Goal: Task Accomplishment & Management: Use online tool/utility

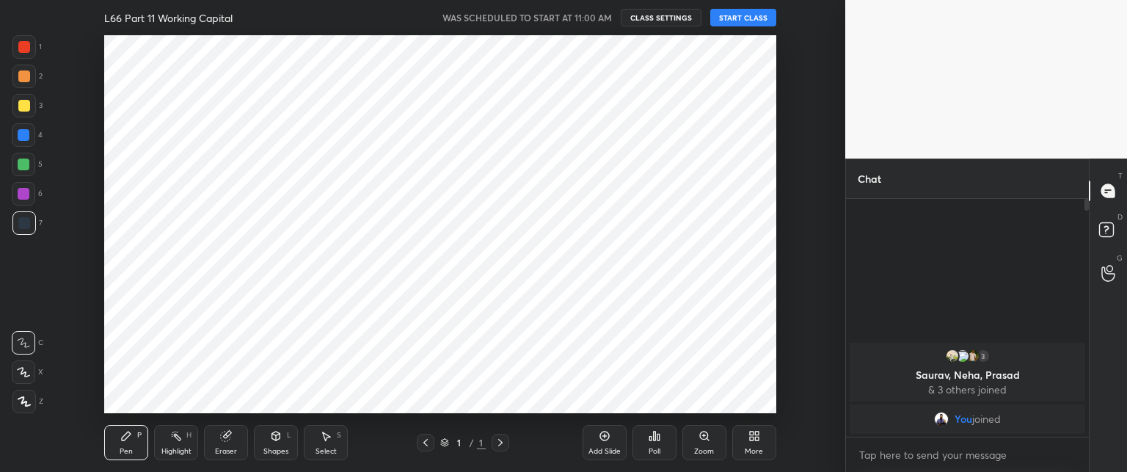
scroll to position [72978, 72570]
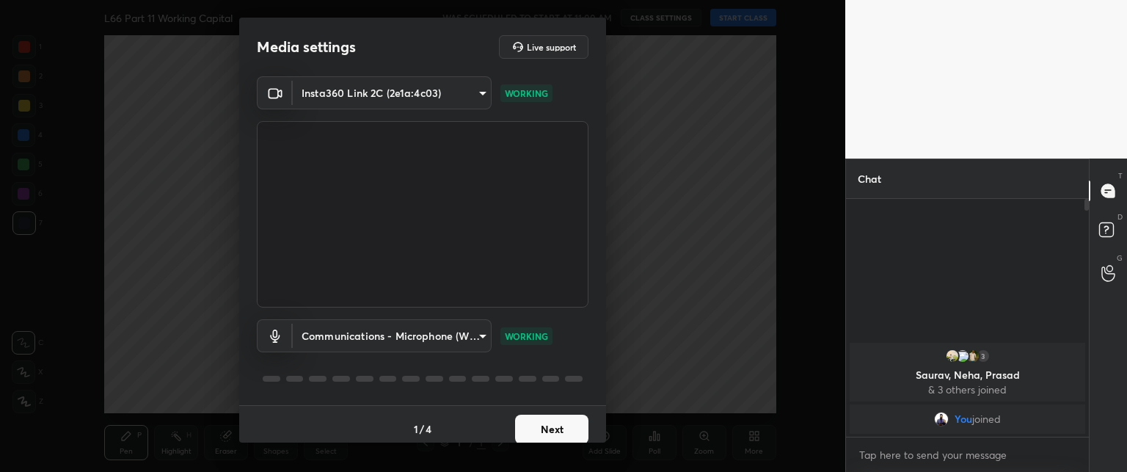
click at [546, 423] on button "Next" at bounding box center [551, 428] width 73 height 29
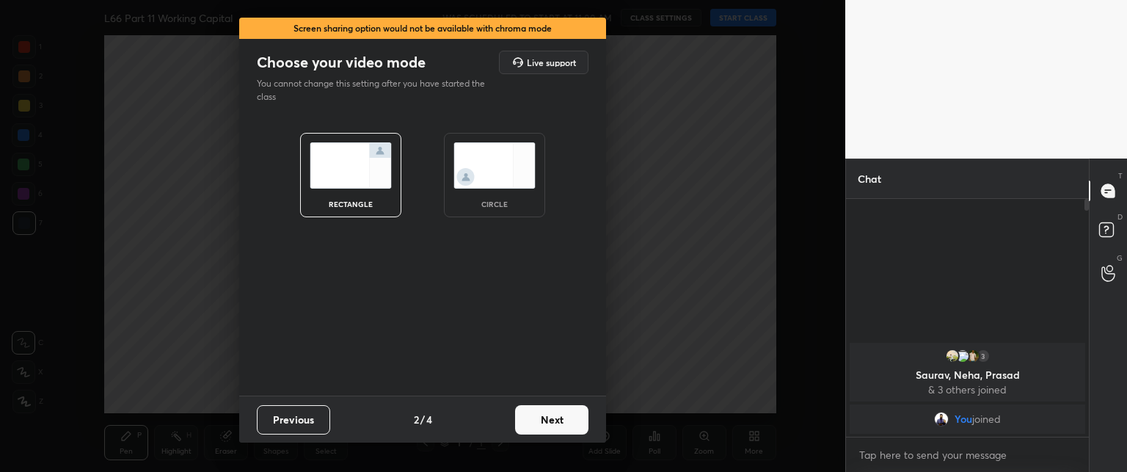
click at [544, 424] on button "Next" at bounding box center [551, 419] width 73 height 29
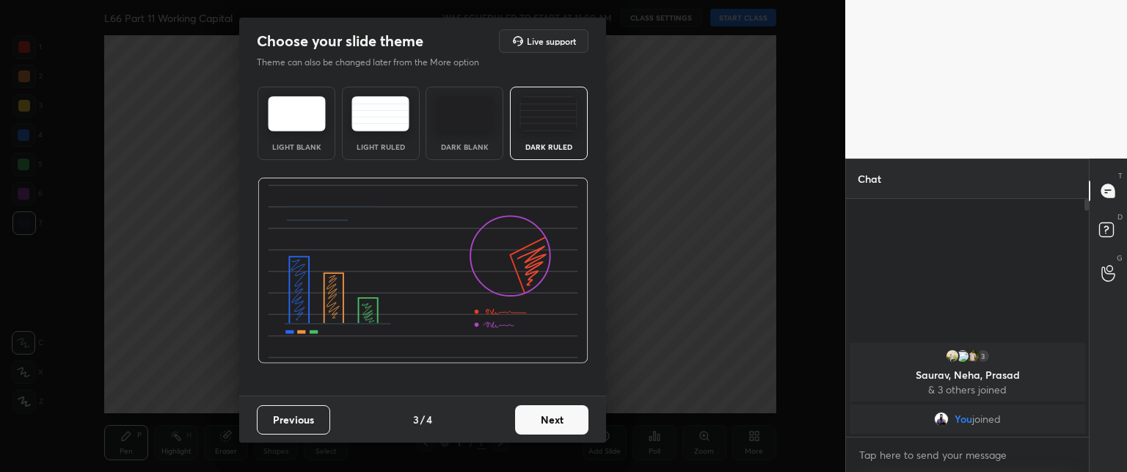
click at [543, 424] on button "Next" at bounding box center [551, 419] width 73 height 29
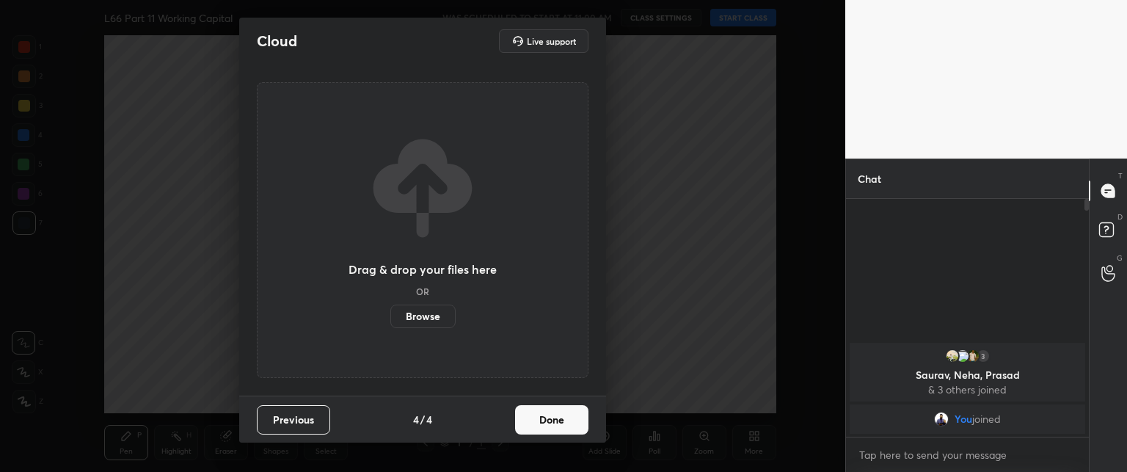
click at [538, 425] on button "Done" at bounding box center [551, 419] width 73 height 29
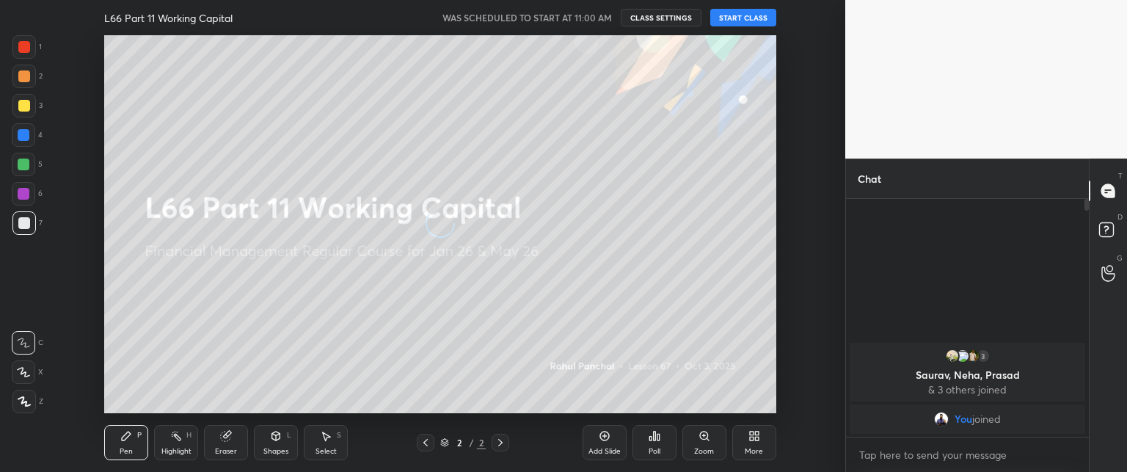
click at [728, 20] on button "START CLASS" at bounding box center [743, 18] width 66 height 18
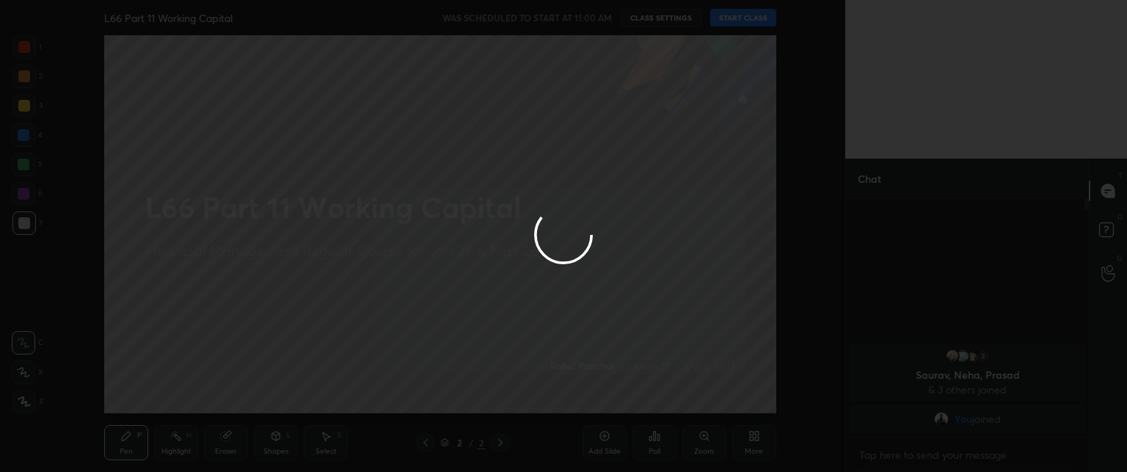
type textarea "x"
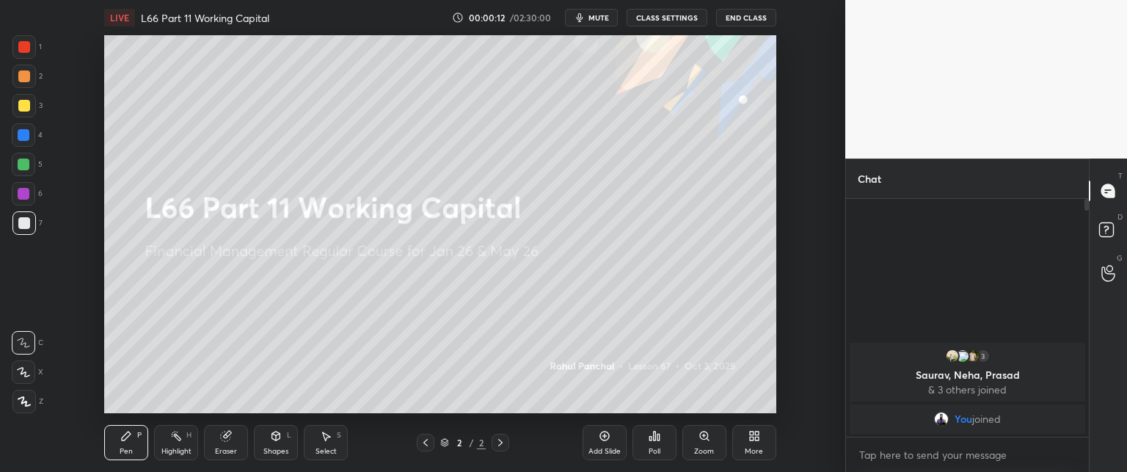
click at [750, 447] on div "More" at bounding box center [754, 450] width 18 height 7
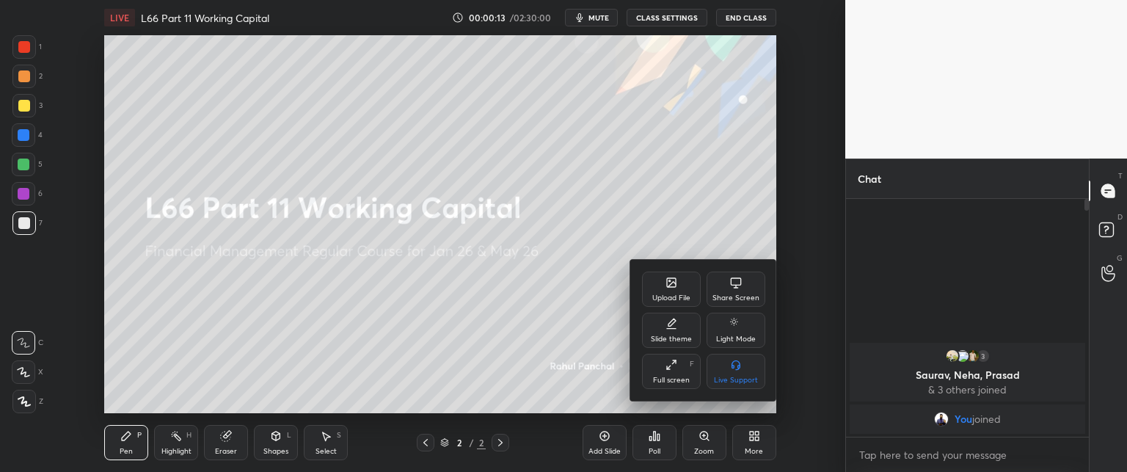
click at [687, 295] on div "Upload File" at bounding box center [671, 297] width 38 height 7
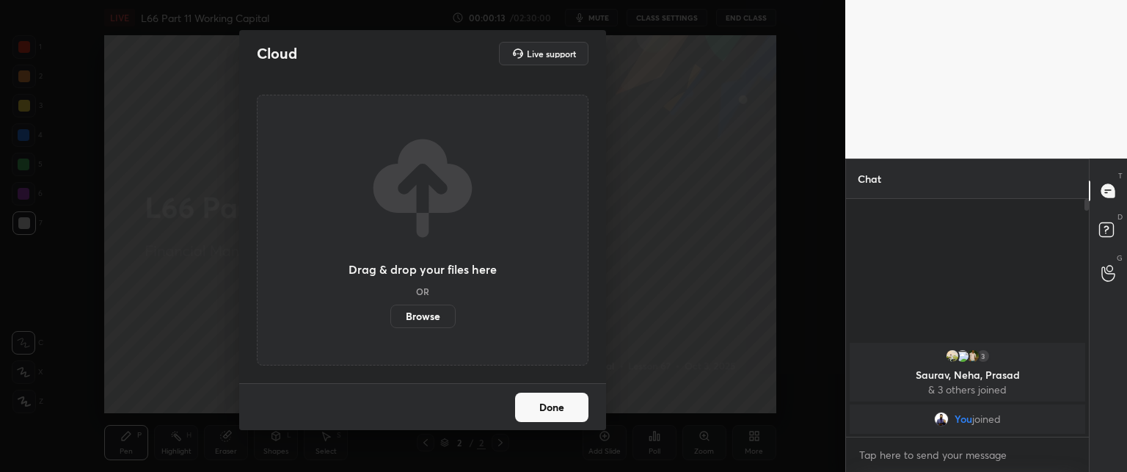
click at [417, 316] on label "Browse" at bounding box center [422, 315] width 65 height 23
click at [390, 316] on input "Browse" at bounding box center [390, 315] width 0 height 23
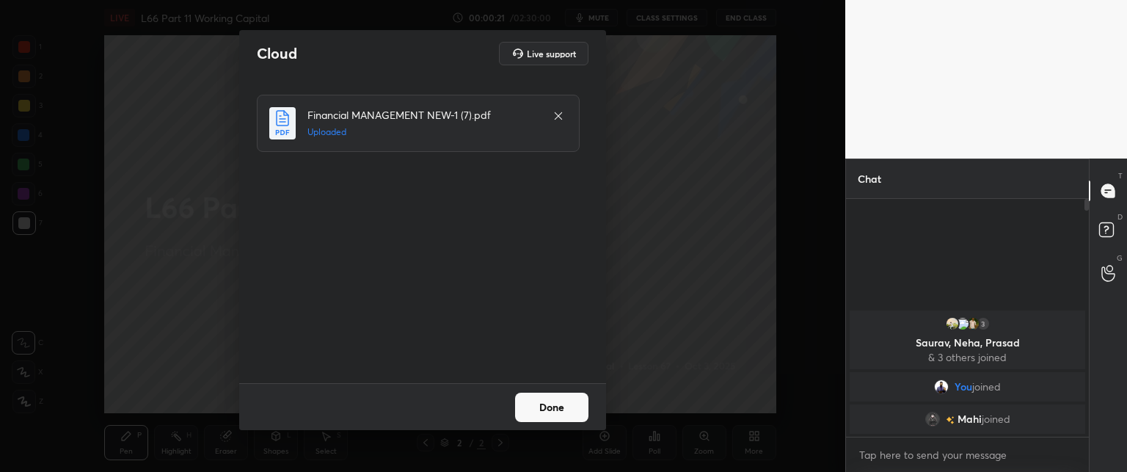
click at [547, 412] on button "Done" at bounding box center [551, 406] width 73 height 29
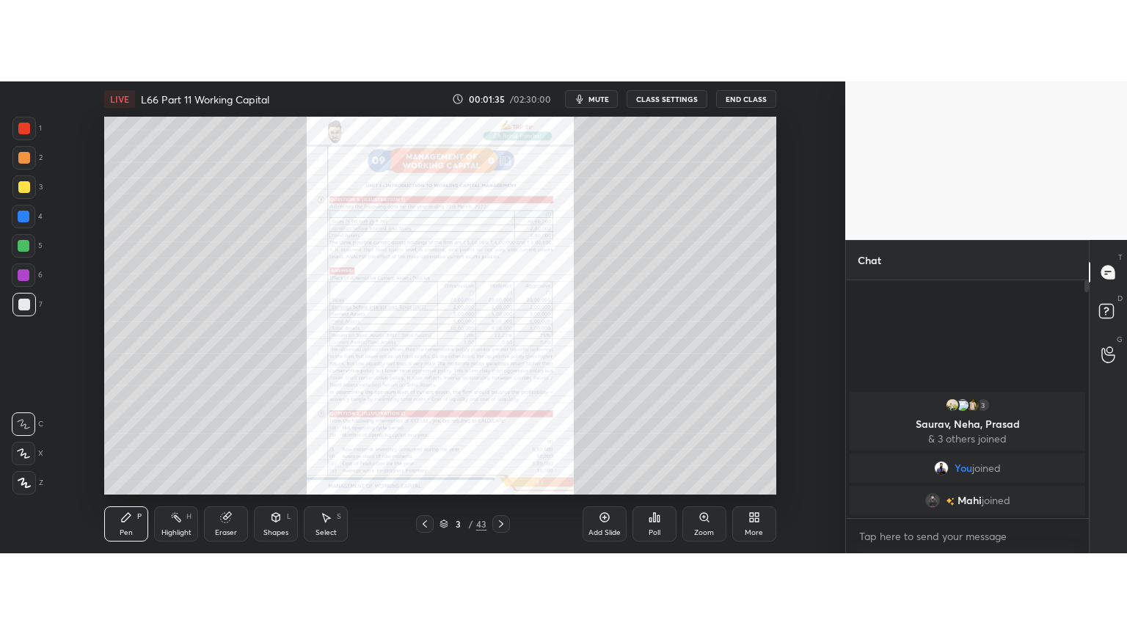
scroll to position [72978, 72570]
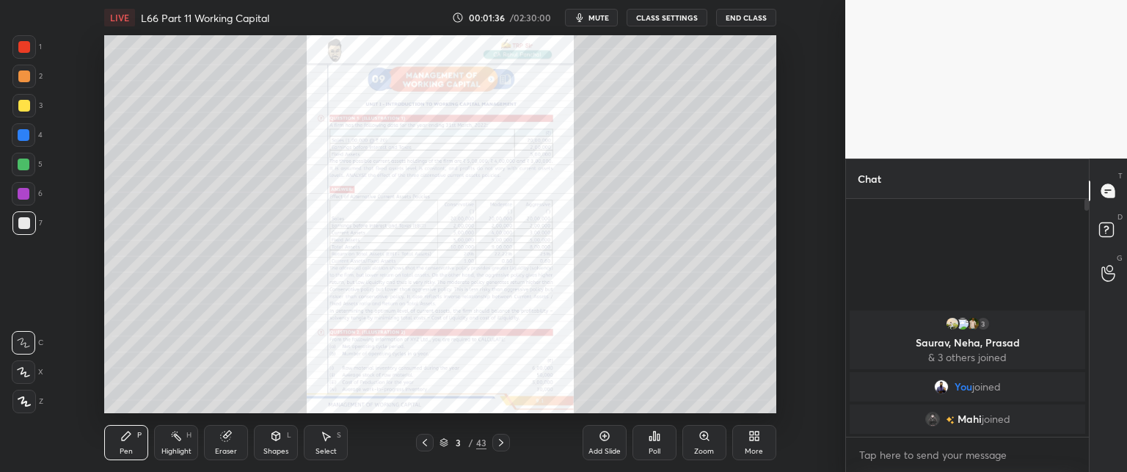
click at [755, 446] on div "More" at bounding box center [754, 442] width 44 height 35
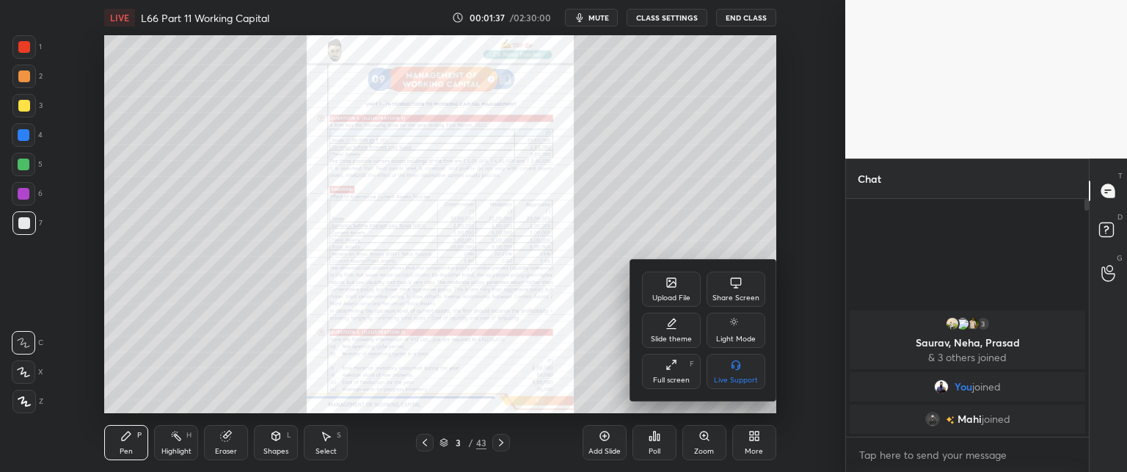
click at [666, 370] on icon at bounding box center [671, 365] width 12 height 12
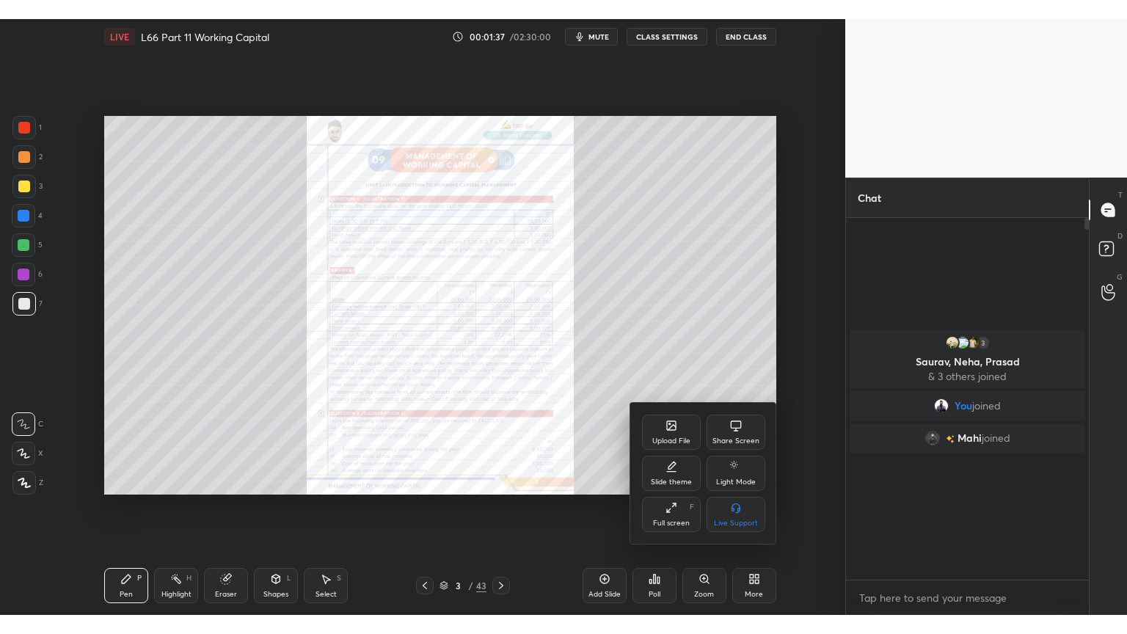
scroll to position [274, 238]
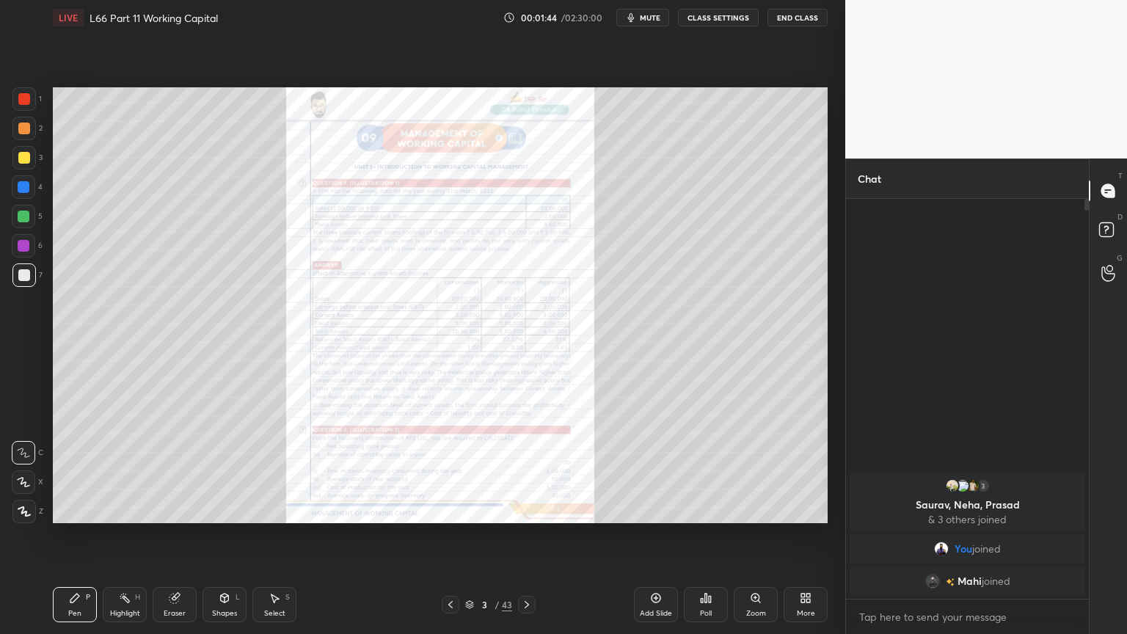
click at [175, 471] on div "Eraser" at bounding box center [175, 613] width 22 height 7
click at [26, 471] on div "1 2 3 4 5 6 7 C X Z C X Z E E Erase all H H LIVE L66 Part 11 Working Capital 00…" at bounding box center [416, 317] width 833 height 634
click at [21, 471] on div "Erase all" at bounding box center [23, 511] width 23 height 23
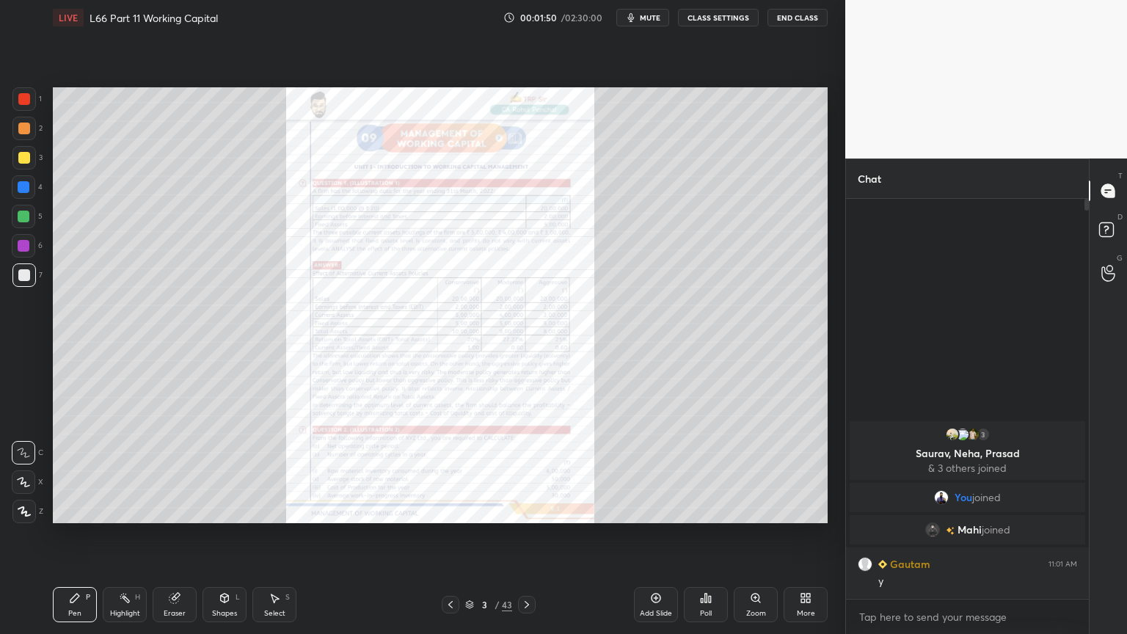
click at [447, 471] on div "Pen P Highlight H Eraser Shapes L Select S 3 / 43 Add Slide Poll Zoom More" at bounding box center [440, 604] width 775 height 59
click at [449, 471] on div at bounding box center [451, 605] width 18 height 18
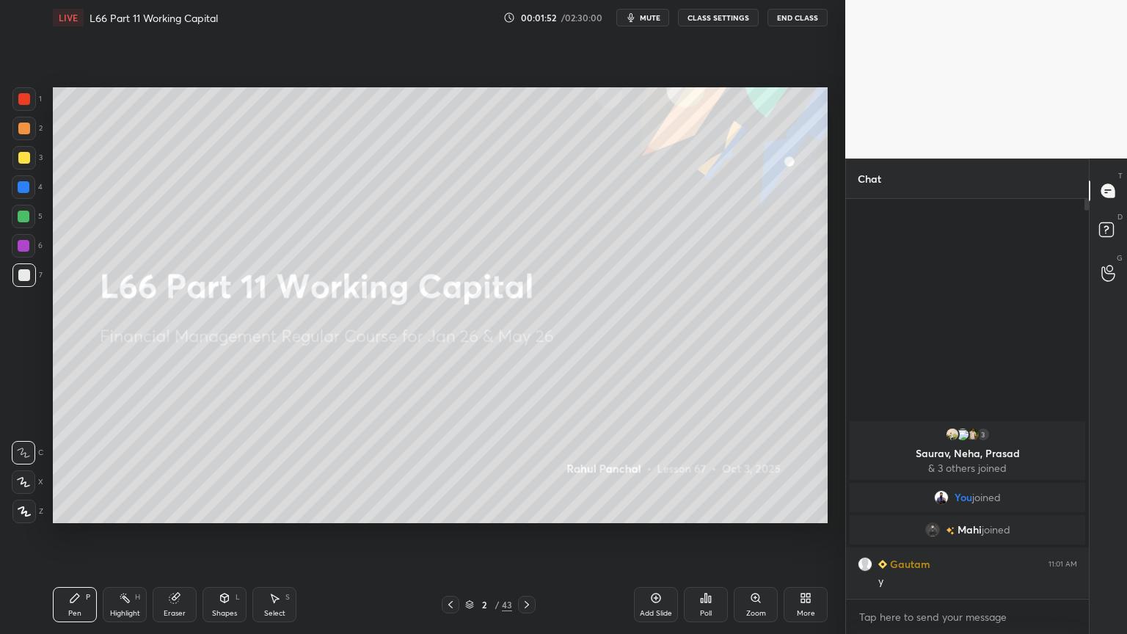
click at [447, 471] on icon at bounding box center [451, 605] width 12 height 12
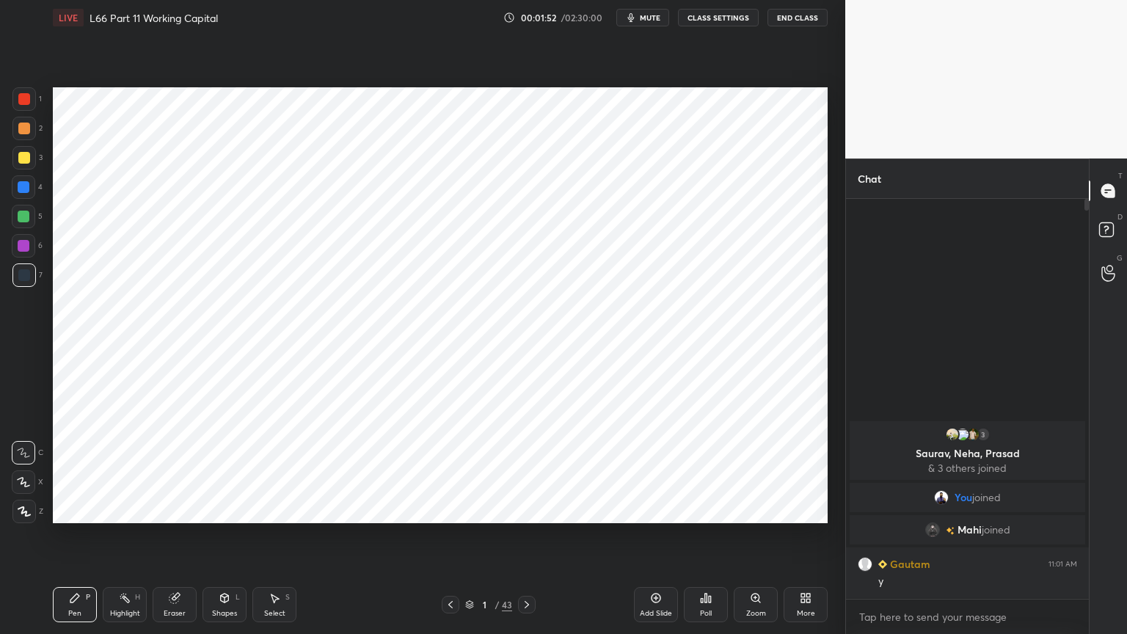
click at [518, 471] on div at bounding box center [527, 605] width 18 height 18
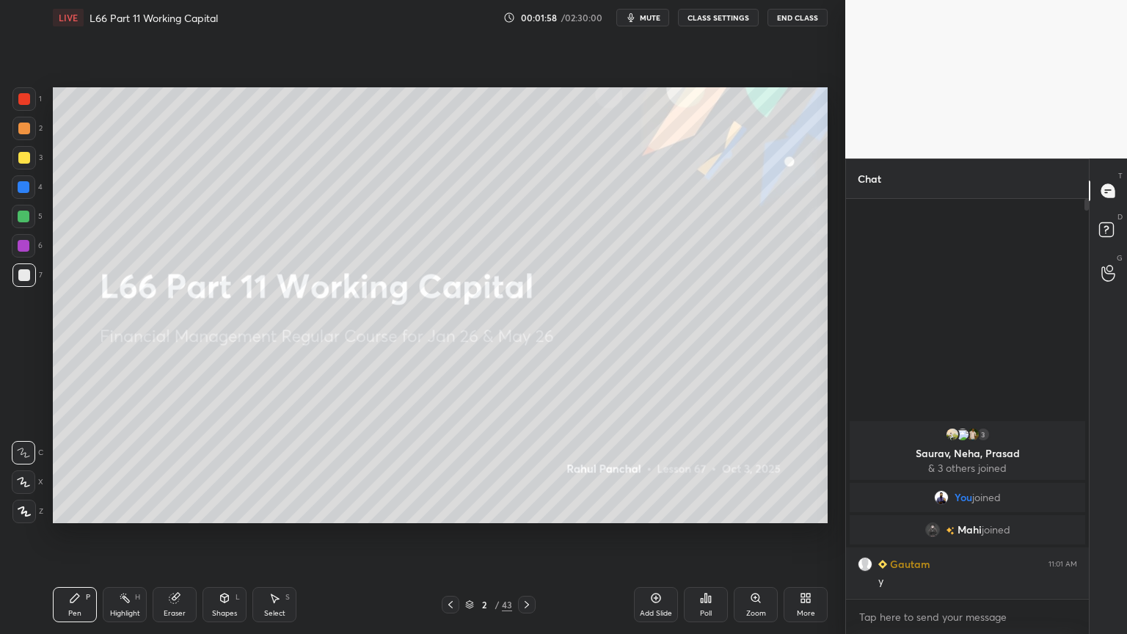
click at [470, 471] on icon at bounding box center [469, 604] width 9 height 9
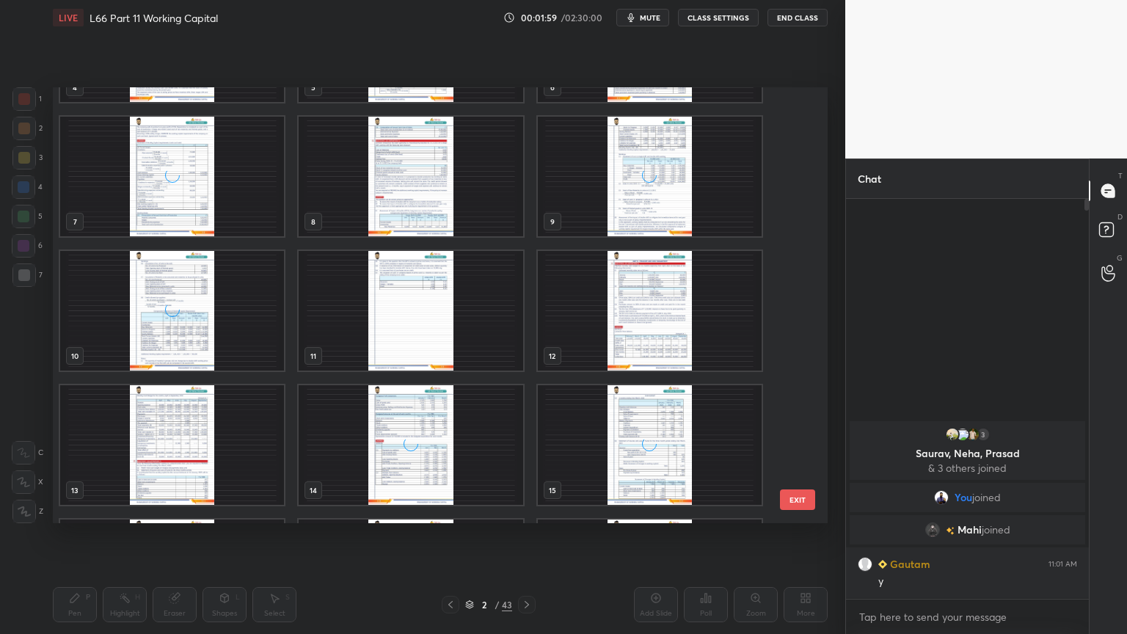
scroll to position [262, 0]
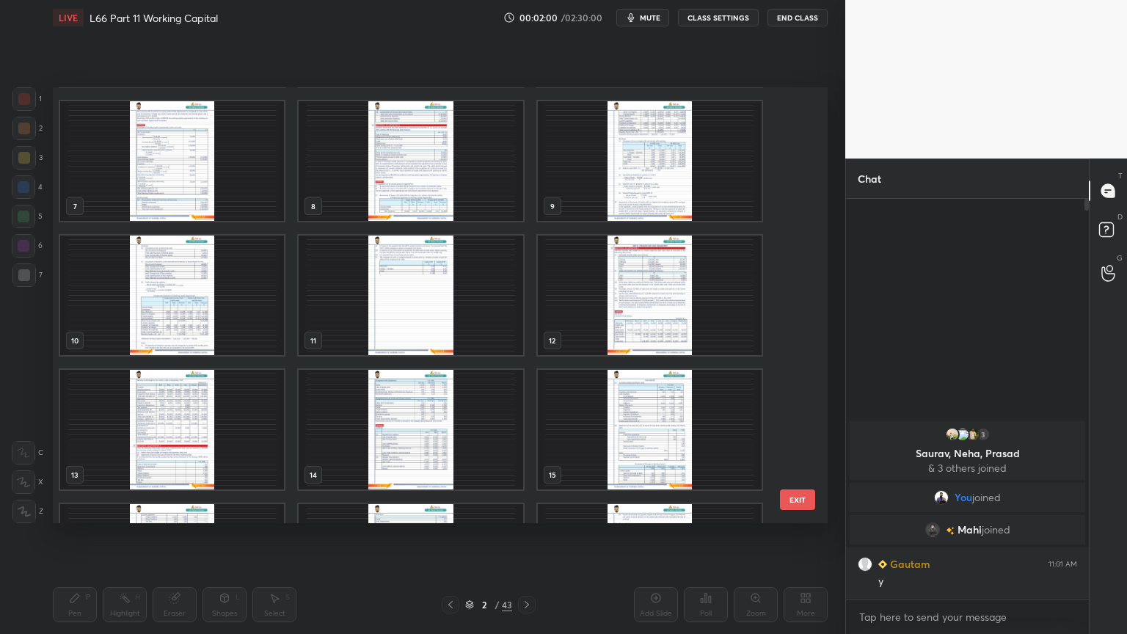
click at [446, 343] on img "grid" at bounding box center [411, 295] width 224 height 120
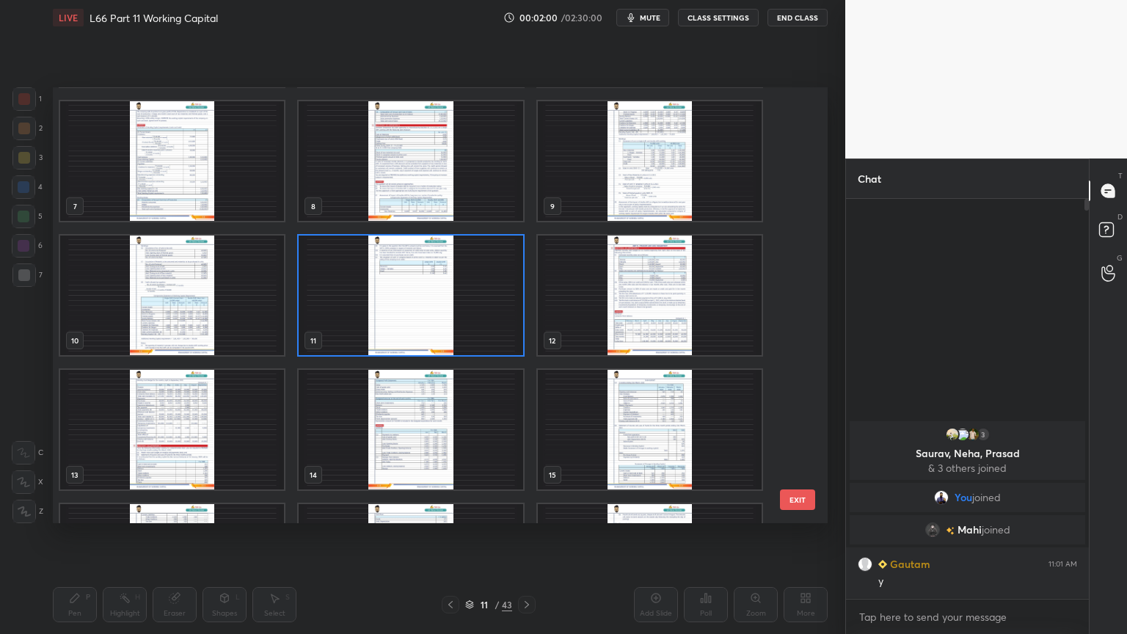
click at [446, 343] on img "grid" at bounding box center [411, 295] width 224 height 120
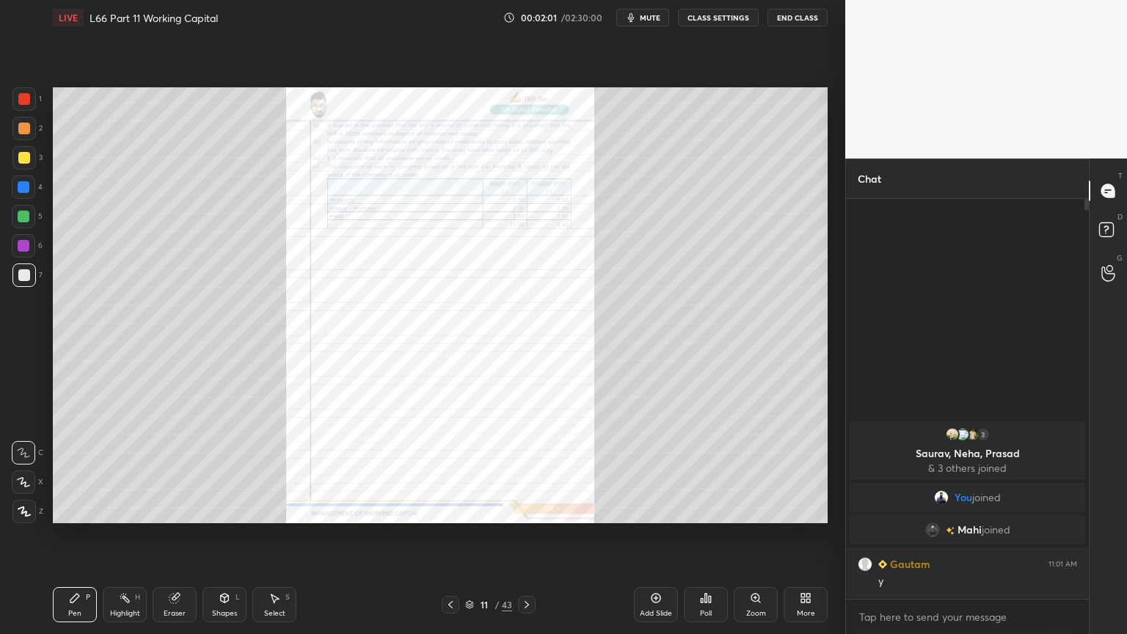
click at [523, 471] on icon at bounding box center [527, 605] width 12 height 12
click at [449, 471] on icon at bounding box center [450, 604] width 4 height 7
click at [449, 471] on icon at bounding box center [451, 605] width 12 height 12
click at [447, 471] on icon at bounding box center [451, 605] width 12 height 12
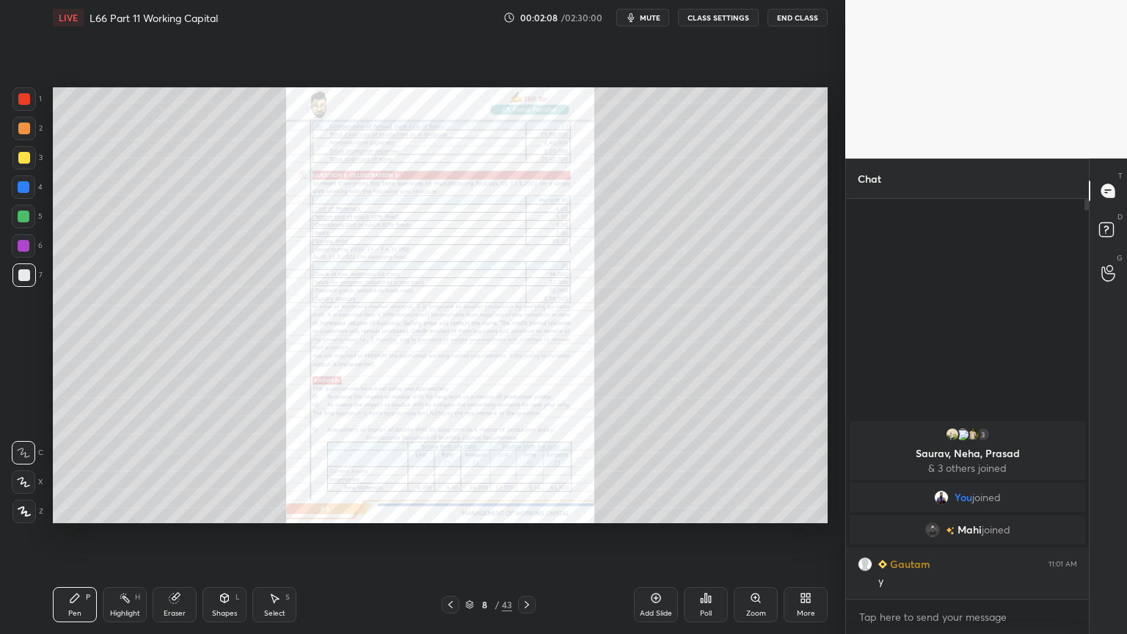
click at [749, 471] on div "Zoom" at bounding box center [756, 604] width 44 height 35
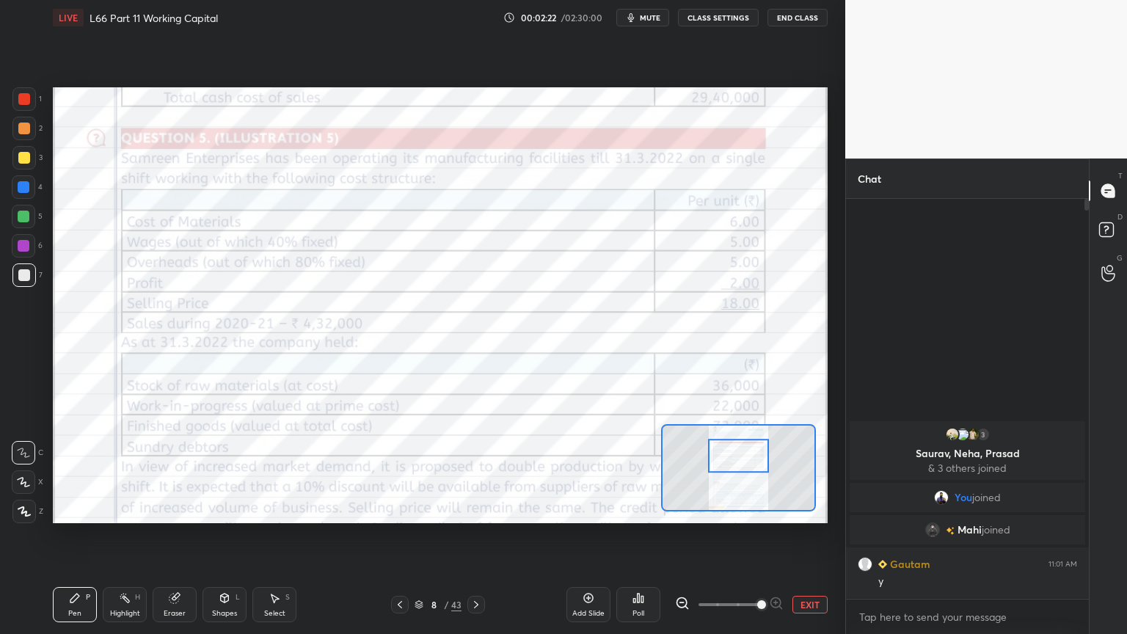
click at [475, 471] on icon at bounding box center [476, 605] width 12 height 12
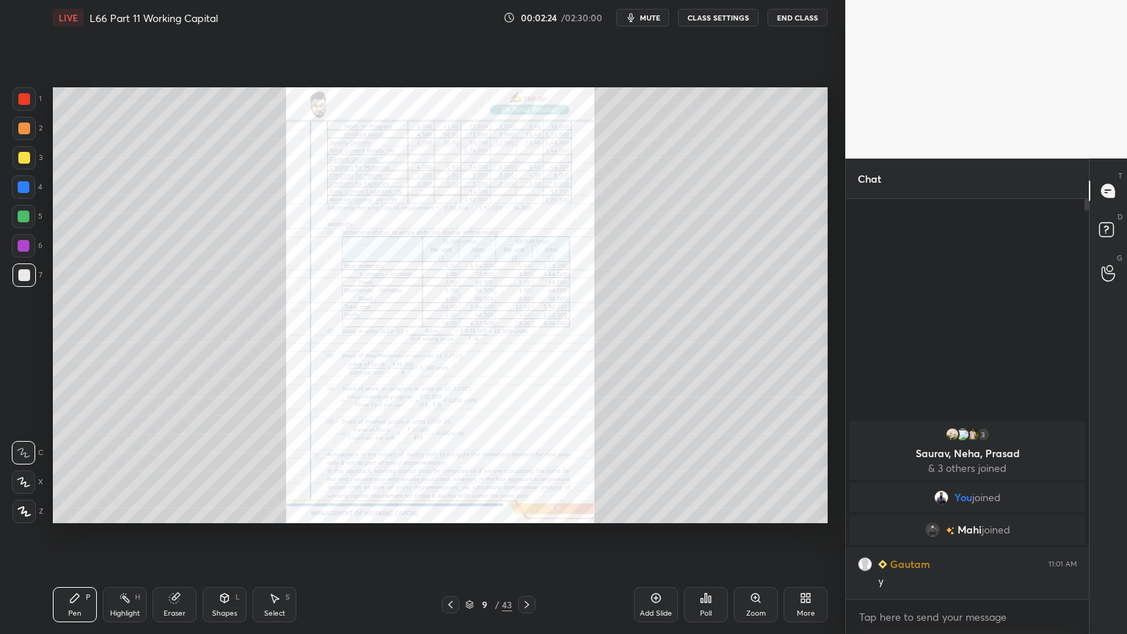
click at [452, 471] on icon at bounding box center [451, 605] width 12 height 12
click at [651, 471] on icon at bounding box center [656, 598] width 12 height 12
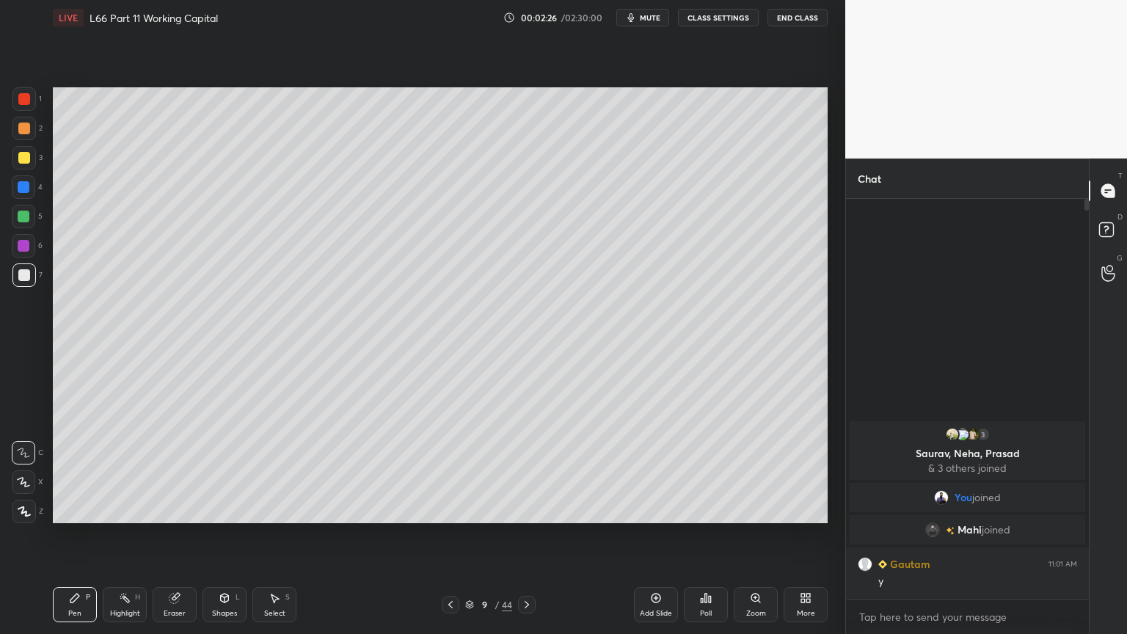
click at [447, 471] on icon at bounding box center [451, 605] width 12 height 12
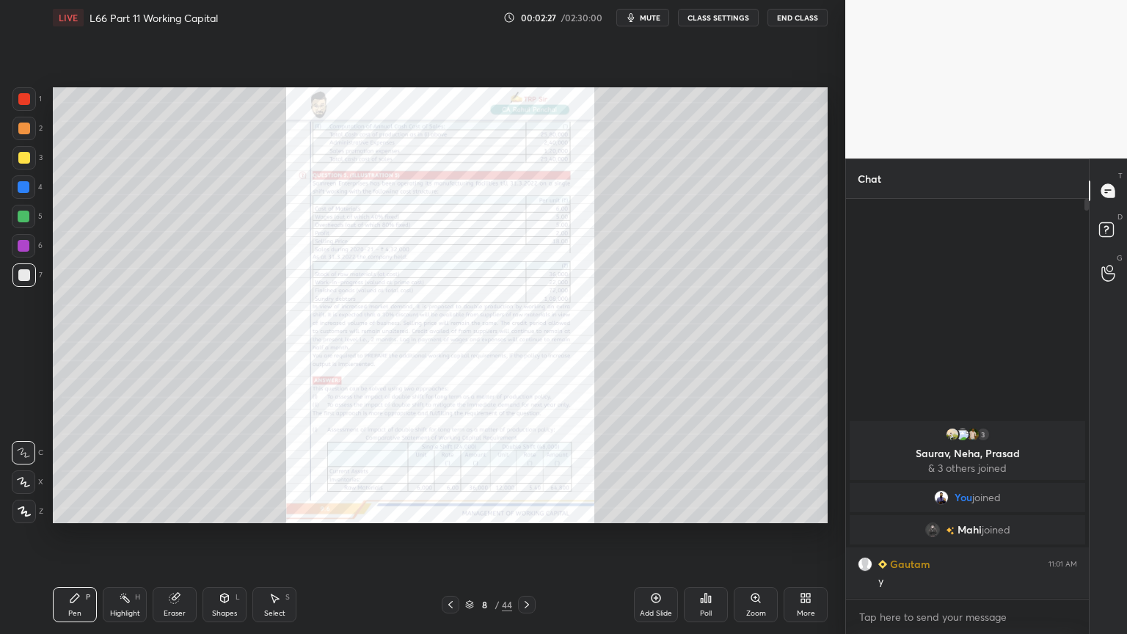
click at [812, 471] on div "More" at bounding box center [805, 604] width 44 height 35
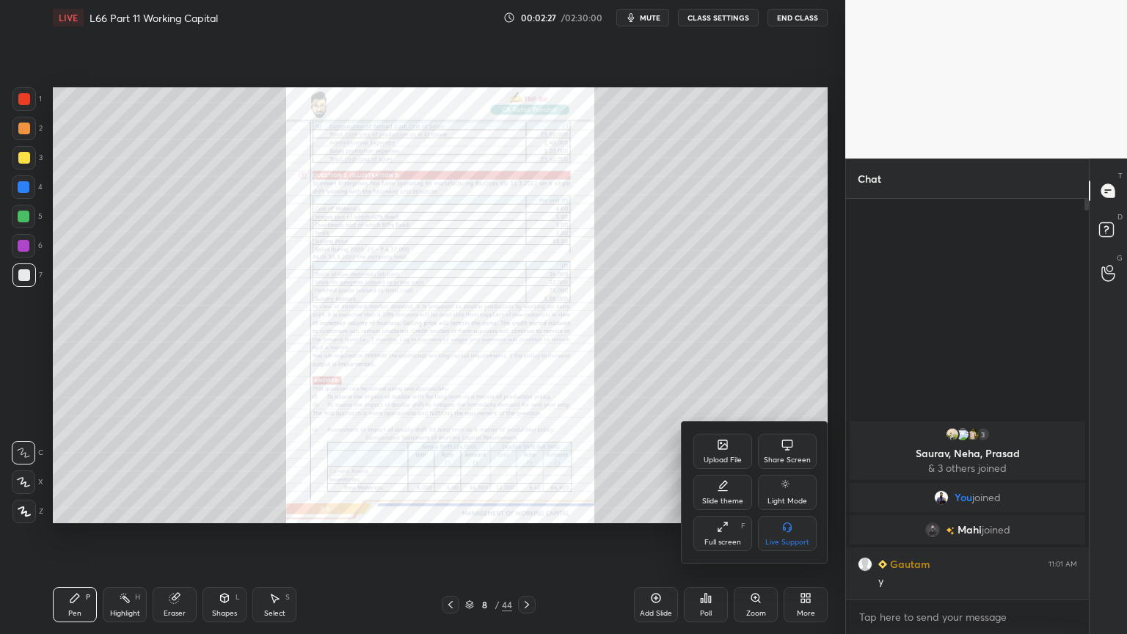
click at [717, 471] on icon at bounding box center [723, 486] width 12 height 12
click at [785, 471] on div "Dark Ruled" at bounding box center [787, 533] width 59 height 35
click at [695, 443] on icon at bounding box center [693, 443] width 12 height 12
click at [602, 434] on div at bounding box center [563, 317] width 1127 height 634
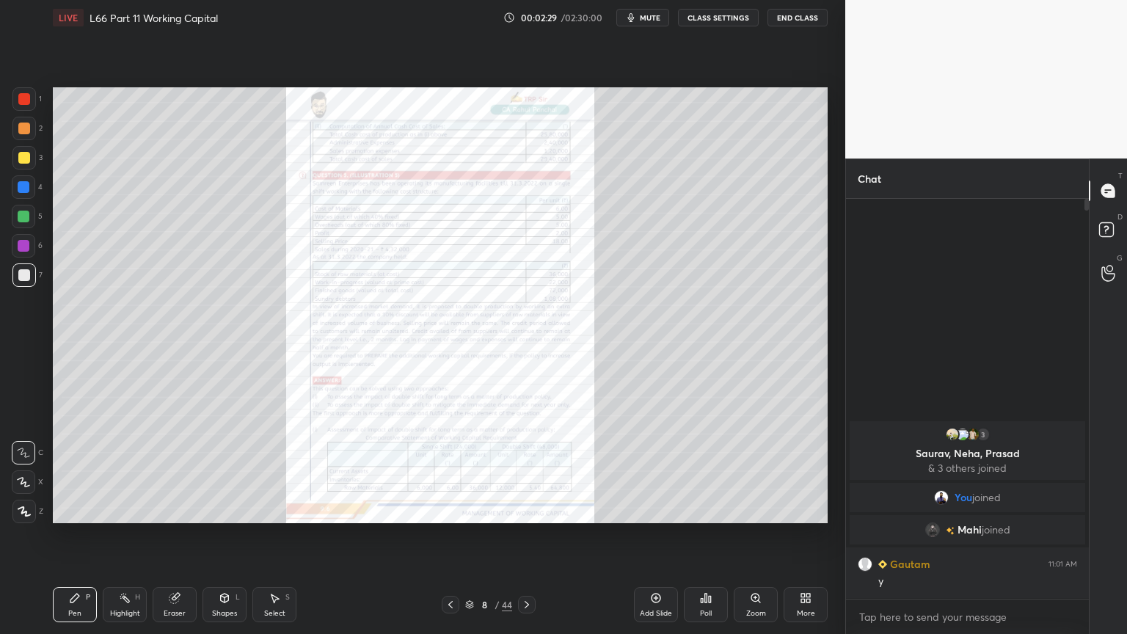
click at [651, 471] on icon at bounding box center [656, 598] width 12 height 12
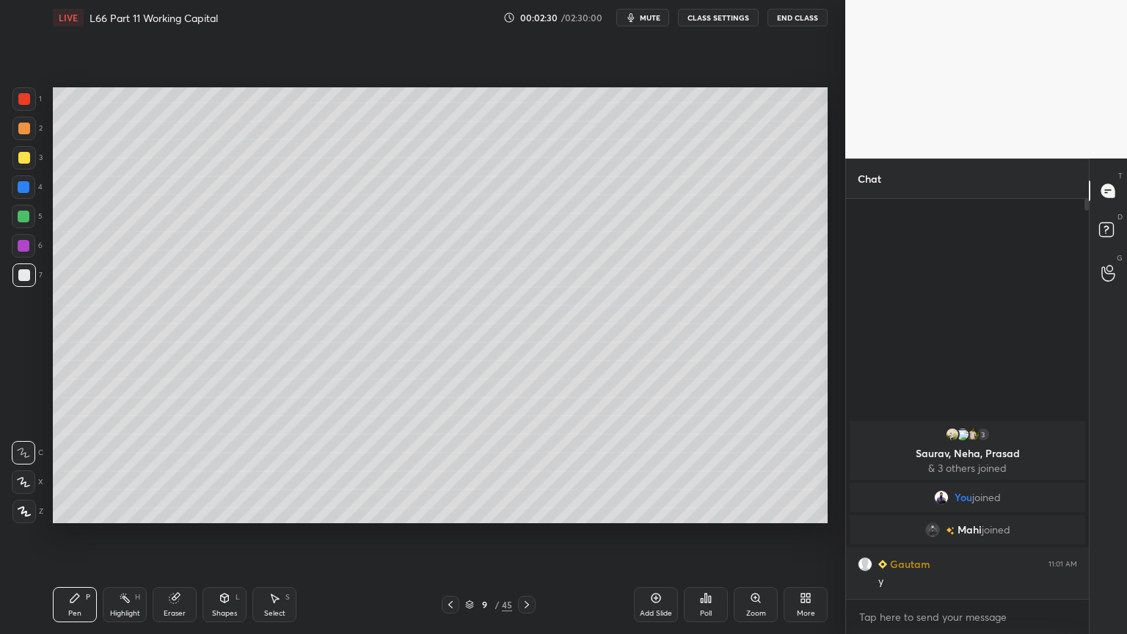
click at [25, 197] on div at bounding box center [23, 186] width 23 height 23
click at [235, 471] on div "Shapes L" at bounding box center [224, 604] width 44 height 35
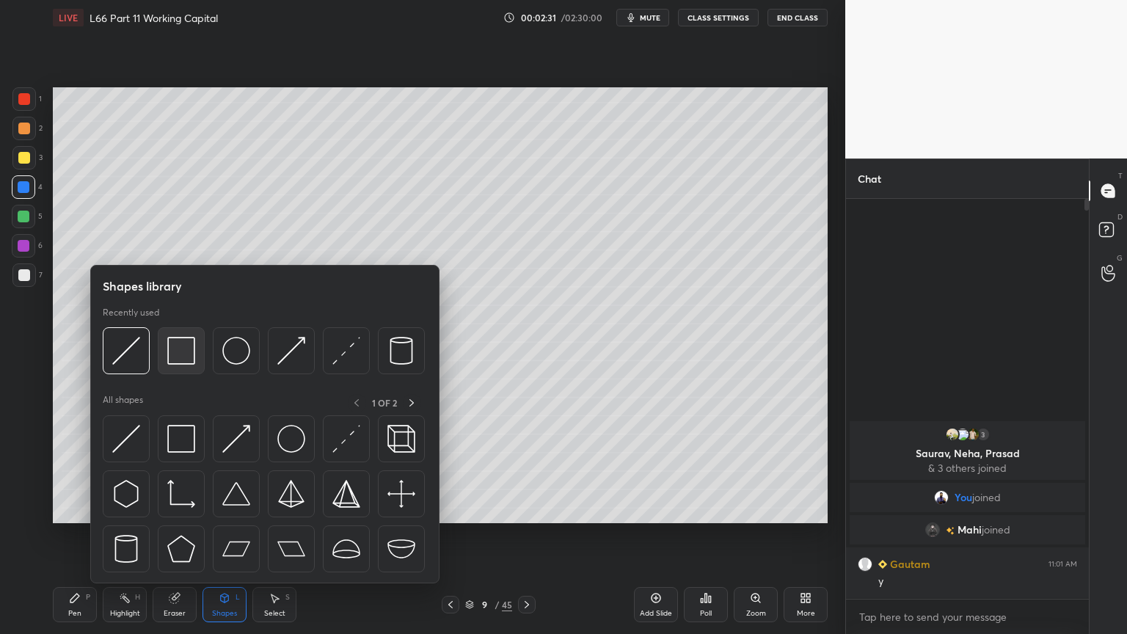
click at [187, 349] on img at bounding box center [181, 351] width 28 height 28
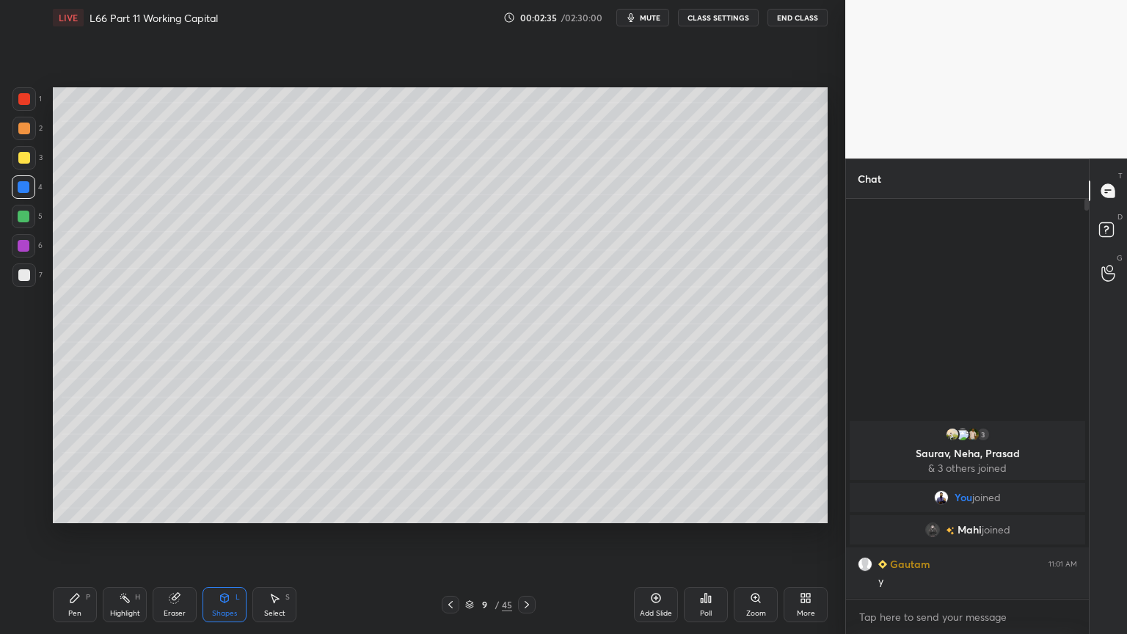
click at [450, 471] on icon at bounding box center [451, 605] width 12 height 12
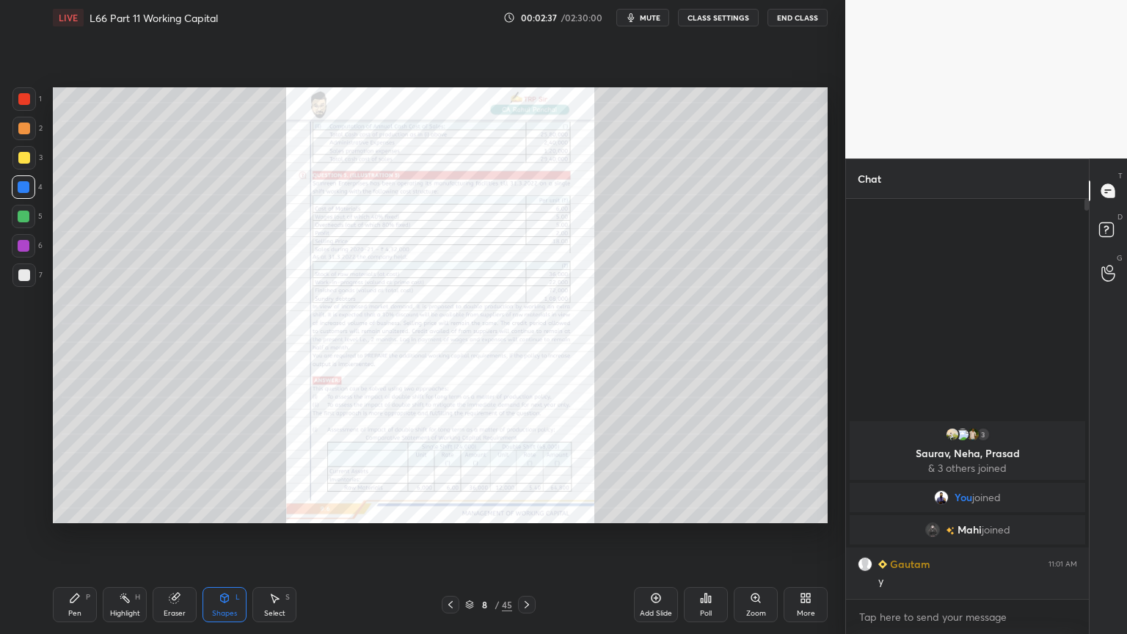
click at [750, 471] on icon at bounding box center [756, 598] width 12 height 12
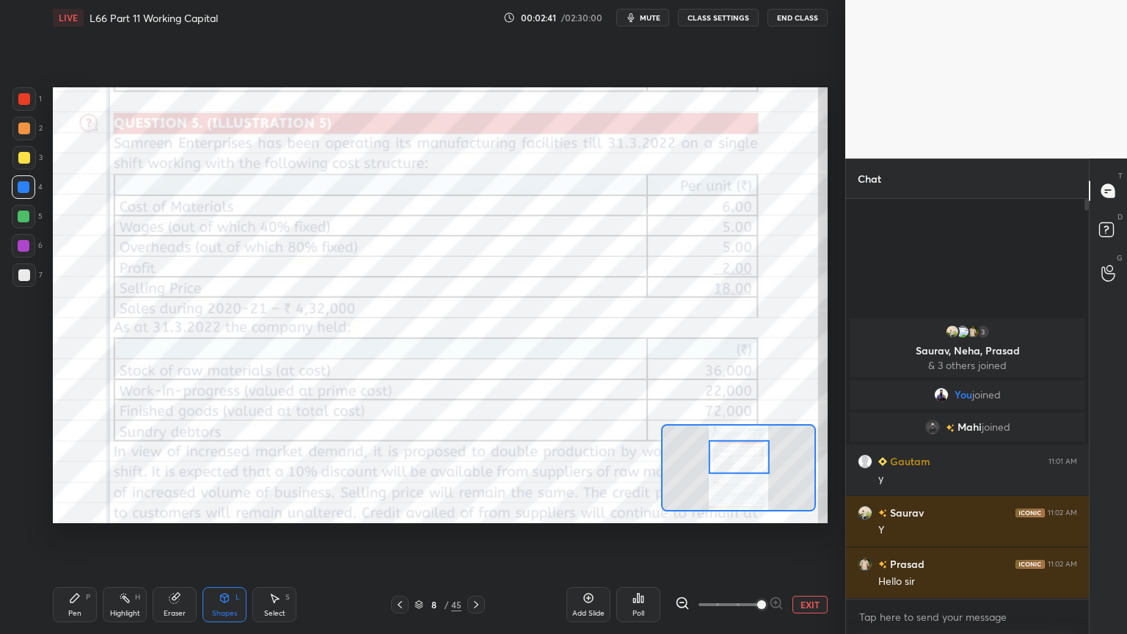
click at [75, 471] on icon at bounding box center [75, 598] width 12 height 12
click at [21, 106] on div at bounding box center [23, 98] width 23 height 23
click at [120, 471] on div "Highlight H" at bounding box center [125, 604] width 44 height 35
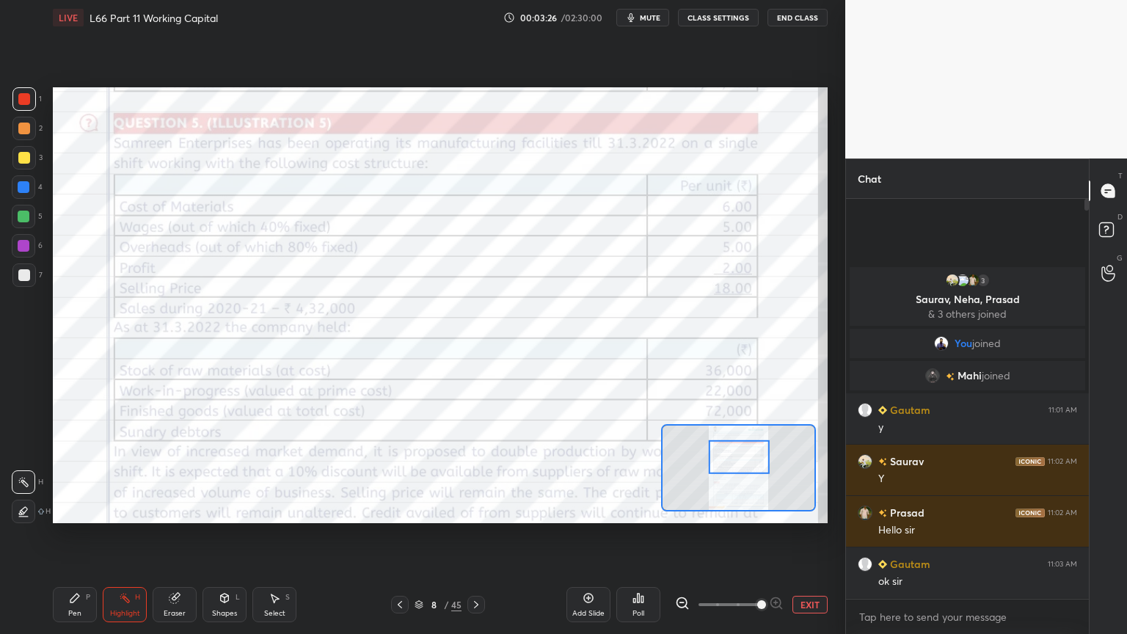
click at [76, 471] on div "Pen P" at bounding box center [75, 604] width 44 height 35
click at [216, 471] on div "Shapes L" at bounding box center [224, 604] width 44 height 35
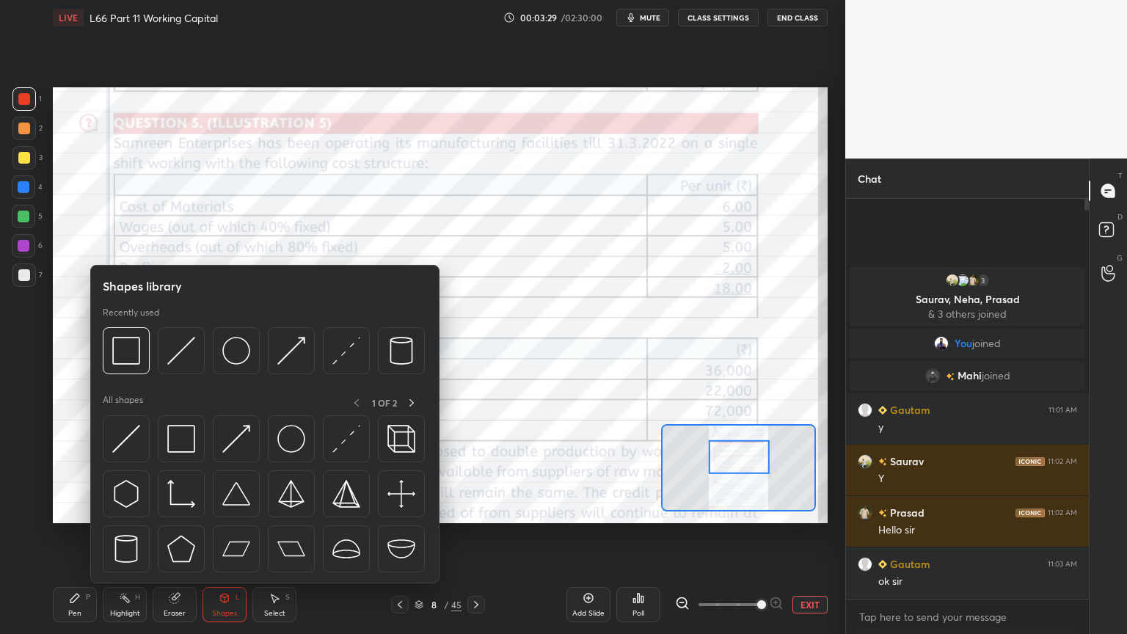
click at [125, 351] on img at bounding box center [126, 351] width 28 height 28
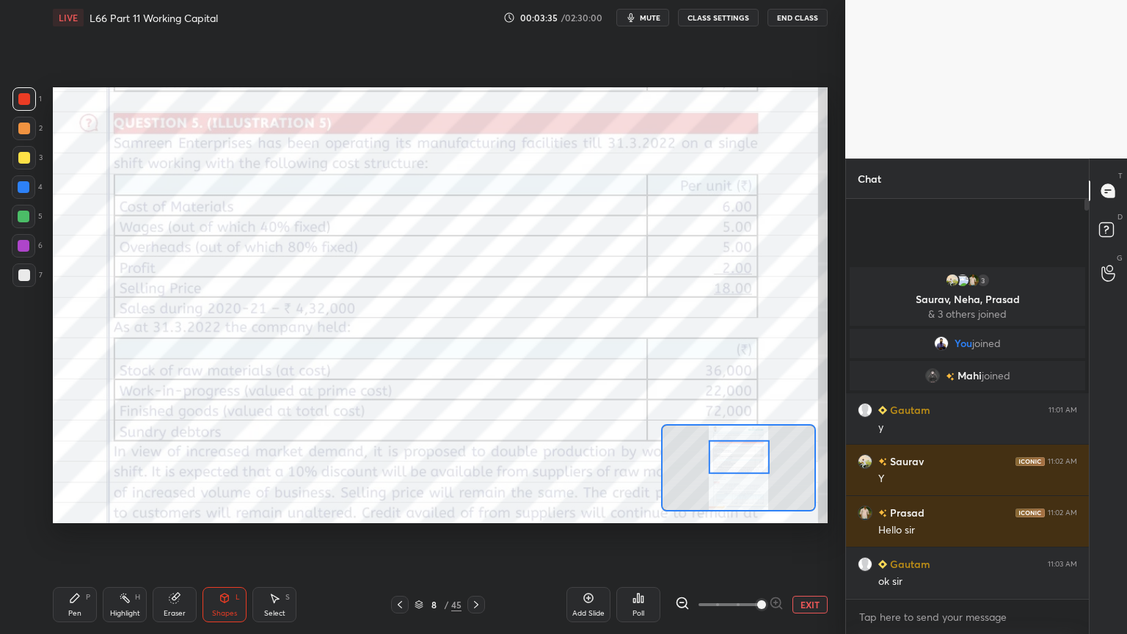
click at [223, 471] on div "Shapes" at bounding box center [224, 613] width 25 height 7
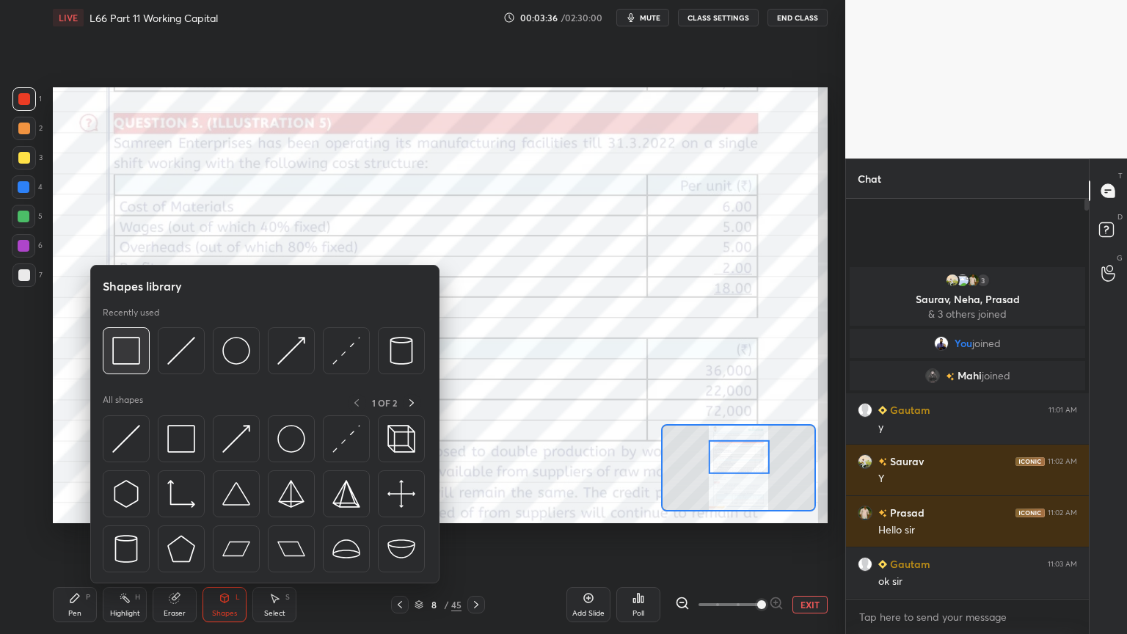
click at [114, 357] on img at bounding box center [126, 351] width 28 height 28
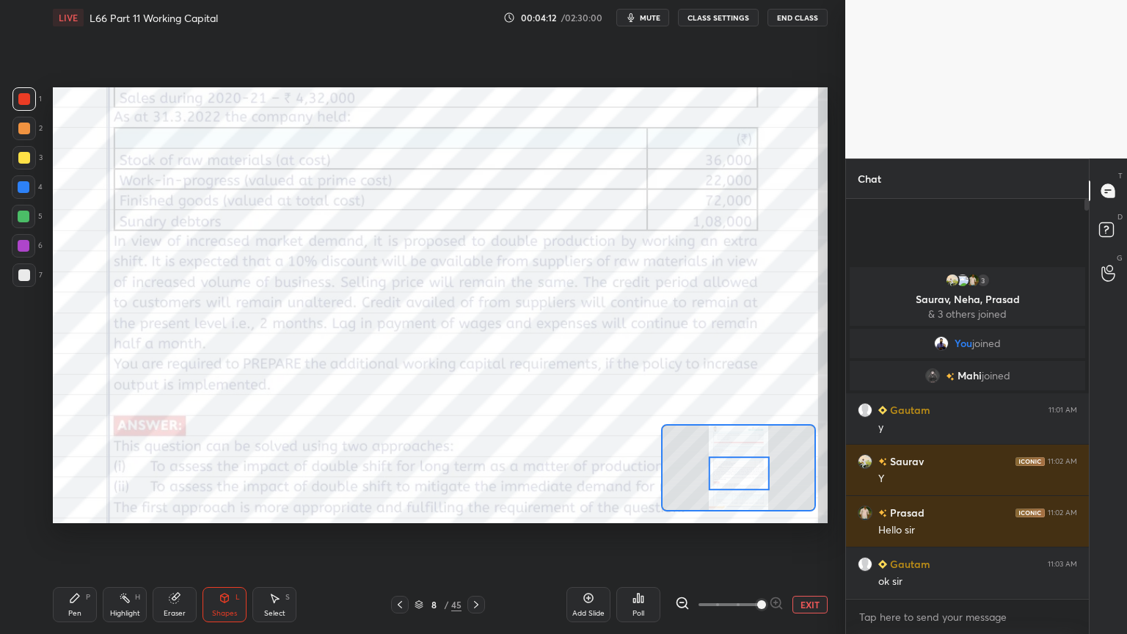
click at [73, 471] on icon at bounding box center [74, 597] width 9 height 9
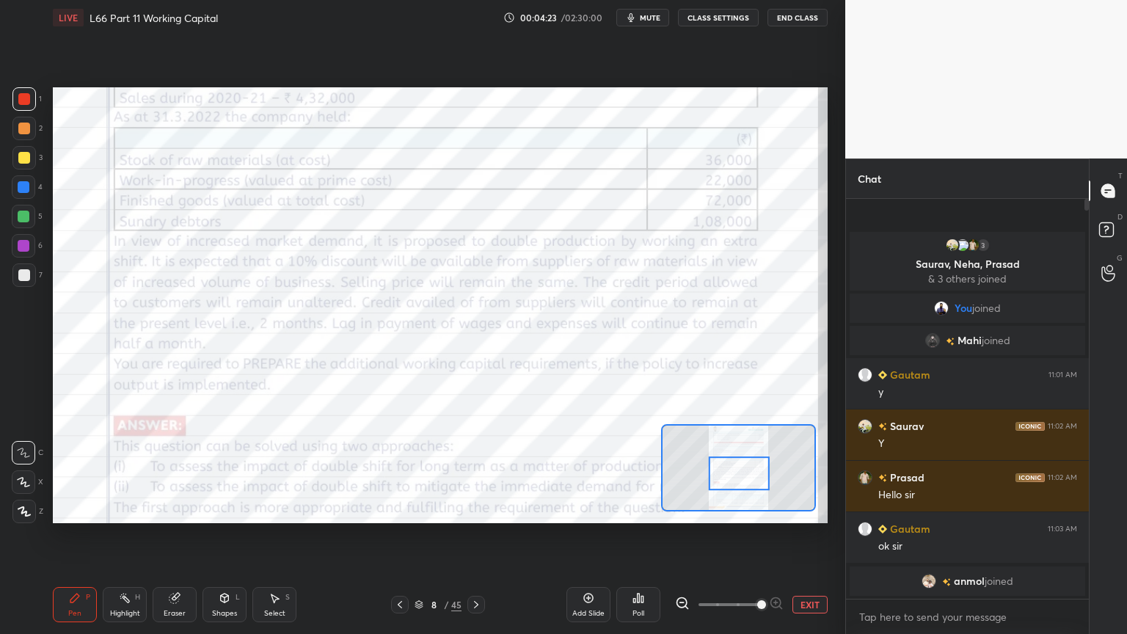
click at [178, 471] on icon at bounding box center [175, 598] width 12 height 12
click at [25, 471] on span "Erase all" at bounding box center [23, 511] width 22 height 10
click at [89, 471] on div "Pen P Highlight H Eraser Shapes L Select S 8 / 45 Add Slide Poll EXIT" at bounding box center [440, 604] width 775 height 59
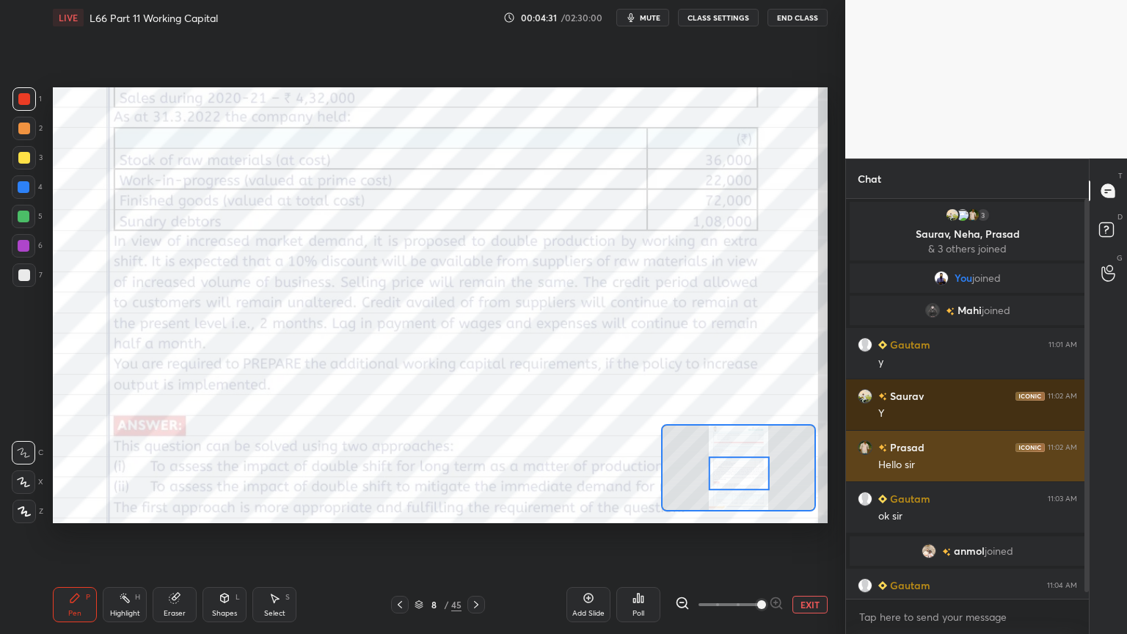
scroll to position [21, 0]
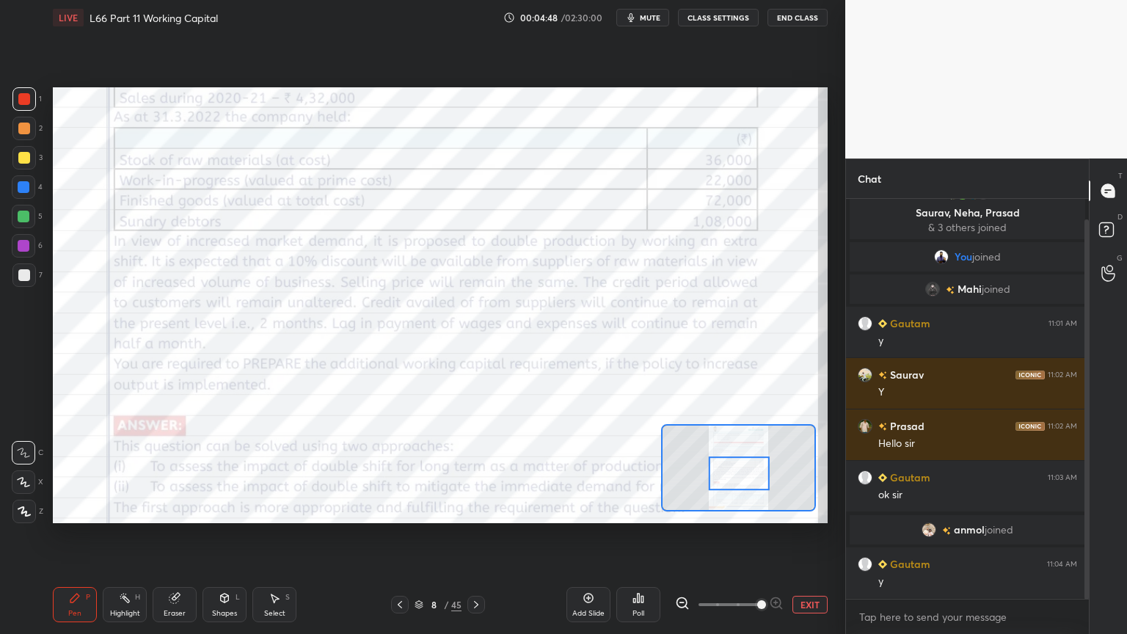
click at [178, 471] on div "Eraser" at bounding box center [175, 604] width 44 height 35
click at [15, 471] on div "Erase all" at bounding box center [23, 511] width 23 height 23
click at [70, 471] on div "Setting up your live class Poll for secs No correct answer Start poll" at bounding box center [440, 305] width 786 height 540
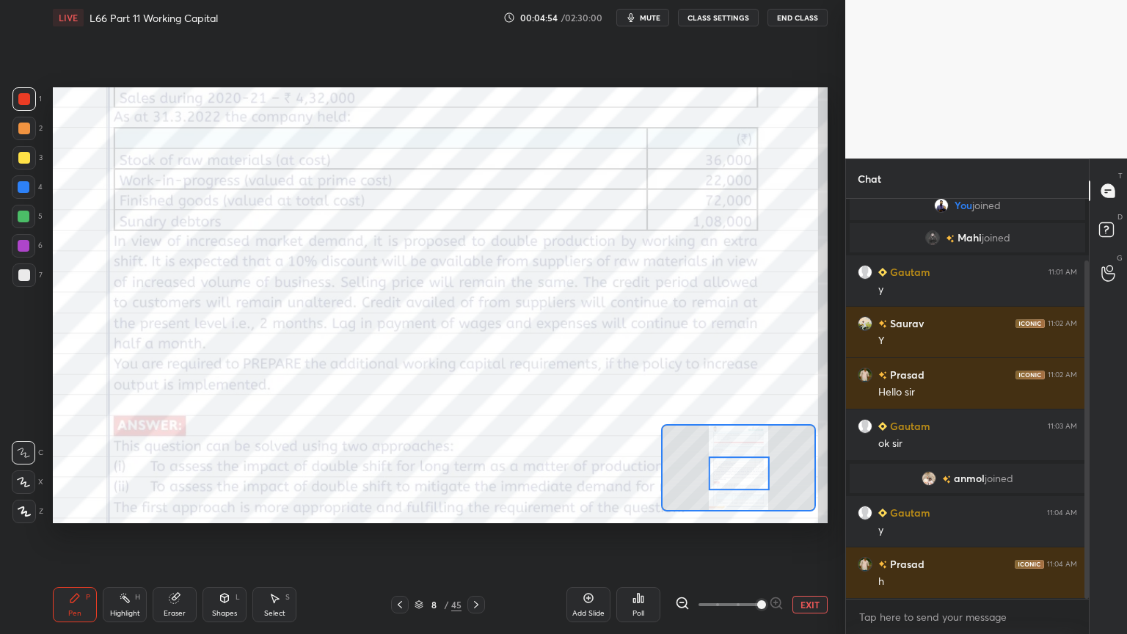
click at [75, 471] on div "Pen P" at bounding box center [75, 604] width 44 height 35
click at [174, 471] on icon at bounding box center [174, 598] width 10 height 10
click at [26, 471] on span "Erase all" at bounding box center [23, 511] width 22 height 10
click at [76, 471] on div "Pen P Highlight H Eraser Shapes L Select S 8 / 45 Add Slide Poll EXIT" at bounding box center [440, 604] width 775 height 59
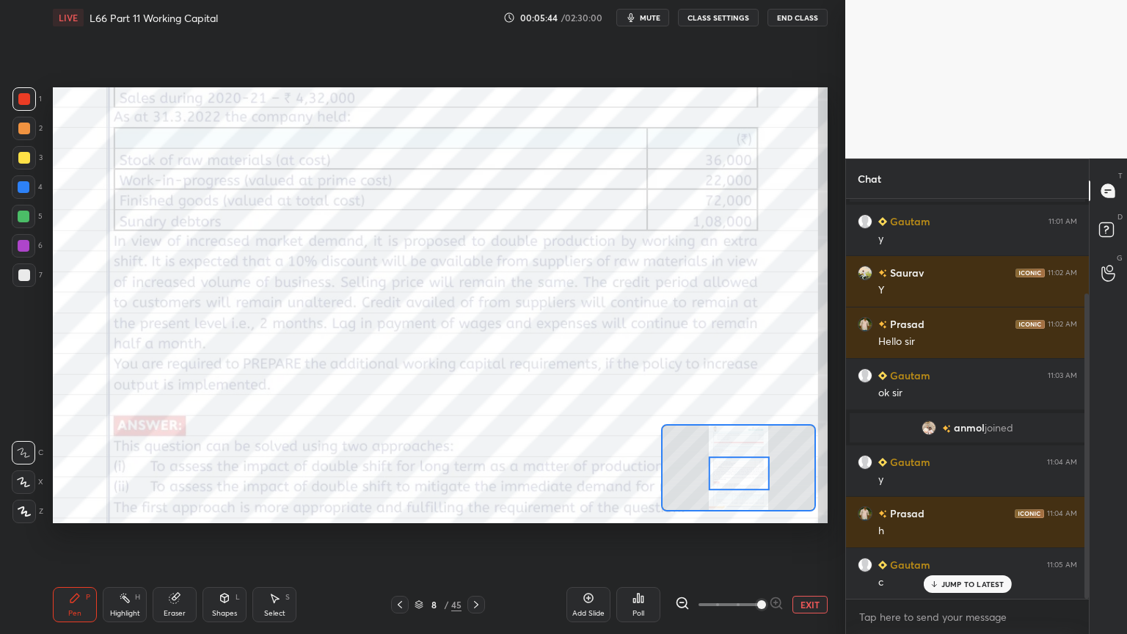
click at [171, 471] on div "Eraser" at bounding box center [175, 604] width 44 height 35
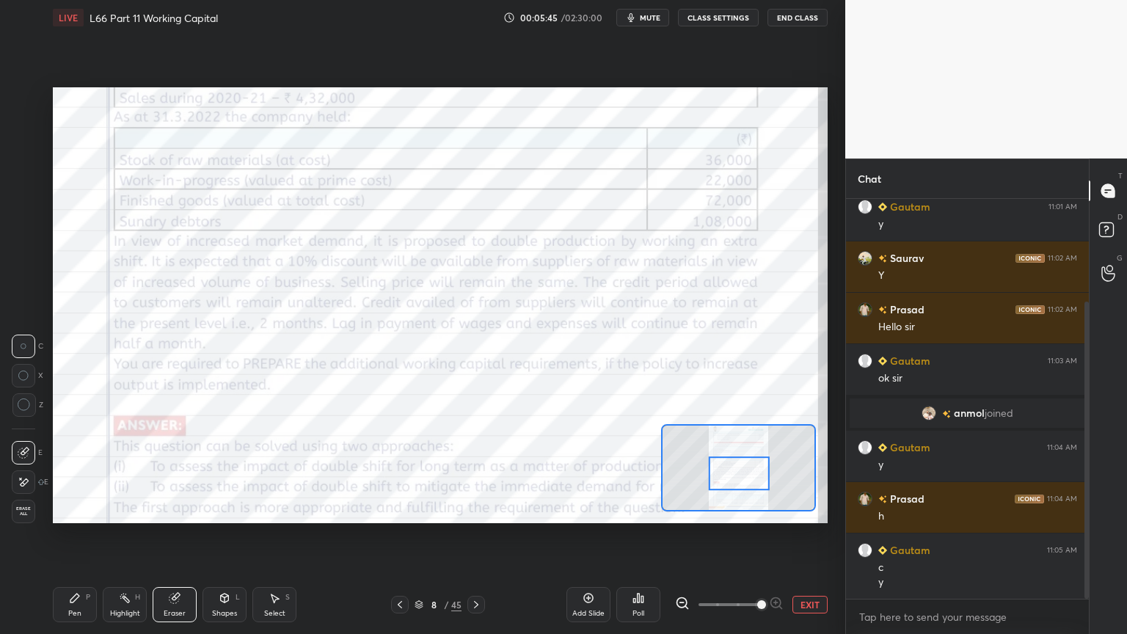
click at [18, 471] on div "Erase all" at bounding box center [23, 511] width 23 height 23
click at [62, 471] on div "Setting up your live class Poll for secs No correct answer Start poll" at bounding box center [440, 305] width 786 height 540
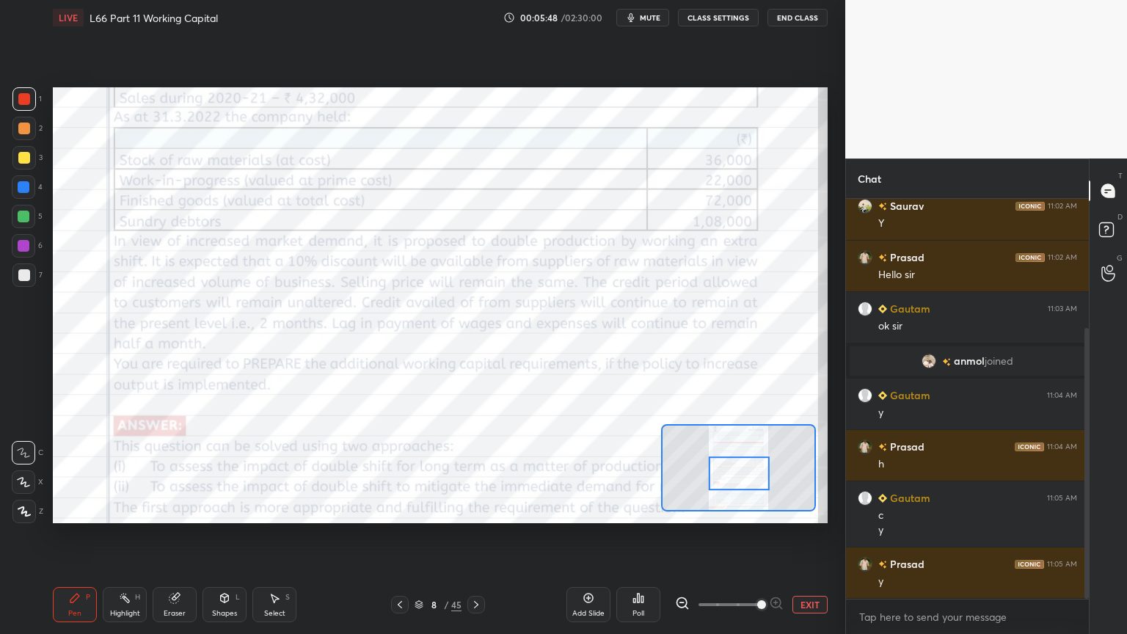
click at [183, 471] on div "Eraser" at bounding box center [175, 604] width 44 height 35
click at [14, 471] on span "Erase all" at bounding box center [23, 511] width 22 height 10
click at [473, 471] on icon at bounding box center [476, 605] width 12 height 12
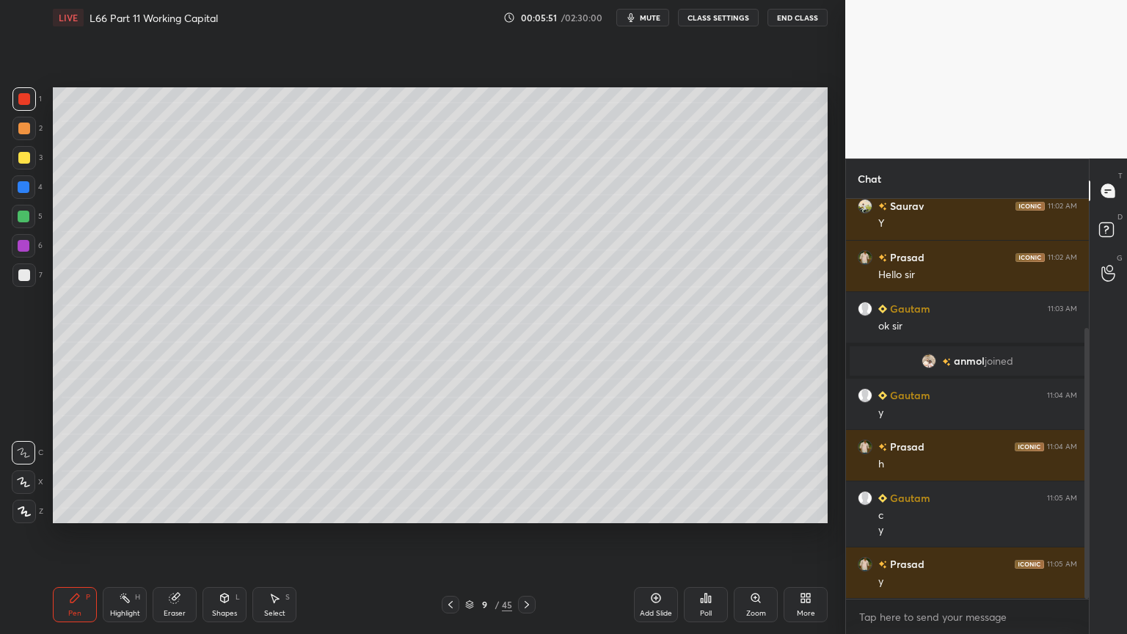
click at [450, 471] on icon at bounding box center [450, 604] width 4 height 7
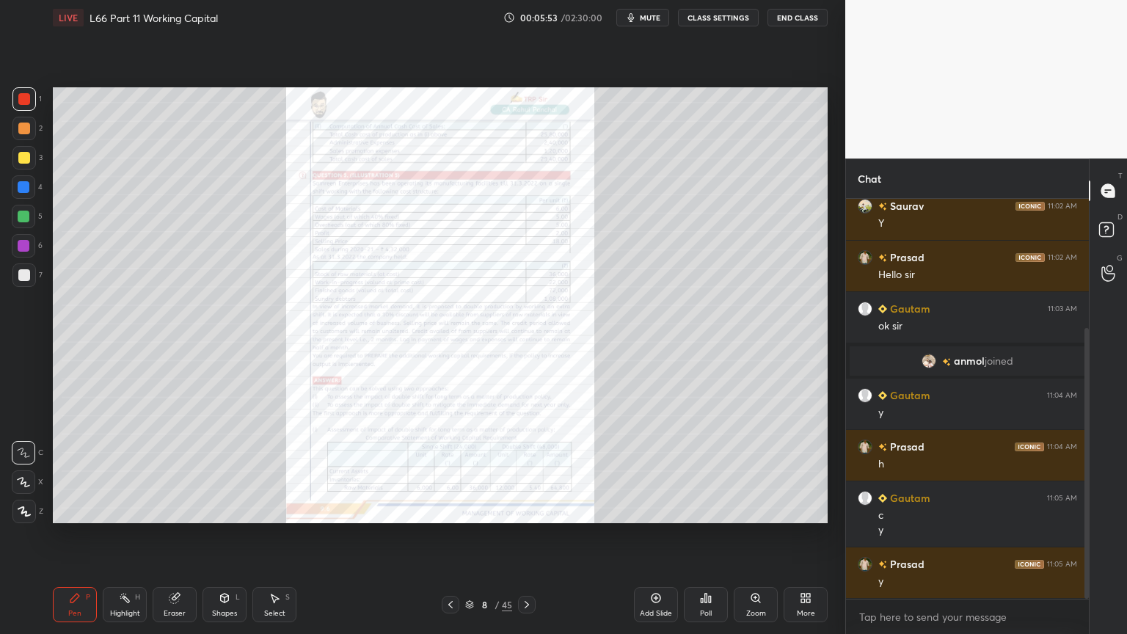
click at [525, 471] on icon at bounding box center [527, 605] width 12 height 12
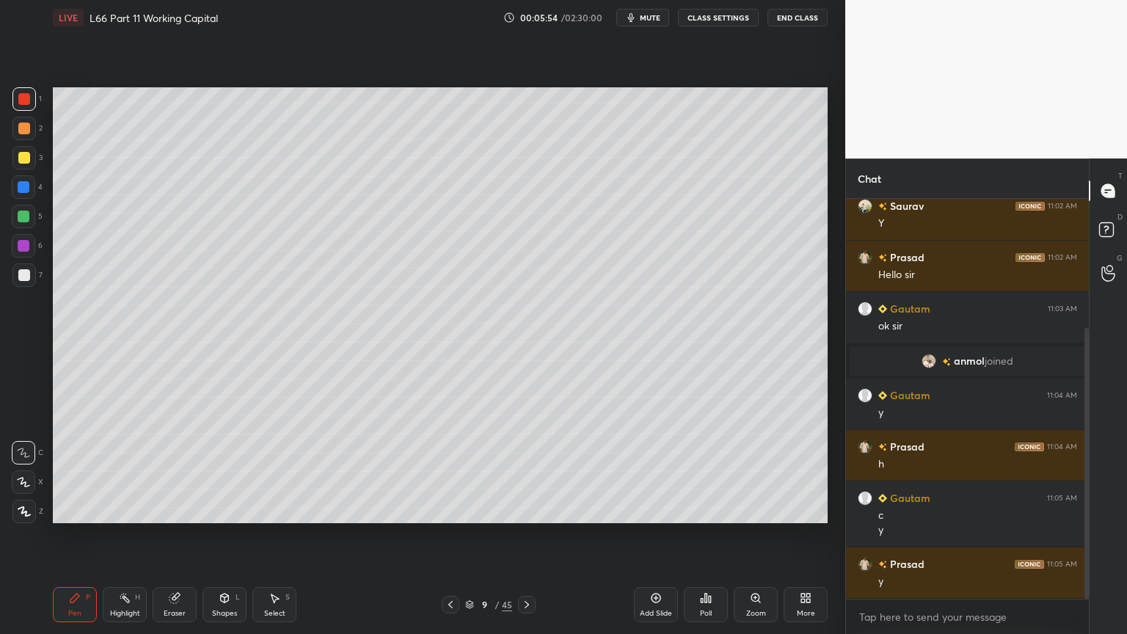
click at [29, 167] on div at bounding box center [23, 157] width 23 height 23
click at [60, 471] on div "Pen P" at bounding box center [75, 604] width 44 height 35
click at [27, 471] on div at bounding box center [23, 481] width 23 height 23
click at [59, 471] on div "Pen P" at bounding box center [75, 604] width 44 height 35
click at [29, 105] on div at bounding box center [23, 98] width 23 height 23
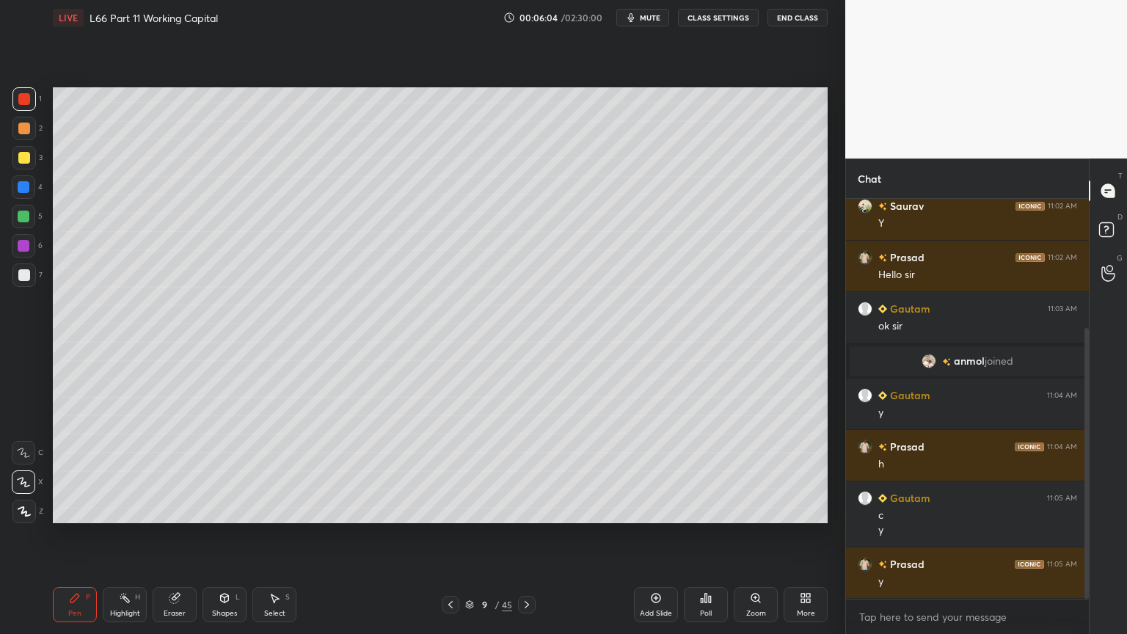
click at [224, 471] on div "Shapes" at bounding box center [224, 613] width 25 height 7
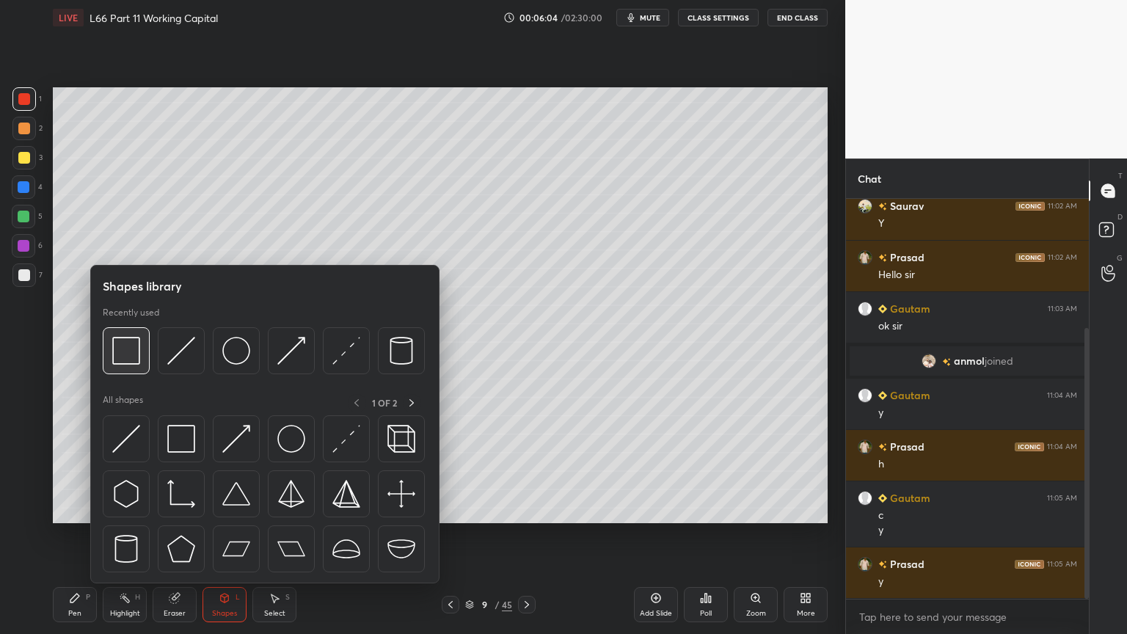
click at [126, 358] on img at bounding box center [126, 351] width 28 height 28
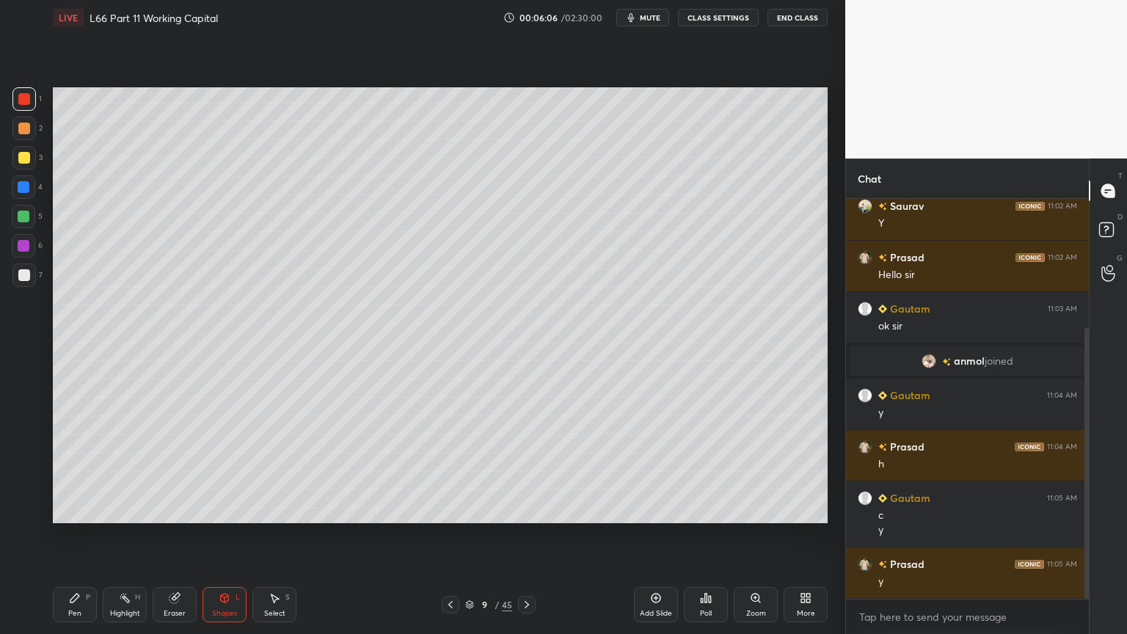
click at [65, 471] on div "Pen P" at bounding box center [75, 604] width 44 height 35
click at [31, 464] on div at bounding box center [23, 452] width 23 height 23
click at [73, 471] on div "Pen P Highlight H Eraser Shapes L Select S 9 / 45 Add Slide Poll Zoom More" at bounding box center [440, 604] width 775 height 59
click at [18, 161] on div at bounding box center [24, 158] width 12 height 12
click at [230, 471] on icon at bounding box center [225, 598] width 12 height 12
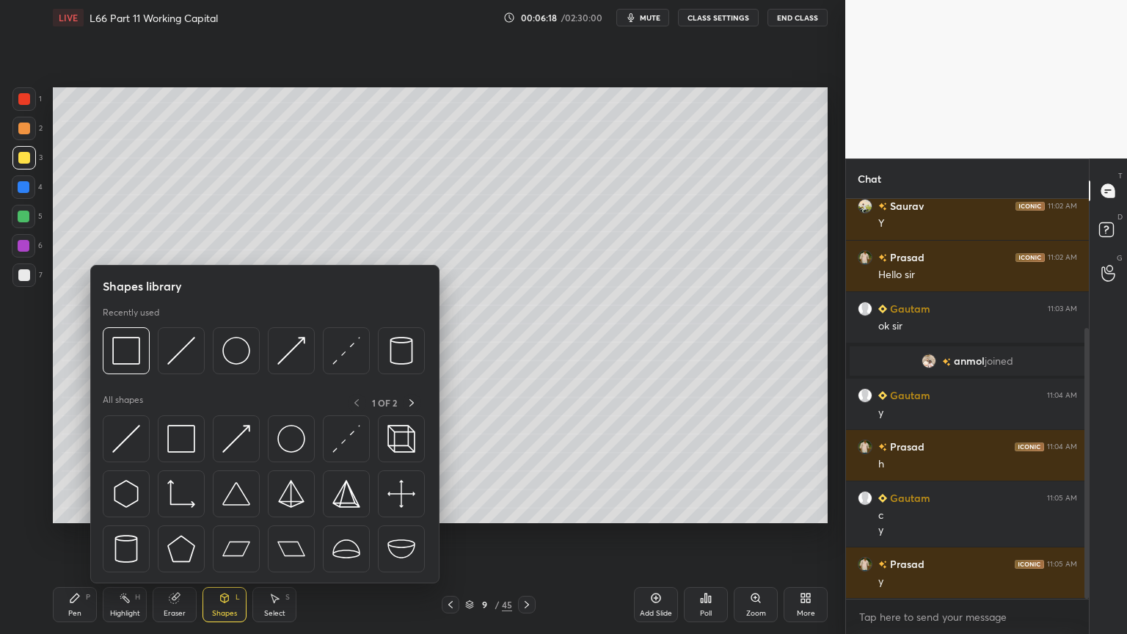
click at [183, 359] on img at bounding box center [181, 351] width 28 height 28
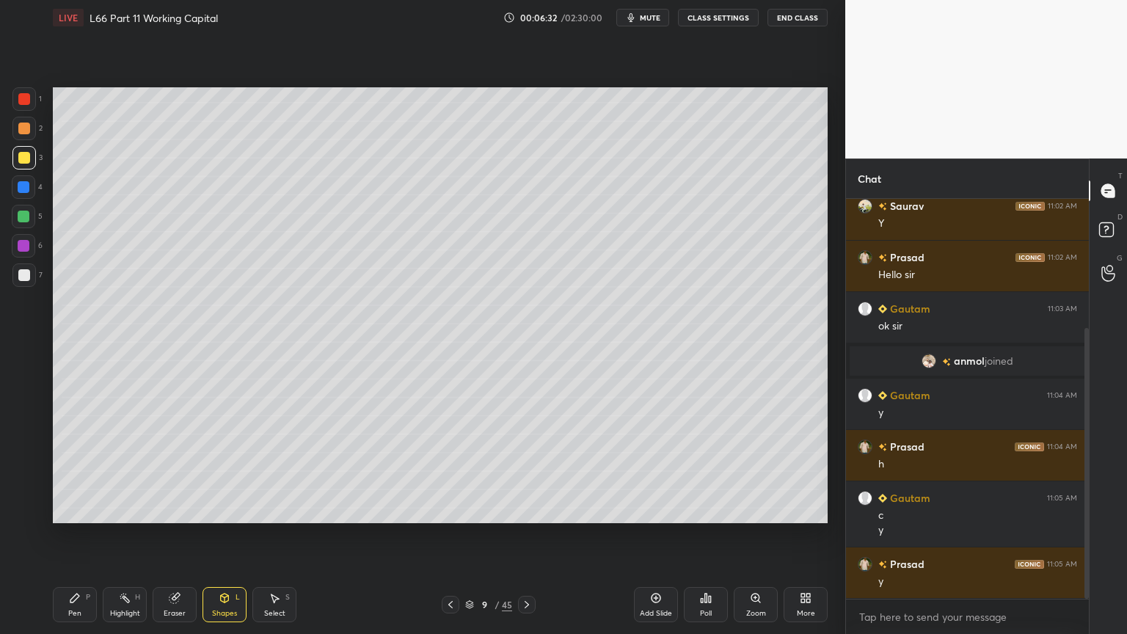
click at [23, 134] on div at bounding box center [23, 128] width 23 height 23
click at [70, 471] on div "Pen P" at bounding box center [75, 604] width 44 height 35
click at [176, 471] on div "Eraser" at bounding box center [175, 604] width 44 height 35
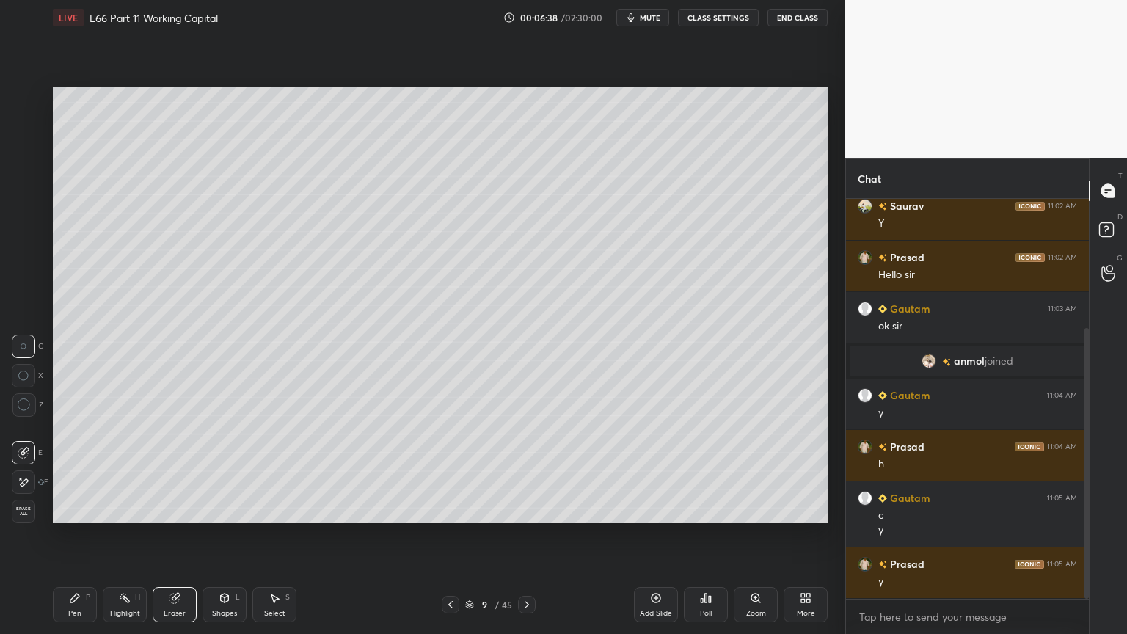
click at [70, 471] on div "Pen" at bounding box center [74, 613] width 13 height 7
click at [272, 471] on div "Select S" at bounding box center [274, 604] width 44 height 35
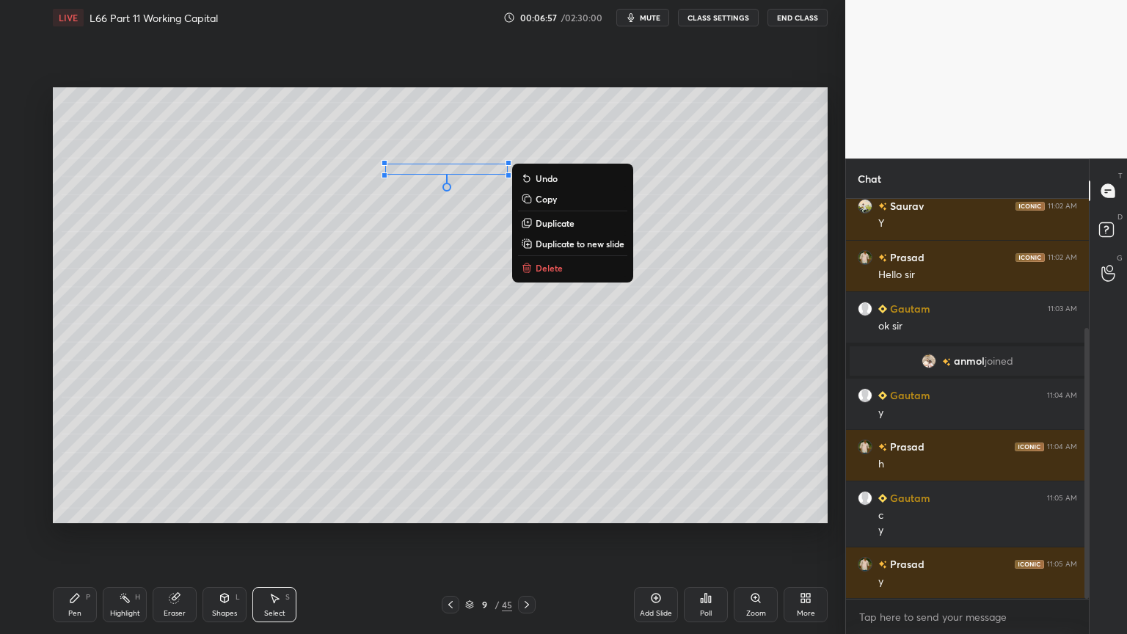
click at [74, 471] on div "Pen" at bounding box center [74, 613] width 13 height 7
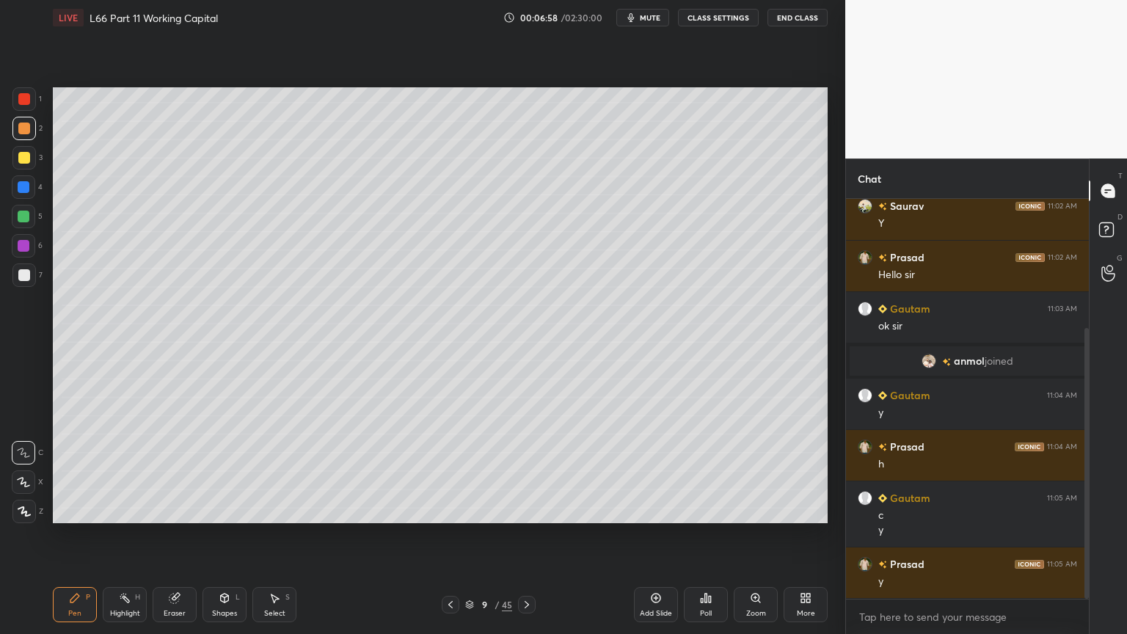
click at [15, 194] on div at bounding box center [23, 186] width 23 height 23
click at [226, 471] on div "Shapes" at bounding box center [224, 613] width 25 height 7
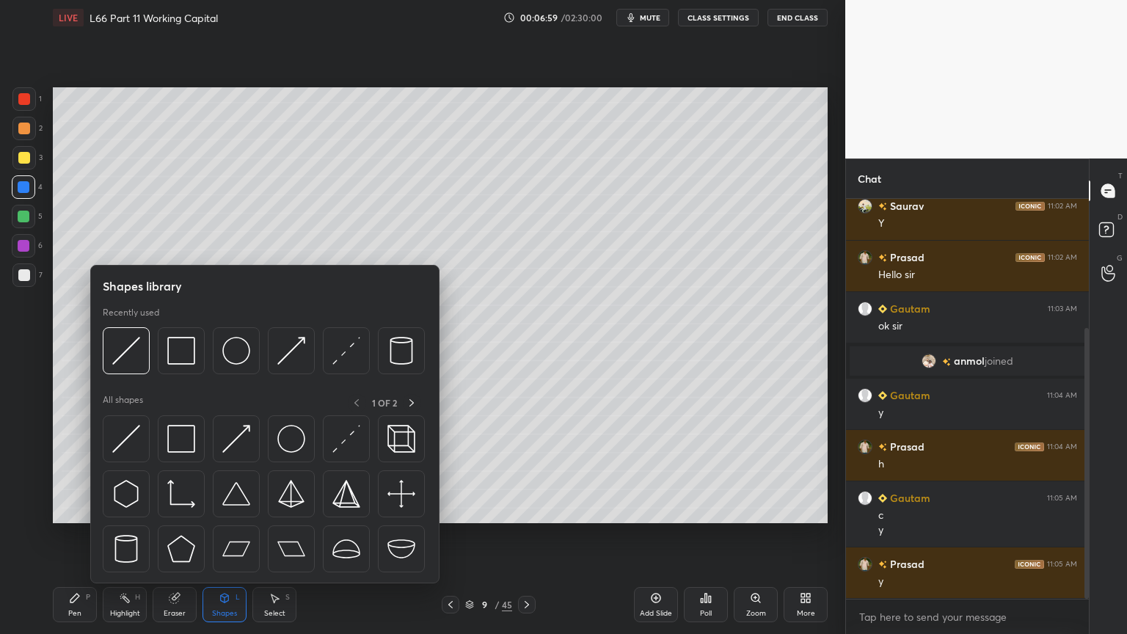
click at [133, 361] on img at bounding box center [126, 351] width 28 height 28
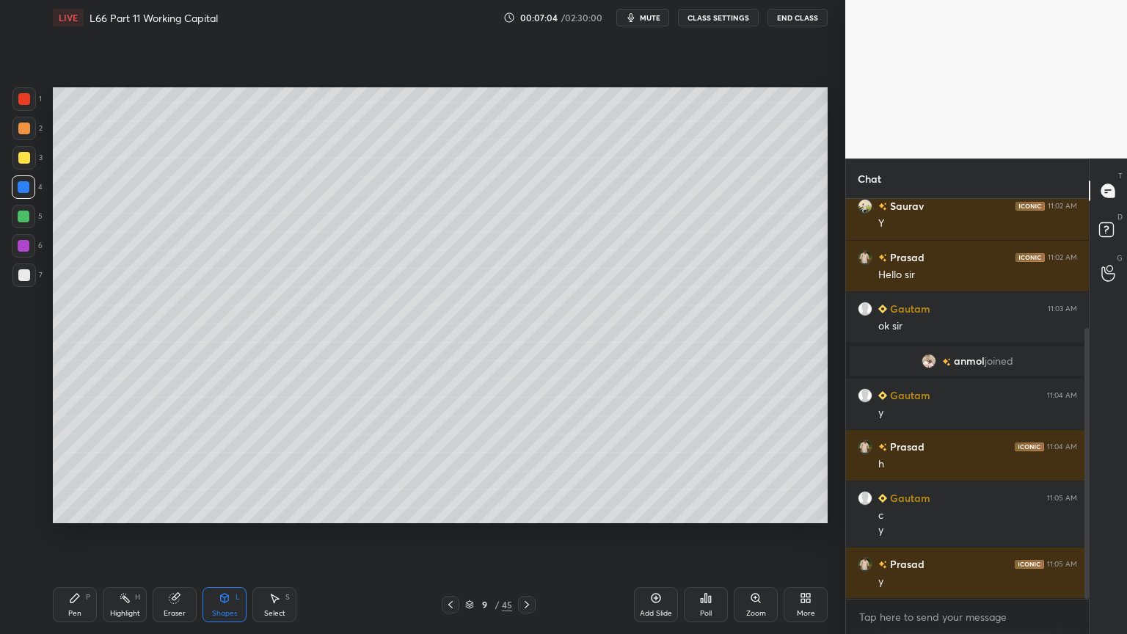
click at [32, 282] on div at bounding box center [23, 274] width 23 height 23
click at [88, 471] on div "Pen P" at bounding box center [75, 604] width 44 height 35
click at [24, 281] on div at bounding box center [23, 274] width 23 height 23
click at [81, 471] on div "Pen P" at bounding box center [75, 604] width 44 height 35
click at [450, 471] on icon at bounding box center [451, 605] width 12 height 12
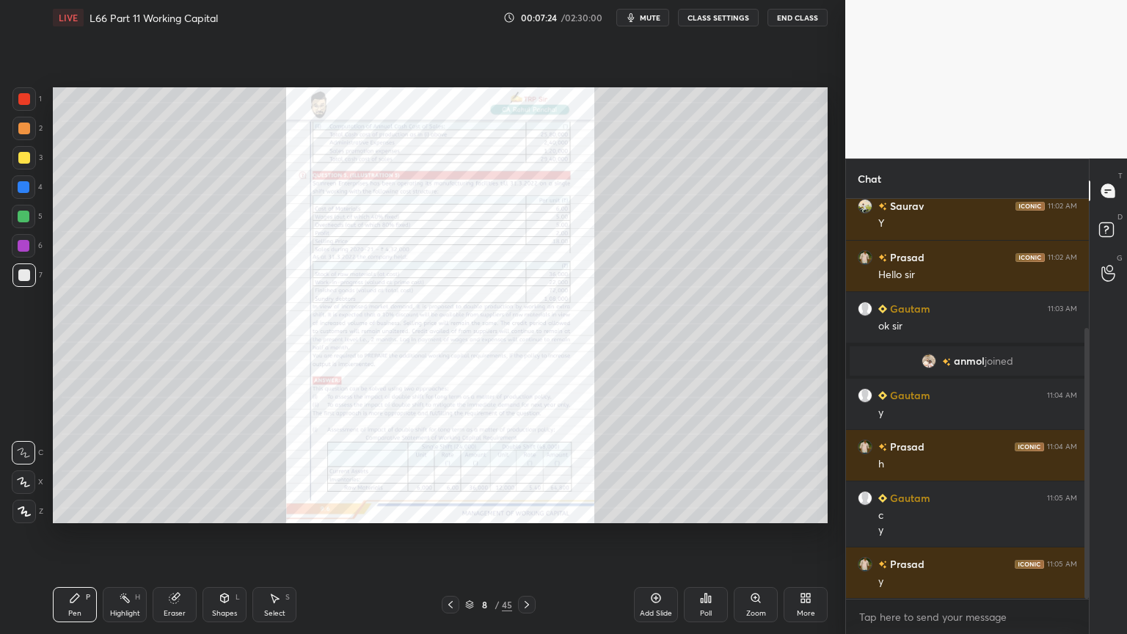
click at [756, 471] on div "Zoom" at bounding box center [756, 613] width 20 height 7
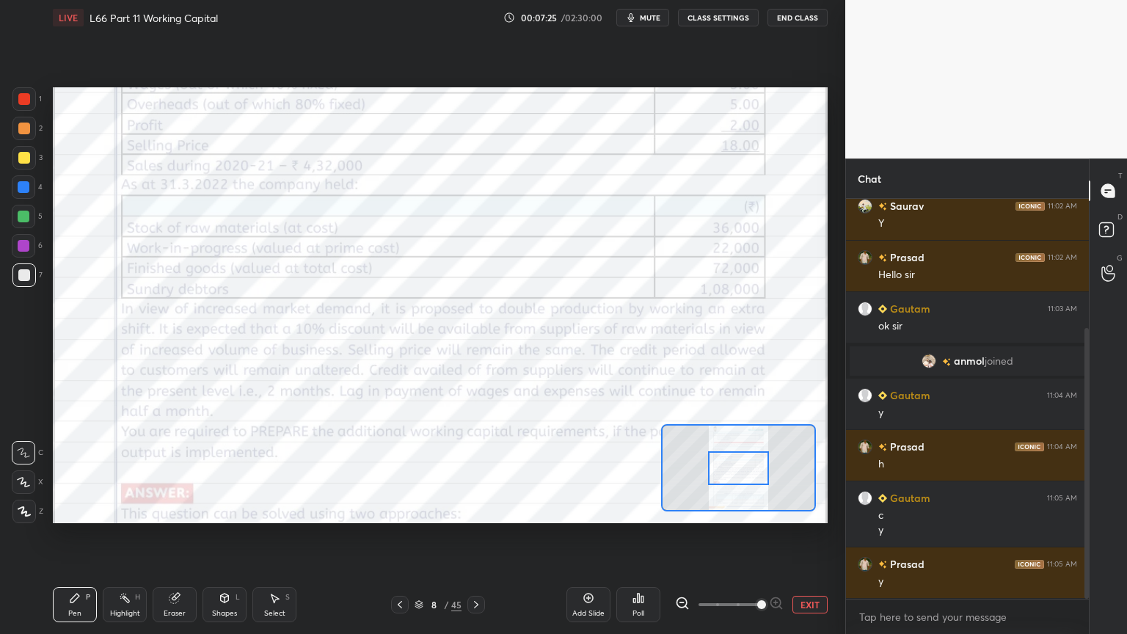
click at [761, 471] on span at bounding box center [761, 604] width 9 height 9
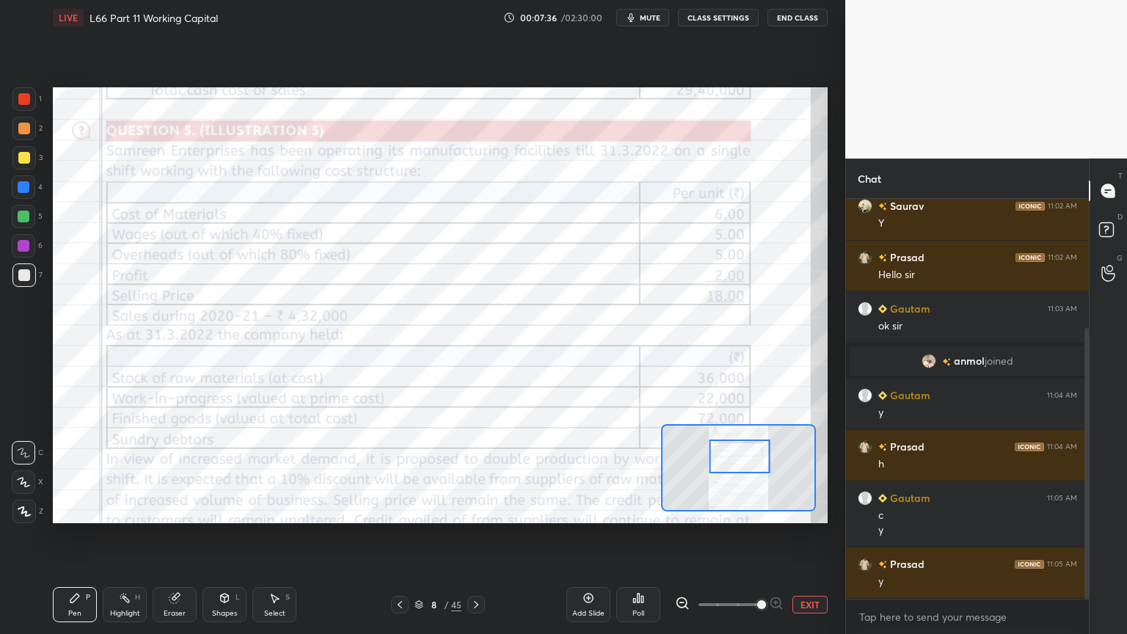
click at [478, 471] on icon at bounding box center [476, 605] width 12 height 12
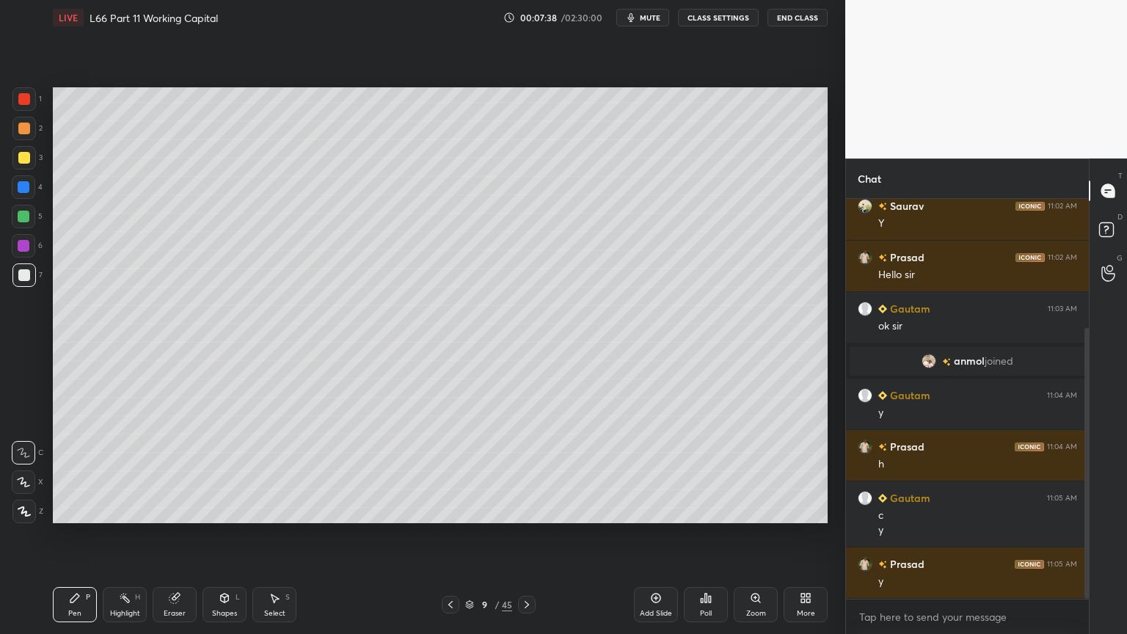
click at [75, 471] on icon at bounding box center [74, 597] width 9 height 9
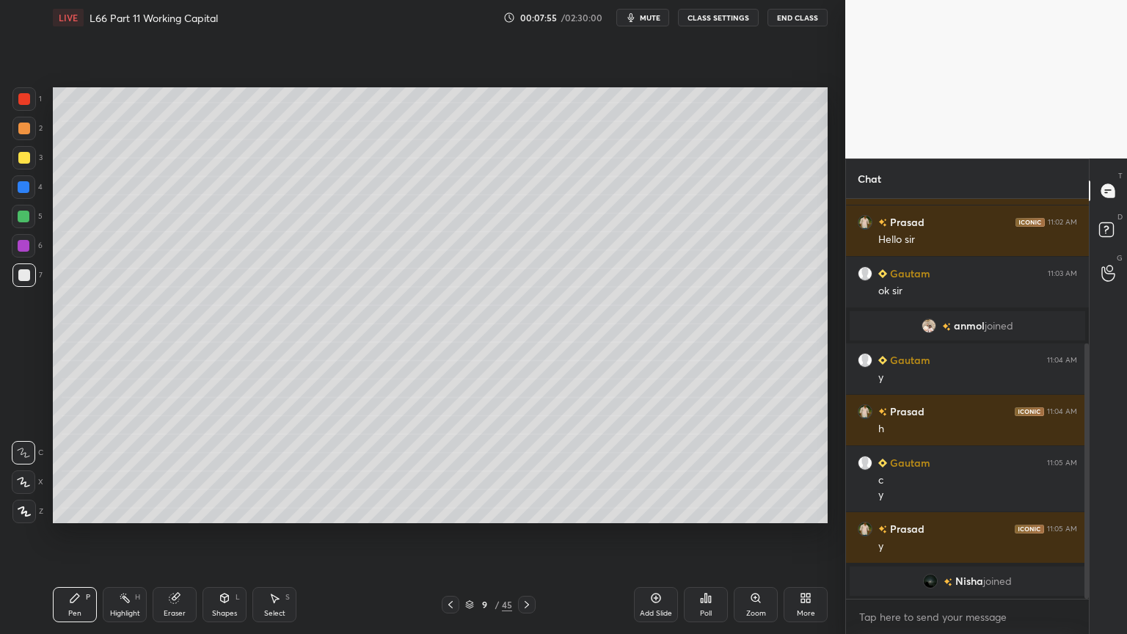
click at [276, 471] on div "Select S" at bounding box center [274, 604] width 44 height 35
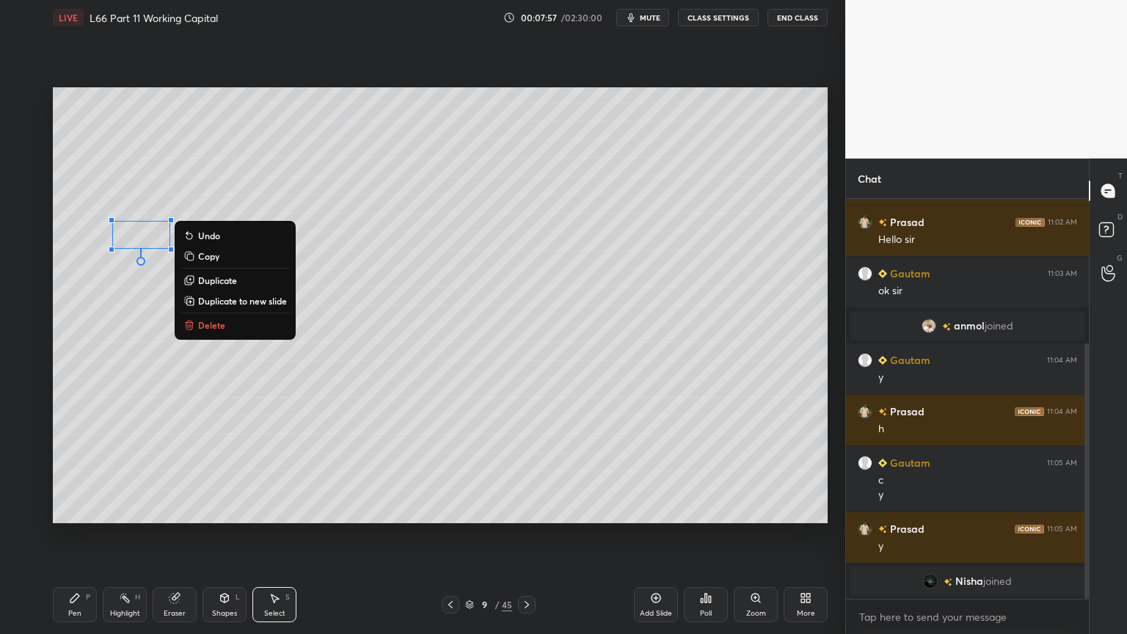
click at [99, 313] on div "0 ° Undo Copy Duplicate Duplicate to new slide Delete" at bounding box center [440, 305] width 775 height 436
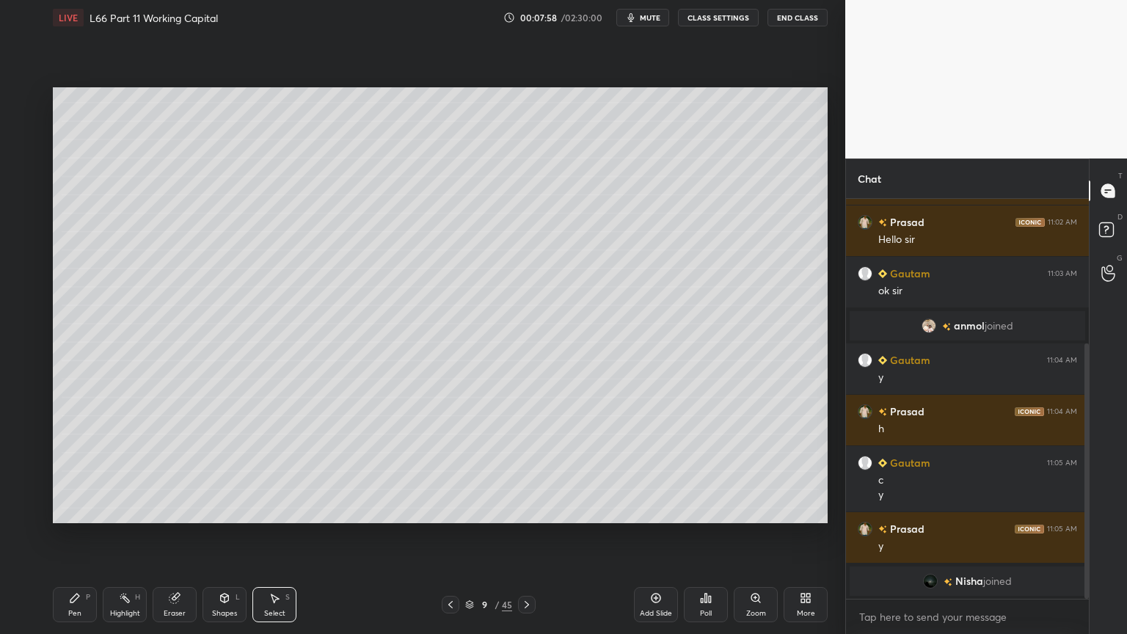
click at [70, 471] on div "Pen P" at bounding box center [75, 604] width 44 height 35
click at [26, 179] on div at bounding box center [23, 186] width 23 height 23
click at [221, 471] on icon at bounding box center [225, 597] width 8 height 9
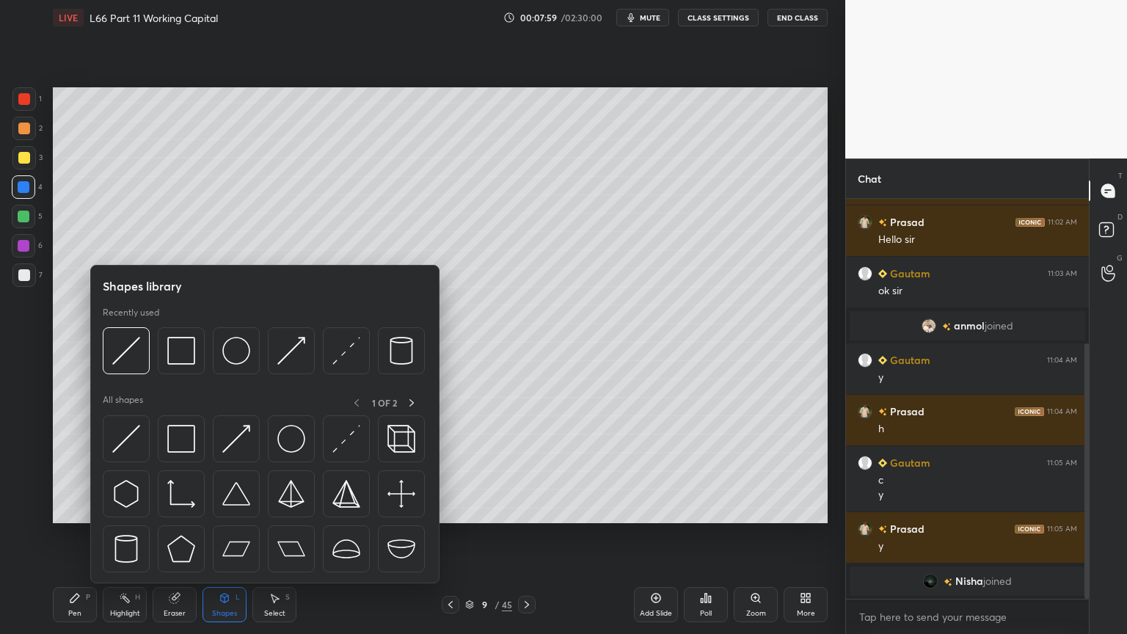
click at [134, 362] on img at bounding box center [126, 351] width 28 height 28
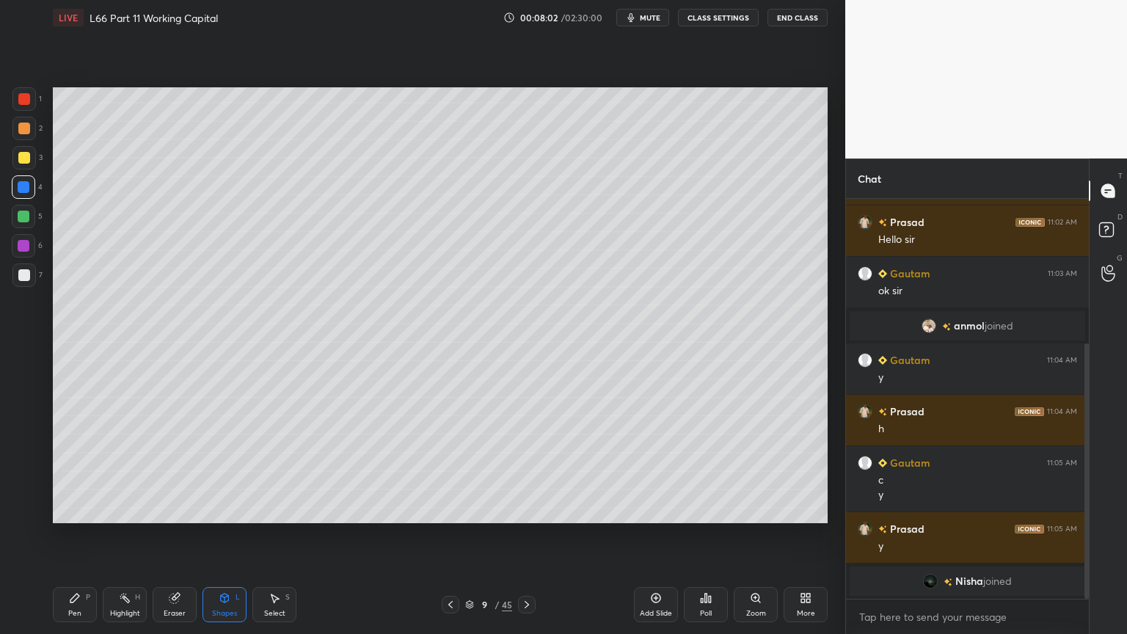
click at [67, 471] on div "Pen P" at bounding box center [75, 604] width 44 height 35
click at [29, 273] on div at bounding box center [24, 275] width 12 height 12
click at [448, 471] on icon at bounding box center [451, 605] width 12 height 12
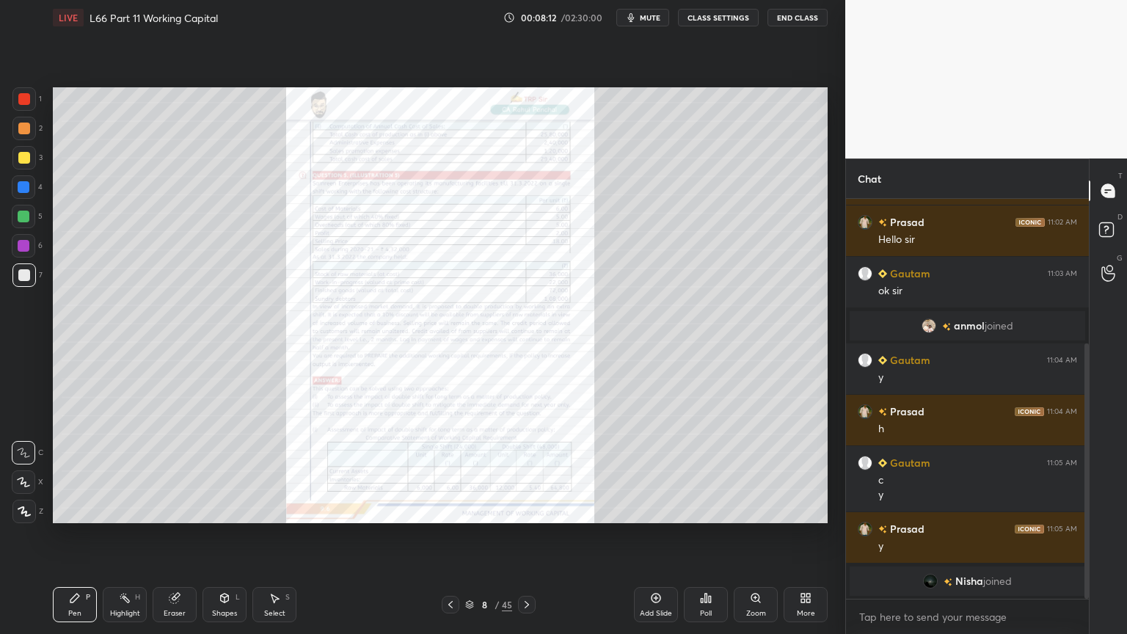
click at [752, 471] on div "Zoom" at bounding box center [756, 613] width 20 height 7
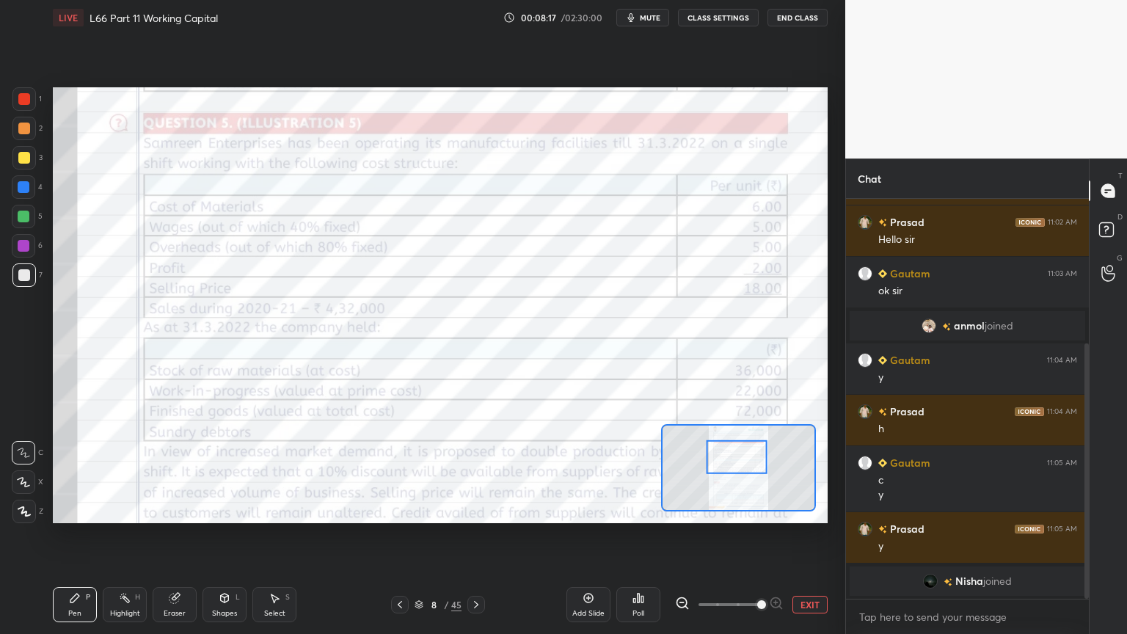
click at [24, 101] on div at bounding box center [24, 99] width 12 height 12
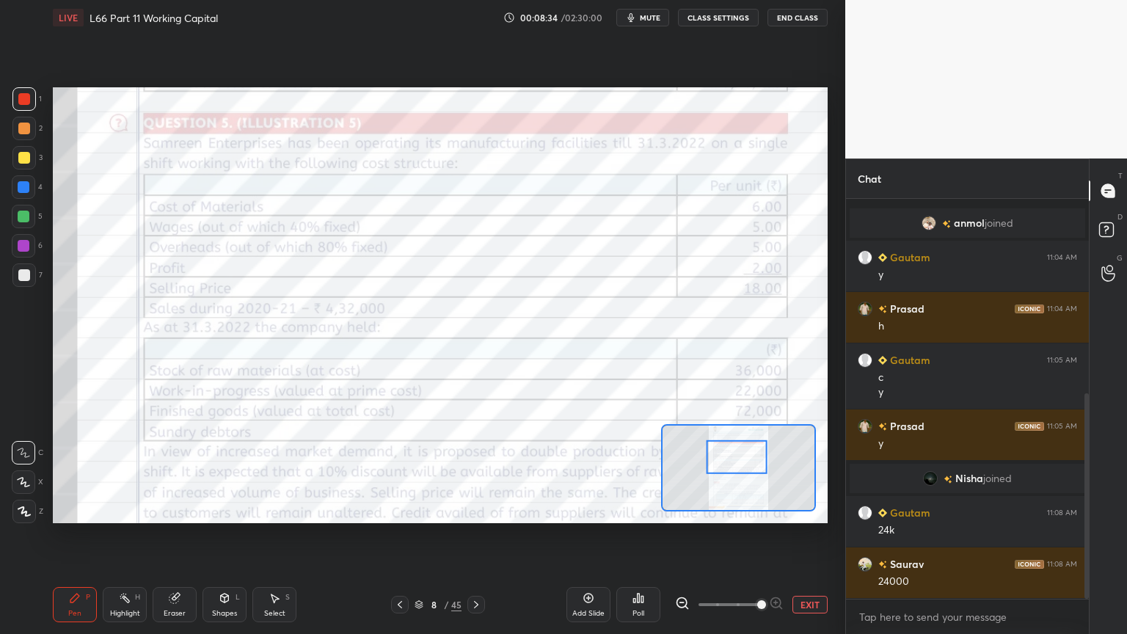
scroll to position [379, 0]
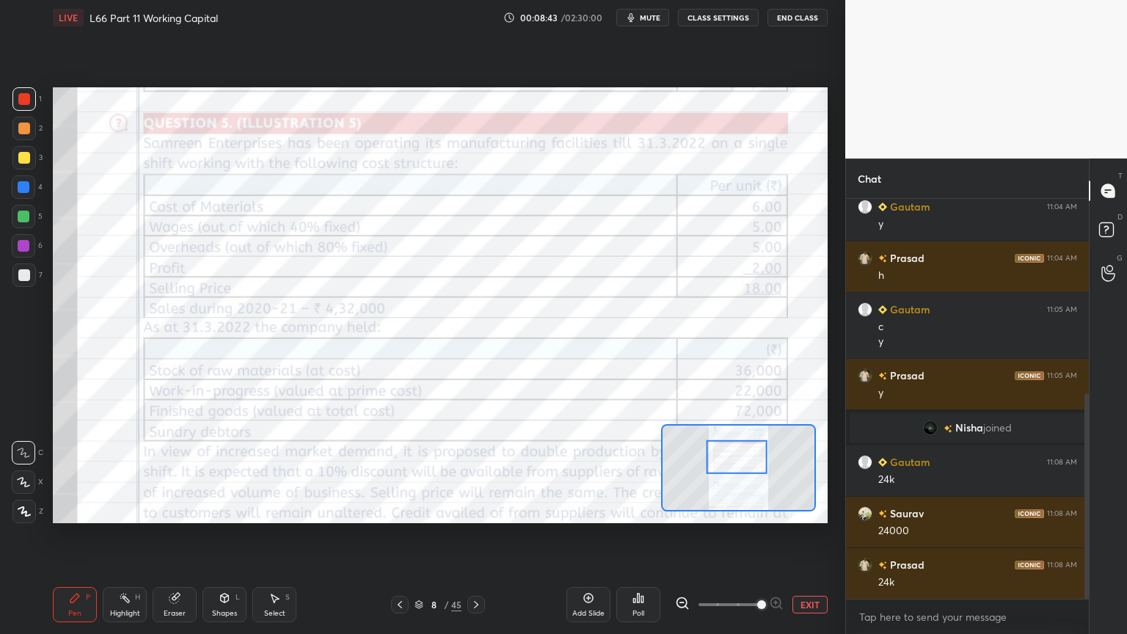
click at [472, 471] on icon at bounding box center [476, 605] width 12 height 12
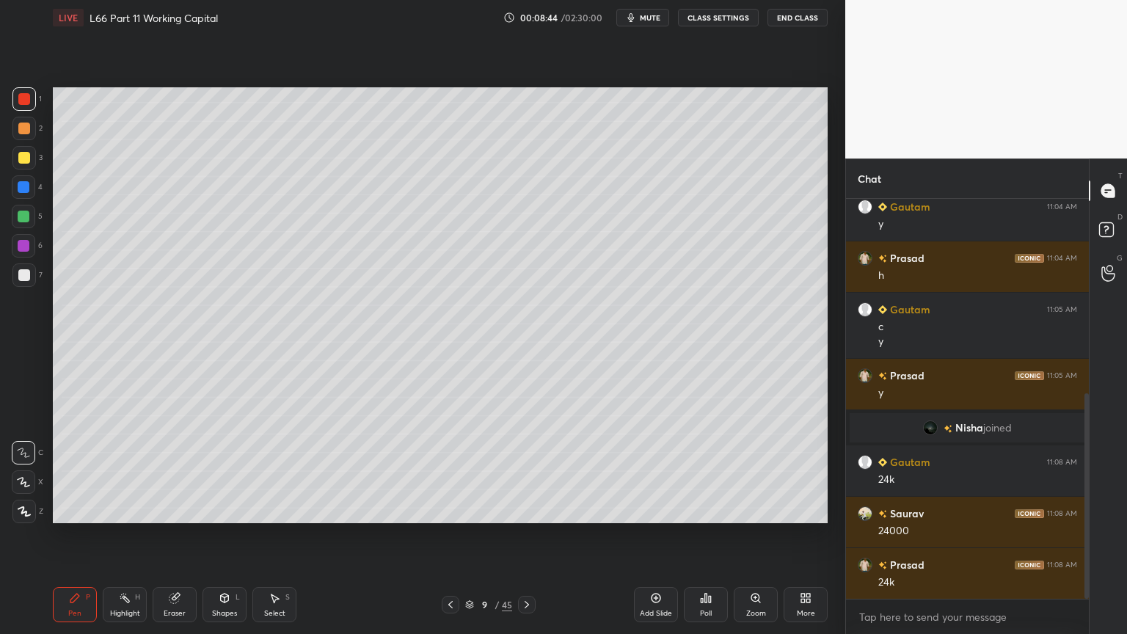
click at [23, 217] on div at bounding box center [24, 217] width 12 height 12
click at [59, 471] on div "Pen P" at bounding box center [75, 604] width 44 height 35
click at [25, 271] on div at bounding box center [24, 275] width 12 height 12
click at [25, 132] on div at bounding box center [24, 129] width 12 height 12
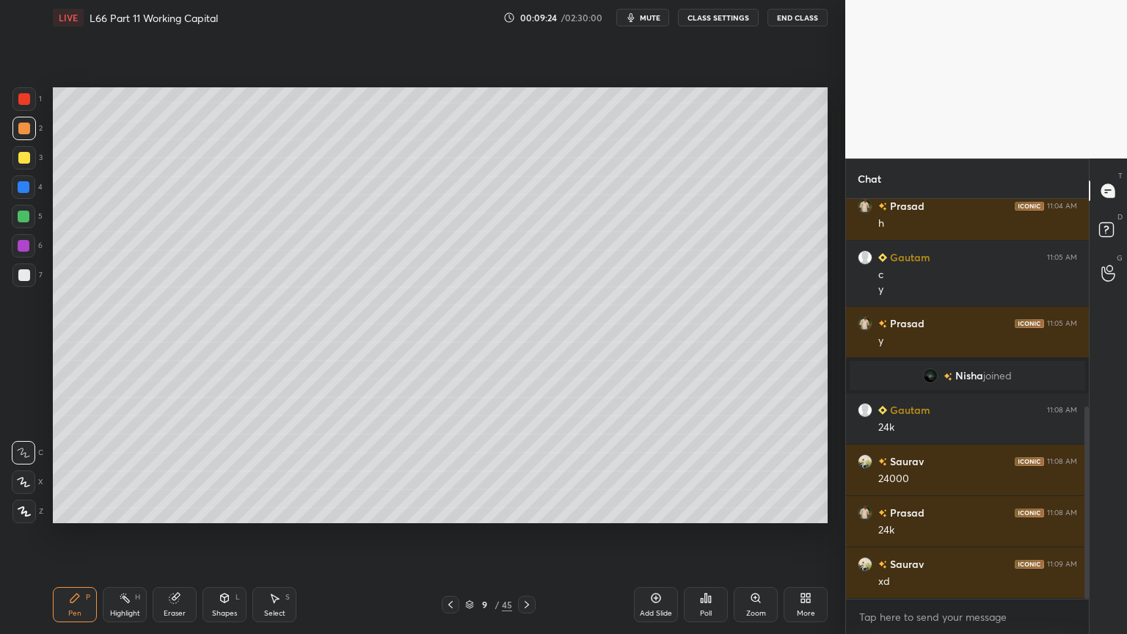
click at [444, 471] on div at bounding box center [451, 605] width 18 height 18
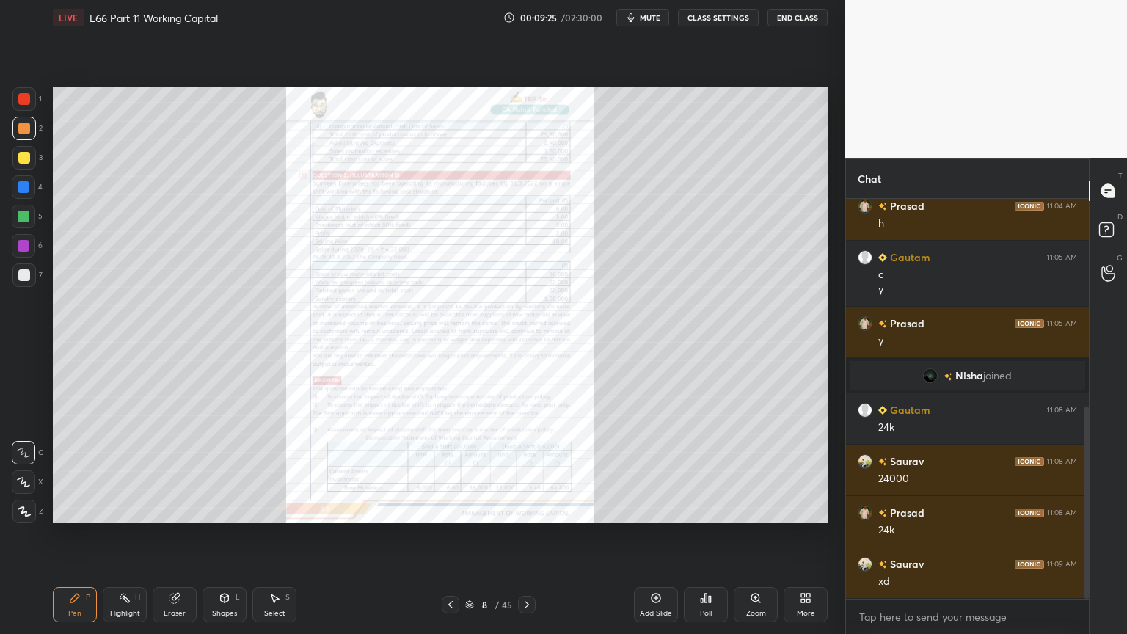
click at [173, 471] on icon at bounding box center [174, 598] width 10 height 10
click at [26, 471] on span "Erase all" at bounding box center [23, 511] width 22 height 10
click at [756, 471] on div "Zoom" at bounding box center [756, 613] width 20 height 7
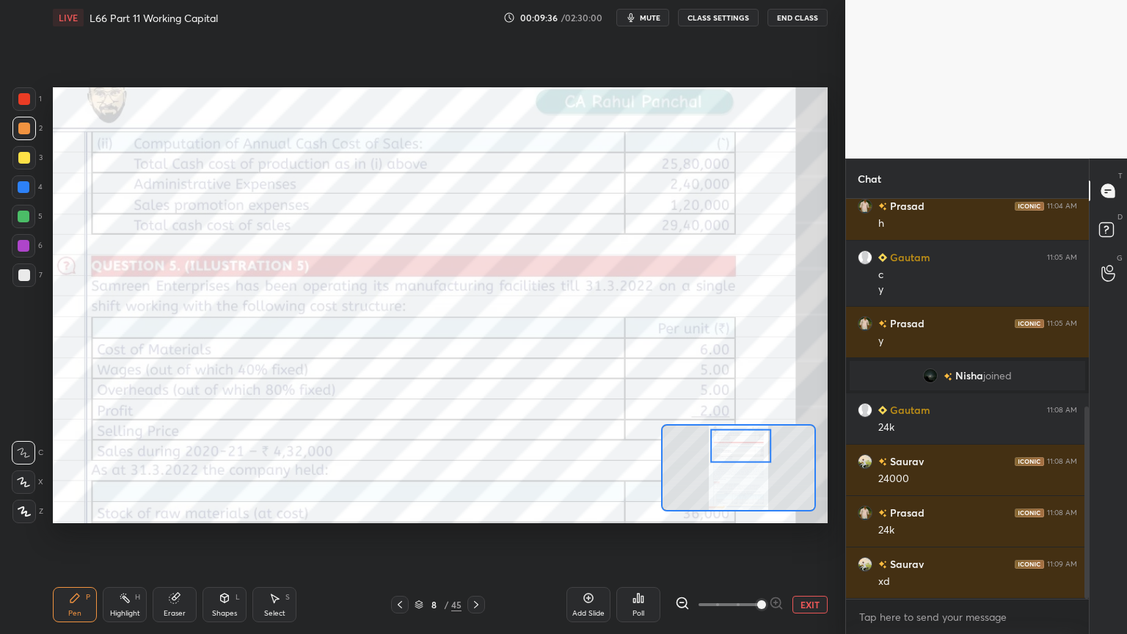
click at [475, 471] on icon at bounding box center [476, 604] width 4 height 7
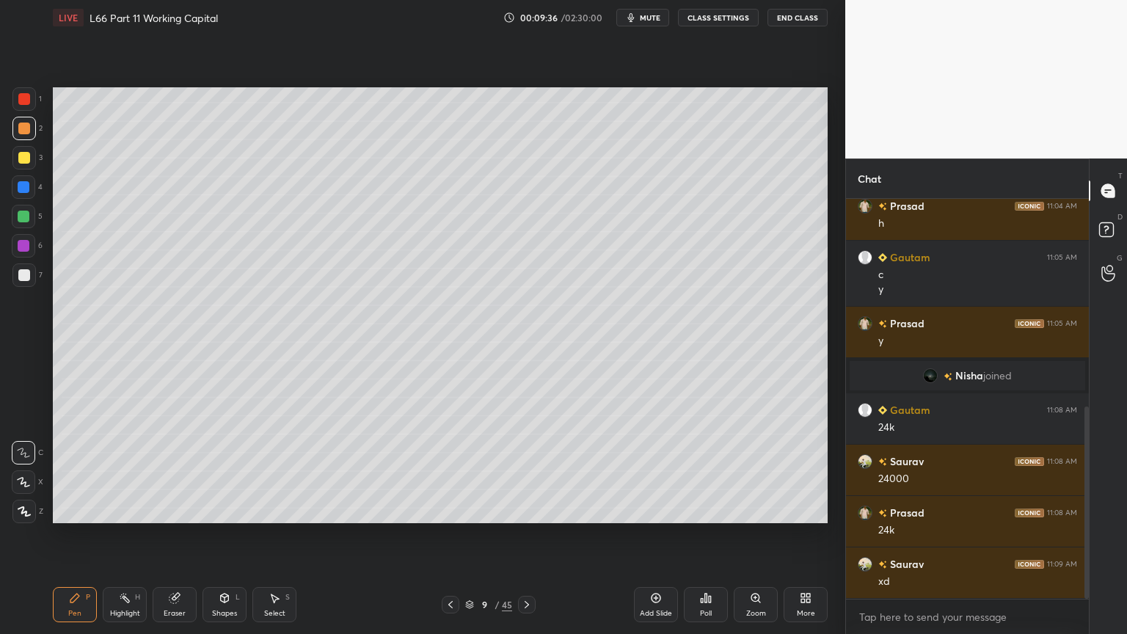
click at [10, 293] on div "1 2 3 4 5 6 7 C X Z C X Z E E Erase all H H" at bounding box center [23, 305] width 47 height 436
click at [21, 277] on div at bounding box center [24, 275] width 12 height 12
click at [15, 217] on div at bounding box center [23, 216] width 23 height 23
click at [452, 471] on icon at bounding box center [450, 604] width 4 height 7
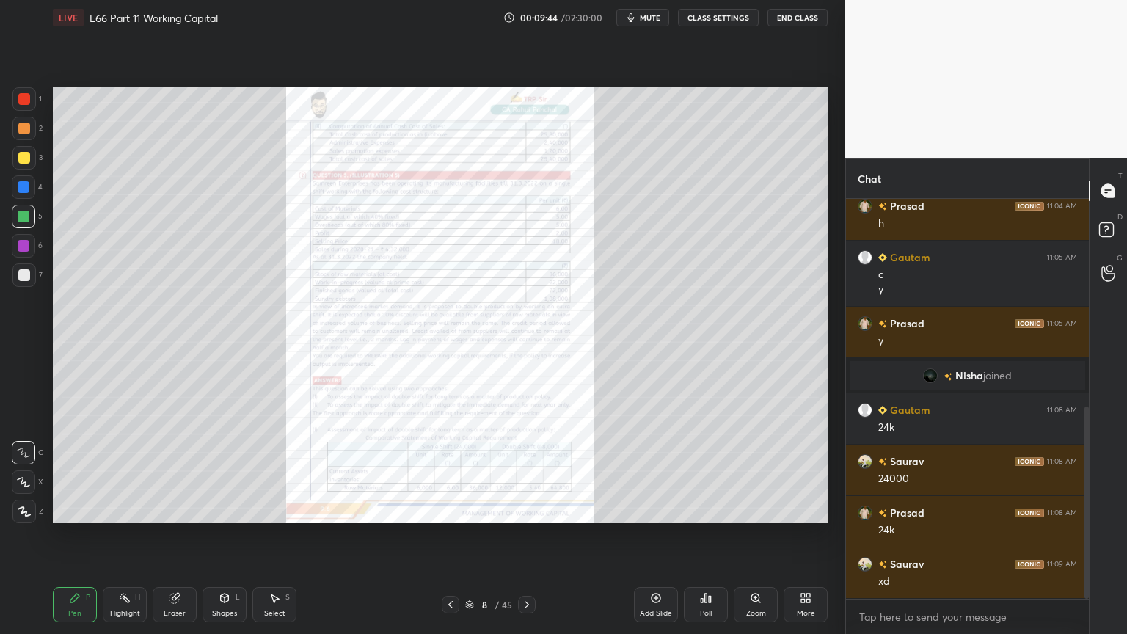
click at [530, 471] on icon at bounding box center [527, 605] width 12 height 12
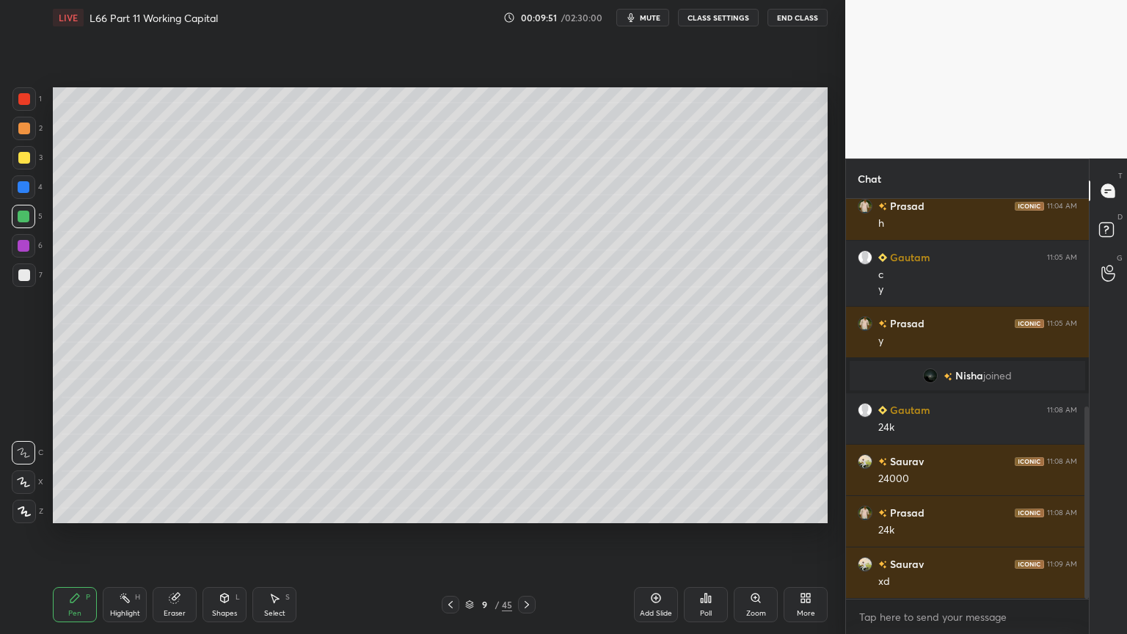
click at [37, 273] on div "7" at bounding box center [27, 274] width 30 height 23
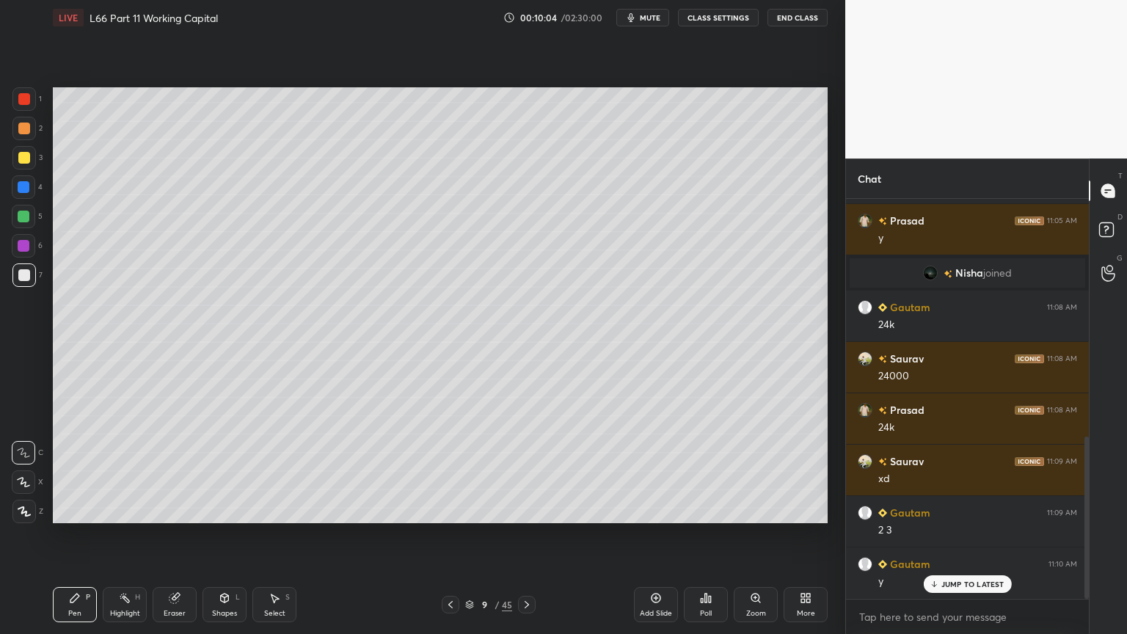
scroll to position [584, 0]
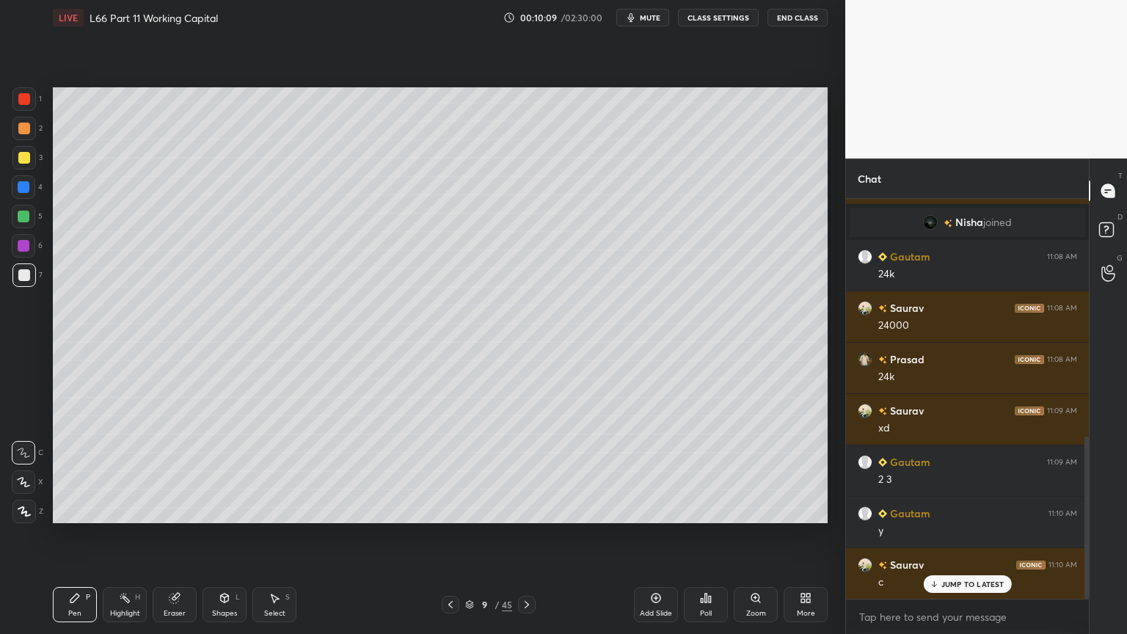
click at [446, 471] on icon at bounding box center [451, 605] width 12 height 12
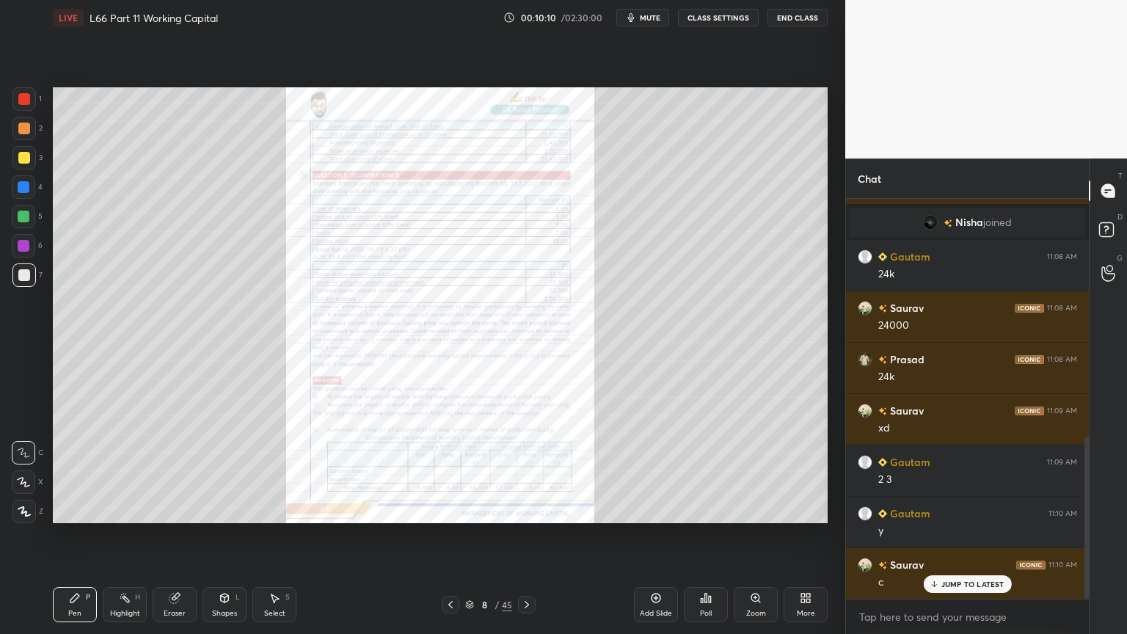
click at [753, 471] on div "Zoom" at bounding box center [756, 604] width 44 height 35
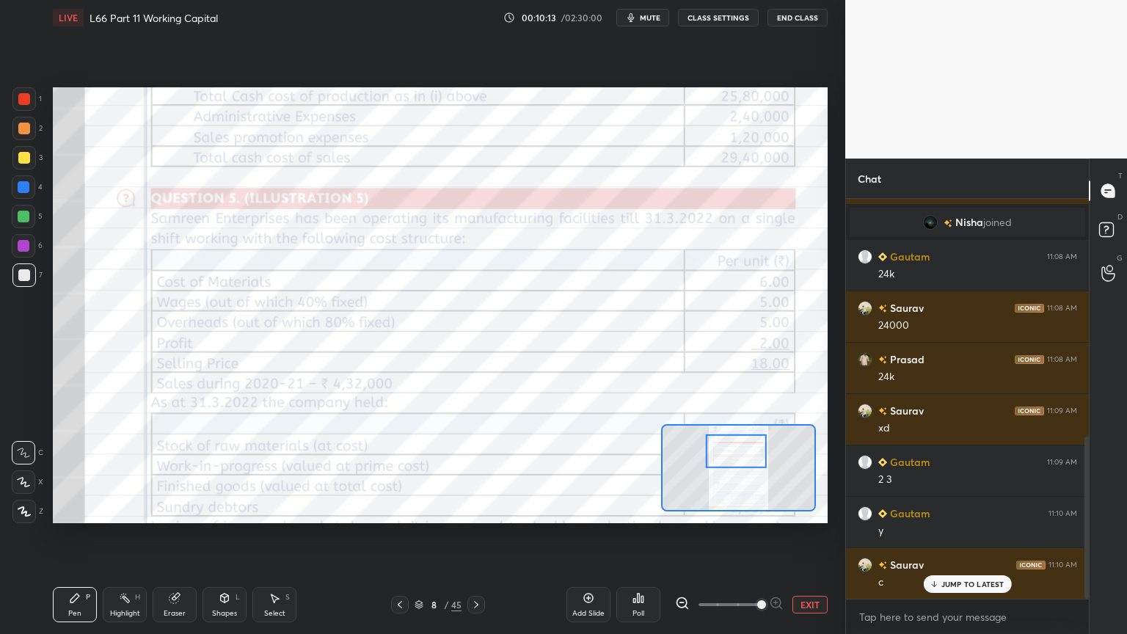
click at [18, 96] on div at bounding box center [23, 98] width 23 height 23
click at [472, 471] on icon at bounding box center [476, 605] width 12 height 12
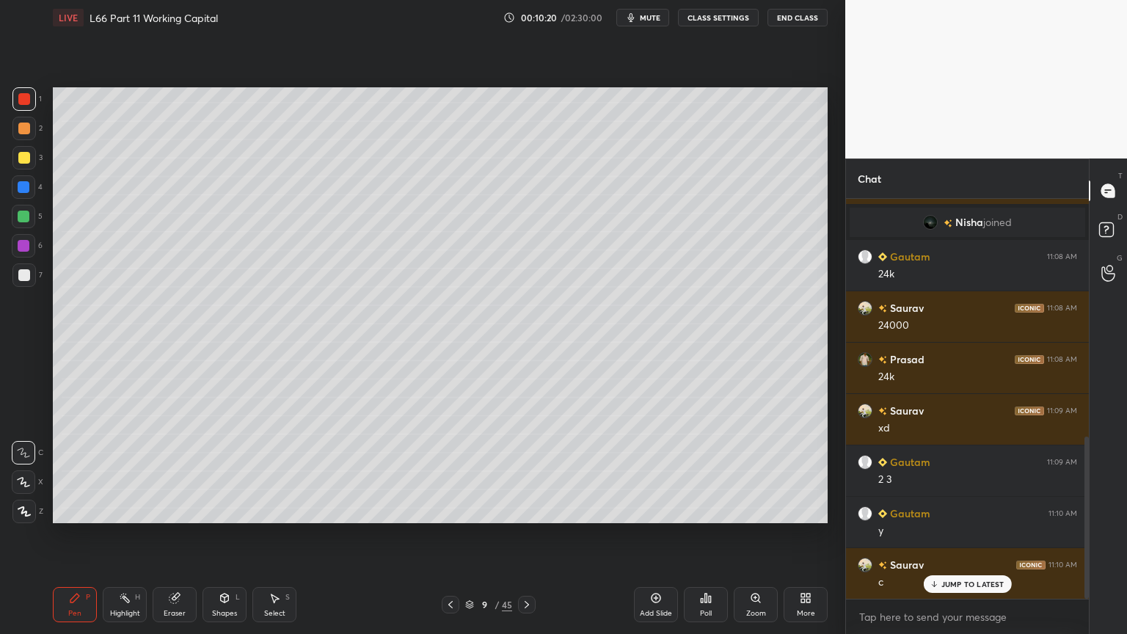
click at [26, 279] on div at bounding box center [24, 275] width 12 height 12
click at [75, 471] on icon at bounding box center [75, 598] width 12 height 12
click at [170, 471] on div "Eraser" at bounding box center [175, 604] width 44 height 35
click at [84, 471] on div "Pen P" at bounding box center [75, 604] width 44 height 35
click at [29, 221] on div at bounding box center [23, 216] width 23 height 23
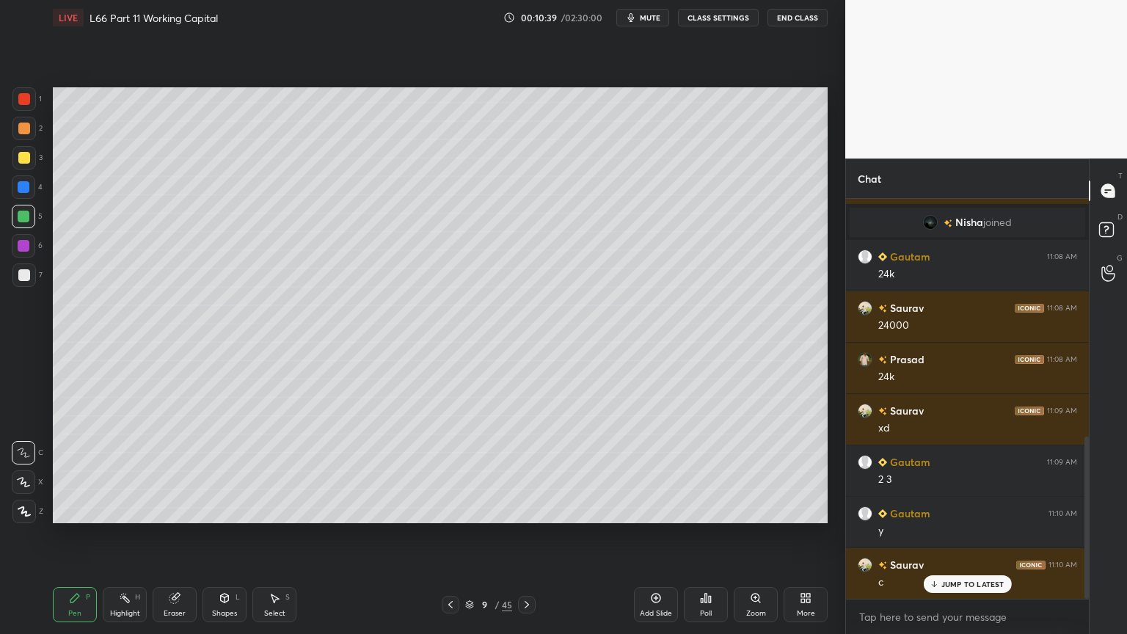
click at [449, 471] on icon at bounding box center [450, 604] width 4 height 7
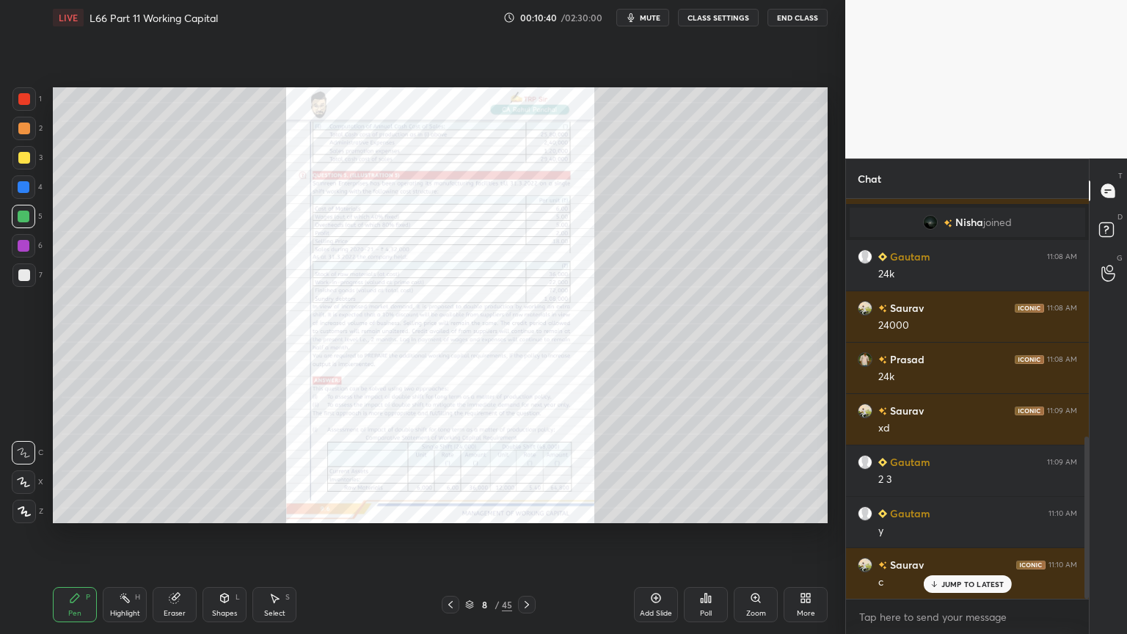
click at [756, 471] on div "Zoom" at bounding box center [756, 604] width 44 height 35
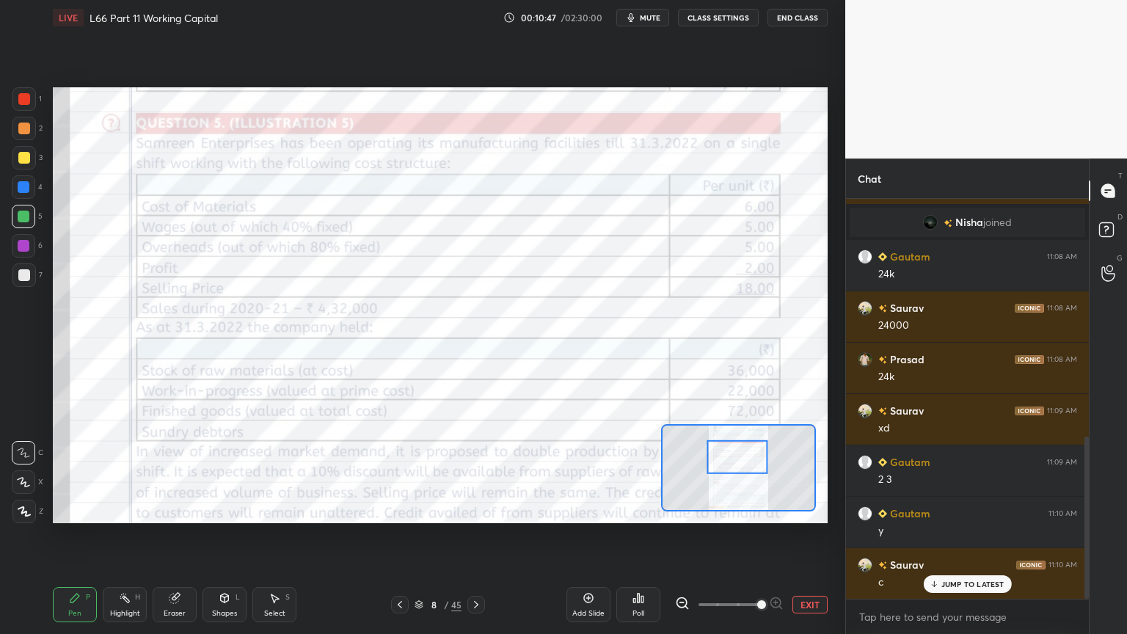
scroll to position [599, 0]
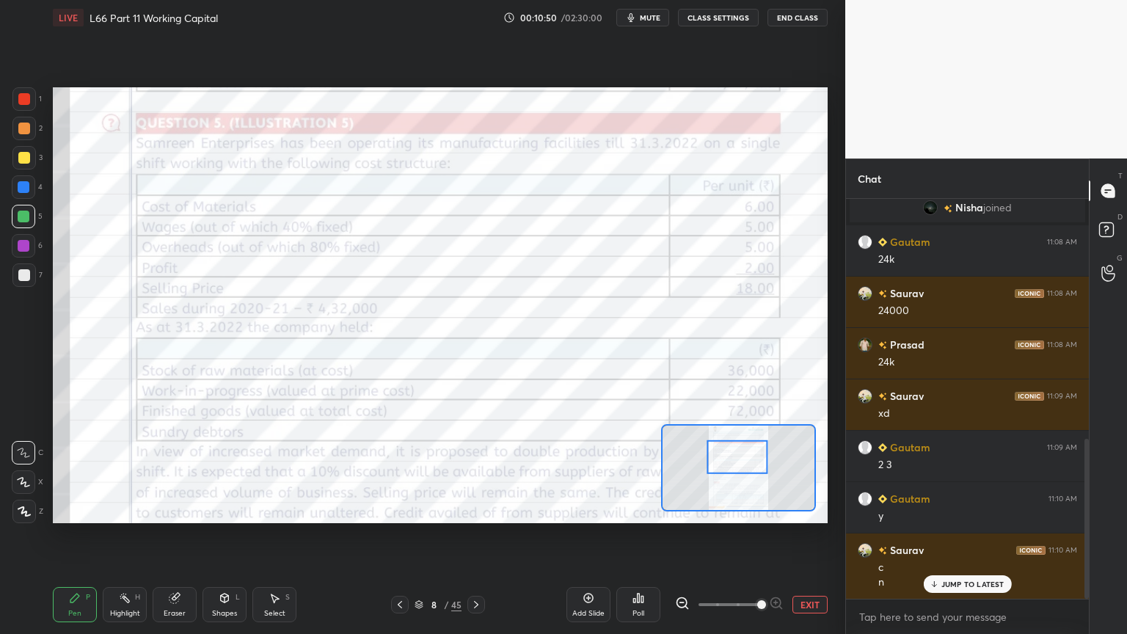
click at [178, 471] on div "Eraser" at bounding box center [175, 613] width 22 height 7
click at [25, 471] on span "Erase all" at bounding box center [23, 511] width 22 height 10
click at [80, 471] on div "Pen P" at bounding box center [75, 604] width 44 height 35
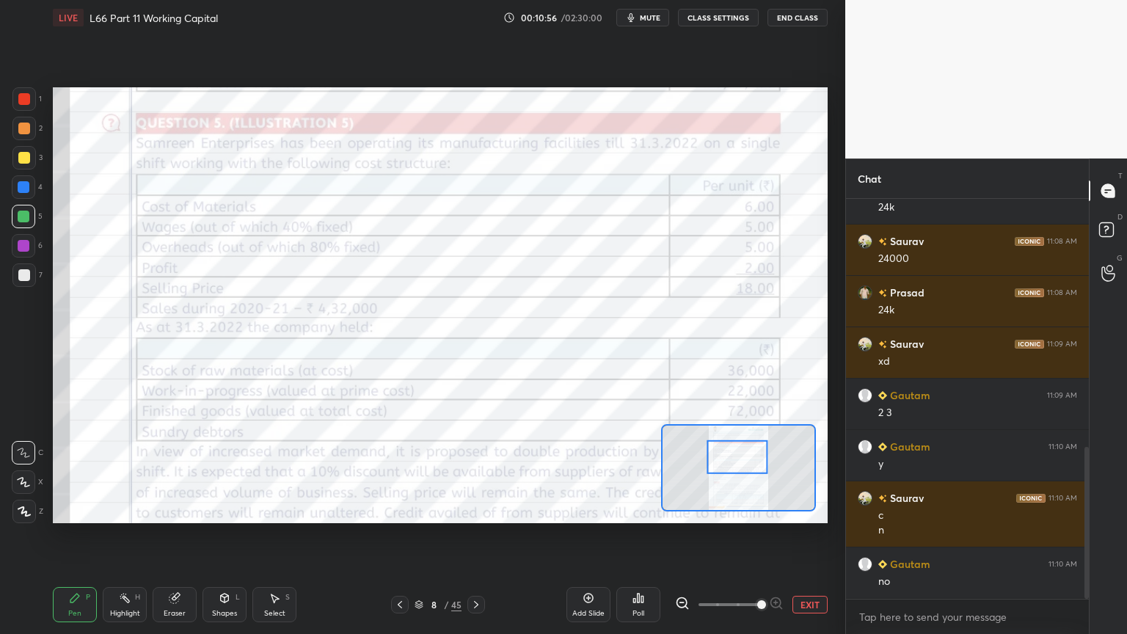
scroll to position [701, 0]
click at [477, 471] on icon at bounding box center [476, 605] width 12 height 12
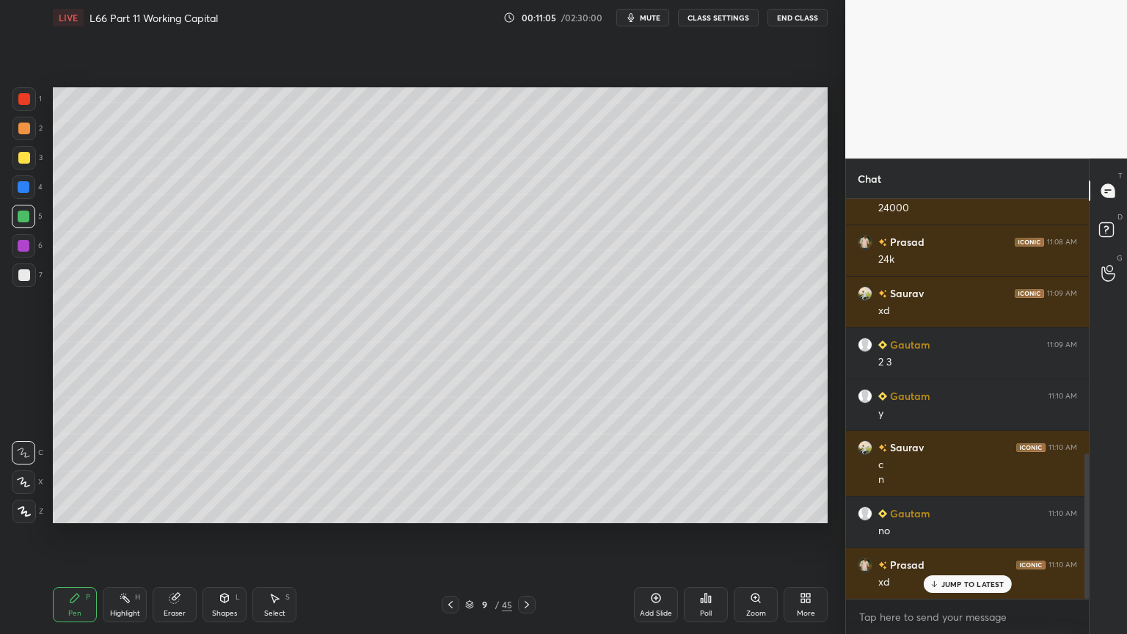
click at [24, 282] on div at bounding box center [23, 274] width 23 height 23
click at [37, 190] on div "4" at bounding box center [27, 186] width 31 height 23
click at [219, 471] on div "Shapes" at bounding box center [224, 613] width 25 height 7
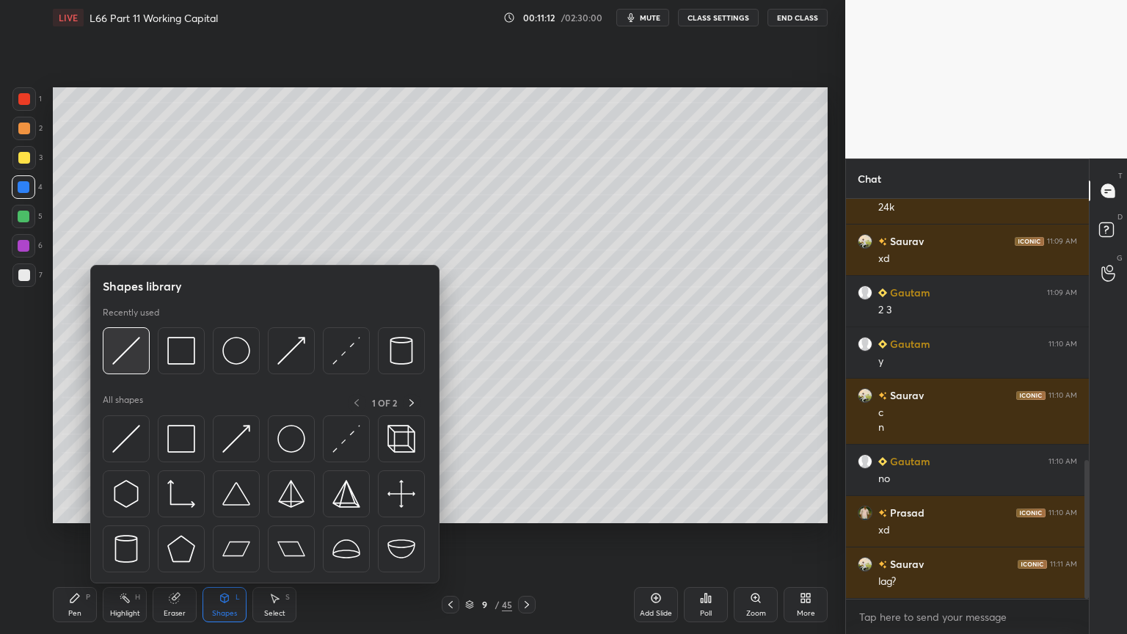
click at [138, 370] on div at bounding box center [126, 350] width 47 height 47
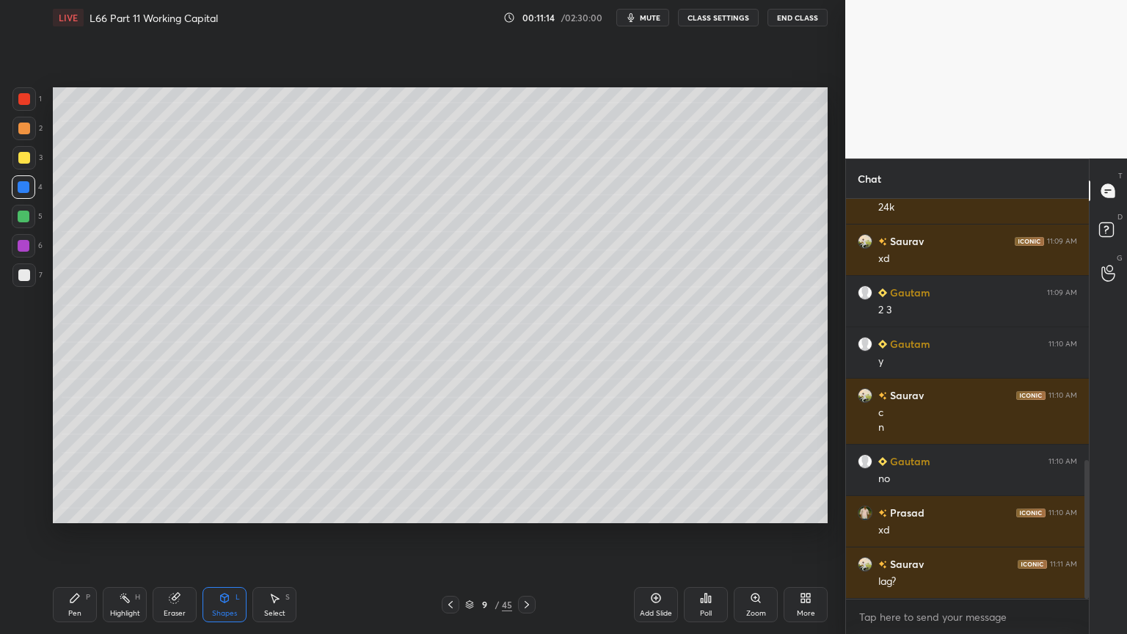
click at [22, 276] on div at bounding box center [24, 275] width 12 height 12
click at [70, 471] on icon at bounding box center [75, 598] width 12 height 12
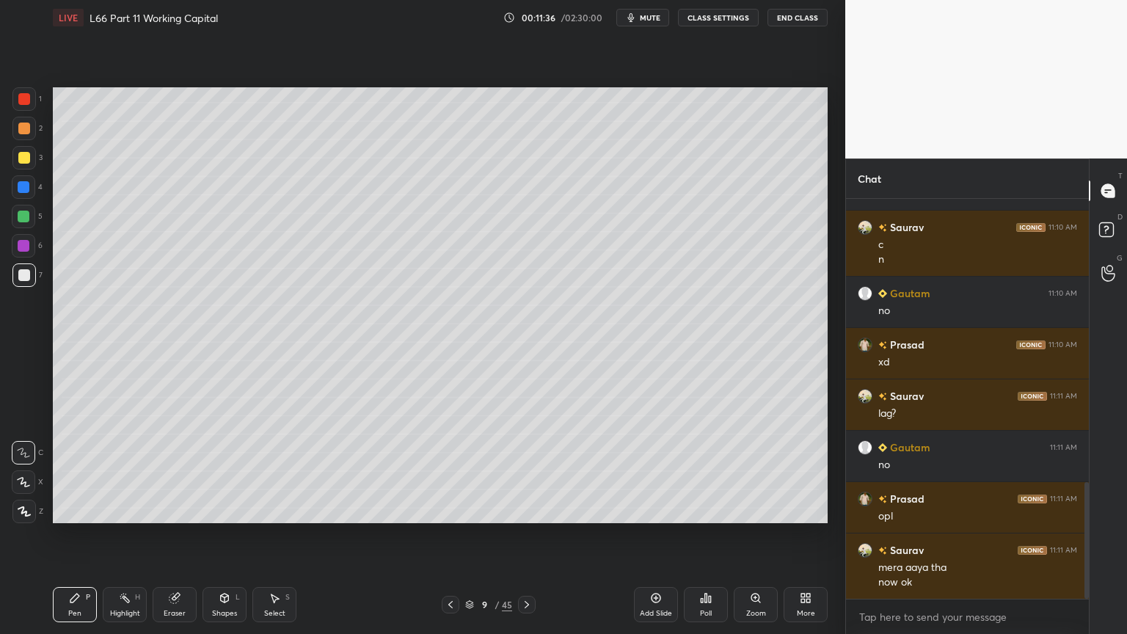
scroll to position [973, 0]
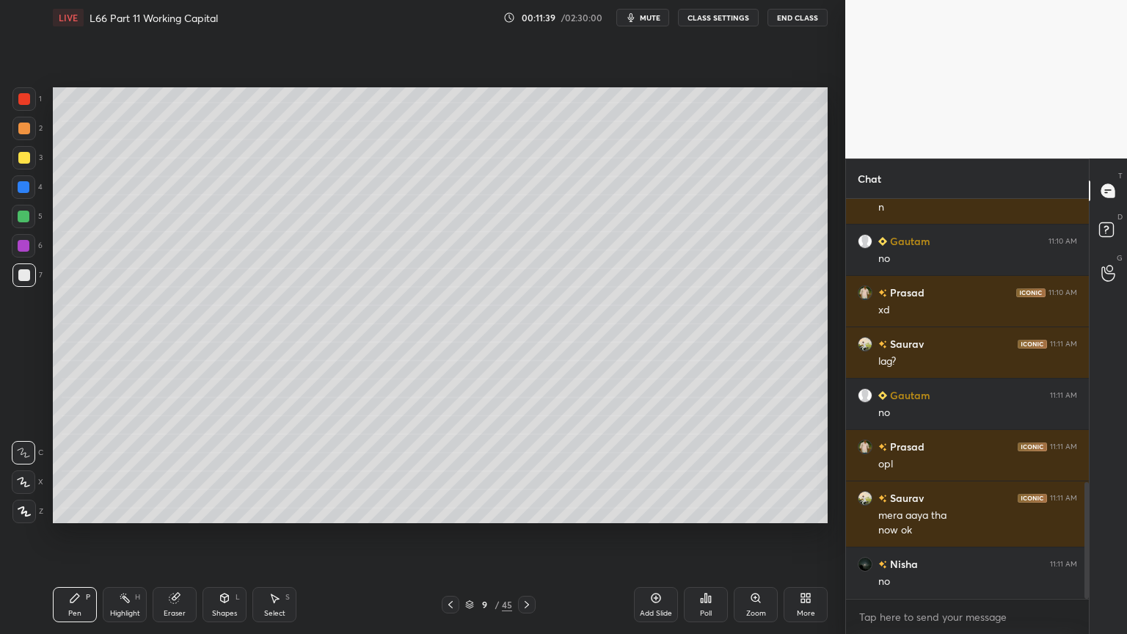
click at [170, 471] on icon at bounding box center [174, 598] width 10 height 10
click at [73, 471] on icon at bounding box center [74, 597] width 9 height 9
click at [23, 193] on div at bounding box center [23, 186] width 23 height 23
click at [226, 471] on icon at bounding box center [225, 597] width 8 height 2
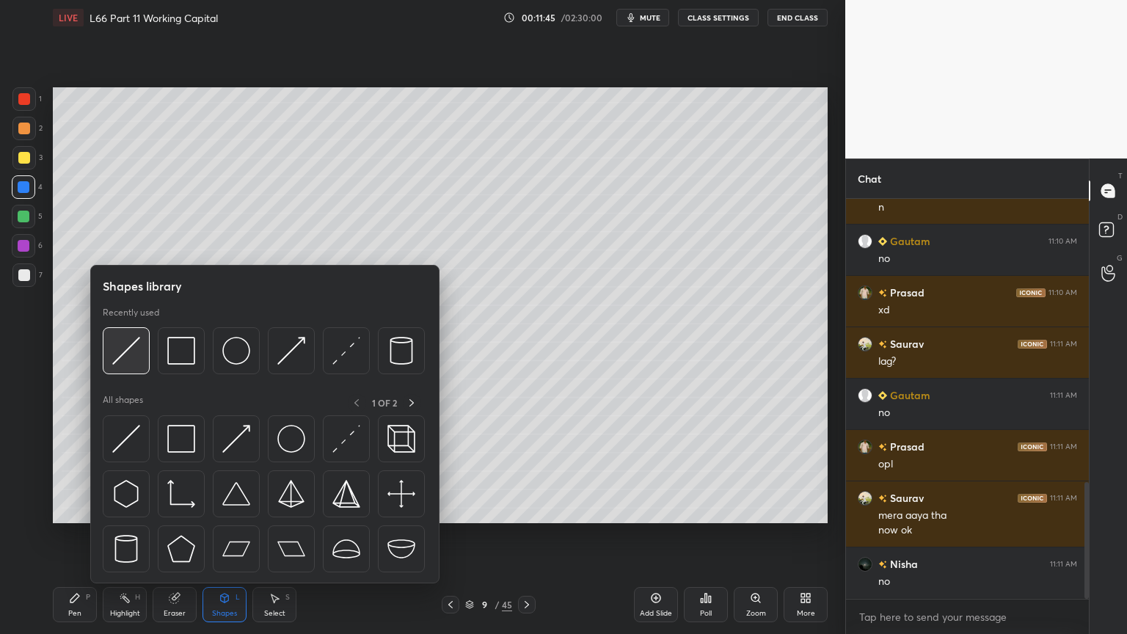
click at [129, 367] on div at bounding box center [126, 350] width 47 height 47
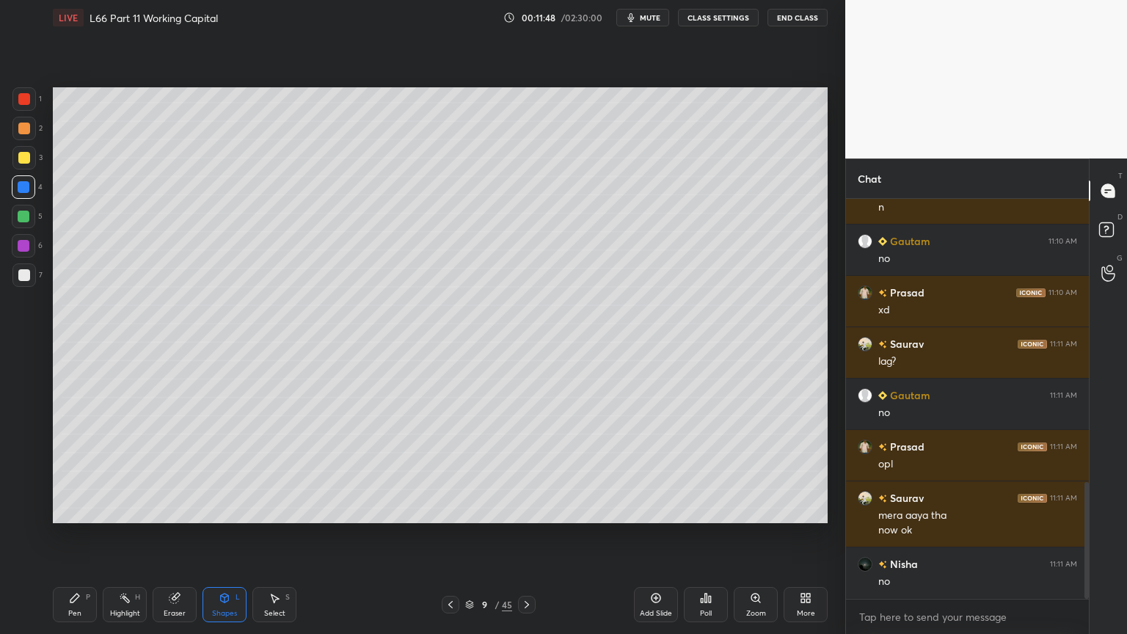
click at [26, 280] on div at bounding box center [24, 275] width 12 height 12
click at [72, 471] on icon at bounding box center [75, 598] width 12 height 12
click at [455, 471] on icon at bounding box center [451, 605] width 12 height 12
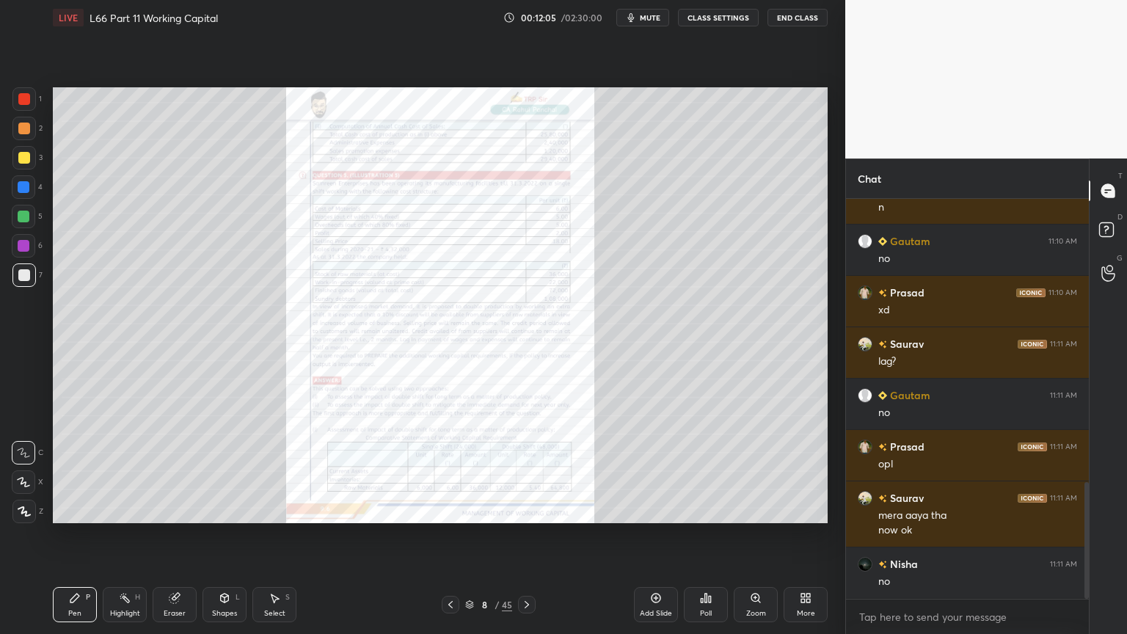
click at [527, 471] on icon at bounding box center [527, 605] width 12 height 12
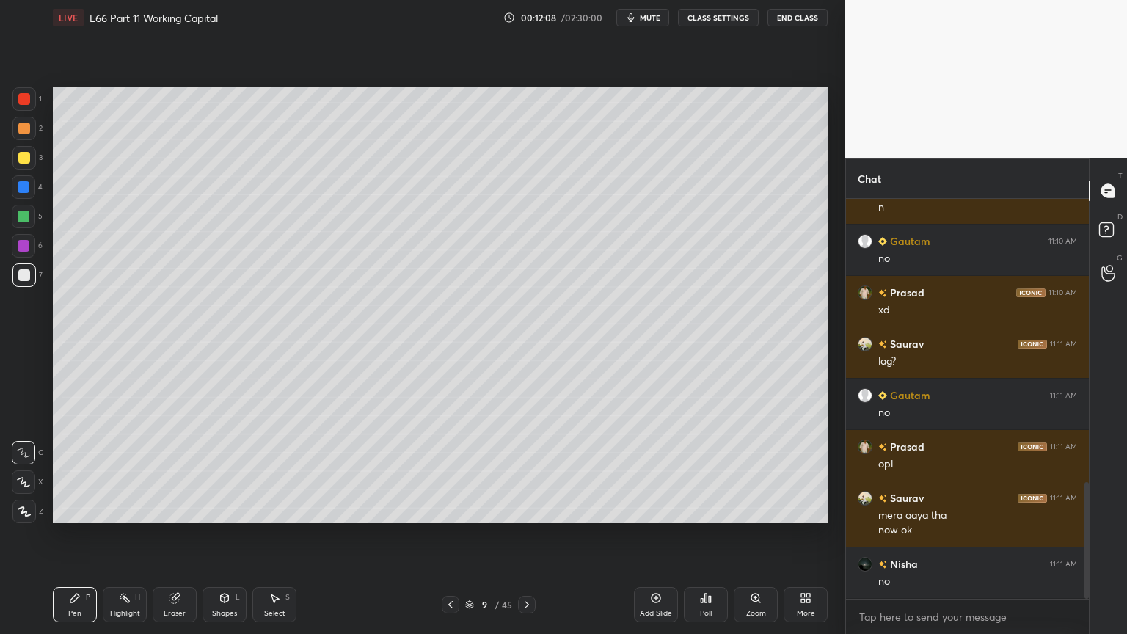
click at [455, 471] on icon at bounding box center [451, 605] width 12 height 12
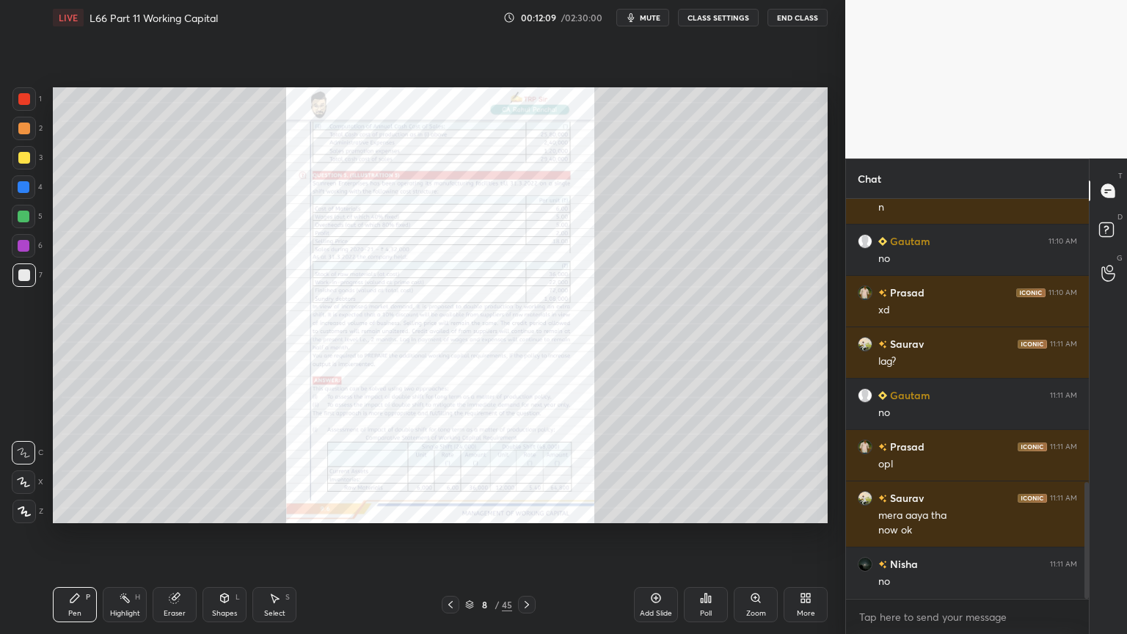
click at [763, 471] on div "Zoom" at bounding box center [756, 613] width 20 height 7
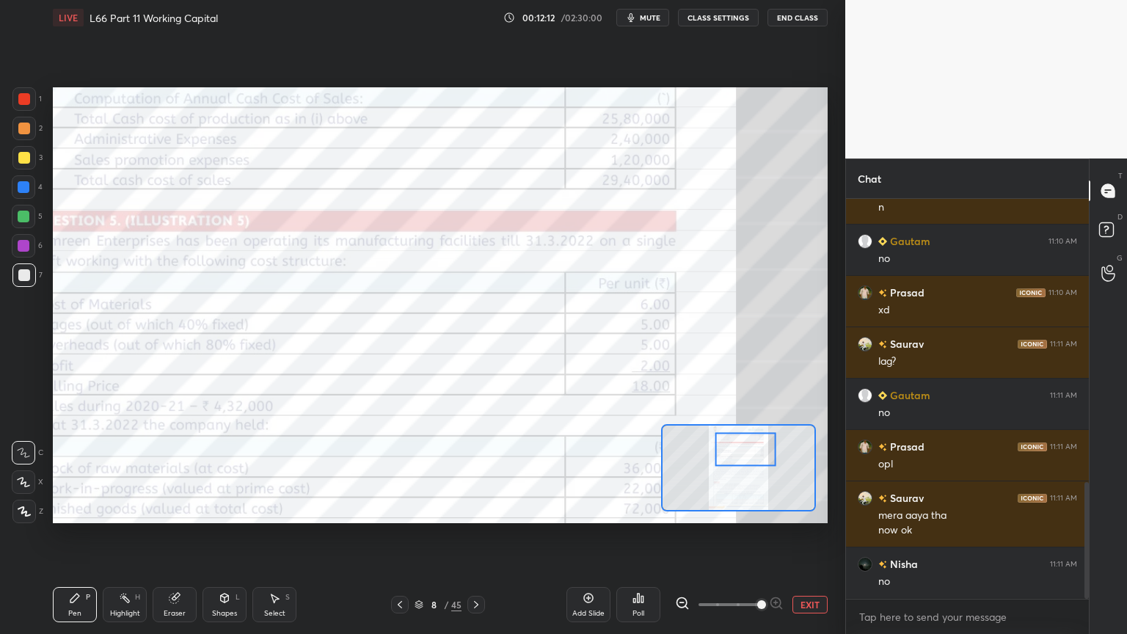
click at [178, 471] on icon at bounding box center [174, 598] width 10 height 10
click at [34, 471] on span "Erase all" at bounding box center [23, 511] width 22 height 10
click at [49, 471] on div "LIVE L66 Part 11 Working Capital 00:12:13 / 02:30:00 mute CLASS SETTINGS End Cl…" at bounding box center [440, 317] width 786 height 634
click at [805, 471] on button "EXIT" at bounding box center [809, 605] width 35 height 18
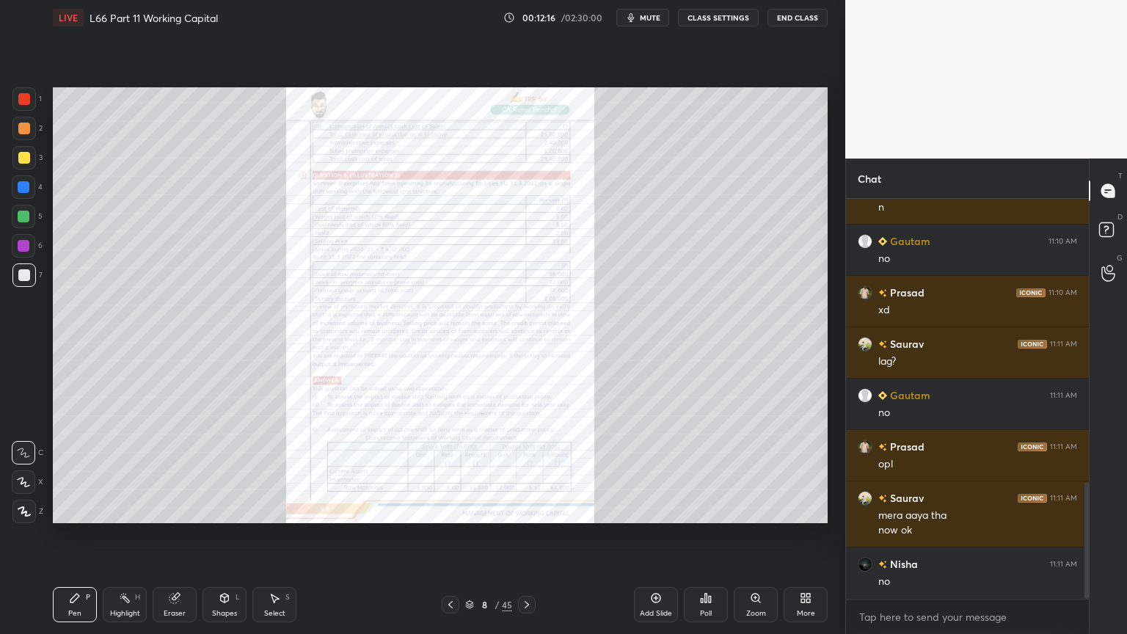
click at [525, 471] on icon at bounding box center [526, 604] width 4 height 7
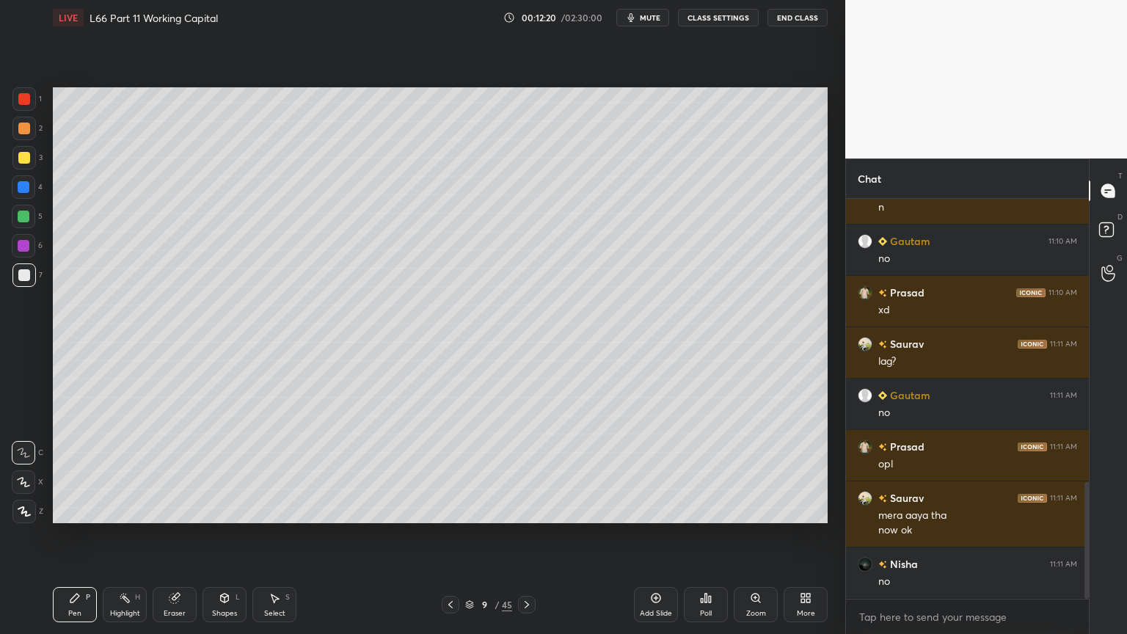
click at [128, 471] on icon at bounding box center [125, 598] width 12 height 12
click at [76, 471] on div "Pen P" at bounding box center [75, 604] width 44 height 35
click at [23, 273] on div at bounding box center [24, 275] width 12 height 12
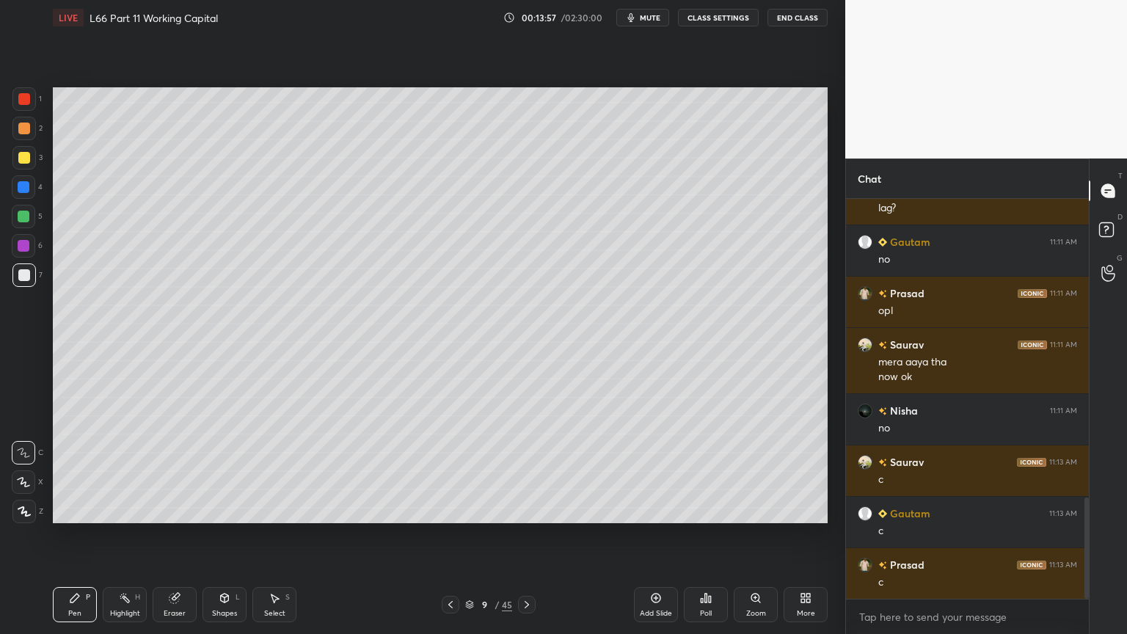
scroll to position [1179, 0]
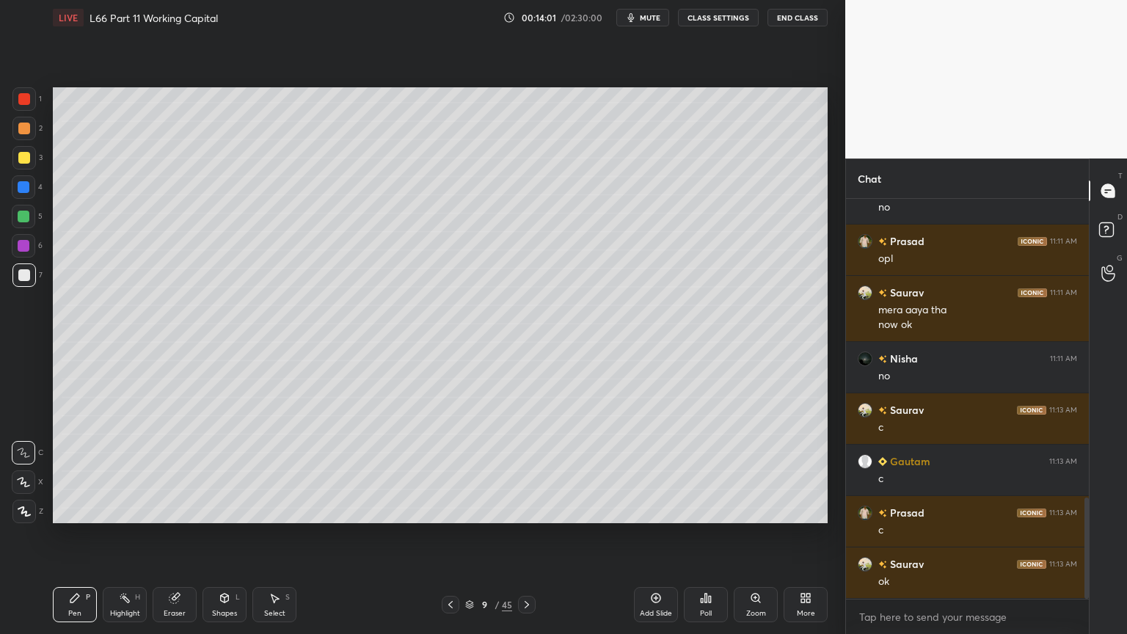
click at [27, 132] on div at bounding box center [24, 129] width 12 height 12
click at [450, 471] on icon at bounding box center [451, 605] width 12 height 12
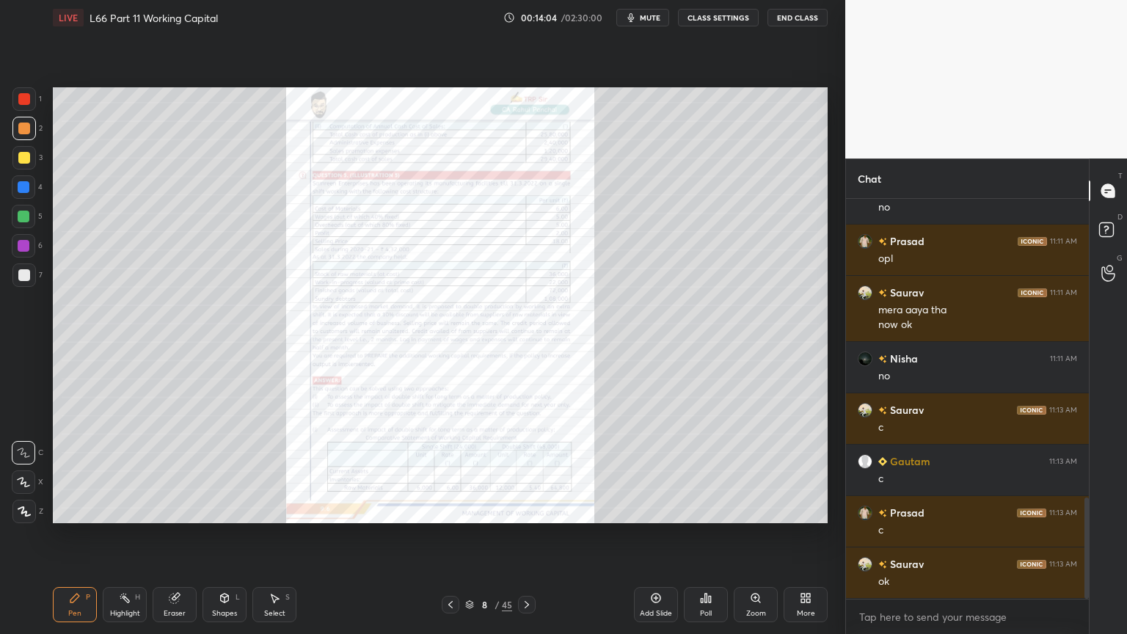
click at [760, 471] on div "Zoom" at bounding box center [756, 604] width 44 height 35
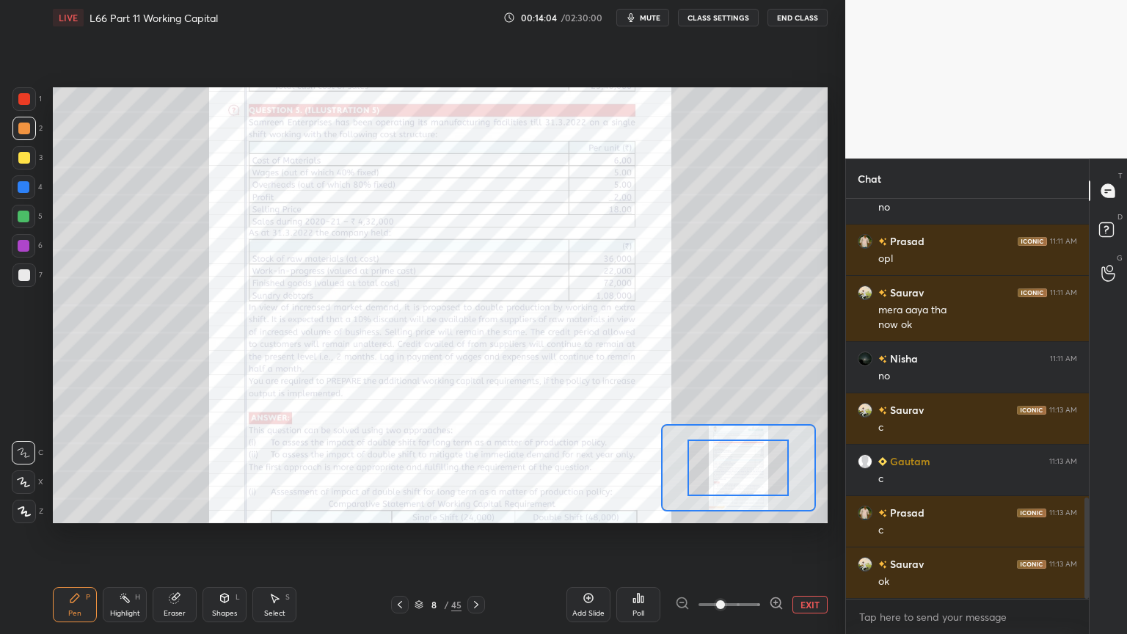
click at [725, 471] on span at bounding box center [720, 604] width 9 height 9
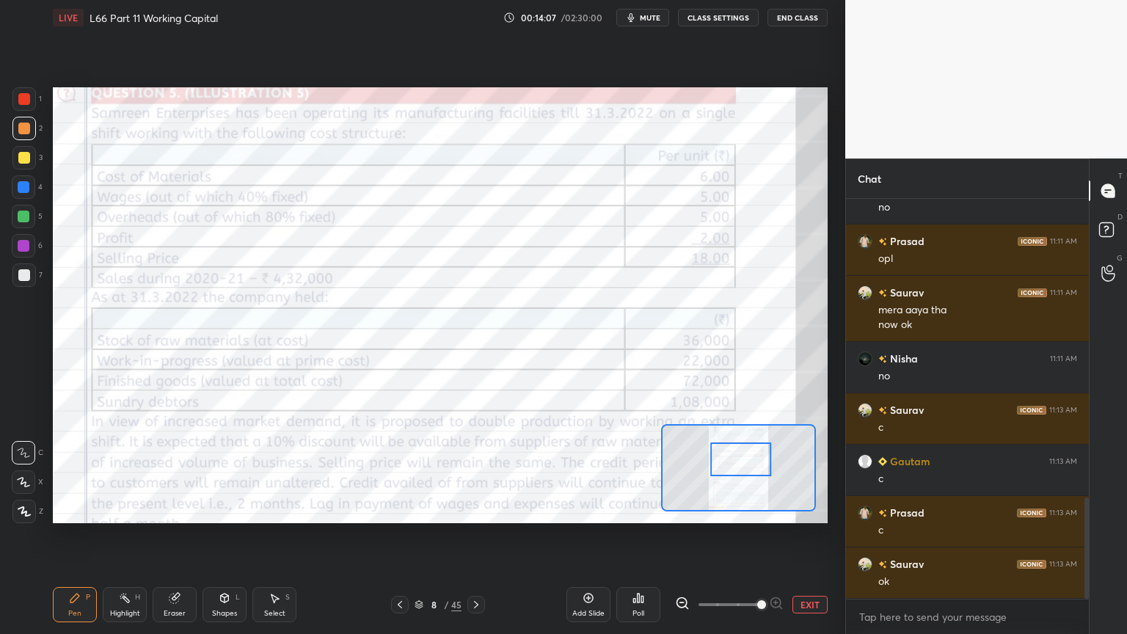
click at [25, 94] on div at bounding box center [24, 99] width 12 height 12
click at [726, 471] on div at bounding box center [740, 459] width 61 height 34
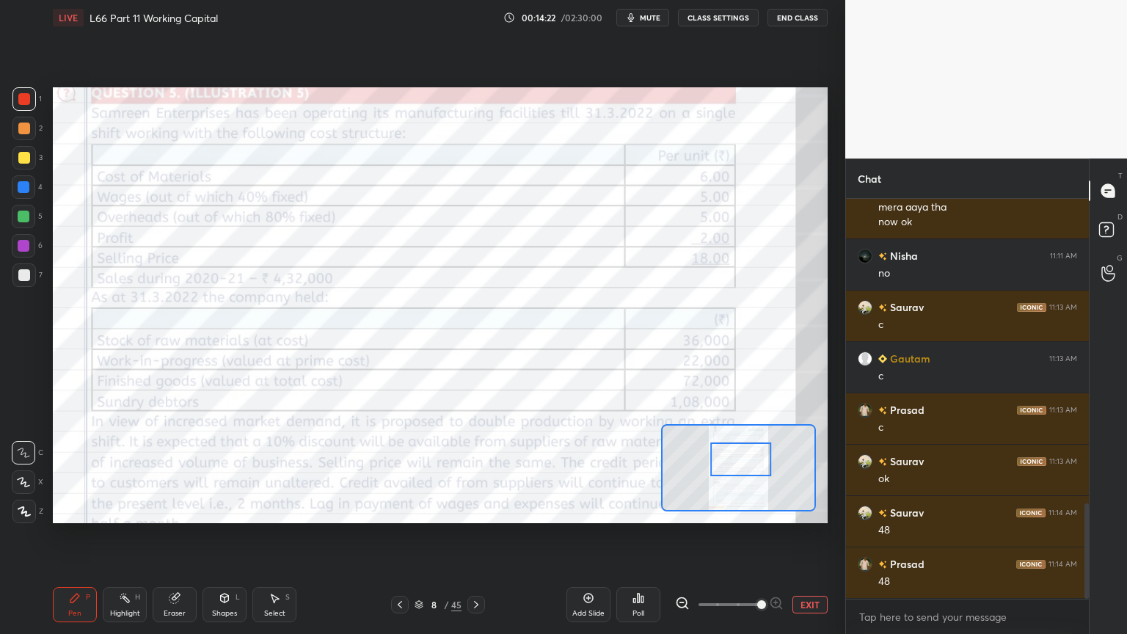
click at [467, 471] on div at bounding box center [476, 605] width 18 height 18
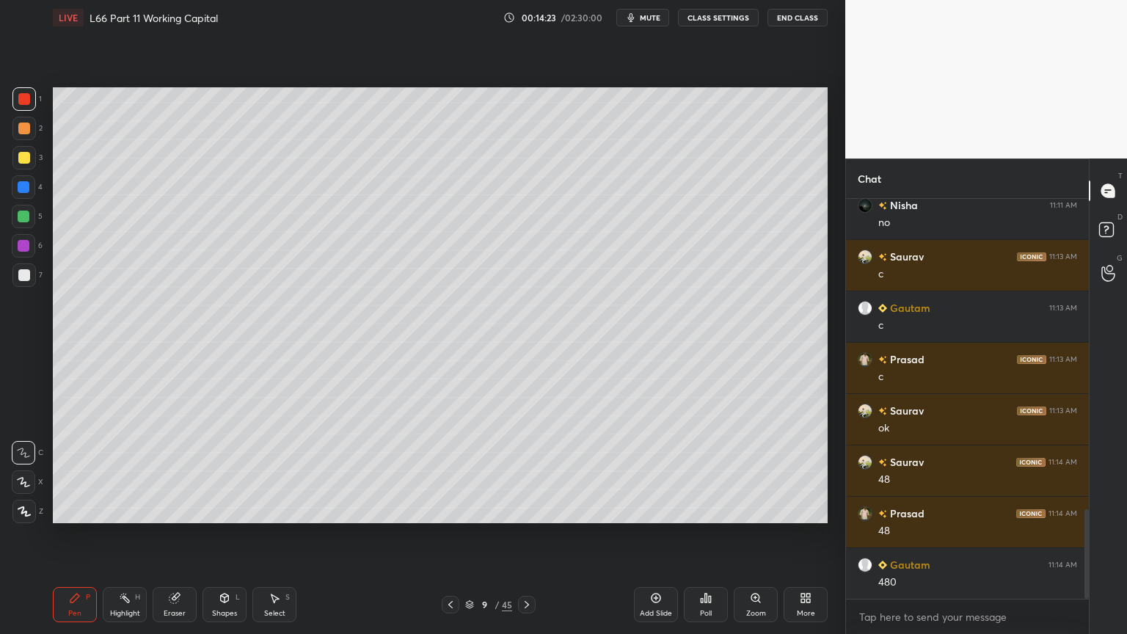
scroll to position [1384, 0]
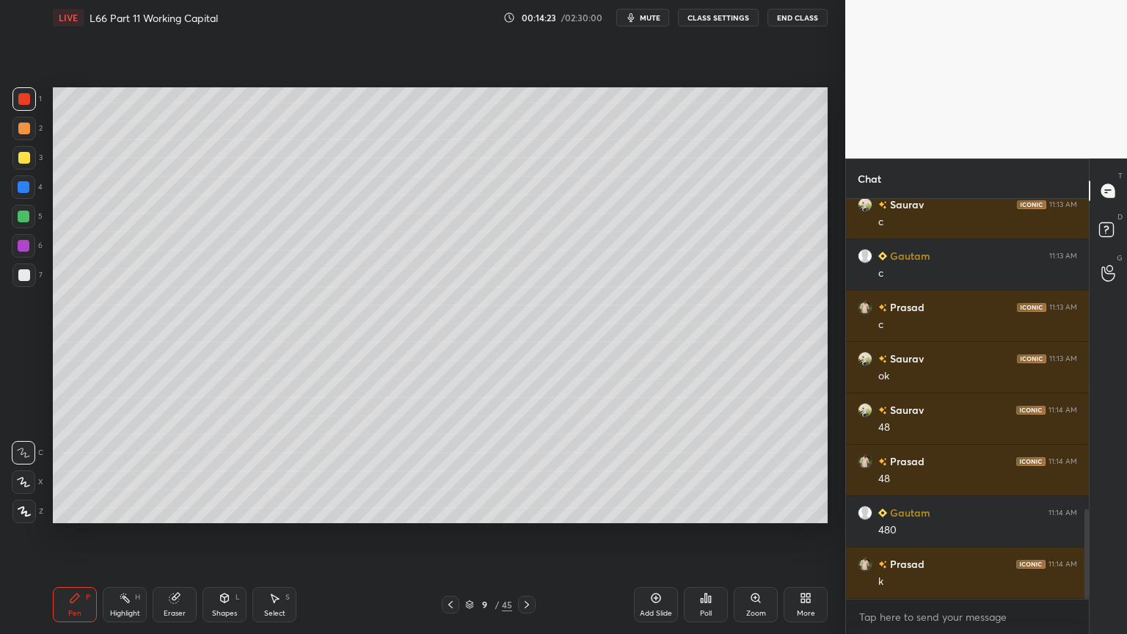
click at [26, 290] on div "7" at bounding box center [27, 277] width 30 height 29
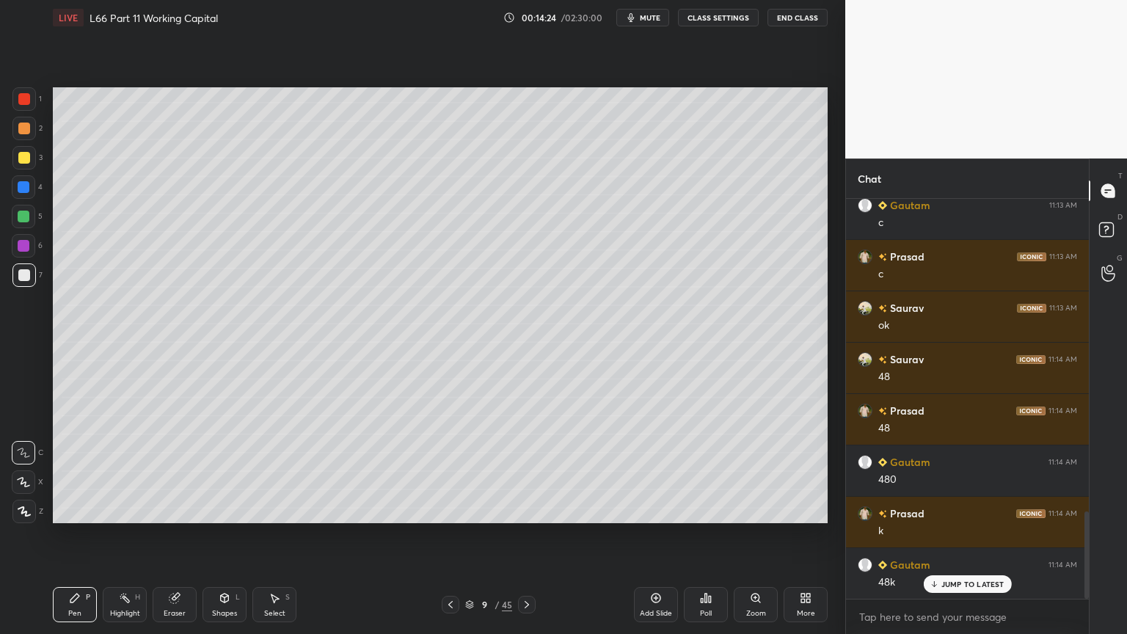
click at [32, 98] on div at bounding box center [23, 98] width 23 height 23
click at [267, 471] on div "Select" at bounding box center [274, 613] width 21 height 7
click at [220, 471] on icon at bounding box center [225, 598] width 12 height 12
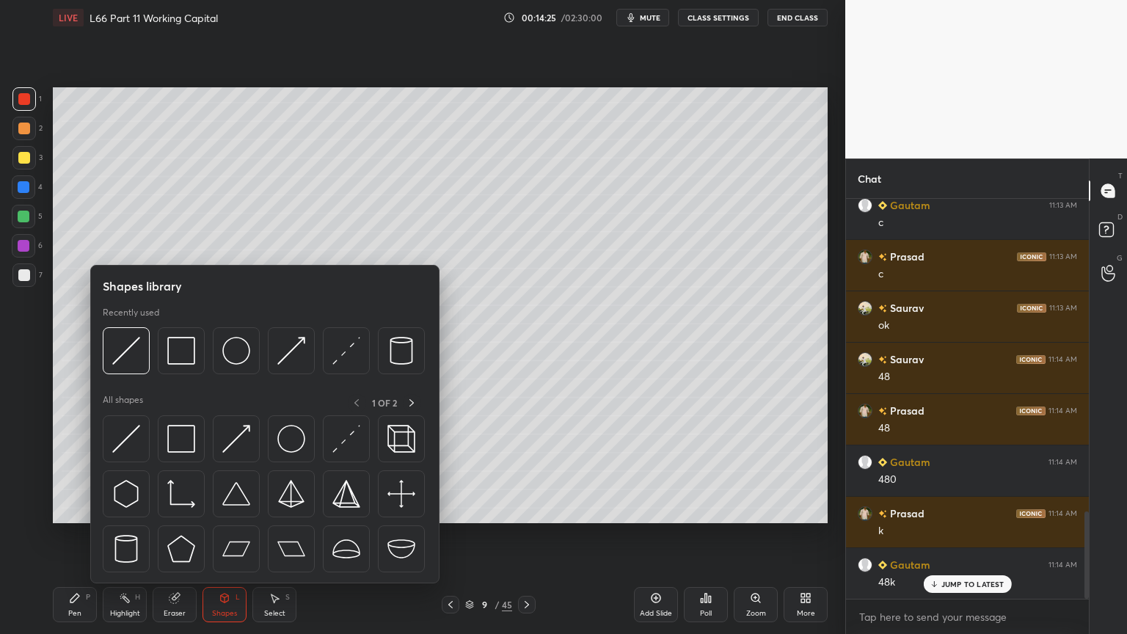
click at [293, 353] on img at bounding box center [291, 351] width 28 height 28
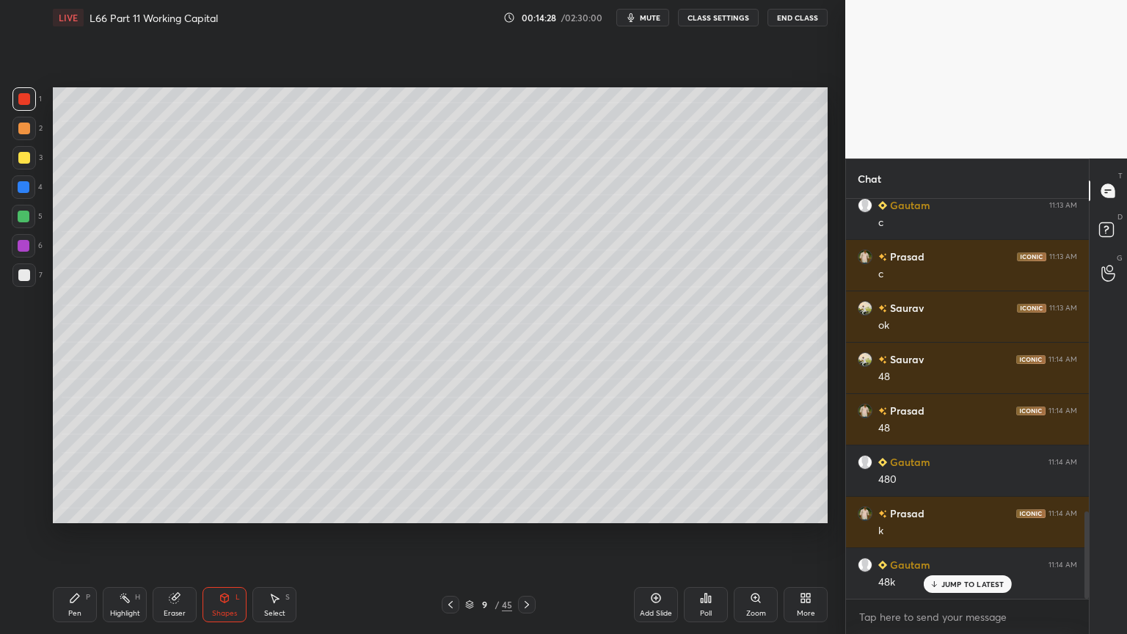
click at [76, 471] on div "Pen" at bounding box center [74, 613] width 13 height 7
click at [32, 275] on div at bounding box center [23, 274] width 23 height 23
click at [37, 135] on div "2" at bounding box center [27, 128] width 30 height 23
click at [450, 471] on icon at bounding box center [450, 604] width 4 height 7
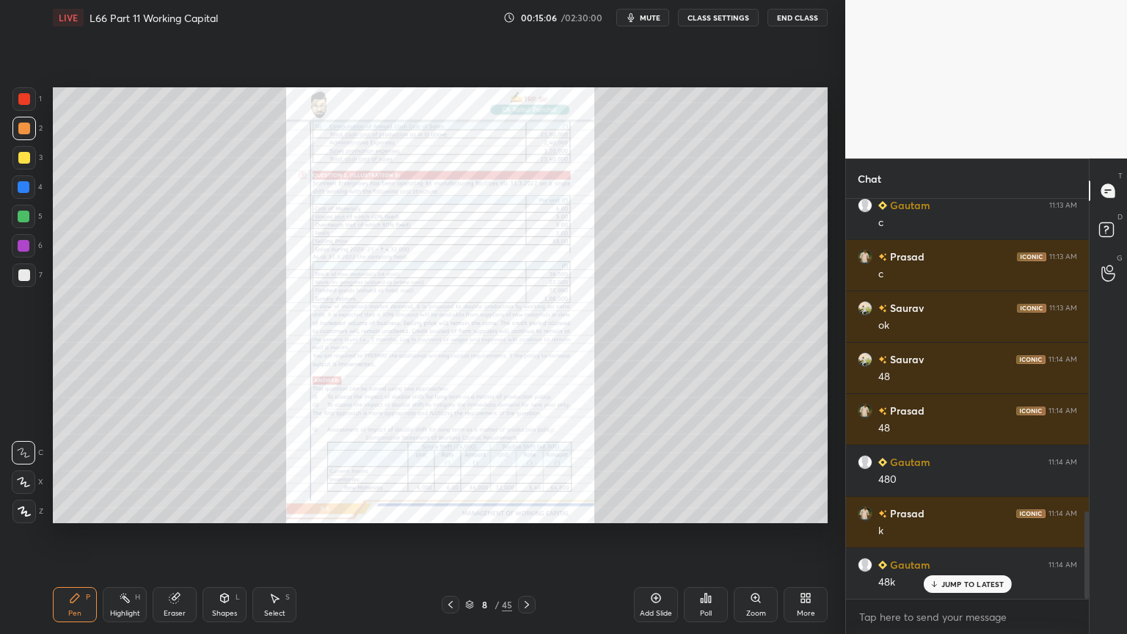
click at [170, 471] on icon at bounding box center [174, 598] width 10 height 10
click at [21, 471] on span "Erase all" at bounding box center [23, 511] width 22 height 10
click at [53, 471] on div "Pen P Highlight H Eraser Shapes L Select S 8 / 45 Add Slide Poll Zoom More" at bounding box center [440, 604] width 775 height 59
click at [758, 471] on div "Zoom" at bounding box center [756, 613] width 20 height 7
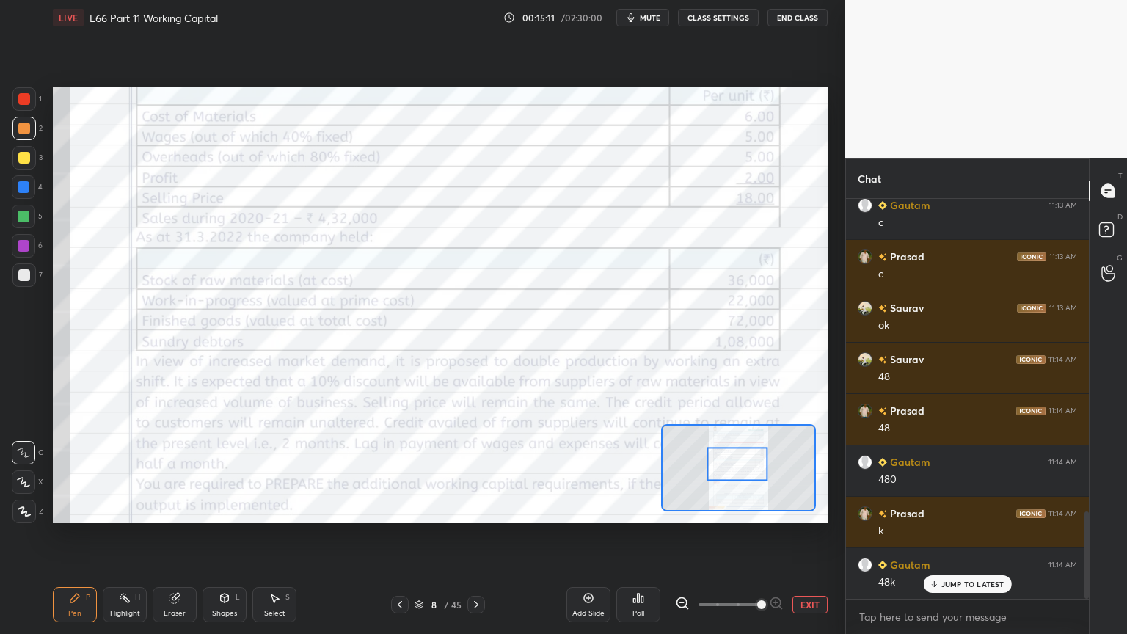
click at [30, 106] on div at bounding box center [23, 98] width 23 height 23
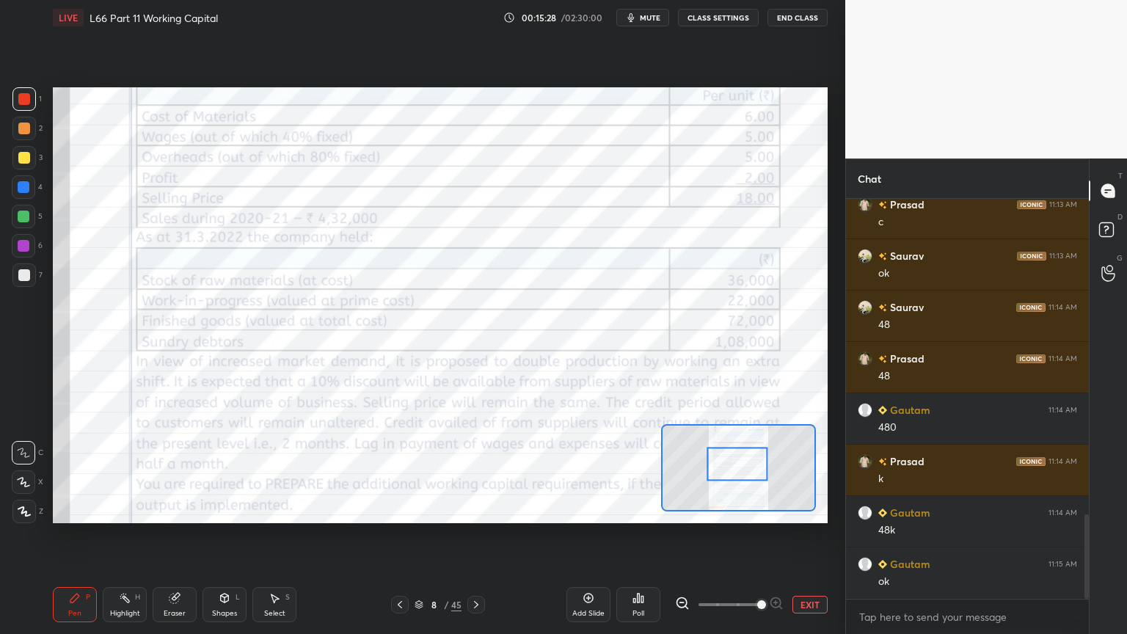
click at [169, 471] on div "Eraser" at bounding box center [175, 613] width 22 height 7
click at [6, 471] on div "1 2 3 4 5 6 7 C X Z C X Z E E Erase all H H" at bounding box center [23, 305] width 47 height 436
click at [67, 471] on div "Pen P" at bounding box center [75, 604] width 44 height 35
click at [23, 471] on icon at bounding box center [24, 511] width 13 height 10
click at [181, 471] on div "Eraser" at bounding box center [175, 604] width 44 height 35
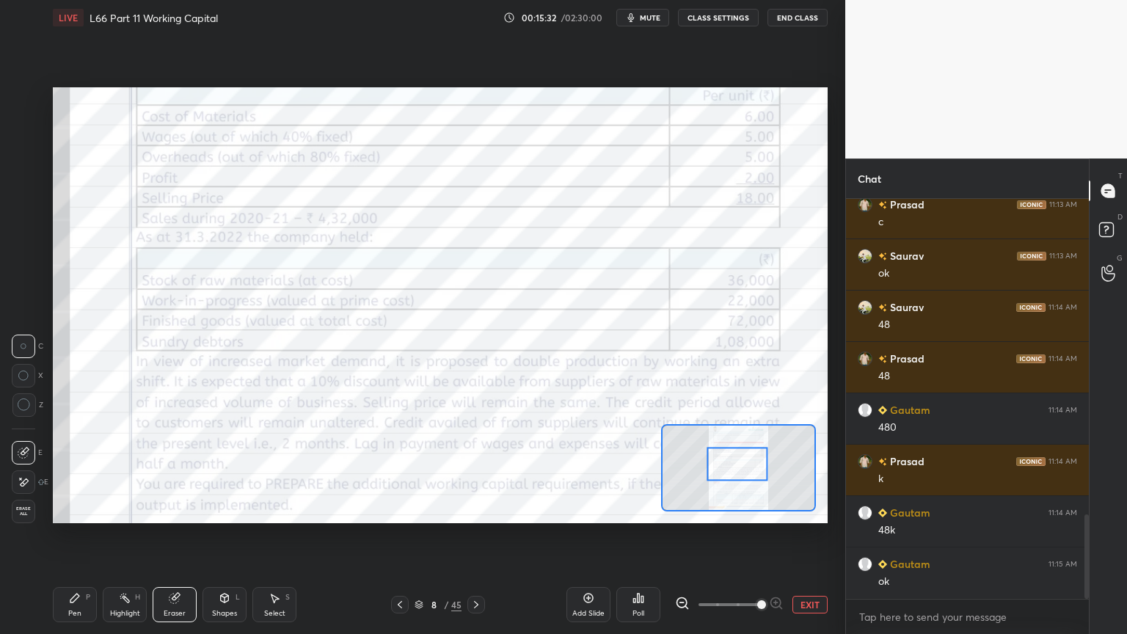
click at [23, 471] on div "Erase all" at bounding box center [23, 511] width 23 height 23
click at [85, 471] on div "Pen P" at bounding box center [75, 604] width 44 height 35
click at [20, 97] on div at bounding box center [24, 99] width 12 height 12
click at [84, 471] on div "Pen P" at bounding box center [75, 604] width 44 height 35
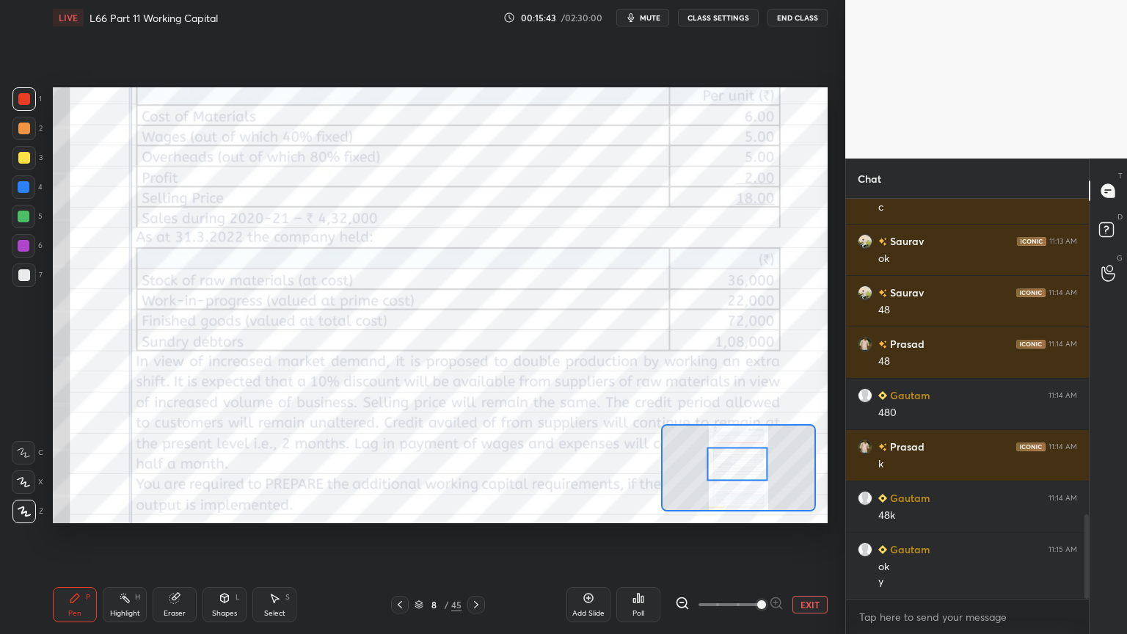
click at [178, 471] on div "Eraser" at bounding box center [175, 613] width 22 height 7
click at [21, 471] on span "Erase all" at bounding box center [23, 511] width 22 height 10
click at [83, 471] on div "Pen P" at bounding box center [75, 604] width 44 height 35
click at [29, 455] on icon at bounding box center [23, 452] width 13 height 10
click at [478, 471] on icon at bounding box center [476, 605] width 12 height 12
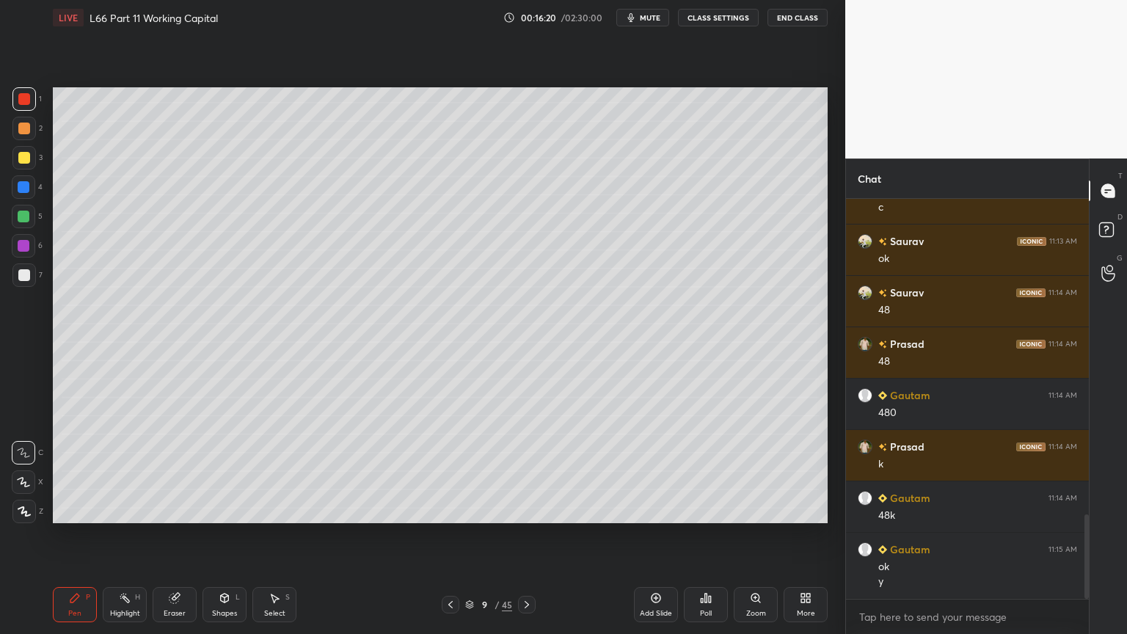
click at [33, 100] on div at bounding box center [23, 98] width 23 height 23
click at [79, 471] on div "Pen P" at bounding box center [75, 604] width 44 height 35
click at [29, 217] on div at bounding box center [24, 217] width 12 height 12
click at [26, 273] on div at bounding box center [24, 275] width 12 height 12
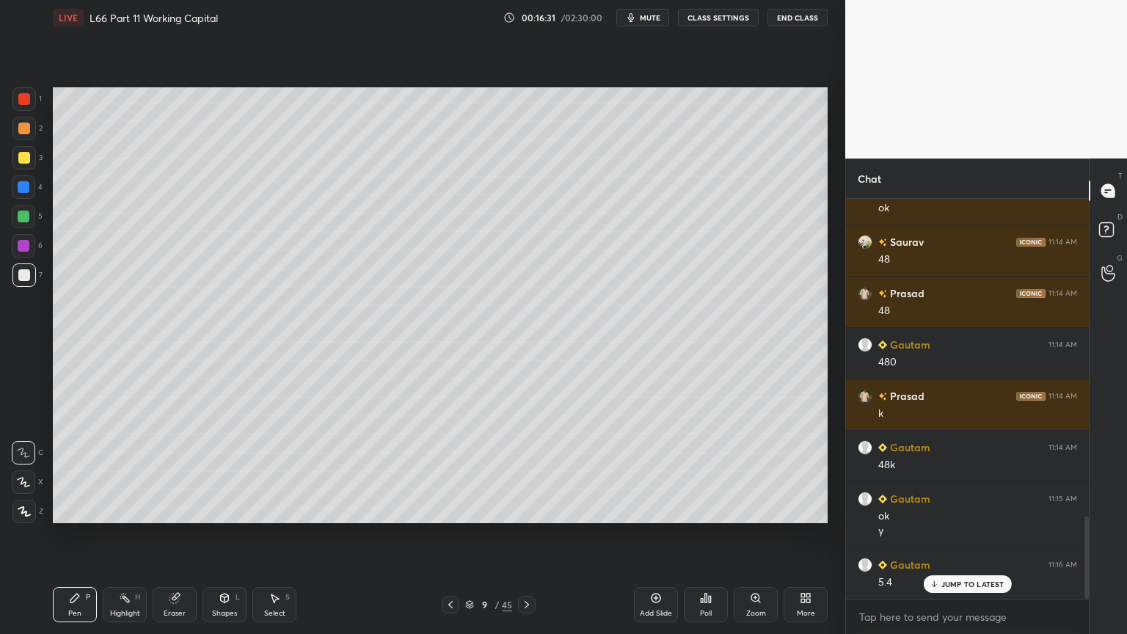
click at [23, 154] on div at bounding box center [24, 158] width 12 height 12
click at [29, 274] on div at bounding box center [23, 274] width 23 height 23
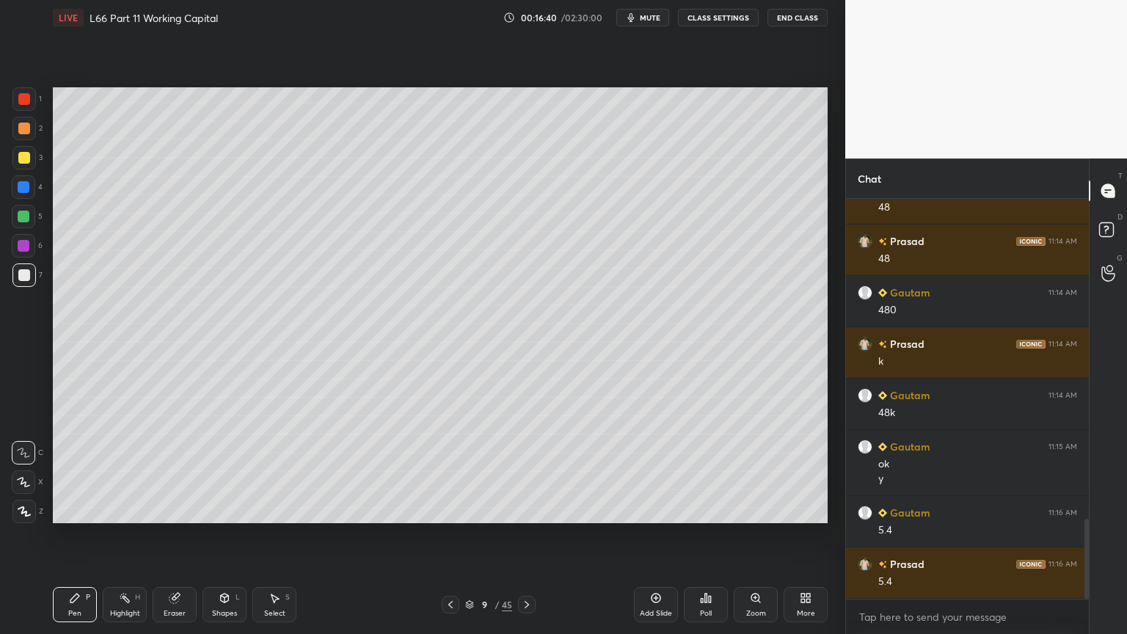
click at [13, 274] on div at bounding box center [23, 274] width 23 height 23
click at [72, 471] on div "Pen" at bounding box center [74, 613] width 13 height 7
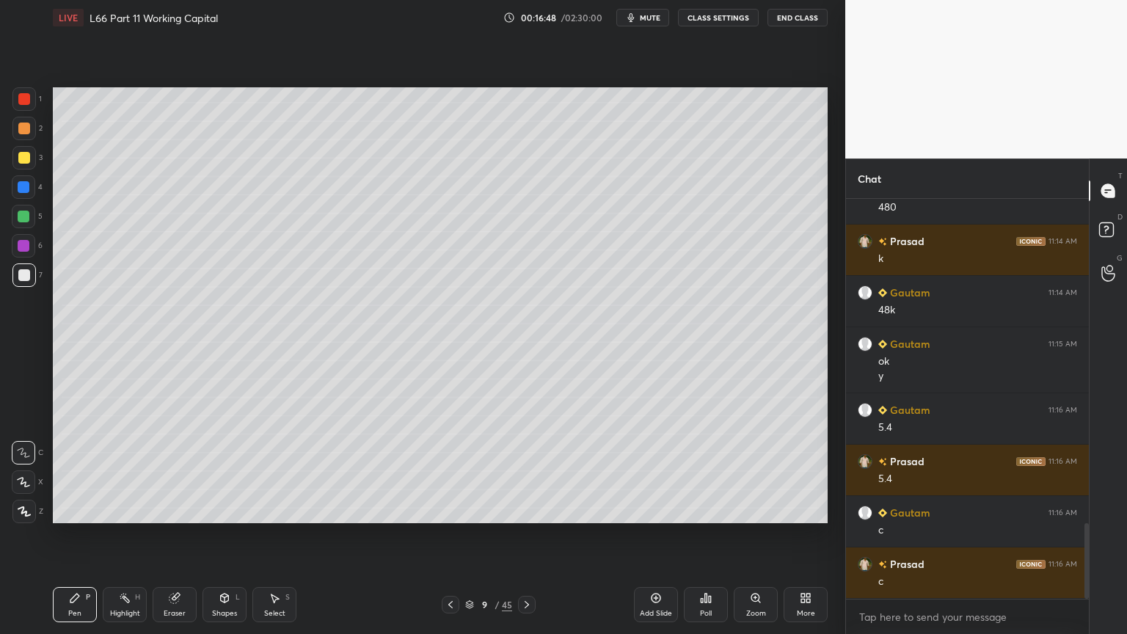
scroll to position [1758, 0]
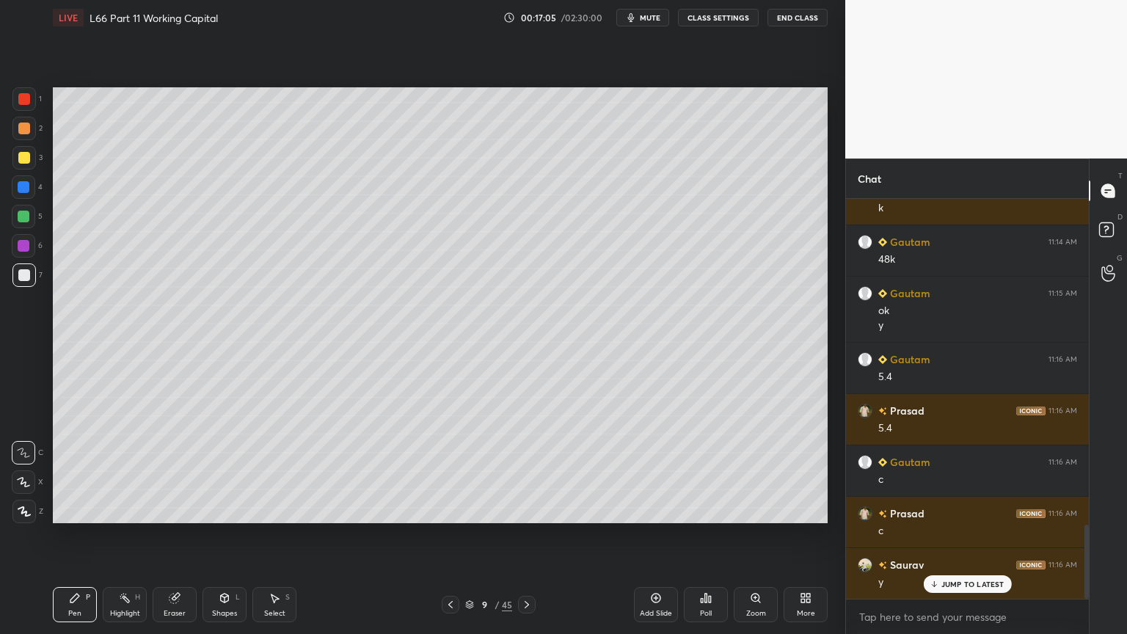
click at [122, 471] on div "Highlight H" at bounding box center [125, 604] width 44 height 35
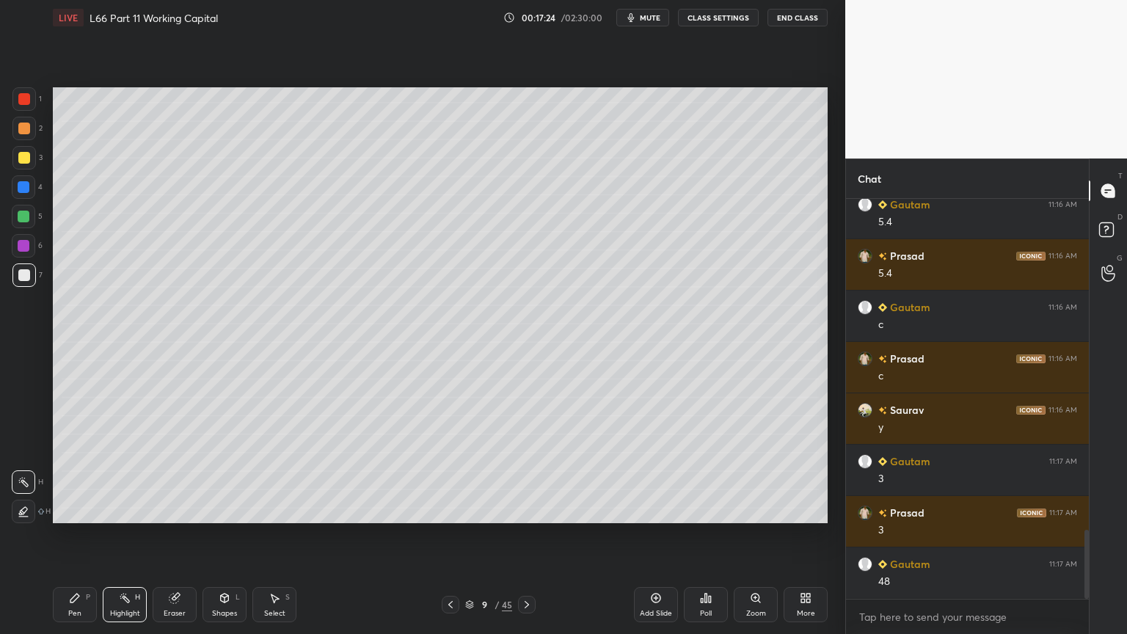
scroll to position [1963, 0]
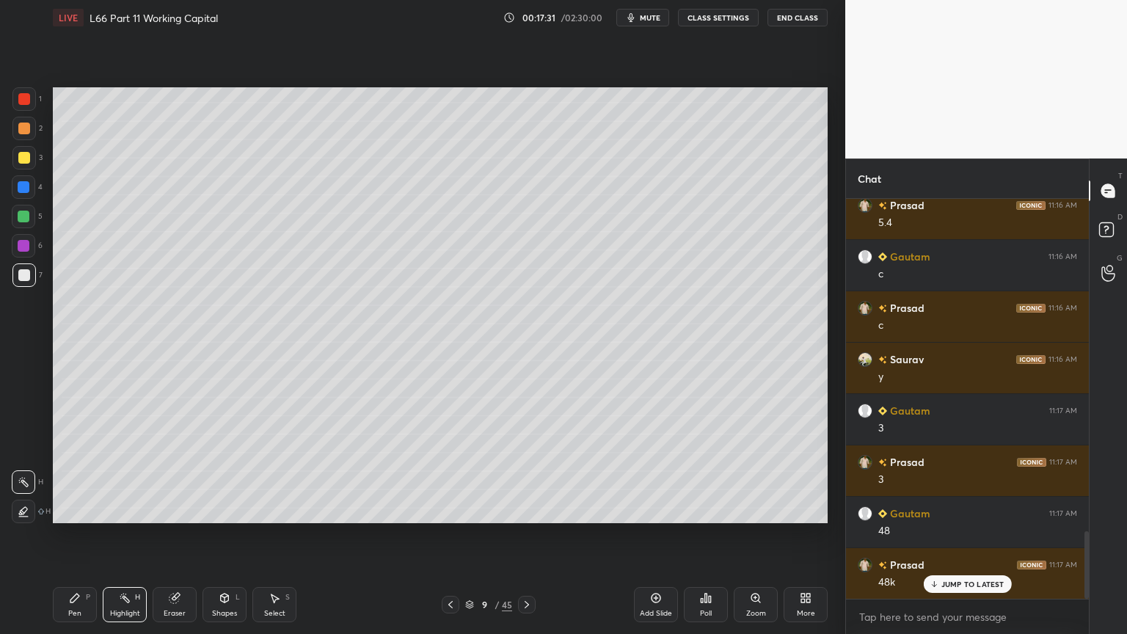
click at [82, 471] on div "Pen P" at bounding box center [75, 604] width 44 height 35
click at [26, 286] on div at bounding box center [23, 274] width 23 height 23
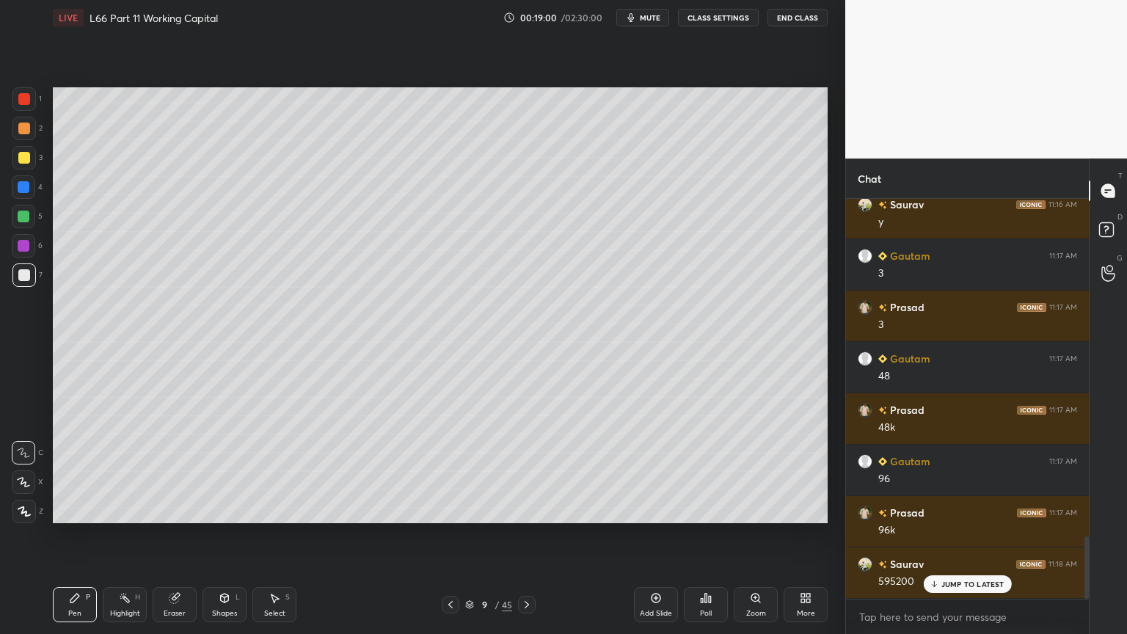
scroll to position [2168, 0]
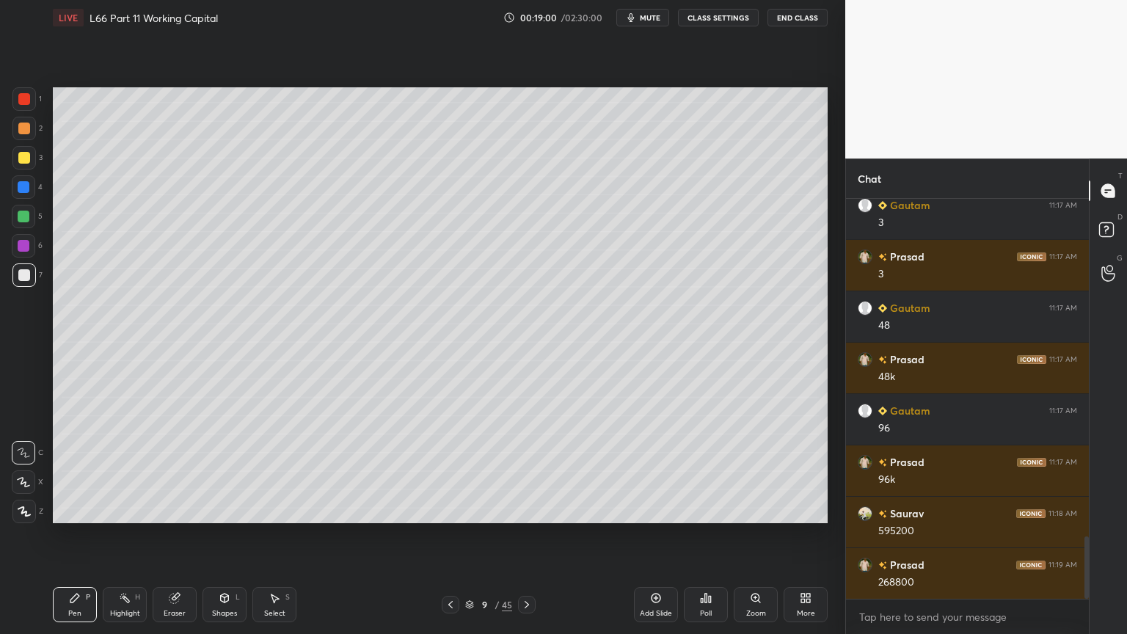
click at [25, 103] on div at bounding box center [24, 99] width 12 height 12
click at [219, 471] on div "Shapes L" at bounding box center [224, 604] width 44 height 35
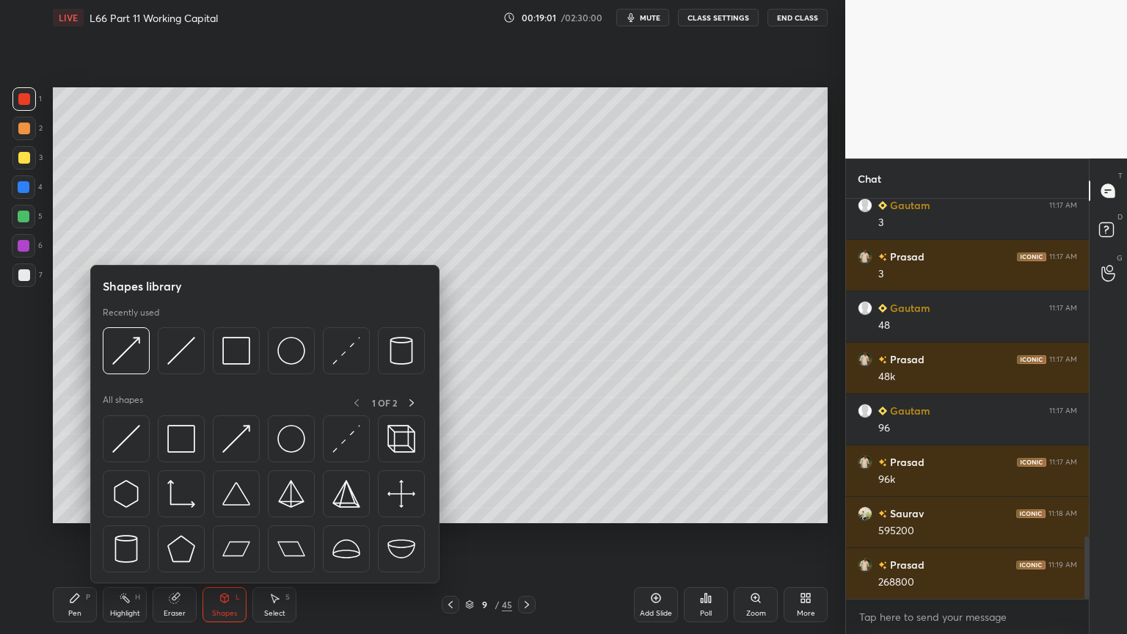
click at [285, 354] on img at bounding box center [291, 351] width 28 height 28
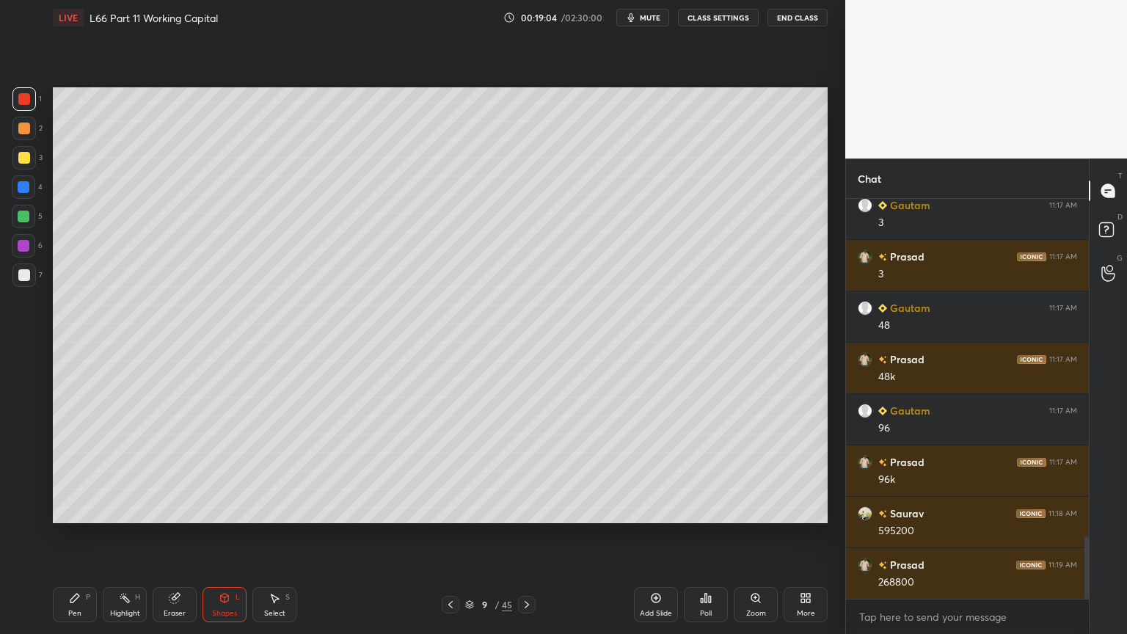
click at [25, 278] on div at bounding box center [24, 275] width 12 height 12
click at [81, 471] on div "Pen P" at bounding box center [75, 604] width 44 height 35
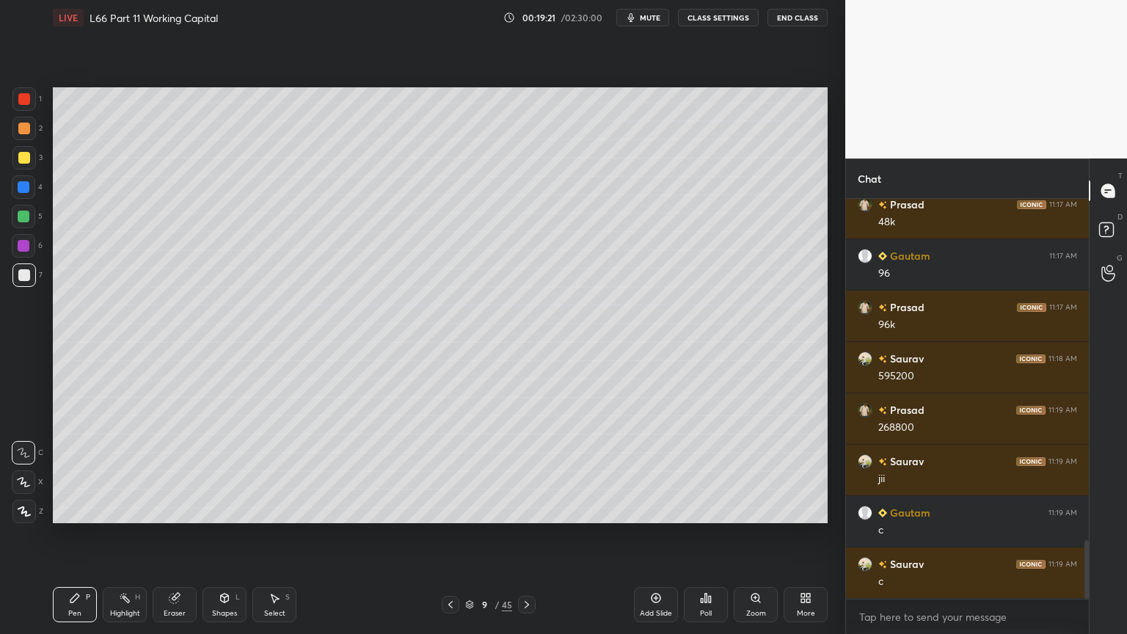
scroll to position [2374, 0]
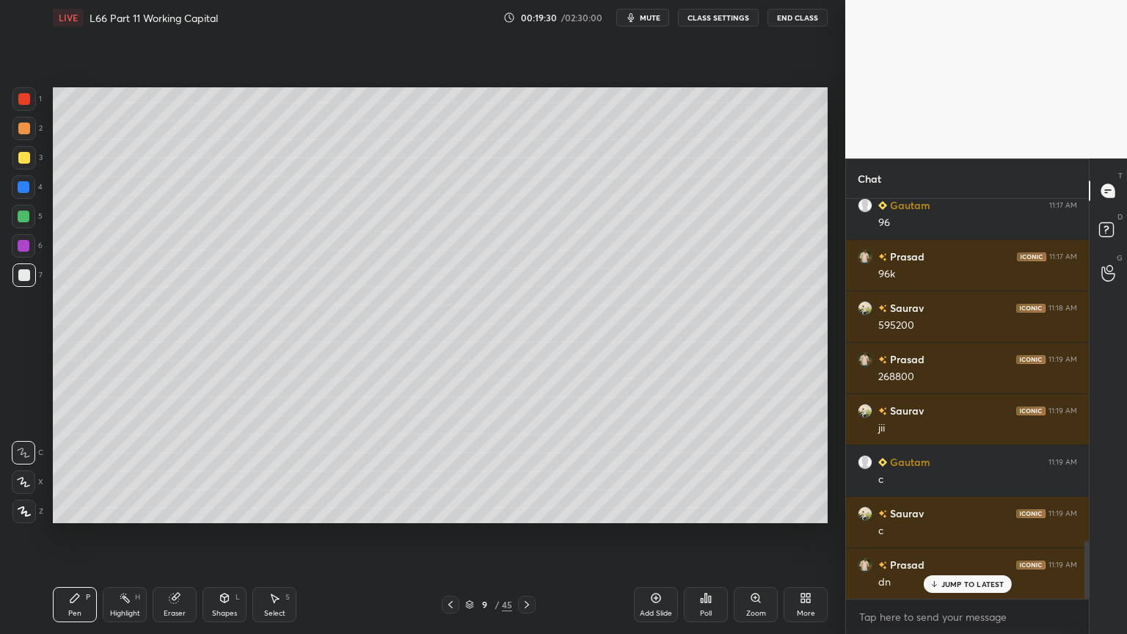
click at [448, 471] on icon at bounding box center [451, 605] width 12 height 12
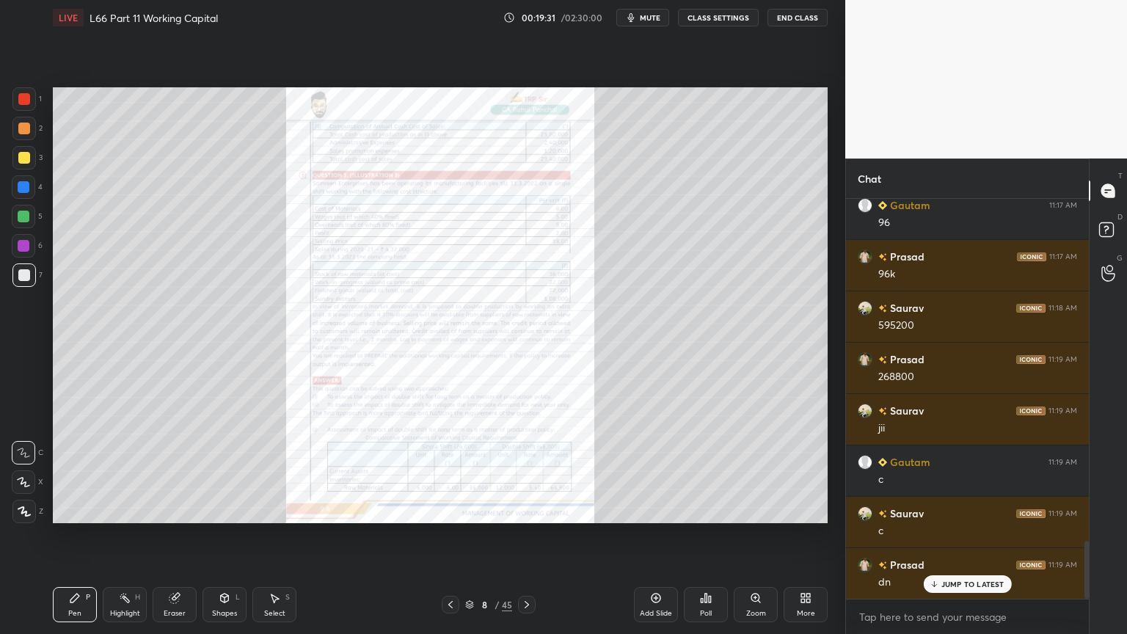
click at [760, 471] on div "Zoom" at bounding box center [756, 613] width 20 height 7
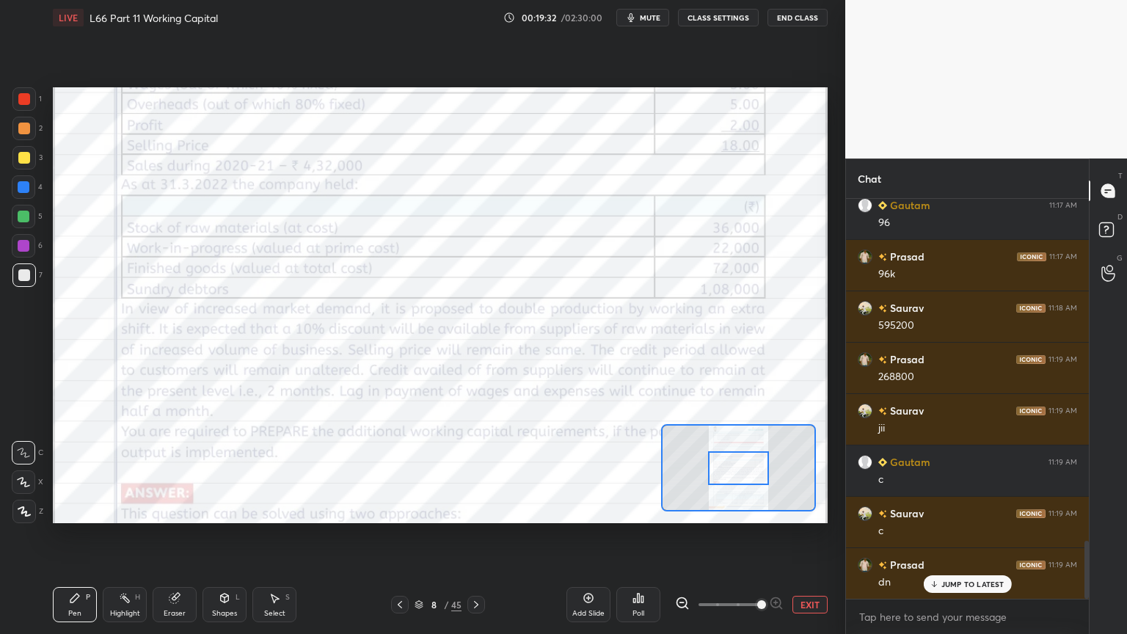
click at [25, 103] on div at bounding box center [24, 99] width 12 height 12
click at [175, 471] on div "Eraser" at bounding box center [175, 613] width 22 height 7
click at [22, 471] on div "Erase all" at bounding box center [23, 511] width 23 height 23
click at [82, 471] on div "Pen P Highlight H Eraser Shapes L Select S 8 / 45 Add Slide Poll EXIT" at bounding box center [440, 604] width 775 height 59
click at [164, 471] on div "Eraser" at bounding box center [175, 604] width 44 height 35
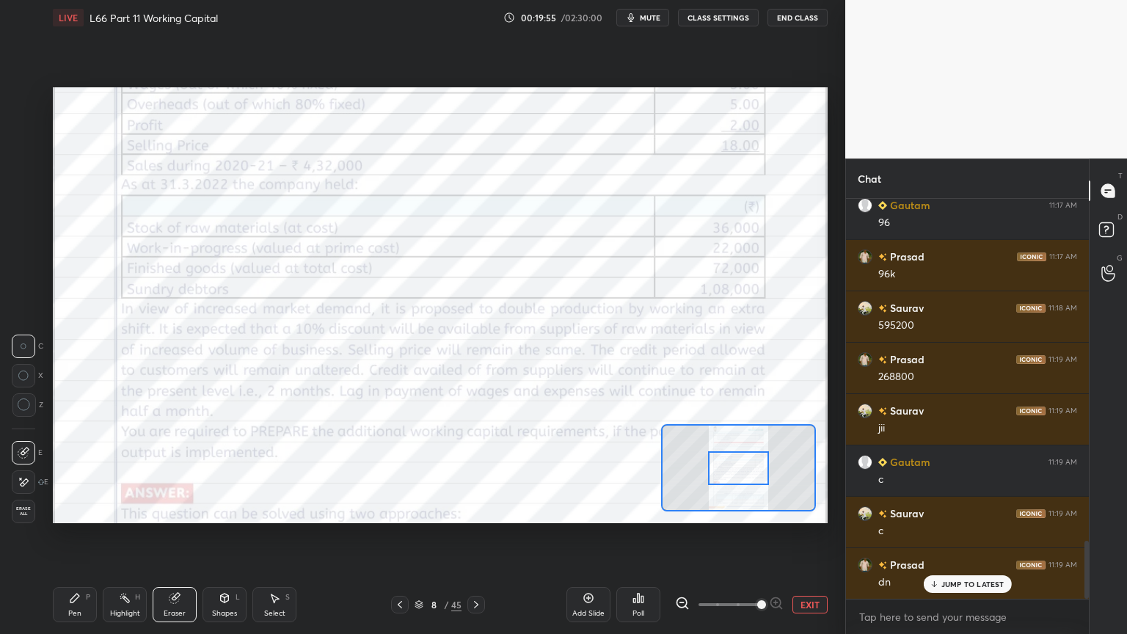
click at [13, 471] on span "Erase all" at bounding box center [23, 511] width 22 height 10
click at [81, 471] on div "Pen P" at bounding box center [75, 604] width 44 height 35
click at [186, 471] on div "Eraser" at bounding box center [175, 604] width 44 height 35
click at [29, 471] on span "Erase all" at bounding box center [23, 511] width 22 height 10
click at [475, 471] on icon at bounding box center [476, 605] width 12 height 12
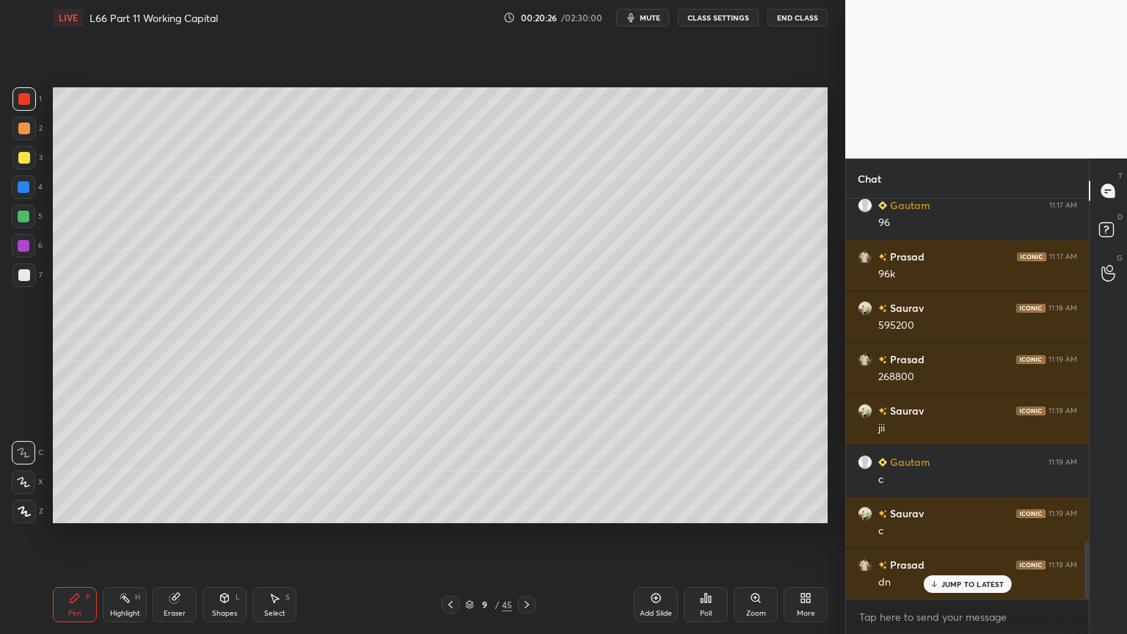
click at [654, 471] on icon at bounding box center [656, 598] width 10 height 10
click at [26, 186] on div at bounding box center [24, 187] width 12 height 12
click at [211, 471] on div "Shapes L" at bounding box center [224, 604] width 44 height 35
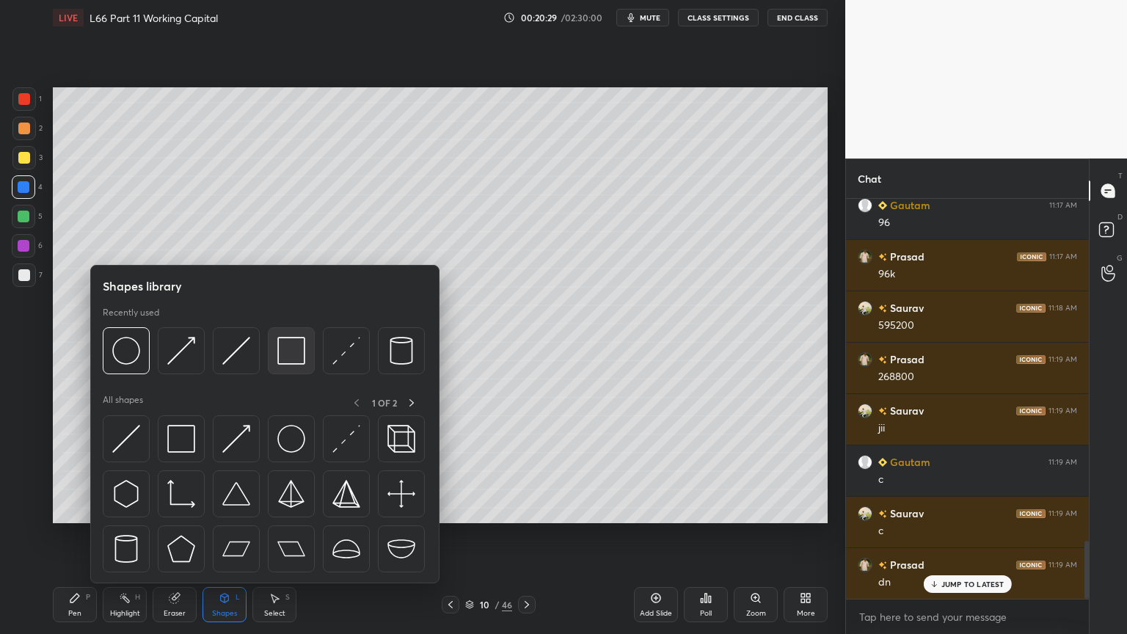
click at [279, 345] on img at bounding box center [291, 351] width 28 height 28
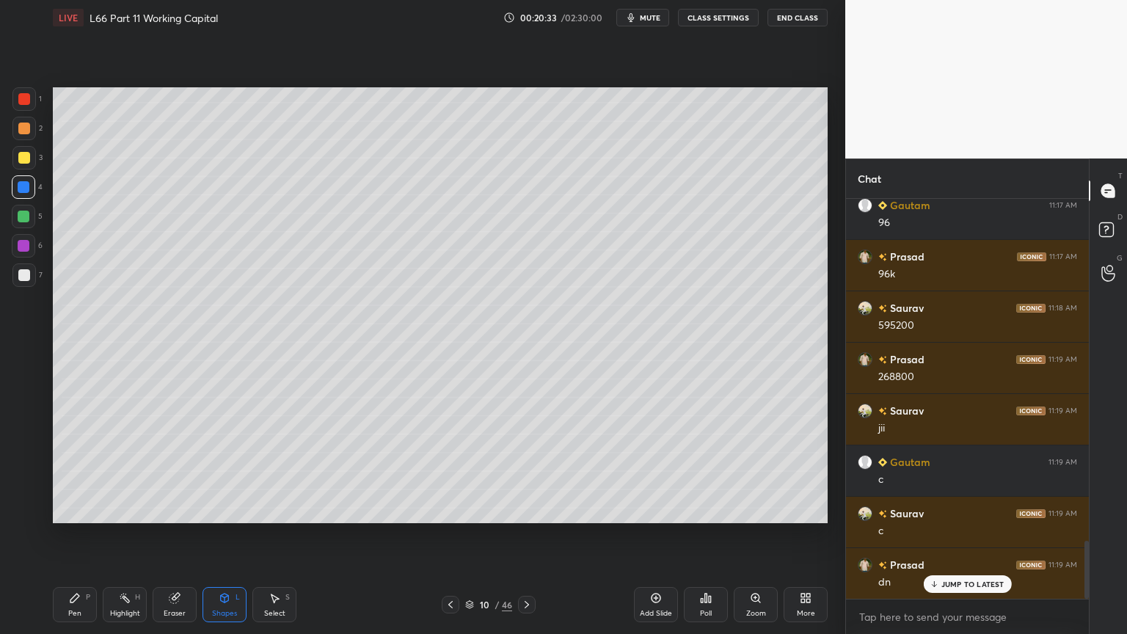
scroll to position [2426, 0]
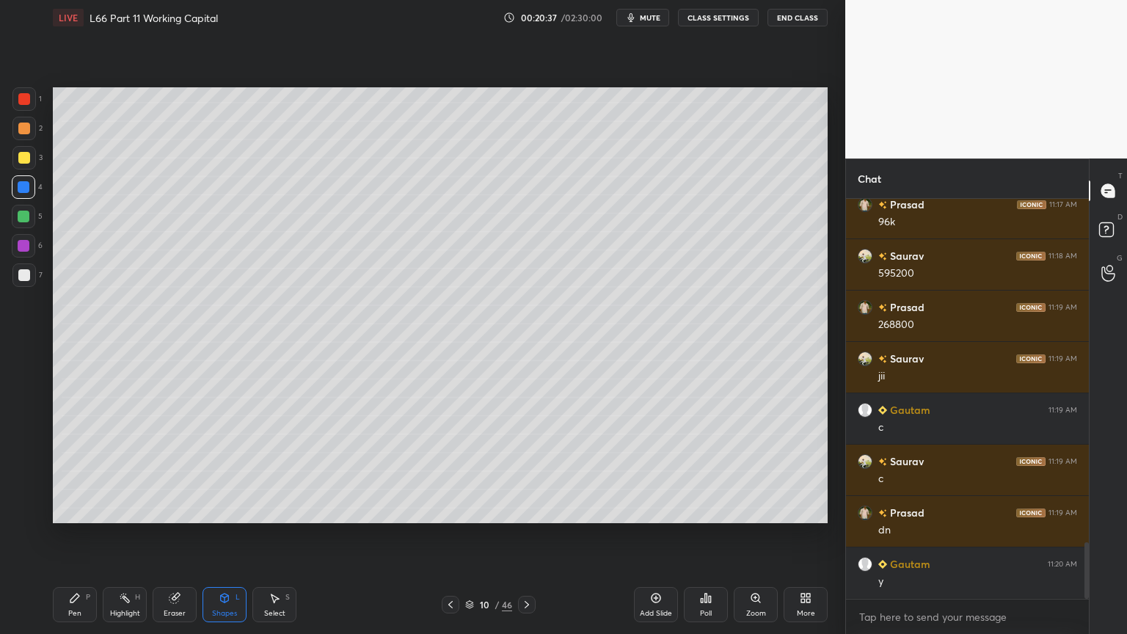
click at [76, 471] on icon at bounding box center [74, 597] width 9 height 9
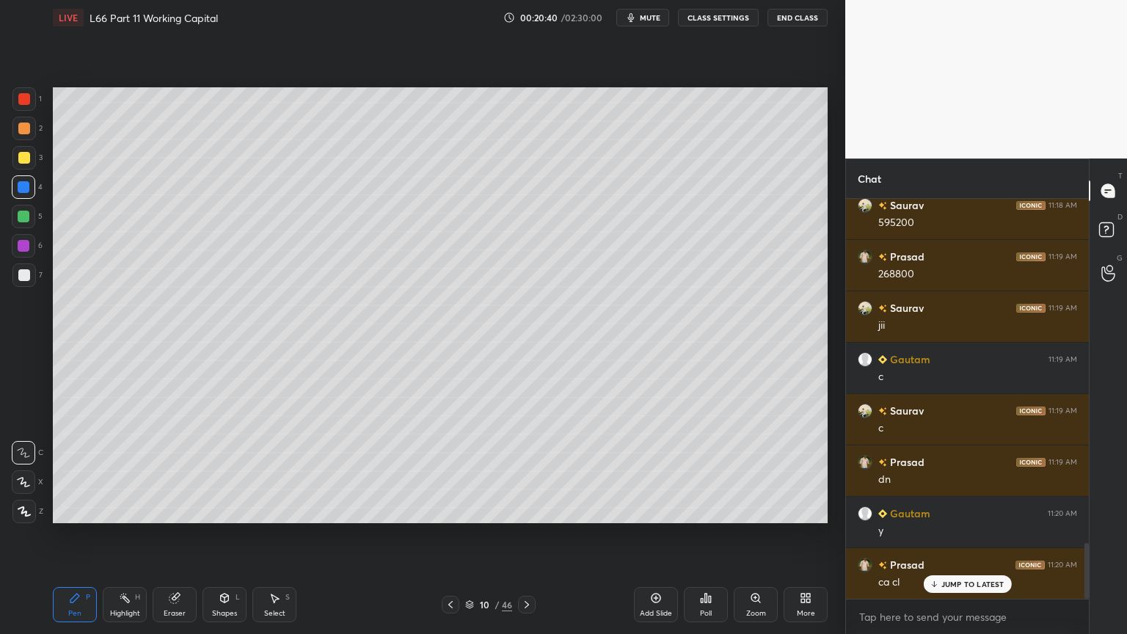
click at [19, 161] on div at bounding box center [24, 158] width 12 height 12
click at [210, 471] on div "Shapes L" at bounding box center [224, 604] width 44 height 35
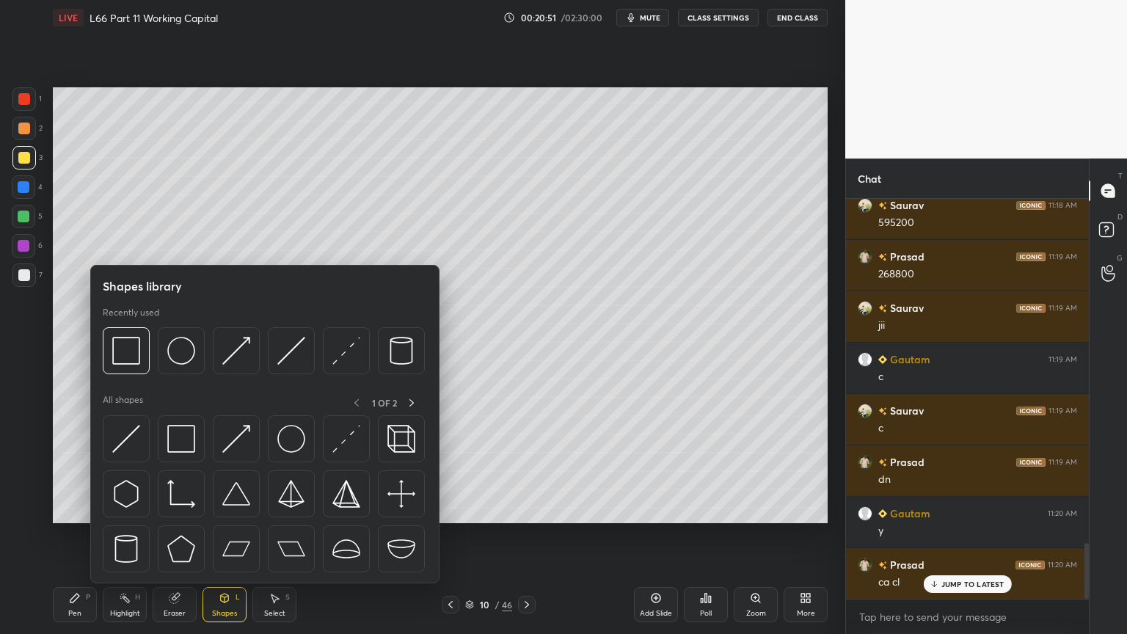
click at [282, 358] on img at bounding box center [291, 351] width 28 height 28
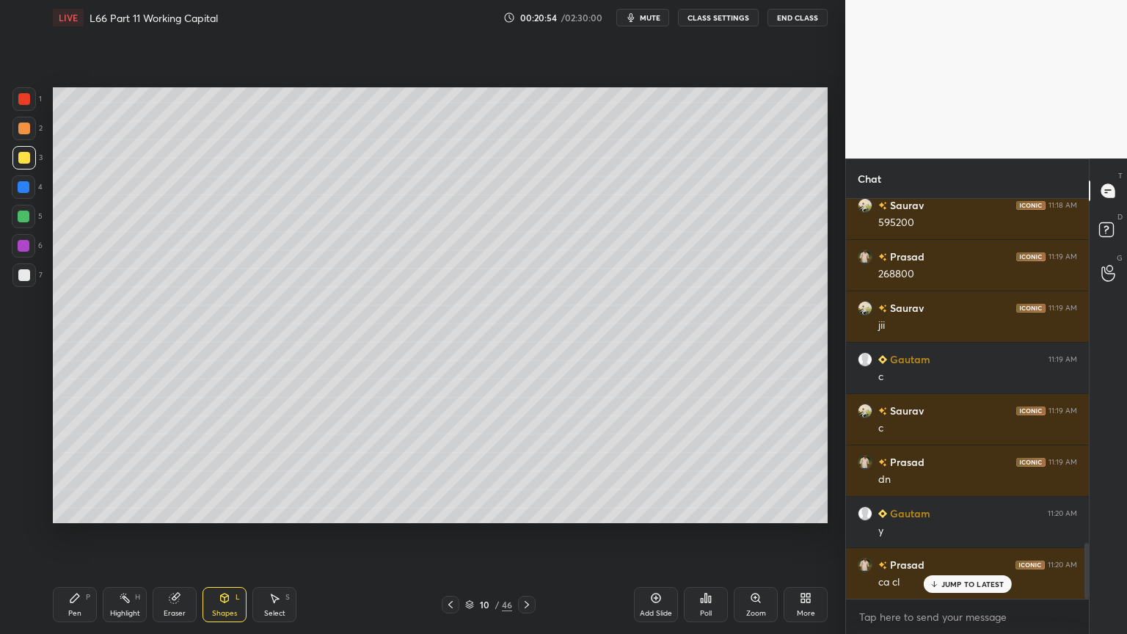
click at [74, 471] on div "Pen P" at bounding box center [75, 604] width 44 height 35
click at [18, 283] on div at bounding box center [23, 274] width 23 height 23
click at [21, 135] on div at bounding box center [23, 128] width 23 height 23
click at [224, 471] on div "Shapes L" at bounding box center [224, 604] width 44 height 35
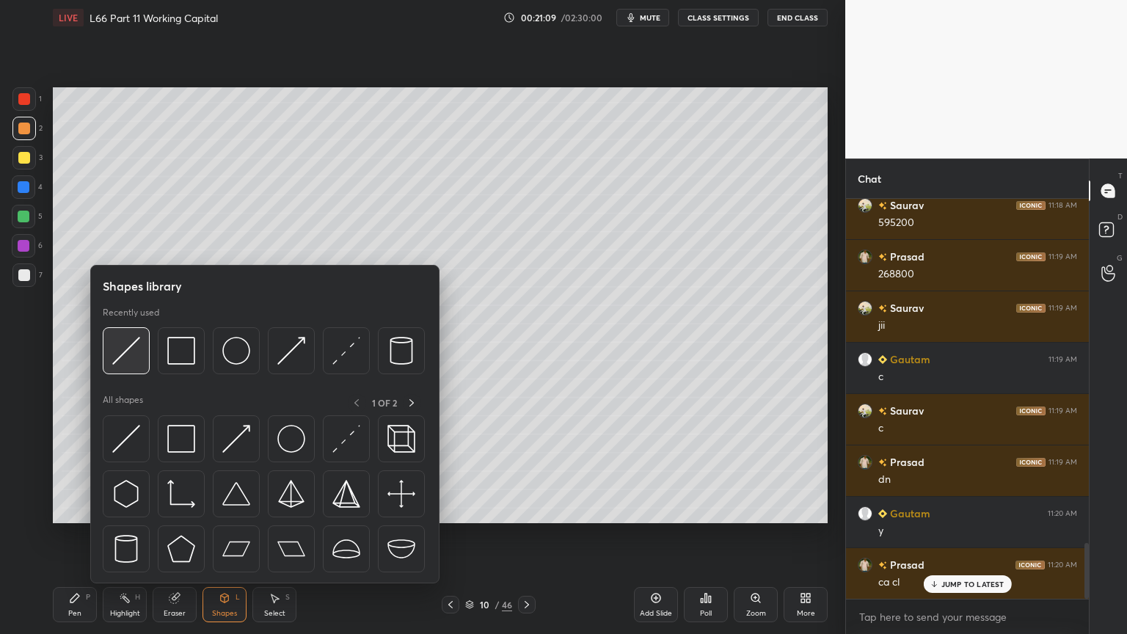
click at [132, 358] on img at bounding box center [126, 351] width 28 height 28
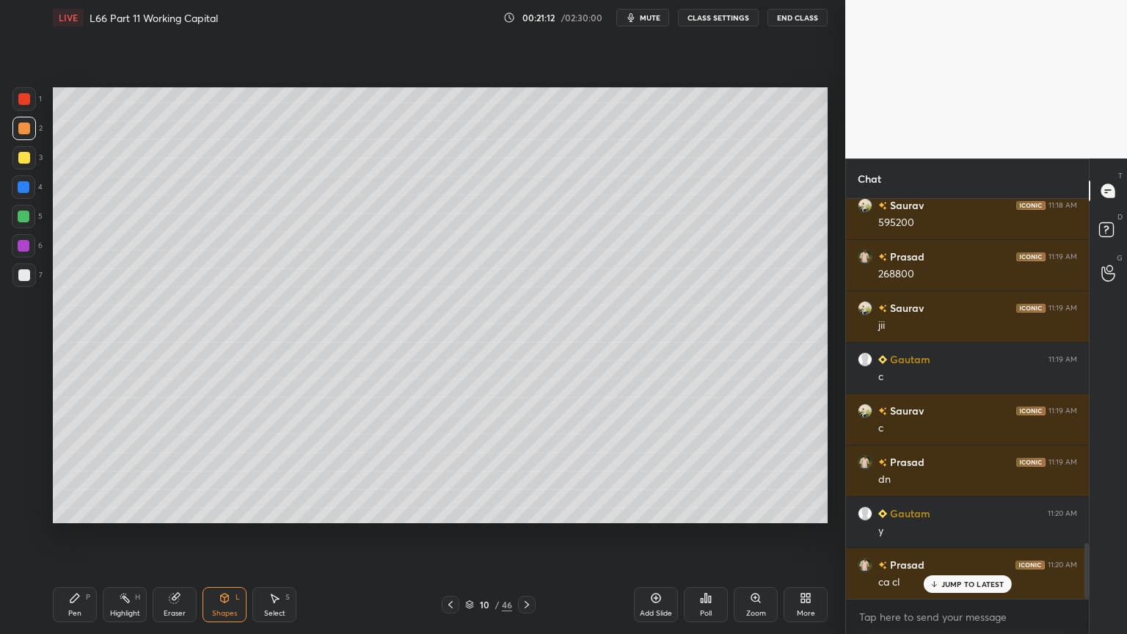
click at [65, 471] on div "Pen P" at bounding box center [75, 604] width 44 height 35
click at [24, 270] on div at bounding box center [24, 275] width 12 height 12
click at [29, 219] on div at bounding box center [24, 217] width 12 height 12
click at [35, 286] on div "7" at bounding box center [27, 274] width 30 height 23
click at [30, 220] on div at bounding box center [23, 216] width 23 height 23
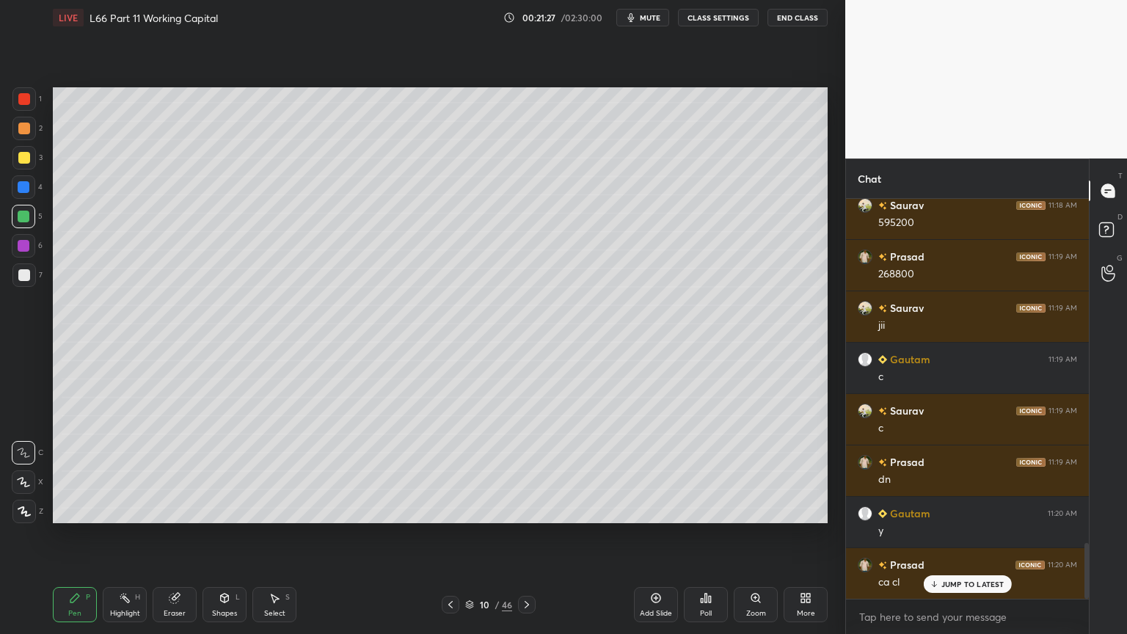
click at [456, 471] on div at bounding box center [451, 605] width 18 height 18
click at [459, 471] on div "9 / 46" at bounding box center [489, 605] width 94 height 18
click at [458, 471] on div at bounding box center [451, 605] width 18 height 18
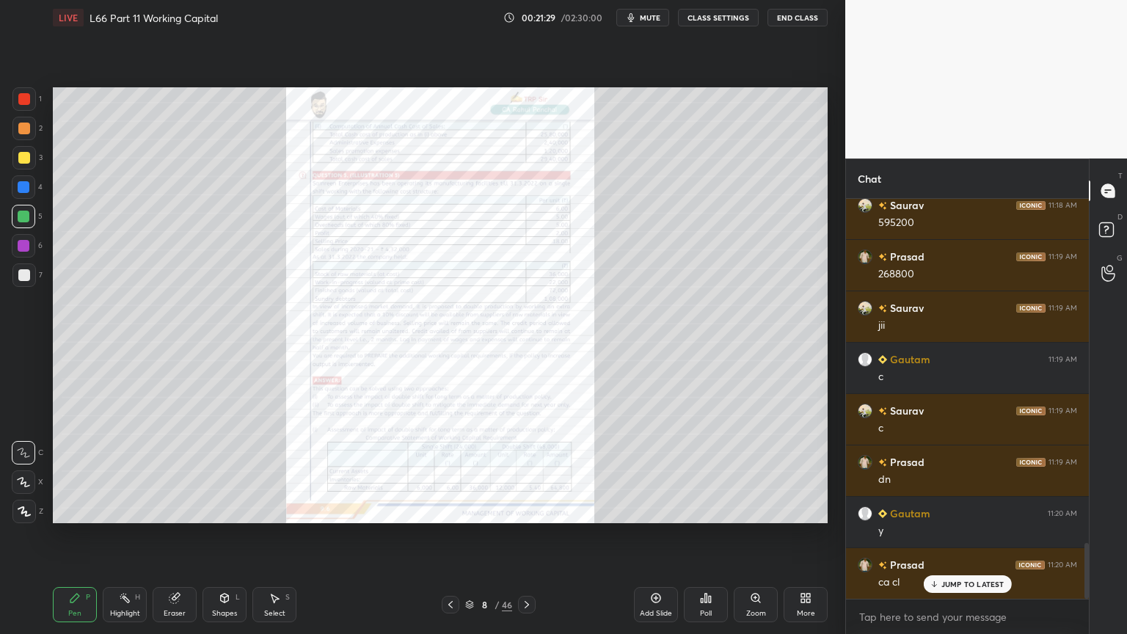
click at [757, 471] on icon at bounding box center [756, 598] width 12 height 12
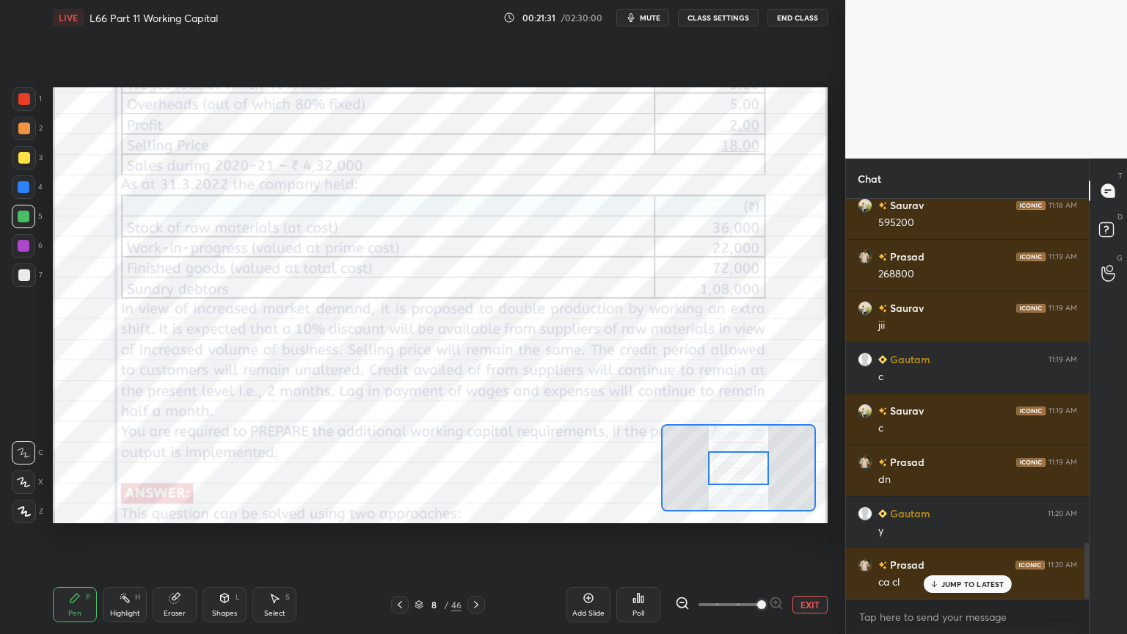
click at [26, 103] on div at bounding box center [24, 99] width 12 height 12
click at [474, 471] on icon at bounding box center [476, 605] width 12 height 12
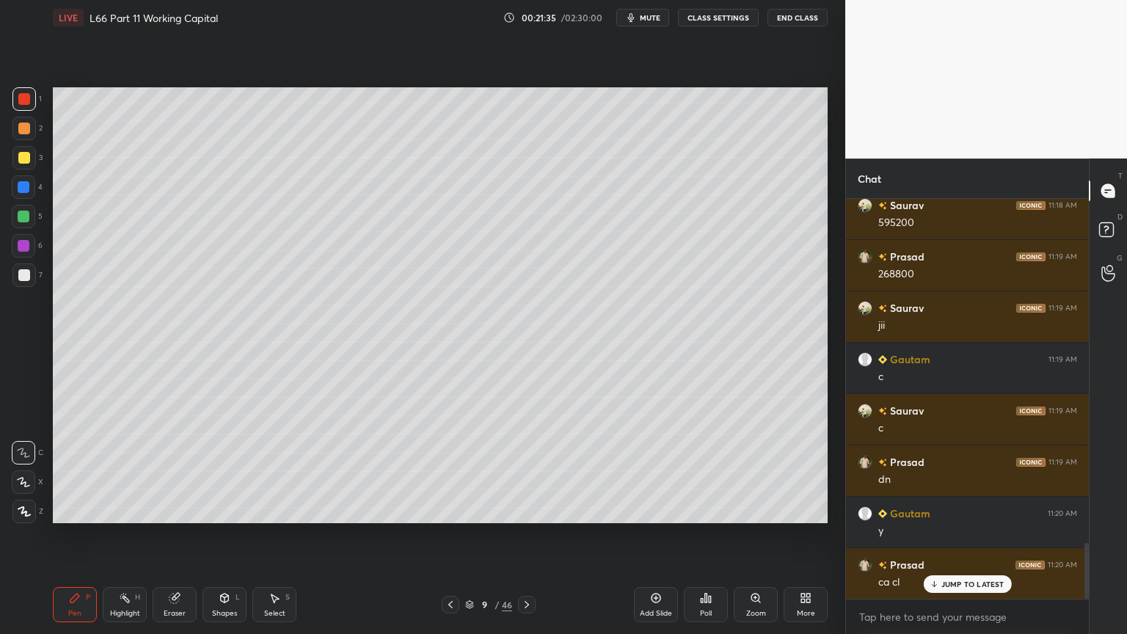
click at [483, 471] on div "9" at bounding box center [484, 604] width 15 height 9
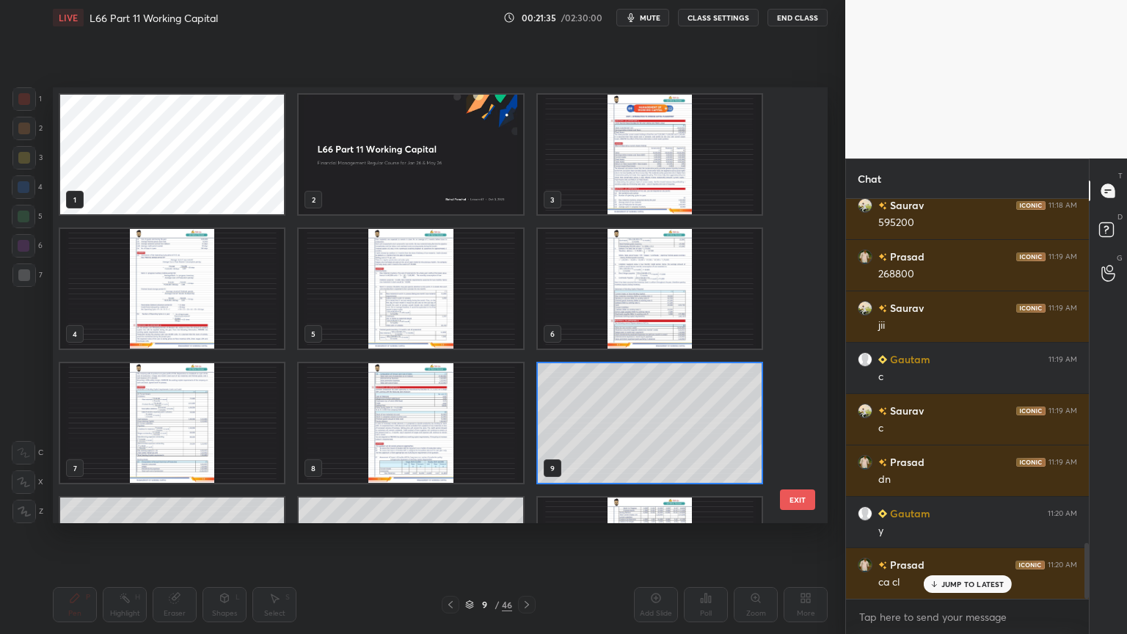
scroll to position [431, 767]
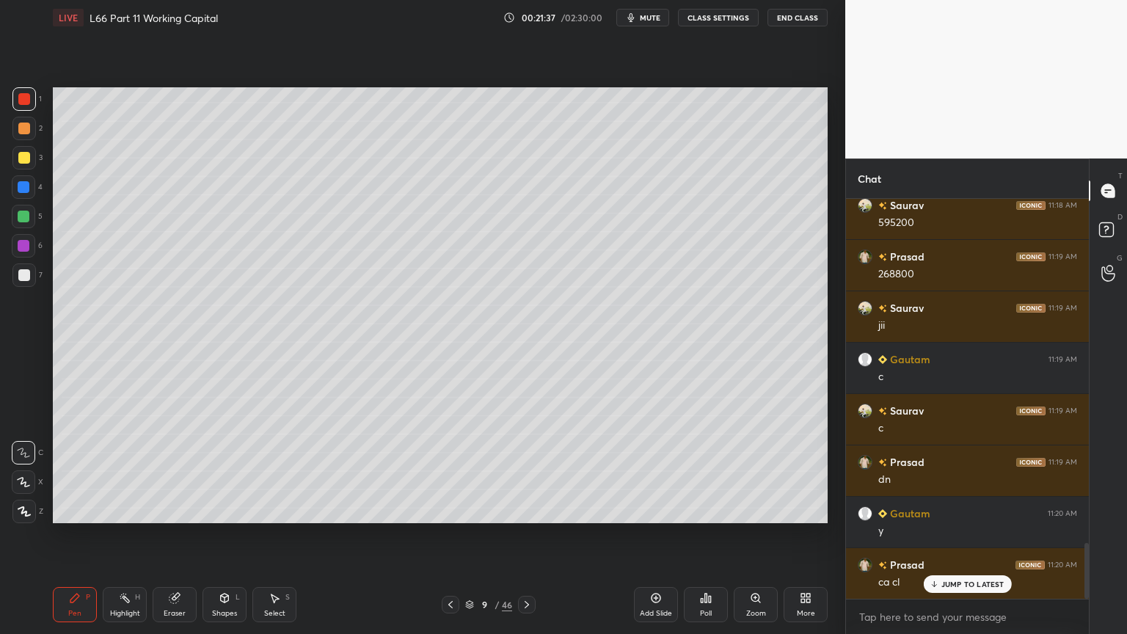
click at [528, 471] on icon at bounding box center [527, 605] width 12 height 12
click at [29, 273] on div at bounding box center [23, 274] width 23 height 23
click at [29, 222] on div at bounding box center [23, 216] width 23 height 23
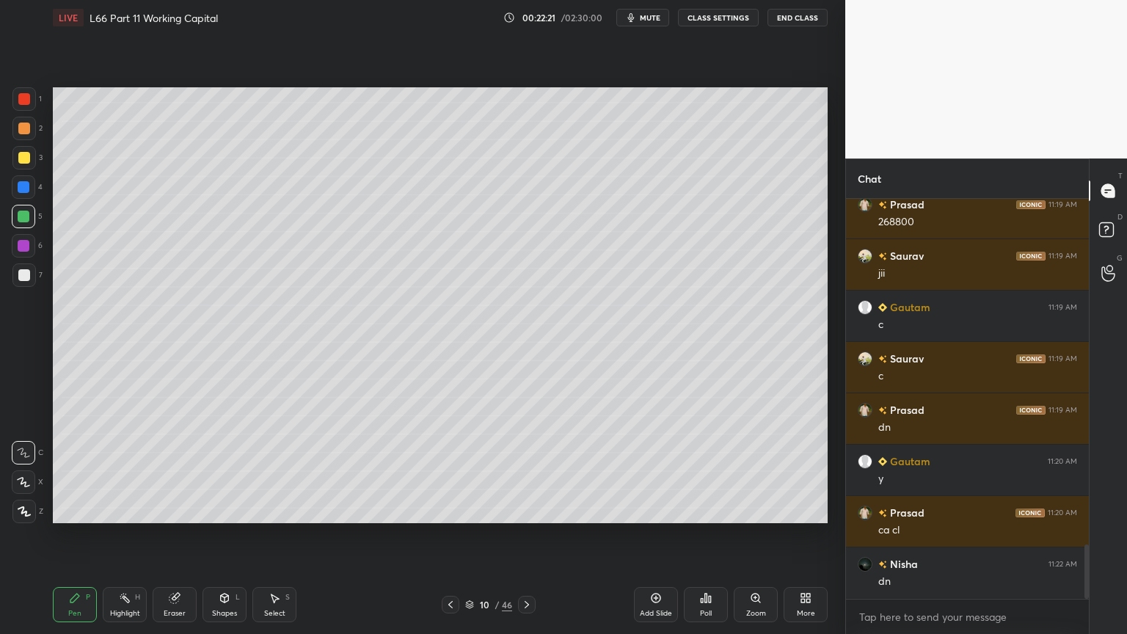
scroll to position [2579, 0]
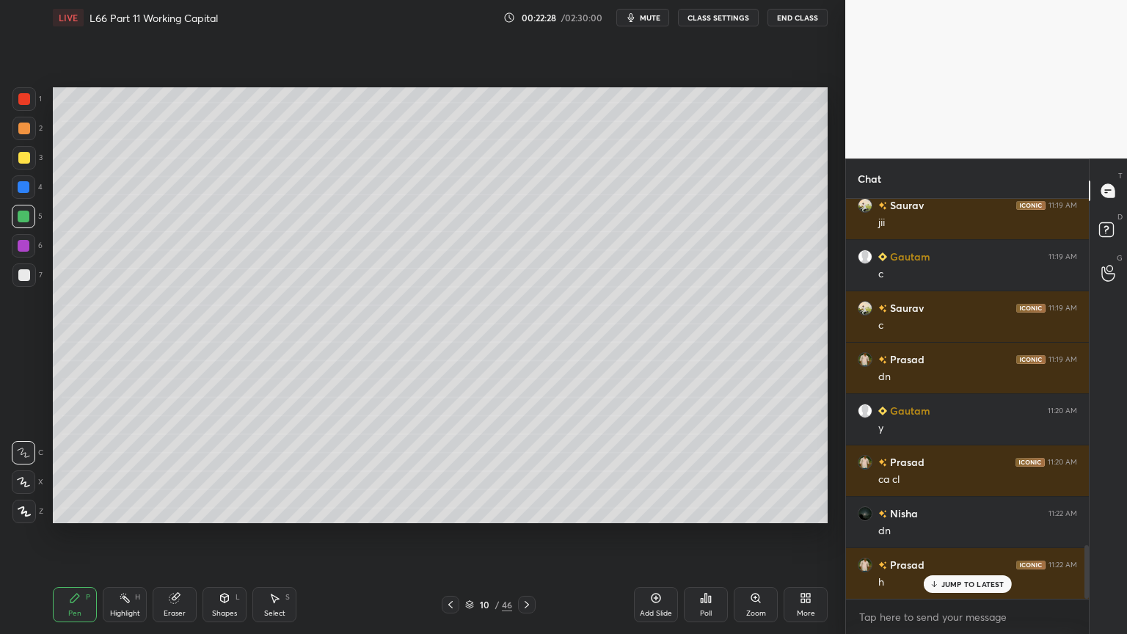
click at [445, 471] on icon at bounding box center [451, 605] width 12 height 12
click at [534, 471] on div at bounding box center [527, 605] width 18 height 18
click at [160, 471] on div "Eraser" at bounding box center [175, 604] width 44 height 35
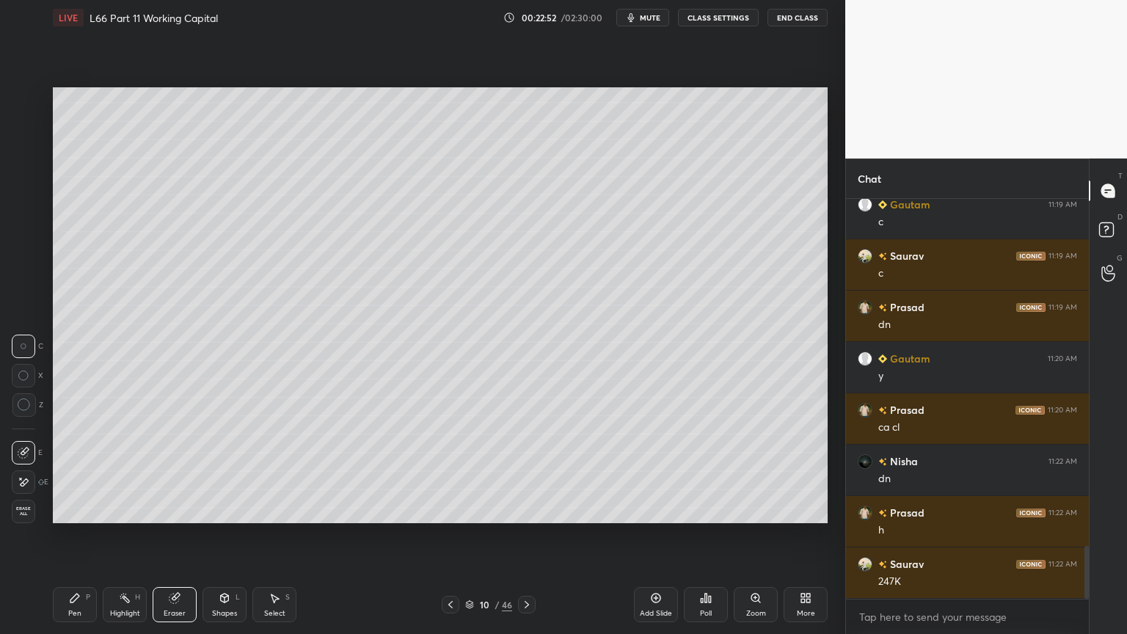
click at [60, 471] on div "Pen P" at bounding box center [75, 604] width 44 height 35
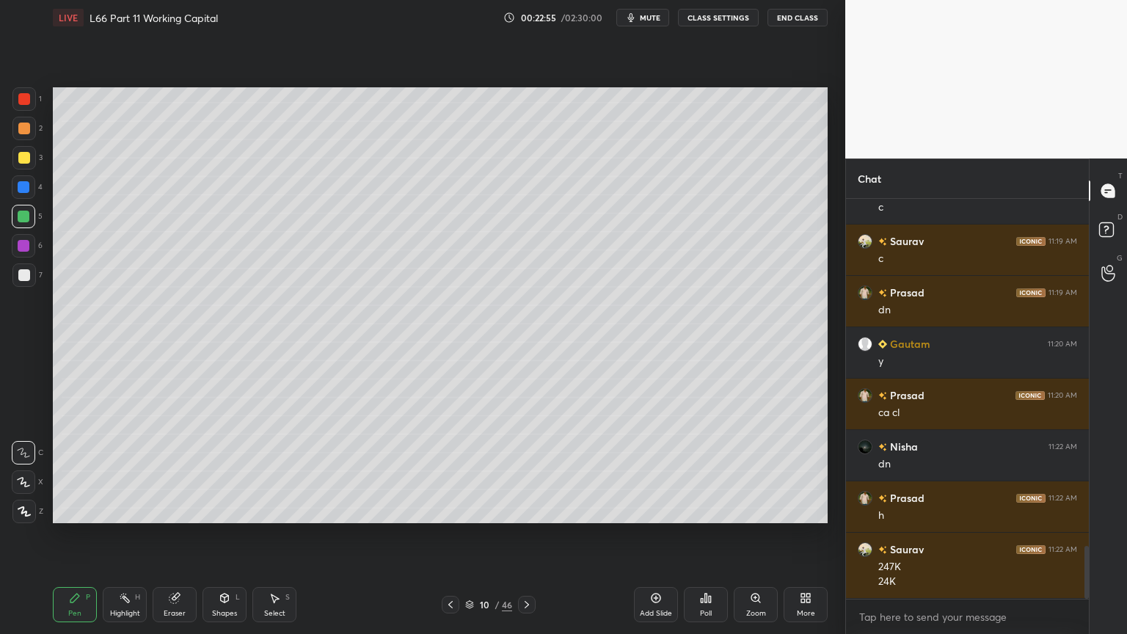
scroll to position [2681, 0]
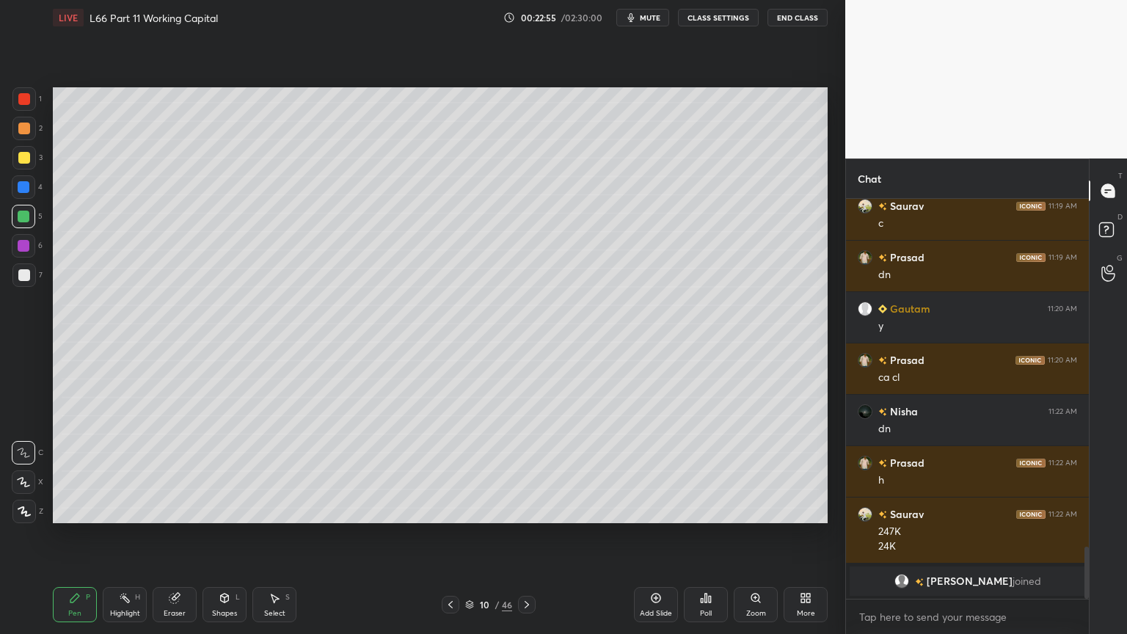
click at [452, 471] on icon at bounding box center [451, 605] width 12 height 12
click at [524, 471] on icon at bounding box center [527, 605] width 12 height 12
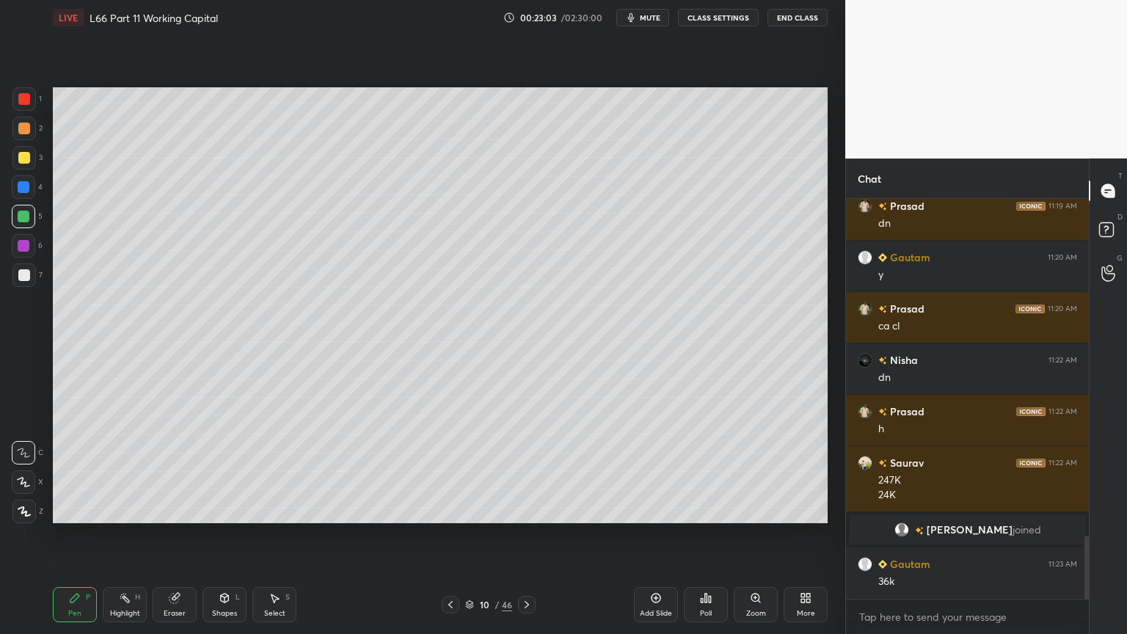
scroll to position [2195, 0]
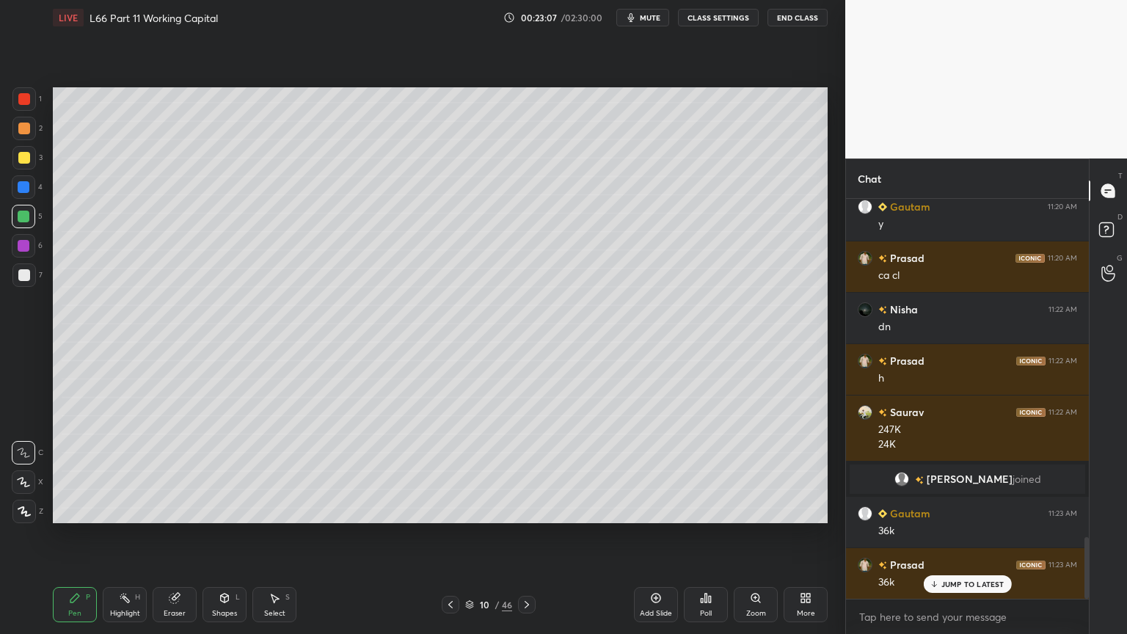
click at [10, 97] on div "1 2 3 4 5 6 7 C X Z C X Z E E Erase all H H" at bounding box center [23, 305] width 47 height 436
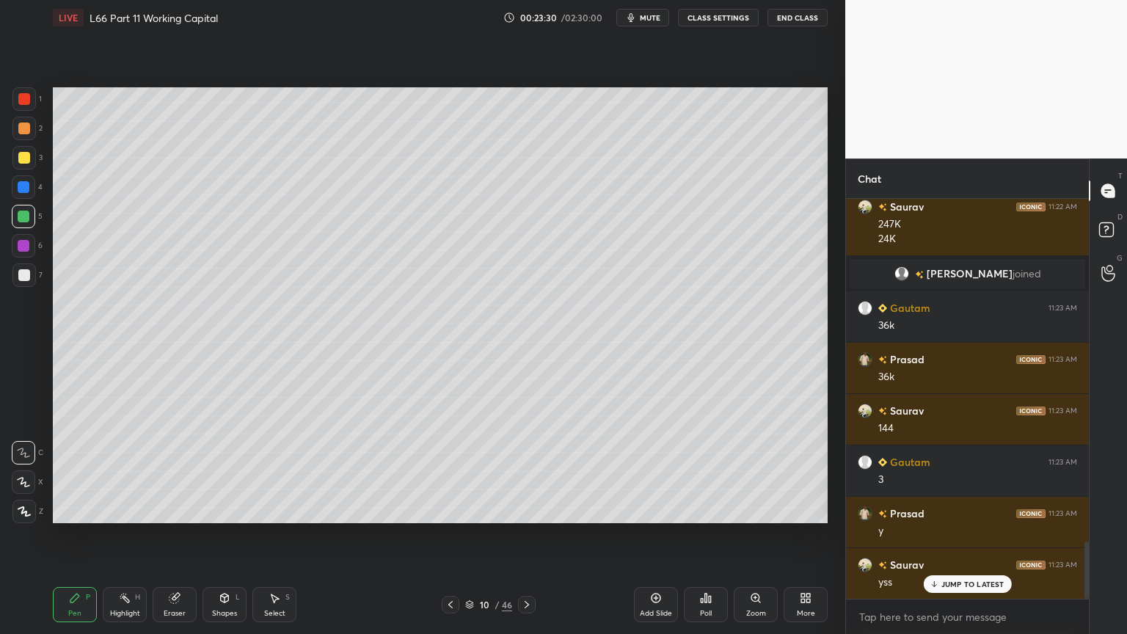
scroll to position [2452, 0]
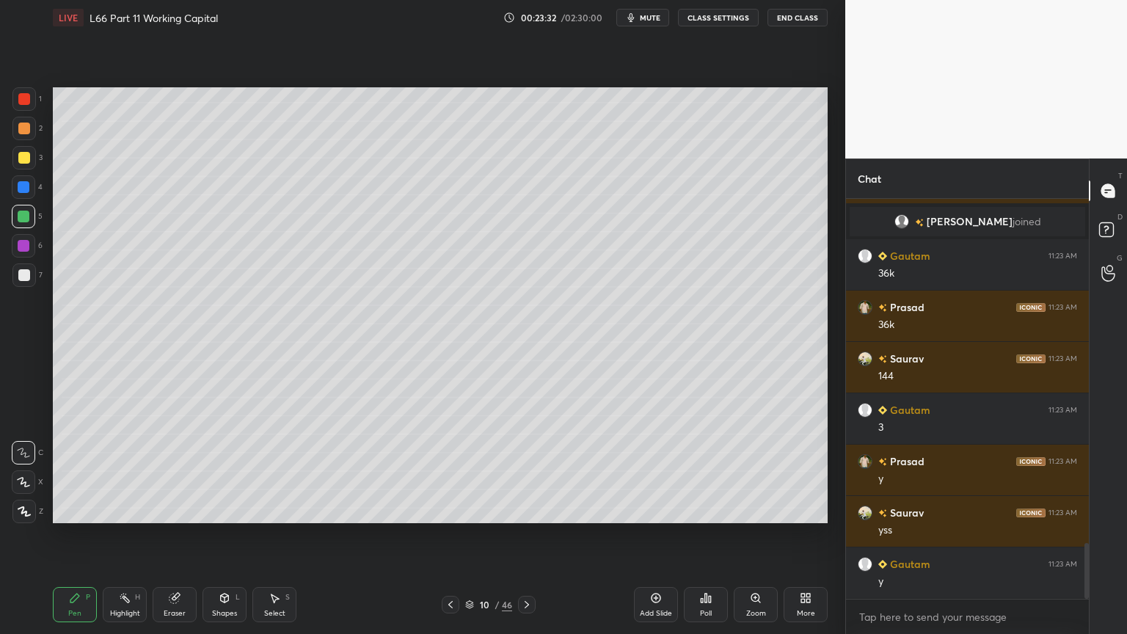
click at [25, 196] on div at bounding box center [23, 186] width 23 height 23
click at [449, 471] on icon at bounding box center [451, 605] width 12 height 12
click at [447, 471] on icon at bounding box center [451, 605] width 12 height 12
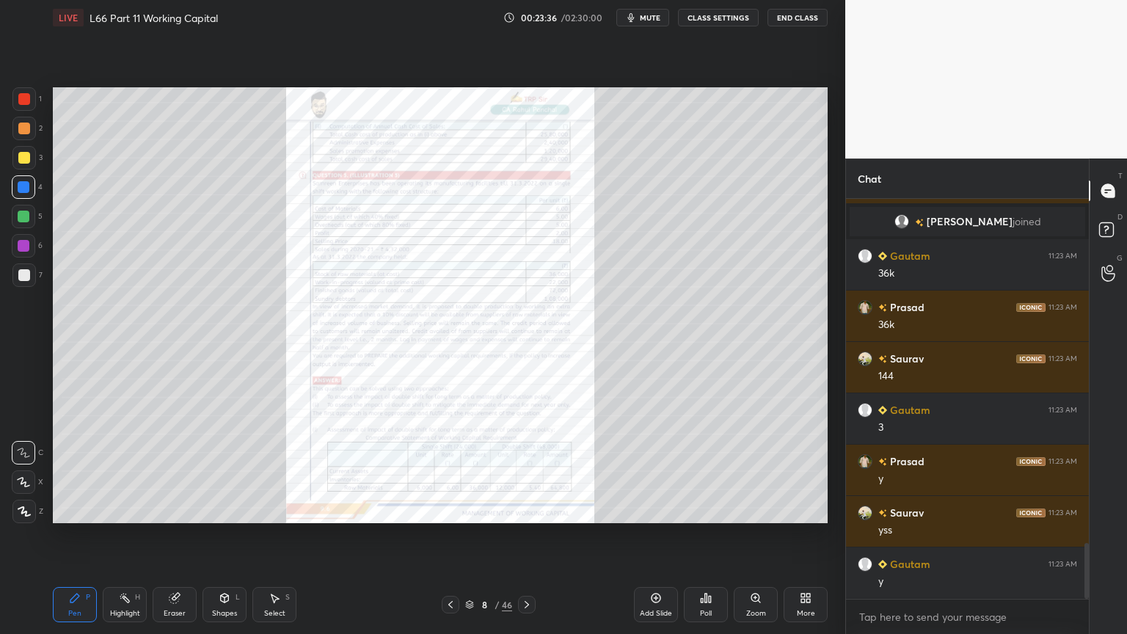
click at [757, 471] on div "Zoom" at bounding box center [756, 613] width 20 height 7
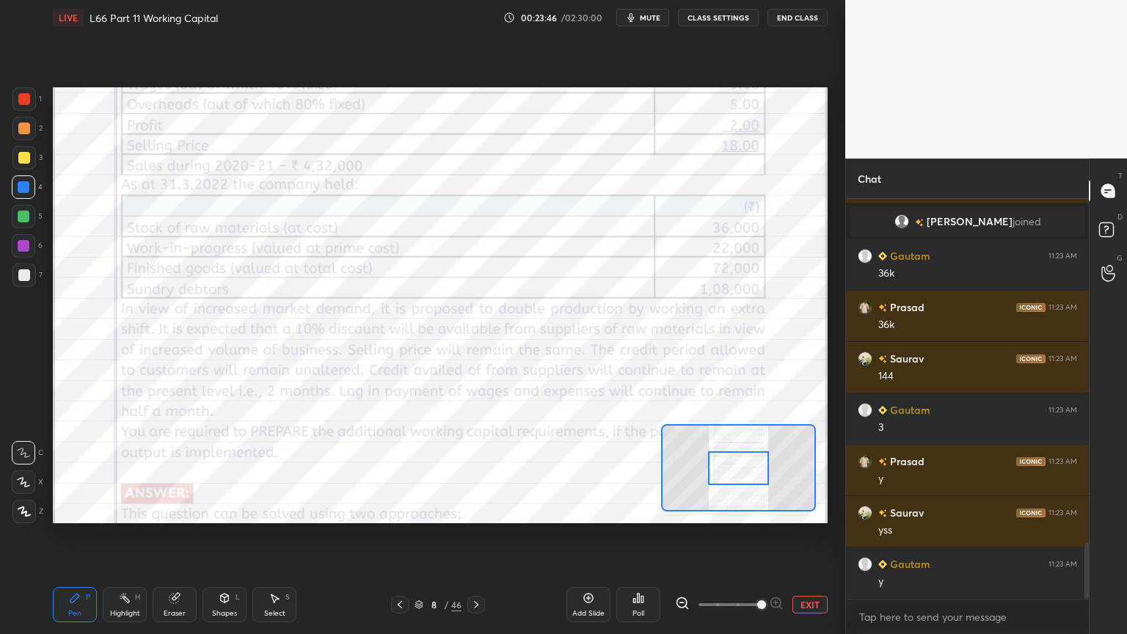
click at [475, 471] on icon at bounding box center [476, 605] width 12 height 12
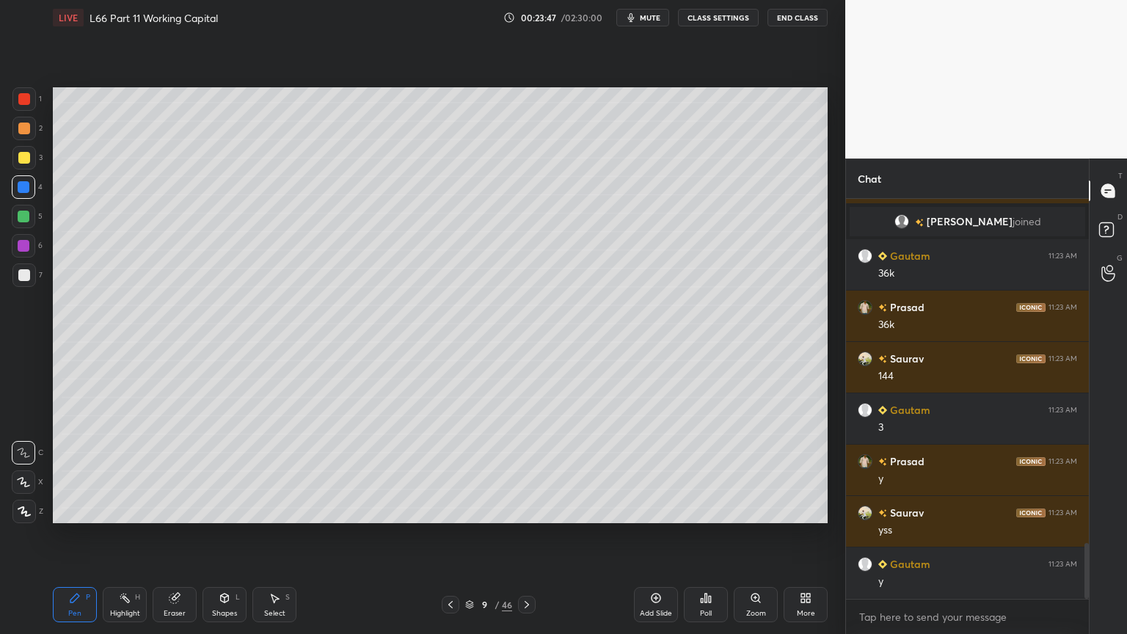
click at [528, 471] on icon at bounding box center [527, 605] width 12 height 12
click at [442, 471] on div at bounding box center [451, 605] width 18 height 18
click at [528, 471] on icon at bounding box center [526, 604] width 4 height 7
click at [23, 214] on div at bounding box center [24, 217] width 12 height 12
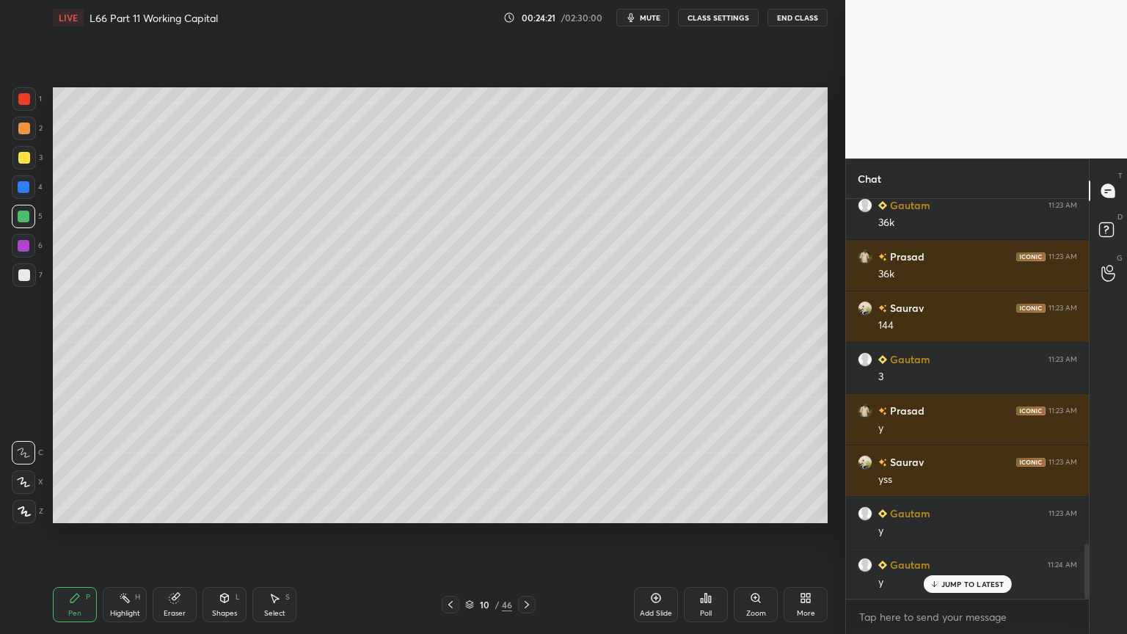
scroll to position [2555, 0]
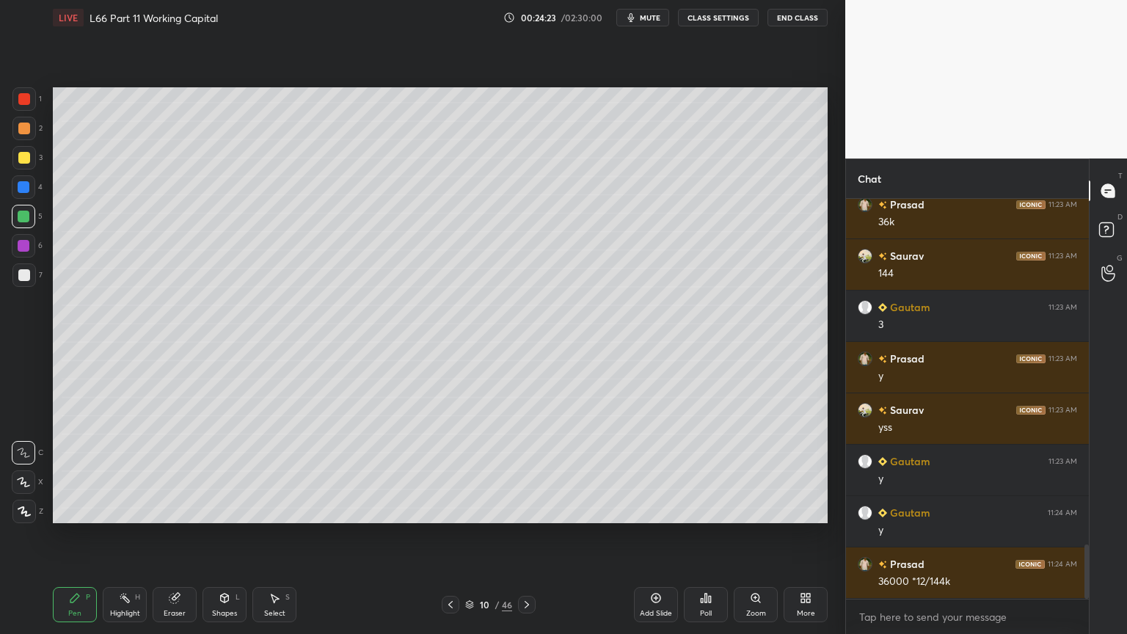
click at [18, 279] on div at bounding box center [24, 275] width 12 height 12
click at [26, 217] on div at bounding box center [24, 217] width 12 height 12
click at [445, 471] on icon at bounding box center [451, 605] width 12 height 12
click at [451, 471] on icon at bounding box center [451, 605] width 12 height 12
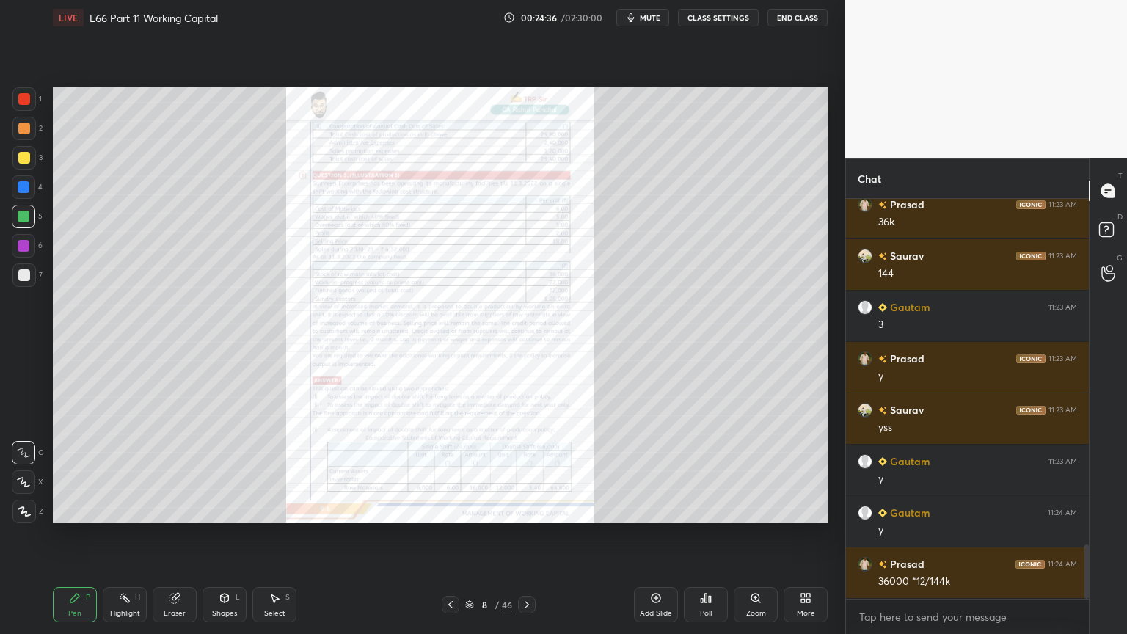
click at [765, 471] on div "Zoom" at bounding box center [756, 613] width 20 height 7
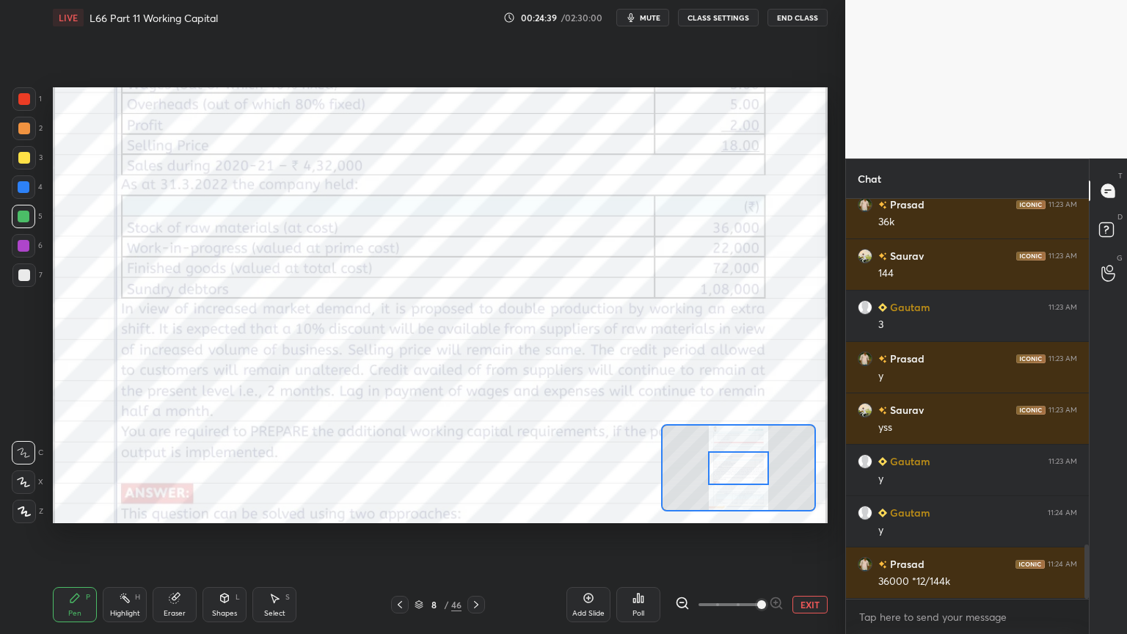
click at [472, 471] on icon at bounding box center [476, 605] width 12 height 12
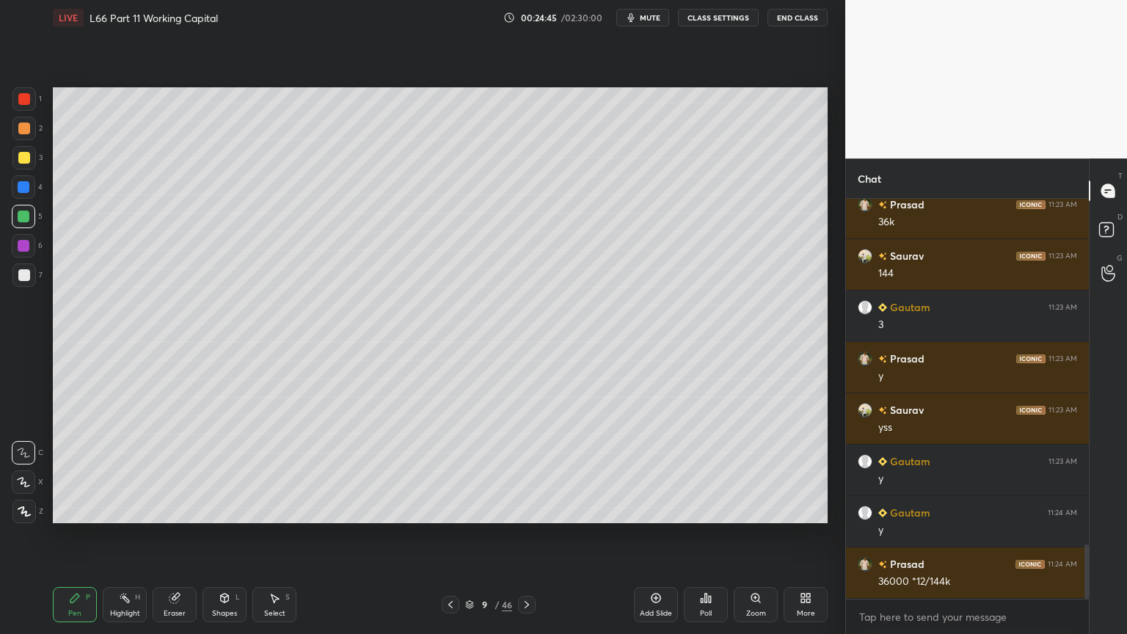
scroll to position [2606, 0]
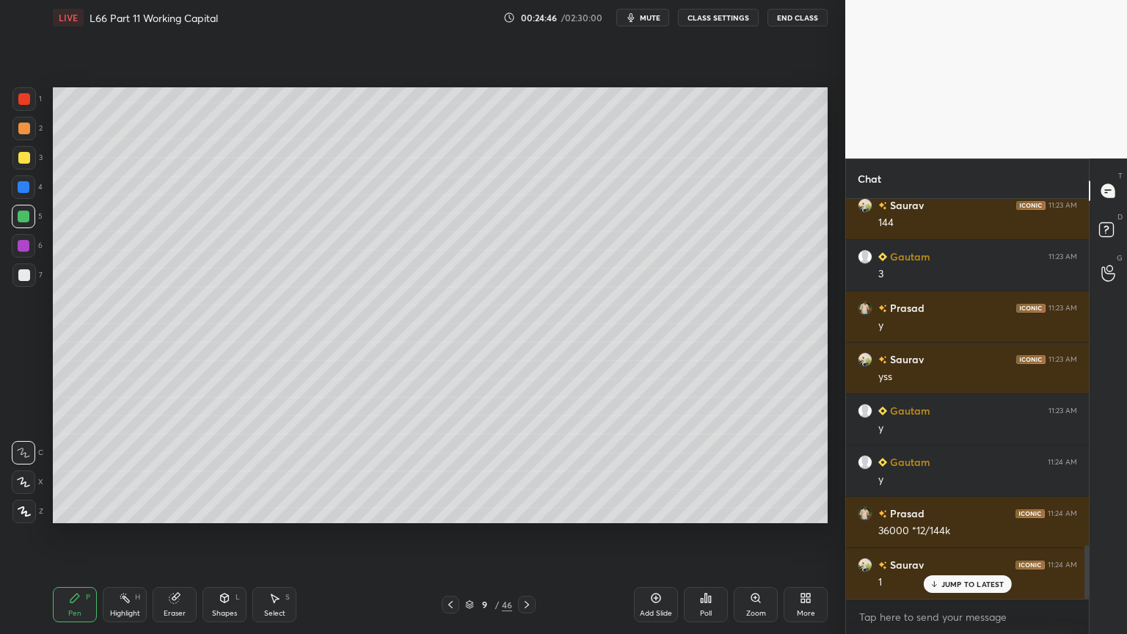
click at [455, 471] on icon at bounding box center [451, 605] width 12 height 12
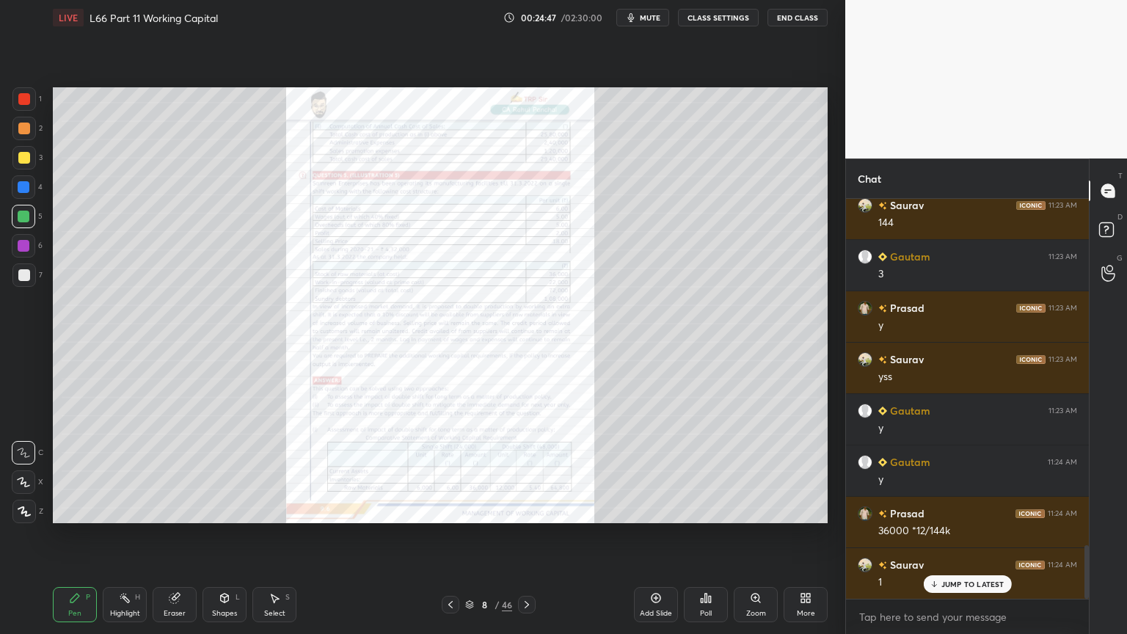
click at [528, 471] on icon at bounding box center [527, 605] width 12 height 12
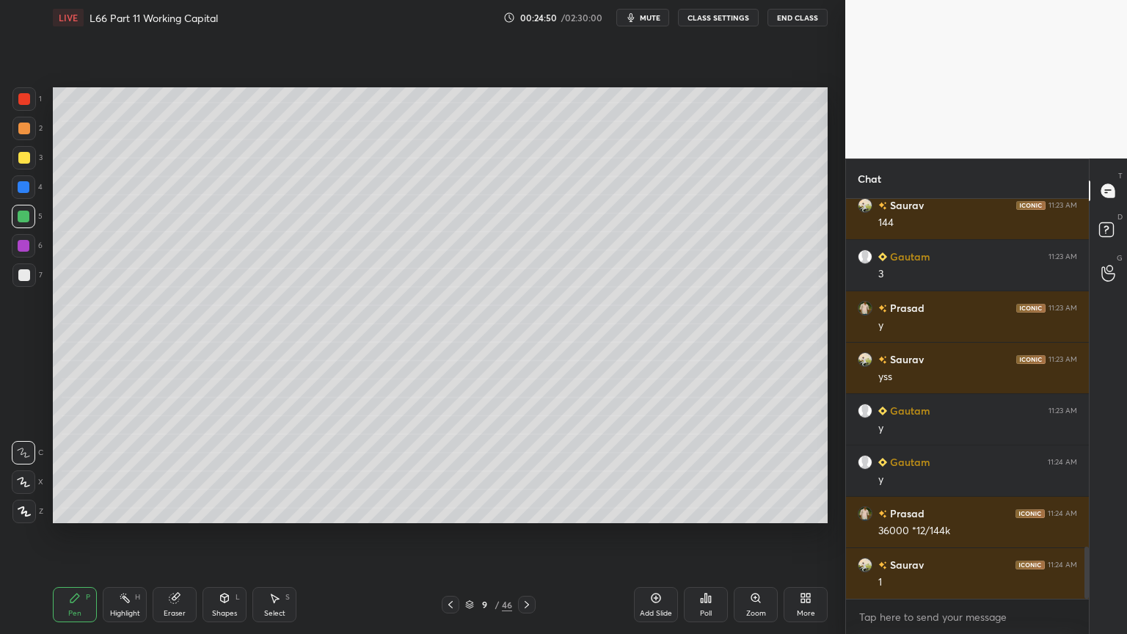
scroll to position [2658, 0]
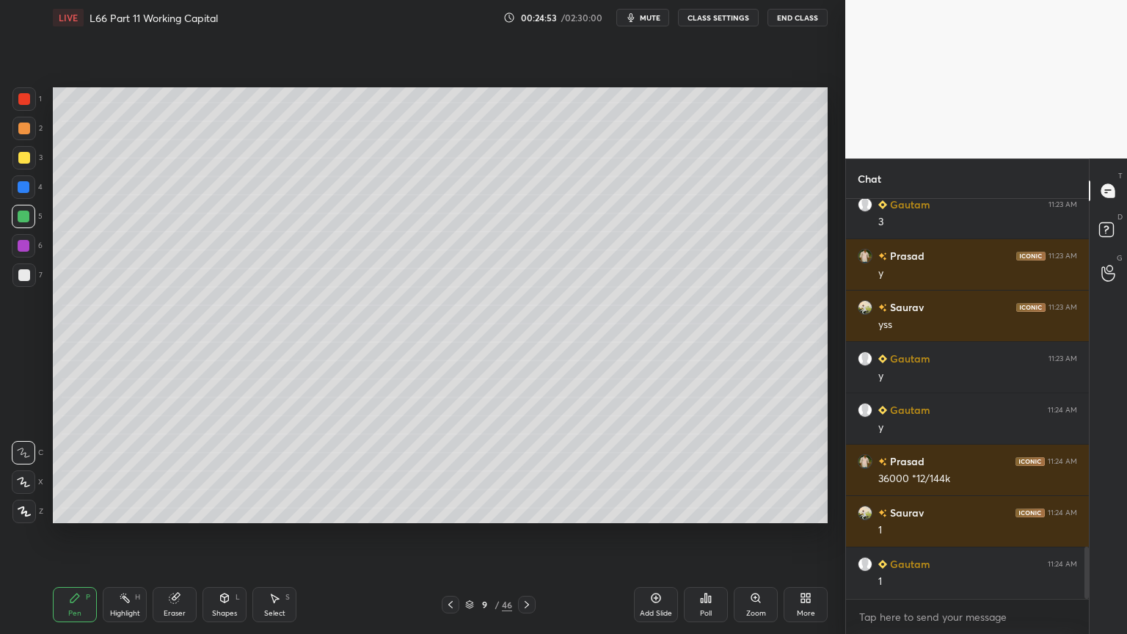
click at [519, 471] on div at bounding box center [527, 605] width 18 height 18
click at [531, 471] on icon at bounding box center [527, 605] width 12 height 12
click at [449, 471] on icon at bounding box center [451, 605] width 12 height 12
click at [445, 471] on icon at bounding box center [451, 605] width 12 height 12
click at [525, 471] on icon at bounding box center [527, 605] width 12 height 12
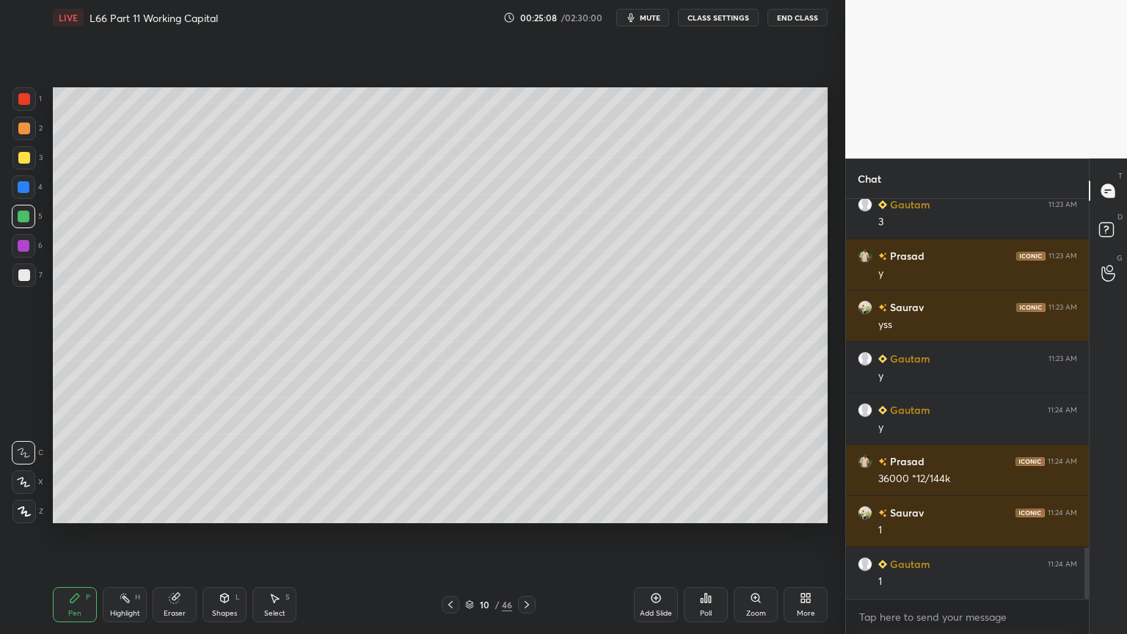
scroll to position [2708, 0]
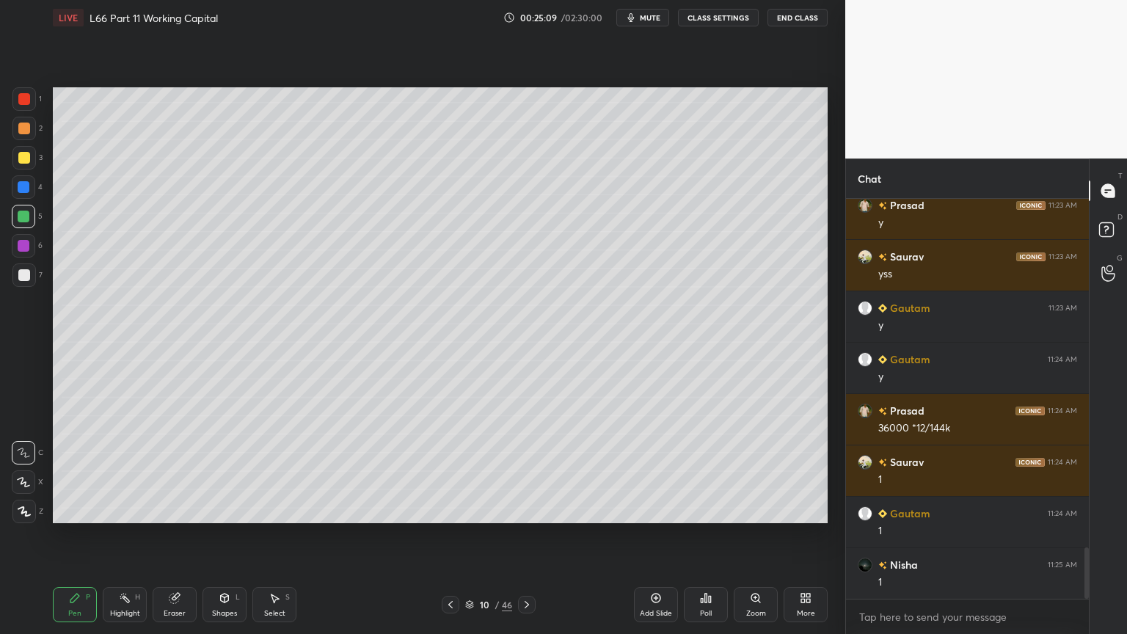
click at [24, 282] on div at bounding box center [23, 274] width 23 height 23
click at [266, 471] on div "Select S" at bounding box center [274, 604] width 44 height 35
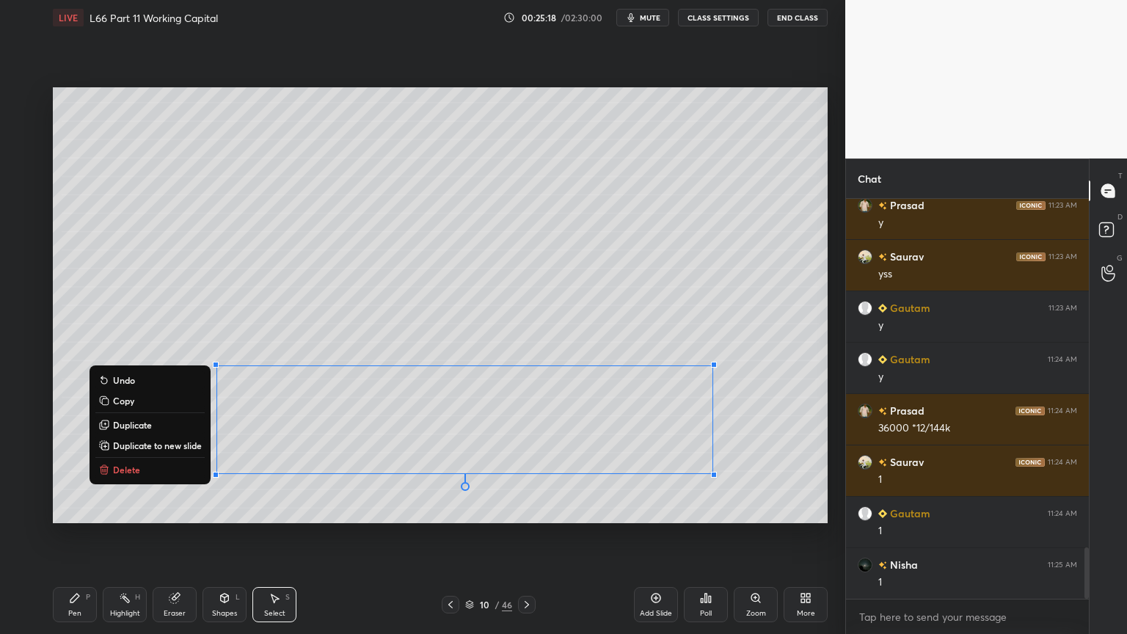
click at [128, 466] on p "Delete" at bounding box center [126, 470] width 27 height 12
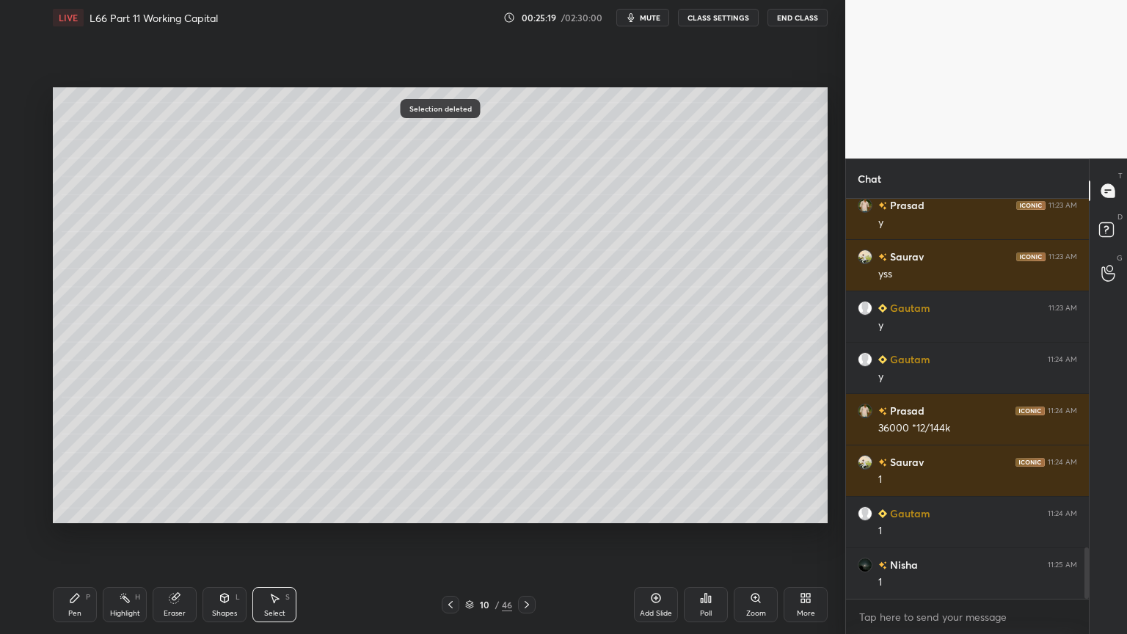
click at [69, 471] on icon at bounding box center [75, 598] width 12 height 12
click at [453, 471] on icon at bounding box center [451, 605] width 12 height 12
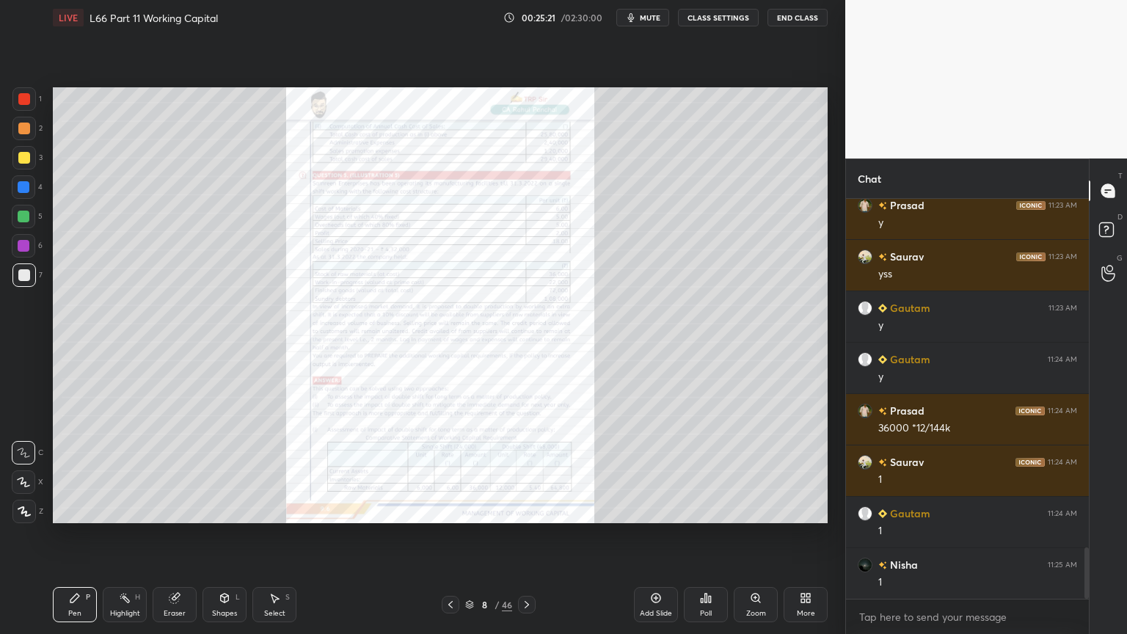
click at [174, 471] on div "Eraser" at bounding box center [175, 604] width 44 height 35
click at [18, 471] on div "Erase all" at bounding box center [23, 511] width 23 height 23
click at [53, 471] on div "Pen P Highlight H Eraser Shapes L Select S 8 / 46 Add Slide Poll Zoom More" at bounding box center [440, 604] width 775 height 59
click at [32, 103] on div at bounding box center [23, 98] width 23 height 23
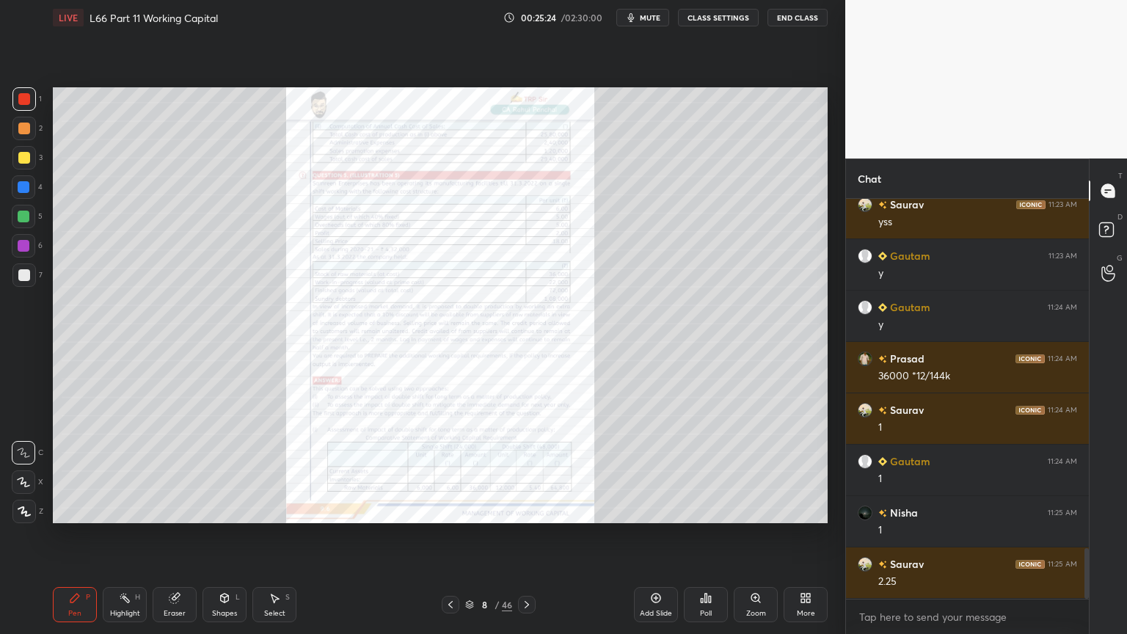
click at [750, 471] on icon at bounding box center [756, 598] width 12 height 12
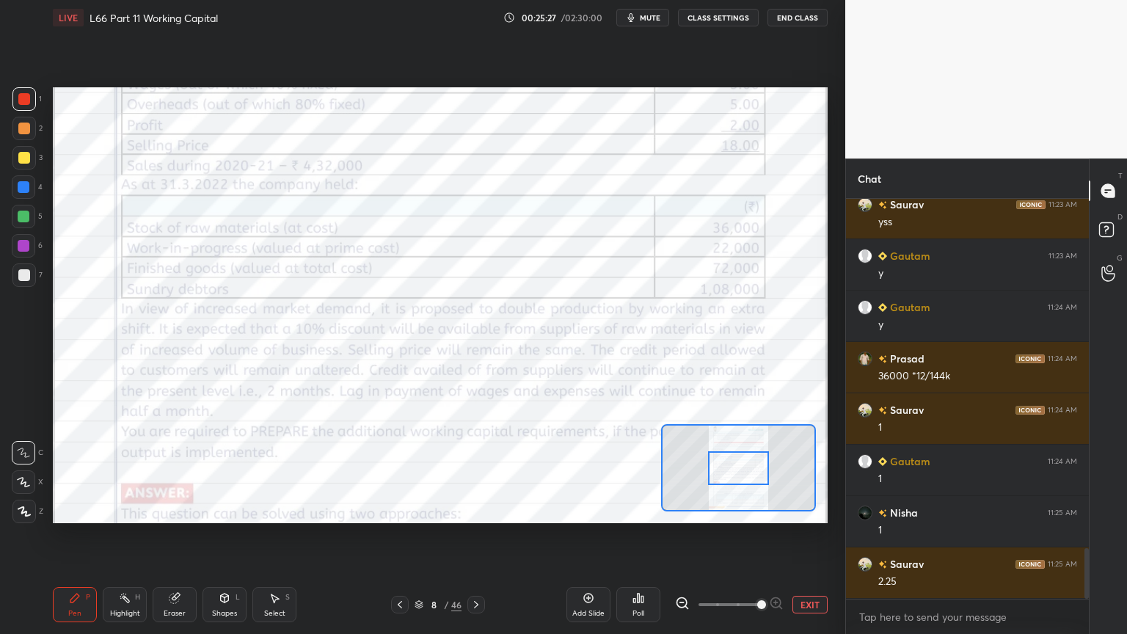
click at [472, 471] on icon at bounding box center [476, 605] width 12 height 12
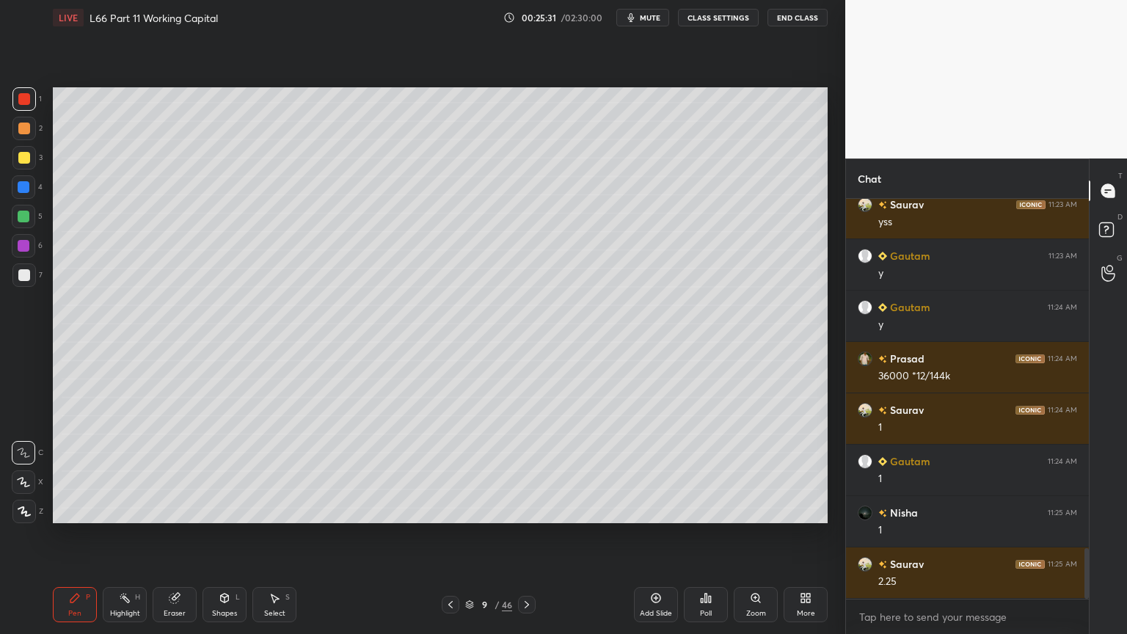
click at [446, 471] on icon at bounding box center [451, 605] width 12 height 12
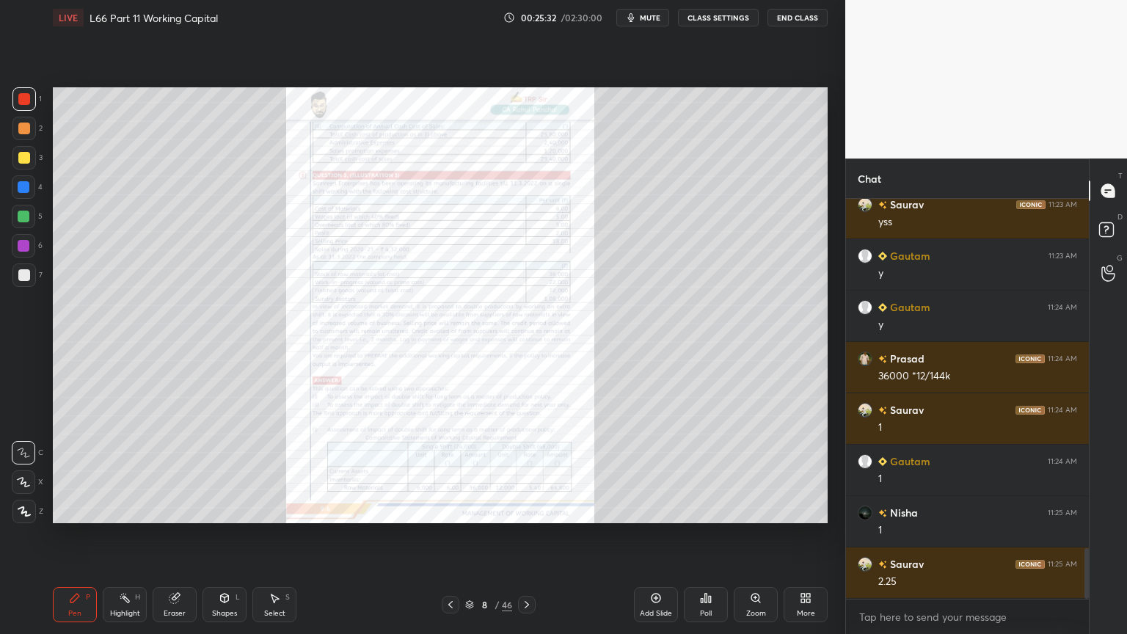
scroll to position [2811, 0]
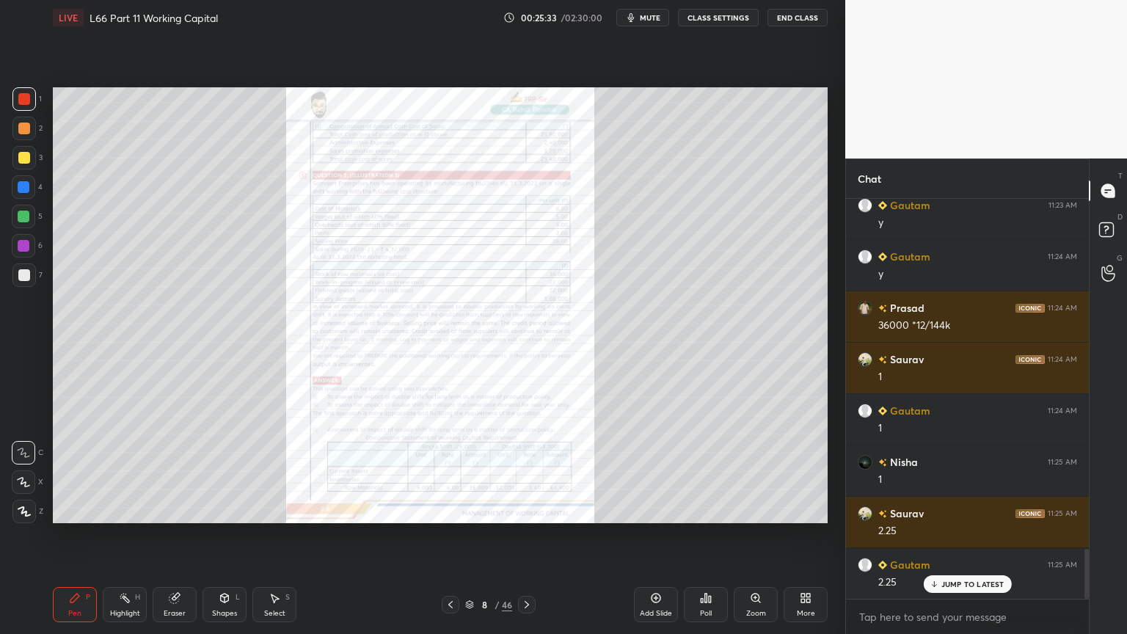
click at [522, 471] on icon at bounding box center [527, 605] width 12 height 12
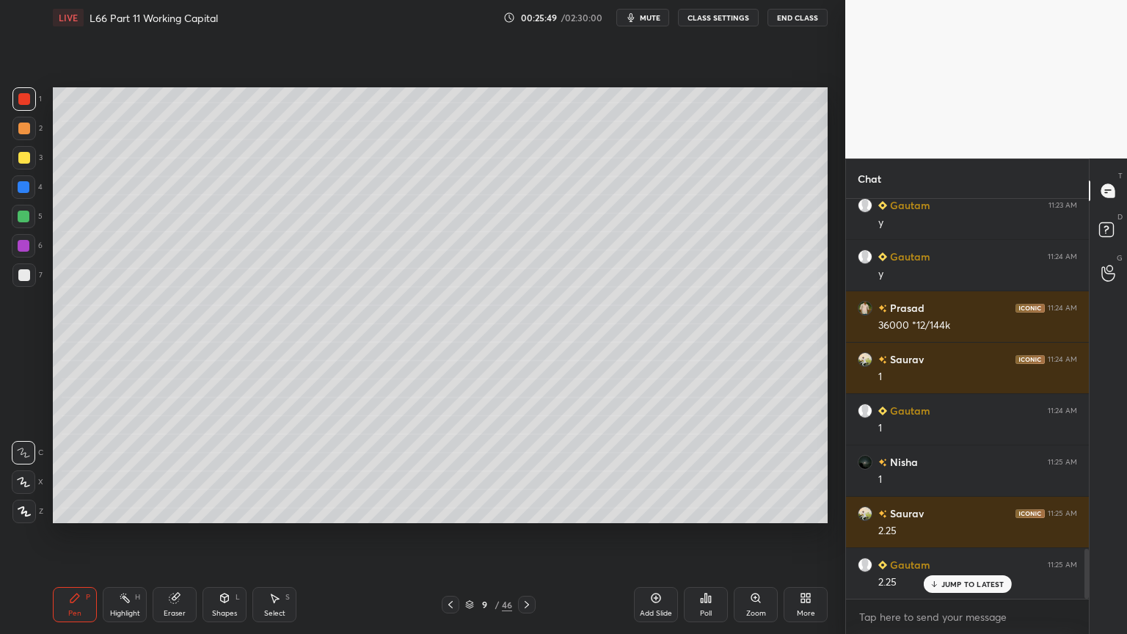
scroll to position [2812, 0]
click at [458, 471] on div at bounding box center [451, 605] width 18 height 18
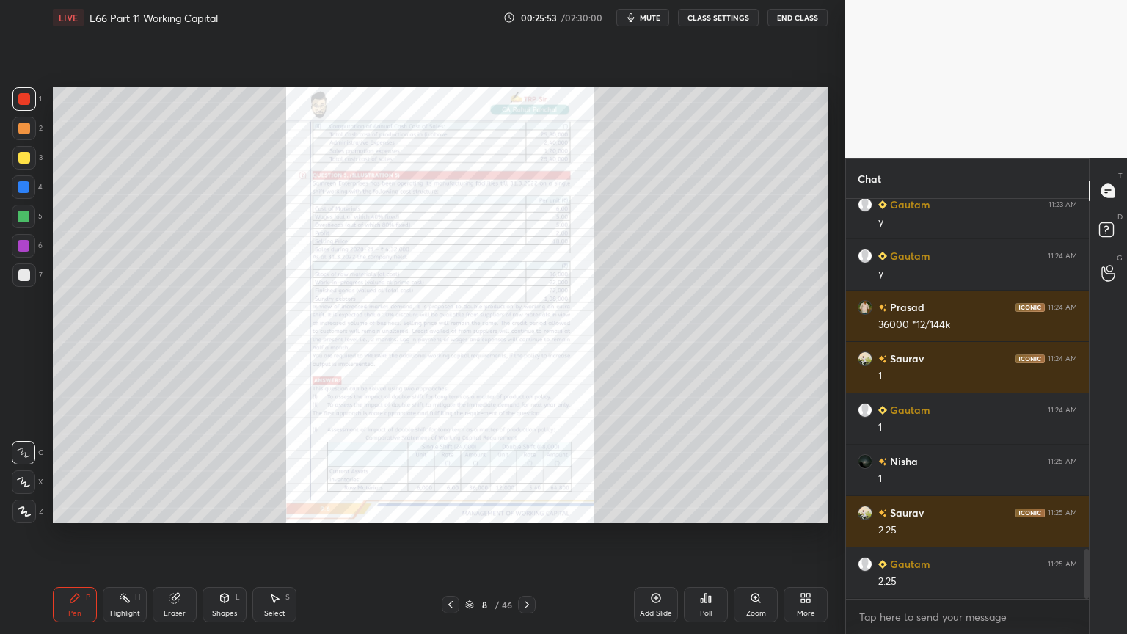
click at [527, 471] on icon at bounding box center [526, 604] width 4 height 7
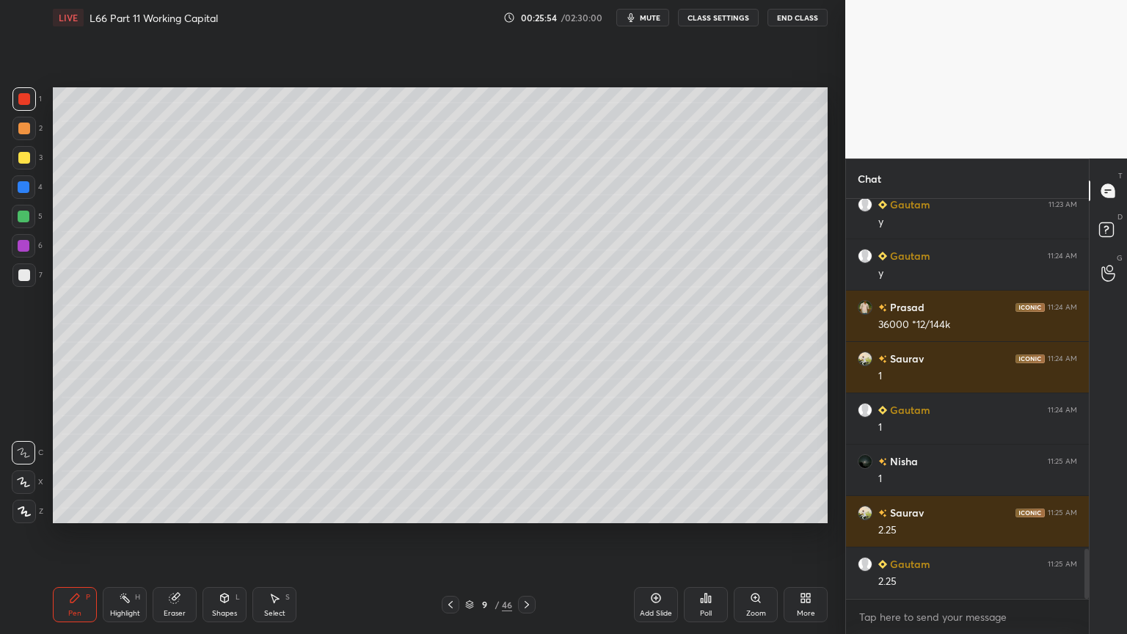
click at [529, 471] on icon at bounding box center [527, 605] width 12 height 12
click at [28, 220] on div at bounding box center [24, 217] width 12 height 12
click at [451, 471] on icon at bounding box center [451, 605] width 12 height 12
click at [530, 471] on icon at bounding box center [527, 605] width 12 height 12
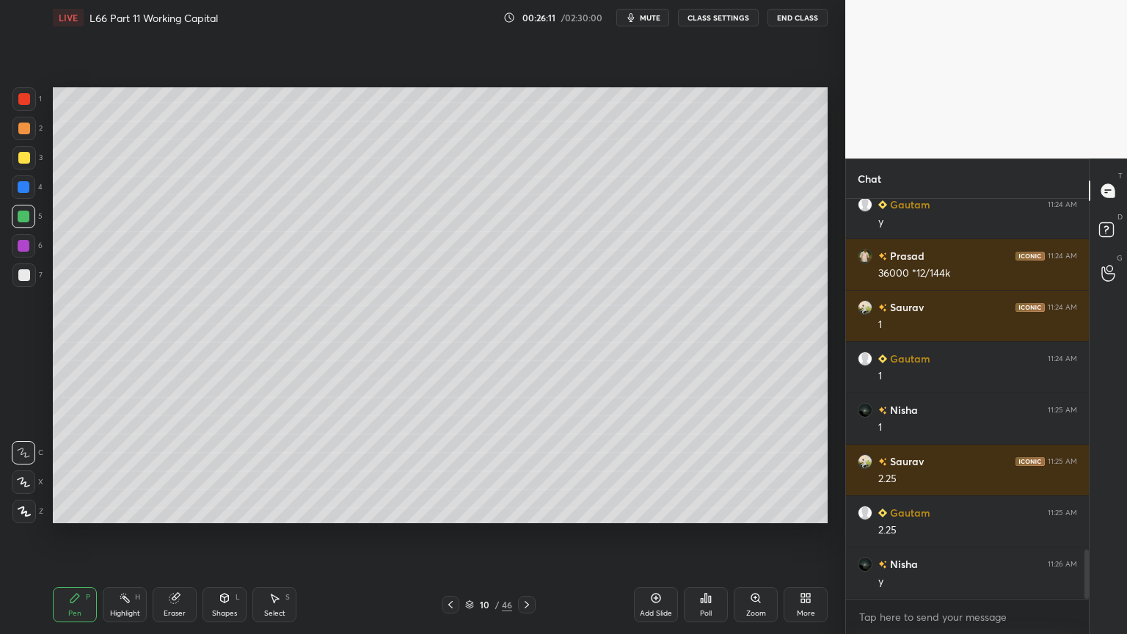
click at [26, 282] on div at bounding box center [23, 274] width 23 height 23
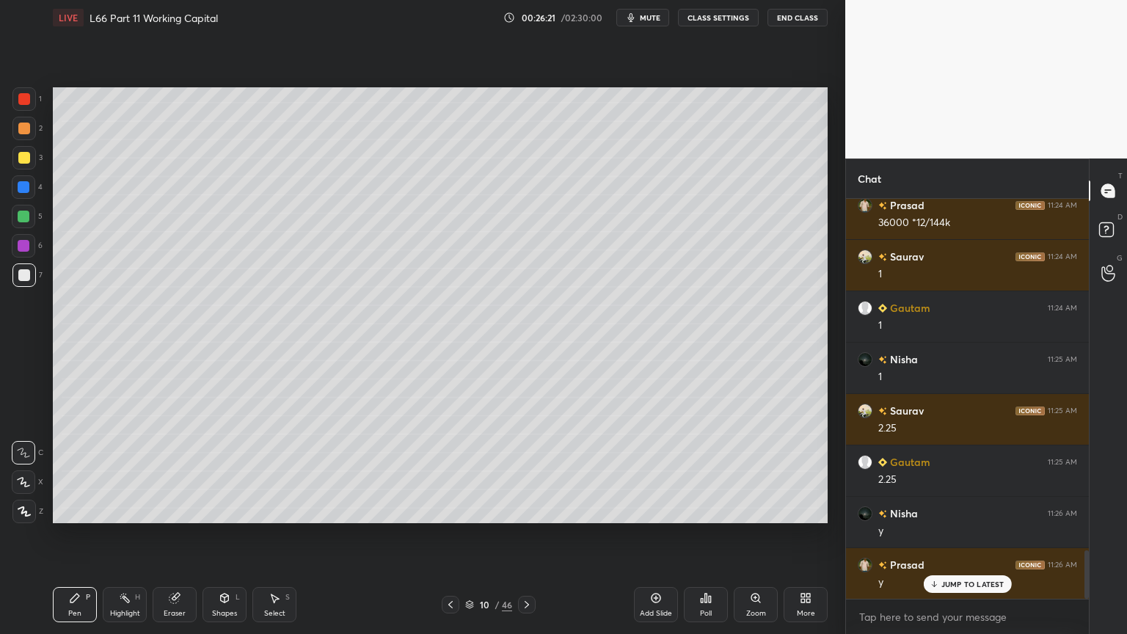
click at [454, 471] on icon at bounding box center [451, 605] width 12 height 12
click at [449, 471] on icon at bounding box center [450, 604] width 4 height 7
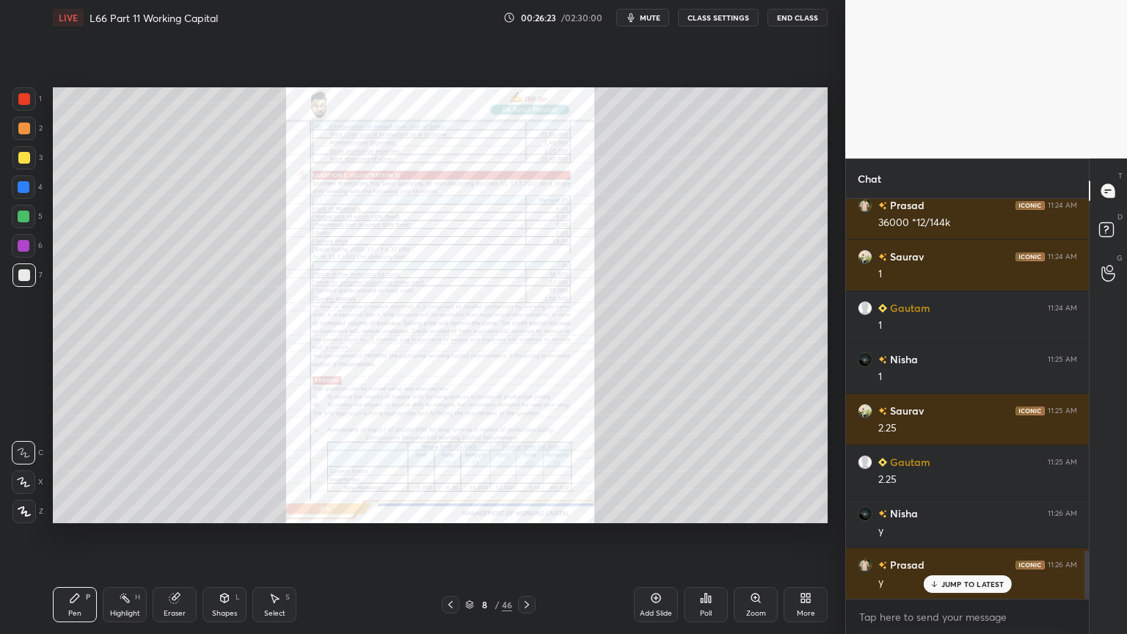
click at [760, 471] on div "Zoom" at bounding box center [756, 604] width 44 height 35
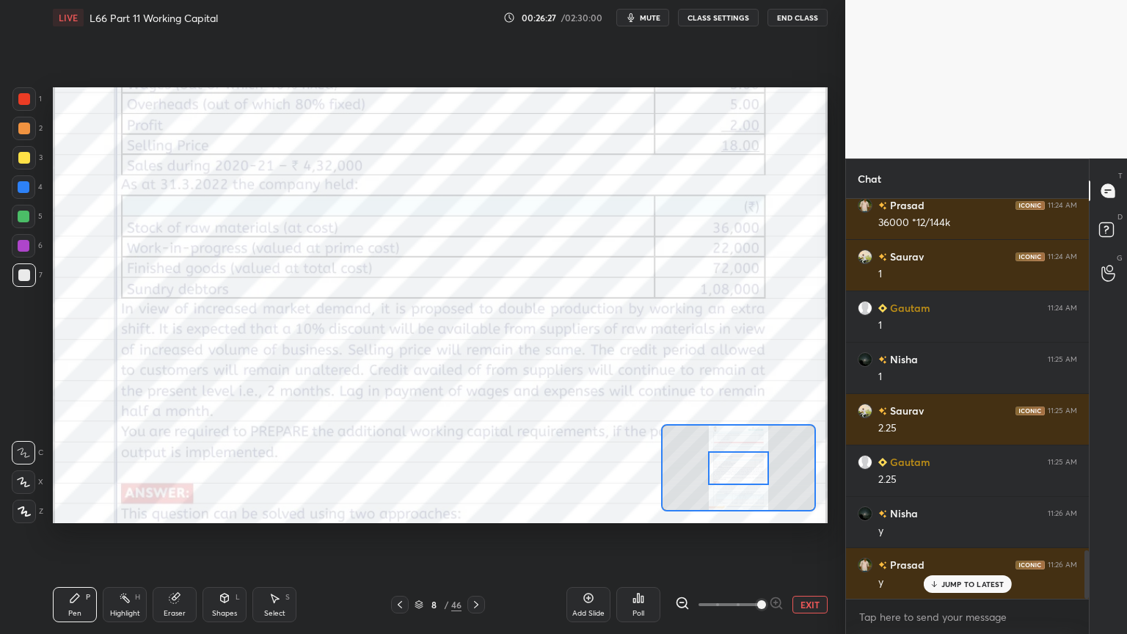
click at [172, 471] on icon at bounding box center [175, 598] width 12 height 12
click at [27, 471] on div "Erase all" at bounding box center [23, 511] width 23 height 23
click at [21, 106] on div at bounding box center [23, 98] width 23 height 23
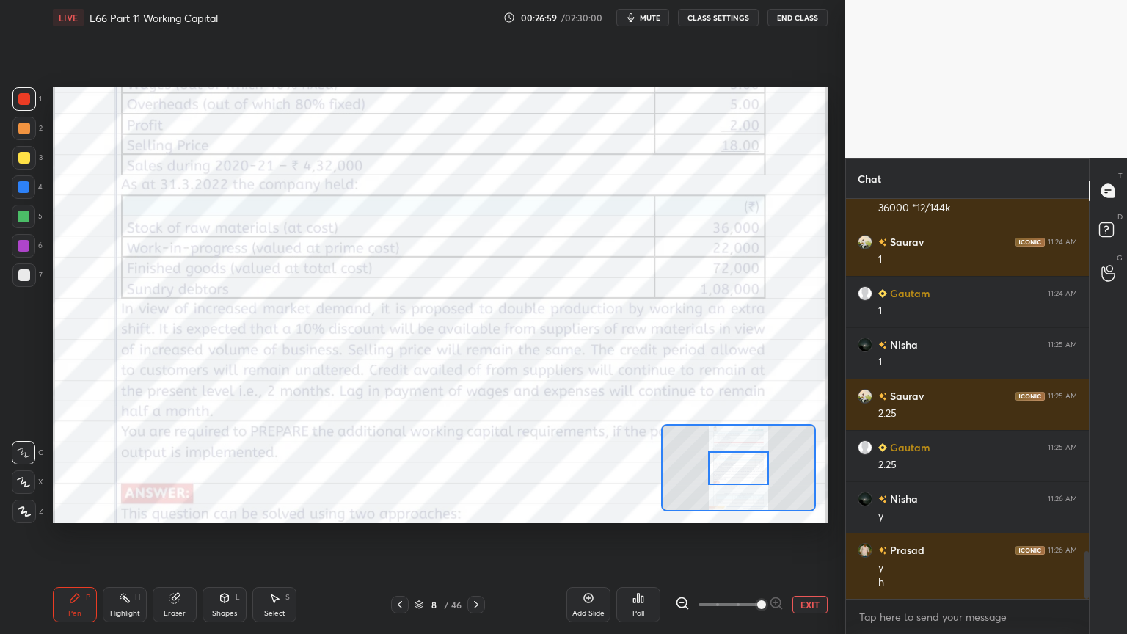
click at [175, 471] on div "Eraser" at bounding box center [175, 613] width 22 height 7
click at [21, 471] on div "Erase all" at bounding box center [25, 508] width 26 height 29
click at [48, 471] on div "LIVE L66 Part 11 Working Capital 00:26:59 / 02:30:00 mute CLASS SETTINGS End Cl…" at bounding box center [440, 317] width 786 height 634
click at [32, 277] on div at bounding box center [23, 274] width 23 height 23
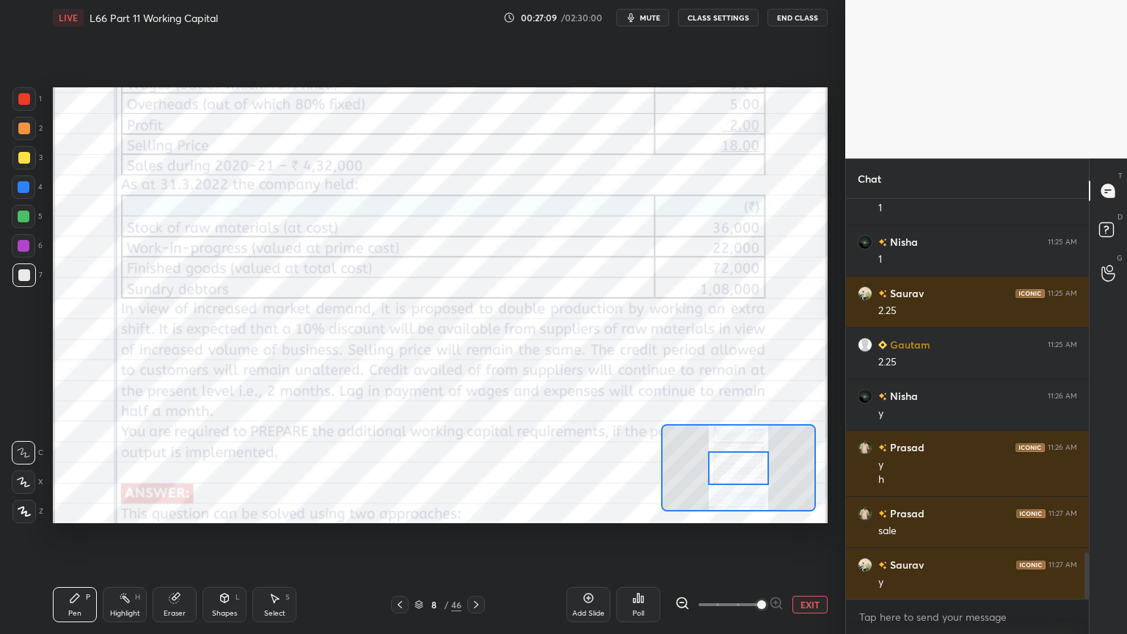
scroll to position [3083, 0]
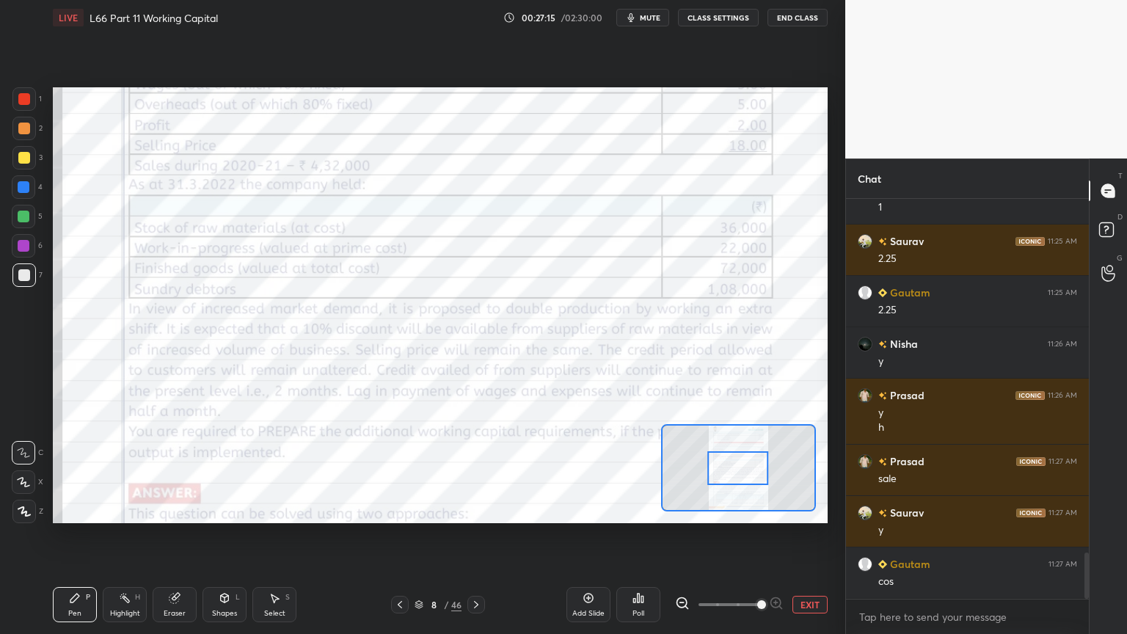
click at [476, 471] on icon at bounding box center [476, 605] width 12 height 12
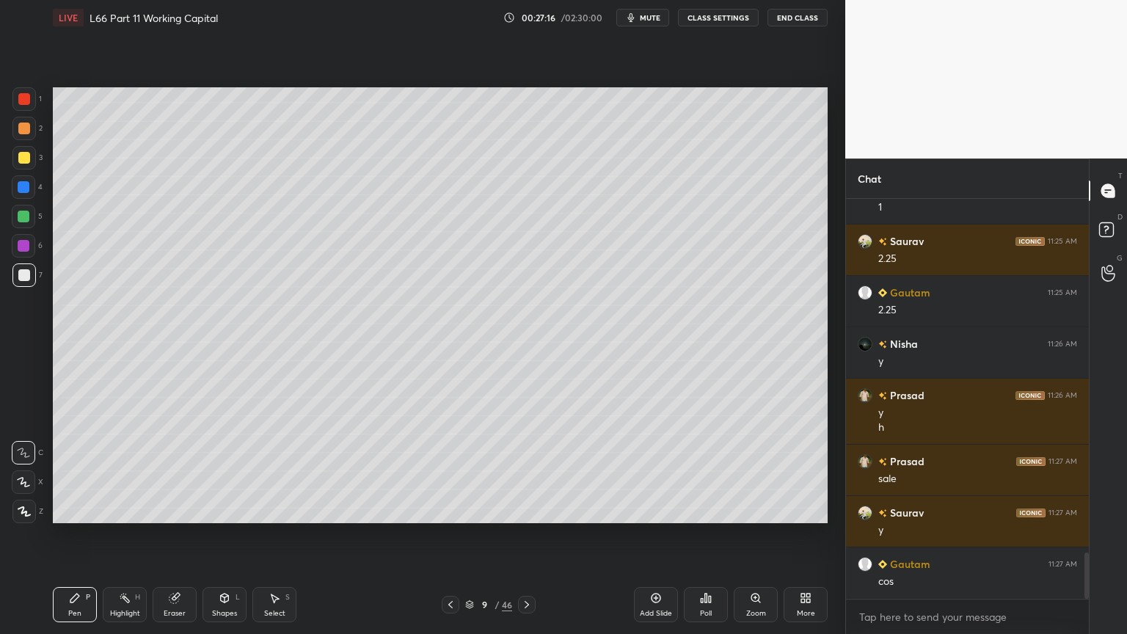
scroll to position [3098, 0]
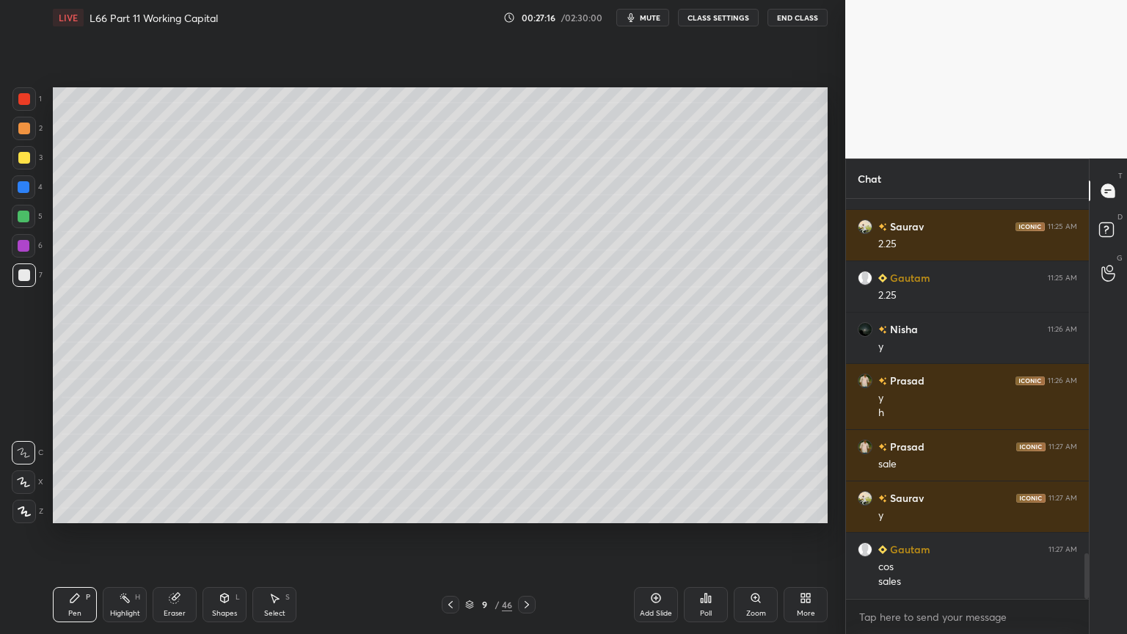
click at [25, 278] on div at bounding box center [24, 275] width 12 height 12
click at [523, 471] on icon at bounding box center [527, 605] width 12 height 12
click at [73, 471] on icon at bounding box center [74, 597] width 9 height 9
click at [23, 224] on div at bounding box center [23, 216] width 23 height 23
click at [451, 471] on icon at bounding box center [451, 605] width 12 height 12
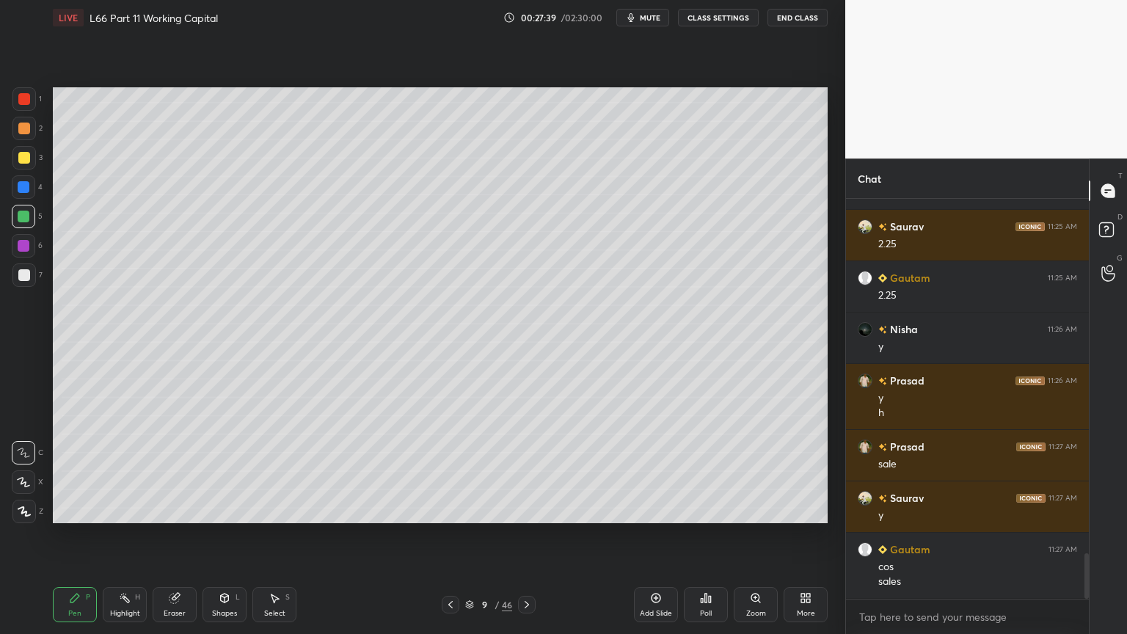
scroll to position [3148, 0]
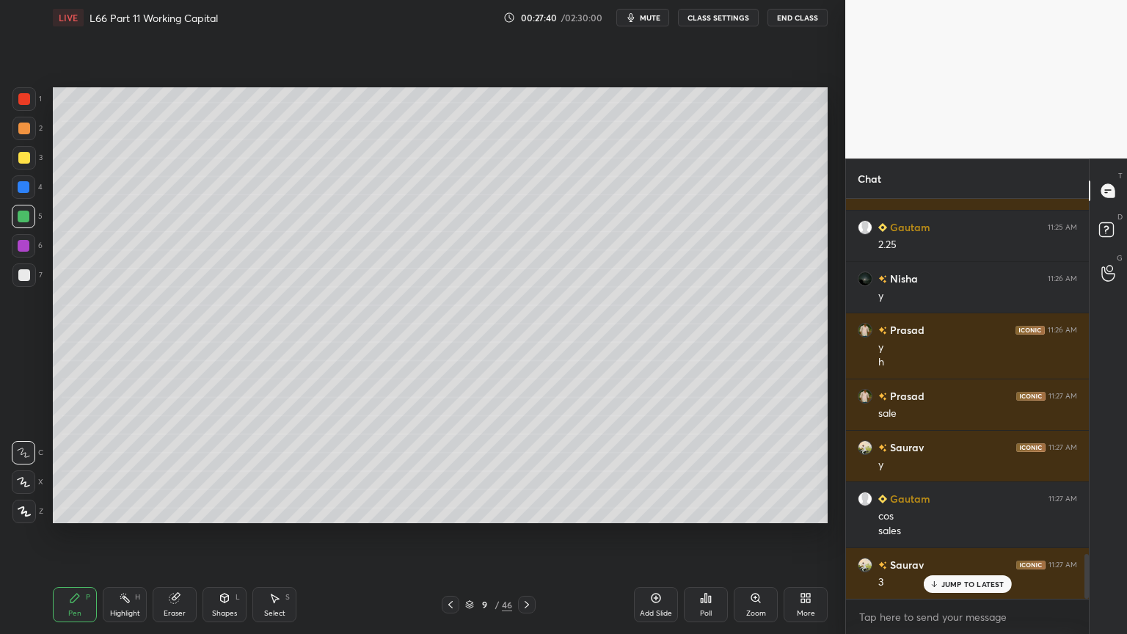
click at [518, 471] on div at bounding box center [527, 605] width 18 height 18
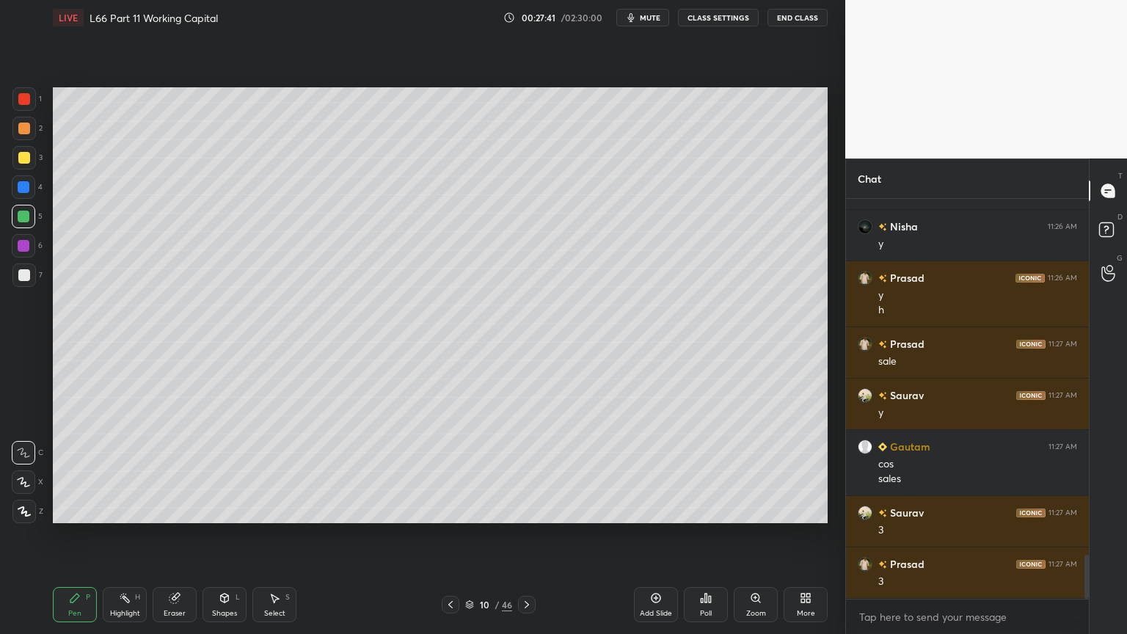
click at [26, 214] on div at bounding box center [24, 217] width 12 height 12
click at [447, 471] on icon at bounding box center [451, 605] width 12 height 12
click at [450, 471] on icon at bounding box center [450, 604] width 4 height 7
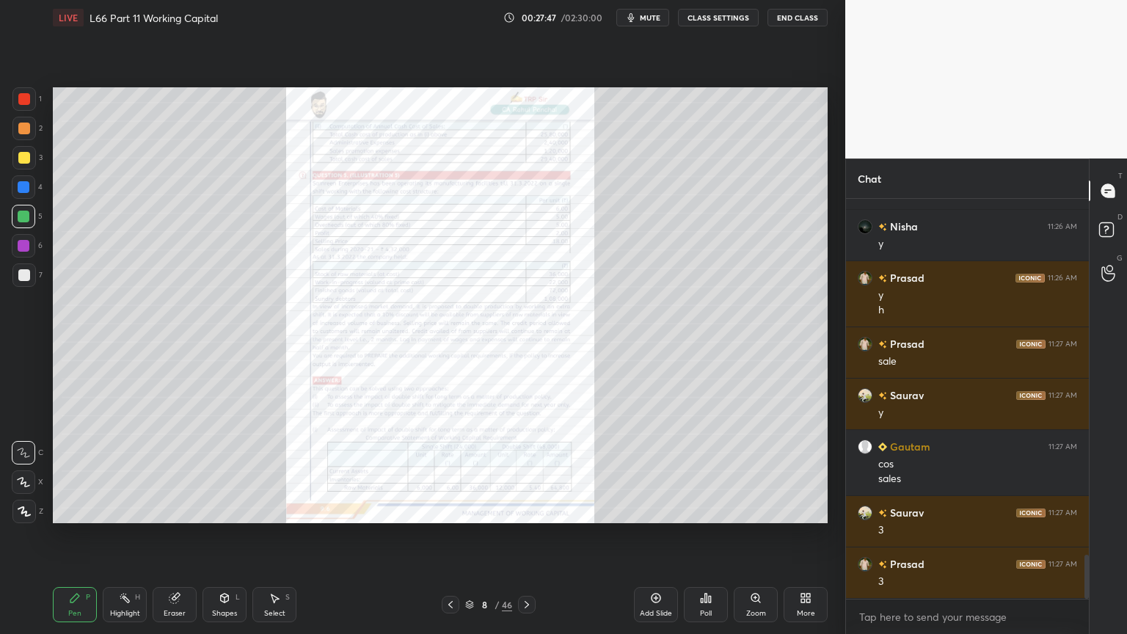
click at [747, 471] on div "Zoom" at bounding box center [756, 604] width 44 height 35
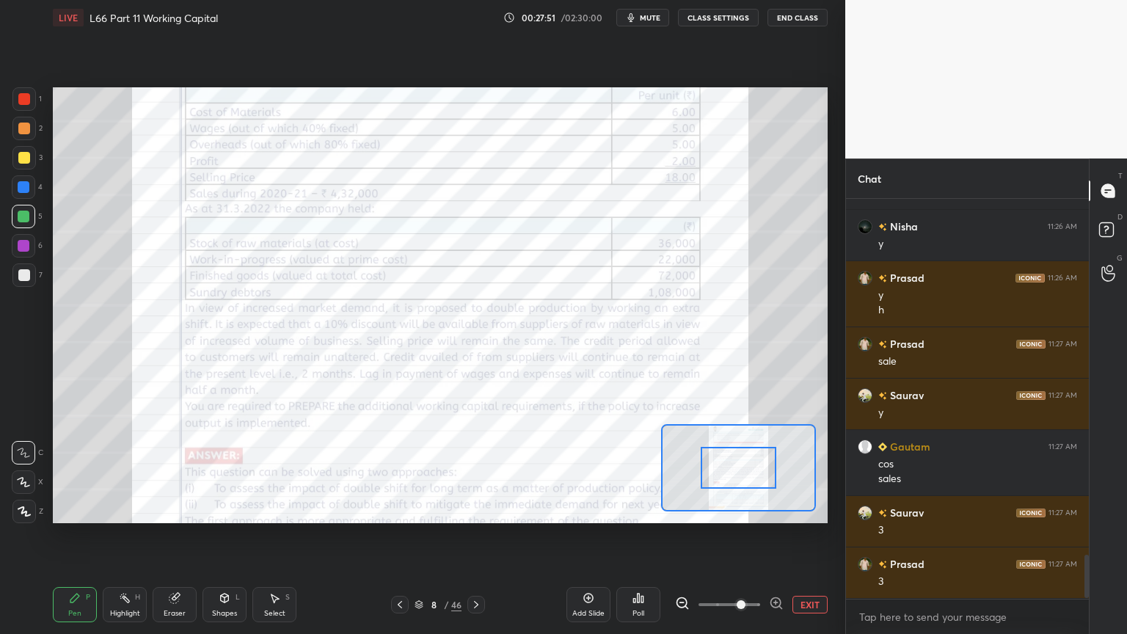
scroll to position [3251, 0]
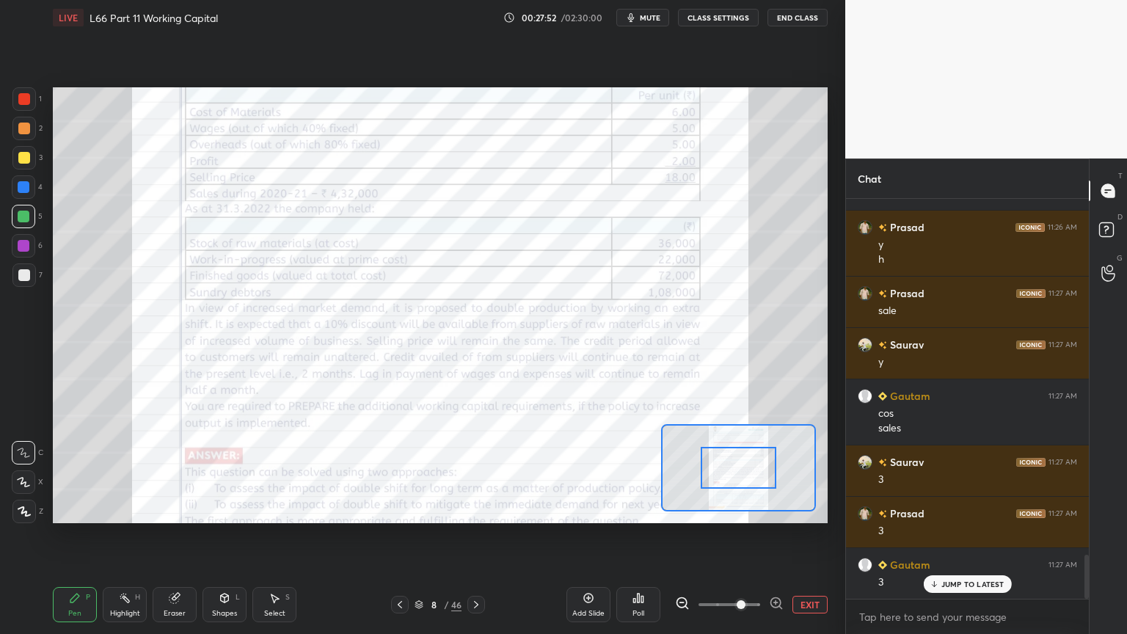
click at [478, 471] on icon at bounding box center [476, 605] width 12 height 12
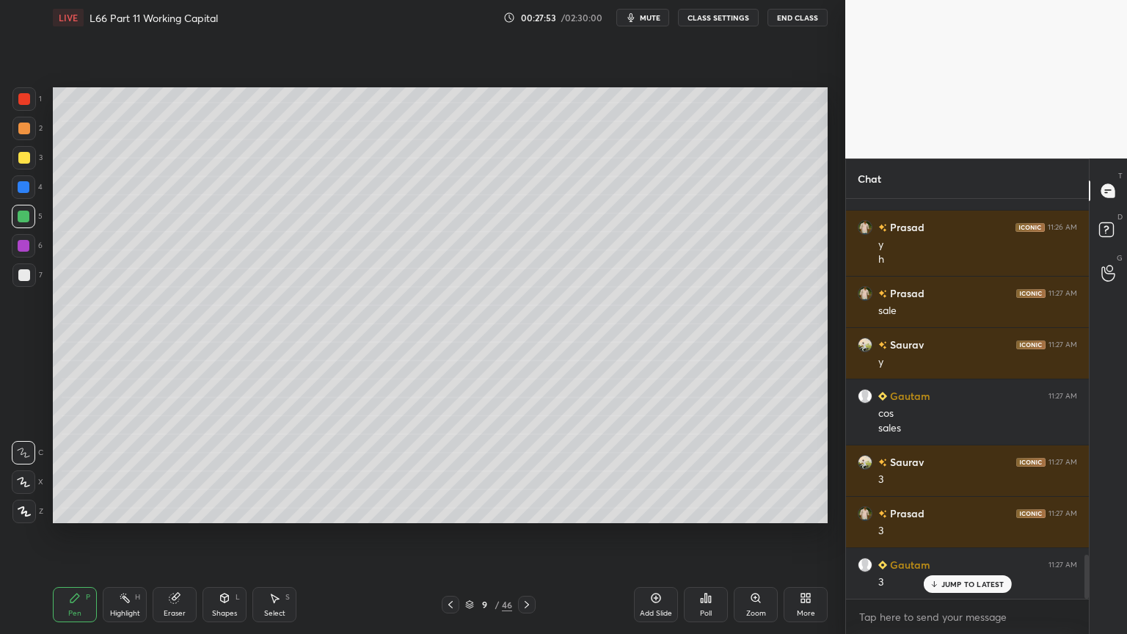
click at [532, 471] on icon at bounding box center [527, 605] width 12 height 12
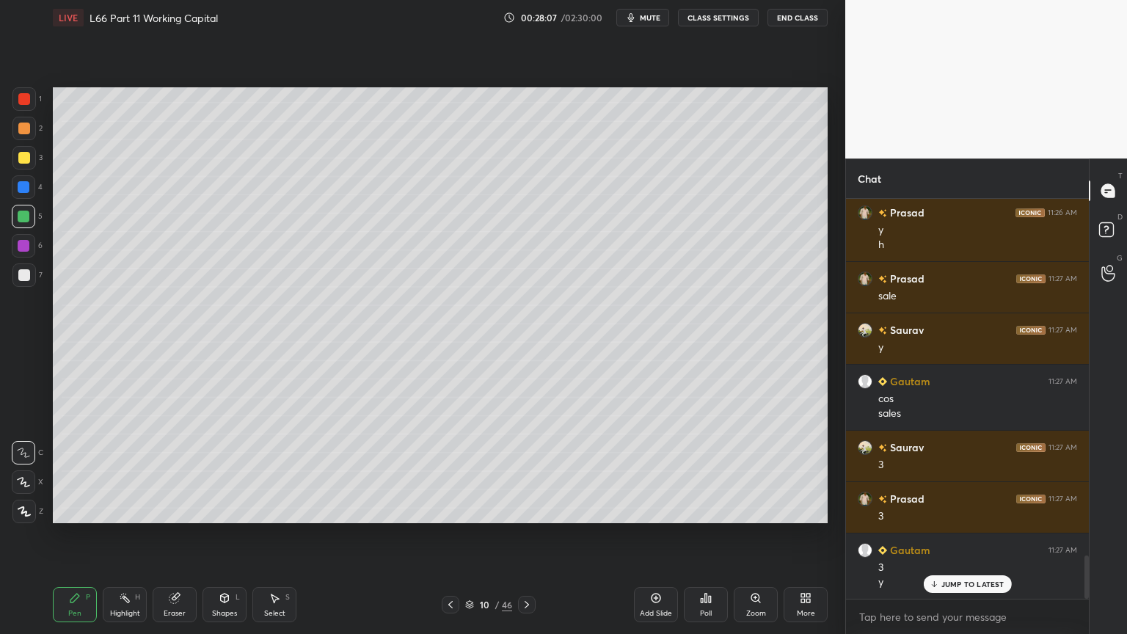
click at [446, 471] on icon at bounding box center [451, 605] width 12 height 12
click at [523, 471] on icon at bounding box center [527, 605] width 12 height 12
click at [24, 278] on div at bounding box center [24, 275] width 12 height 12
click at [446, 471] on icon at bounding box center [451, 605] width 12 height 12
click at [448, 471] on icon at bounding box center [451, 605] width 12 height 12
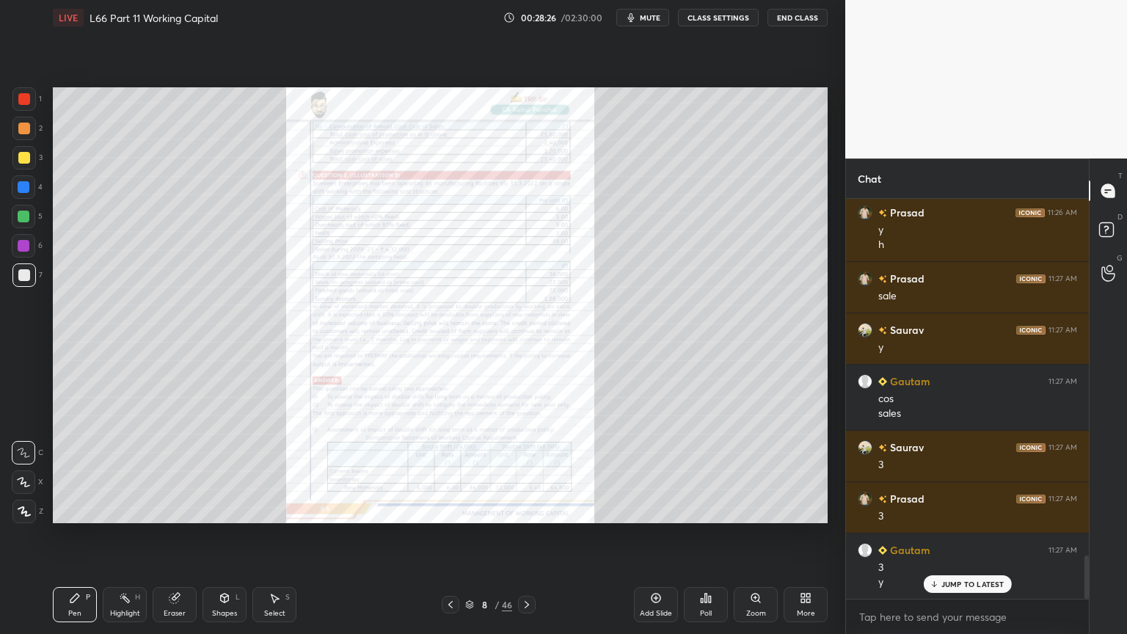
click at [752, 471] on icon at bounding box center [755, 597] width 8 height 8
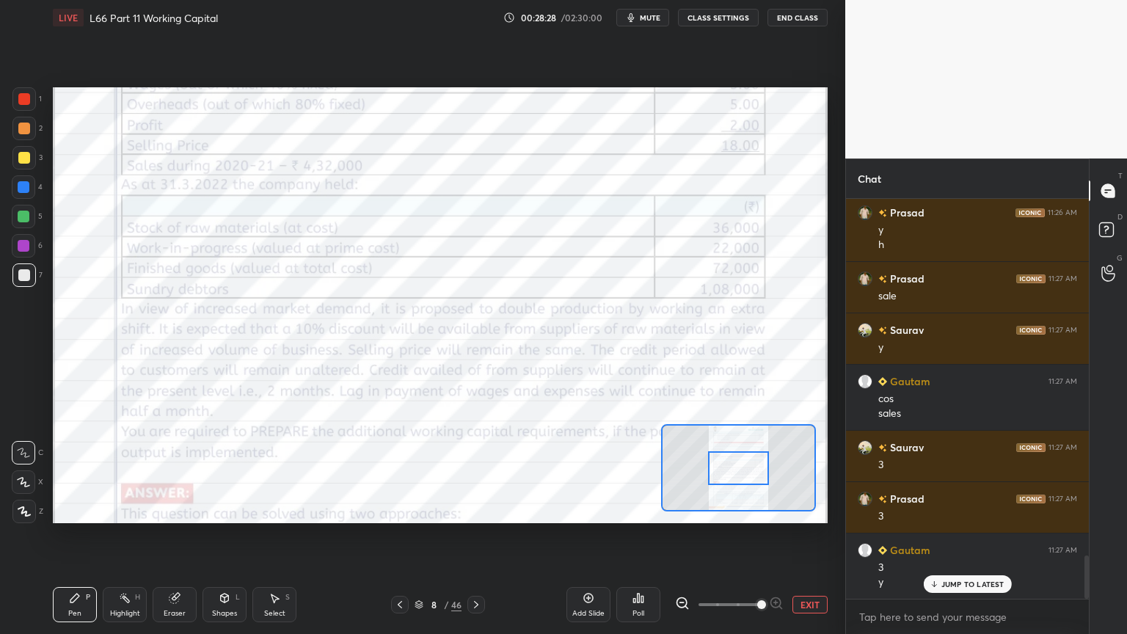
click at [21, 89] on div at bounding box center [23, 98] width 23 height 23
click at [176, 471] on icon at bounding box center [174, 598] width 10 height 10
click at [26, 471] on span "Erase all" at bounding box center [23, 511] width 22 height 10
click at [76, 471] on div "Pen P" at bounding box center [75, 604] width 44 height 35
click at [473, 471] on icon at bounding box center [476, 605] width 12 height 12
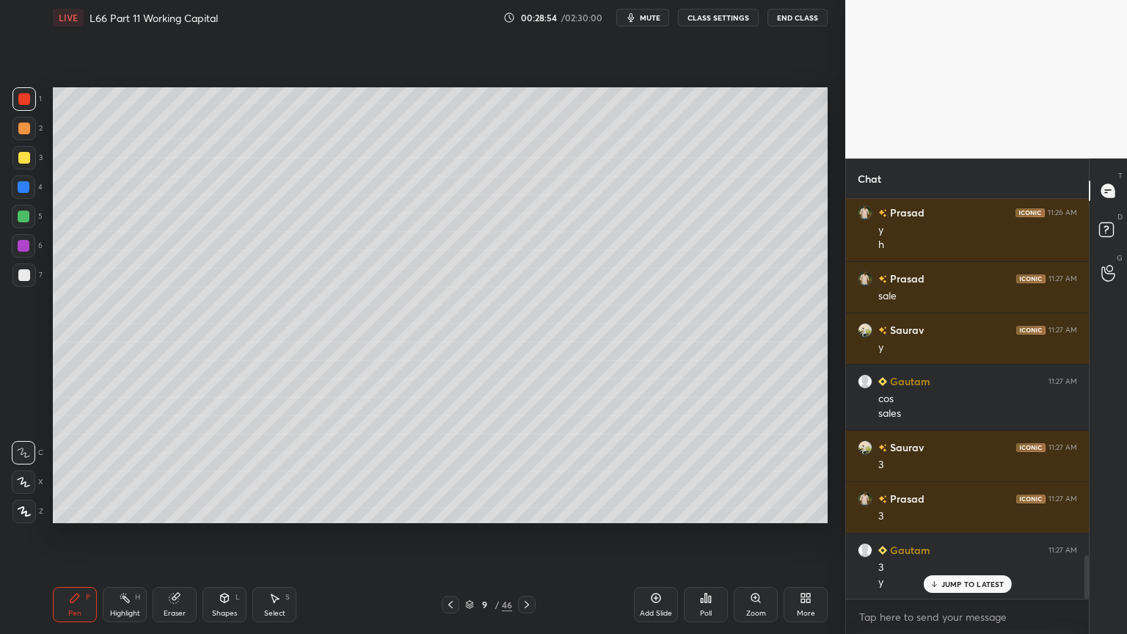
click at [527, 471] on icon at bounding box center [526, 604] width 4 height 7
click at [14, 274] on div at bounding box center [23, 274] width 23 height 23
click at [448, 471] on icon at bounding box center [451, 605] width 12 height 12
click at [449, 471] on icon at bounding box center [450, 604] width 4 height 7
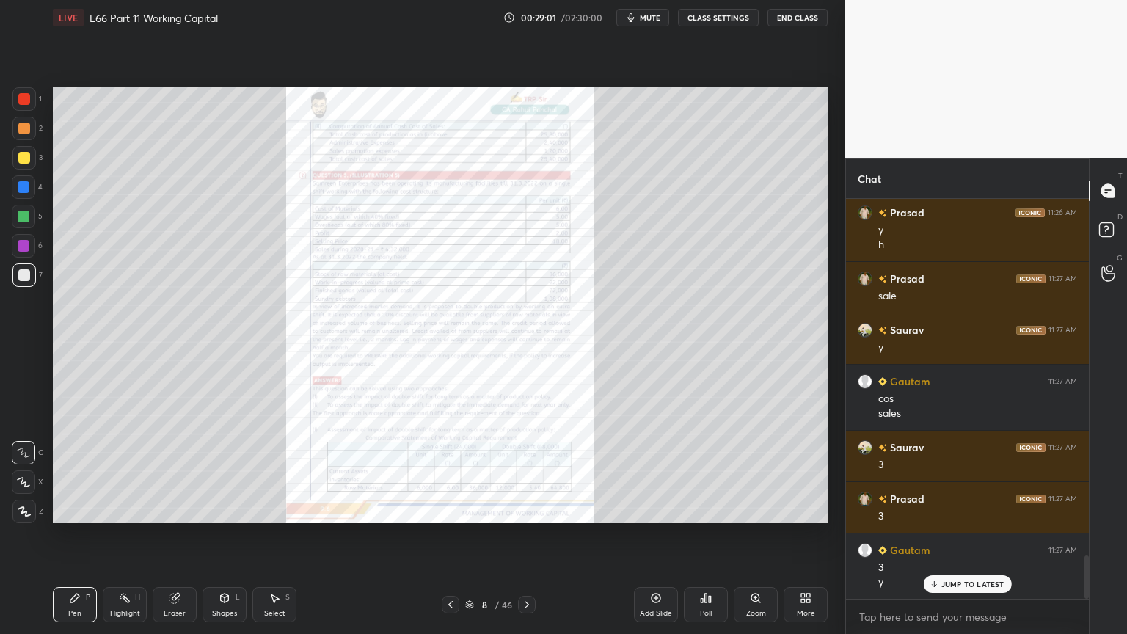
click at [750, 471] on icon at bounding box center [756, 598] width 12 height 12
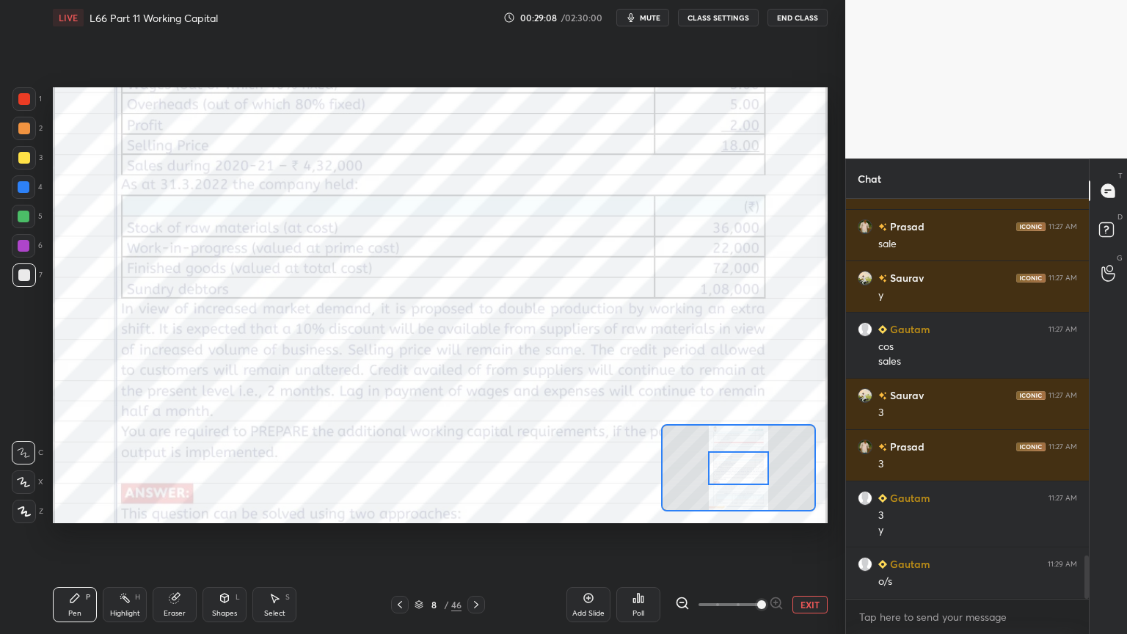
scroll to position [3369, 0]
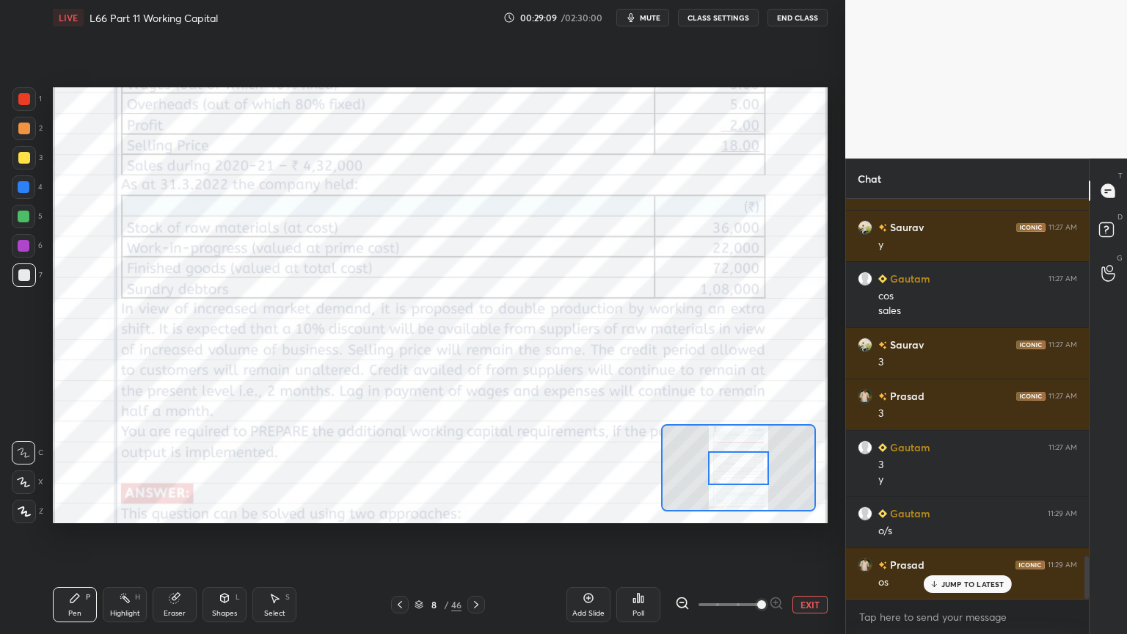
click at [478, 471] on icon at bounding box center [476, 605] width 12 height 12
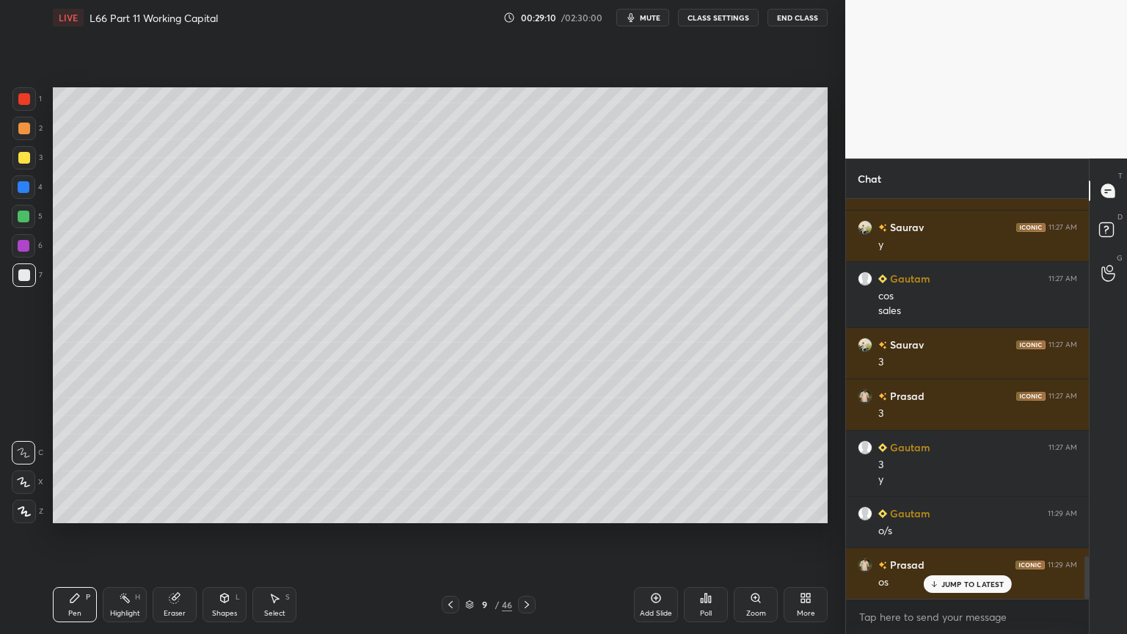
click at [527, 471] on icon at bounding box center [527, 605] width 12 height 12
click at [232, 471] on div "Shapes L" at bounding box center [224, 604] width 44 height 35
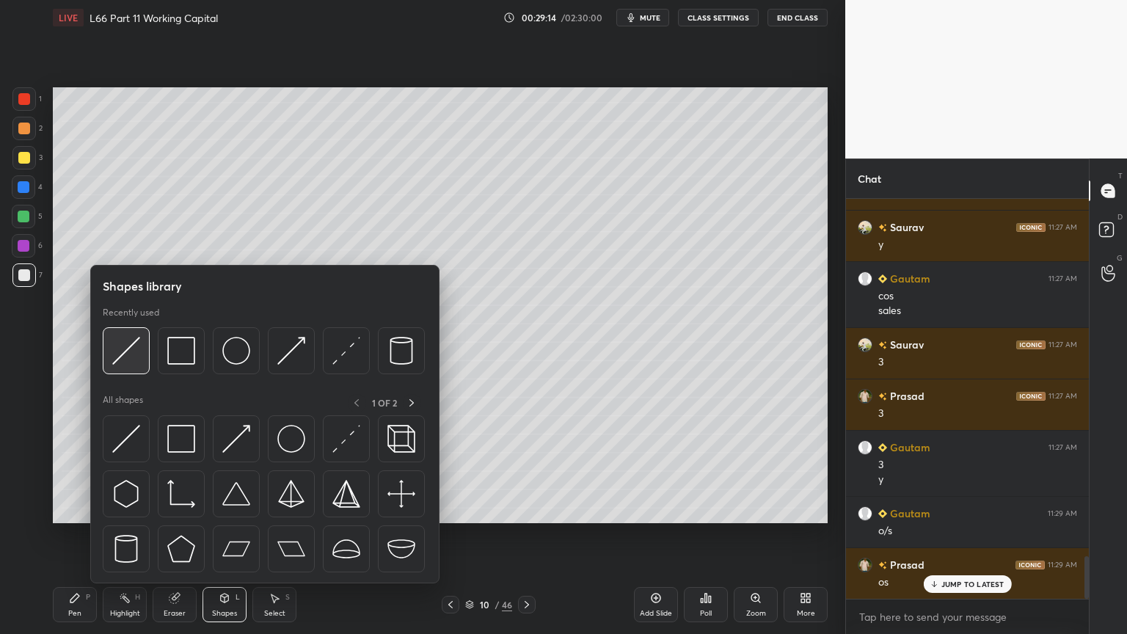
click at [135, 361] on img at bounding box center [126, 351] width 28 height 28
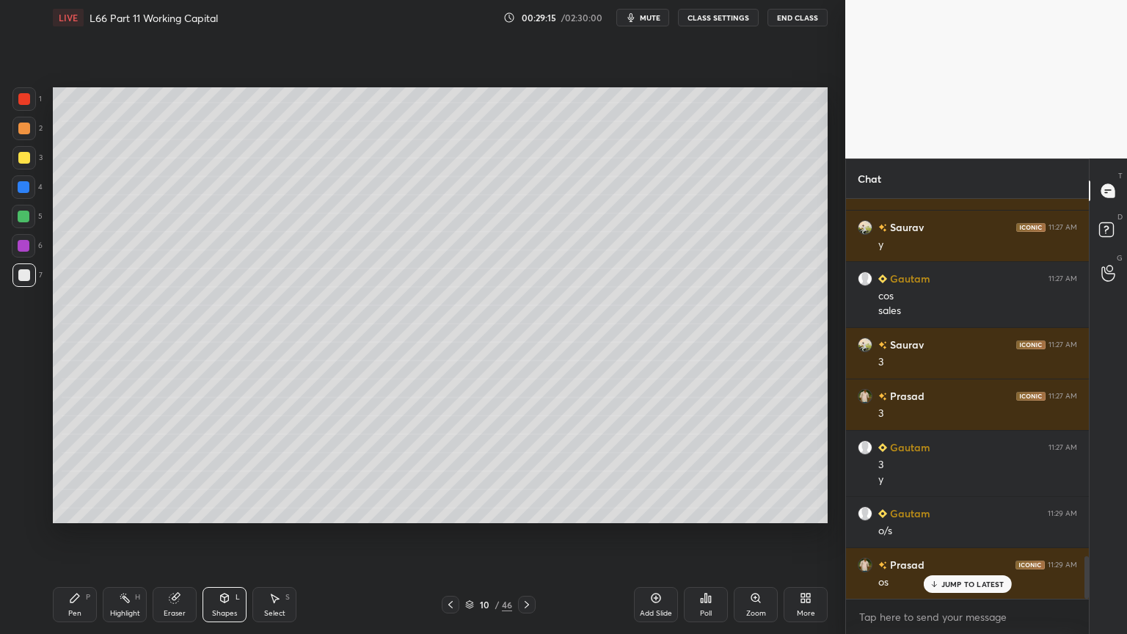
click at [62, 471] on div "Pen P" at bounding box center [75, 604] width 44 height 35
click at [233, 471] on div "Shapes L" at bounding box center [224, 604] width 44 height 35
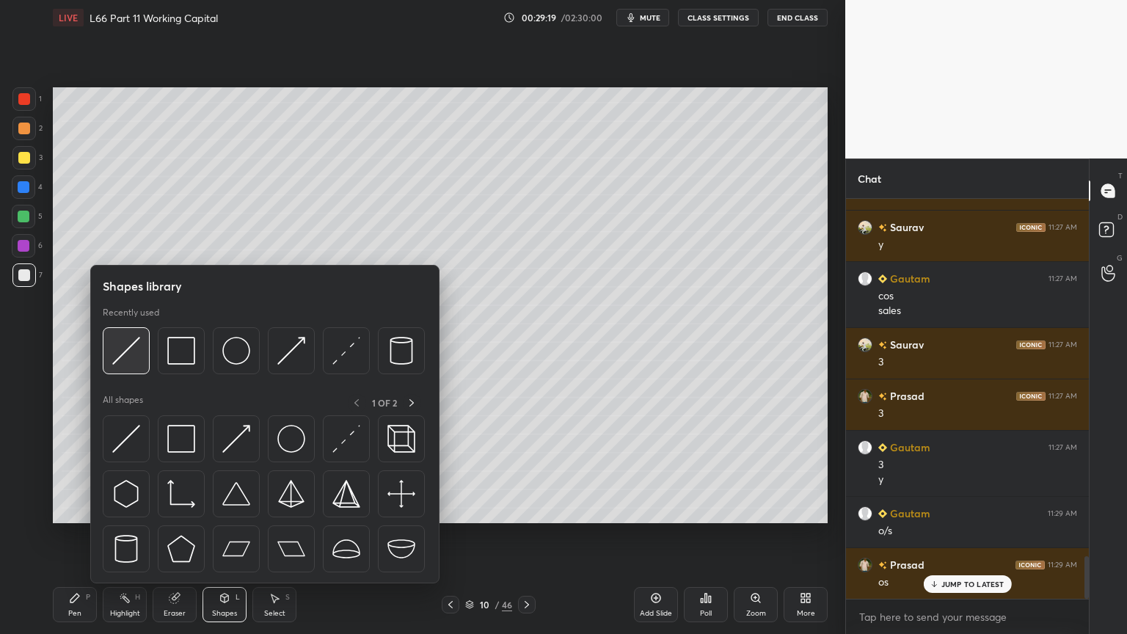
click at [112, 364] on img at bounding box center [126, 351] width 28 height 28
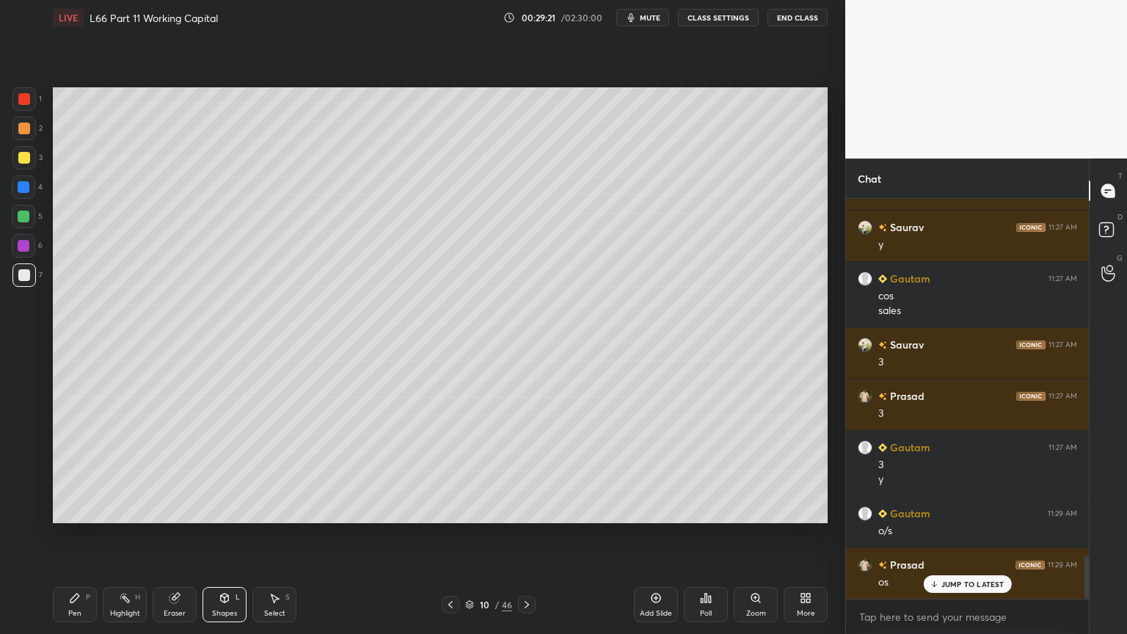
click at [73, 471] on icon at bounding box center [74, 597] width 9 height 9
click at [453, 471] on icon at bounding box center [451, 605] width 12 height 12
click at [445, 471] on icon at bounding box center [451, 605] width 12 height 12
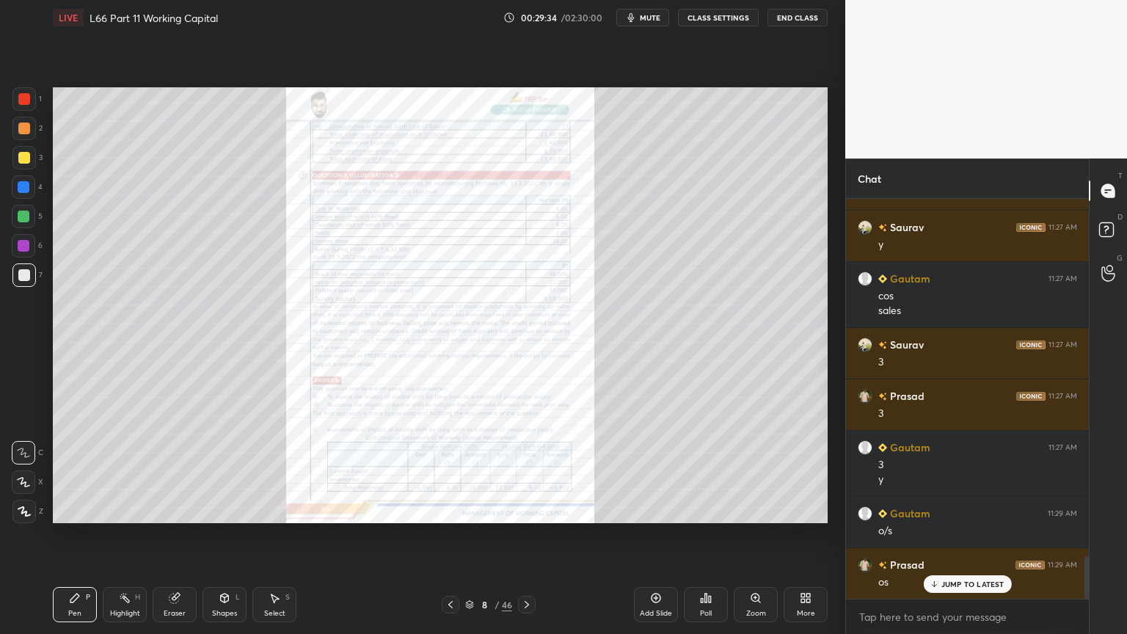
click at [758, 471] on icon at bounding box center [759, 601] width 2 height 2
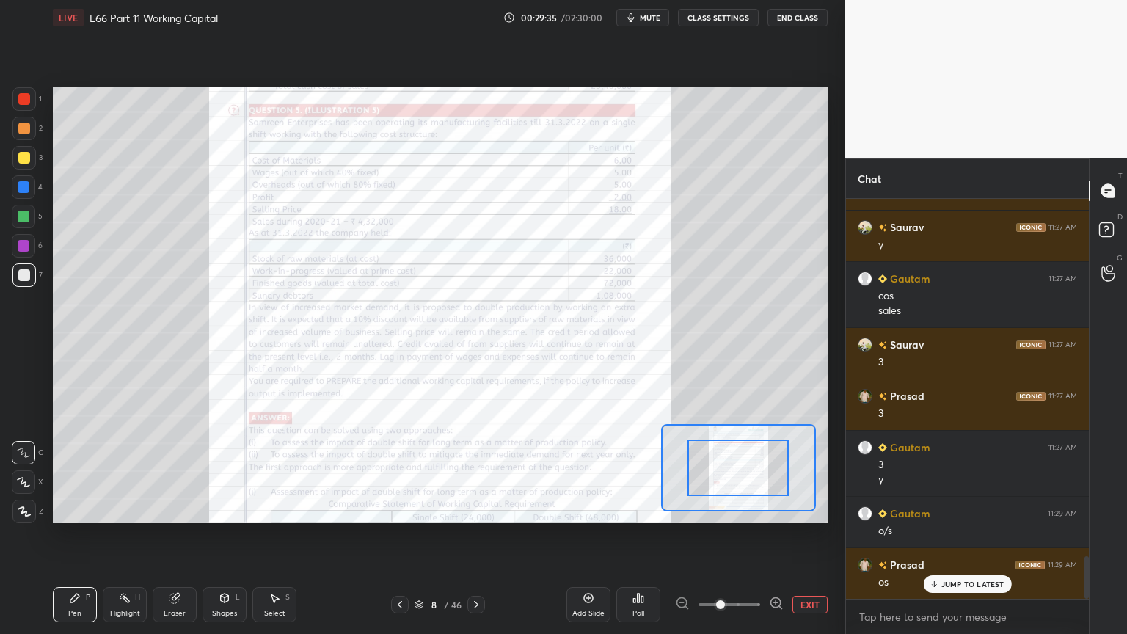
click at [725, 471] on span at bounding box center [720, 604] width 9 height 9
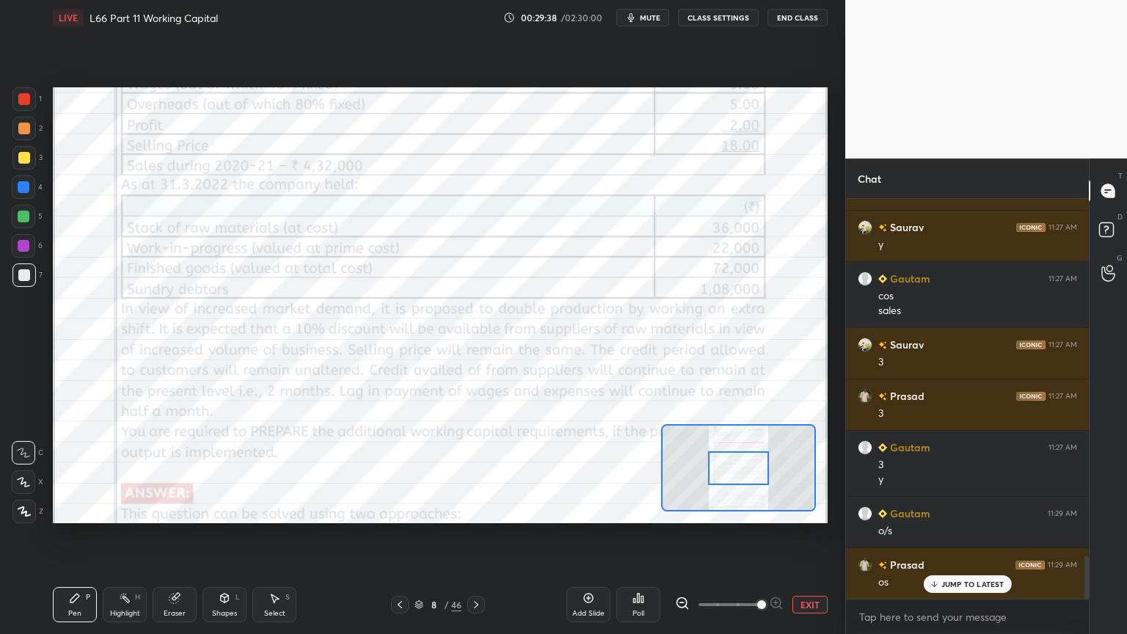
click at [481, 471] on icon at bounding box center [476, 605] width 12 height 12
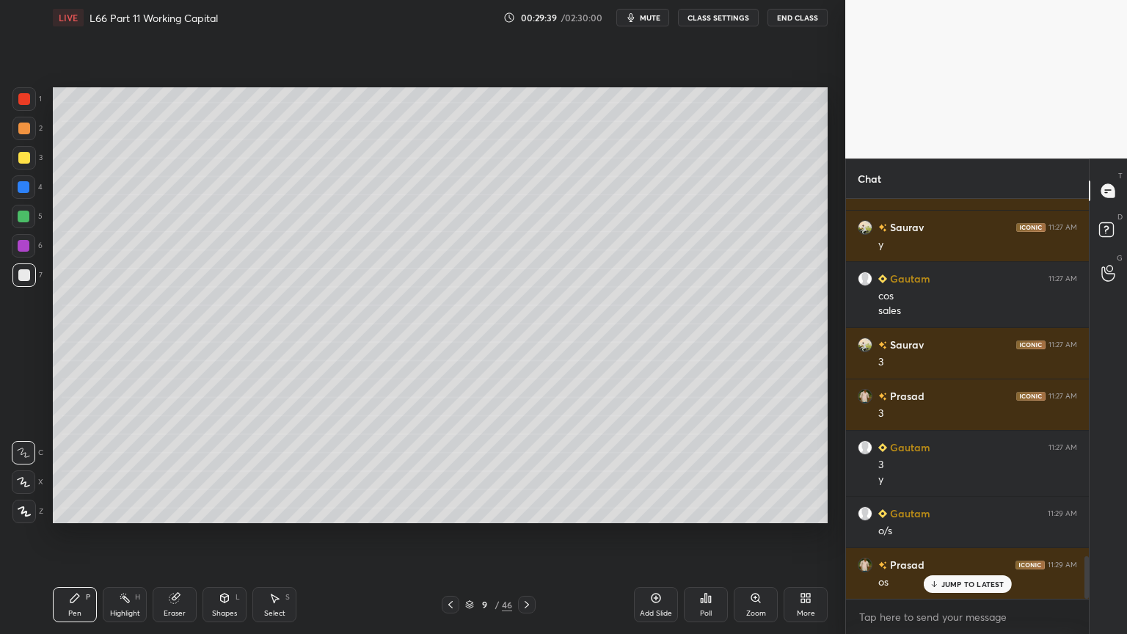
click at [525, 471] on icon at bounding box center [527, 605] width 12 height 12
click at [453, 471] on icon at bounding box center [451, 605] width 12 height 12
click at [455, 471] on icon at bounding box center [451, 605] width 12 height 12
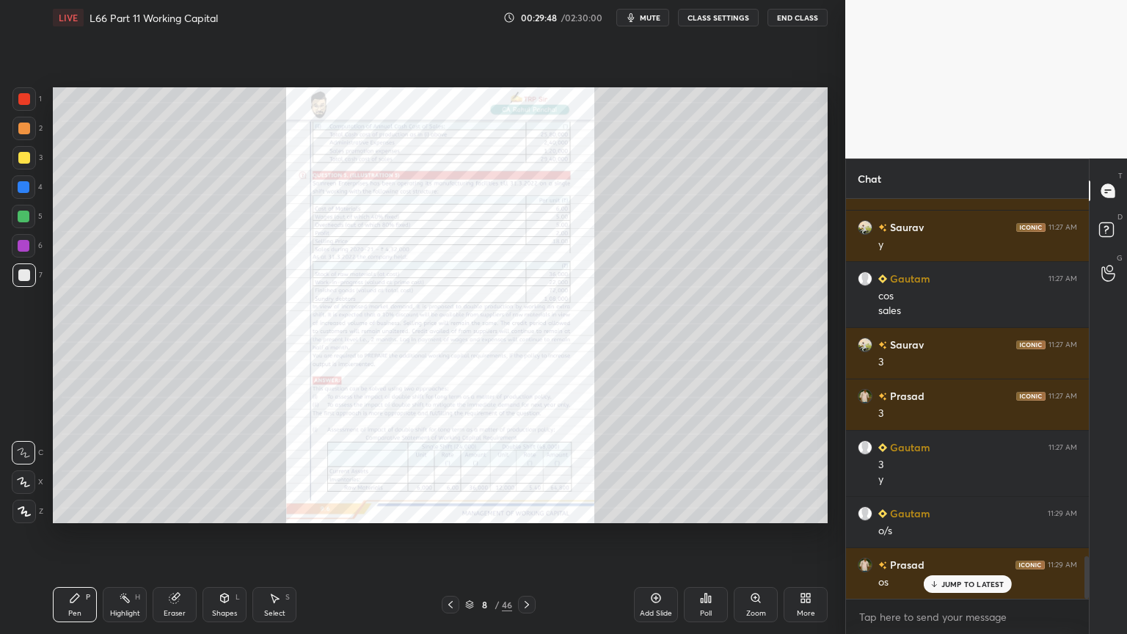
click at [751, 471] on icon at bounding box center [755, 597] width 8 height 8
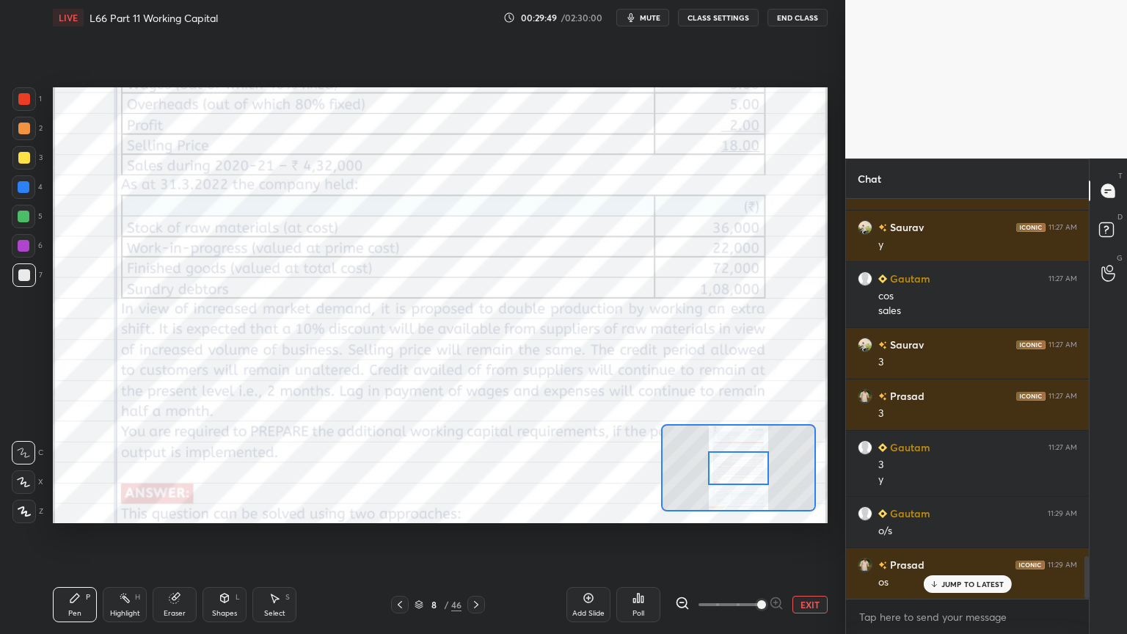
click at [23, 93] on div at bounding box center [24, 99] width 12 height 12
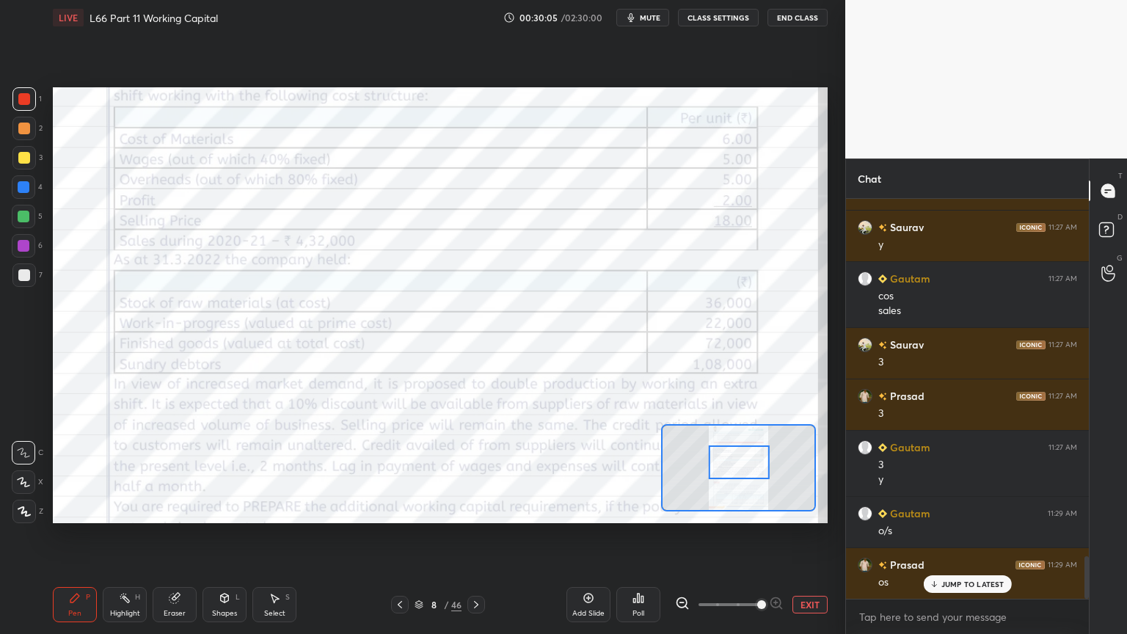
click at [472, 471] on div at bounding box center [476, 605] width 18 height 18
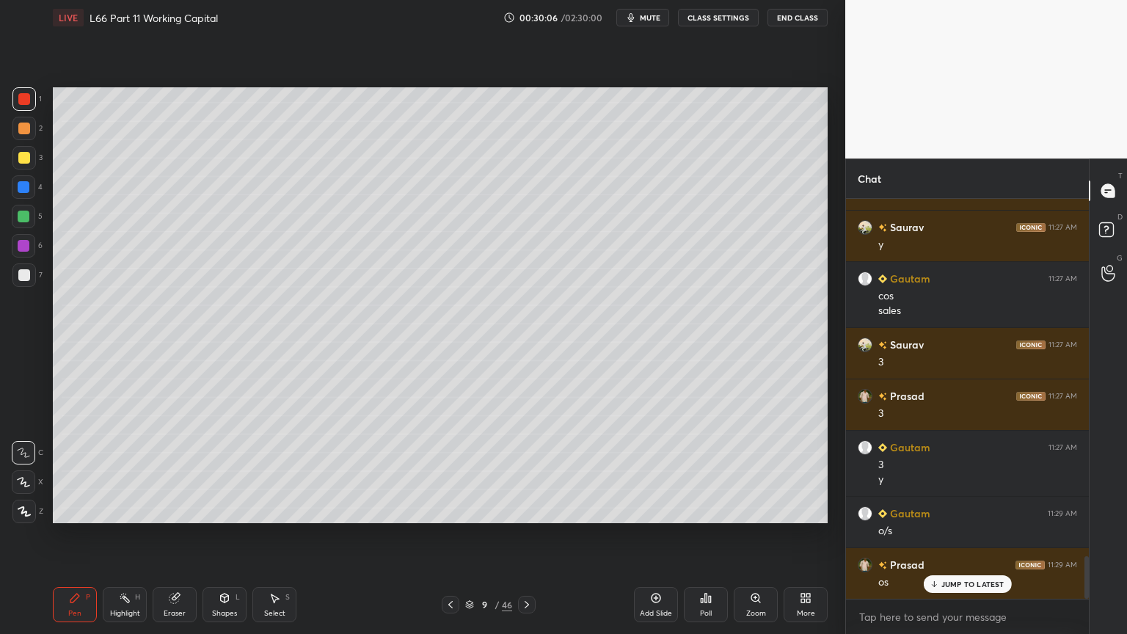
click at [525, 471] on icon at bounding box center [527, 605] width 12 height 12
click at [27, 278] on div at bounding box center [24, 275] width 12 height 12
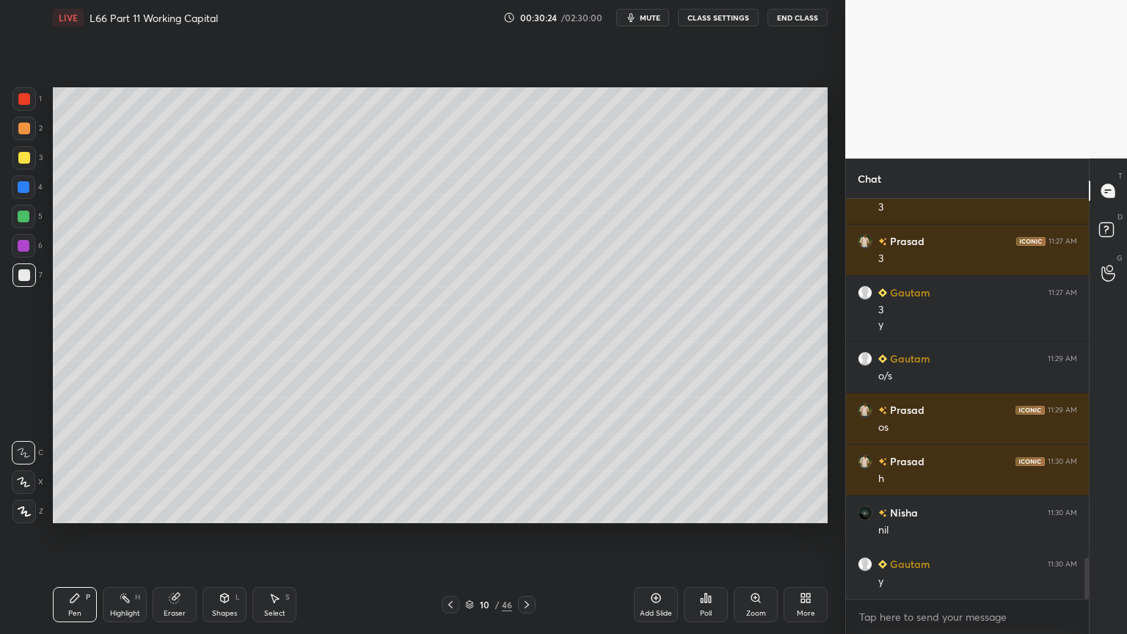
scroll to position [3574, 0]
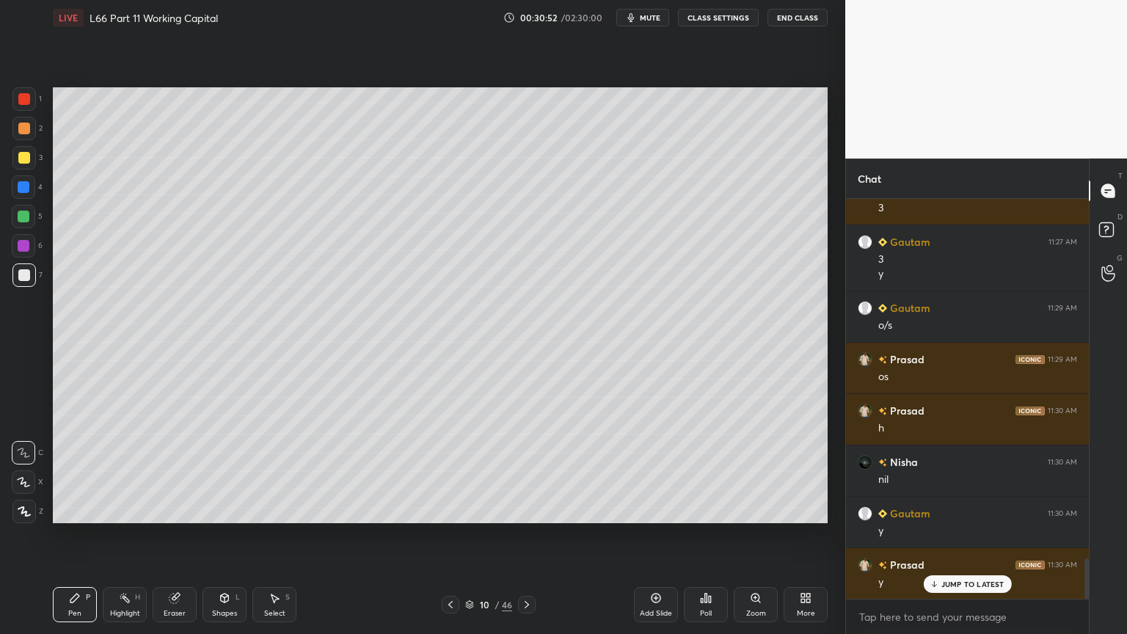
click at [527, 471] on icon at bounding box center [527, 605] width 12 height 12
click at [455, 471] on icon at bounding box center [451, 605] width 12 height 12
click at [526, 471] on icon at bounding box center [527, 605] width 12 height 12
click at [445, 471] on icon at bounding box center [451, 605] width 12 height 12
click at [648, 471] on div "Add Slide" at bounding box center [656, 604] width 44 height 35
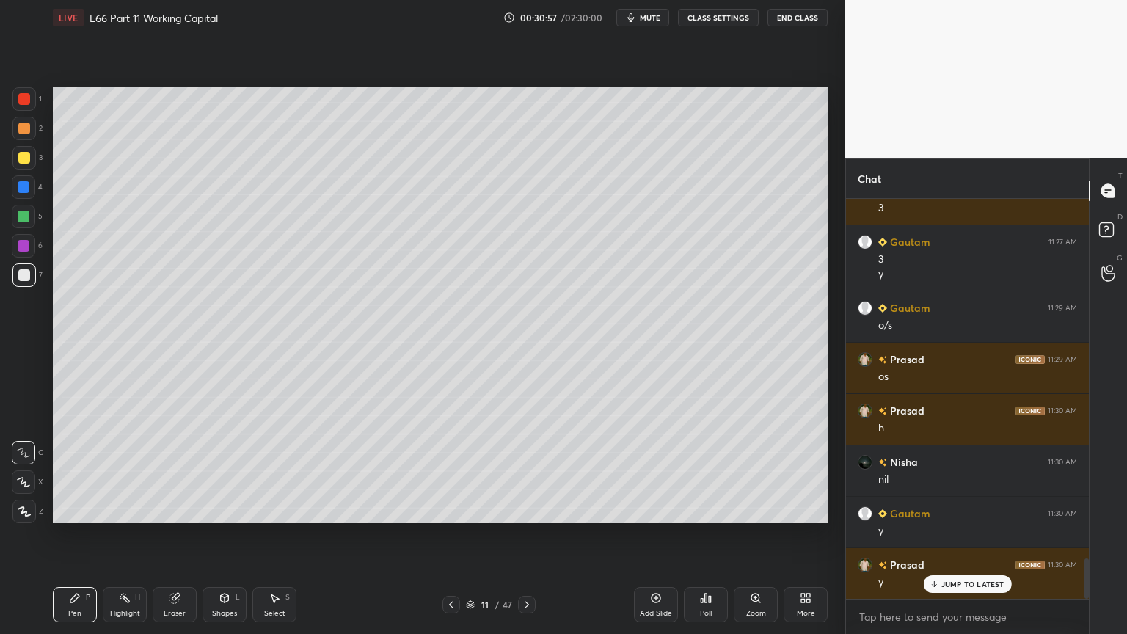
click at [25, 186] on div at bounding box center [24, 187] width 12 height 12
click at [221, 471] on icon at bounding box center [225, 598] width 12 height 12
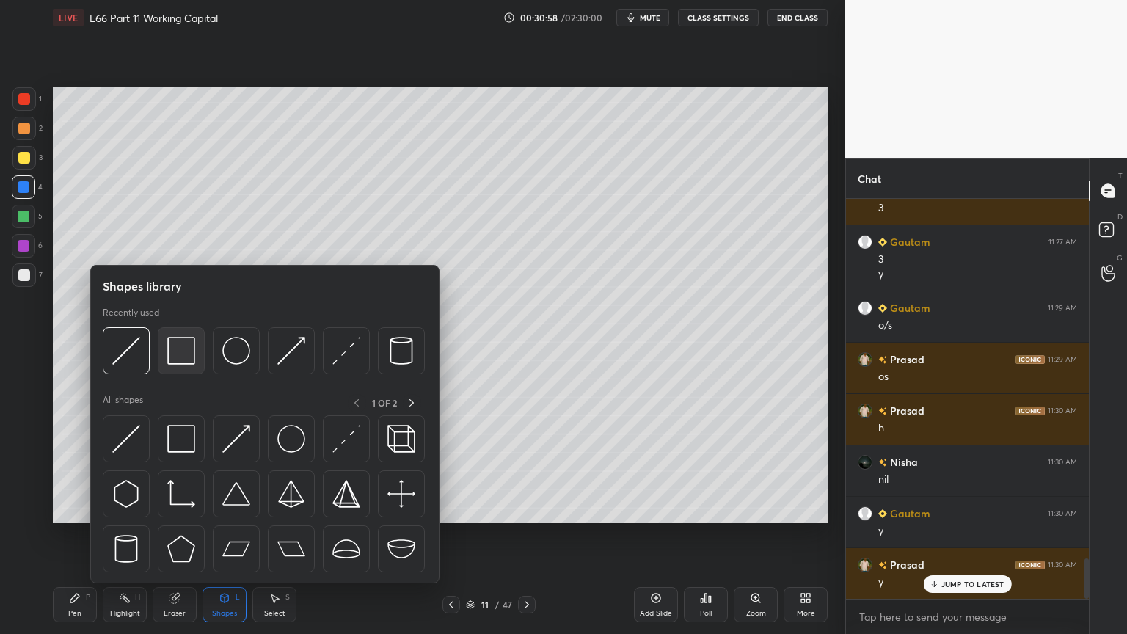
click at [183, 352] on img at bounding box center [181, 351] width 28 height 28
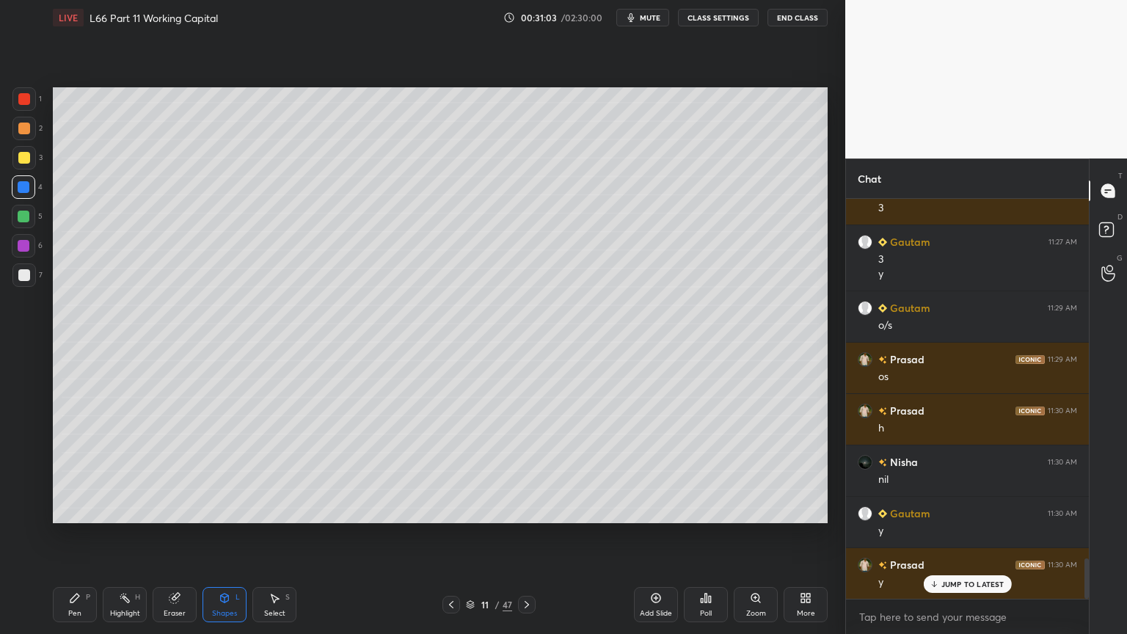
click at [74, 471] on icon at bounding box center [74, 597] width 9 height 9
click at [23, 155] on div at bounding box center [24, 158] width 12 height 12
click at [225, 471] on div "Shapes L" at bounding box center [224, 604] width 44 height 35
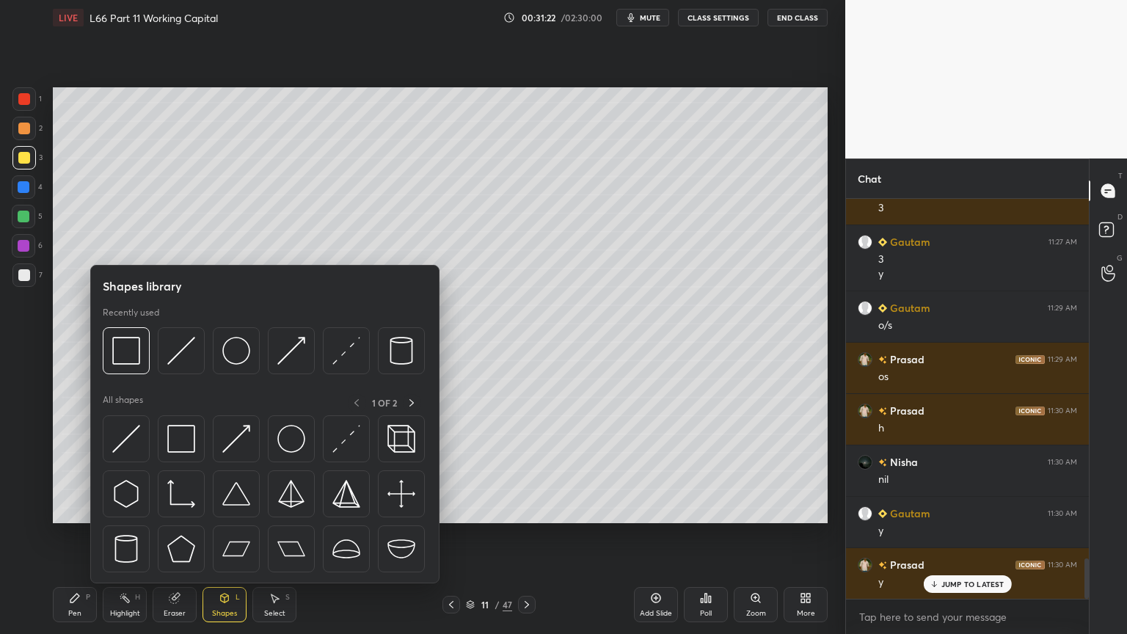
click at [188, 351] on img at bounding box center [181, 351] width 28 height 28
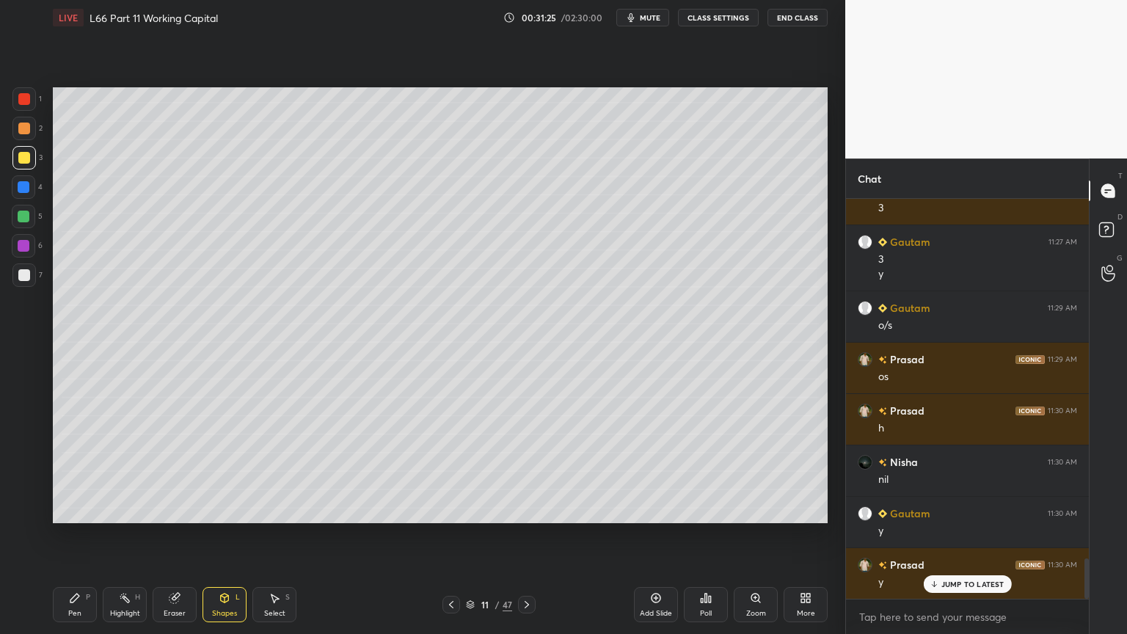
click at [54, 471] on div "Pen P" at bounding box center [75, 604] width 44 height 35
click at [164, 471] on div "Eraser" at bounding box center [175, 604] width 44 height 35
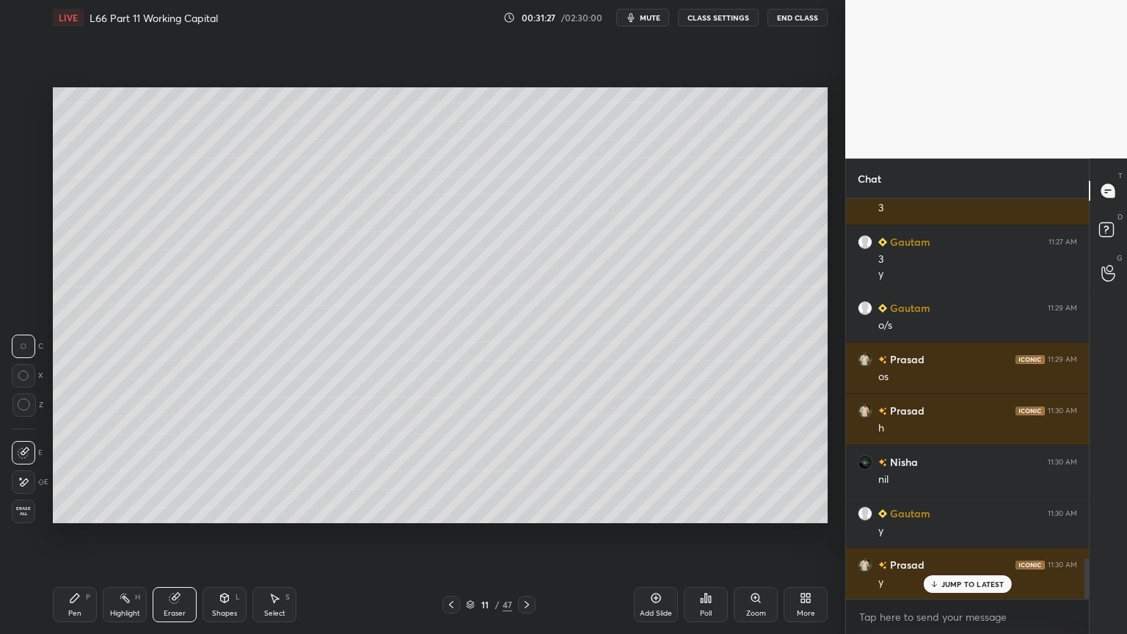
click at [114, 471] on div "Highlight H" at bounding box center [125, 604] width 44 height 35
click at [450, 471] on icon at bounding box center [451, 605] width 12 height 12
click at [453, 471] on icon at bounding box center [451, 605] width 12 height 12
click at [455, 471] on icon at bounding box center [451, 605] width 12 height 12
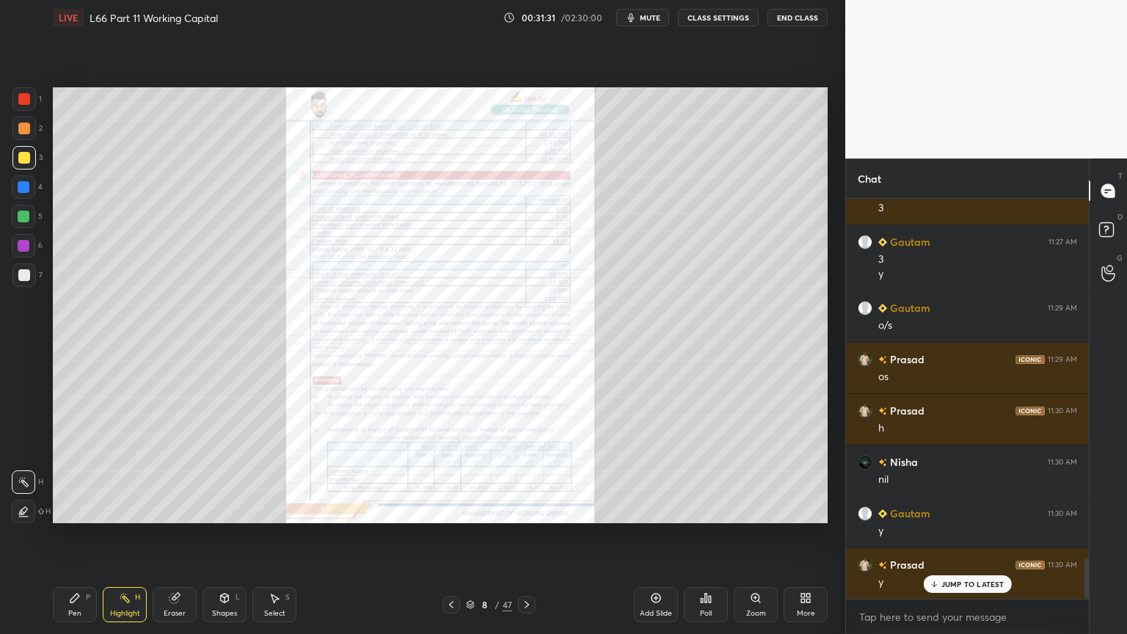
click at [756, 471] on icon at bounding box center [755, 597] width 8 height 8
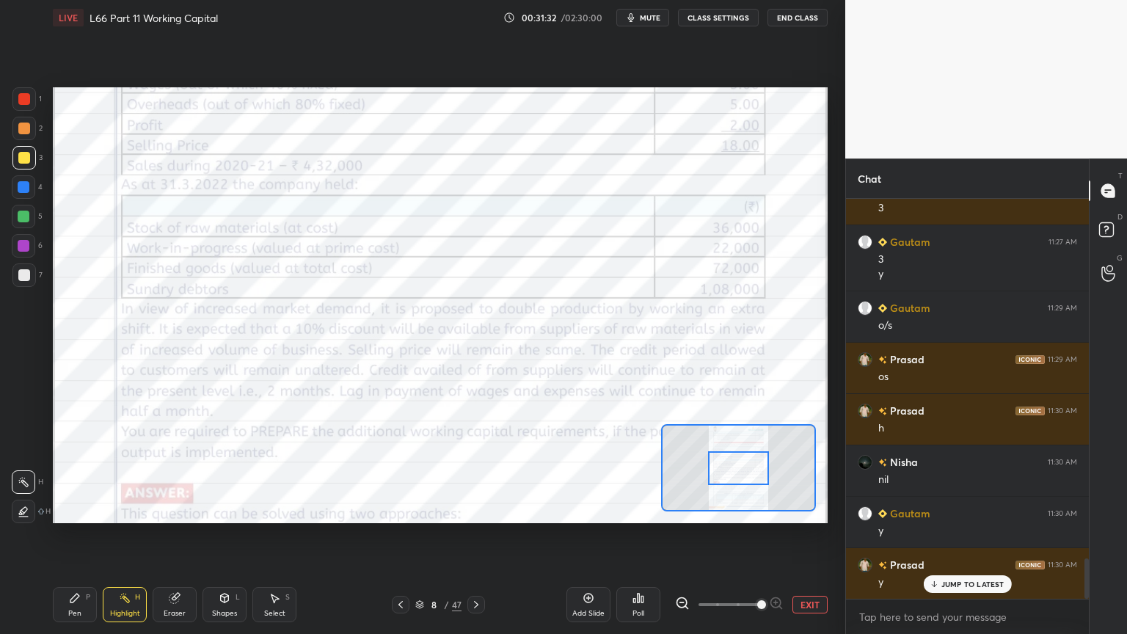
click at [13, 94] on div at bounding box center [23, 98] width 23 height 23
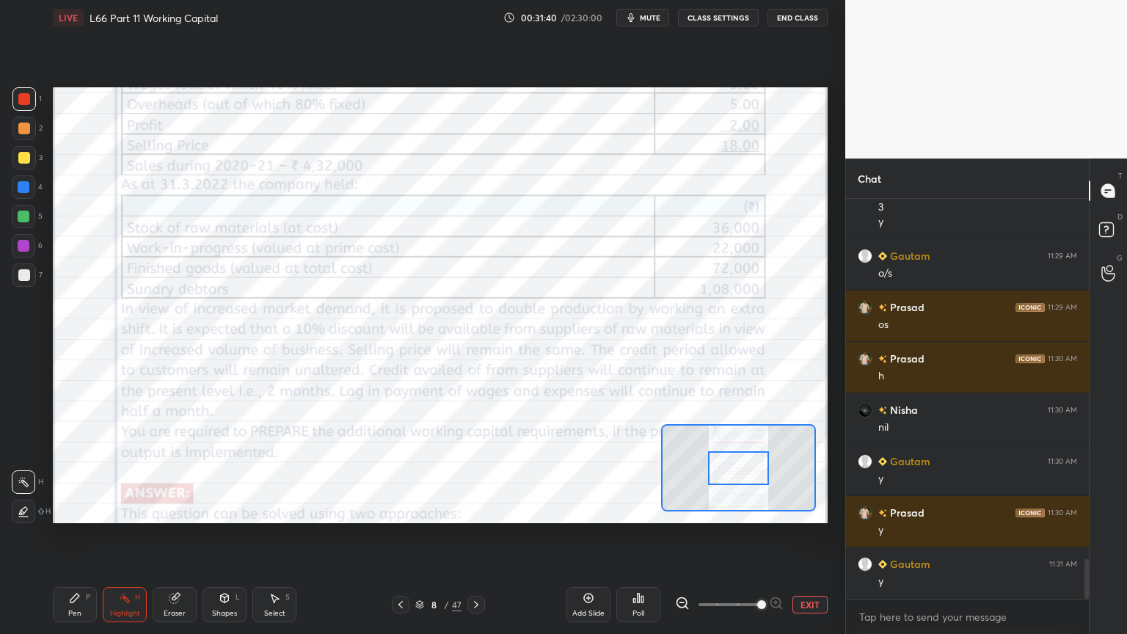
click at [74, 471] on icon at bounding box center [74, 597] width 9 height 9
click at [26, 285] on div at bounding box center [23, 274] width 23 height 23
click at [483, 471] on div at bounding box center [476, 605] width 18 height 18
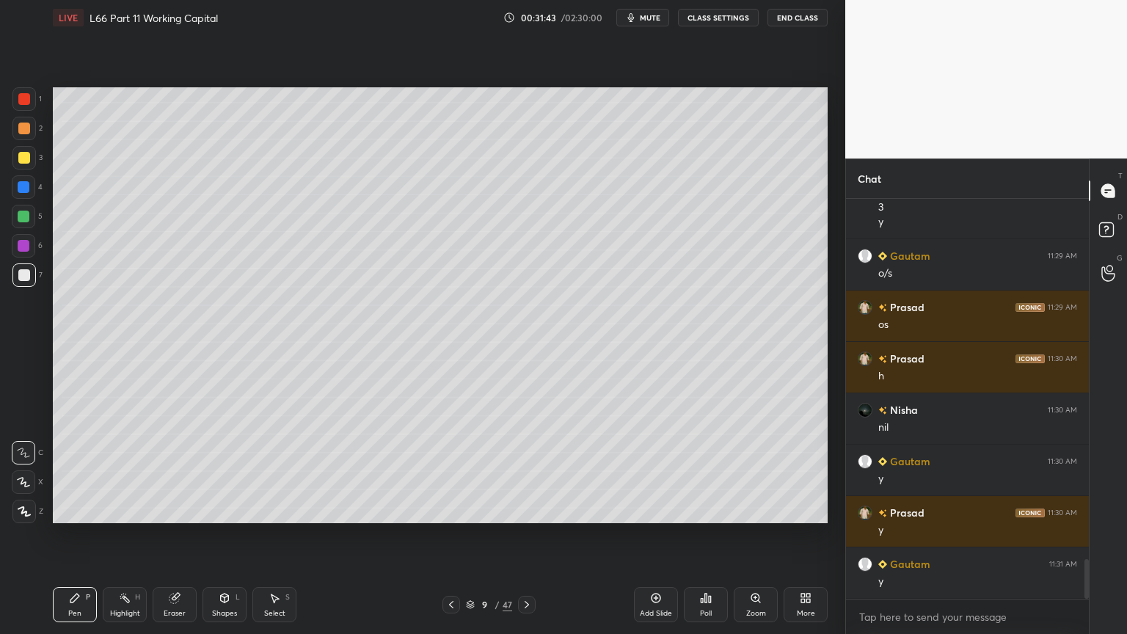
click at [528, 471] on icon at bounding box center [527, 605] width 12 height 12
click at [532, 471] on div at bounding box center [527, 605] width 18 height 18
click at [23, 144] on div "2" at bounding box center [27, 131] width 30 height 29
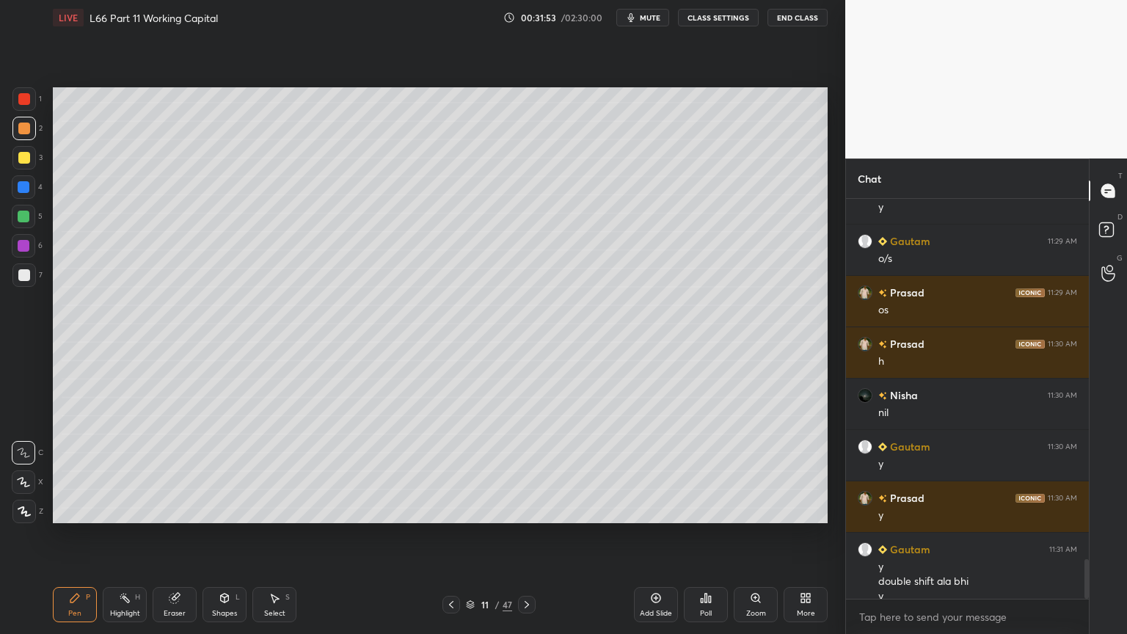
scroll to position [3655, 0]
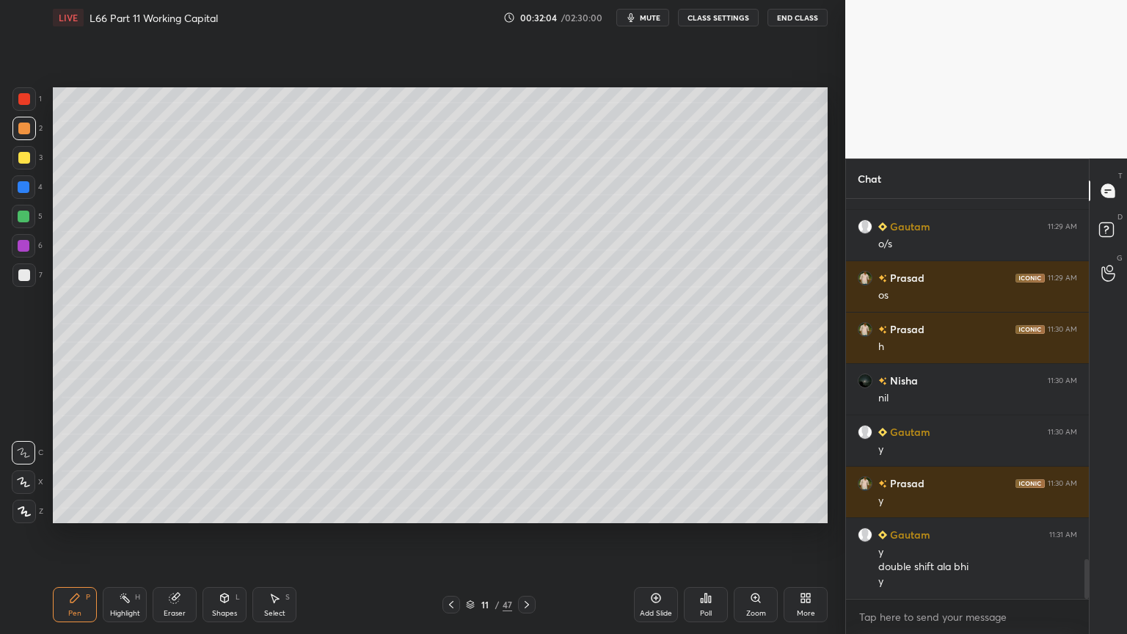
click at [218, 471] on div "Shapes L" at bounding box center [224, 604] width 44 height 35
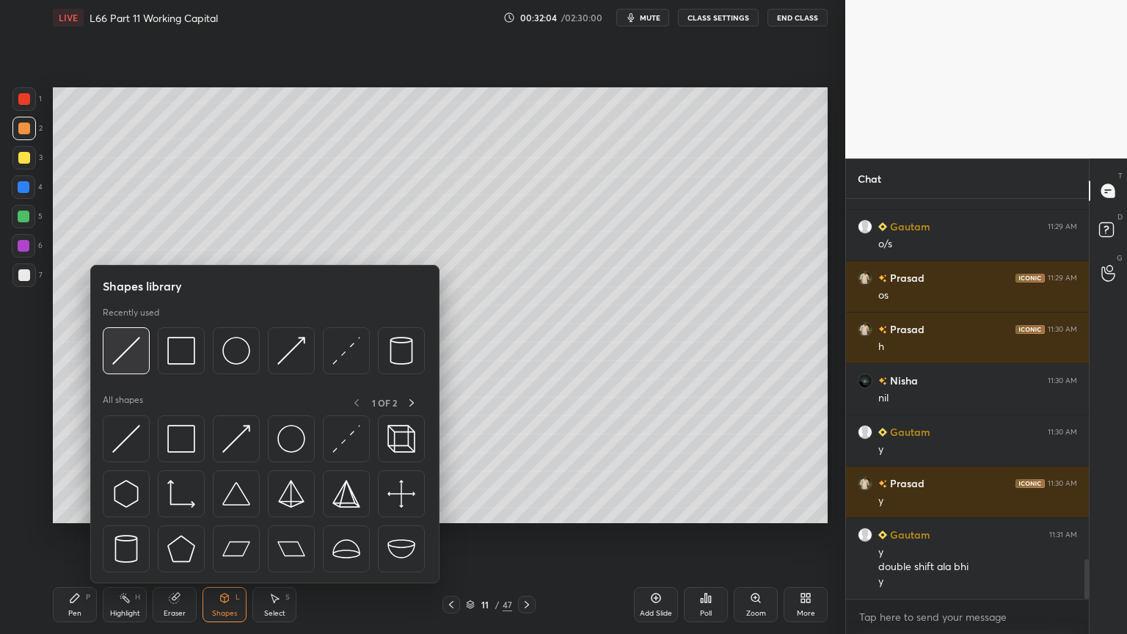
click at [134, 355] on img at bounding box center [126, 351] width 28 height 28
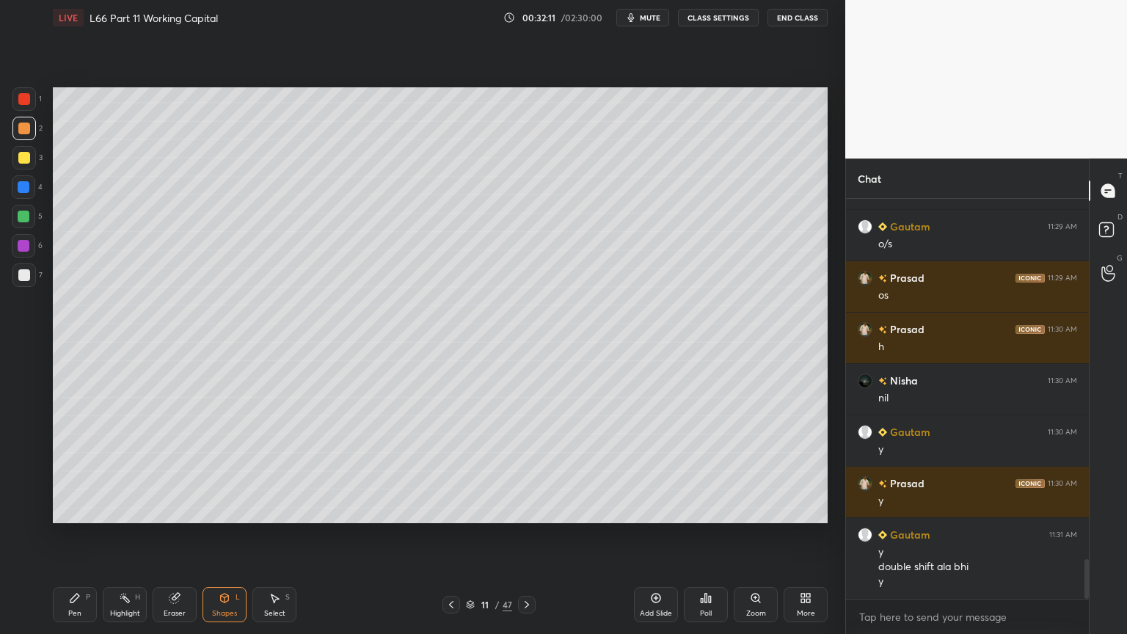
click at [81, 471] on div "Pen P" at bounding box center [75, 604] width 44 height 35
click at [21, 161] on div at bounding box center [24, 158] width 12 height 12
click at [170, 471] on icon at bounding box center [174, 598] width 10 height 10
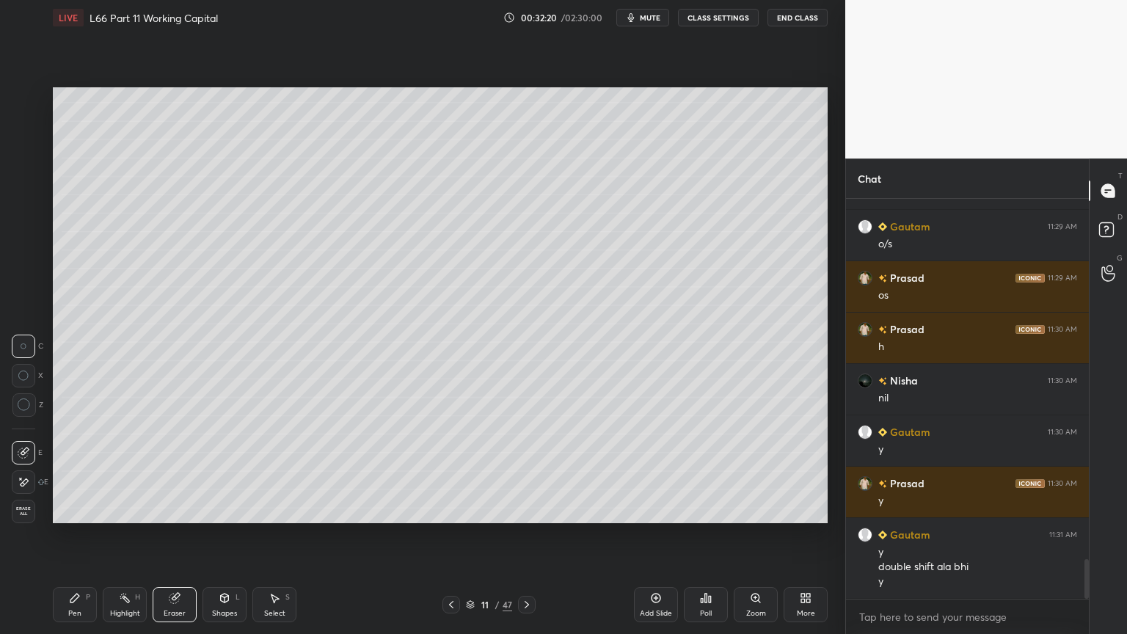
click at [78, 471] on div "Pen" at bounding box center [74, 613] width 13 height 7
click at [207, 471] on div "Shapes L" at bounding box center [224, 604] width 44 height 35
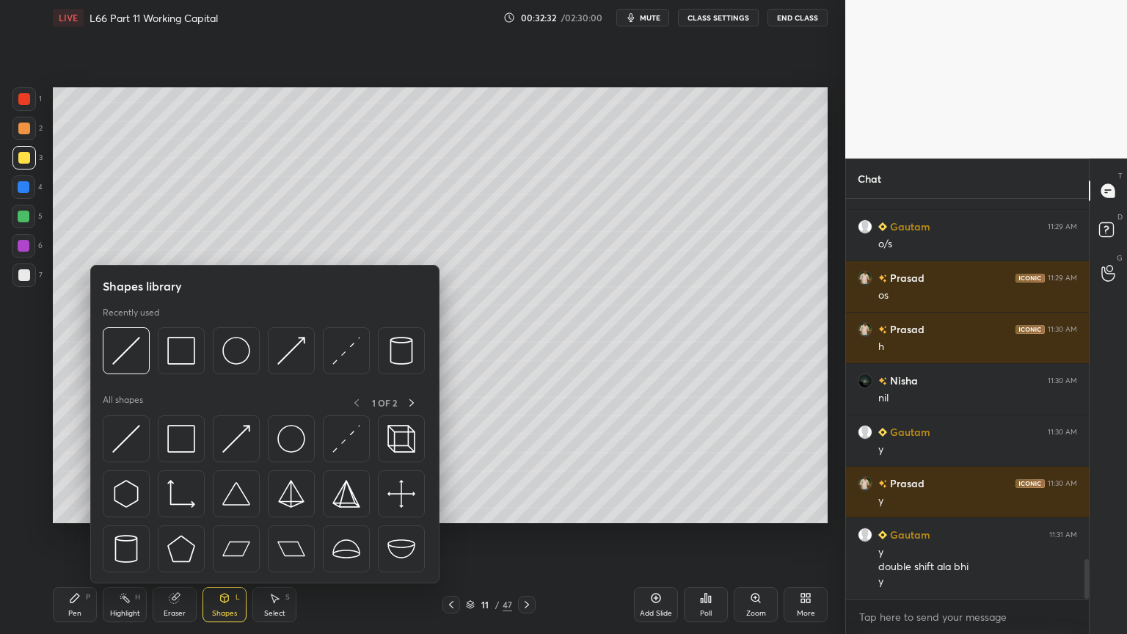
click at [129, 358] on img at bounding box center [126, 351] width 28 height 28
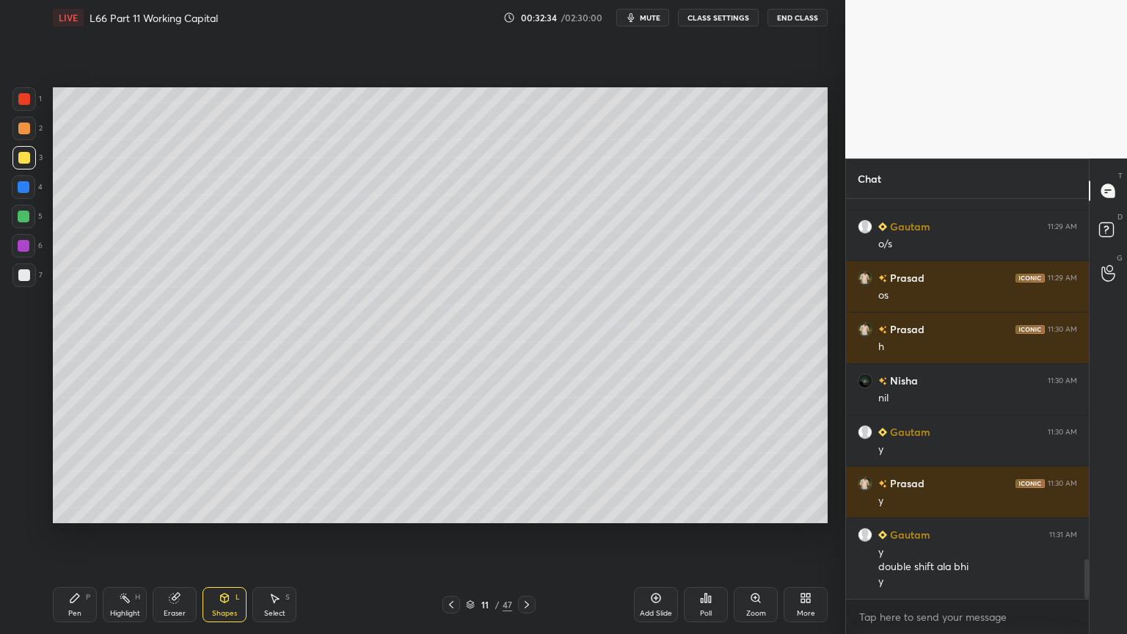
click at [26, 134] on div at bounding box center [24, 129] width 12 height 12
click at [85, 471] on div "Pen P" at bounding box center [75, 604] width 44 height 35
click at [23, 273] on div at bounding box center [24, 275] width 12 height 12
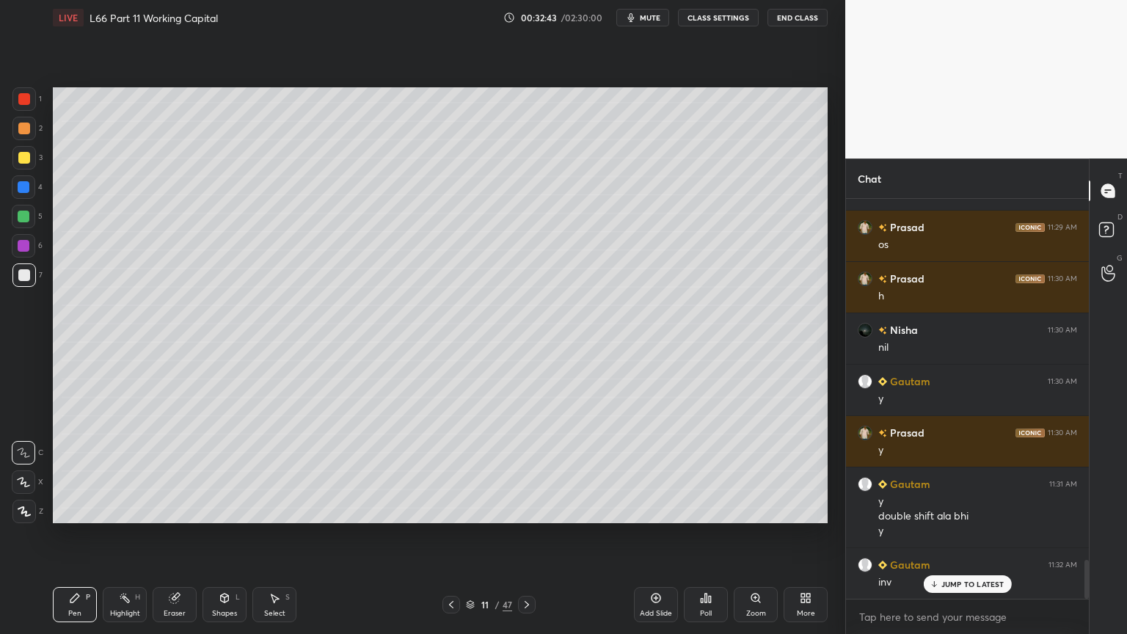
click at [226, 471] on div "Shapes L" at bounding box center [224, 604] width 44 height 35
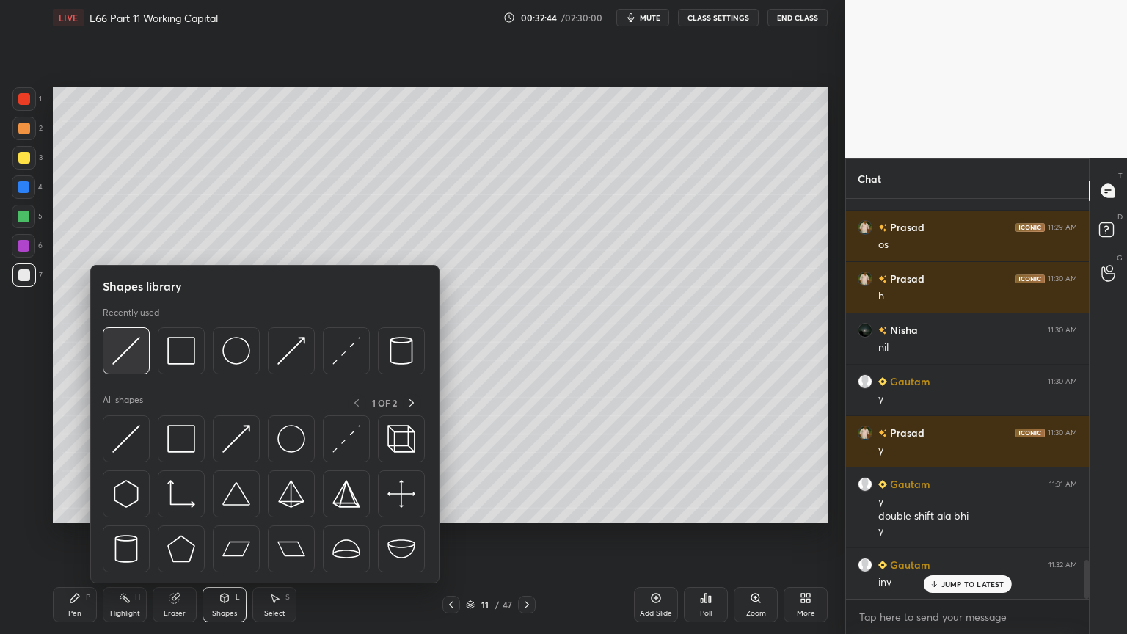
click at [131, 358] on img at bounding box center [126, 351] width 28 height 28
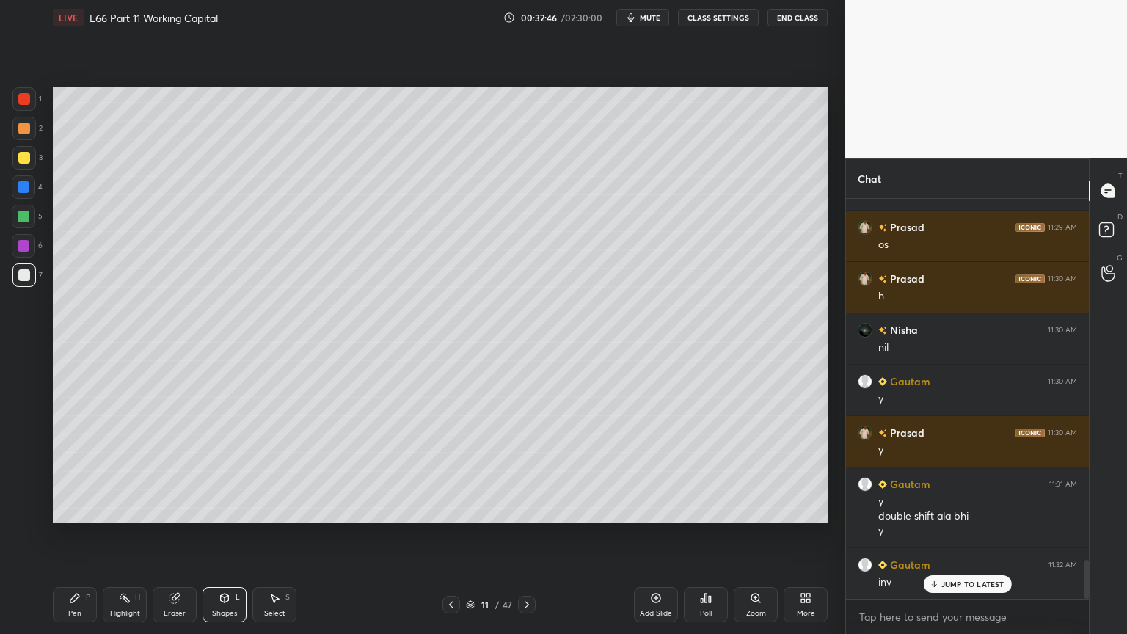
click at [81, 471] on div "Pen P" at bounding box center [75, 604] width 44 height 35
click at [454, 471] on icon at bounding box center [451, 605] width 12 height 12
click at [451, 471] on icon at bounding box center [451, 605] width 12 height 12
click at [531, 471] on icon at bounding box center [527, 605] width 12 height 12
click at [449, 471] on icon at bounding box center [451, 605] width 12 height 12
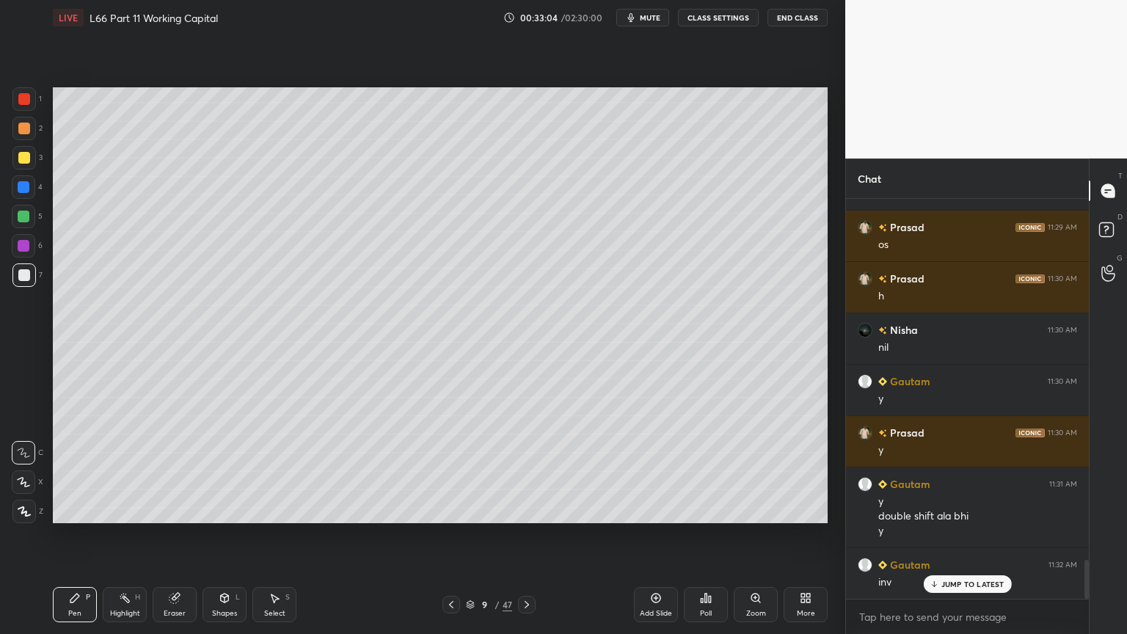
scroll to position [3758, 0]
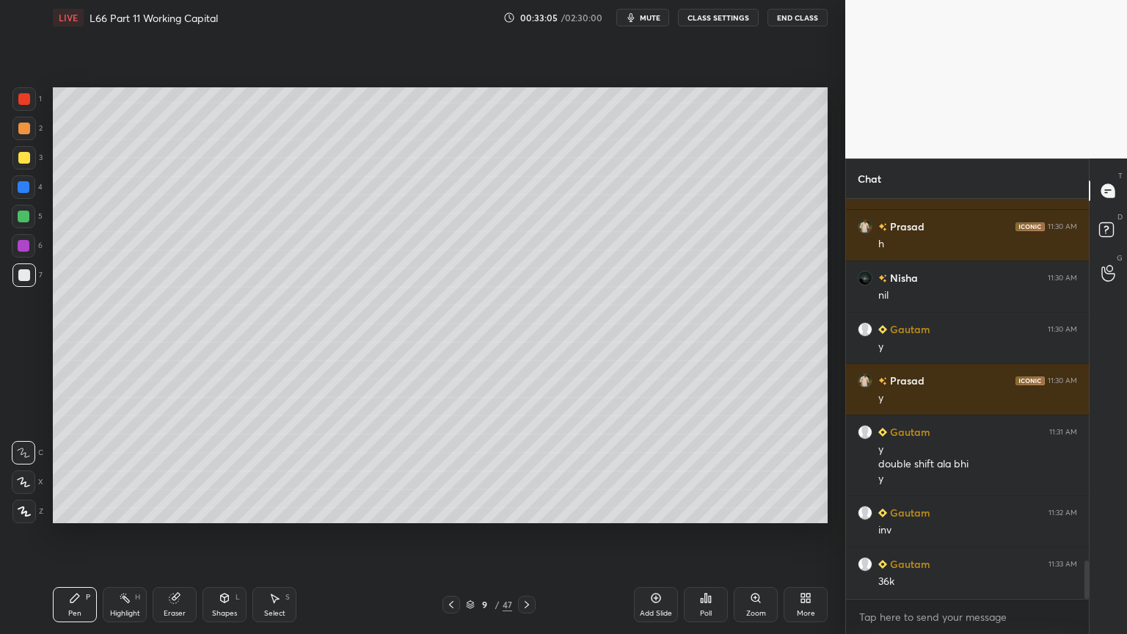
click at [455, 471] on icon at bounding box center [451, 605] width 12 height 12
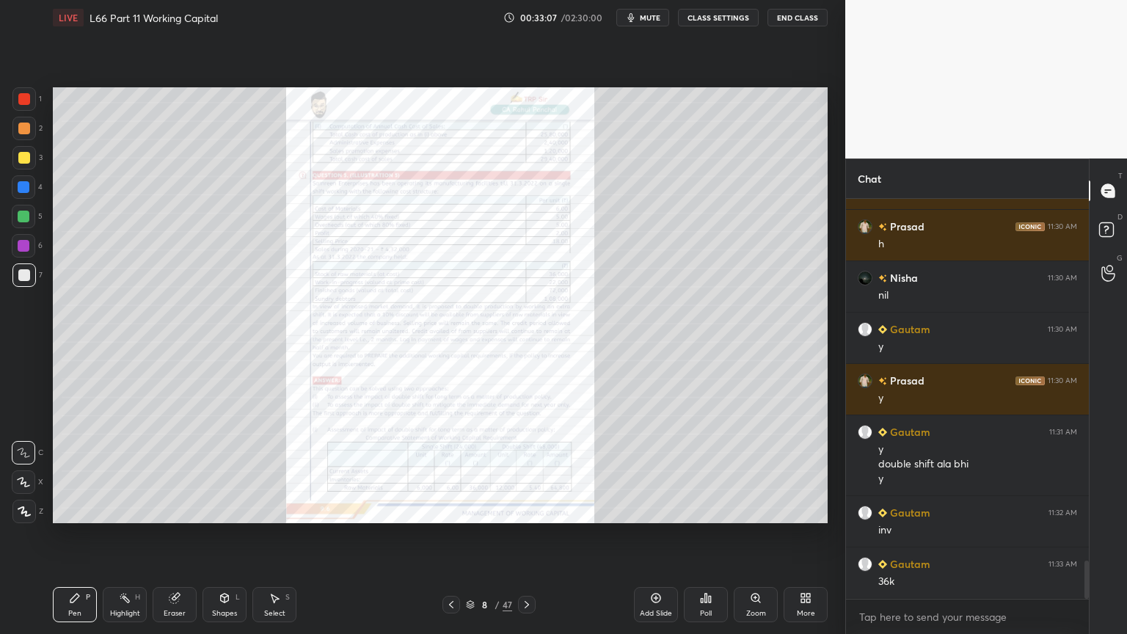
click at [756, 471] on div "Zoom" at bounding box center [756, 604] width 44 height 35
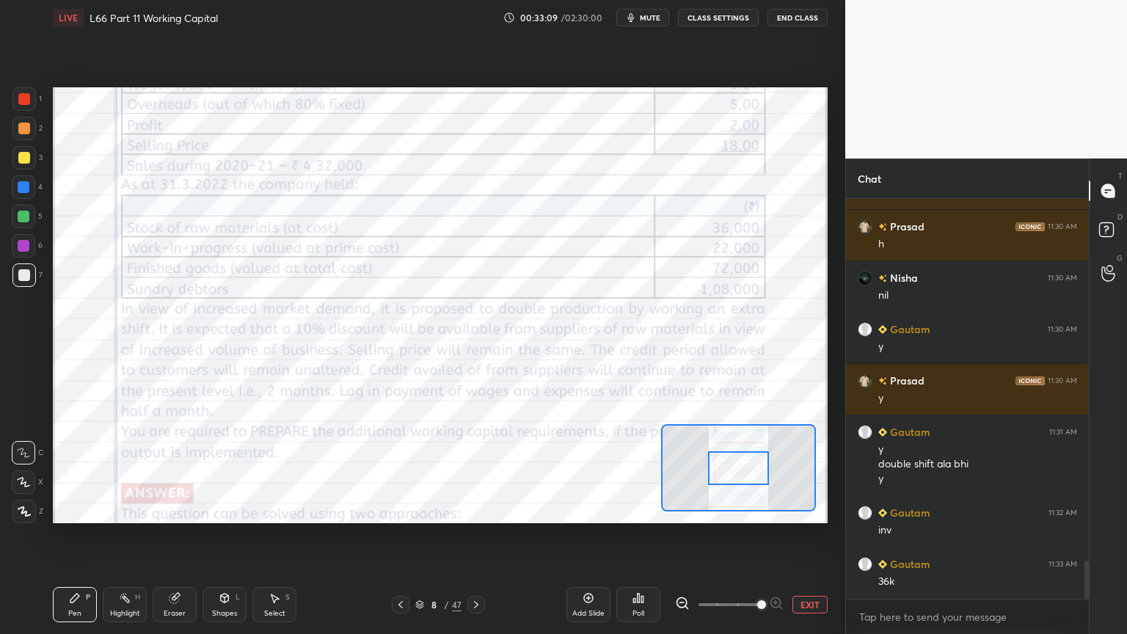
click at [480, 471] on icon at bounding box center [476, 605] width 12 height 12
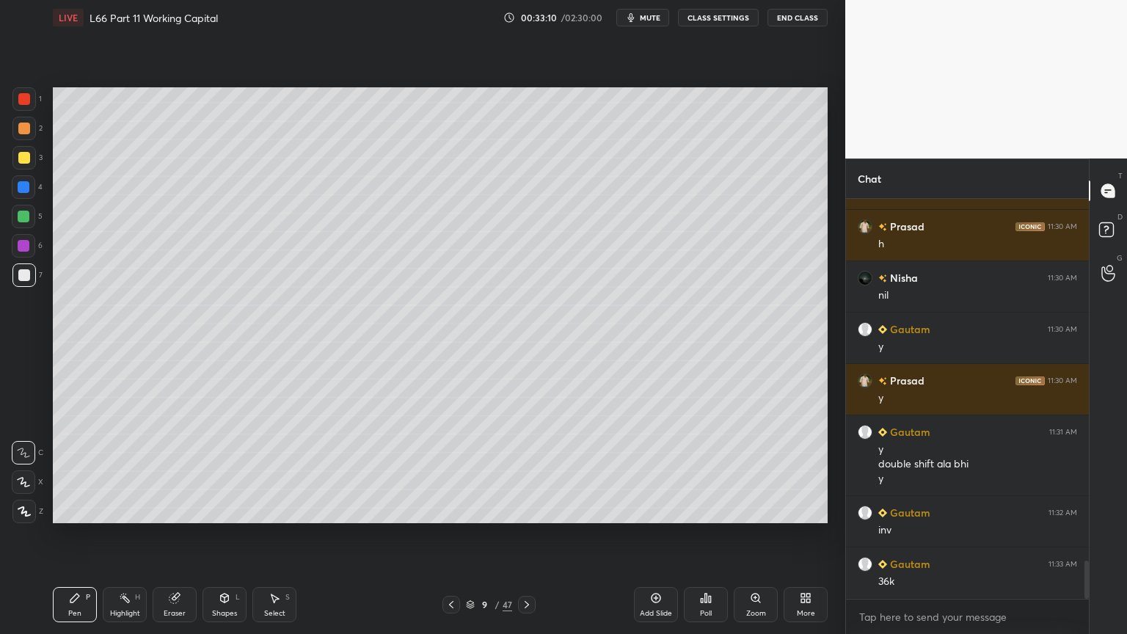
click at [524, 471] on icon at bounding box center [527, 605] width 12 height 12
click at [530, 471] on icon at bounding box center [527, 605] width 12 height 12
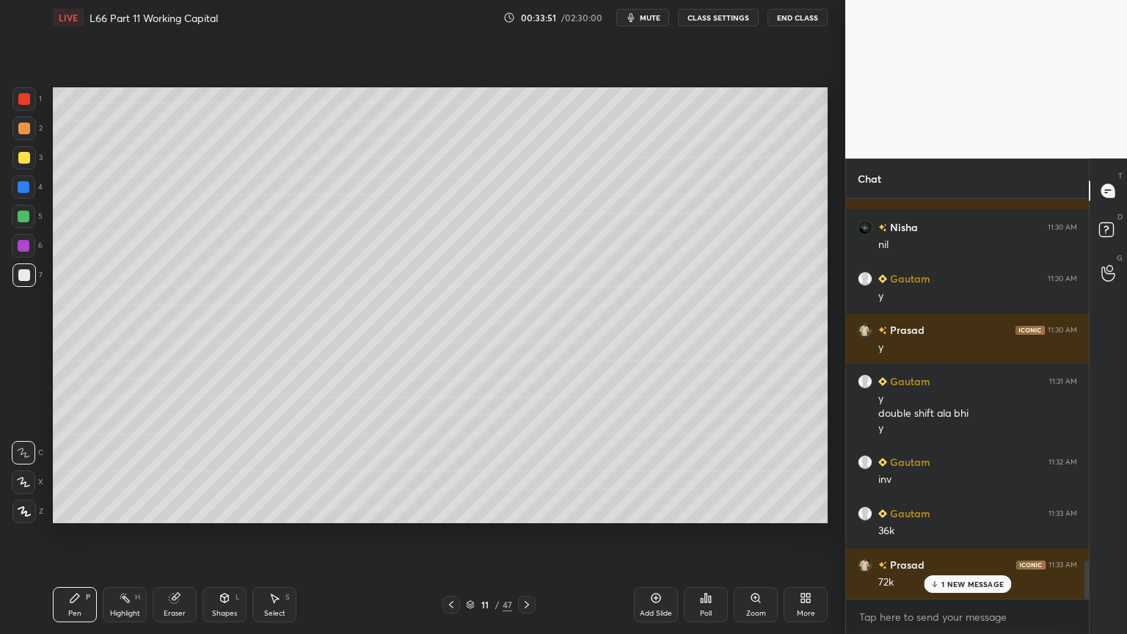
scroll to position [3861, 0]
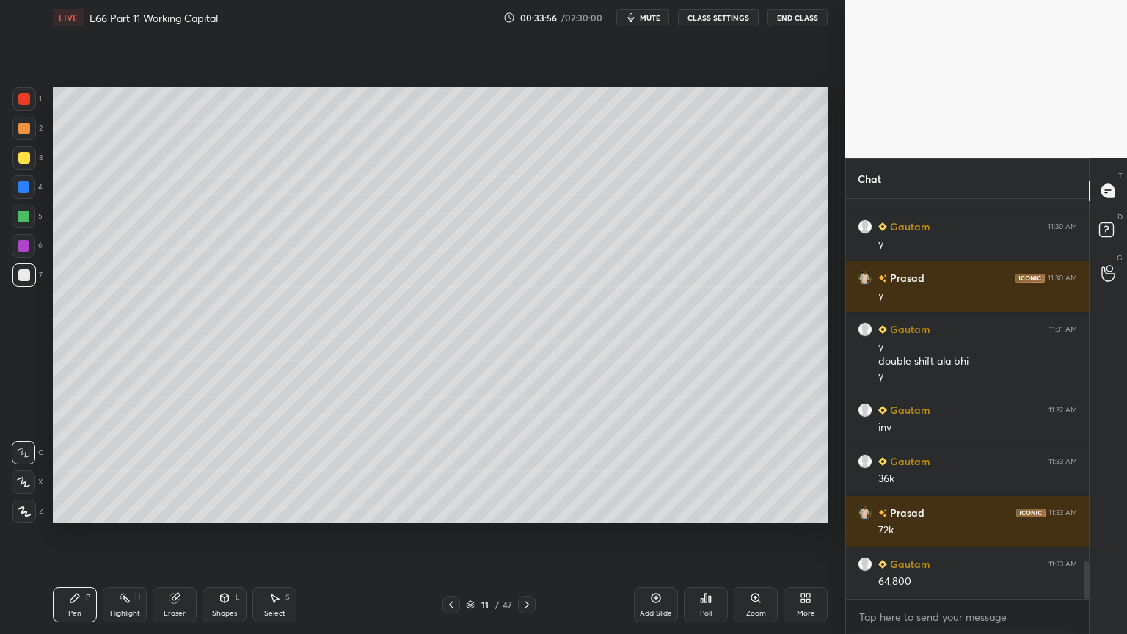
click at [447, 471] on icon at bounding box center [451, 605] width 12 height 12
click at [442, 471] on div at bounding box center [451, 605] width 18 height 18
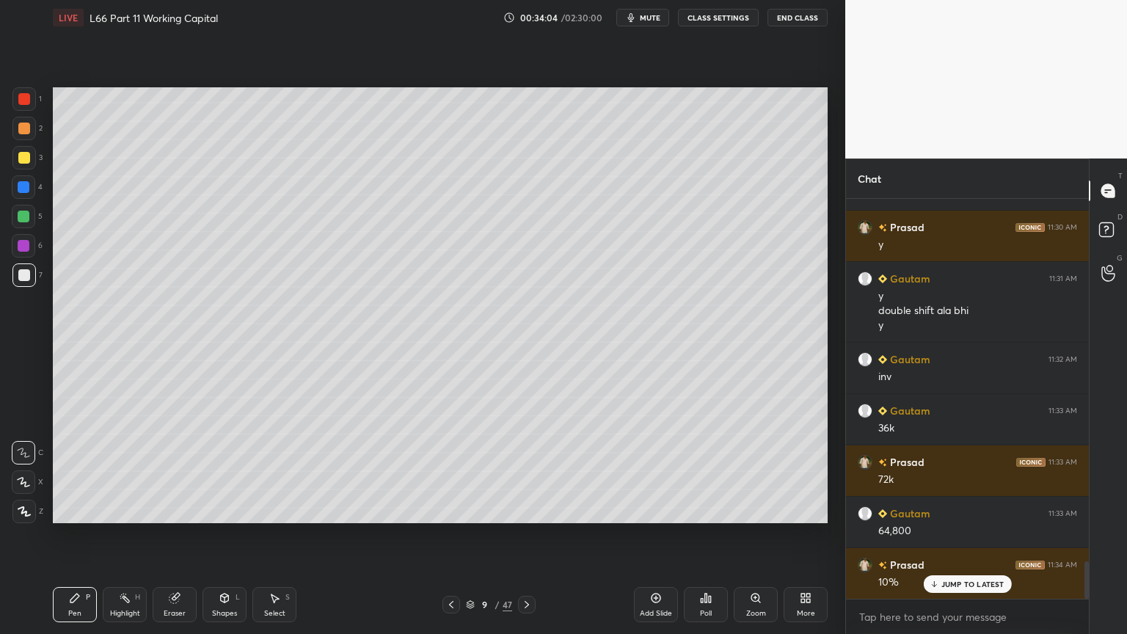
click at [533, 471] on div at bounding box center [527, 605] width 18 height 18
click at [531, 471] on icon at bounding box center [527, 605] width 12 height 12
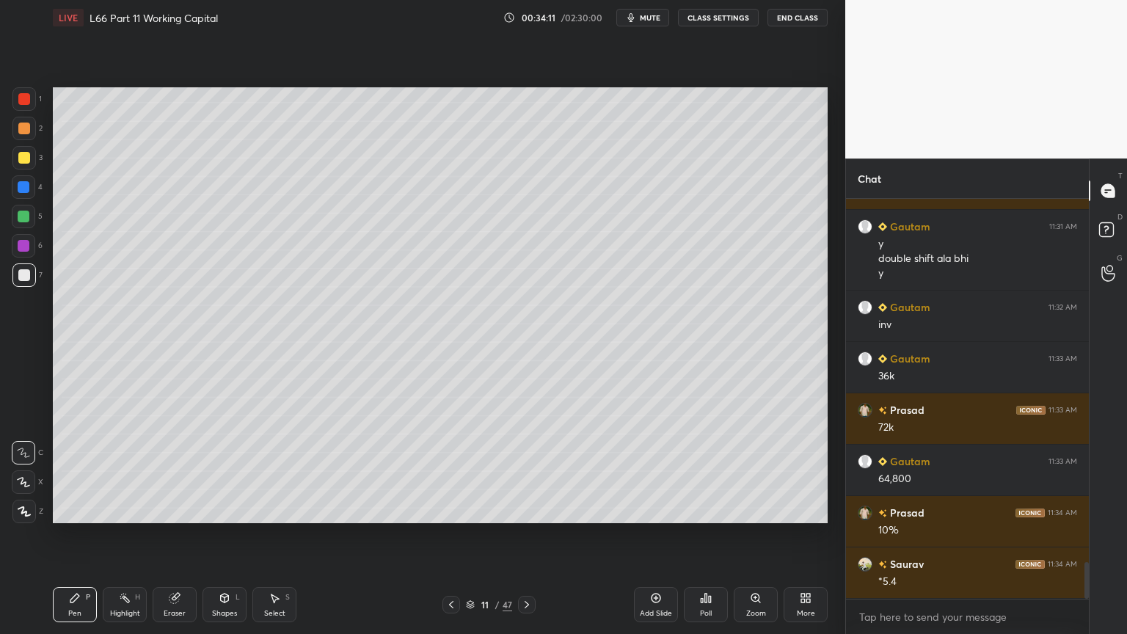
scroll to position [4014, 0]
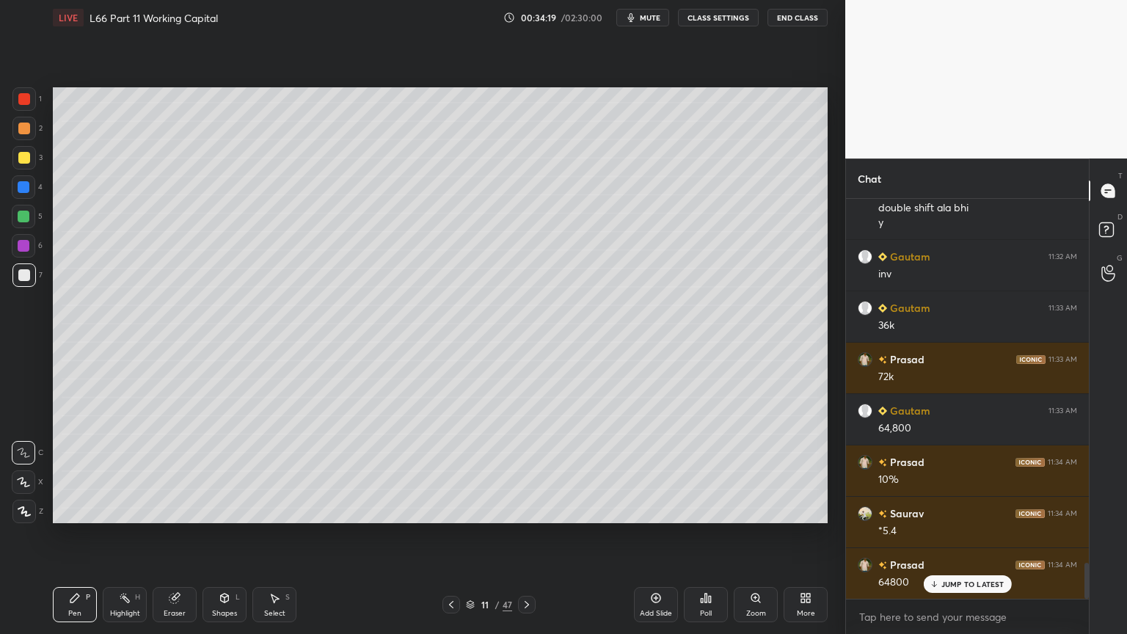
click at [277, 471] on div "Select S" at bounding box center [274, 604] width 44 height 35
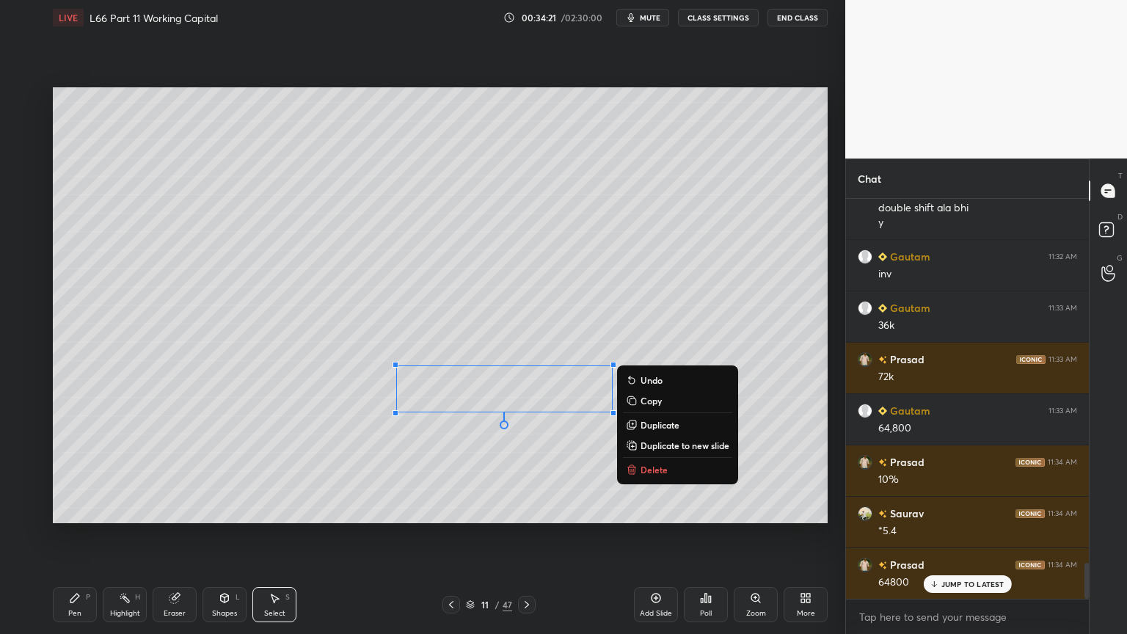
click at [76, 471] on icon at bounding box center [74, 597] width 9 height 9
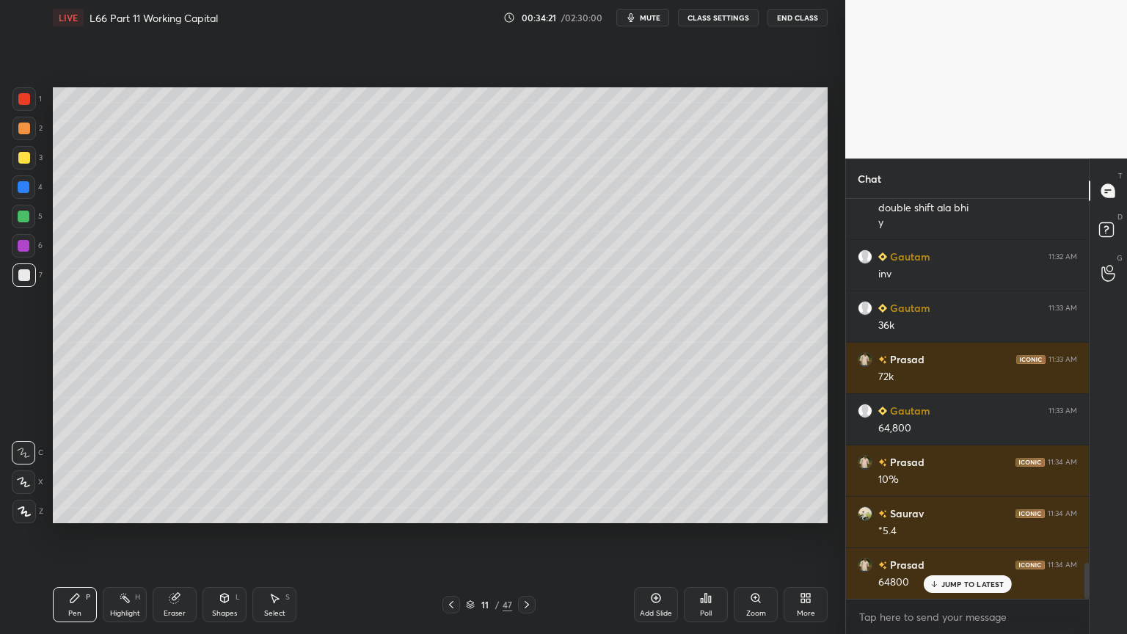
click at [25, 224] on div at bounding box center [23, 216] width 23 height 23
click at [450, 471] on icon at bounding box center [451, 605] width 12 height 12
click at [454, 471] on icon at bounding box center [451, 605] width 12 height 12
click at [528, 471] on icon at bounding box center [527, 605] width 12 height 12
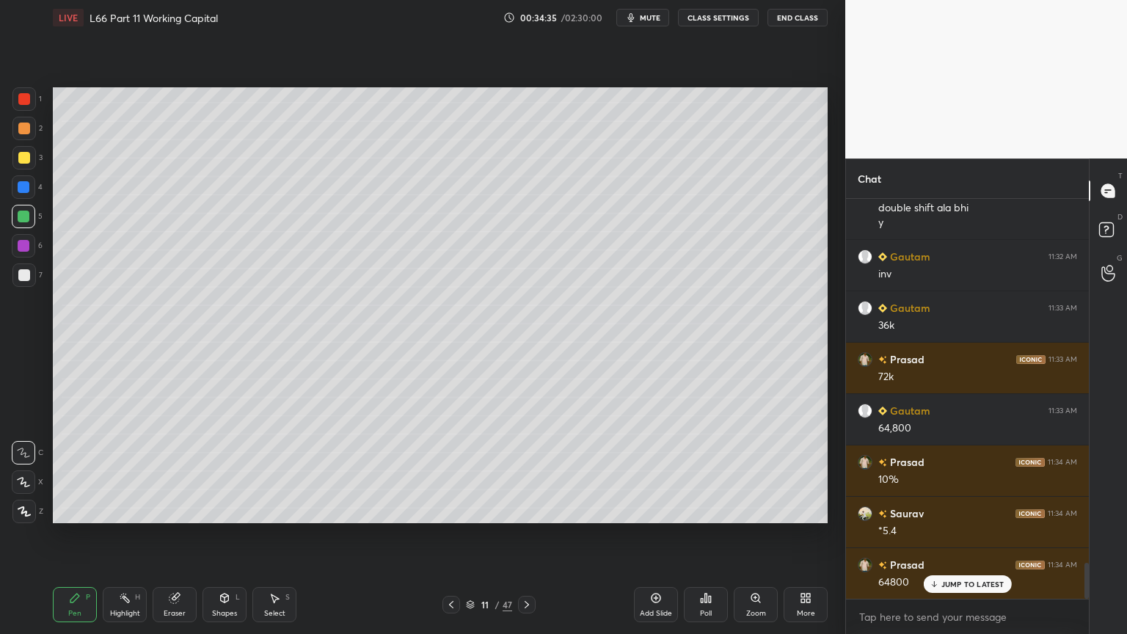
click at [455, 471] on icon at bounding box center [451, 605] width 12 height 12
click at [452, 471] on icon at bounding box center [451, 605] width 12 height 12
click at [530, 471] on icon at bounding box center [527, 605] width 12 height 12
click at [528, 471] on icon at bounding box center [527, 605] width 12 height 12
click at [29, 276] on div at bounding box center [23, 274] width 23 height 23
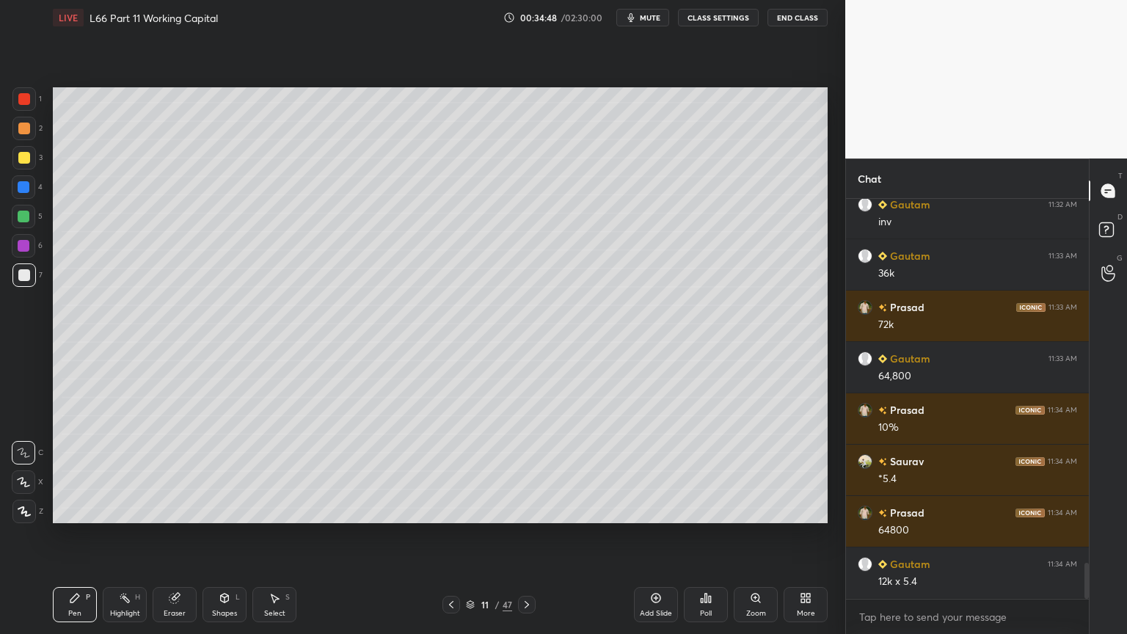
scroll to position [4117, 0]
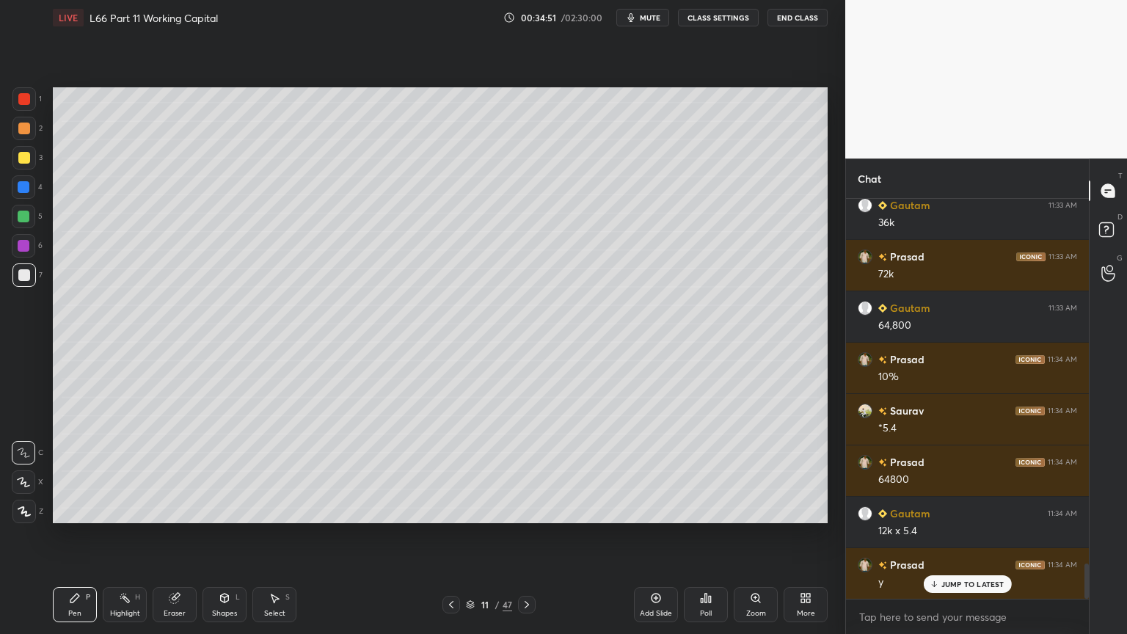
click at [260, 471] on div "Select S" at bounding box center [274, 604] width 44 height 35
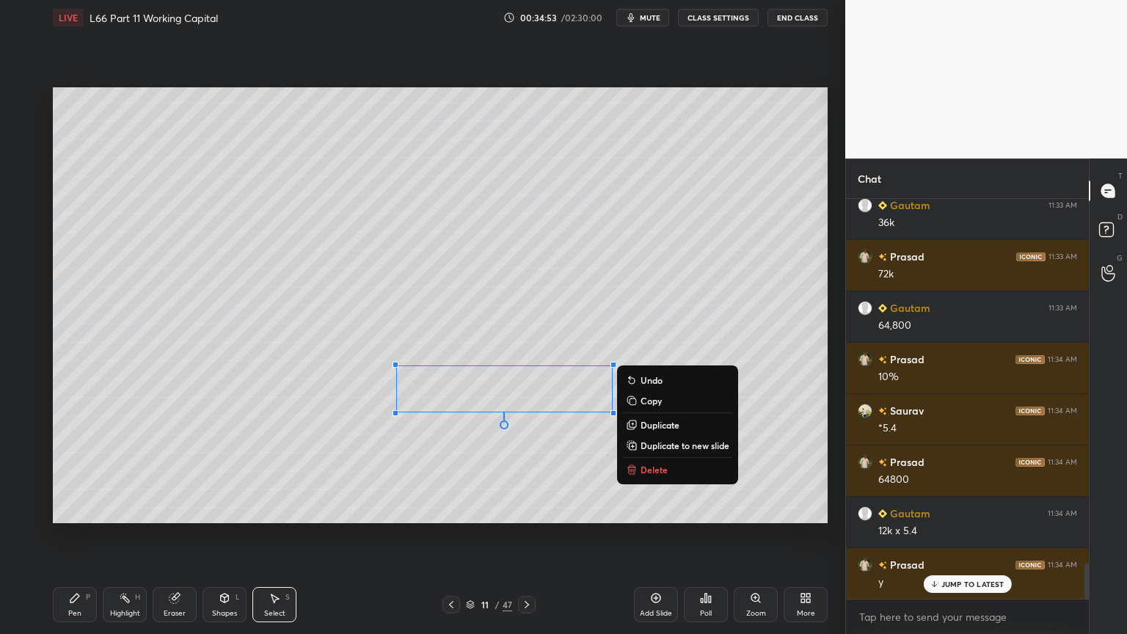
click at [646, 471] on p "Delete" at bounding box center [653, 470] width 27 height 12
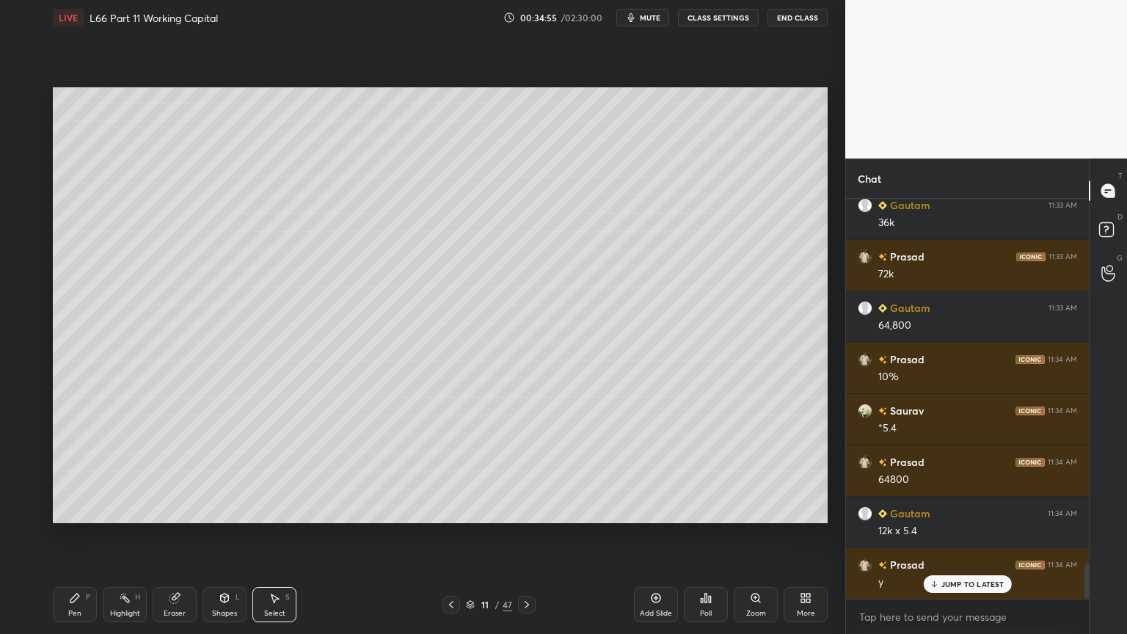
click at [84, 471] on div "Pen P" at bounding box center [75, 604] width 44 height 35
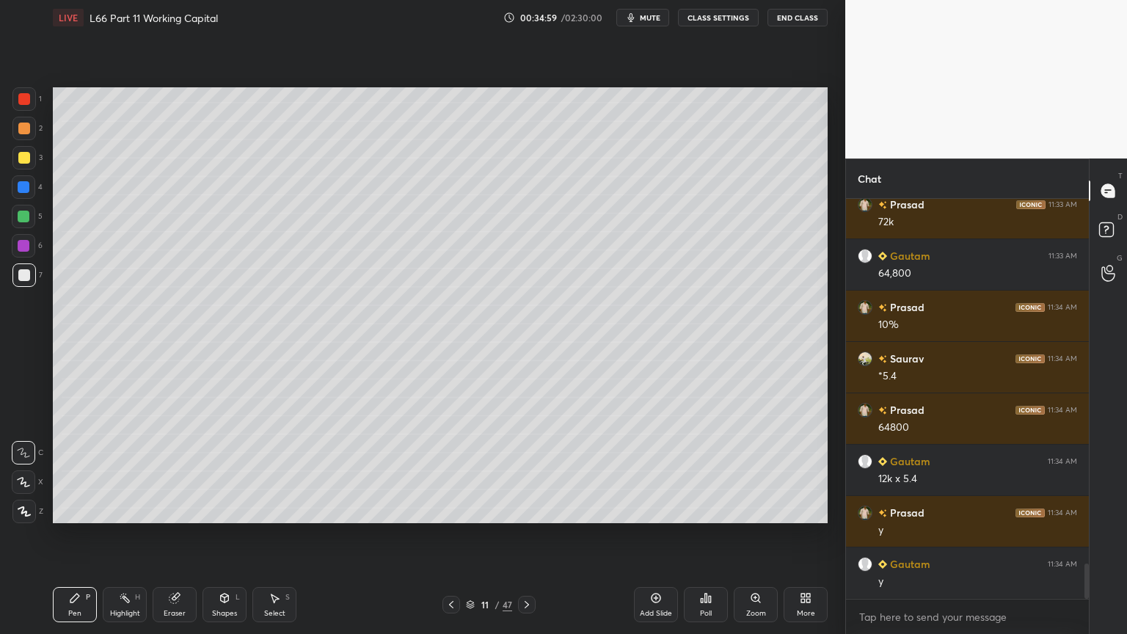
click at [458, 471] on div at bounding box center [451, 605] width 18 height 18
click at [451, 471] on icon at bounding box center [451, 604] width 4 height 7
click at [528, 471] on icon at bounding box center [527, 605] width 12 height 12
click at [522, 471] on icon at bounding box center [527, 605] width 12 height 12
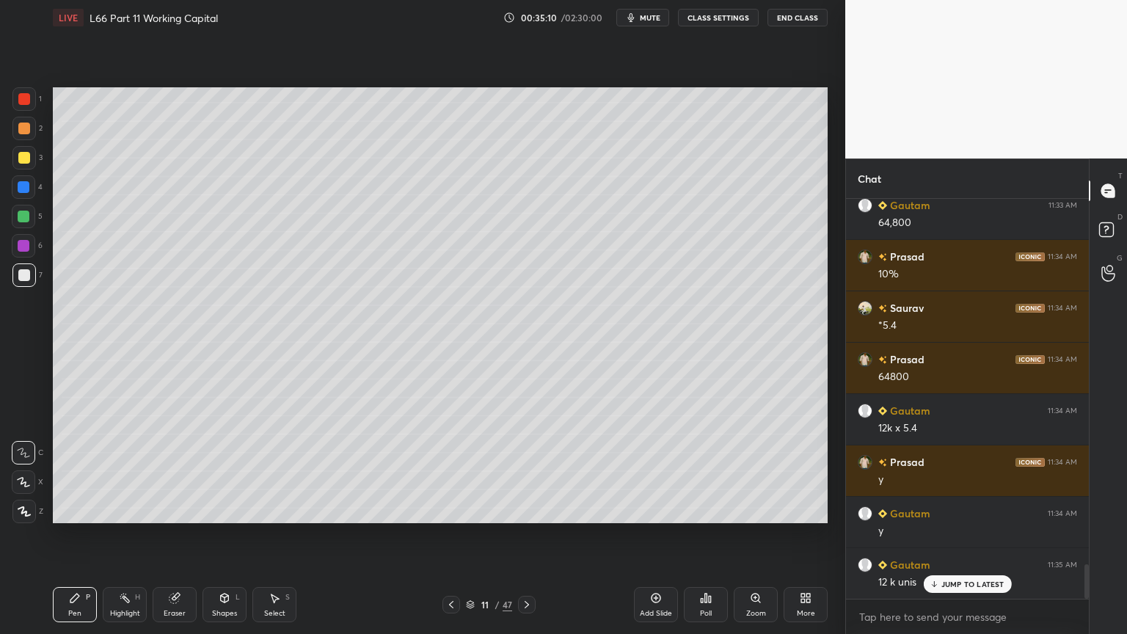
click at [456, 471] on div at bounding box center [451, 605] width 18 height 18
click at [453, 471] on icon at bounding box center [451, 605] width 12 height 12
click at [516, 471] on div "9 / 47" at bounding box center [488, 605] width 93 height 18
click at [530, 471] on icon at bounding box center [527, 605] width 12 height 12
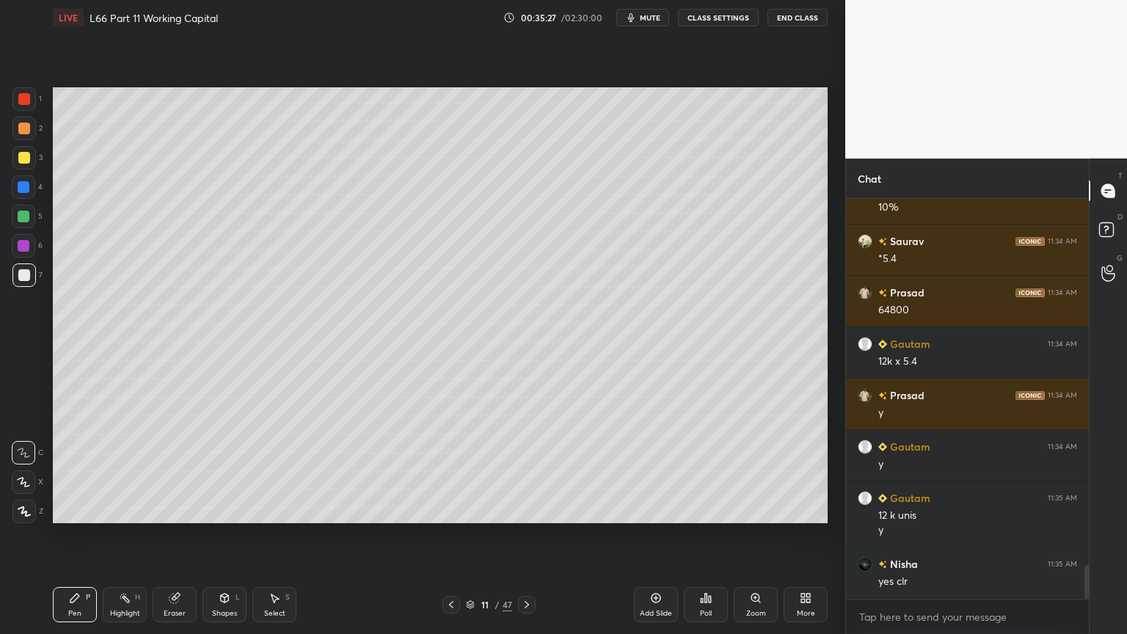
scroll to position [4337, 0]
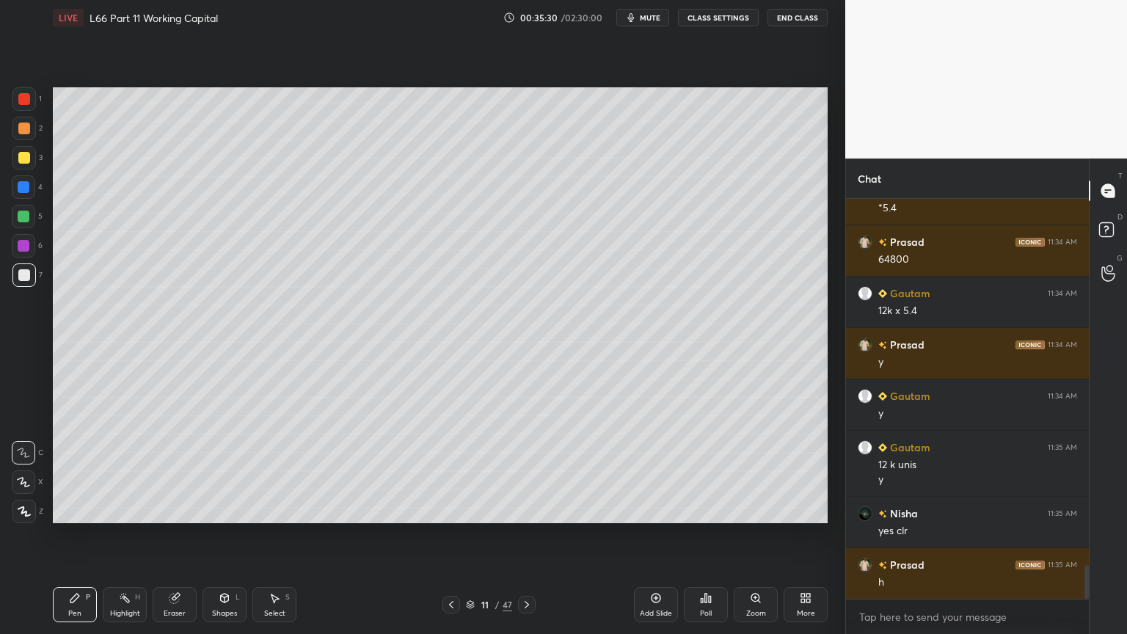
click at [449, 471] on icon at bounding box center [451, 605] width 12 height 12
click at [448, 471] on icon at bounding box center [451, 605] width 12 height 12
click at [450, 471] on icon at bounding box center [451, 605] width 12 height 12
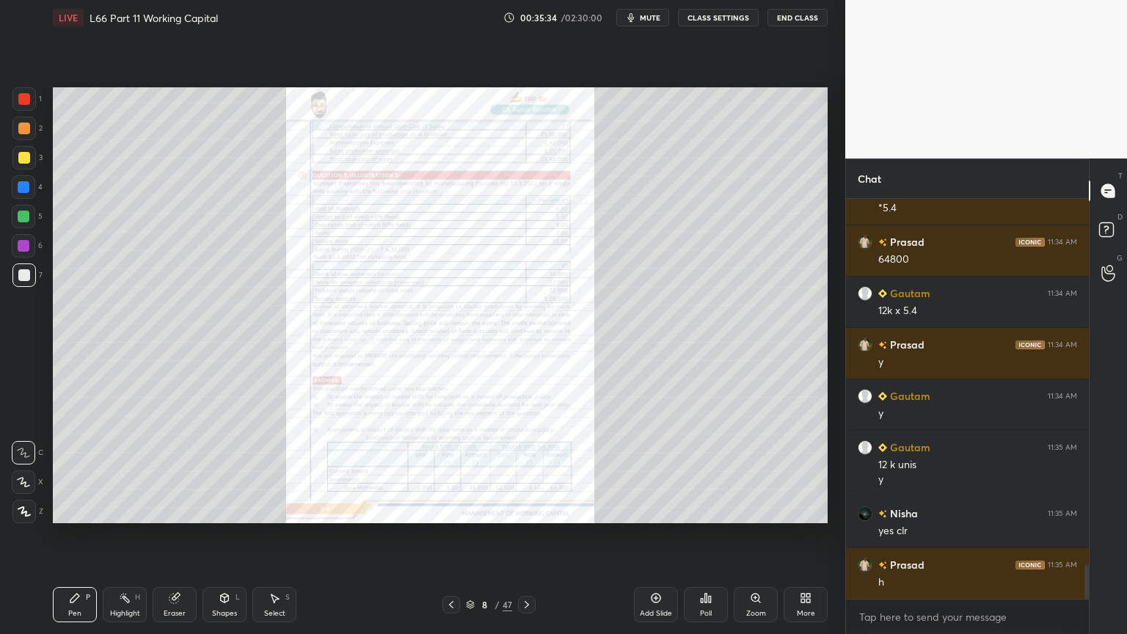
click at [524, 471] on icon at bounding box center [527, 605] width 12 height 12
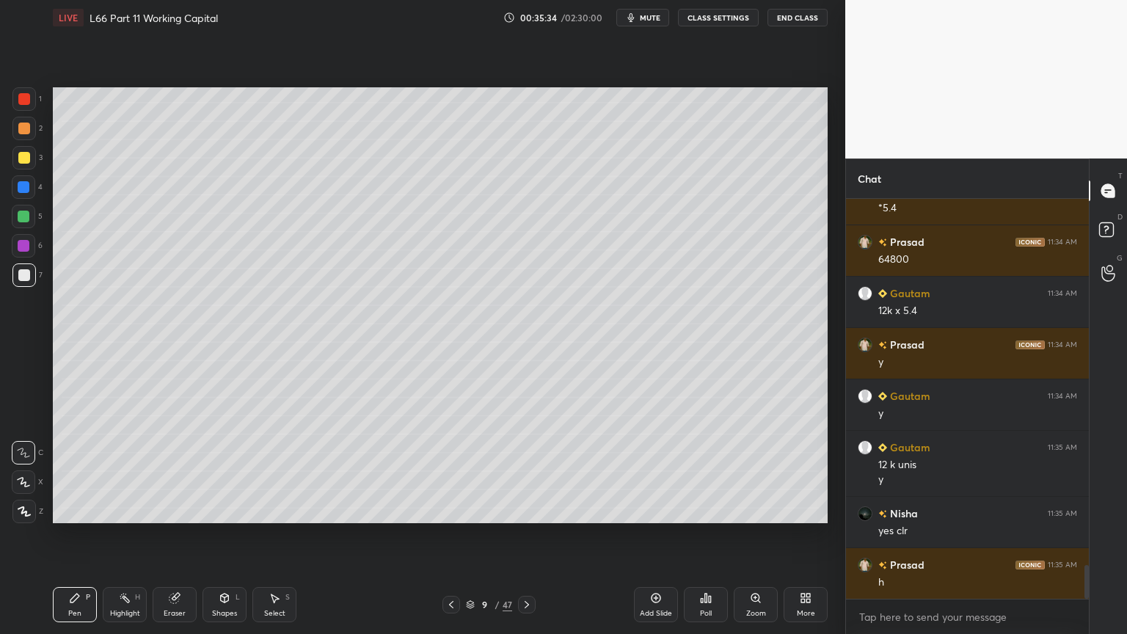
click at [525, 471] on icon at bounding box center [527, 605] width 12 height 12
click at [449, 471] on icon at bounding box center [451, 605] width 12 height 12
click at [454, 471] on icon at bounding box center [451, 605] width 12 height 12
click at [458, 471] on div at bounding box center [451, 605] width 18 height 18
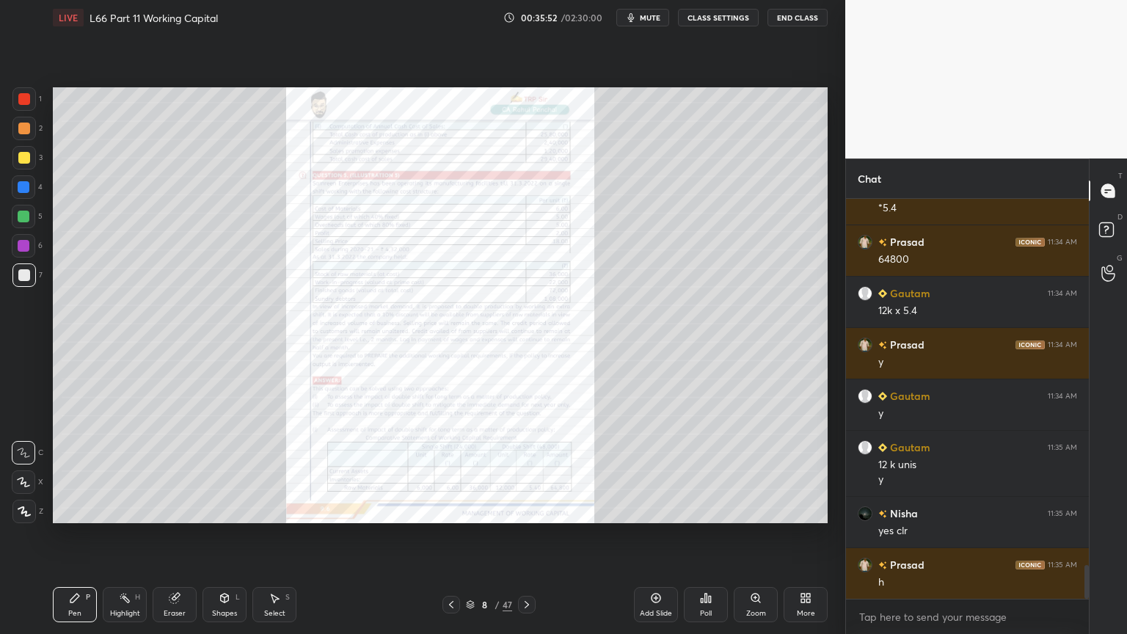
click at [530, 471] on icon at bounding box center [527, 605] width 12 height 12
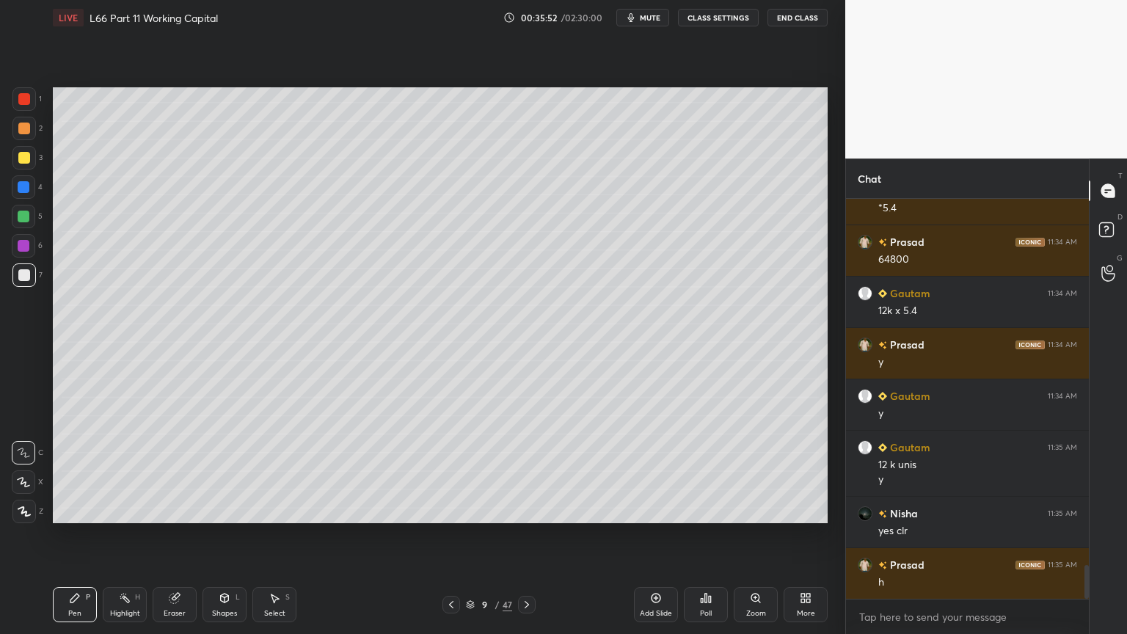
click at [528, 471] on icon at bounding box center [527, 605] width 12 height 12
click at [527, 471] on icon at bounding box center [527, 605] width 12 height 12
click at [125, 471] on rect at bounding box center [126, 599] width 7 height 7
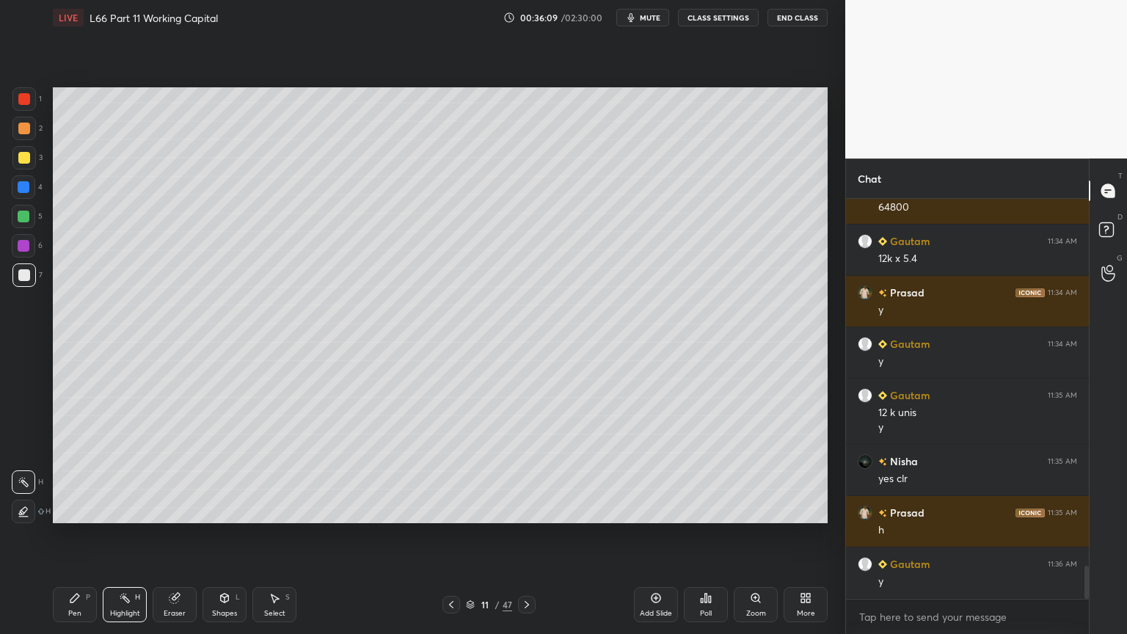
scroll to position [4440, 0]
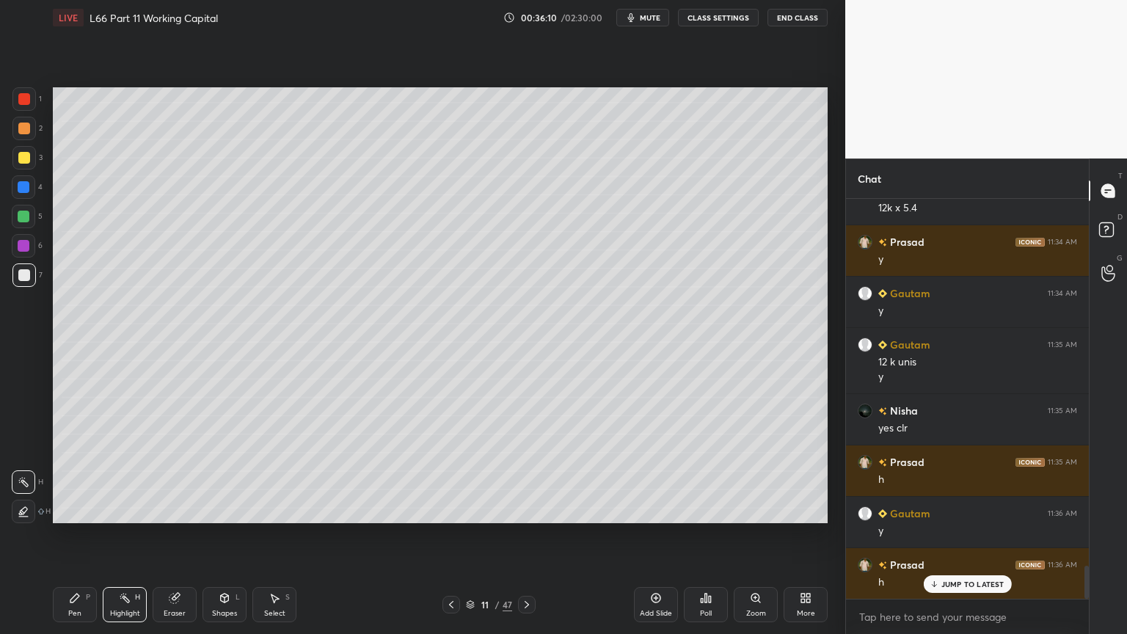
click at [444, 471] on div at bounding box center [451, 605] width 18 height 18
click at [452, 471] on icon at bounding box center [451, 605] width 12 height 12
click at [524, 471] on icon at bounding box center [527, 605] width 12 height 12
click at [449, 471] on icon at bounding box center [451, 605] width 12 height 12
click at [532, 471] on div at bounding box center [527, 605] width 18 height 18
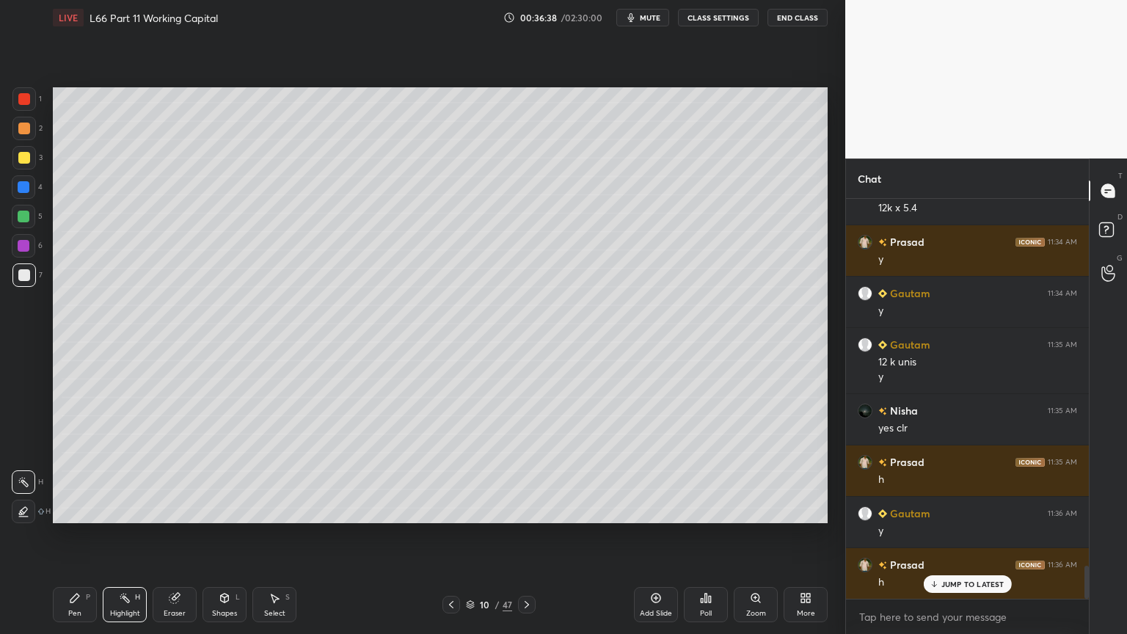
click at [528, 471] on icon at bounding box center [527, 605] width 12 height 12
click at [26, 211] on div at bounding box center [24, 217] width 12 height 12
click at [77, 471] on icon at bounding box center [75, 598] width 12 height 12
click at [29, 281] on div at bounding box center [23, 274] width 23 height 23
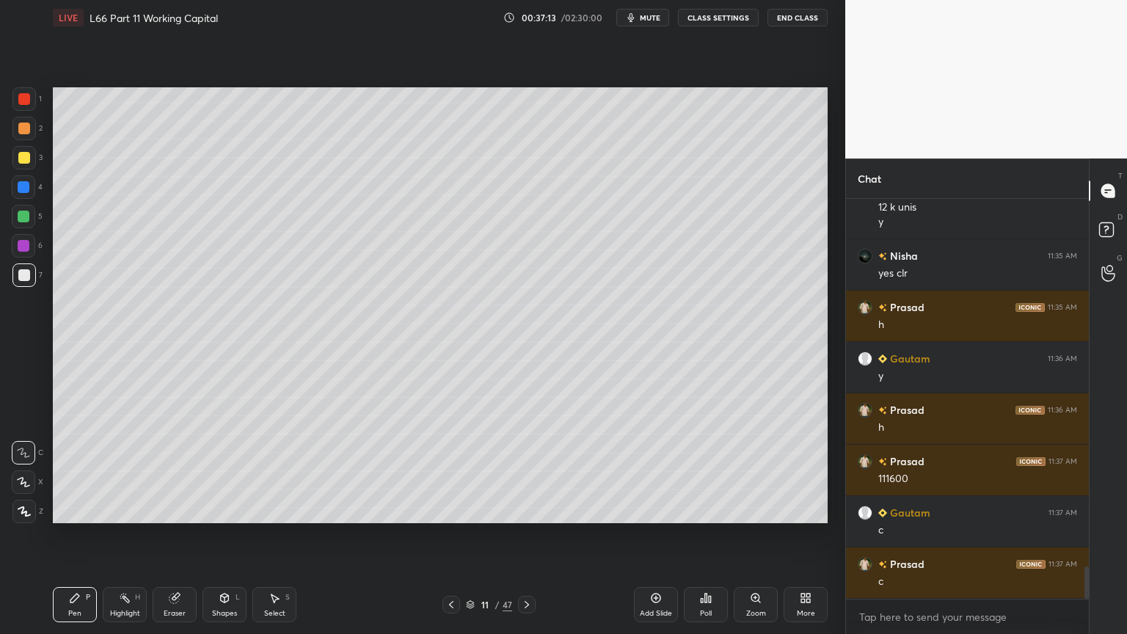
scroll to position [4645, 0]
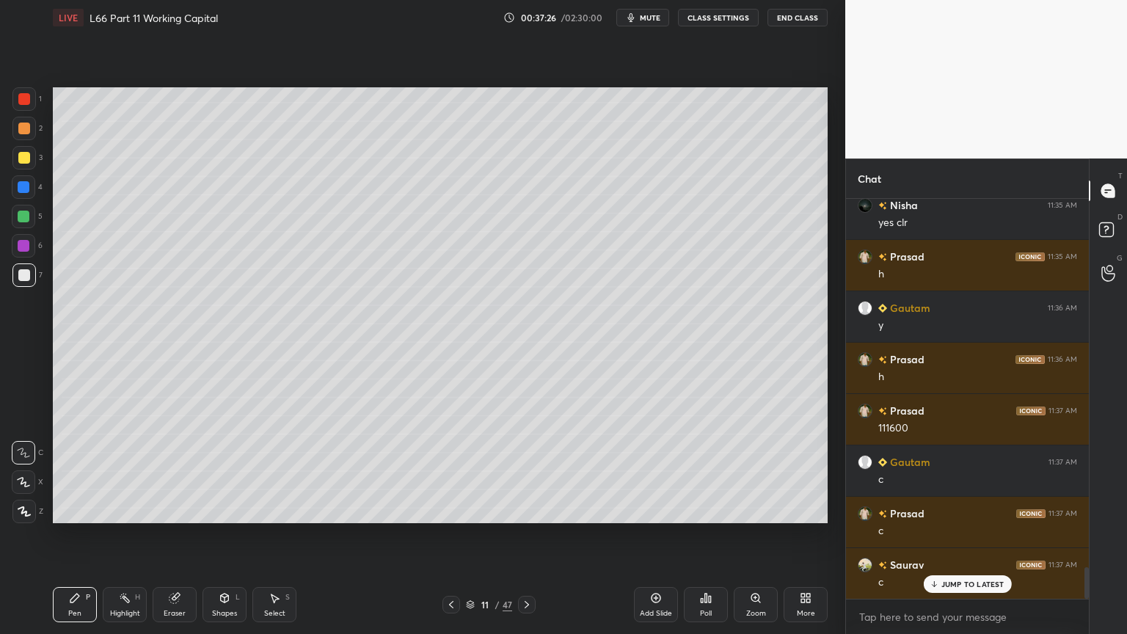
click at [270, 471] on icon at bounding box center [274, 598] width 12 height 12
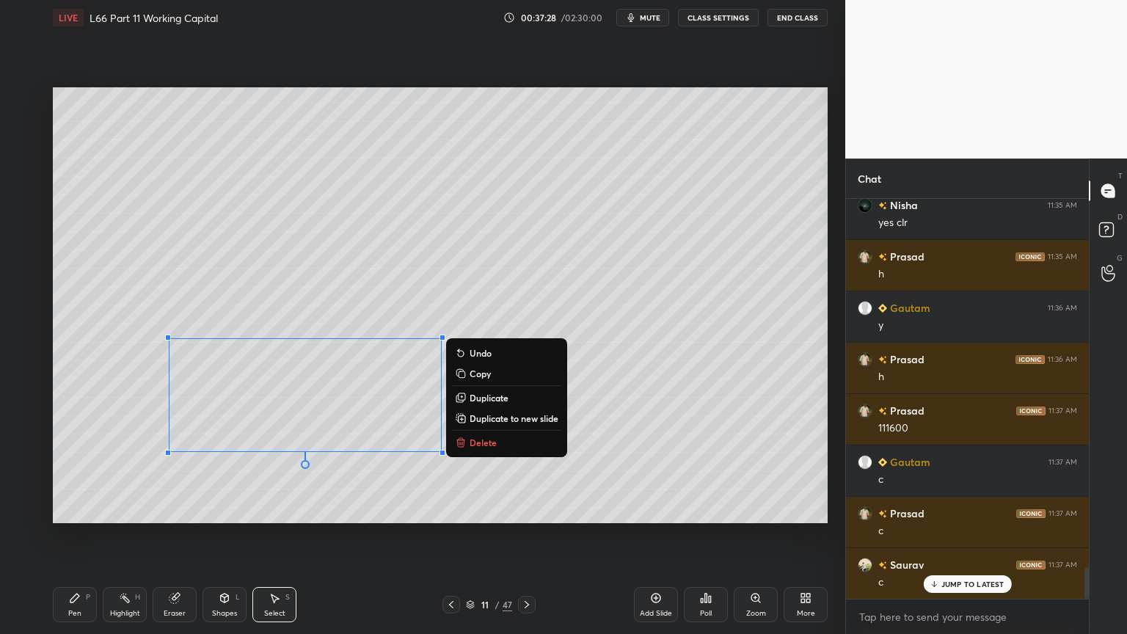
click at [516, 442] on button "Delete" at bounding box center [506, 443] width 109 height 18
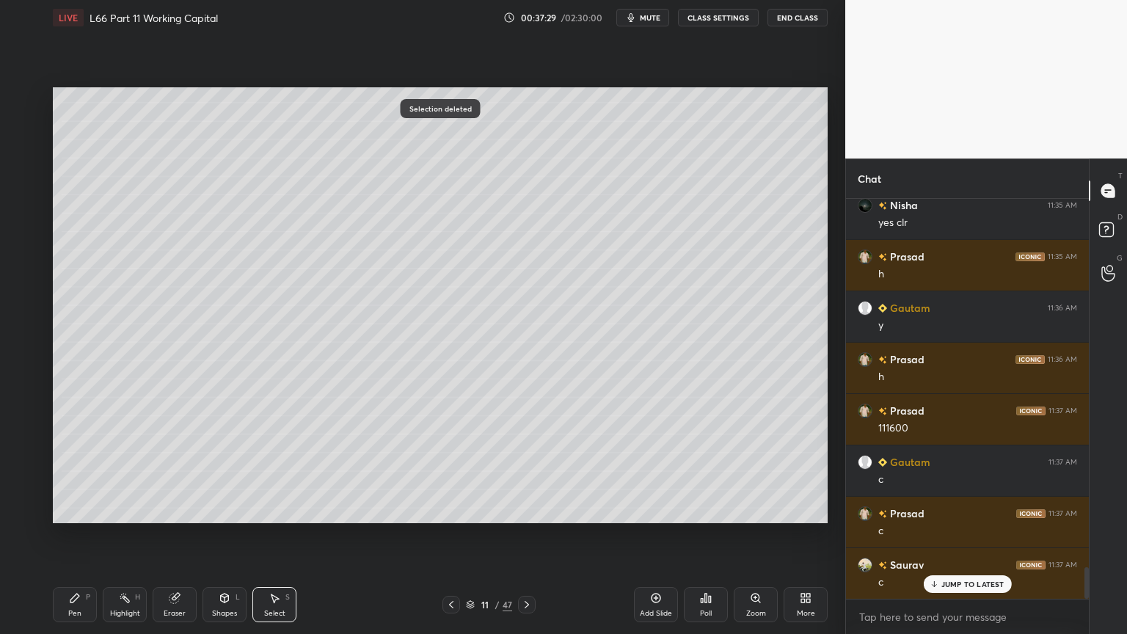
click at [78, 471] on icon at bounding box center [75, 598] width 12 height 12
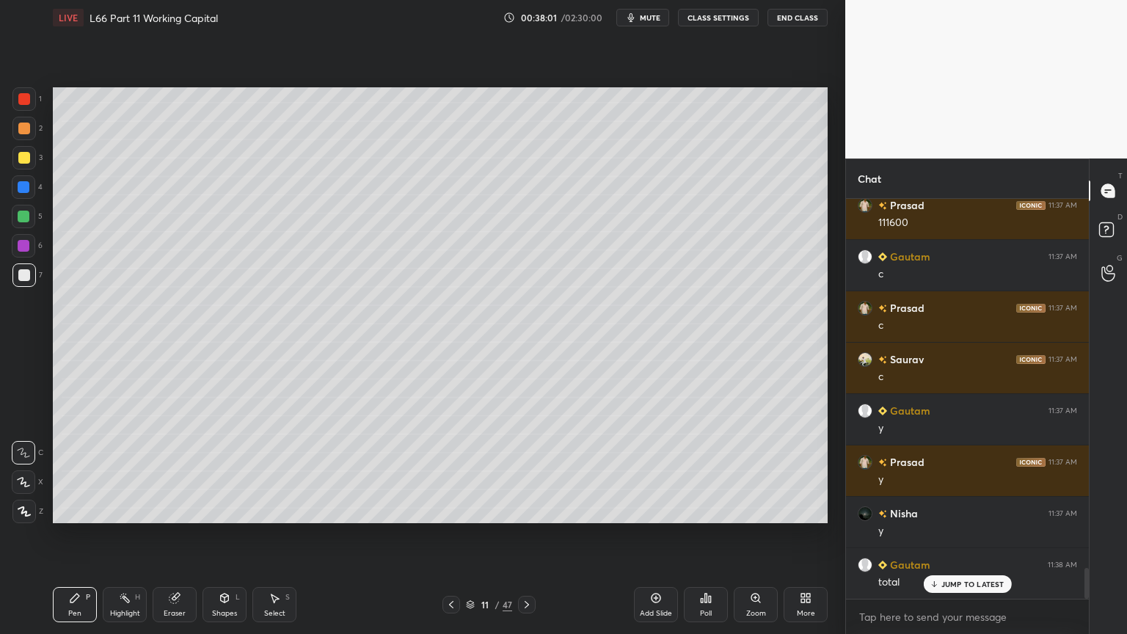
scroll to position [4902, 0]
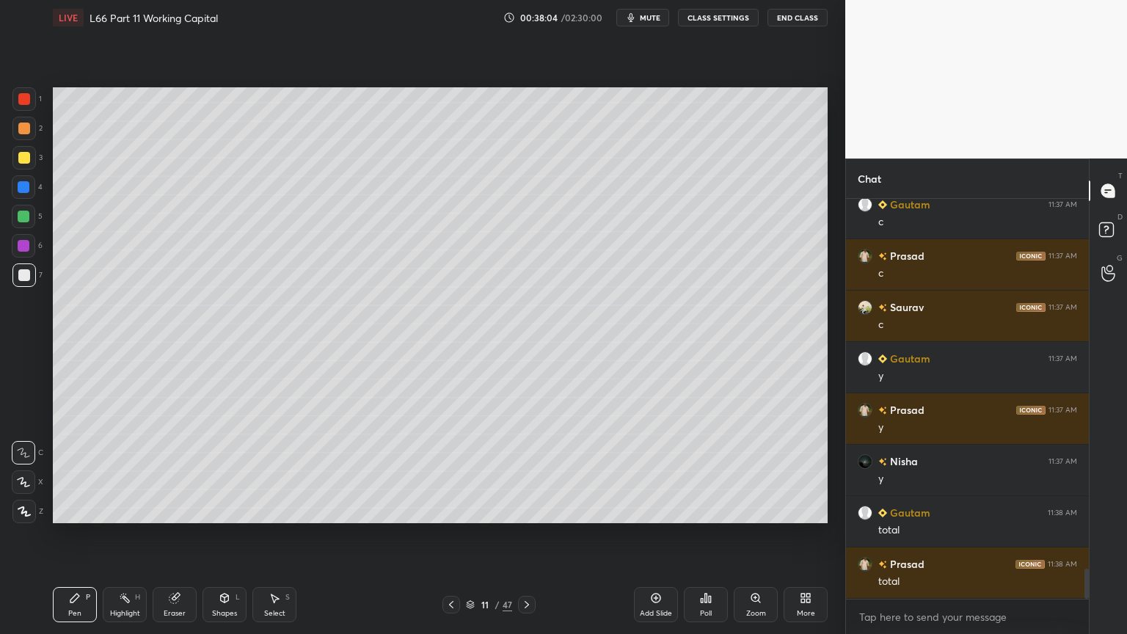
click at [28, 156] on div at bounding box center [24, 158] width 12 height 12
click at [31, 134] on div at bounding box center [23, 128] width 23 height 23
click at [17, 280] on div at bounding box center [23, 274] width 23 height 23
click at [449, 471] on icon at bounding box center [451, 605] width 12 height 12
click at [456, 471] on icon at bounding box center [451, 605] width 12 height 12
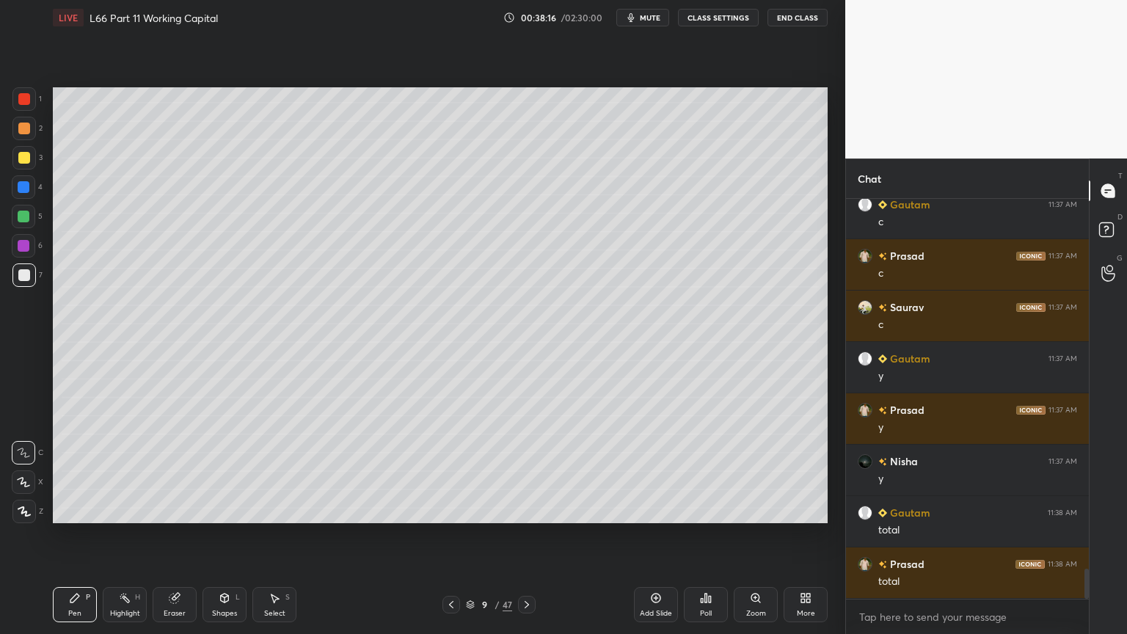
click at [457, 471] on div at bounding box center [451, 605] width 18 height 18
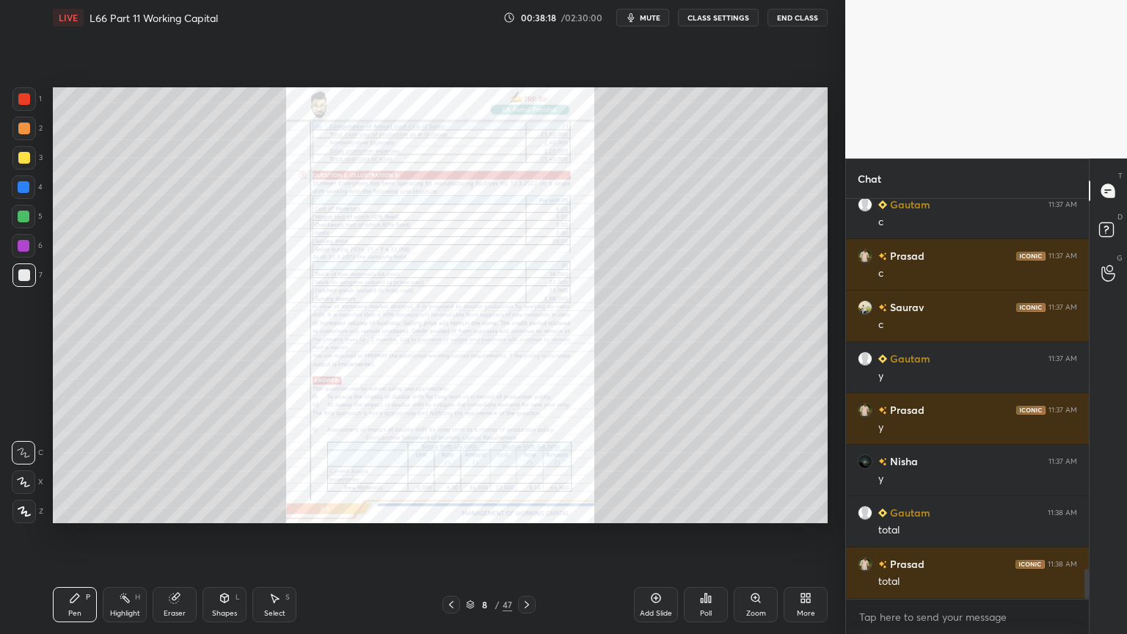
click at [755, 471] on icon at bounding box center [755, 597] width 0 height 3
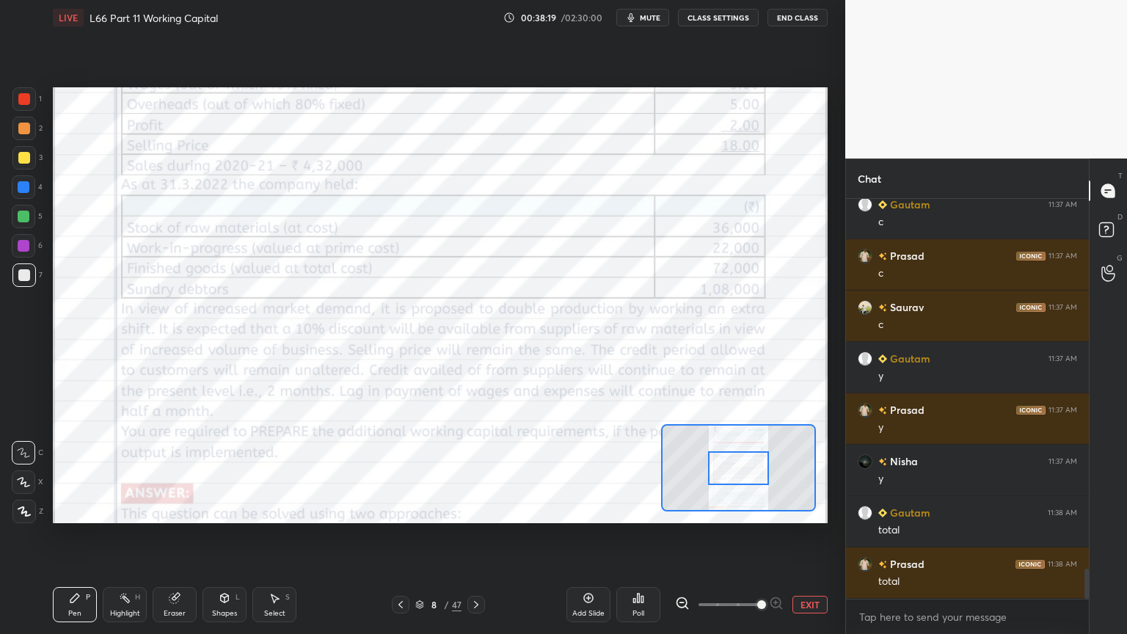
click at [478, 471] on icon at bounding box center [476, 605] width 12 height 12
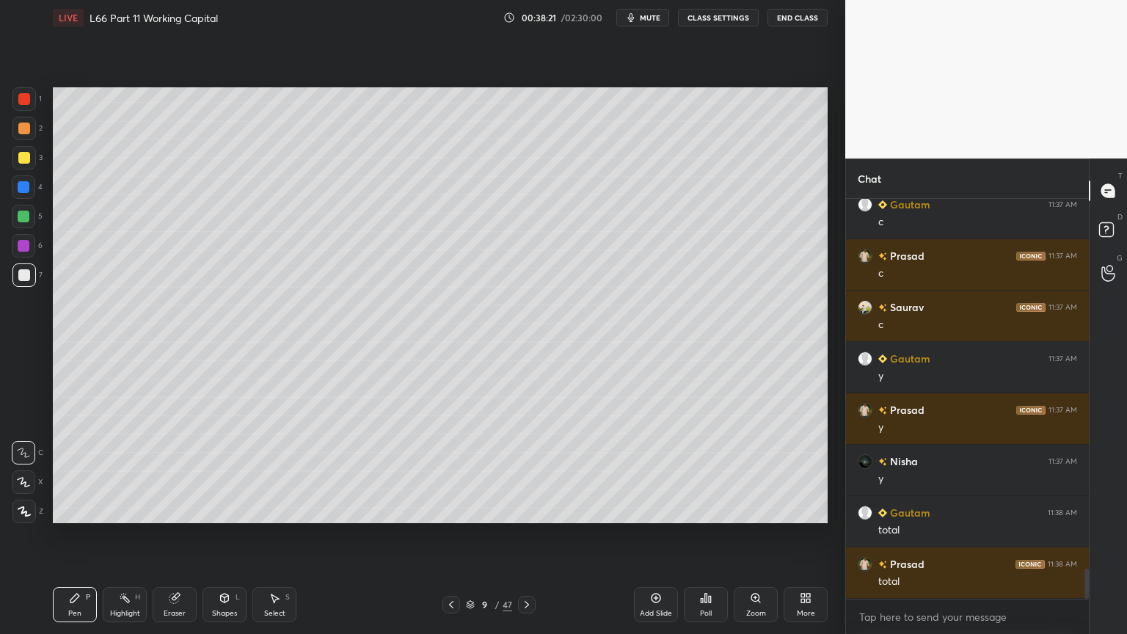
click at [530, 471] on icon at bounding box center [527, 605] width 12 height 12
click at [526, 471] on icon at bounding box center [527, 605] width 12 height 12
click at [10, 228] on div "1 2 3 4 5 6 7 C X Z C X Z E E Erase all H H" at bounding box center [23, 305] width 47 height 436
click at [32, 223] on div at bounding box center [23, 216] width 23 height 23
click at [450, 471] on icon at bounding box center [451, 605] width 12 height 12
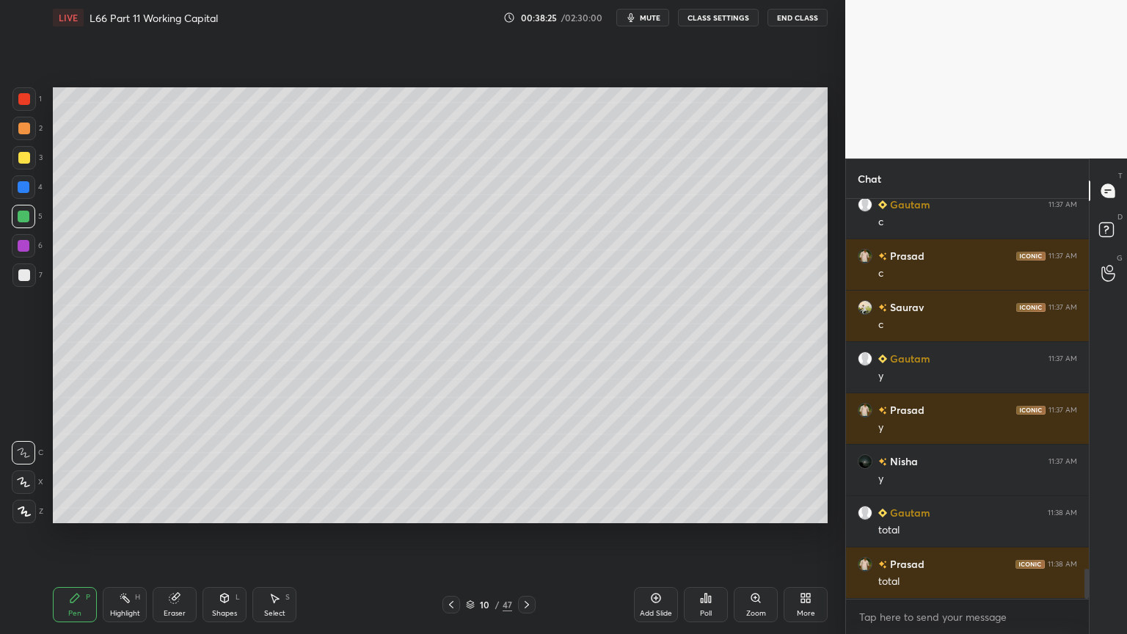
click at [452, 471] on icon at bounding box center [451, 605] width 12 height 12
click at [532, 471] on div at bounding box center [527, 605] width 18 height 18
click at [445, 471] on icon at bounding box center [451, 605] width 12 height 12
click at [529, 471] on icon at bounding box center [527, 605] width 12 height 12
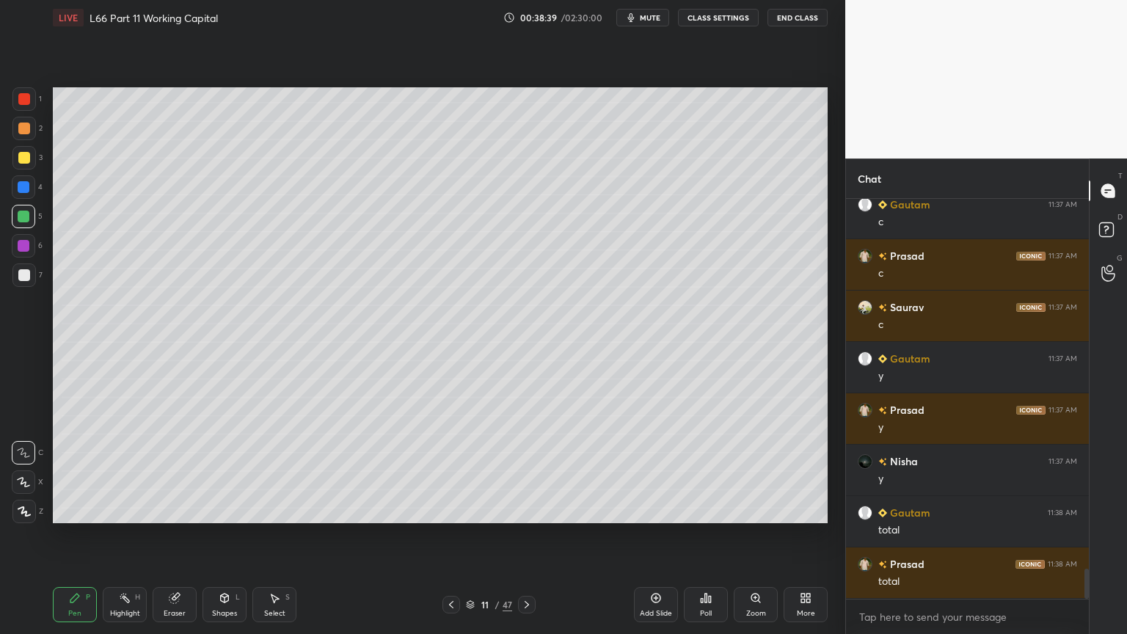
click at [23, 283] on div at bounding box center [23, 274] width 23 height 23
click at [527, 471] on icon at bounding box center [527, 605] width 12 height 12
click at [525, 471] on icon at bounding box center [527, 605] width 12 height 12
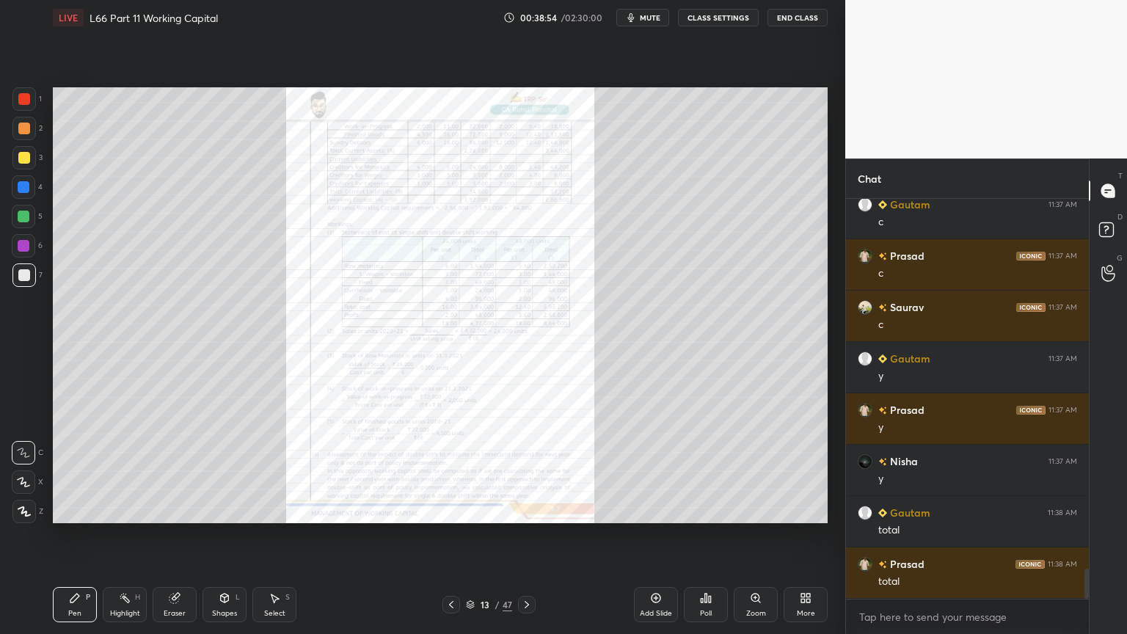
click at [31, 103] on div at bounding box center [23, 98] width 23 height 23
click at [754, 471] on div "Zoom" at bounding box center [756, 604] width 44 height 35
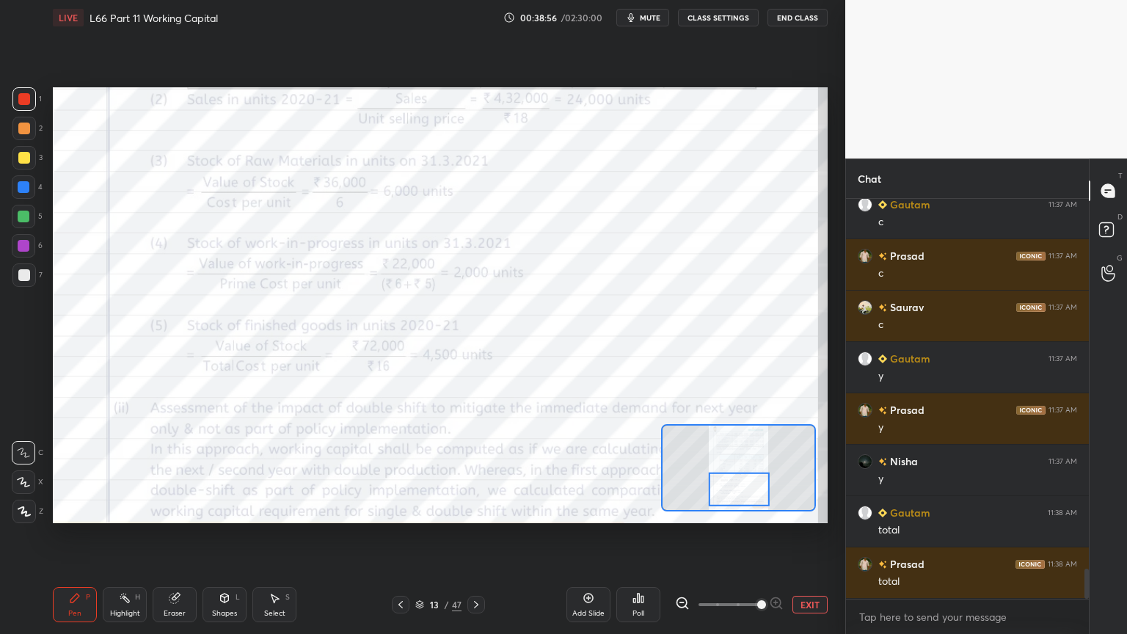
scroll to position [4953, 0]
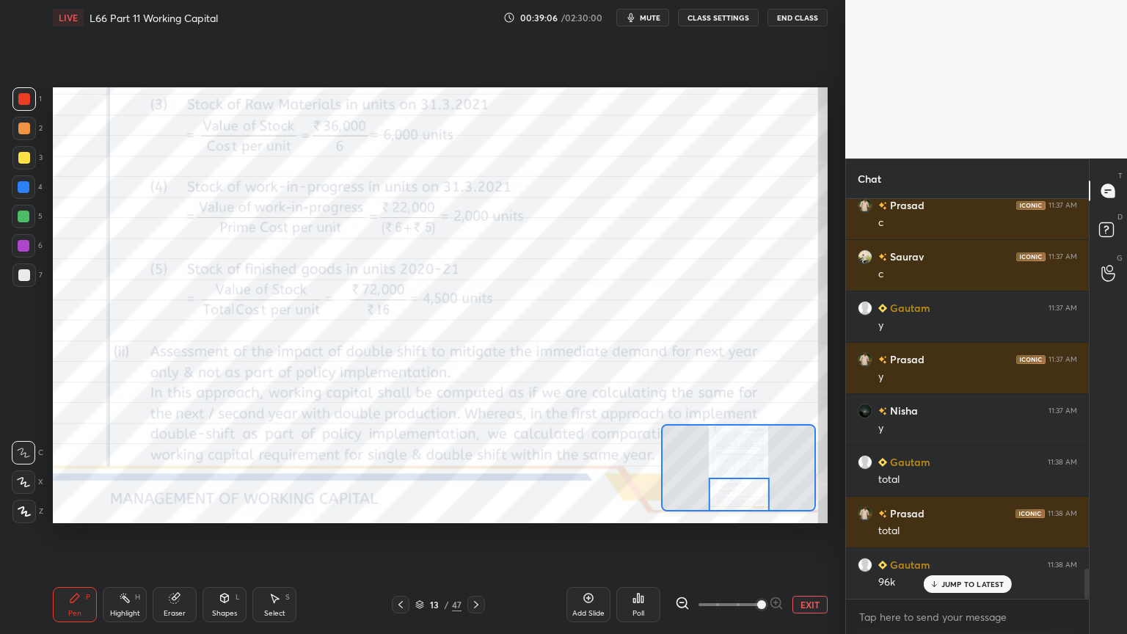
click at [403, 471] on icon at bounding box center [401, 605] width 12 height 12
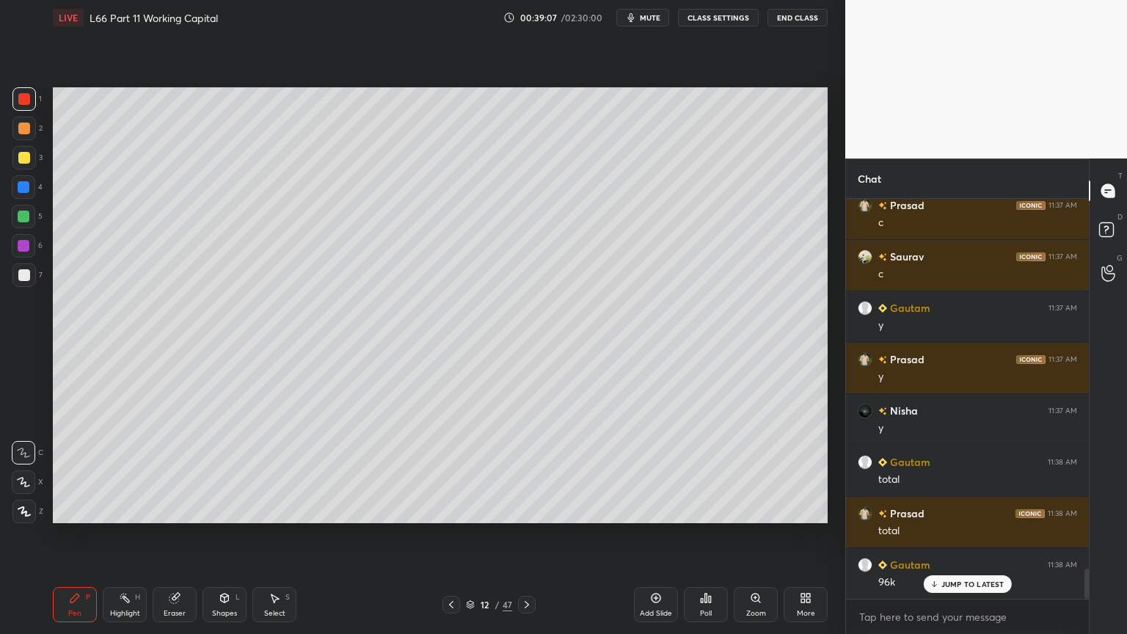
click at [399, 471] on div "12 / 47" at bounding box center [488, 605] width 290 height 18
click at [446, 471] on icon at bounding box center [451, 605] width 12 height 12
click at [456, 471] on icon at bounding box center [451, 605] width 12 height 12
click at [458, 471] on div at bounding box center [451, 605] width 18 height 18
click at [454, 471] on icon at bounding box center [451, 605] width 12 height 12
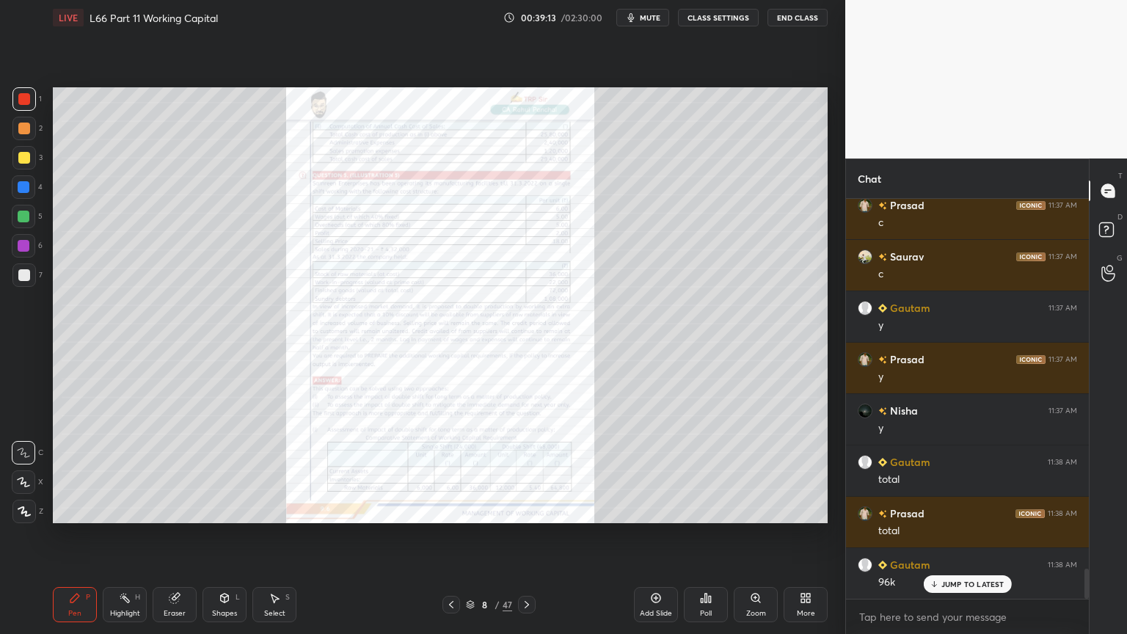
click at [524, 471] on icon at bounding box center [527, 605] width 12 height 12
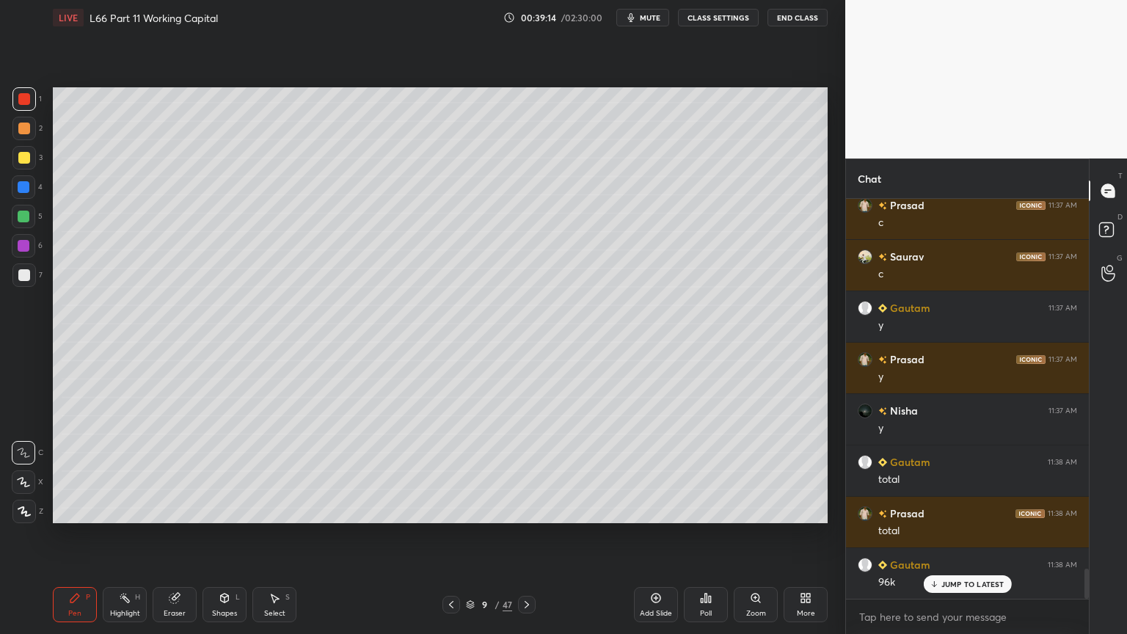
click at [528, 471] on icon at bounding box center [527, 605] width 12 height 12
click at [525, 471] on icon at bounding box center [527, 605] width 12 height 12
click at [522, 471] on icon at bounding box center [527, 605] width 12 height 12
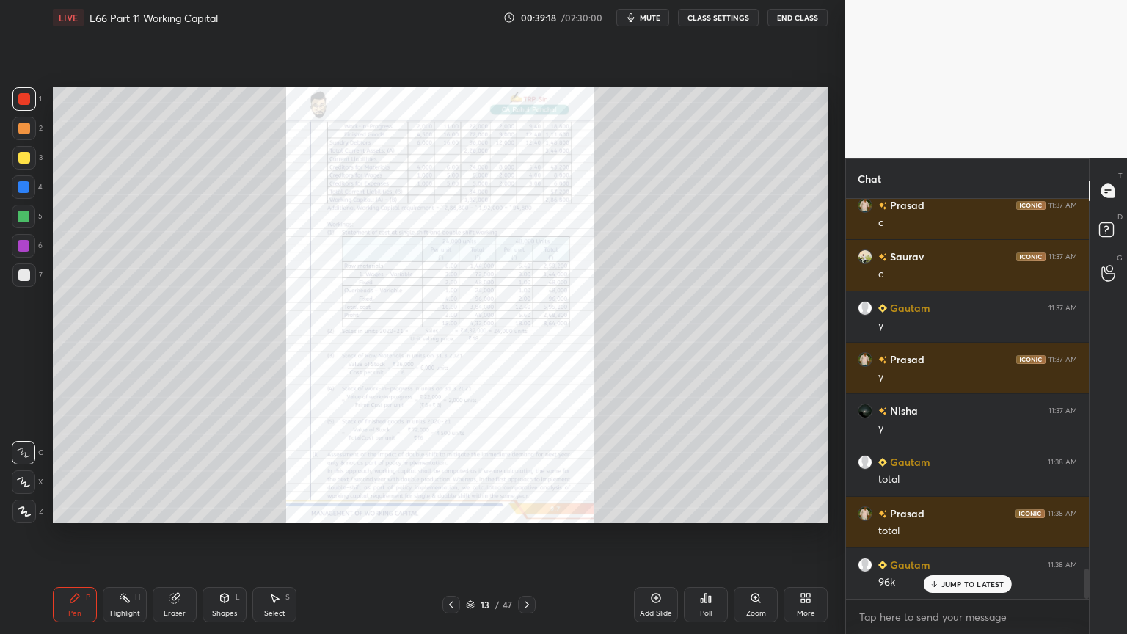
click at [446, 471] on div at bounding box center [451, 605] width 18 height 18
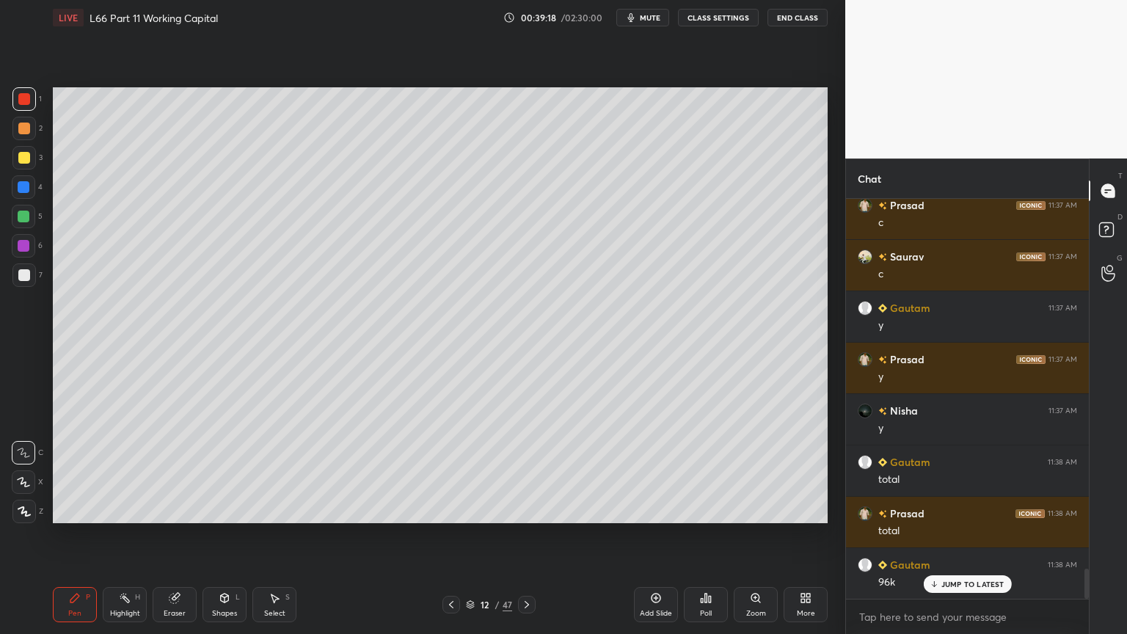
click at [449, 471] on icon at bounding box center [451, 605] width 12 height 12
click at [29, 279] on div at bounding box center [23, 274] width 23 height 23
click at [531, 471] on icon at bounding box center [527, 605] width 12 height 12
click at [453, 471] on icon at bounding box center [451, 605] width 12 height 12
click at [452, 471] on icon at bounding box center [451, 605] width 12 height 12
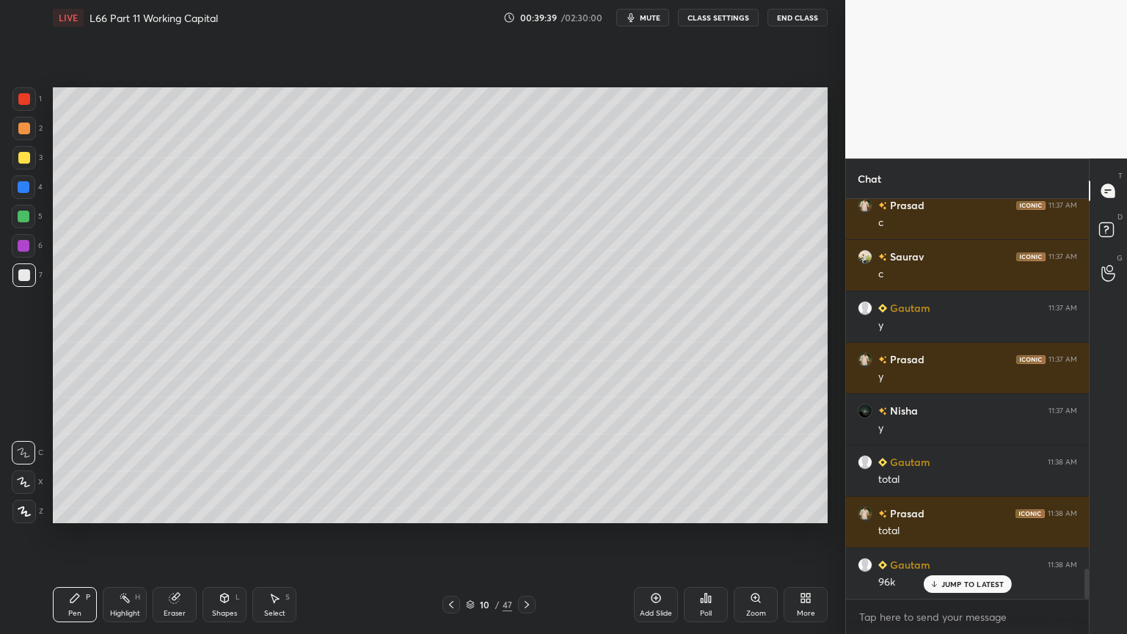
click at [452, 471] on icon at bounding box center [451, 605] width 12 height 12
click at [530, 471] on icon at bounding box center [527, 605] width 12 height 12
click at [21, 217] on div at bounding box center [24, 217] width 12 height 12
click at [26, 285] on div at bounding box center [23, 274] width 23 height 23
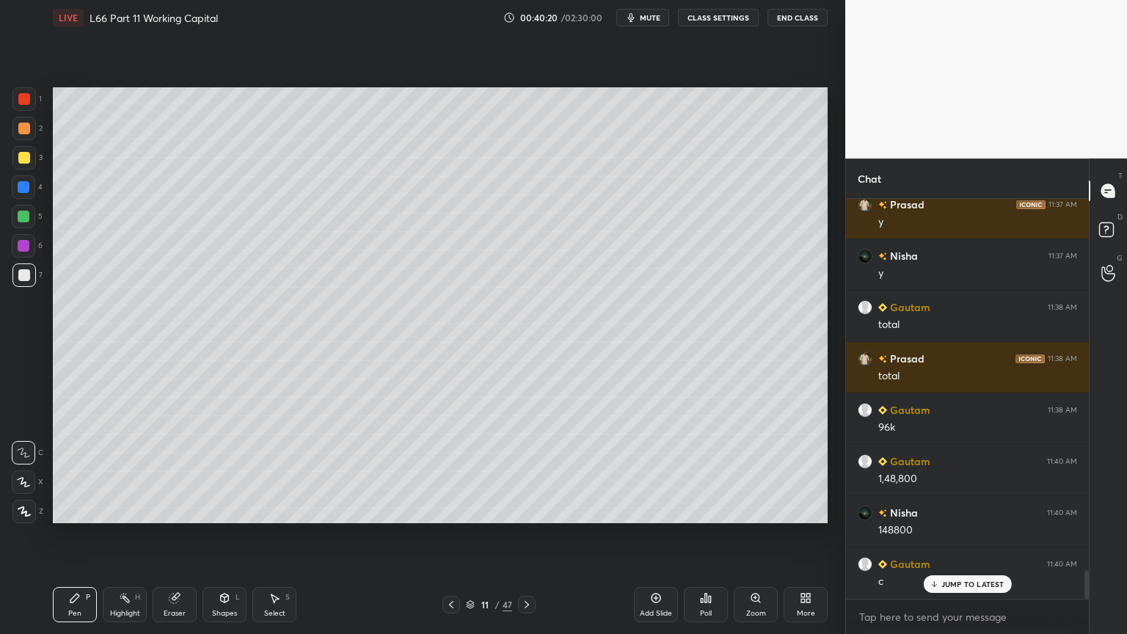
scroll to position [5158, 0]
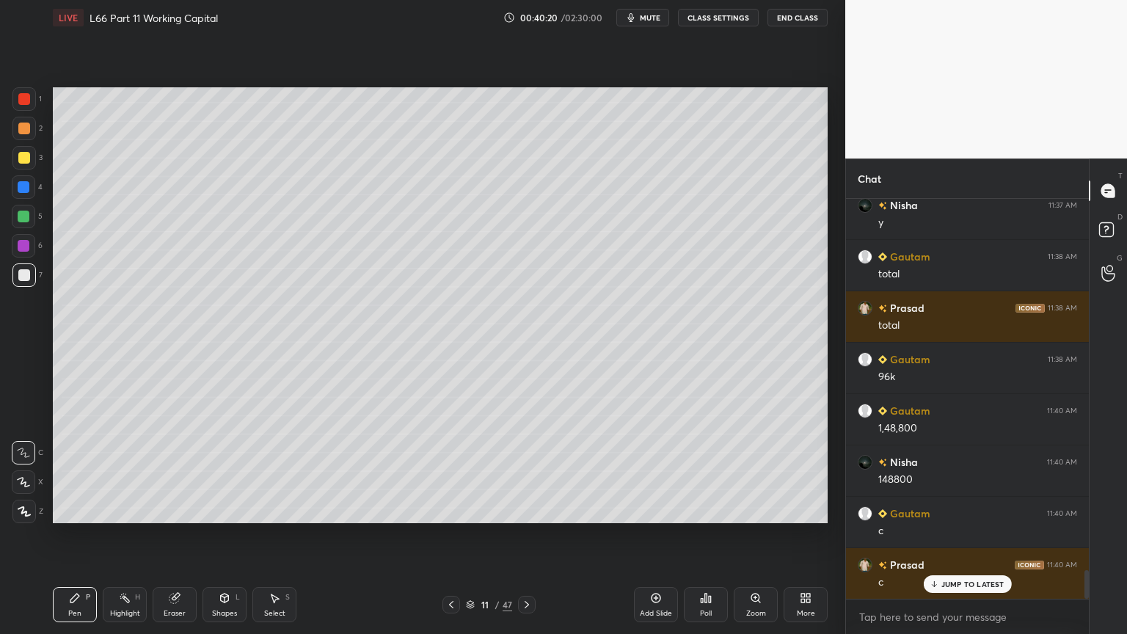
click at [29, 195] on div at bounding box center [23, 186] width 23 height 23
click at [202, 471] on div "Shapes L" at bounding box center [224, 604] width 44 height 35
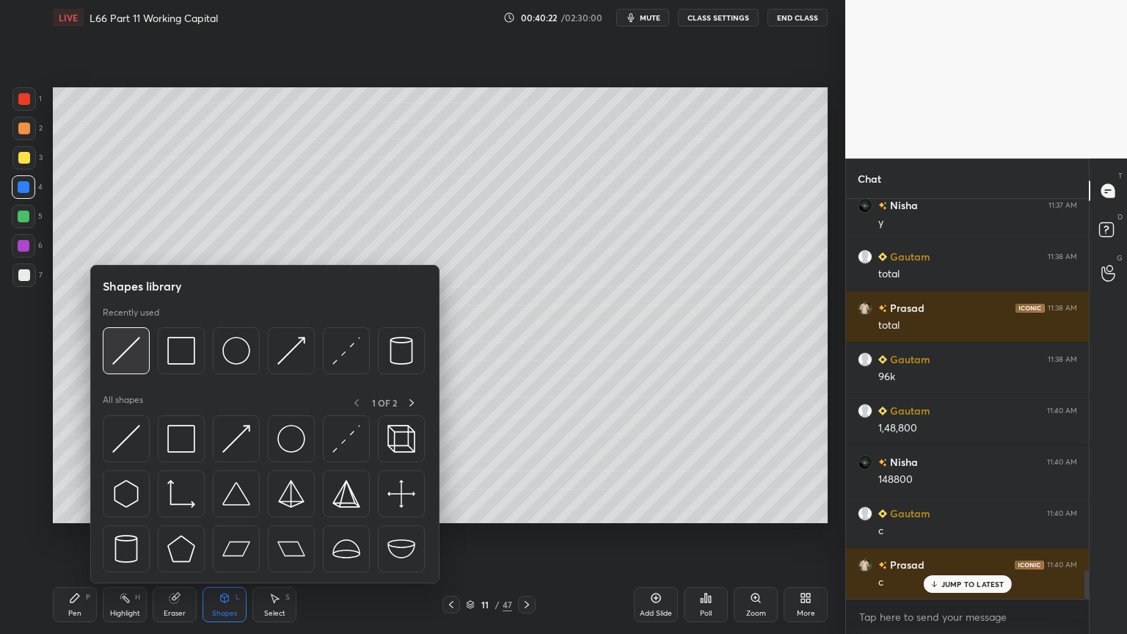
click at [129, 362] on img at bounding box center [126, 351] width 28 height 28
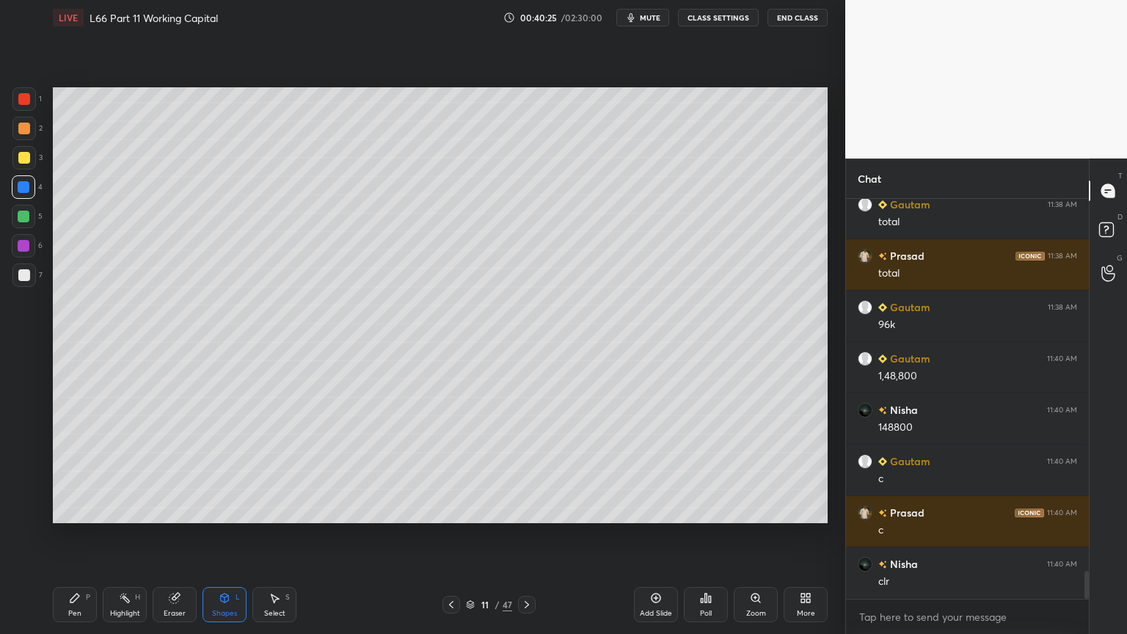
scroll to position [5261, 0]
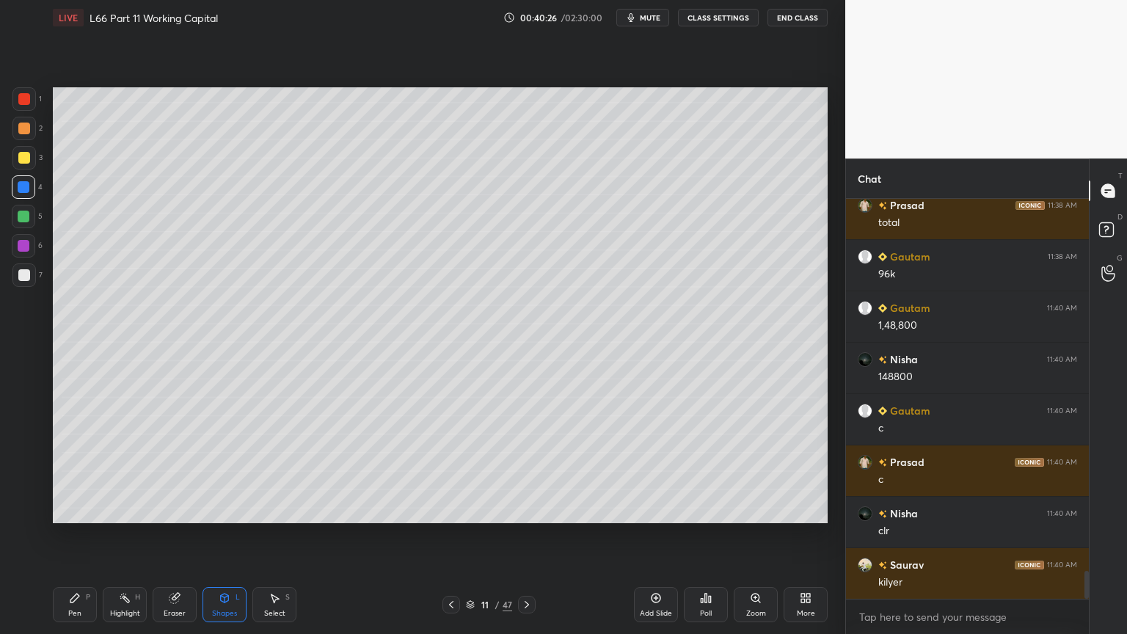
click at [29, 277] on div at bounding box center [24, 275] width 12 height 12
click at [70, 471] on icon at bounding box center [74, 597] width 9 height 9
click at [21, 102] on div at bounding box center [24, 99] width 12 height 12
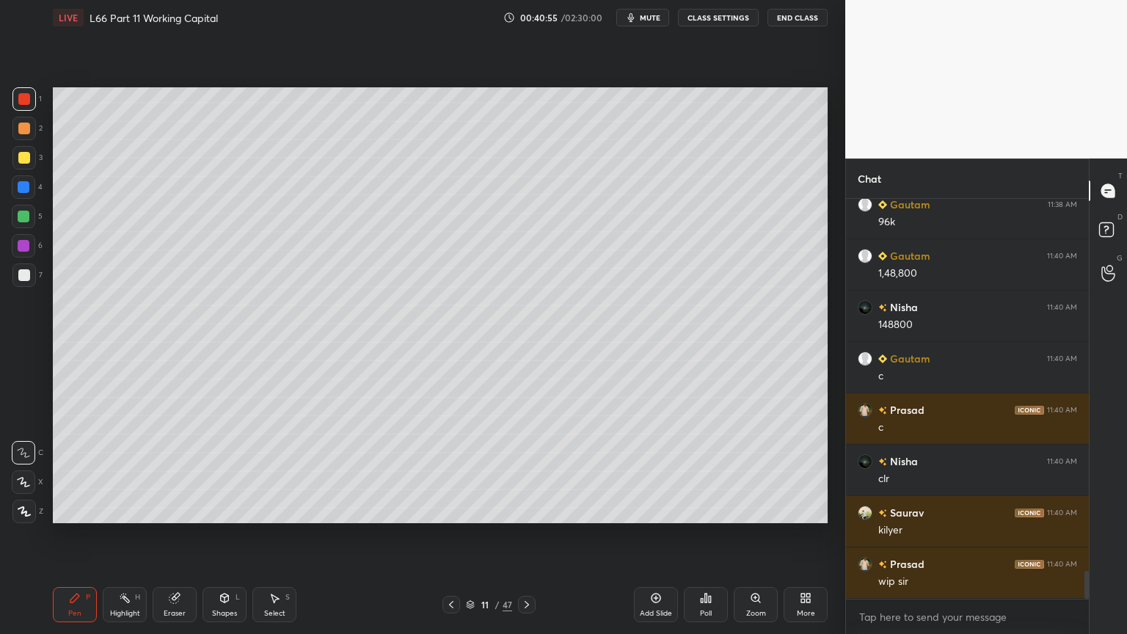
scroll to position [5328, 0]
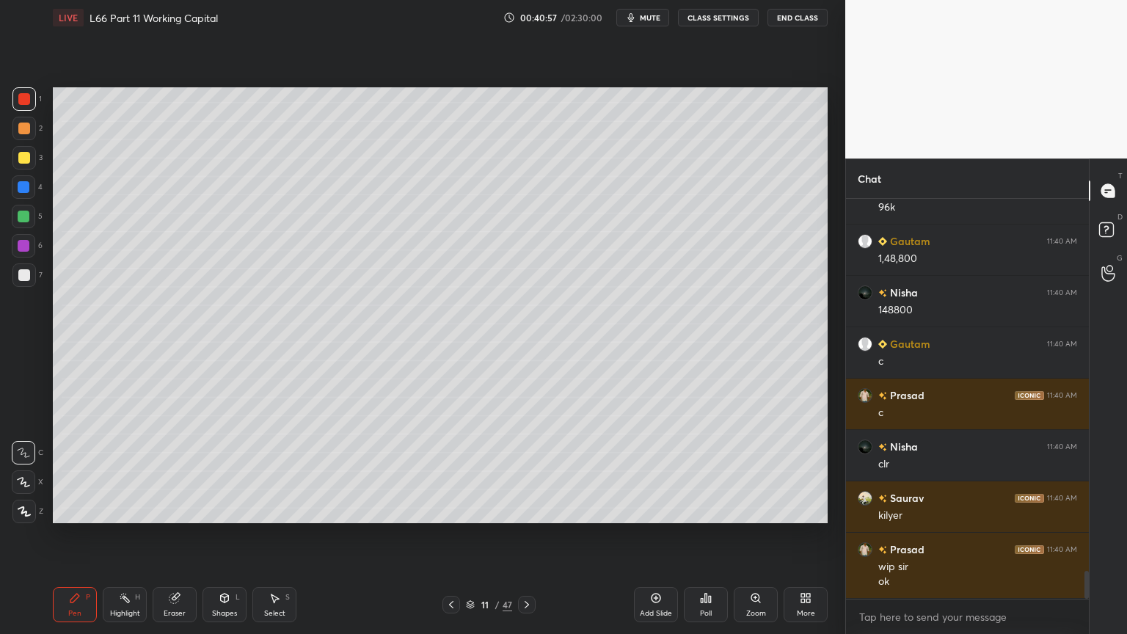
click at [21, 161] on div at bounding box center [24, 158] width 12 height 12
click at [232, 471] on div "Shapes L" at bounding box center [224, 604] width 44 height 35
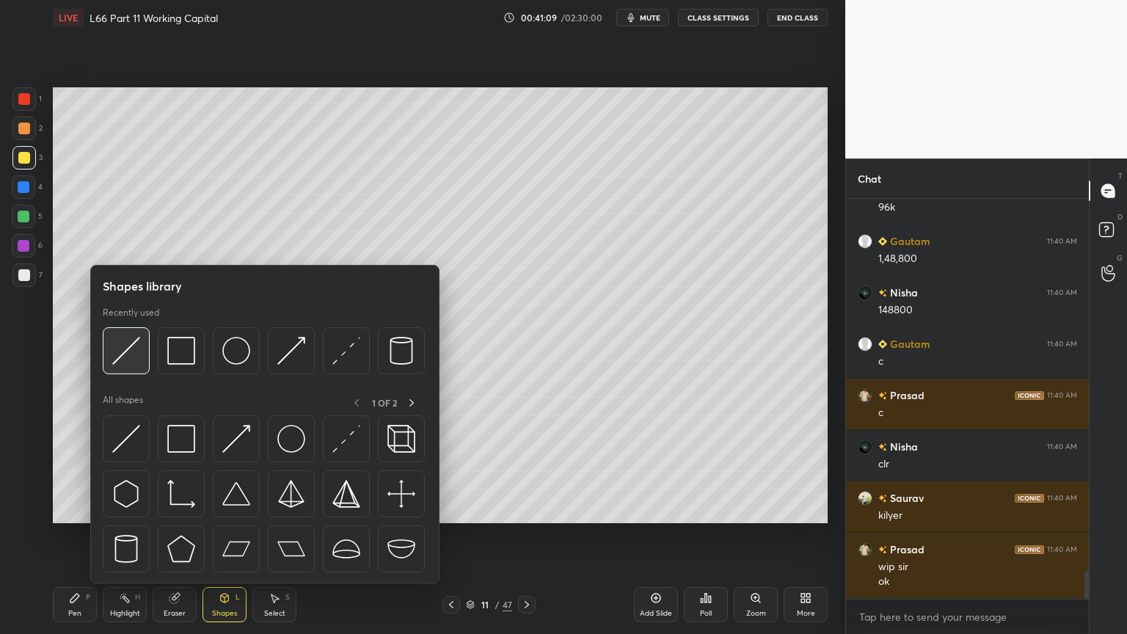
click at [120, 363] on img at bounding box center [126, 351] width 28 height 28
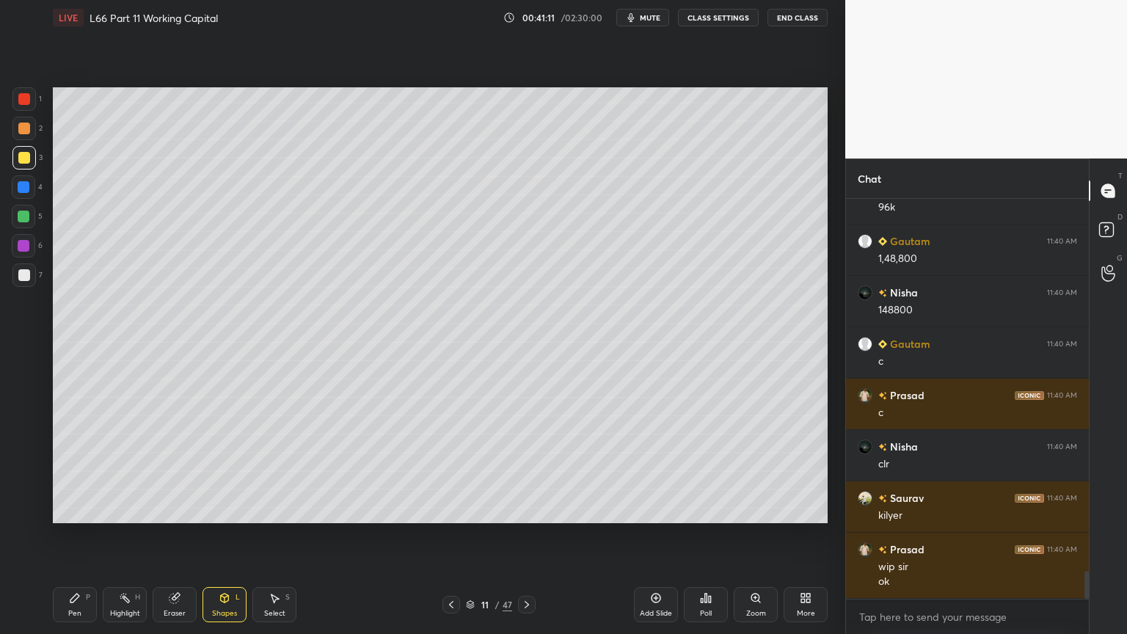
click at [21, 280] on div at bounding box center [24, 275] width 12 height 12
click at [72, 471] on div "Pen P" at bounding box center [75, 604] width 44 height 35
click at [22, 222] on div at bounding box center [24, 217] width 12 height 12
click at [450, 471] on icon at bounding box center [451, 605] width 12 height 12
click at [446, 471] on icon at bounding box center [451, 605] width 12 height 12
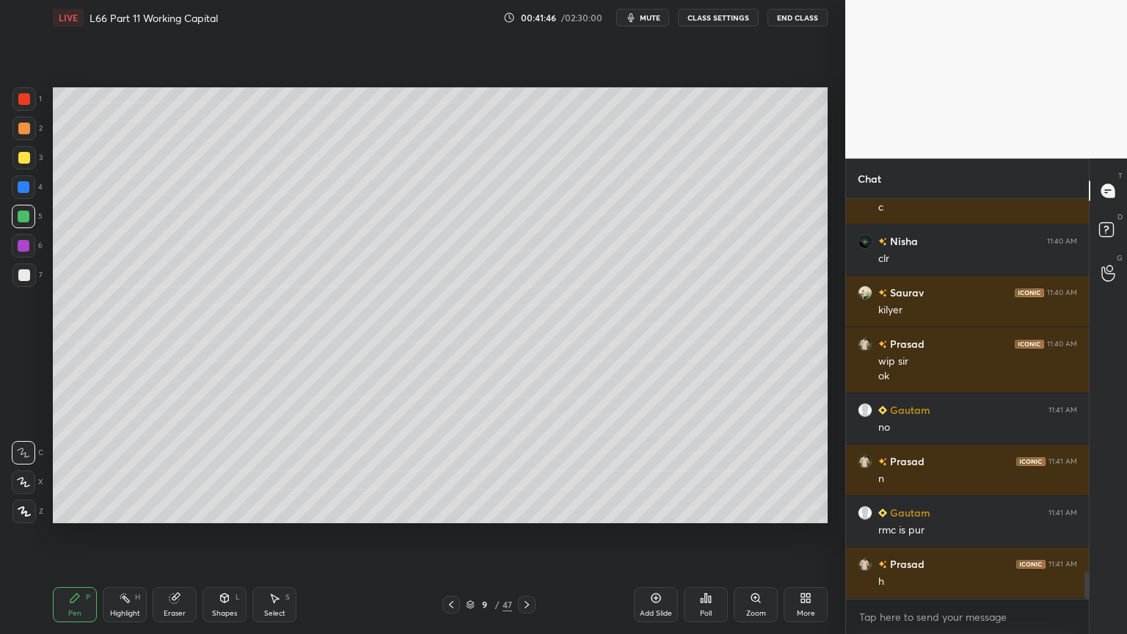
scroll to position [5584, 0]
click at [526, 471] on icon at bounding box center [527, 605] width 12 height 12
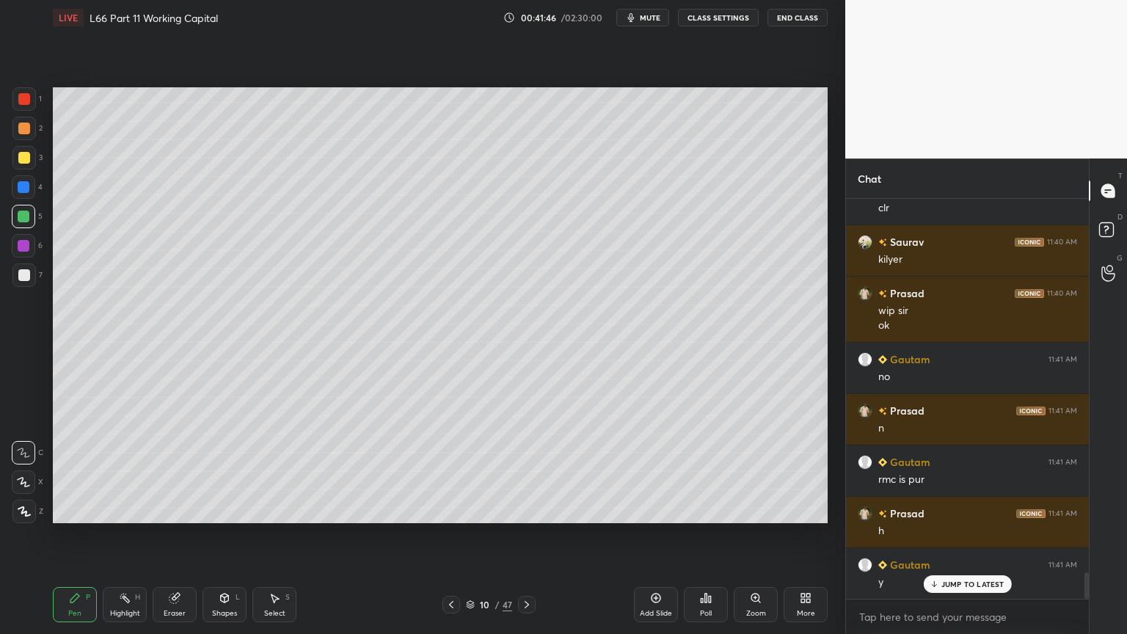
click at [530, 471] on icon at bounding box center [527, 605] width 12 height 12
click at [24, 277] on div at bounding box center [24, 275] width 12 height 12
click at [24, 216] on div at bounding box center [24, 217] width 12 height 12
click at [451, 471] on icon at bounding box center [451, 605] width 12 height 12
click at [450, 471] on icon at bounding box center [451, 605] width 12 height 12
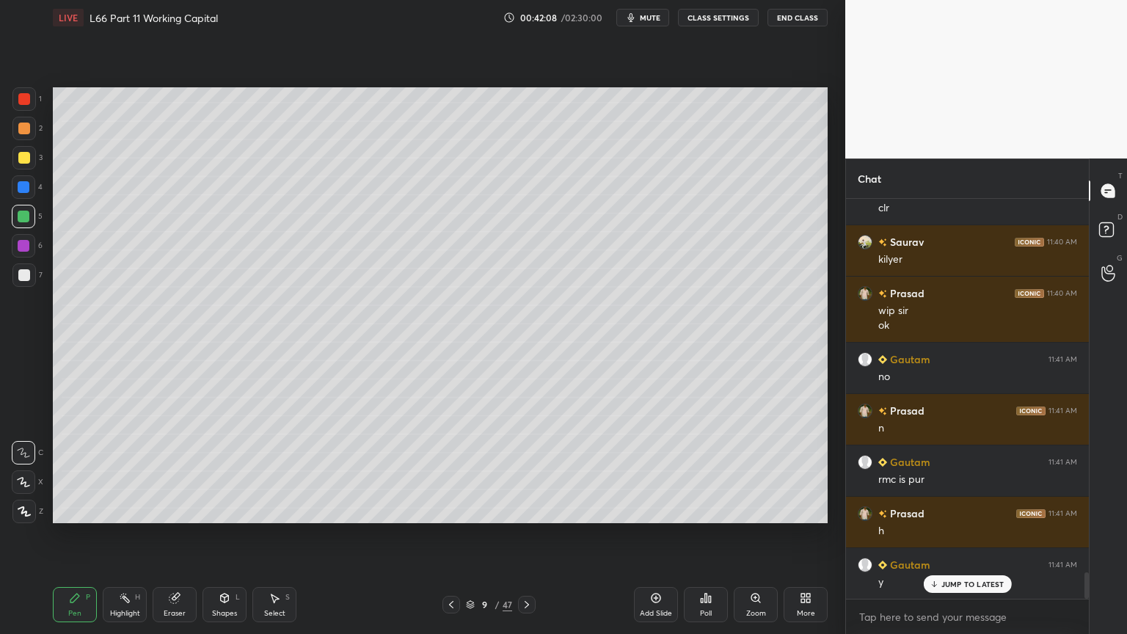
click at [528, 471] on icon at bounding box center [527, 605] width 12 height 12
click at [530, 471] on icon at bounding box center [527, 605] width 12 height 12
click at [21, 277] on div at bounding box center [24, 275] width 12 height 12
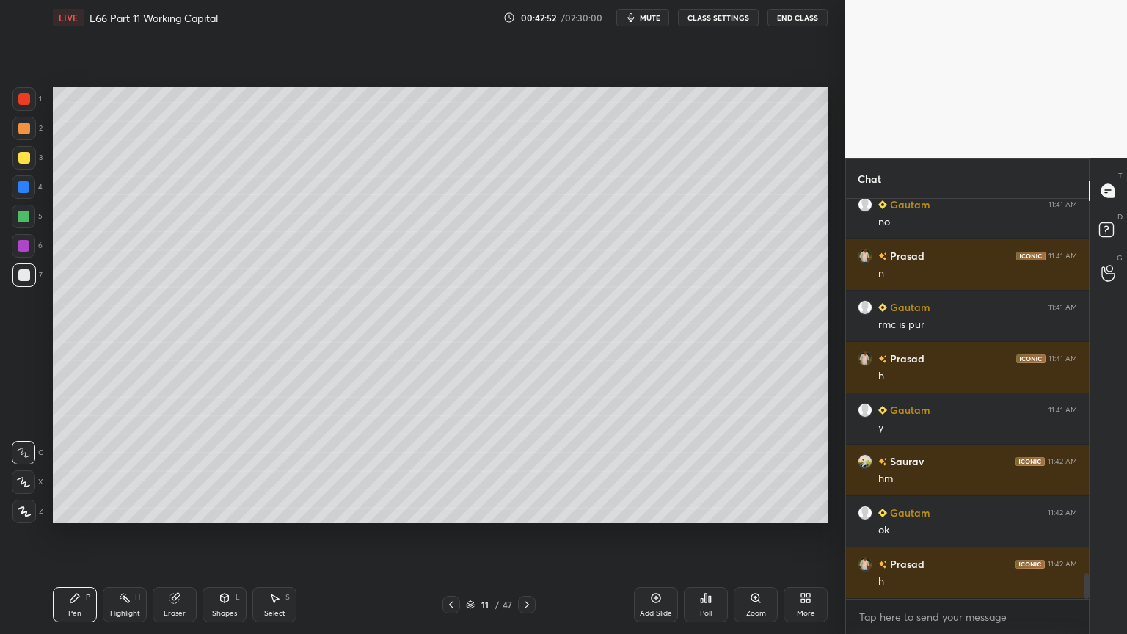
scroll to position [5789, 0]
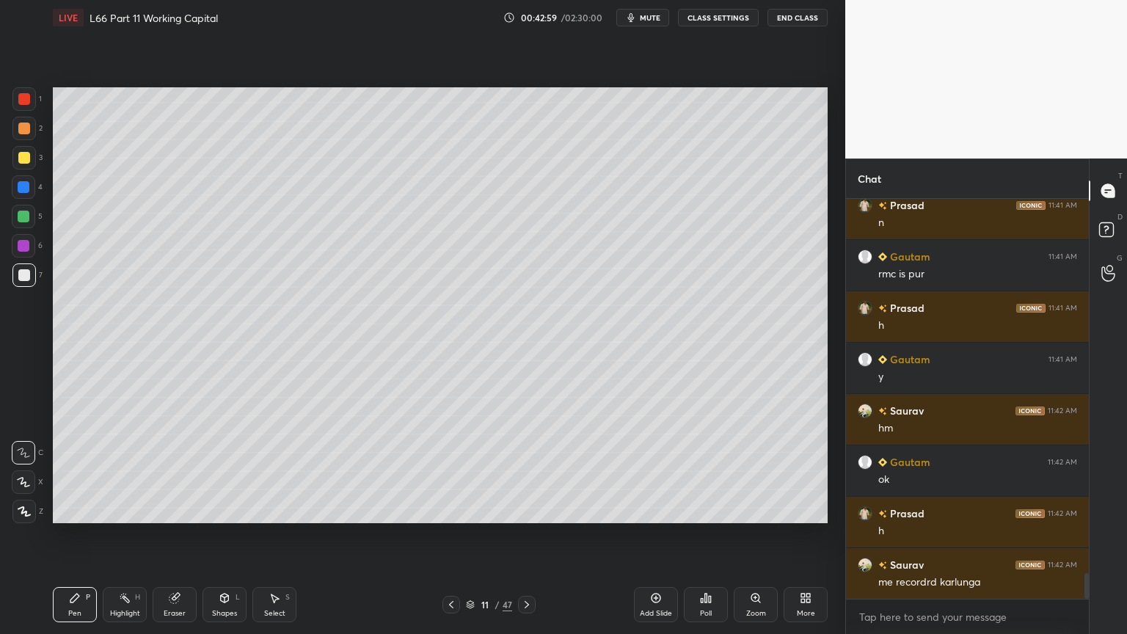
click at [33, 216] on div at bounding box center [23, 216] width 23 height 23
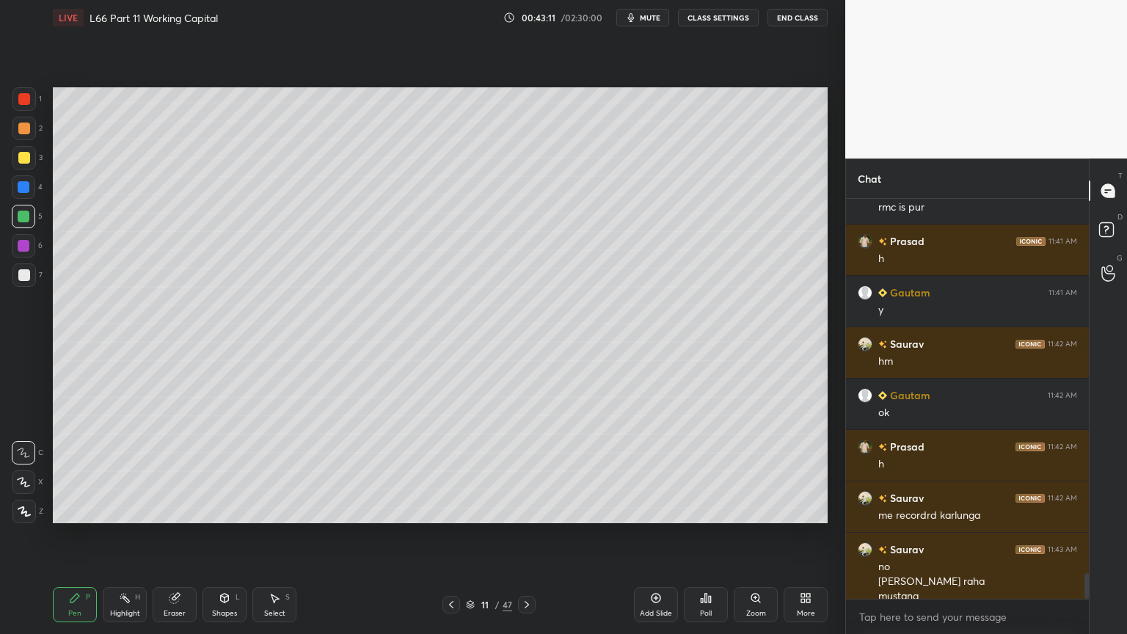
scroll to position [5871, 0]
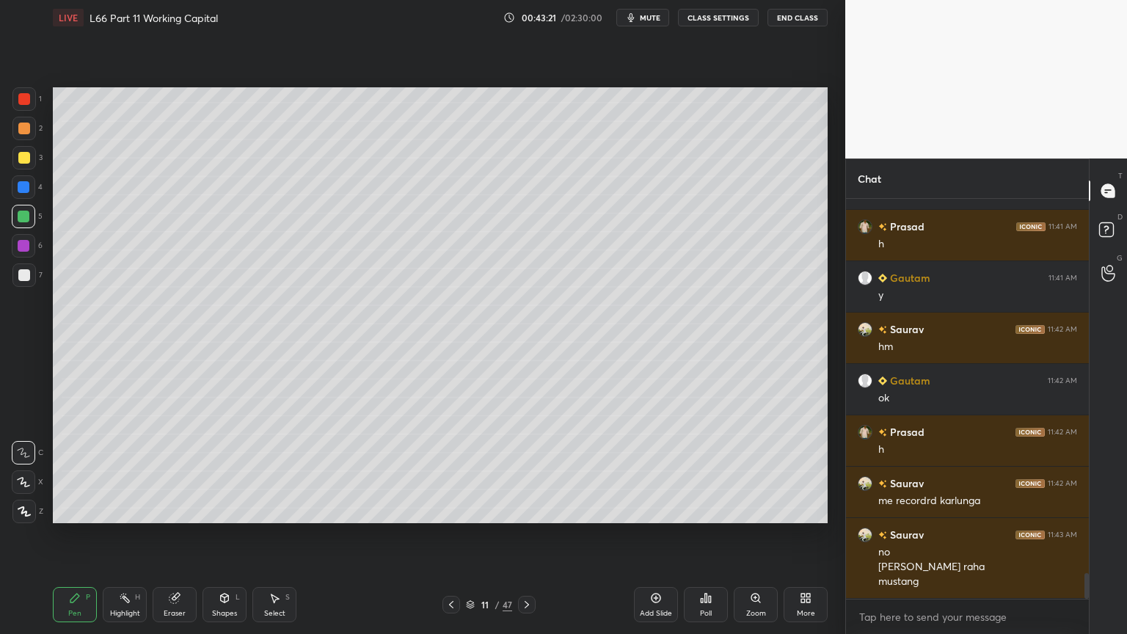
click at [454, 471] on icon at bounding box center [451, 605] width 12 height 12
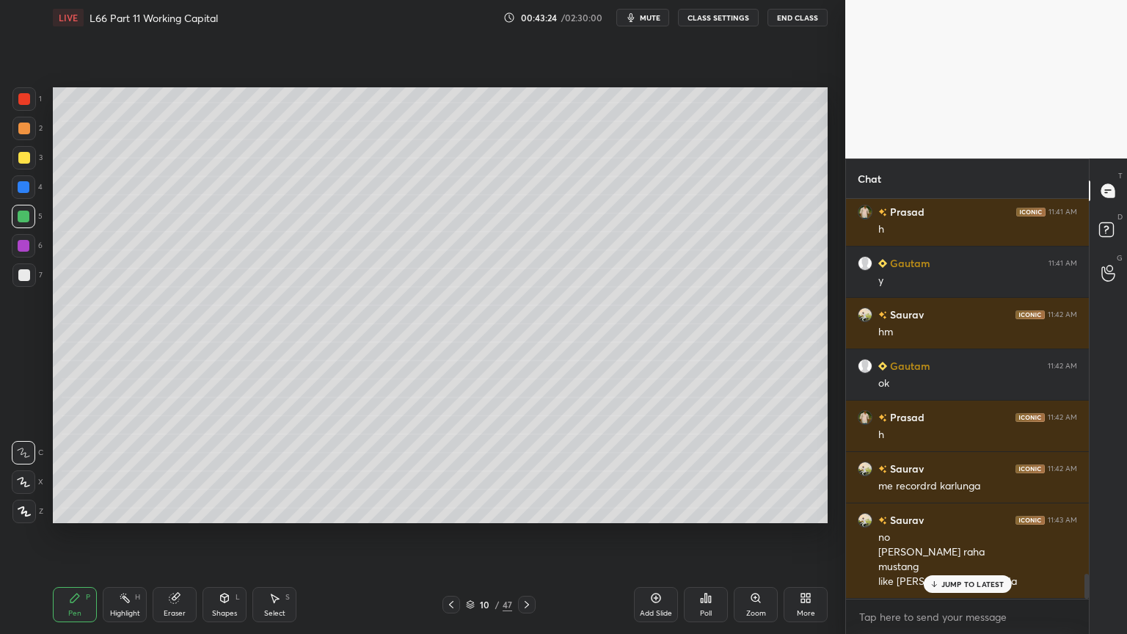
scroll to position [5936, 0]
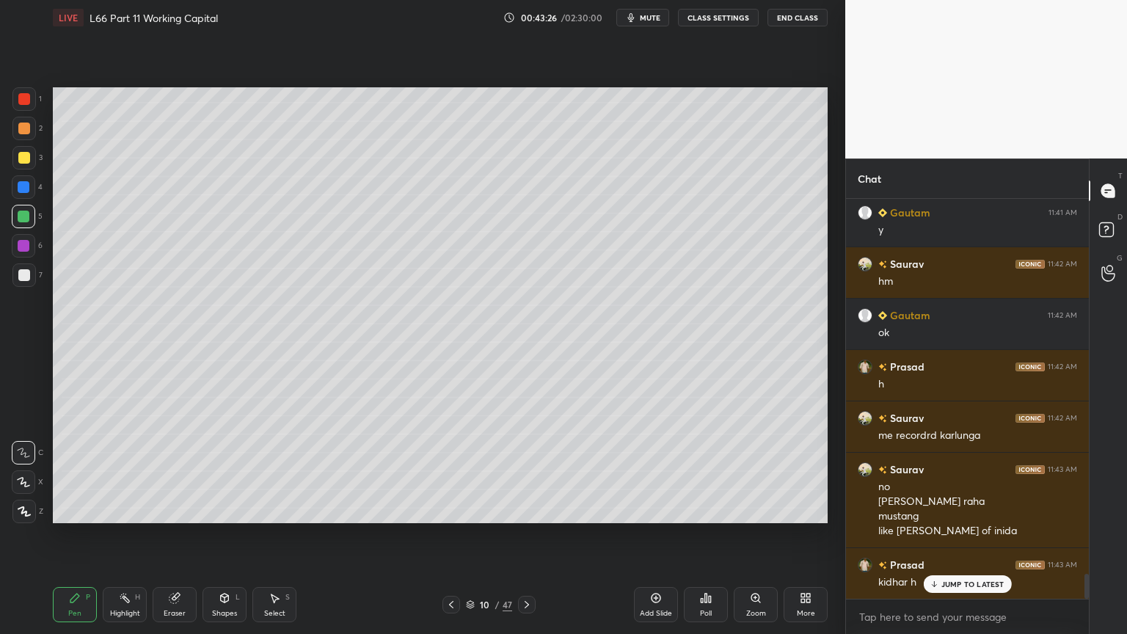
click at [454, 471] on icon at bounding box center [451, 605] width 12 height 12
click at [453, 471] on icon at bounding box center [451, 605] width 12 height 12
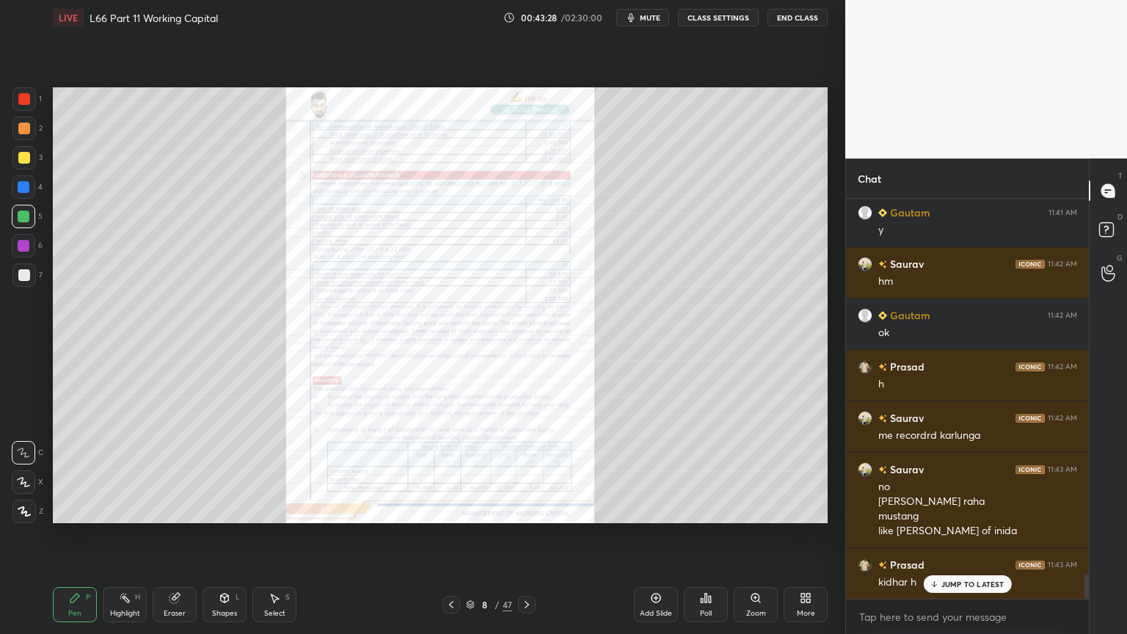
scroll to position [5951, 0]
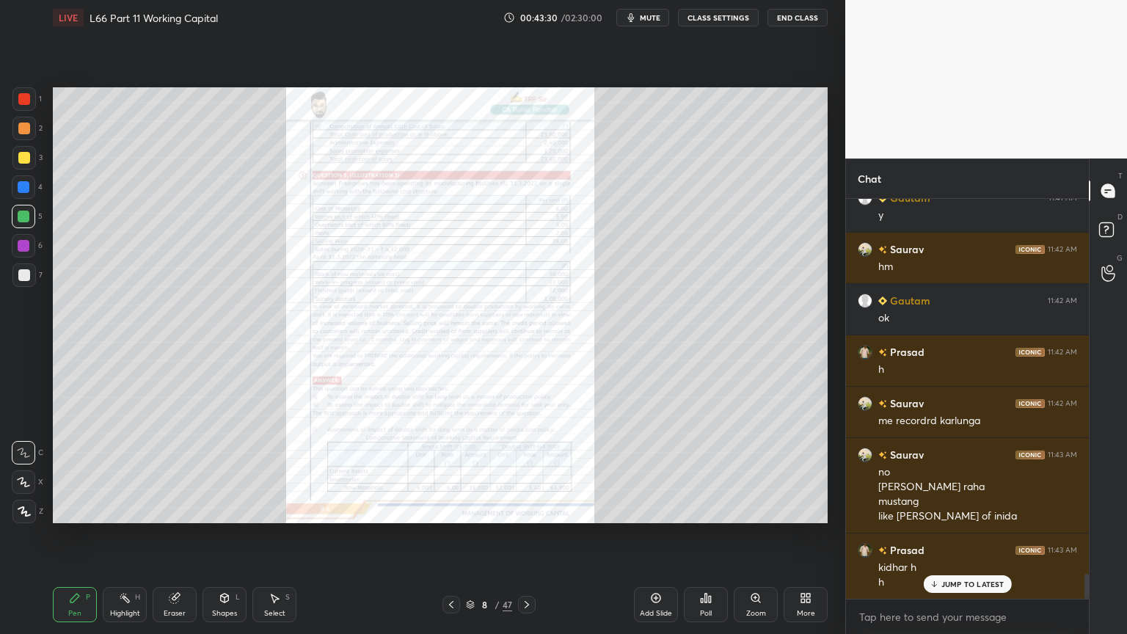
click at [173, 471] on icon at bounding box center [174, 598] width 10 height 10
click at [26, 471] on span "Erase all" at bounding box center [23, 511] width 22 height 10
click at [536, 471] on div "8 / 47" at bounding box center [488, 605] width 290 height 18
click at [531, 471] on icon at bounding box center [527, 605] width 12 height 12
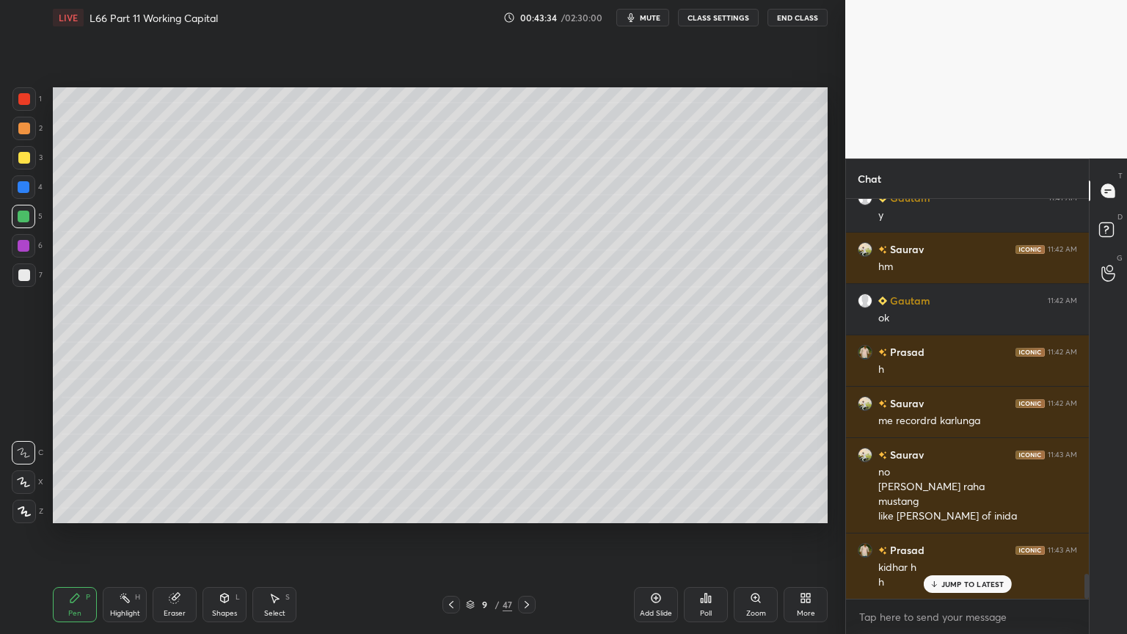
click at [529, 471] on icon at bounding box center [527, 605] width 12 height 12
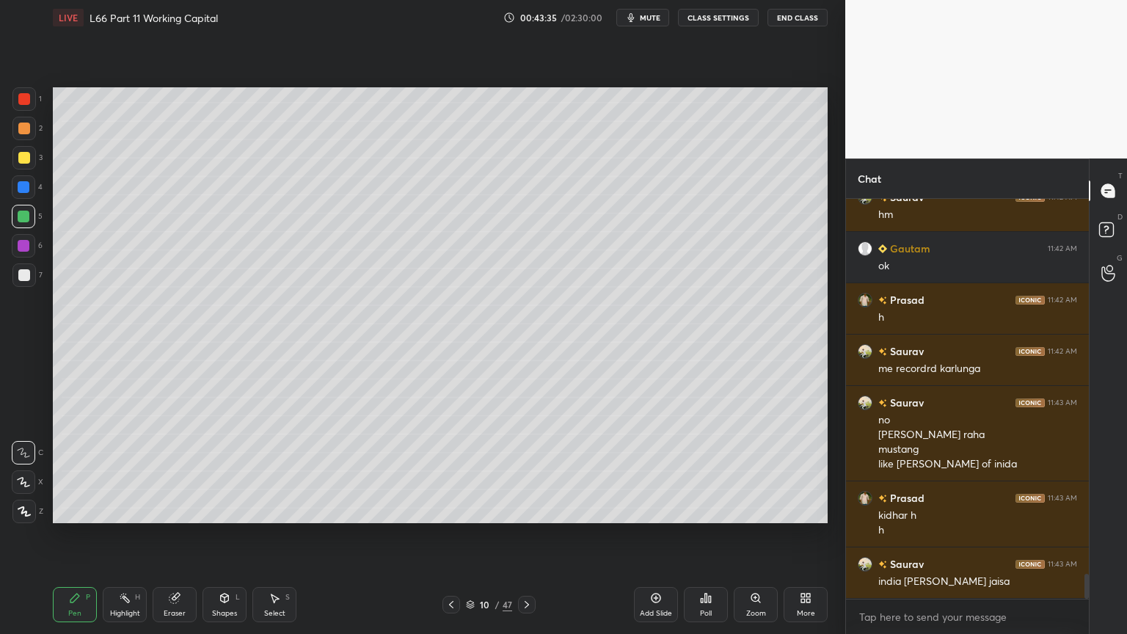
click at [531, 471] on icon at bounding box center [527, 605] width 12 height 12
click at [449, 471] on icon at bounding box center [451, 605] width 12 height 12
click at [453, 471] on icon at bounding box center [451, 605] width 12 height 12
click at [29, 101] on div at bounding box center [24, 99] width 12 height 12
click at [117, 471] on div "Highlight H" at bounding box center [125, 604] width 44 height 35
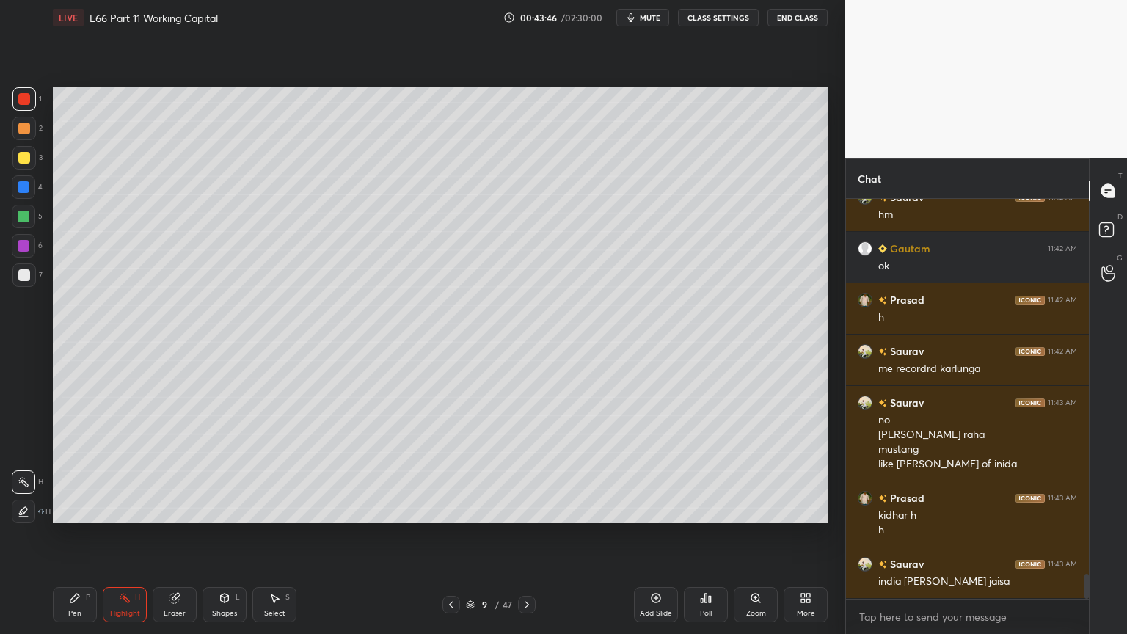
click at [528, 471] on icon at bounding box center [527, 605] width 12 height 12
click at [31, 220] on div at bounding box center [23, 216] width 23 height 23
click at [59, 471] on div "Pen P" at bounding box center [75, 604] width 44 height 35
click at [23, 279] on div at bounding box center [24, 275] width 12 height 12
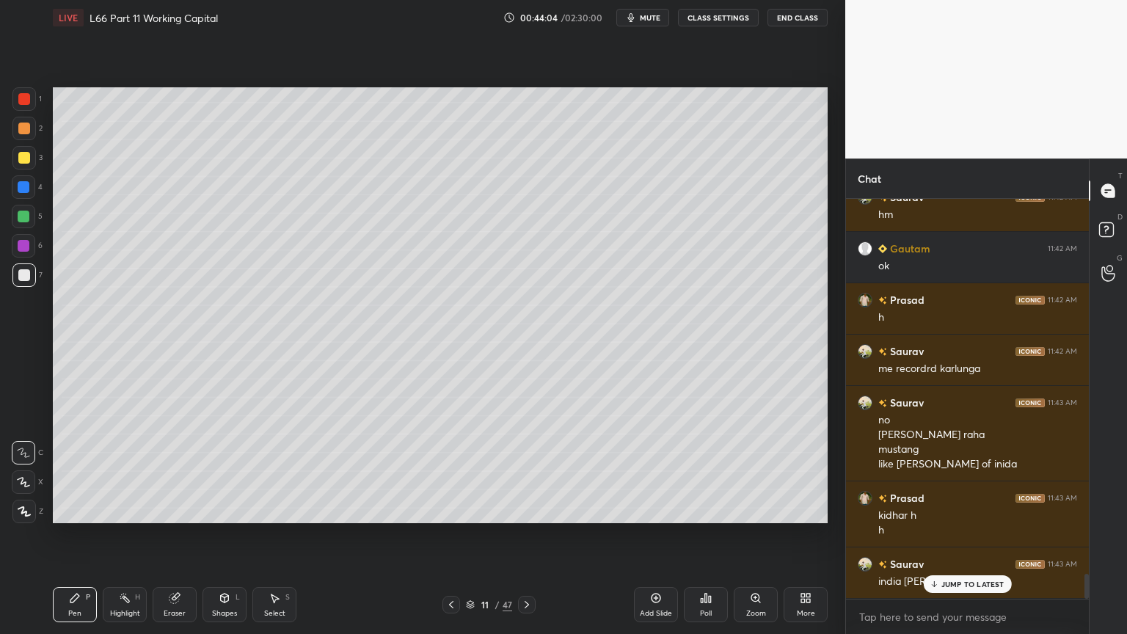
scroll to position [6053, 0]
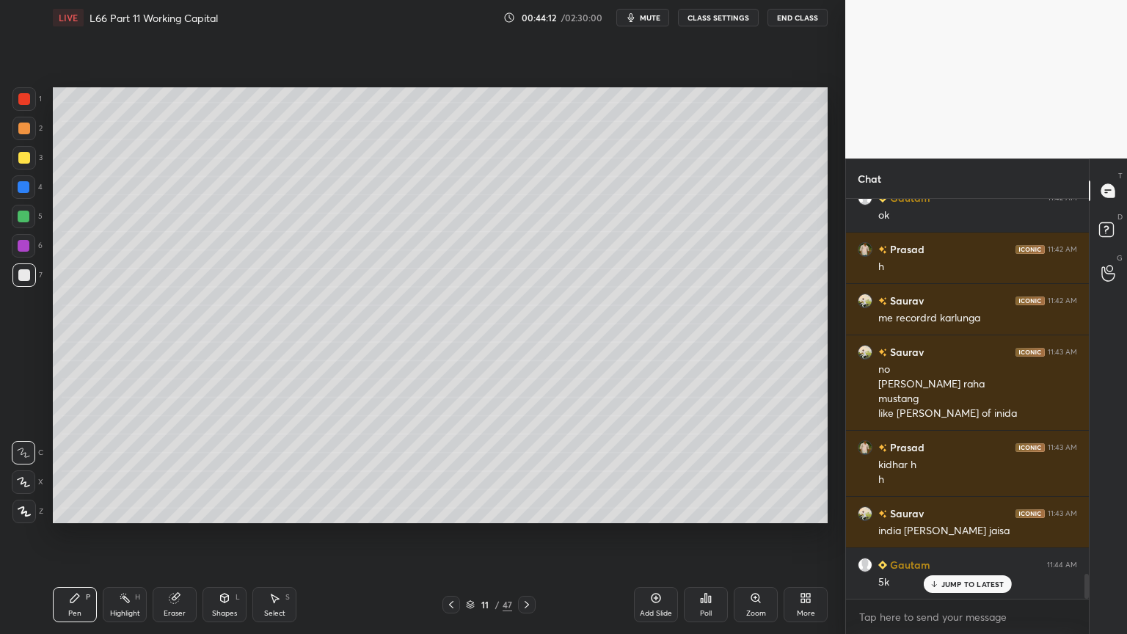
click at [29, 241] on div at bounding box center [23, 245] width 23 height 23
click at [24, 227] on div at bounding box center [23, 216] width 23 height 23
click at [458, 471] on div at bounding box center [451, 605] width 18 height 18
click at [455, 471] on icon at bounding box center [451, 605] width 12 height 12
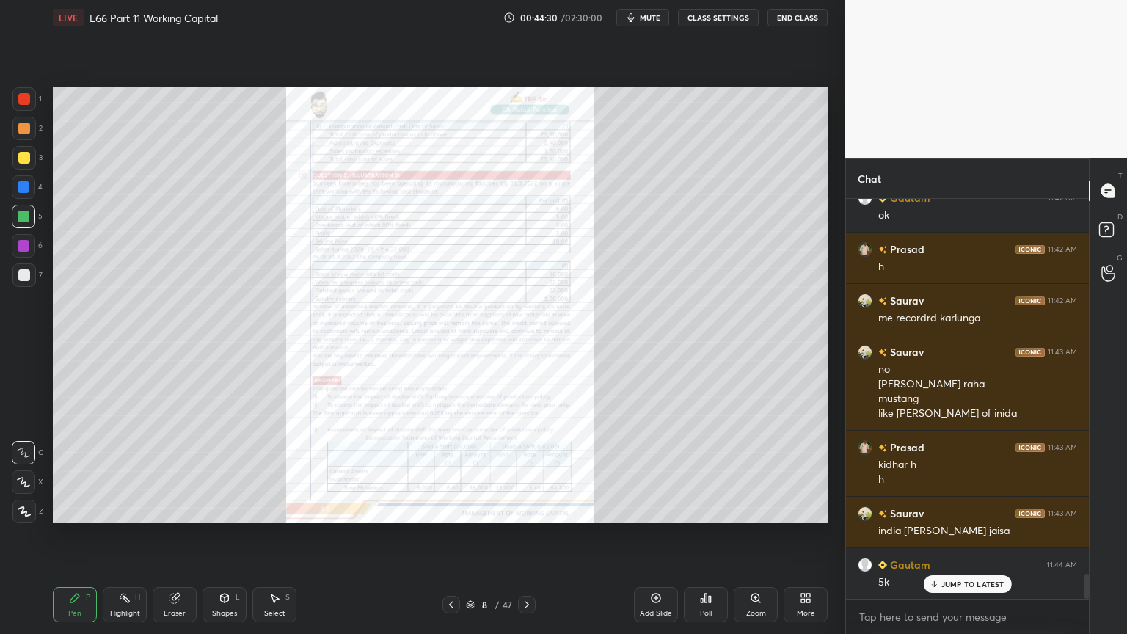
click at [526, 471] on icon at bounding box center [527, 605] width 12 height 12
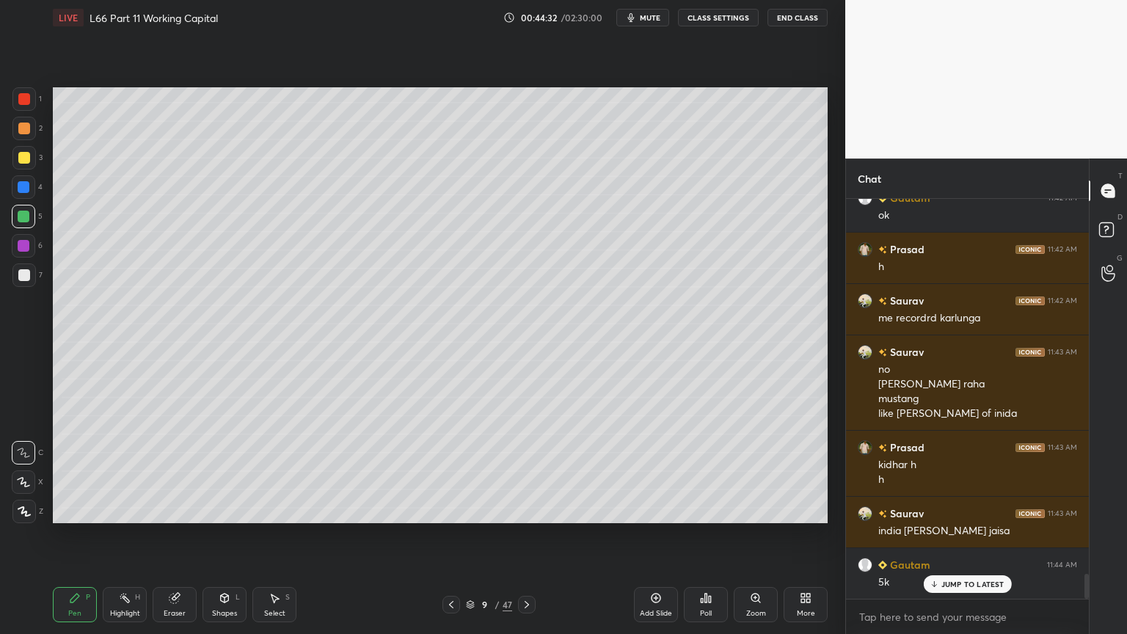
click at [525, 471] on icon at bounding box center [526, 604] width 4 height 7
click at [526, 471] on icon at bounding box center [527, 605] width 12 height 12
click at [443, 471] on div at bounding box center [451, 605] width 18 height 18
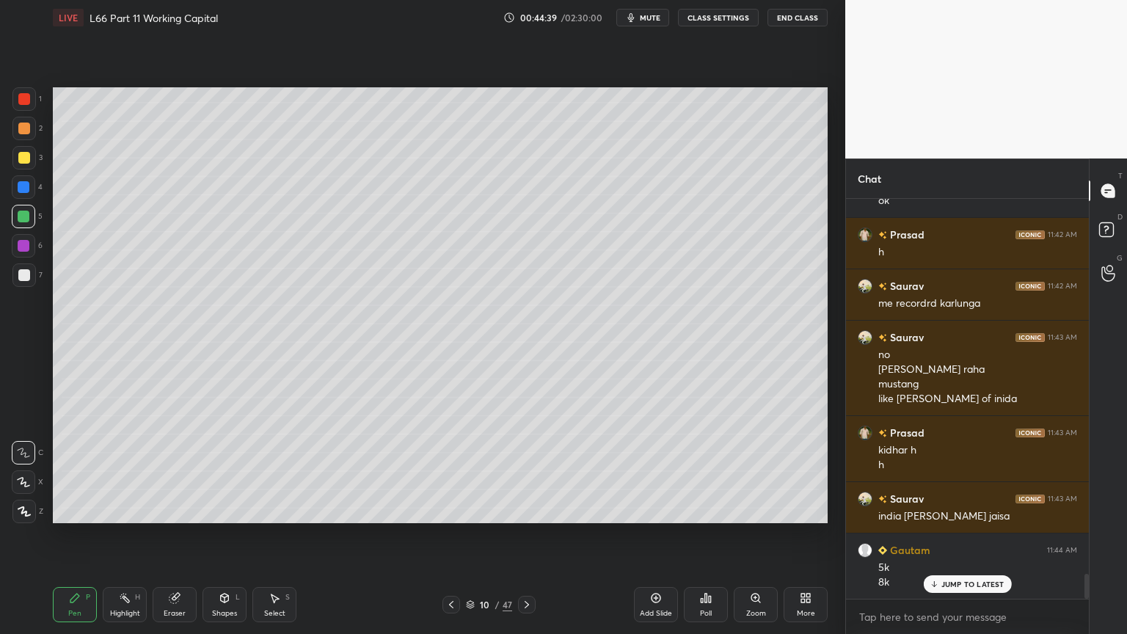
click at [458, 471] on div at bounding box center [451, 605] width 18 height 18
click at [527, 471] on icon at bounding box center [526, 604] width 4 height 7
click at [453, 471] on icon at bounding box center [451, 605] width 12 height 12
click at [529, 471] on icon at bounding box center [527, 605] width 12 height 12
click at [524, 471] on icon at bounding box center [527, 605] width 12 height 12
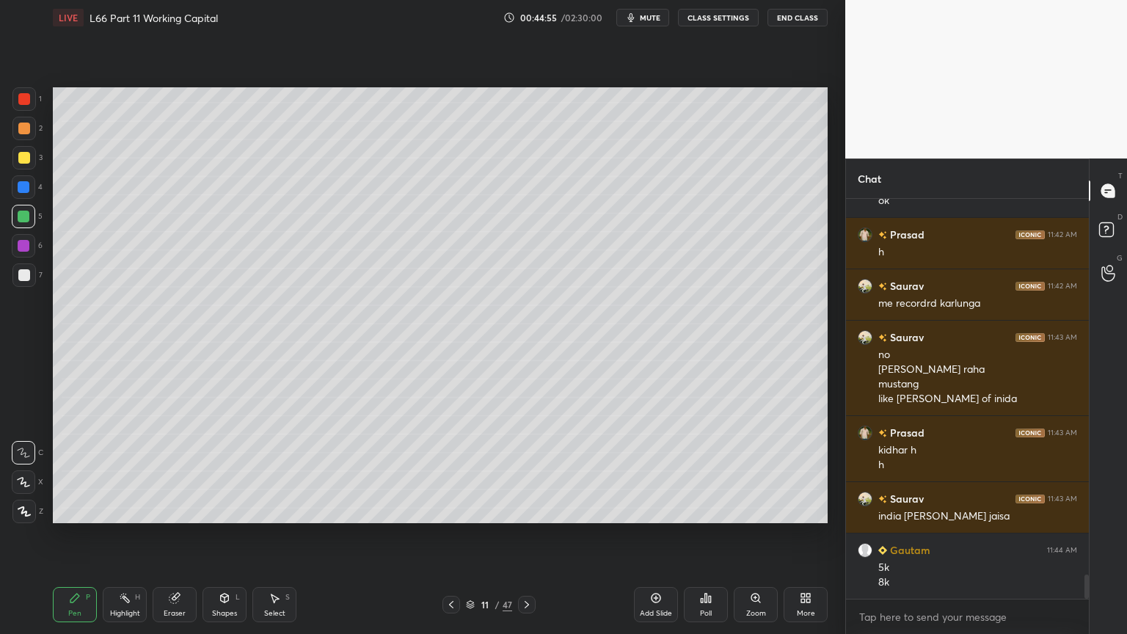
scroll to position [6120, 0]
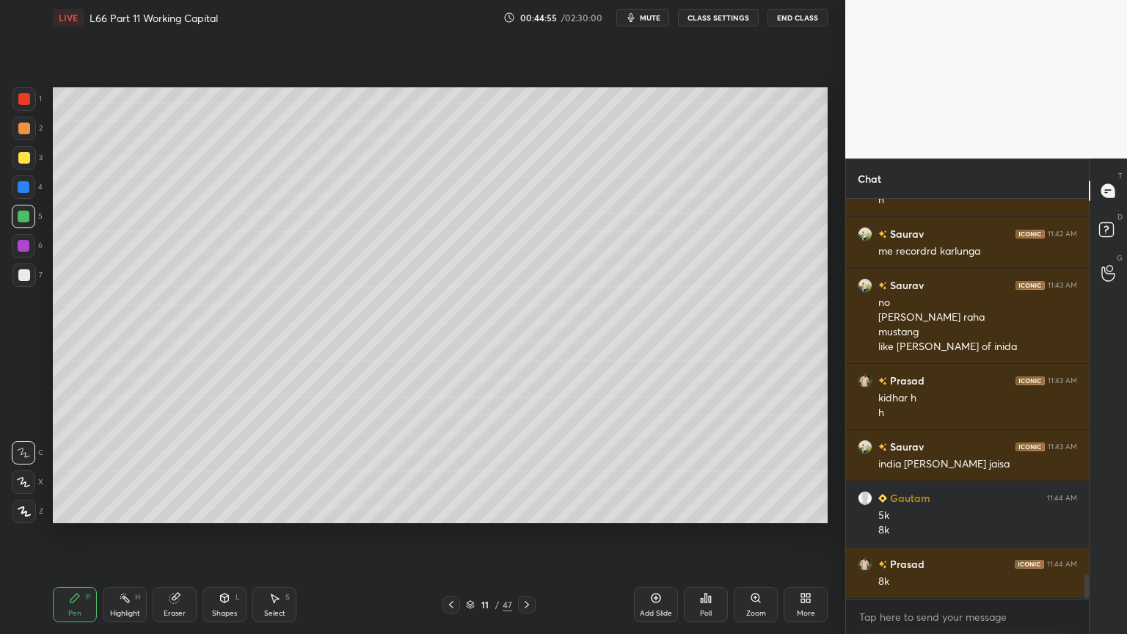
click at [29, 282] on div at bounding box center [23, 274] width 23 height 23
click at [165, 471] on div "Eraser" at bounding box center [175, 604] width 44 height 35
click at [76, 471] on icon at bounding box center [74, 597] width 9 height 9
click at [24, 224] on div at bounding box center [23, 216] width 23 height 23
click at [442, 471] on div at bounding box center [451, 605] width 18 height 18
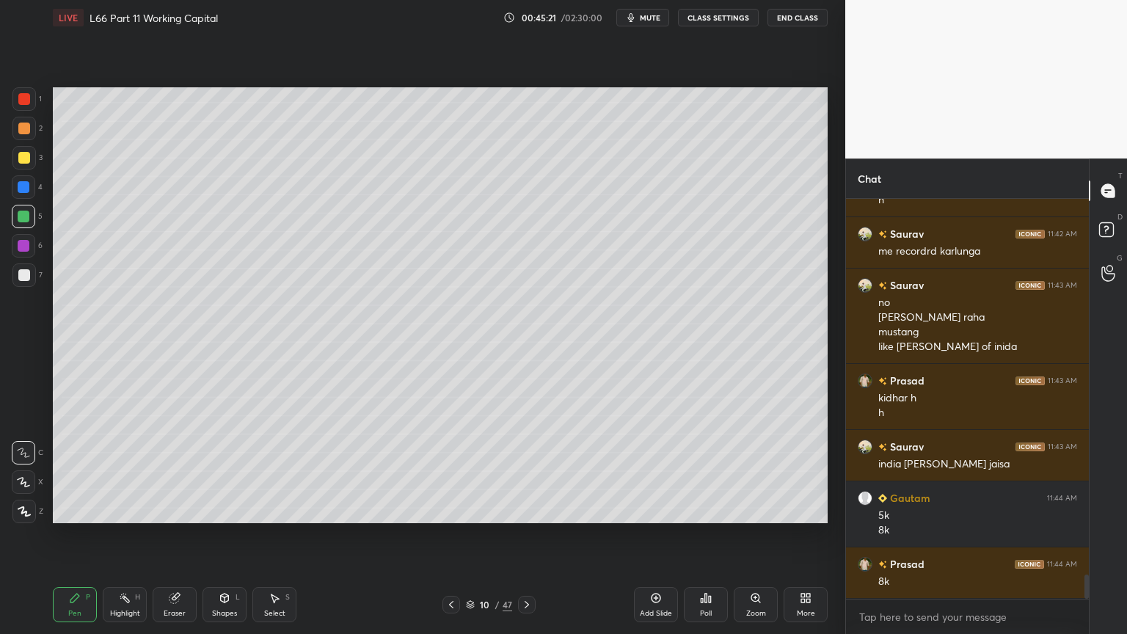
click at [449, 471] on icon at bounding box center [451, 605] width 12 height 12
click at [526, 471] on icon at bounding box center [526, 604] width 4 height 7
click at [529, 471] on icon at bounding box center [527, 605] width 12 height 12
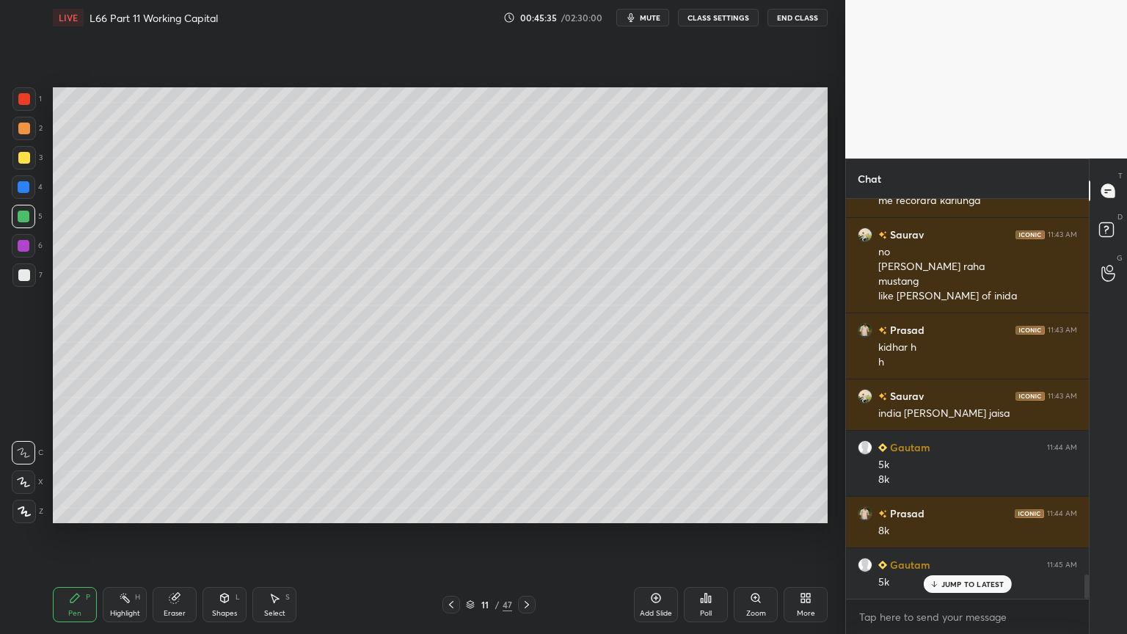
click at [26, 277] on div at bounding box center [24, 275] width 12 height 12
click at [18, 227] on div at bounding box center [23, 216] width 23 height 23
click at [456, 471] on div at bounding box center [451, 605] width 18 height 18
click at [448, 471] on icon at bounding box center [451, 605] width 12 height 12
click at [532, 471] on div at bounding box center [527, 605] width 18 height 18
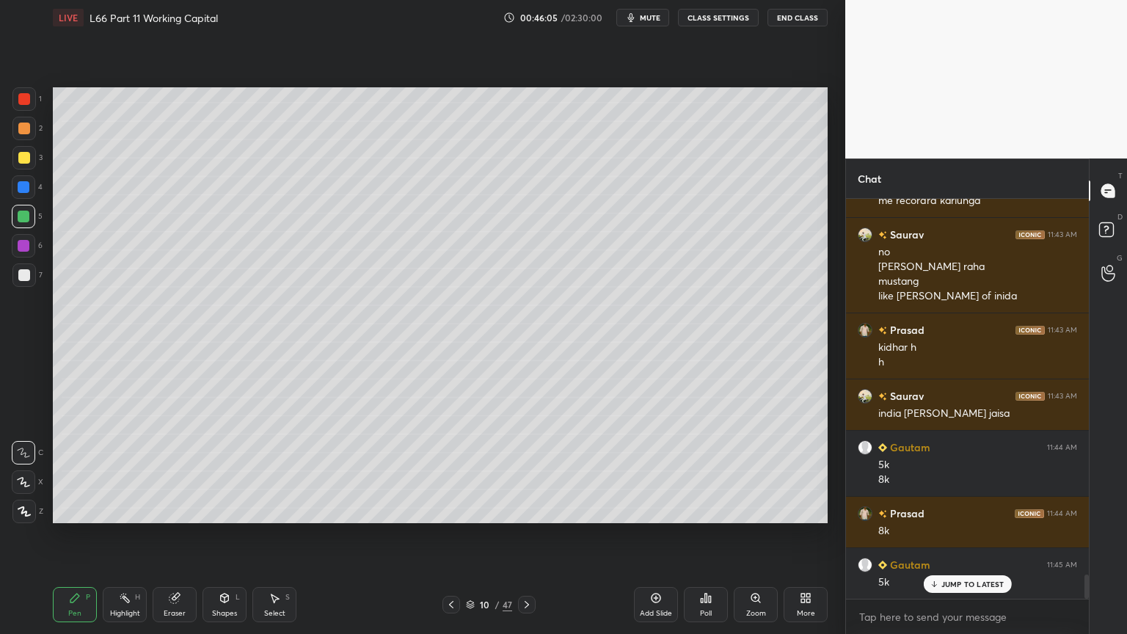
click at [533, 471] on div at bounding box center [527, 605] width 18 height 18
click at [526, 471] on icon at bounding box center [526, 604] width 4 height 7
click at [448, 471] on icon at bounding box center [451, 605] width 12 height 12
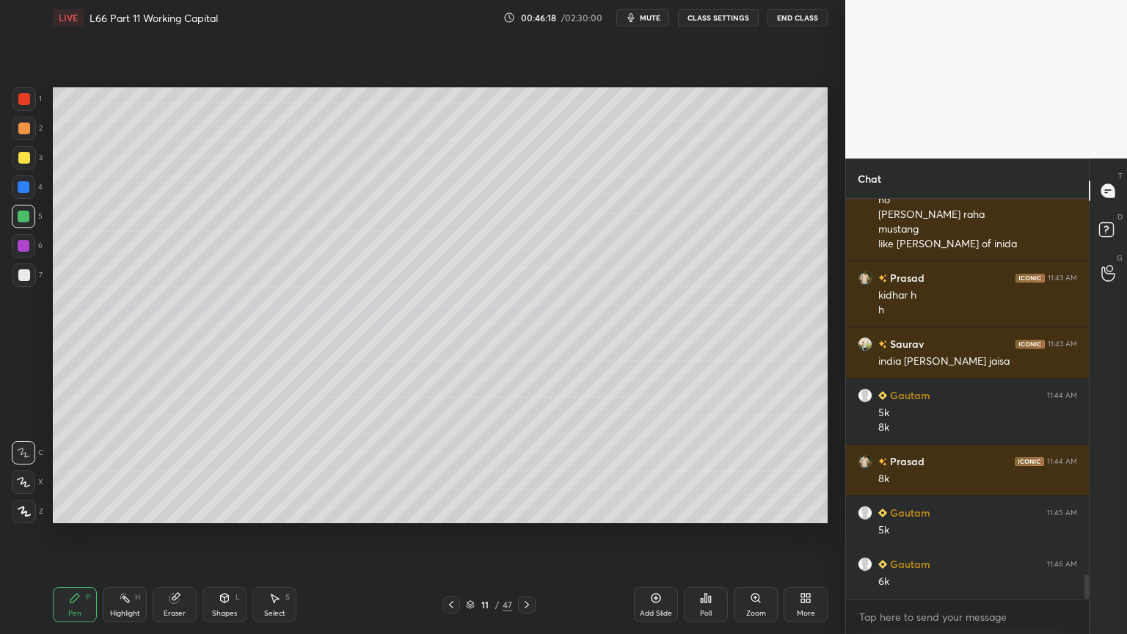
click at [23, 277] on div at bounding box center [24, 275] width 12 height 12
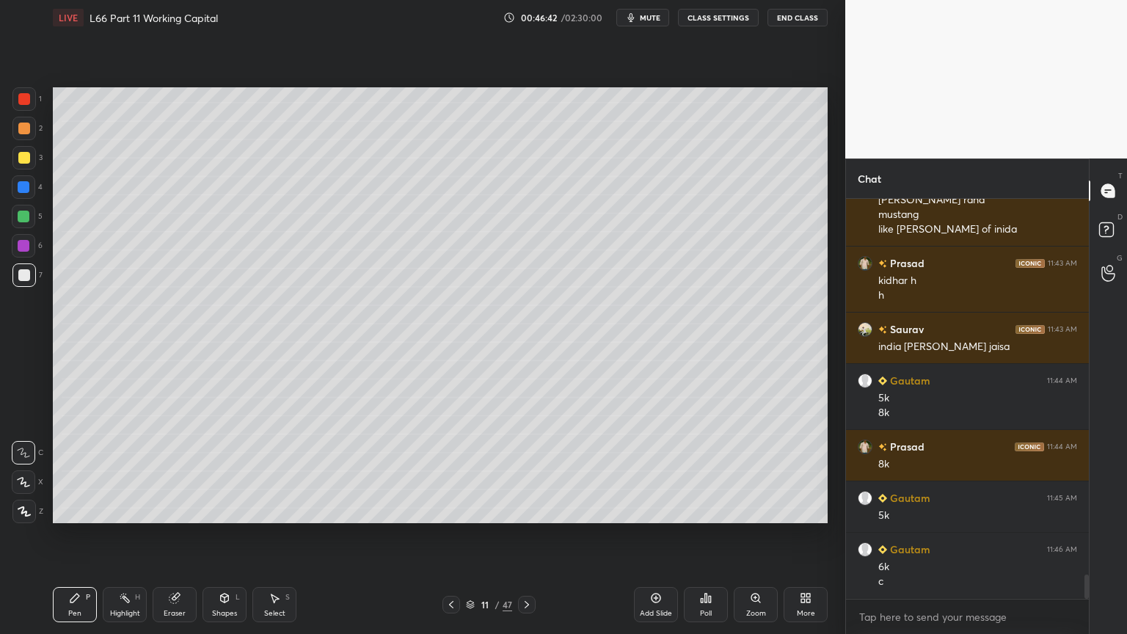
scroll to position [6288, 0]
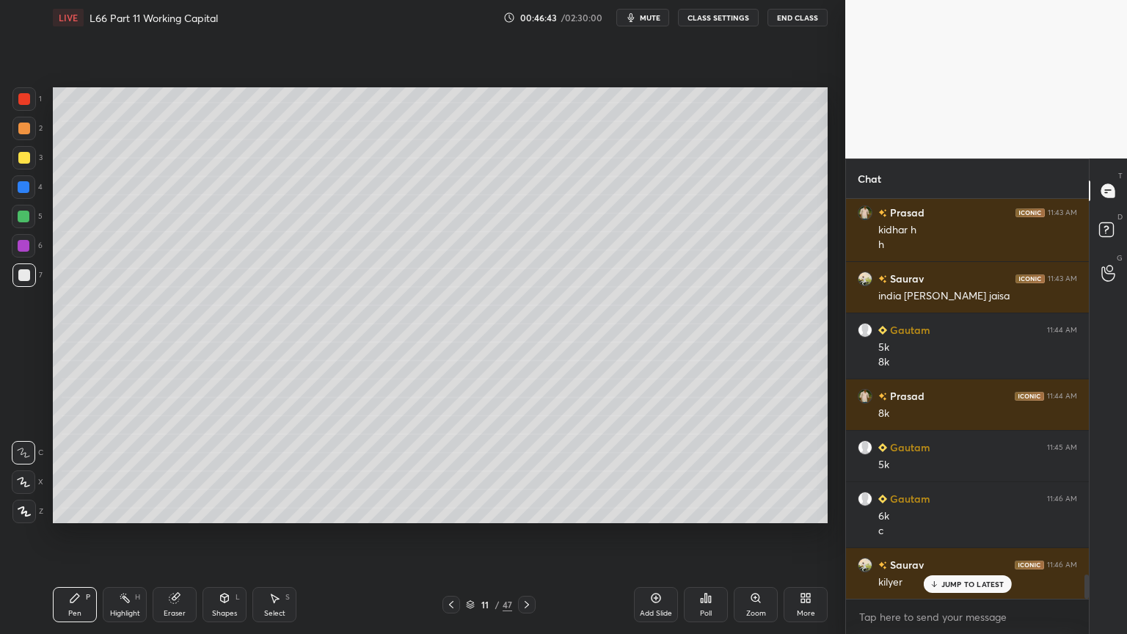
click at [123, 471] on div "Highlight" at bounding box center [125, 613] width 30 height 7
click at [26, 191] on div at bounding box center [24, 187] width 12 height 12
click at [219, 471] on div "Shapes" at bounding box center [224, 613] width 25 height 7
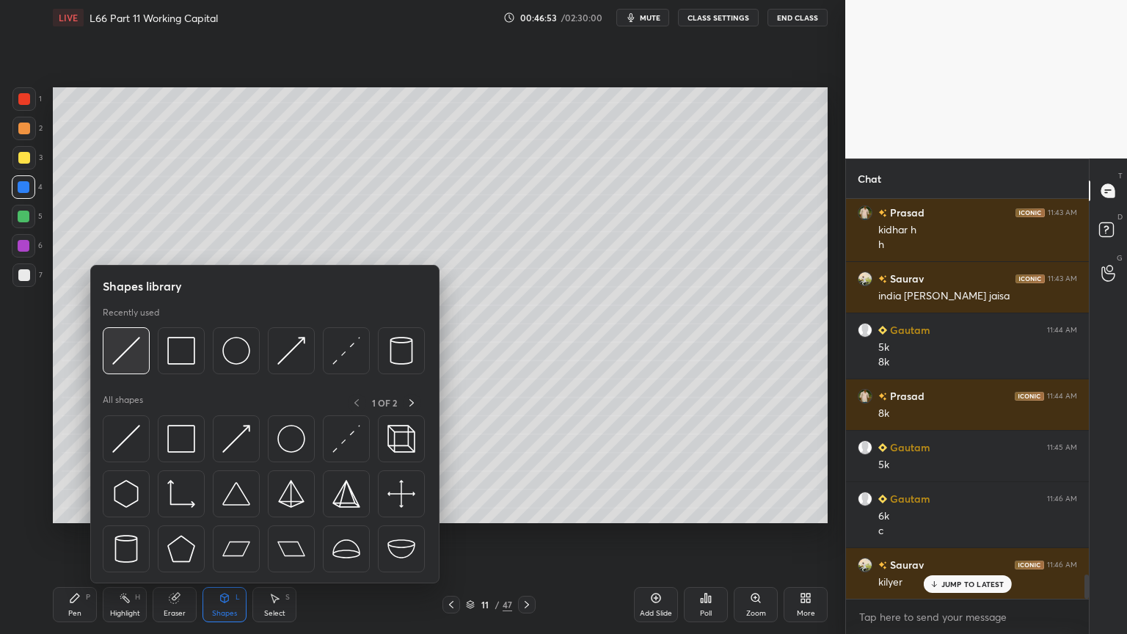
click at [132, 366] on div at bounding box center [126, 350] width 47 height 47
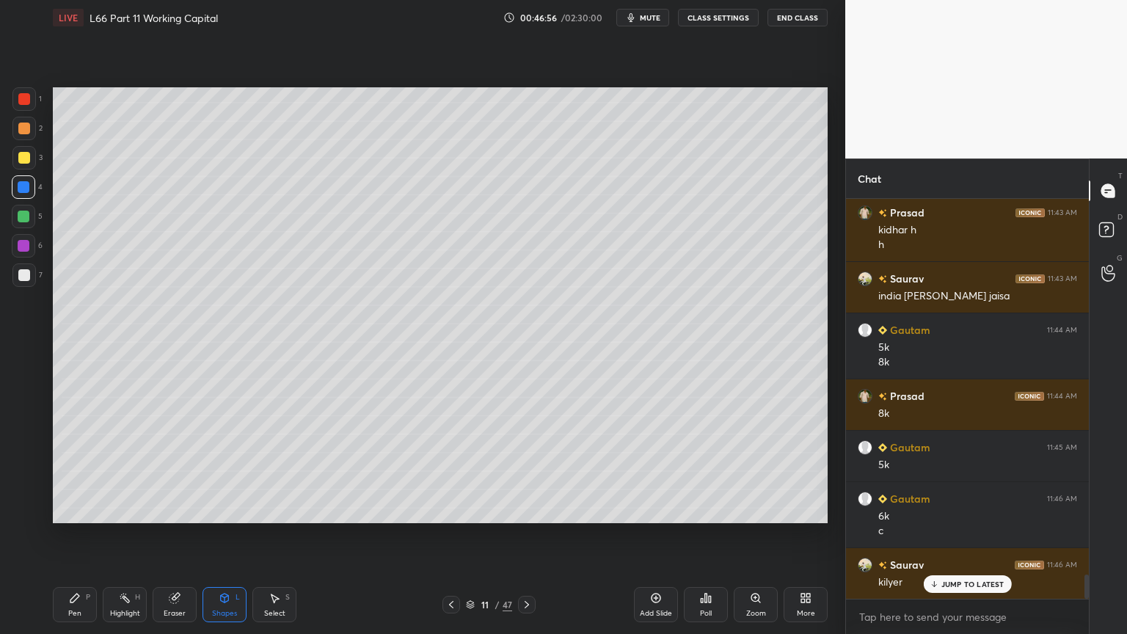
click at [76, 471] on icon at bounding box center [75, 598] width 12 height 12
click at [26, 270] on div at bounding box center [24, 275] width 12 height 12
click at [23, 106] on div at bounding box center [23, 98] width 23 height 23
click at [264, 471] on div "Select S" at bounding box center [274, 604] width 44 height 35
click at [211, 471] on div "Shapes L" at bounding box center [224, 604] width 44 height 35
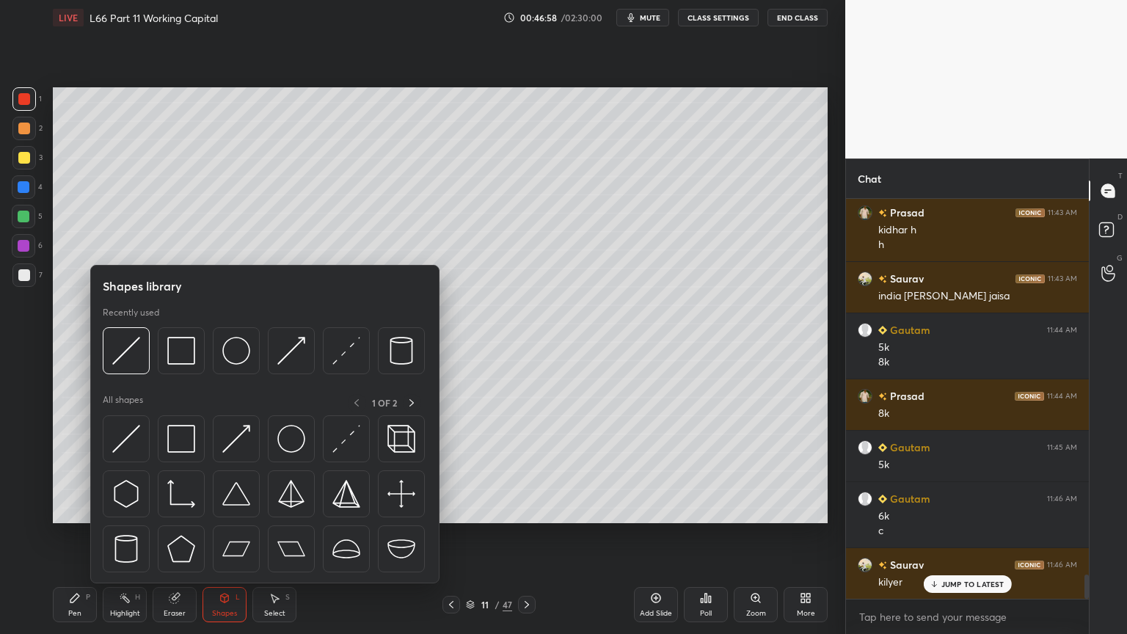
click at [185, 352] on img at bounding box center [181, 351] width 28 height 28
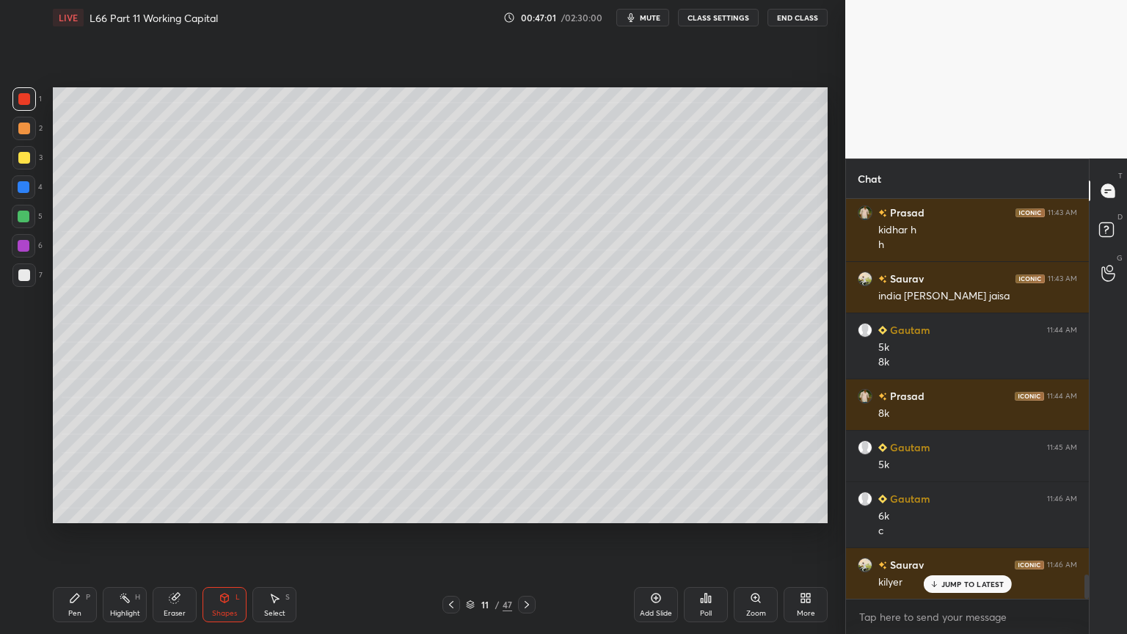
click at [22, 286] on div at bounding box center [23, 274] width 23 height 23
click at [70, 471] on icon at bounding box center [74, 597] width 9 height 9
click at [530, 471] on icon at bounding box center [527, 605] width 12 height 12
click at [531, 471] on icon at bounding box center [527, 605] width 12 height 12
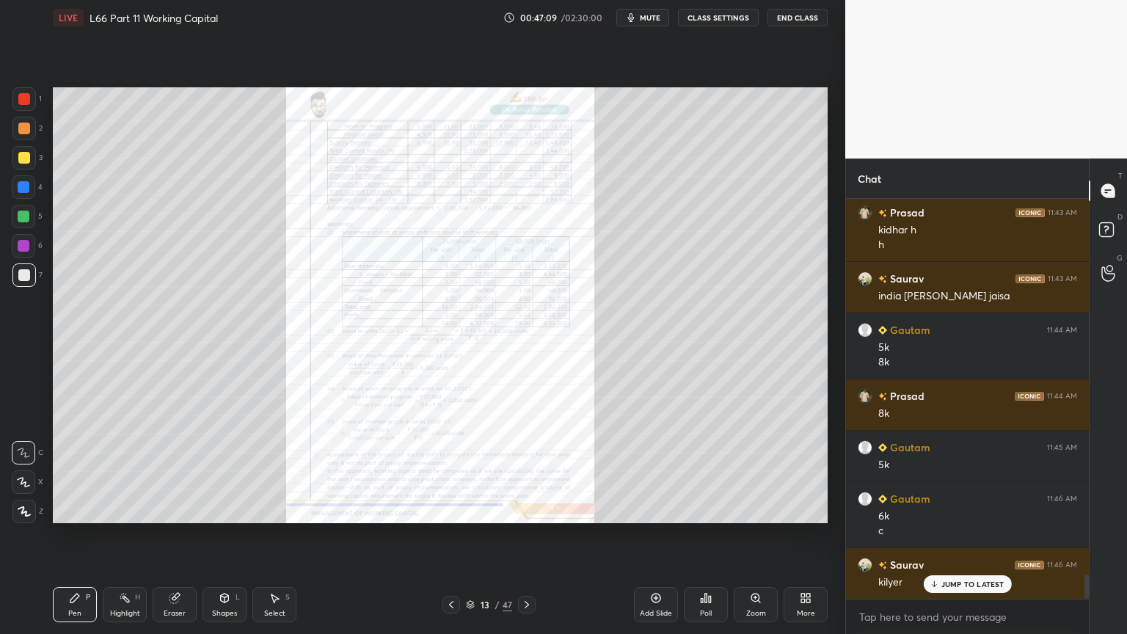
click at [450, 471] on icon at bounding box center [451, 605] width 12 height 12
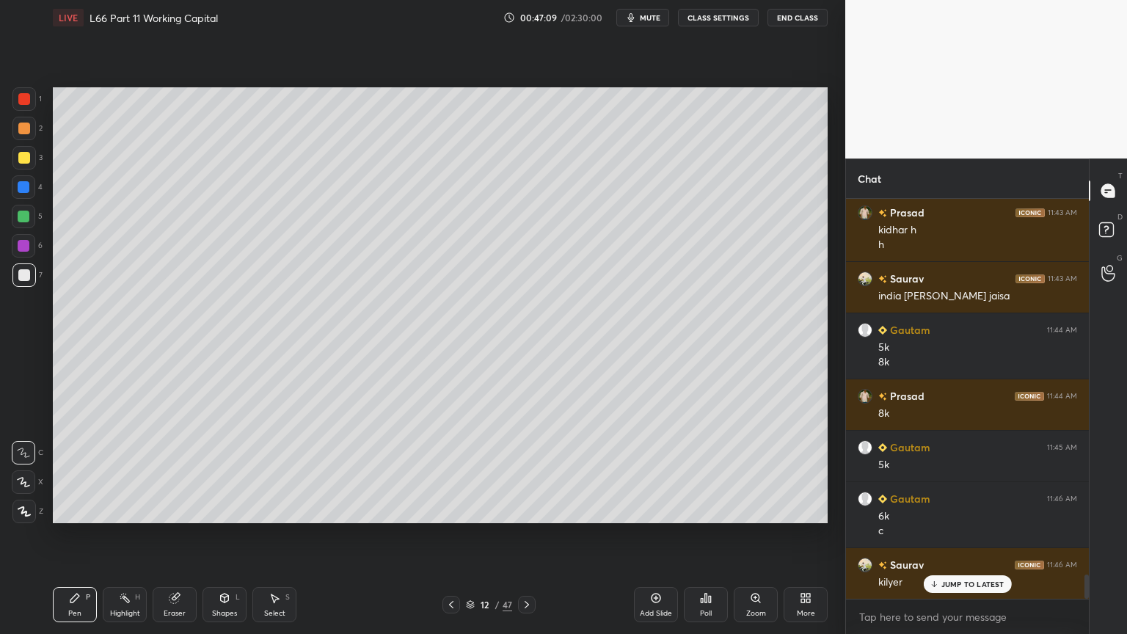
click at [450, 471] on icon at bounding box center [451, 605] width 12 height 12
click at [20, 160] on div at bounding box center [24, 158] width 12 height 12
click at [26, 112] on div "1" at bounding box center [26, 101] width 29 height 29
click at [22, 279] on div at bounding box center [24, 275] width 12 height 12
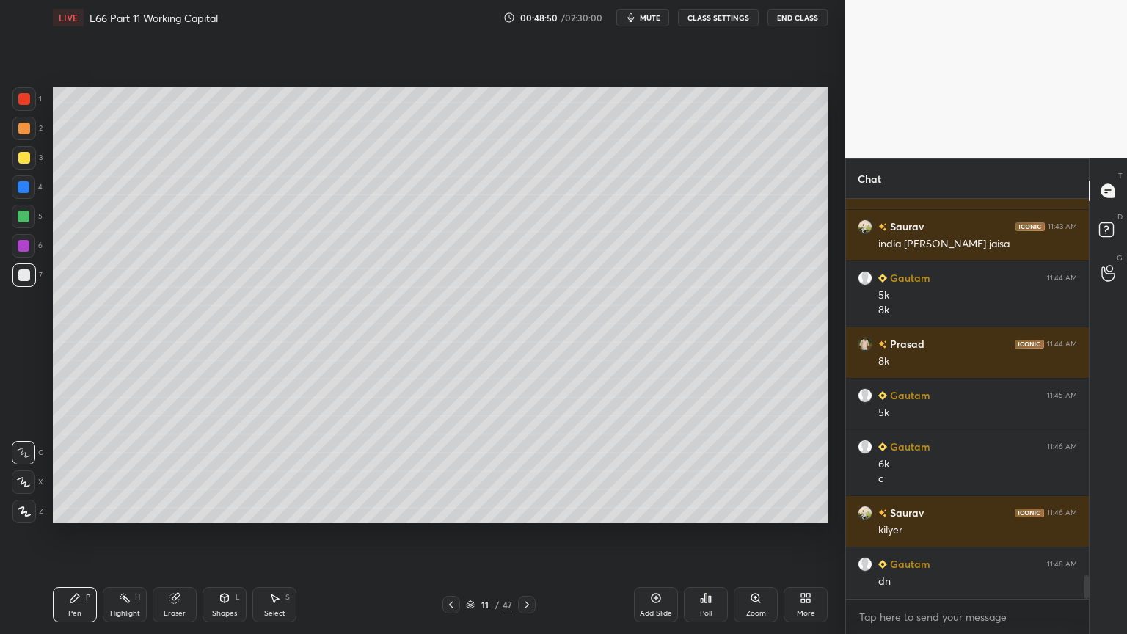
scroll to position [6391, 0]
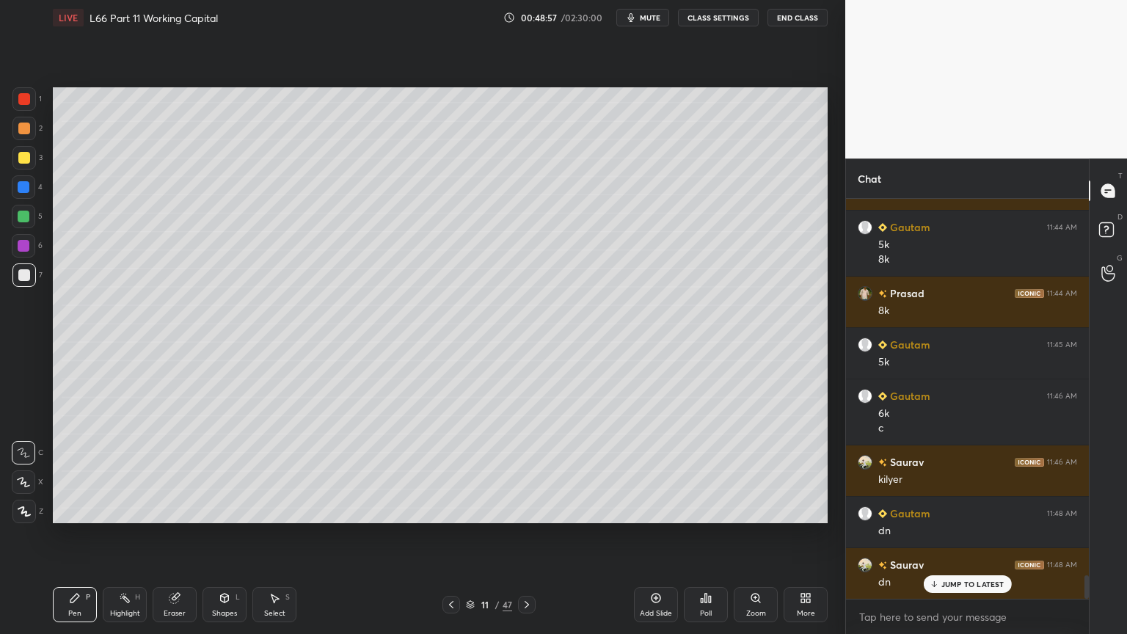
click at [525, 471] on icon at bounding box center [526, 604] width 4 height 7
click at [458, 471] on div at bounding box center [451, 605] width 18 height 18
click at [657, 471] on div "Add Slide" at bounding box center [656, 604] width 44 height 35
click at [31, 194] on div at bounding box center [23, 186] width 23 height 23
click at [227, 471] on icon at bounding box center [225, 598] width 12 height 12
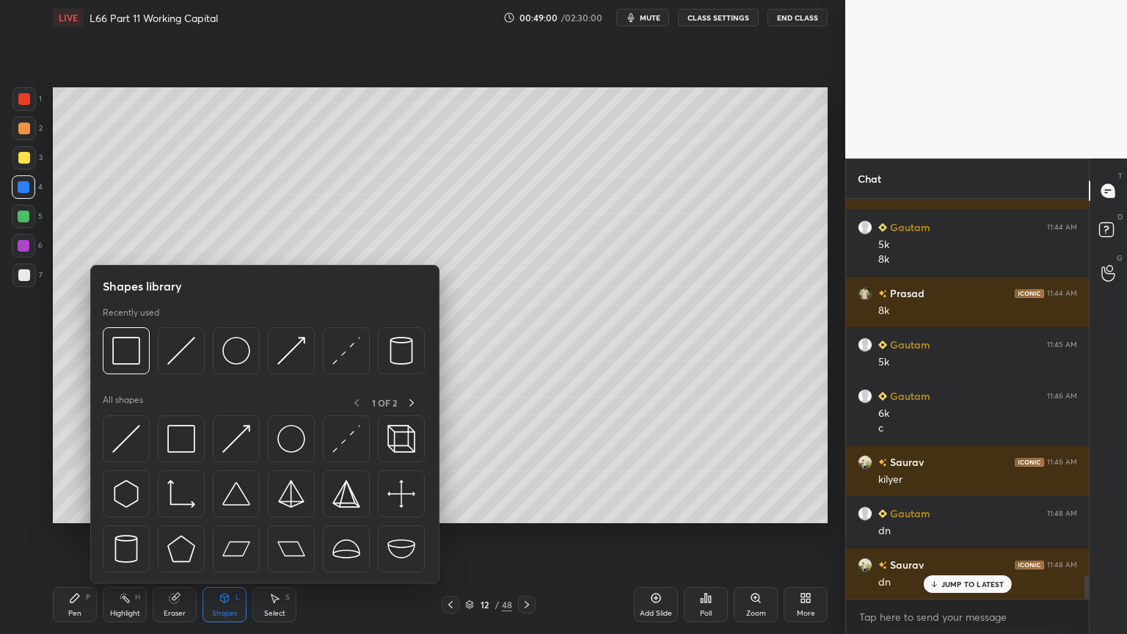
click at [124, 348] on img at bounding box center [126, 351] width 28 height 28
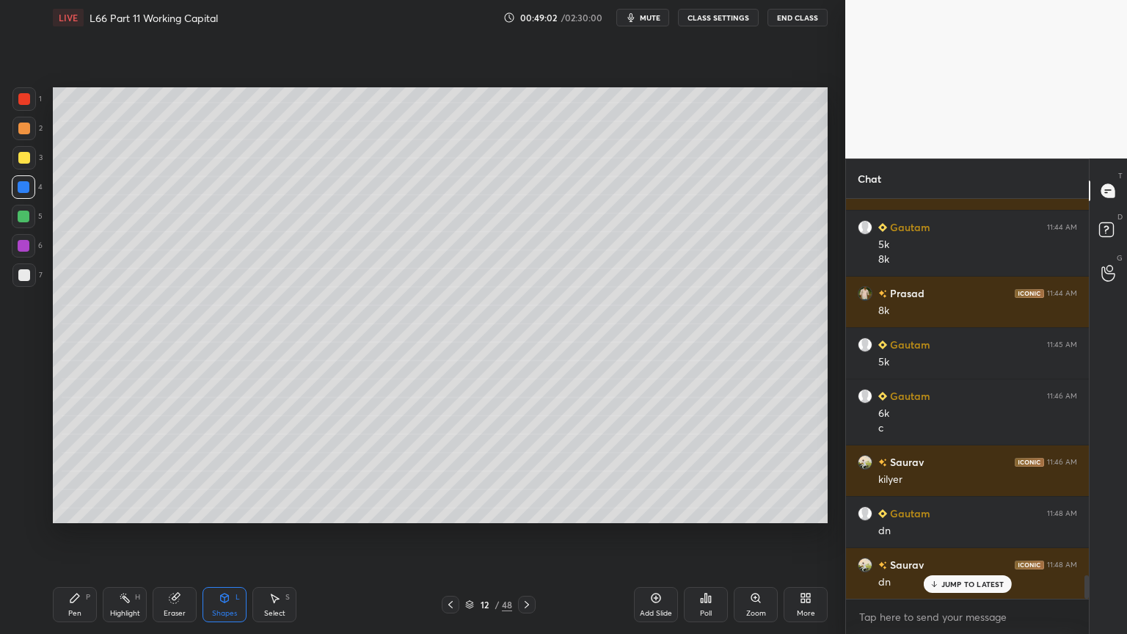
click at [58, 471] on div "Pen P" at bounding box center [75, 604] width 44 height 35
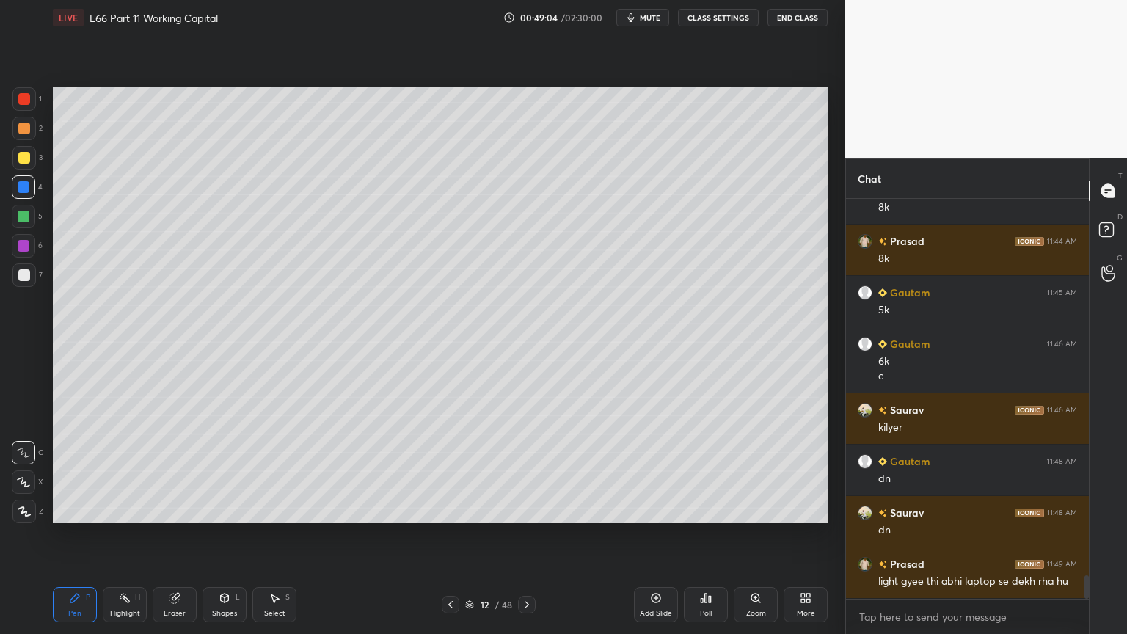
scroll to position [6458, 0]
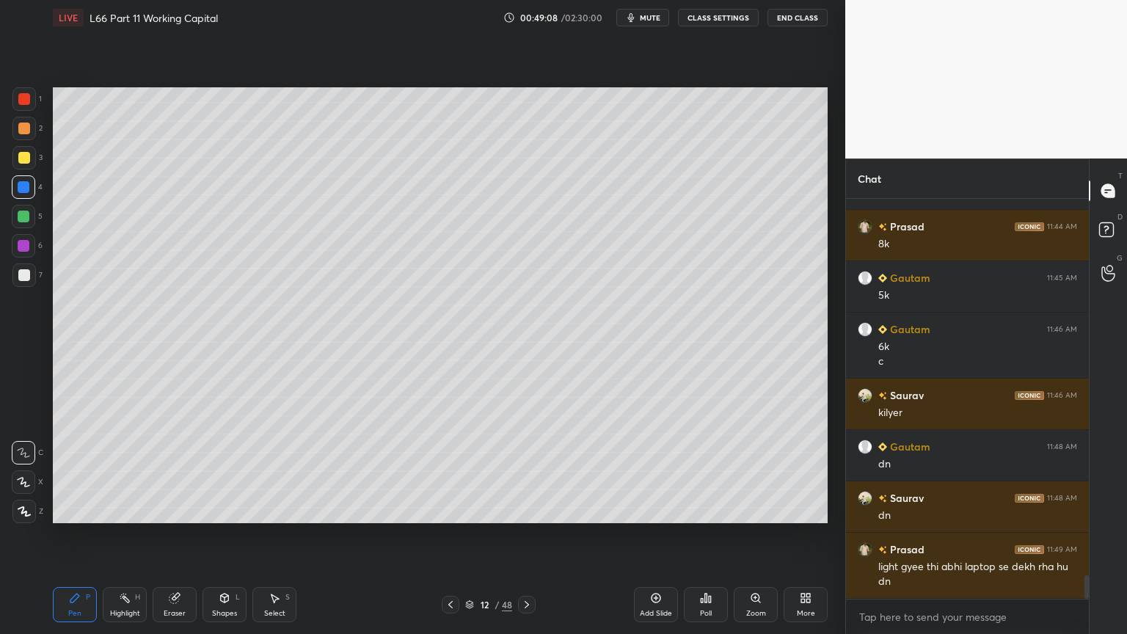
click at [464, 471] on div "12 / 48" at bounding box center [489, 605] width 94 height 18
click at [461, 471] on div "12 / 48" at bounding box center [489, 605] width 94 height 18
click at [457, 471] on div at bounding box center [451, 605] width 18 height 18
click at [524, 471] on icon at bounding box center [527, 605] width 12 height 12
click at [27, 161] on div at bounding box center [24, 158] width 12 height 12
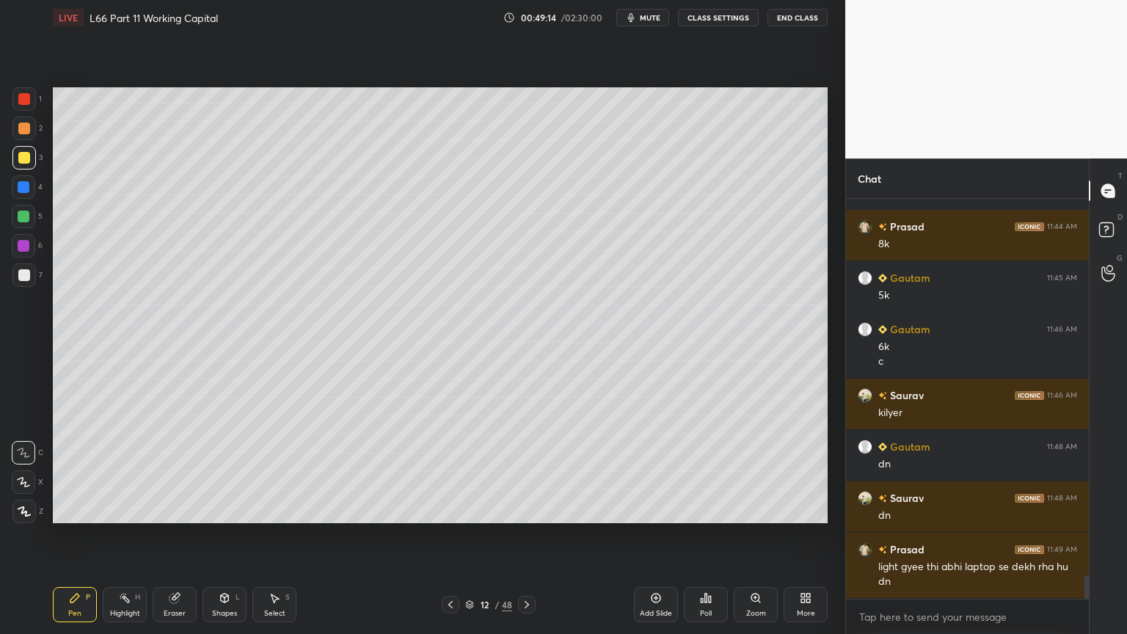
click at [44, 471] on div "1 2 3 4 5 6 7 C X Z C X Z E E Erase all H H LIVE L66 Part 11 Working Capital 00…" at bounding box center [416, 317] width 833 height 634
click at [31, 134] on div at bounding box center [23, 128] width 23 height 23
click at [23, 270] on div at bounding box center [24, 275] width 12 height 12
click at [21, 197] on div at bounding box center [23, 186] width 23 height 23
click at [19, 215] on div at bounding box center [24, 217] width 12 height 12
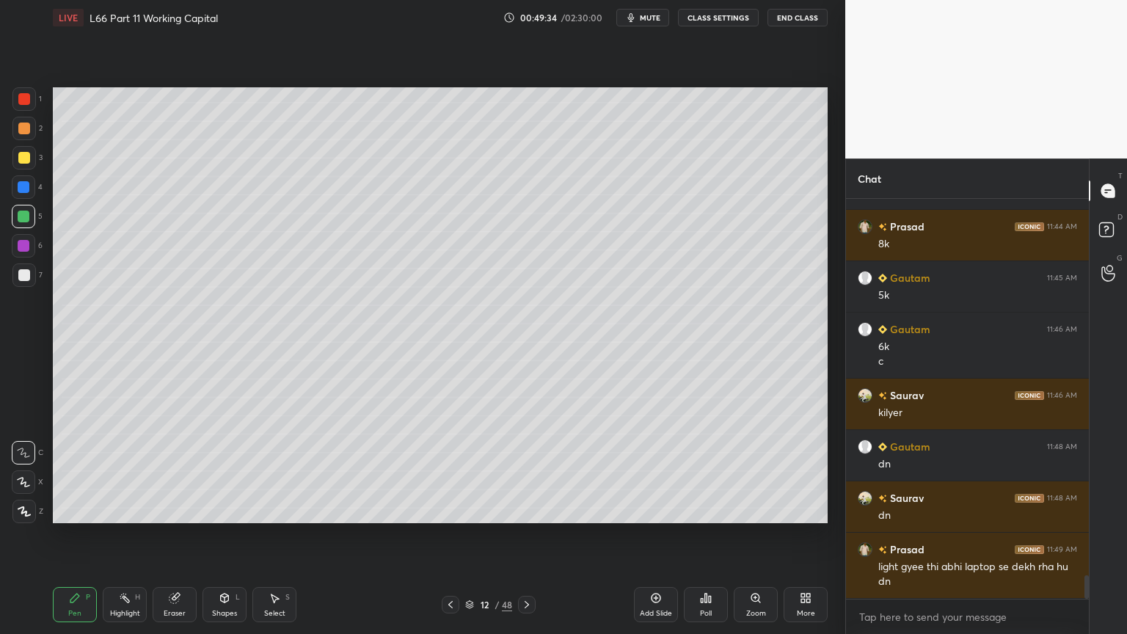
click at [446, 471] on icon at bounding box center [451, 605] width 12 height 12
click at [527, 471] on icon at bounding box center [526, 604] width 4 height 7
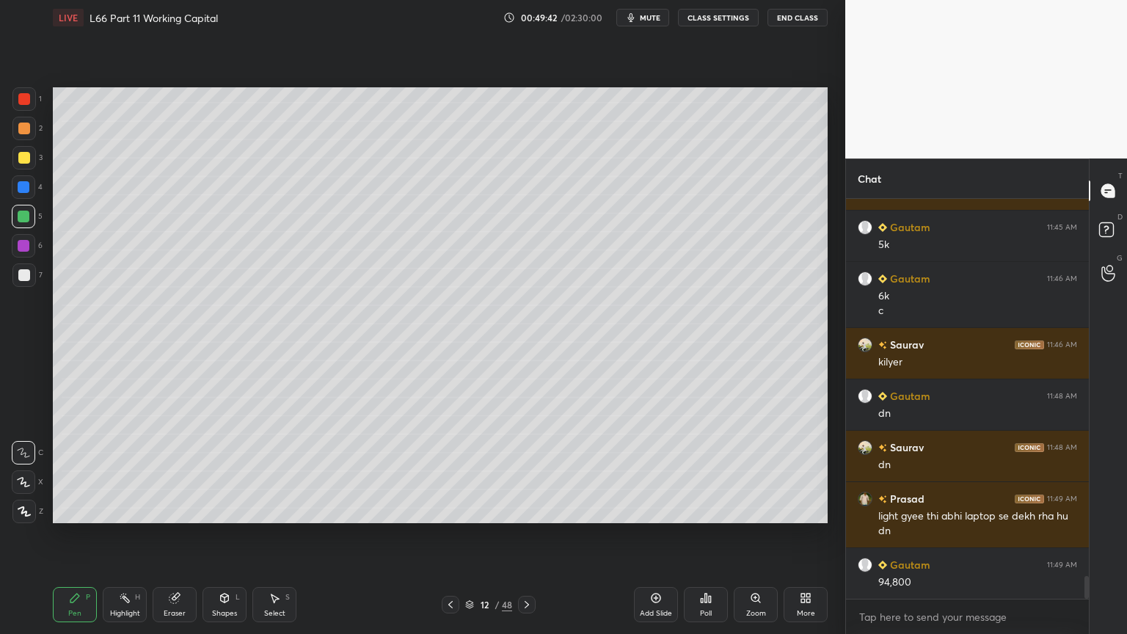
scroll to position [6543, 0]
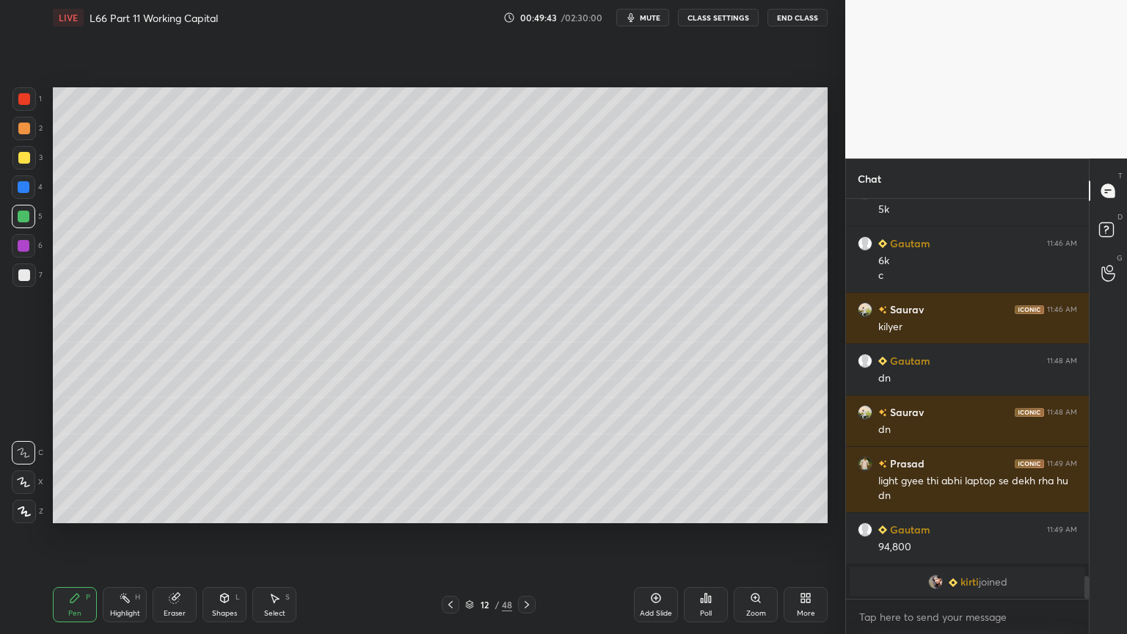
click at [448, 471] on icon at bounding box center [451, 605] width 12 height 12
click at [528, 471] on icon at bounding box center [527, 605] width 12 height 12
click at [32, 266] on div at bounding box center [23, 274] width 23 height 23
click at [15, 103] on div at bounding box center [23, 98] width 23 height 23
click at [212, 471] on div "Shapes" at bounding box center [224, 613] width 25 height 7
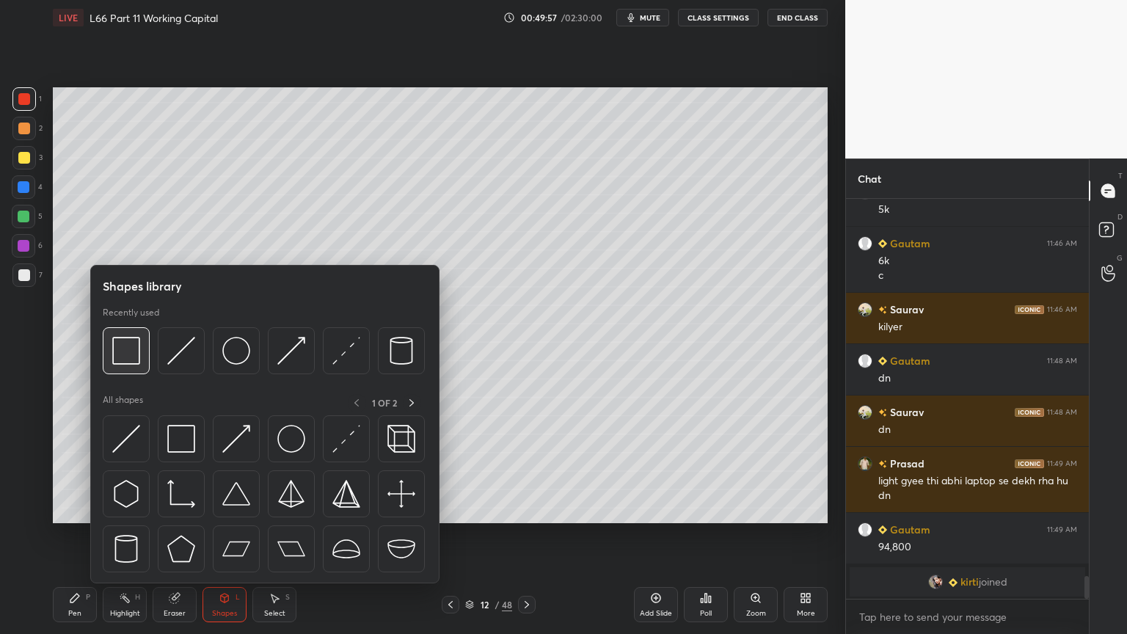
click at [120, 355] on img at bounding box center [126, 351] width 28 height 28
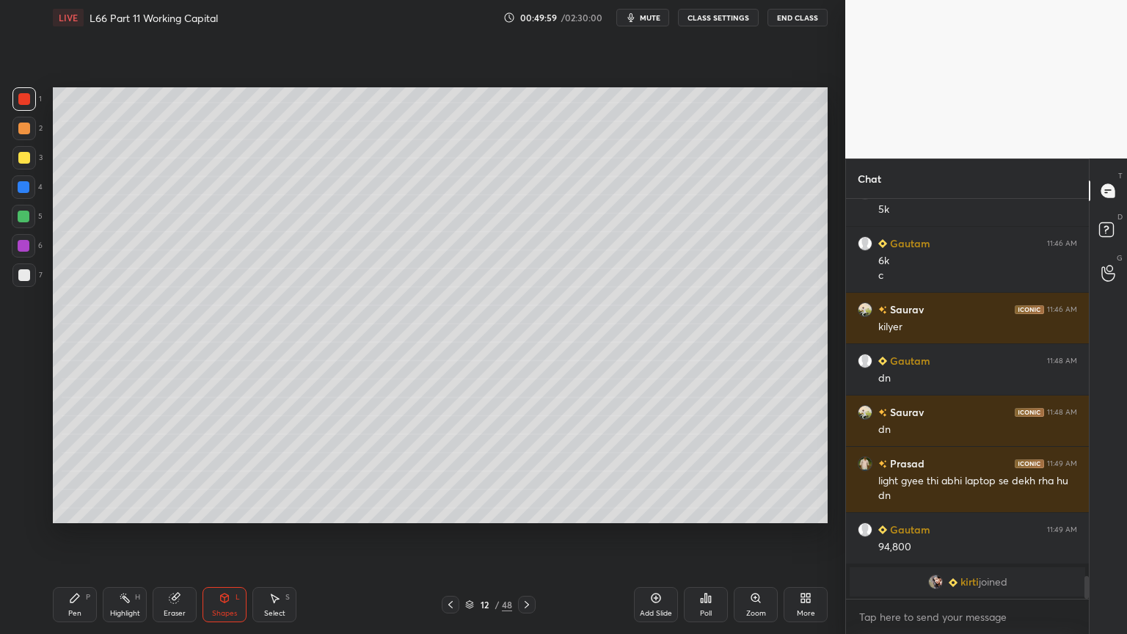
click at [26, 278] on div at bounding box center [24, 275] width 12 height 12
click at [57, 471] on div "Pen P" at bounding box center [75, 604] width 44 height 35
click at [453, 471] on icon at bounding box center [451, 605] width 12 height 12
click at [525, 471] on icon at bounding box center [526, 604] width 4 height 7
click at [524, 471] on icon at bounding box center [527, 605] width 12 height 12
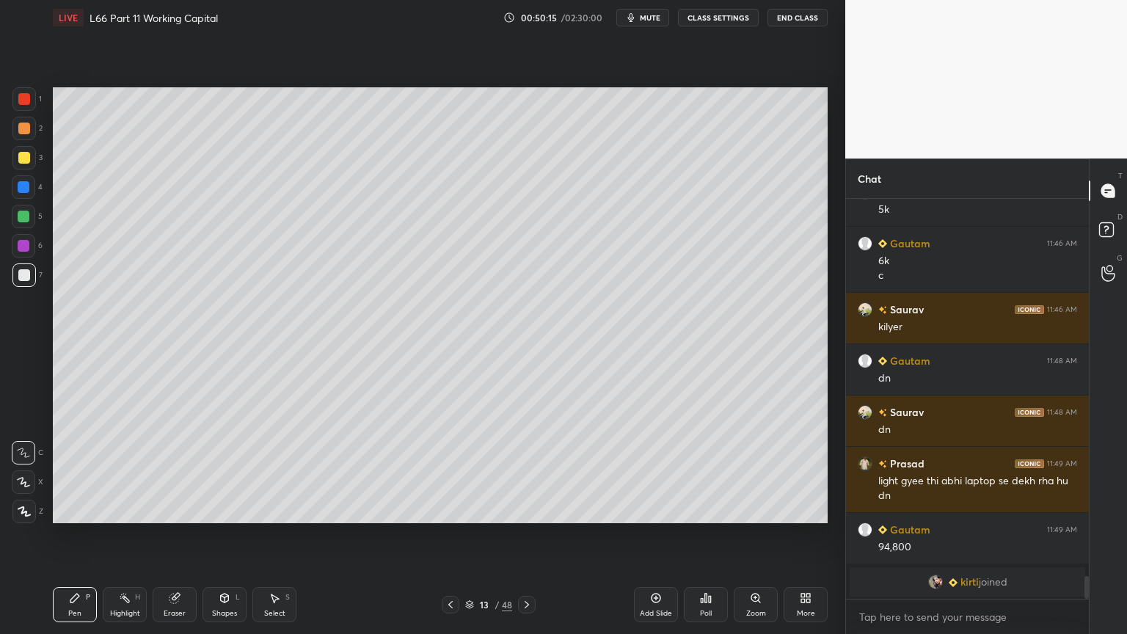
click at [525, 471] on icon at bounding box center [526, 604] width 4 height 7
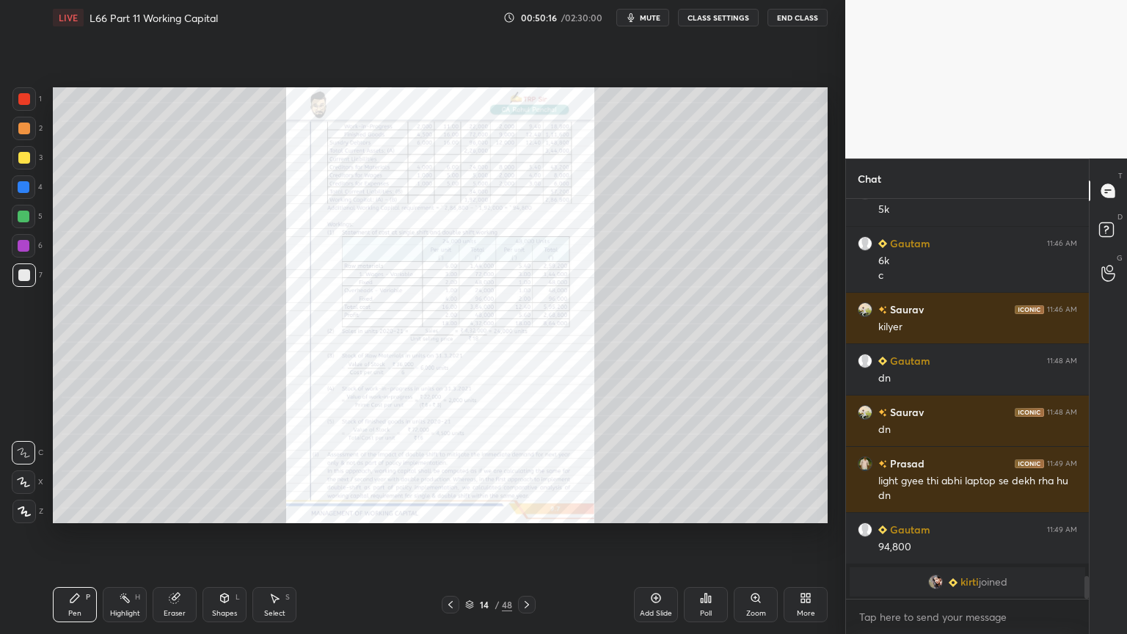
click at [758, 471] on div "Zoom" at bounding box center [756, 613] width 20 height 7
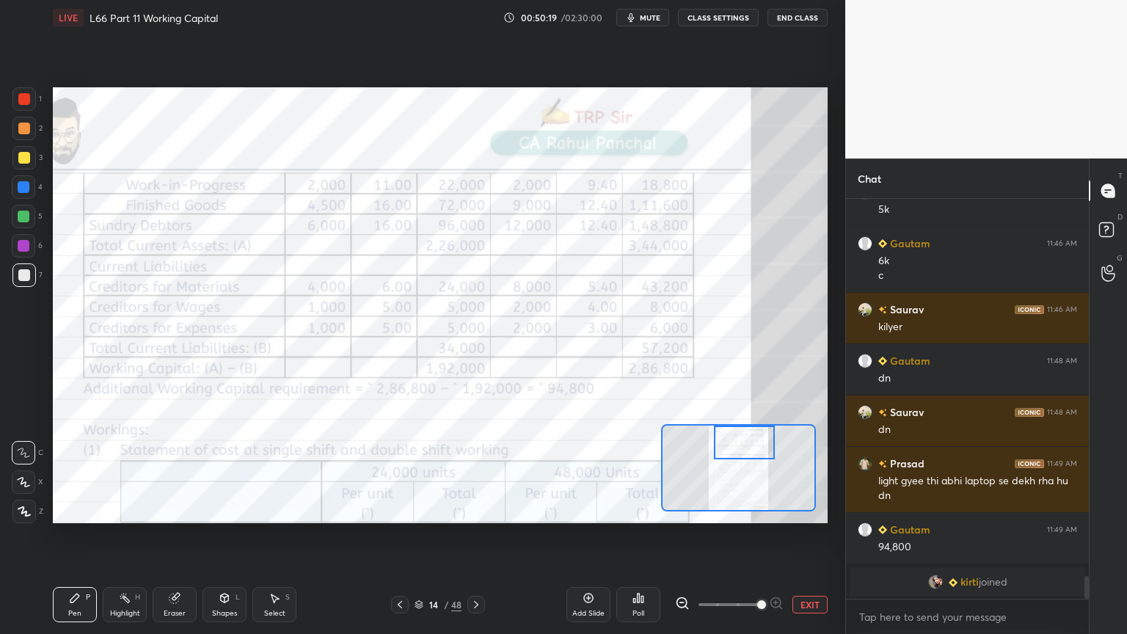
click at [18, 91] on div at bounding box center [23, 98] width 23 height 23
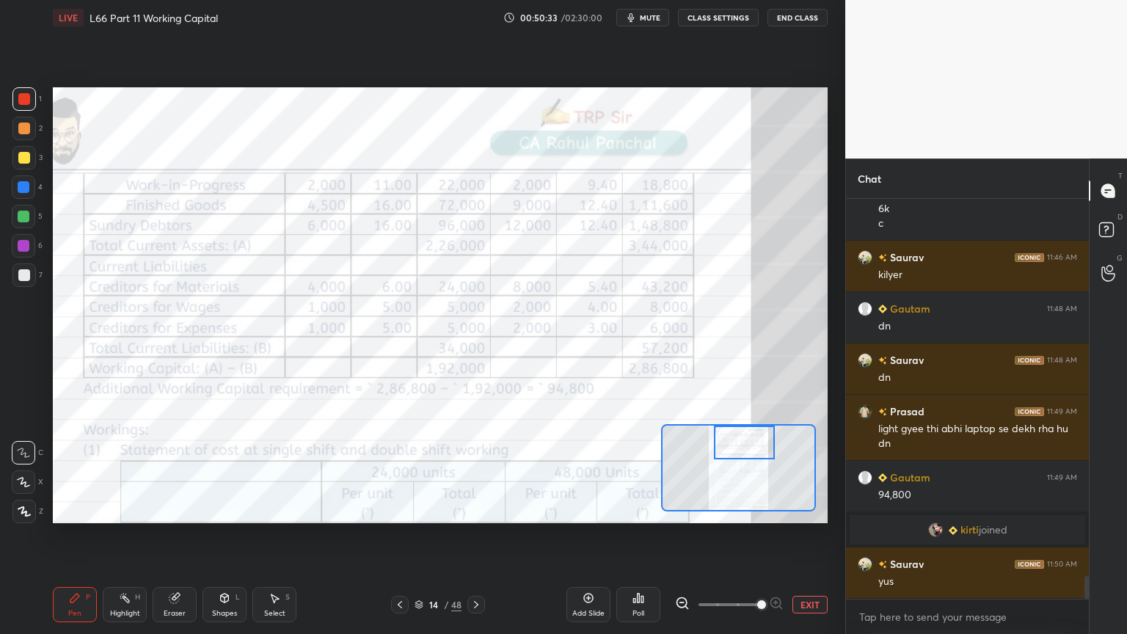
click at [172, 471] on div "Eraser" at bounding box center [175, 604] width 44 height 35
click at [13, 471] on div "Erase all" at bounding box center [23, 511] width 23 height 23
click at [76, 471] on div "Pen P Highlight H Eraser Shapes L Select S 14 / 48 Add Slide Poll EXIT" at bounding box center [440, 604] width 775 height 59
click at [395, 471] on icon at bounding box center [400, 605] width 12 height 12
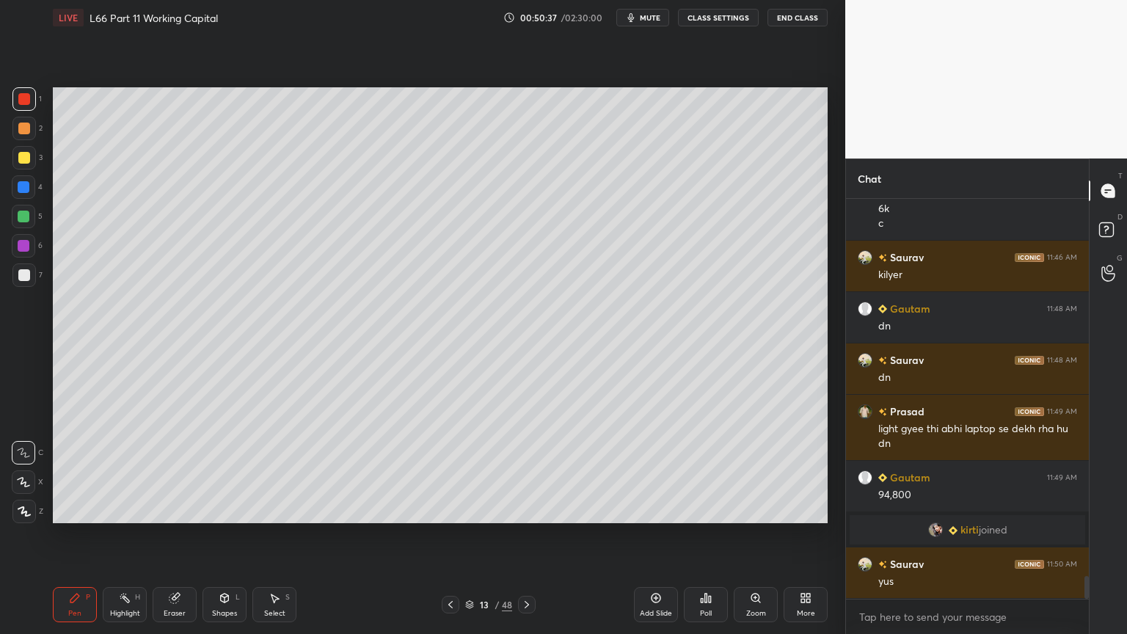
click at [396, 471] on div "13 / 48" at bounding box center [488, 605] width 290 height 18
click at [402, 471] on div "13 / 48" at bounding box center [488, 605] width 290 height 18
click at [447, 471] on icon at bounding box center [451, 605] width 12 height 12
click at [451, 471] on icon at bounding box center [450, 604] width 4 height 7
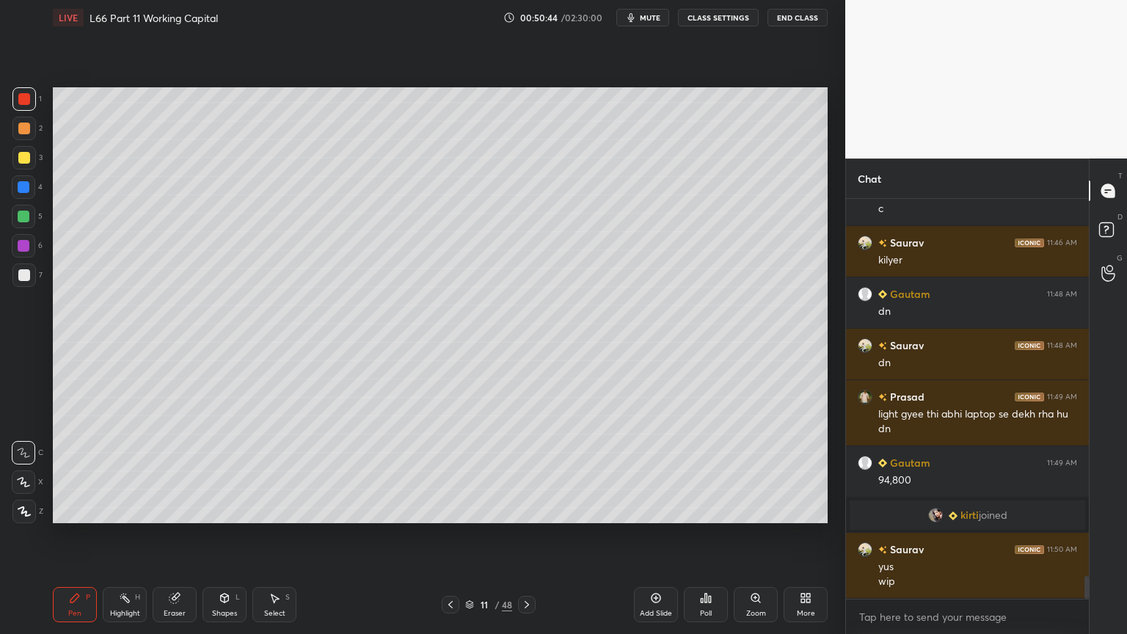
click at [450, 471] on icon at bounding box center [451, 605] width 12 height 12
click at [446, 471] on icon at bounding box center [451, 605] width 12 height 12
click at [120, 471] on icon at bounding box center [125, 598] width 12 height 12
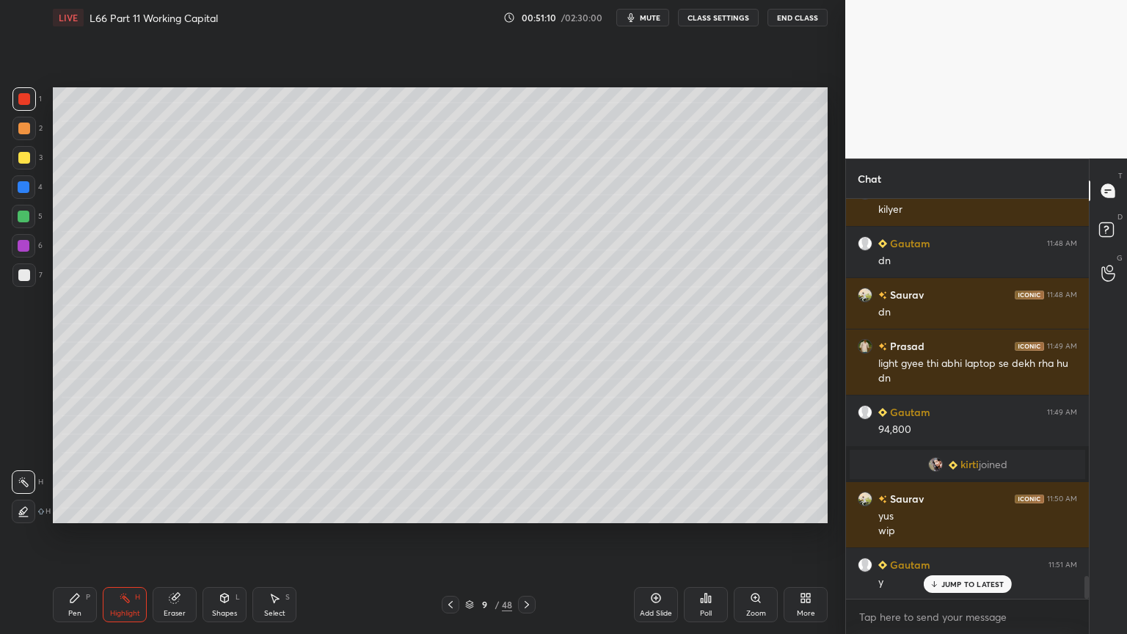
click at [531, 471] on icon at bounding box center [527, 605] width 12 height 12
click at [524, 471] on icon at bounding box center [527, 605] width 12 height 12
click at [95, 471] on div "Pen P" at bounding box center [75, 604] width 44 height 35
click at [18, 220] on div at bounding box center [24, 217] width 12 height 12
click at [38, 471] on div "1 2 3 4 5 6 7 C X Z C X Z E E Erase all H H LIVE L66 Part 11 Working Capital 00…" at bounding box center [416, 317] width 833 height 634
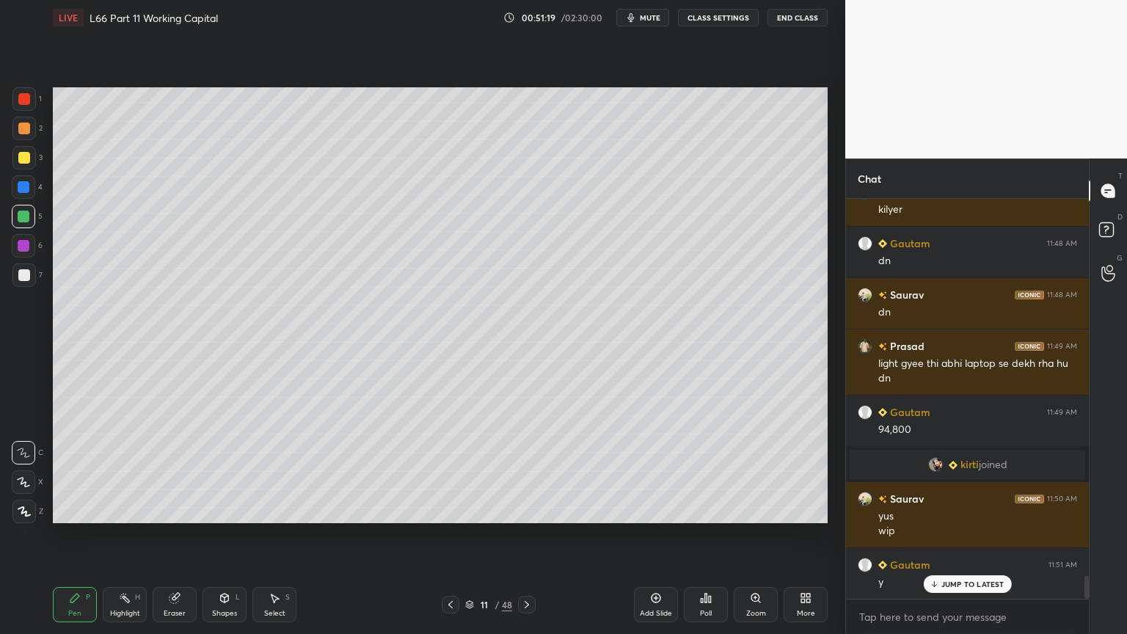
click at [448, 471] on div at bounding box center [451, 605] width 18 height 18
click at [450, 471] on icon at bounding box center [451, 605] width 12 height 12
click at [528, 471] on icon at bounding box center [527, 605] width 12 height 12
click at [529, 471] on icon at bounding box center [527, 605] width 12 height 12
click at [452, 471] on icon at bounding box center [450, 604] width 4 height 7
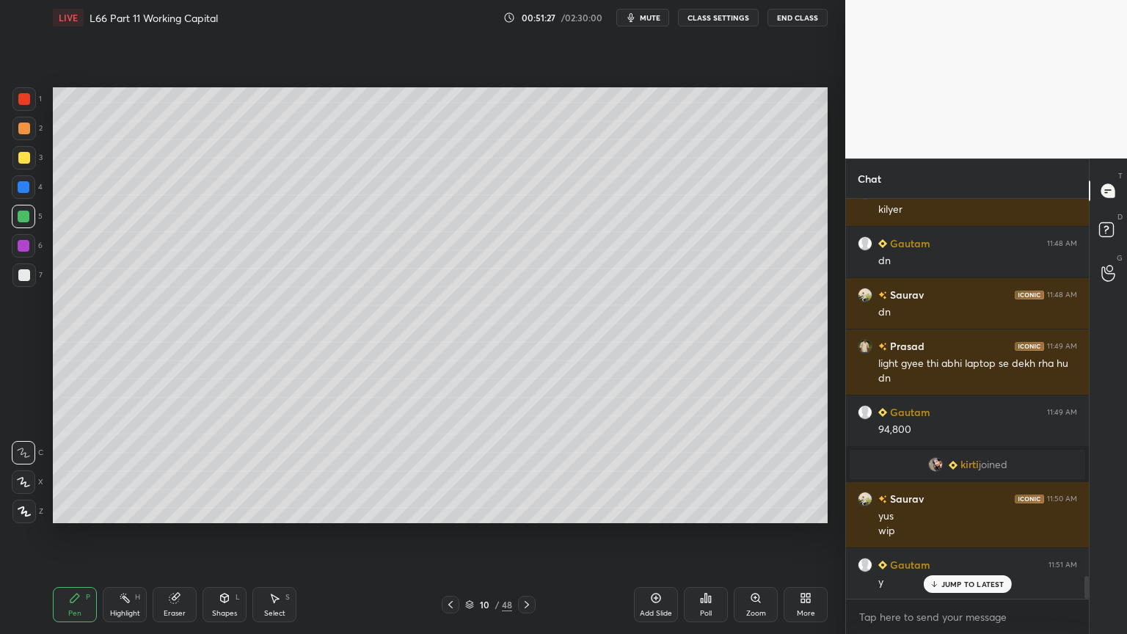
click at [453, 471] on icon at bounding box center [451, 605] width 12 height 12
click at [529, 471] on icon at bounding box center [527, 605] width 12 height 12
click at [525, 471] on icon at bounding box center [527, 605] width 12 height 12
click at [182, 471] on div "Eraser" at bounding box center [175, 604] width 44 height 35
click at [70, 471] on icon at bounding box center [75, 598] width 12 height 12
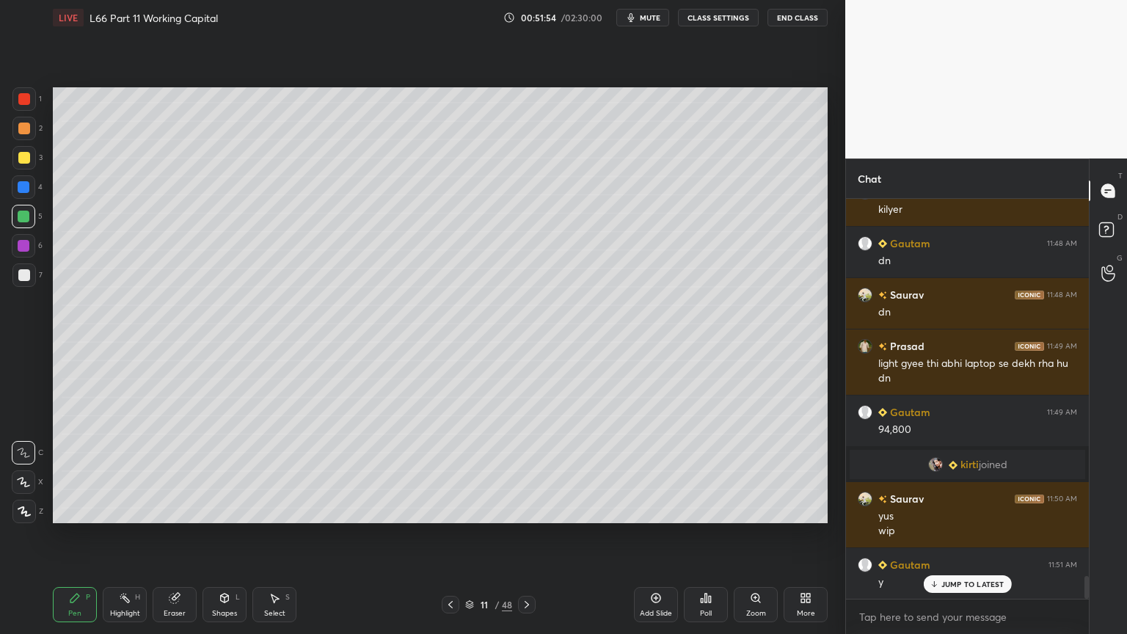
click at [28, 109] on div at bounding box center [23, 98] width 23 height 23
click at [215, 471] on div "Shapes L" at bounding box center [224, 604] width 44 height 35
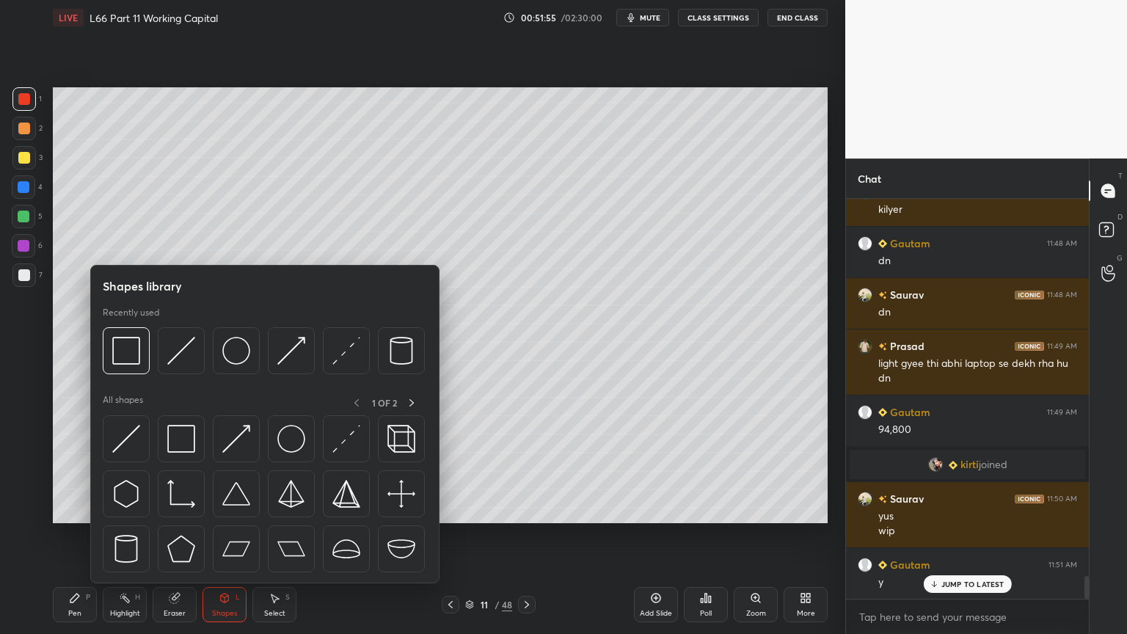
click at [245, 356] on img at bounding box center [236, 351] width 28 height 28
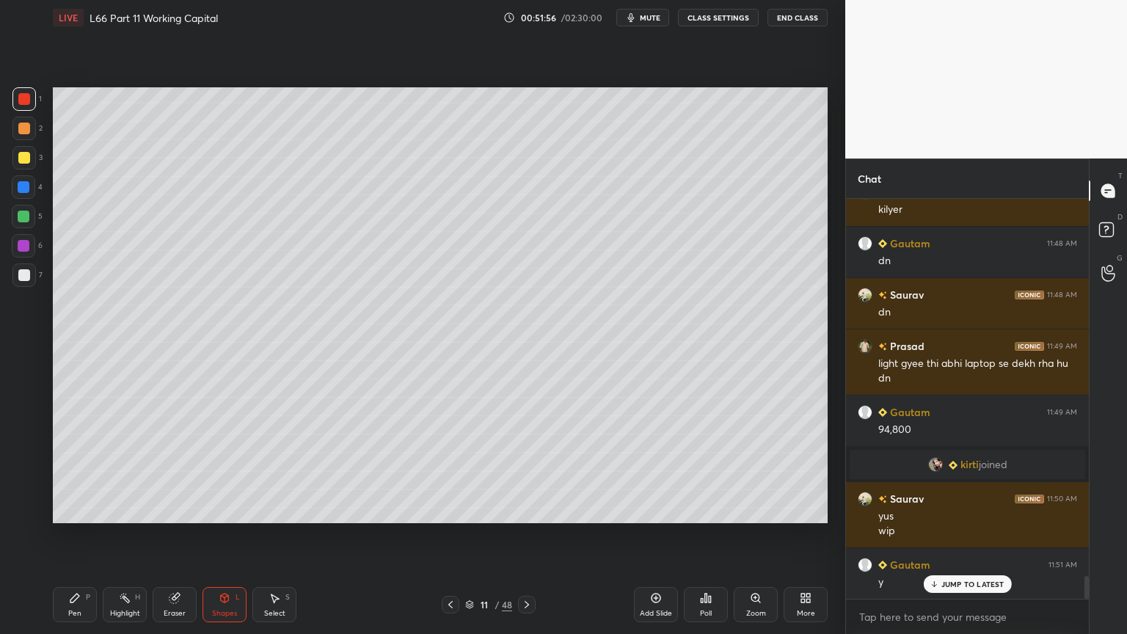
click at [218, 471] on div "Shapes" at bounding box center [224, 613] width 25 height 7
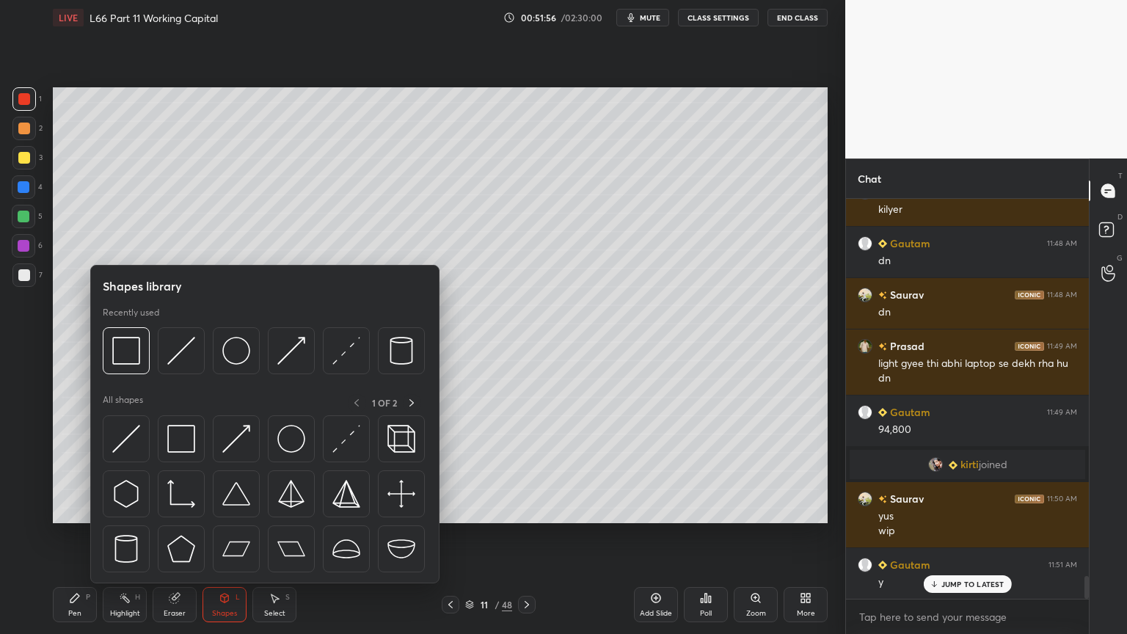
click at [145, 361] on div at bounding box center [126, 350] width 47 height 47
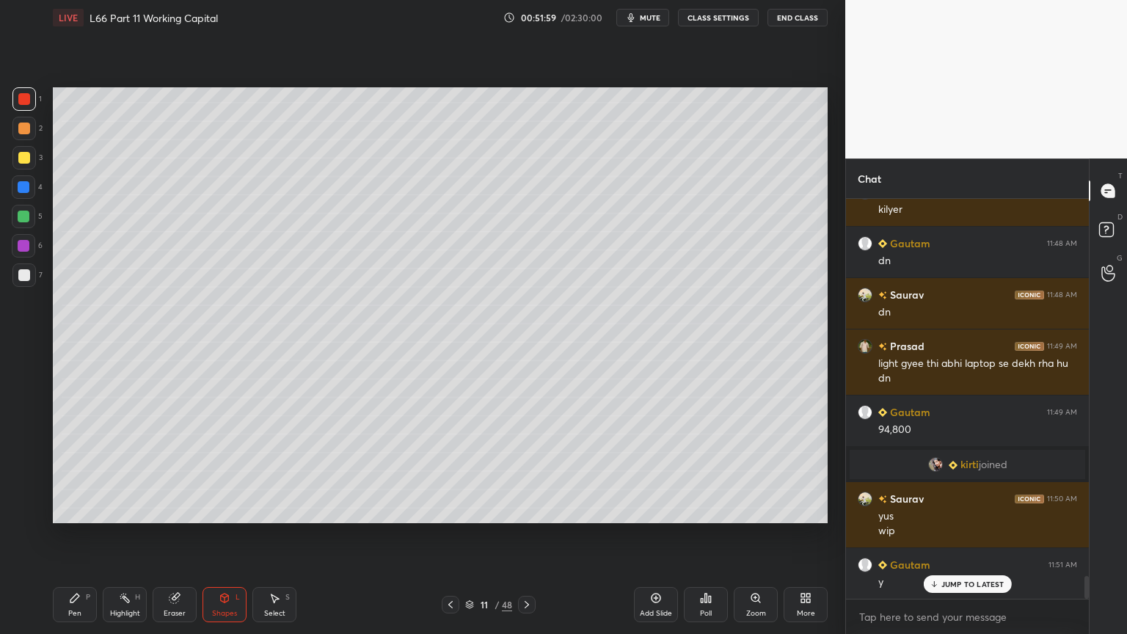
click at [73, 471] on icon at bounding box center [75, 598] width 12 height 12
click at [27, 285] on div at bounding box center [23, 274] width 23 height 23
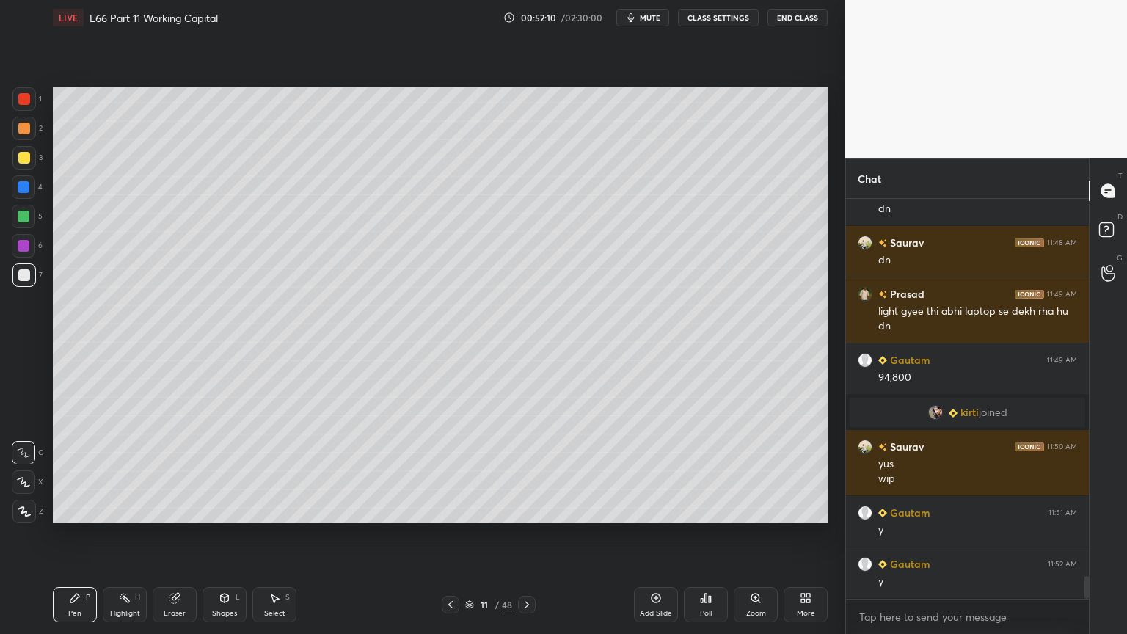
scroll to position [6763, 0]
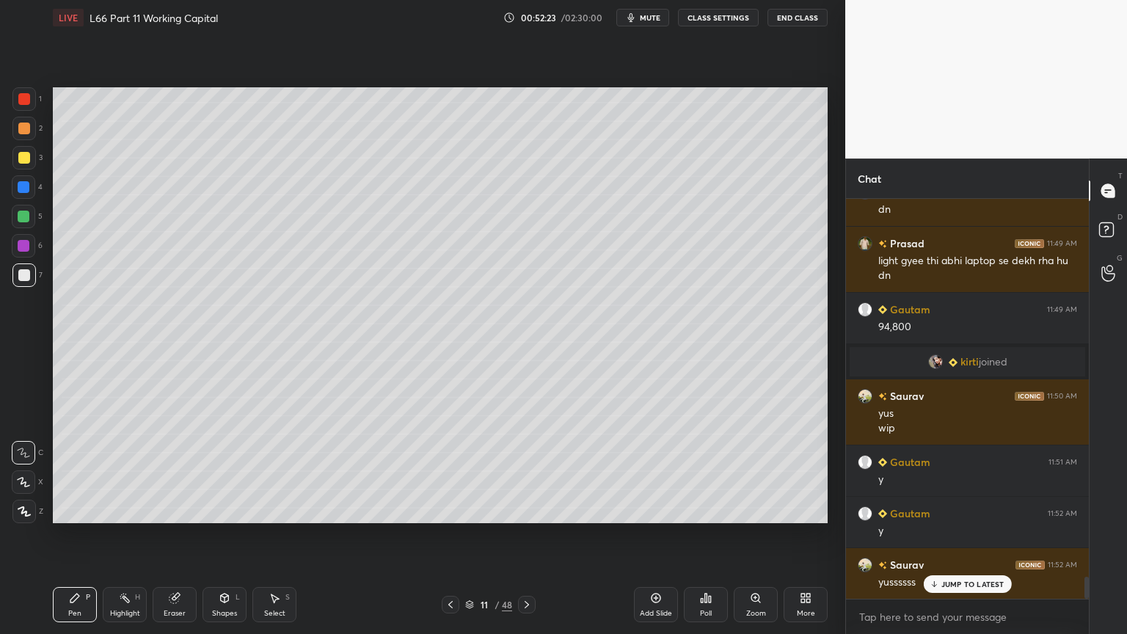
click at [519, 471] on div at bounding box center [527, 605] width 18 height 18
click at [27, 189] on div at bounding box center [24, 187] width 12 height 12
click at [223, 471] on icon at bounding box center [225, 597] width 8 height 9
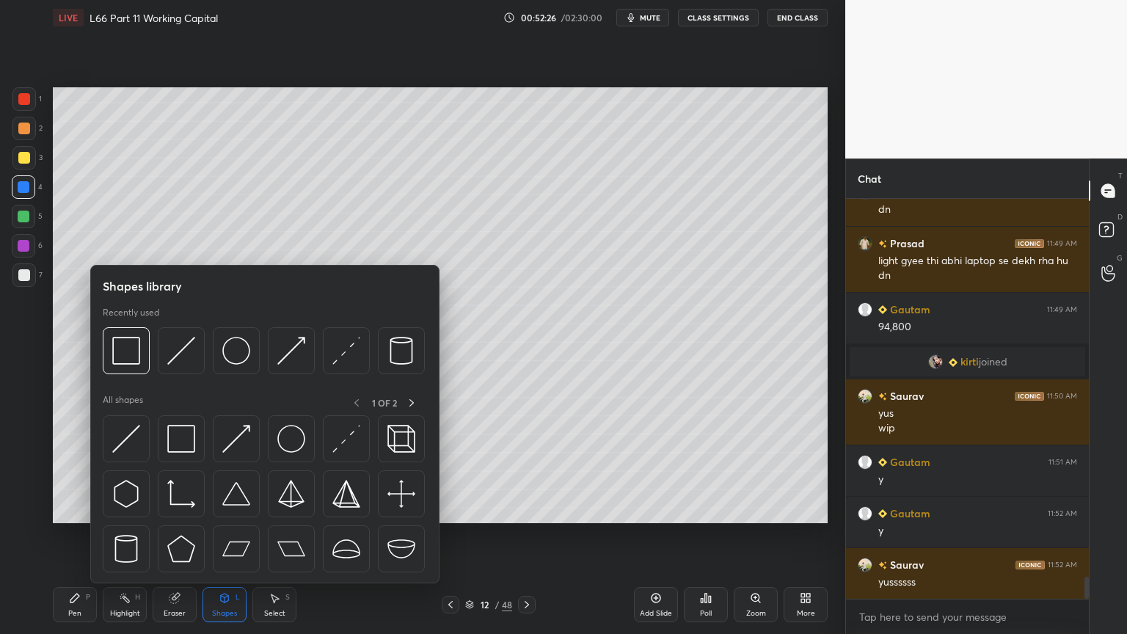
click at [195, 347] on div at bounding box center [181, 350] width 47 height 47
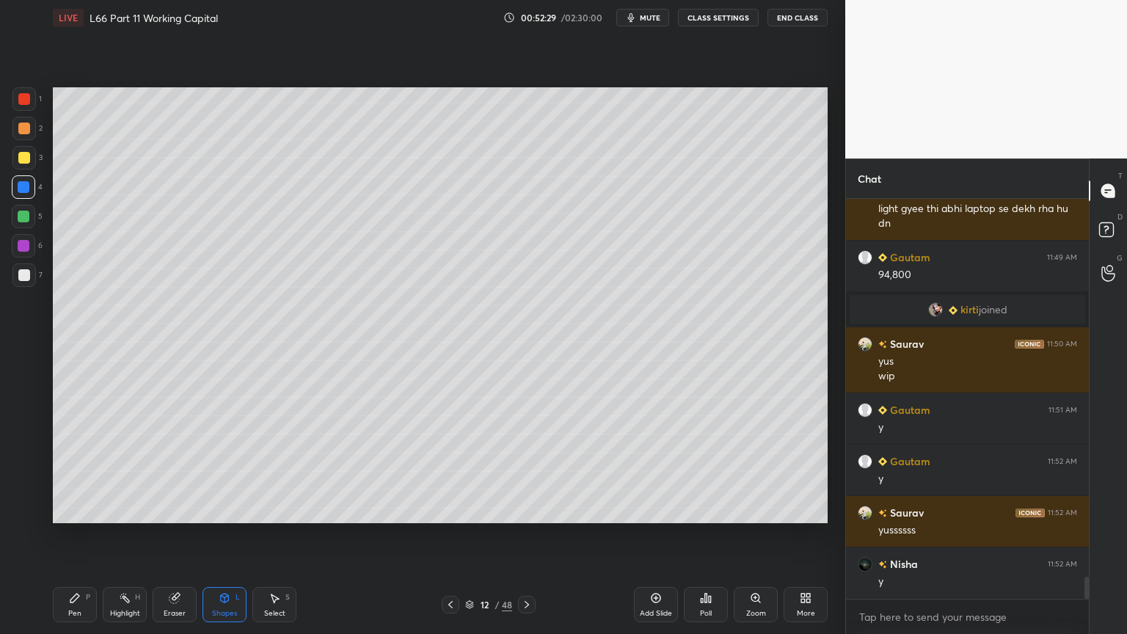
click at [67, 471] on div "Pen P" at bounding box center [75, 604] width 44 height 35
click at [29, 274] on div at bounding box center [24, 275] width 12 height 12
click at [230, 471] on div "Shapes L" at bounding box center [224, 604] width 44 height 35
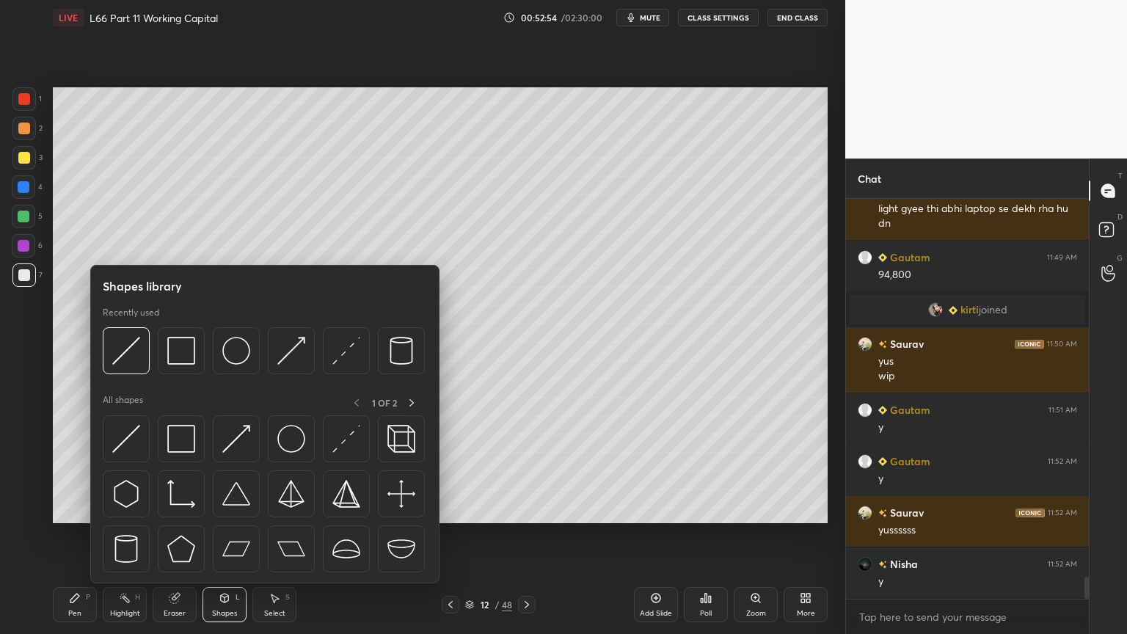
click at [123, 367] on div at bounding box center [126, 350] width 47 height 47
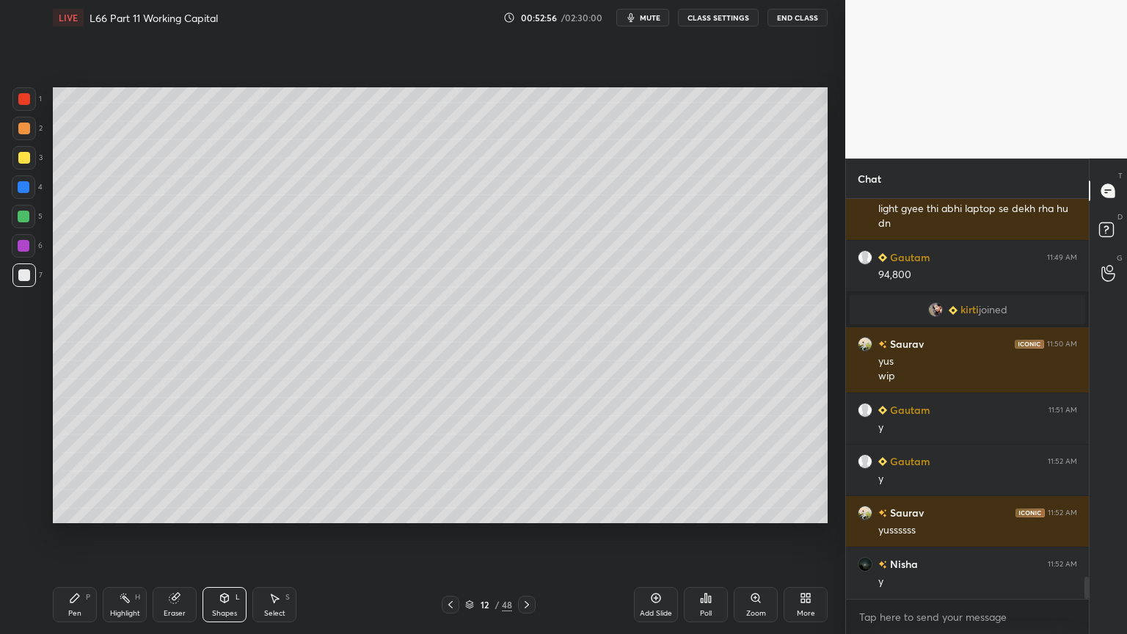
click at [69, 471] on icon at bounding box center [75, 598] width 12 height 12
click at [450, 471] on icon at bounding box center [451, 605] width 12 height 12
click at [453, 471] on icon at bounding box center [451, 605] width 12 height 12
click at [529, 471] on icon at bounding box center [527, 605] width 12 height 12
click at [523, 471] on icon at bounding box center [527, 605] width 12 height 12
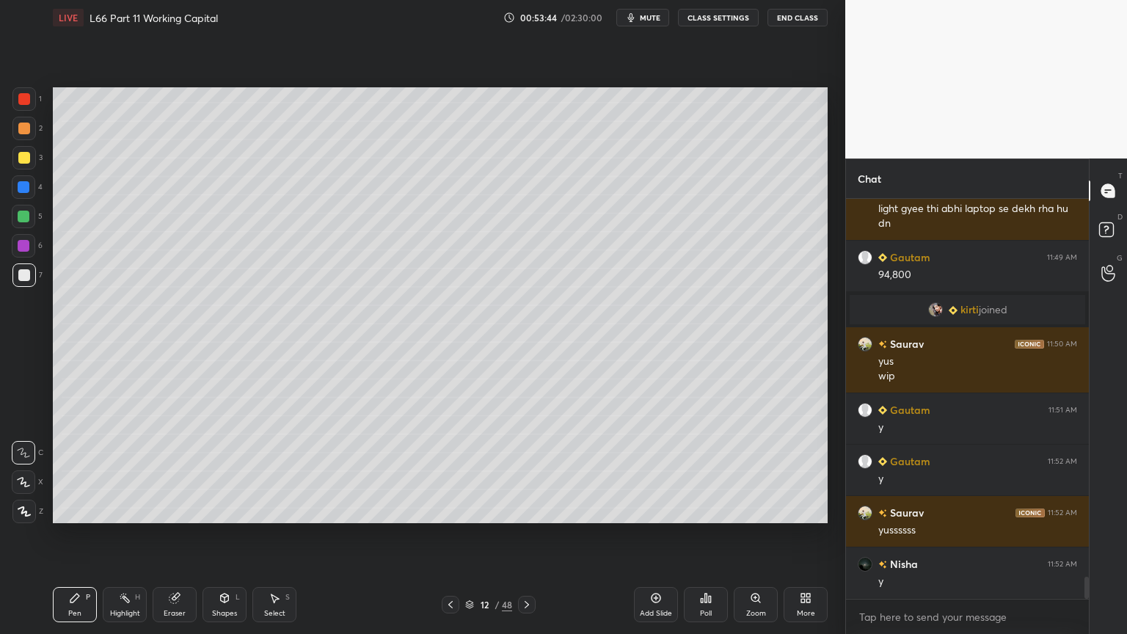
click at [453, 471] on icon at bounding box center [451, 605] width 12 height 12
click at [450, 471] on icon at bounding box center [450, 604] width 4 height 7
click at [526, 471] on icon at bounding box center [527, 605] width 12 height 12
click at [528, 471] on icon at bounding box center [527, 605] width 12 height 12
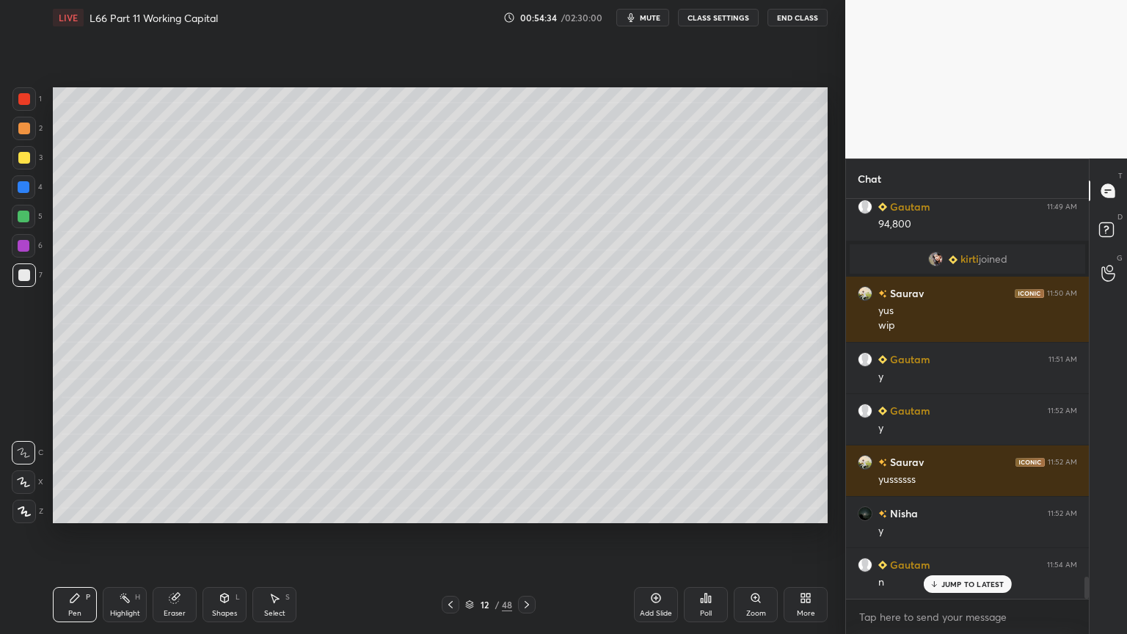
click at [450, 471] on icon at bounding box center [451, 605] width 12 height 12
click at [446, 471] on icon at bounding box center [451, 605] width 12 height 12
click at [529, 471] on icon at bounding box center [527, 605] width 12 height 12
click at [530, 471] on icon at bounding box center [527, 605] width 12 height 12
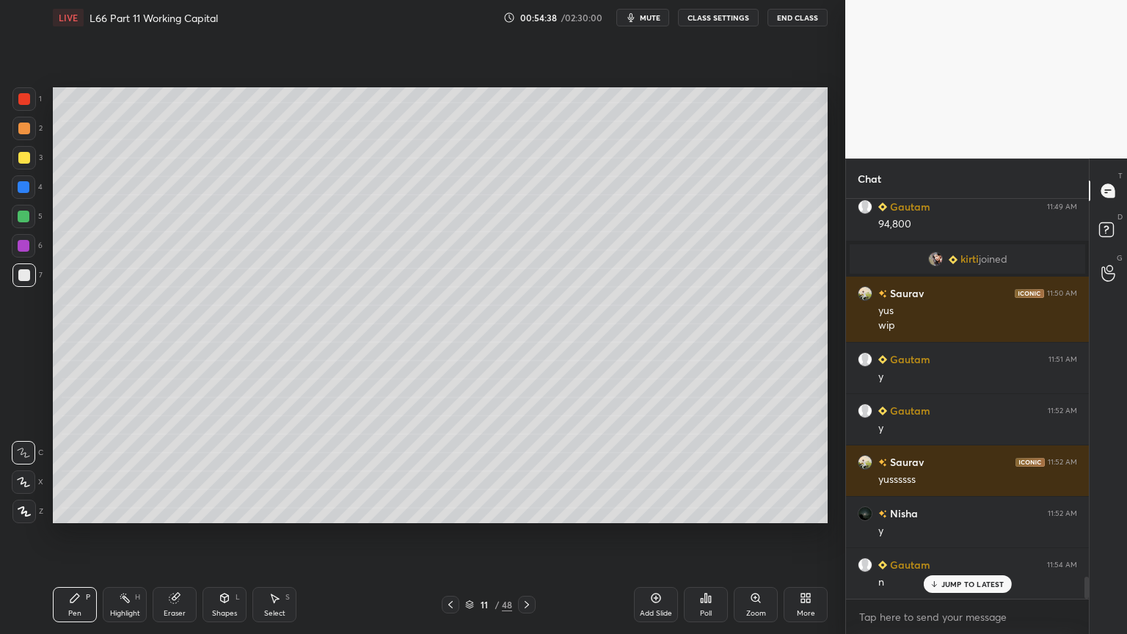
click at [531, 471] on icon at bounding box center [527, 605] width 12 height 12
click at [452, 471] on icon at bounding box center [451, 605] width 12 height 12
click at [453, 471] on icon at bounding box center [451, 605] width 12 height 12
click at [527, 471] on icon at bounding box center [527, 605] width 12 height 12
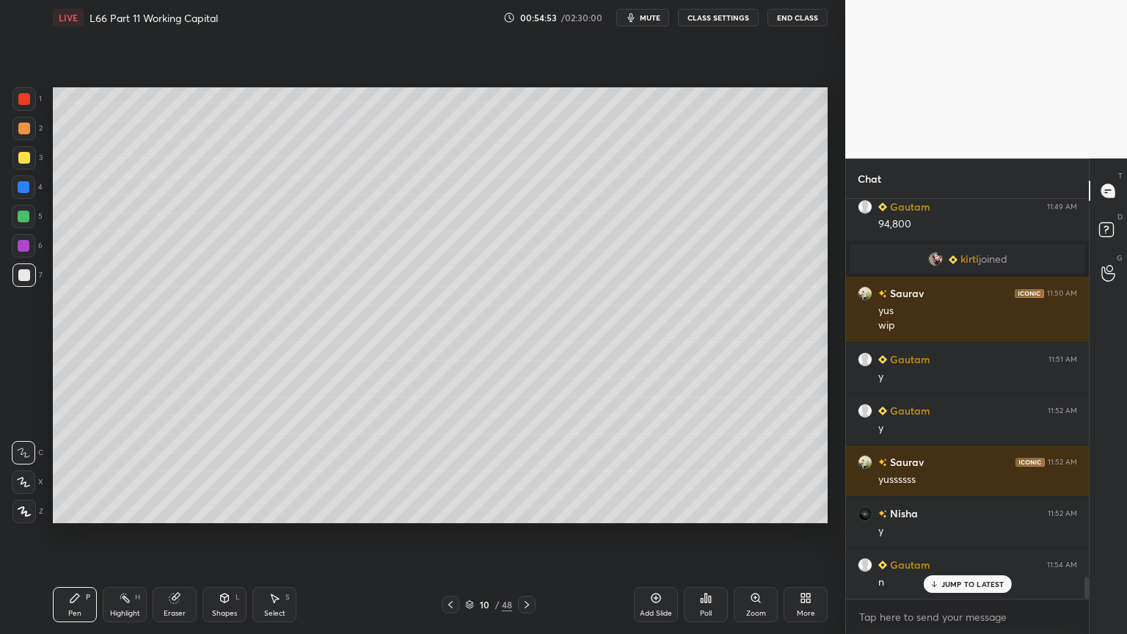
click at [526, 471] on icon at bounding box center [527, 605] width 12 height 12
click at [450, 471] on icon at bounding box center [450, 604] width 4 height 7
click at [453, 471] on icon at bounding box center [451, 605] width 12 height 12
click at [516, 471] on div "10 / 48" at bounding box center [489, 605] width 94 height 18
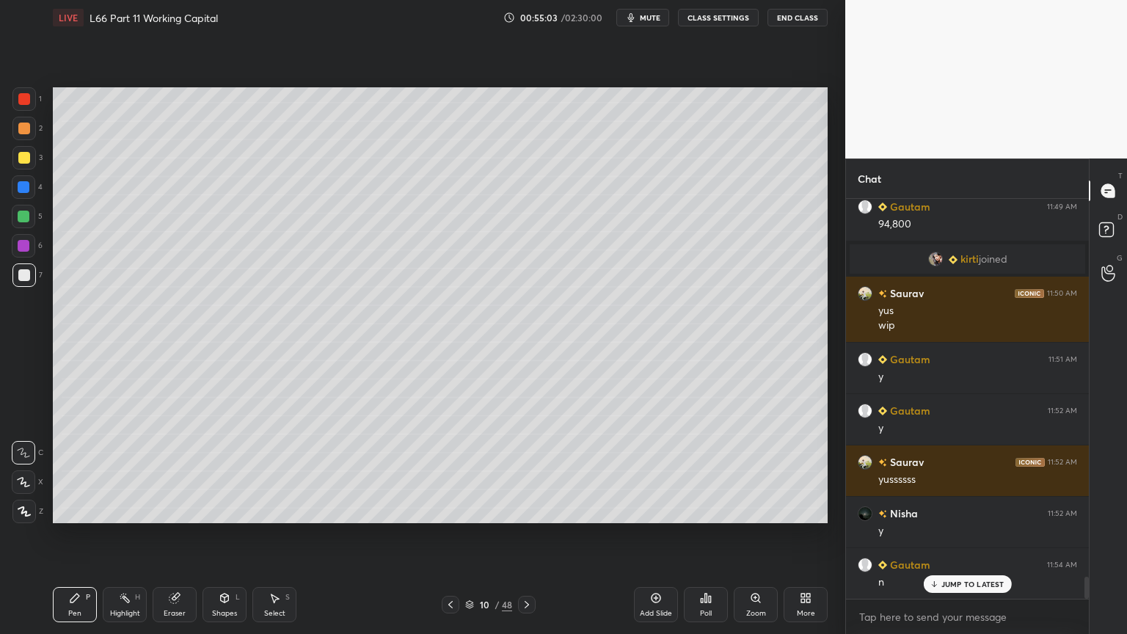
click at [523, 471] on icon at bounding box center [527, 605] width 12 height 12
click at [454, 471] on icon at bounding box center [451, 605] width 12 height 12
click at [449, 471] on icon at bounding box center [451, 605] width 12 height 12
click at [529, 471] on icon at bounding box center [527, 605] width 12 height 12
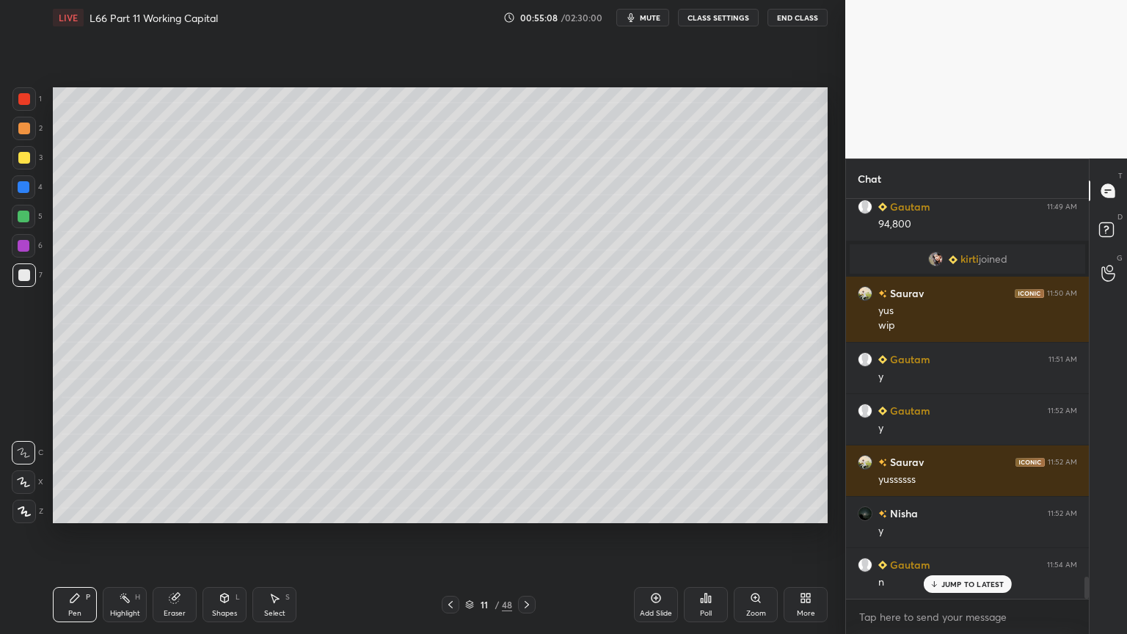
click at [529, 471] on icon at bounding box center [527, 605] width 12 height 12
click at [451, 471] on icon at bounding box center [451, 605] width 12 height 12
click at [529, 471] on icon at bounding box center [527, 605] width 12 height 12
click at [450, 471] on icon at bounding box center [451, 605] width 12 height 12
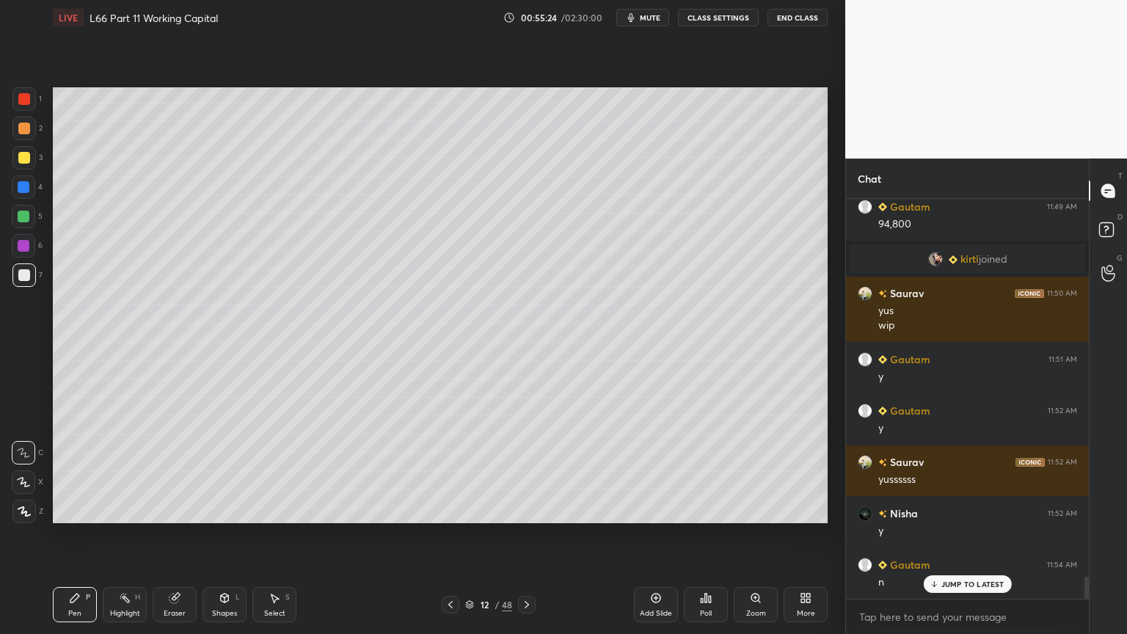
scroll to position [6918, 0]
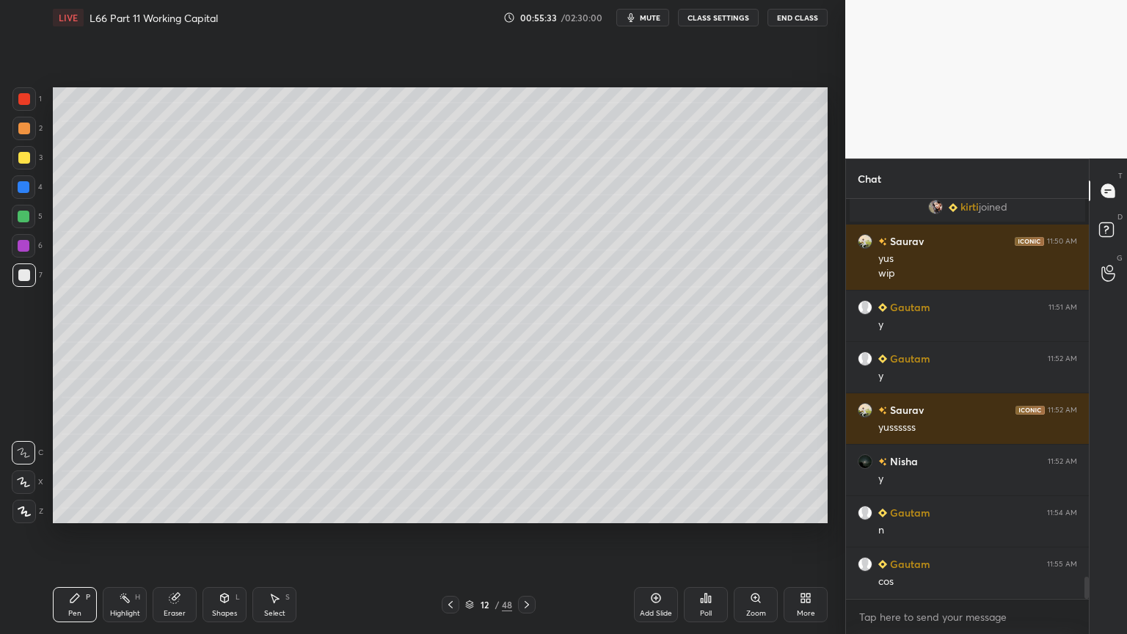
click at [261, 471] on div "Select S" at bounding box center [274, 604] width 44 height 35
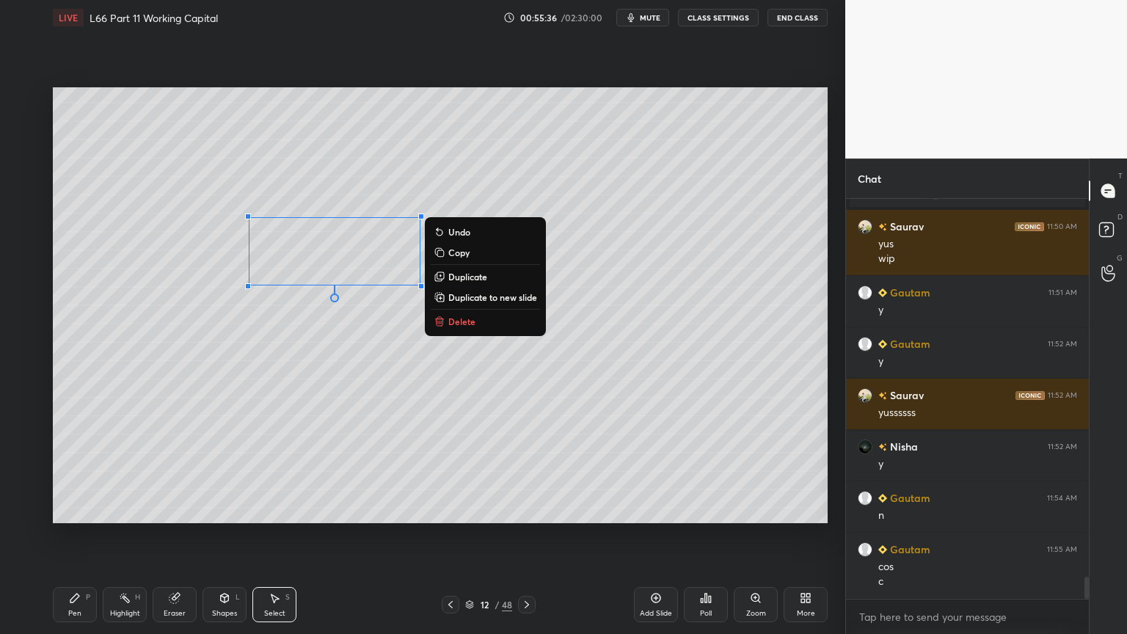
click at [320, 414] on div "0 ° Undo Copy Duplicate Duplicate to new slide Delete" at bounding box center [440, 305] width 775 height 436
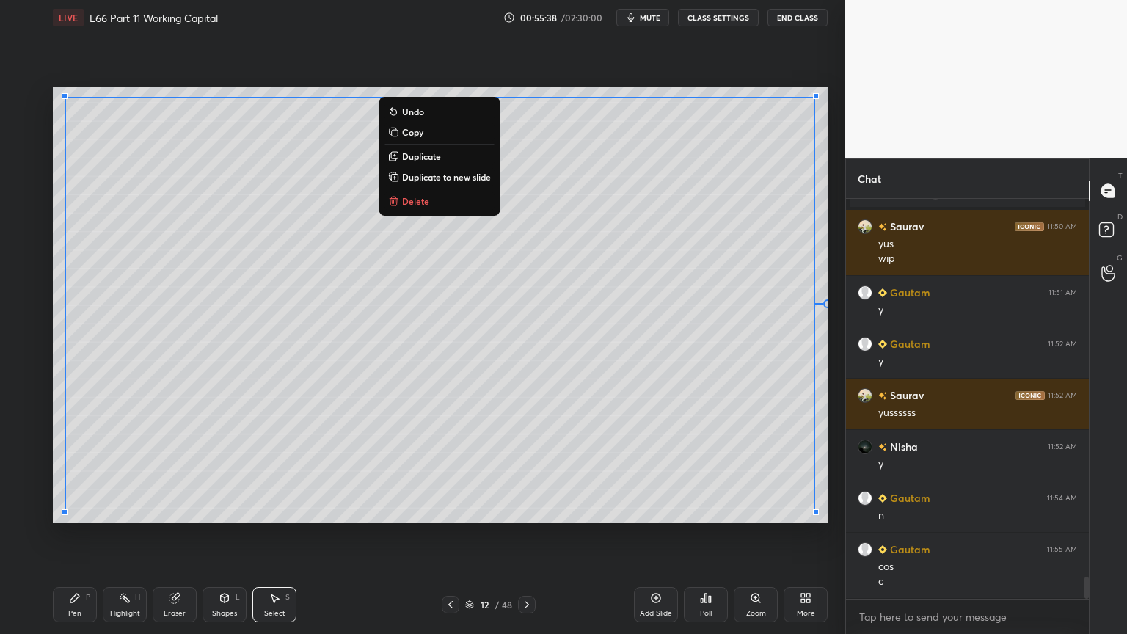
click at [77, 471] on div "Pen" at bounding box center [74, 613] width 13 height 7
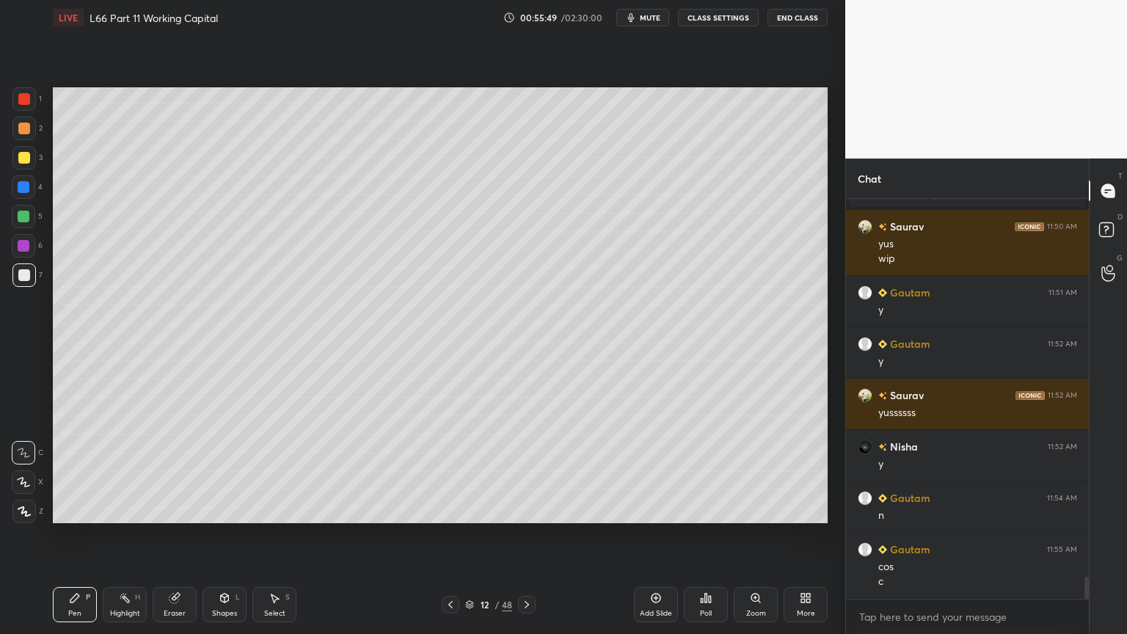
click at [225, 471] on div "Shapes L" at bounding box center [224, 604] width 44 height 35
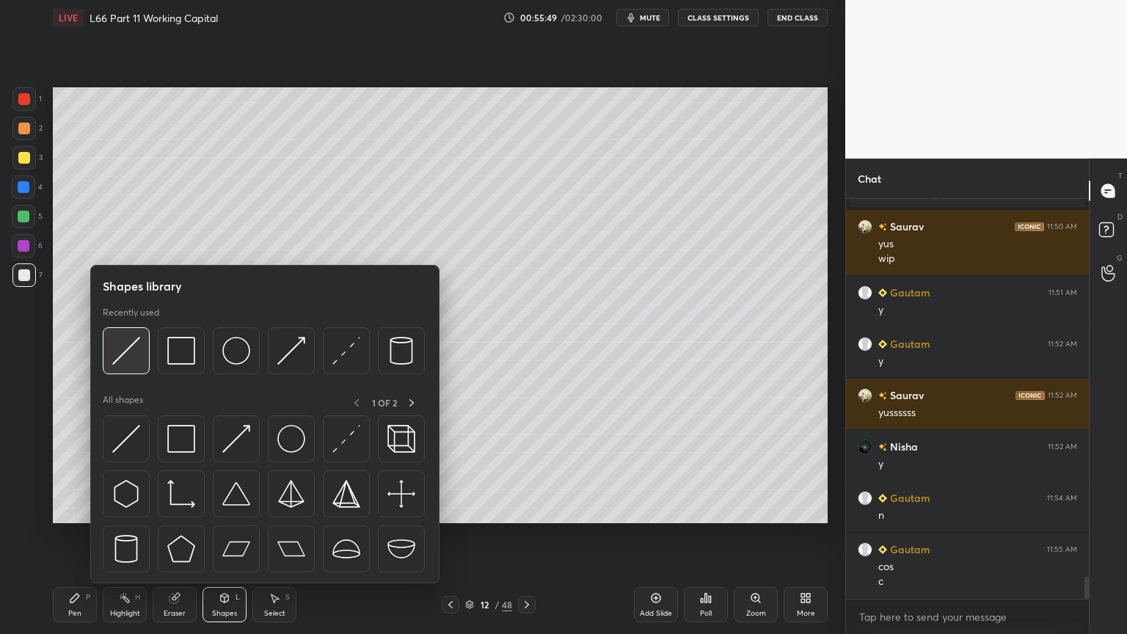
click at [138, 361] on img at bounding box center [126, 351] width 28 height 28
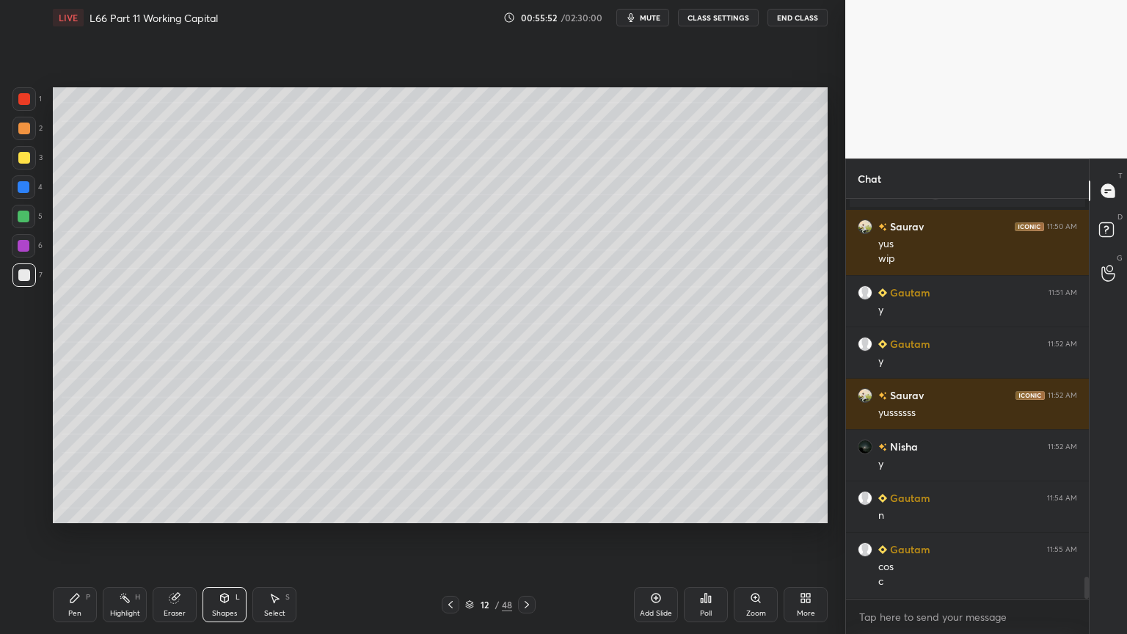
click at [92, 471] on div "Pen P" at bounding box center [75, 604] width 44 height 35
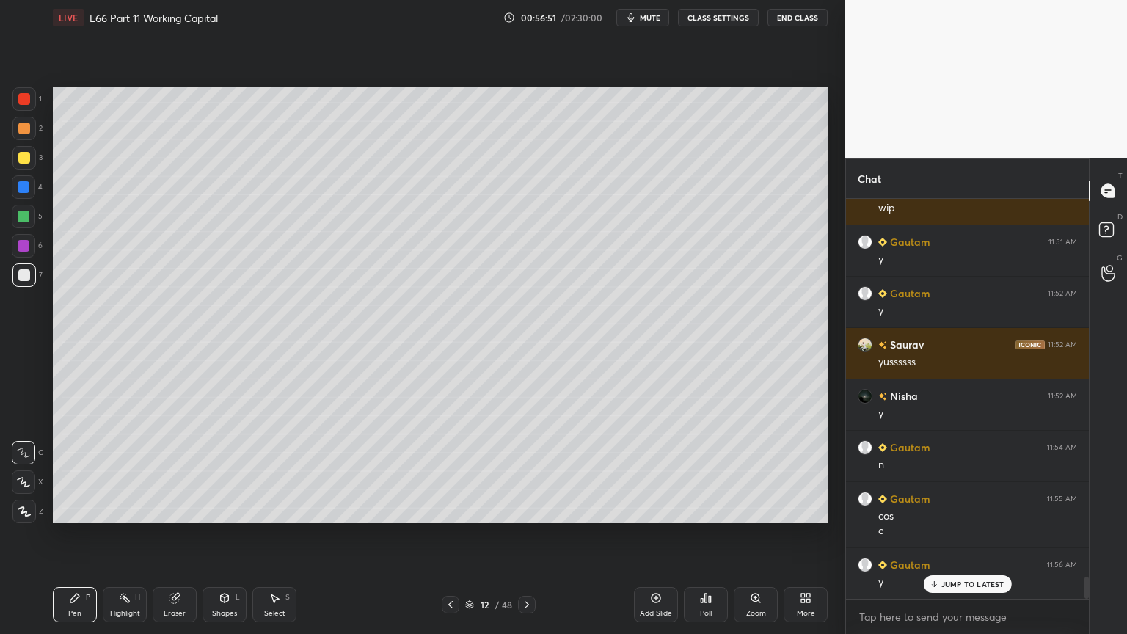
scroll to position [6998, 0]
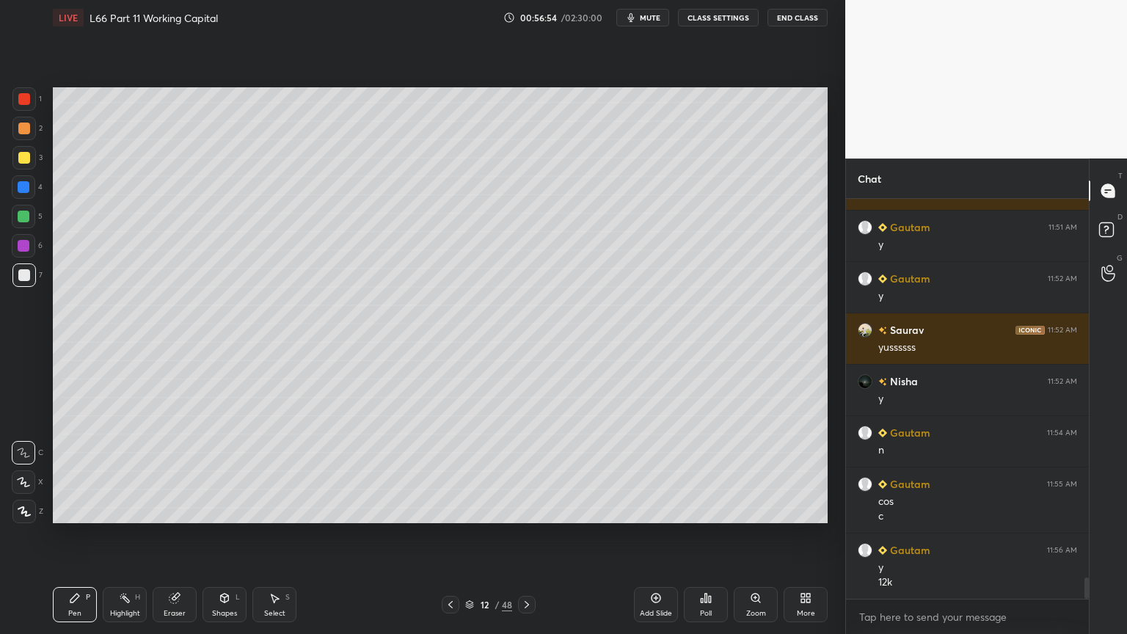
click at [26, 213] on div at bounding box center [24, 217] width 12 height 12
click at [23, 277] on div at bounding box center [24, 275] width 12 height 12
click at [88, 471] on div "Pen P" at bounding box center [75, 604] width 44 height 35
click at [448, 471] on icon at bounding box center [451, 605] width 12 height 12
click at [442, 471] on div at bounding box center [451, 605] width 18 height 18
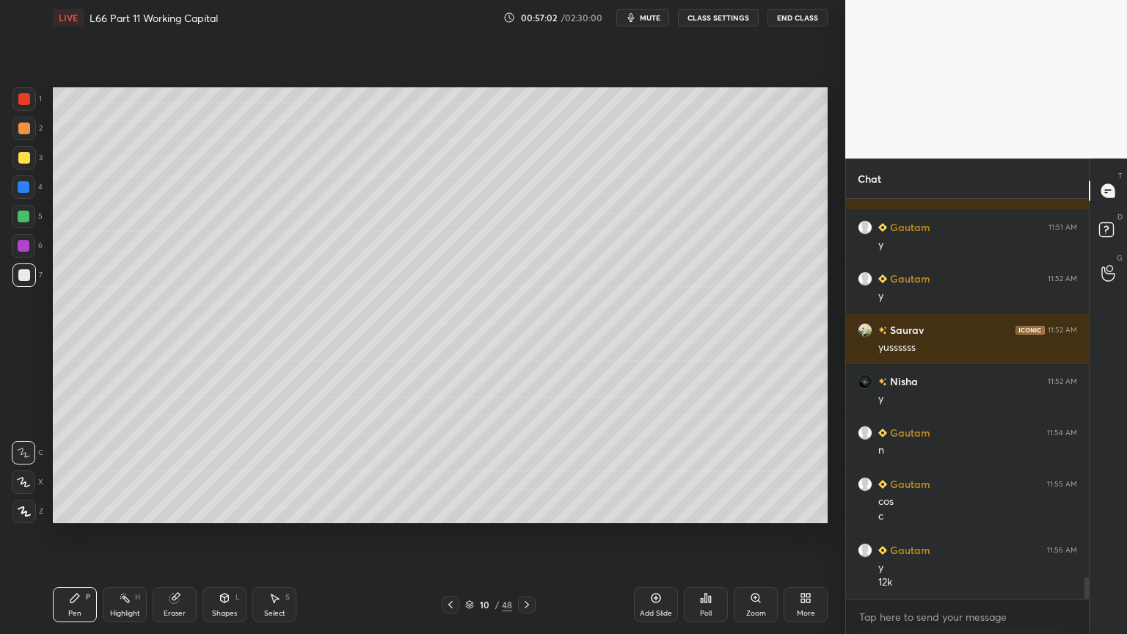
click at [446, 471] on icon at bounding box center [451, 605] width 12 height 12
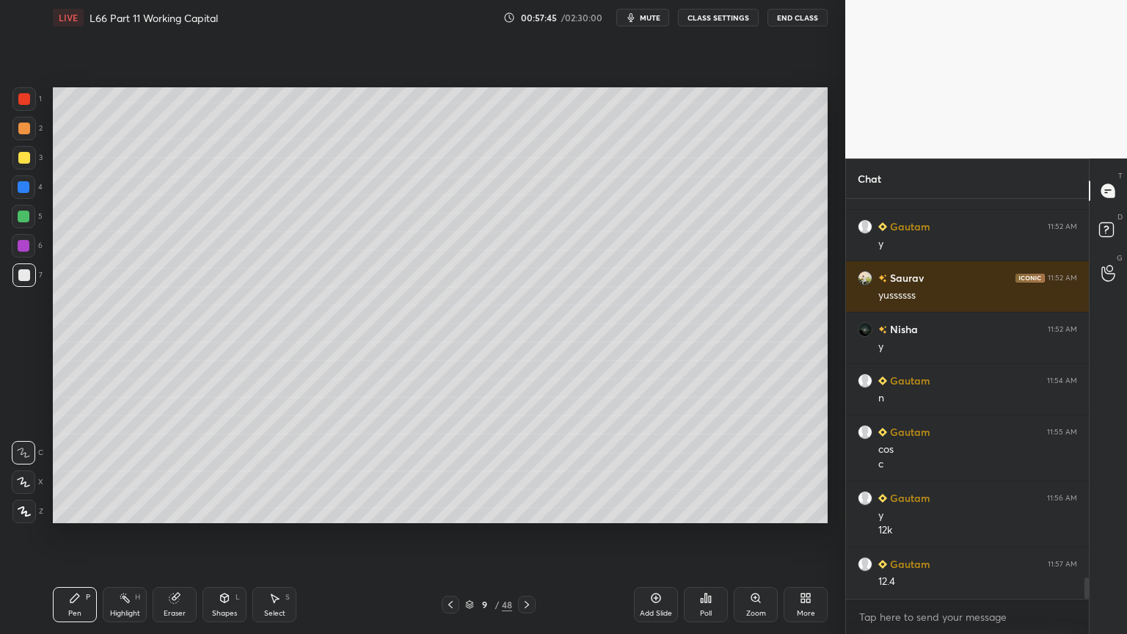
click at [530, 471] on icon at bounding box center [527, 605] width 12 height 12
click at [528, 471] on div at bounding box center [527, 605] width 18 height 18
click at [529, 471] on icon at bounding box center [527, 605] width 12 height 12
click at [448, 471] on icon at bounding box center [451, 605] width 12 height 12
click at [521, 471] on icon at bounding box center [527, 605] width 12 height 12
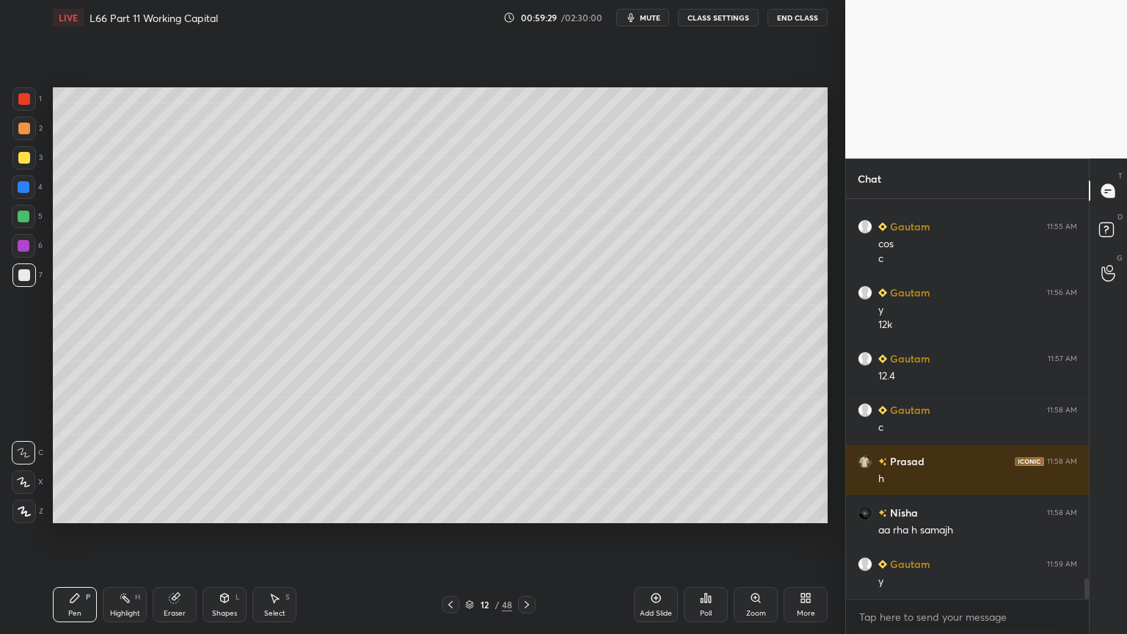
scroll to position [7270, 0]
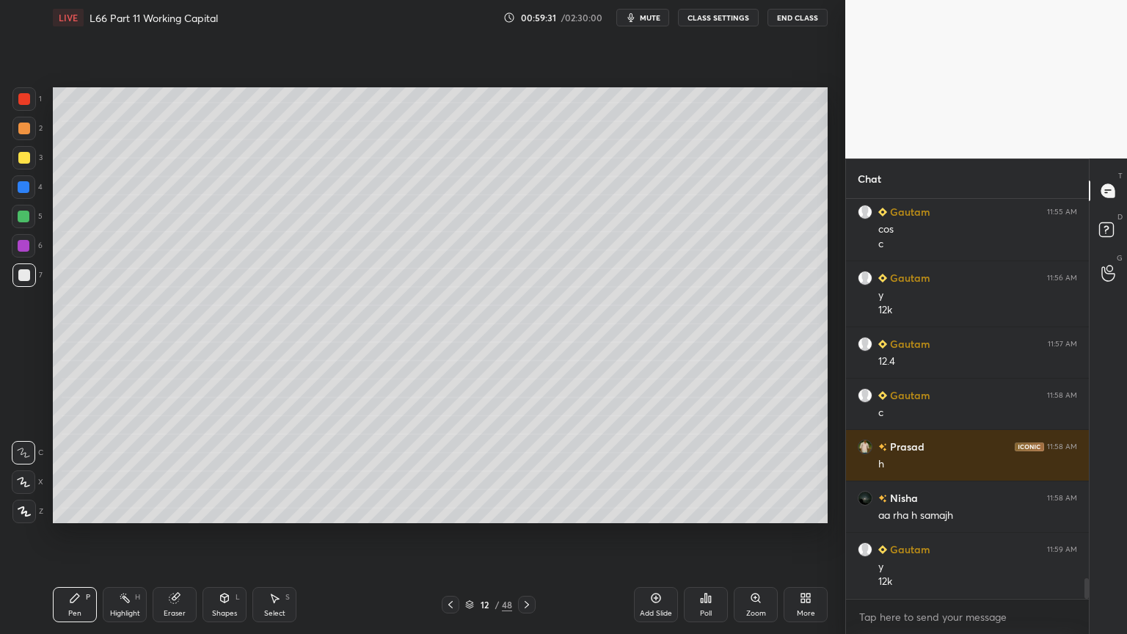
click at [453, 471] on icon at bounding box center [451, 605] width 12 height 12
click at [449, 471] on icon at bounding box center [451, 605] width 12 height 12
click at [443, 471] on div at bounding box center [451, 605] width 18 height 18
click at [533, 471] on div at bounding box center [527, 605] width 18 height 18
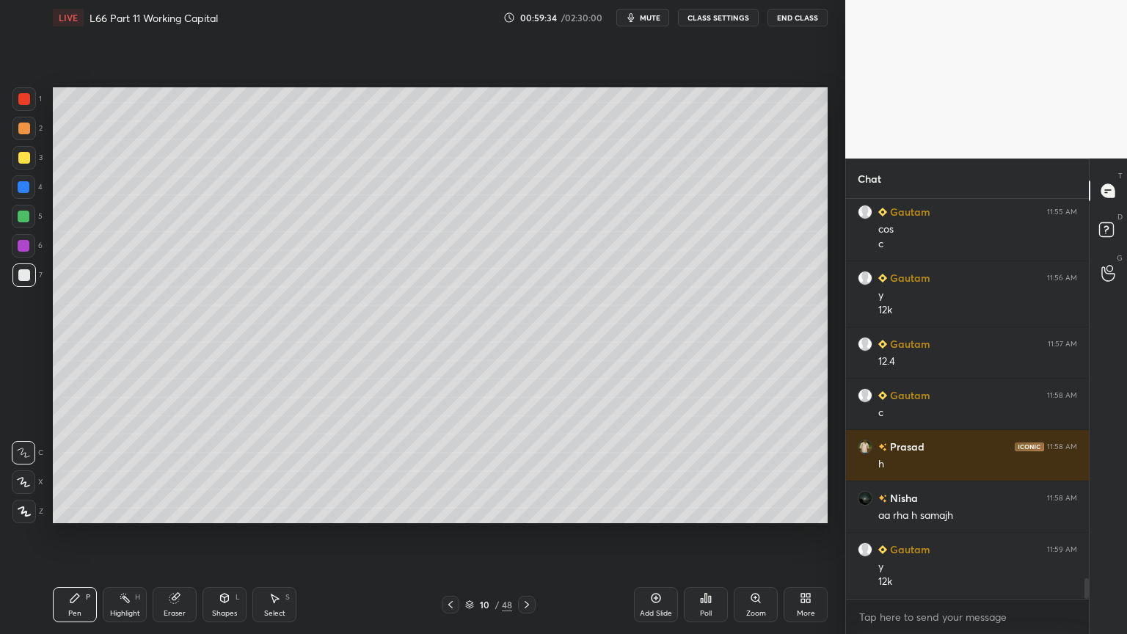
click at [533, 471] on div at bounding box center [527, 605] width 18 height 18
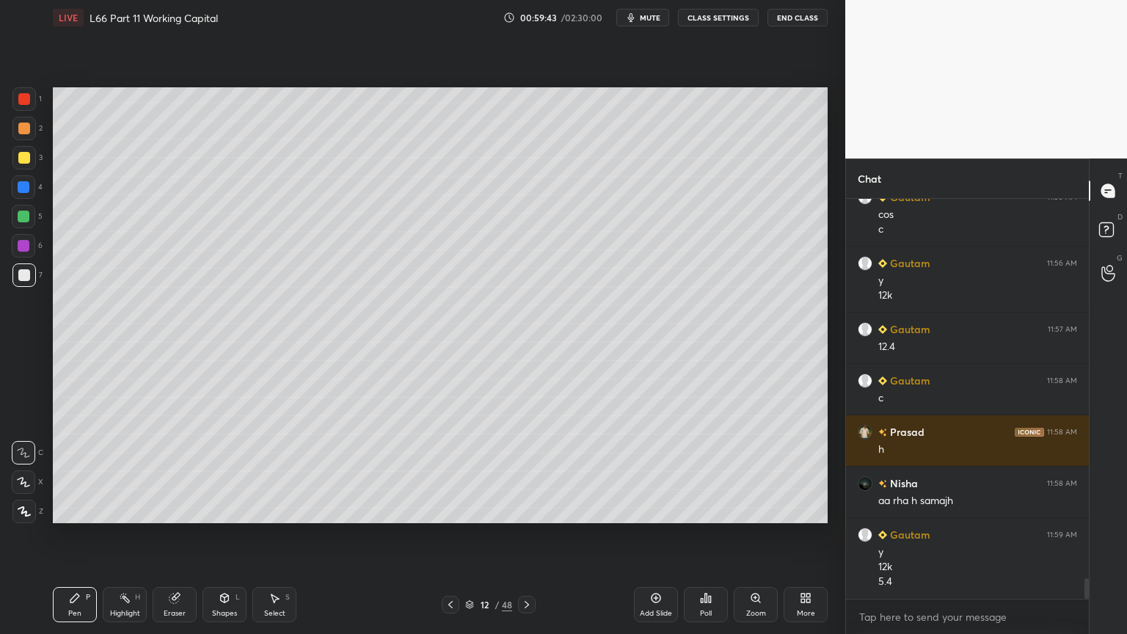
click at [26, 105] on div at bounding box center [23, 98] width 23 height 23
click at [221, 471] on icon at bounding box center [225, 598] width 12 height 12
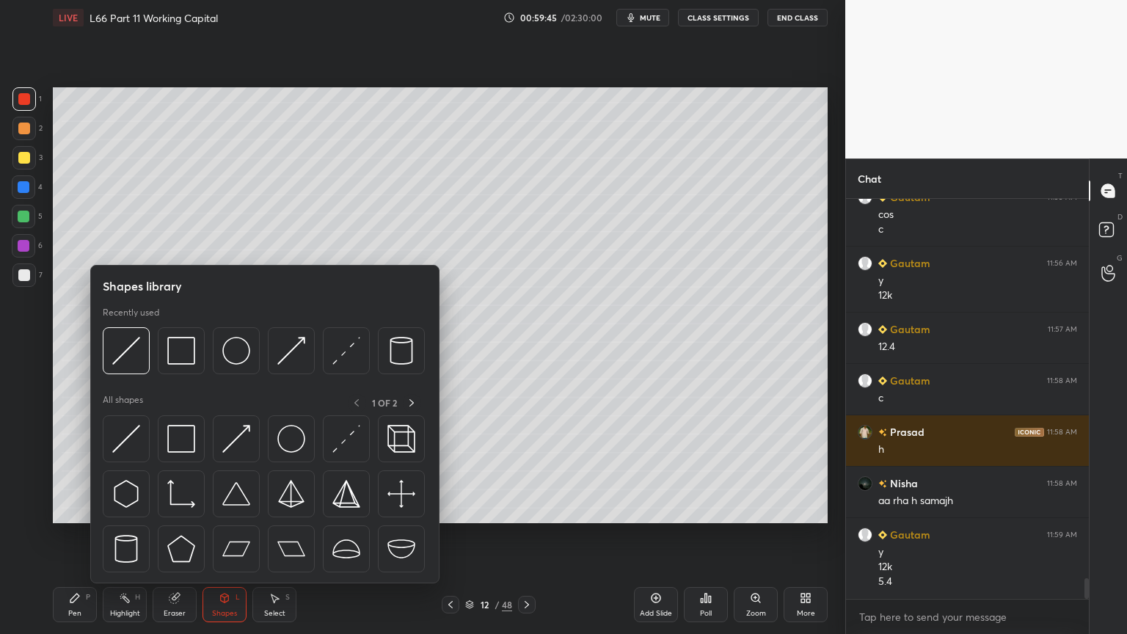
click at [169, 362] on img at bounding box center [181, 351] width 28 height 28
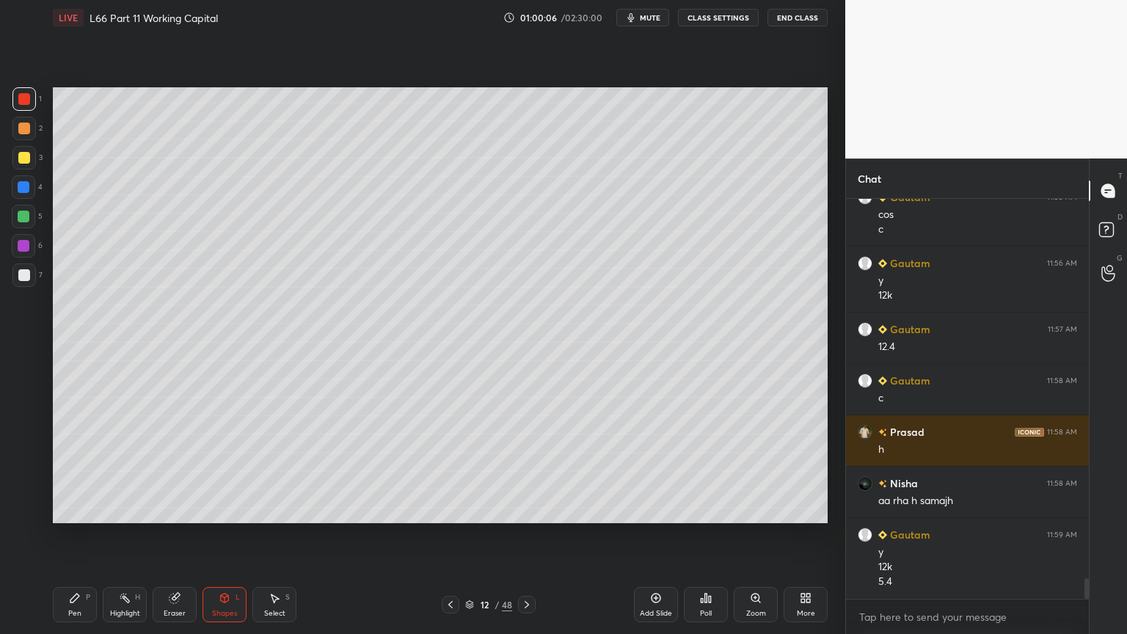
scroll to position [7336, 0]
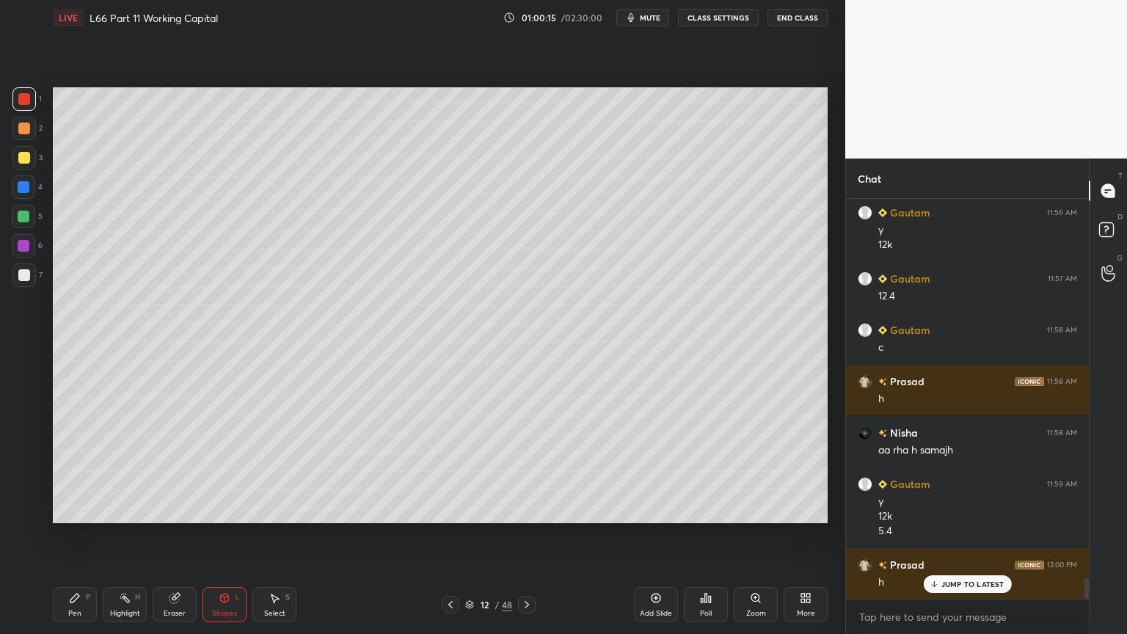
click at [83, 471] on div "Pen P" at bounding box center [75, 604] width 44 height 35
click at [29, 272] on div at bounding box center [24, 275] width 12 height 12
click at [232, 471] on div "Shapes L" at bounding box center [224, 604] width 44 height 35
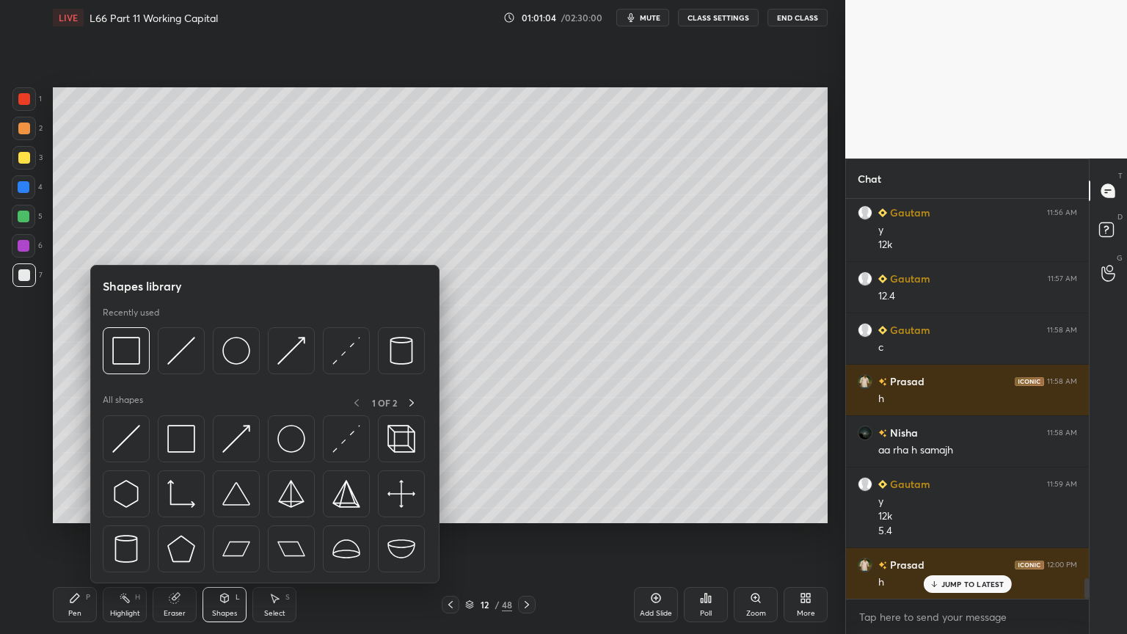
click at [197, 357] on div at bounding box center [181, 350] width 47 height 47
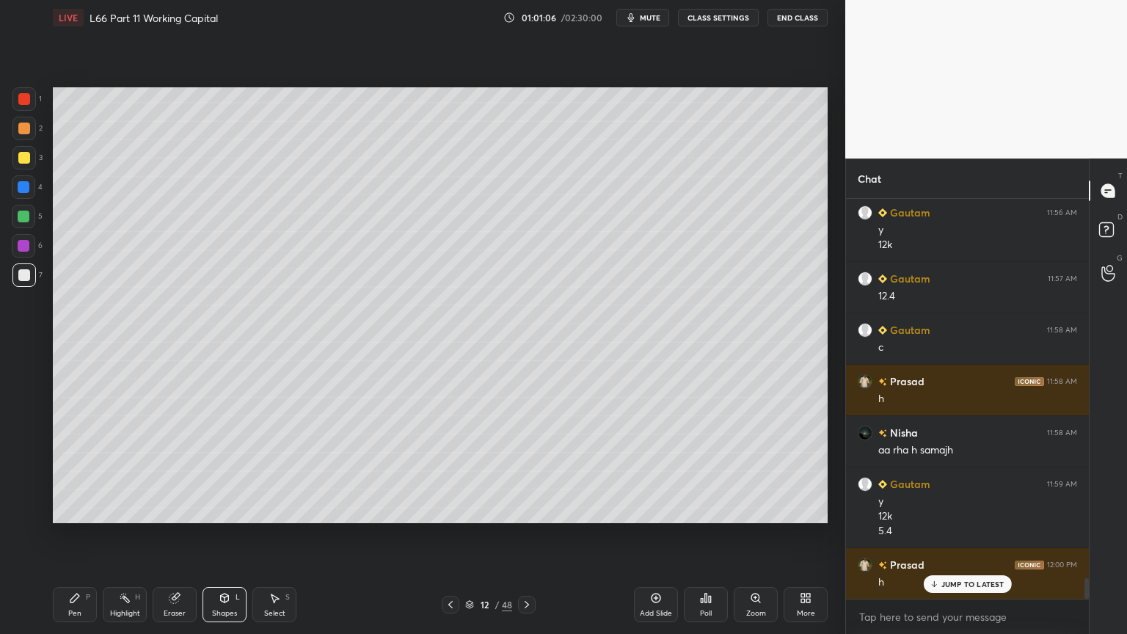
click at [79, 471] on div "Pen" at bounding box center [74, 613] width 13 height 7
click at [273, 471] on icon at bounding box center [275, 598] width 8 height 9
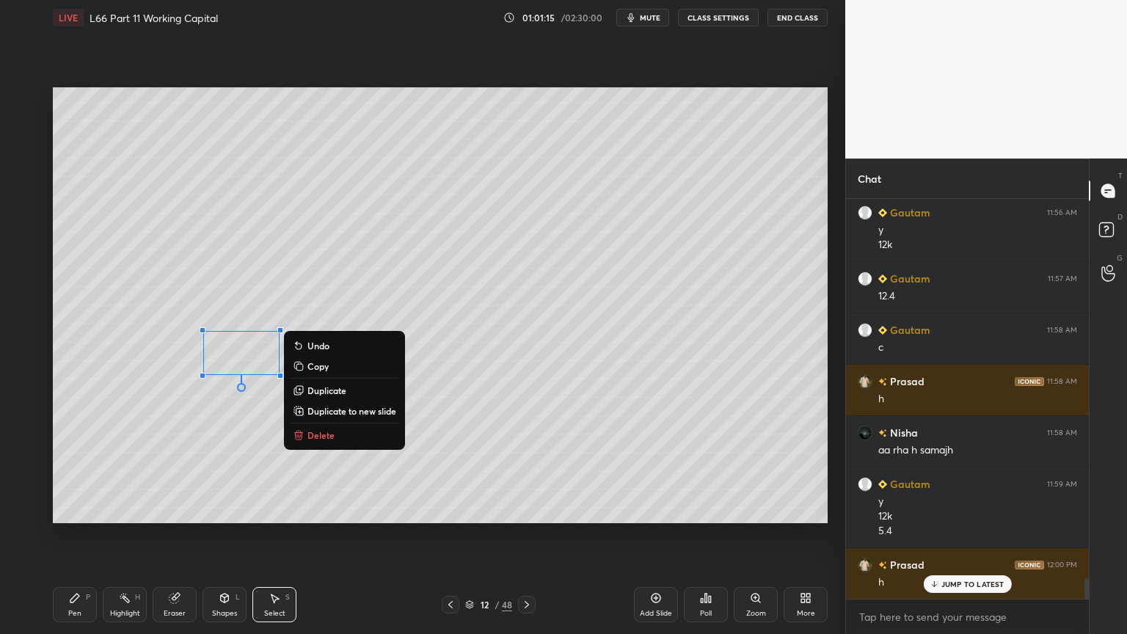
click at [316, 392] on p "Duplicate" at bounding box center [326, 390] width 39 height 12
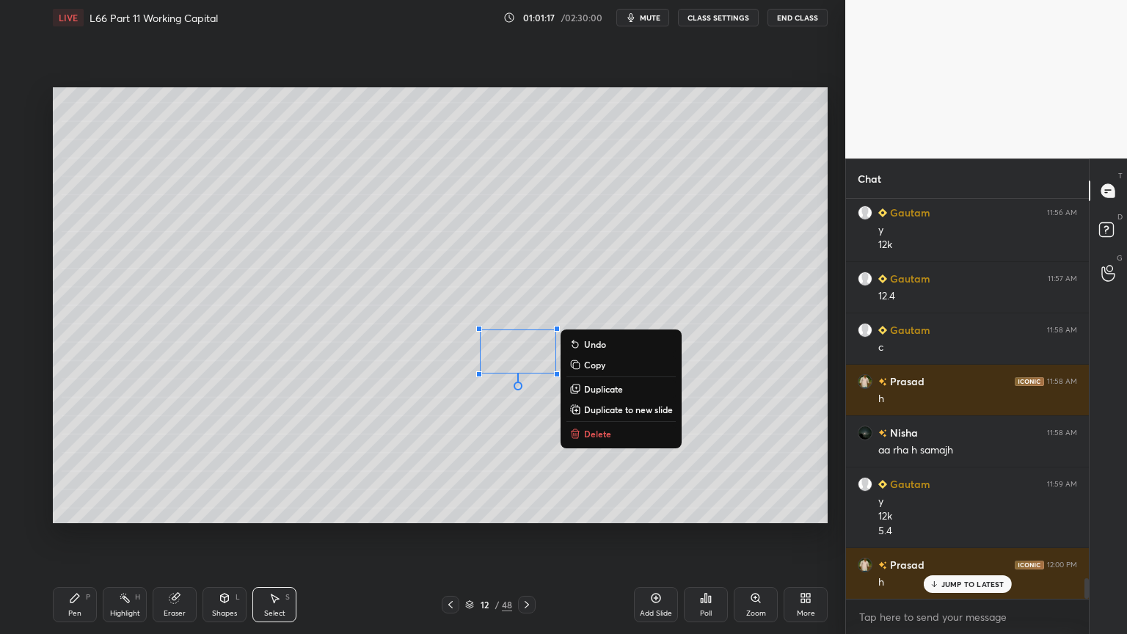
click at [599, 390] on p "Duplicate" at bounding box center [603, 389] width 39 height 12
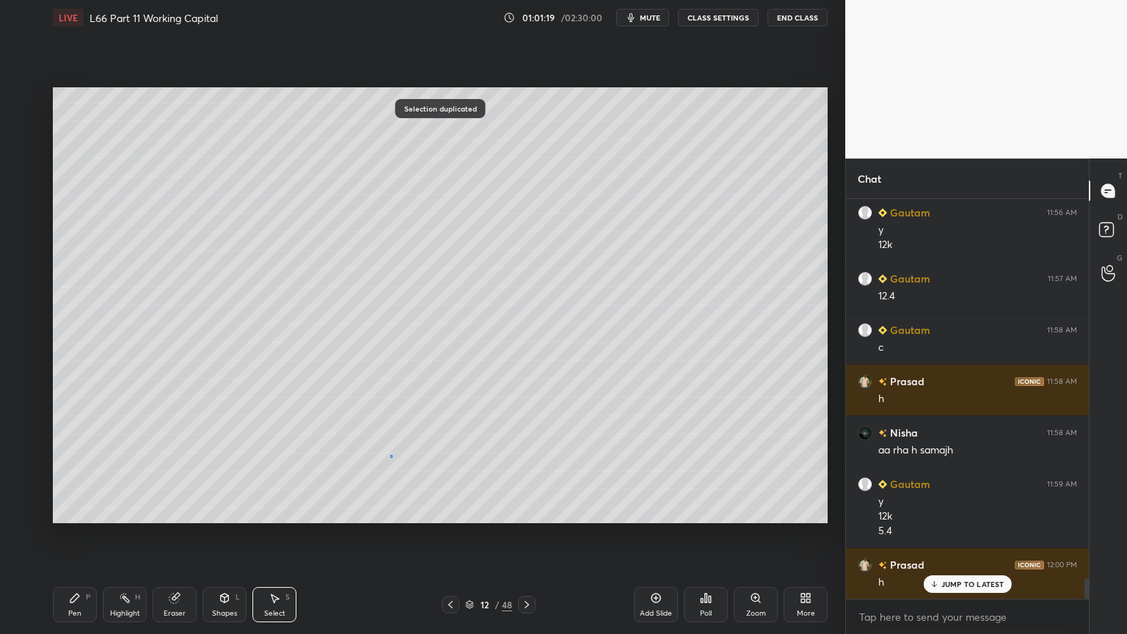
click at [392, 456] on div "0 ° Undo Copy Duplicate Duplicate to new slide Delete" at bounding box center [440, 305] width 775 height 436
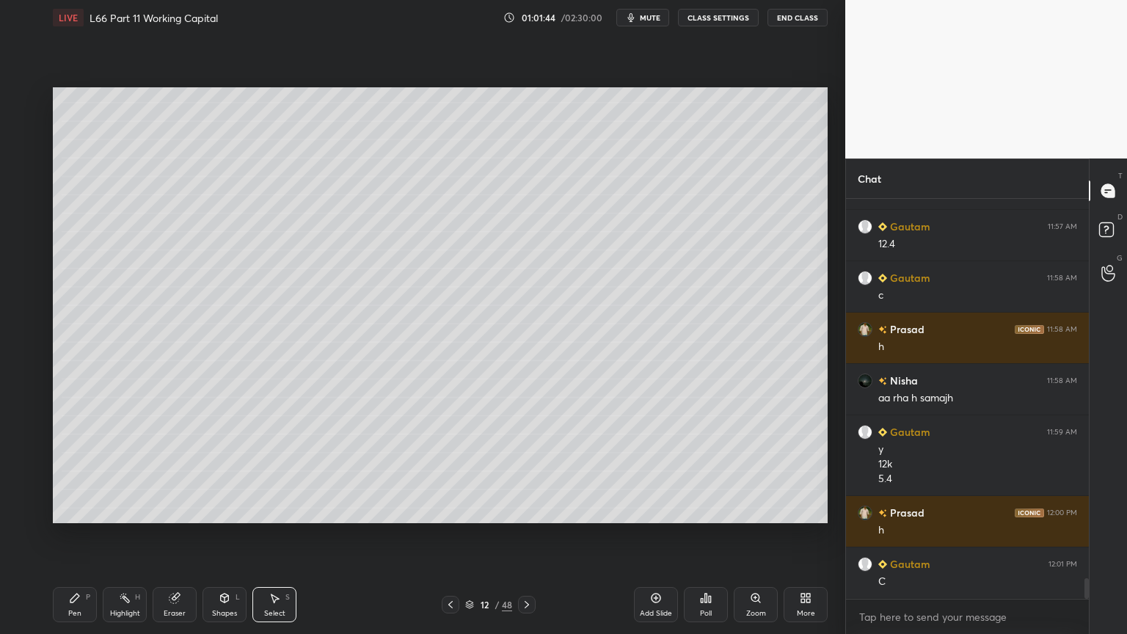
scroll to position [7438, 0]
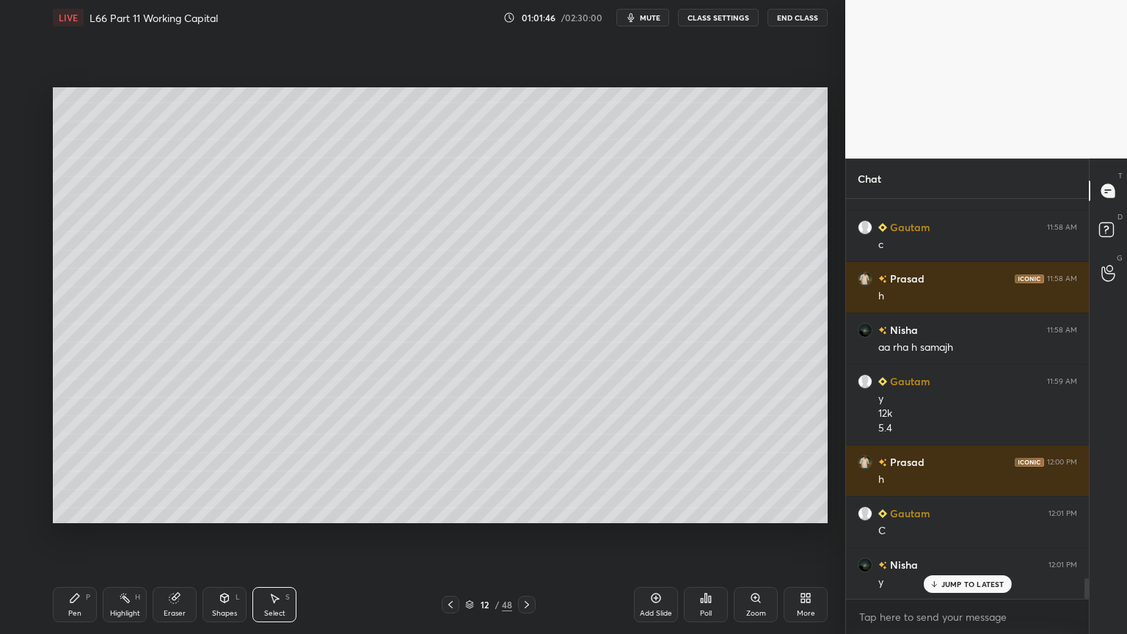
click at [73, 471] on icon at bounding box center [74, 597] width 9 height 9
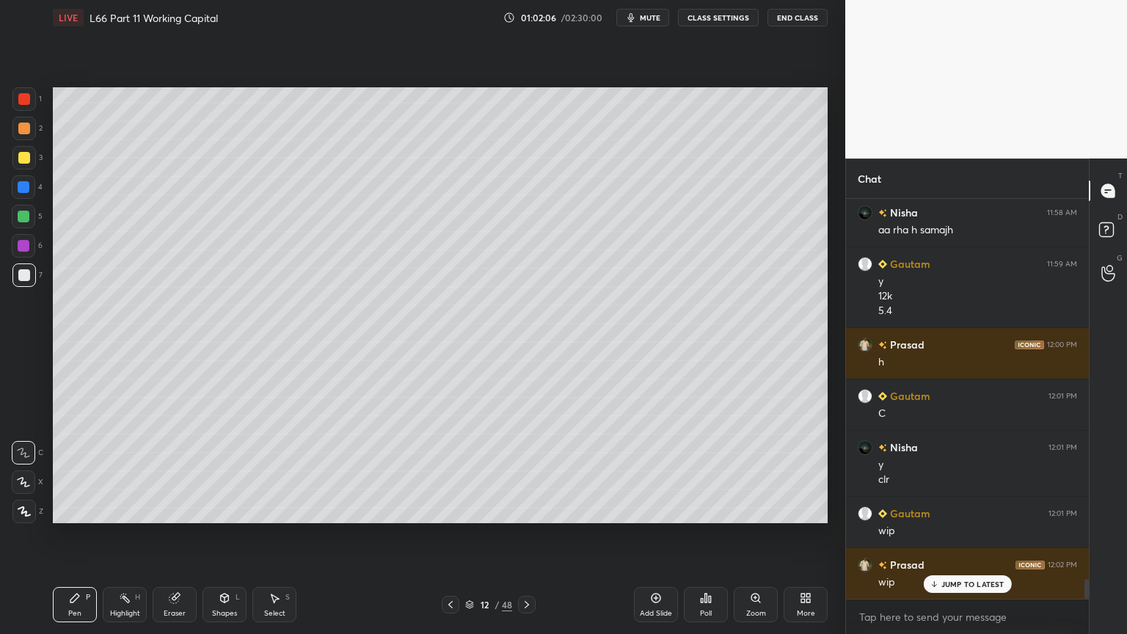
scroll to position [7608, 0]
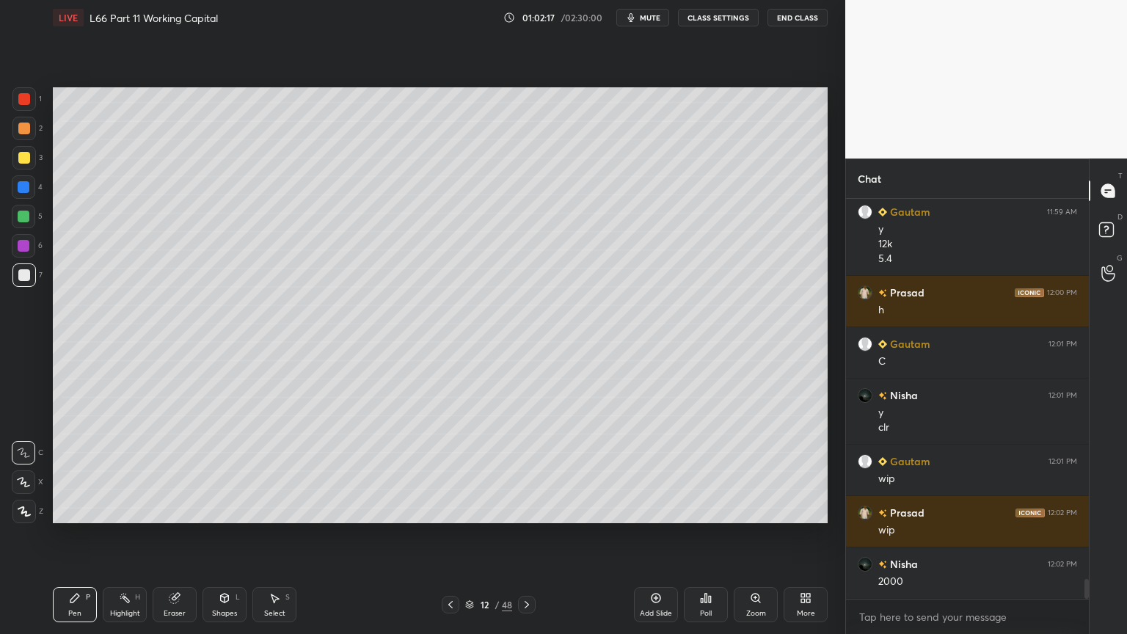
click at [269, 471] on icon at bounding box center [274, 598] width 12 height 12
click at [625, 453] on div "0 ° Undo Copy Duplicate Duplicate to new slide Delete" at bounding box center [440, 305] width 775 height 436
click at [698, 352] on div "0 ° Undo Copy Duplicate Duplicate to new slide Delete" at bounding box center [440, 305] width 775 height 436
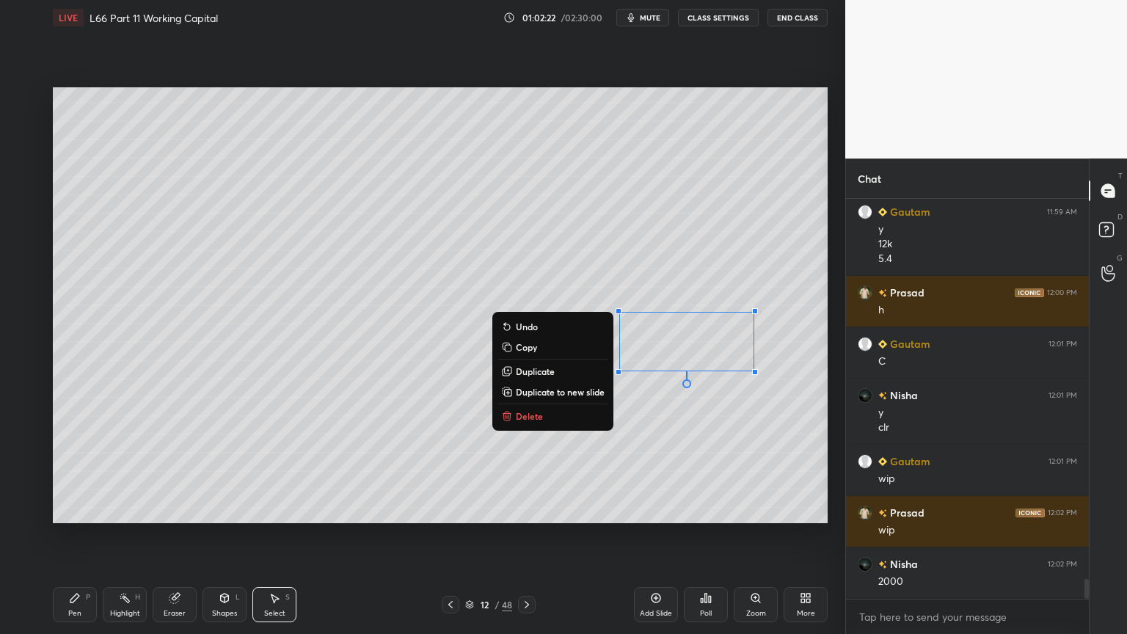
click at [343, 461] on div "0 ° Undo Copy Duplicate Duplicate to new slide Delete" at bounding box center [440, 305] width 775 height 436
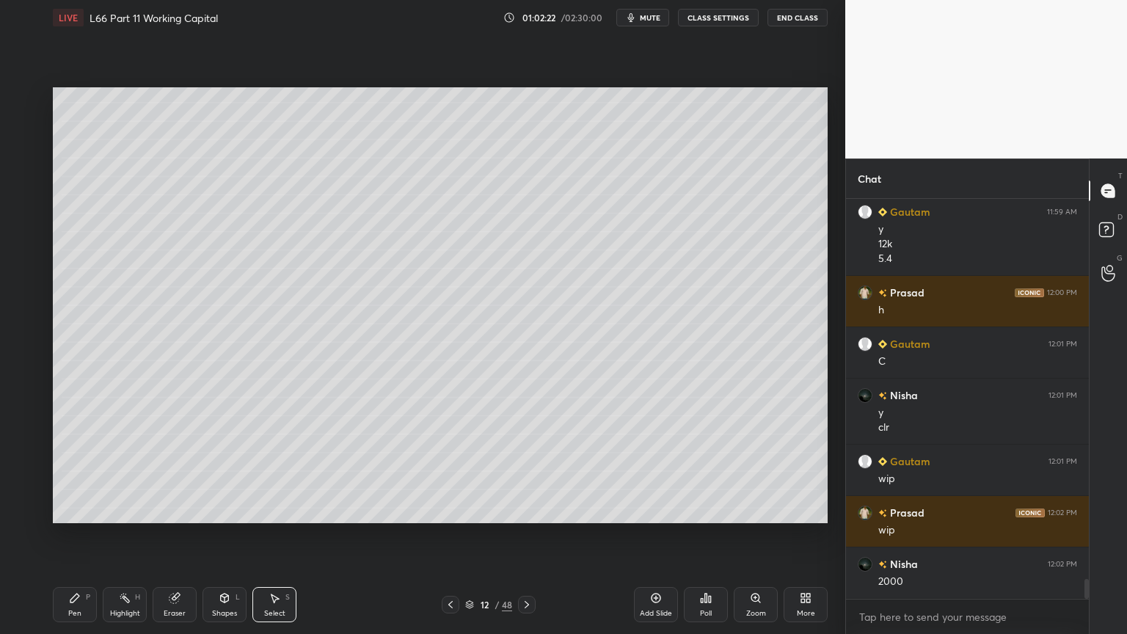
click at [71, 471] on icon at bounding box center [74, 597] width 9 height 9
click at [177, 471] on icon at bounding box center [174, 598] width 10 height 10
click at [64, 471] on div "Pen P" at bounding box center [75, 604] width 44 height 35
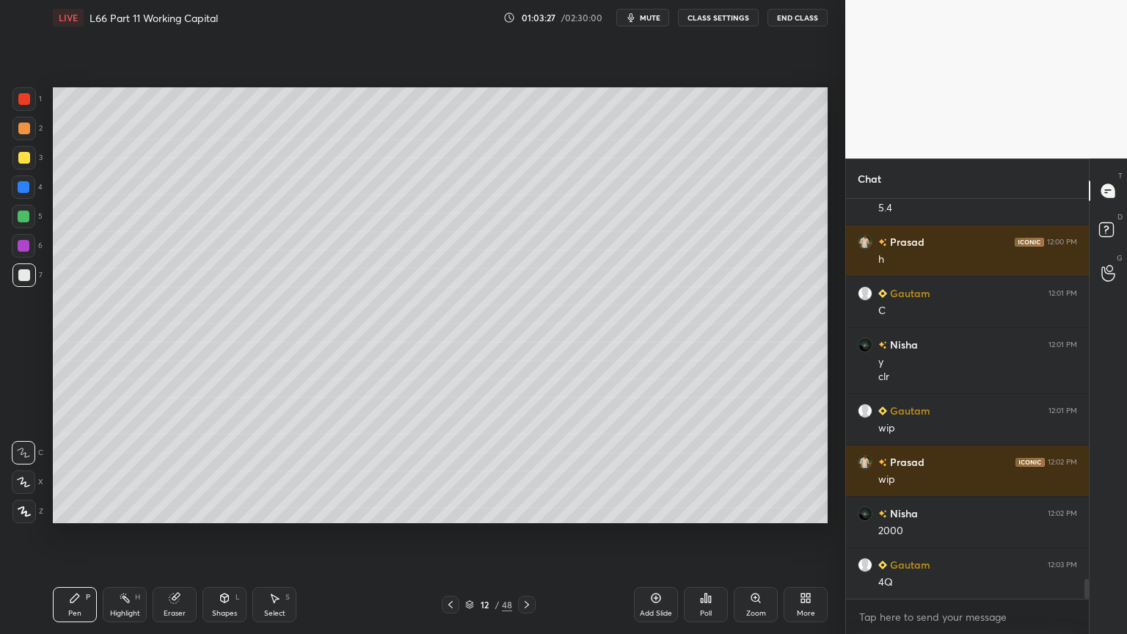
click at [128, 471] on div "Highlight H" at bounding box center [125, 604] width 44 height 35
click at [176, 471] on icon at bounding box center [174, 598] width 10 height 10
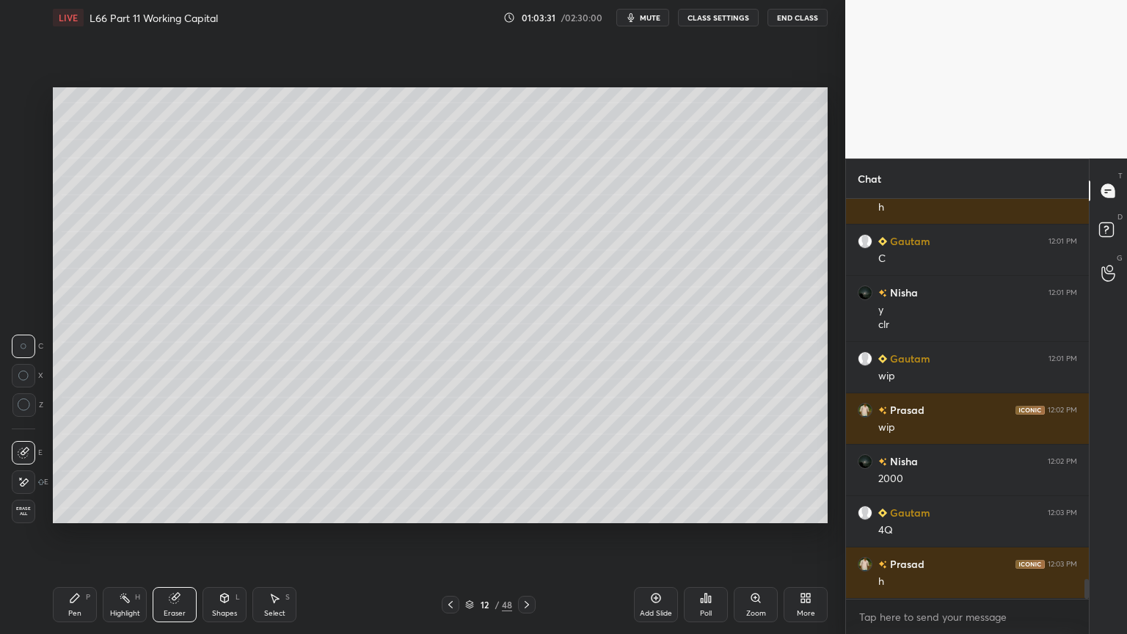
click at [76, 471] on icon at bounding box center [75, 598] width 12 height 12
click at [173, 471] on icon at bounding box center [174, 598] width 10 height 10
click at [79, 471] on icon at bounding box center [75, 598] width 12 height 12
click at [276, 471] on icon at bounding box center [274, 598] width 12 height 12
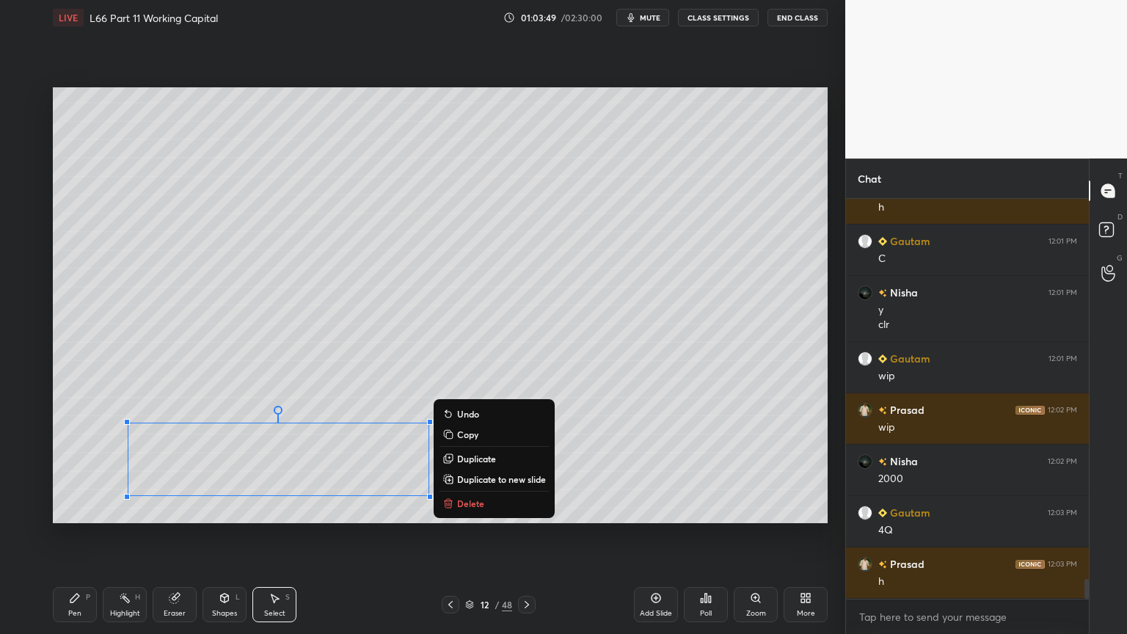
click at [450, 471] on icon at bounding box center [448, 504] width 7 height 7
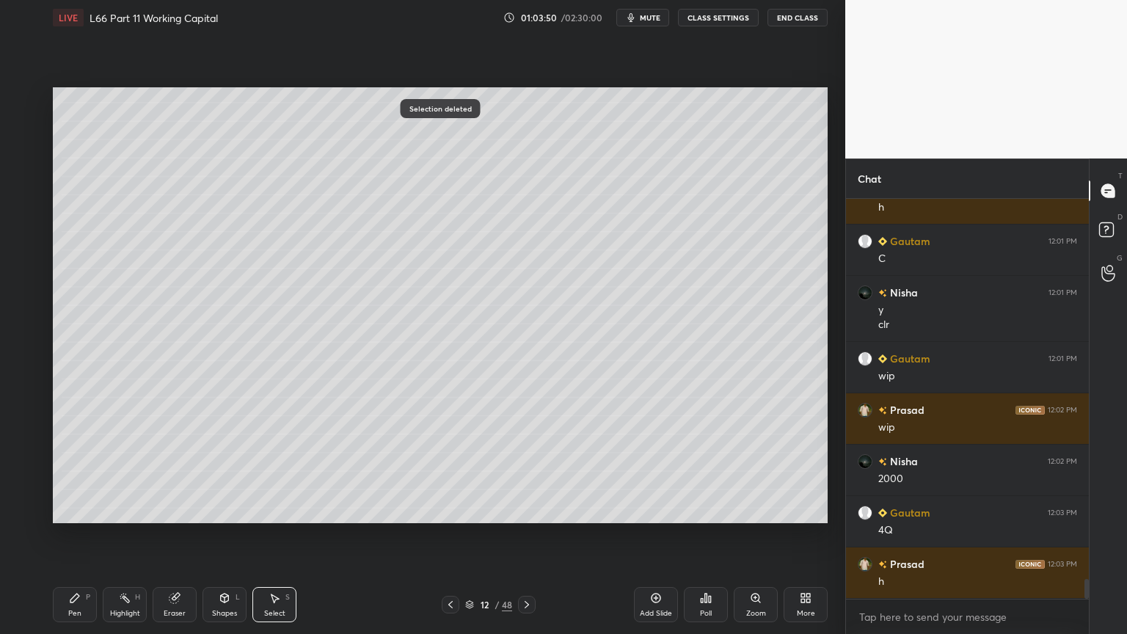
click at [75, 471] on icon at bounding box center [74, 597] width 9 height 9
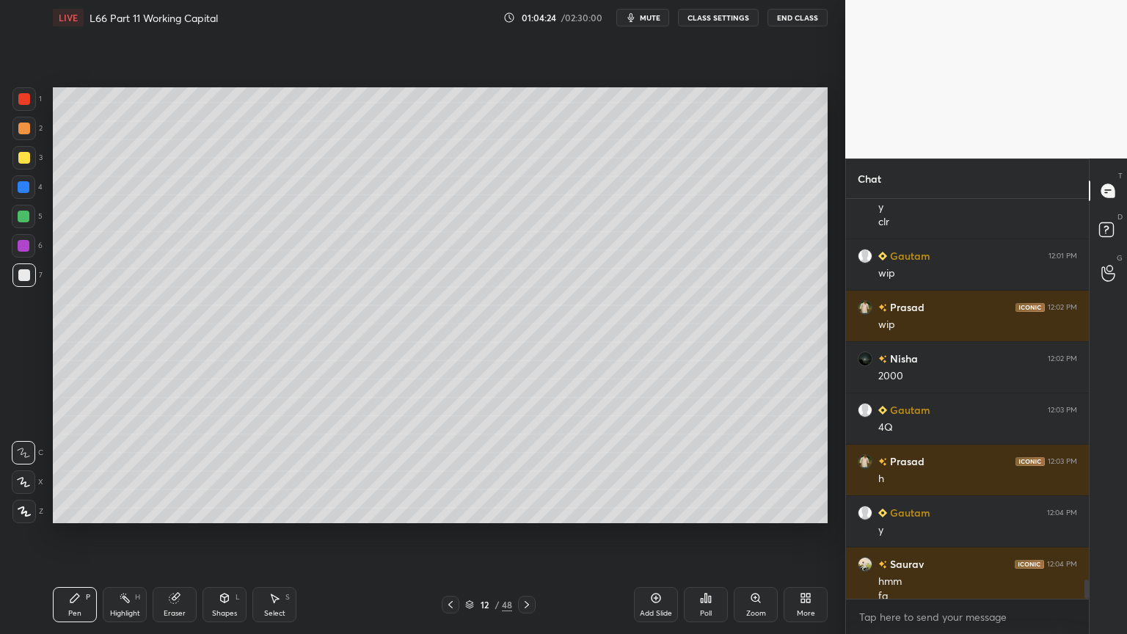
scroll to position [7828, 0]
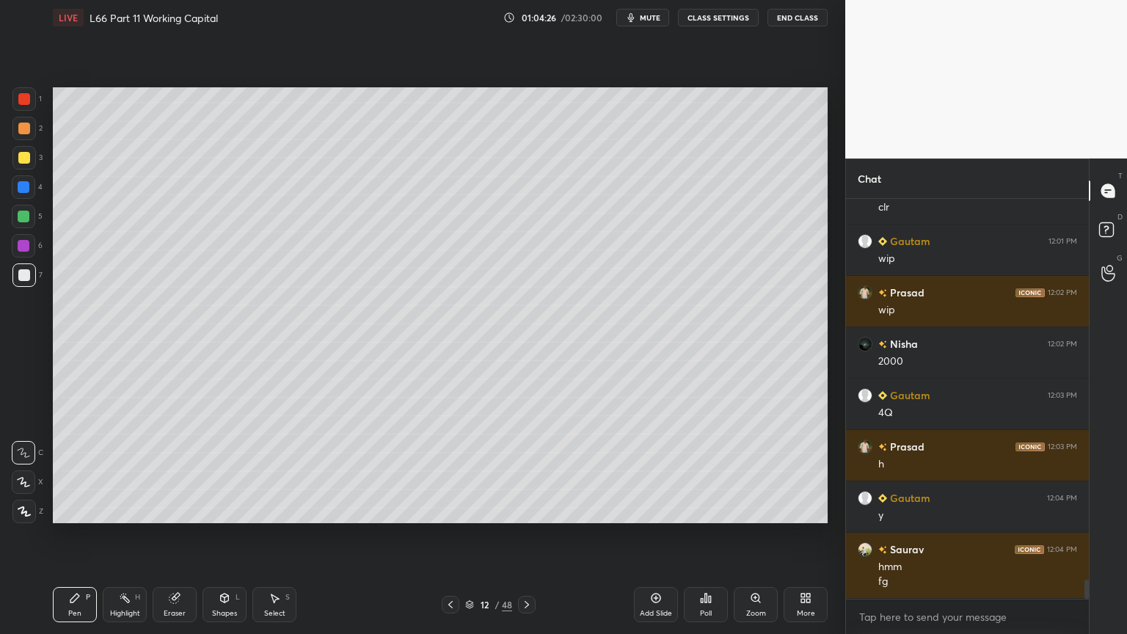
click at [169, 471] on div "Eraser" at bounding box center [175, 604] width 44 height 35
click at [274, 471] on icon at bounding box center [275, 598] width 8 height 9
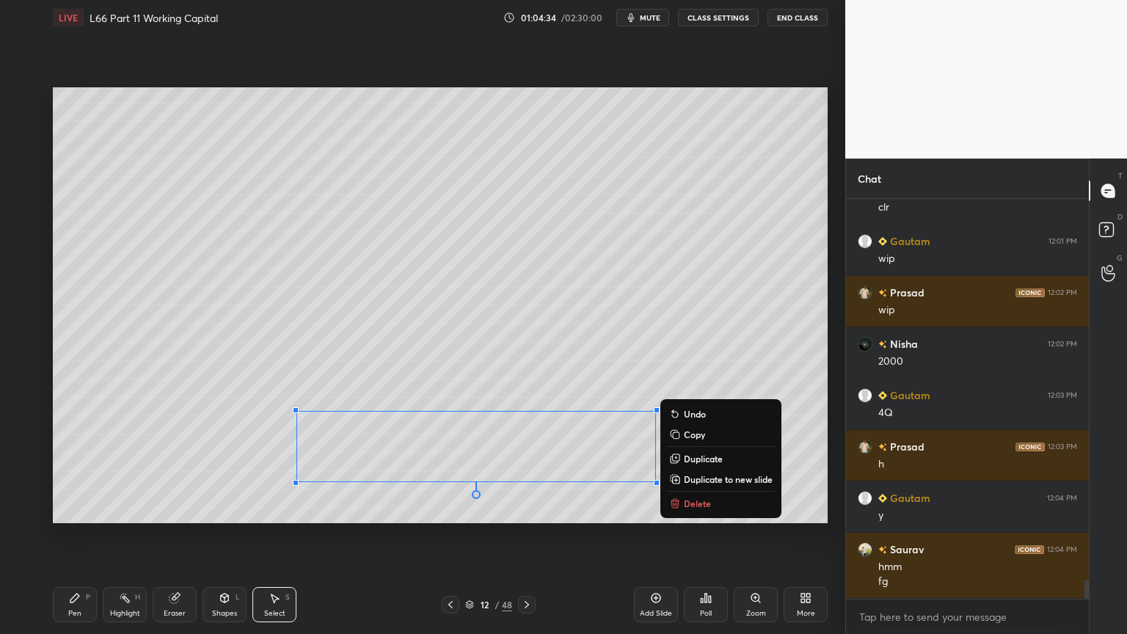
click at [65, 471] on div "Pen P" at bounding box center [75, 604] width 44 height 35
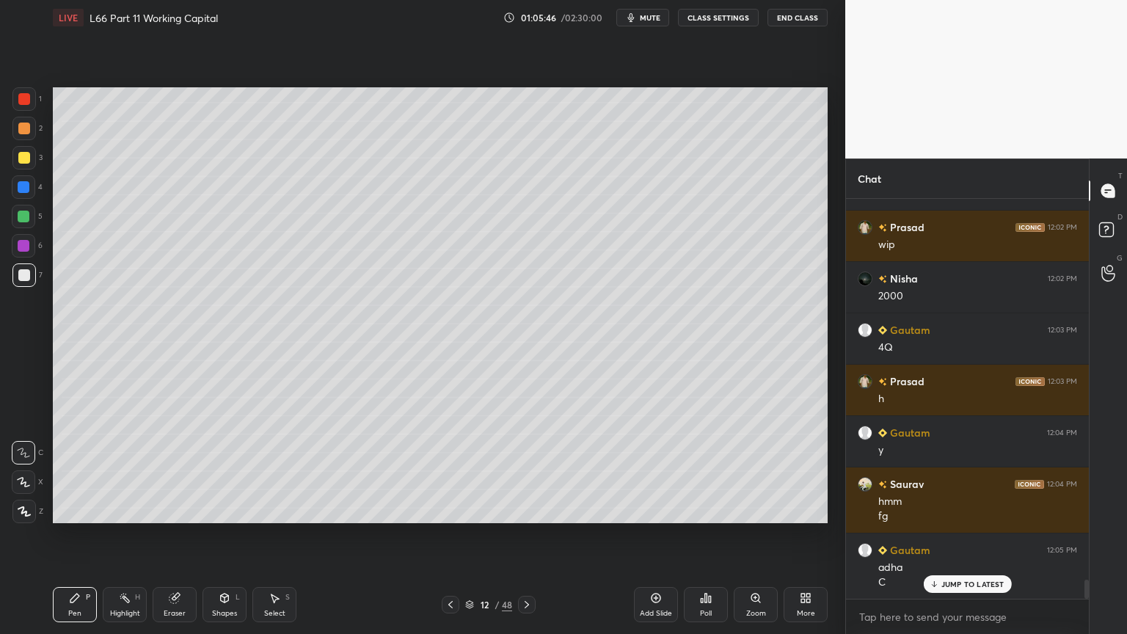
scroll to position [7945, 0]
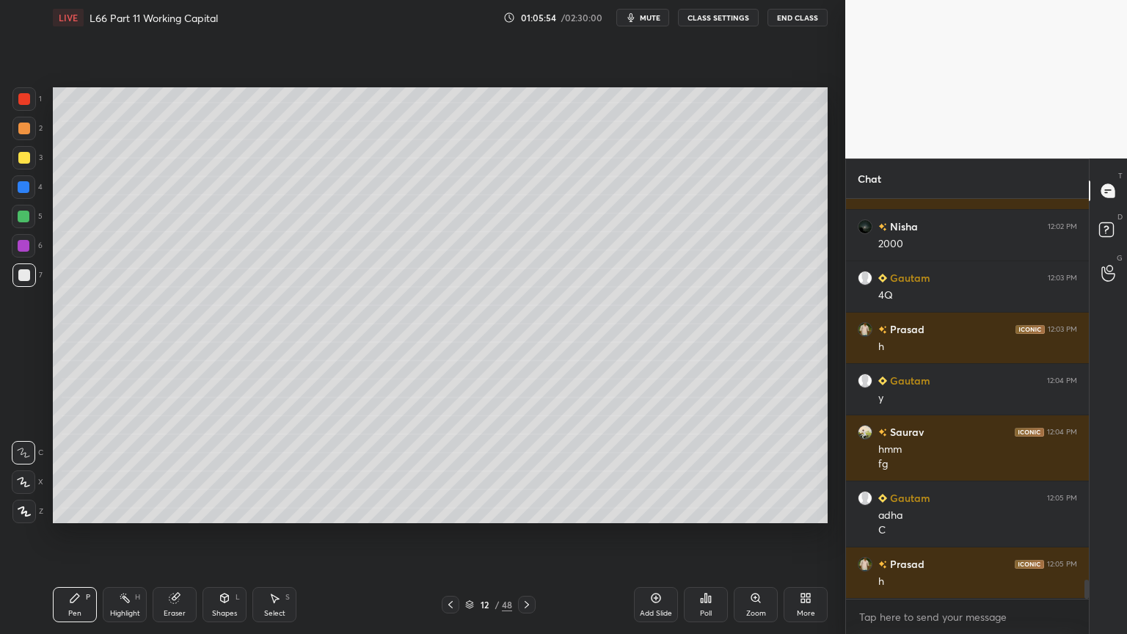
click at [121, 471] on div "Highlight" at bounding box center [125, 613] width 30 height 7
click at [79, 471] on icon at bounding box center [74, 597] width 9 height 9
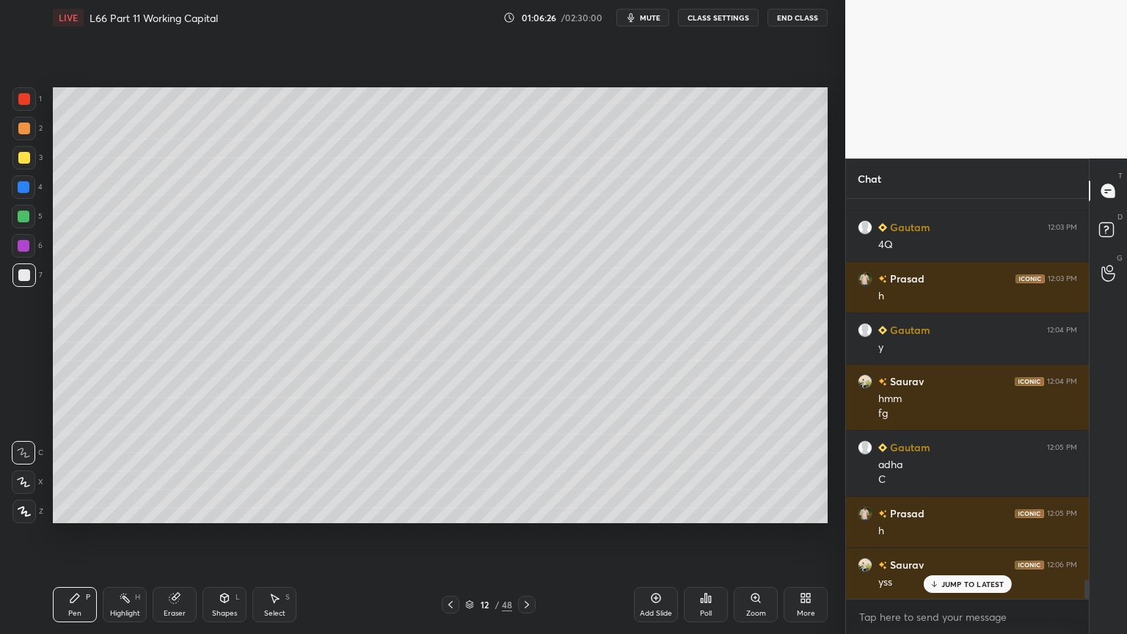
scroll to position [8048, 0]
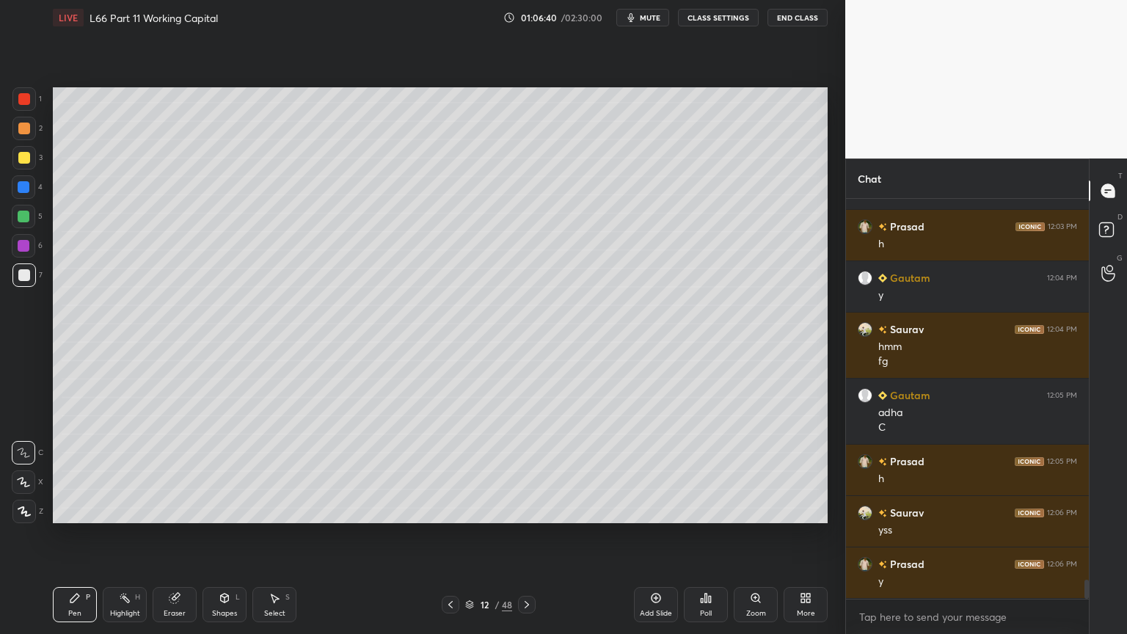
click at [453, 471] on icon at bounding box center [451, 605] width 12 height 12
click at [458, 471] on div at bounding box center [451, 605] width 18 height 18
click at [460, 471] on div "10 / 48" at bounding box center [489, 605] width 94 height 18
click at [445, 471] on icon at bounding box center [451, 605] width 12 height 12
click at [528, 471] on icon at bounding box center [527, 605] width 12 height 12
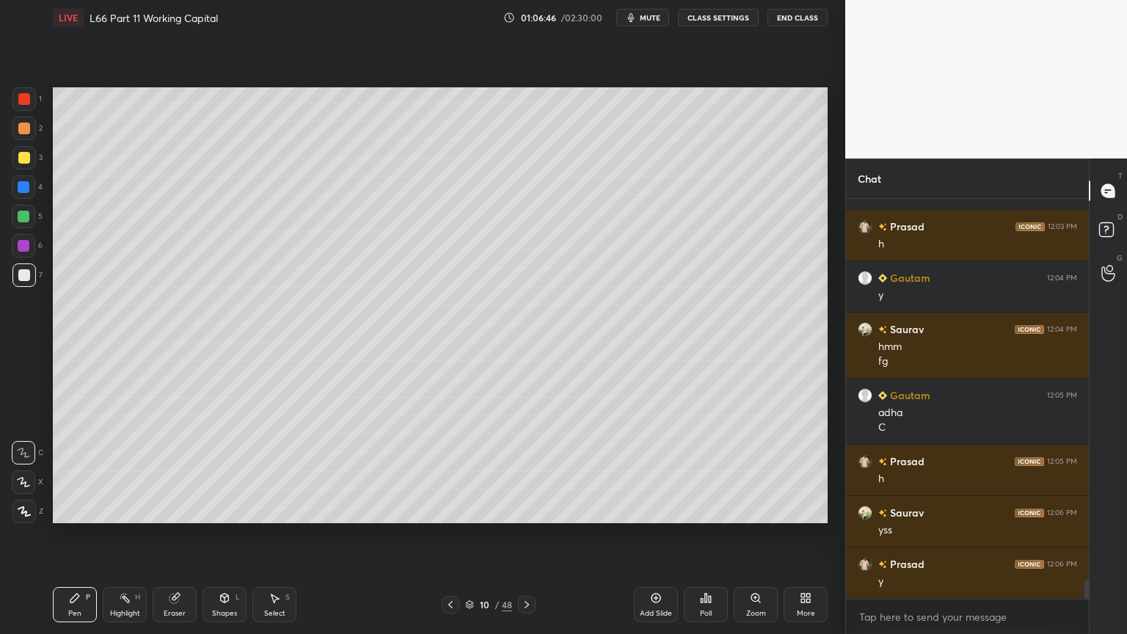
click at [532, 471] on icon at bounding box center [527, 605] width 12 height 12
click at [525, 471] on icon at bounding box center [527, 605] width 12 height 12
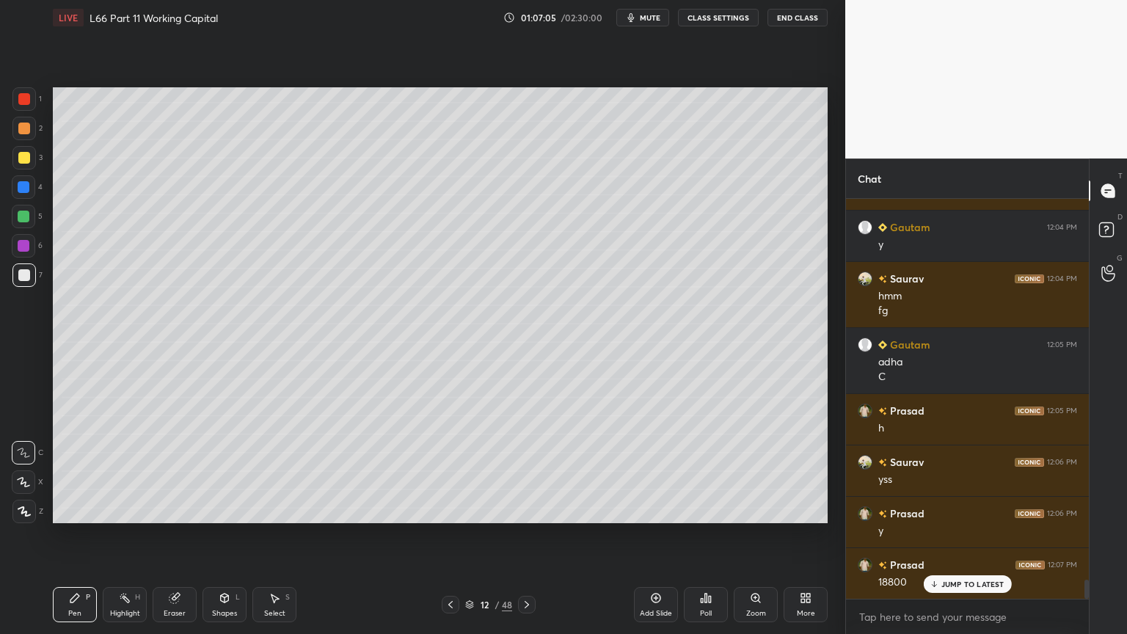
click at [448, 471] on icon at bounding box center [451, 605] width 12 height 12
click at [449, 471] on icon at bounding box center [451, 605] width 12 height 12
click at [450, 471] on icon at bounding box center [451, 605] width 12 height 12
click at [530, 471] on icon at bounding box center [527, 605] width 12 height 12
click at [528, 471] on icon at bounding box center [527, 605] width 12 height 12
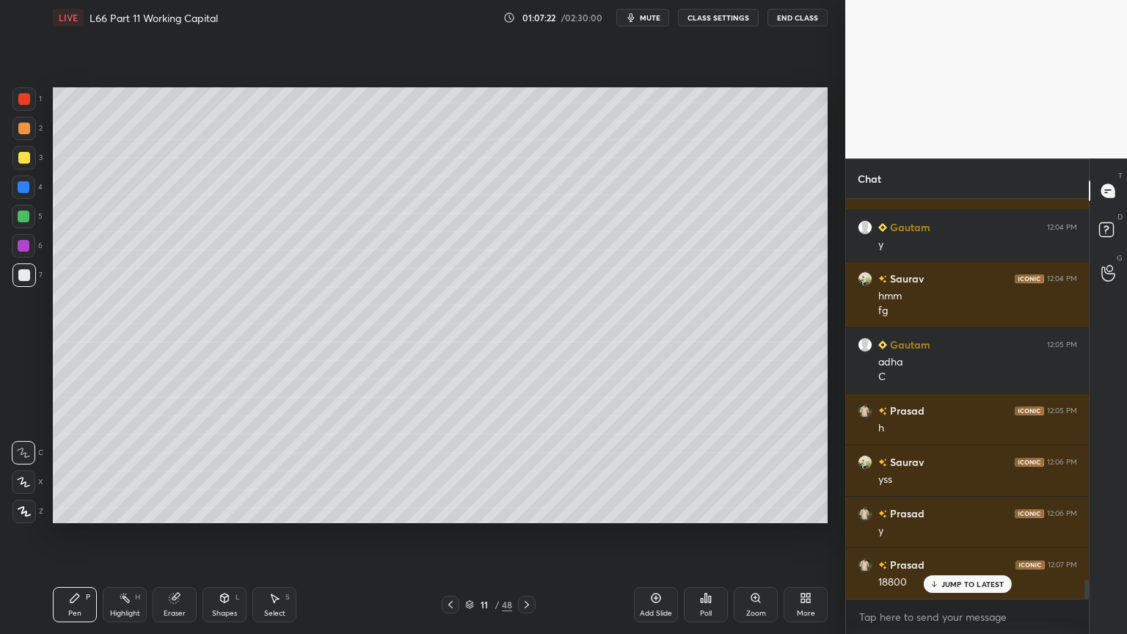
click at [527, 471] on icon at bounding box center [526, 604] width 4 height 7
click at [450, 471] on icon at bounding box center [451, 605] width 12 height 12
click at [452, 471] on icon at bounding box center [451, 605] width 12 height 12
click at [448, 471] on icon at bounding box center [451, 605] width 12 height 12
click at [137, 471] on div "Highlight" at bounding box center [125, 613] width 30 height 7
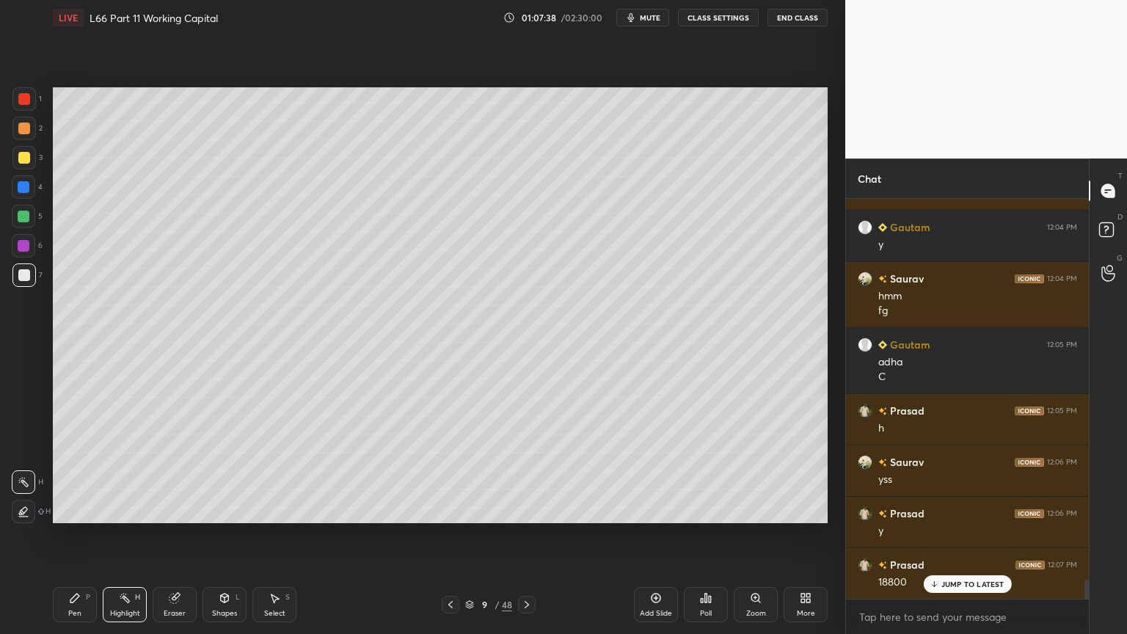
click at [519, 471] on div at bounding box center [527, 605] width 18 height 18
click at [522, 471] on icon at bounding box center [527, 605] width 12 height 12
click at [524, 471] on icon at bounding box center [527, 605] width 12 height 12
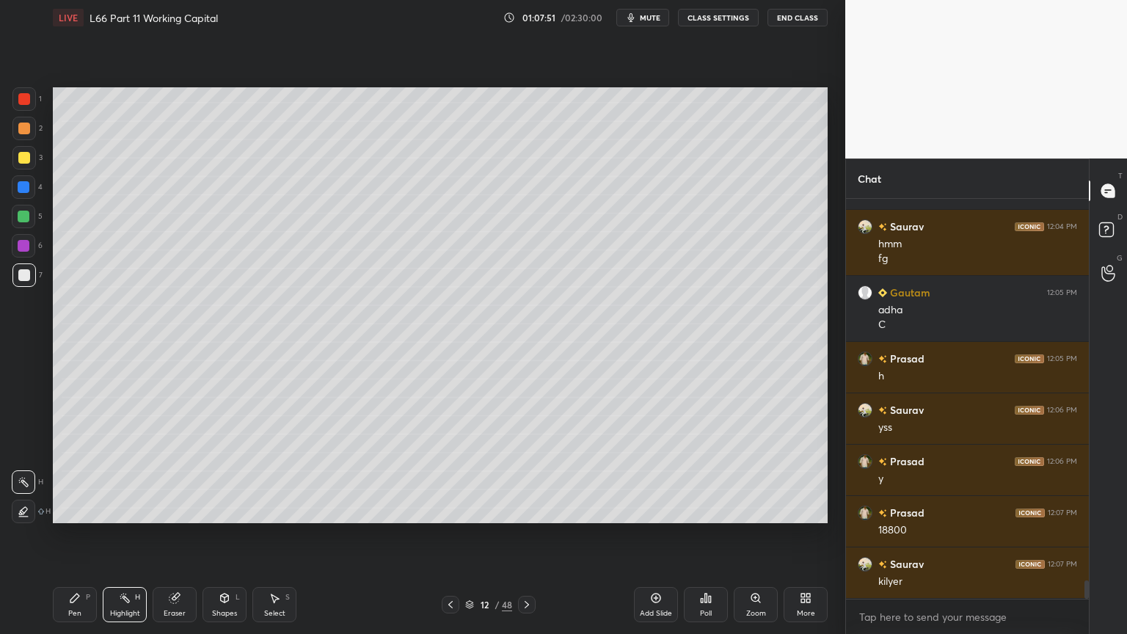
scroll to position [8201, 0]
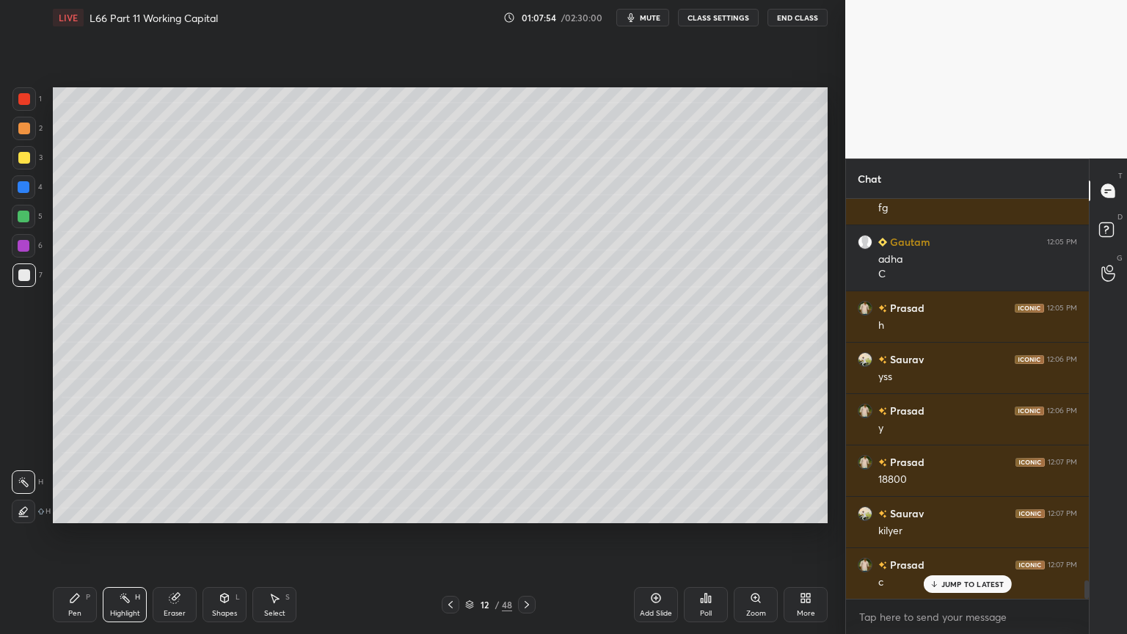
click at [449, 471] on icon at bounding box center [451, 605] width 12 height 12
click at [452, 471] on icon at bounding box center [450, 604] width 4 height 7
click at [446, 471] on icon at bounding box center [451, 605] width 12 height 12
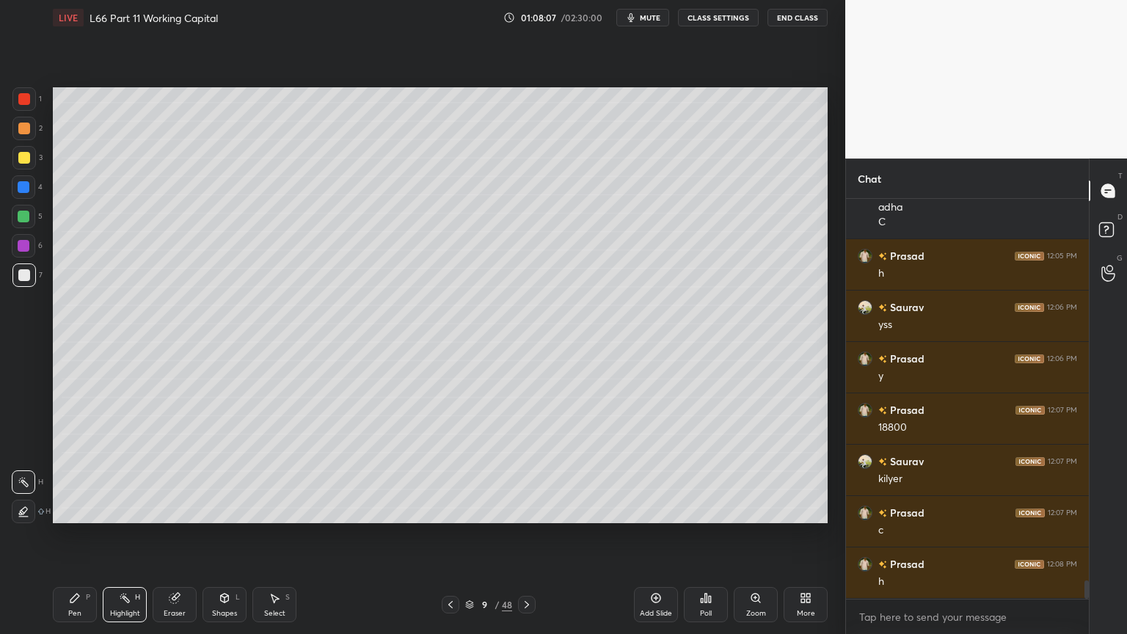
click at [525, 471] on icon at bounding box center [527, 605] width 12 height 12
click at [527, 471] on icon at bounding box center [527, 605] width 12 height 12
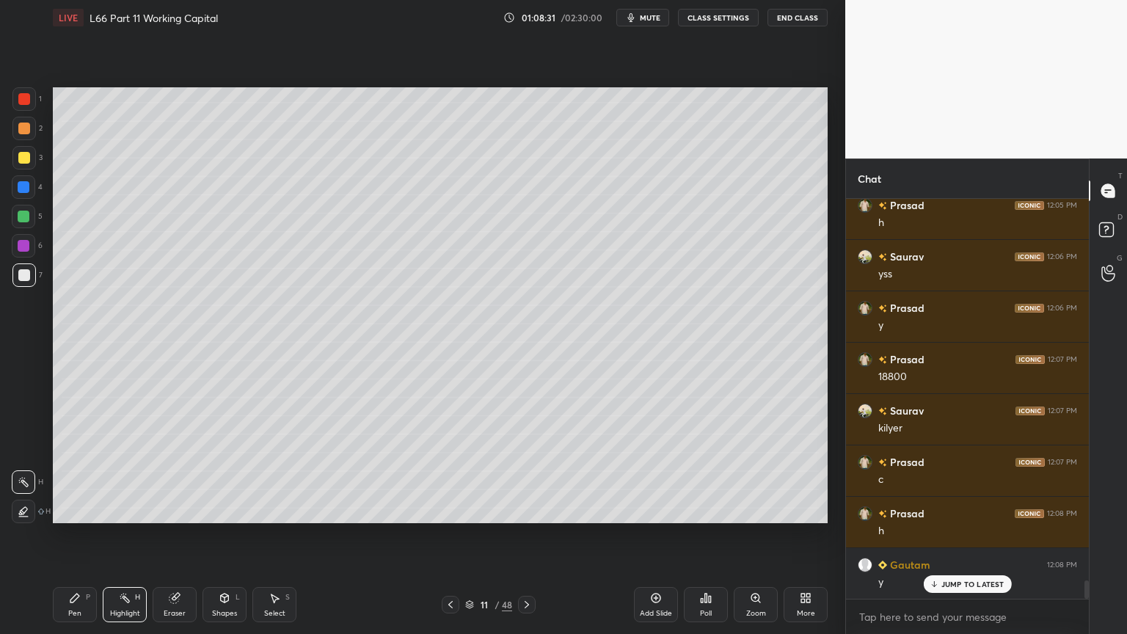
click at [527, 471] on icon at bounding box center [526, 604] width 4 height 7
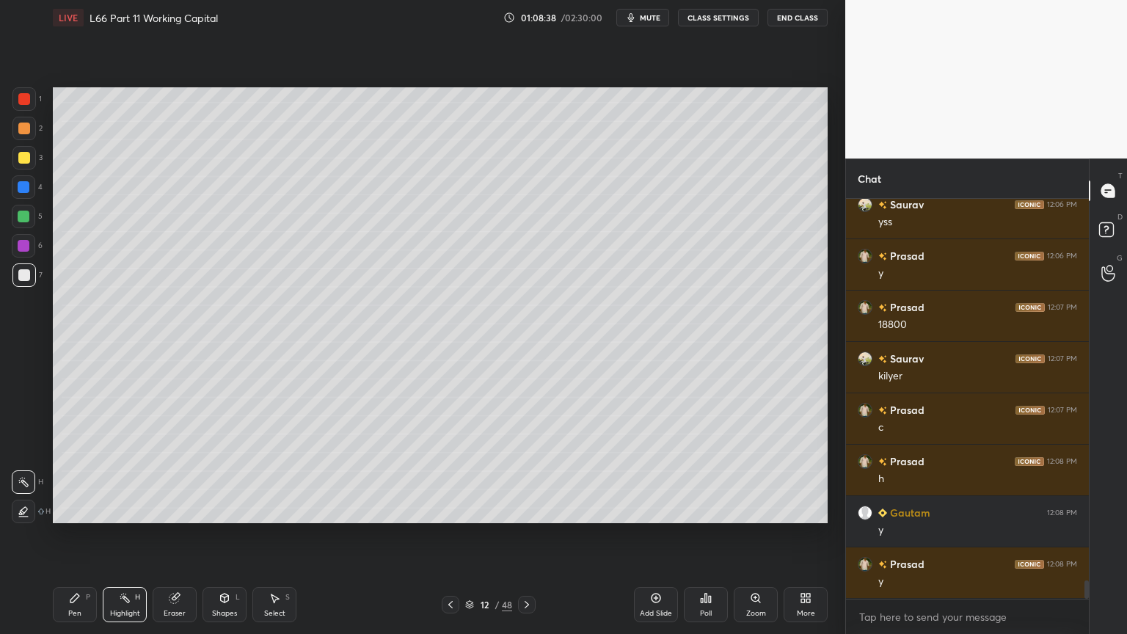
click at [25, 162] on div at bounding box center [24, 158] width 12 height 12
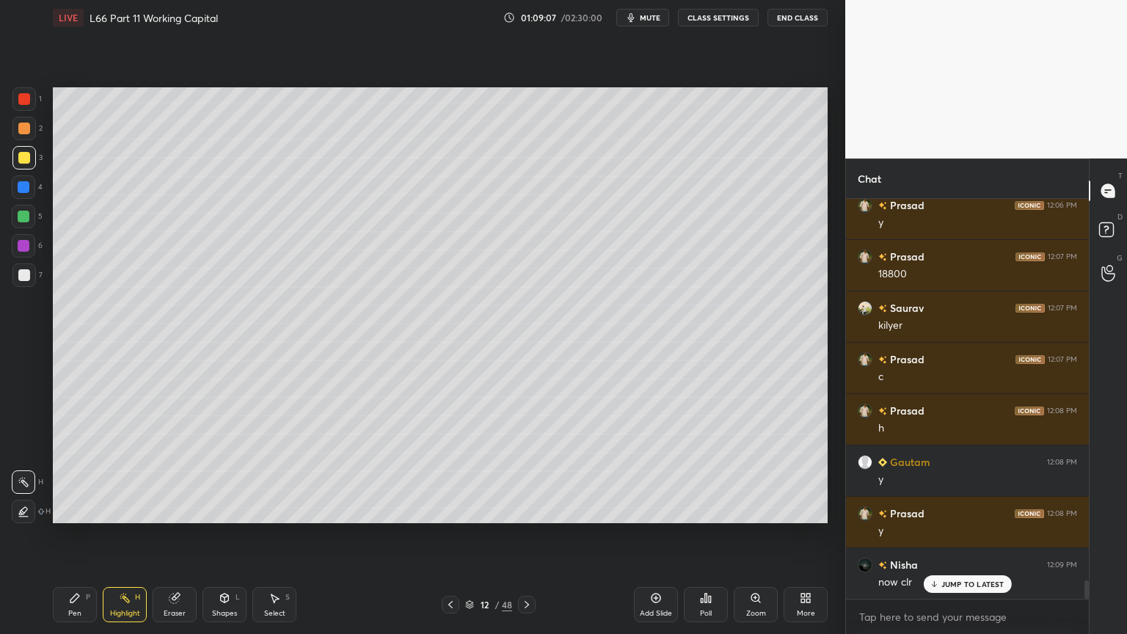
click at [453, 471] on icon at bounding box center [451, 605] width 12 height 12
click at [454, 471] on icon at bounding box center [451, 605] width 12 height 12
click at [453, 471] on icon at bounding box center [451, 605] width 12 height 12
click at [450, 471] on icon at bounding box center [451, 605] width 12 height 12
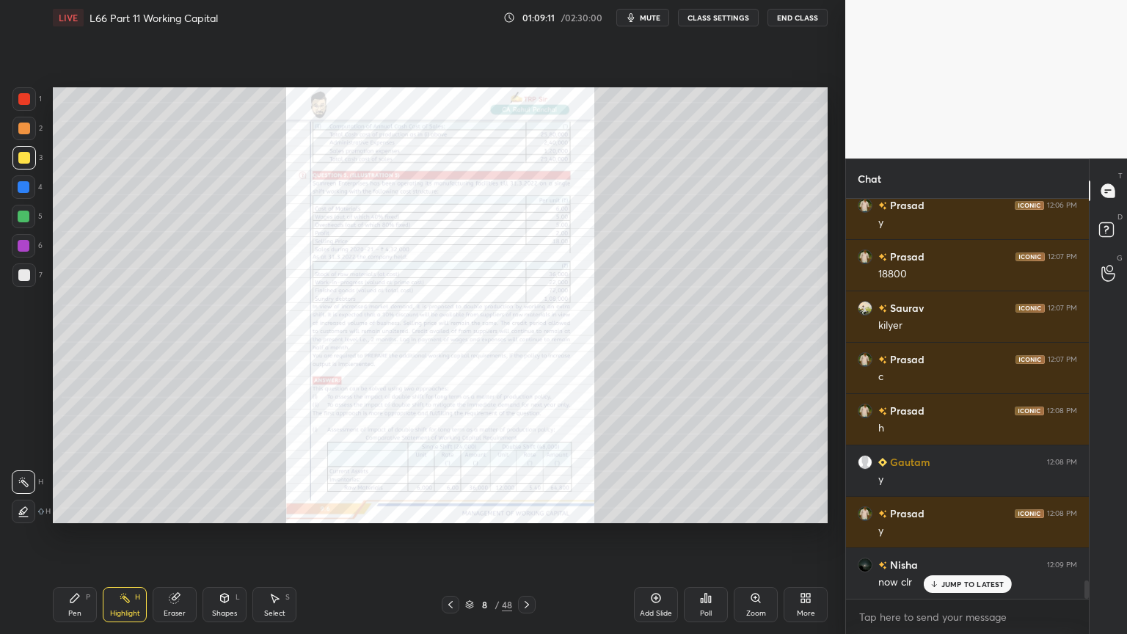
click at [748, 471] on div "Zoom" at bounding box center [756, 613] width 20 height 7
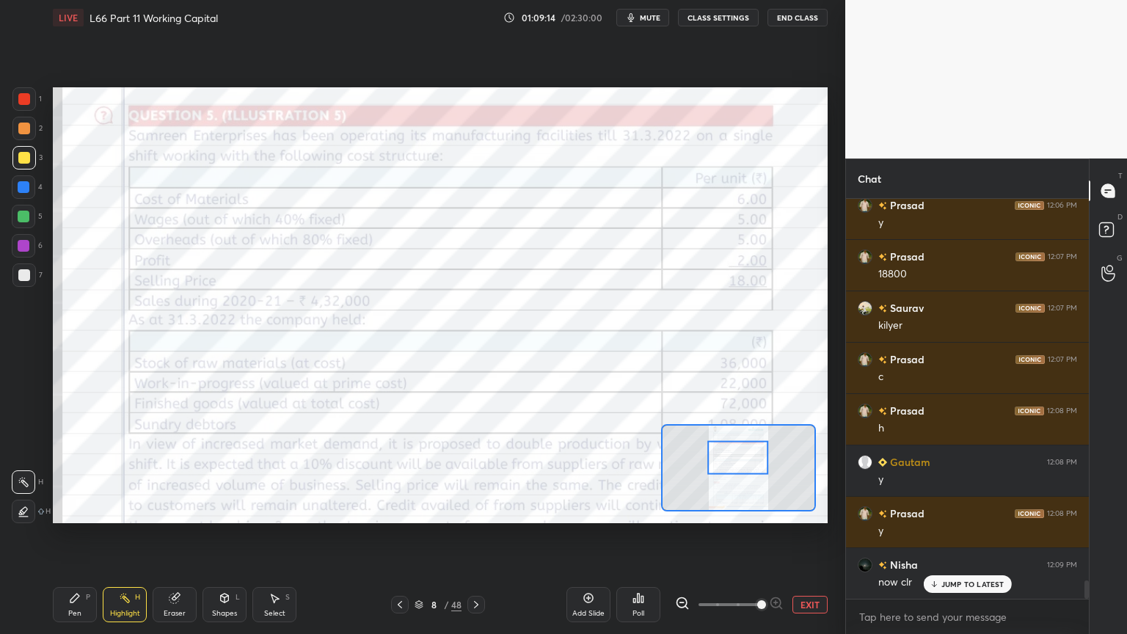
click at [678, 471] on icon at bounding box center [682, 603] width 15 height 15
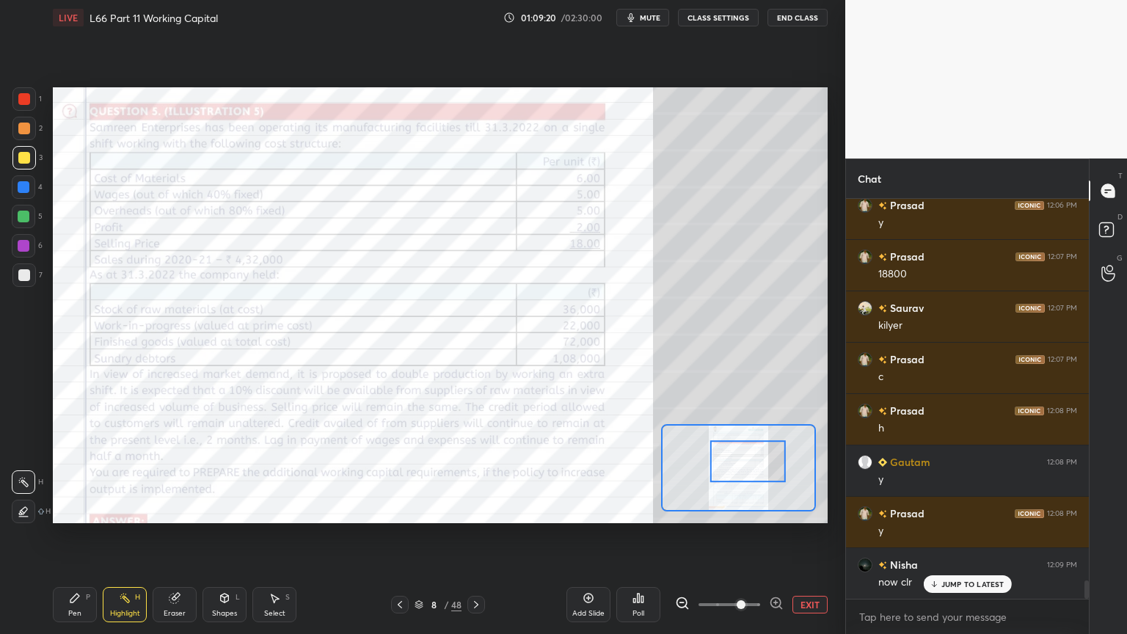
click at [475, 471] on icon at bounding box center [476, 605] width 12 height 12
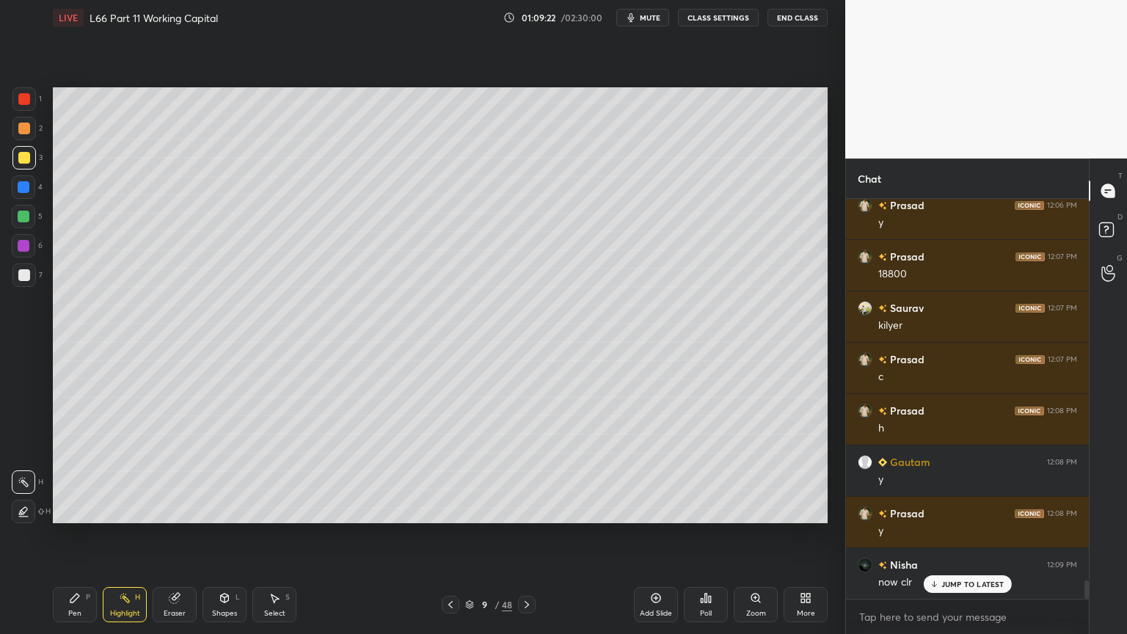
click at [522, 471] on icon at bounding box center [527, 605] width 12 height 12
click at [528, 471] on icon at bounding box center [526, 604] width 4 height 7
click at [525, 471] on icon at bounding box center [527, 605] width 12 height 12
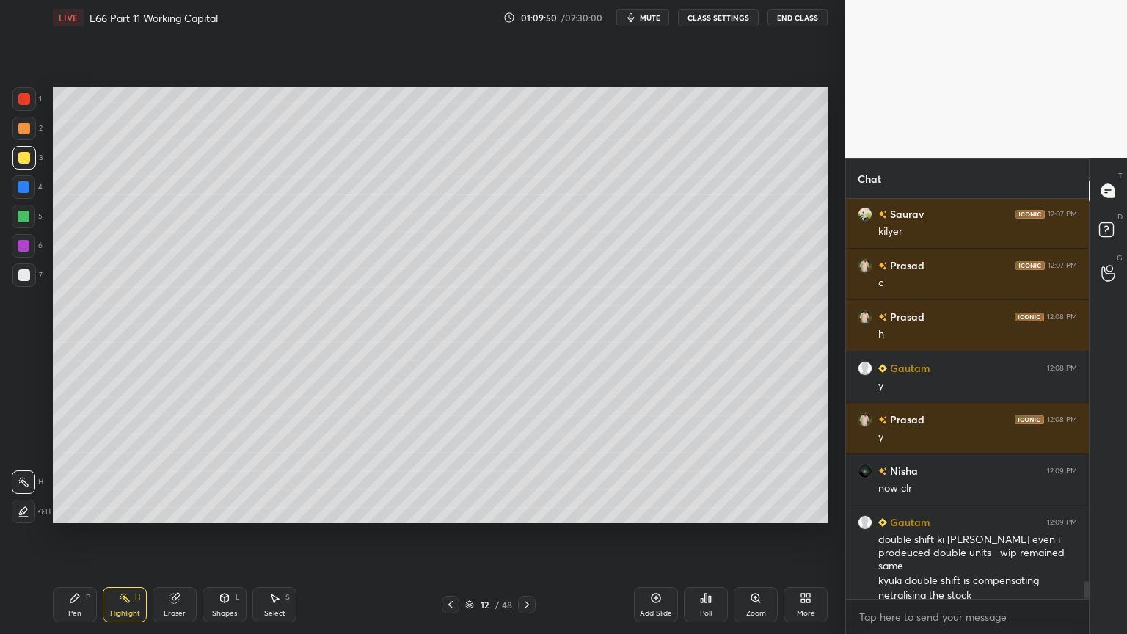
scroll to position [8515, 0]
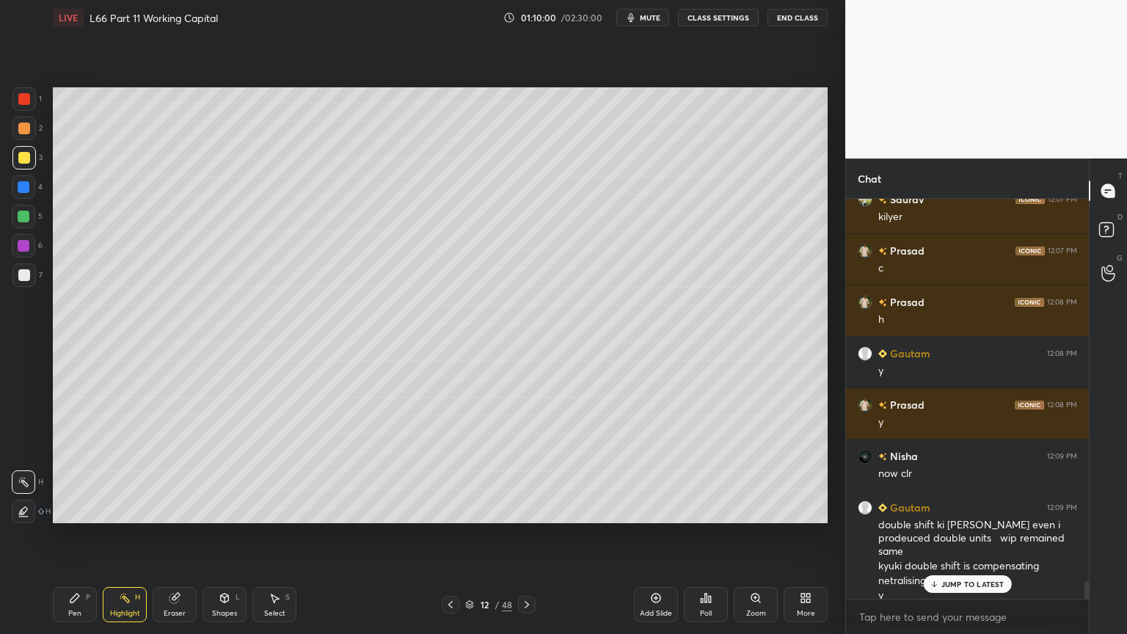
click at [73, 471] on div "Pen P" at bounding box center [75, 604] width 44 height 35
click at [23, 301] on div "1 2 3 4 5 6 7 C X Z C X Z E E Erase all H H" at bounding box center [23, 305] width 47 height 436
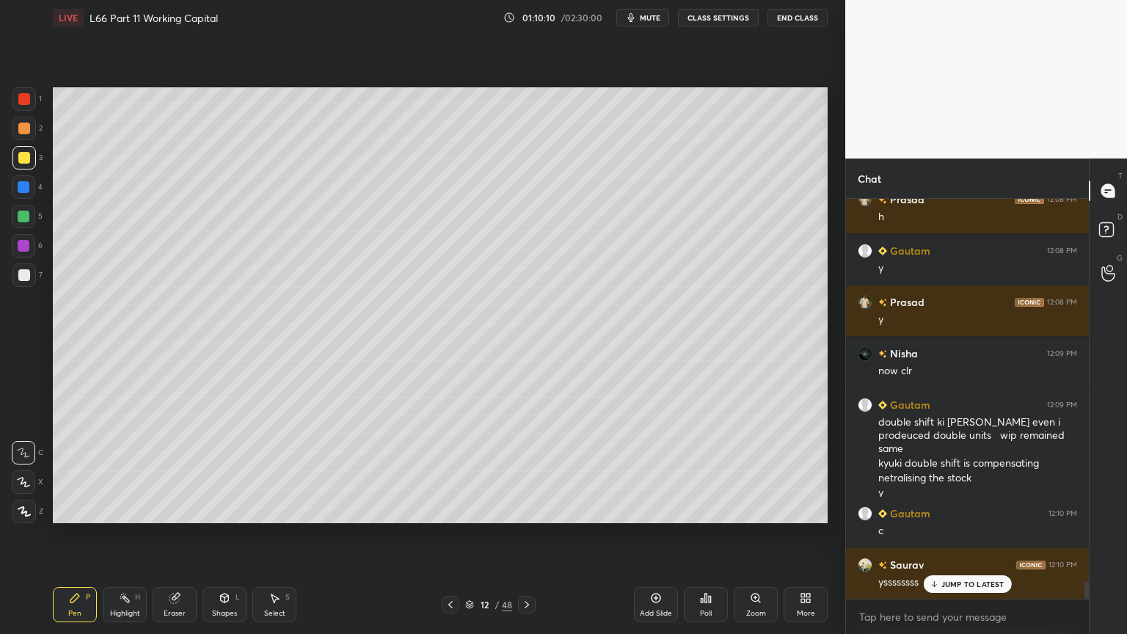
scroll to position [8670, 0]
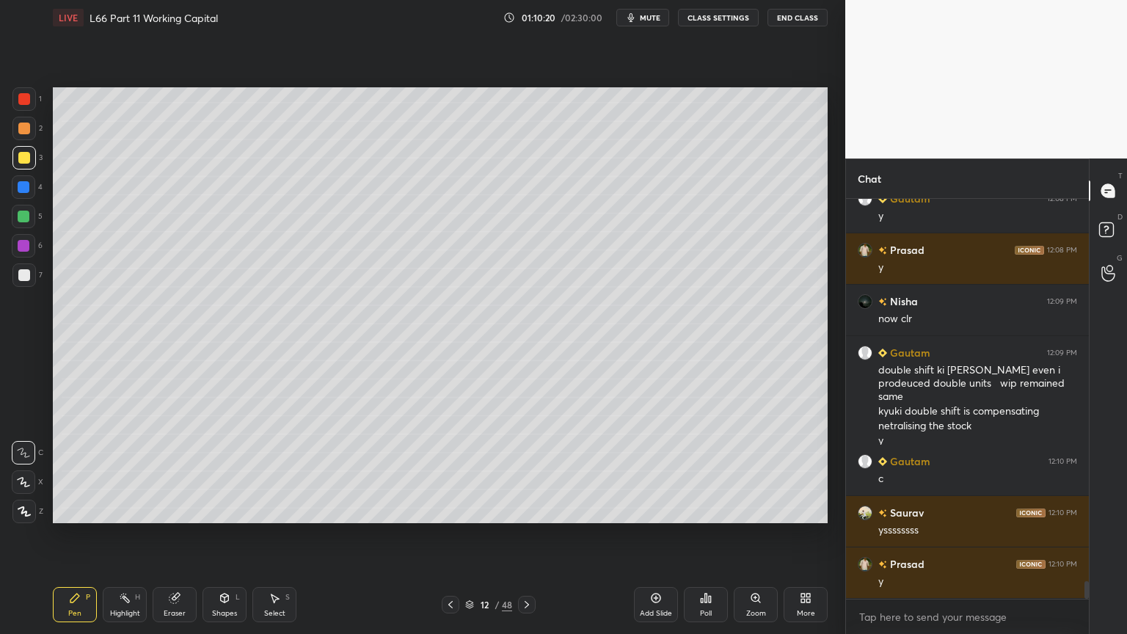
click at [440, 471] on div "Pen P Highlight H Eraser Shapes L Select S 12 / 48 Add Slide Poll Zoom More" at bounding box center [440, 604] width 775 height 59
click at [452, 471] on icon at bounding box center [450, 604] width 4 height 7
click at [36, 106] on div "1" at bounding box center [26, 98] width 29 height 23
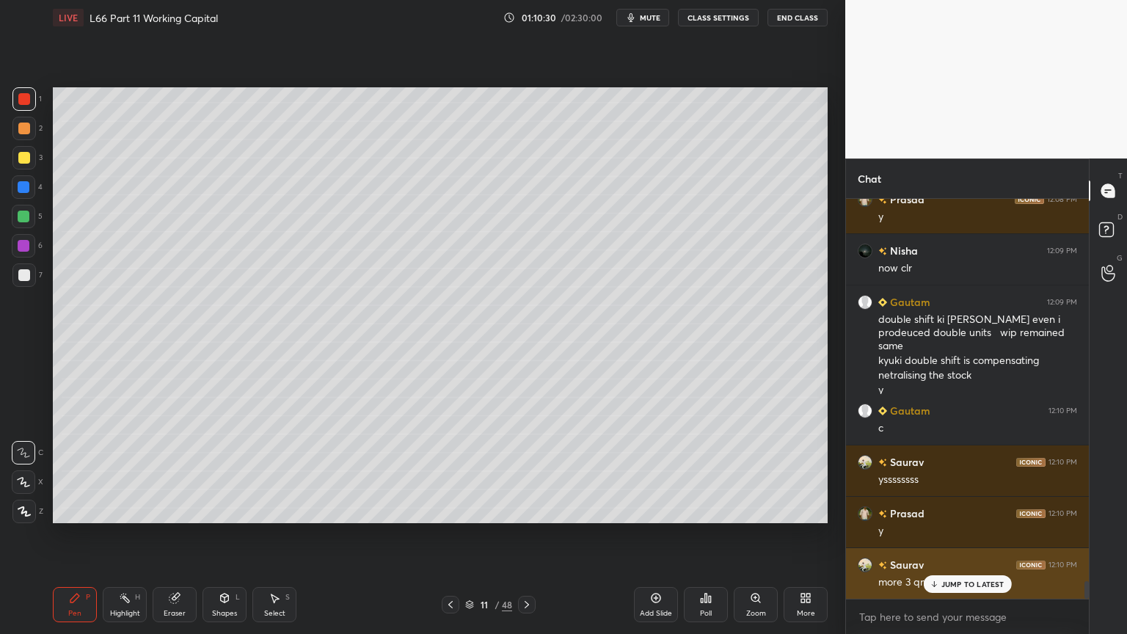
click at [946, 471] on p "JUMP TO LATEST" at bounding box center [972, 584] width 63 height 9
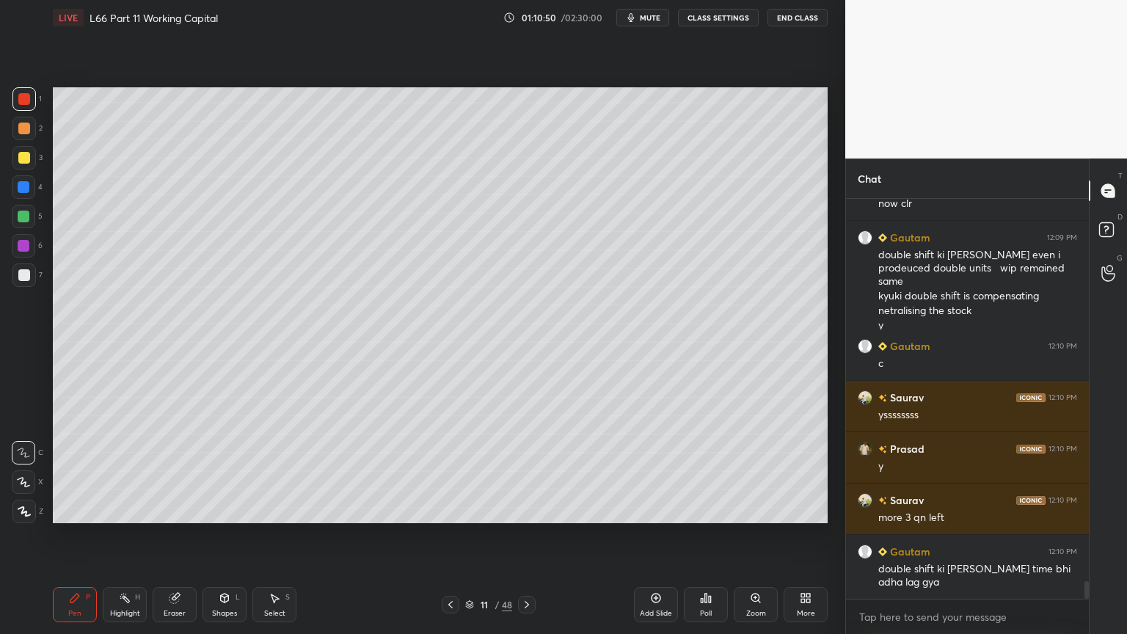
scroll to position [8837, 0]
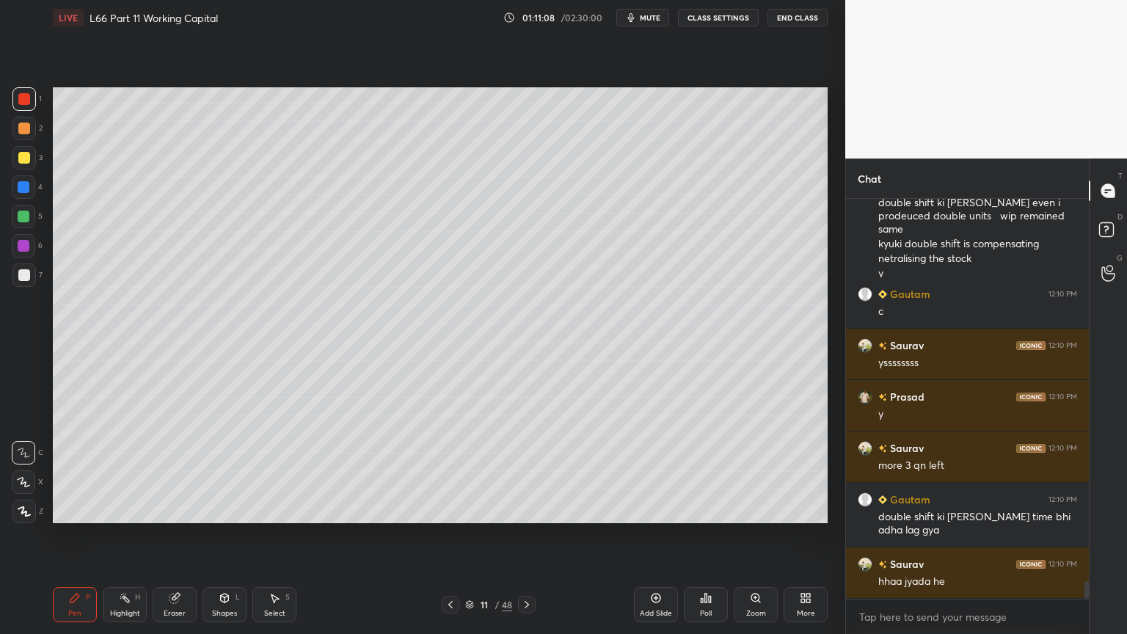
click at [526, 471] on icon at bounding box center [526, 604] width 4 height 7
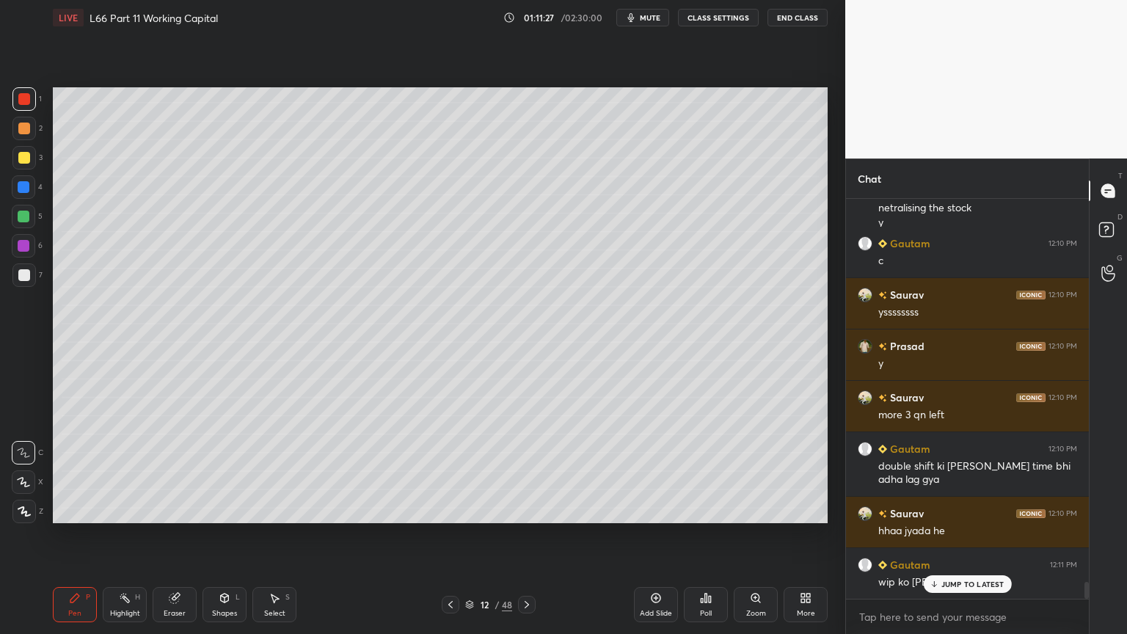
scroll to position [8903, 0]
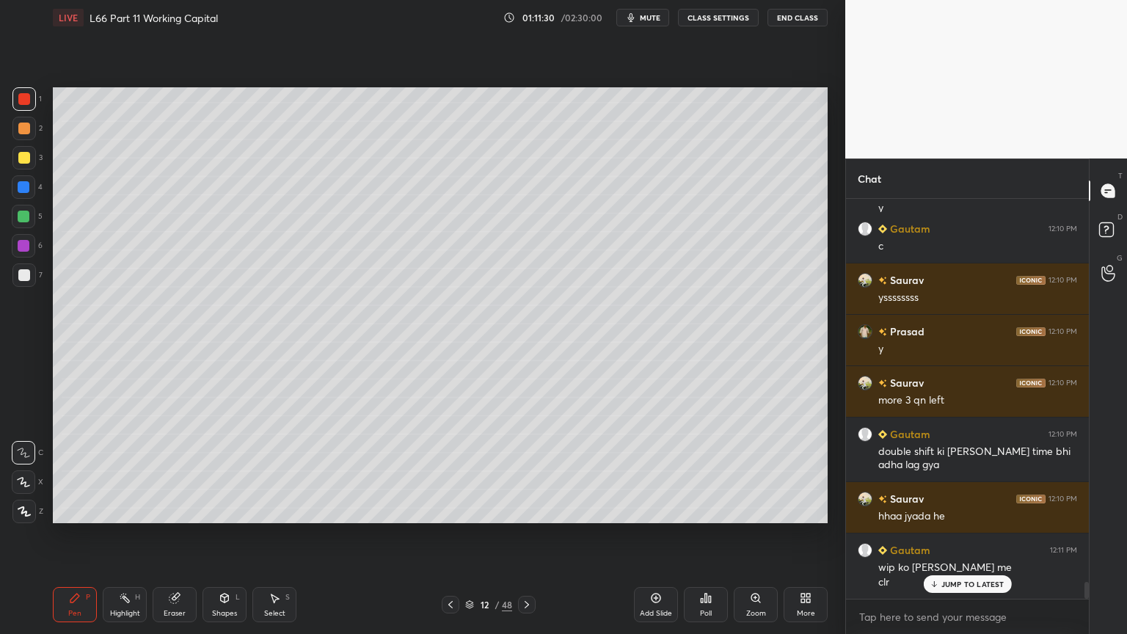
click at [525, 471] on icon at bounding box center [527, 605] width 12 height 12
click at [522, 471] on icon at bounding box center [527, 605] width 12 height 12
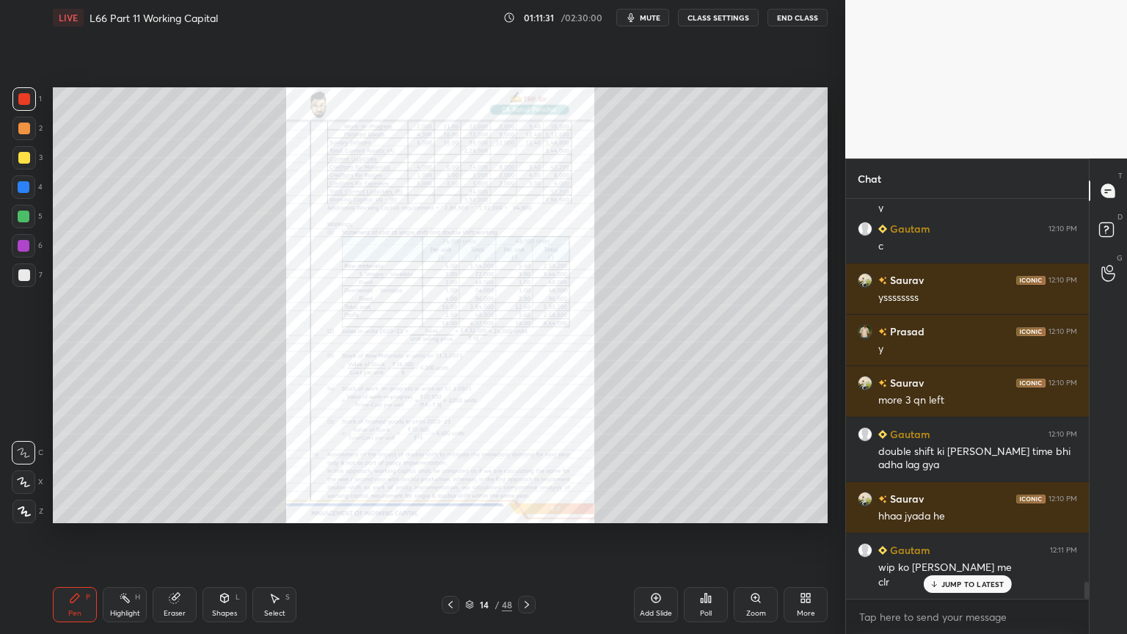
click at [519, 471] on div at bounding box center [527, 605] width 18 height 18
click at [518, 471] on div at bounding box center [527, 605] width 18 height 18
click at [516, 471] on div "17 / 48" at bounding box center [489, 605] width 94 height 18
click at [526, 471] on icon at bounding box center [526, 604] width 4 height 7
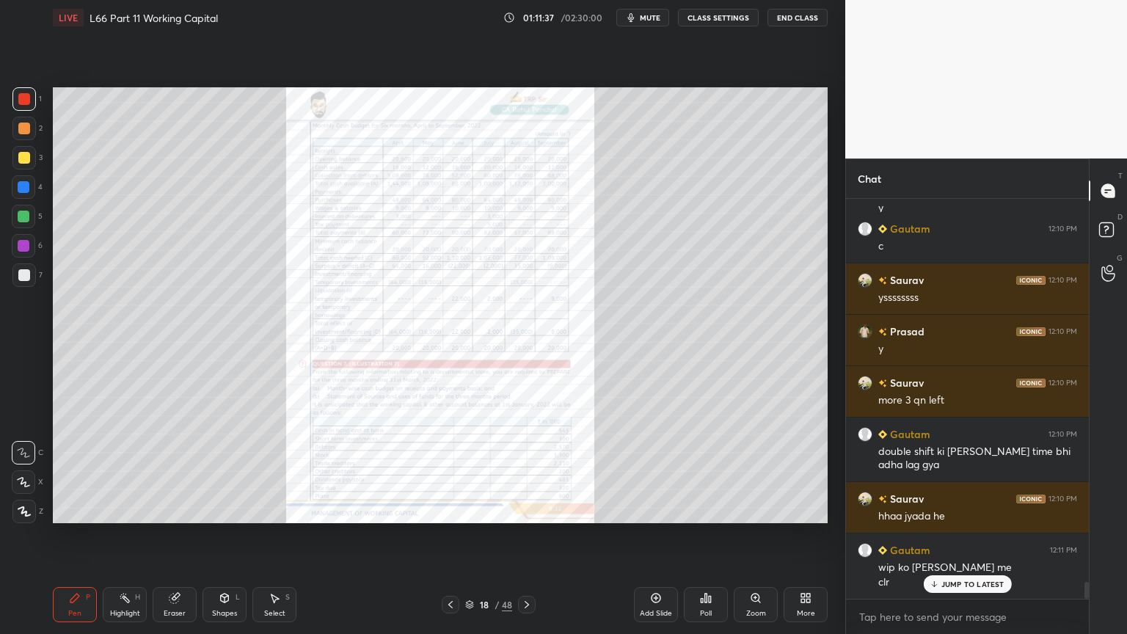
scroll to position [8955, 0]
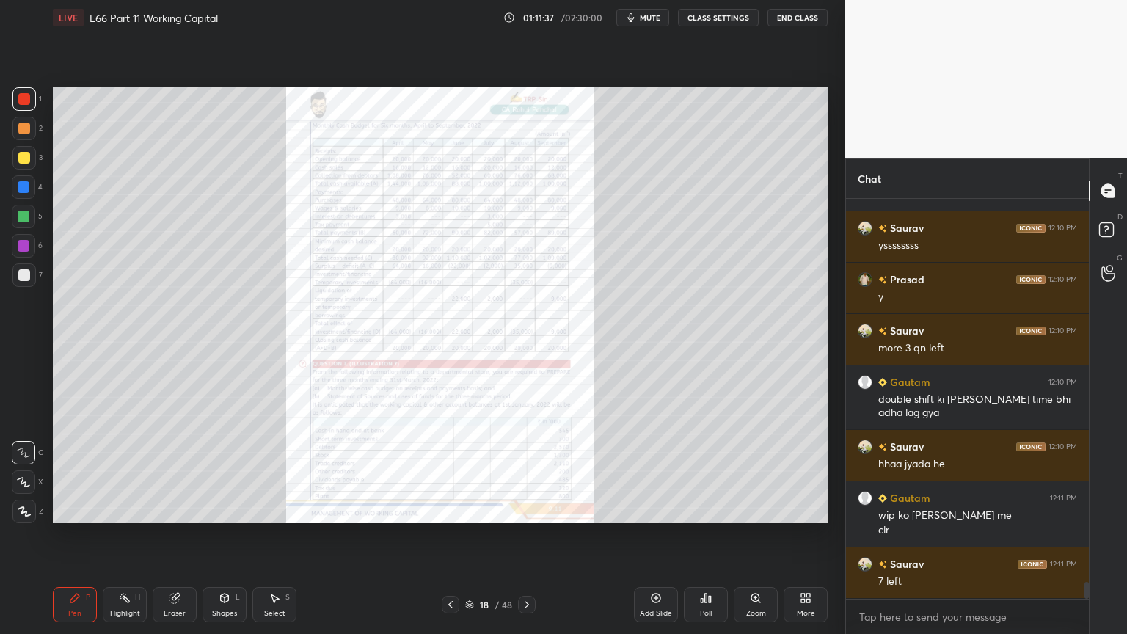
click at [522, 471] on icon at bounding box center [527, 605] width 12 height 12
click at [446, 471] on icon at bounding box center [451, 605] width 12 height 12
click at [714, 471] on div "Poll" at bounding box center [706, 604] width 44 height 35
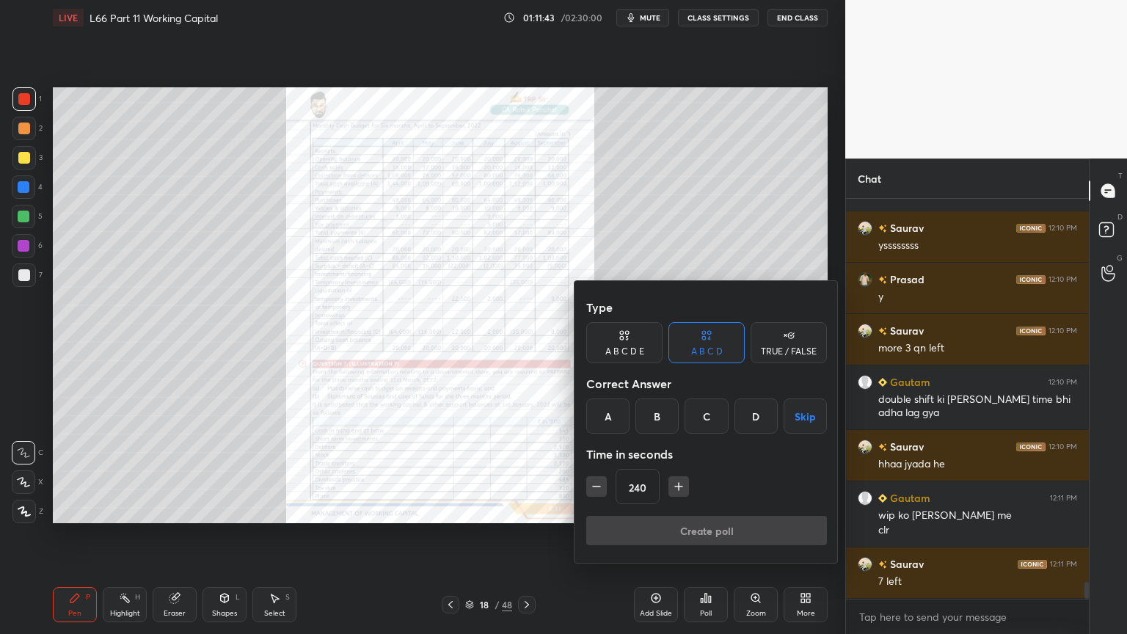
click at [736, 471] on div at bounding box center [563, 317] width 1127 height 634
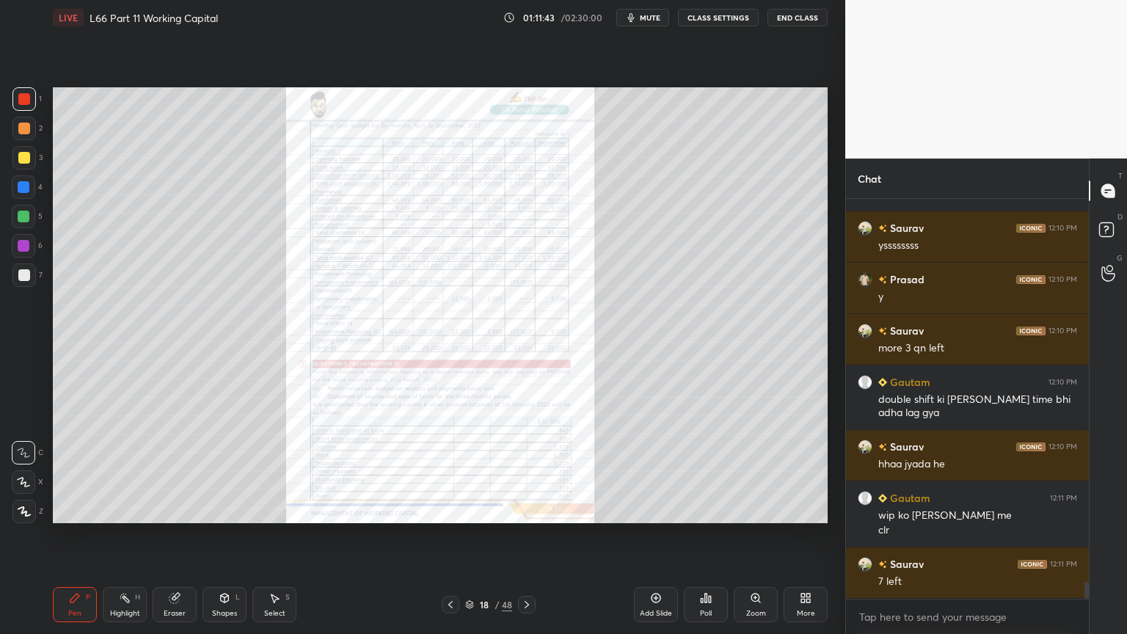
click at [744, 471] on div "Zoom" at bounding box center [756, 604] width 44 height 35
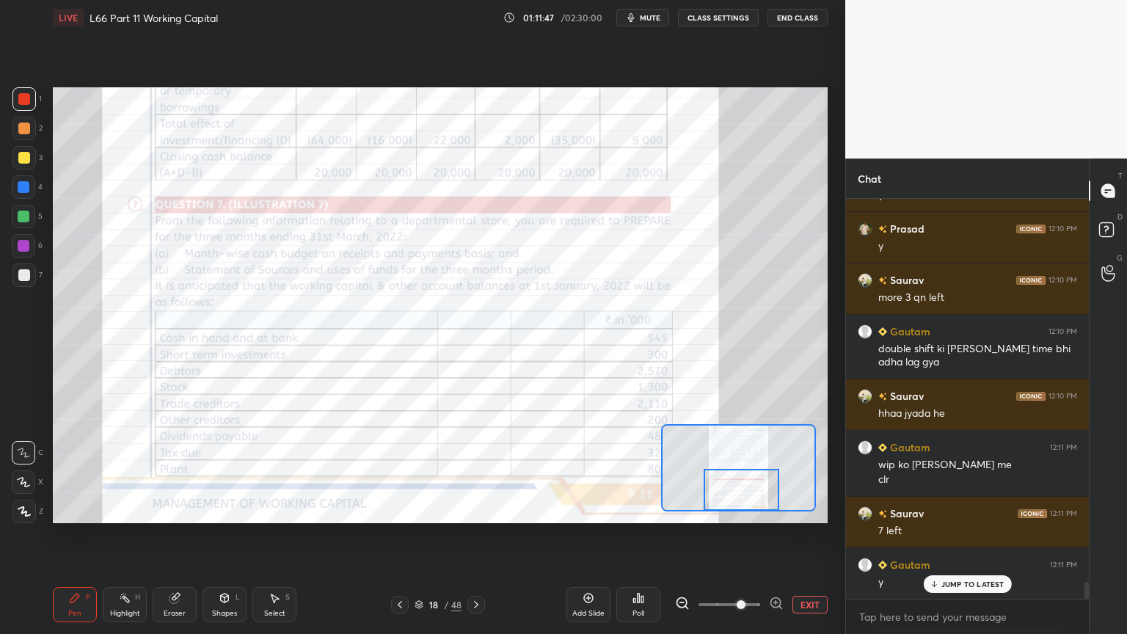
scroll to position [9057, 0]
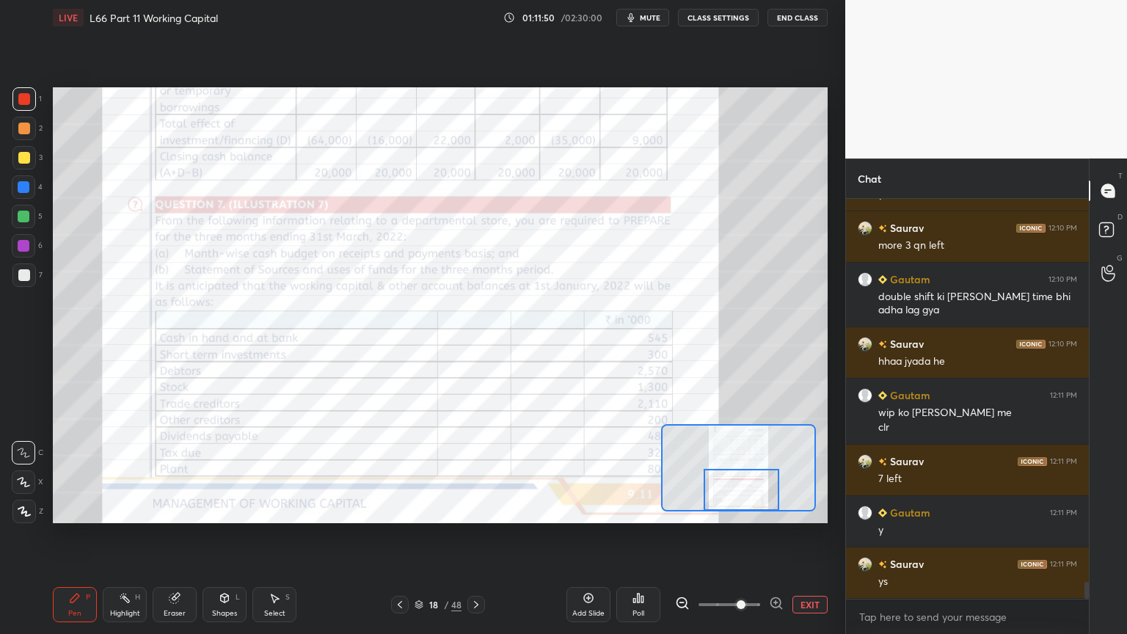
click at [803, 471] on button "EXIT" at bounding box center [809, 605] width 35 height 18
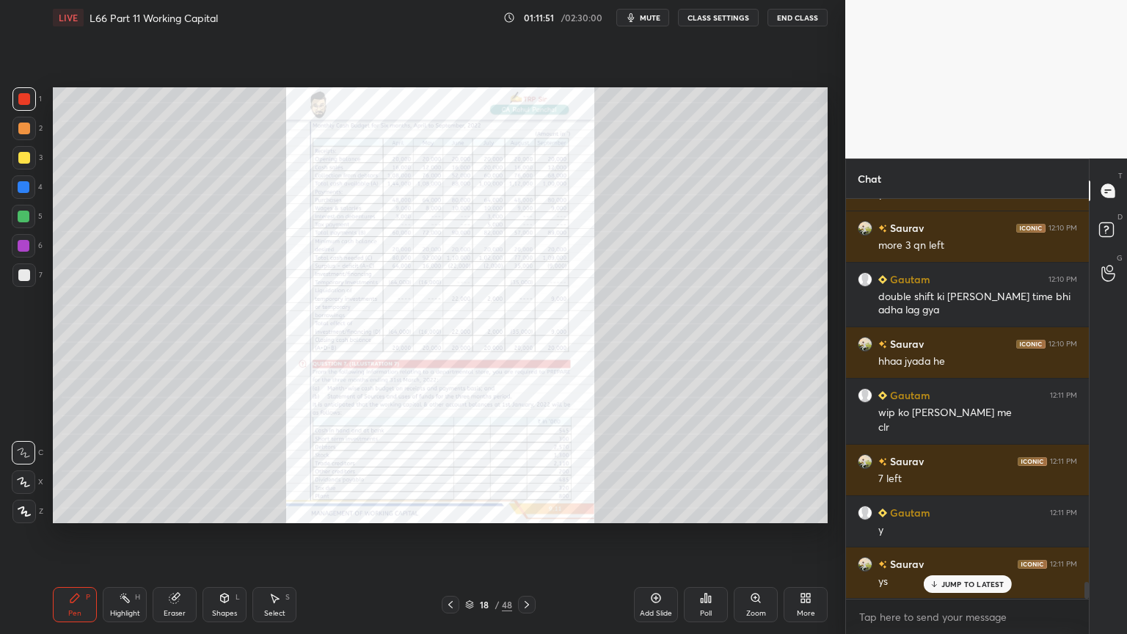
scroll to position [9108, 0]
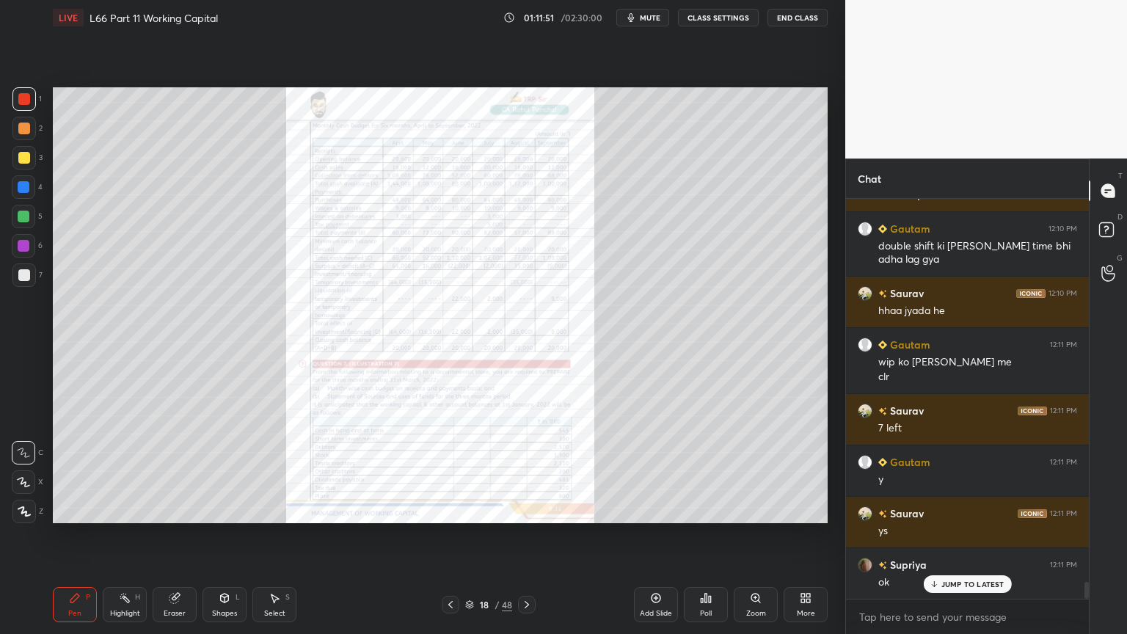
click at [704, 471] on div "Poll" at bounding box center [706, 613] width 12 height 7
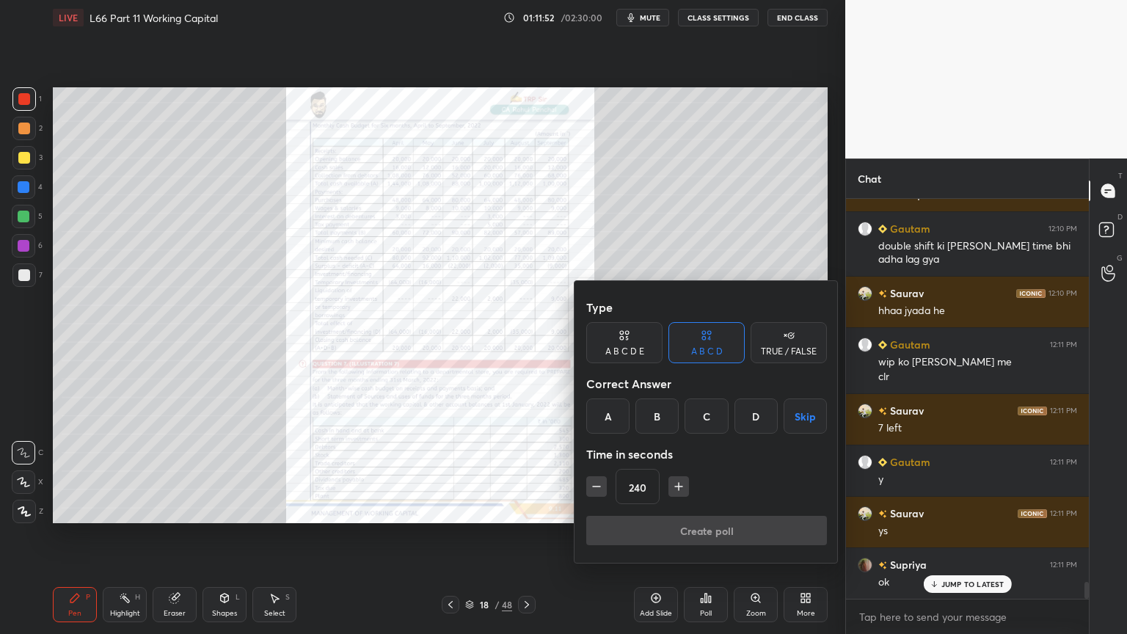
click at [710, 427] on div "C" at bounding box center [705, 415] width 43 height 35
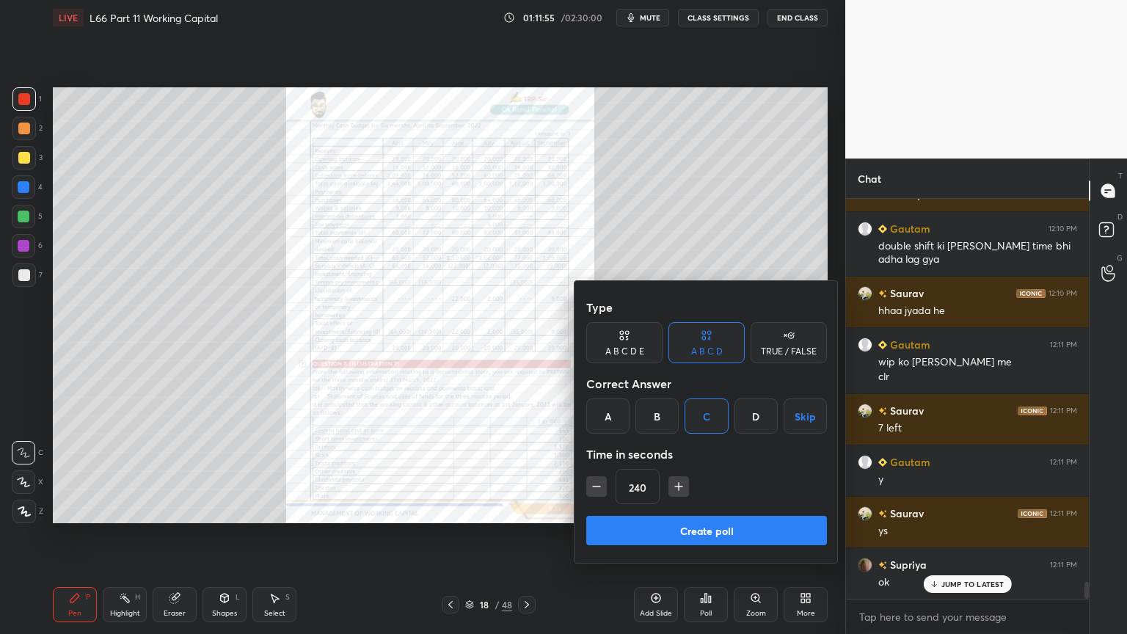
click at [760, 471] on button "Create poll" at bounding box center [706, 530] width 241 height 29
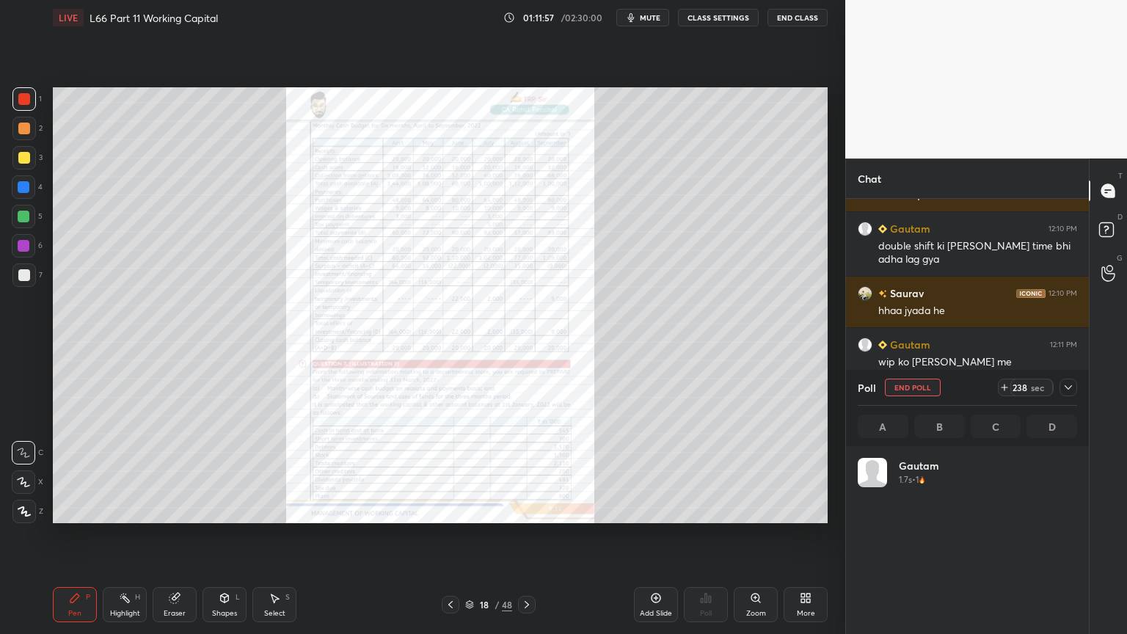
scroll to position [172, 215]
click at [637, 18] on icon "button" at bounding box center [631, 18] width 12 height 12
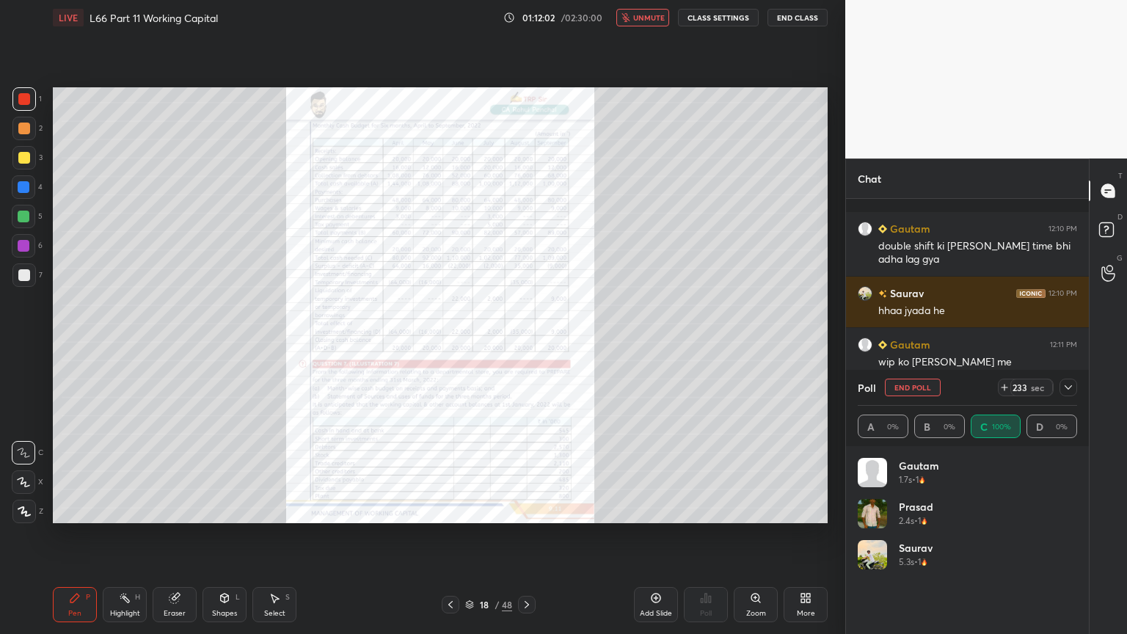
scroll to position [9236, 0]
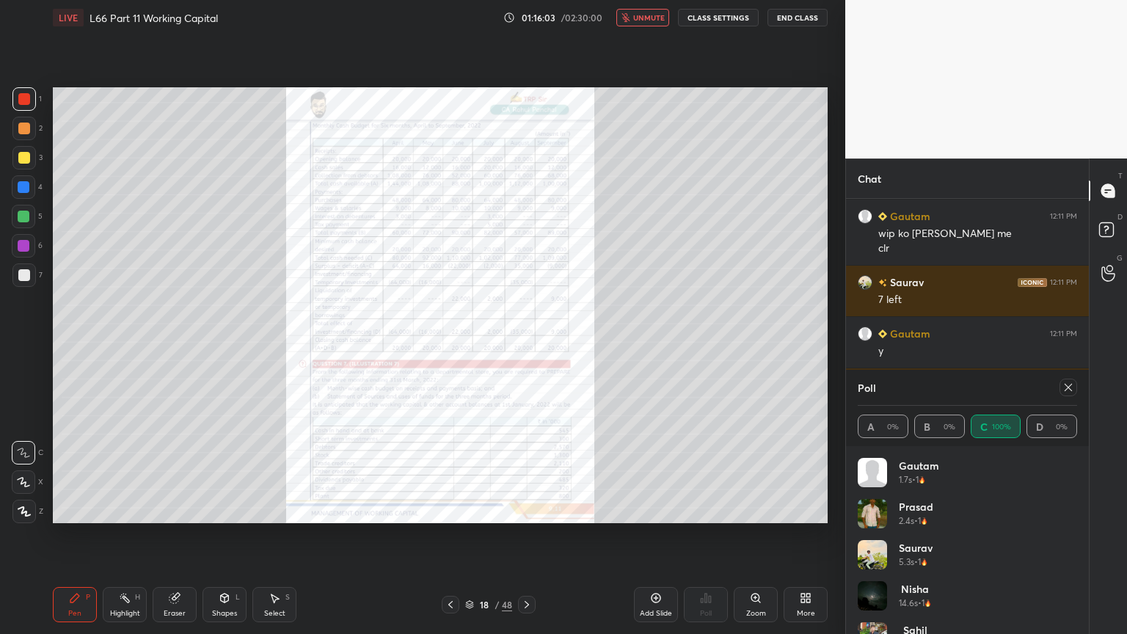
click at [1065, 387] on icon at bounding box center [1068, 387] width 12 height 12
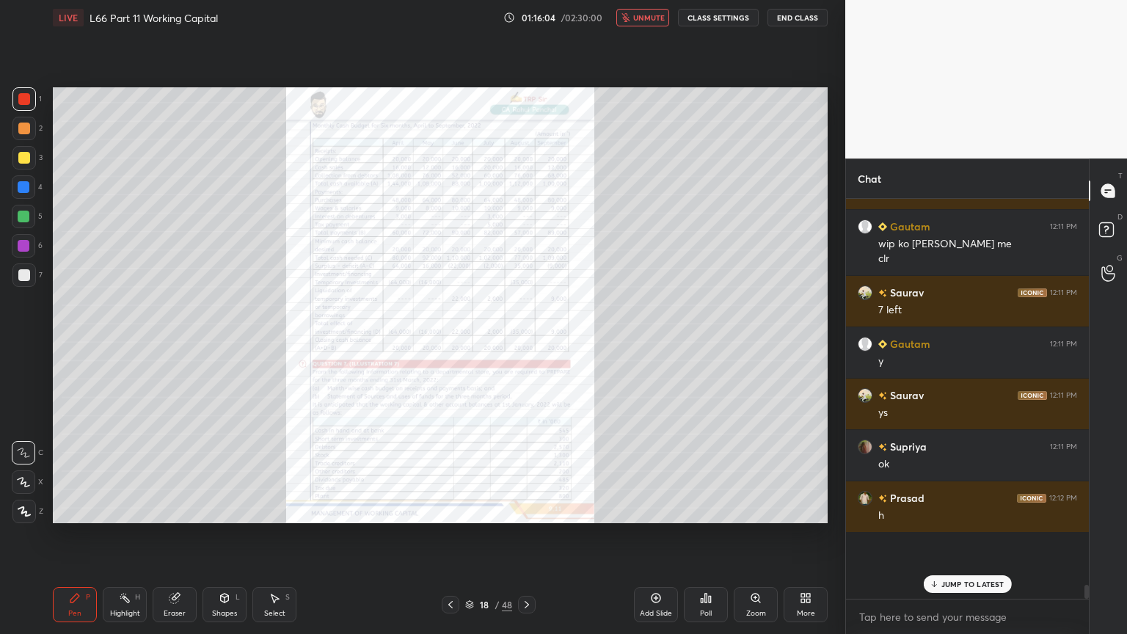
scroll to position [0, 0]
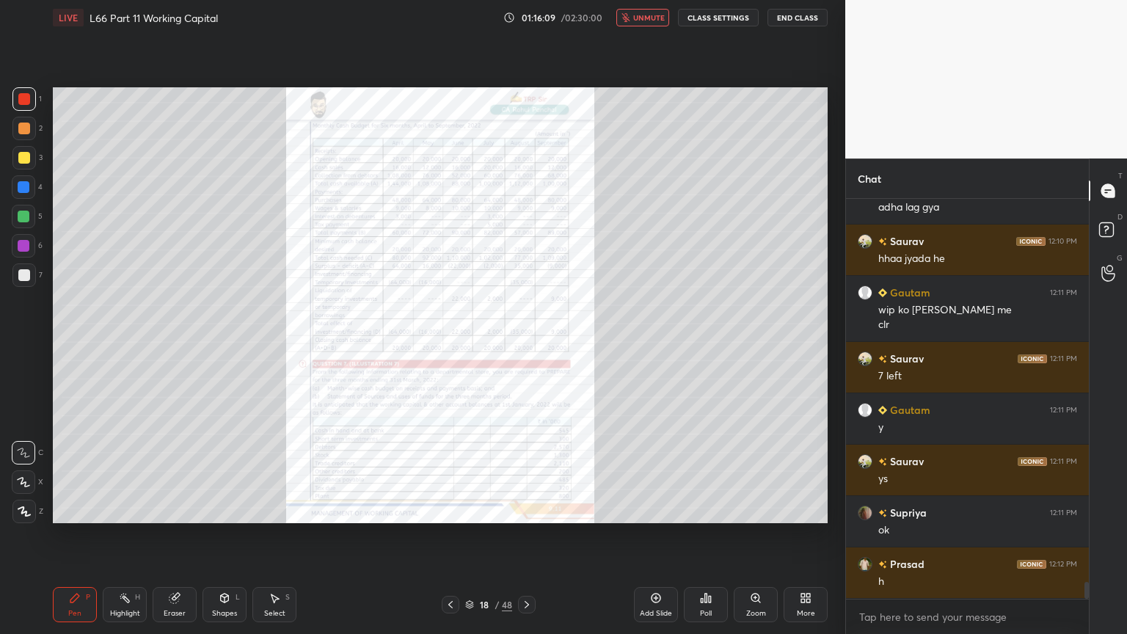
click at [641, 10] on button "unmute" at bounding box center [642, 18] width 53 height 18
click at [530, 471] on icon at bounding box center [527, 605] width 12 height 12
click at [447, 471] on icon at bounding box center [451, 605] width 12 height 12
click at [525, 471] on div at bounding box center [527, 605] width 18 height 18
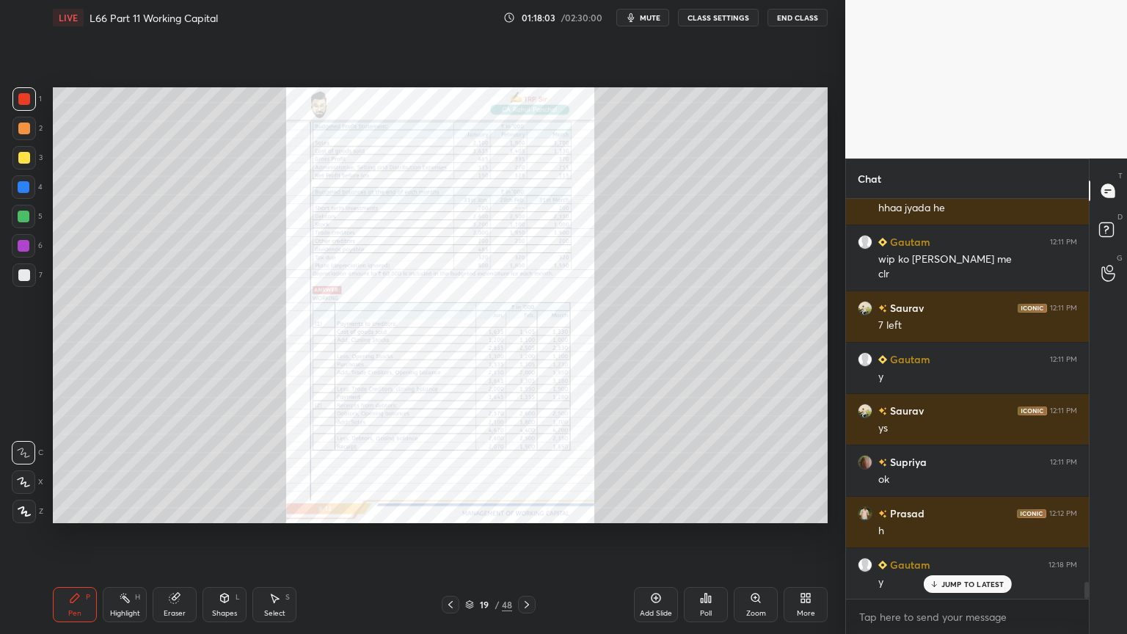
click at [649, 471] on div "Add Slide" at bounding box center [656, 604] width 44 height 35
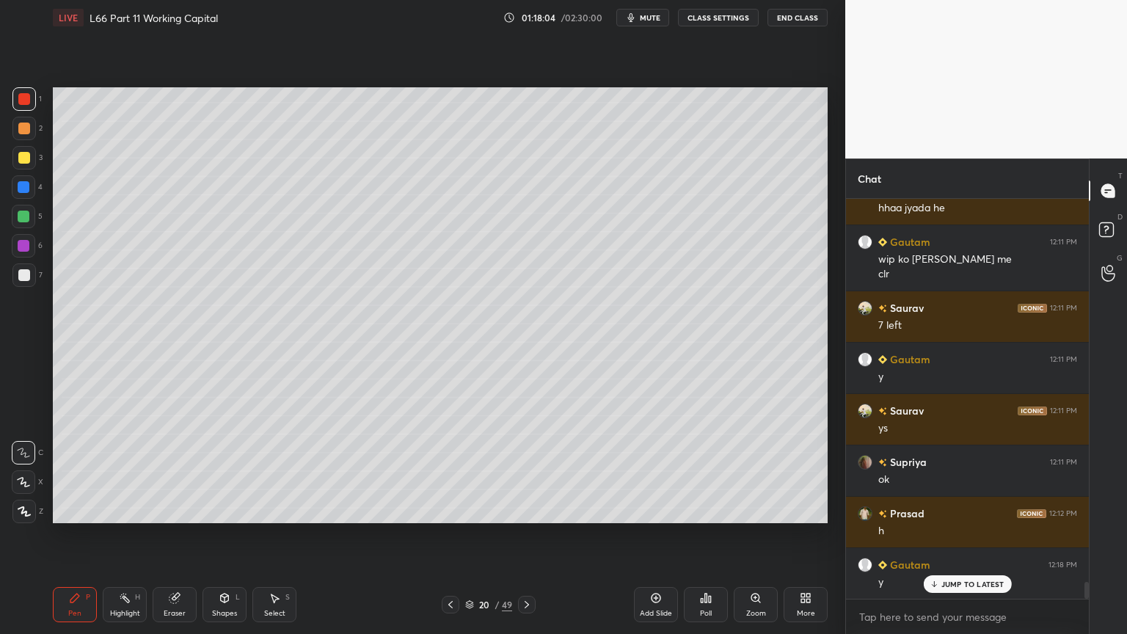
click at [19, 194] on div at bounding box center [23, 186] width 23 height 23
click at [230, 471] on div "Shapes L" at bounding box center [224, 604] width 44 height 35
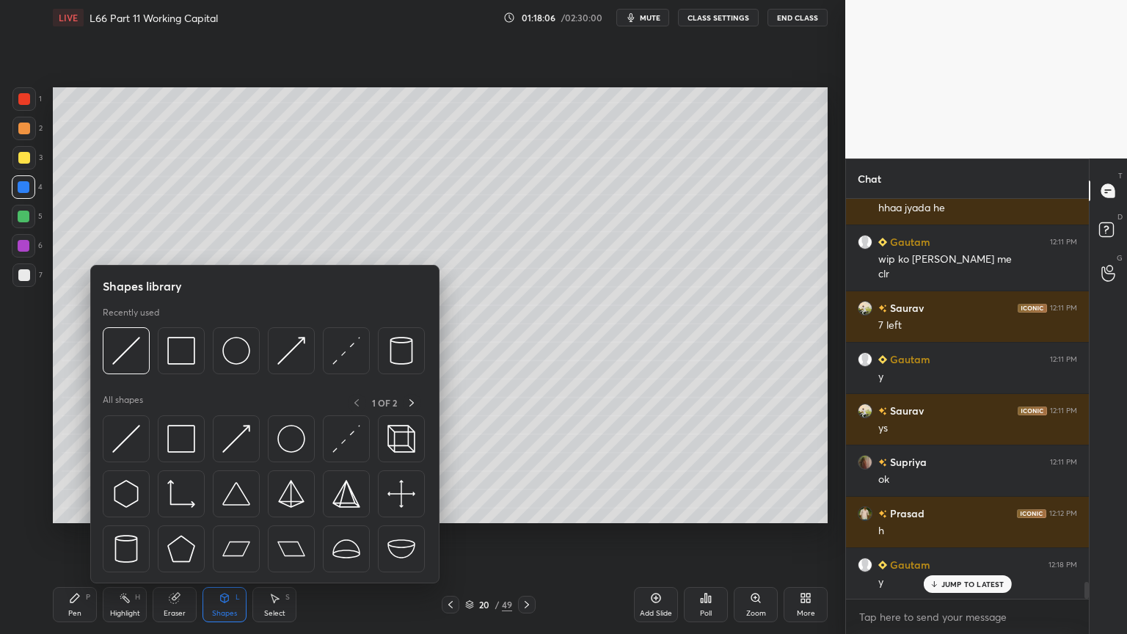
click at [183, 358] on img at bounding box center [181, 351] width 28 height 28
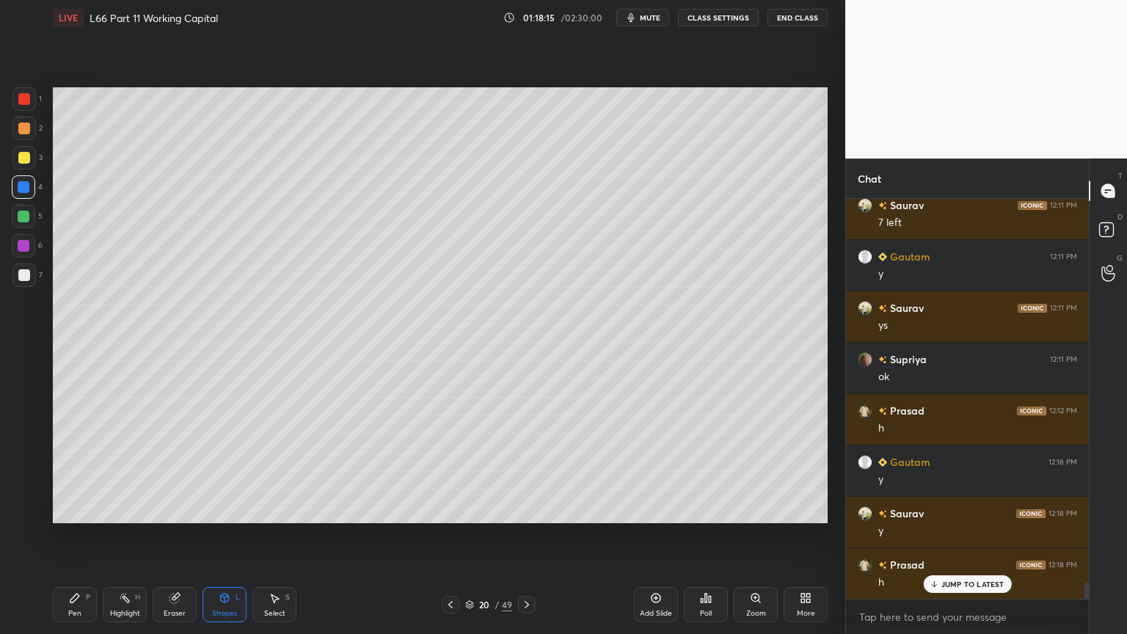
scroll to position [9365, 0]
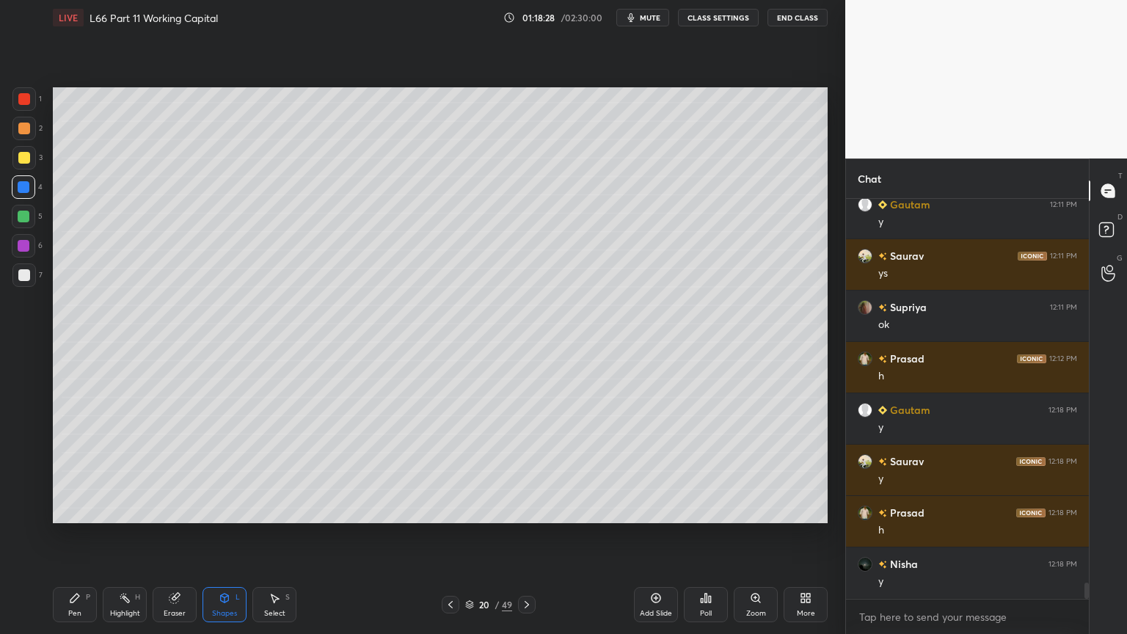
click at [452, 471] on icon at bounding box center [450, 604] width 4 height 7
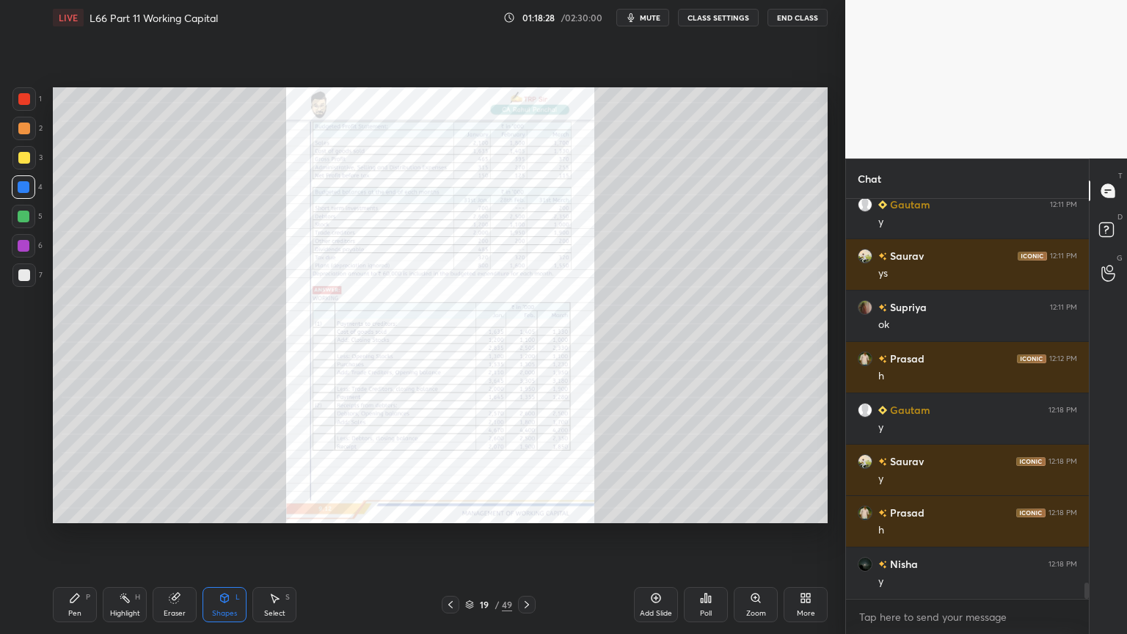
click at [455, 471] on div at bounding box center [451, 605] width 18 height 18
click at [73, 471] on icon at bounding box center [74, 597] width 9 height 9
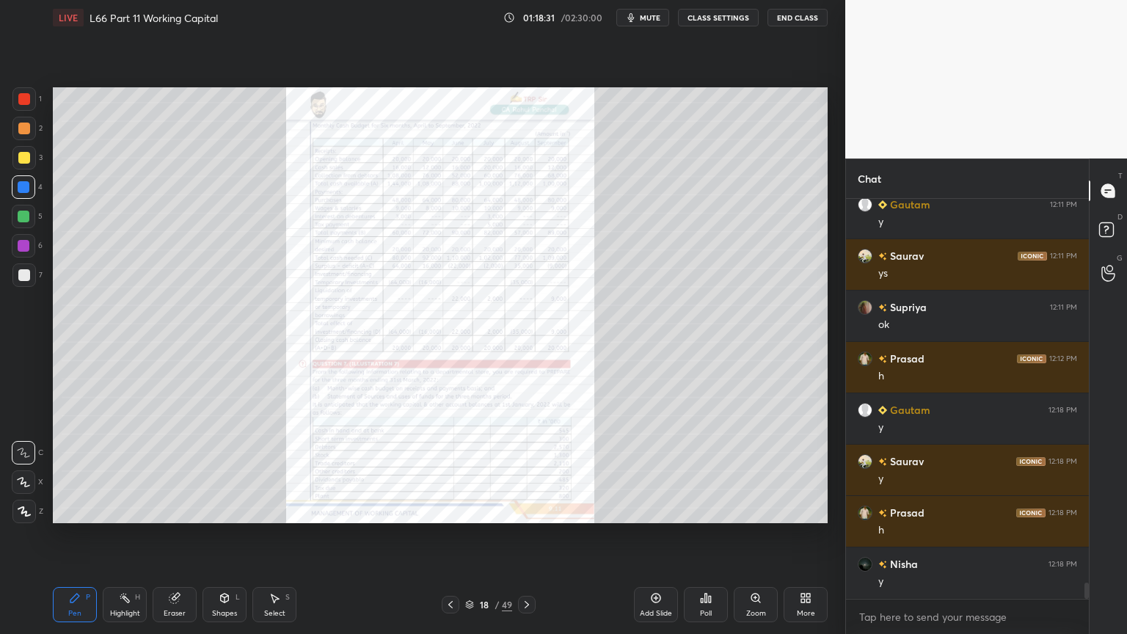
click at [767, 471] on div "Zoom" at bounding box center [756, 604] width 44 height 35
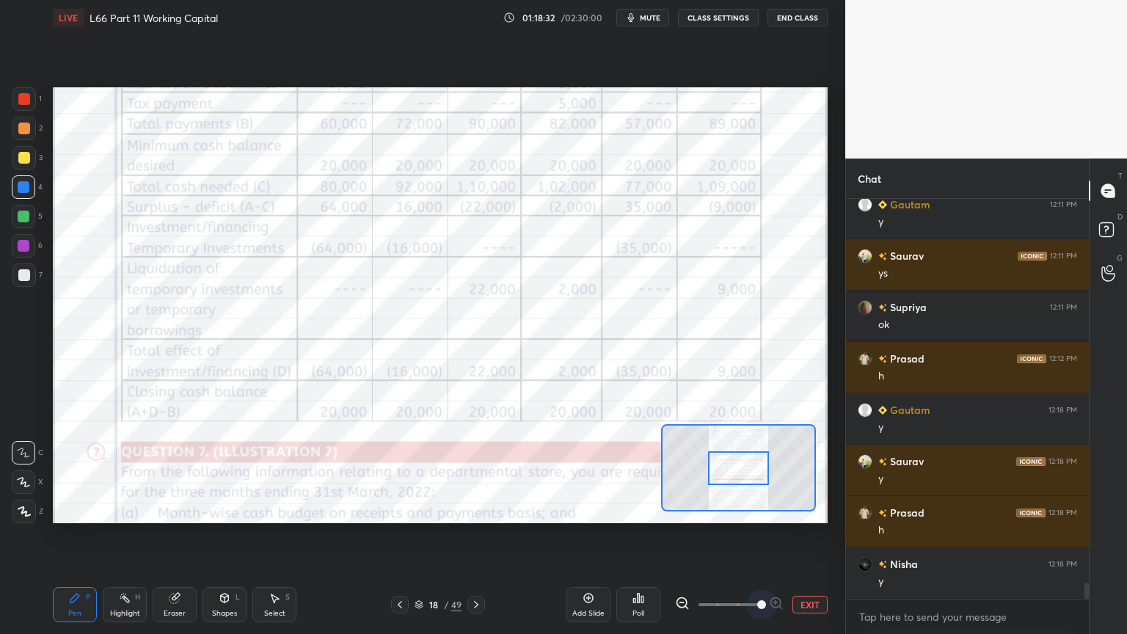
click at [764, 471] on span at bounding box center [761, 604] width 9 height 9
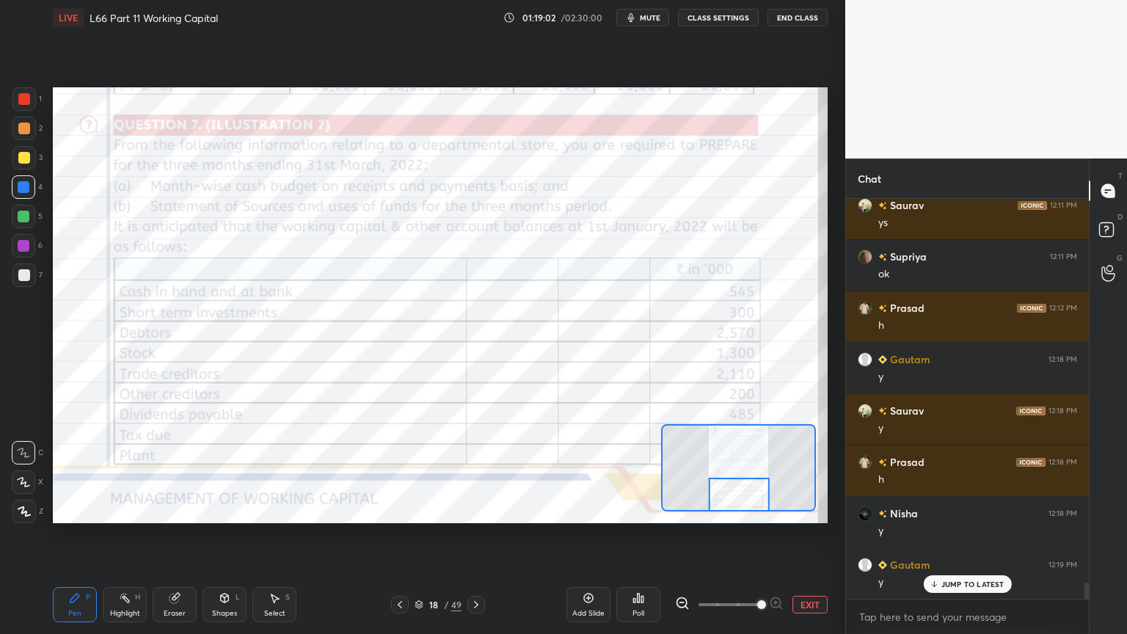
scroll to position [9468, 0]
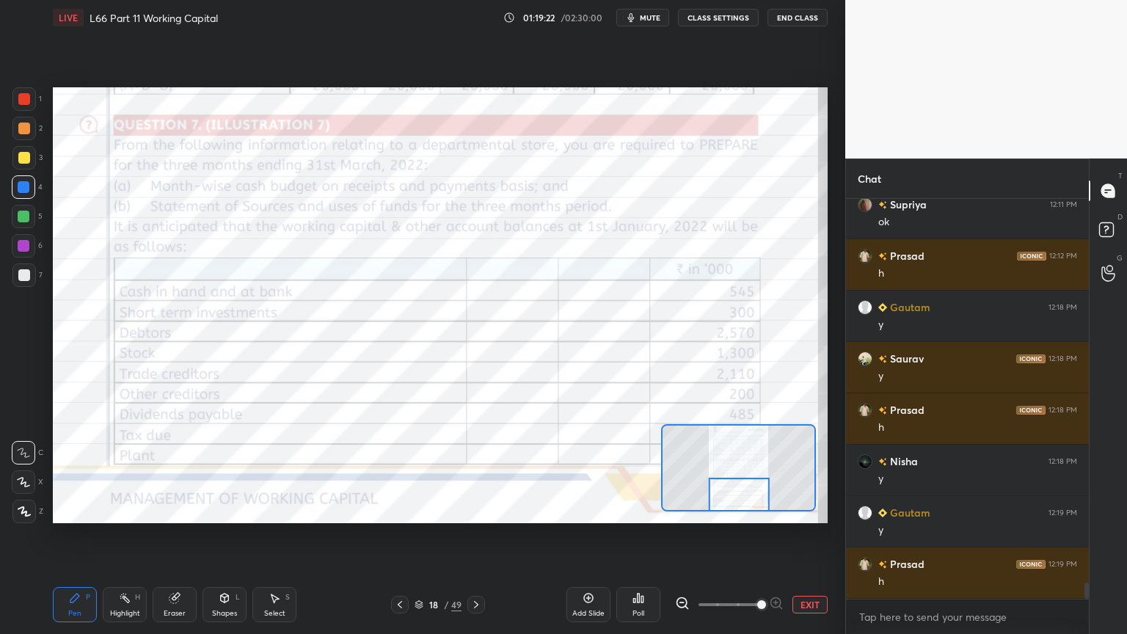
click at [175, 471] on icon at bounding box center [174, 598] width 10 height 10
click at [32, 471] on span "Erase all" at bounding box center [23, 511] width 22 height 10
click at [23, 103] on div at bounding box center [24, 99] width 12 height 12
click at [216, 471] on div "Shapes L" at bounding box center [224, 604] width 44 height 35
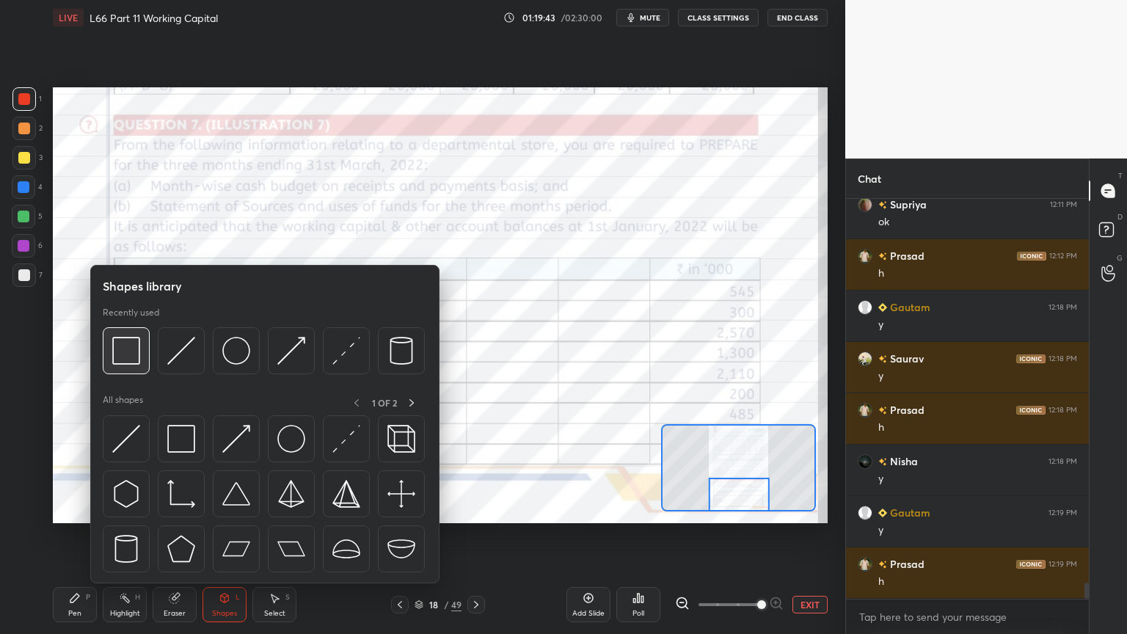
click at [127, 360] on img at bounding box center [126, 351] width 28 height 28
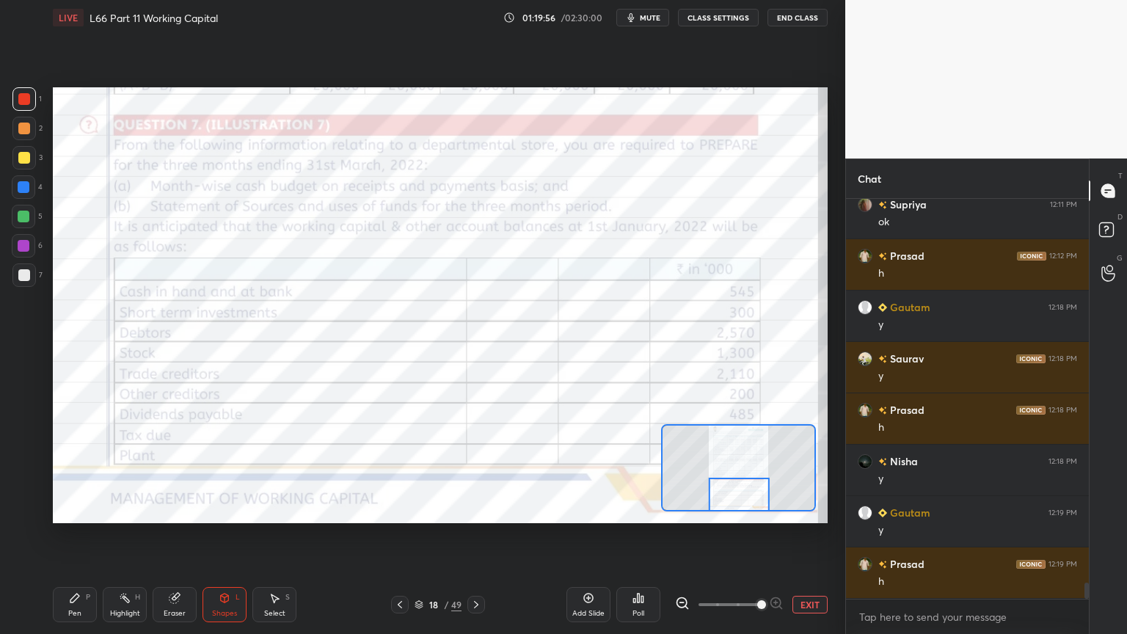
click at [77, 471] on icon at bounding box center [75, 598] width 12 height 12
click at [216, 471] on div "Shapes L" at bounding box center [224, 604] width 44 height 35
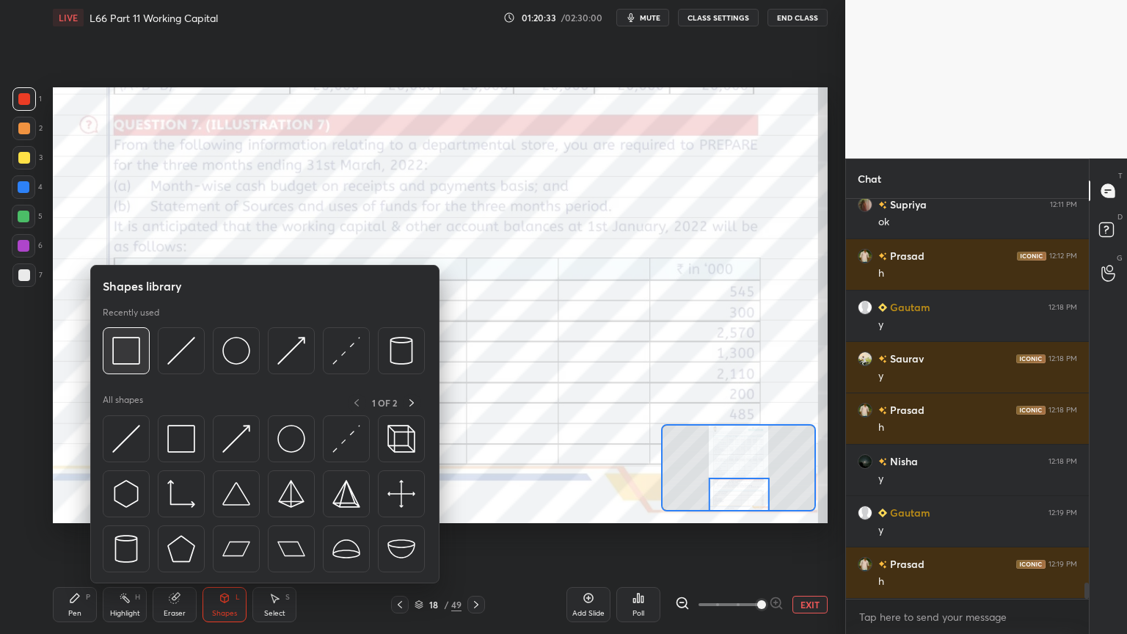
click at [138, 358] on img at bounding box center [126, 351] width 28 height 28
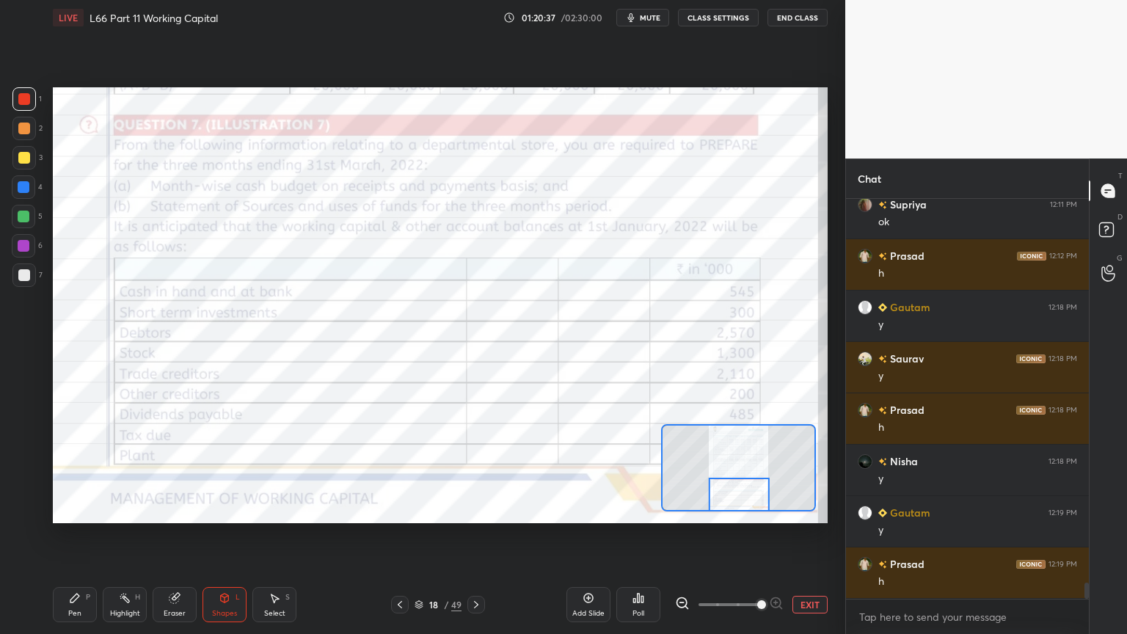
click at [171, 471] on icon at bounding box center [174, 598] width 10 height 10
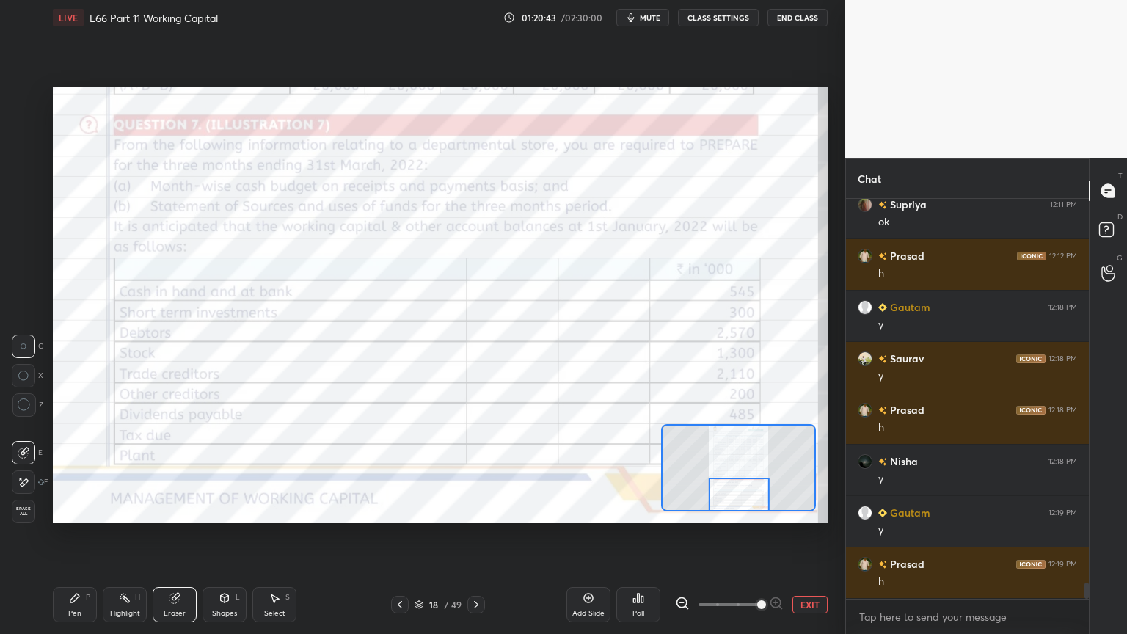
click at [475, 471] on icon at bounding box center [476, 604] width 4 height 7
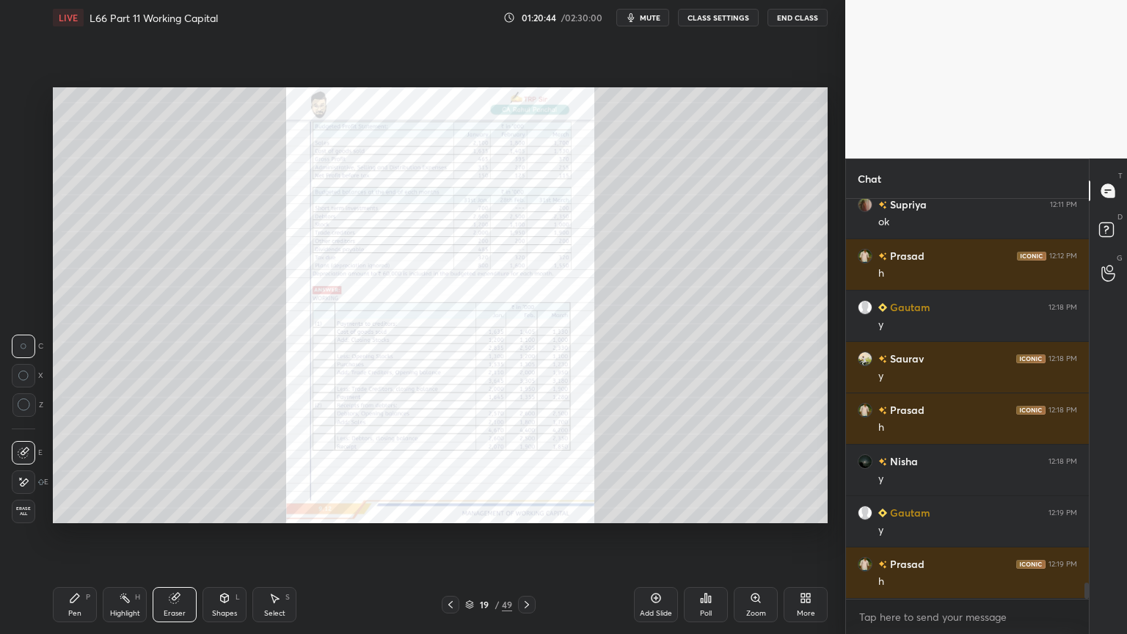
click at [758, 471] on div "Zoom" at bounding box center [756, 604] width 44 height 35
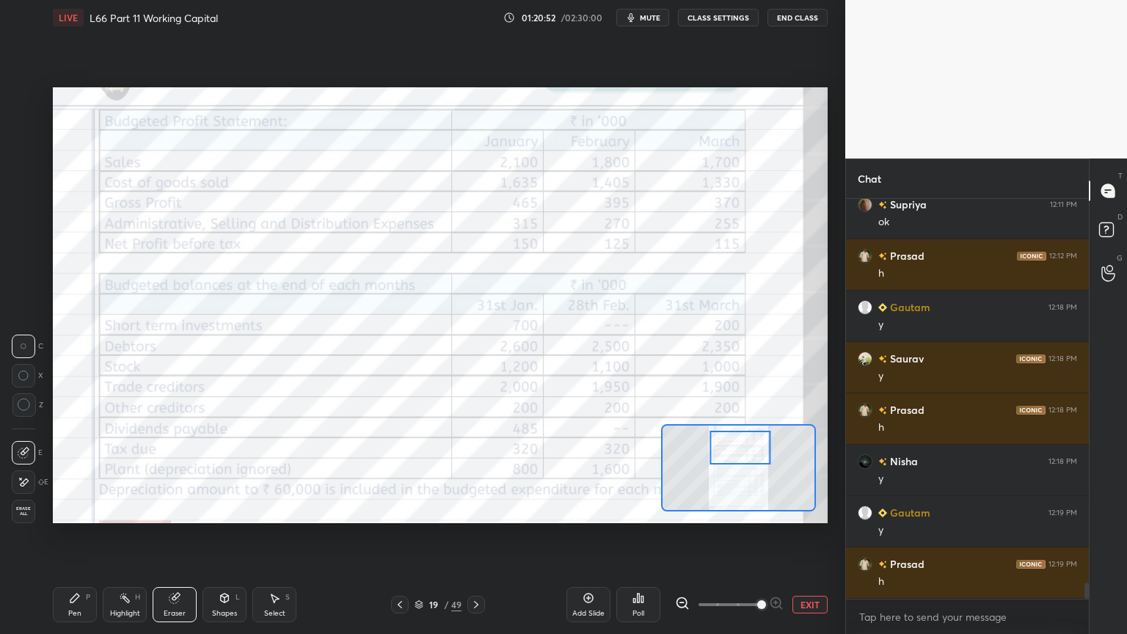
click at [221, 471] on div "Shapes" at bounding box center [224, 613] width 25 height 7
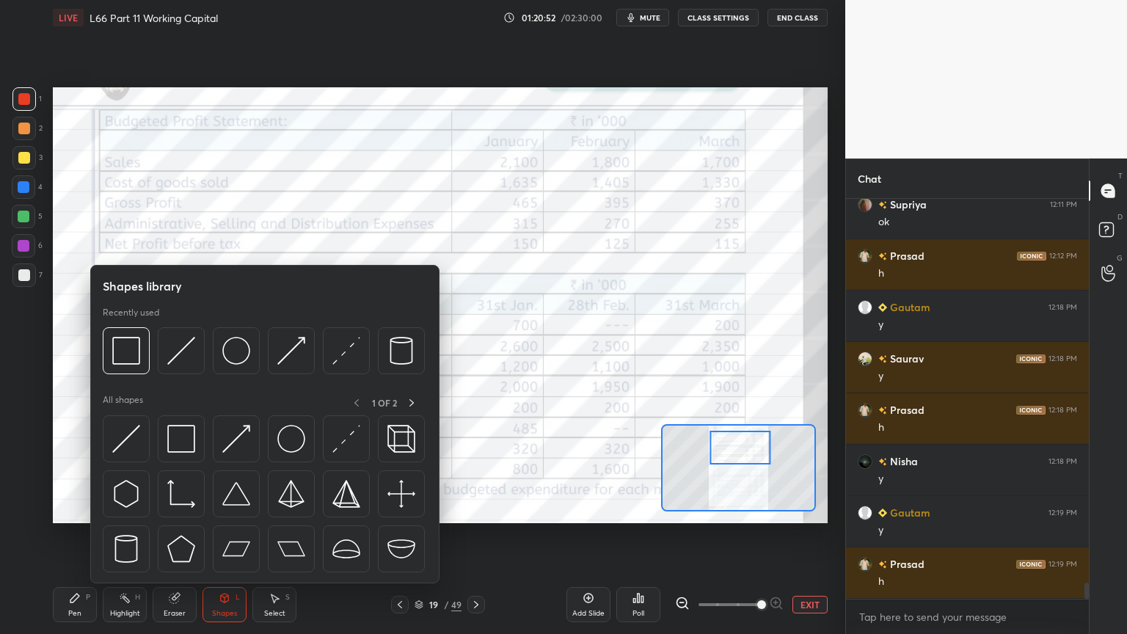
click at [132, 351] on img at bounding box center [126, 351] width 28 height 28
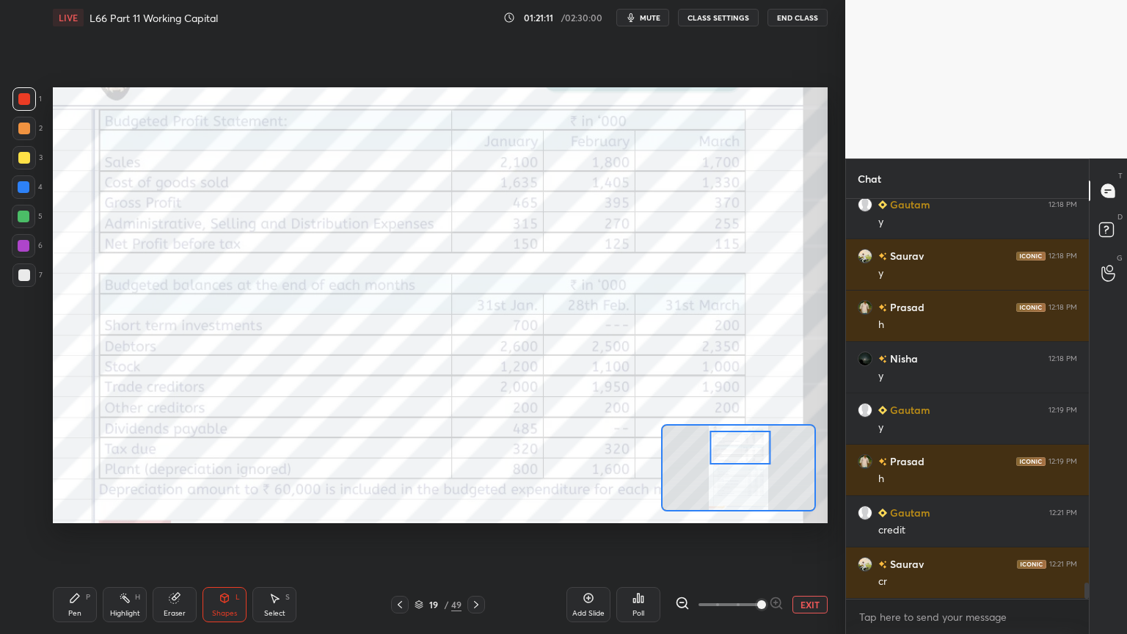
scroll to position [9621, 0]
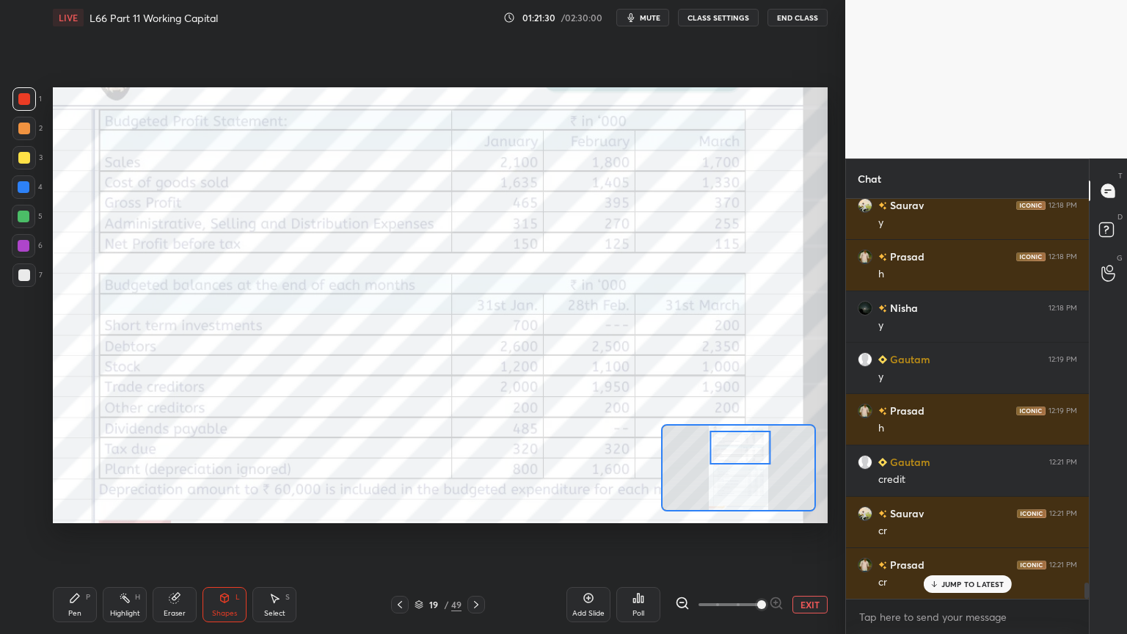
click at [221, 471] on icon at bounding box center [225, 597] width 8 height 9
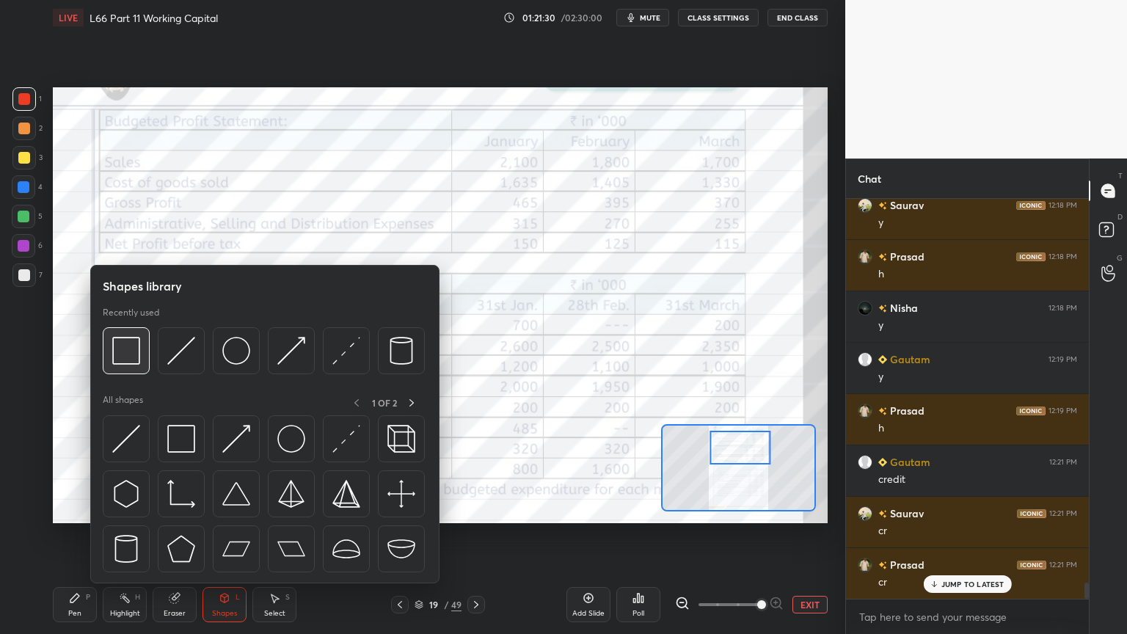
click at [133, 354] on img at bounding box center [126, 351] width 28 height 28
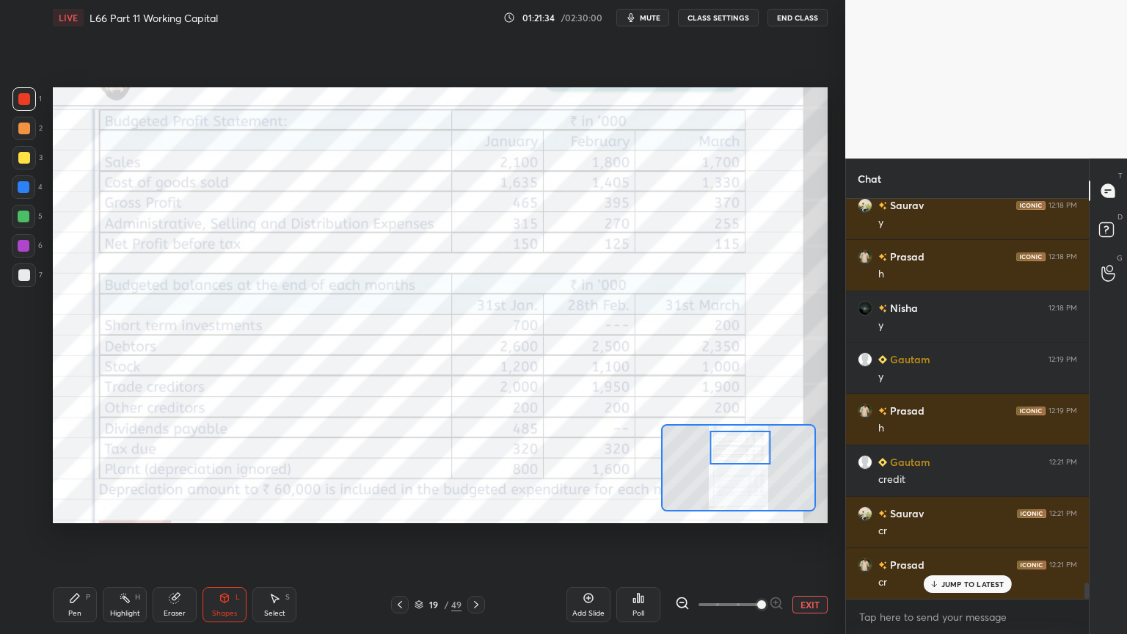
click at [71, 471] on icon at bounding box center [75, 598] width 12 height 12
click at [402, 471] on icon at bounding box center [400, 605] width 12 height 12
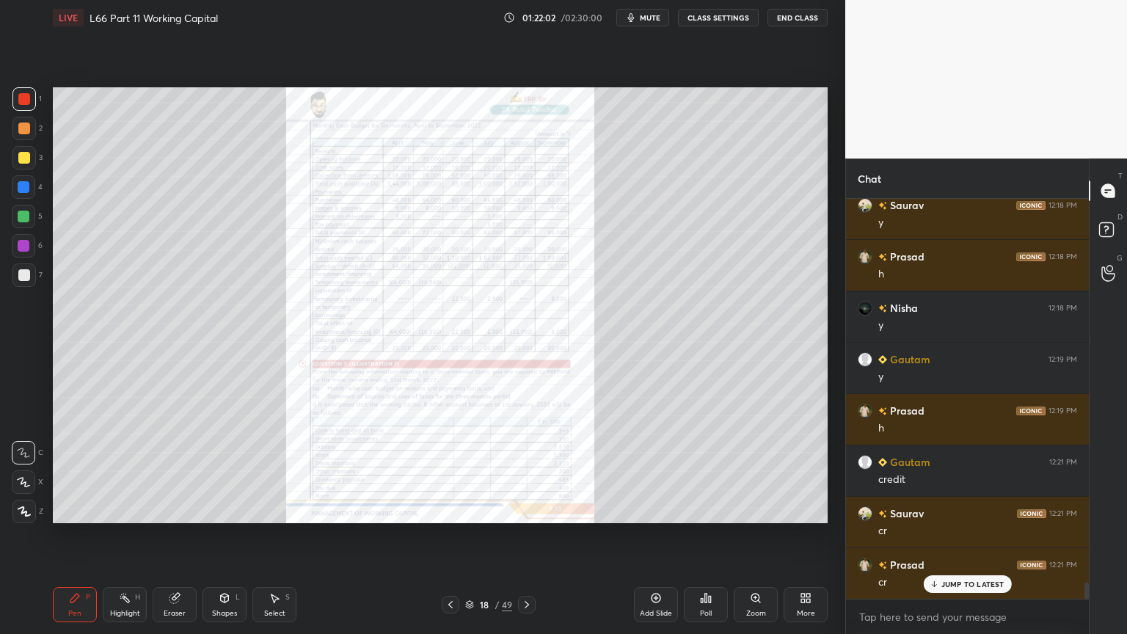
click at [531, 471] on icon at bounding box center [527, 605] width 12 height 12
click at [756, 471] on icon at bounding box center [755, 597] width 8 height 8
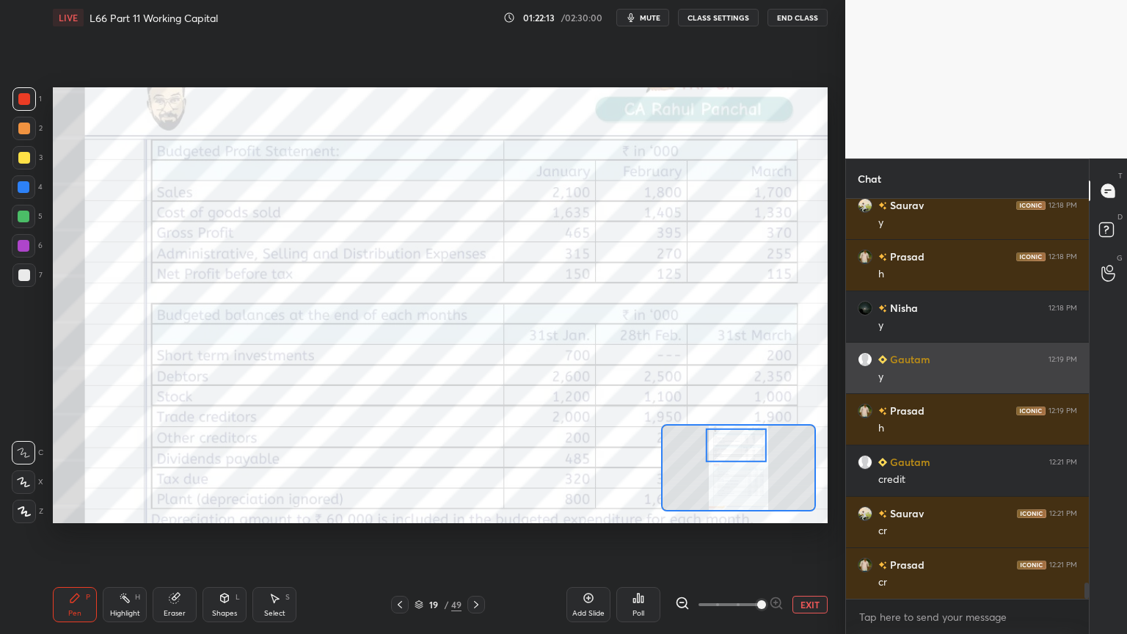
scroll to position [9622, 0]
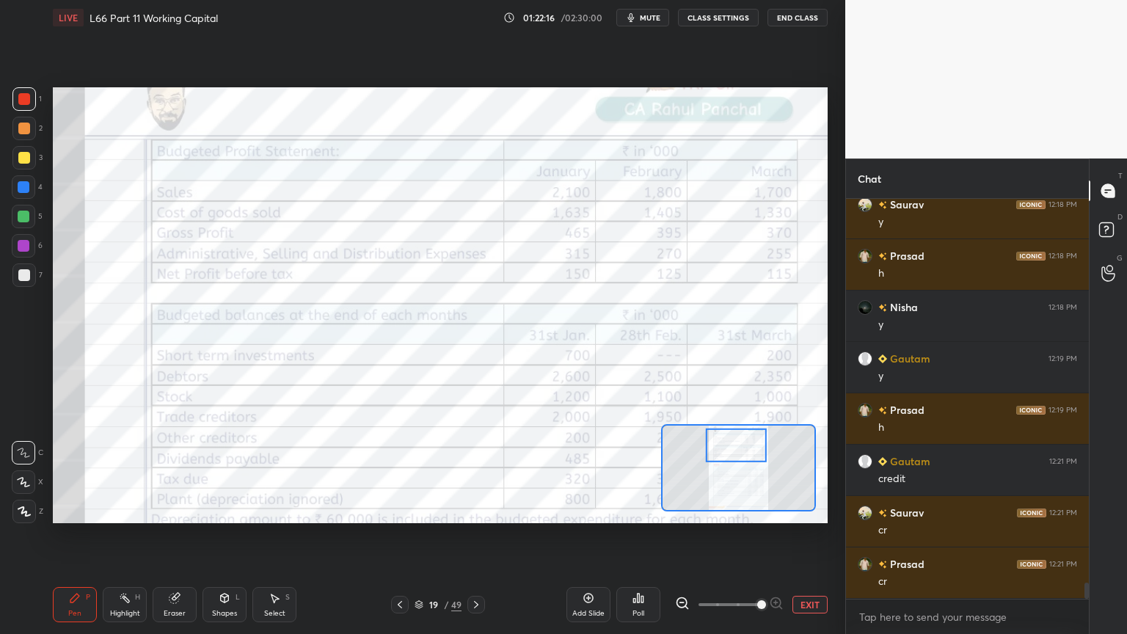
click at [166, 471] on div "Eraser" at bounding box center [175, 604] width 44 height 35
click at [125, 471] on icon at bounding box center [125, 598] width 12 height 12
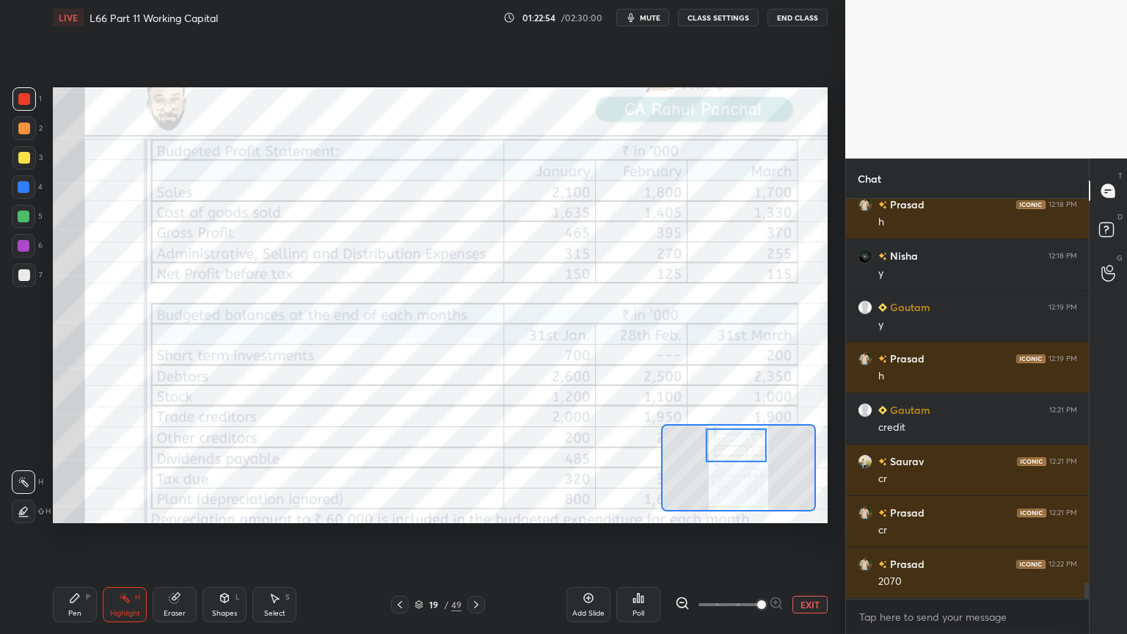
click at [475, 471] on icon at bounding box center [476, 605] width 12 height 12
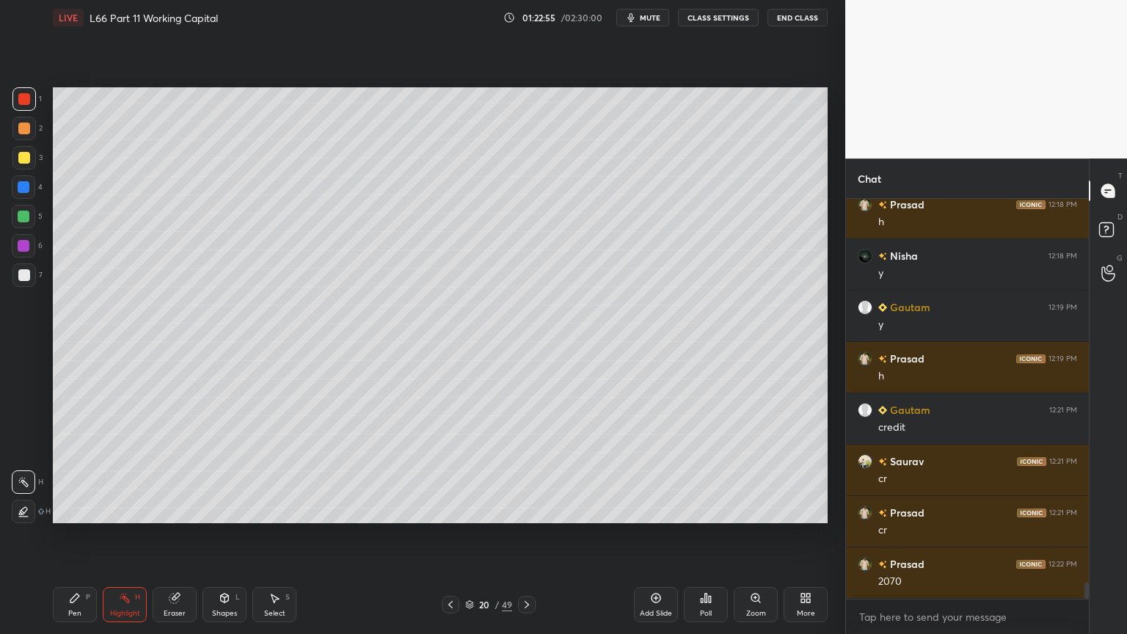
click at [23, 176] on div at bounding box center [23, 186] width 23 height 23
click at [86, 471] on div "P" at bounding box center [88, 596] width 4 height 7
click at [21, 157] on div at bounding box center [24, 158] width 12 height 12
click at [32, 471] on div at bounding box center [23, 511] width 23 height 23
click at [23, 132] on div at bounding box center [24, 129] width 12 height 12
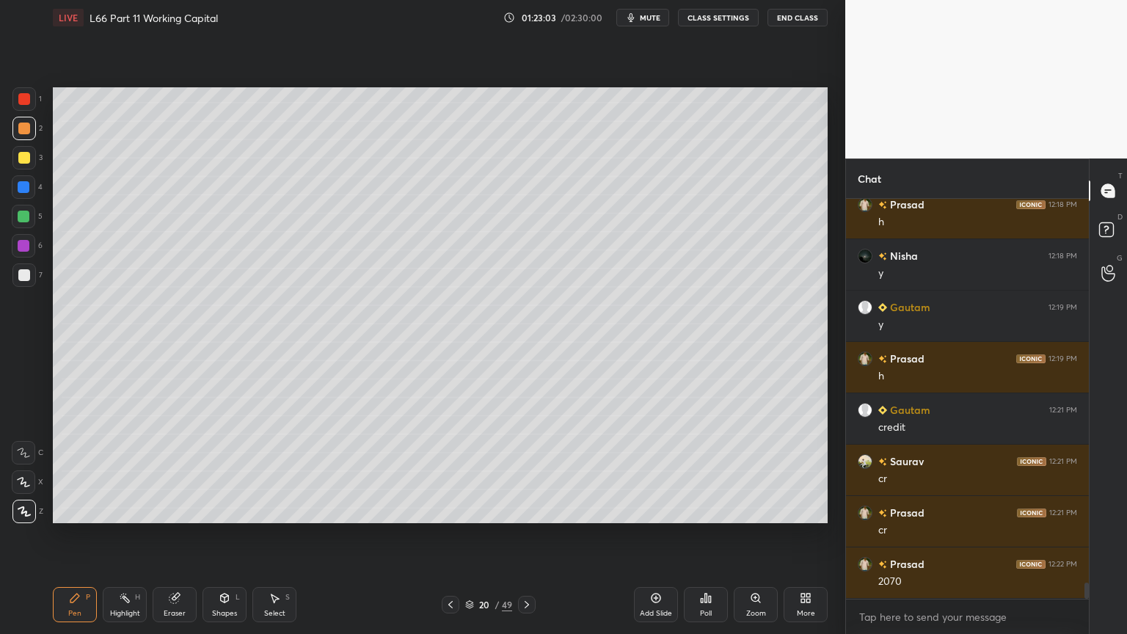
click at [37, 103] on div "1" at bounding box center [26, 98] width 29 height 23
click at [224, 471] on div "Shapes" at bounding box center [224, 613] width 25 height 7
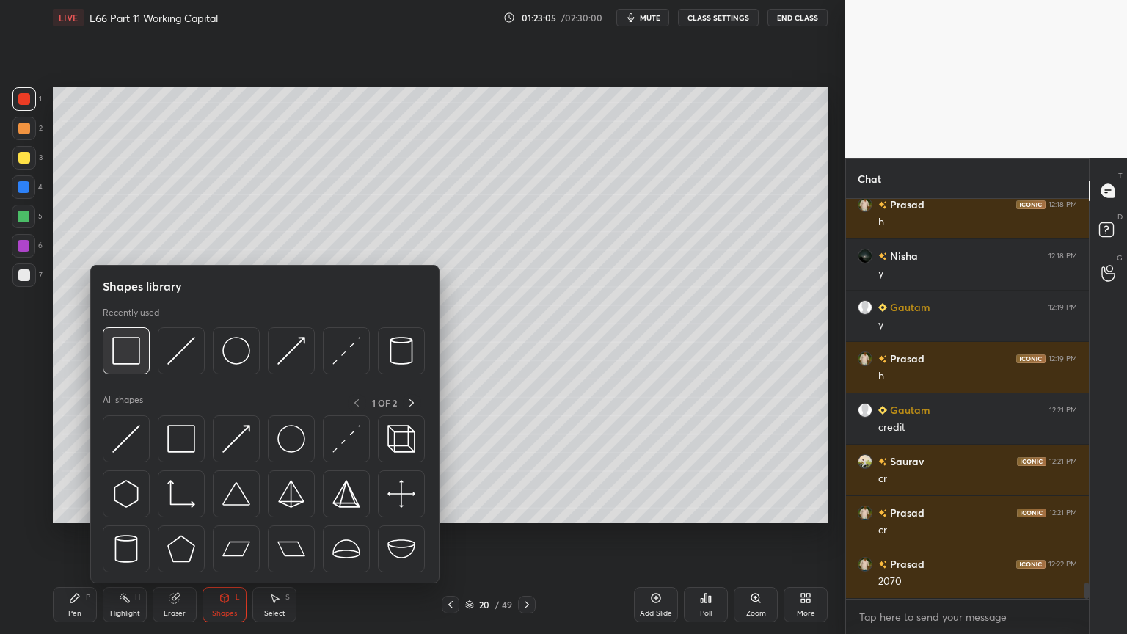
click at [134, 348] on img at bounding box center [126, 351] width 28 height 28
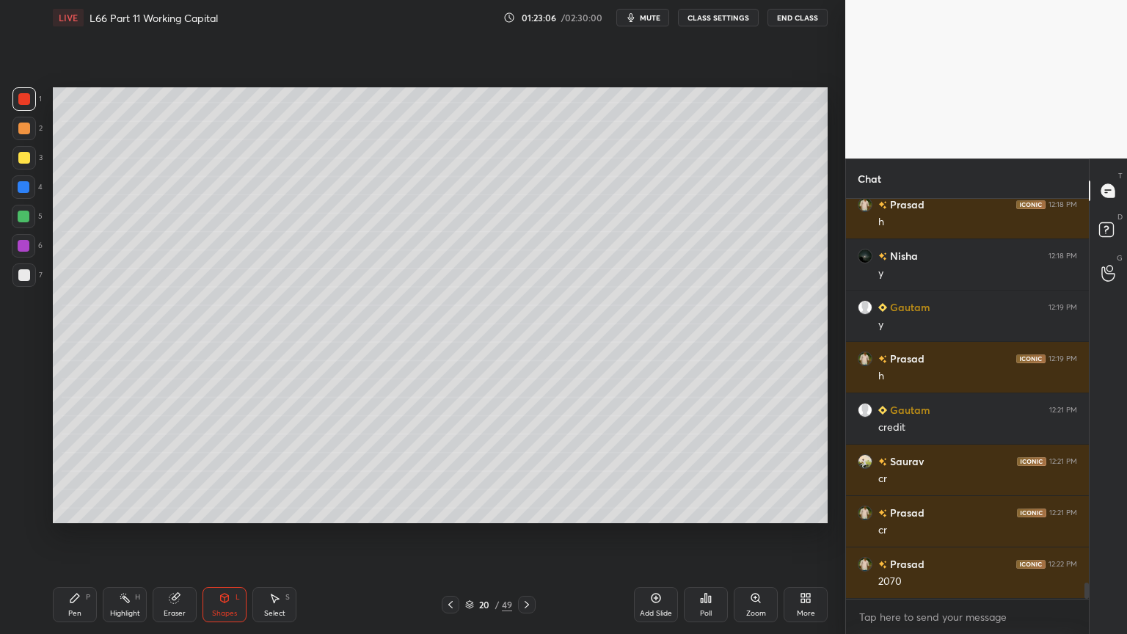
click at [81, 471] on div "Pen P" at bounding box center [75, 604] width 44 height 35
click at [26, 161] on div at bounding box center [24, 158] width 12 height 12
click at [26, 447] on icon at bounding box center [23, 452] width 13 height 10
click at [221, 471] on icon at bounding box center [225, 597] width 8 height 9
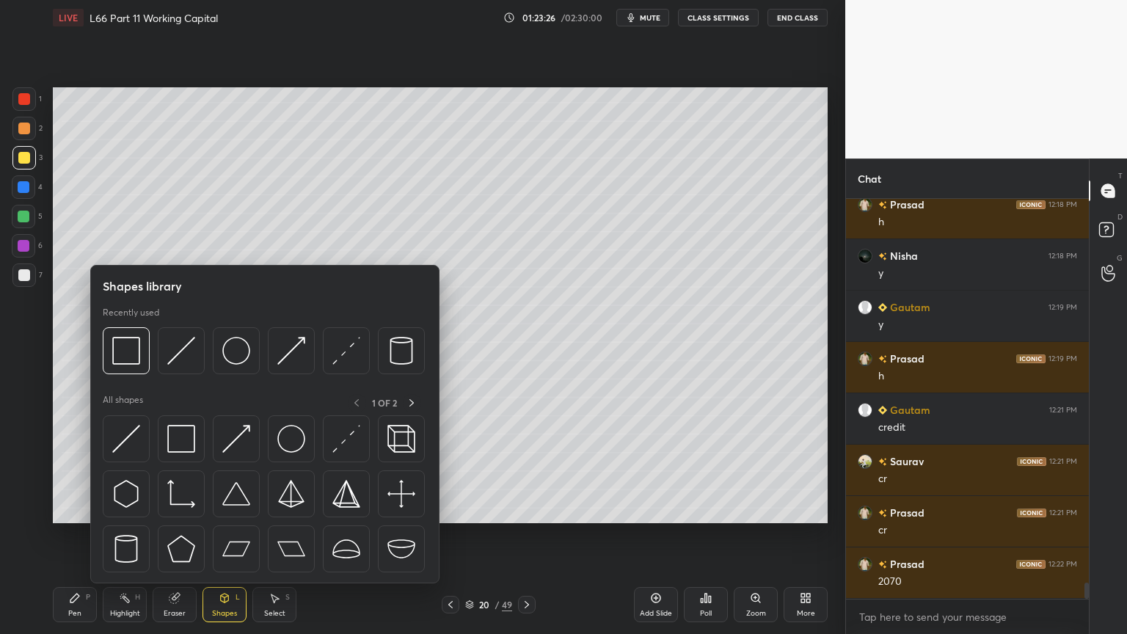
click at [179, 343] on img at bounding box center [181, 351] width 28 height 28
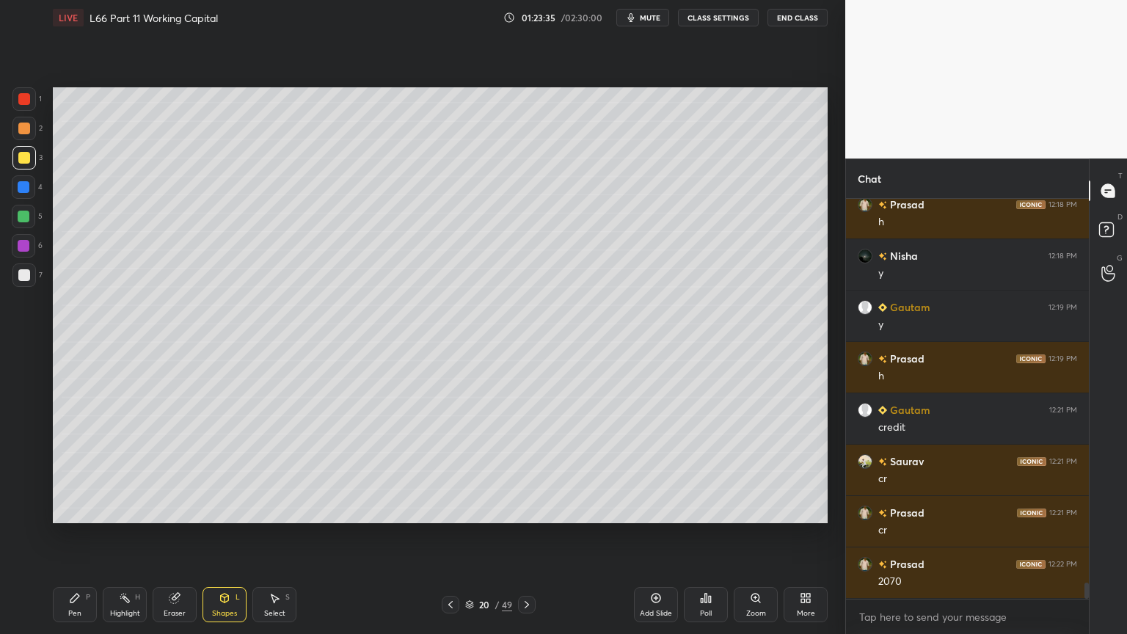
click at [67, 471] on div "Pen P" at bounding box center [75, 604] width 44 height 35
click at [17, 132] on div at bounding box center [23, 128] width 23 height 23
click at [230, 471] on div "Shapes L" at bounding box center [224, 604] width 44 height 35
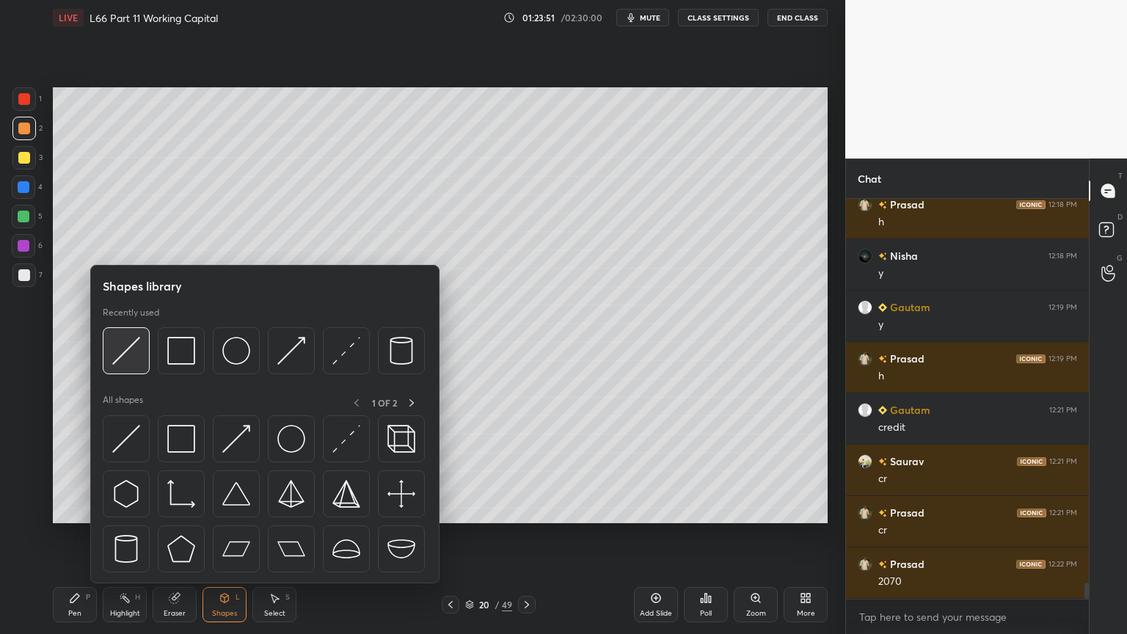
click at [128, 362] on img at bounding box center [126, 351] width 28 height 28
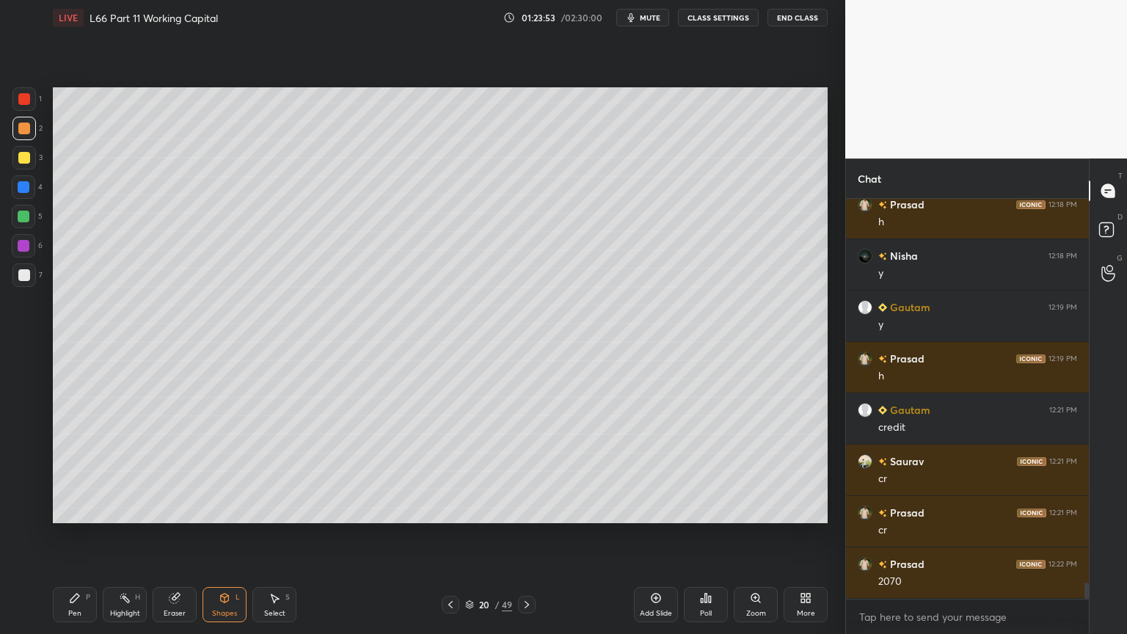
click at [32, 257] on div "6" at bounding box center [27, 248] width 31 height 29
click at [21, 281] on div at bounding box center [23, 274] width 23 height 23
click at [60, 471] on div "Pen P" at bounding box center [75, 604] width 44 height 35
click at [26, 212] on div at bounding box center [24, 217] width 12 height 12
click at [27, 194] on div at bounding box center [23, 186] width 23 height 23
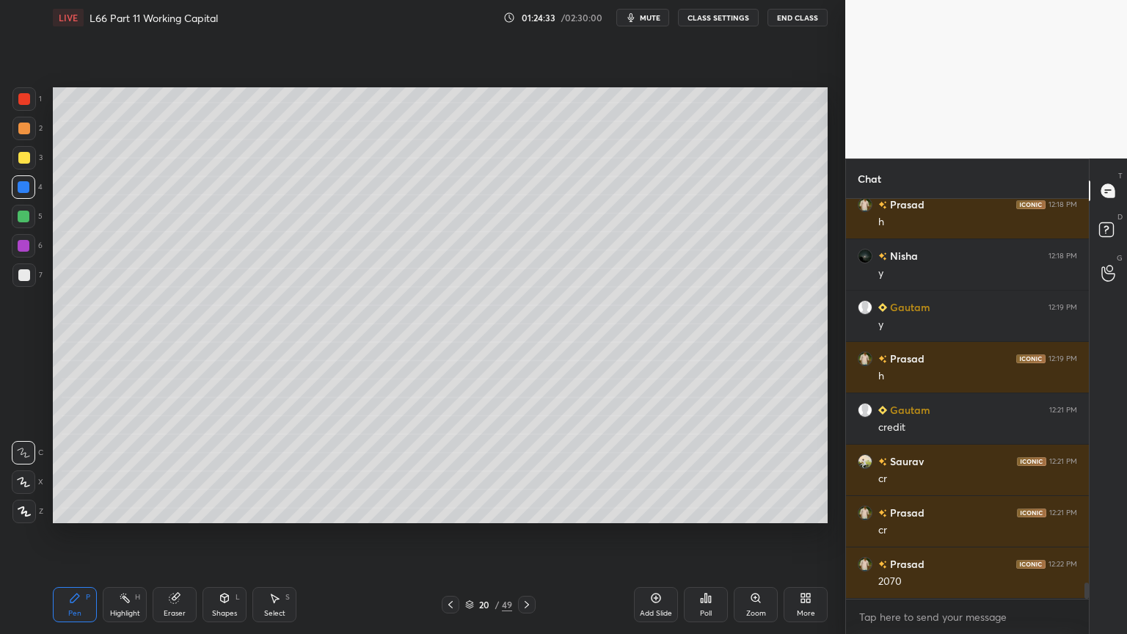
click at [234, 471] on div "Shapes L" at bounding box center [224, 604] width 44 height 35
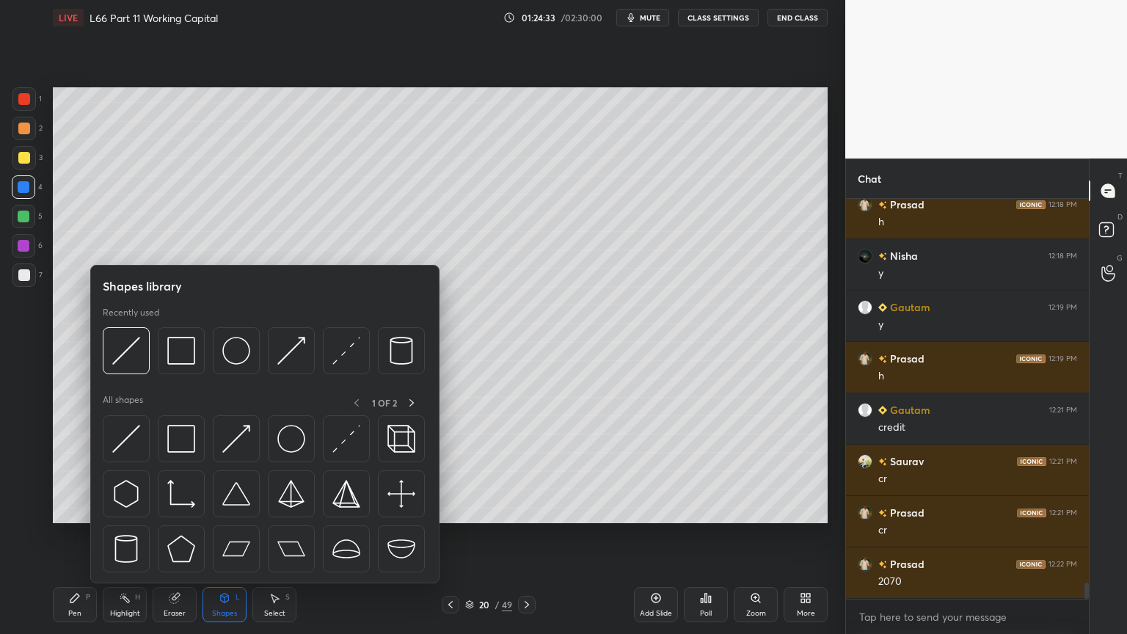
click at [134, 372] on div at bounding box center [126, 350] width 47 height 47
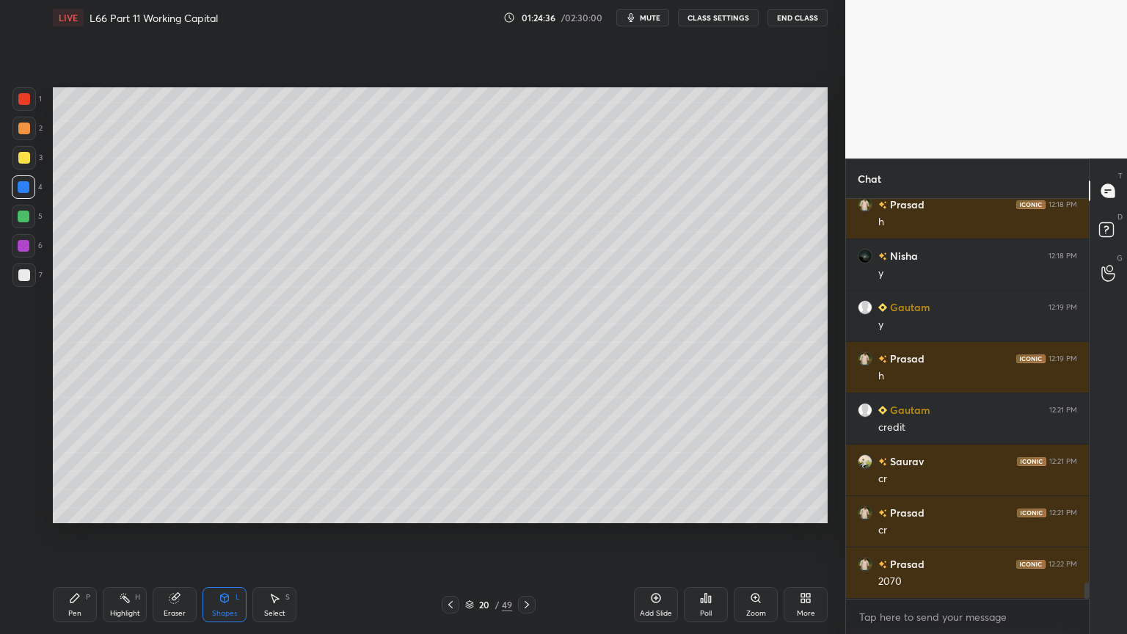
click at [27, 275] on div at bounding box center [24, 275] width 12 height 12
click at [73, 471] on icon at bounding box center [75, 598] width 12 height 12
click at [276, 471] on div "Select" at bounding box center [274, 613] width 21 height 7
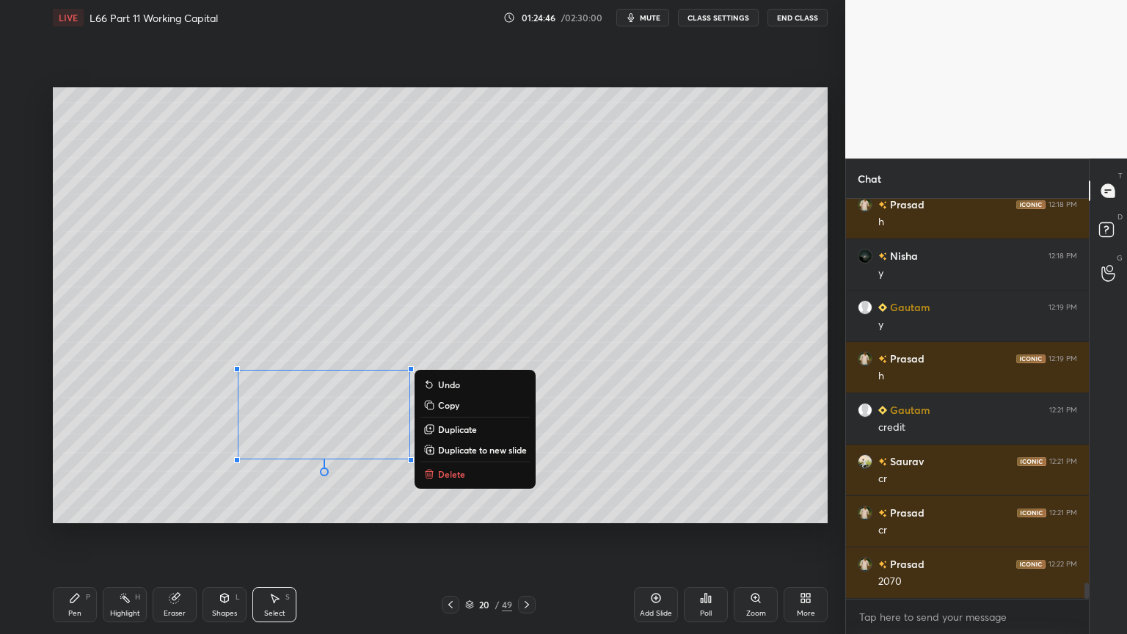
click at [453, 471] on p "Delete" at bounding box center [451, 474] width 27 height 12
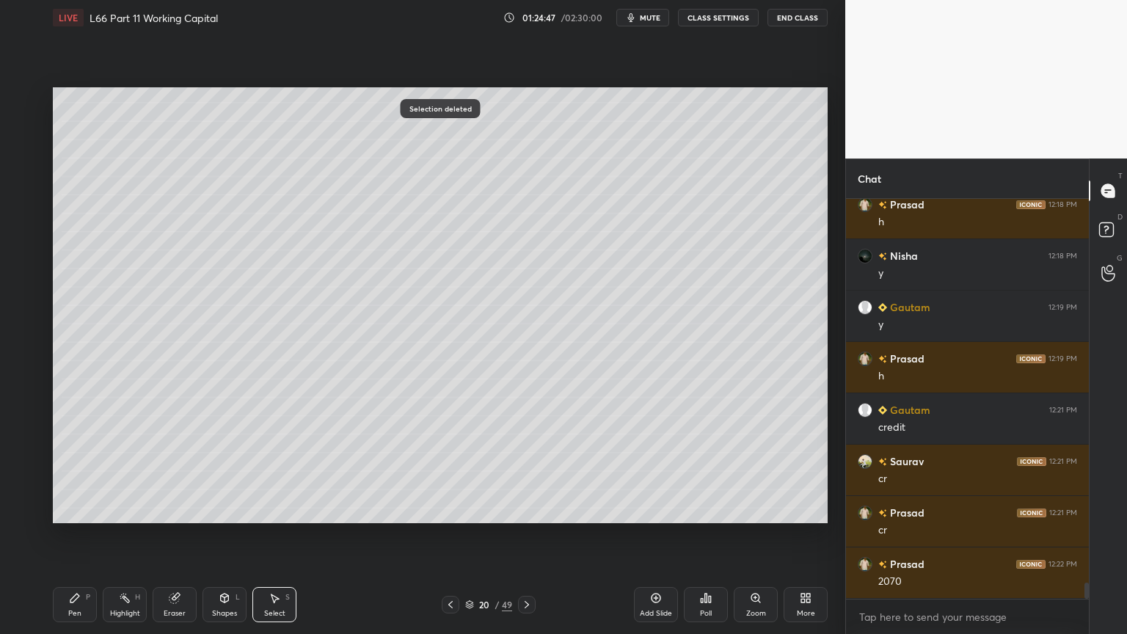
click at [82, 471] on div "Pen P" at bounding box center [75, 604] width 44 height 35
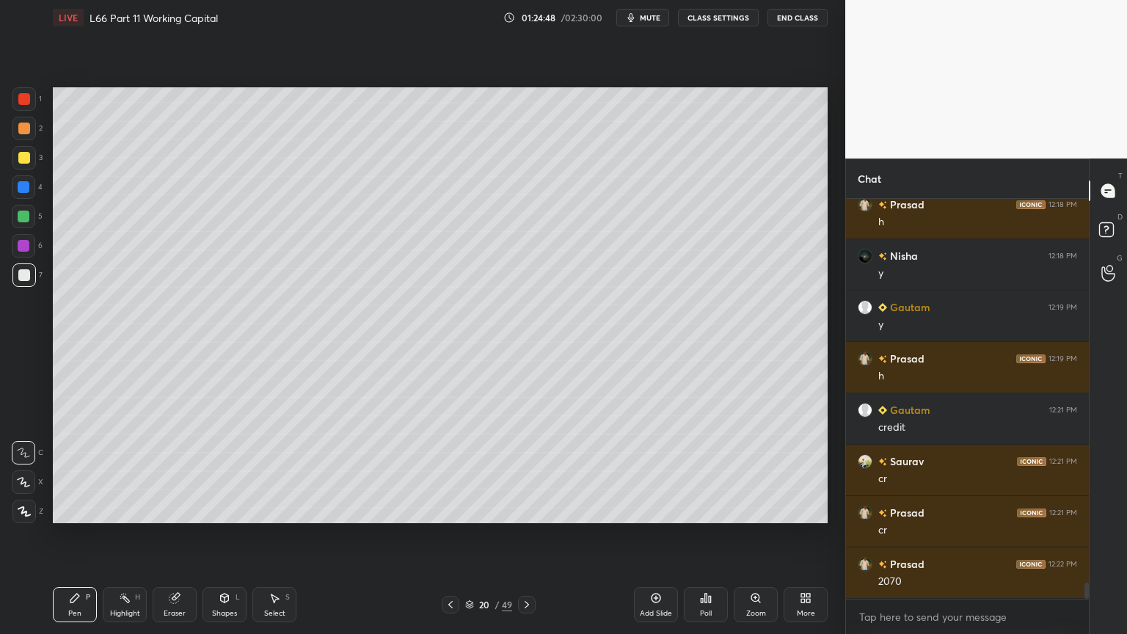
click at [453, 471] on icon at bounding box center [451, 605] width 12 height 12
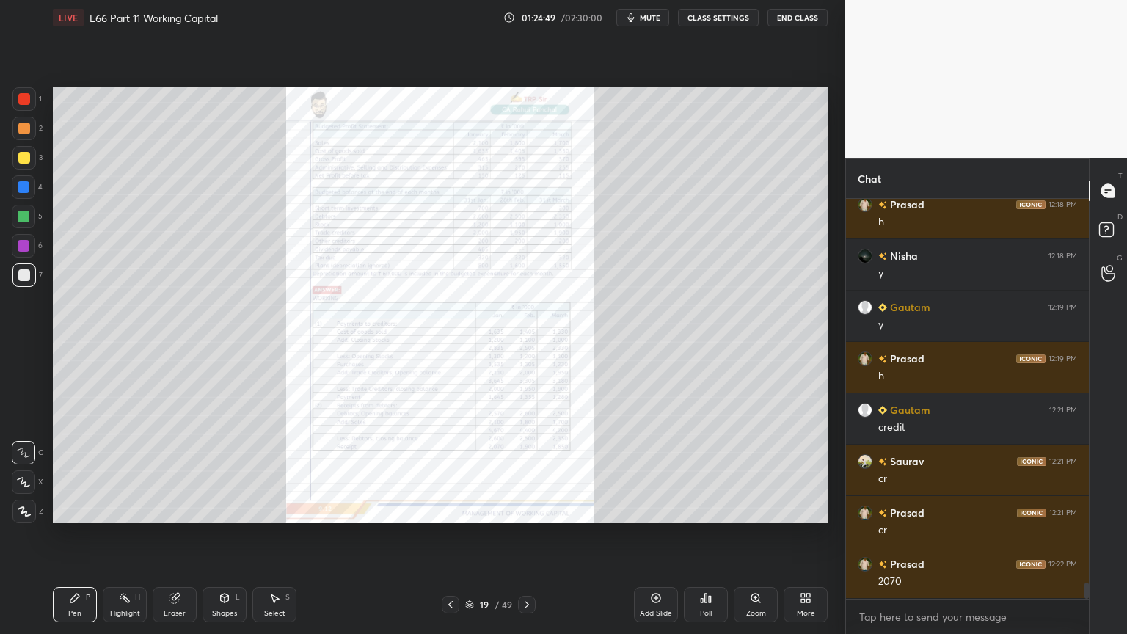
click at [446, 471] on icon at bounding box center [451, 605] width 12 height 12
click at [527, 471] on icon at bounding box center [527, 605] width 12 height 12
click at [525, 471] on icon at bounding box center [527, 605] width 12 height 12
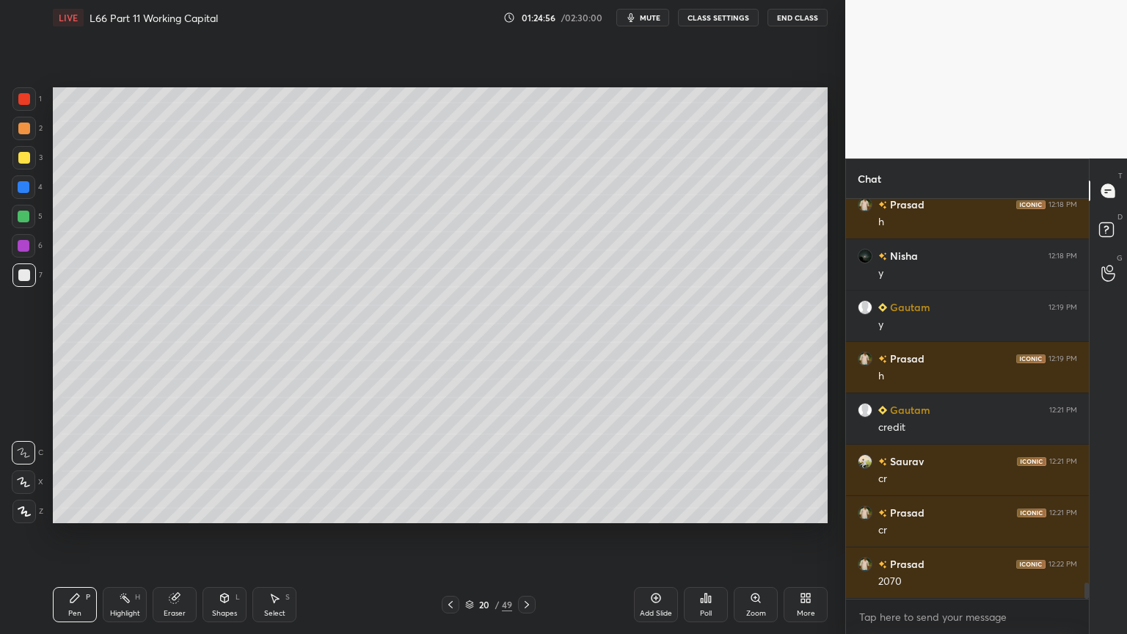
click at [453, 471] on icon at bounding box center [451, 605] width 12 height 12
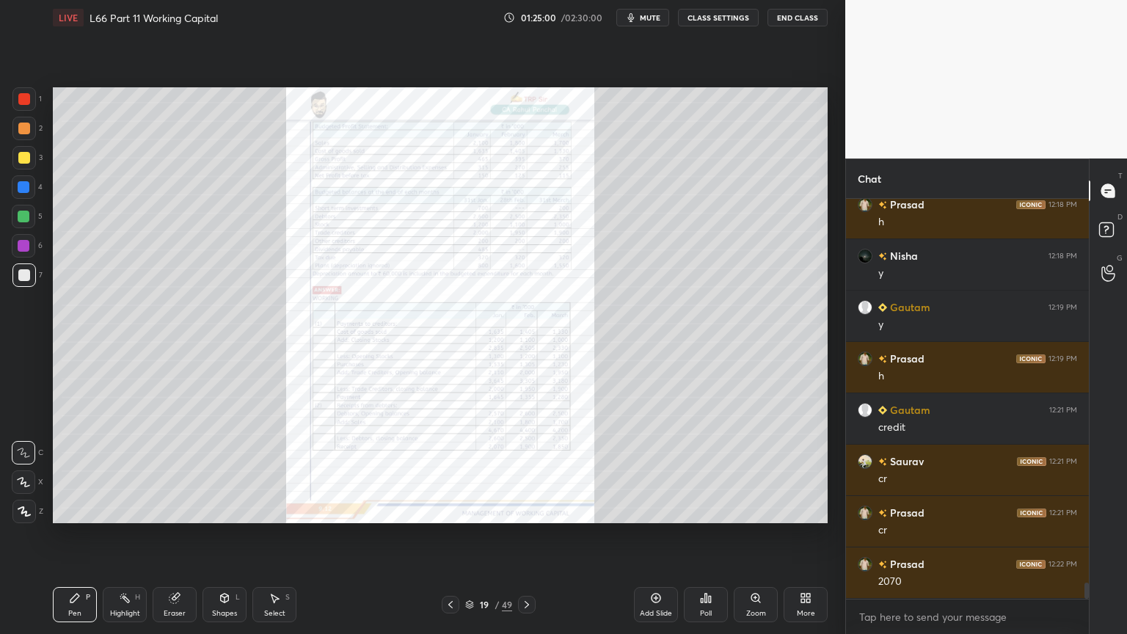
click at [523, 471] on icon at bounding box center [527, 605] width 12 height 12
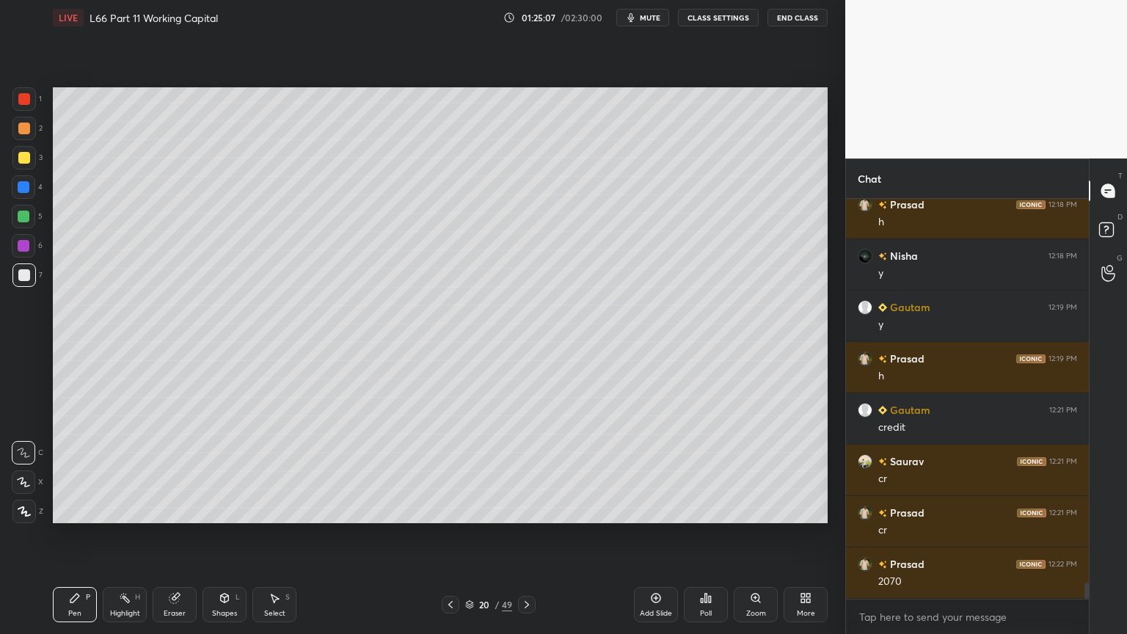
click at [449, 471] on icon at bounding box center [451, 605] width 12 height 12
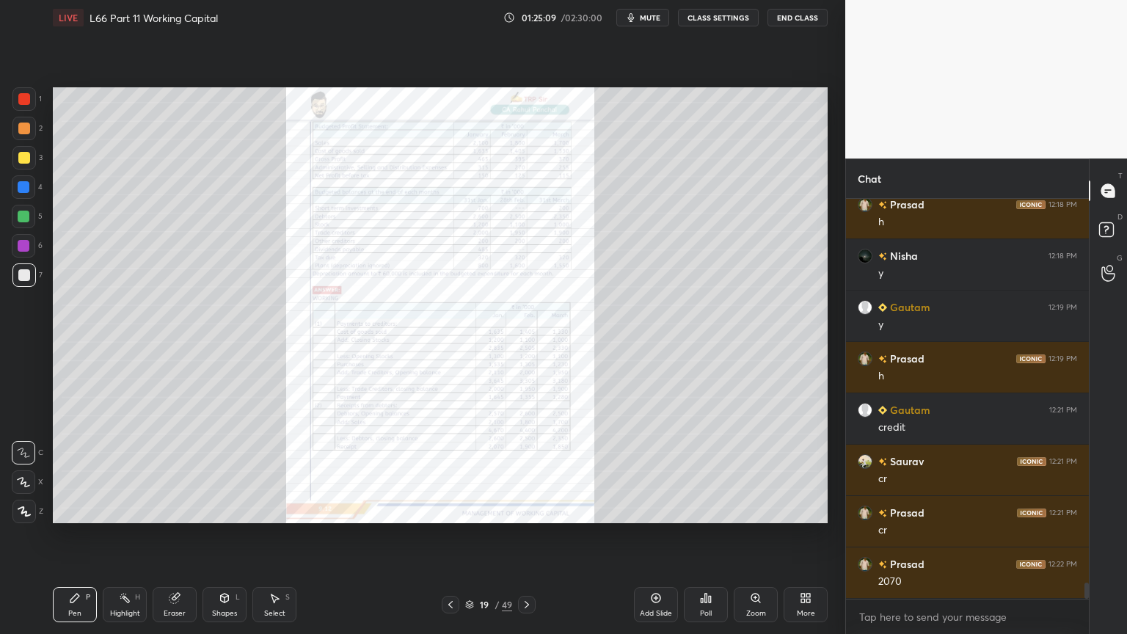
click at [761, 471] on div "Zoom" at bounding box center [756, 604] width 44 height 35
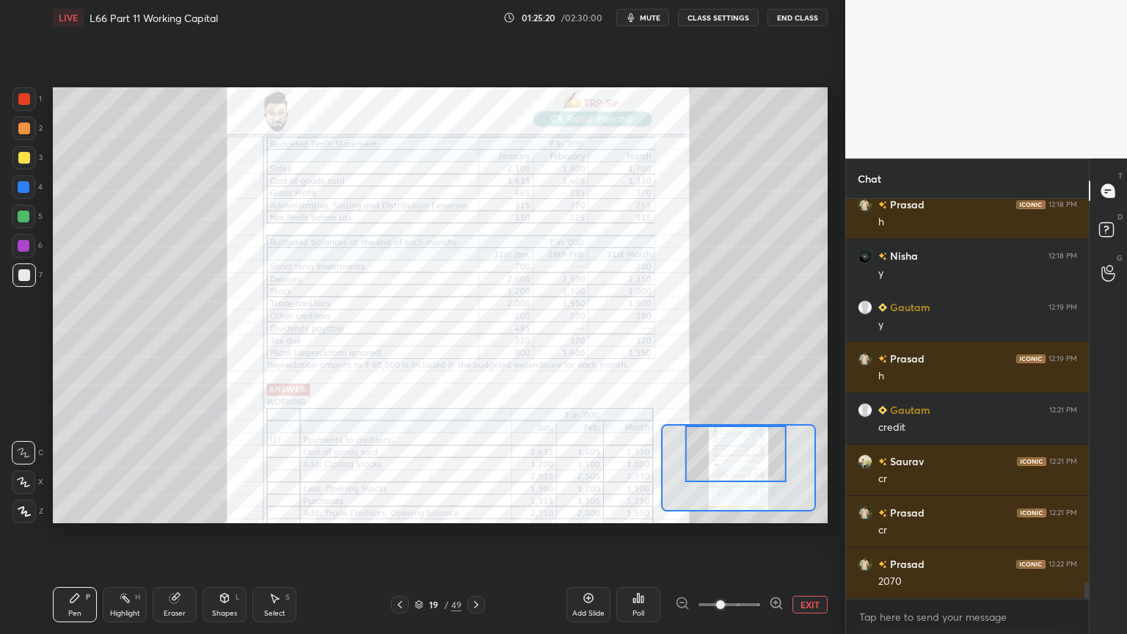
click at [481, 471] on icon at bounding box center [476, 605] width 12 height 12
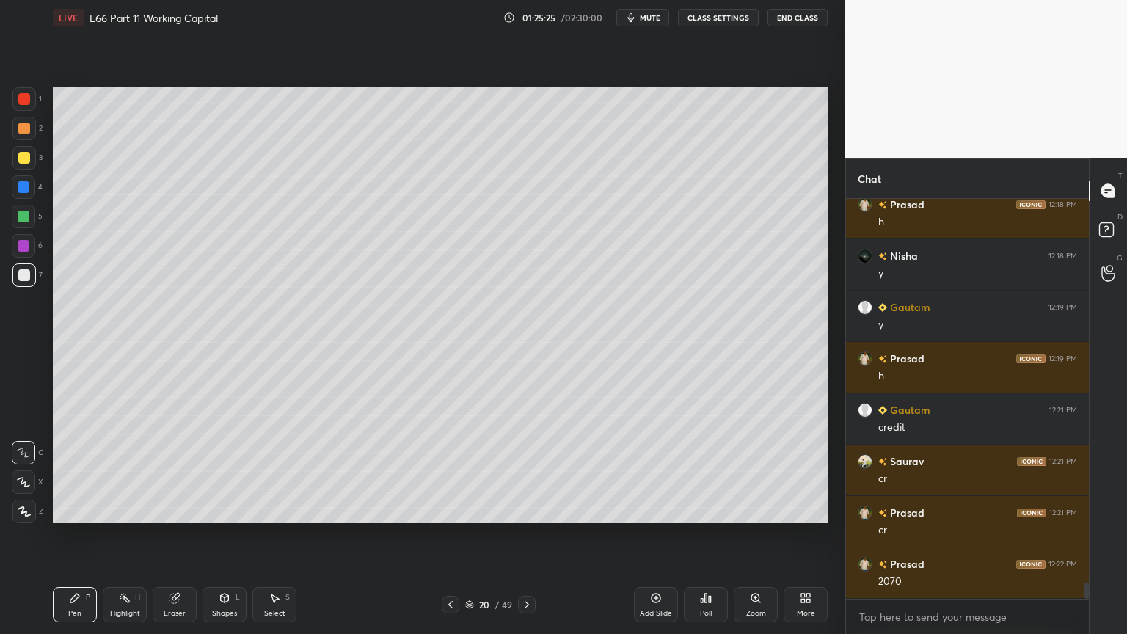
scroll to position [9724, 0]
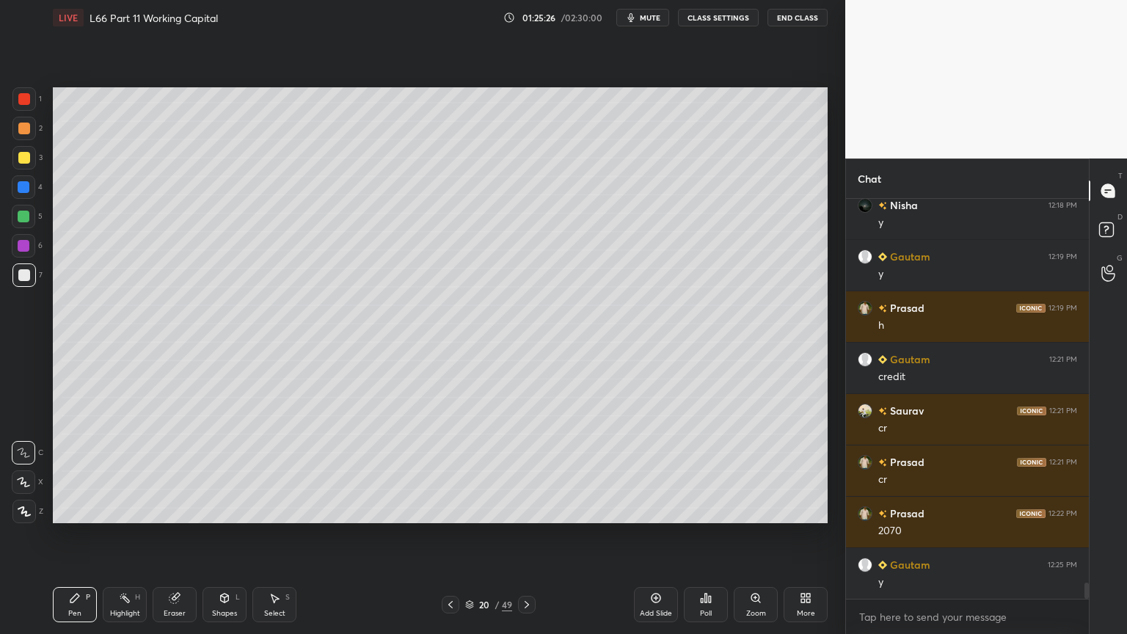
click at [453, 471] on icon at bounding box center [451, 605] width 12 height 12
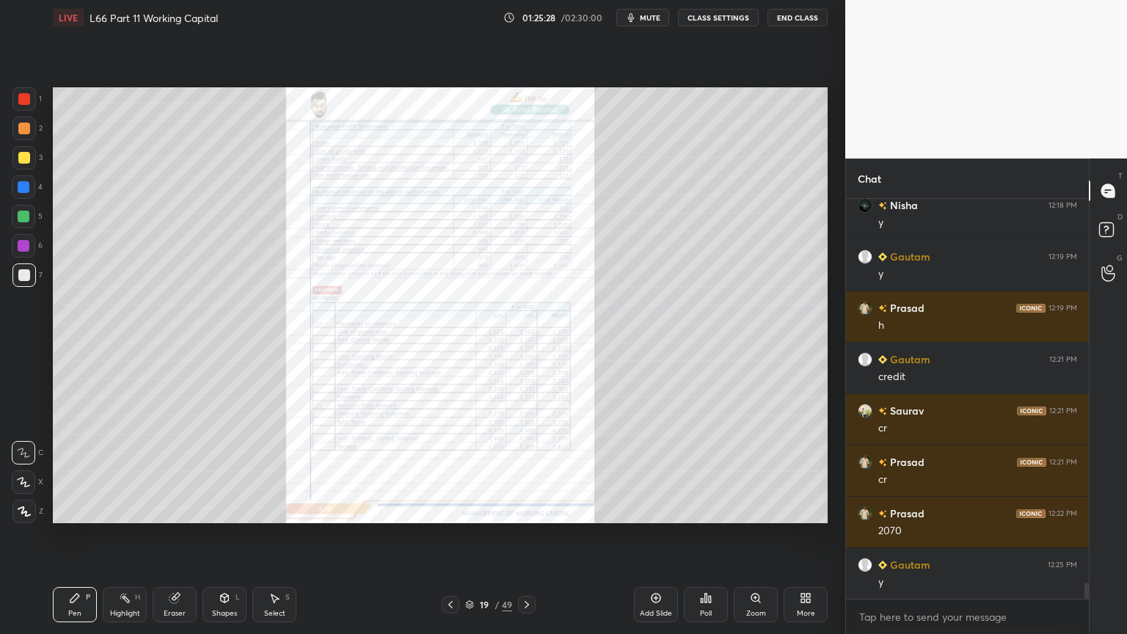
click at [533, 471] on div at bounding box center [527, 605] width 18 height 18
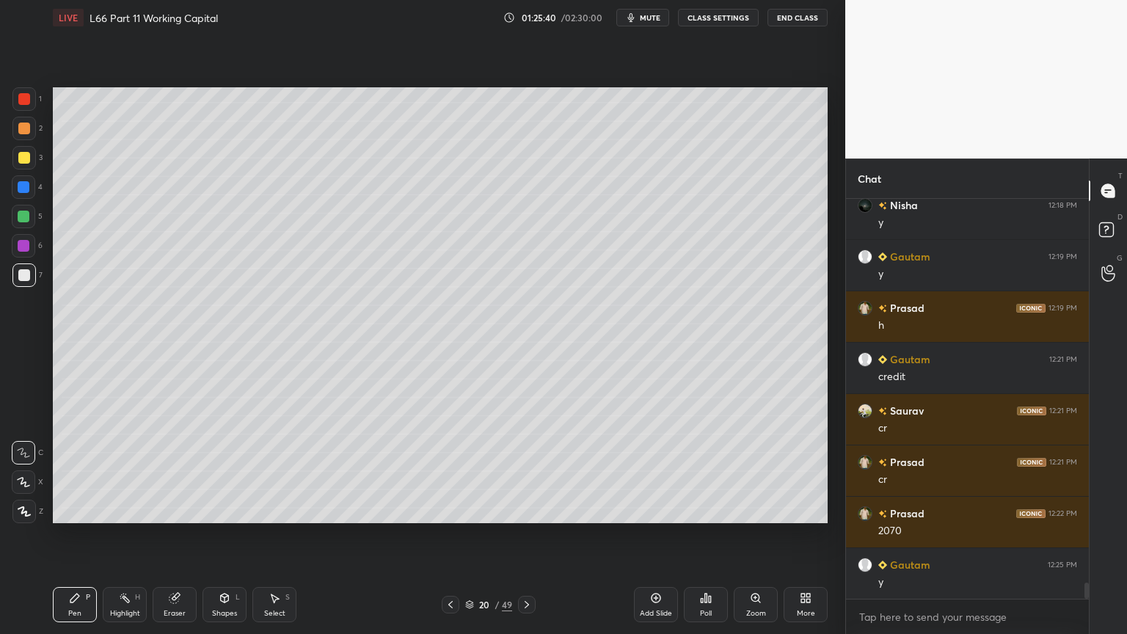
click at [26, 214] on div at bounding box center [24, 217] width 12 height 12
click at [25, 285] on div at bounding box center [23, 274] width 23 height 23
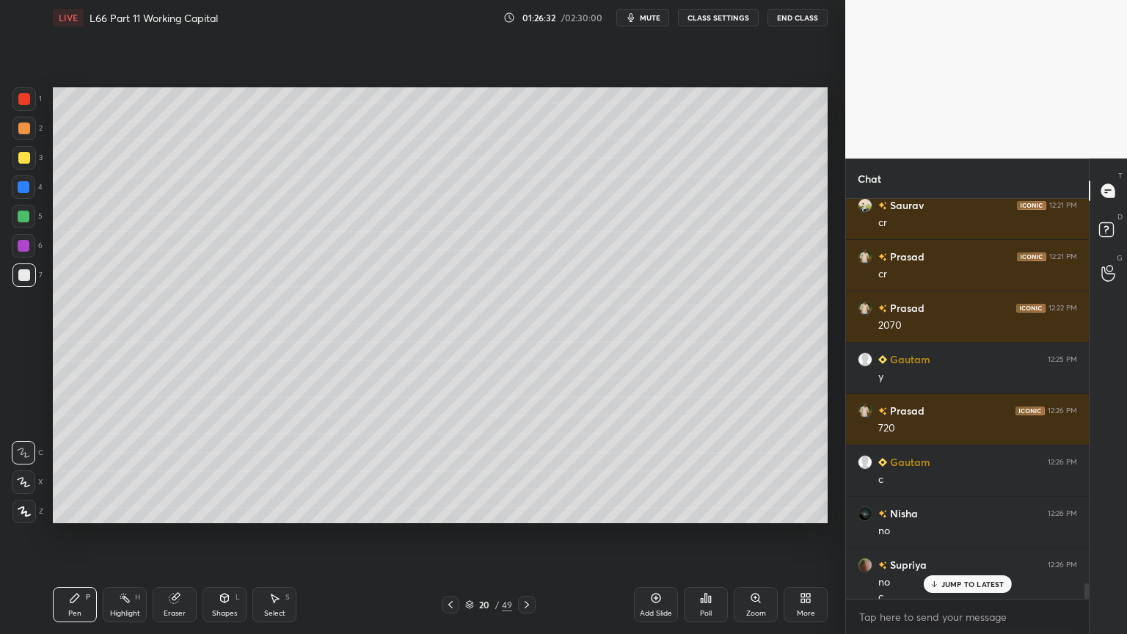
scroll to position [9944, 0]
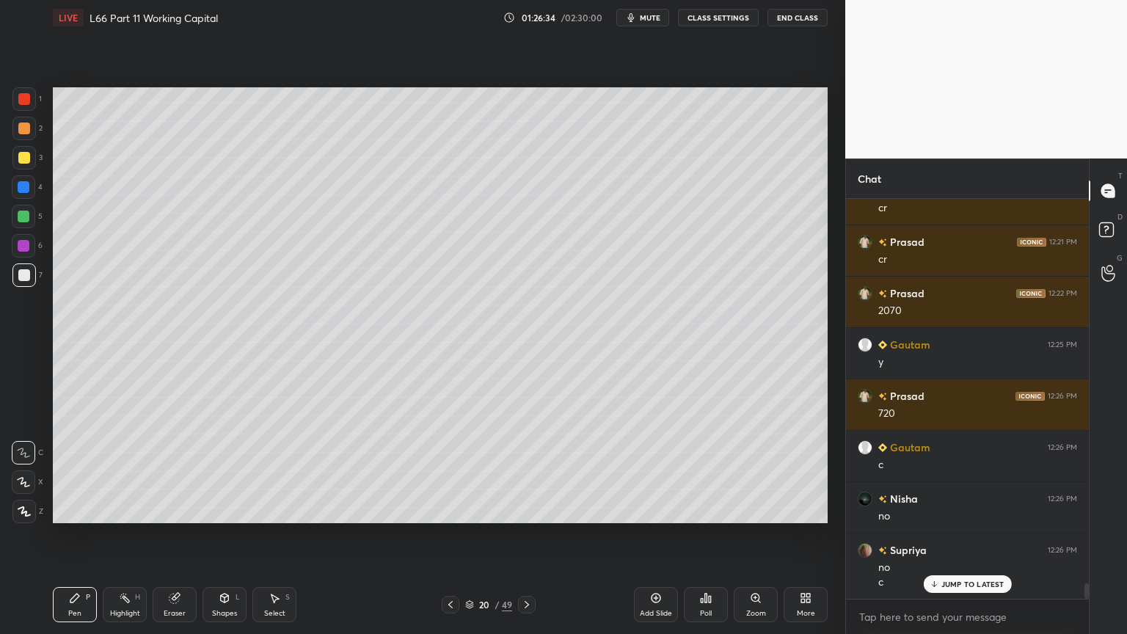
click at [21, 158] on div at bounding box center [24, 158] width 12 height 12
click at [61, 471] on div "Pen P" at bounding box center [75, 604] width 44 height 35
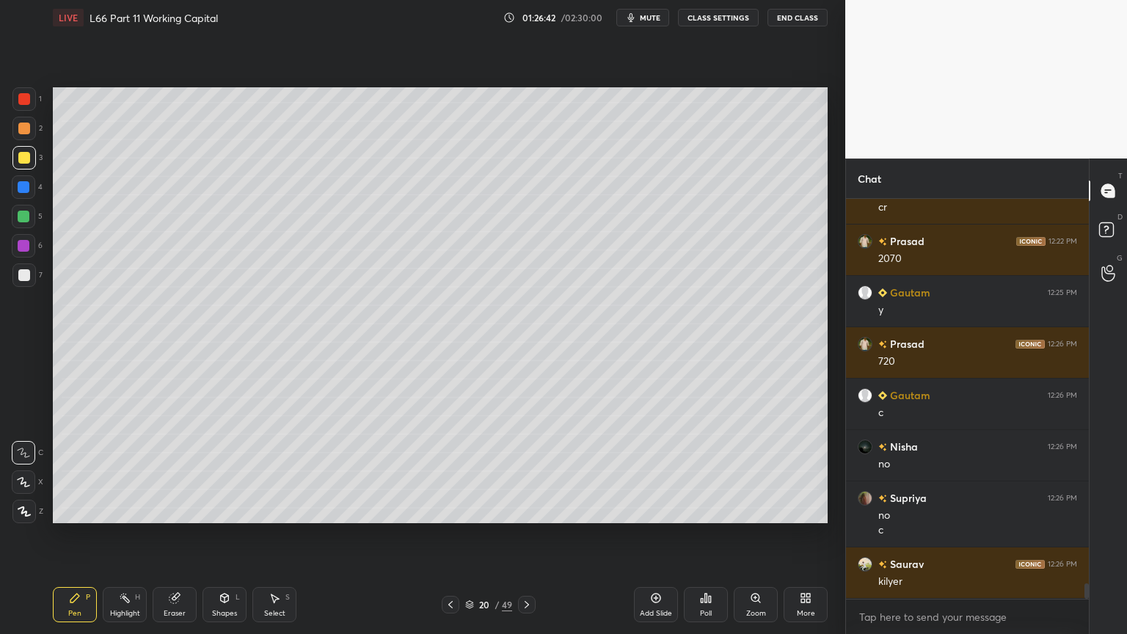
click at [452, 471] on div "Pen P Highlight H Eraser Shapes L Select S 20 / 49 Add Slide Poll Zoom More" at bounding box center [440, 604] width 775 height 59
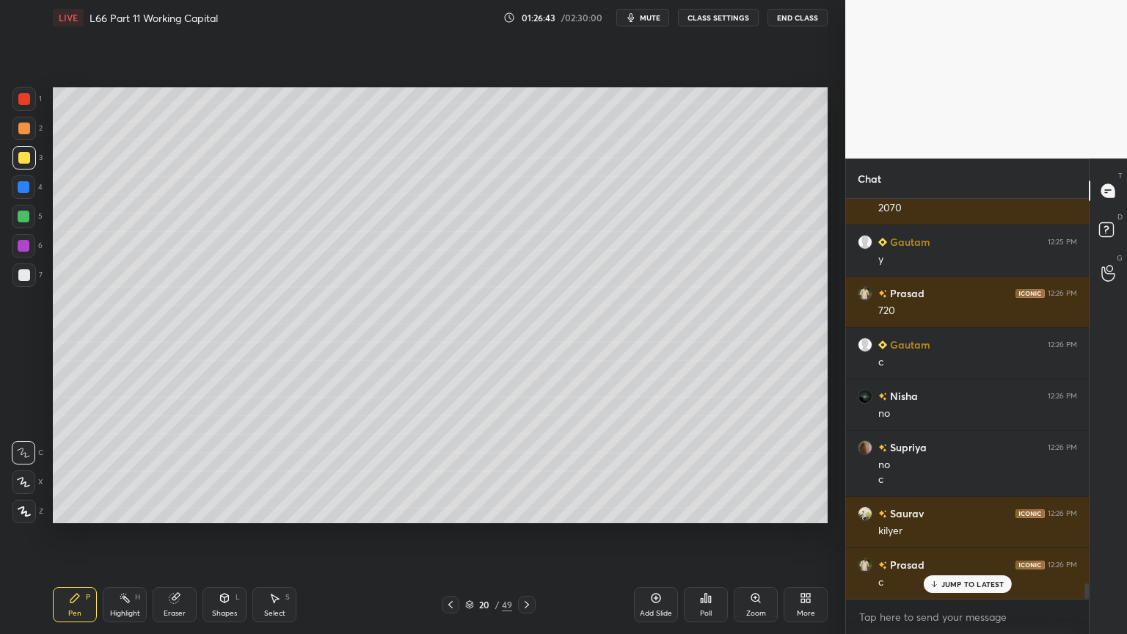
click at [457, 471] on div at bounding box center [451, 605] width 18 height 18
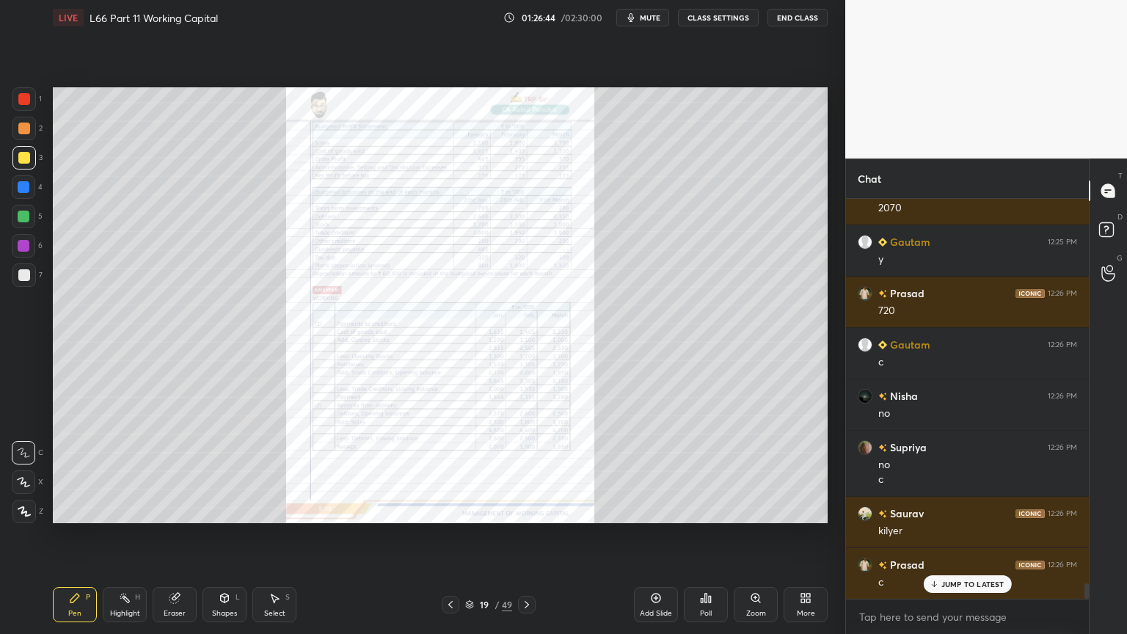
click at [448, 471] on icon at bounding box center [451, 605] width 12 height 12
click at [745, 471] on div "Zoom" at bounding box center [756, 604] width 44 height 35
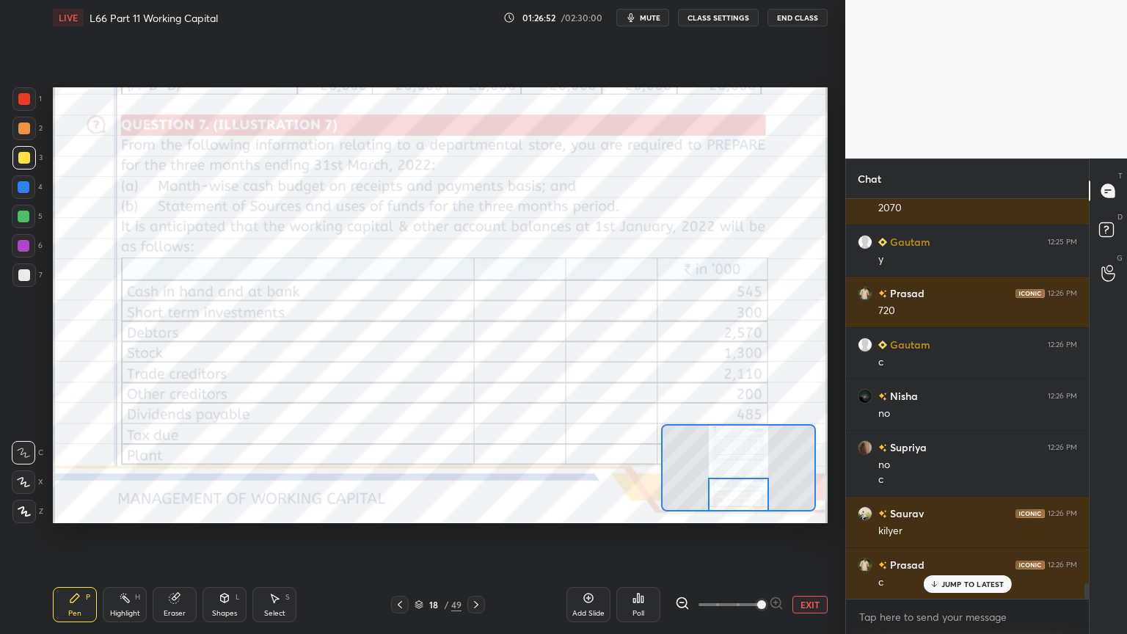
click at [78, 471] on div "Pen P Highlight H Eraser Shapes L Select S 18 / 49 Add Slide Poll EXIT" at bounding box center [440, 604] width 775 height 59
click at [475, 471] on icon at bounding box center [476, 605] width 12 height 12
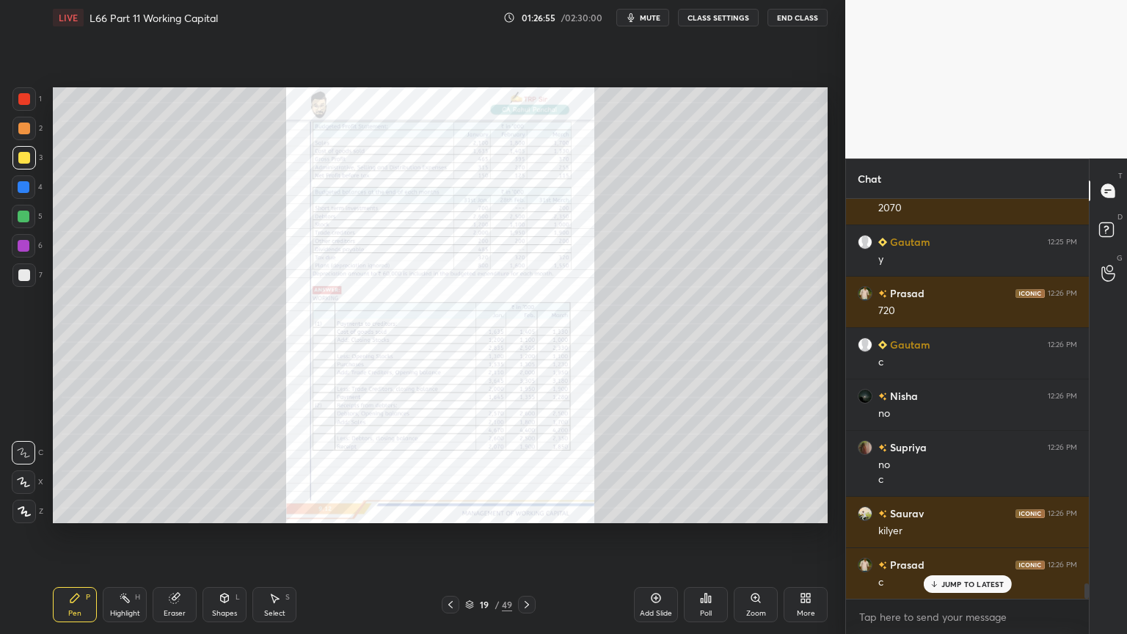
click at [755, 471] on div "Zoom" at bounding box center [756, 604] width 44 height 35
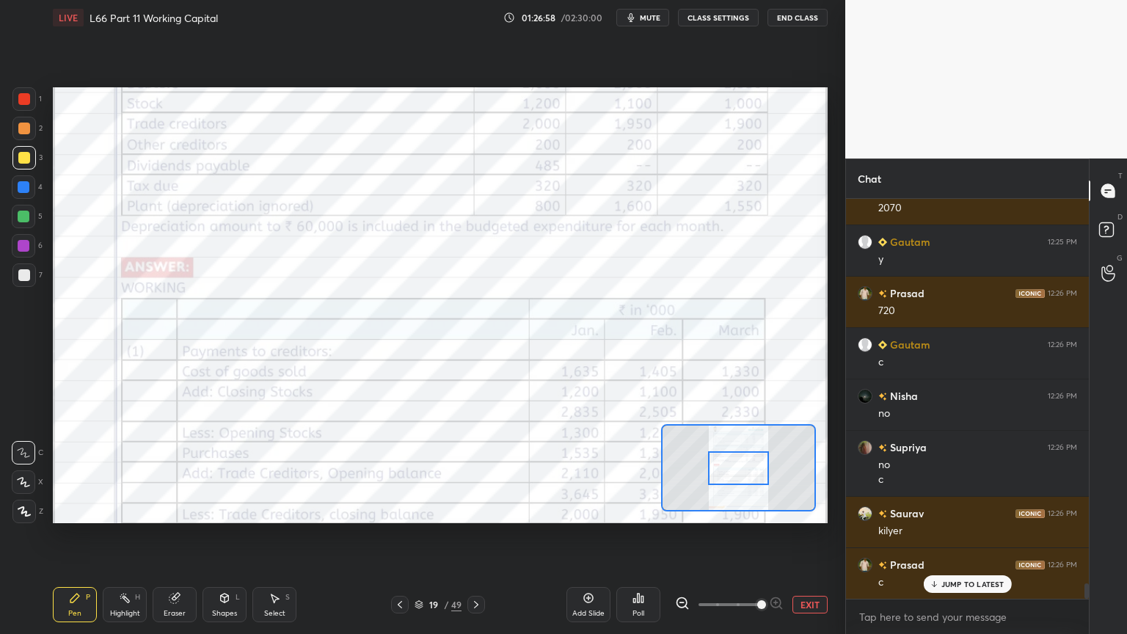
click at [167, 471] on div "Eraser" at bounding box center [175, 613] width 22 height 7
click at [21, 471] on span "Erase all" at bounding box center [23, 511] width 22 height 10
click at [73, 471] on div "Pen P Highlight H Eraser Shapes L Select S 19 / 49 Add Slide Poll EXIT" at bounding box center [440, 604] width 775 height 59
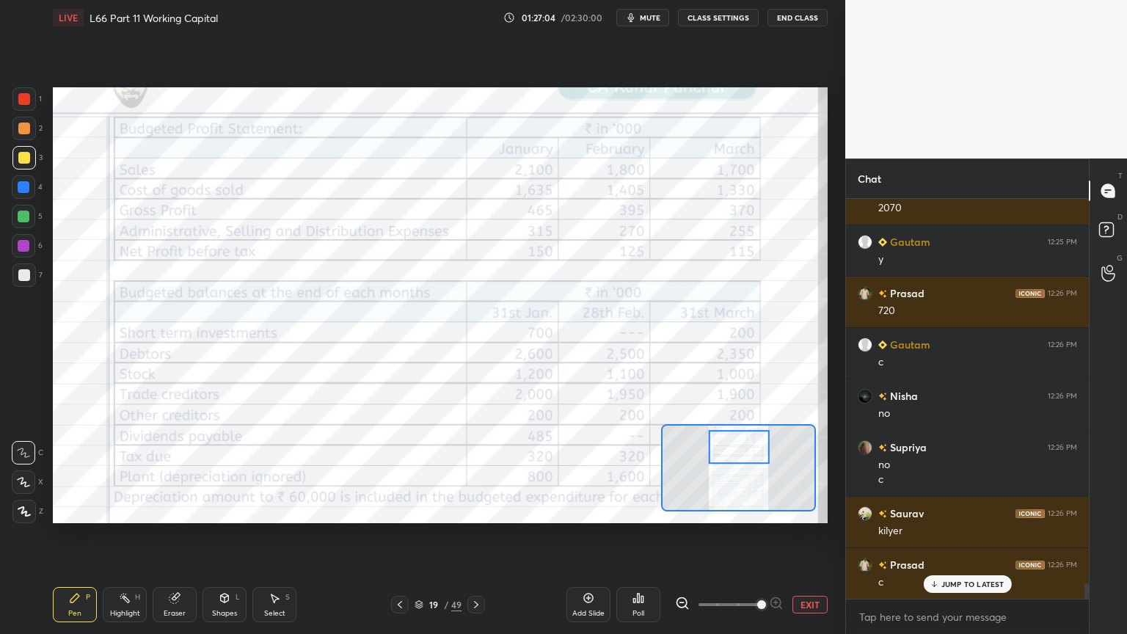
click at [206, 471] on div "Shapes L" at bounding box center [224, 604] width 44 height 35
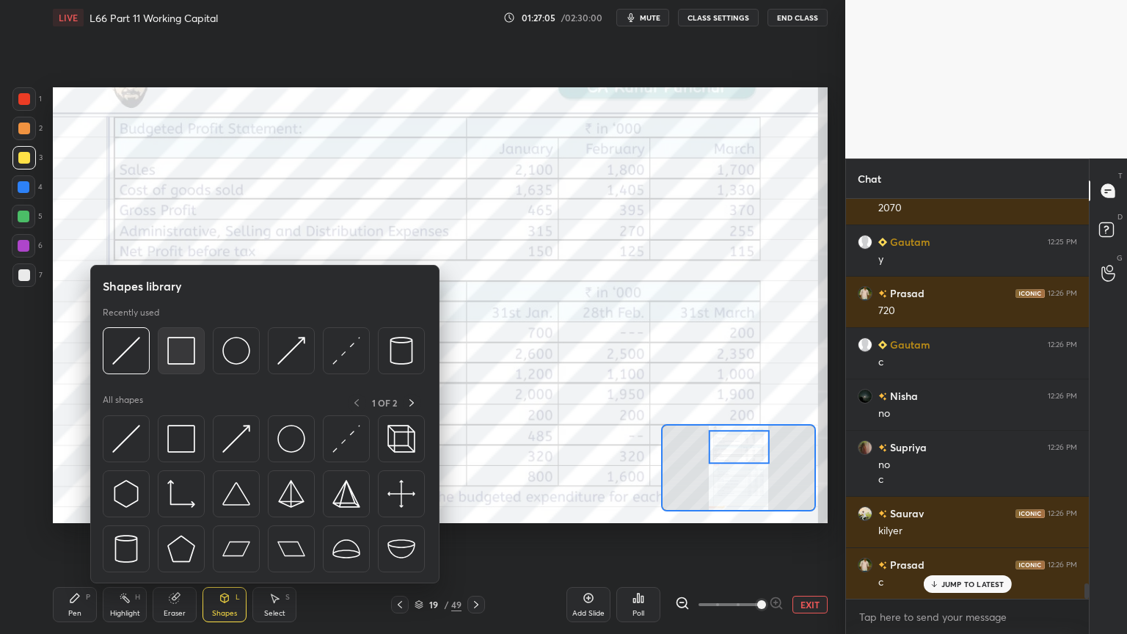
click at [200, 351] on div at bounding box center [181, 350] width 47 height 47
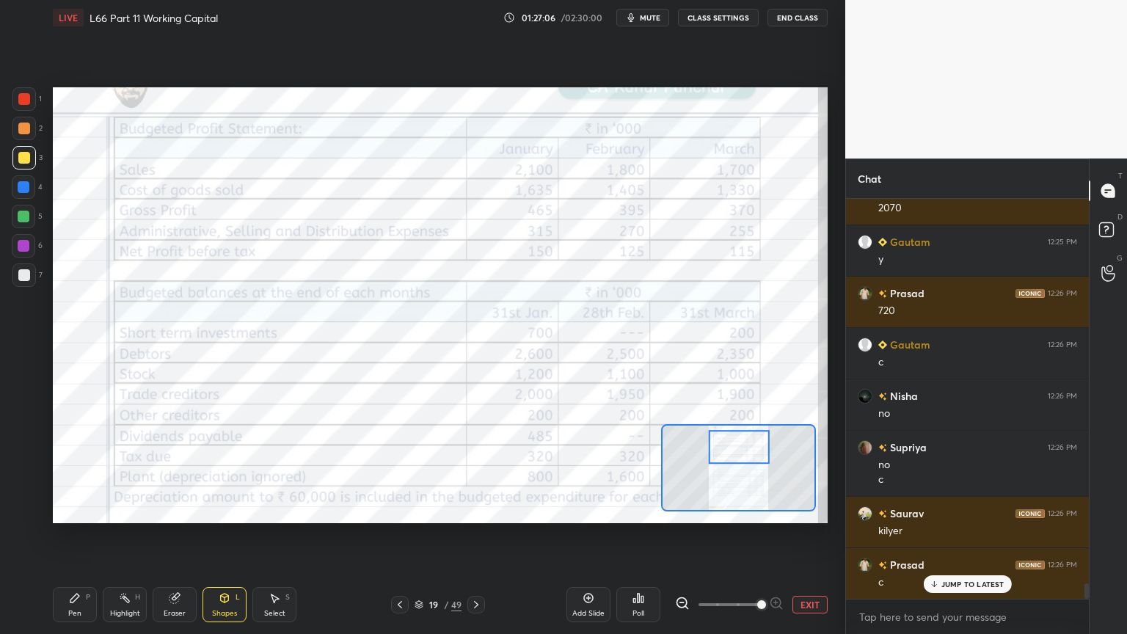
click at [32, 102] on div at bounding box center [23, 98] width 23 height 23
click at [221, 471] on icon at bounding box center [225, 597] width 8 height 9
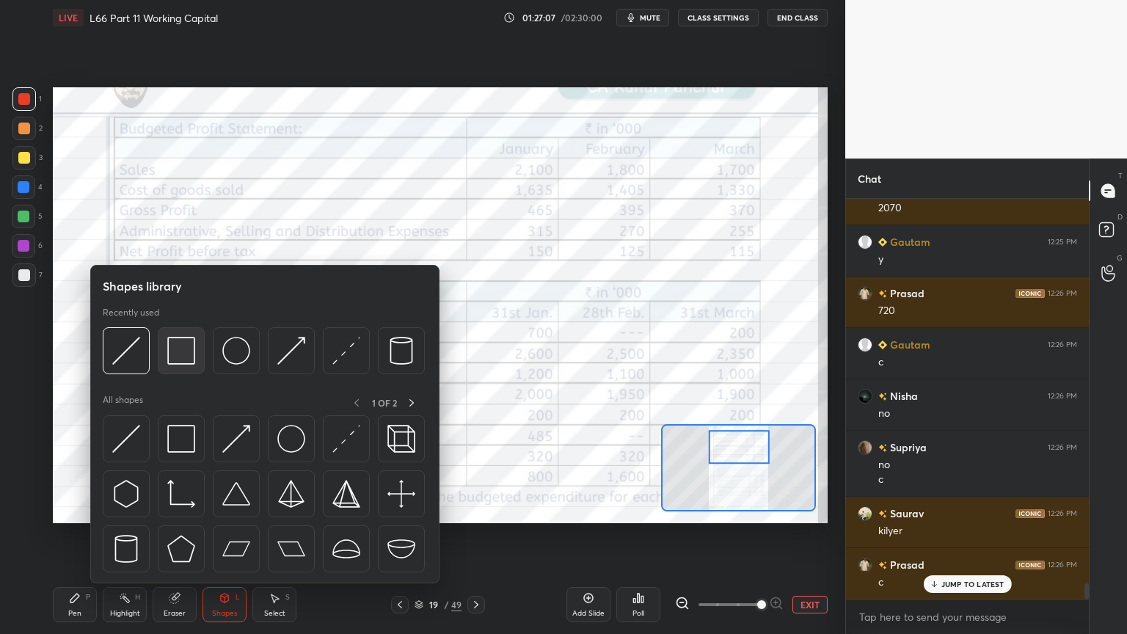
click at [193, 348] on img at bounding box center [181, 351] width 28 height 28
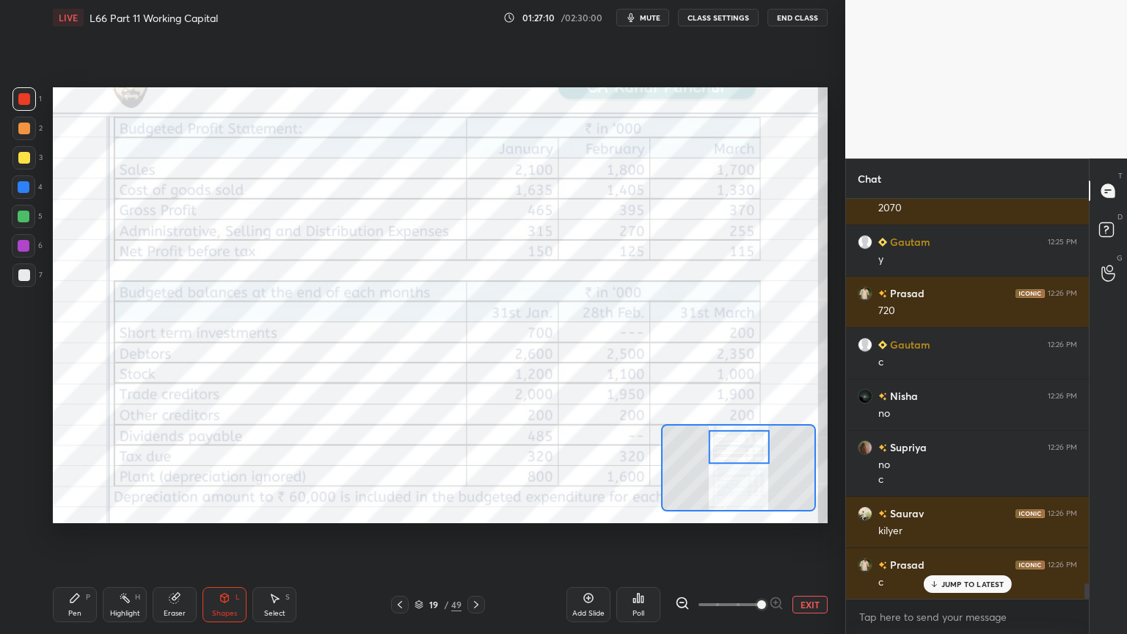
click at [65, 471] on div "Pen P" at bounding box center [75, 604] width 44 height 35
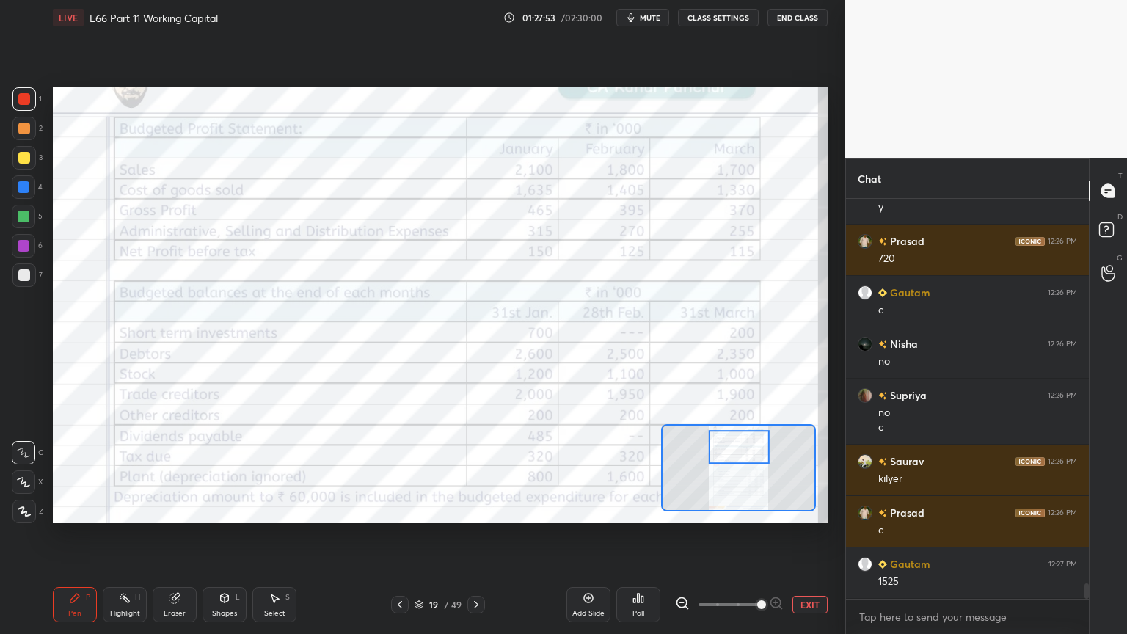
click at [478, 471] on icon at bounding box center [476, 605] width 12 height 12
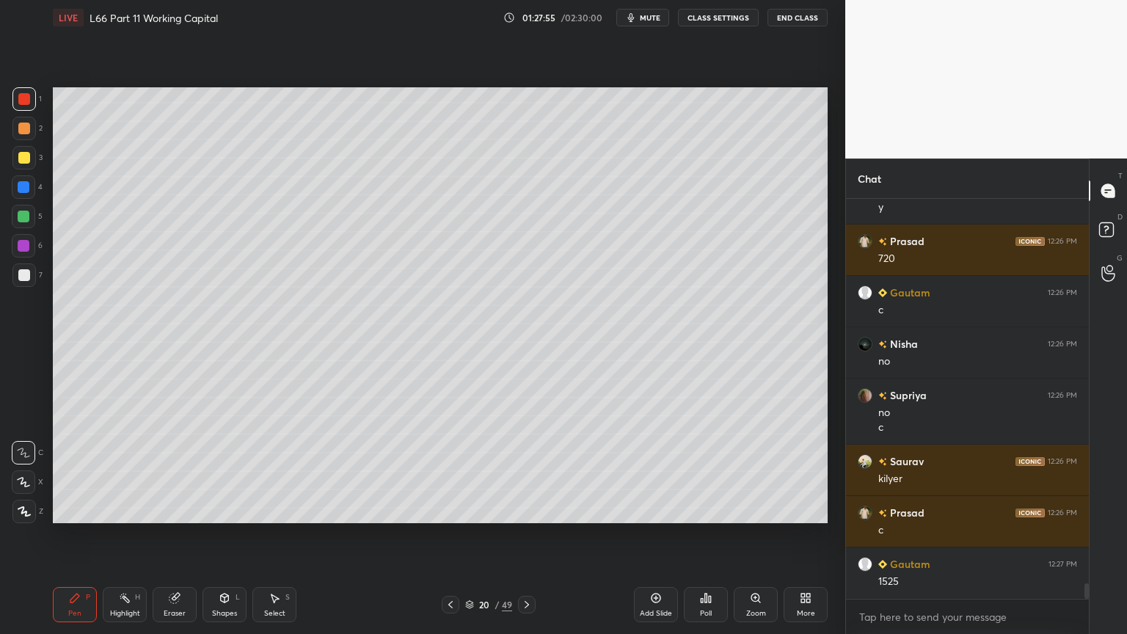
click at [34, 173] on div "3" at bounding box center [27, 160] width 30 height 29
click at [59, 471] on div "Pen P" at bounding box center [75, 604] width 44 height 35
click at [164, 471] on div "Eraser" at bounding box center [175, 604] width 44 height 35
click at [67, 471] on div "Pen P" at bounding box center [75, 604] width 44 height 35
click at [20, 140] on div "2" at bounding box center [27, 131] width 30 height 29
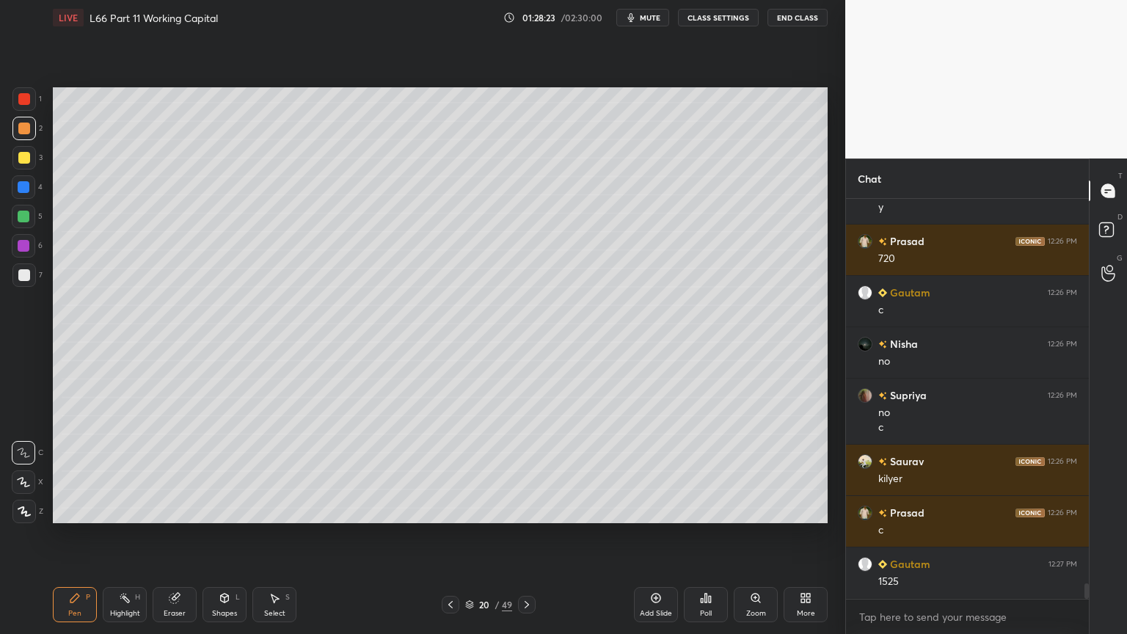
click at [219, 471] on icon at bounding box center [225, 598] width 12 height 12
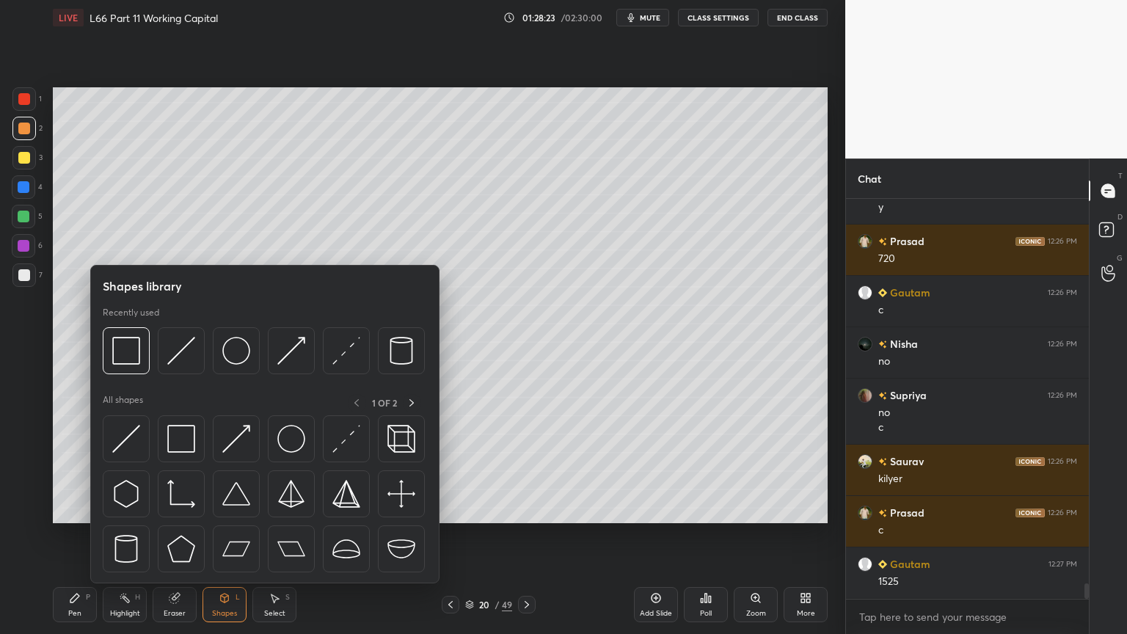
click at [186, 343] on img at bounding box center [181, 351] width 28 height 28
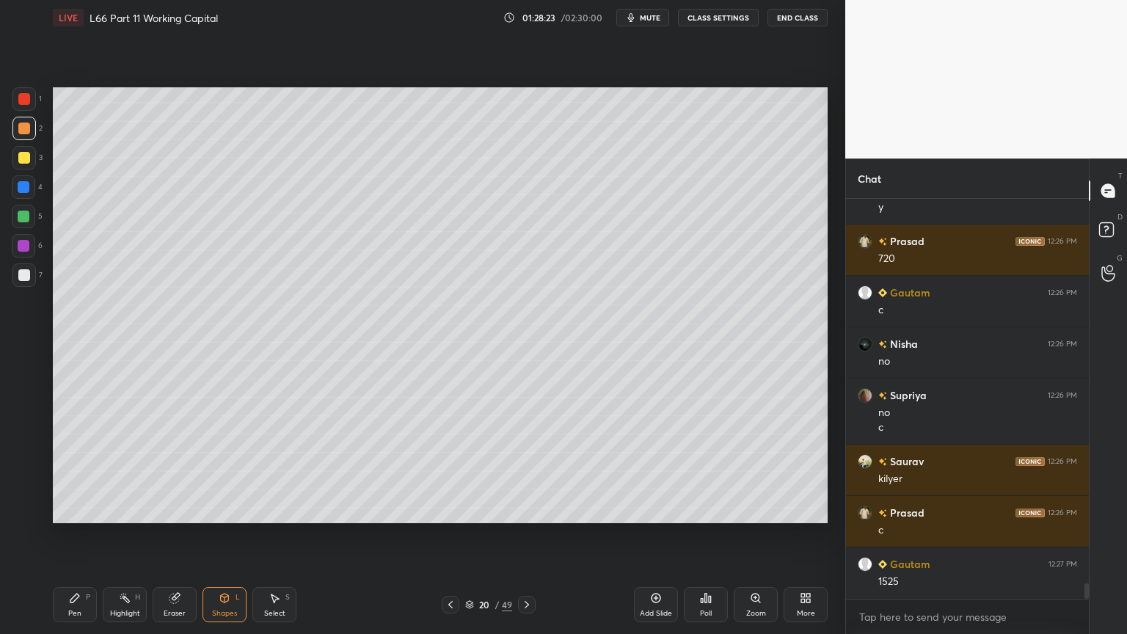
click at [16, 163] on div at bounding box center [23, 157] width 23 height 23
click at [233, 471] on div "Shapes L" at bounding box center [224, 604] width 44 height 35
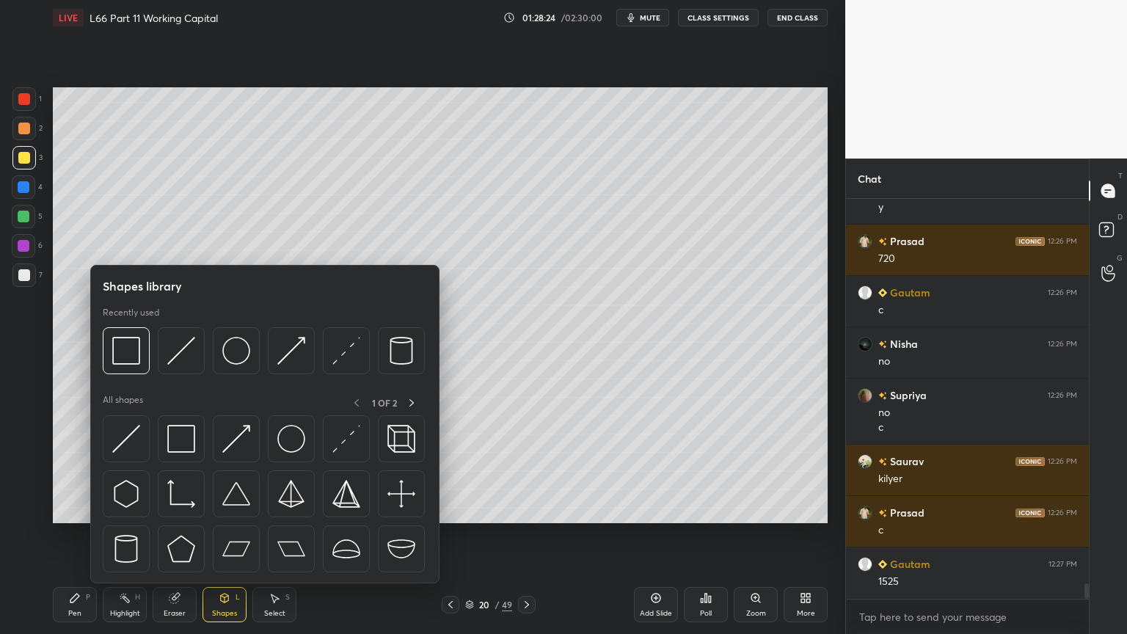
click at [180, 358] on img at bounding box center [181, 351] width 28 height 28
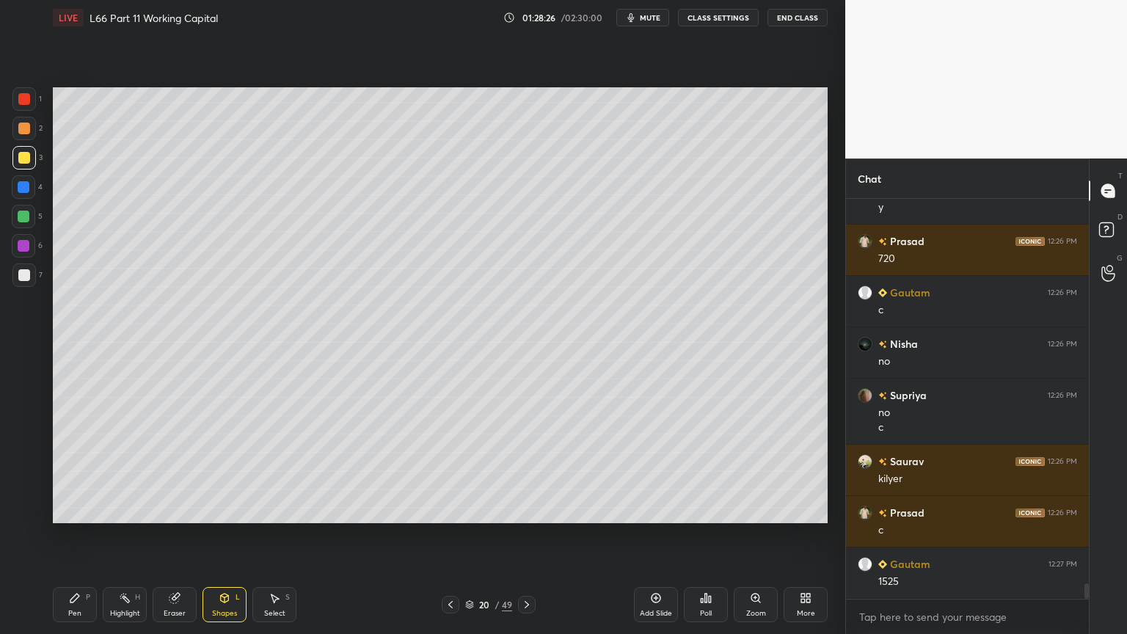
click at [23, 139] on div at bounding box center [23, 128] width 23 height 23
click at [70, 471] on div "Pen P" at bounding box center [75, 604] width 44 height 35
click at [220, 471] on icon at bounding box center [225, 598] width 12 height 12
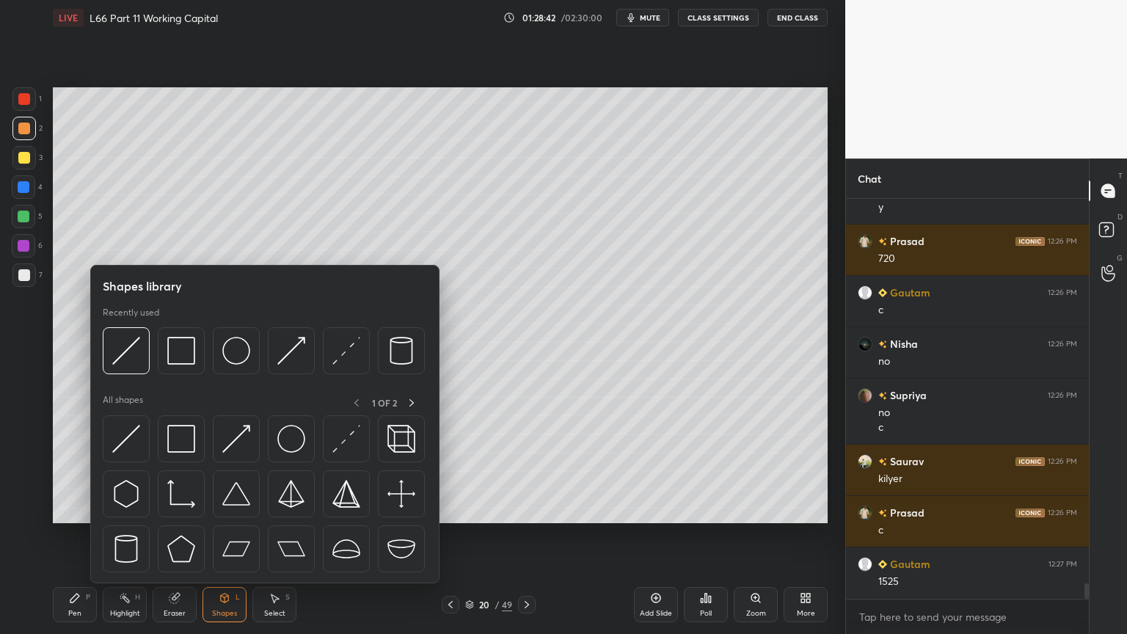
click at [136, 355] on img at bounding box center [126, 351] width 28 height 28
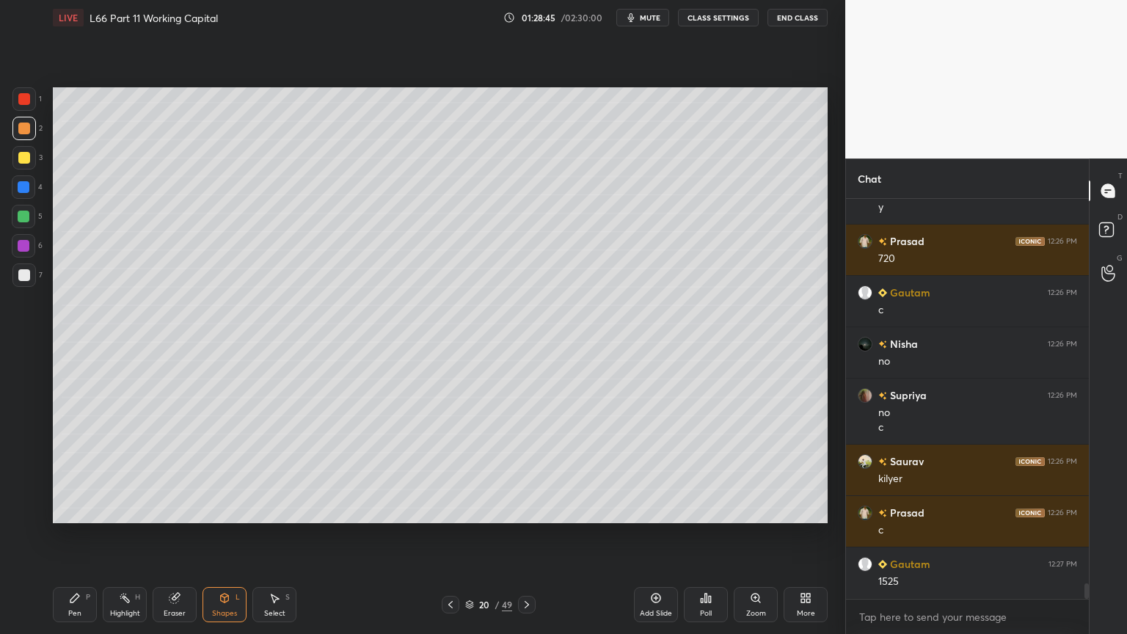
click at [27, 277] on div at bounding box center [24, 275] width 12 height 12
click at [65, 471] on div "Pen P" at bounding box center [75, 604] width 44 height 35
click at [21, 192] on div at bounding box center [24, 187] width 12 height 12
click at [214, 471] on div "Shapes L" at bounding box center [224, 604] width 44 height 35
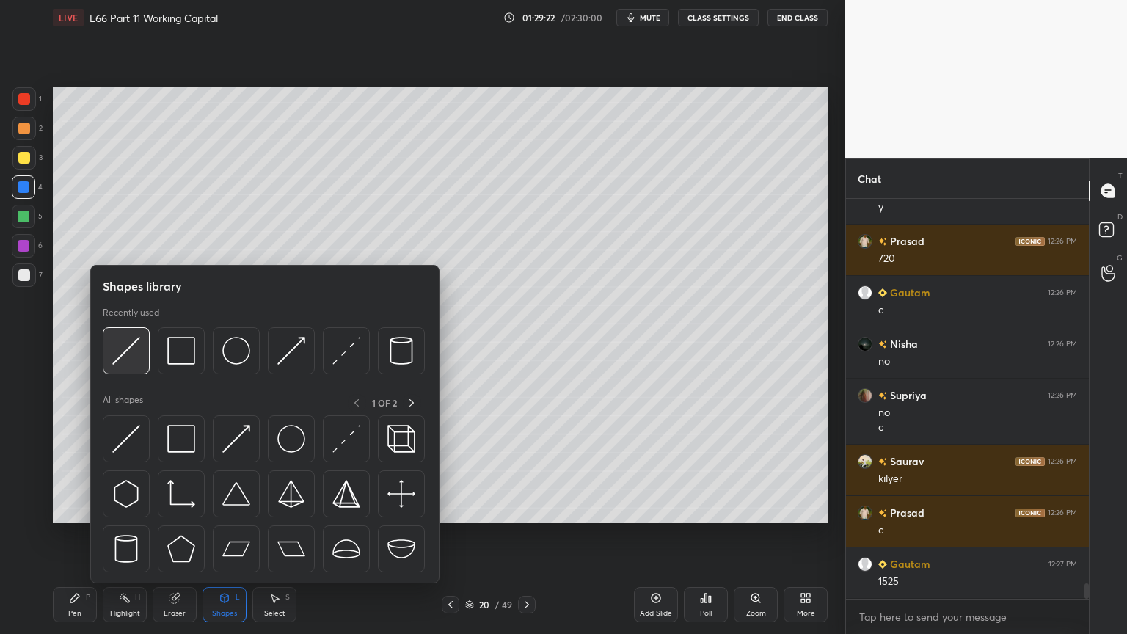
click at [127, 351] on img at bounding box center [126, 351] width 28 height 28
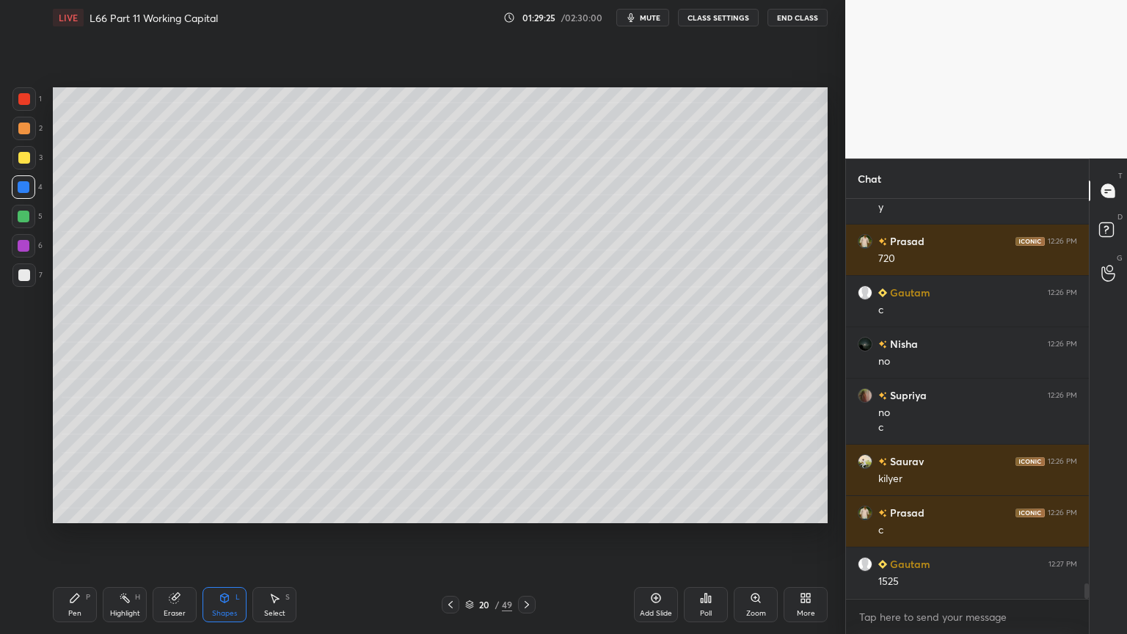
click at [26, 278] on div at bounding box center [24, 275] width 12 height 12
click at [70, 471] on icon at bounding box center [75, 598] width 12 height 12
click at [448, 471] on icon at bounding box center [451, 605] width 12 height 12
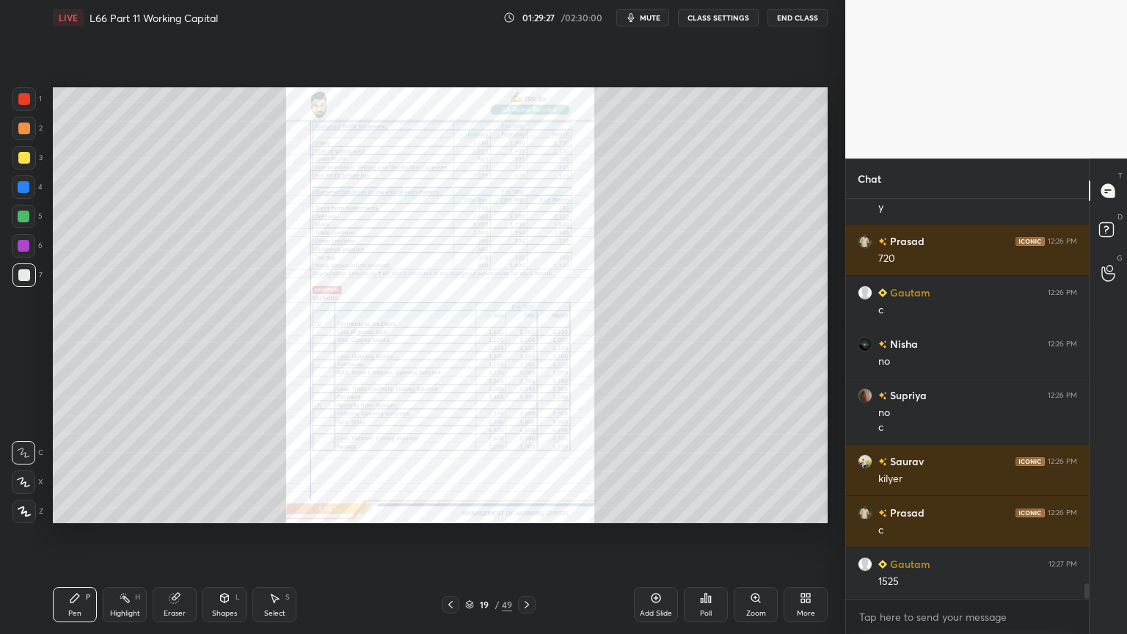
click at [174, 471] on div "Eraser" at bounding box center [175, 613] width 22 height 7
click at [26, 471] on span "Erase all" at bounding box center [23, 511] width 22 height 10
click at [528, 471] on icon at bounding box center [527, 605] width 12 height 12
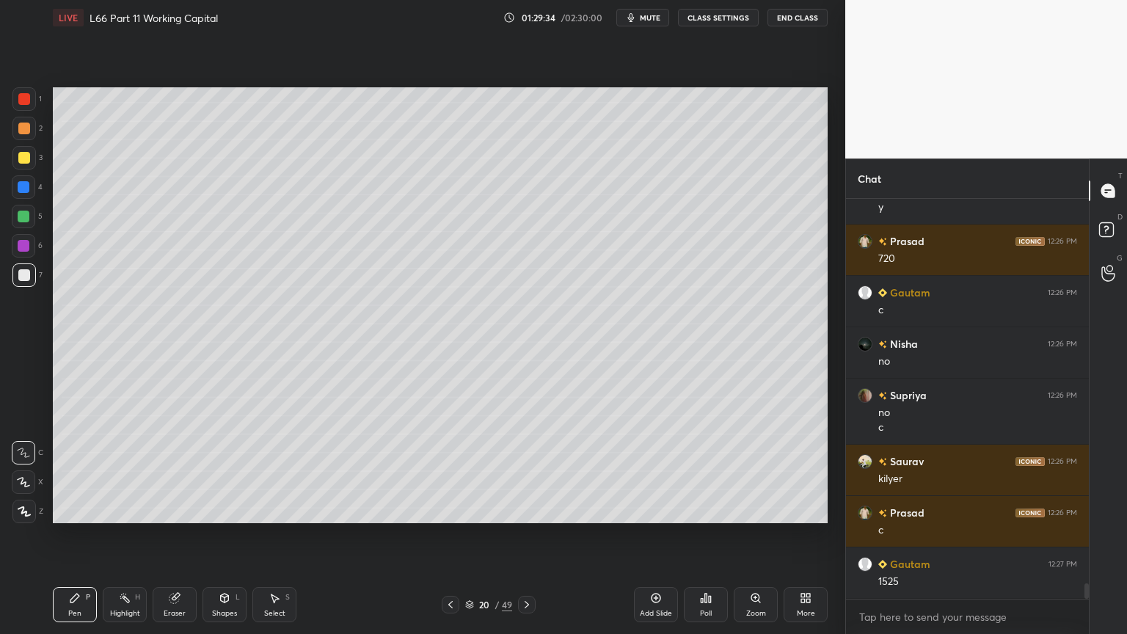
click at [454, 471] on icon at bounding box center [451, 605] width 12 height 12
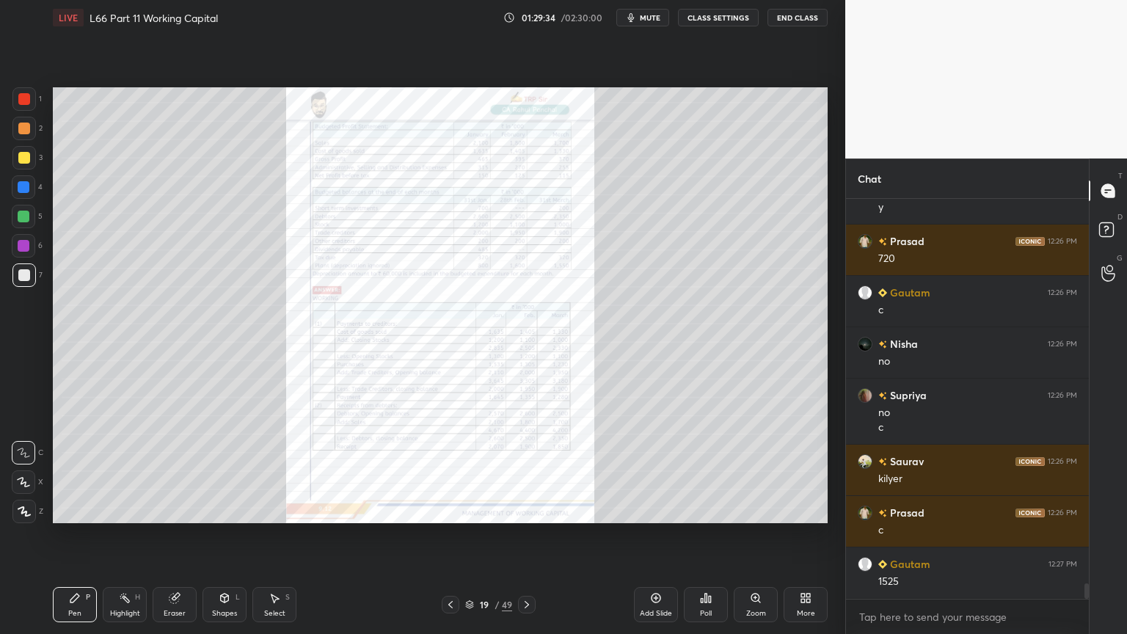
click at [760, 471] on icon at bounding box center [756, 598] width 12 height 12
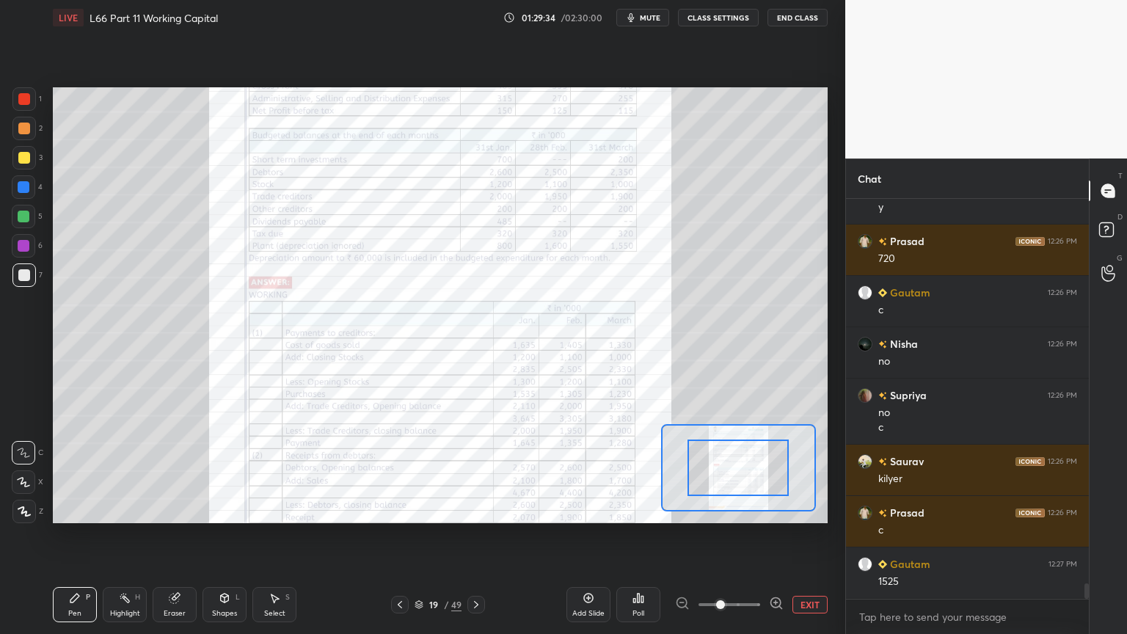
click at [725, 471] on span at bounding box center [720, 604] width 9 height 9
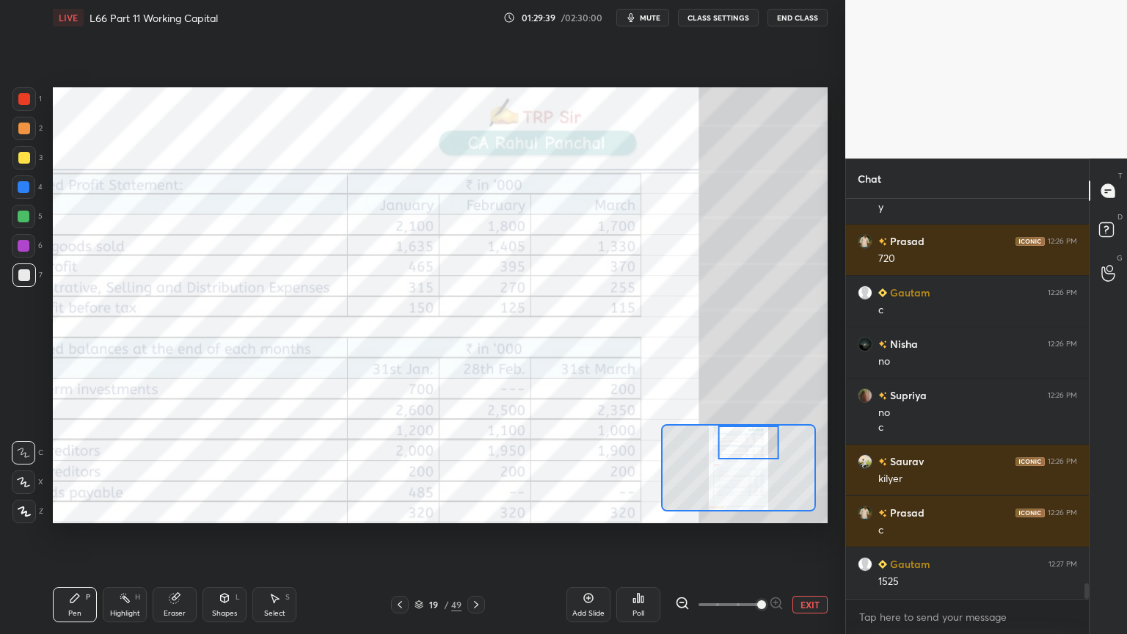
click at [478, 471] on icon at bounding box center [476, 605] width 12 height 12
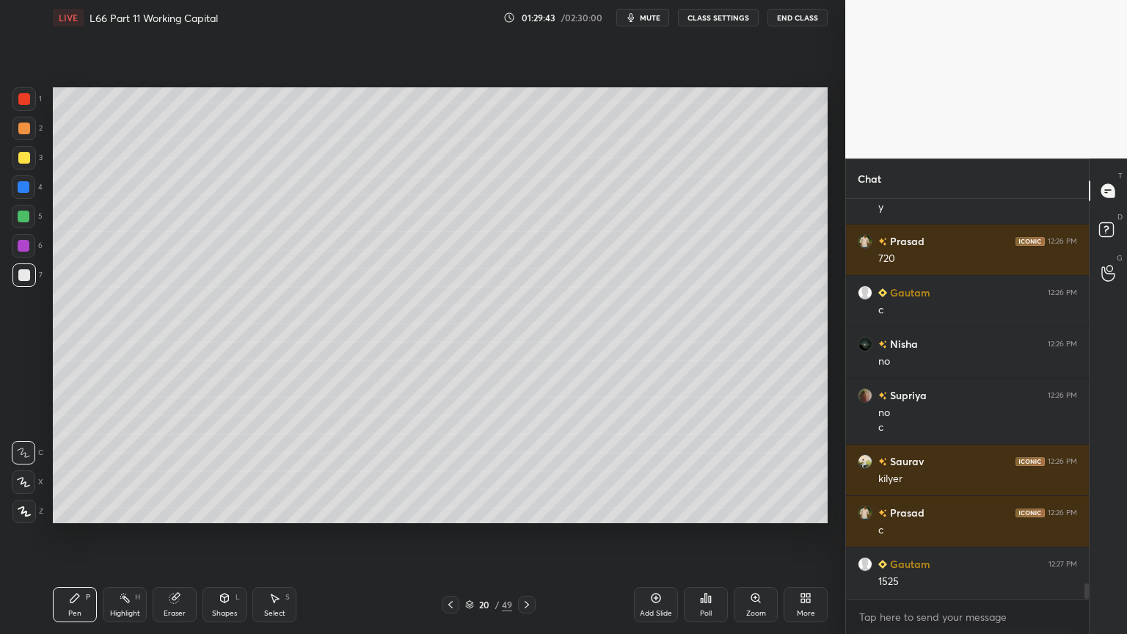
click at [448, 471] on icon at bounding box center [451, 605] width 12 height 12
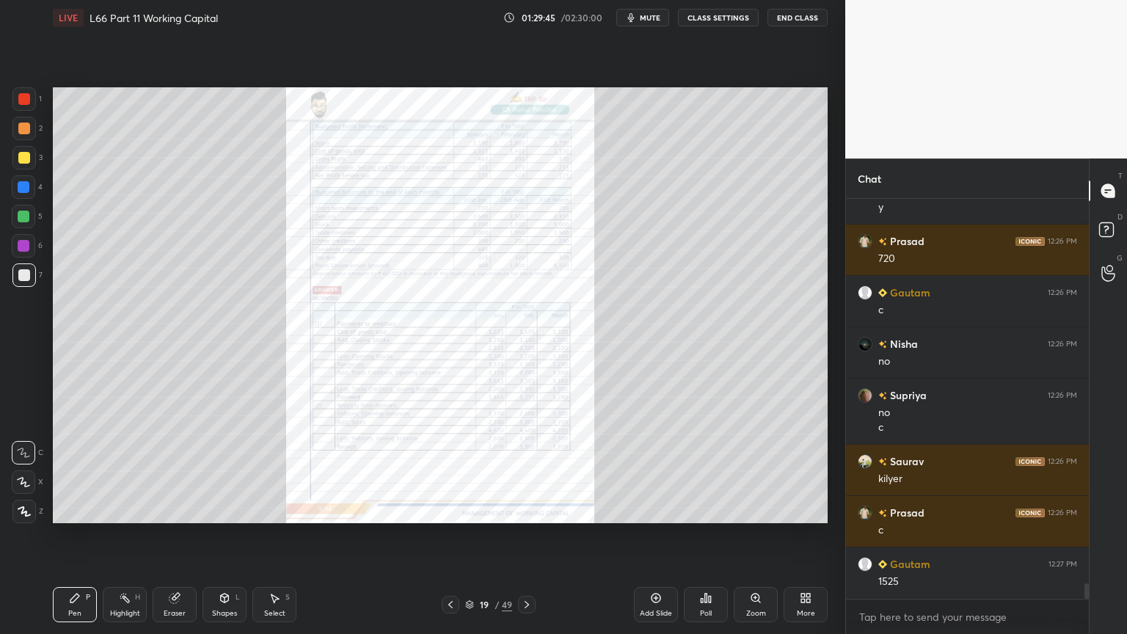
click at [530, 471] on icon at bounding box center [527, 605] width 12 height 12
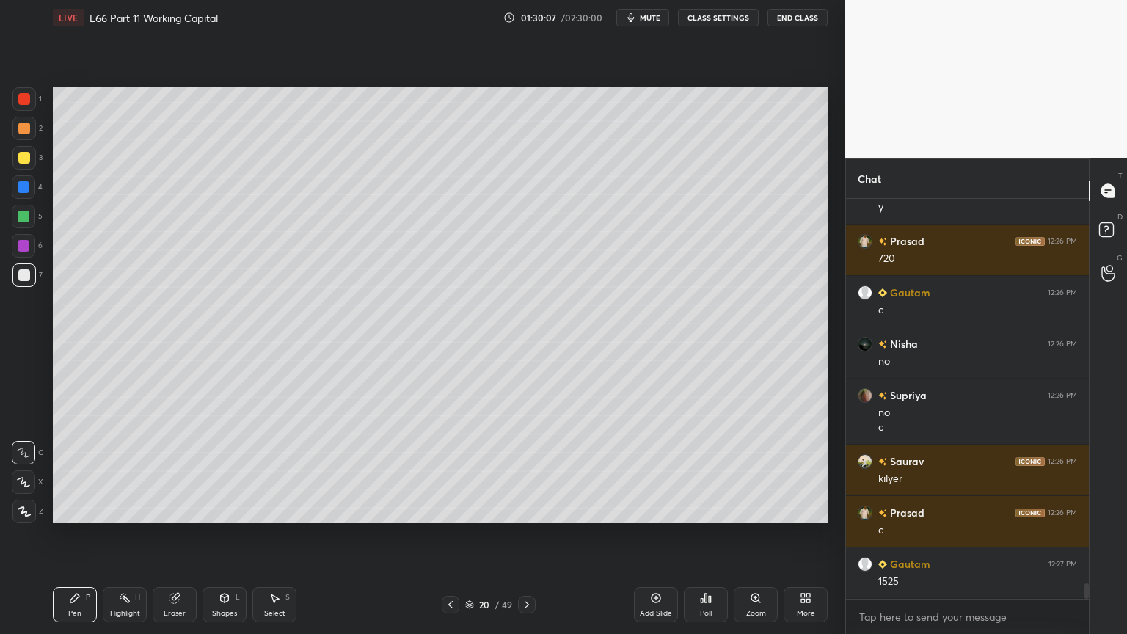
click at [452, 471] on icon at bounding box center [451, 605] width 12 height 12
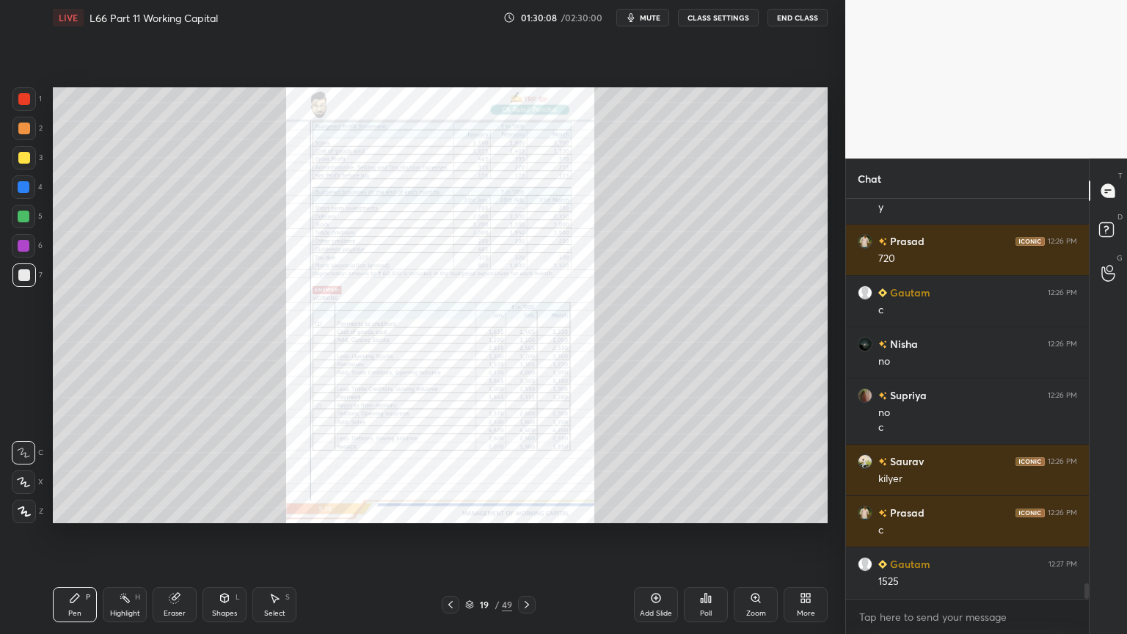
click at [759, 471] on icon at bounding box center [759, 601] width 2 height 2
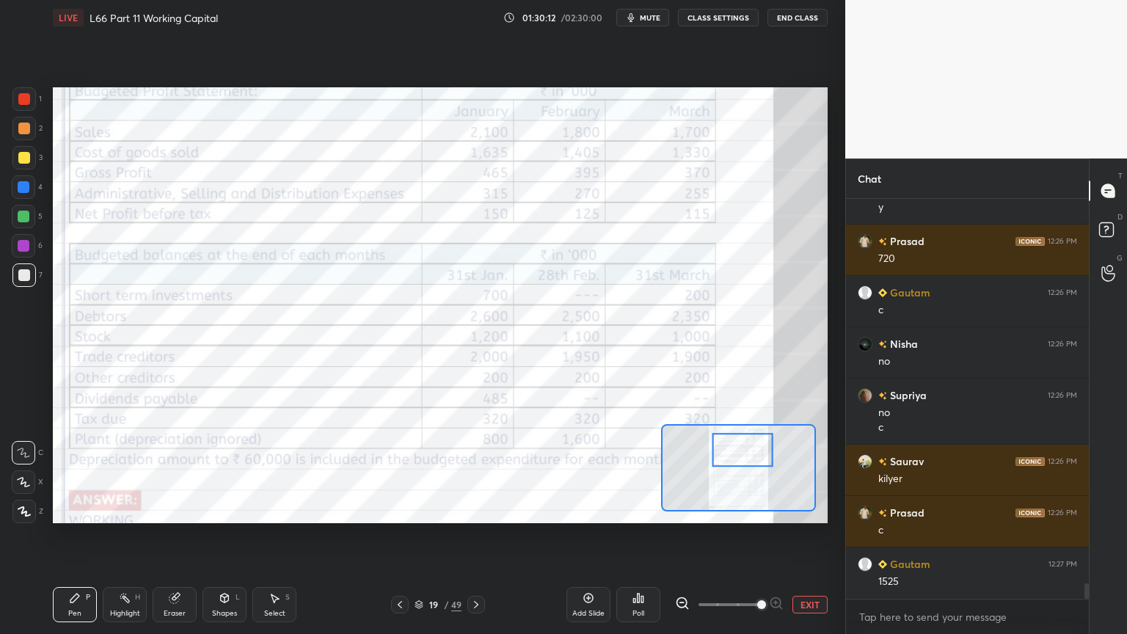
click at [478, 471] on icon at bounding box center [476, 605] width 12 height 12
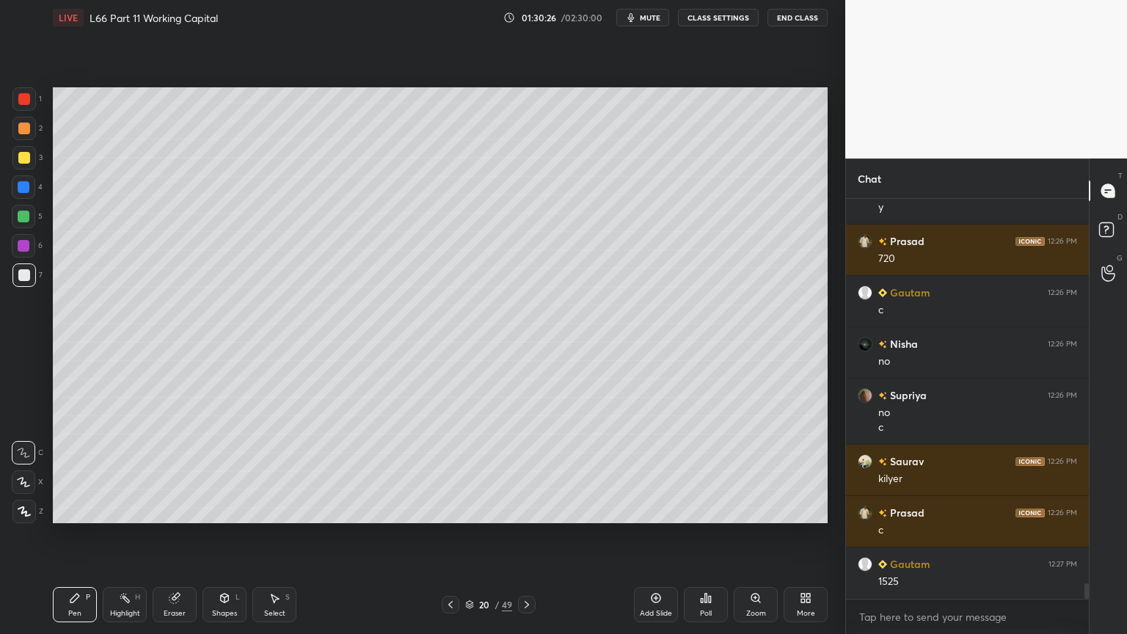
click at [449, 471] on icon at bounding box center [451, 605] width 12 height 12
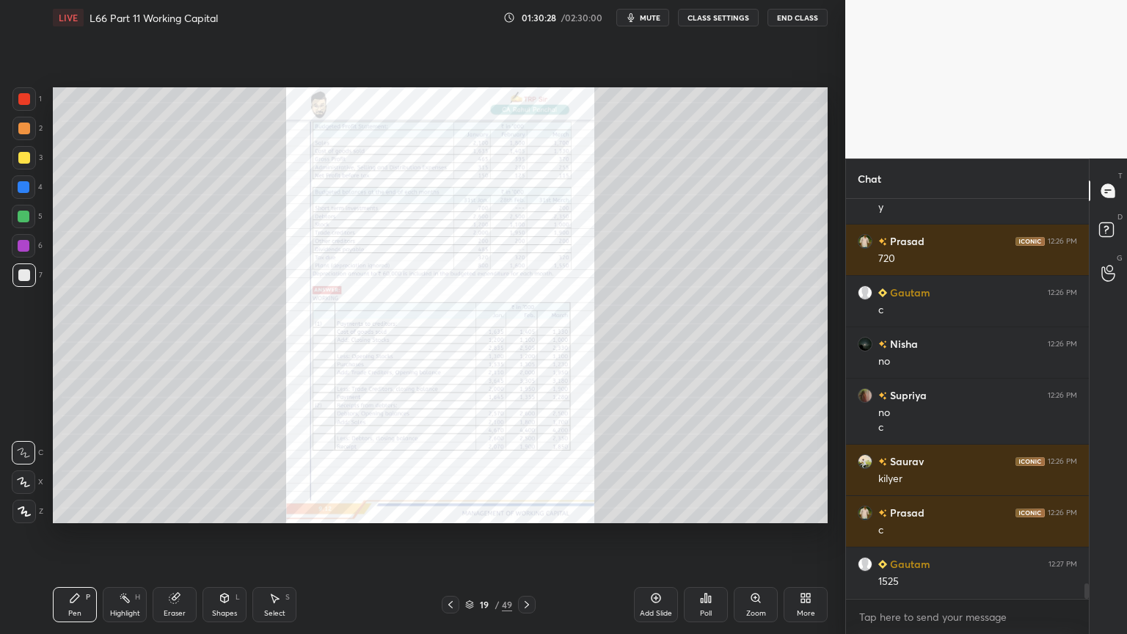
click at [451, 471] on icon at bounding box center [451, 605] width 12 height 12
click at [758, 471] on icon at bounding box center [759, 601] width 2 height 2
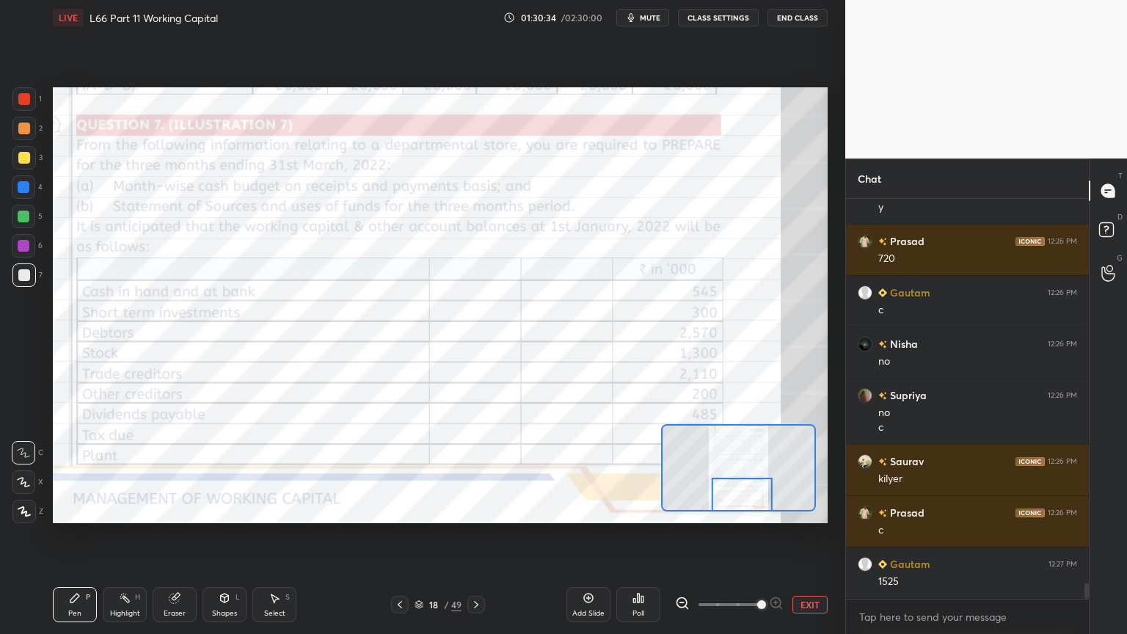
click at [471, 471] on icon at bounding box center [476, 605] width 12 height 12
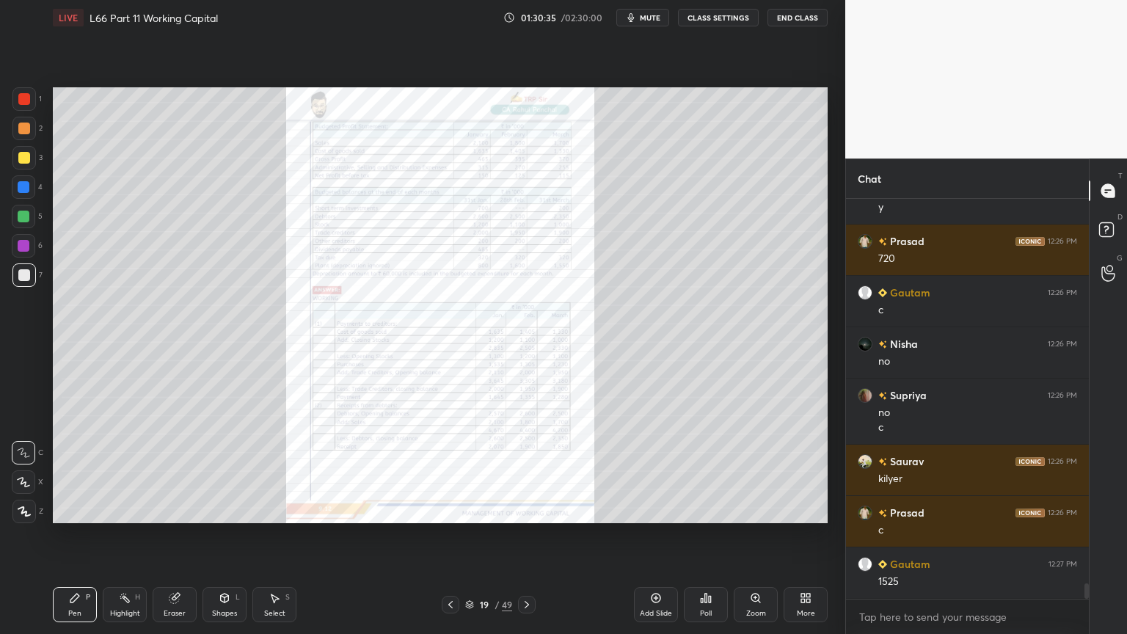
click at [528, 471] on icon at bounding box center [527, 605] width 12 height 12
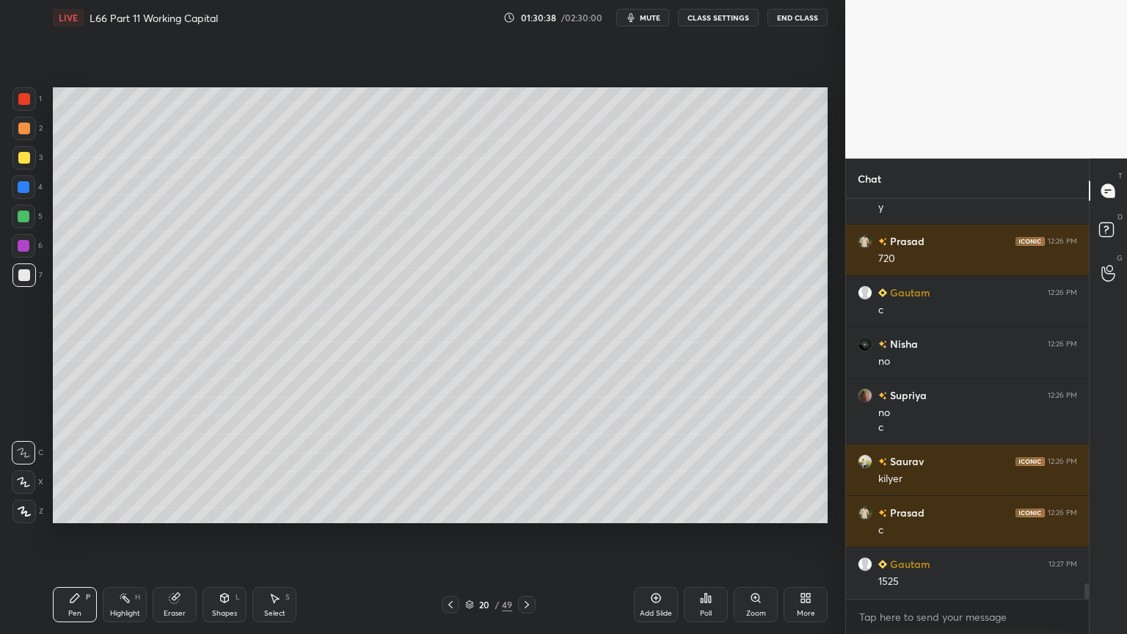
click at [19, 213] on div at bounding box center [24, 217] width 12 height 12
click at [21, 279] on div at bounding box center [24, 275] width 12 height 12
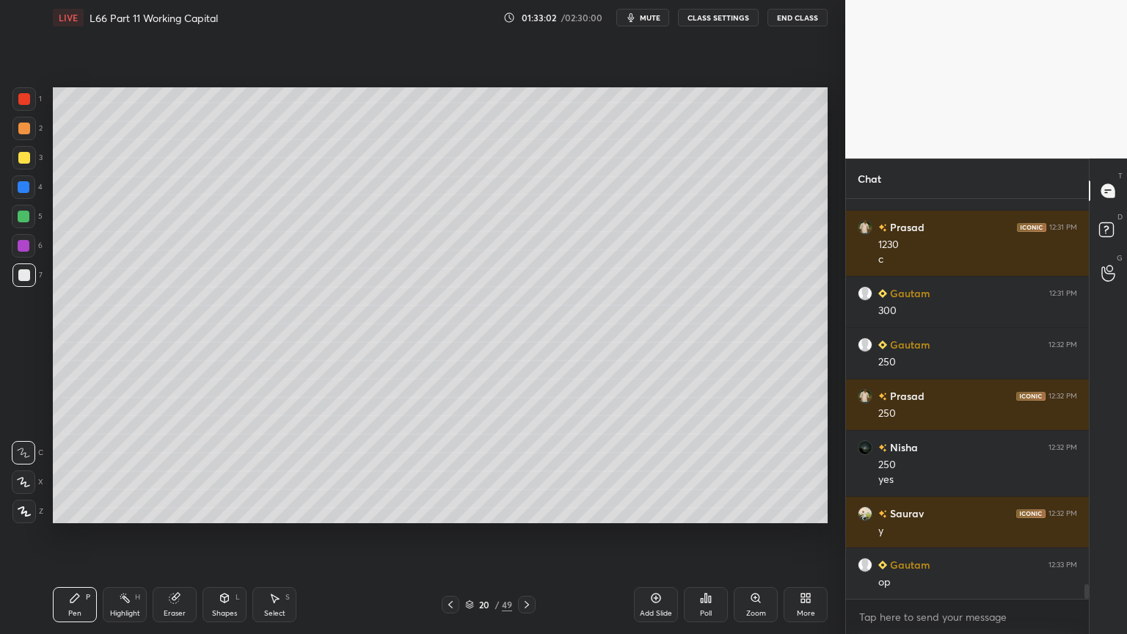
scroll to position [10539, 0]
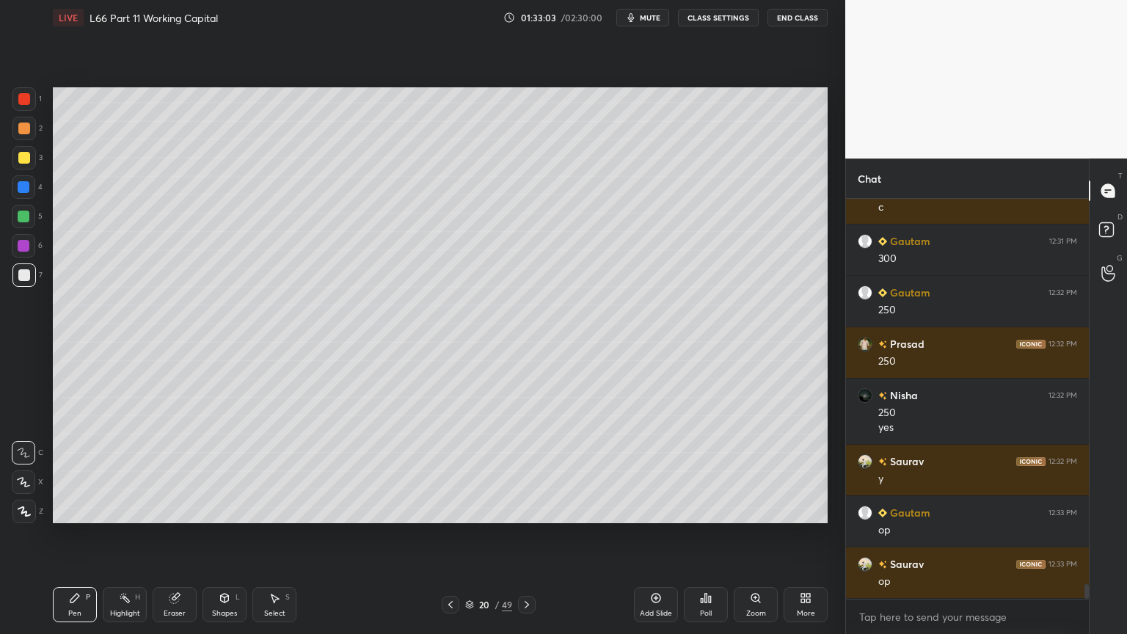
click at [286, 471] on div "Select S" at bounding box center [274, 604] width 44 height 35
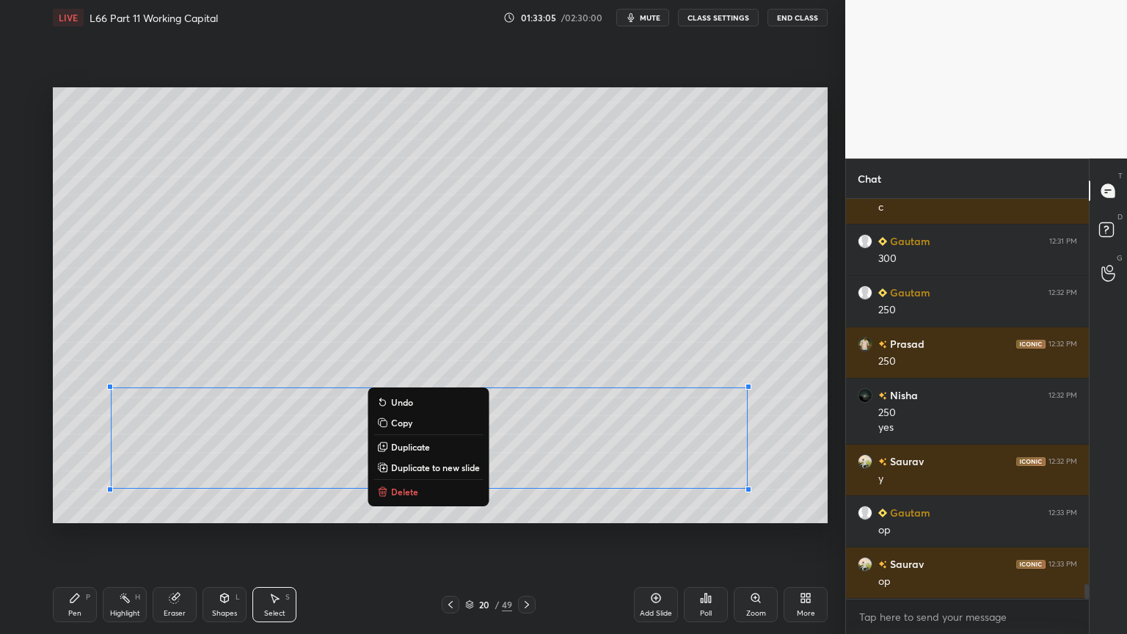
click at [398, 471] on p "Delete" at bounding box center [404, 492] width 27 height 12
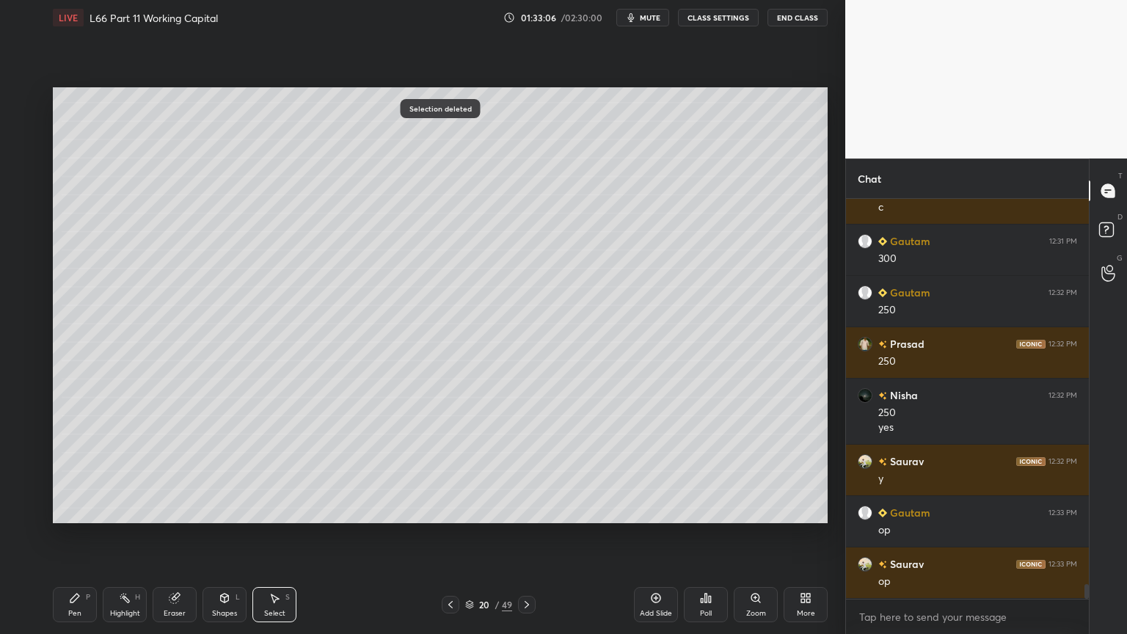
click at [70, 471] on icon at bounding box center [75, 598] width 12 height 12
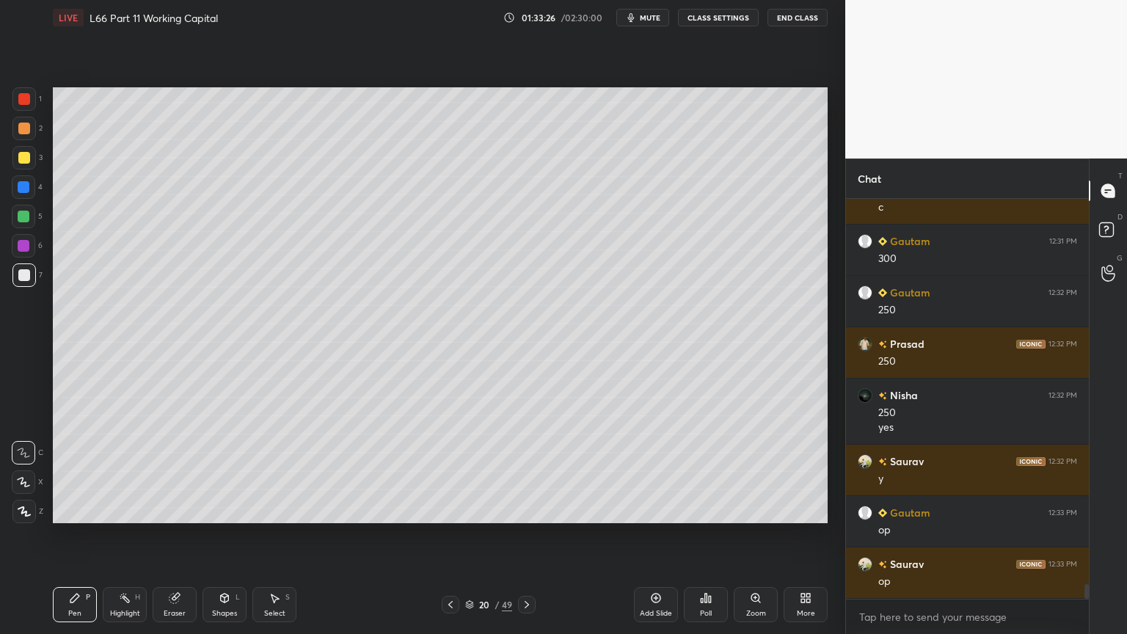
click at [15, 191] on div at bounding box center [23, 186] width 23 height 23
click at [213, 471] on div "Shapes L" at bounding box center [224, 604] width 44 height 35
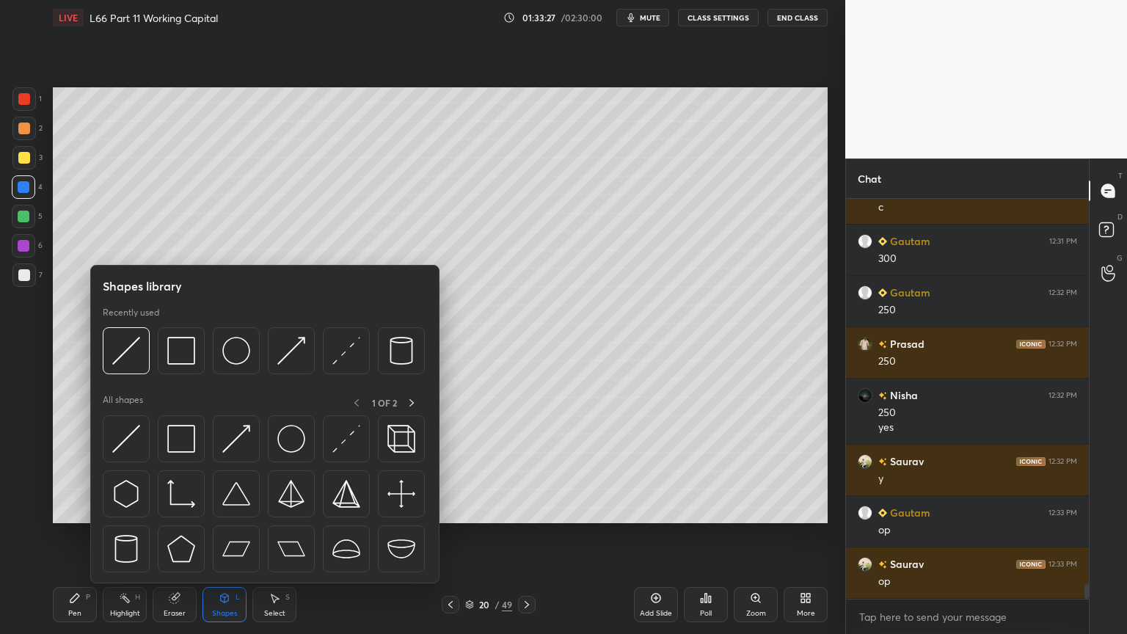
click at [123, 373] on div at bounding box center [126, 350] width 47 height 47
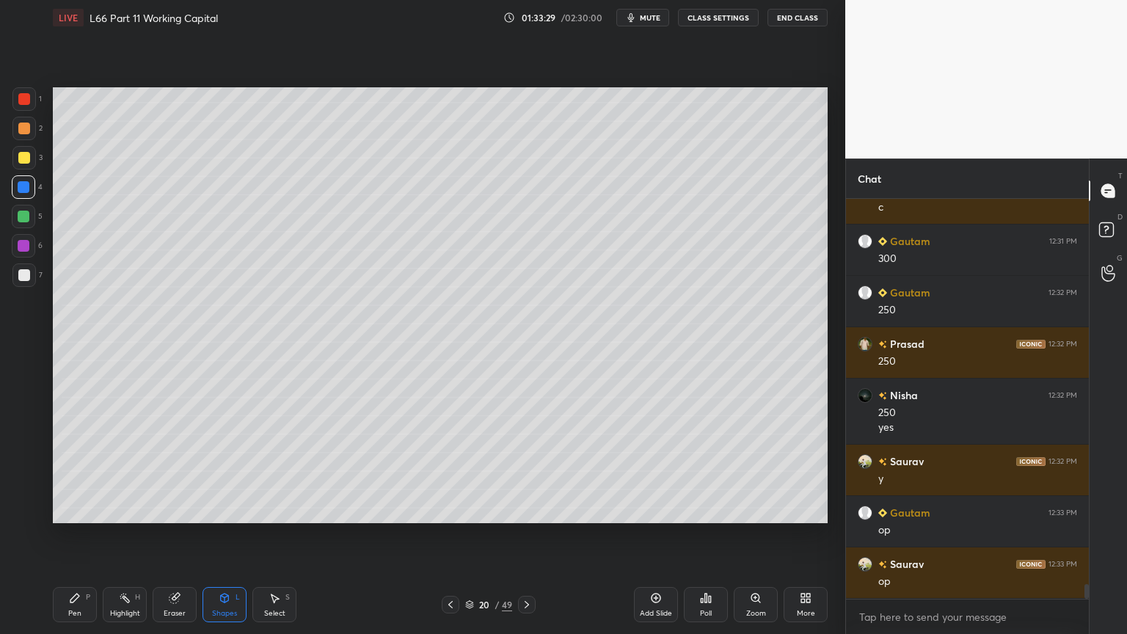
click at [24, 276] on div at bounding box center [24, 275] width 12 height 12
click at [84, 471] on div "Pen P" at bounding box center [75, 604] width 44 height 35
click at [456, 471] on div at bounding box center [451, 605] width 18 height 18
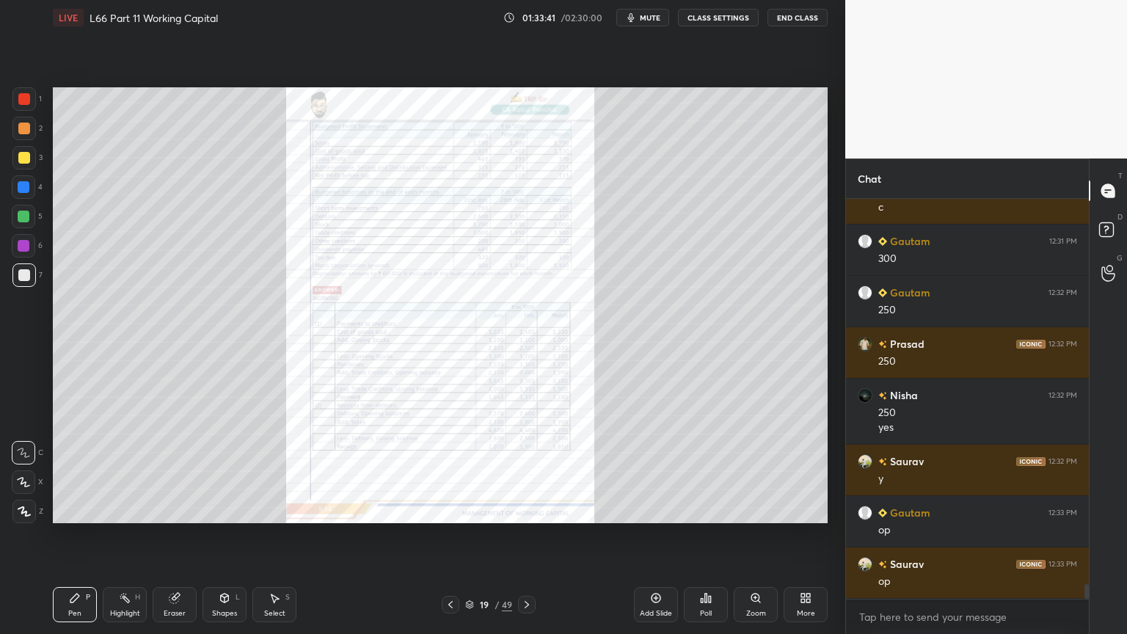
click at [527, 471] on icon at bounding box center [527, 605] width 12 height 12
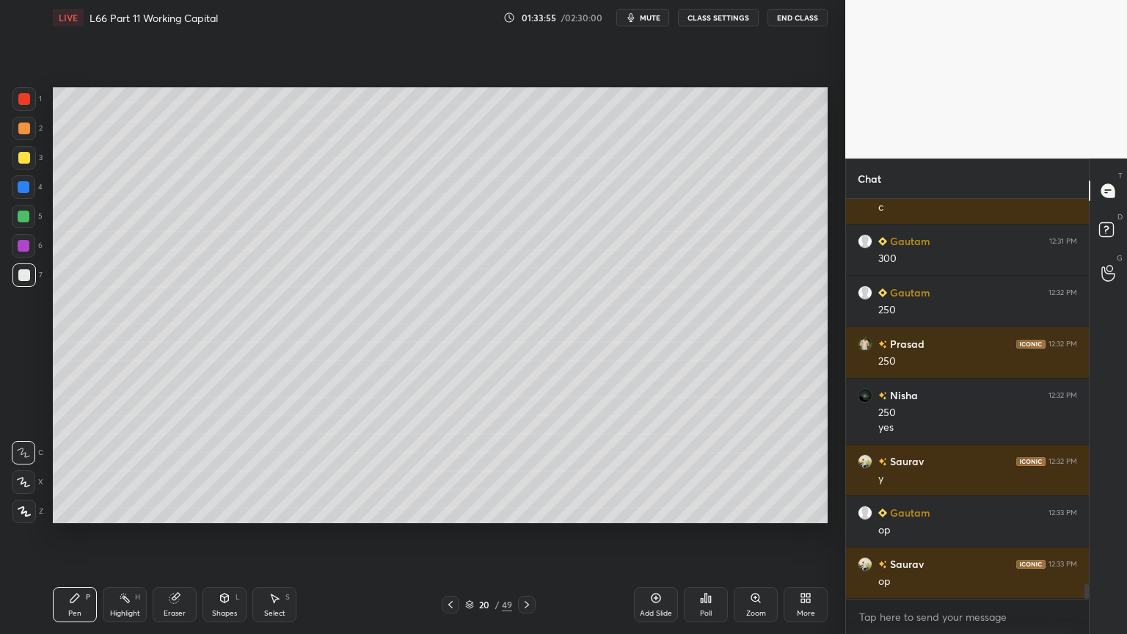
click at [450, 471] on icon at bounding box center [451, 605] width 12 height 12
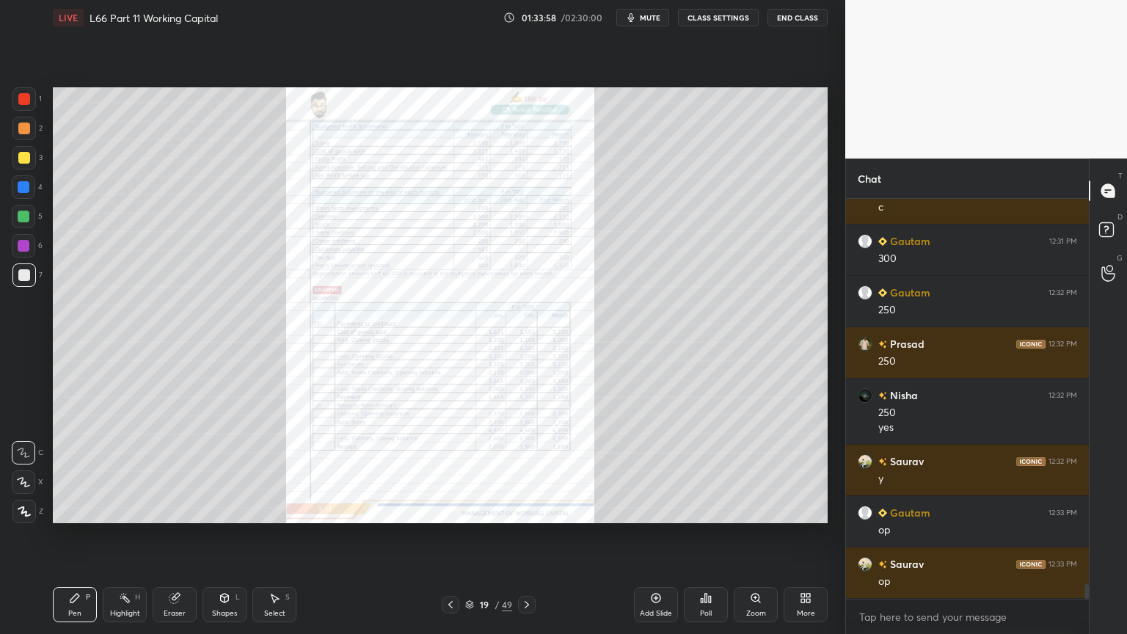
click at [452, 471] on icon at bounding box center [451, 605] width 12 height 12
click at [524, 471] on icon at bounding box center [527, 605] width 12 height 12
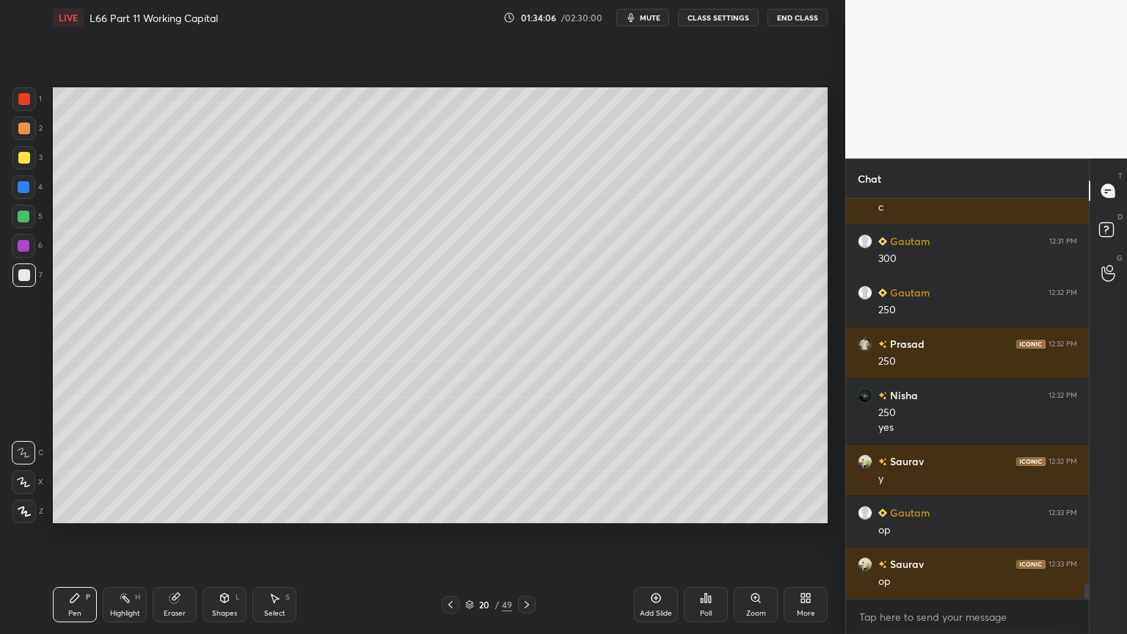
click at [23, 220] on div at bounding box center [24, 217] width 12 height 12
click at [23, 280] on div at bounding box center [24, 275] width 12 height 12
click at [126, 471] on icon at bounding box center [125, 598] width 12 height 12
click at [70, 471] on div "Pen" at bounding box center [74, 613] width 13 height 7
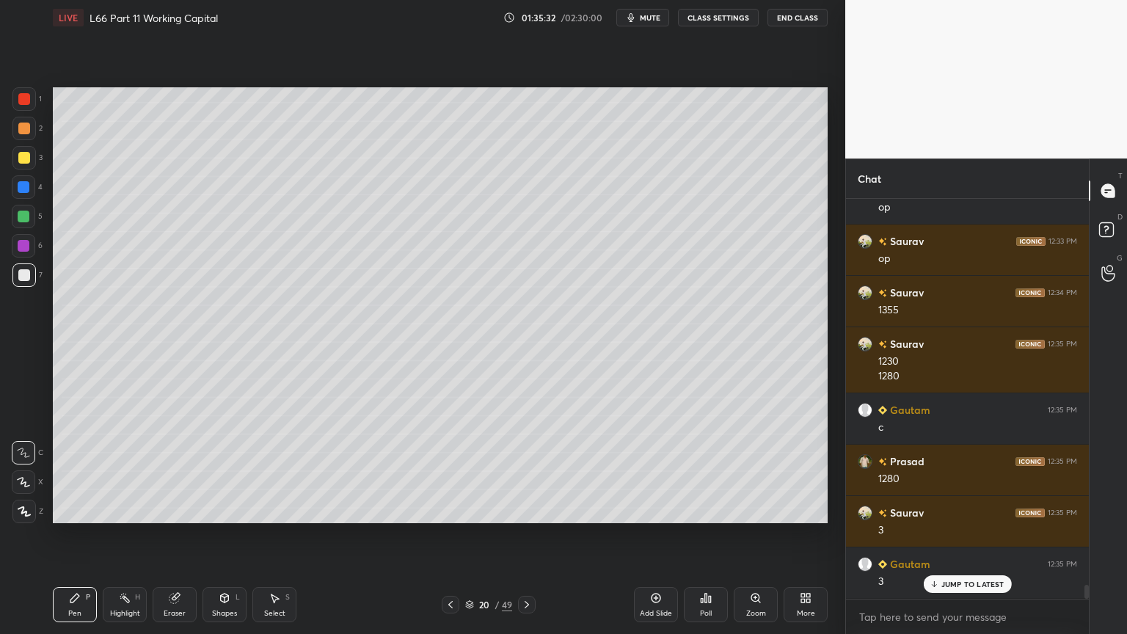
scroll to position [10913, 0]
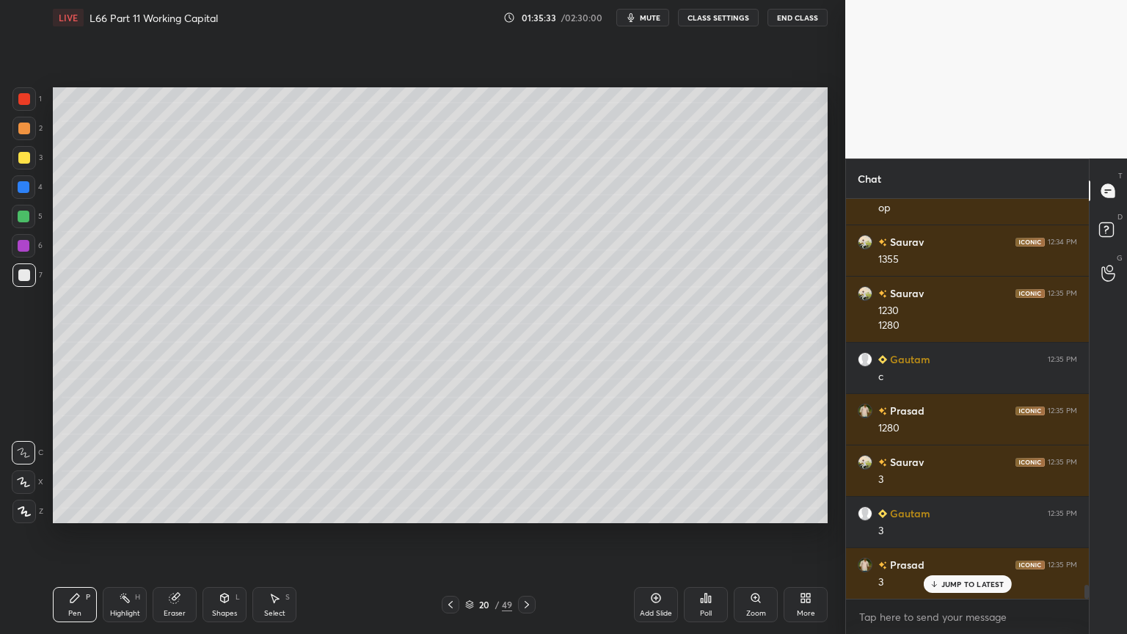
click at [657, 471] on icon at bounding box center [656, 598] width 12 height 12
click at [29, 200] on div "4" at bounding box center [27, 189] width 31 height 29
click at [234, 471] on div "Shapes L" at bounding box center [224, 604] width 44 height 35
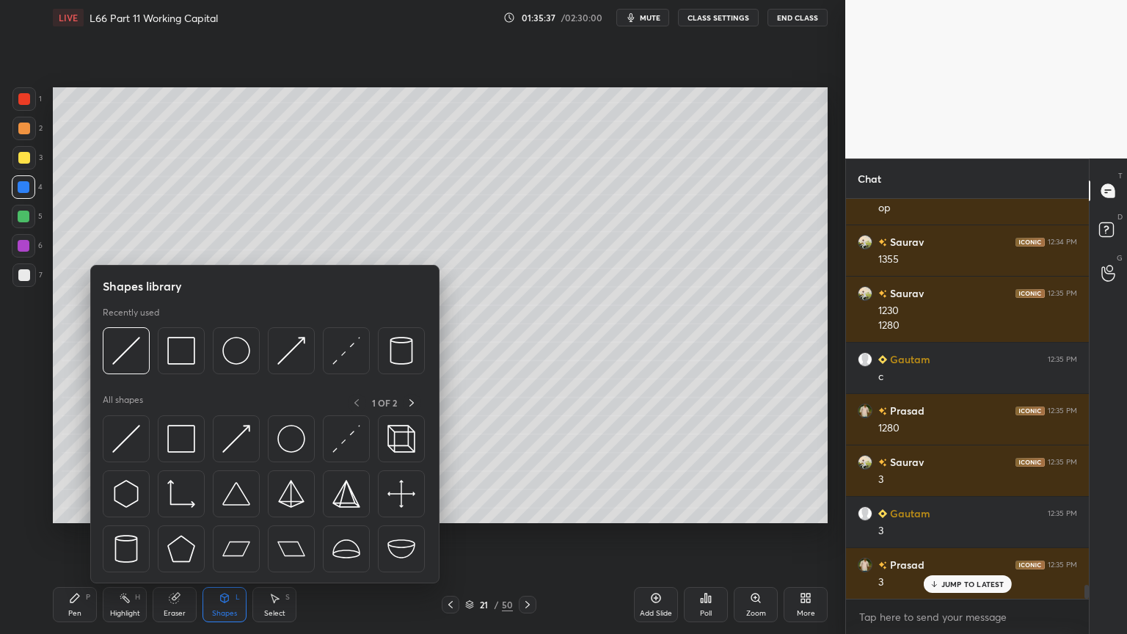
click at [173, 342] on img at bounding box center [181, 351] width 28 height 28
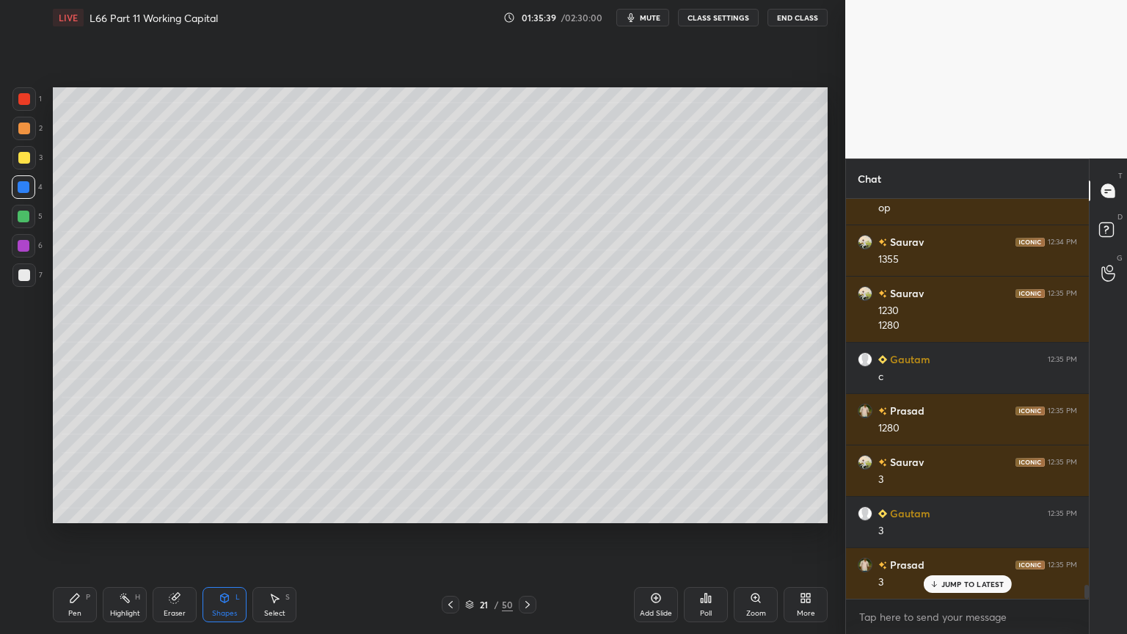
click at [76, 471] on icon at bounding box center [74, 597] width 9 height 9
click at [21, 166] on div at bounding box center [23, 157] width 23 height 23
click at [221, 471] on icon at bounding box center [225, 597] width 8 height 9
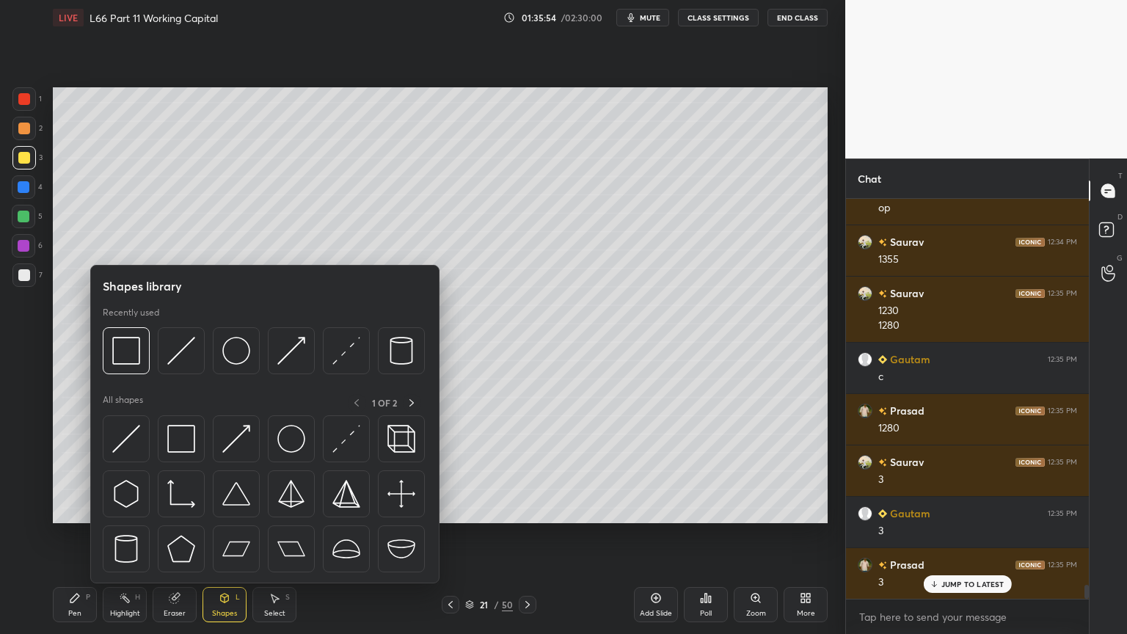
click at [180, 355] on img at bounding box center [181, 351] width 28 height 28
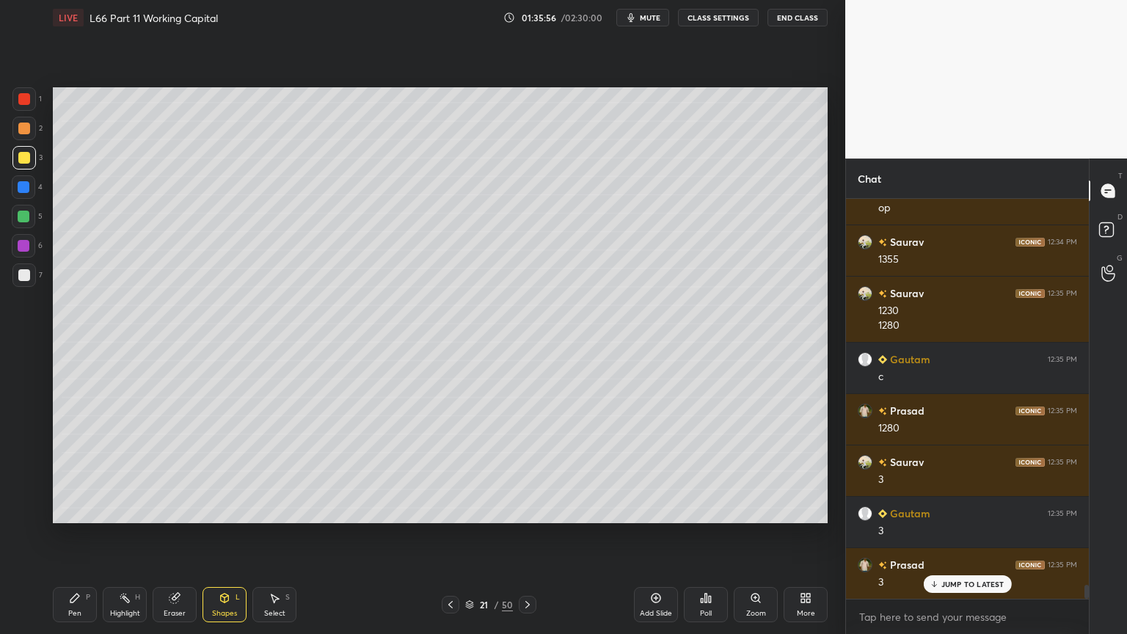
click at [26, 131] on div at bounding box center [24, 129] width 12 height 12
click at [73, 471] on div "Pen P" at bounding box center [75, 604] width 44 height 35
click at [230, 471] on div "Shapes L" at bounding box center [224, 604] width 44 height 35
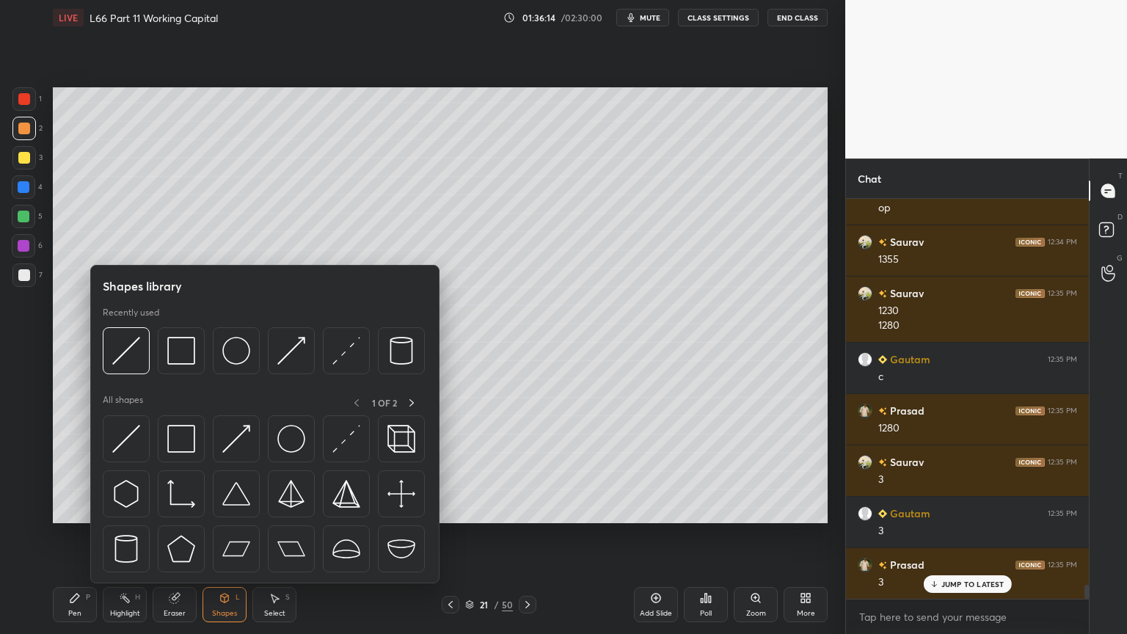
click at [125, 361] on img at bounding box center [126, 351] width 28 height 28
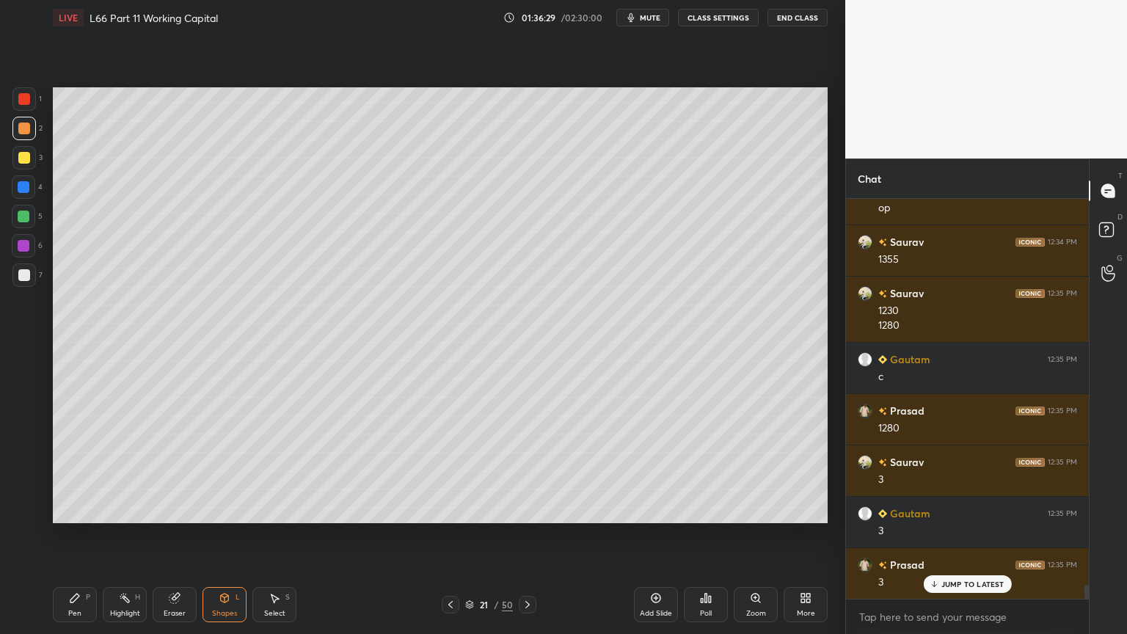
click at [87, 471] on div "Pen P" at bounding box center [75, 604] width 44 height 35
click at [30, 271] on div at bounding box center [23, 274] width 23 height 23
click at [26, 161] on div at bounding box center [24, 158] width 12 height 12
click at [223, 471] on icon at bounding box center [225, 597] width 8 height 9
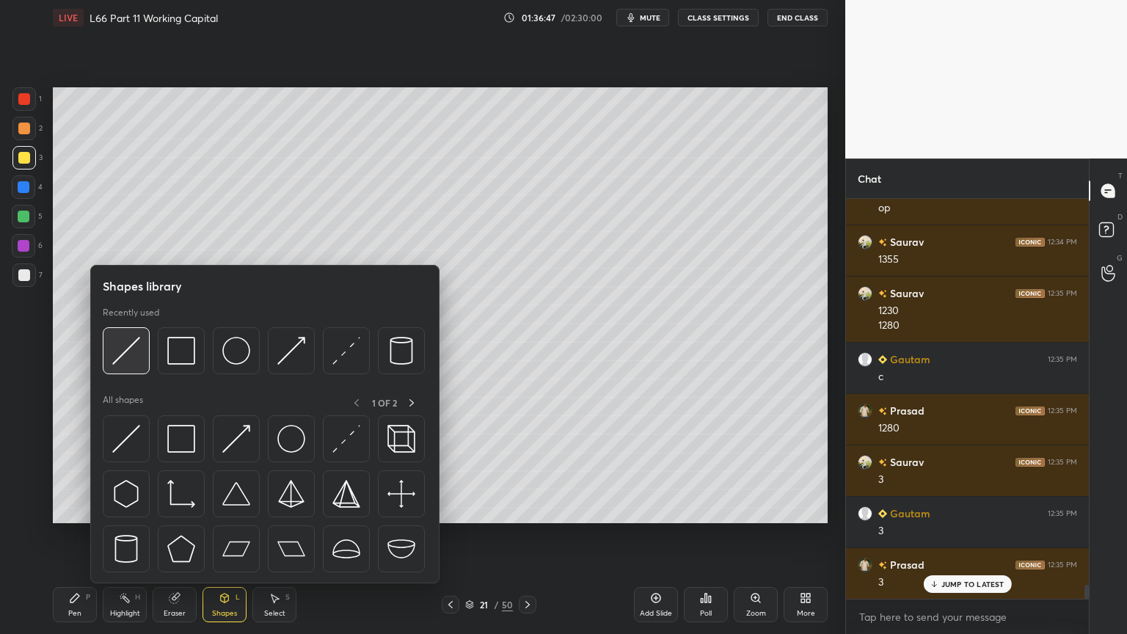
click at [136, 352] on img at bounding box center [126, 351] width 28 height 28
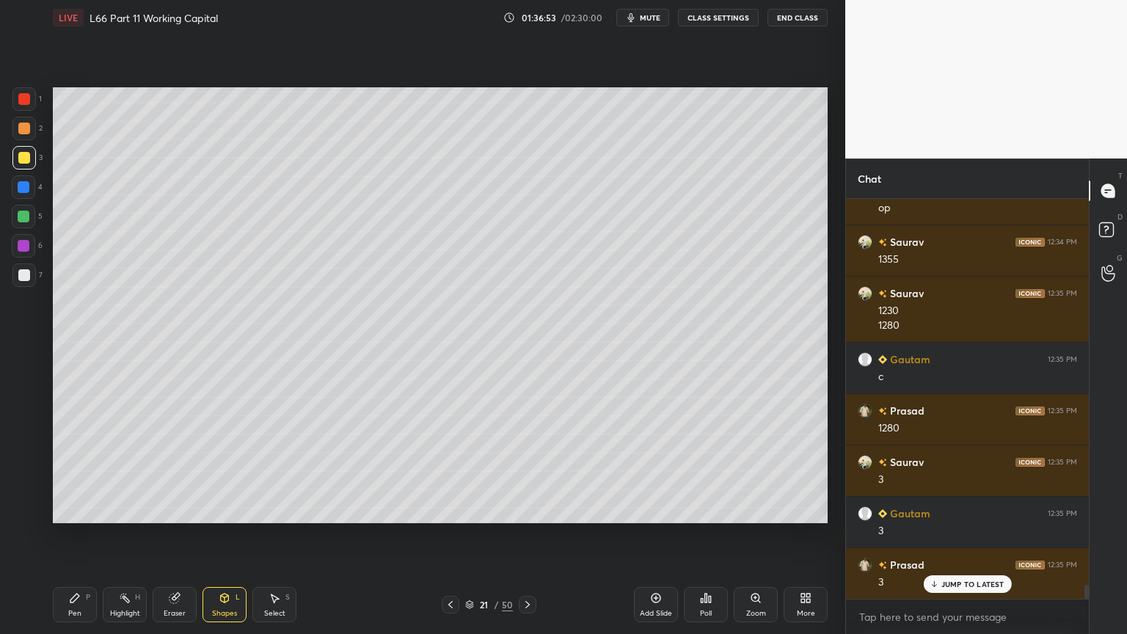
click at [26, 188] on div at bounding box center [24, 187] width 12 height 12
click at [216, 471] on div "Shapes L" at bounding box center [224, 604] width 44 height 35
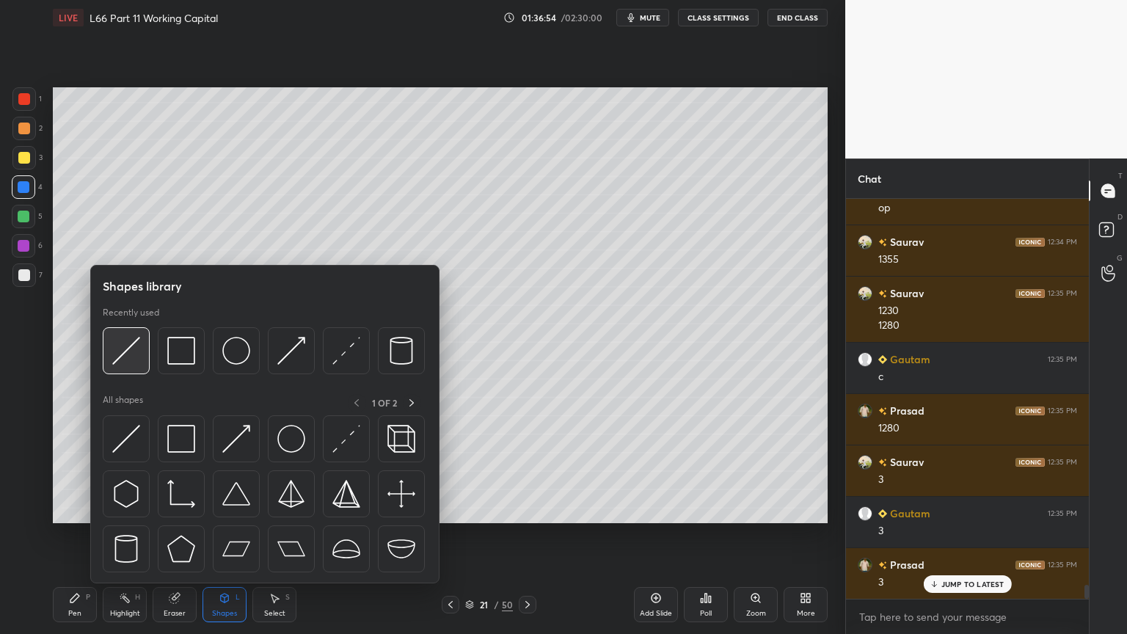
click at [145, 363] on div at bounding box center [126, 350] width 47 height 47
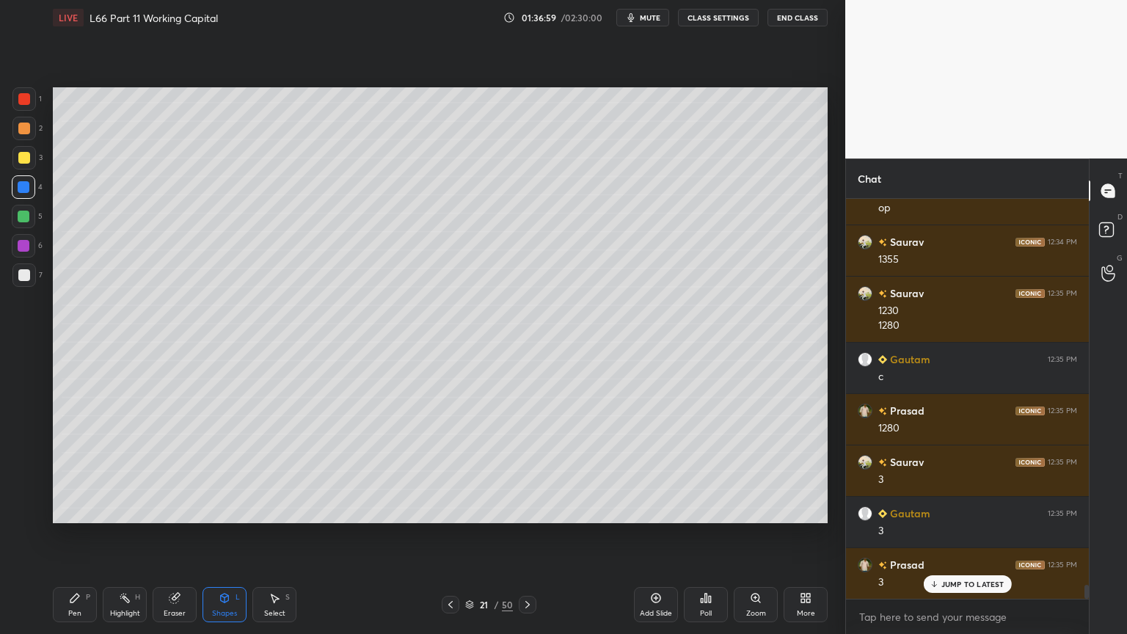
click at [66, 471] on div "Pen P" at bounding box center [75, 604] width 44 height 35
click at [35, 163] on div at bounding box center [23, 157] width 23 height 23
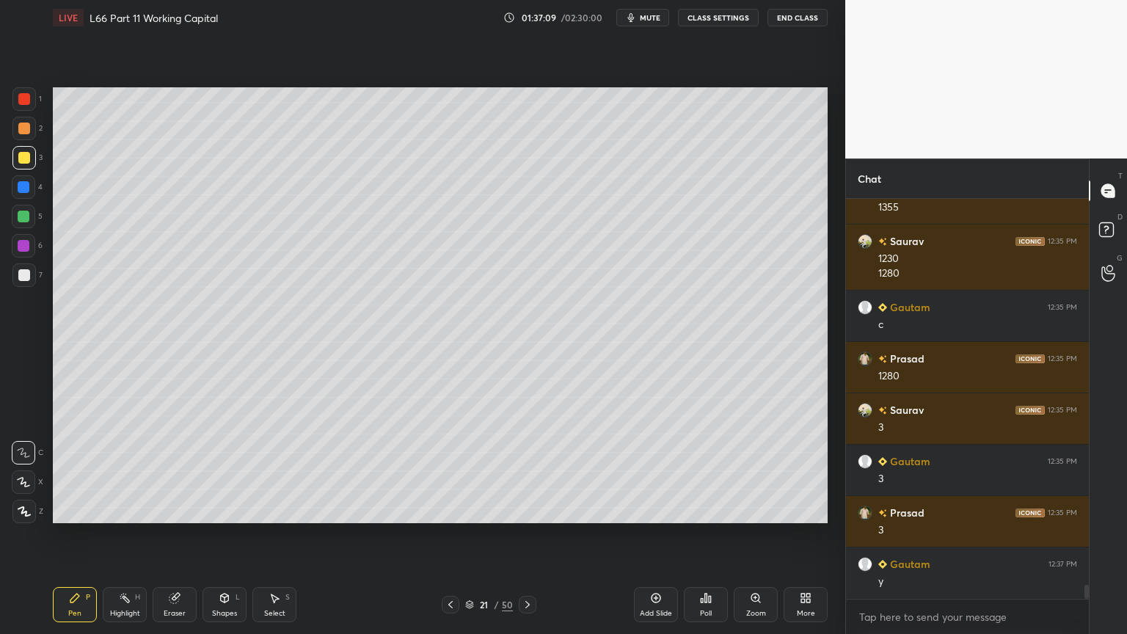
scroll to position [11015, 0]
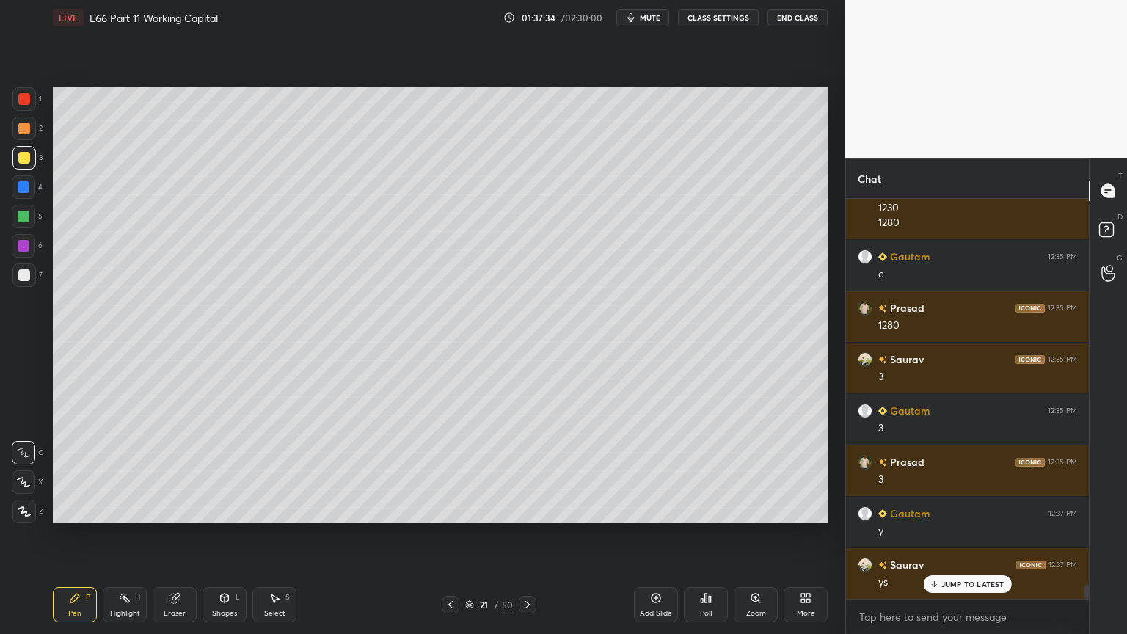
click at [202, 471] on div "Pen P Highlight H Eraser Shapes L Select S" at bounding box center [198, 604] width 290 height 35
click at [216, 471] on div "Shapes L" at bounding box center [224, 604] width 44 height 35
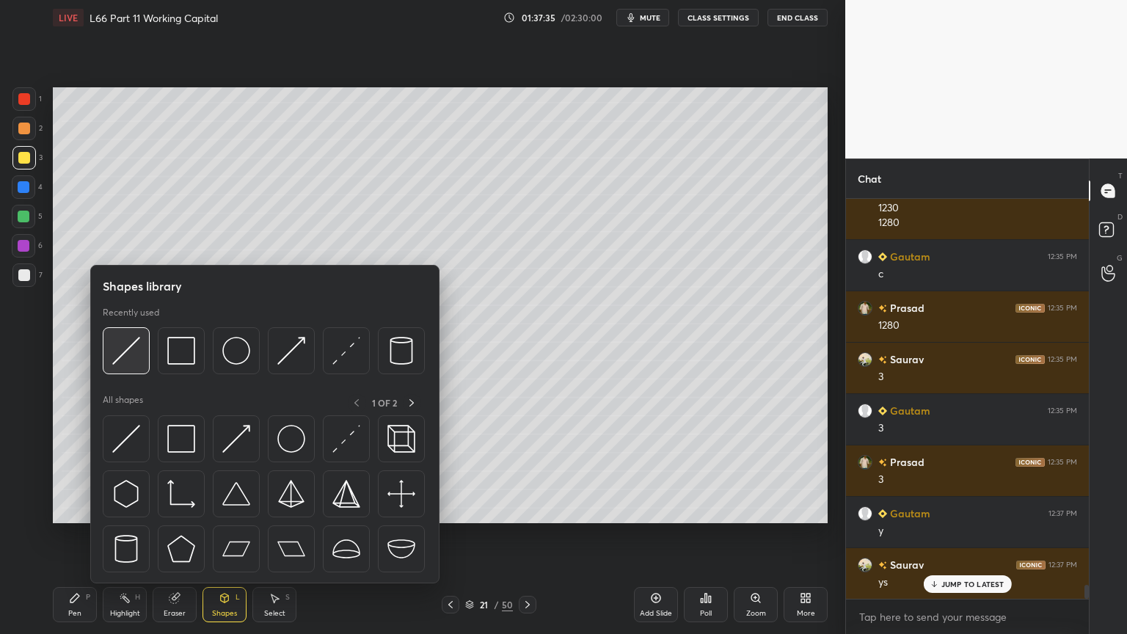
click at [138, 373] on div at bounding box center [126, 350] width 47 height 47
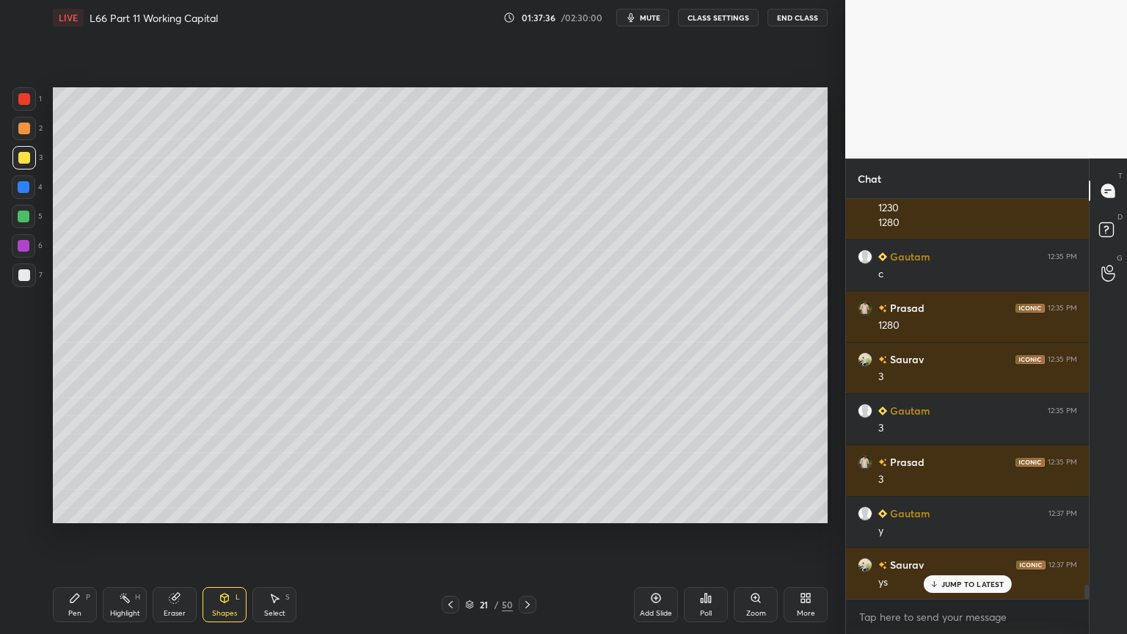
click at [62, 471] on div "Pen P" at bounding box center [75, 604] width 44 height 35
click at [23, 274] on div at bounding box center [24, 275] width 12 height 12
click at [24, 184] on div at bounding box center [24, 187] width 12 height 12
click at [219, 471] on icon at bounding box center [225, 598] width 12 height 12
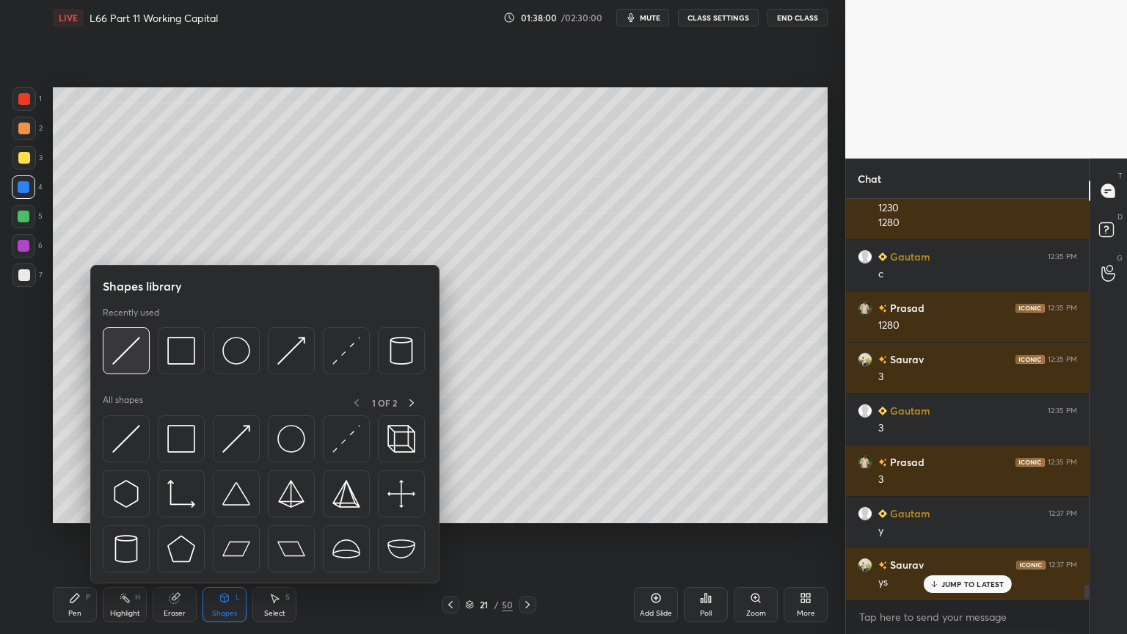
click at [129, 362] on img at bounding box center [126, 351] width 28 height 28
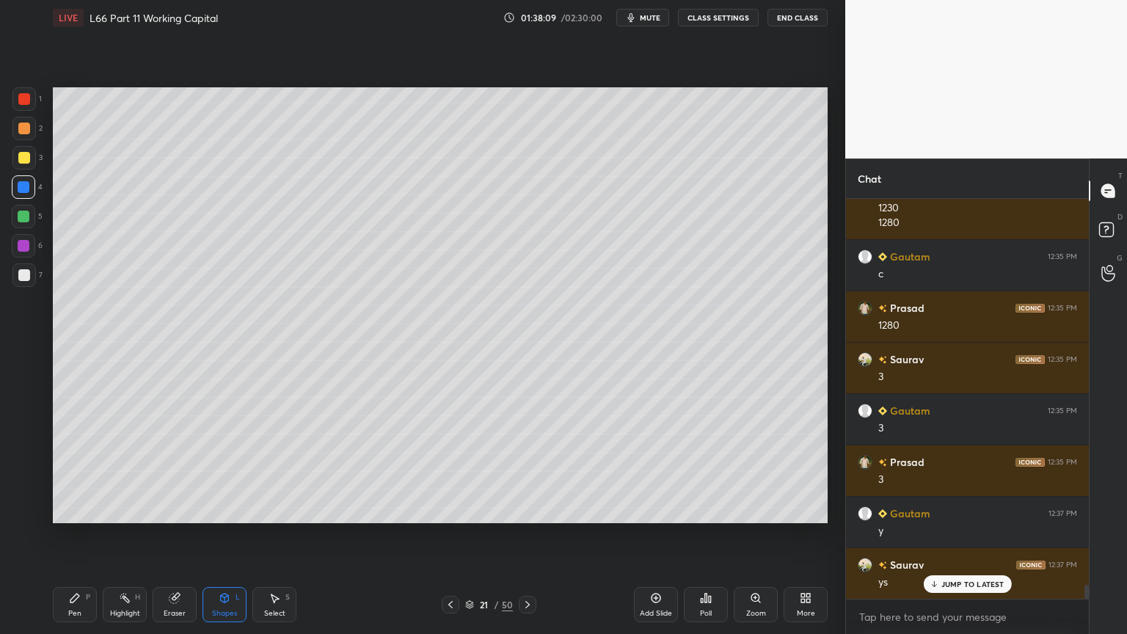
click at [232, 471] on div "Shapes L" at bounding box center [224, 604] width 44 height 35
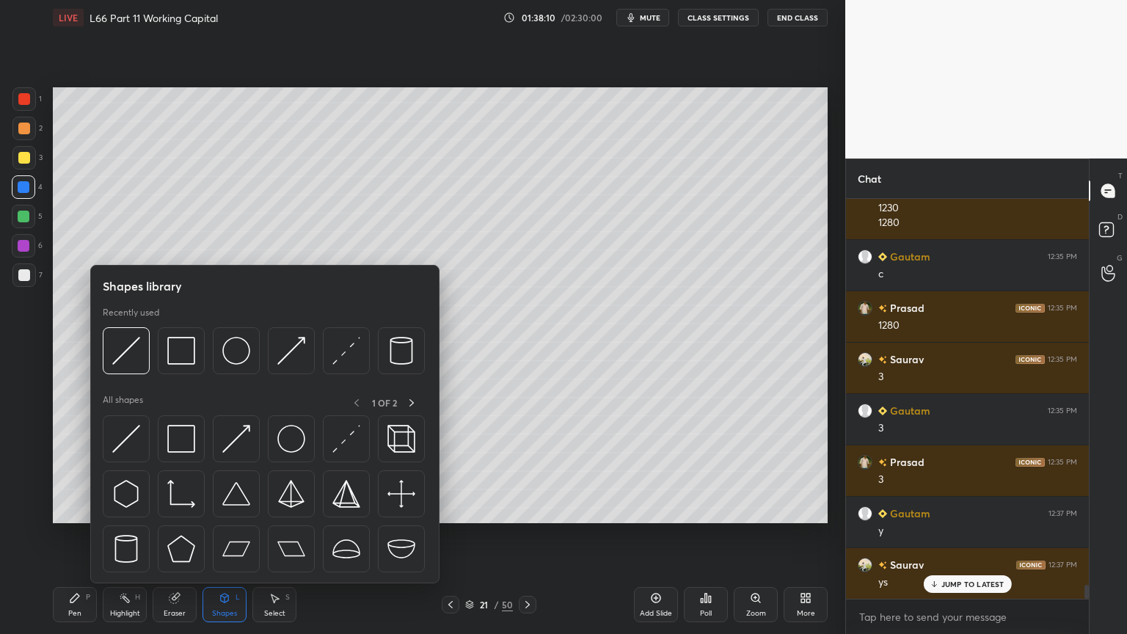
click at [129, 364] on img at bounding box center [126, 351] width 28 height 28
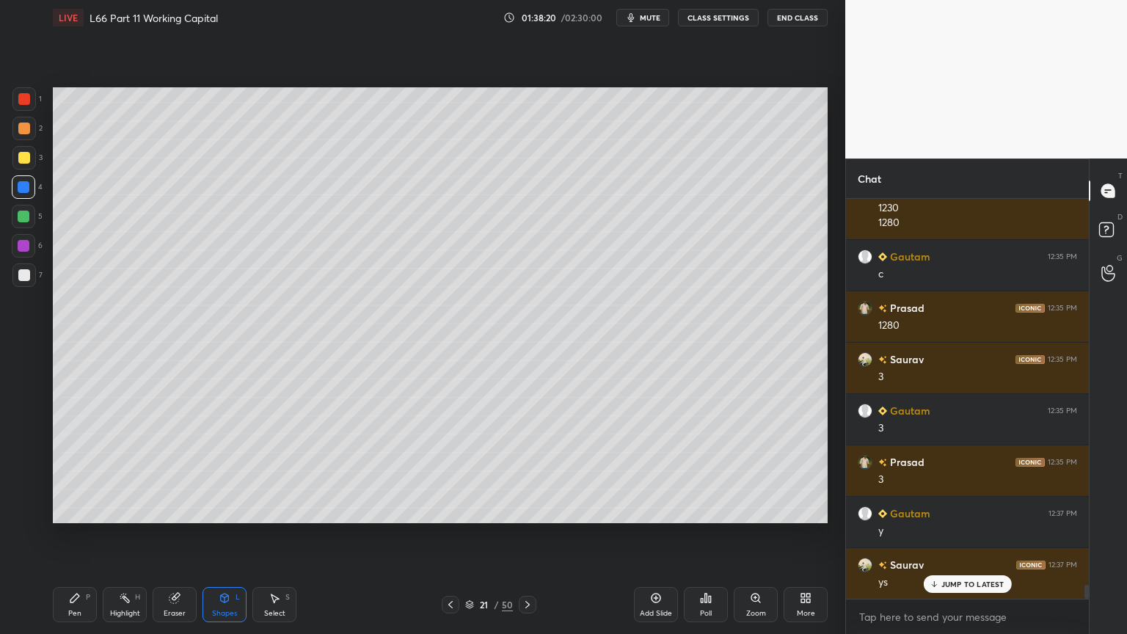
click at [70, 471] on div "Pen P" at bounding box center [75, 604] width 44 height 35
click at [21, 163] on div at bounding box center [24, 158] width 12 height 12
click at [228, 471] on icon at bounding box center [225, 597] width 8 height 2
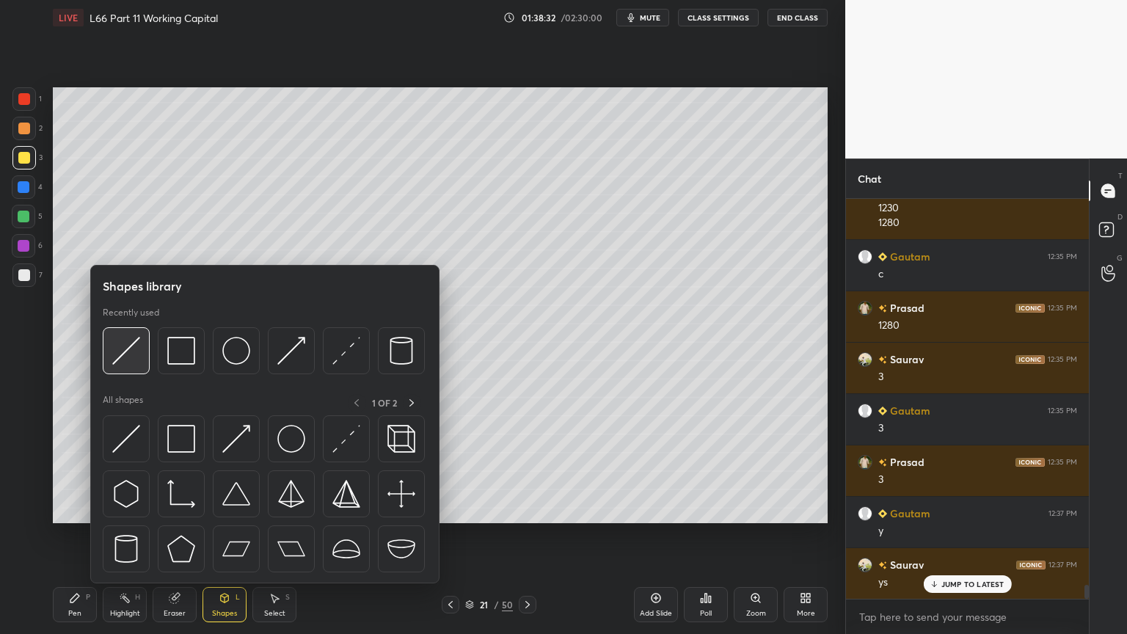
click at [123, 369] on div at bounding box center [126, 350] width 47 height 47
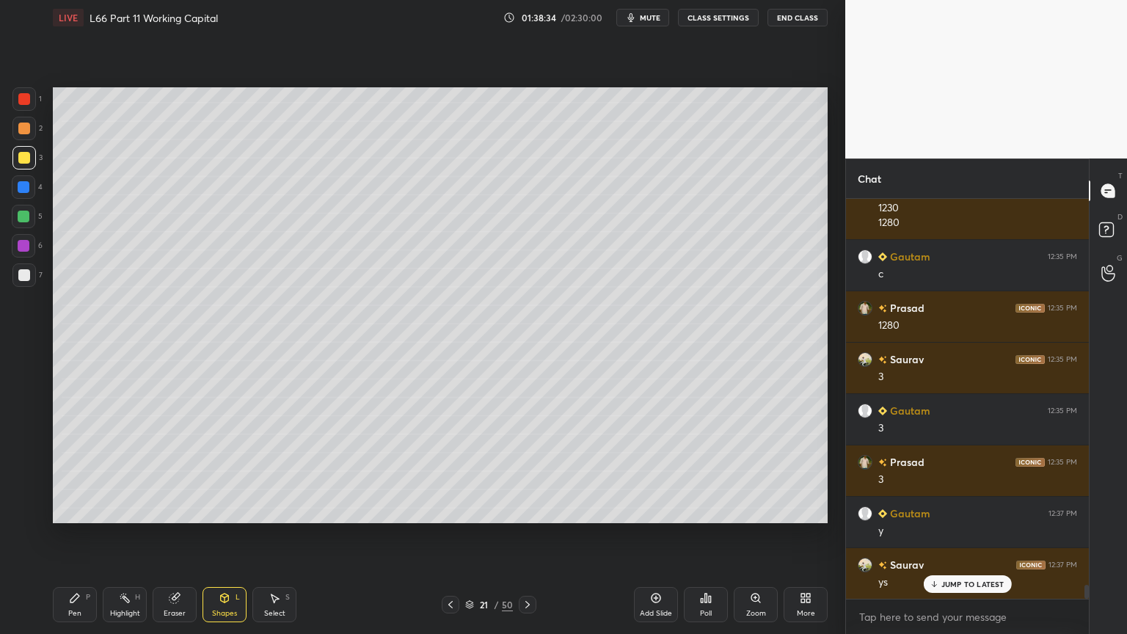
click at [73, 471] on div "Pen" at bounding box center [74, 613] width 13 height 7
click at [19, 279] on div at bounding box center [24, 275] width 12 height 12
click at [449, 471] on icon at bounding box center [450, 604] width 4 height 7
click at [450, 471] on icon at bounding box center [451, 605] width 12 height 12
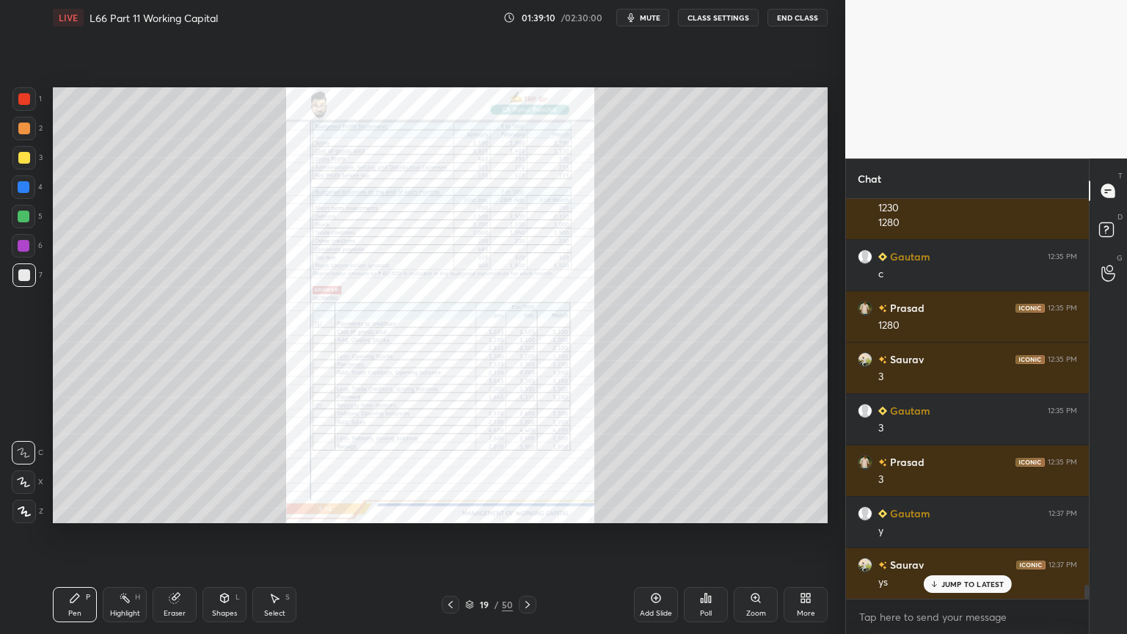
click at [450, 471] on icon at bounding box center [451, 605] width 12 height 12
click at [763, 471] on div "Zoom" at bounding box center [756, 604] width 44 height 35
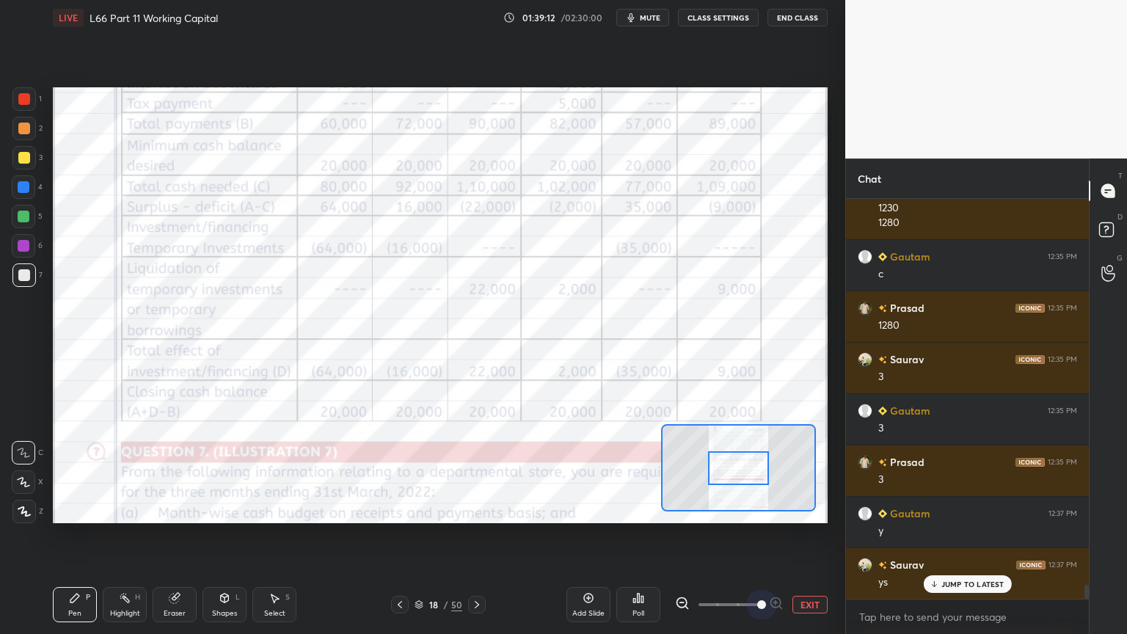
click at [765, 471] on span at bounding box center [761, 604] width 9 height 9
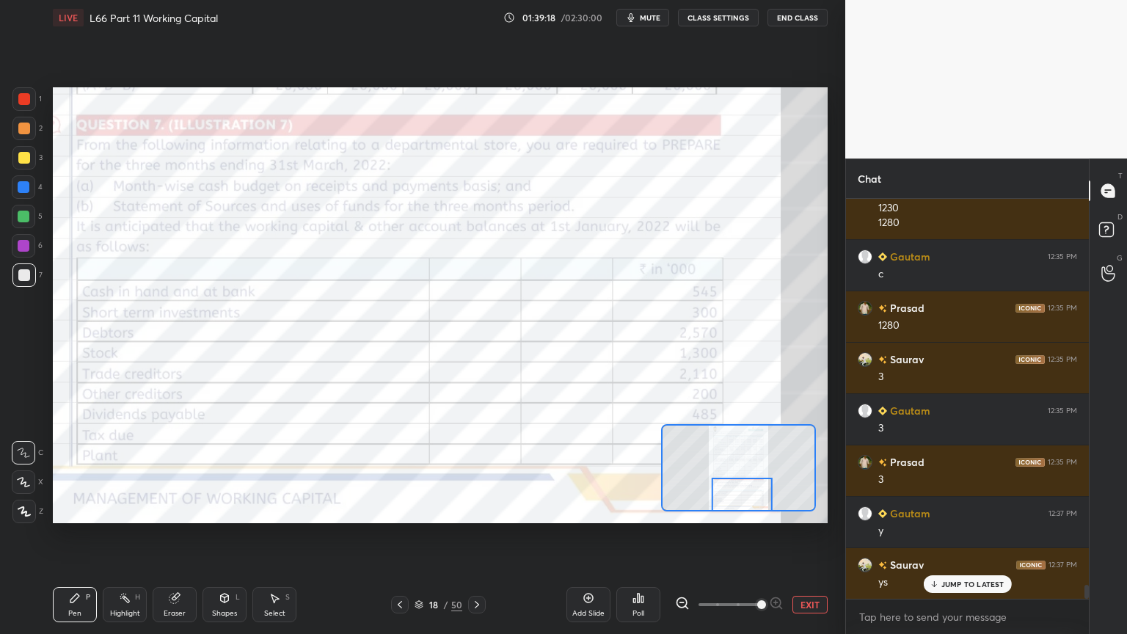
click at [479, 471] on icon at bounding box center [477, 605] width 12 height 12
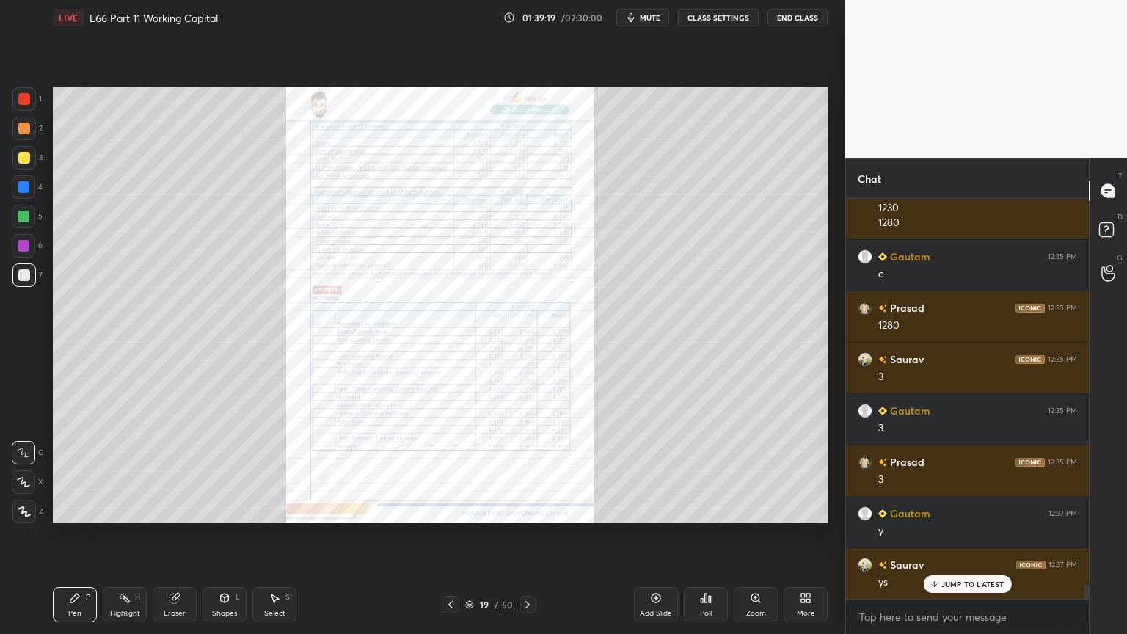
click at [528, 471] on icon at bounding box center [528, 605] width 12 height 12
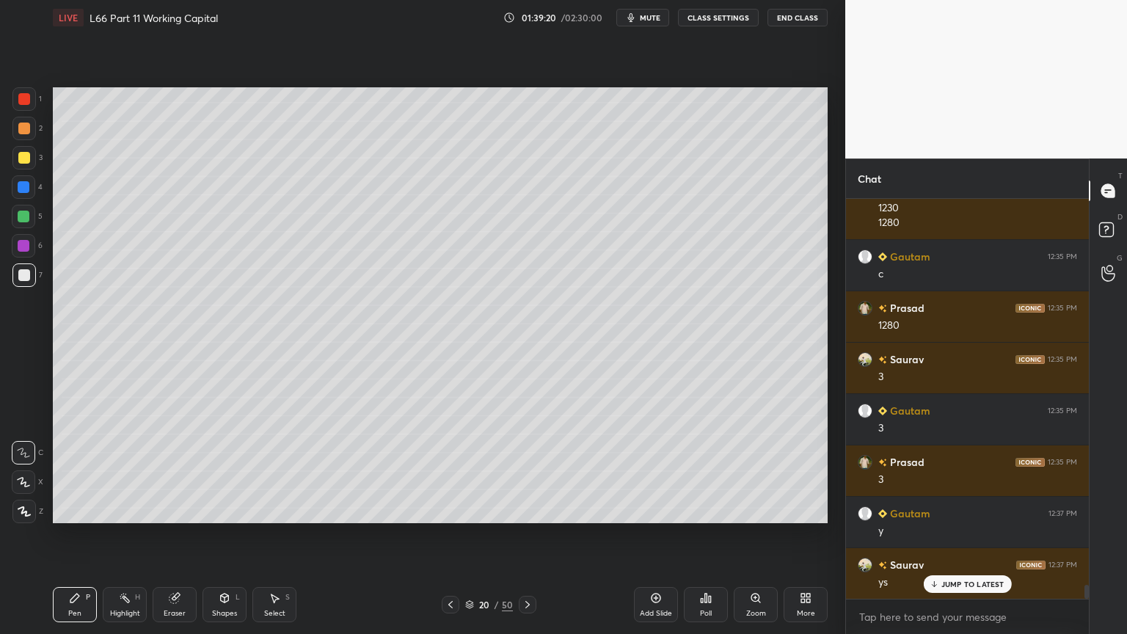
click at [528, 471] on icon at bounding box center [528, 605] width 12 height 12
click at [451, 471] on icon at bounding box center [451, 605] width 12 height 12
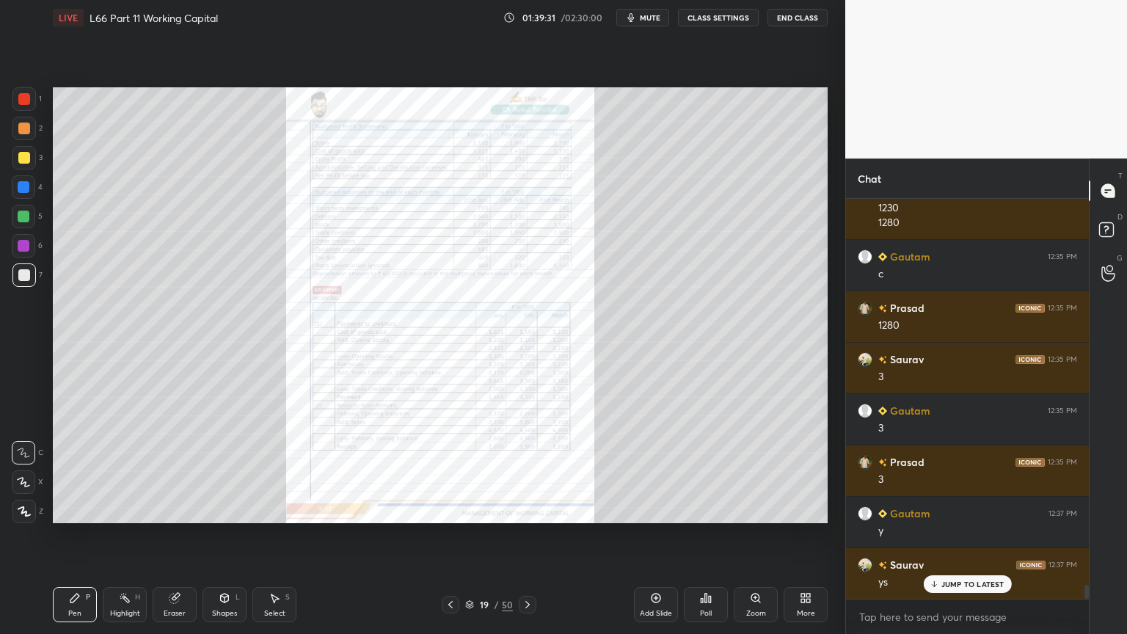
click at [760, 471] on icon at bounding box center [756, 598] width 12 height 12
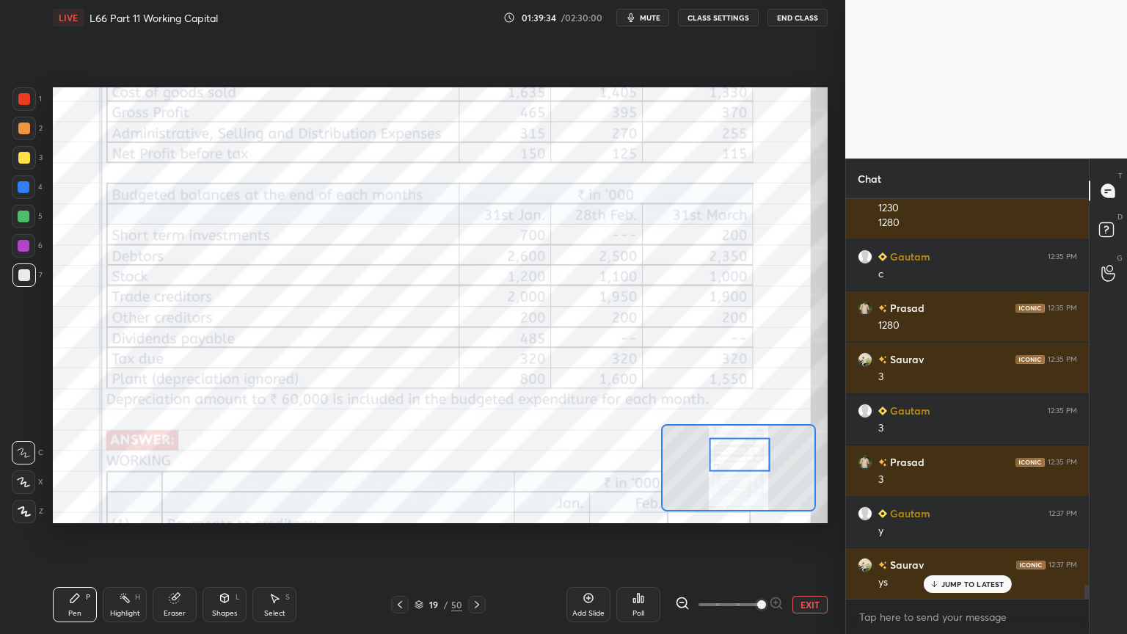
click at [32, 98] on div at bounding box center [23, 98] width 23 height 23
click at [174, 471] on div "Eraser" at bounding box center [175, 604] width 44 height 35
click at [29, 471] on span "Erase all" at bounding box center [23, 511] width 22 height 10
click at [91, 471] on div "Pen P Highlight H Eraser Shapes L Select S 19 / 50 Add Slide Poll EXIT" at bounding box center [440, 604] width 775 height 59
click at [481, 471] on icon at bounding box center [477, 605] width 12 height 12
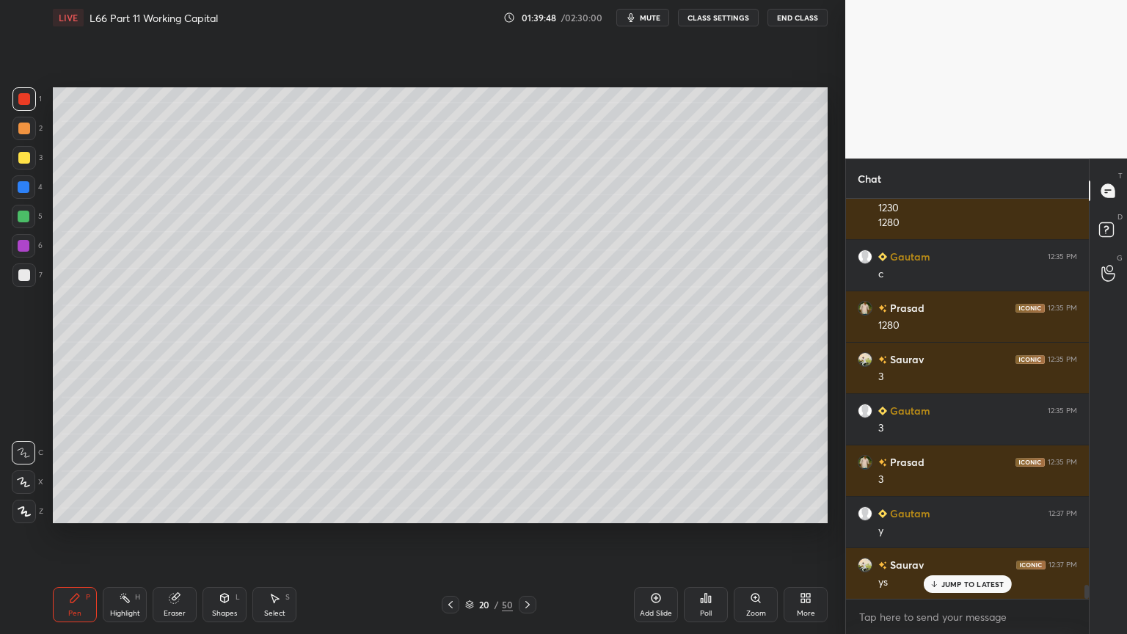
click at [450, 471] on icon at bounding box center [451, 605] width 12 height 12
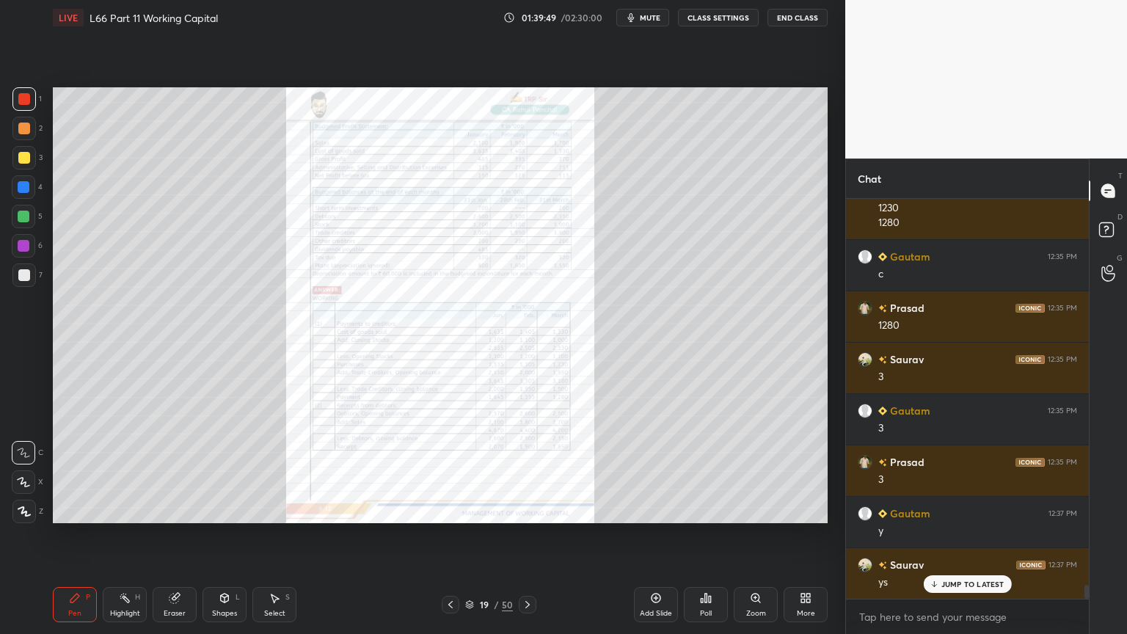
click at [452, 471] on icon at bounding box center [451, 605] width 12 height 12
click at [766, 471] on div "Zoom" at bounding box center [756, 604] width 44 height 35
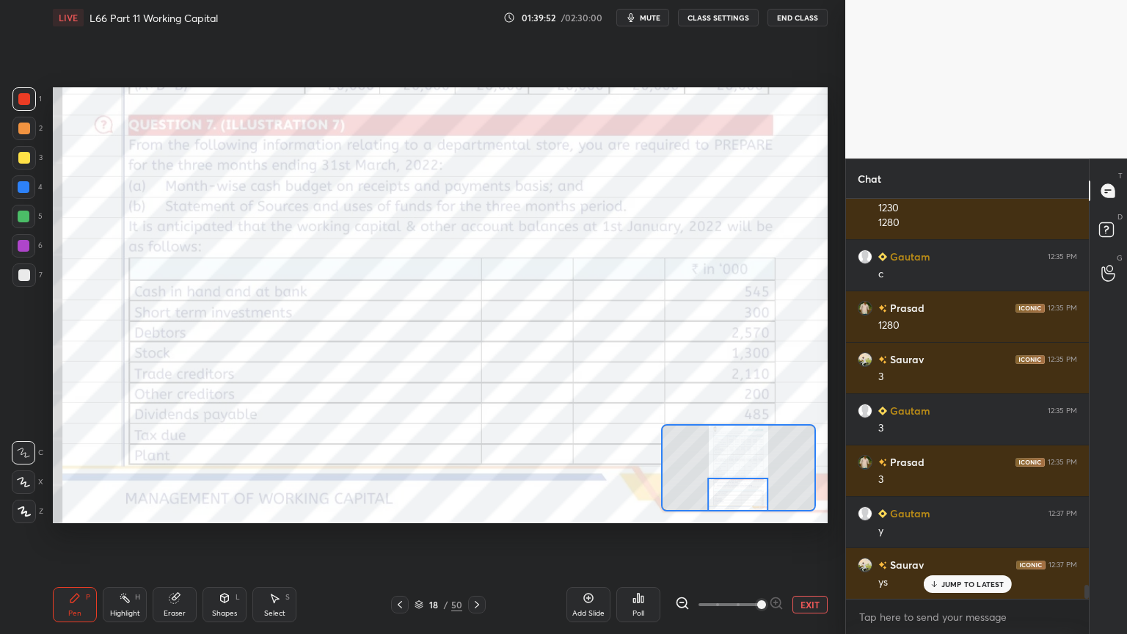
click at [70, 471] on icon at bounding box center [75, 598] width 12 height 12
click at [475, 471] on div "Pen P Highlight H Eraser Shapes L Select S 18 / 50 Add Slide Poll EXIT" at bounding box center [440, 604] width 775 height 59
click at [480, 471] on icon at bounding box center [477, 605] width 12 height 12
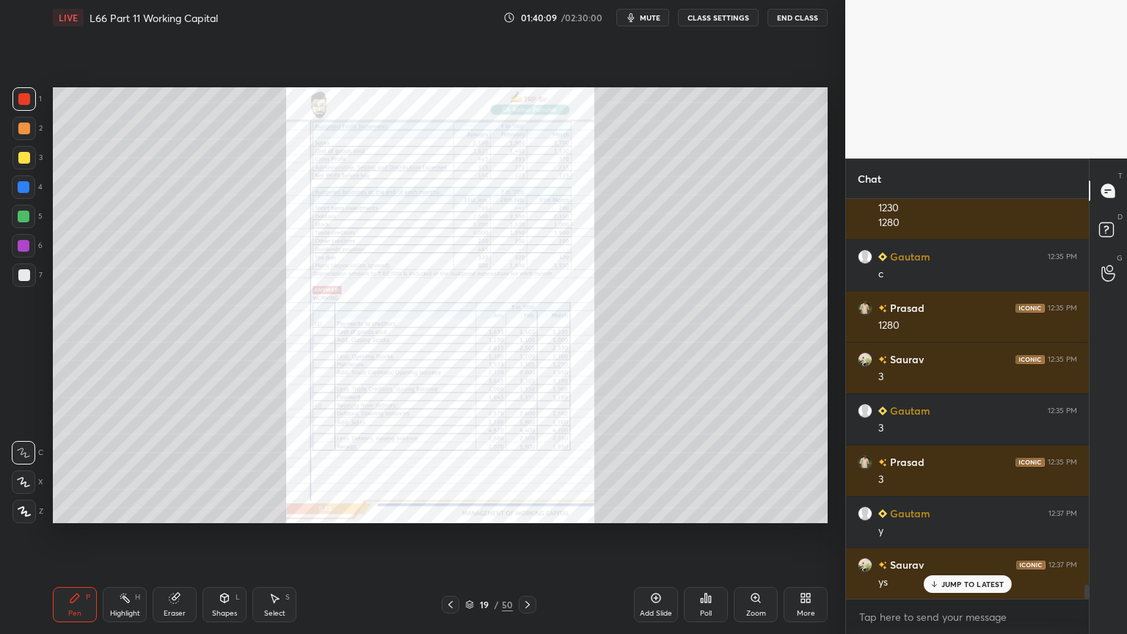
click at [532, 471] on icon at bounding box center [528, 605] width 12 height 12
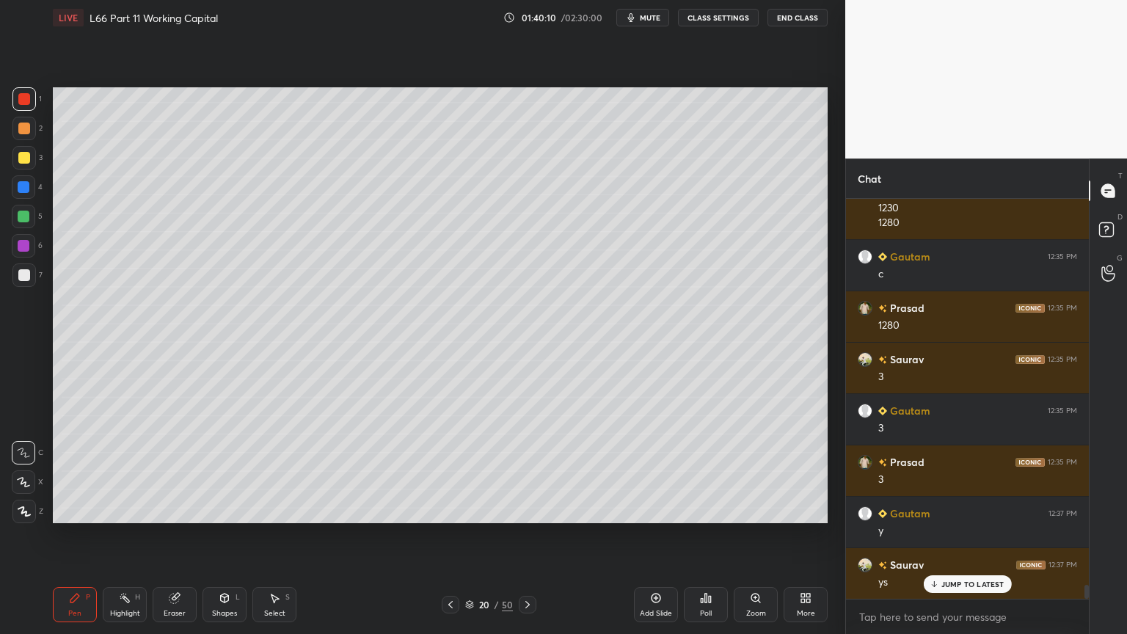
click at [530, 471] on icon at bounding box center [528, 605] width 12 height 12
click at [26, 279] on div at bounding box center [24, 275] width 12 height 12
click at [67, 471] on div "Pen P" at bounding box center [75, 604] width 44 height 35
click at [442, 471] on div at bounding box center [451, 605] width 18 height 18
click at [532, 471] on icon at bounding box center [528, 605] width 12 height 12
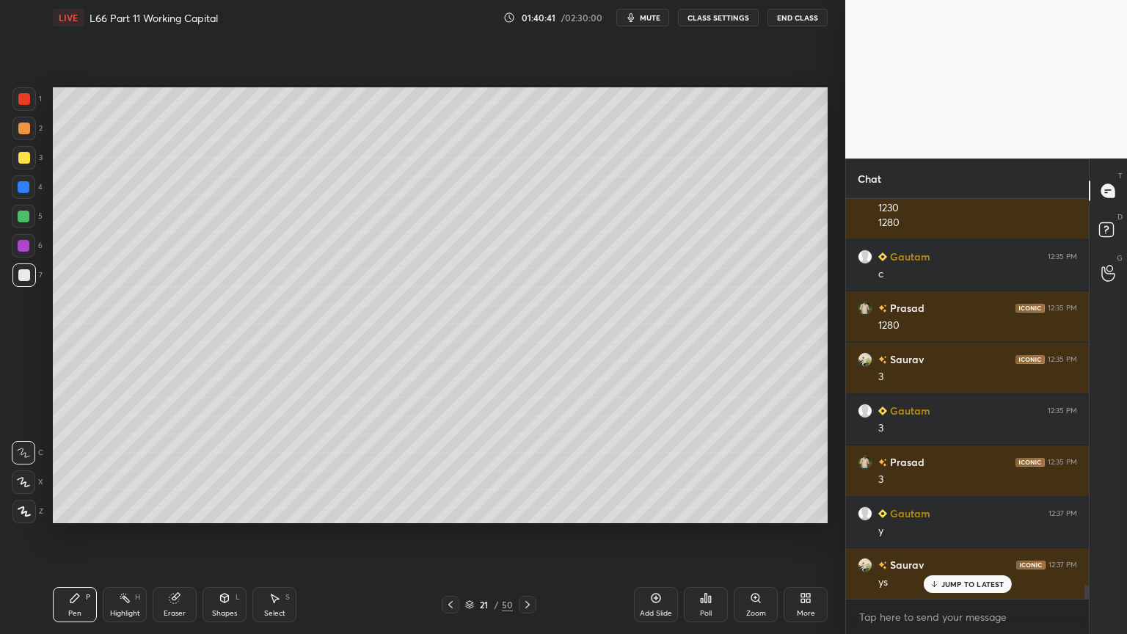
click at [445, 471] on icon at bounding box center [451, 605] width 12 height 12
click at [528, 471] on icon at bounding box center [528, 605] width 12 height 12
click at [452, 471] on icon at bounding box center [451, 605] width 12 height 12
click at [453, 471] on icon at bounding box center [451, 605] width 12 height 12
click at [455, 471] on icon at bounding box center [451, 605] width 12 height 12
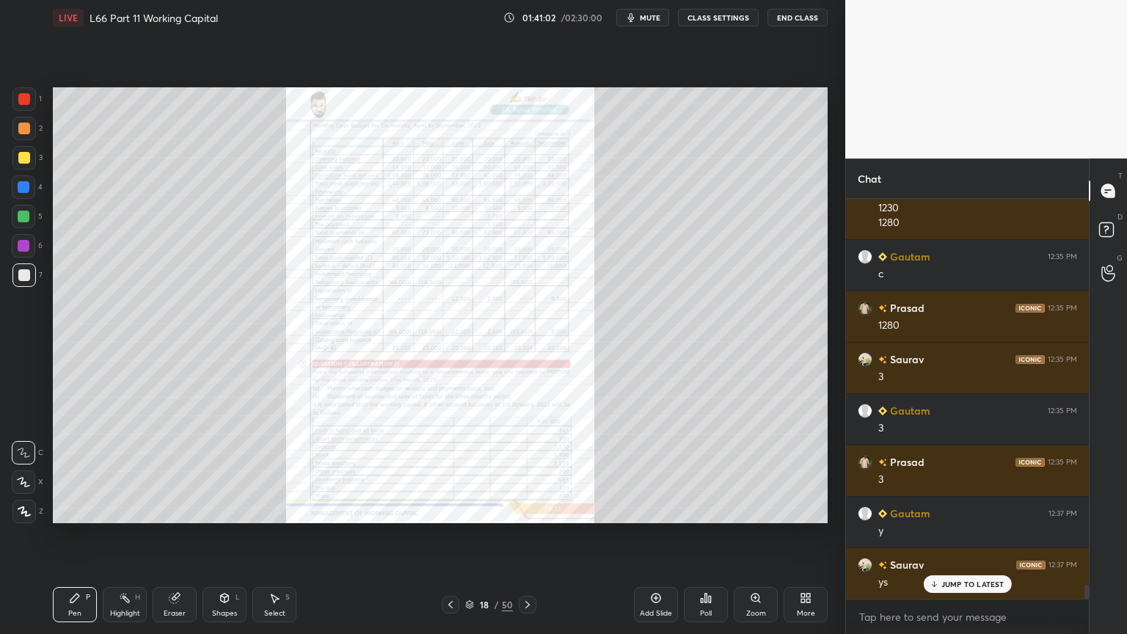
click at [762, 471] on div "Zoom" at bounding box center [756, 604] width 44 height 35
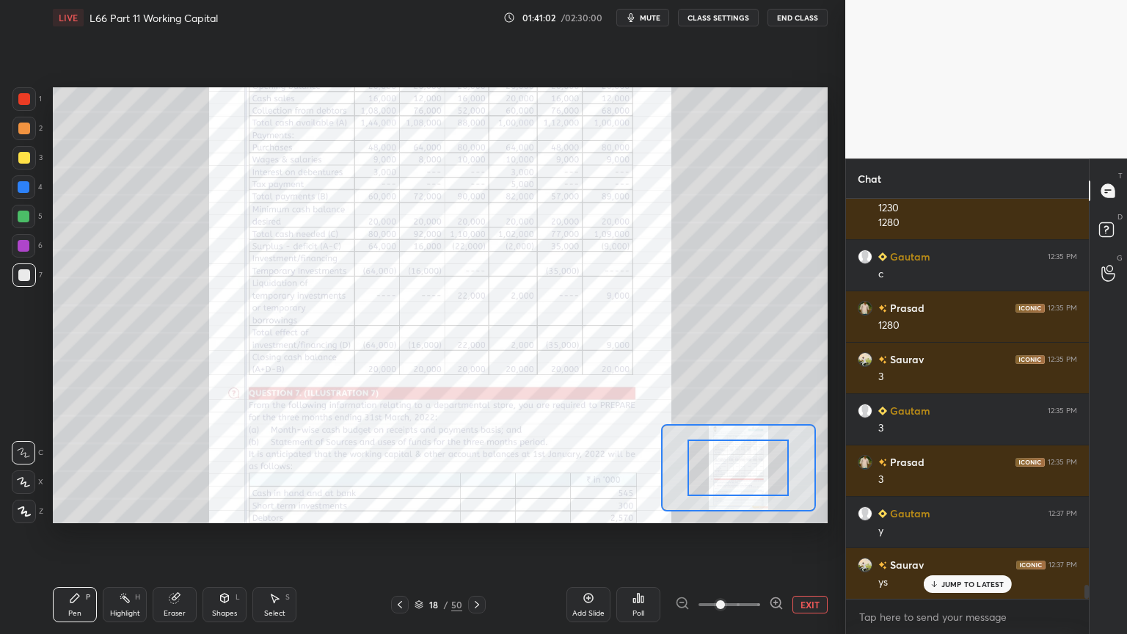
click at [725, 471] on span at bounding box center [720, 604] width 9 height 9
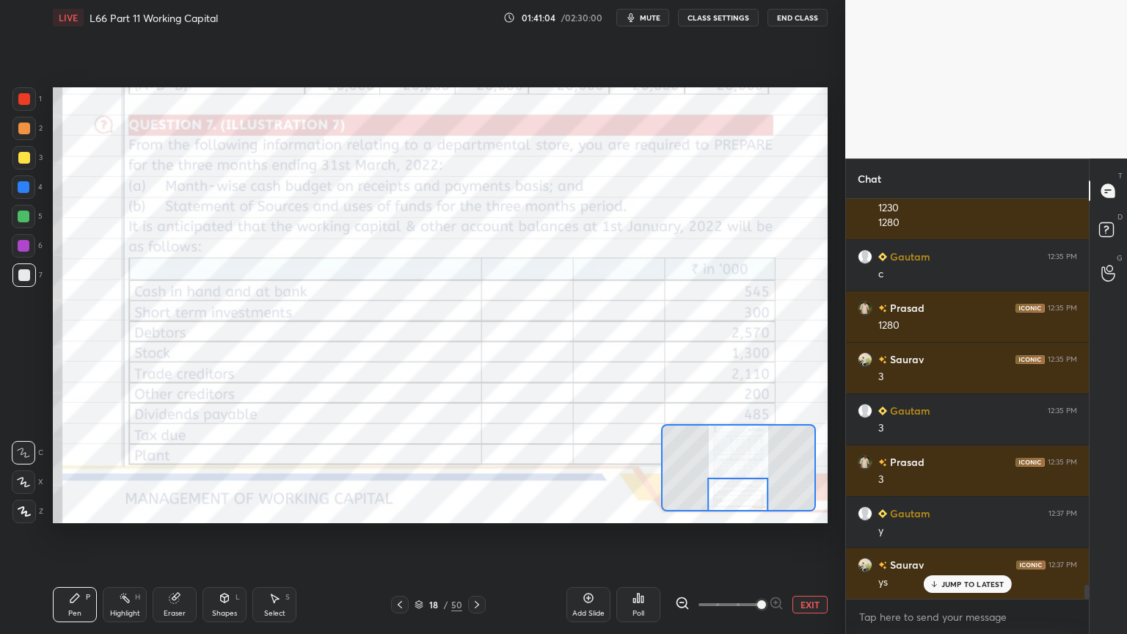
click at [23, 106] on div at bounding box center [23, 98] width 23 height 23
click at [173, 471] on icon at bounding box center [174, 598] width 10 height 10
click at [477, 471] on icon at bounding box center [477, 605] width 12 height 12
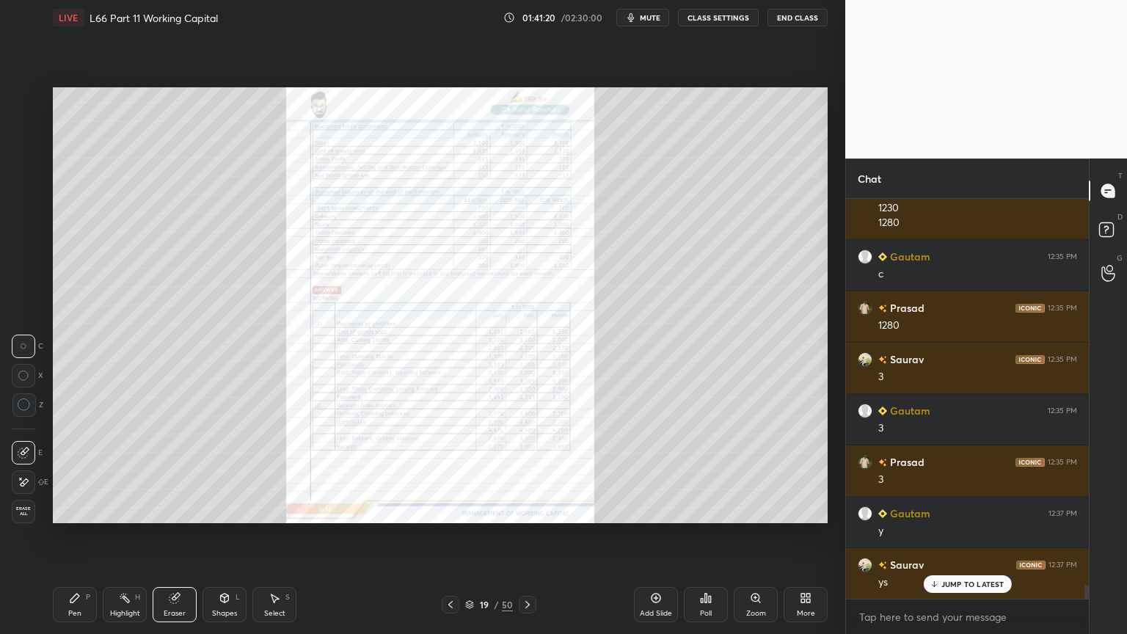
click at [529, 471] on icon at bounding box center [528, 605] width 12 height 12
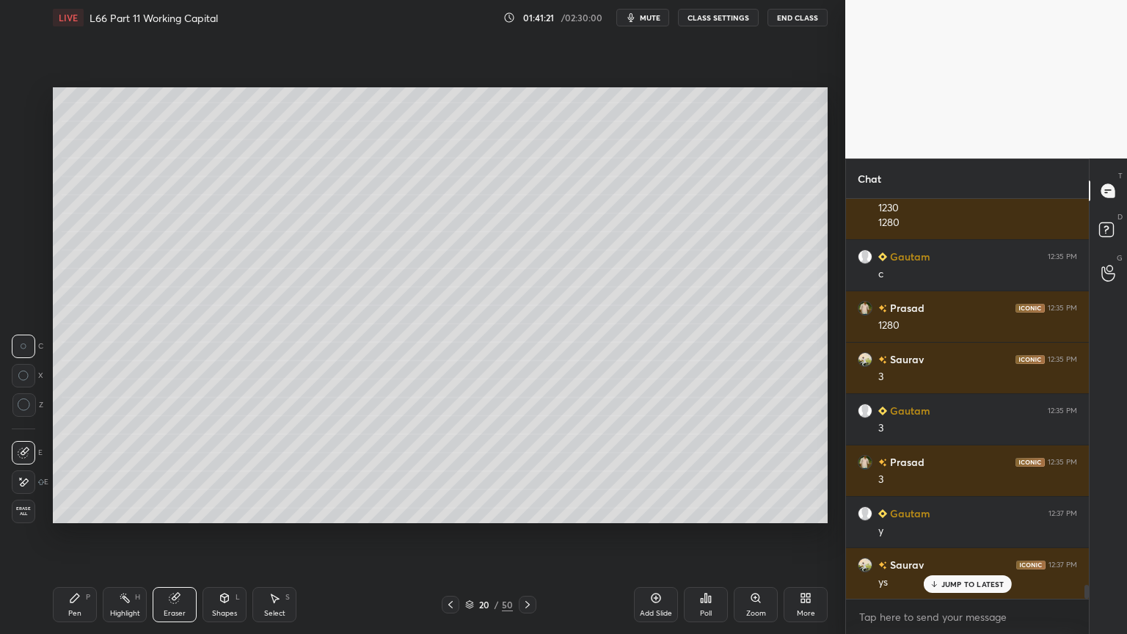
click at [522, 471] on icon at bounding box center [528, 605] width 12 height 12
click at [69, 471] on icon at bounding box center [75, 598] width 12 height 12
click at [21, 275] on div at bounding box center [24, 275] width 12 height 12
click at [442, 471] on div at bounding box center [451, 605] width 18 height 18
click at [532, 471] on icon at bounding box center [528, 605] width 12 height 12
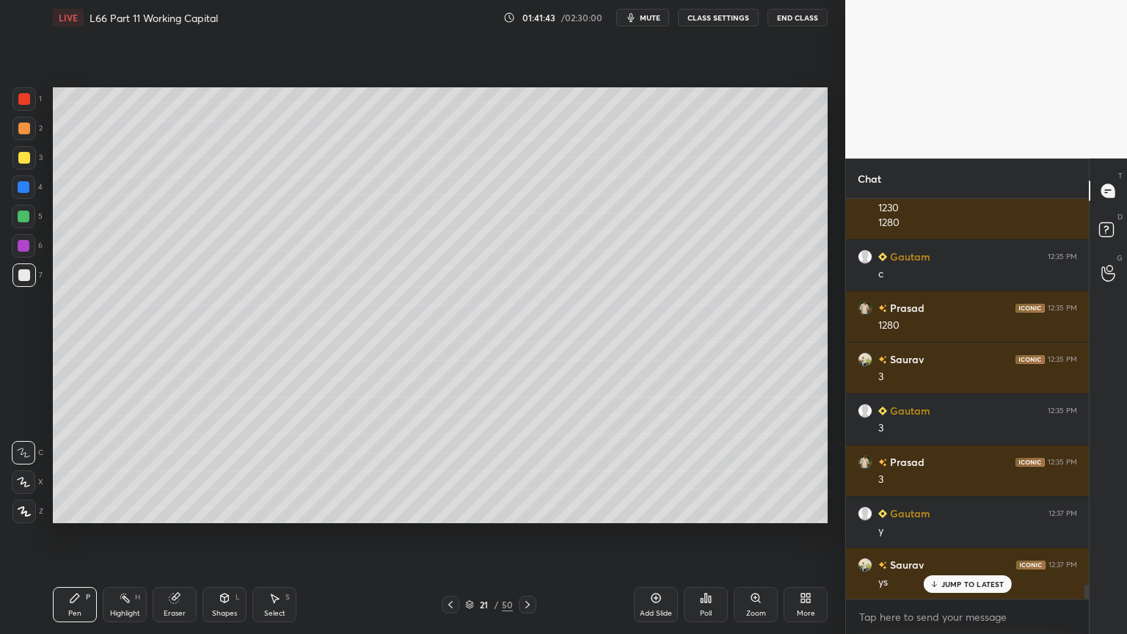
click at [447, 471] on icon at bounding box center [451, 605] width 12 height 12
click at [531, 471] on icon at bounding box center [528, 605] width 12 height 12
click at [450, 471] on icon at bounding box center [451, 605] width 12 height 12
click at [525, 471] on icon at bounding box center [528, 605] width 12 height 12
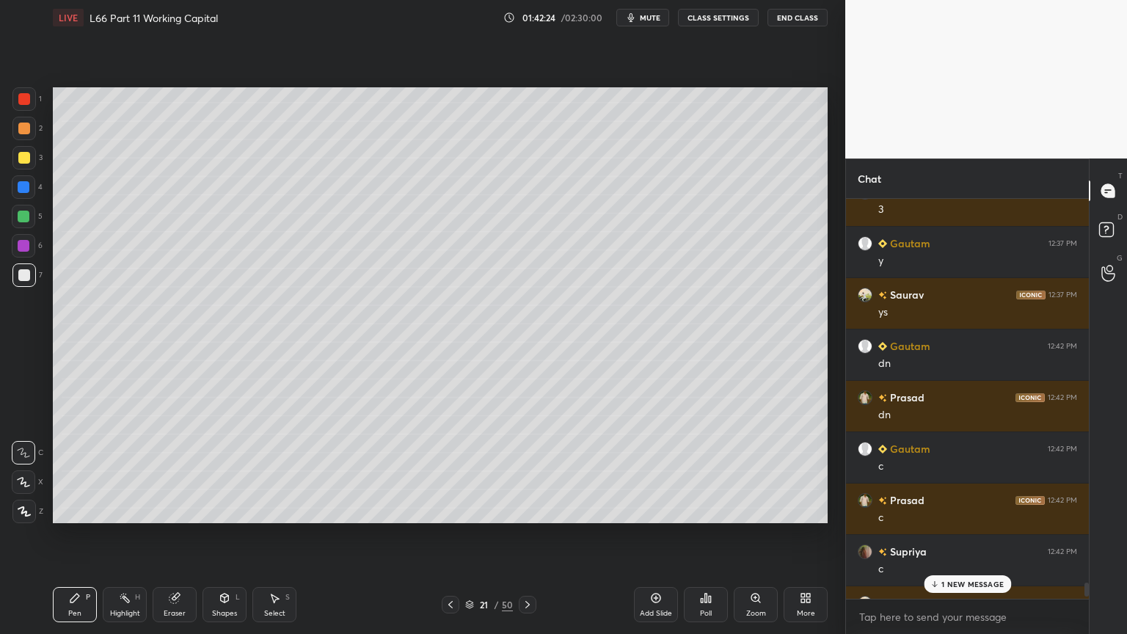
scroll to position [11375, 0]
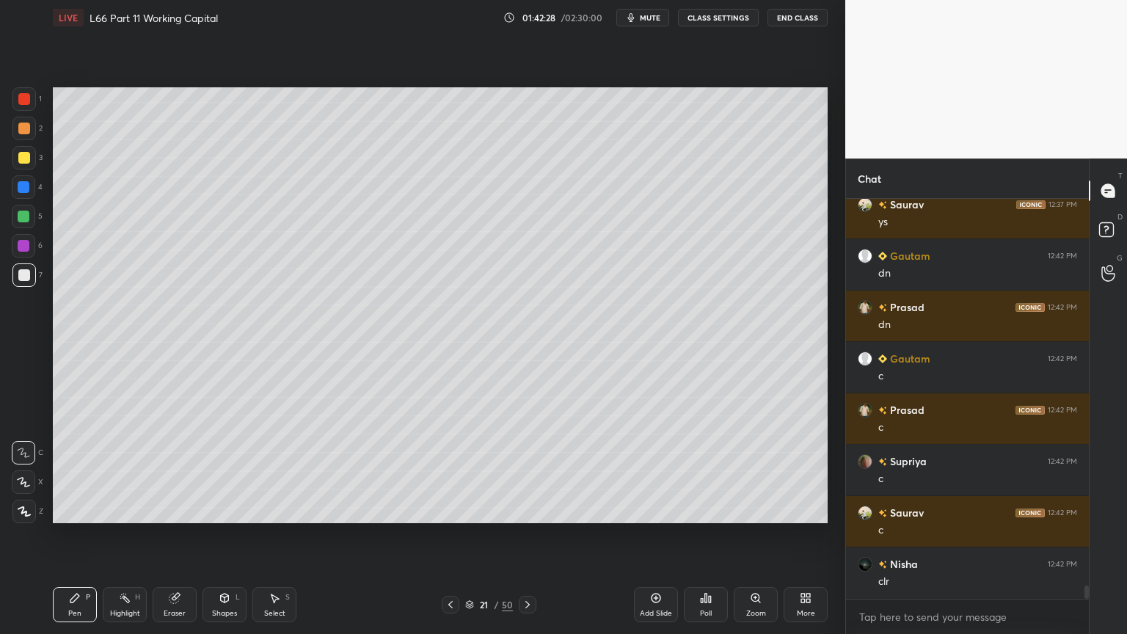
click at [453, 471] on div at bounding box center [451, 605] width 18 height 18
click at [453, 471] on icon at bounding box center [451, 605] width 12 height 12
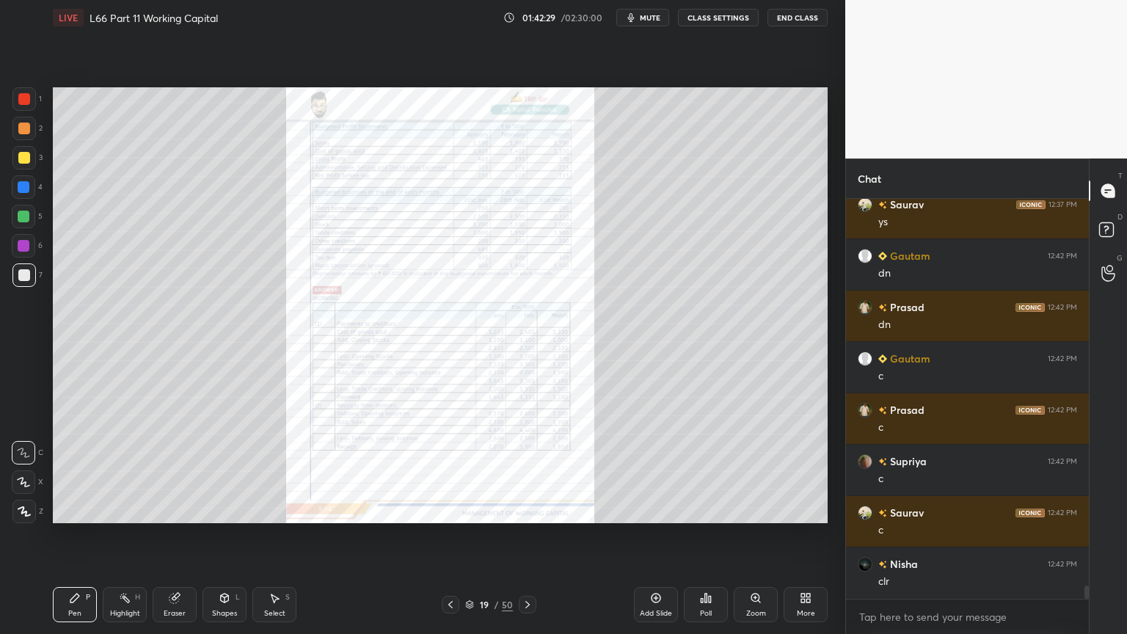
click at [442, 471] on div at bounding box center [451, 605] width 18 height 18
click at [746, 471] on div "Zoom" at bounding box center [756, 604] width 44 height 35
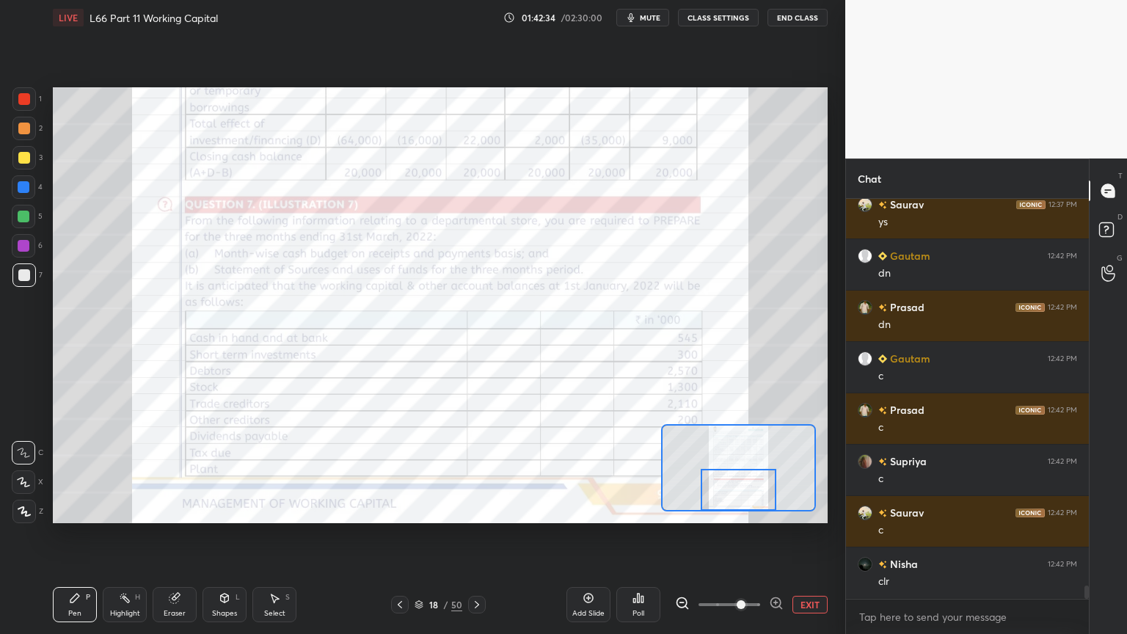
click at [23, 103] on div at bounding box center [24, 99] width 12 height 12
click at [475, 471] on icon at bounding box center [477, 605] width 12 height 12
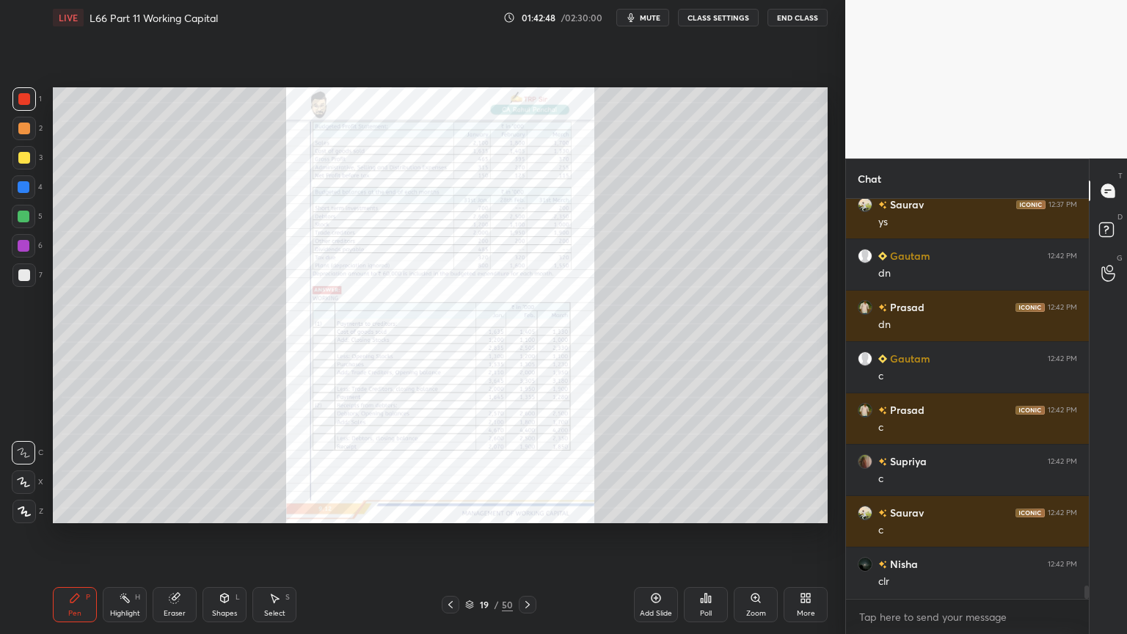
click at [762, 471] on div "Zoom" at bounding box center [756, 604] width 44 height 35
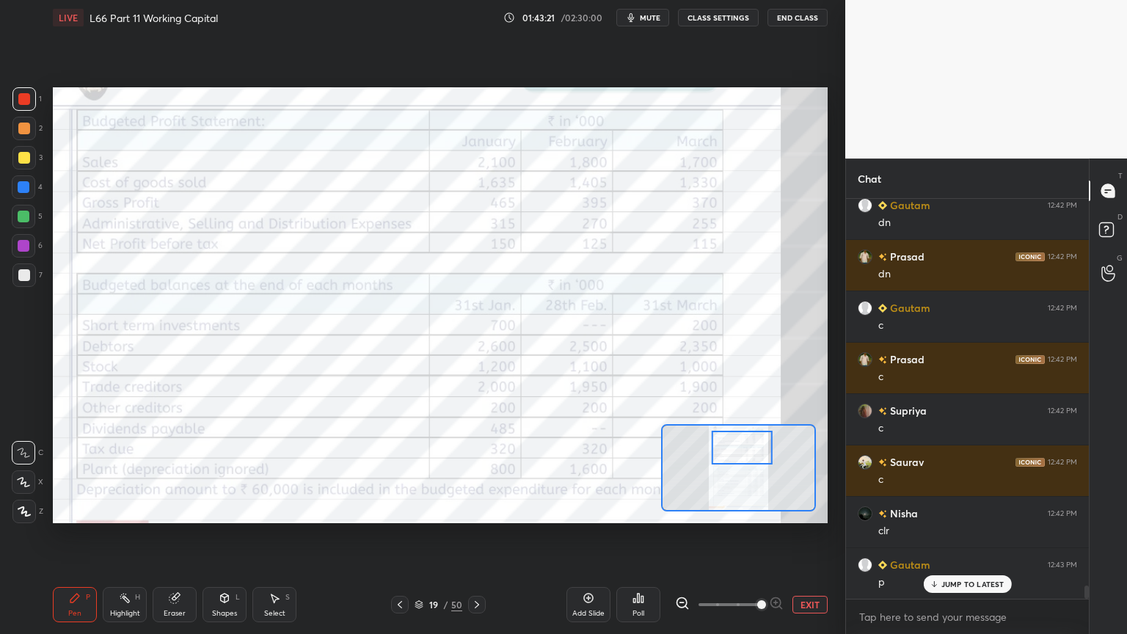
scroll to position [11441, 0]
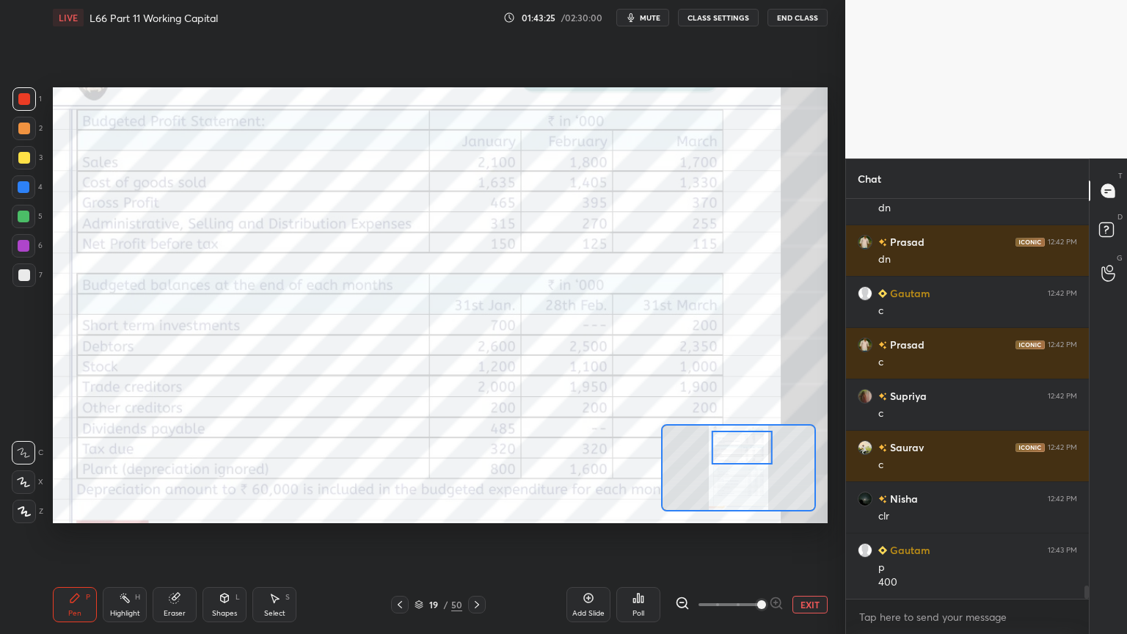
click at [29, 276] on div at bounding box center [23, 274] width 23 height 23
click at [471, 471] on icon at bounding box center [477, 605] width 12 height 12
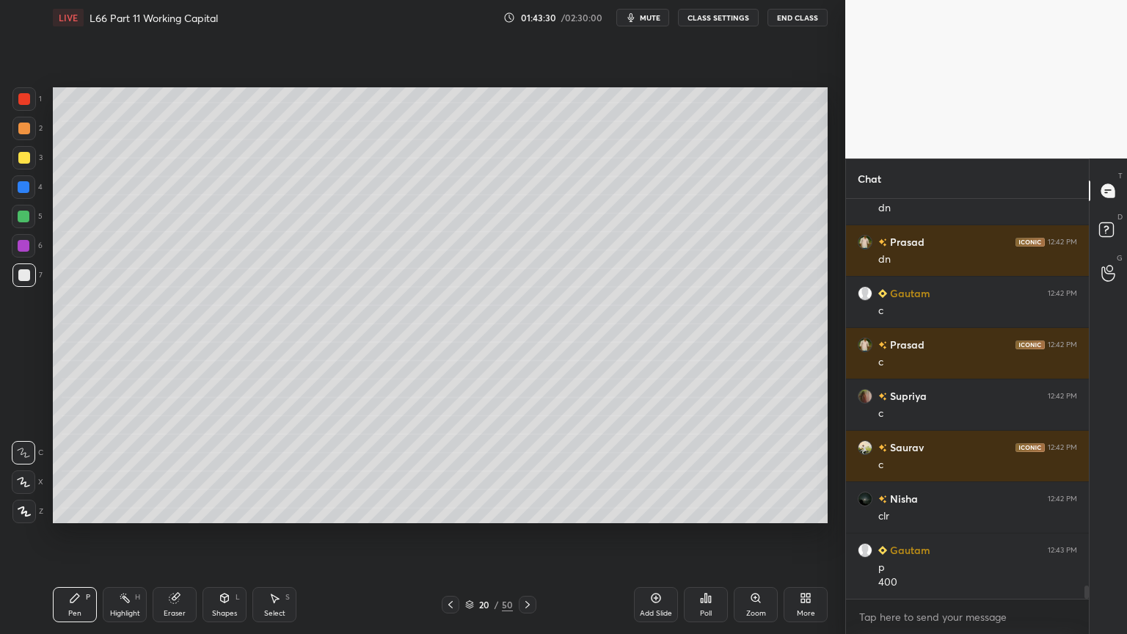
click at [529, 471] on icon at bounding box center [528, 605] width 12 height 12
click at [176, 471] on icon at bounding box center [174, 598] width 10 height 10
click at [64, 471] on div "Pen P" at bounding box center [75, 604] width 44 height 35
click at [451, 471] on icon at bounding box center [451, 605] width 12 height 12
click at [453, 471] on icon at bounding box center [451, 605] width 12 height 12
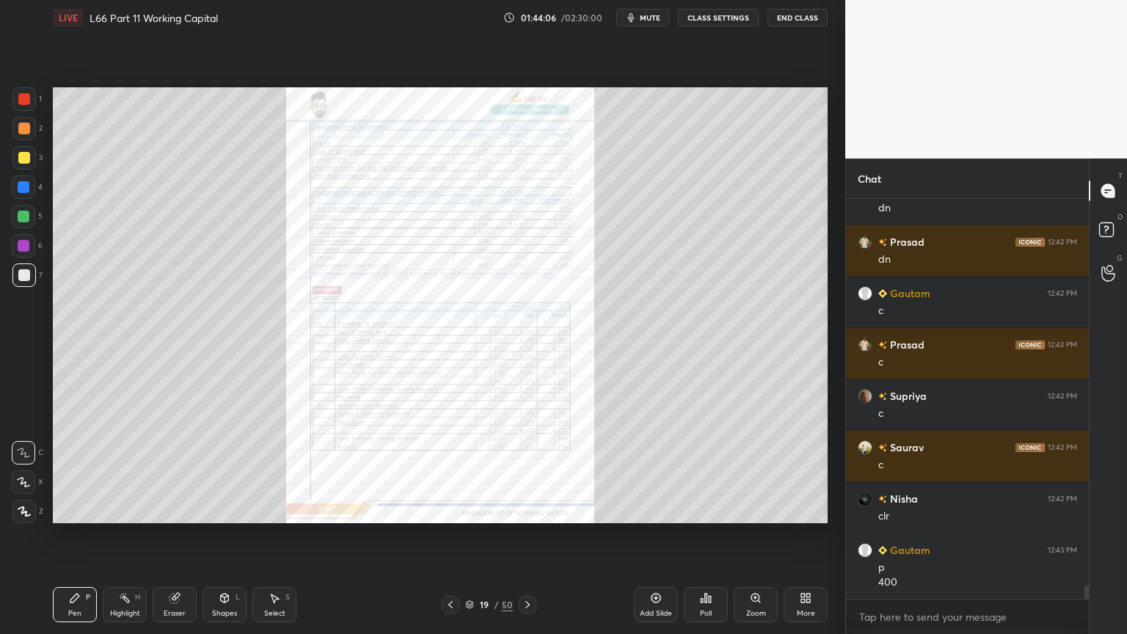
click at [178, 471] on icon at bounding box center [175, 598] width 12 height 12
click at [22, 471] on span "Erase all" at bounding box center [23, 511] width 22 height 10
click at [59, 471] on div "Pen P" at bounding box center [75, 604] width 44 height 35
click at [33, 103] on div at bounding box center [23, 98] width 23 height 23
click at [757, 471] on div "Zoom" at bounding box center [756, 604] width 44 height 35
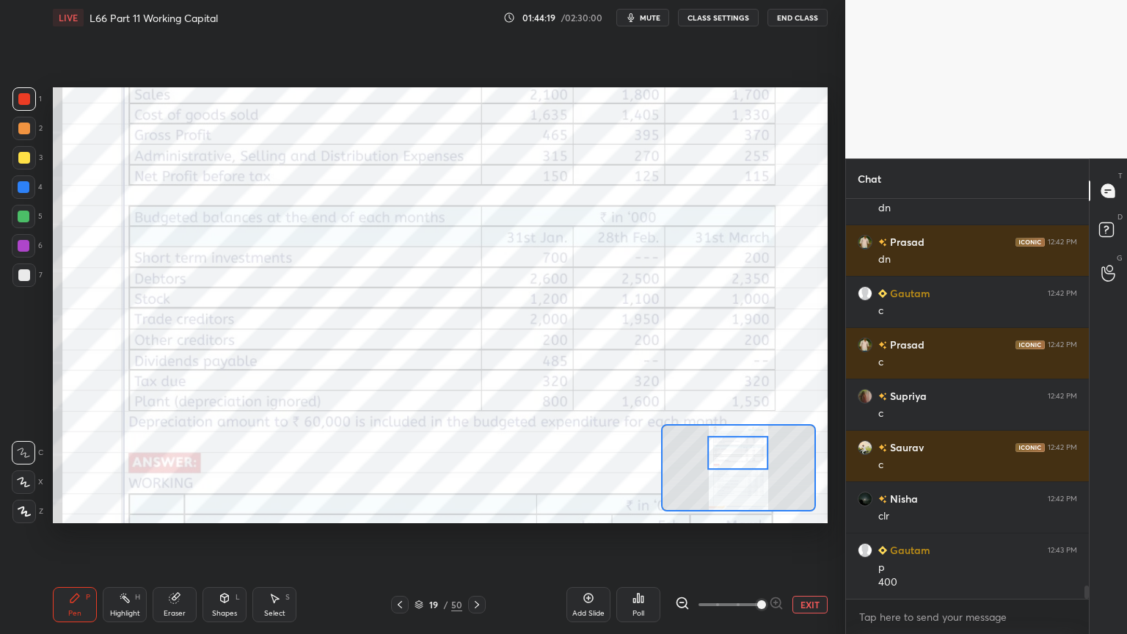
click at [26, 272] on div at bounding box center [24, 275] width 12 height 12
click at [73, 471] on div "Pen P" at bounding box center [75, 604] width 44 height 35
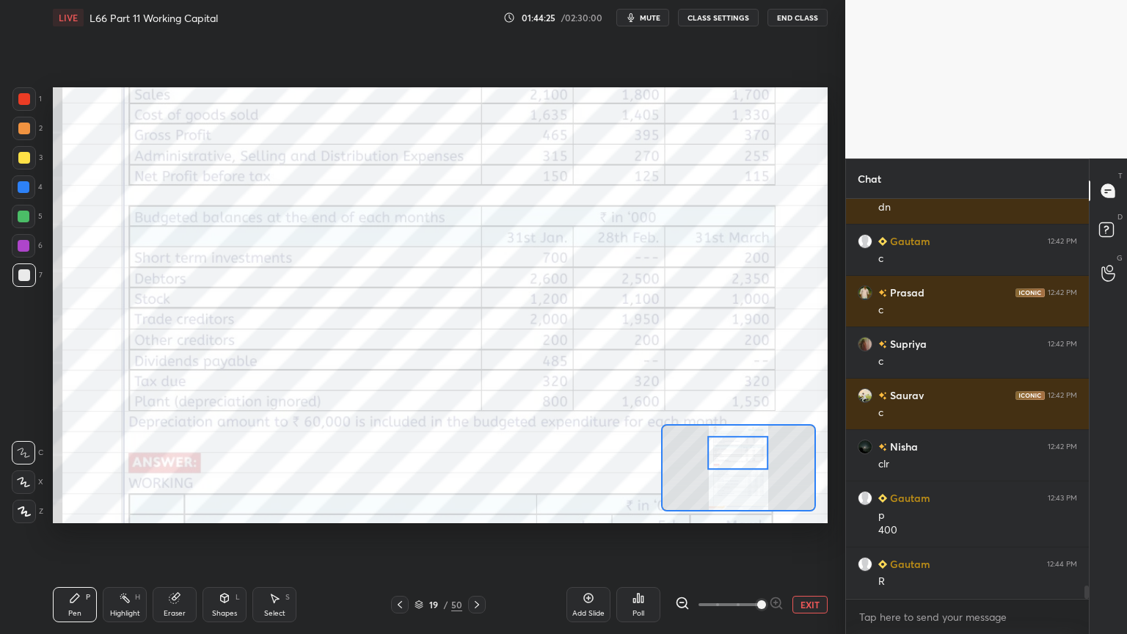
scroll to position [11507, 0]
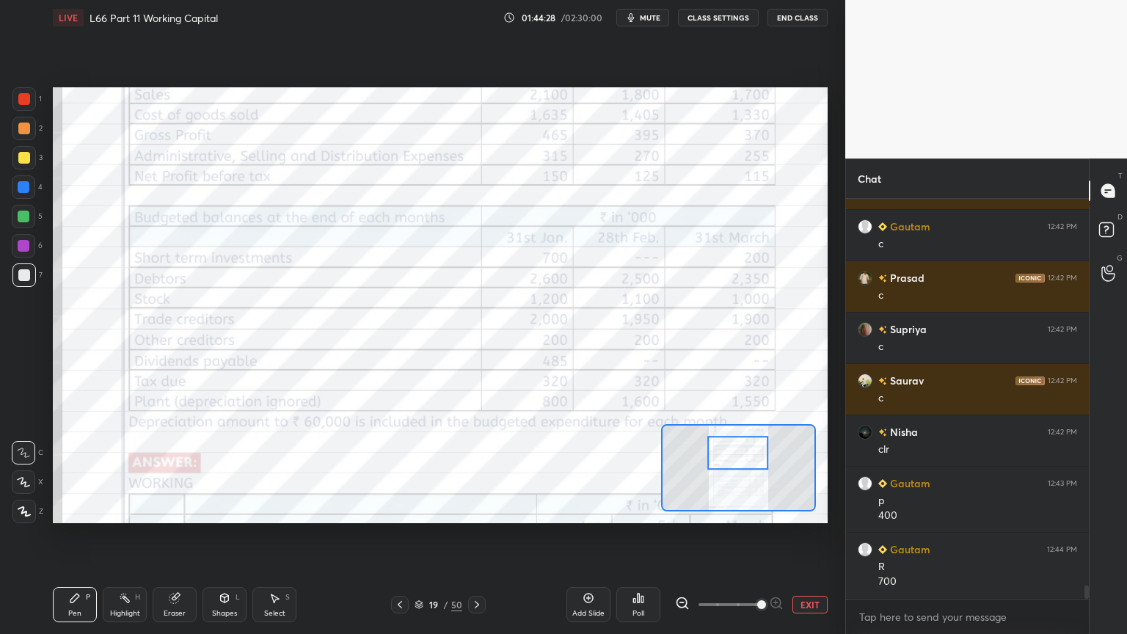
click at [478, 471] on icon at bounding box center [477, 605] width 12 height 12
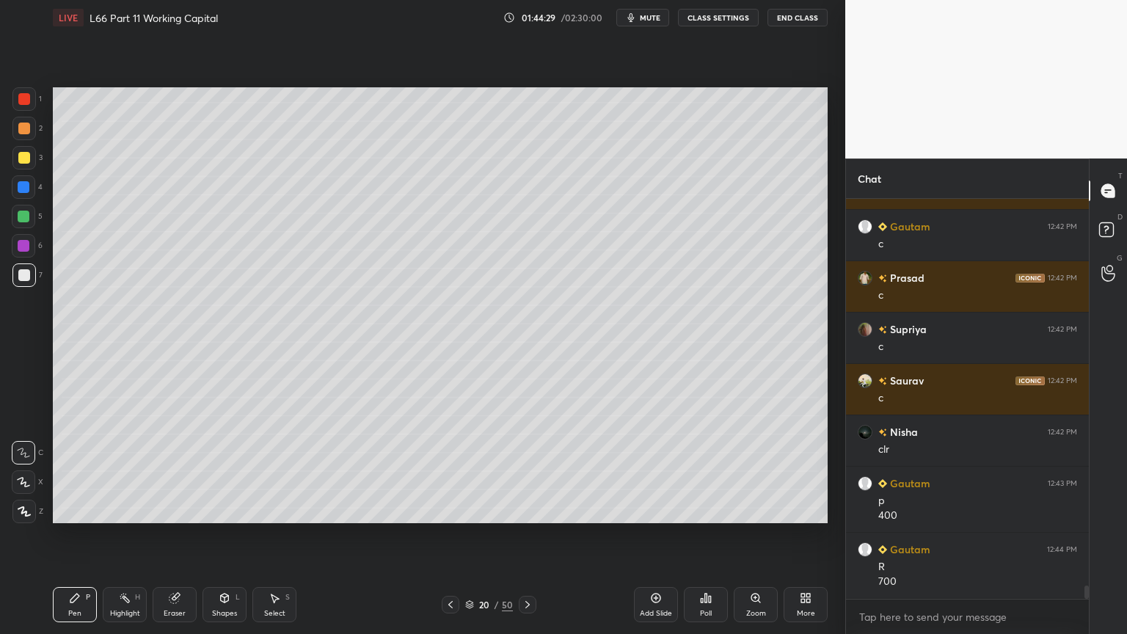
click at [529, 471] on icon at bounding box center [528, 605] width 12 height 12
click at [450, 471] on icon at bounding box center [451, 605] width 12 height 12
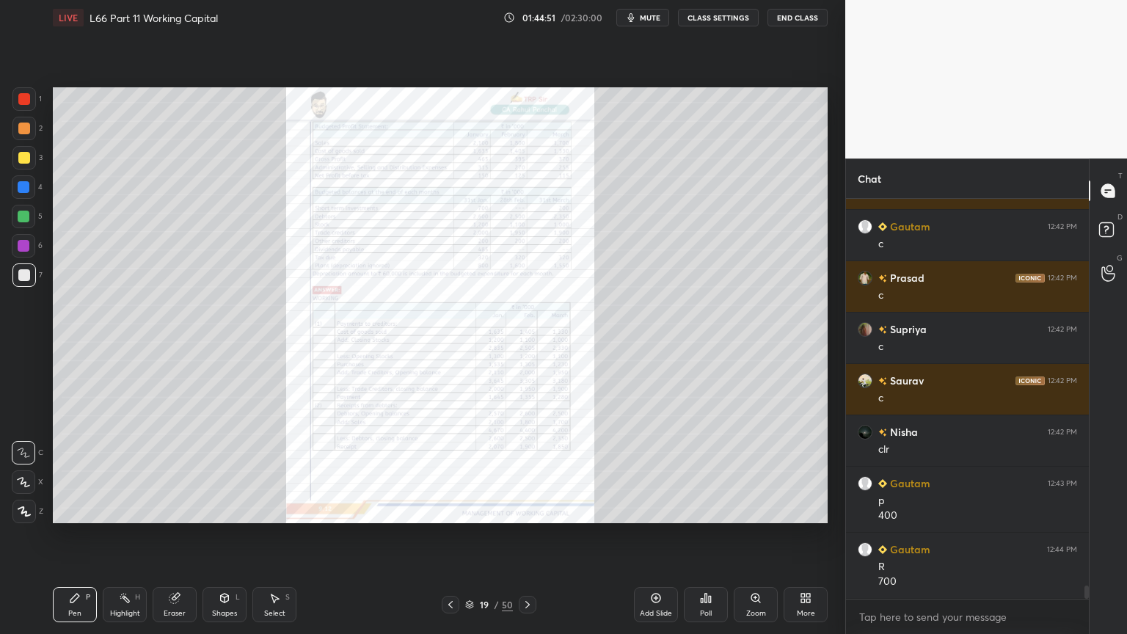
click at [757, 471] on icon at bounding box center [756, 598] width 12 height 12
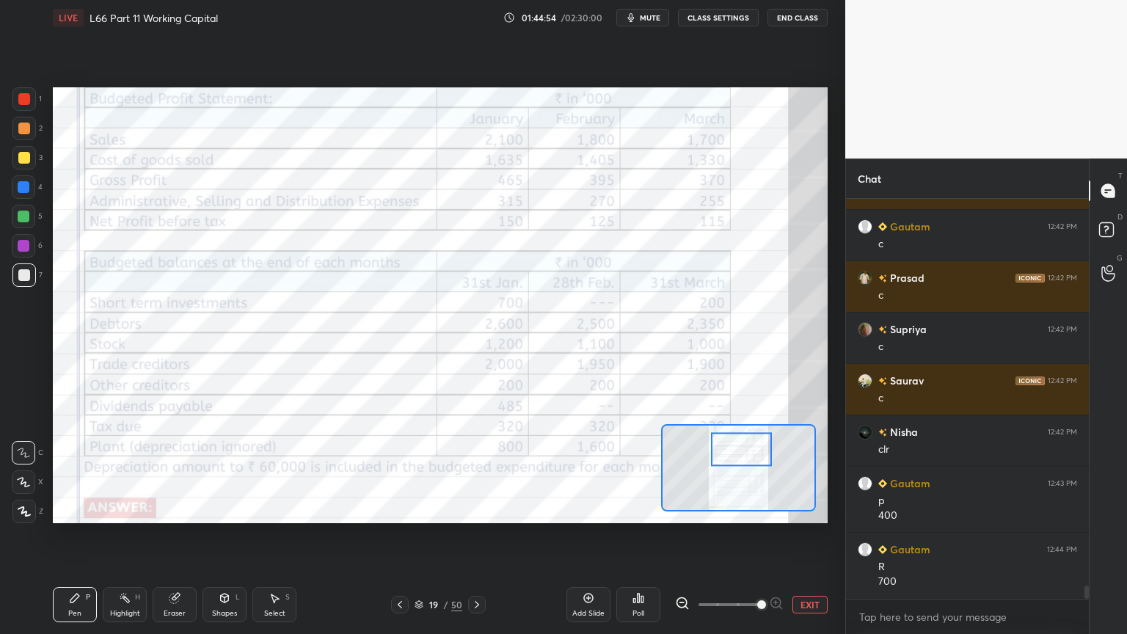
scroll to position [11522, 0]
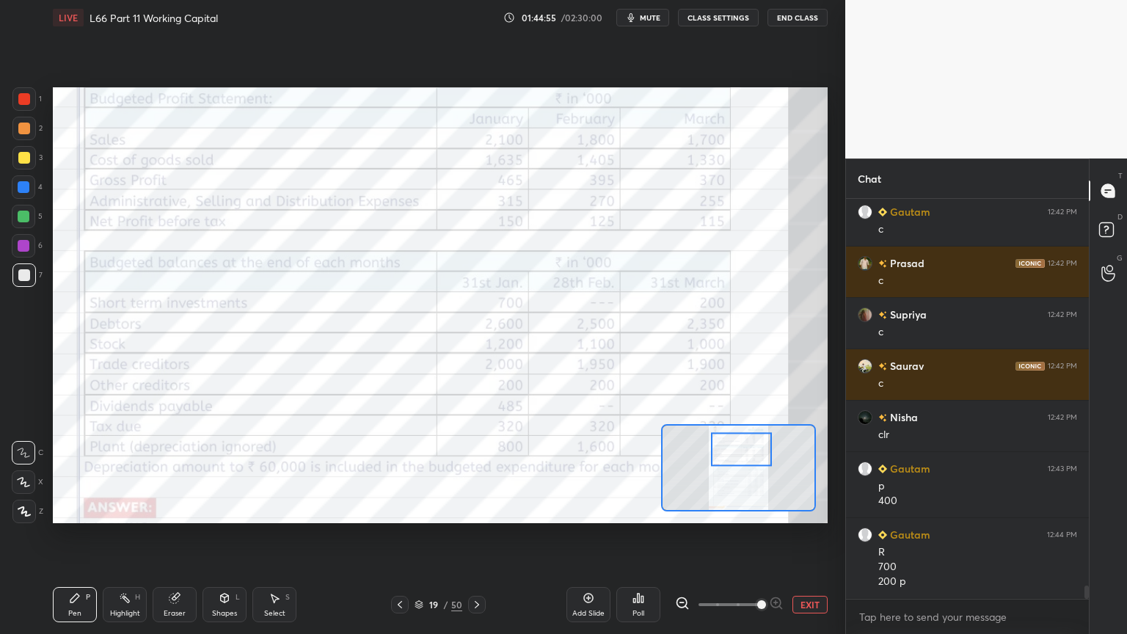
click at [482, 471] on div at bounding box center [477, 605] width 18 height 18
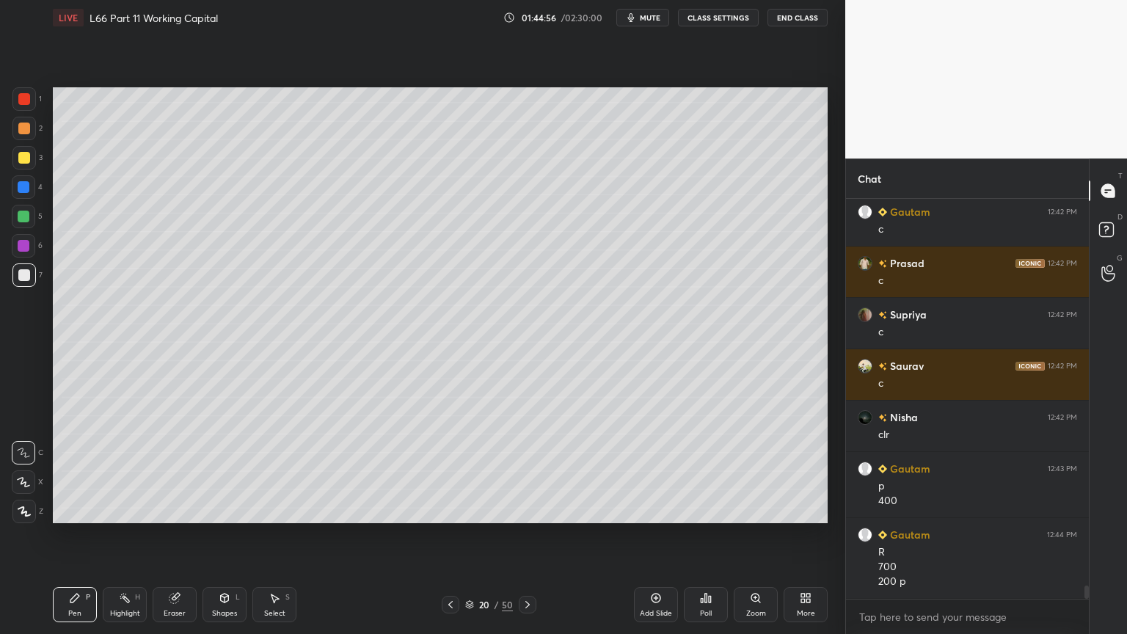
click at [527, 471] on icon at bounding box center [528, 605] width 12 height 12
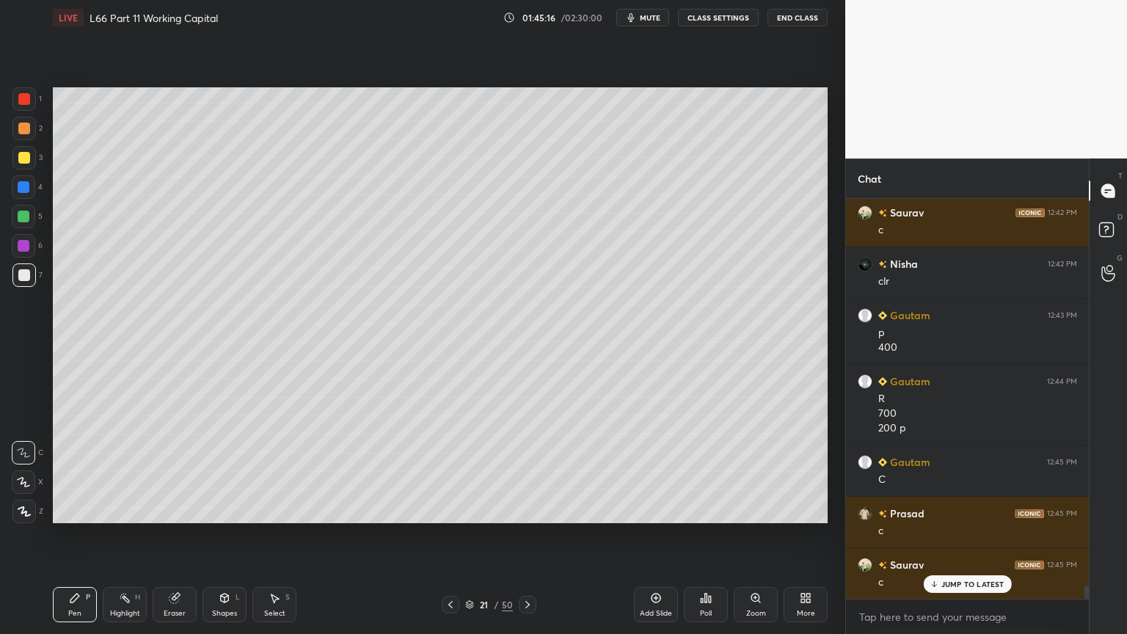
scroll to position [11728, 0]
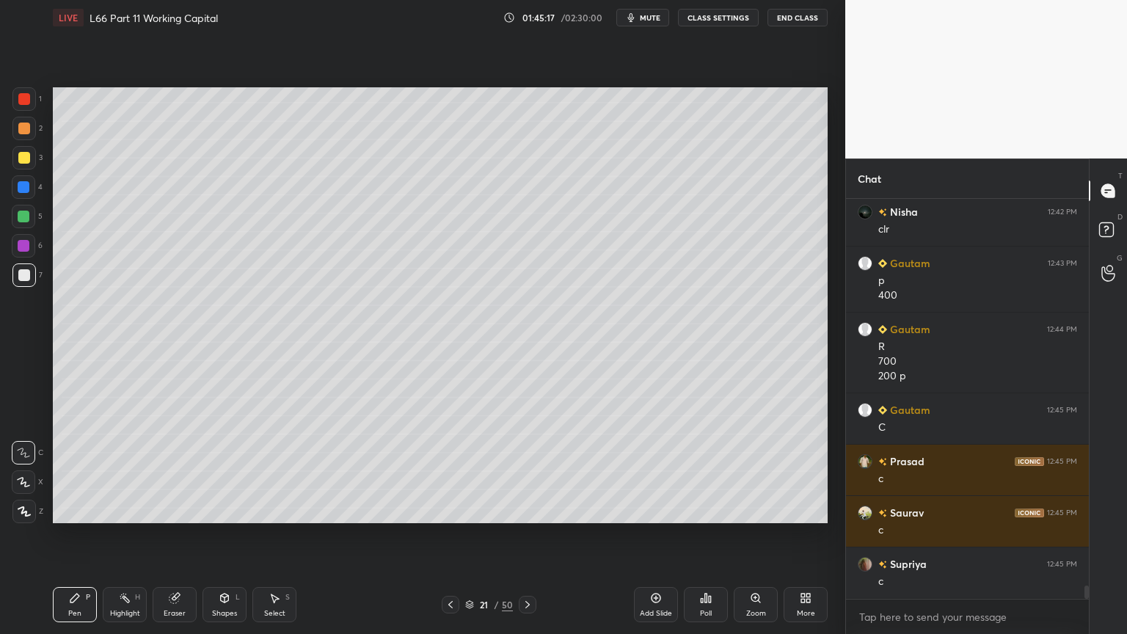
click at [449, 471] on icon at bounding box center [450, 604] width 4 height 7
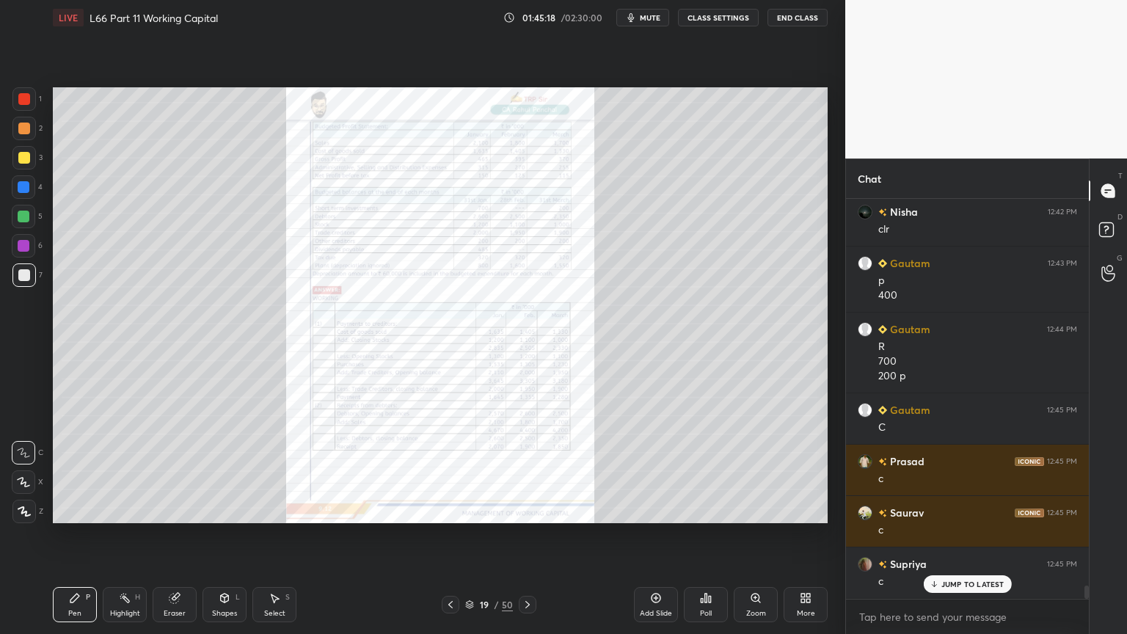
scroll to position [11778, 0]
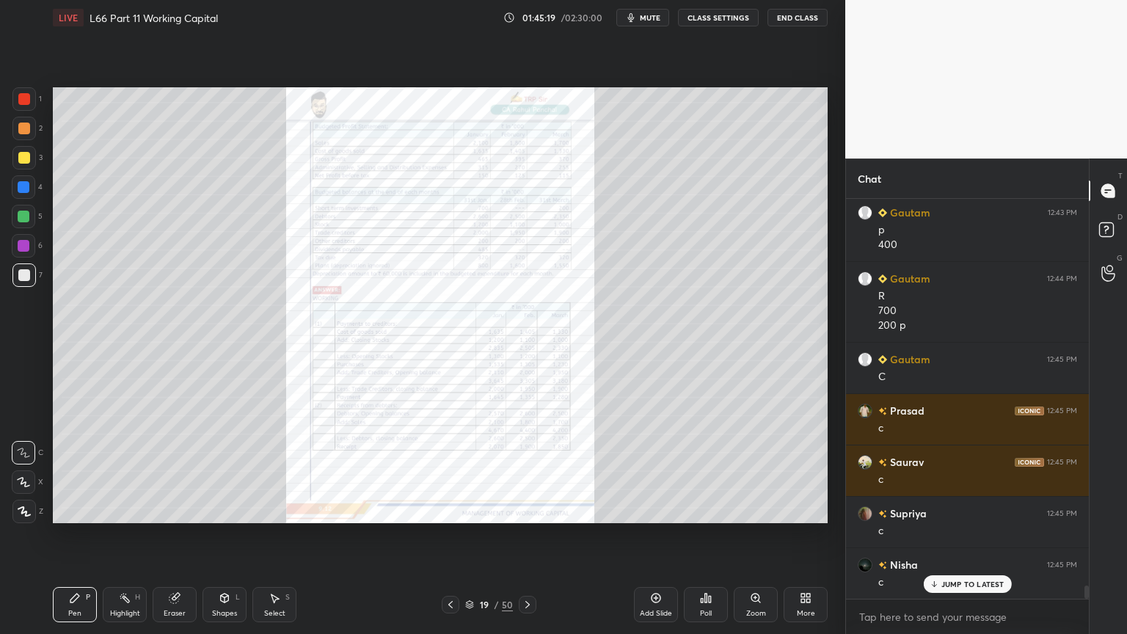
click at [449, 471] on icon at bounding box center [451, 605] width 12 height 12
click at [746, 471] on div "Zoom" at bounding box center [756, 604] width 44 height 35
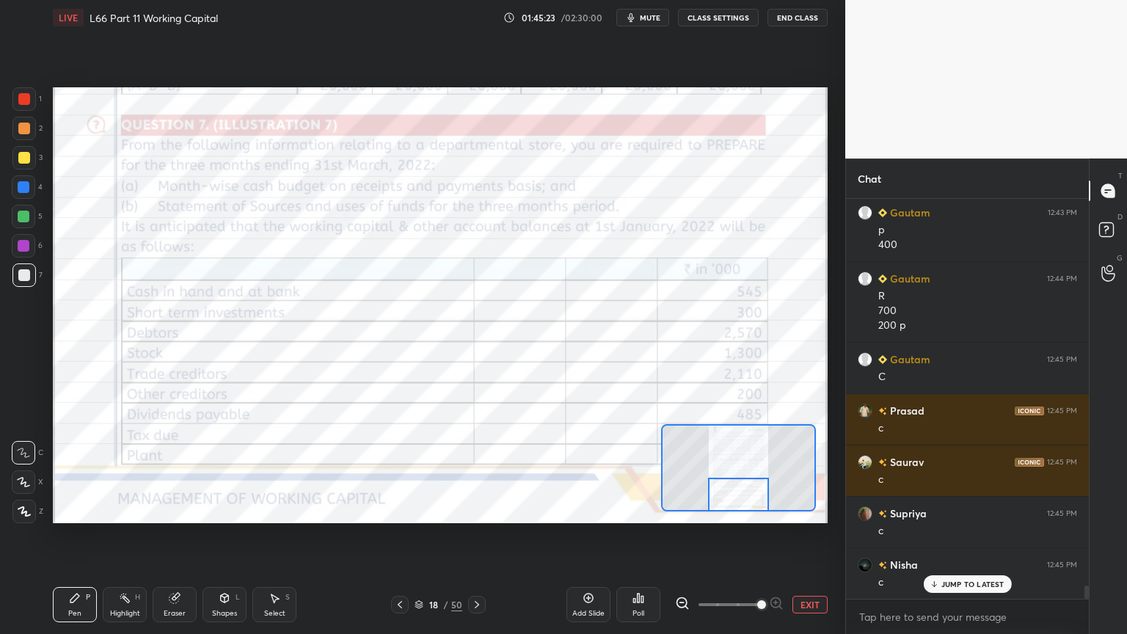
click at [33, 95] on div at bounding box center [23, 98] width 23 height 23
click at [480, 471] on icon at bounding box center [477, 605] width 12 height 12
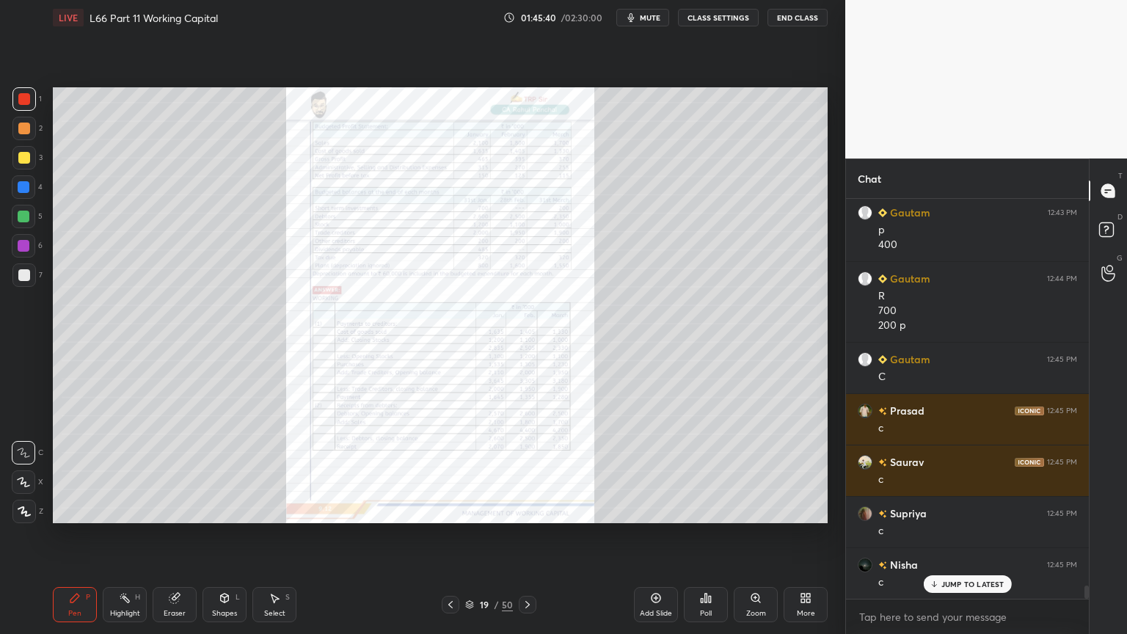
click at [745, 471] on div "Zoom" at bounding box center [756, 604] width 44 height 35
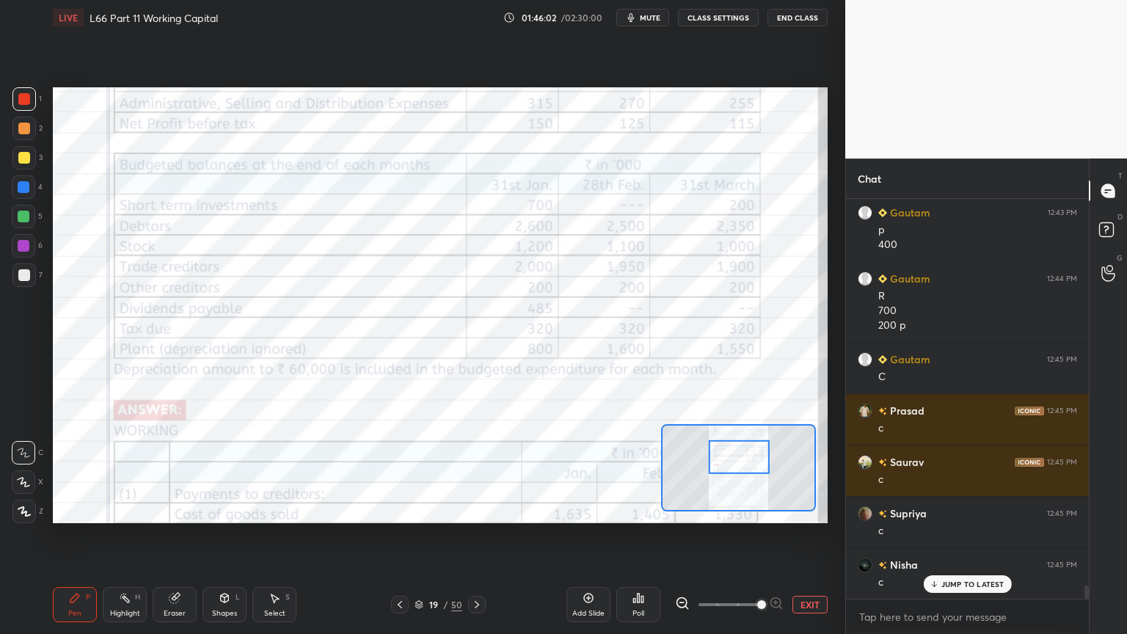
click at [400, 471] on icon at bounding box center [400, 605] width 12 height 12
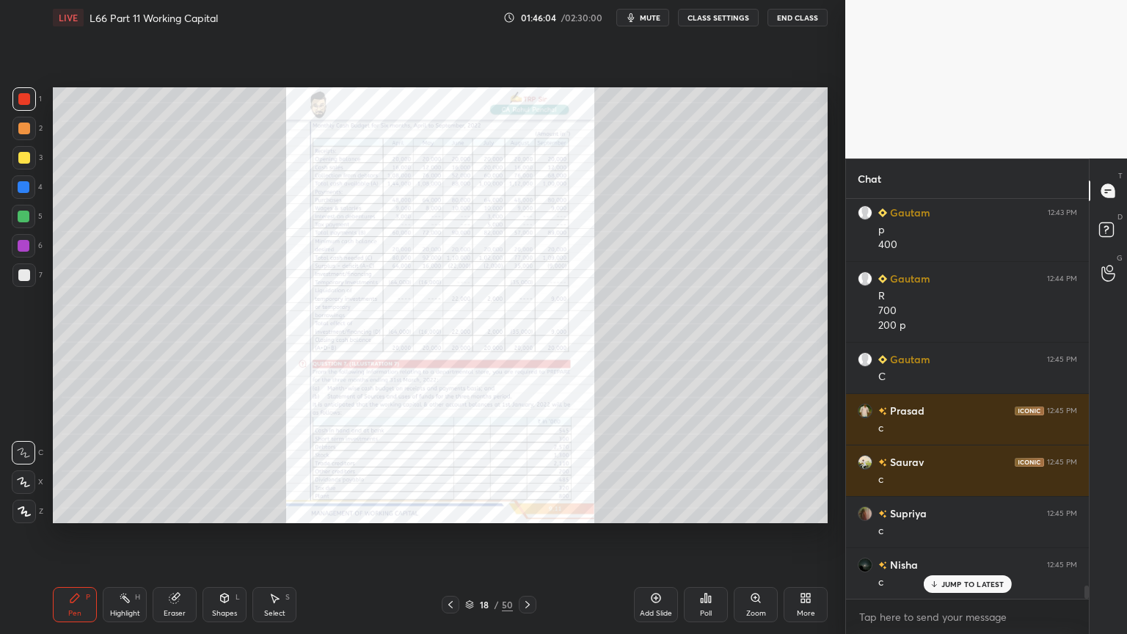
click at [756, 471] on icon at bounding box center [754, 597] width 3 height 0
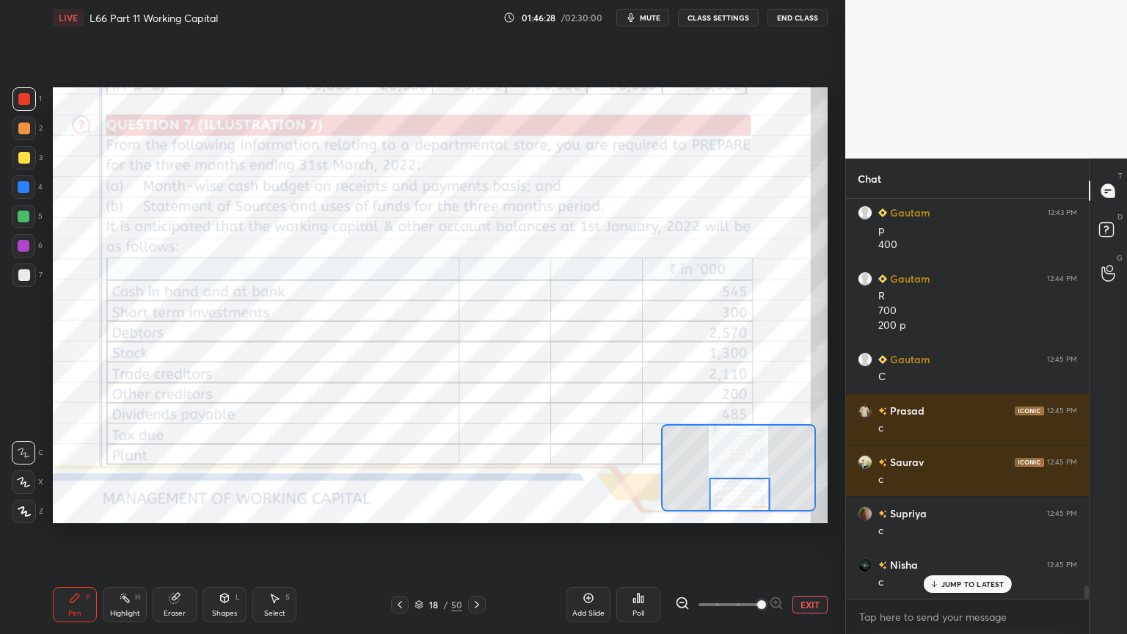
click at [478, 471] on icon at bounding box center [477, 605] width 12 height 12
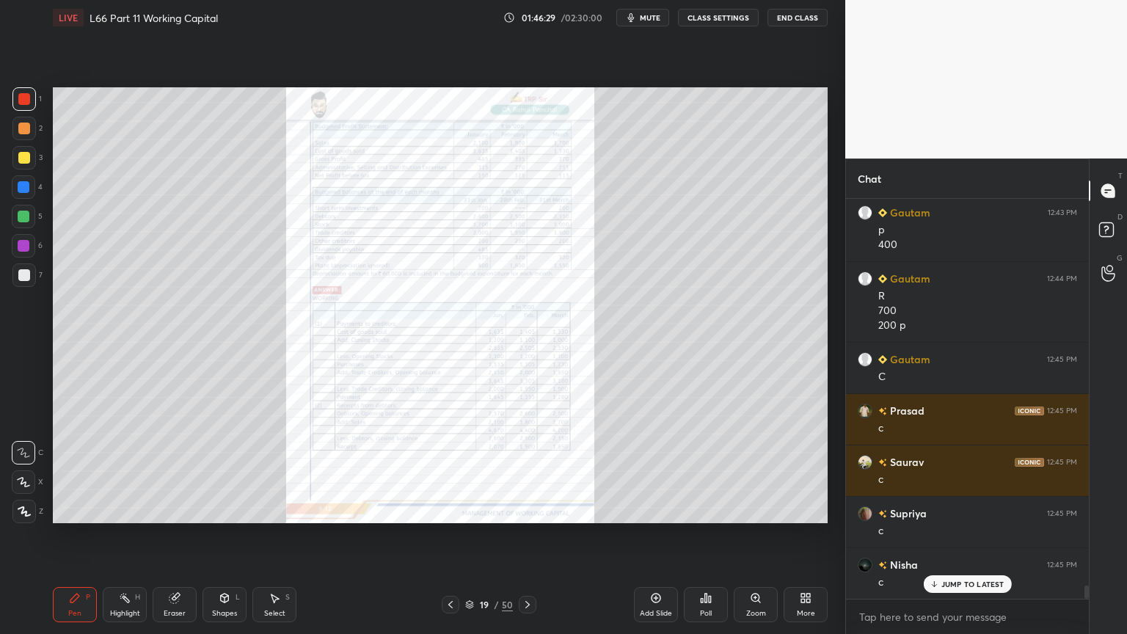
click at [764, 471] on div "Zoom" at bounding box center [756, 604] width 44 height 35
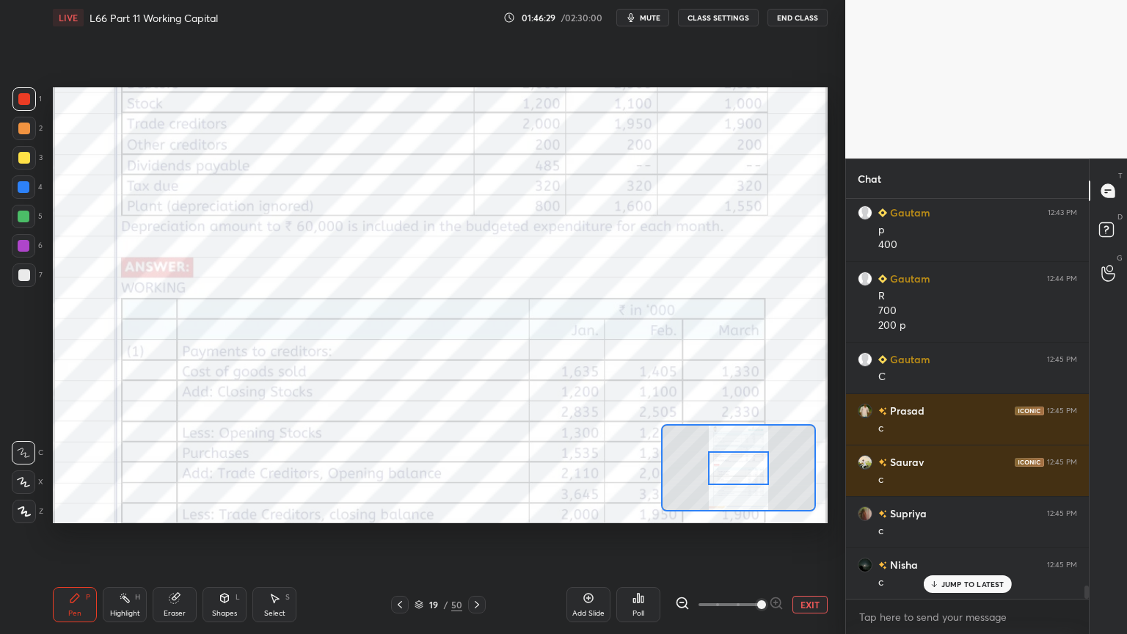
click at [766, 471] on span at bounding box center [761, 604] width 9 height 9
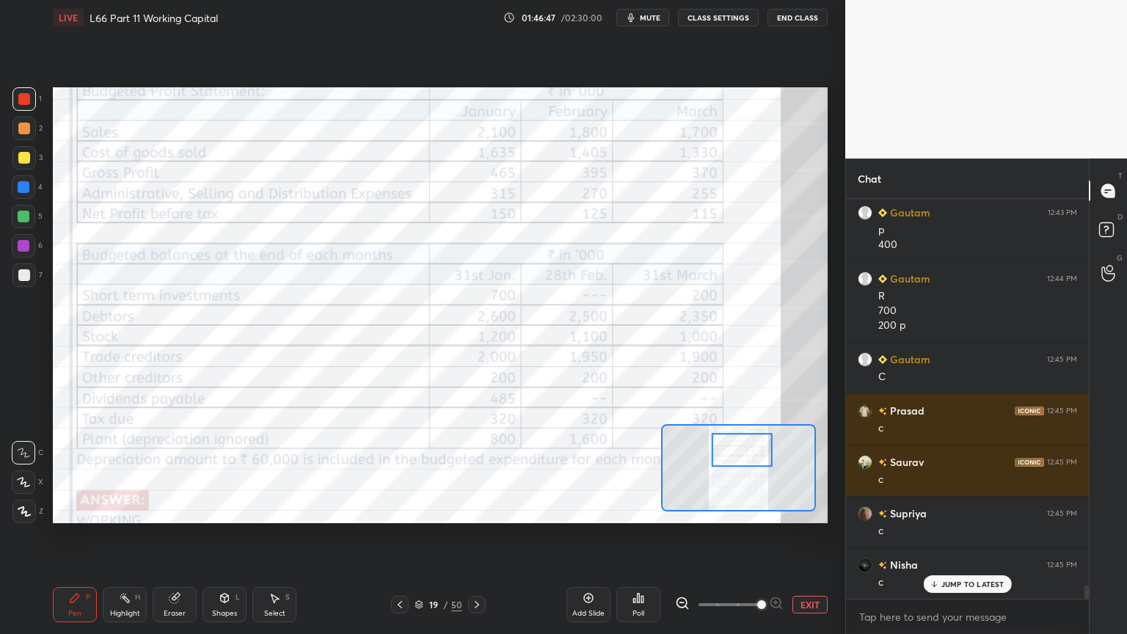
scroll to position [11830, 0]
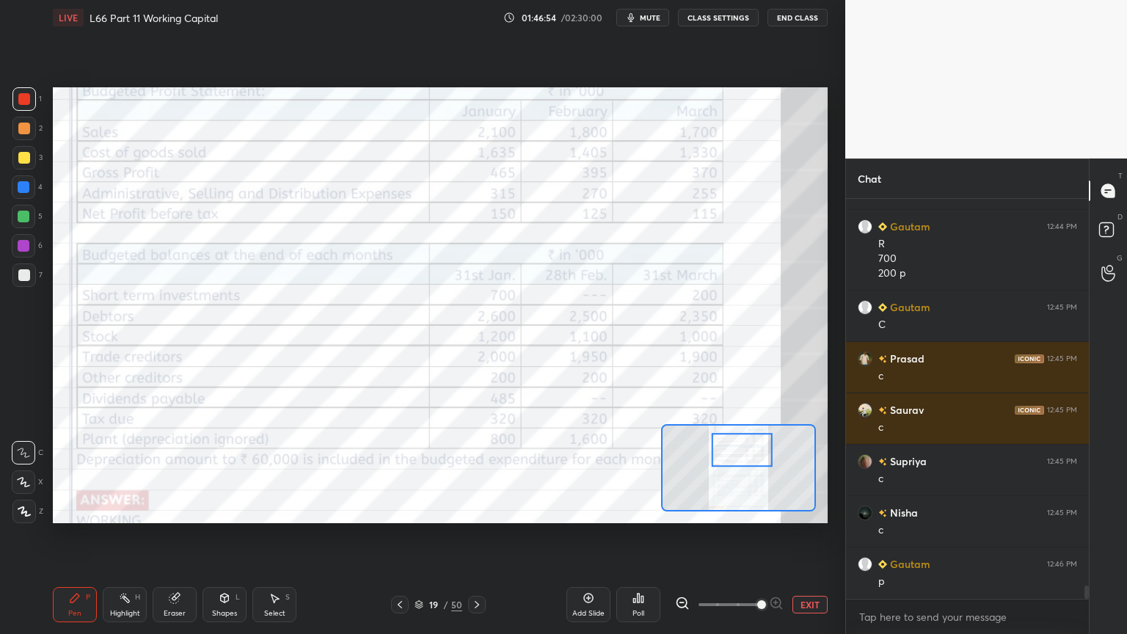
click at [478, 471] on icon at bounding box center [477, 605] width 12 height 12
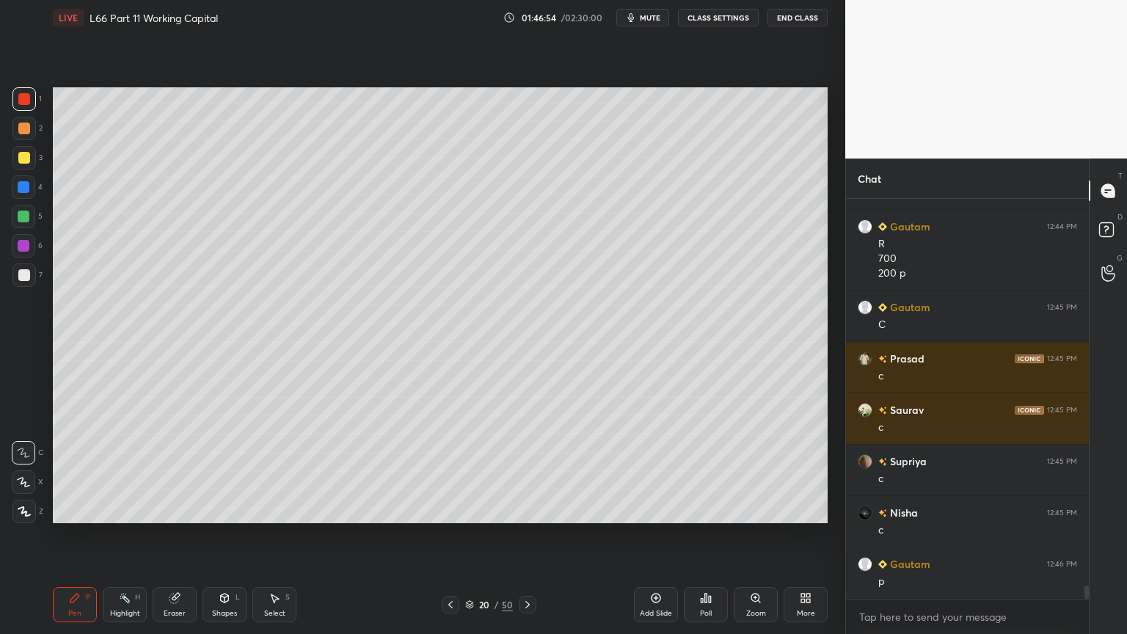
click at [23, 279] on div at bounding box center [24, 275] width 12 height 12
click at [103, 471] on div "Highlight H" at bounding box center [125, 604] width 44 height 35
click at [530, 471] on div "Pen P Highlight H Eraser Shapes L Select S 20 / 50 Add Slide Poll Zoom More" at bounding box center [440, 604] width 775 height 59
click at [533, 471] on div at bounding box center [528, 605] width 18 height 18
click at [77, 471] on div "Pen P" at bounding box center [75, 604] width 44 height 35
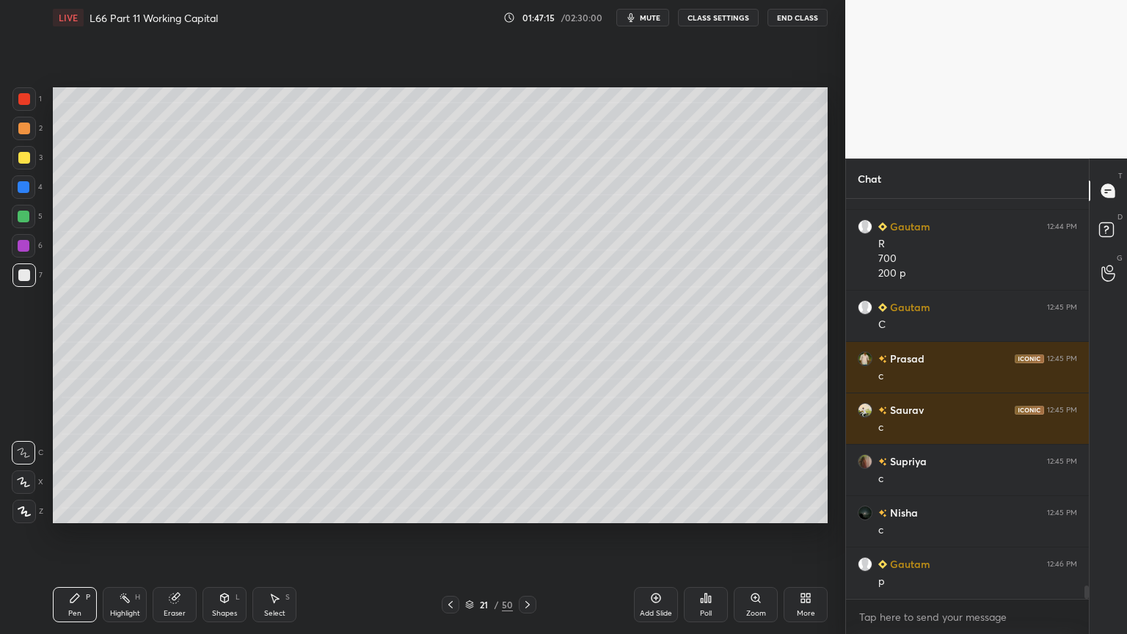
click at [443, 471] on div at bounding box center [451, 605] width 18 height 18
click at [449, 471] on icon at bounding box center [450, 604] width 4 height 7
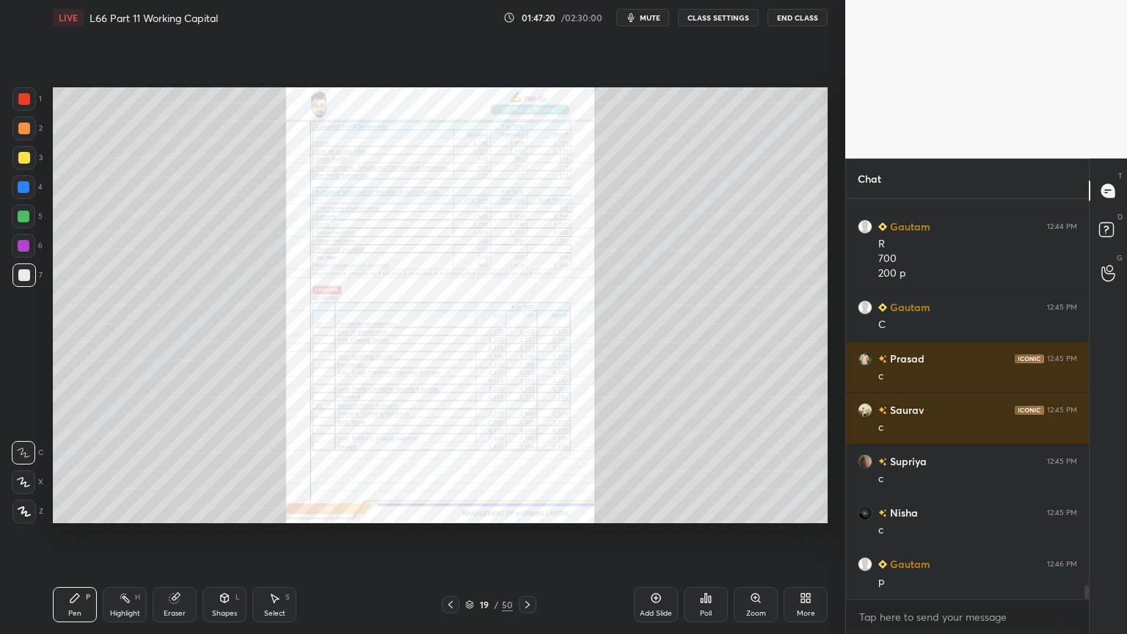
click at [449, 471] on icon at bounding box center [451, 605] width 12 height 12
click at [748, 471] on div "Zoom" at bounding box center [756, 604] width 44 height 35
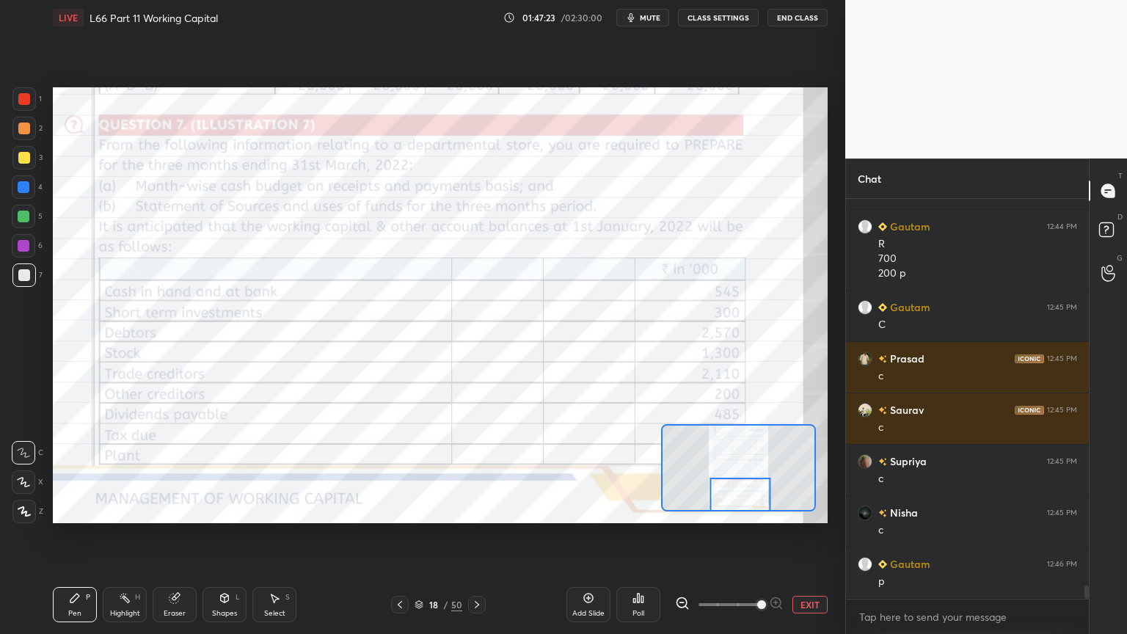
click at [183, 471] on div "Eraser" at bounding box center [175, 604] width 44 height 35
click at [26, 471] on span "Erase all" at bounding box center [23, 511] width 22 height 10
click at [55, 471] on div "Pen P" at bounding box center [75, 604] width 44 height 35
click at [32, 113] on div "1" at bounding box center [26, 101] width 29 height 29
click at [681, 471] on icon at bounding box center [682, 603] width 15 height 15
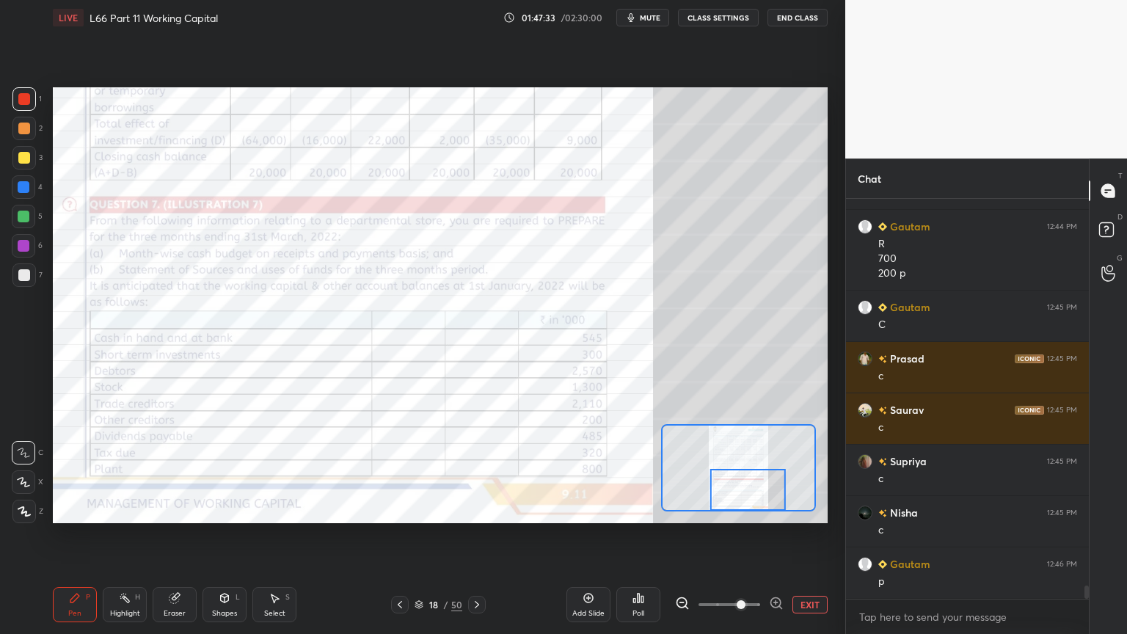
click at [471, 471] on icon at bounding box center [477, 605] width 12 height 12
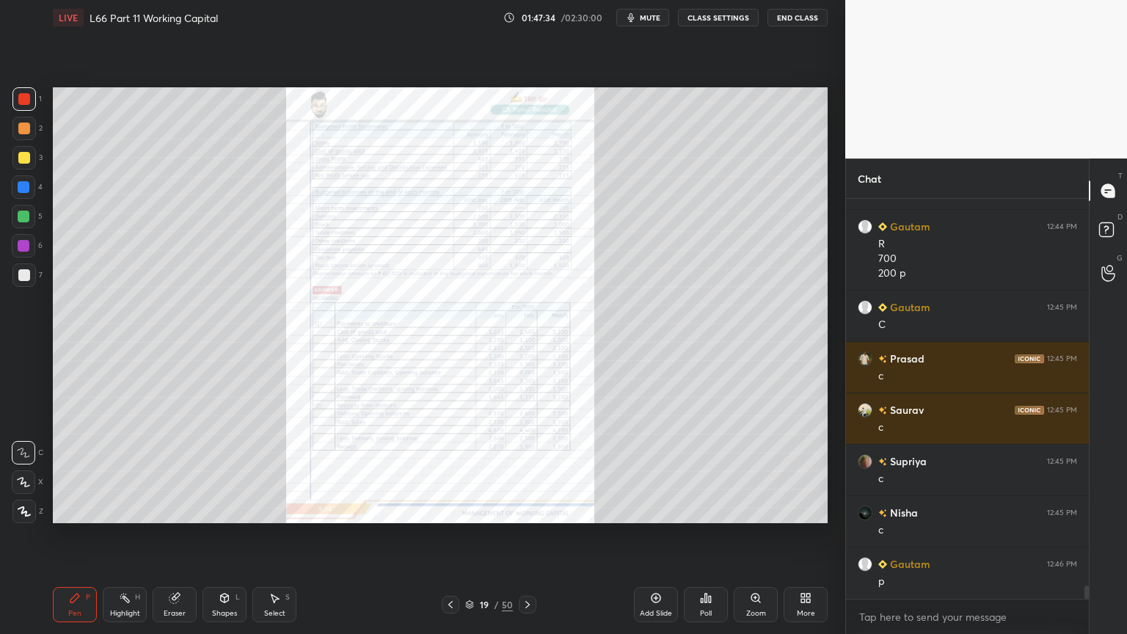
click at [754, 471] on icon at bounding box center [755, 597] width 8 height 8
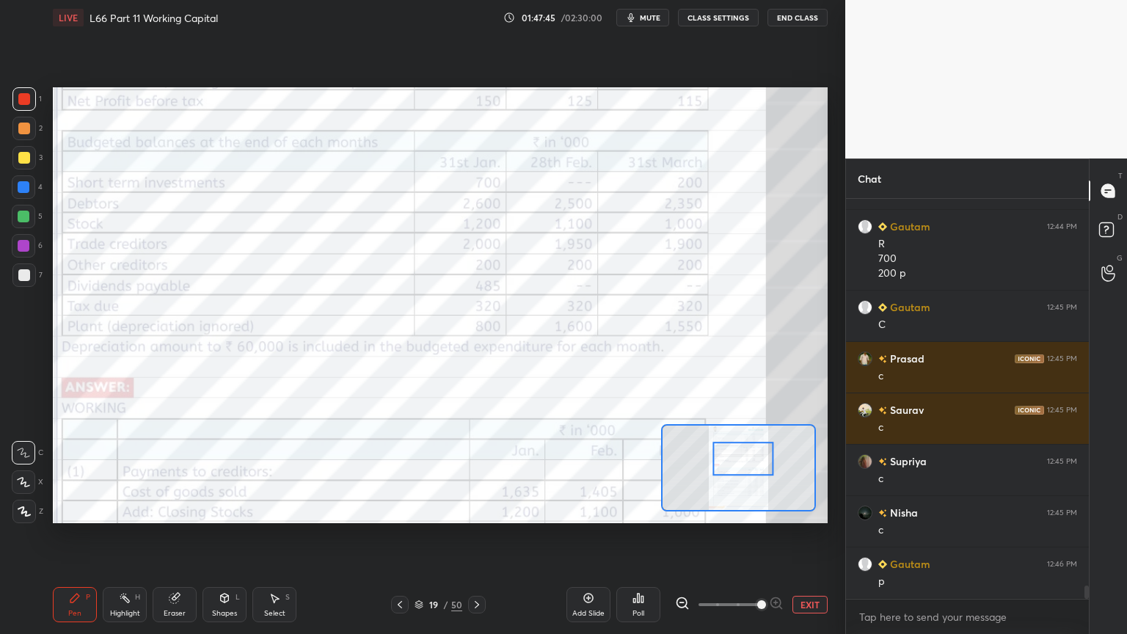
click at [170, 471] on icon at bounding box center [174, 598] width 10 height 10
click at [23, 471] on span "Erase all" at bounding box center [23, 511] width 22 height 10
click at [399, 471] on icon at bounding box center [400, 605] width 12 height 12
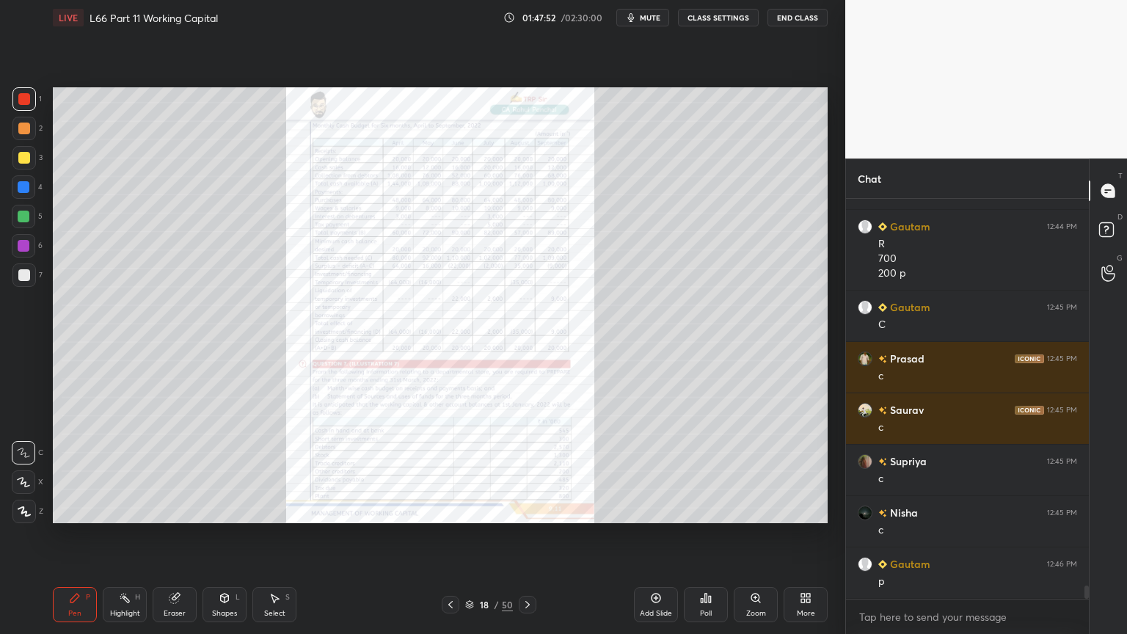
click at [764, 471] on div "Zoom" at bounding box center [756, 604] width 44 height 35
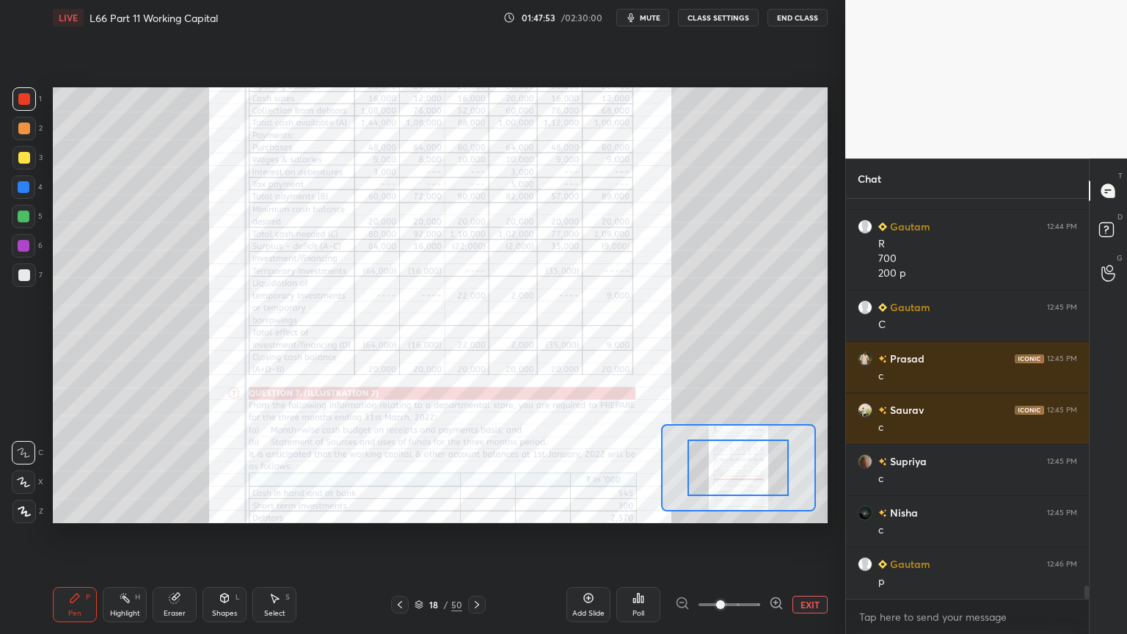
click at [725, 471] on span at bounding box center [720, 604] width 9 height 9
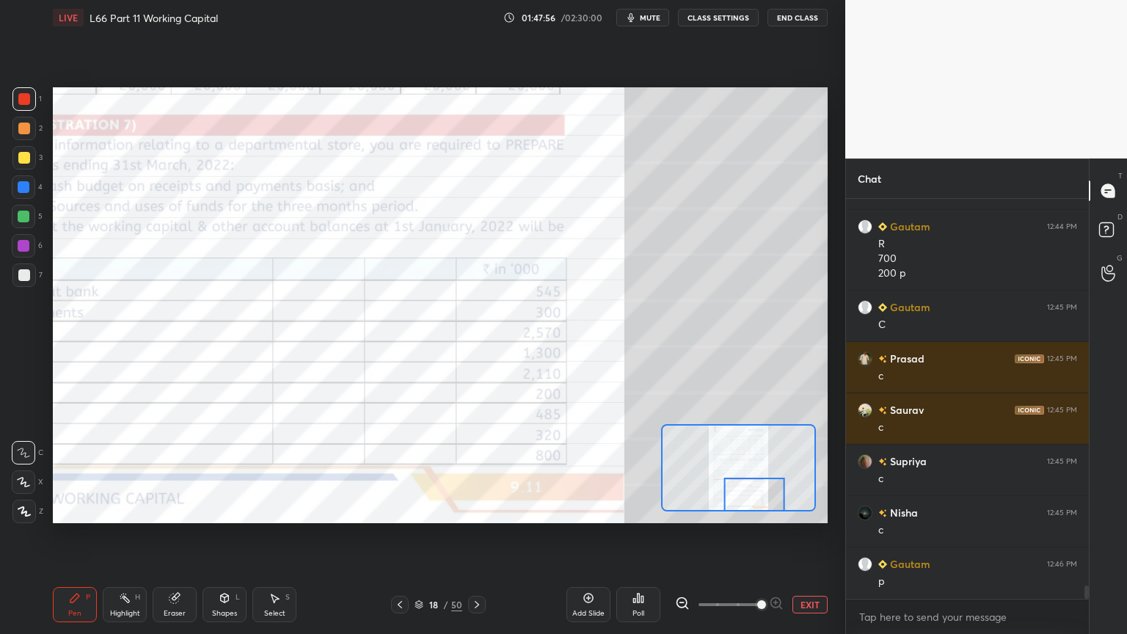
click at [478, 471] on icon at bounding box center [477, 605] width 12 height 12
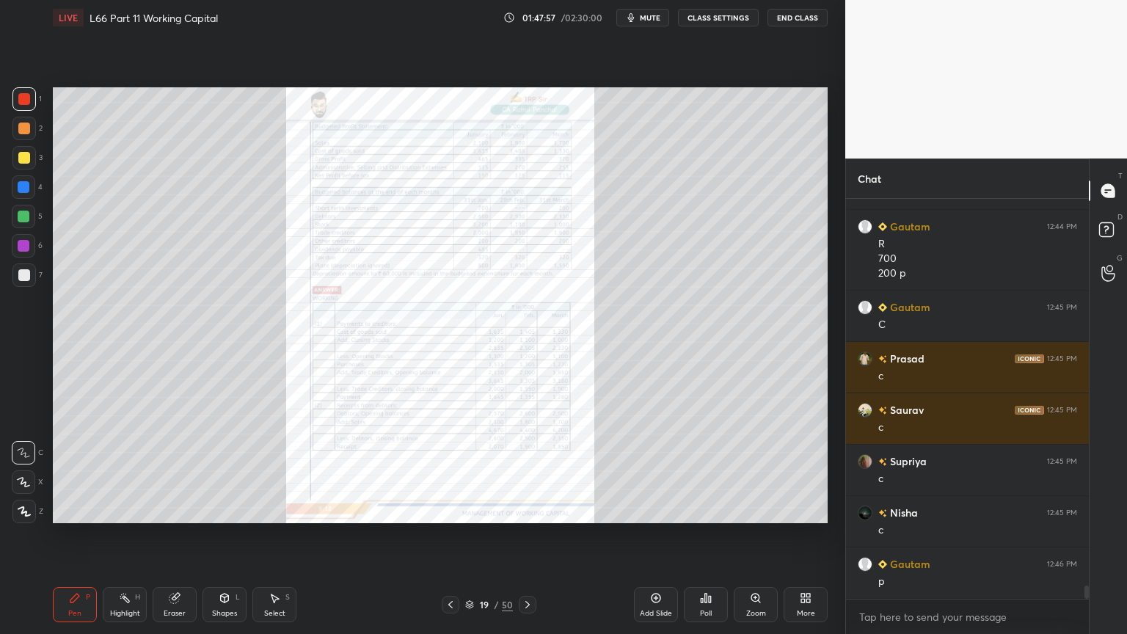
click at [761, 471] on div "Zoom" at bounding box center [756, 604] width 44 height 35
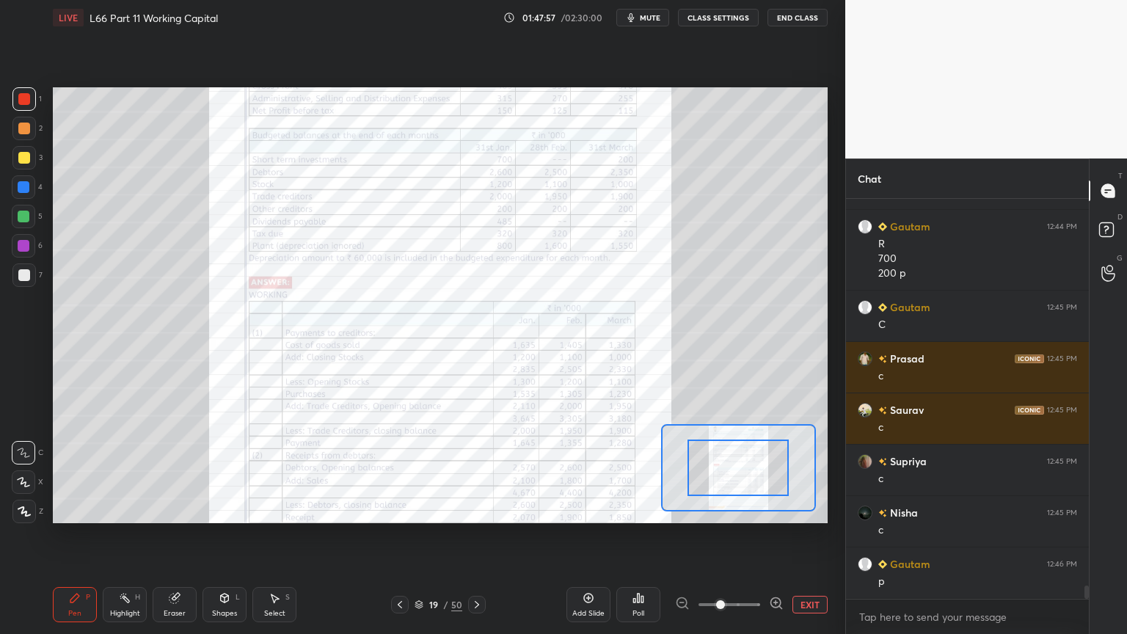
click at [725, 471] on span at bounding box center [720, 604] width 9 height 9
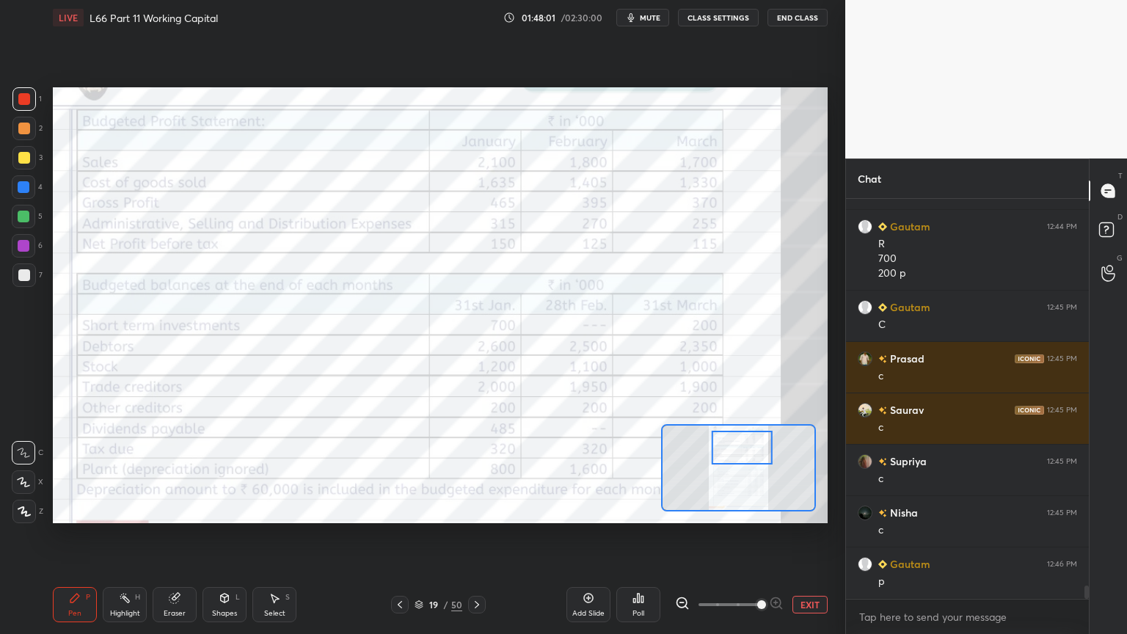
click at [681, 471] on icon at bounding box center [682, 602] width 4 height 0
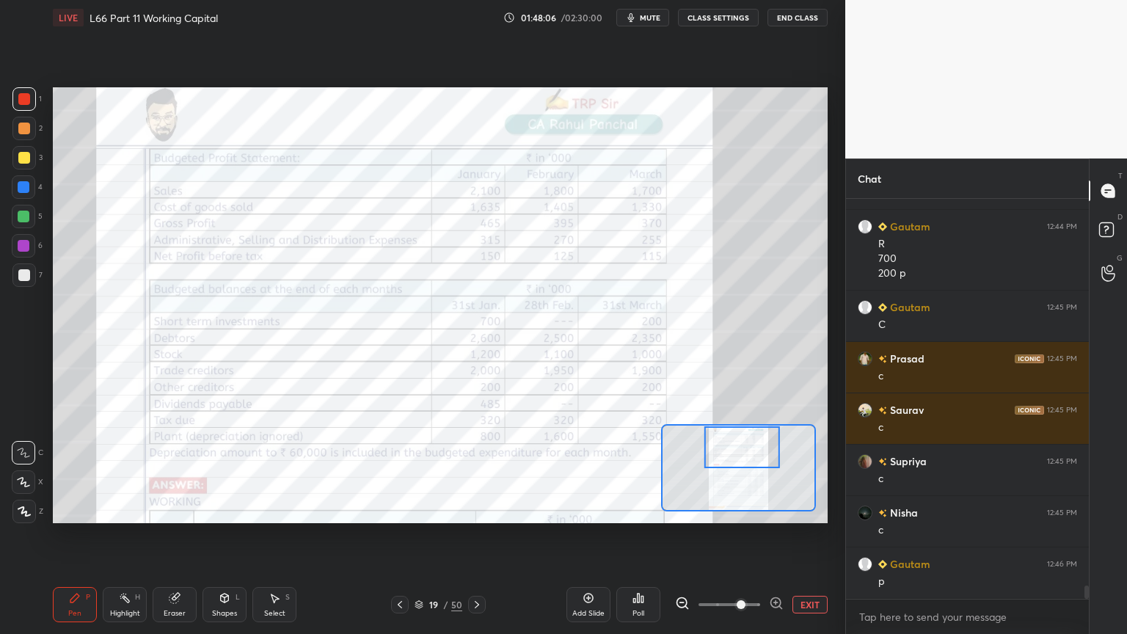
click at [180, 471] on div "Eraser" at bounding box center [175, 604] width 44 height 35
click at [73, 471] on div "Pen P" at bounding box center [75, 604] width 44 height 35
click at [474, 471] on icon at bounding box center [477, 605] width 12 height 12
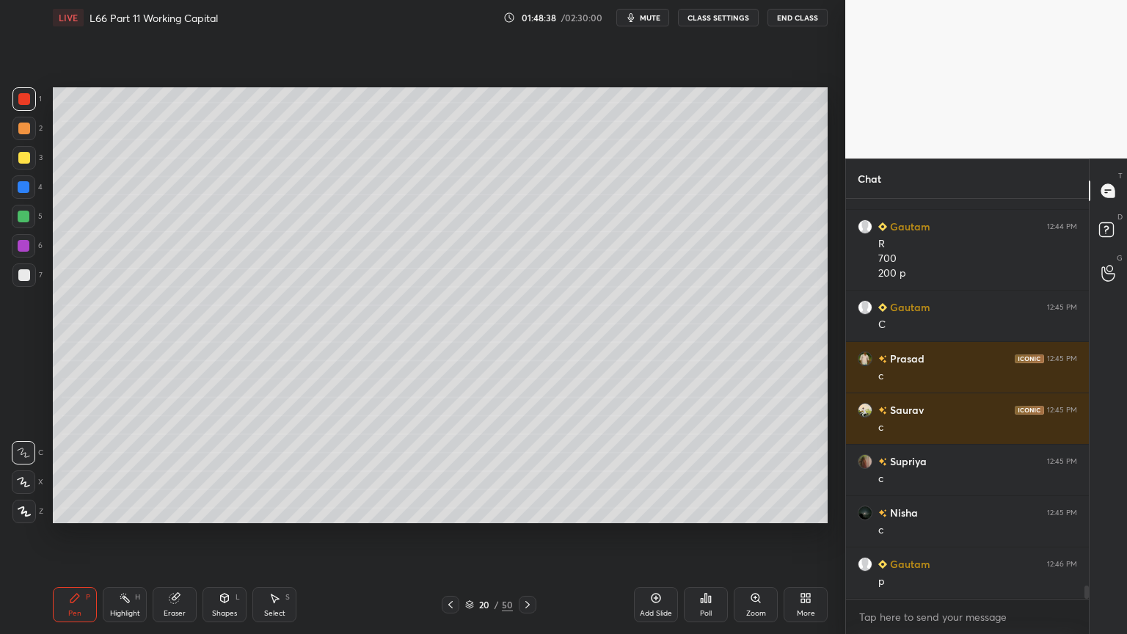
click at [32, 282] on div at bounding box center [23, 274] width 23 height 23
click at [530, 471] on icon at bounding box center [528, 605] width 12 height 12
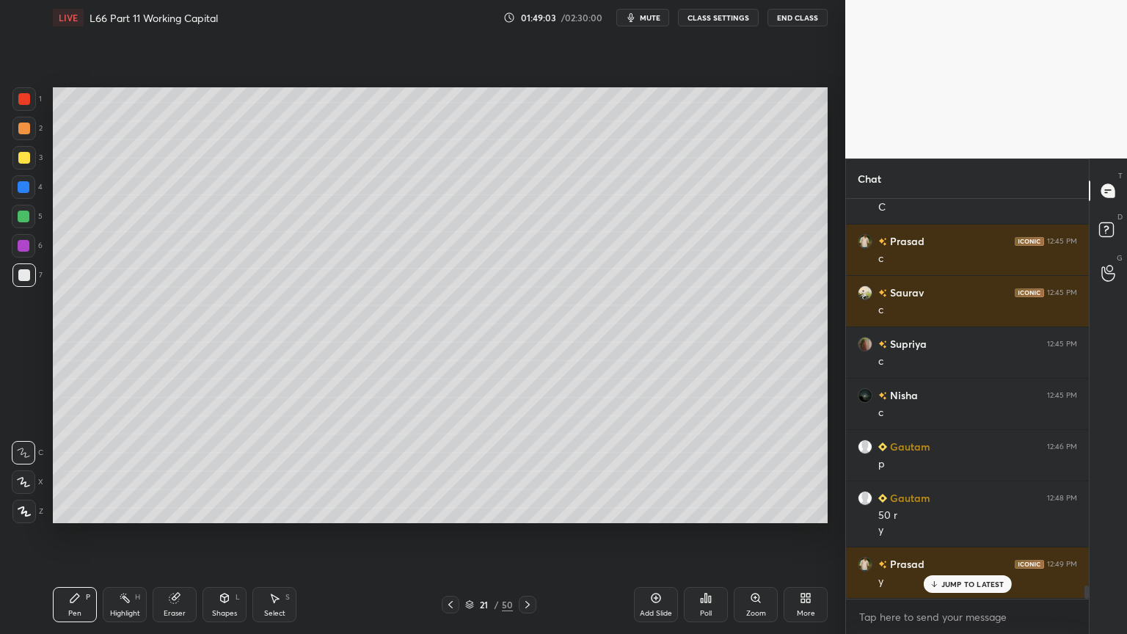
scroll to position [11998, 0]
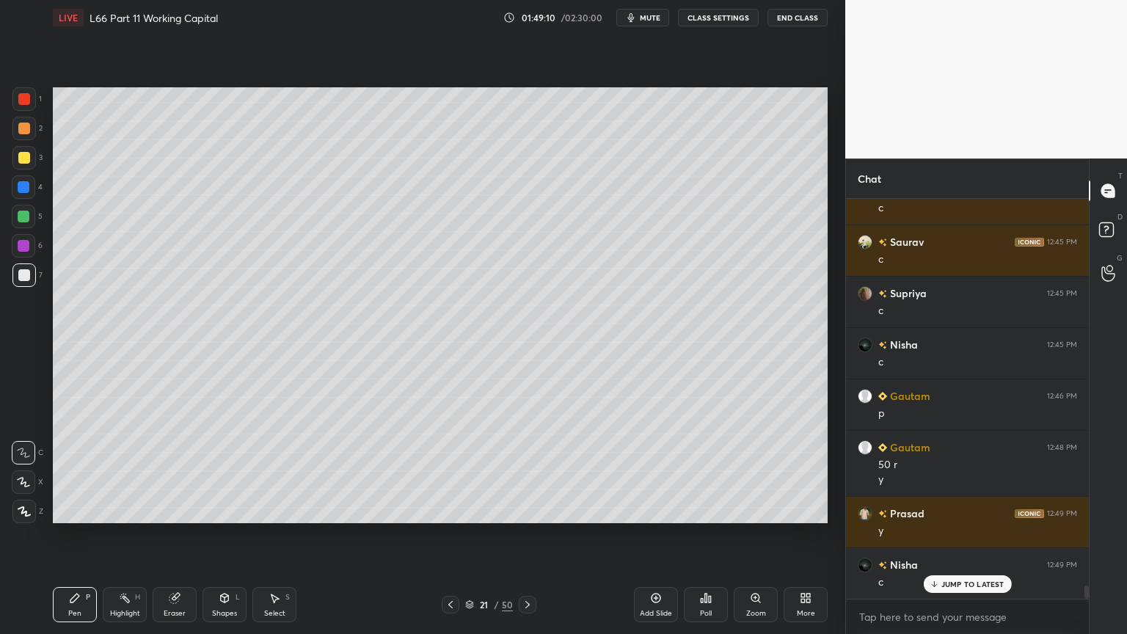
click at [453, 471] on icon at bounding box center [451, 605] width 12 height 12
click at [454, 471] on div at bounding box center [451, 605] width 18 height 18
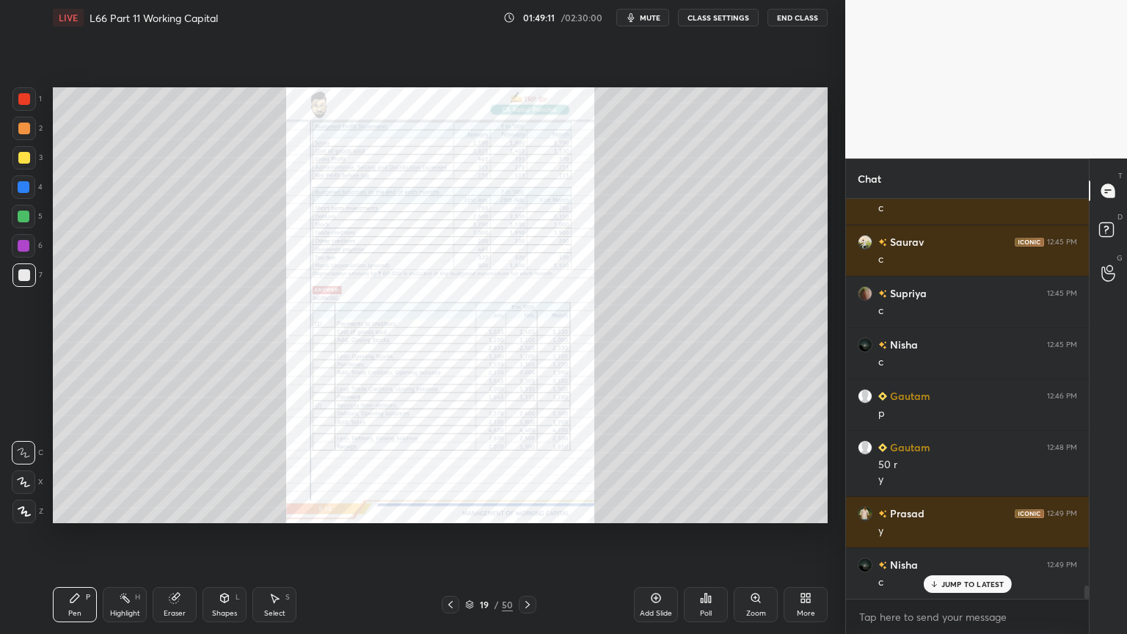
click at [452, 471] on div at bounding box center [451, 605] width 18 height 18
click at [525, 471] on icon at bounding box center [528, 605] width 12 height 12
click at [756, 471] on div "Zoom" at bounding box center [756, 604] width 44 height 35
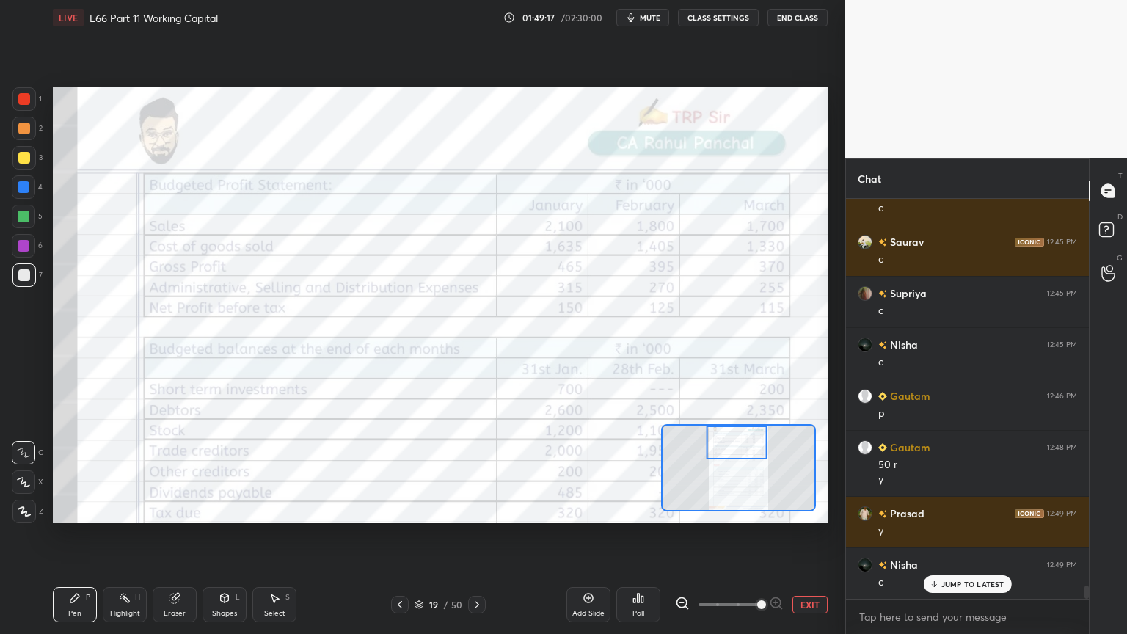
click at [171, 471] on div "Eraser" at bounding box center [175, 613] width 22 height 7
click at [22, 471] on span "Erase all" at bounding box center [23, 511] width 22 height 10
click at [67, 471] on div "Pen P Highlight H Eraser Shapes L Select S 19 / 50 Add Slide Poll EXIT" at bounding box center [440, 604] width 775 height 59
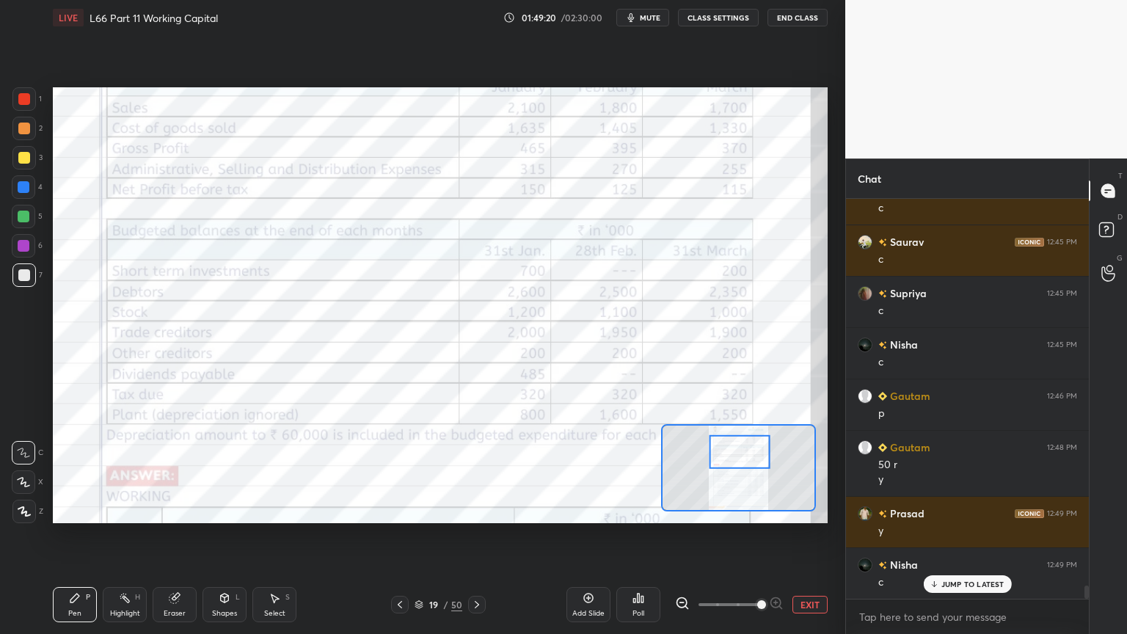
click at [32, 97] on div at bounding box center [23, 98] width 23 height 23
click at [173, 471] on icon at bounding box center [174, 598] width 10 height 10
click at [10, 471] on div "1 2 3 4 5 6 7 C X Z C X Z E E Erase all H H" at bounding box center [23, 305] width 47 height 436
click at [21, 471] on span "Erase all" at bounding box center [23, 511] width 22 height 10
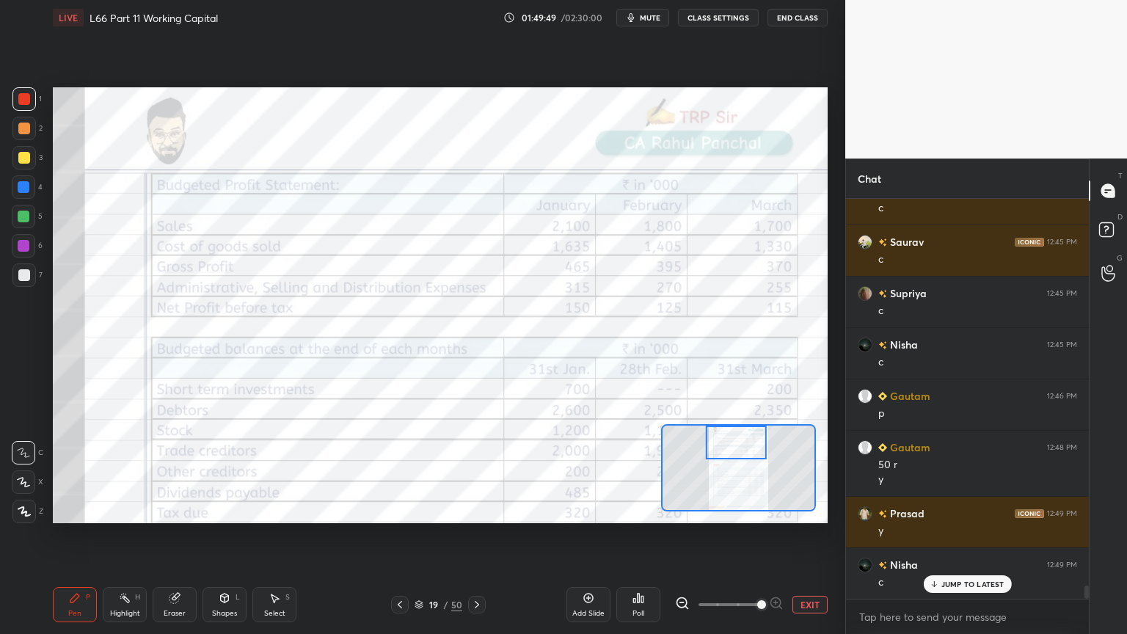
click at [176, 471] on div "Eraser" at bounding box center [175, 604] width 44 height 35
click at [18, 471] on div "Erase all" at bounding box center [23, 511] width 23 height 23
click at [69, 471] on div "Setting up your live class Poll for secs No correct answer Start poll" at bounding box center [440, 305] width 786 height 540
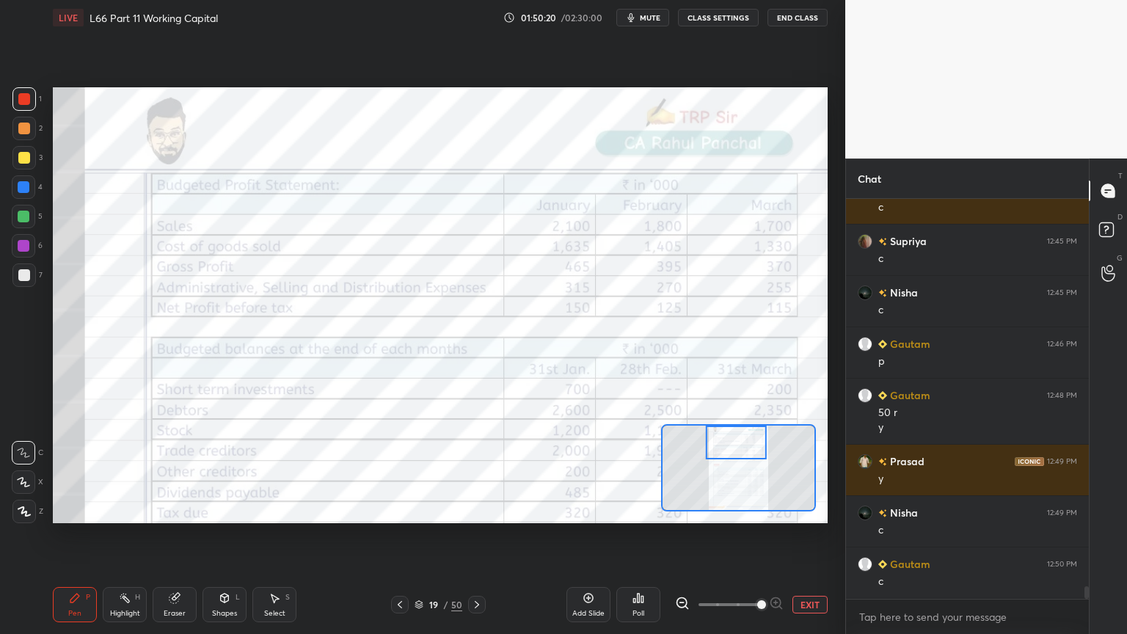
click at [478, 471] on icon at bounding box center [477, 604] width 4 height 7
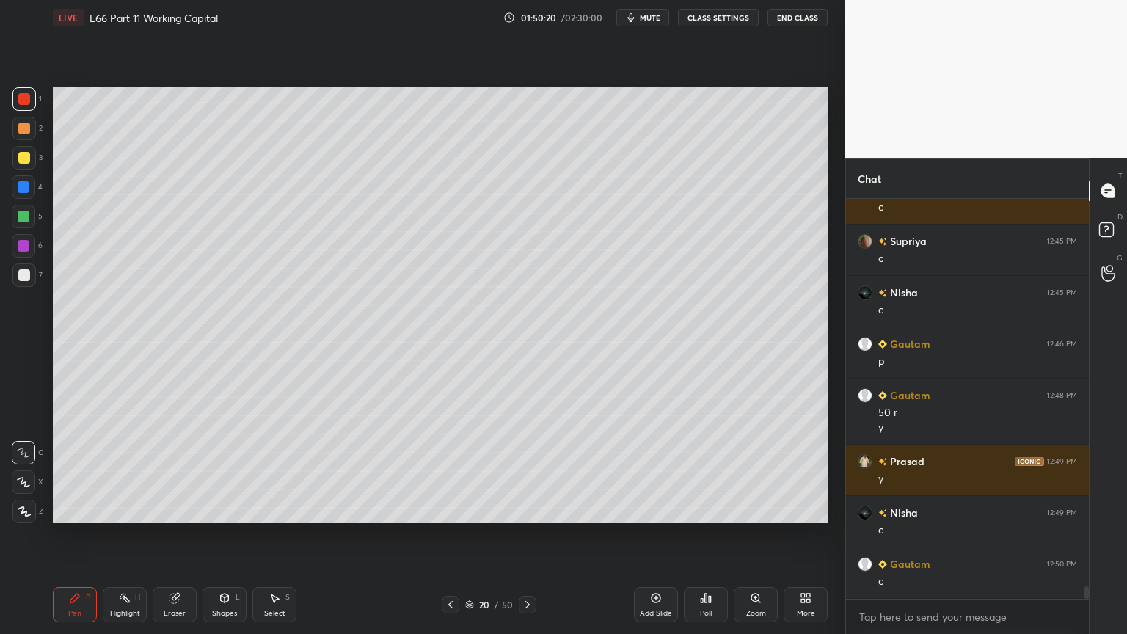
click at [16, 293] on div "1 2 3 4 5 6 7 C X Z C X Z E E Erase all H H" at bounding box center [23, 305] width 47 height 436
click at [23, 273] on div at bounding box center [24, 275] width 12 height 12
click at [530, 471] on icon at bounding box center [528, 605] width 12 height 12
click at [69, 471] on div "Pen" at bounding box center [74, 613] width 13 height 7
click at [447, 471] on icon at bounding box center [451, 605] width 12 height 12
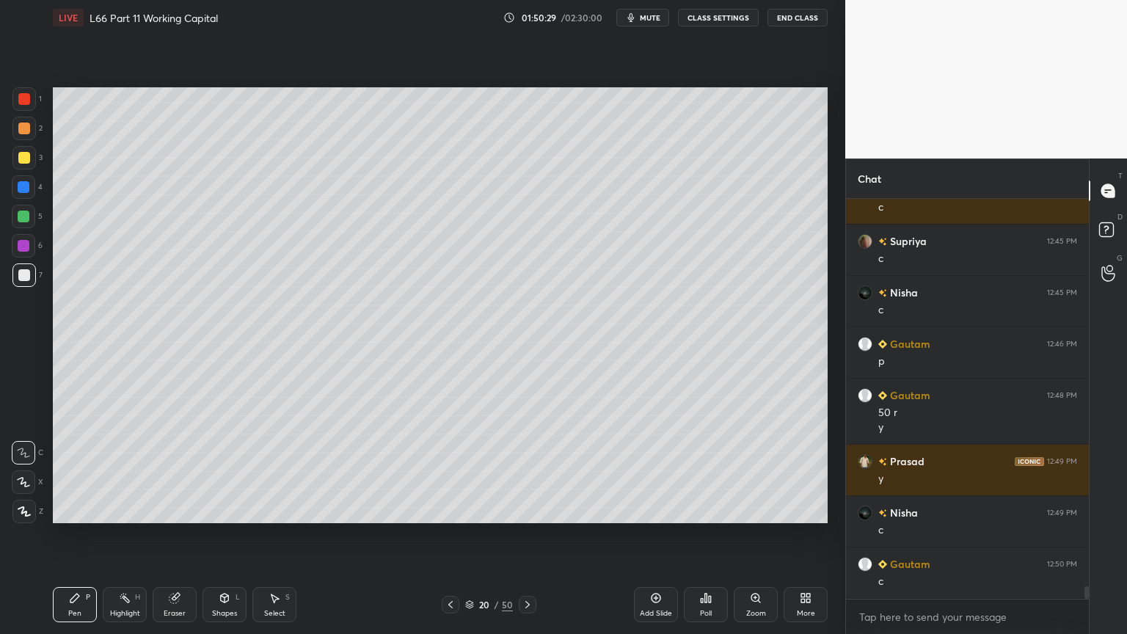
click at [447, 471] on div "Pen P Highlight H Eraser Shapes L Select S 20 / 50 Add Slide Poll Zoom More" at bounding box center [440, 604] width 775 height 59
click at [447, 471] on div at bounding box center [451, 605] width 18 height 18
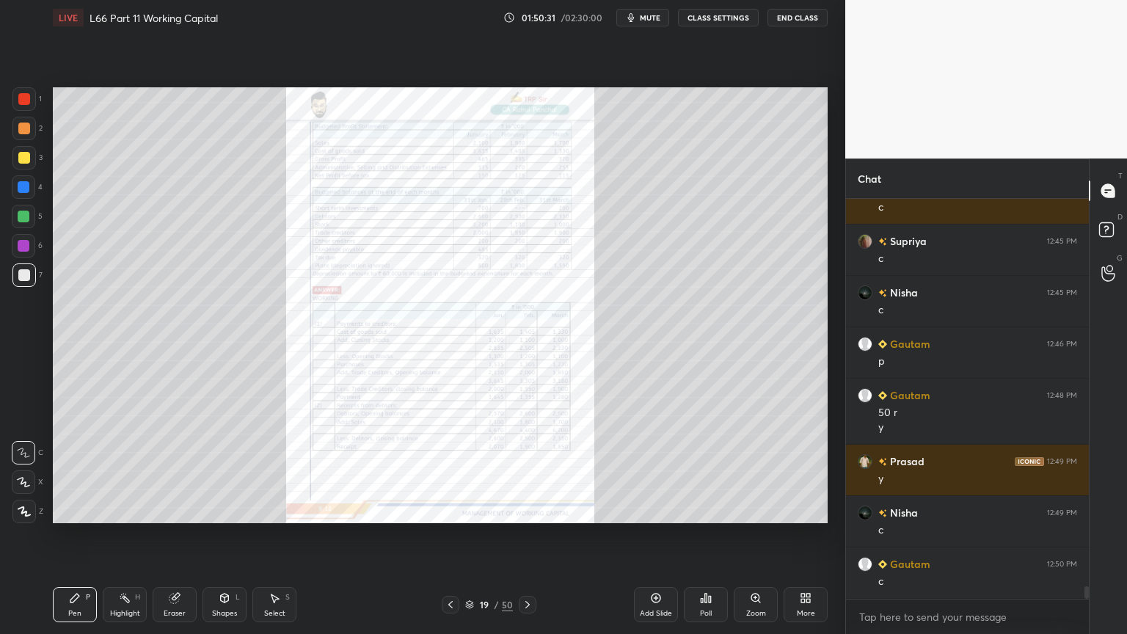
click at [768, 471] on div "Zoom" at bounding box center [756, 604] width 44 height 35
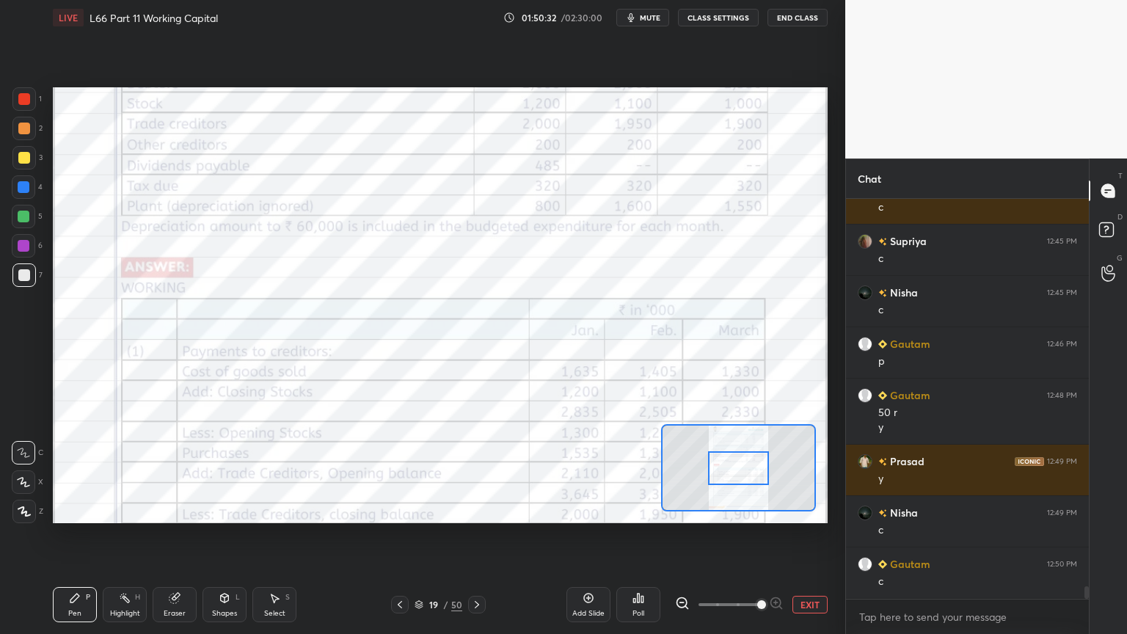
click at [766, 471] on span at bounding box center [761, 604] width 9 height 9
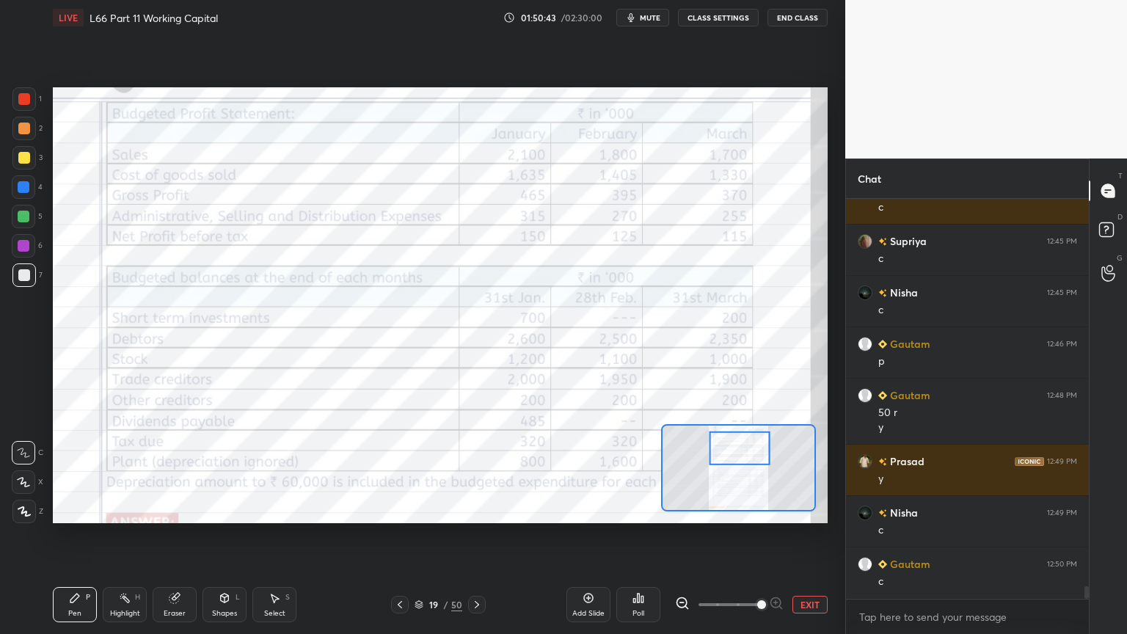
click at [178, 471] on icon at bounding box center [175, 598] width 12 height 12
click at [11, 471] on div "1 2 3 4 5 6 7 C X Z C X Z E E Erase all H H" at bounding box center [23, 305] width 47 height 436
click at [67, 471] on div "Pen P" at bounding box center [75, 604] width 44 height 35
click at [29, 103] on div at bounding box center [24, 99] width 12 height 12
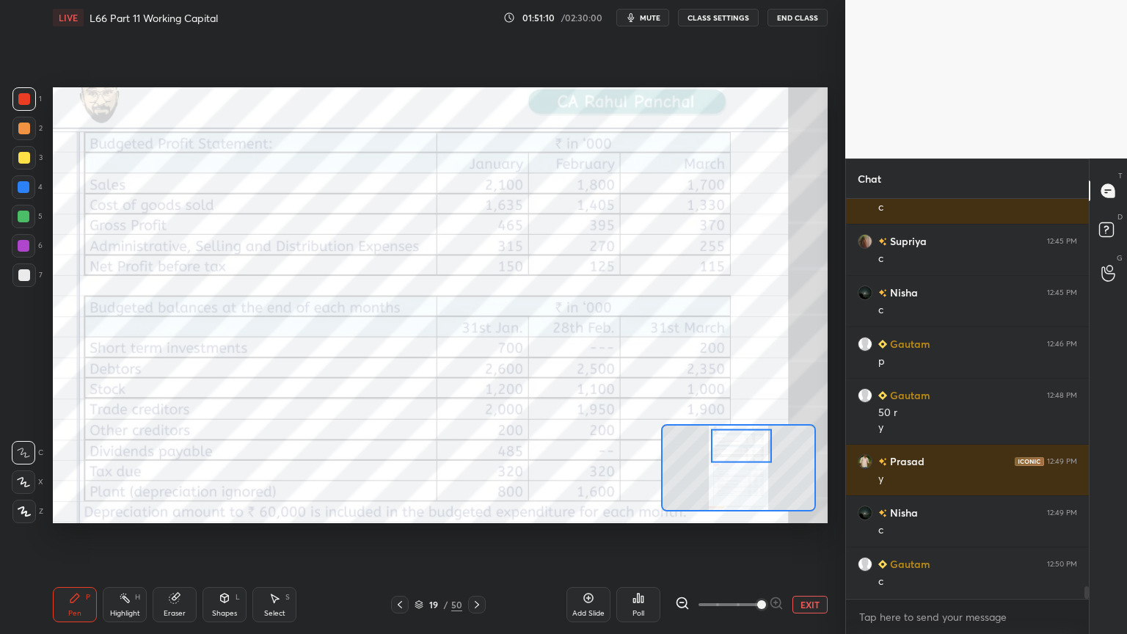
click at [21, 282] on div at bounding box center [23, 274] width 23 height 23
click at [80, 471] on div "Pen P Highlight H Eraser Shapes L Select S 19 / 50 Add Slide Poll EXIT" at bounding box center [440, 604] width 775 height 59
click at [483, 471] on div at bounding box center [477, 605] width 18 height 18
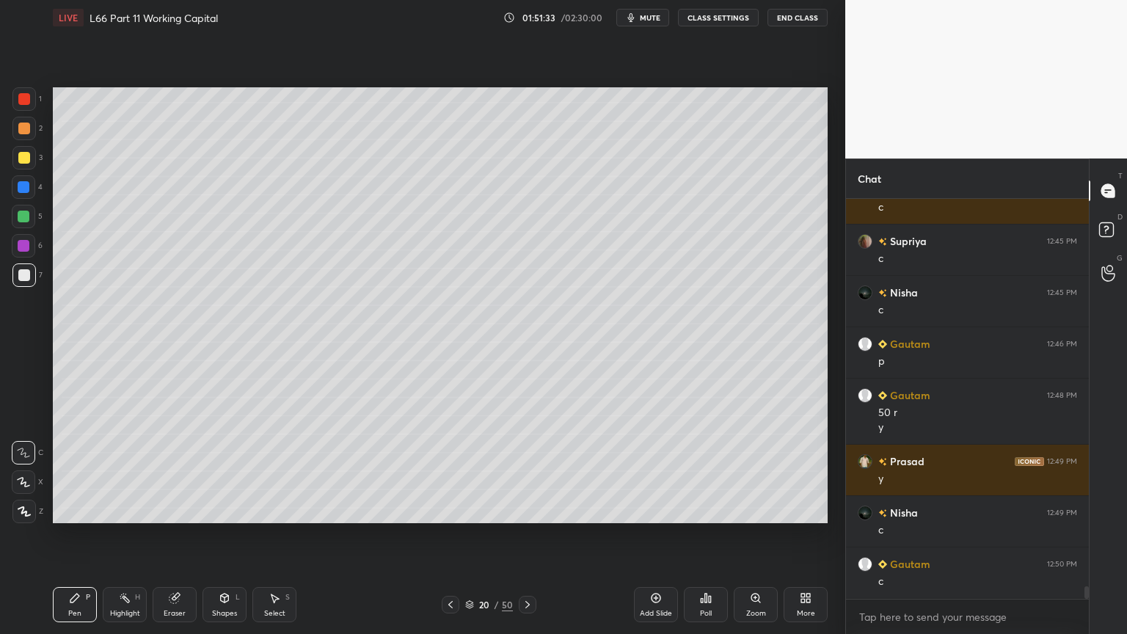
click at [526, 471] on icon at bounding box center [528, 605] width 12 height 12
click at [21, 220] on div at bounding box center [24, 217] width 12 height 12
click at [26, 280] on div at bounding box center [24, 275] width 12 height 12
click at [60, 471] on div "Pen P" at bounding box center [75, 604] width 44 height 35
click at [450, 471] on icon at bounding box center [450, 604] width 4 height 7
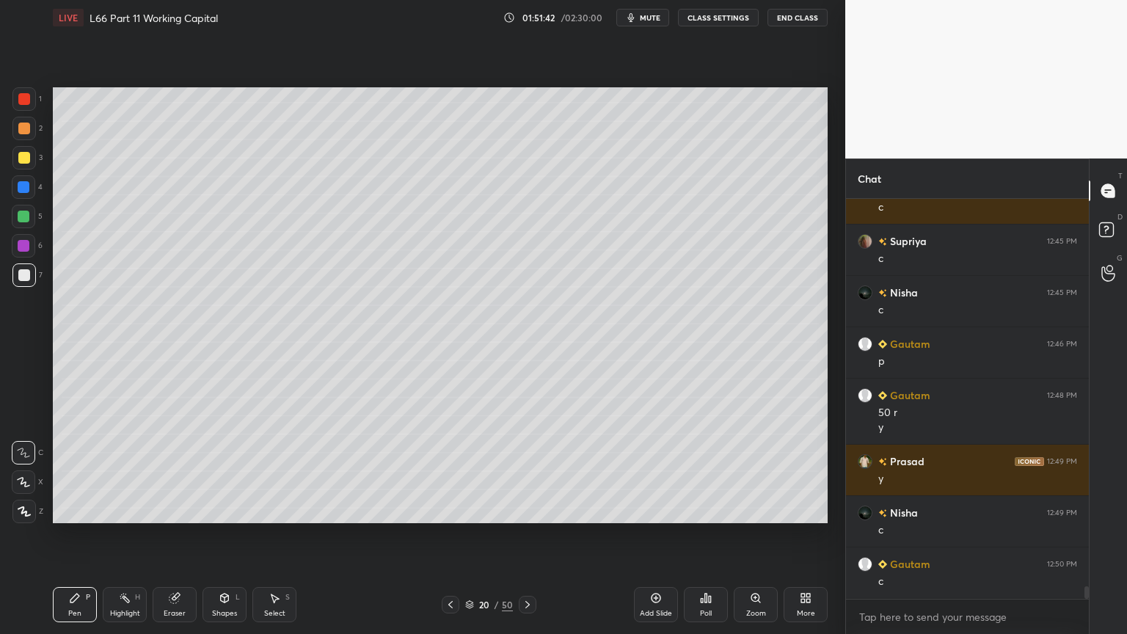
click at [447, 471] on icon at bounding box center [451, 605] width 12 height 12
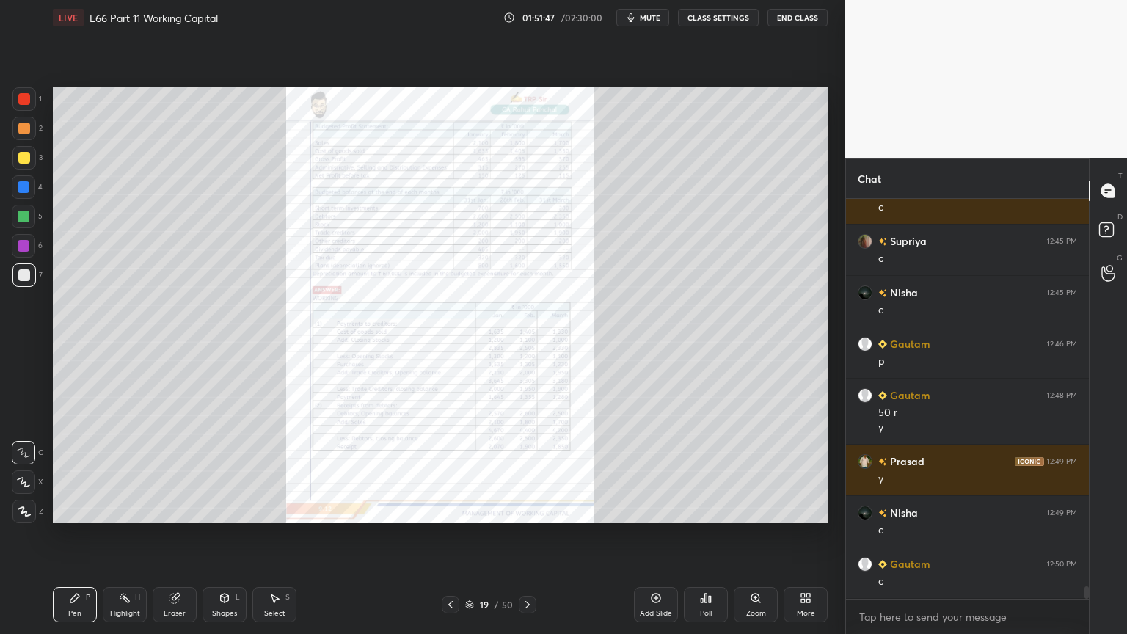
click at [523, 471] on icon at bounding box center [528, 605] width 12 height 12
click at [527, 471] on icon at bounding box center [528, 605] width 12 height 12
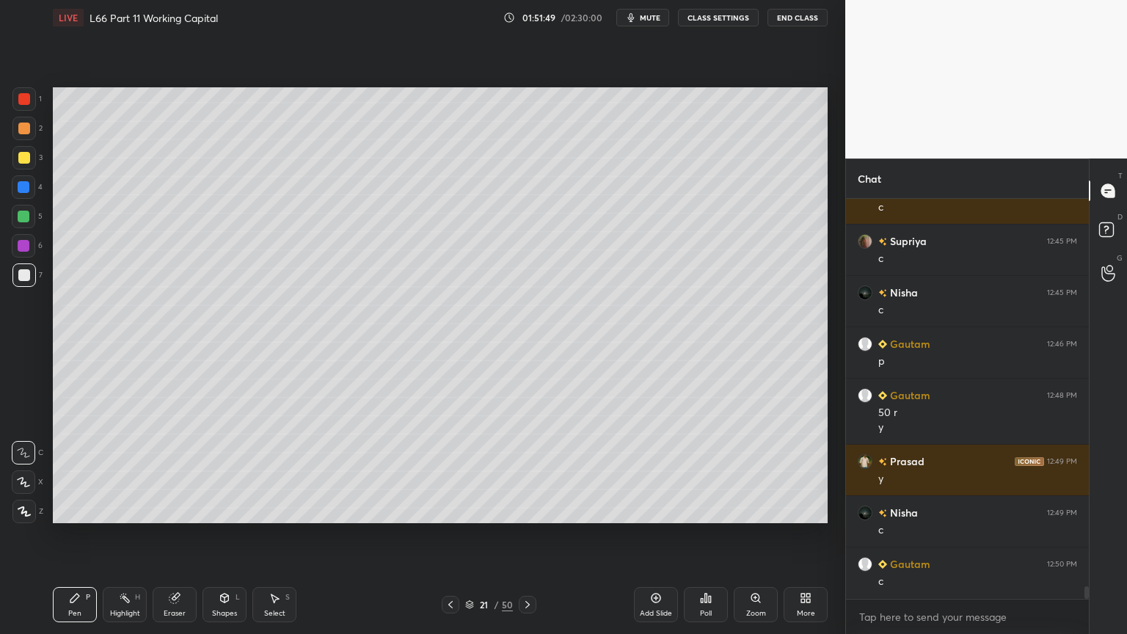
click at [453, 471] on icon at bounding box center [451, 605] width 12 height 12
click at [456, 471] on div at bounding box center [451, 605] width 18 height 18
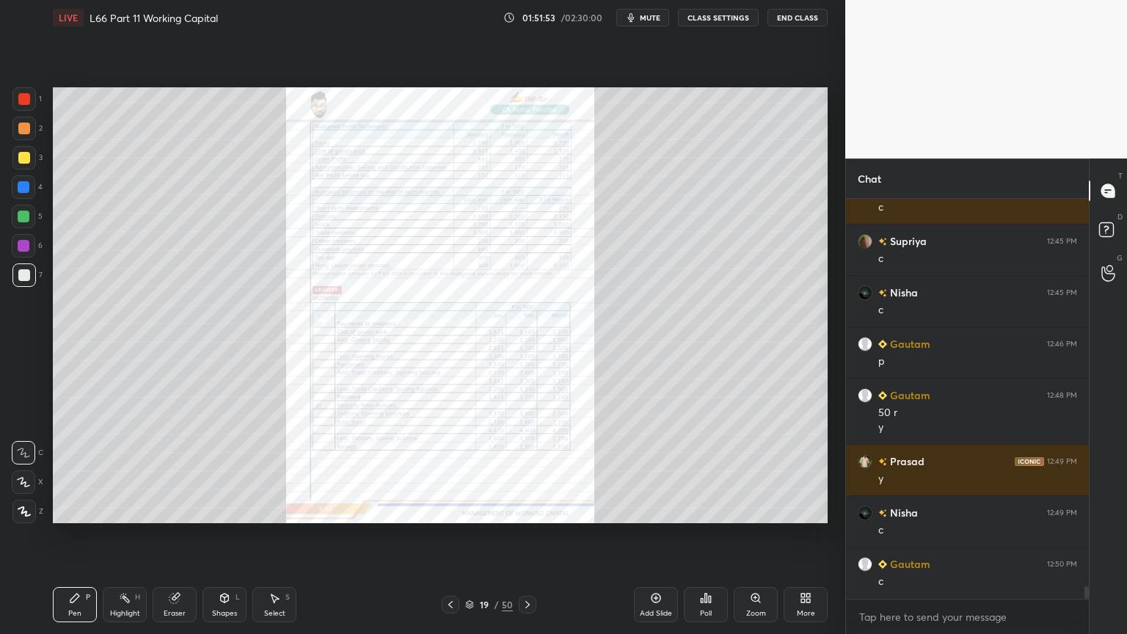
click at [534, 471] on div at bounding box center [528, 605] width 18 height 18
click at [532, 471] on icon at bounding box center [528, 605] width 12 height 12
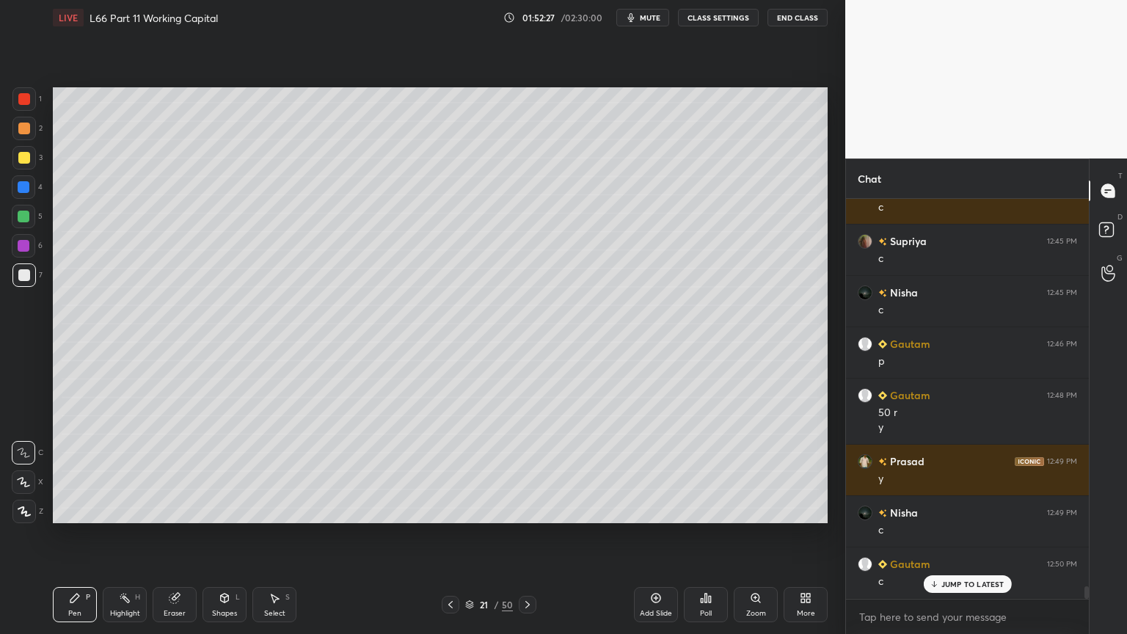
scroll to position [12101, 0]
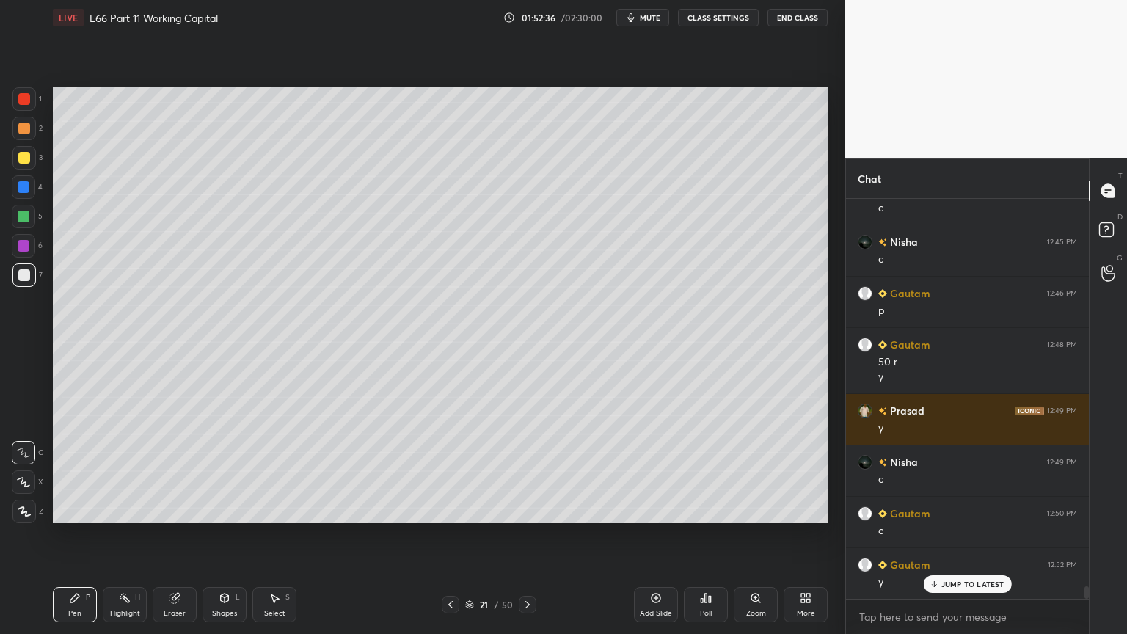
click at [27, 103] on div at bounding box center [24, 99] width 12 height 12
click at [27, 283] on div at bounding box center [23, 274] width 23 height 23
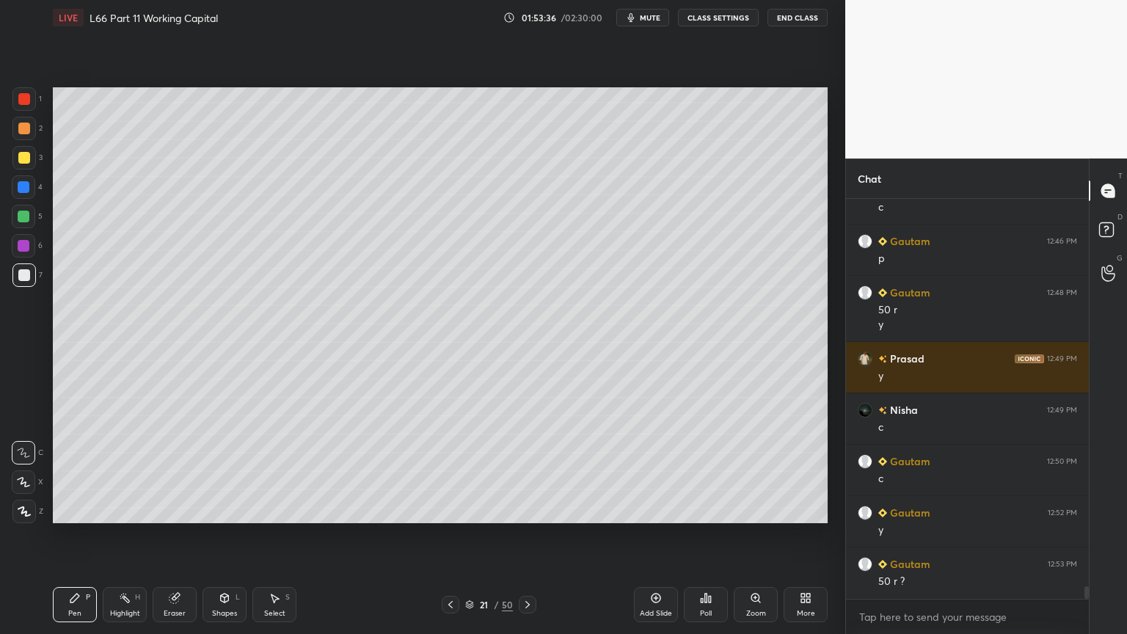
click at [453, 471] on icon at bounding box center [451, 605] width 12 height 12
click at [452, 471] on icon at bounding box center [451, 605] width 12 height 12
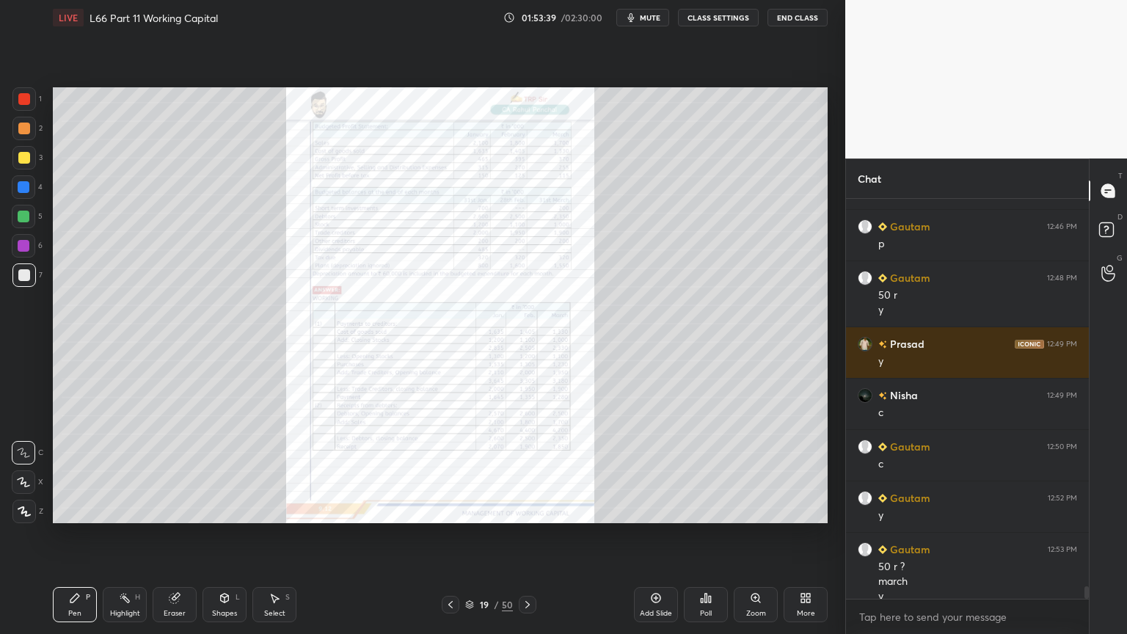
scroll to position [12182, 0]
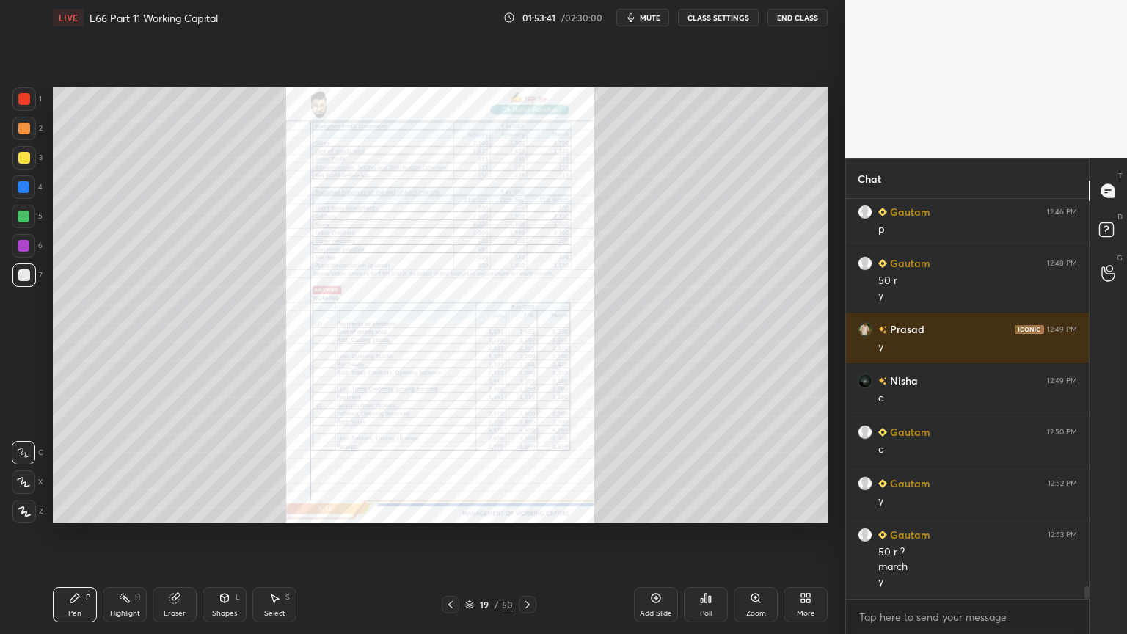
click at [21, 104] on div at bounding box center [24, 99] width 12 height 12
click at [751, 471] on icon at bounding box center [755, 597] width 8 height 8
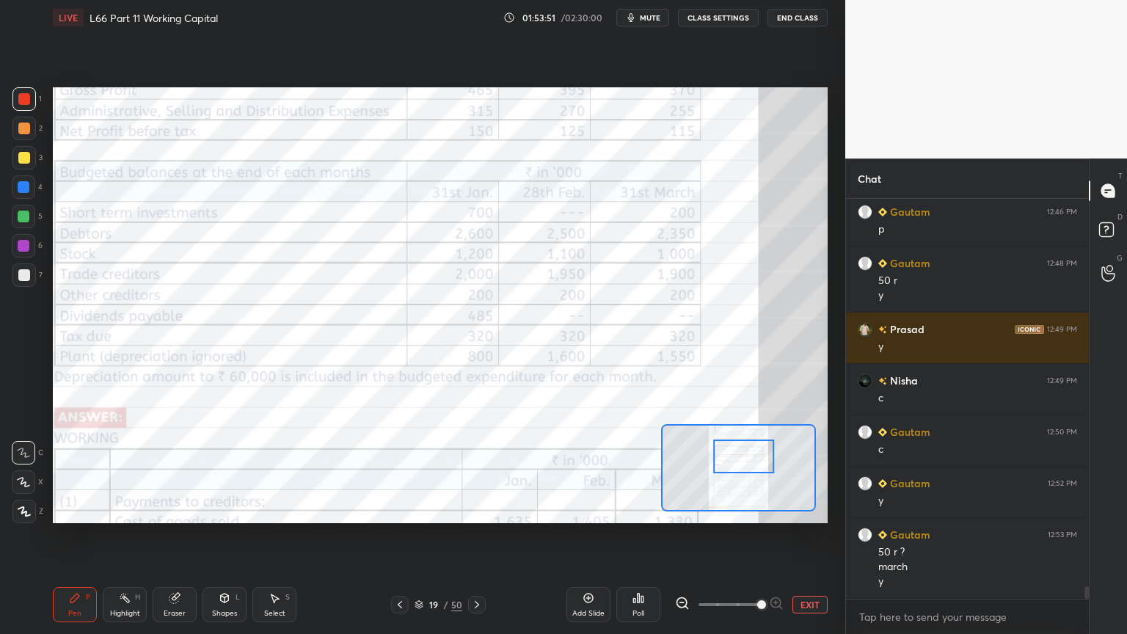
scroll to position [12233, 0]
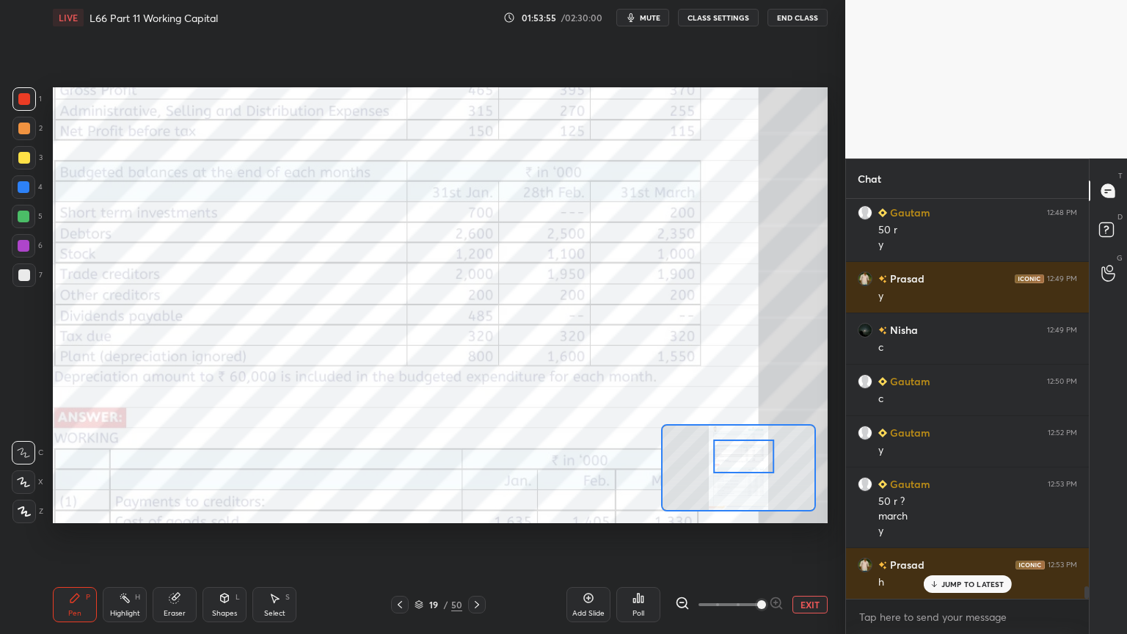
click at [34, 269] on div at bounding box center [23, 274] width 23 height 23
click at [467, 471] on div "19 / 50" at bounding box center [438, 605] width 95 height 18
click at [474, 471] on icon at bounding box center [477, 605] width 12 height 12
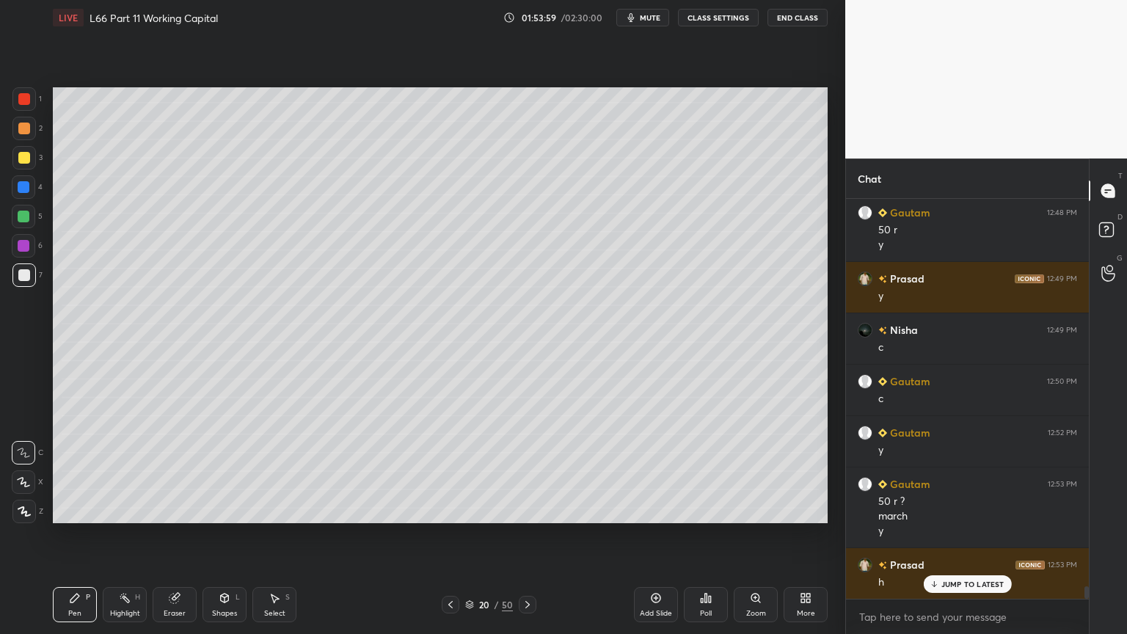
click at [531, 471] on icon at bounding box center [528, 605] width 12 height 12
click at [178, 471] on div "Eraser" at bounding box center [175, 604] width 44 height 35
click at [72, 471] on div "Pen" at bounding box center [74, 613] width 13 height 7
click at [703, 471] on icon at bounding box center [706, 598] width 12 height 12
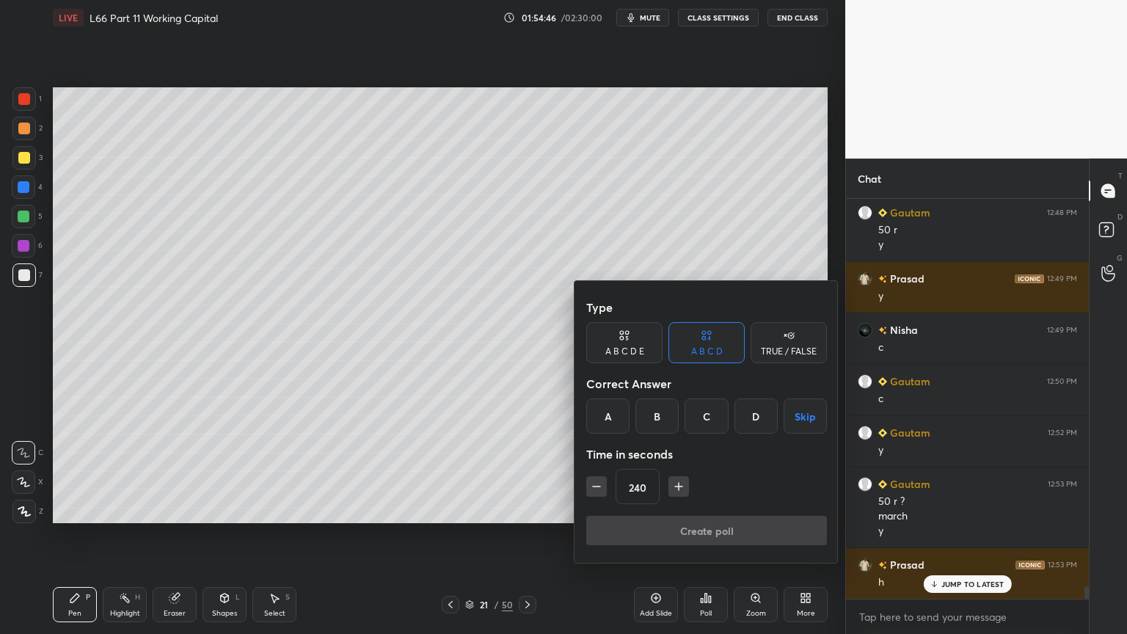
click at [701, 417] on div "C" at bounding box center [705, 415] width 43 height 35
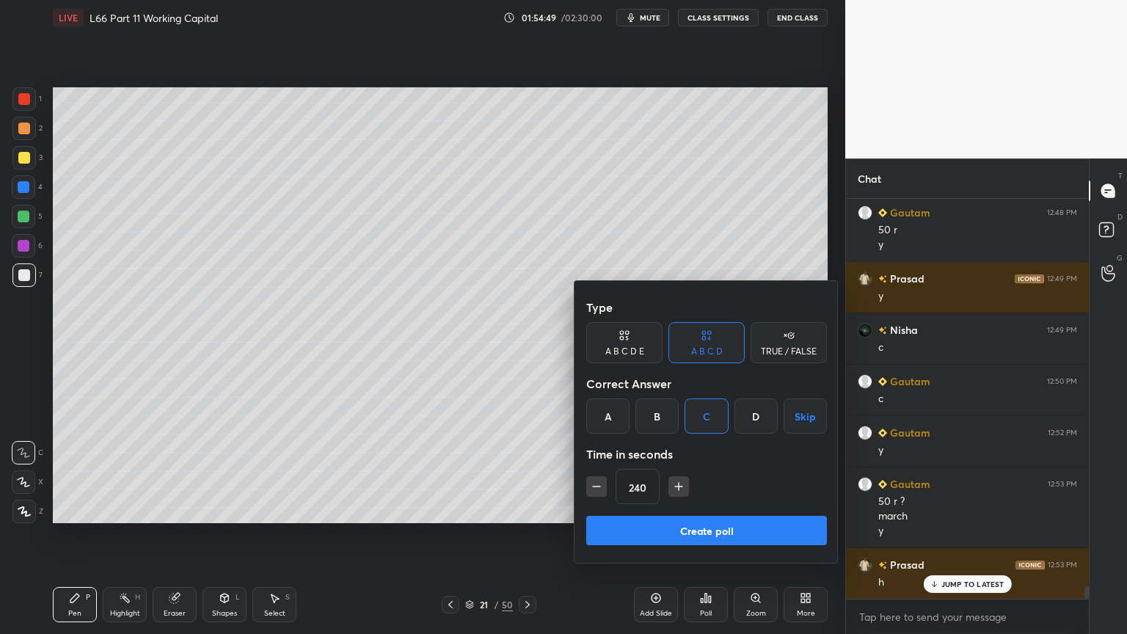
click at [745, 471] on button "Create poll" at bounding box center [706, 530] width 241 height 29
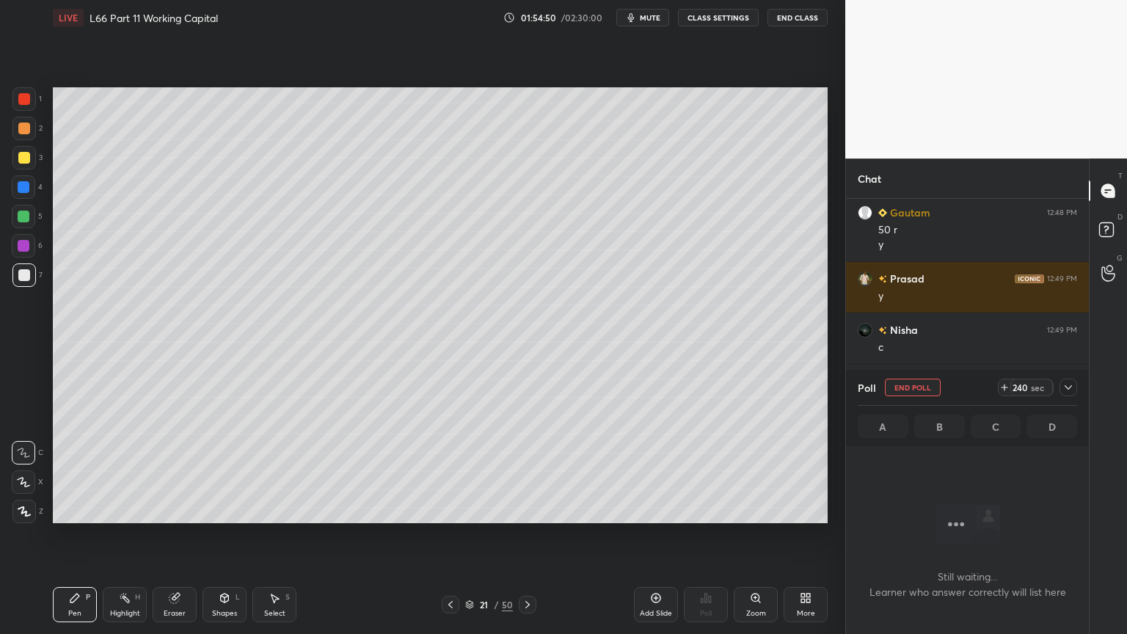
scroll to position [197, 238]
click at [687, 18] on button "CLASS SETTINGS" at bounding box center [718, 18] width 81 height 18
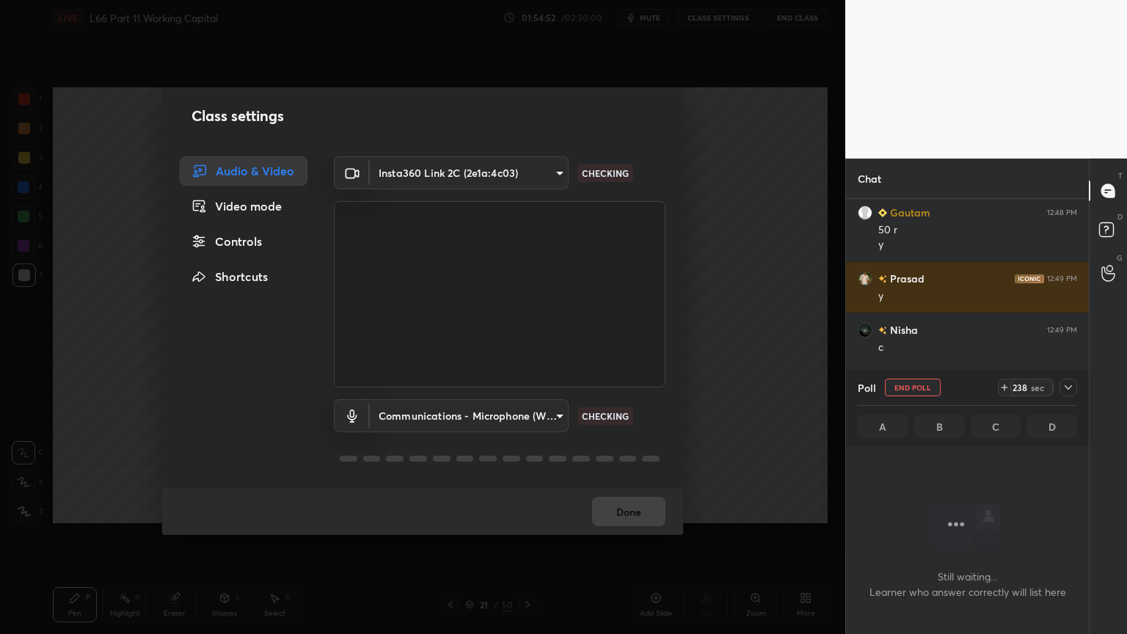
click at [619, 32] on div "Class settings Audio & Video Video mode Controls Shortcuts Insta360 Link 2C (2e…" at bounding box center [422, 317] width 845 height 634
click at [624, 471] on button "Done" at bounding box center [628, 511] width 73 height 29
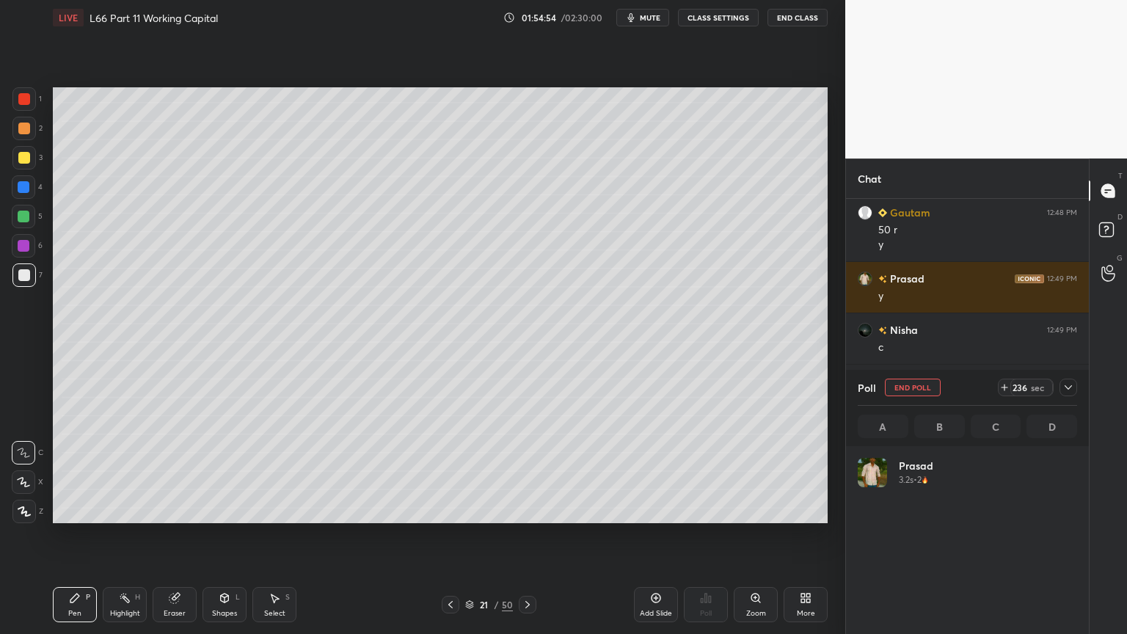
click at [634, 23] on button "mute" at bounding box center [642, 18] width 53 height 18
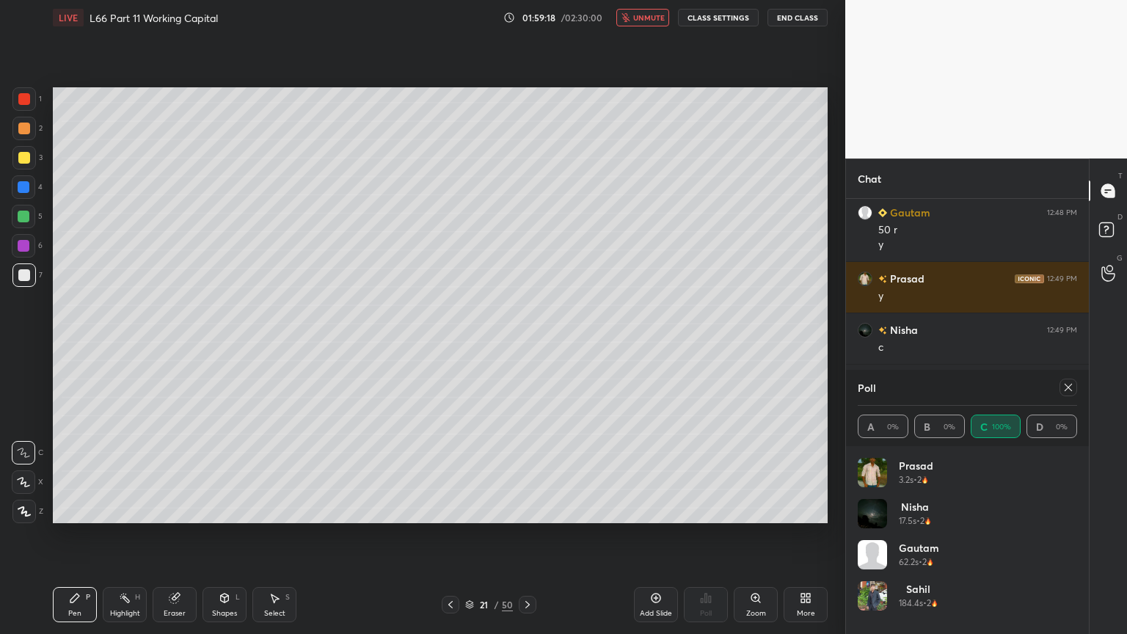
click at [637, 18] on span "unmute" at bounding box center [649, 17] width 32 height 10
click at [1066, 387] on icon at bounding box center [1068, 387] width 12 height 12
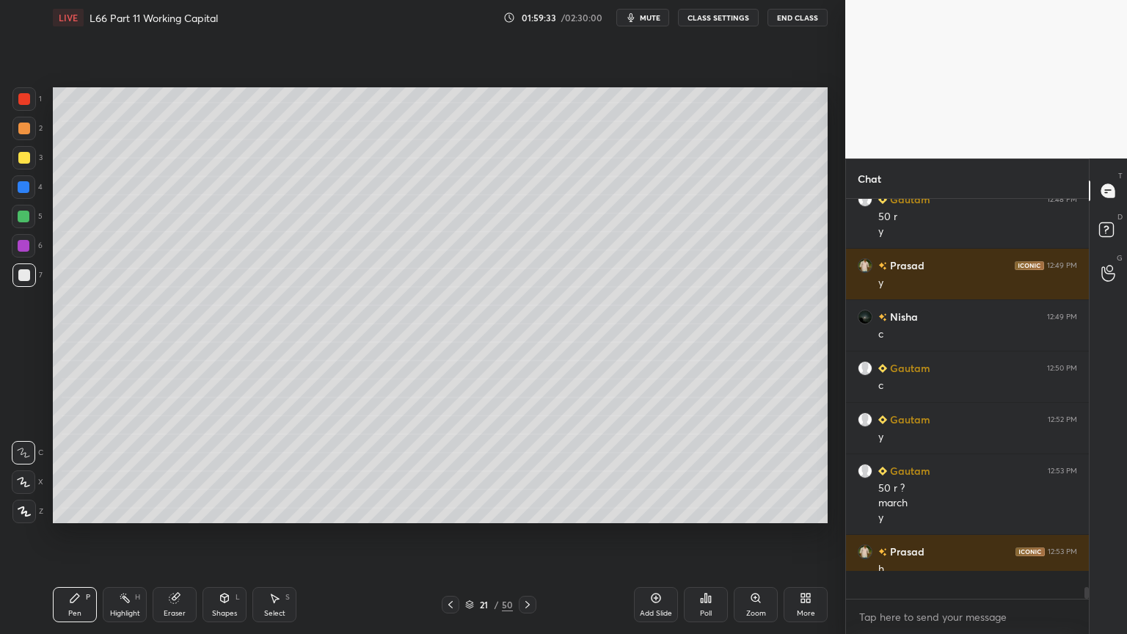
scroll to position [395, 238]
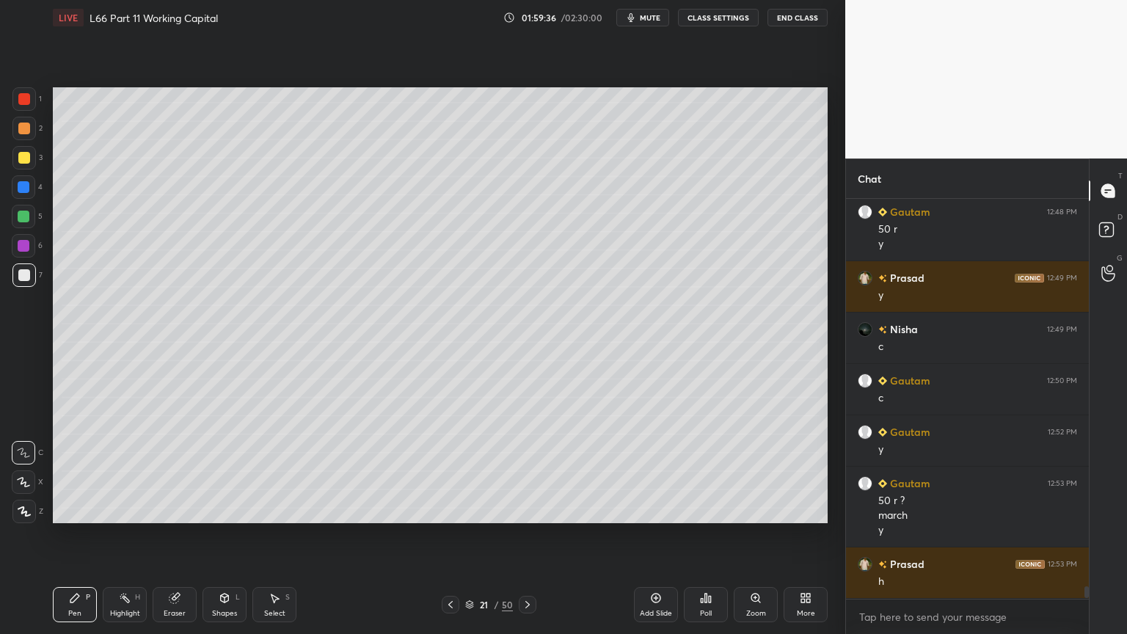
click at [450, 471] on icon at bounding box center [451, 605] width 12 height 12
click at [452, 471] on icon at bounding box center [451, 605] width 12 height 12
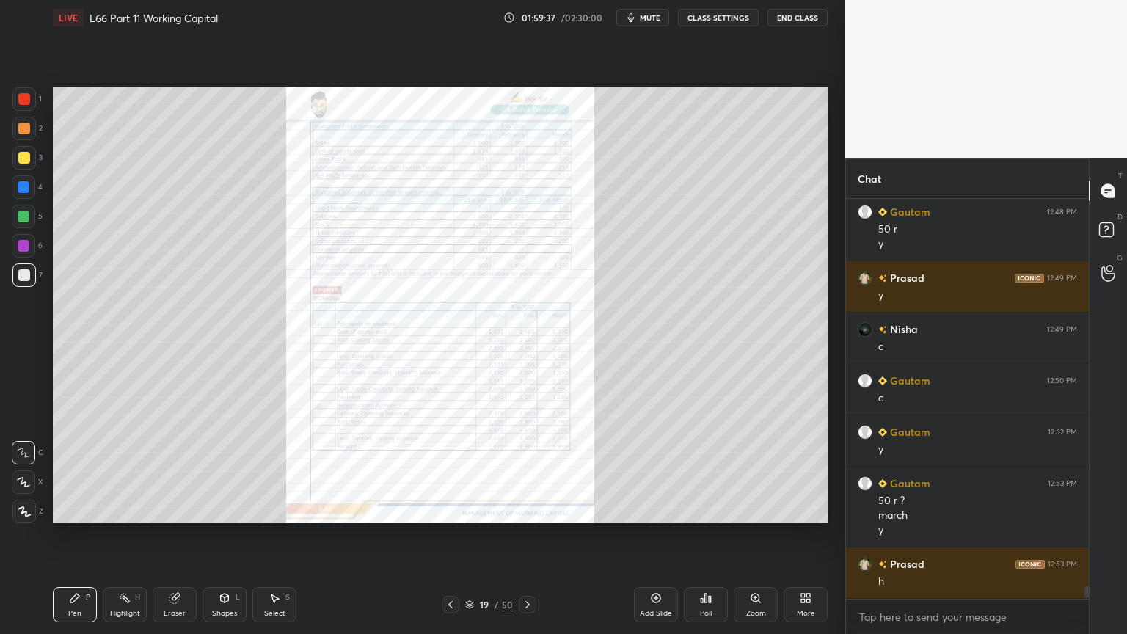
click at [456, 471] on div at bounding box center [451, 605] width 18 height 18
click at [174, 471] on div "Eraser" at bounding box center [175, 604] width 44 height 35
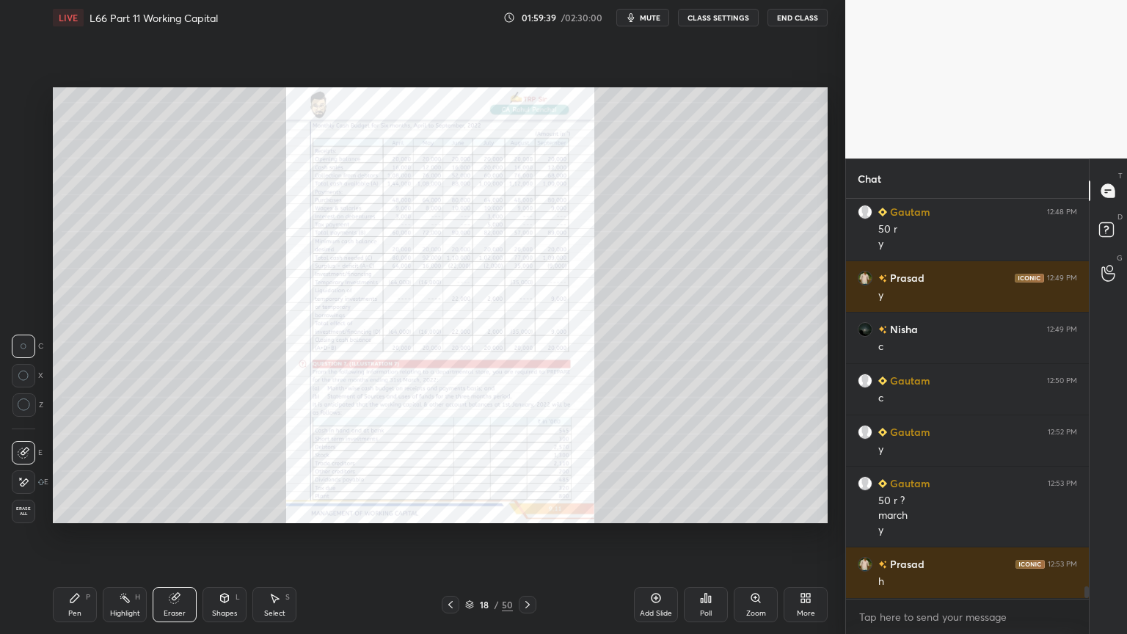
click at [26, 471] on span "Erase all" at bounding box center [23, 511] width 22 height 10
click at [754, 471] on div "Zoom" at bounding box center [756, 613] width 20 height 7
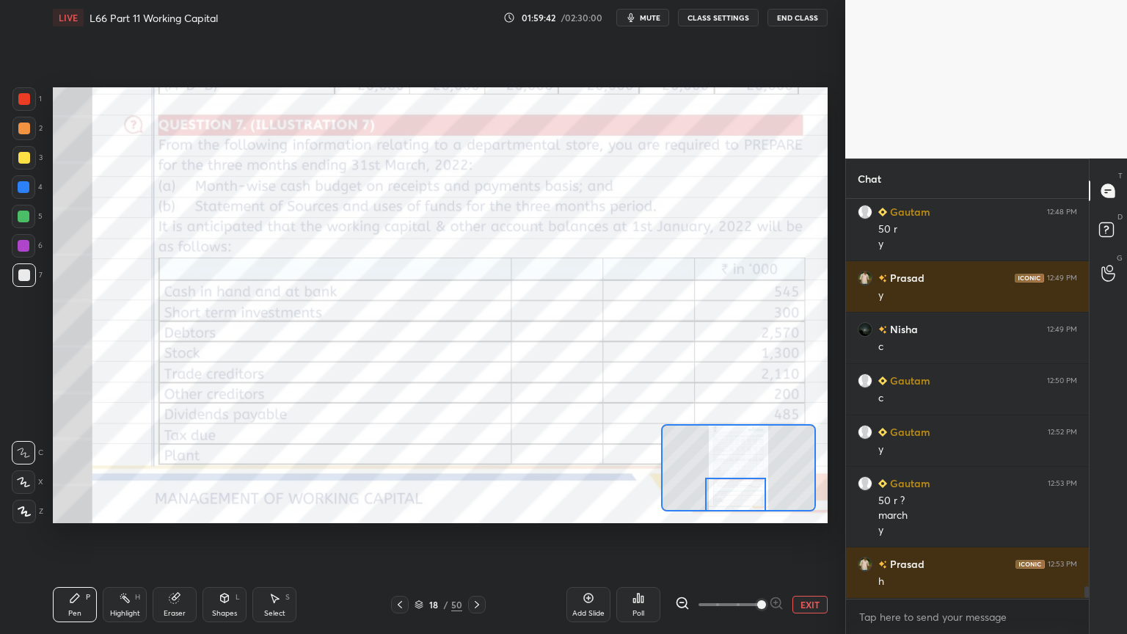
click at [28, 105] on div at bounding box center [23, 98] width 23 height 23
click at [173, 471] on div "Eraser" at bounding box center [175, 604] width 44 height 35
click at [29, 471] on span "Erase all" at bounding box center [23, 511] width 22 height 10
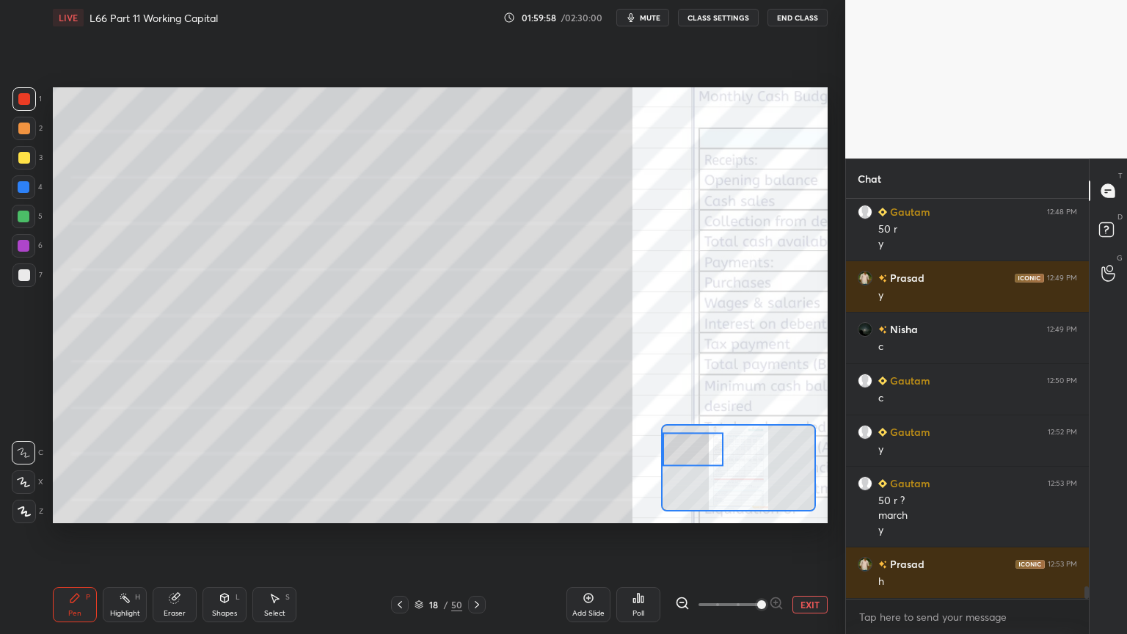
scroll to position [12285, 0]
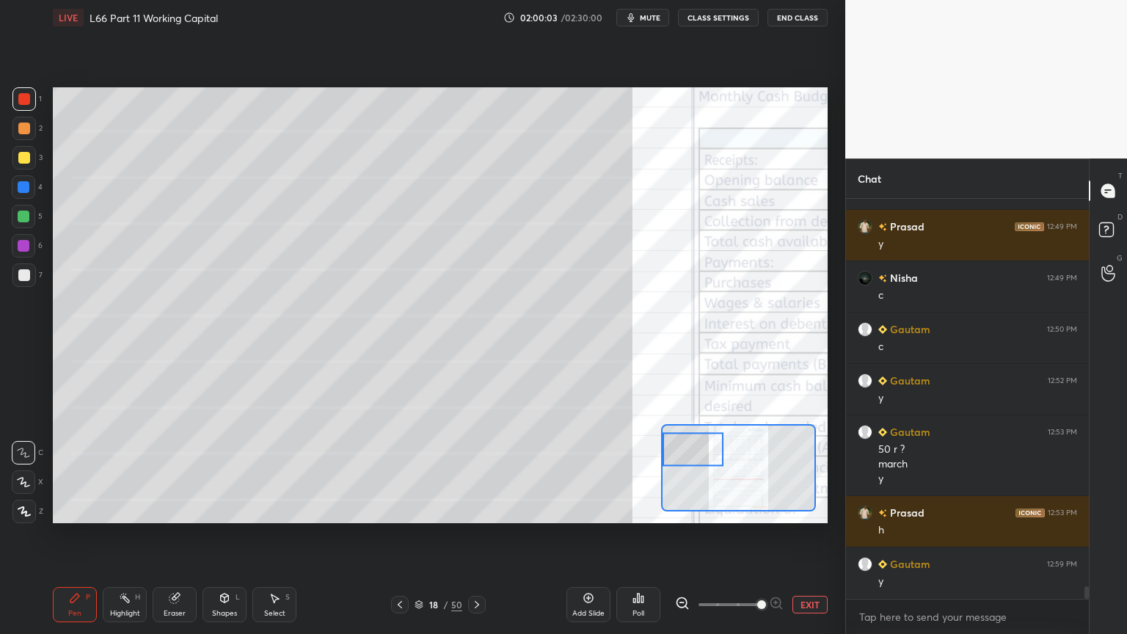
click at [175, 471] on div "Eraser" at bounding box center [175, 604] width 44 height 35
click at [26, 471] on span "Erase all" at bounding box center [23, 511] width 22 height 10
click at [84, 471] on div "Pen P" at bounding box center [75, 604] width 44 height 35
click at [480, 471] on icon at bounding box center [477, 605] width 12 height 12
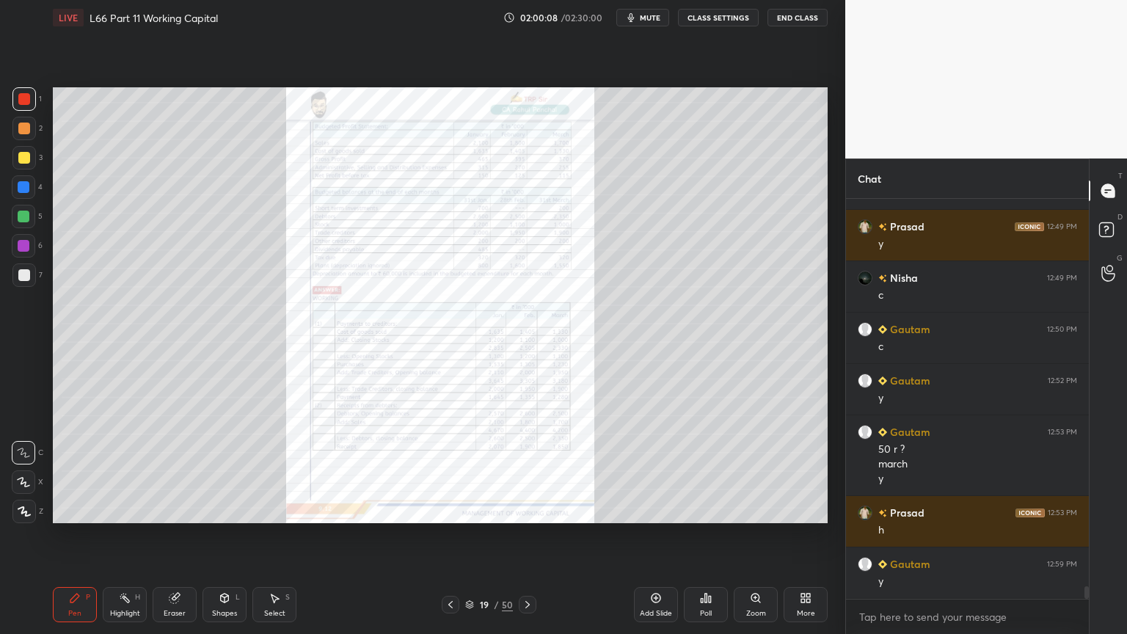
click at [528, 471] on icon at bounding box center [527, 604] width 4 height 7
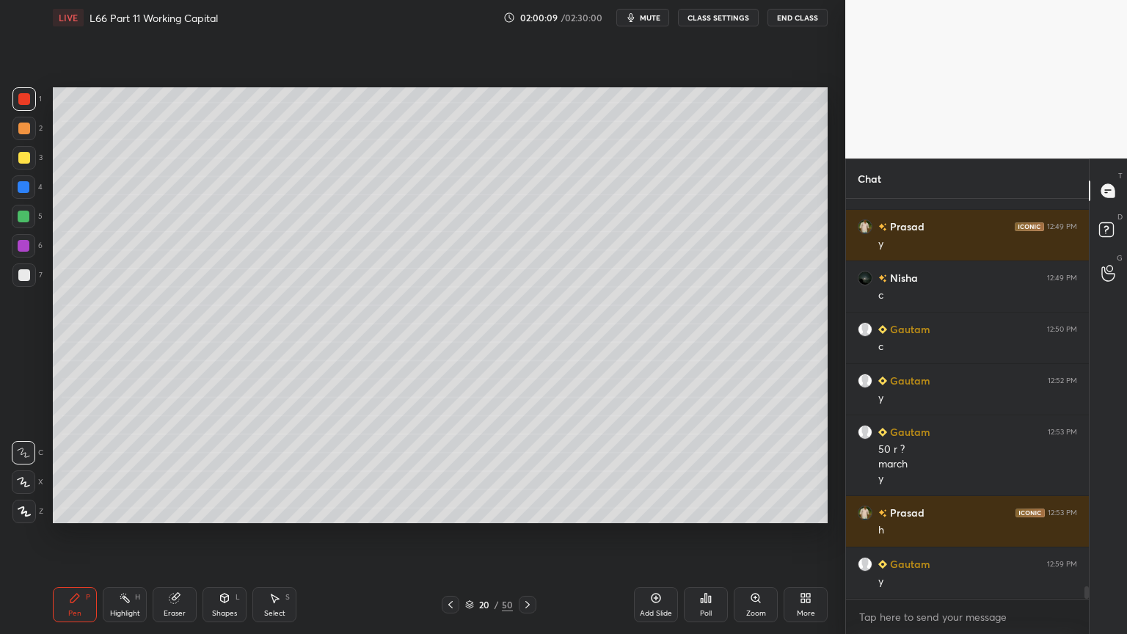
click at [530, 471] on icon at bounding box center [528, 605] width 12 height 12
click at [528, 471] on icon at bounding box center [528, 605] width 12 height 12
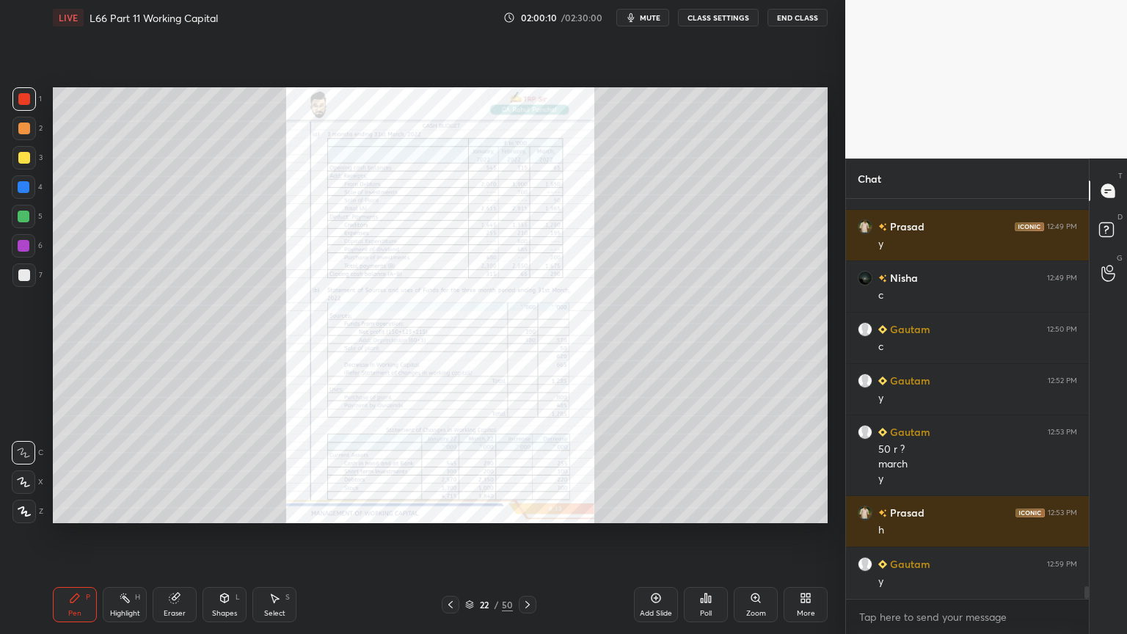
click at [530, 471] on icon at bounding box center [528, 605] width 12 height 12
click at [528, 471] on icon at bounding box center [528, 605] width 12 height 12
click at [526, 471] on icon at bounding box center [528, 605] width 12 height 12
click at [525, 471] on icon at bounding box center [528, 605] width 12 height 12
click at [442, 471] on div at bounding box center [451, 605] width 18 height 18
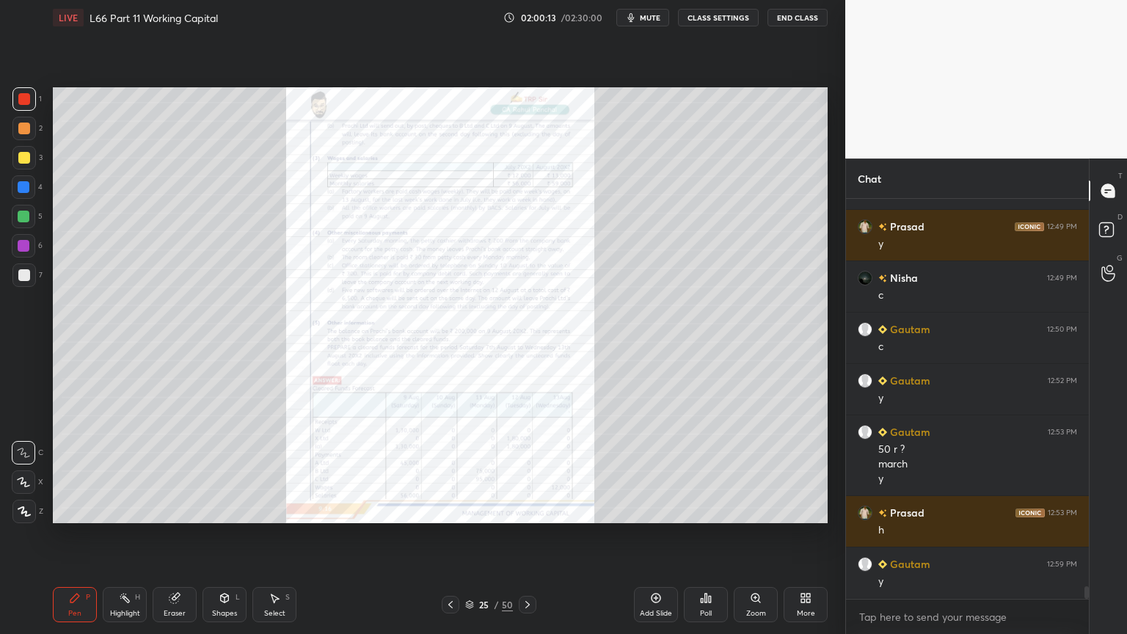
click at [447, 471] on icon at bounding box center [451, 605] width 12 height 12
click at [450, 471] on icon at bounding box center [450, 604] width 4 height 7
click at [452, 471] on icon at bounding box center [451, 605] width 12 height 12
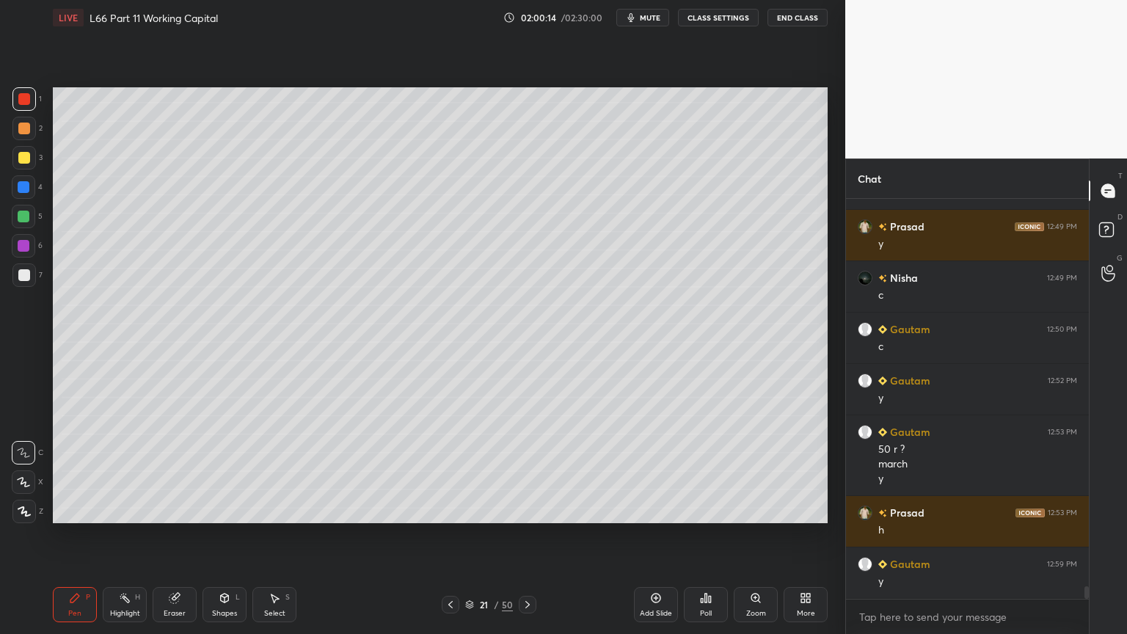
click at [452, 471] on icon at bounding box center [451, 605] width 12 height 12
click at [526, 471] on icon at bounding box center [528, 605] width 12 height 12
click at [527, 471] on icon at bounding box center [528, 605] width 12 height 12
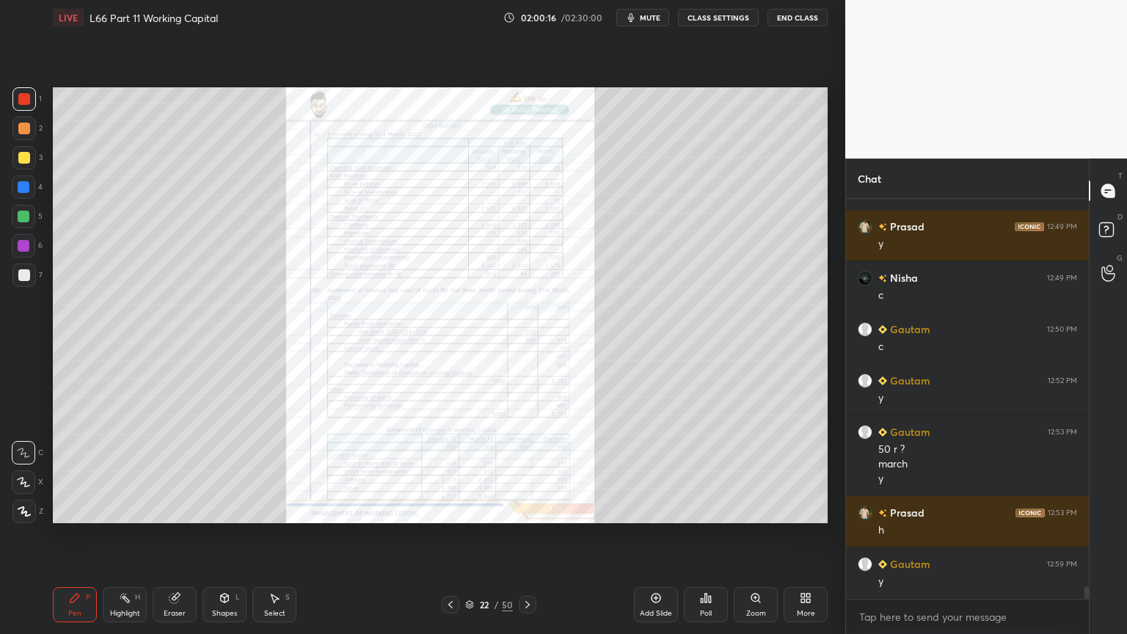
click at [445, 471] on icon at bounding box center [451, 605] width 12 height 12
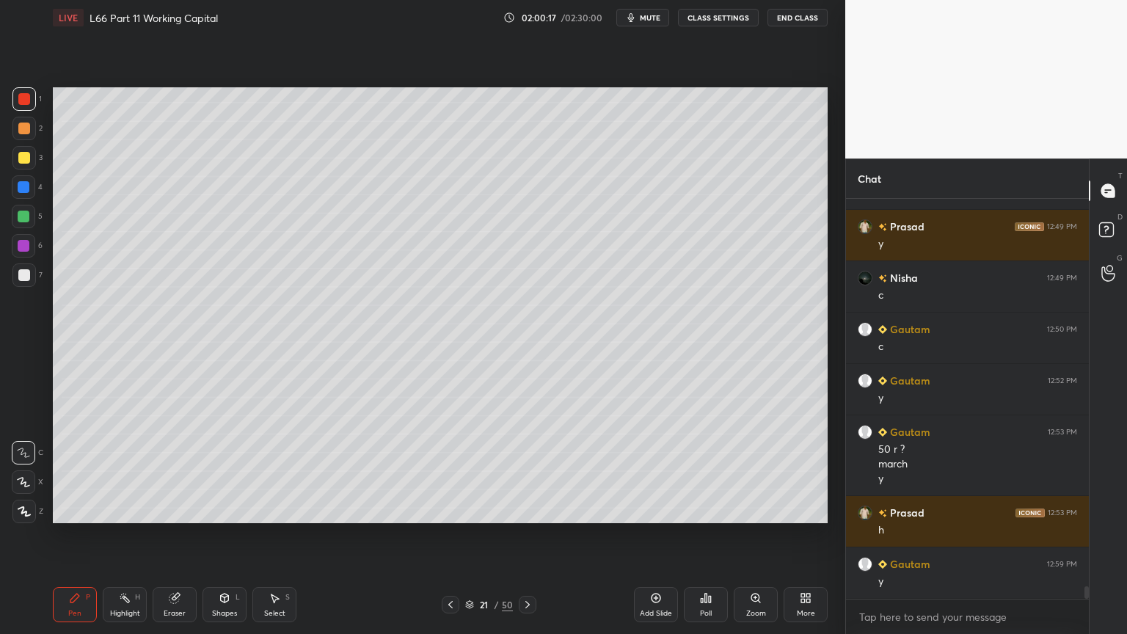
click at [644, 471] on div "Add Slide" at bounding box center [656, 604] width 44 height 35
click at [29, 189] on div at bounding box center [24, 187] width 12 height 12
click at [221, 471] on icon at bounding box center [225, 598] width 12 height 12
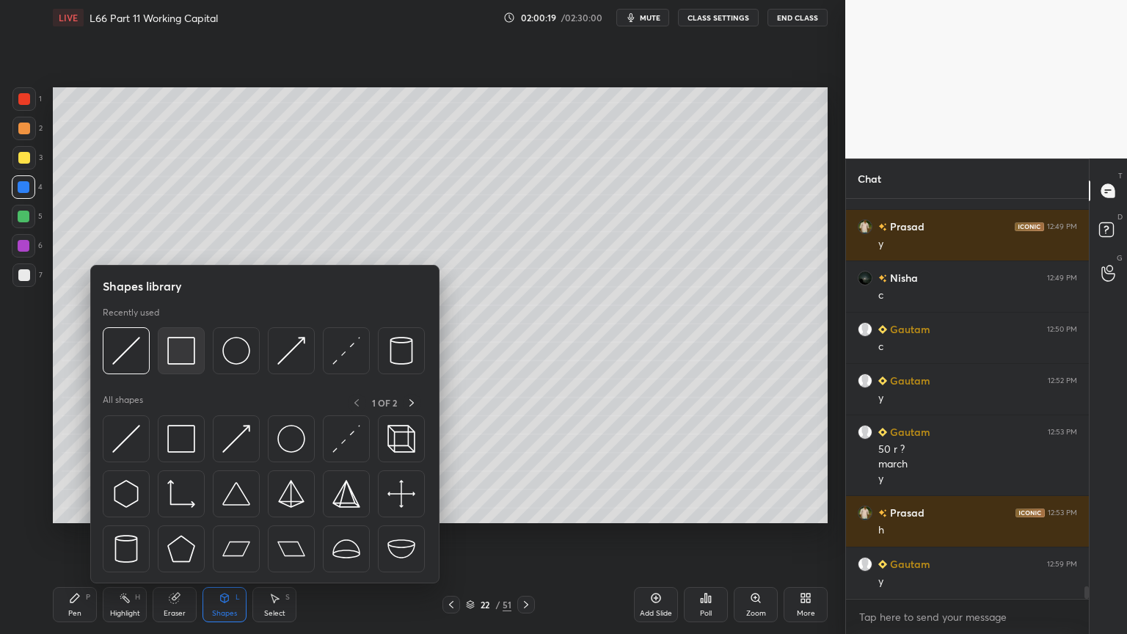
click at [185, 357] on img at bounding box center [181, 351] width 28 height 28
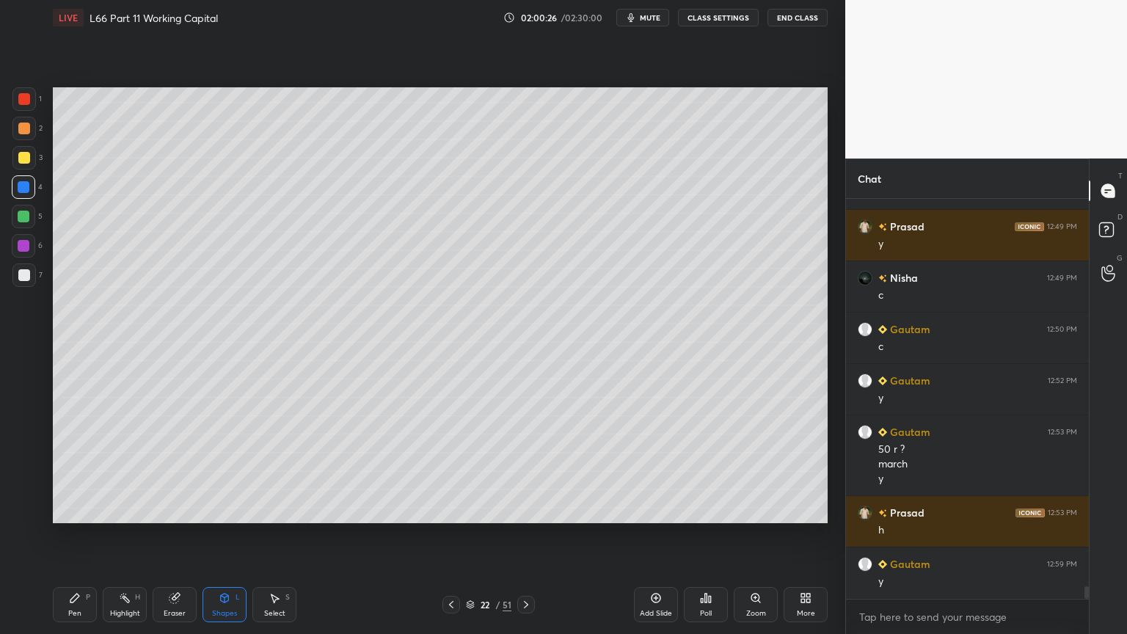
click at [79, 471] on icon at bounding box center [75, 598] width 12 height 12
click at [24, 161] on div at bounding box center [24, 158] width 12 height 12
click at [451, 471] on icon at bounding box center [451, 604] width 4 height 7
click at [450, 471] on icon at bounding box center [451, 604] width 4 height 7
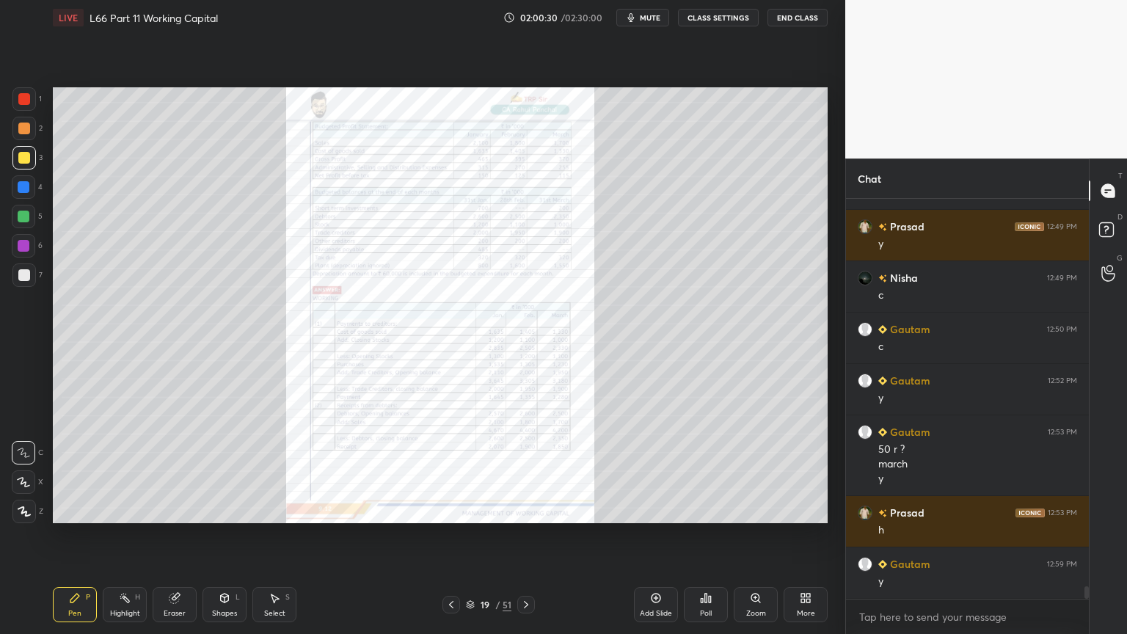
click at [452, 471] on icon at bounding box center [451, 605] width 12 height 12
click at [528, 471] on icon at bounding box center [526, 605] width 12 height 12
click at [530, 471] on icon at bounding box center [526, 605] width 12 height 12
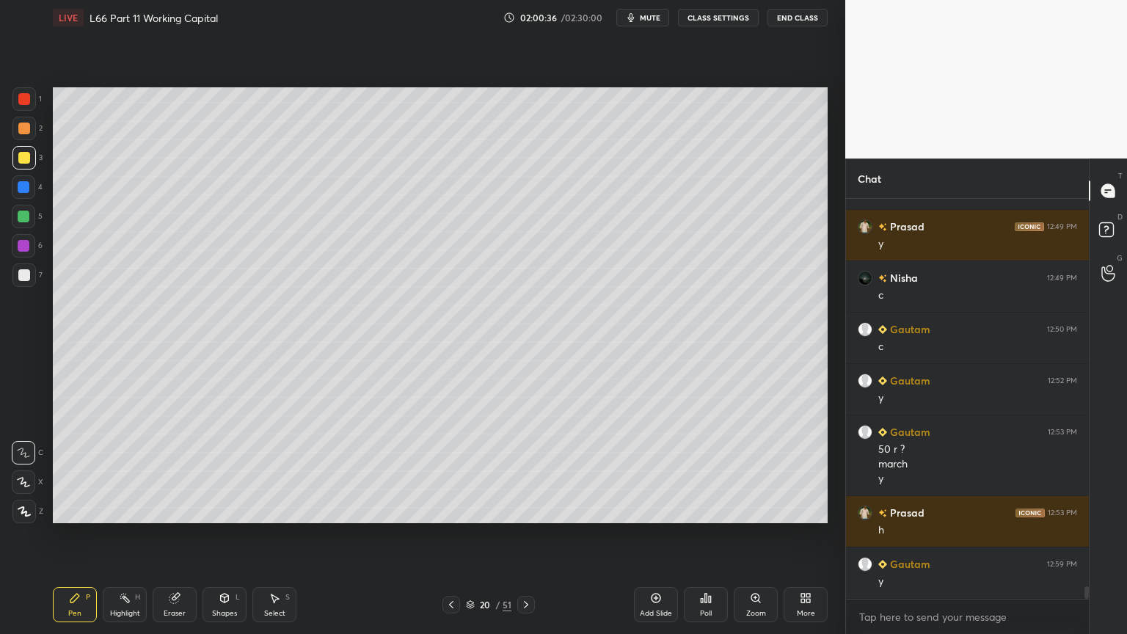
click at [530, 471] on icon at bounding box center [526, 605] width 12 height 12
click at [528, 471] on icon at bounding box center [526, 605] width 12 height 12
click at [244, 471] on div "Shapes L" at bounding box center [224, 604] width 44 height 35
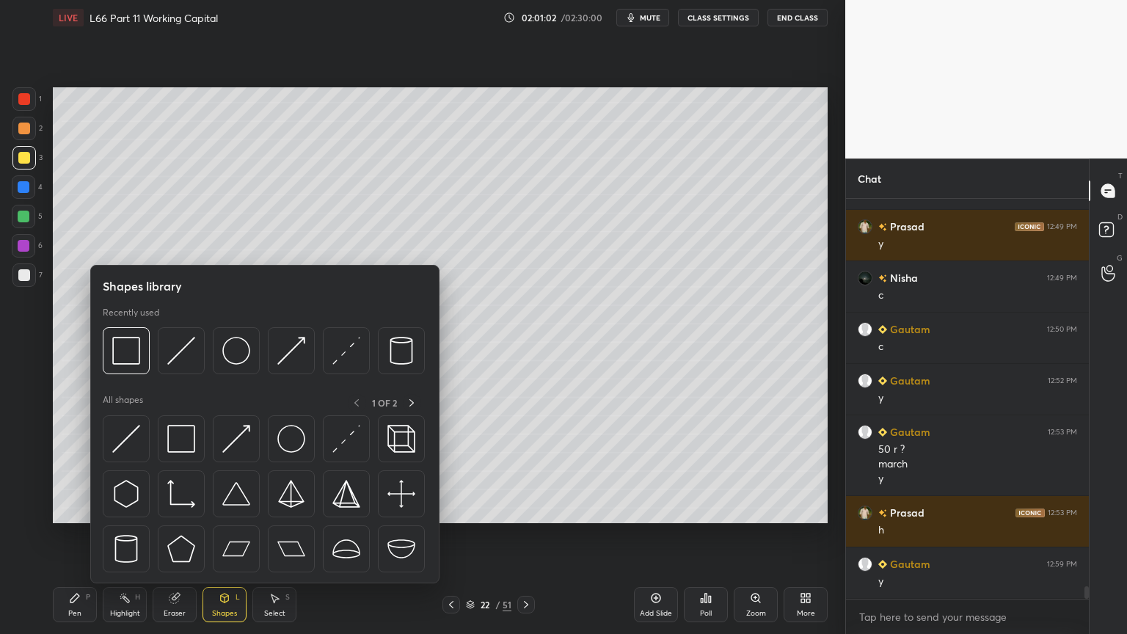
click at [176, 354] on img at bounding box center [181, 351] width 28 height 28
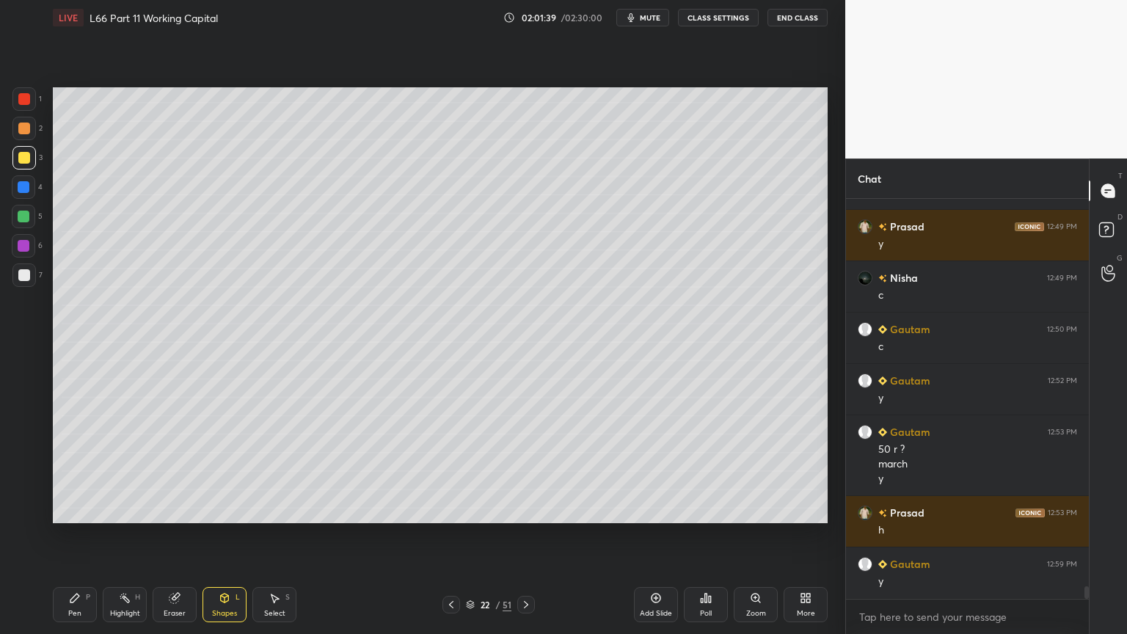
click at [19, 133] on div at bounding box center [24, 129] width 12 height 12
click at [85, 471] on div "Pen P" at bounding box center [75, 604] width 44 height 35
click at [220, 471] on div "Shapes L" at bounding box center [224, 604] width 44 height 35
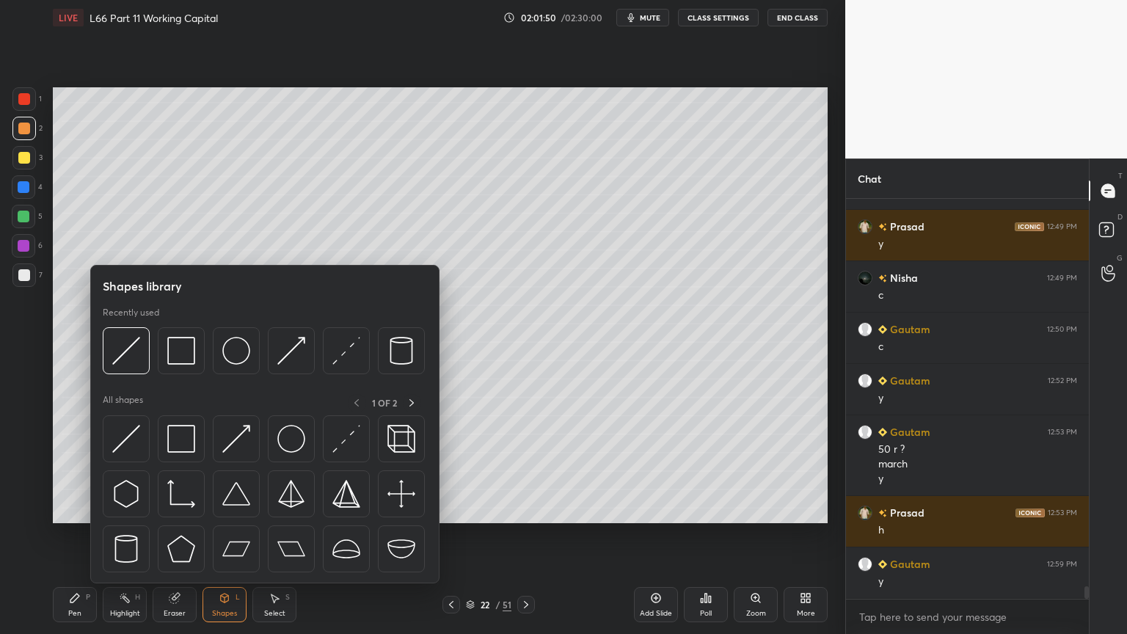
click at [125, 360] on img at bounding box center [126, 351] width 28 height 28
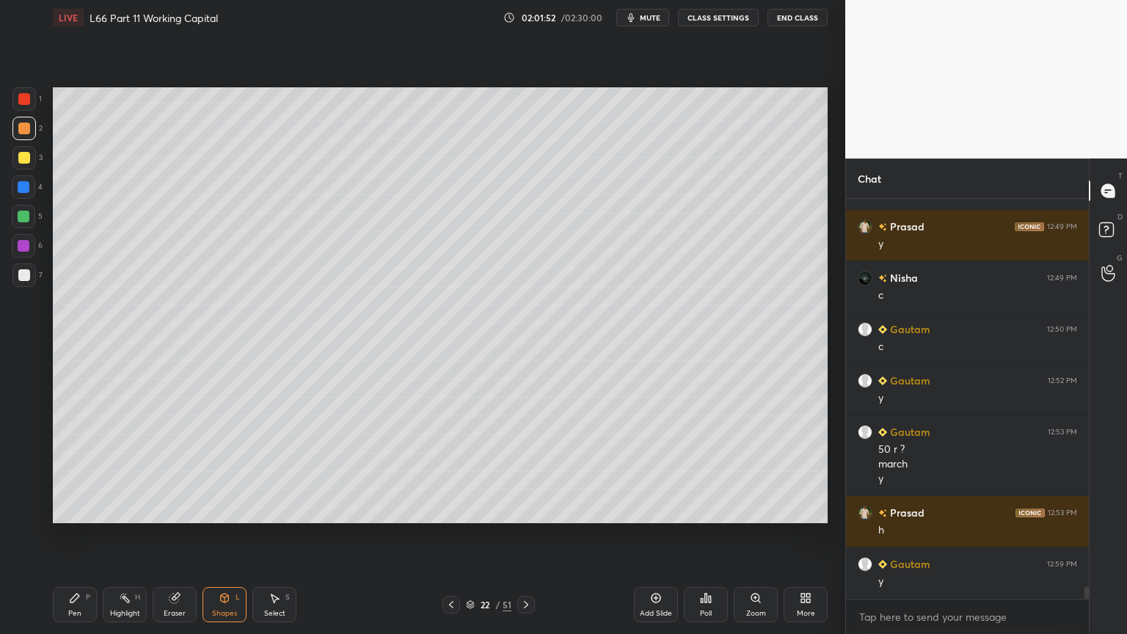
click at [11, 282] on div "1 2 3 4 5 6 7 C X Z C X Z E E Erase all H H" at bounding box center [23, 305] width 47 height 436
click at [23, 276] on div at bounding box center [24, 275] width 12 height 12
click at [88, 471] on div "Pen P" at bounding box center [75, 604] width 44 height 35
click at [21, 134] on div at bounding box center [24, 129] width 12 height 12
click at [21, 157] on div at bounding box center [24, 158] width 12 height 12
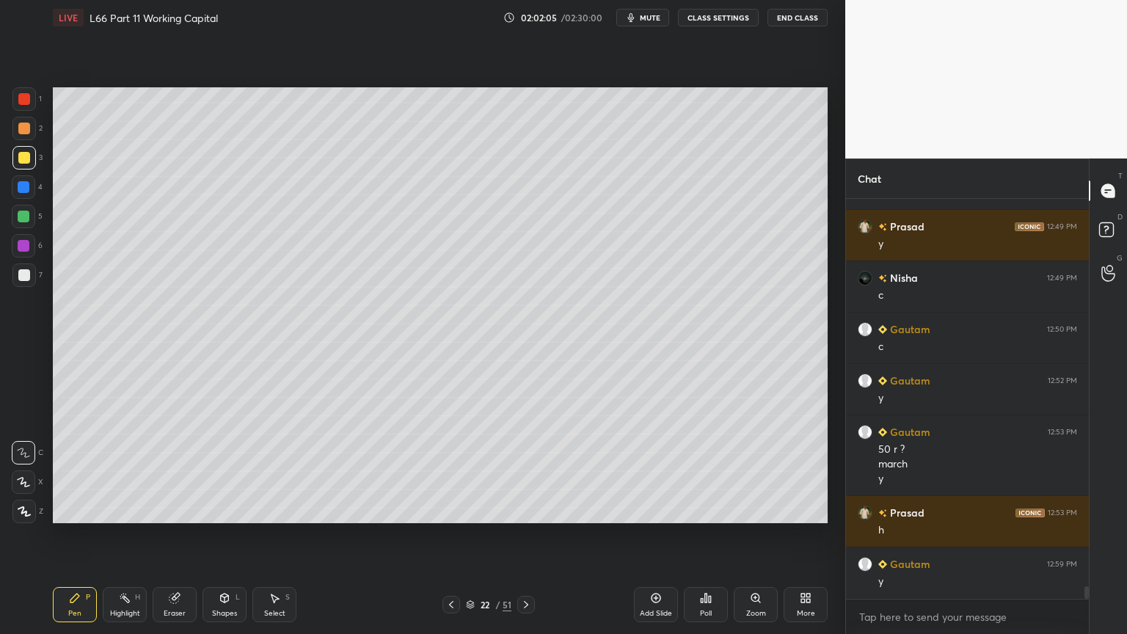
click at [219, 471] on icon at bounding box center [225, 598] width 12 height 12
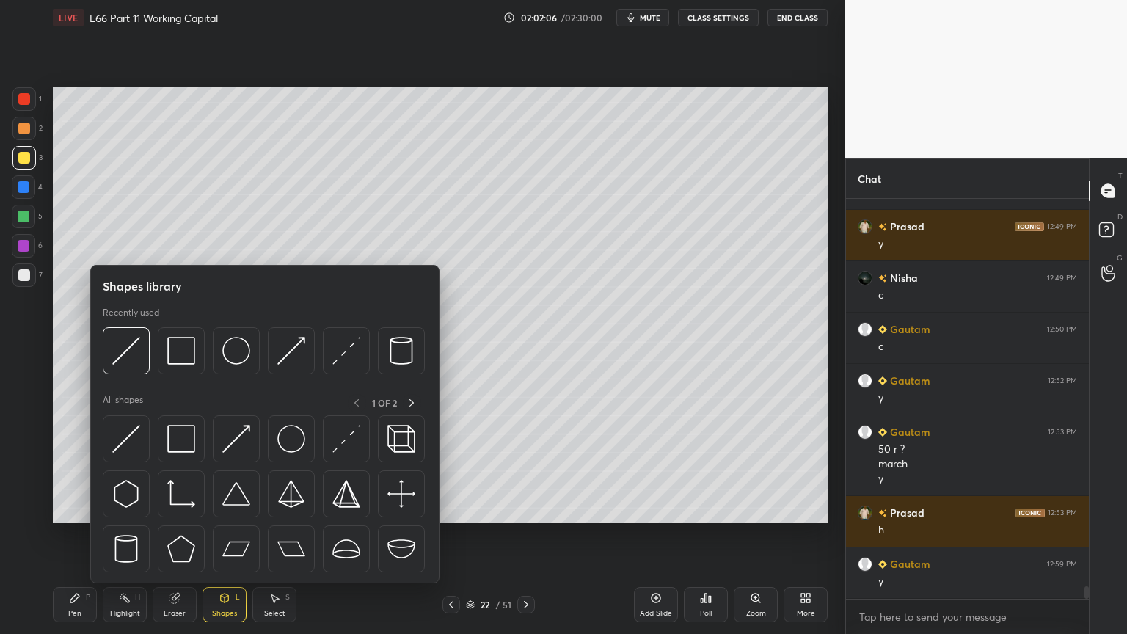
click at [129, 354] on img at bounding box center [126, 351] width 28 height 28
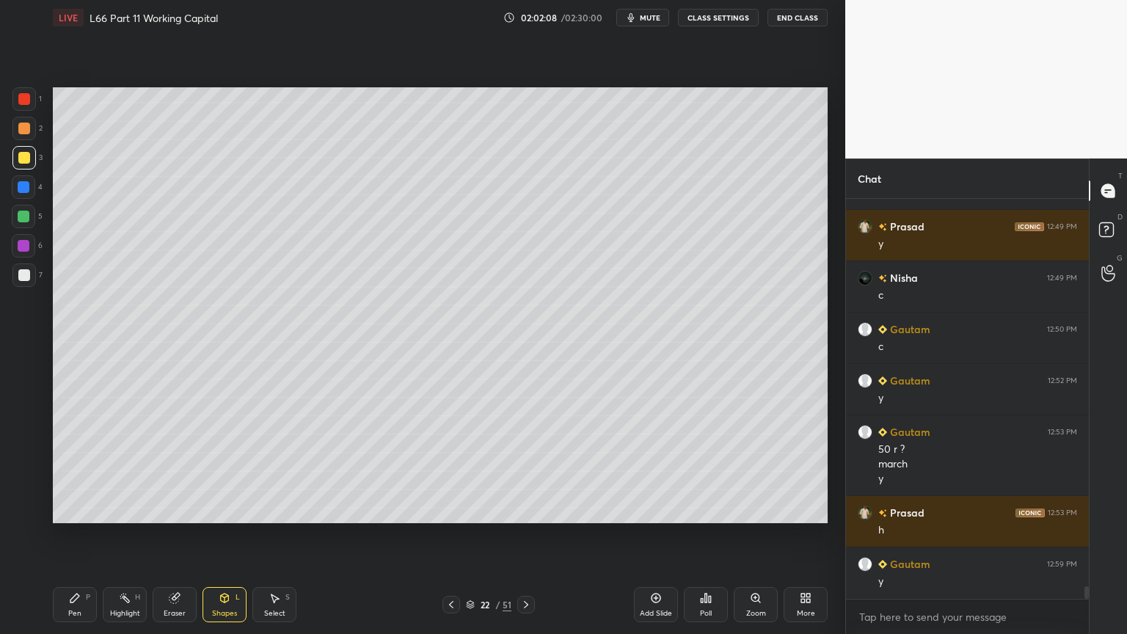
click at [20, 264] on div at bounding box center [23, 274] width 23 height 23
click at [73, 471] on icon at bounding box center [75, 598] width 12 height 12
click at [221, 471] on icon at bounding box center [225, 597] width 8 height 9
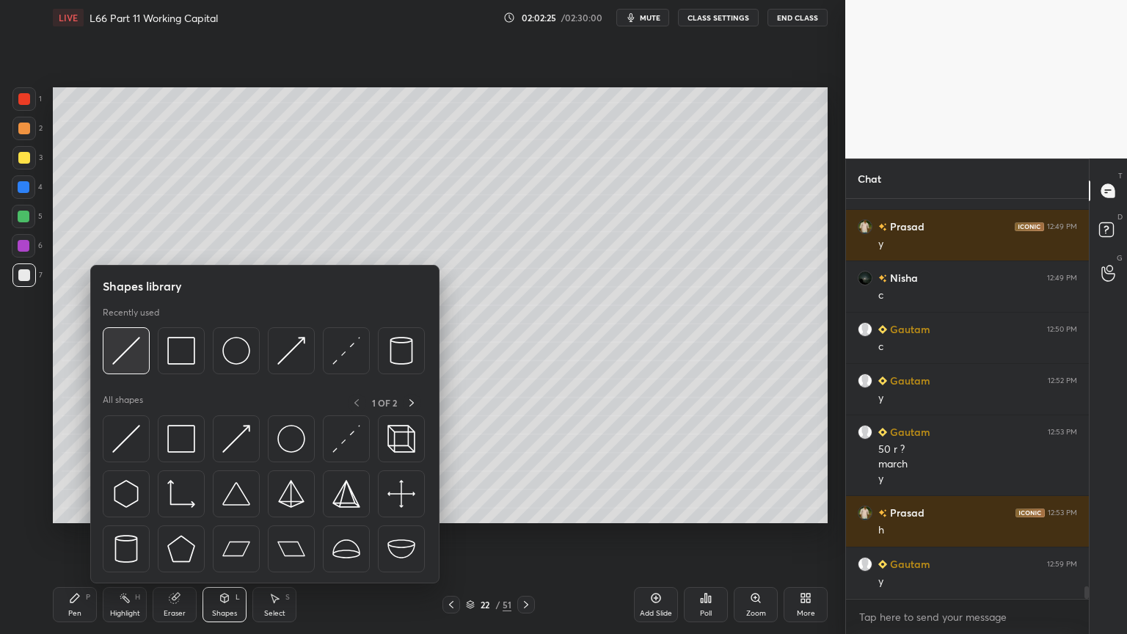
click at [131, 367] on div at bounding box center [126, 350] width 47 height 47
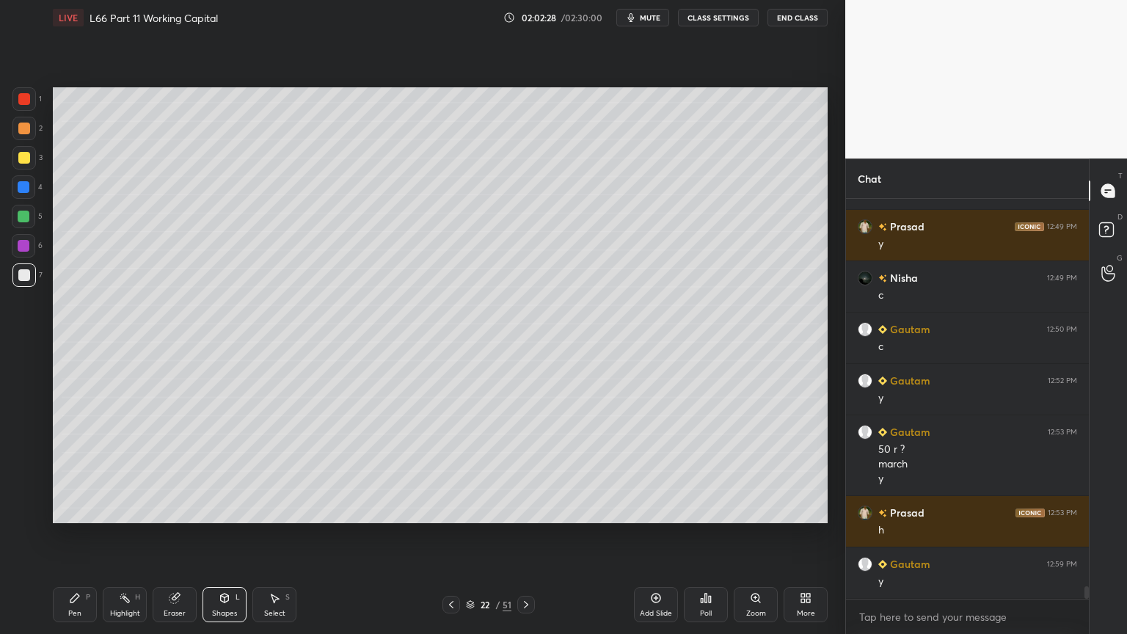
click at [71, 471] on icon at bounding box center [74, 597] width 9 height 9
click at [179, 471] on icon at bounding box center [175, 598] width 12 height 12
click at [18, 471] on icon at bounding box center [24, 482] width 12 height 12
click at [75, 471] on div "Pen P" at bounding box center [75, 604] width 44 height 35
click at [211, 471] on div "Shapes L" at bounding box center [224, 604] width 44 height 35
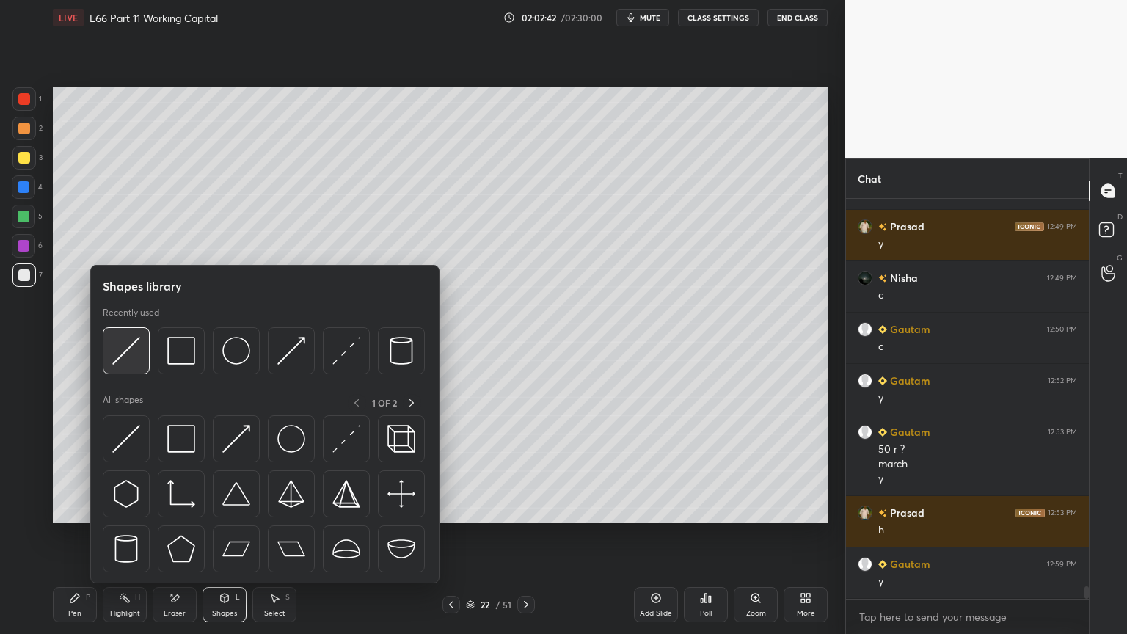
click at [123, 357] on img at bounding box center [126, 351] width 28 height 28
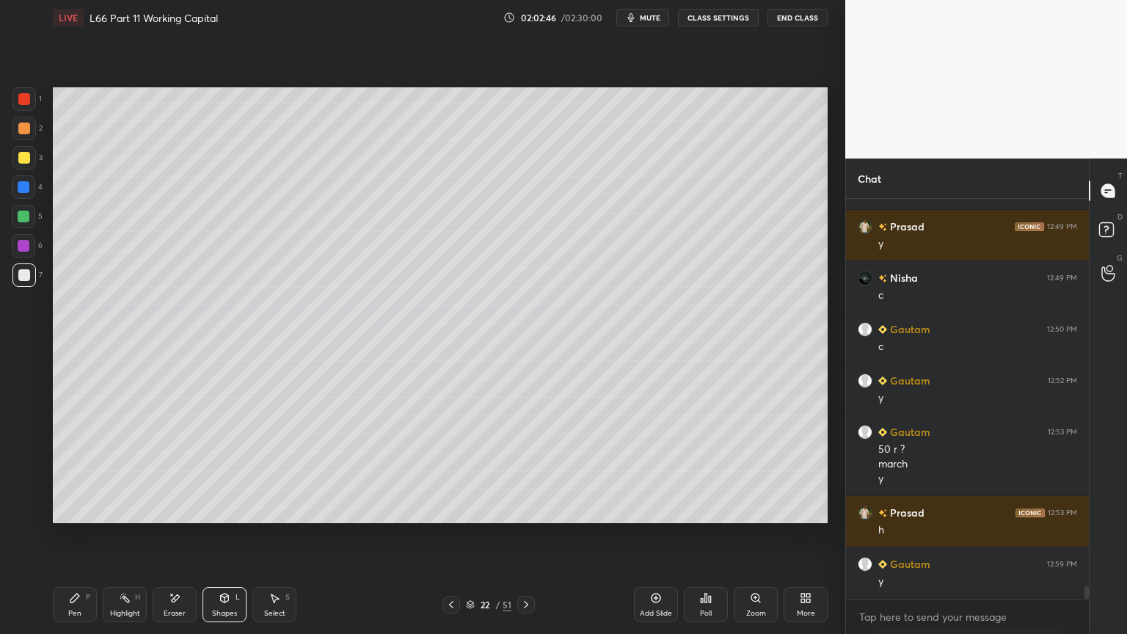
click at [73, 471] on icon at bounding box center [74, 597] width 9 height 9
click at [458, 471] on div at bounding box center [451, 605] width 18 height 18
click at [449, 471] on icon at bounding box center [451, 605] width 12 height 12
click at [451, 471] on icon at bounding box center [451, 604] width 4 height 7
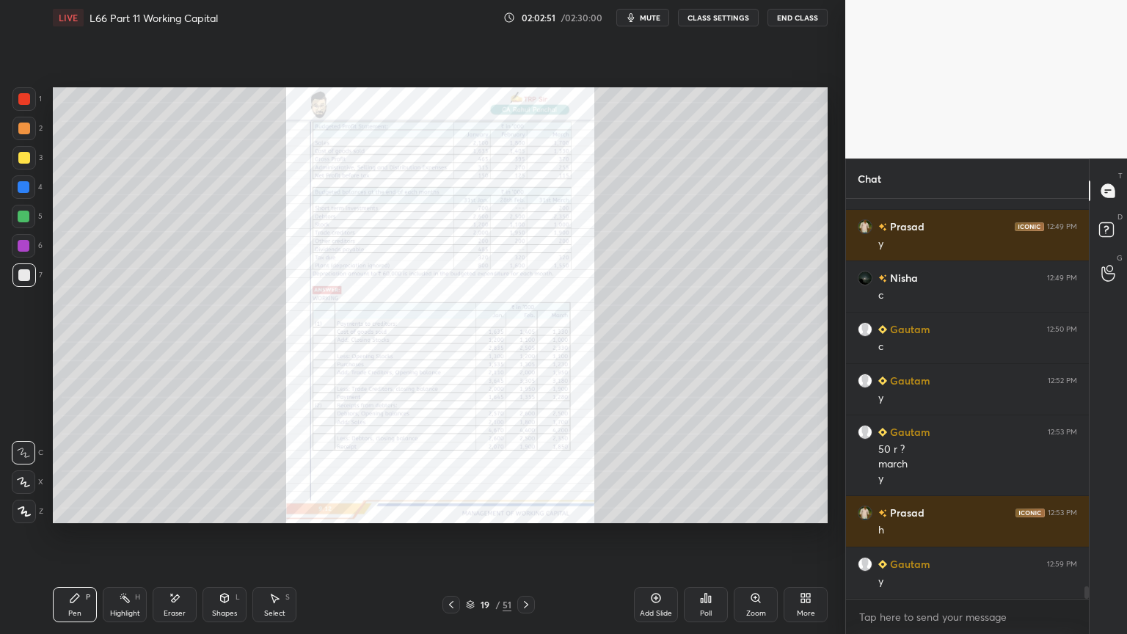
click at [172, 471] on div "Eraser" at bounding box center [175, 604] width 44 height 35
click at [20, 471] on span "Erase all" at bounding box center [23, 511] width 22 height 10
click at [94, 471] on div "Pen P Highlight H Eraser Shapes L Select S 19 / 51 Add Slide Poll Zoom More" at bounding box center [440, 604] width 775 height 59
click at [760, 471] on icon at bounding box center [759, 601] width 2 height 2
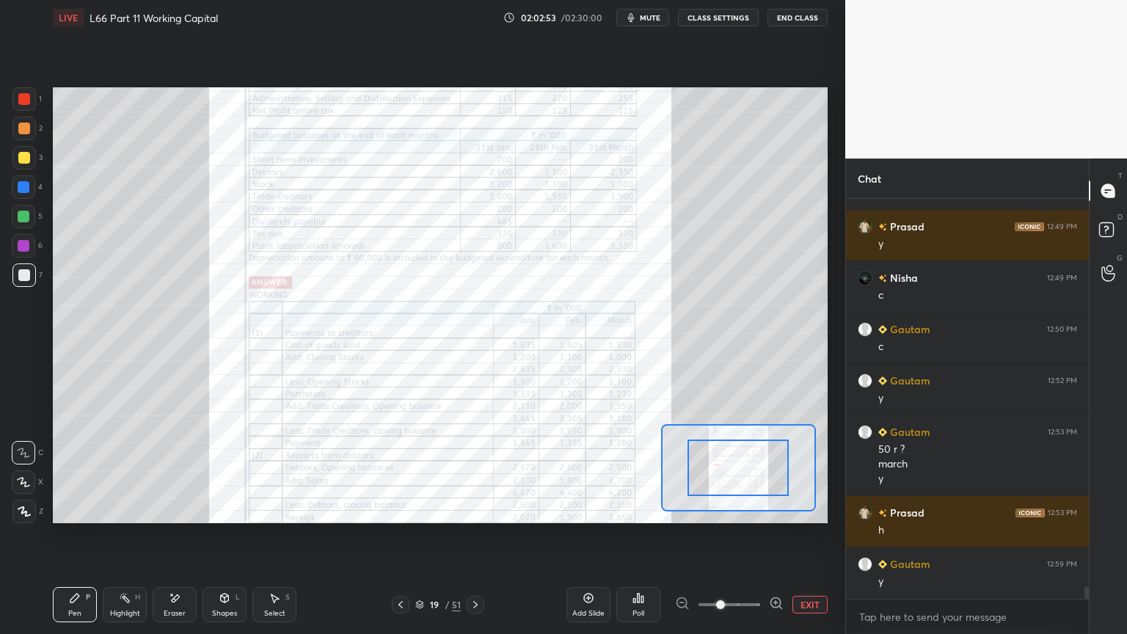
click at [725, 471] on span at bounding box center [720, 604] width 9 height 9
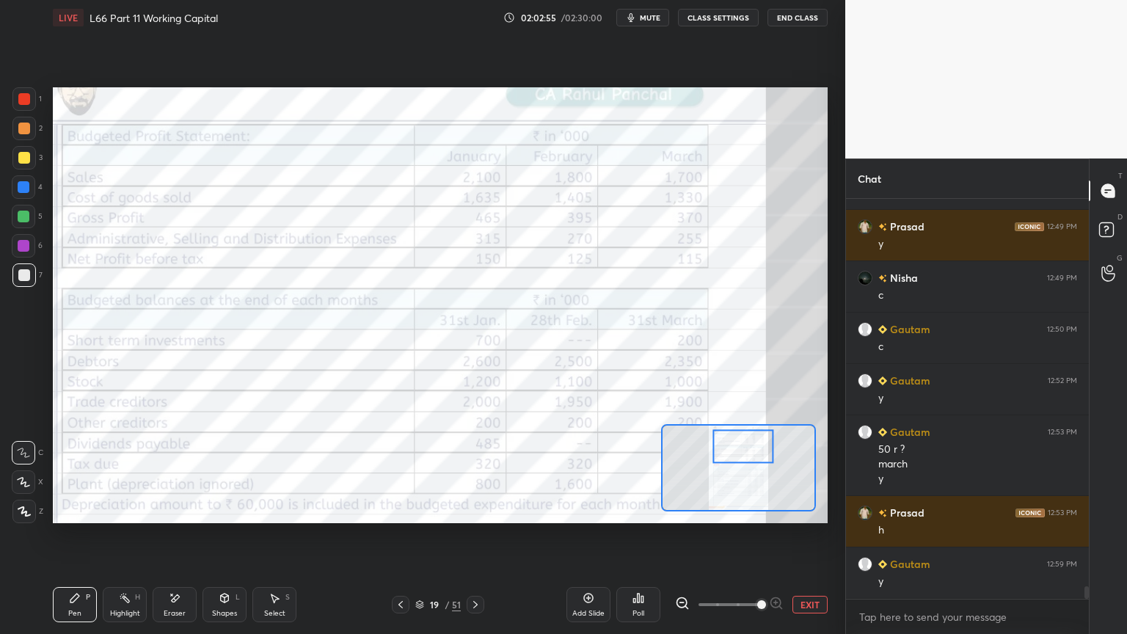
click at [745, 442] on div at bounding box center [742, 446] width 61 height 34
click at [26, 90] on div at bounding box center [23, 98] width 23 height 23
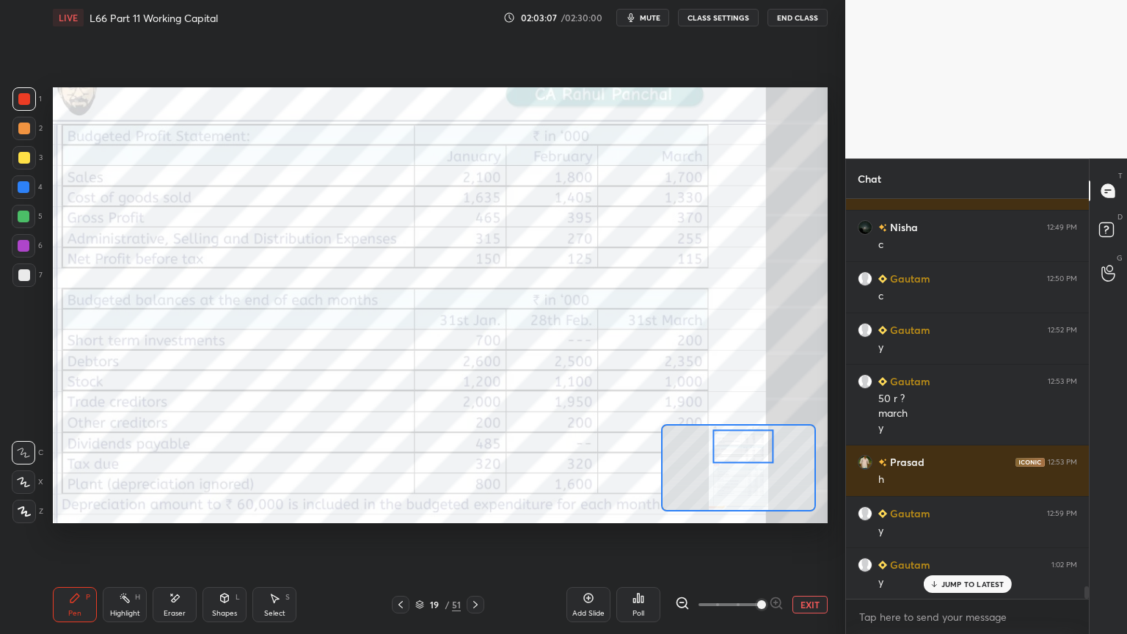
click at [478, 471] on icon at bounding box center [475, 605] width 12 height 12
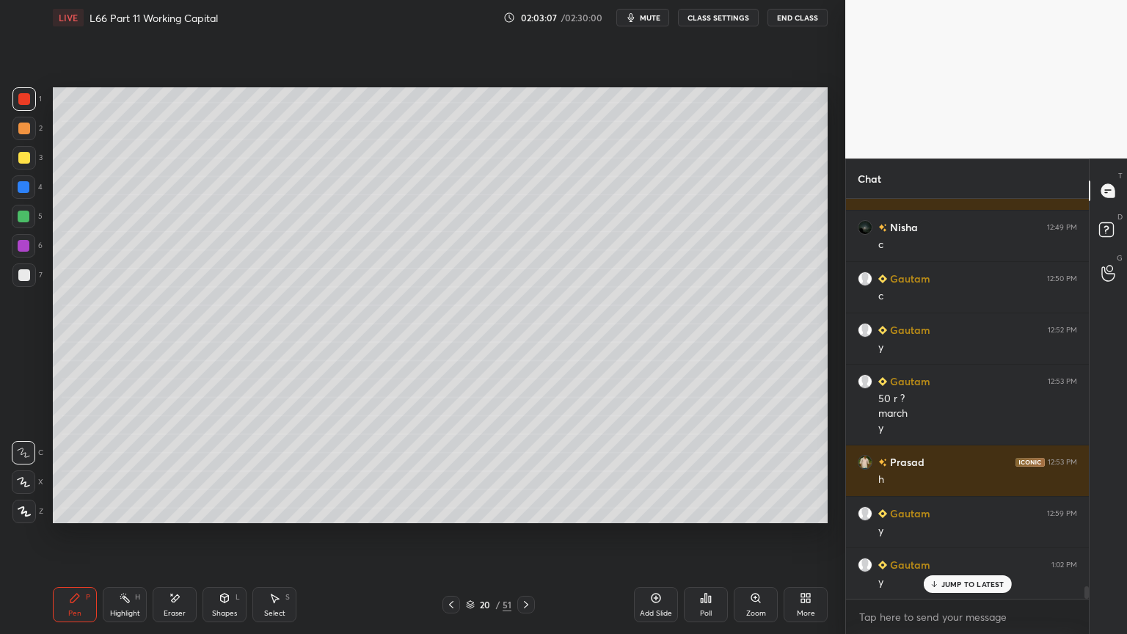
click at [478, 471] on div "20" at bounding box center [485, 604] width 15 height 9
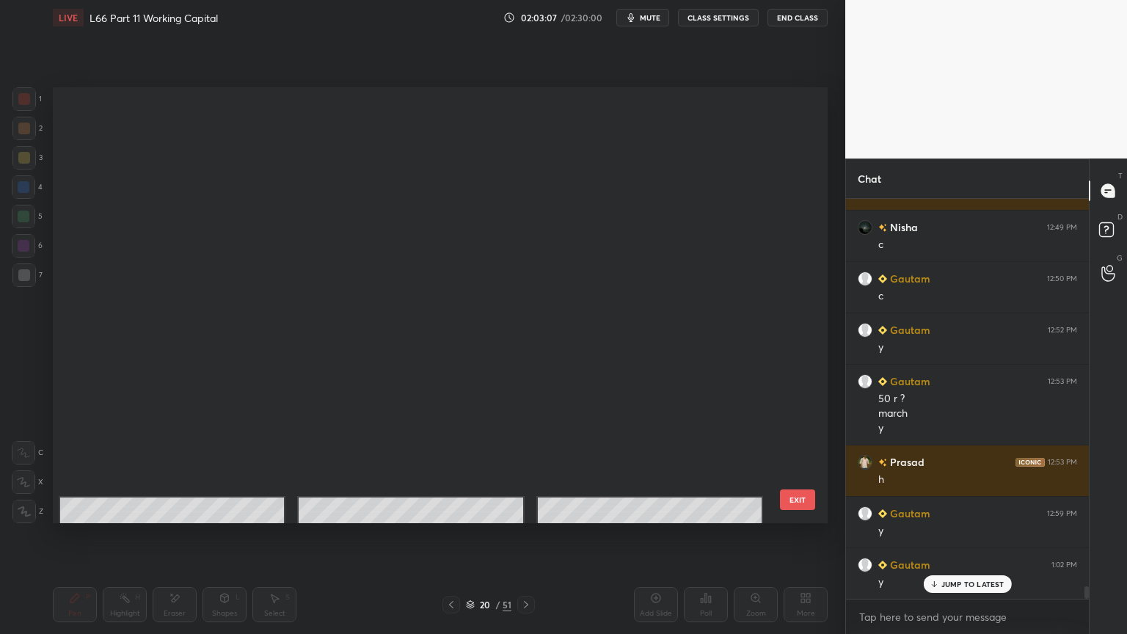
scroll to position [431, 767]
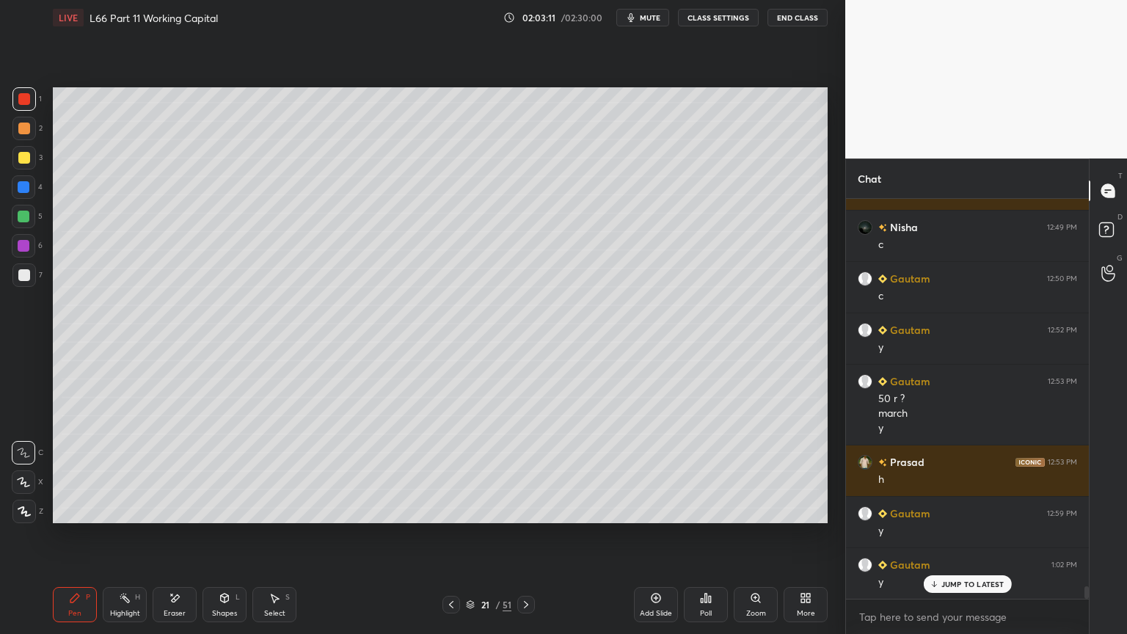
click at [524, 471] on icon at bounding box center [526, 605] width 12 height 12
click at [83, 471] on div "Pen P" at bounding box center [75, 604] width 44 height 35
click at [23, 274] on div at bounding box center [24, 275] width 12 height 12
click at [28, 213] on div at bounding box center [24, 217] width 12 height 12
click at [20, 276] on div at bounding box center [24, 275] width 12 height 12
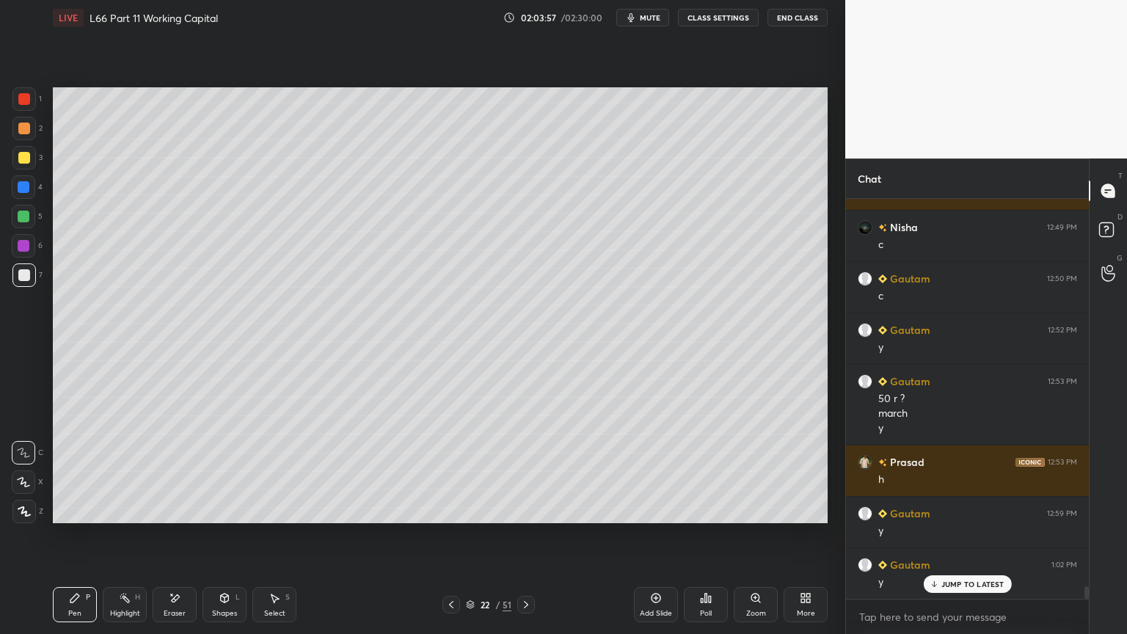
click at [28, 219] on div at bounding box center [24, 217] width 12 height 12
click at [21, 276] on div at bounding box center [24, 275] width 12 height 12
click at [219, 471] on icon at bounding box center [225, 598] width 12 height 12
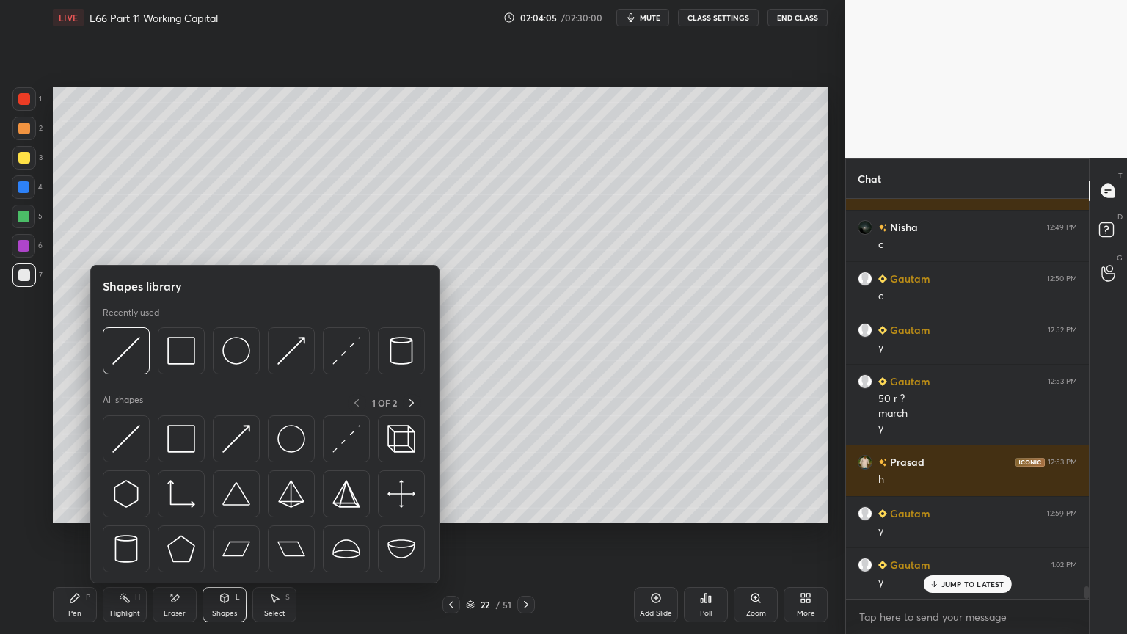
click at [128, 360] on img at bounding box center [126, 351] width 28 height 28
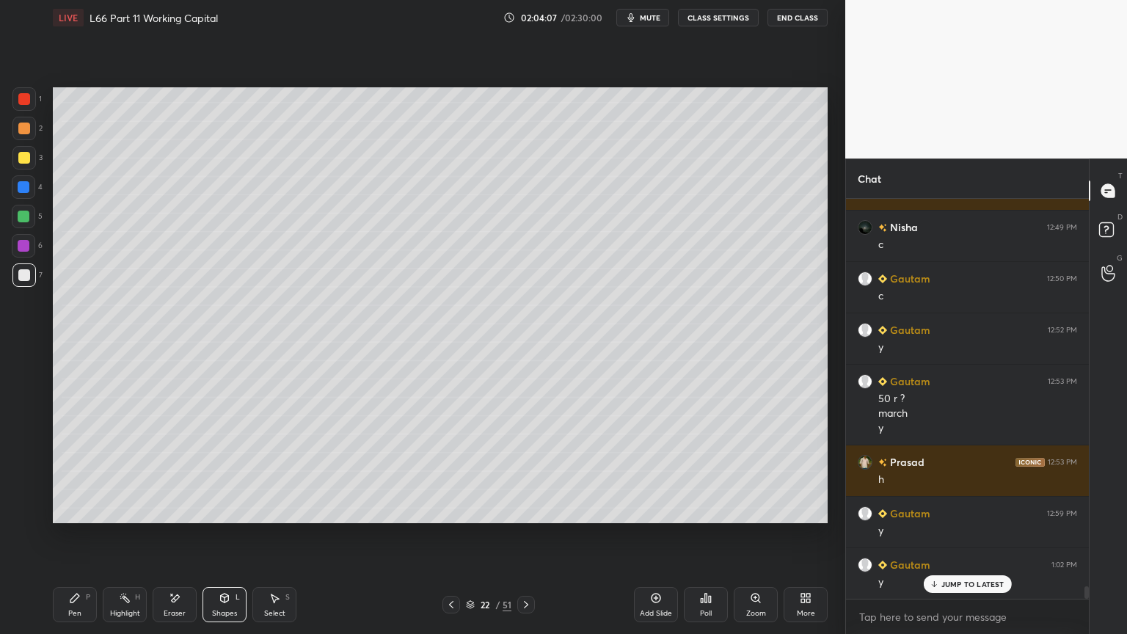
click at [79, 471] on icon at bounding box center [75, 598] width 12 height 12
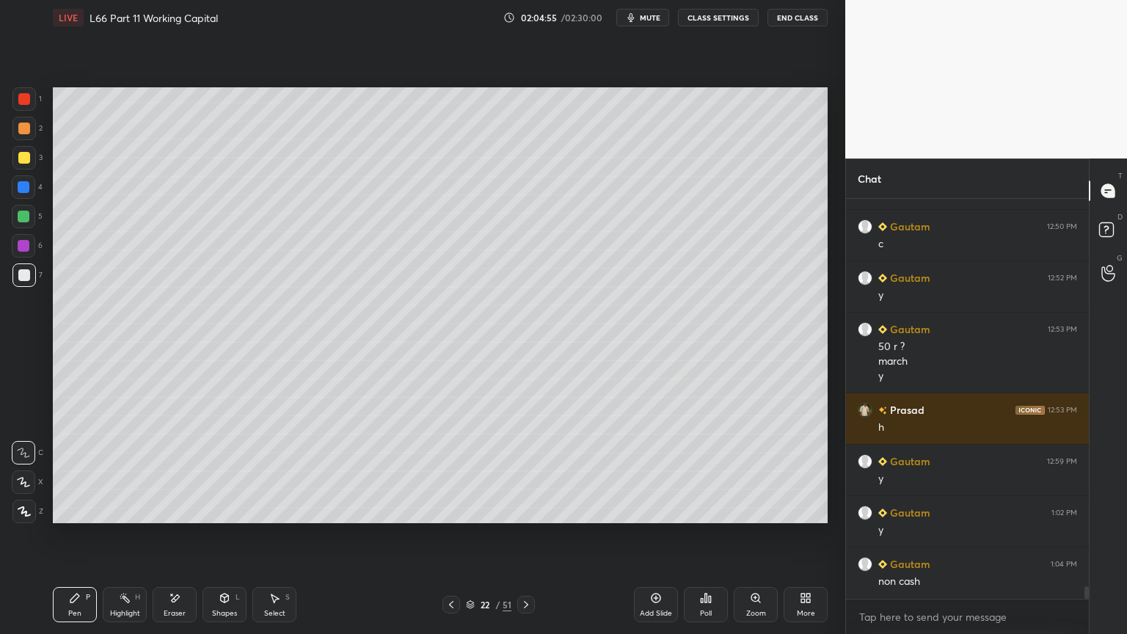
click at [271, 471] on icon at bounding box center [275, 598] width 8 height 9
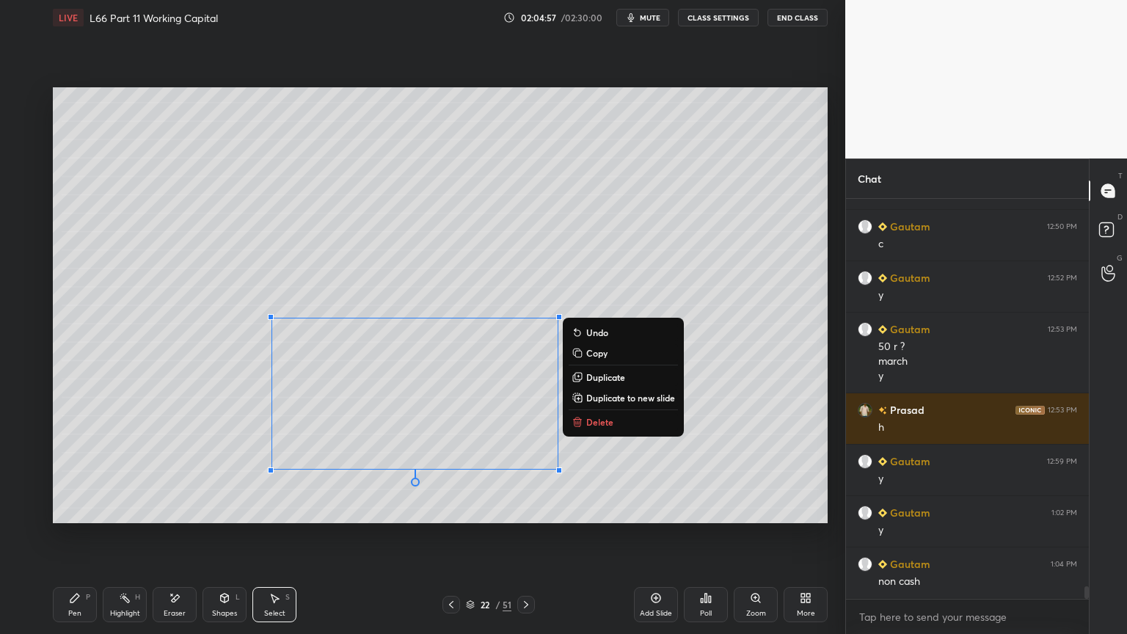
scroll to position [12402, 0]
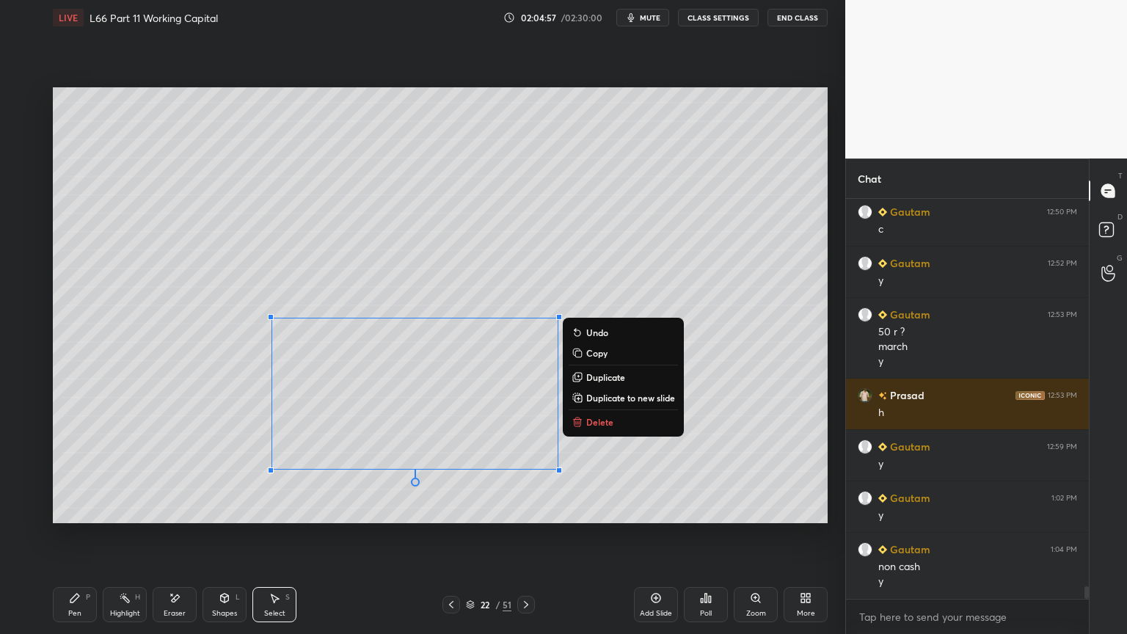
click at [65, 471] on div "Pen P" at bounding box center [75, 604] width 44 height 35
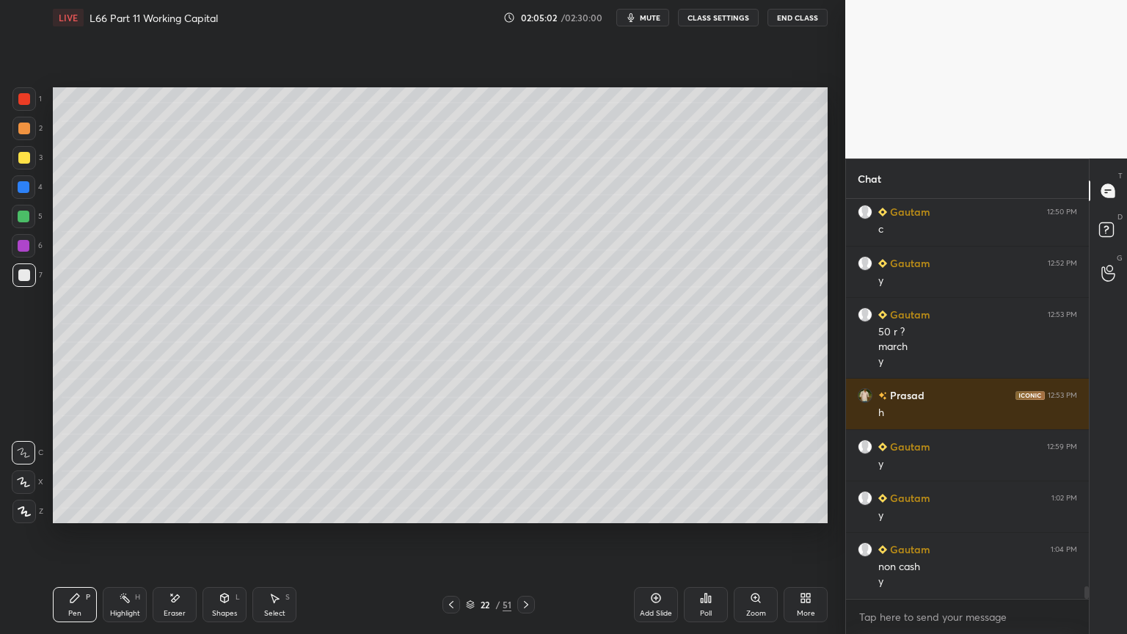
click at [263, 471] on div "Select S" at bounding box center [274, 604] width 44 height 35
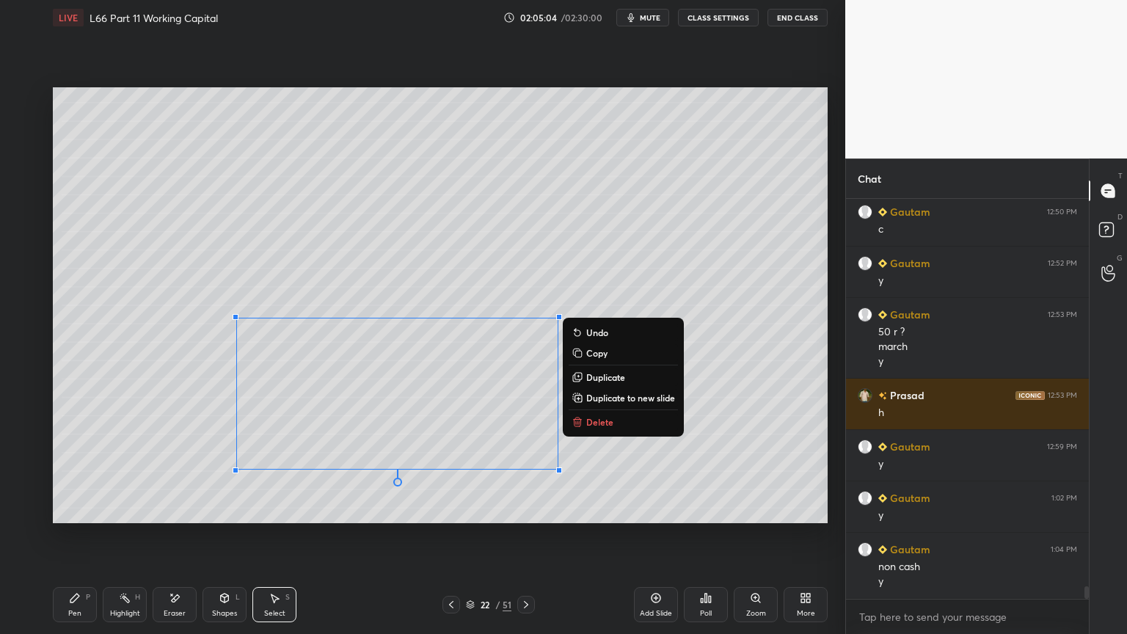
click at [595, 421] on p "Delete" at bounding box center [599, 422] width 27 height 12
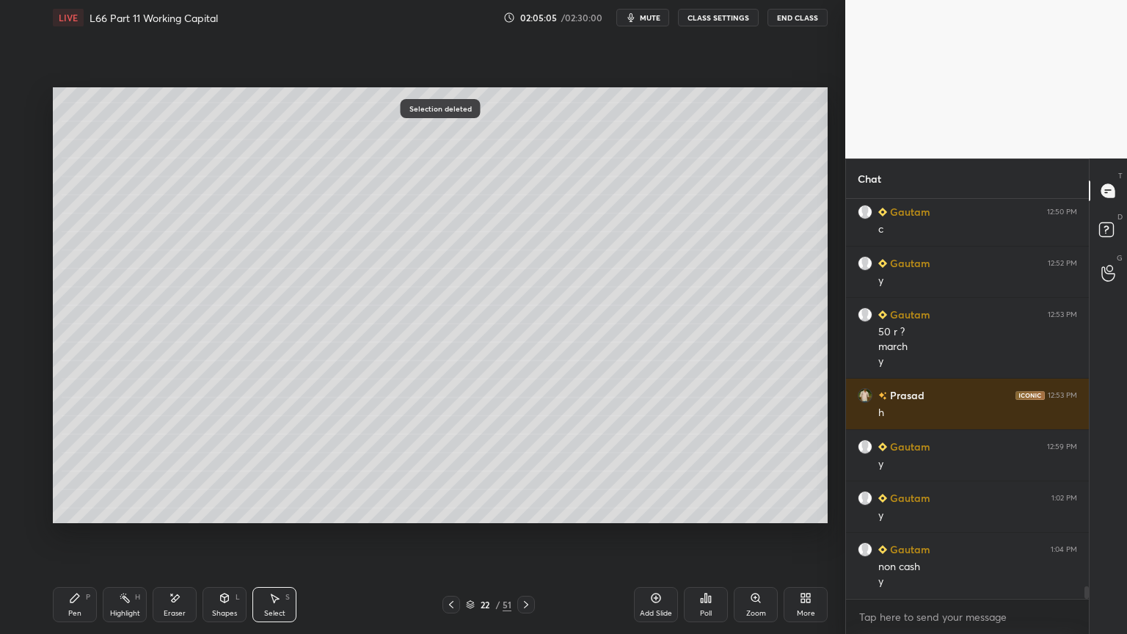
click at [82, 471] on div "Pen P" at bounding box center [75, 604] width 44 height 35
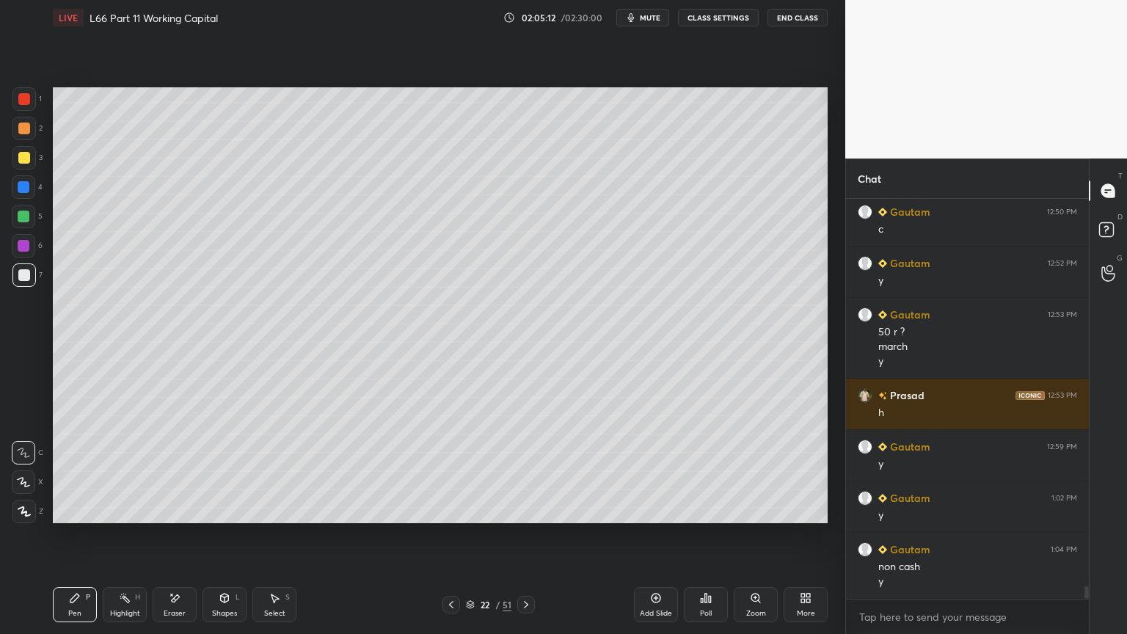
click at [527, 471] on icon at bounding box center [526, 605] width 12 height 12
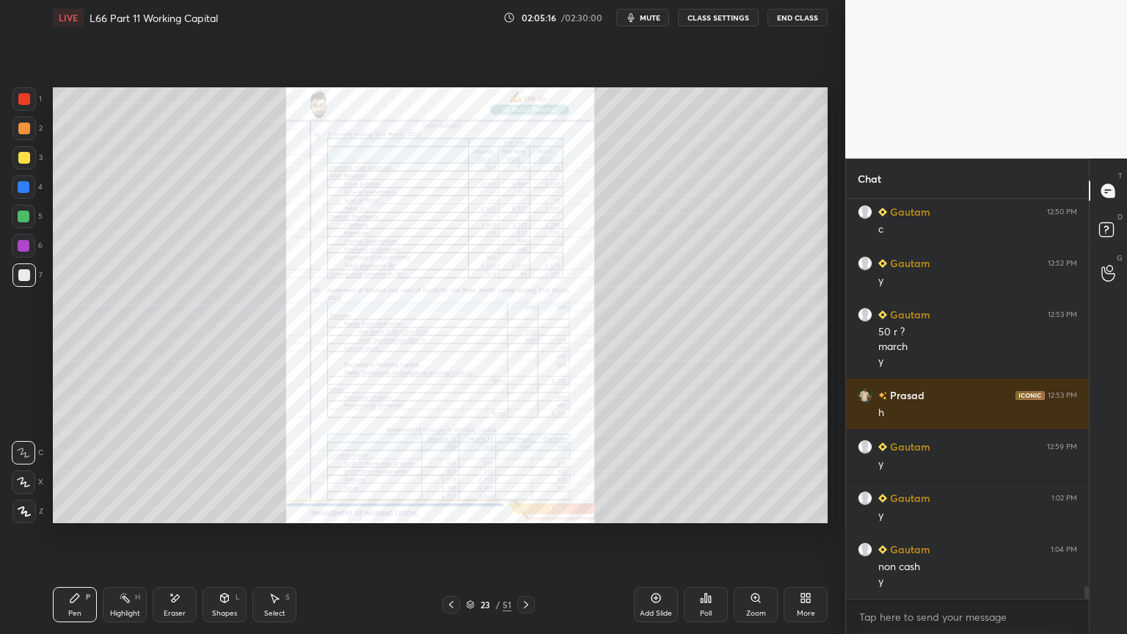
click at [449, 471] on icon at bounding box center [451, 605] width 12 height 12
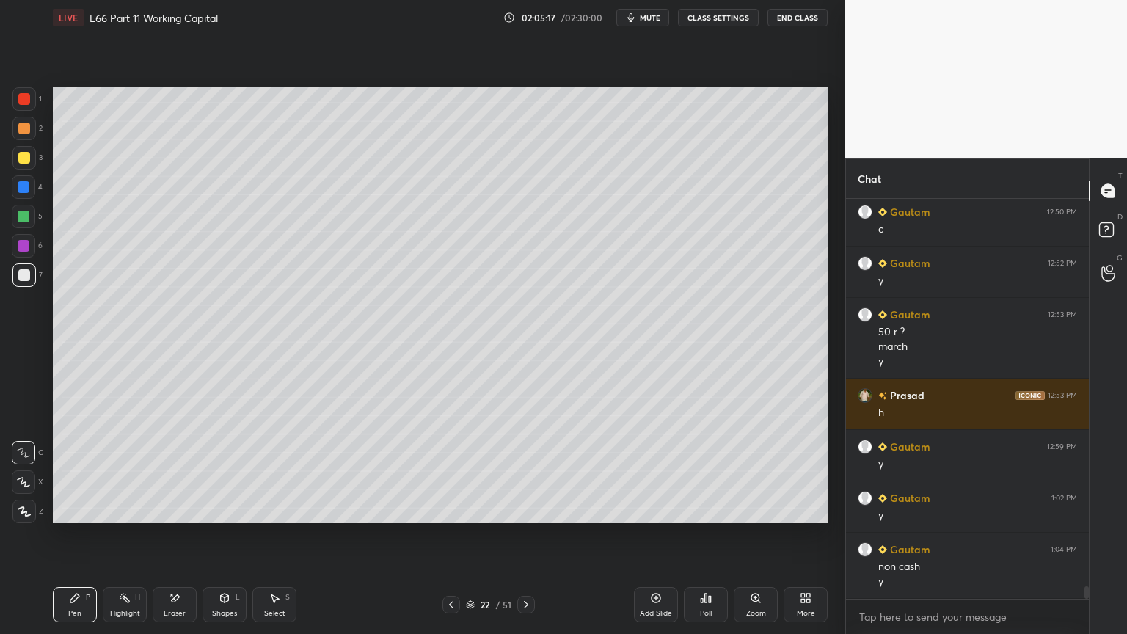
click at [525, 471] on icon at bounding box center [526, 604] width 4 height 7
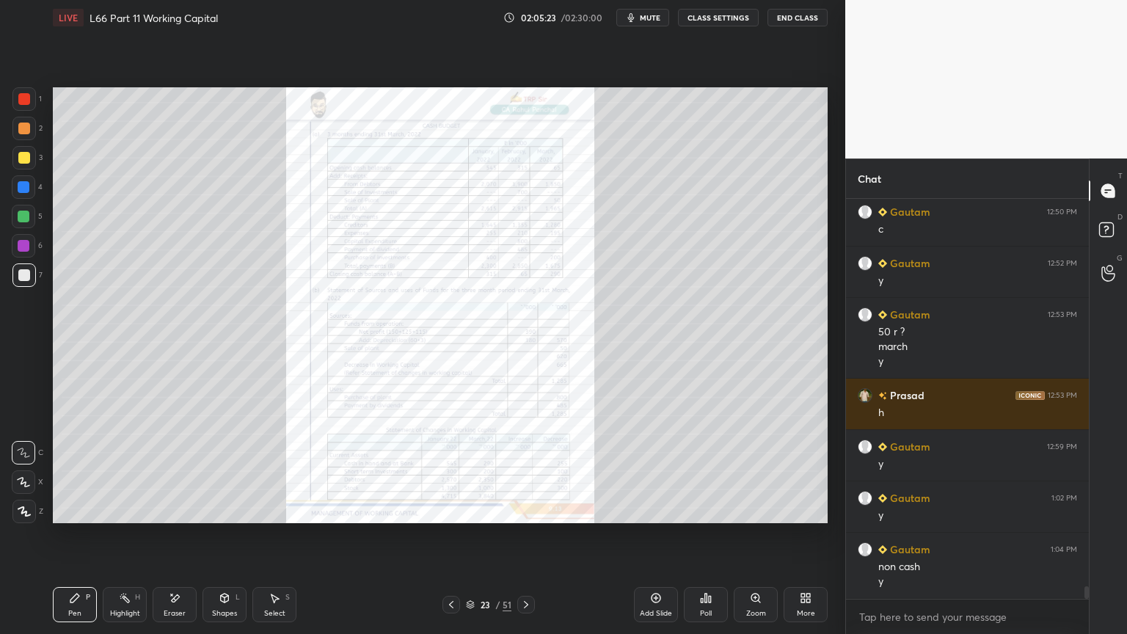
click at [448, 471] on icon at bounding box center [451, 605] width 12 height 12
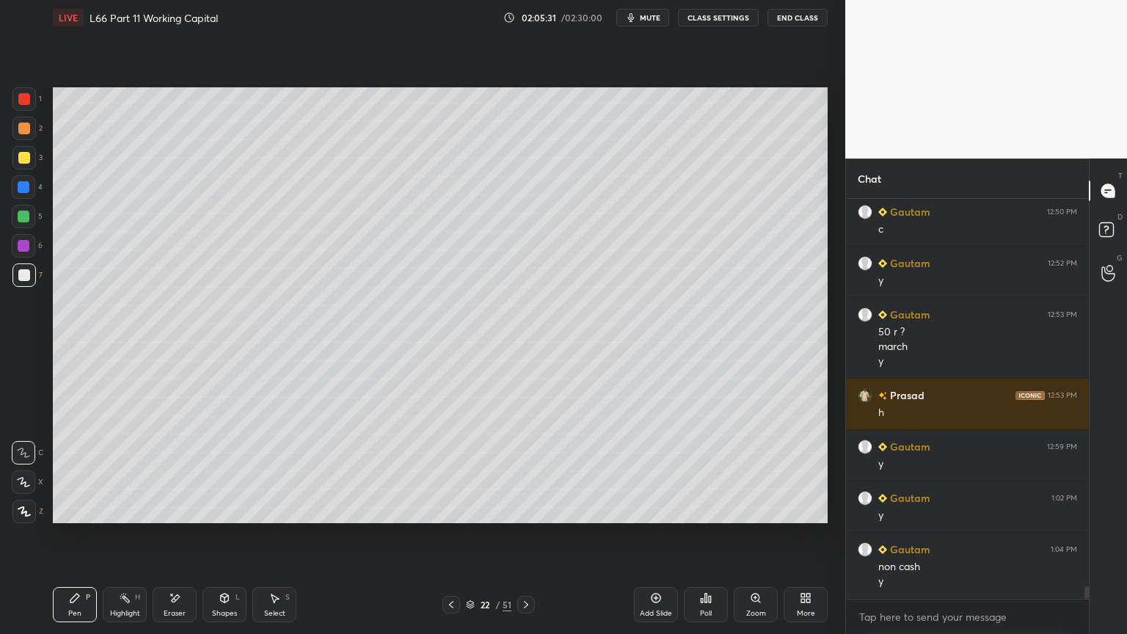
click at [527, 471] on icon at bounding box center [526, 605] width 12 height 12
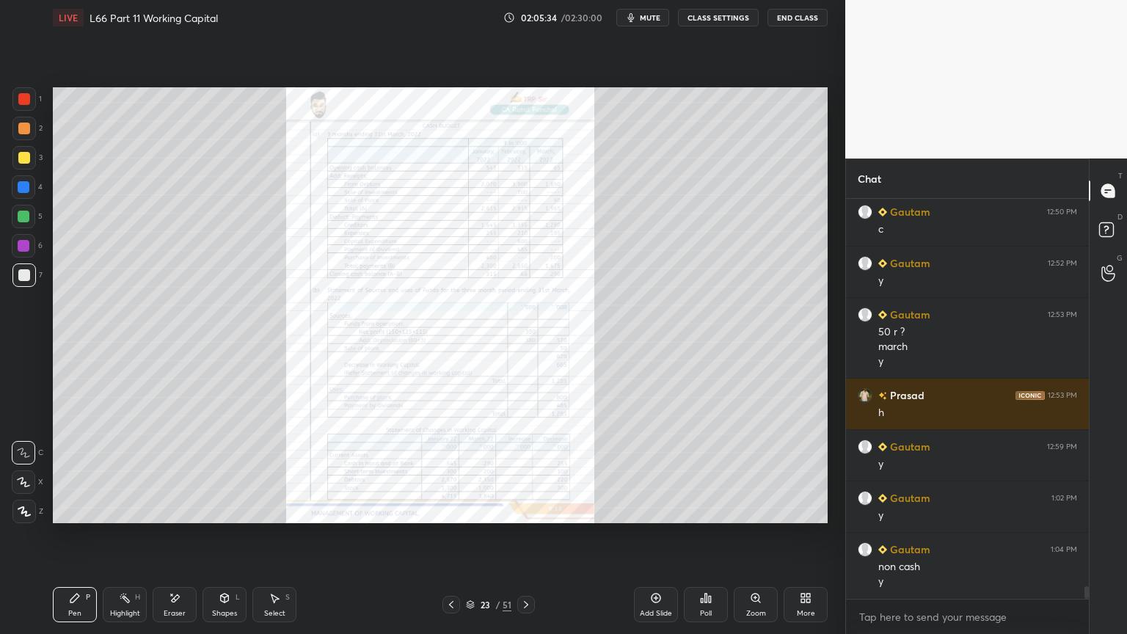
click at [654, 471] on icon at bounding box center [656, 598] width 10 height 10
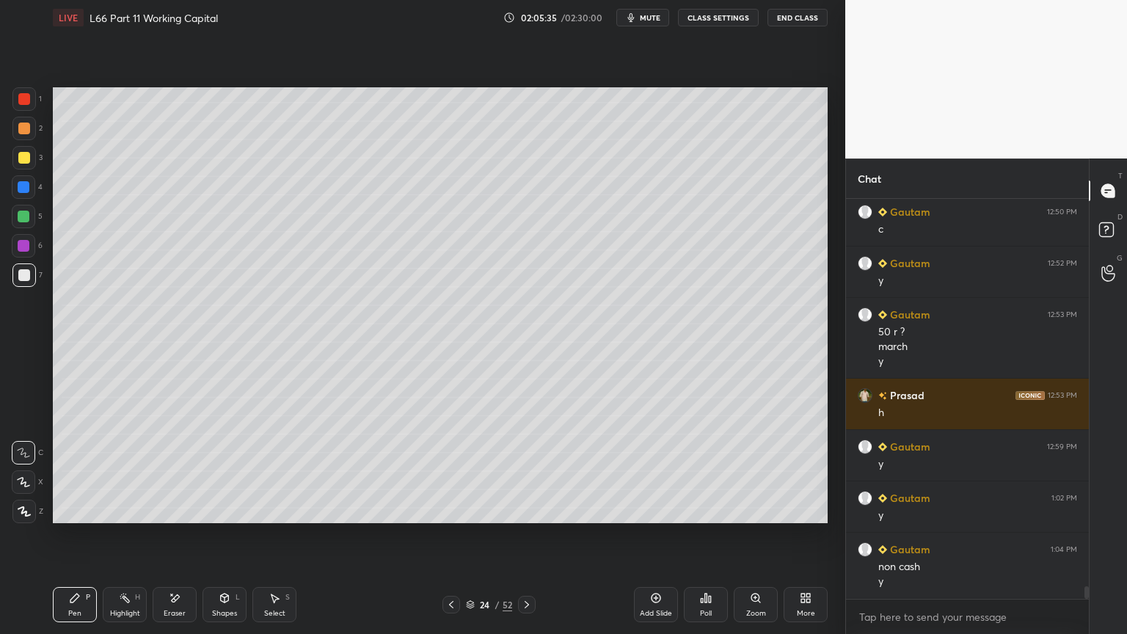
click at [15, 194] on div at bounding box center [23, 186] width 23 height 23
click at [223, 471] on icon at bounding box center [225, 597] width 8 height 9
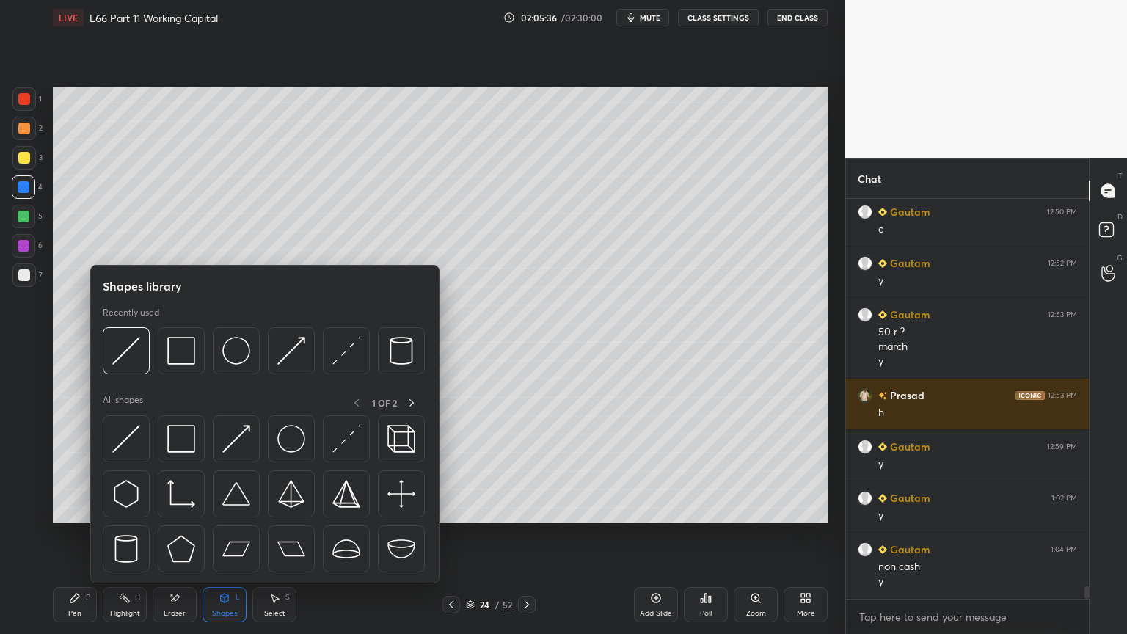
click at [182, 365] on div at bounding box center [181, 350] width 47 height 47
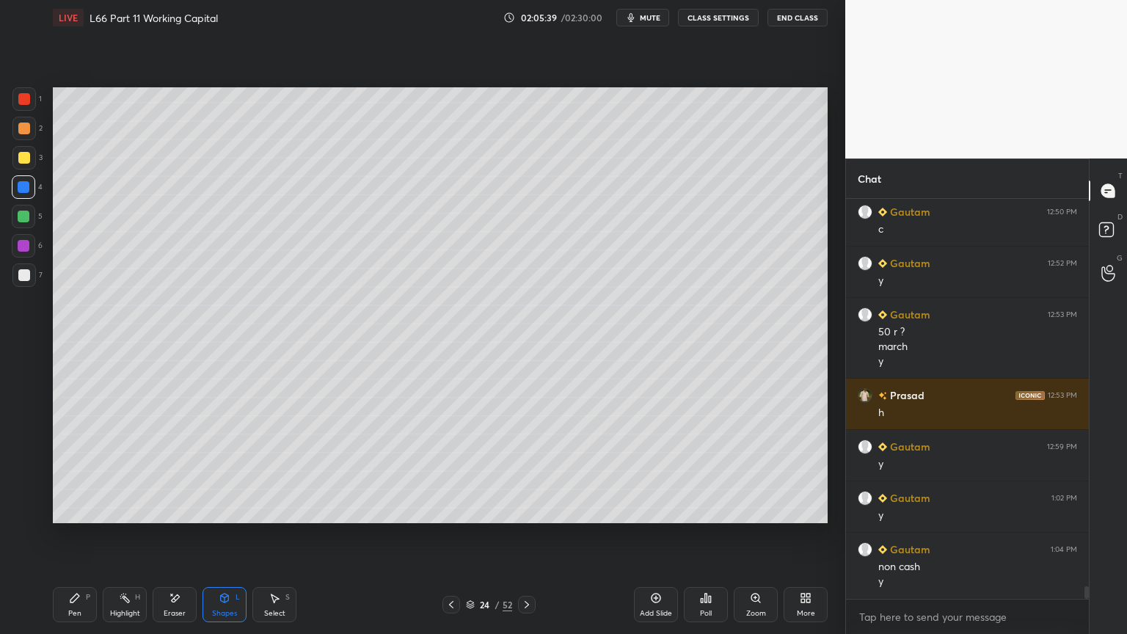
click at [73, 471] on icon at bounding box center [74, 597] width 9 height 9
click at [22, 211] on div at bounding box center [24, 217] width 12 height 12
click at [233, 471] on div "Shapes L" at bounding box center [224, 604] width 44 height 35
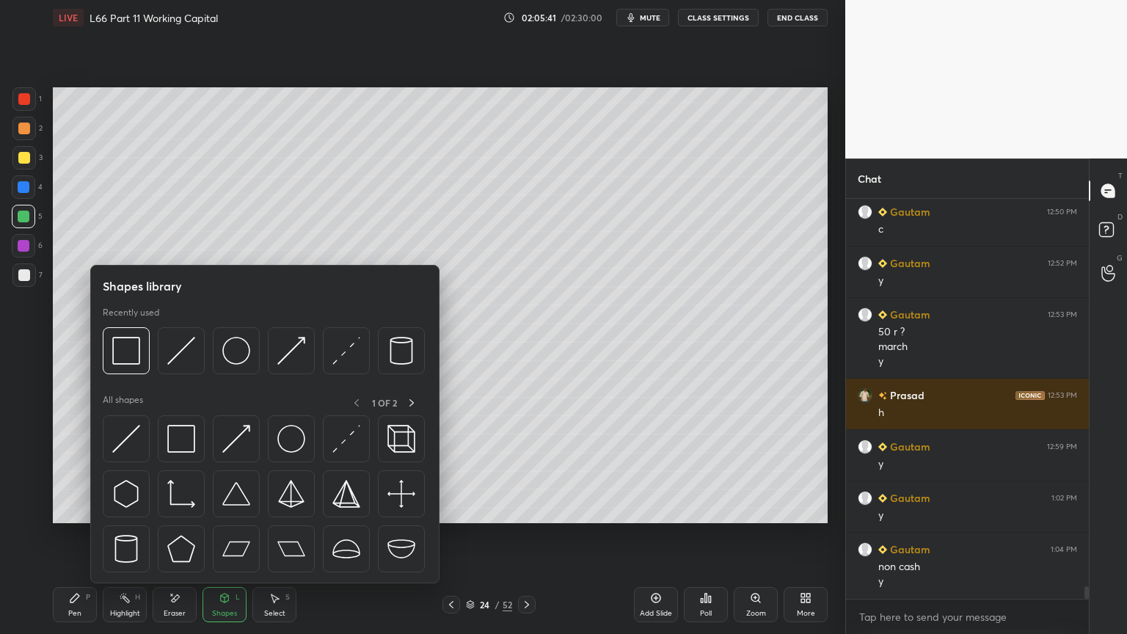
click at [179, 359] on img at bounding box center [181, 351] width 28 height 28
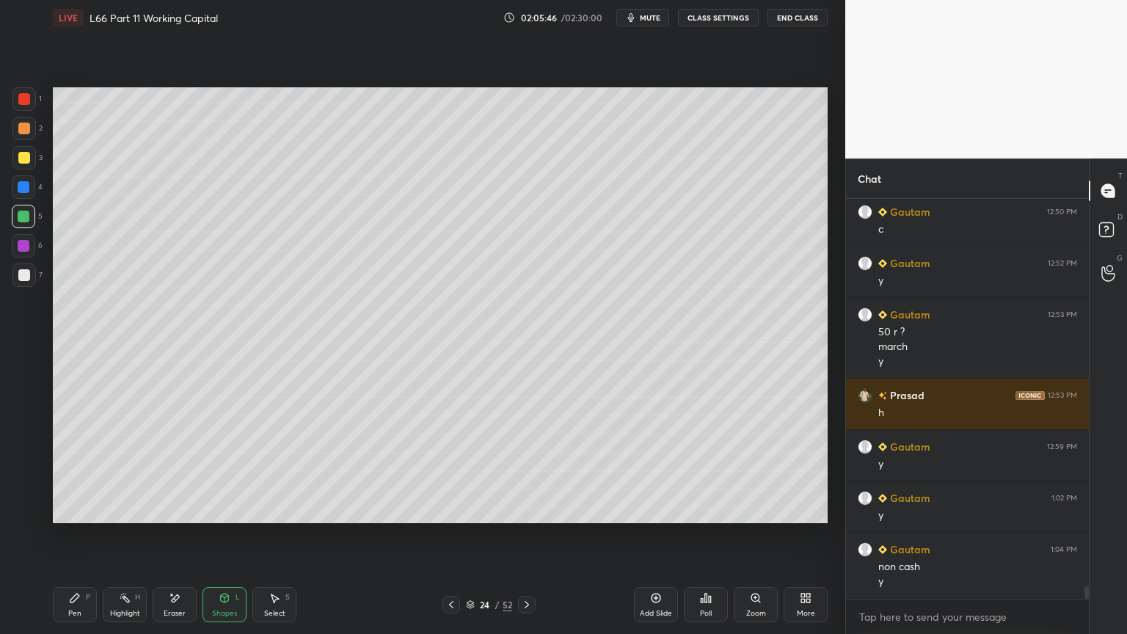
click at [22, 274] on div at bounding box center [24, 275] width 12 height 12
click at [65, 471] on div "Pen P" at bounding box center [75, 604] width 44 height 35
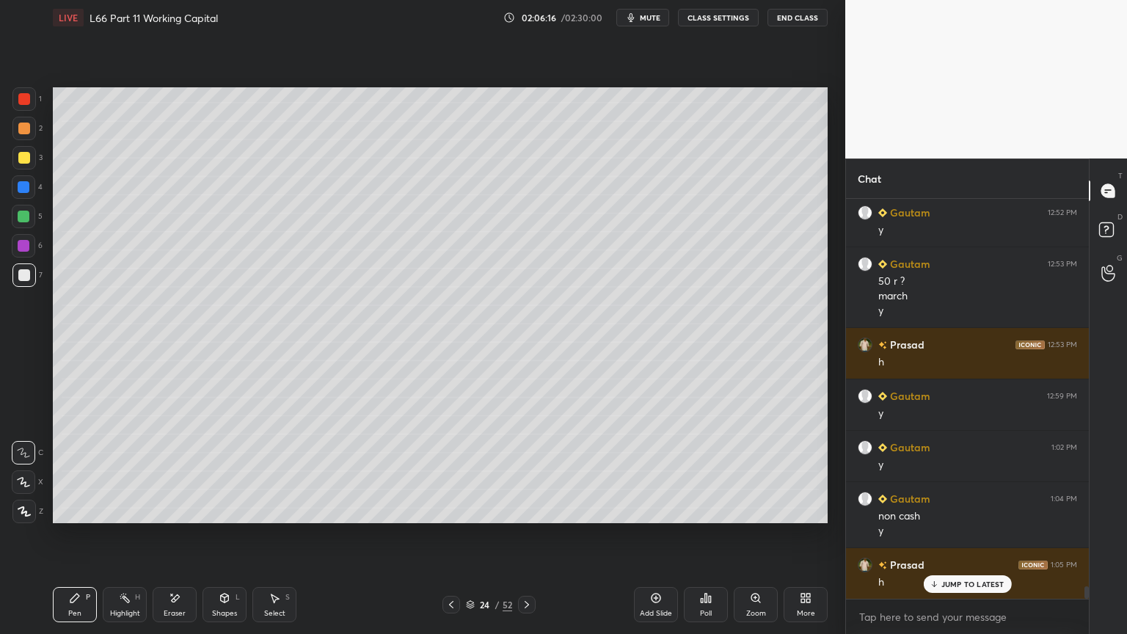
click at [170, 471] on div "Eraser" at bounding box center [175, 604] width 44 height 35
click at [70, 471] on icon at bounding box center [74, 597] width 9 height 9
click at [35, 220] on div at bounding box center [23, 216] width 23 height 23
click at [213, 471] on div "Shapes" at bounding box center [224, 613] width 25 height 7
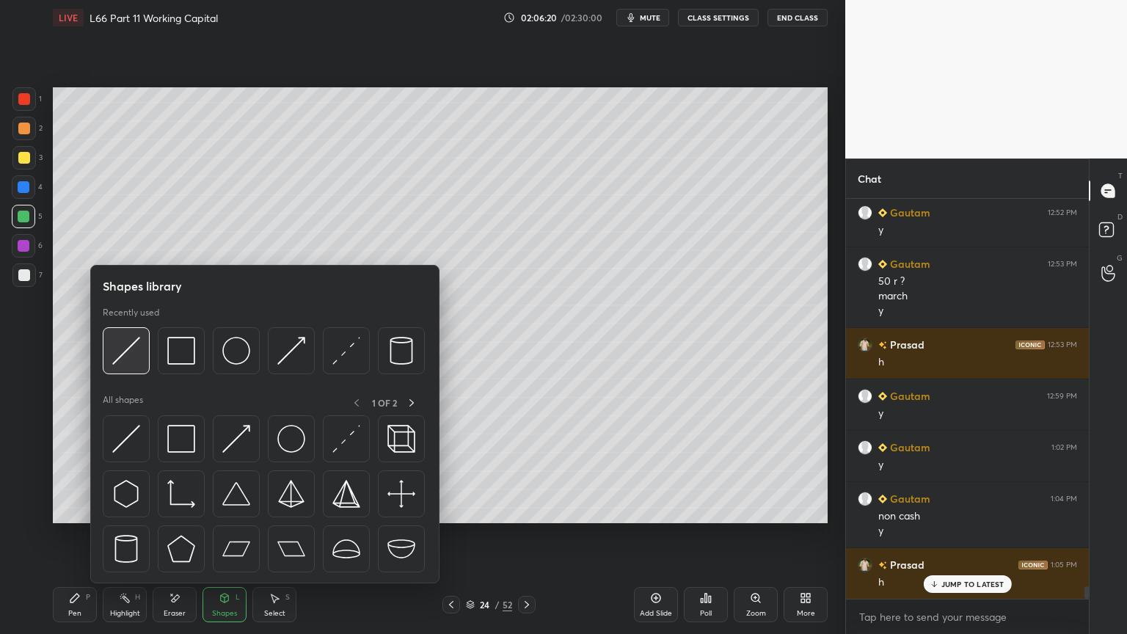
click at [131, 349] on img at bounding box center [126, 351] width 28 height 28
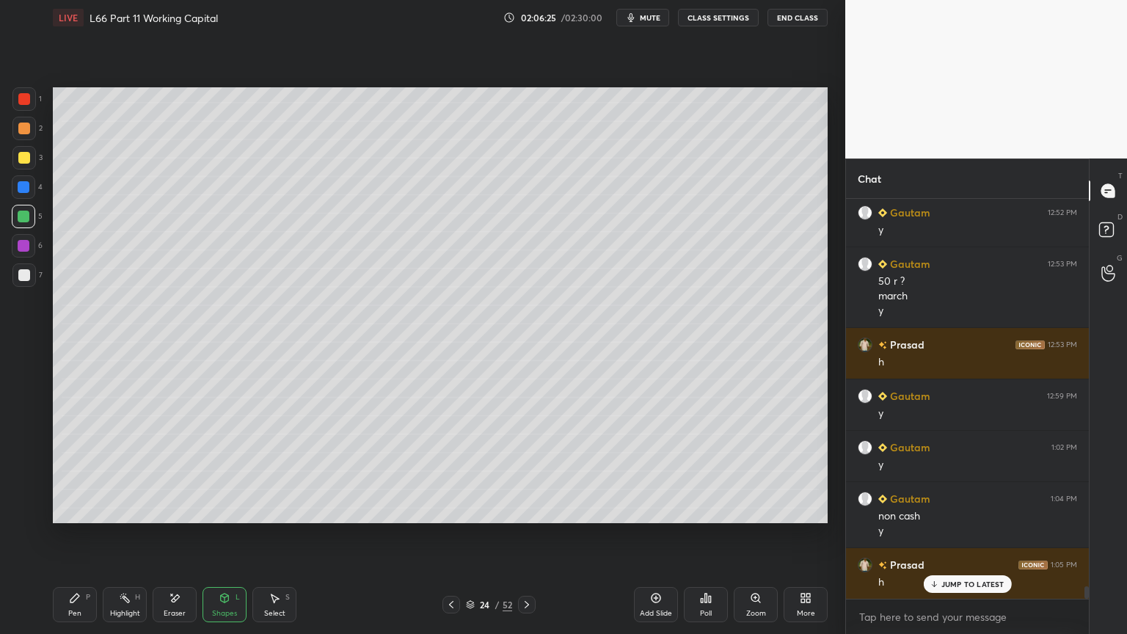
click at [26, 278] on div at bounding box center [24, 275] width 12 height 12
click at [67, 471] on div "Pen P" at bounding box center [75, 604] width 44 height 35
click at [33, 109] on div at bounding box center [23, 98] width 23 height 23
click at [215, 471] on div "Shapes" at bounding box center [224, 613] width 25 height 7
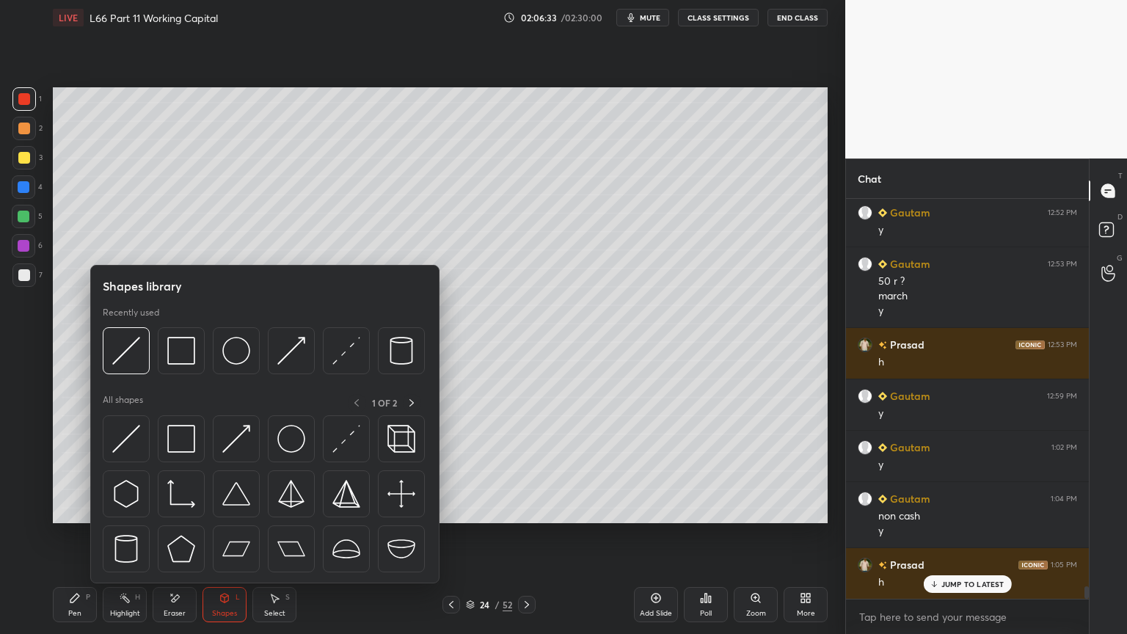
click at [241, 356] on img at bounding box center [236, 351] width 28 height 28
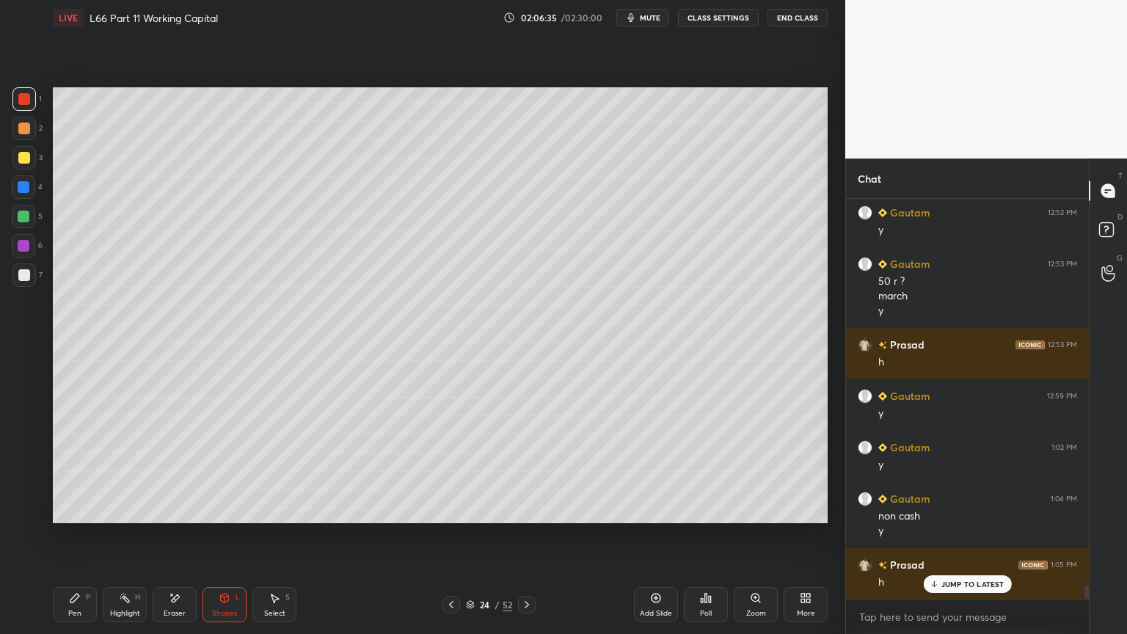
click at [34, 271] on div at bounding box center [23, 274] width 23 height 23
click at [61, 471] on div "Pen P" at bounding box center [75, 604] width 44 height 35
click at [224, 471] on icon at bounding box center [225, 598] width 12 height 12
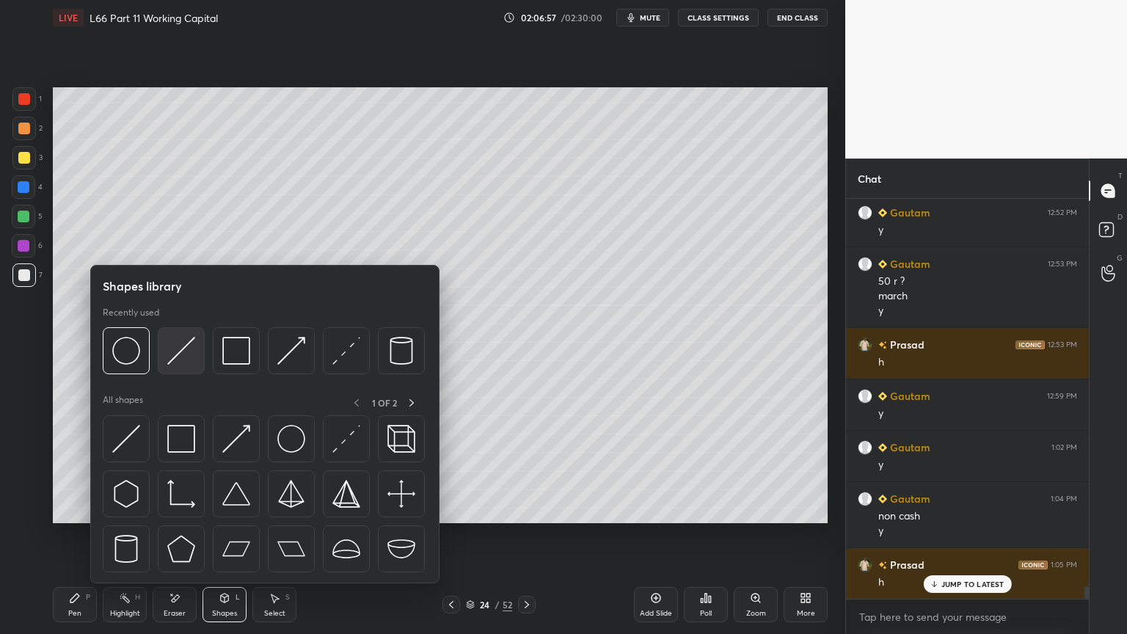
click at [184, 348] on img at bounding box center [181, 351] width 28 height 28
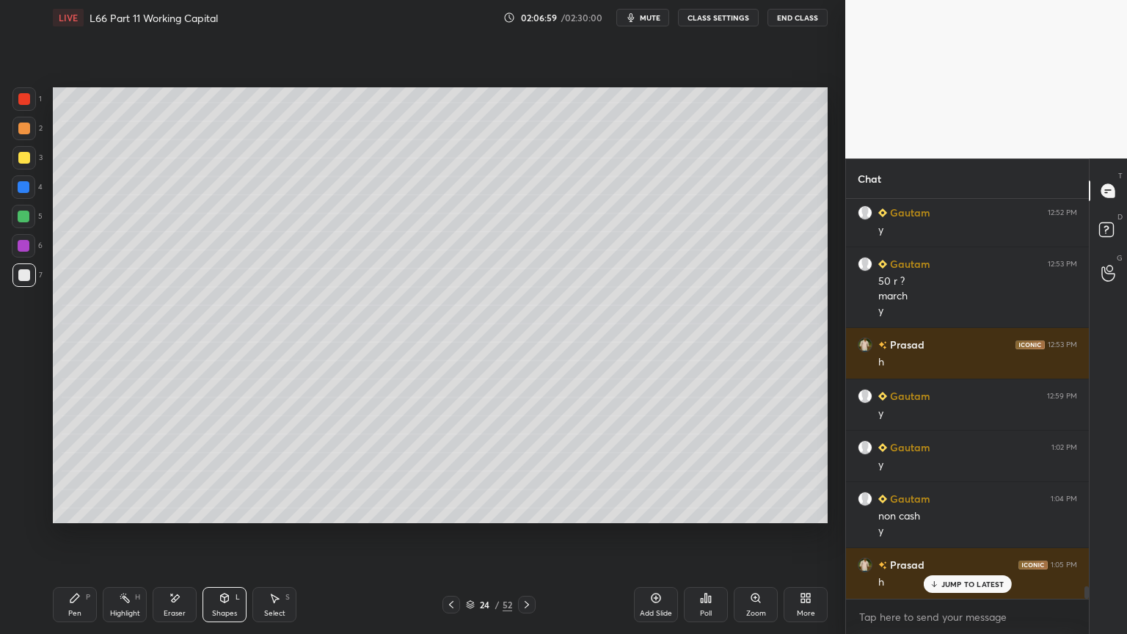
click at [78, 471] on div "Pen" at bounding box center [74, 613] width 13 height 7
click at [30, 191] on div at bounding box center [23, 186] width 23 height 23
click at [24, 283] on div at bounding box center [23, 274] width 23 height 23
click at [57, 471] on div "Pen P" at bounding box center [75, 604] width 44 height 35
click at [227, 471] on icon at bounding box center [225, 597] width 8 height 2
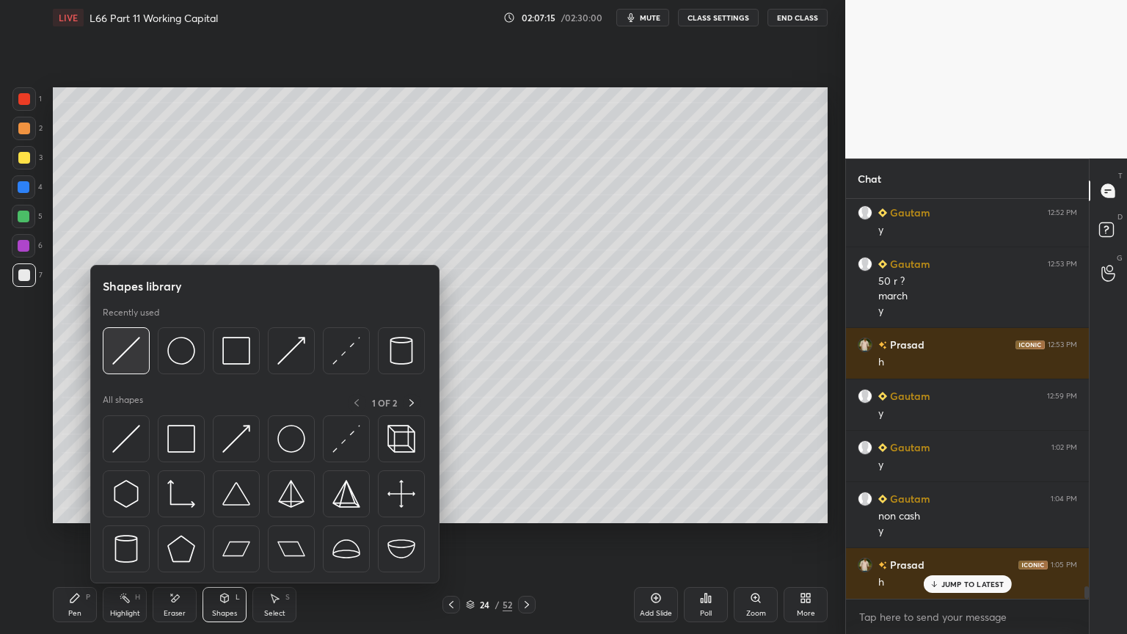
click at [127, 354] on img at bounding box center [126, 351] width 28 height 28
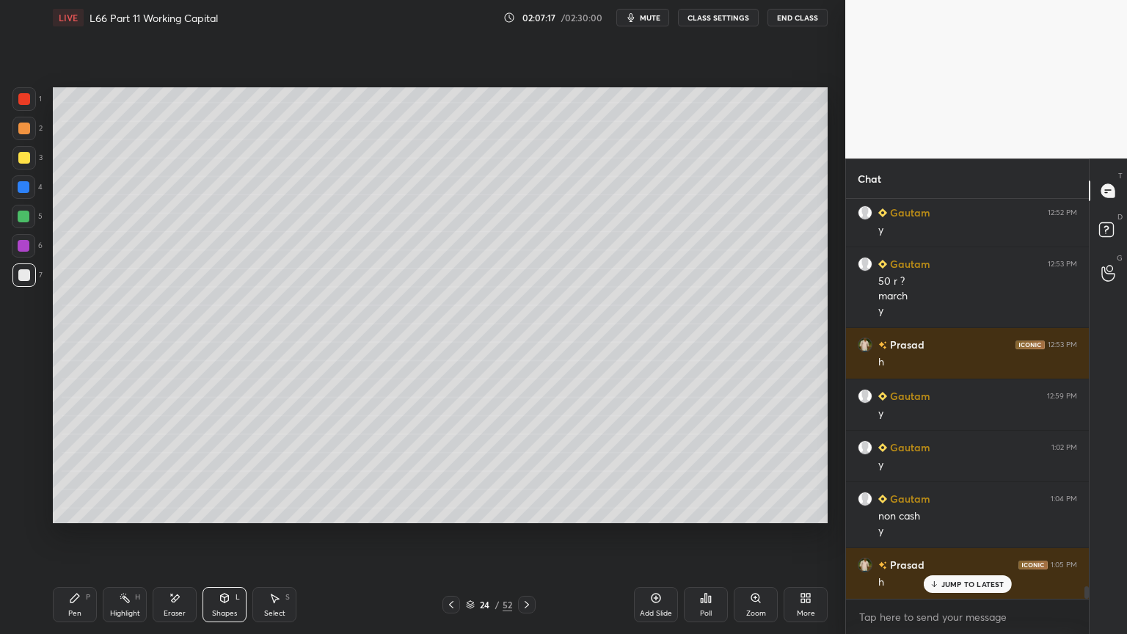
click at [87, 471] on div "P" at bounding box center [88, 596] width 4 height 7
click at [219, 471] on icon at bounding box center [225, 598] width 12 height 12
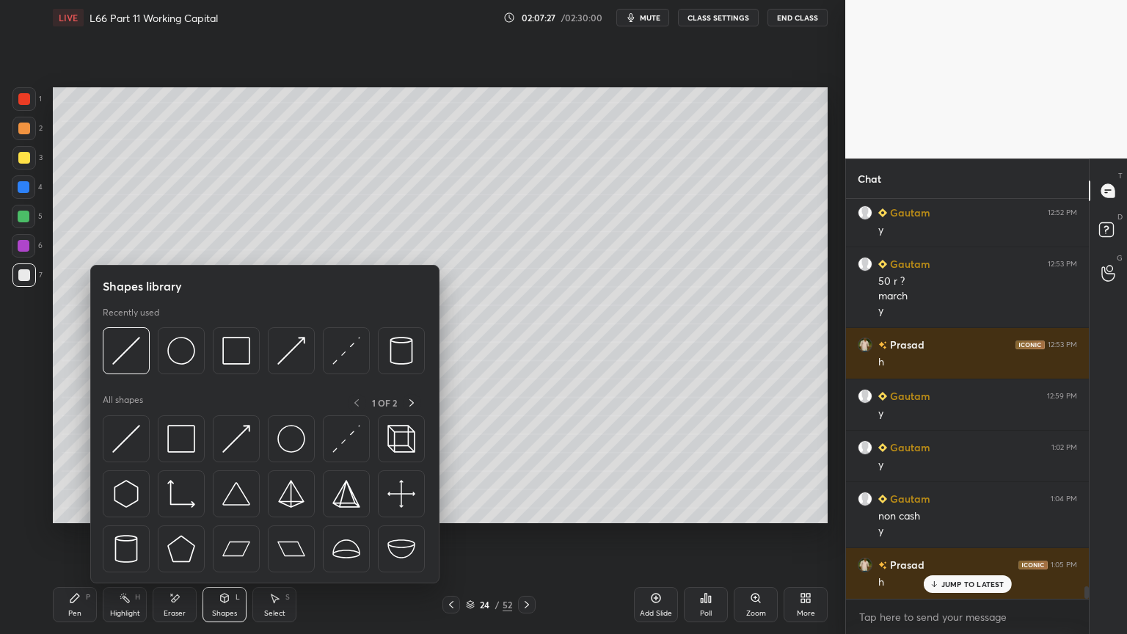
click at [137, 350] on img at bounding box center [126, 351] width 28 height 28
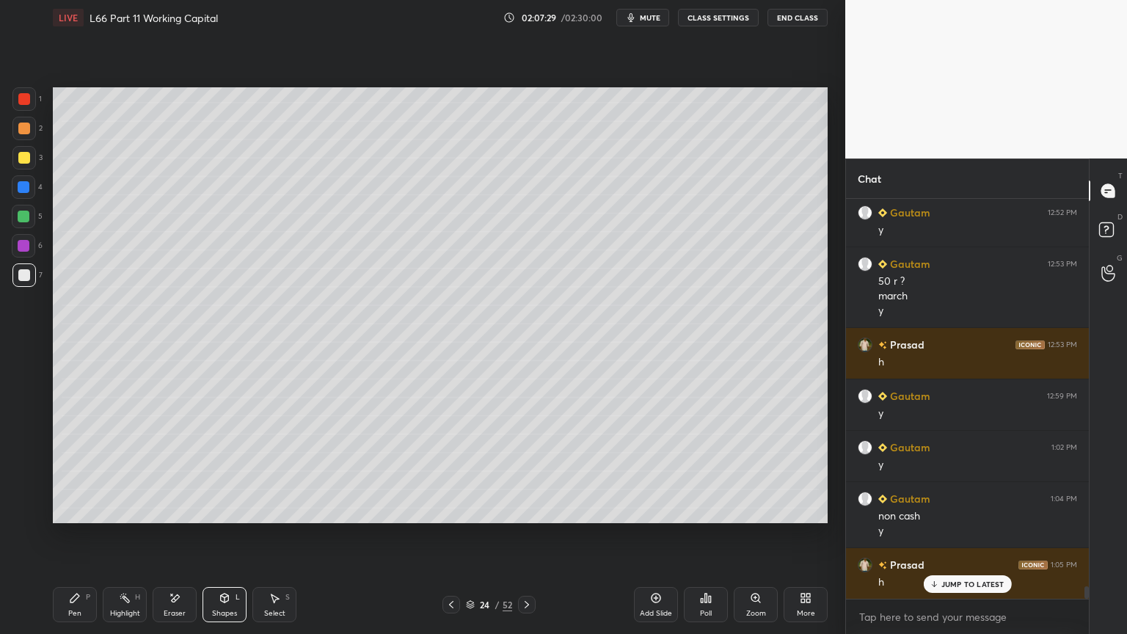
click at [77, 471] on icon at bounding box center [75, 598] width 12 height 12
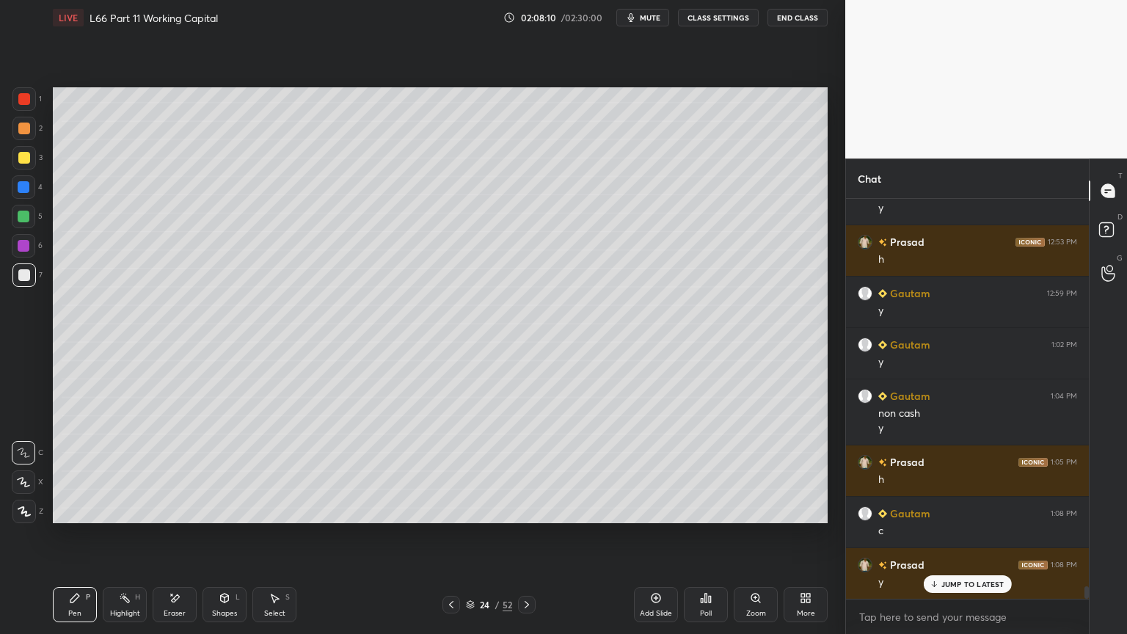
scroll to position [12570, 0]
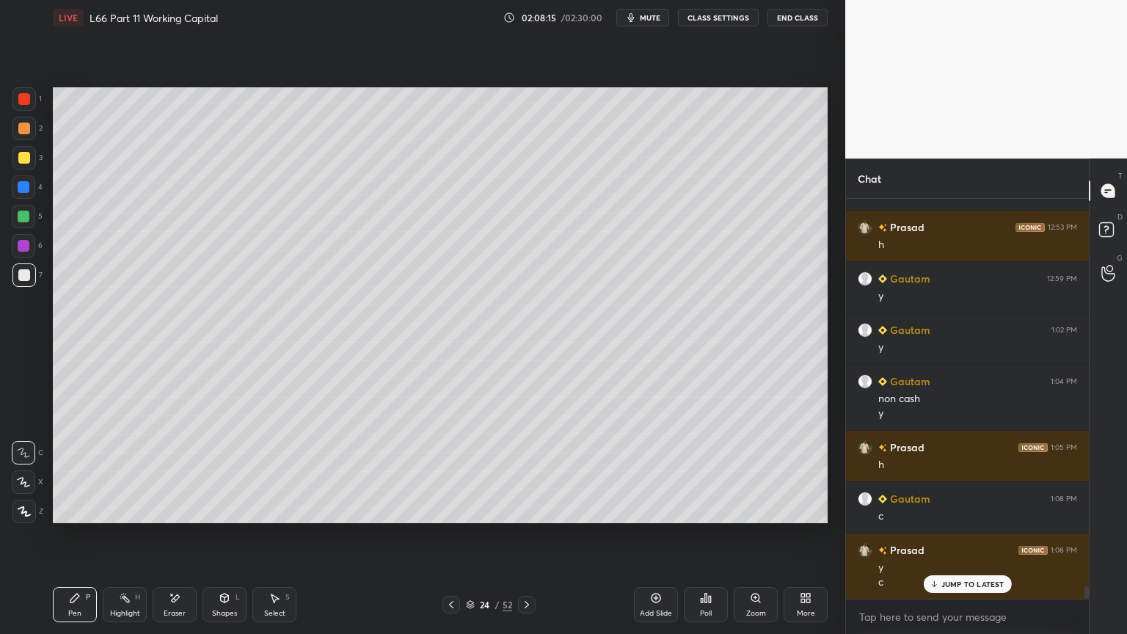
click at [213, 471] on div "Shapes L" at bounding box center [224, 604] width 44 height 35
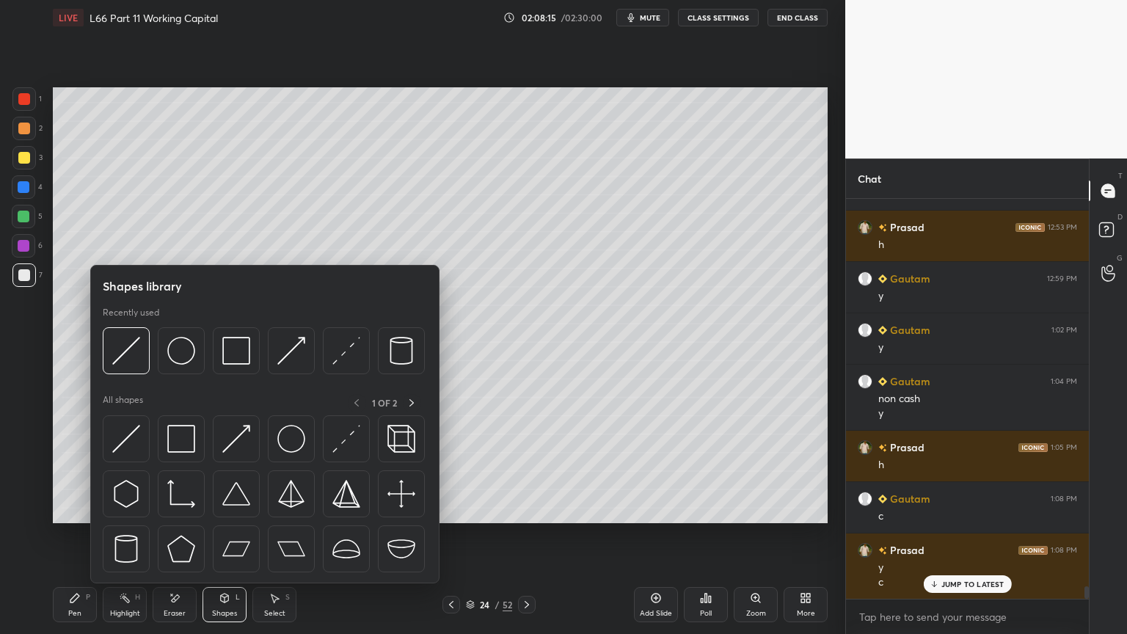
click at [139, 358] on img at bounding box center [126, 351] width 28 height 28
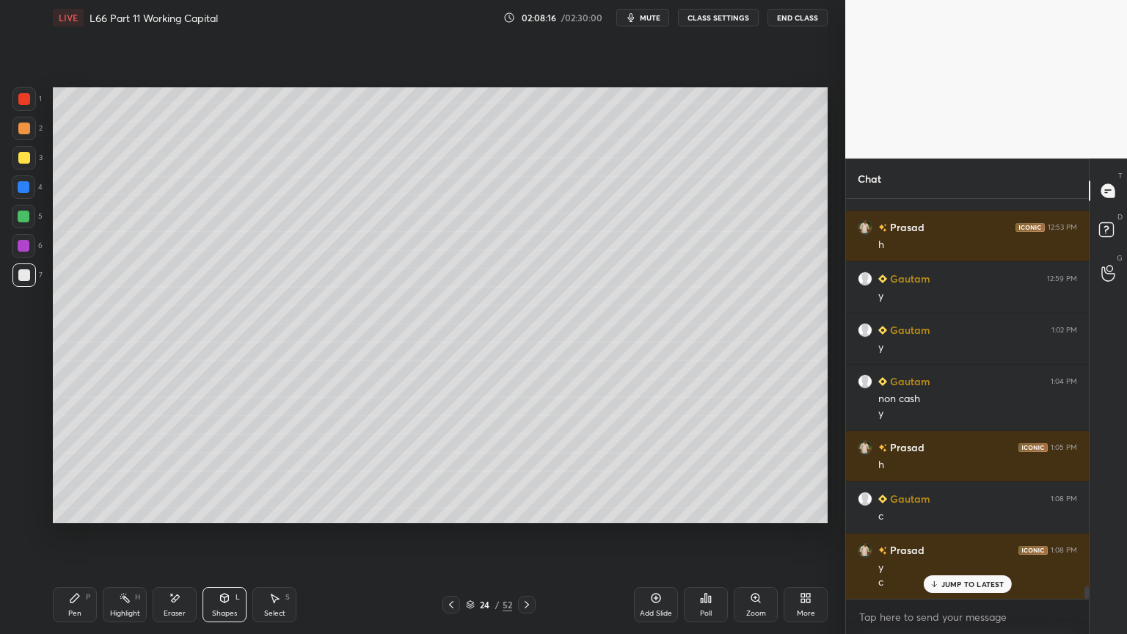
scroll to position [12622, 0]
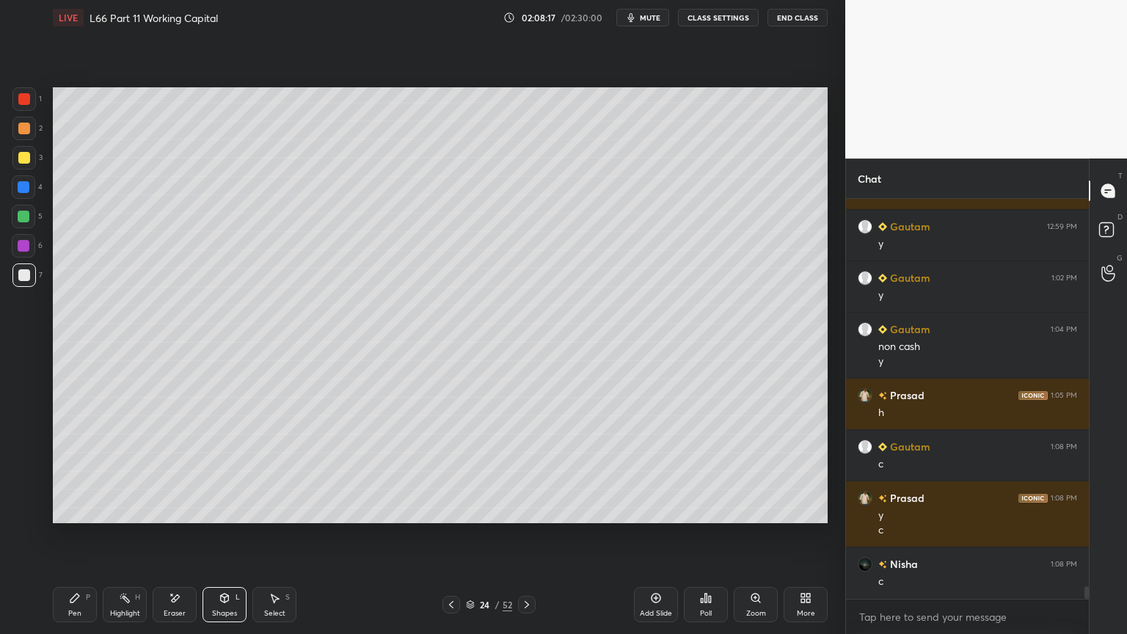
click at [70, 471] on icon at bounding box center [75, 598] width 12 height 12
click at [219, 471] on icon at bounding box center [225, 598] width 12 height 12
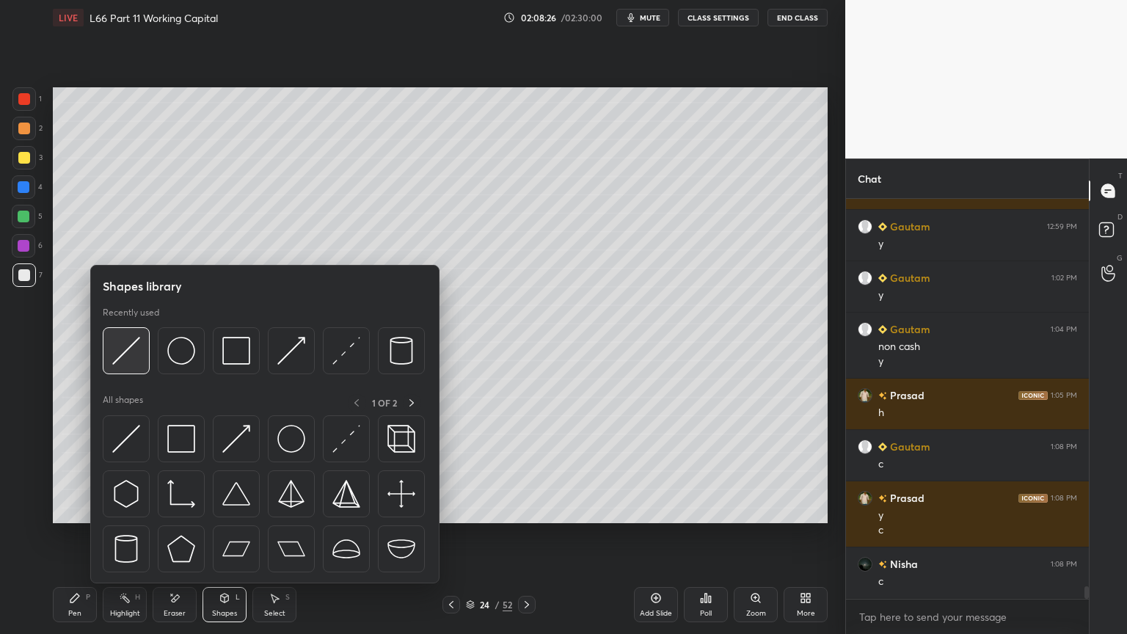
click at [145, 359] on div at bounding box center [126, 350] width 47 height 47
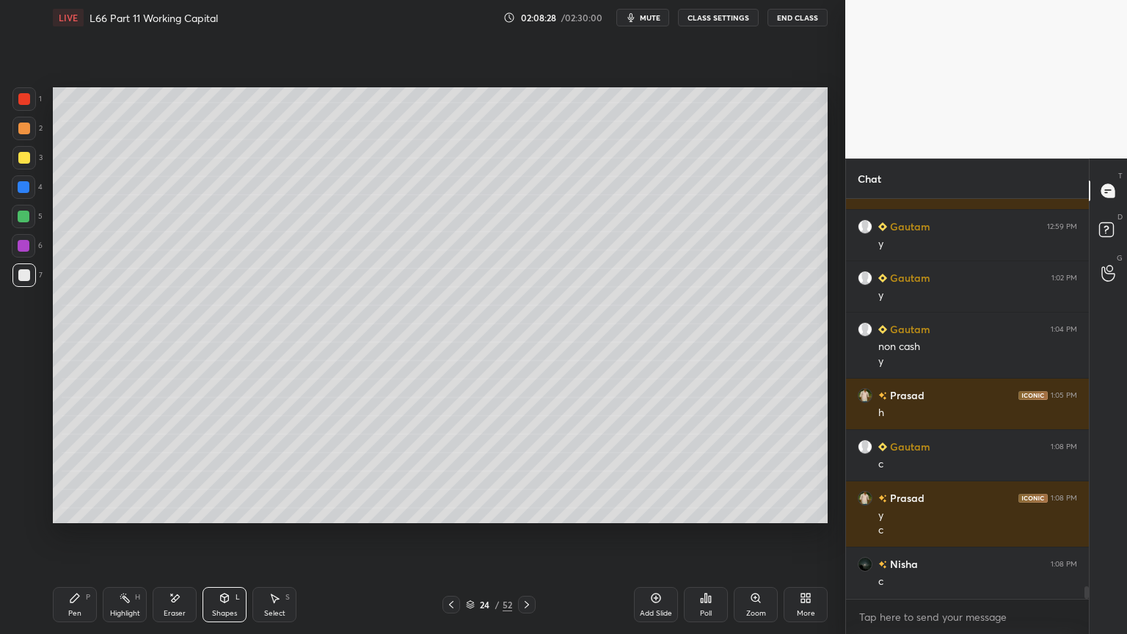
click at [67, 471] on div "Pen P" at bounding box center [75, 604] width 44 height 35
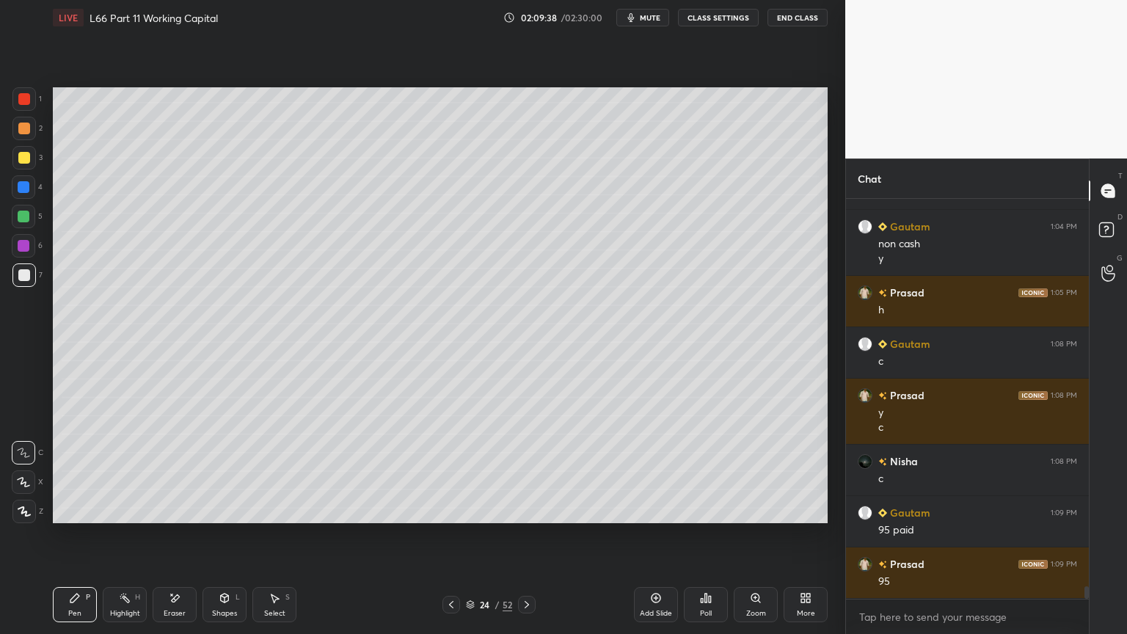
scroll to position [12776, 0]
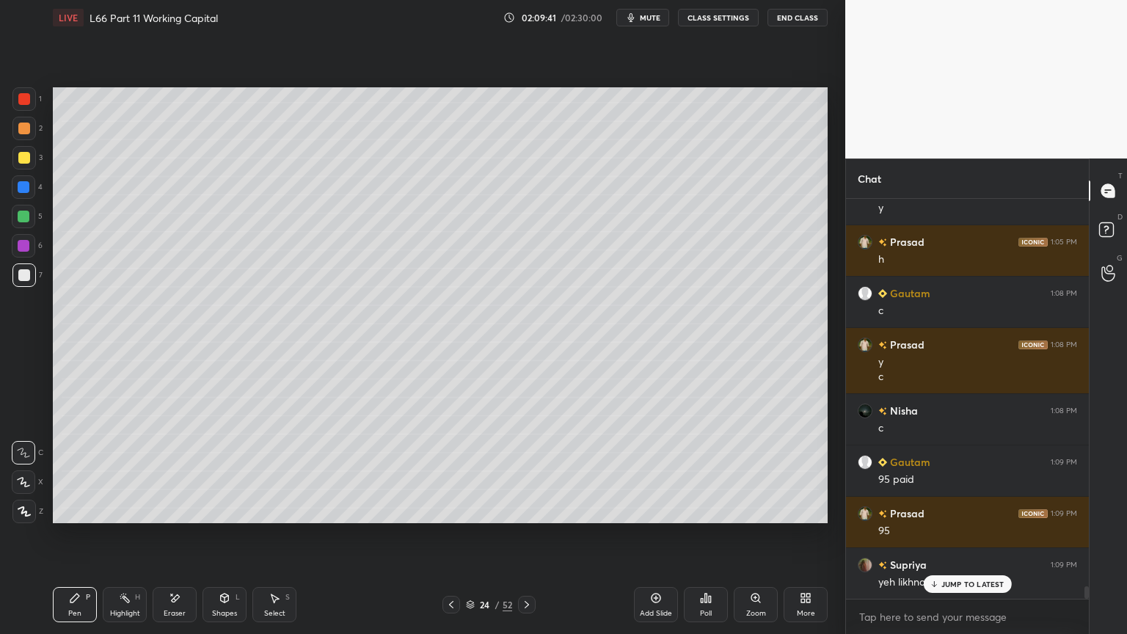
click at [13, 217] on div at bounding box center [23, 216] width 23 height 23
click at [24, 98] on div at bounding box center [24, 99] width 12 height 12
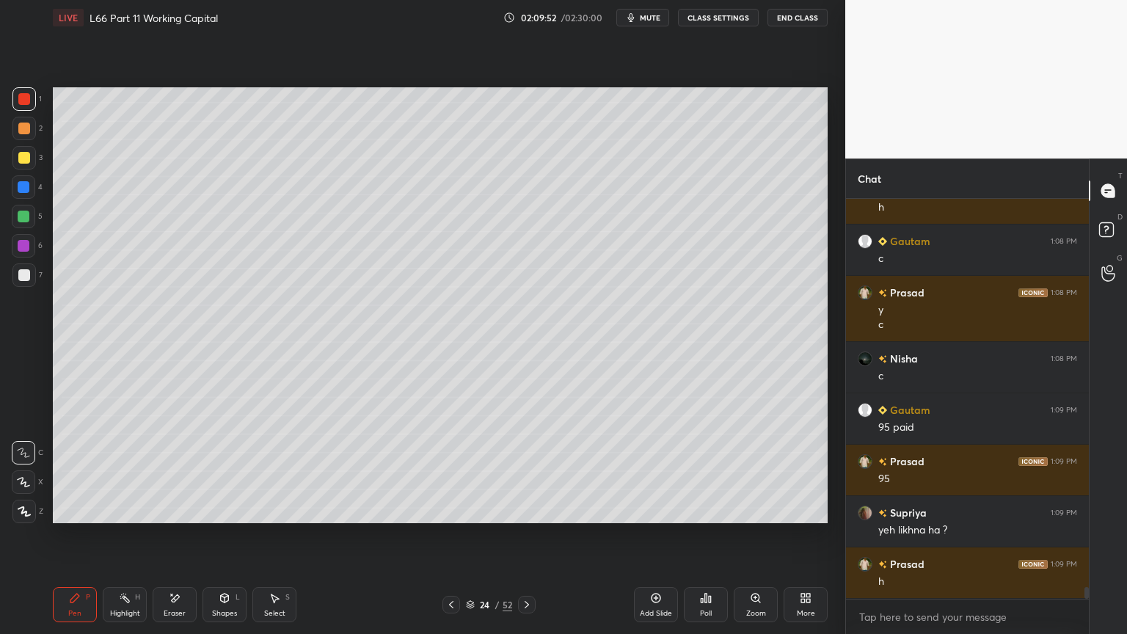
click at [15, 282] on div at bounding box center [23, 274] width 23 height 23
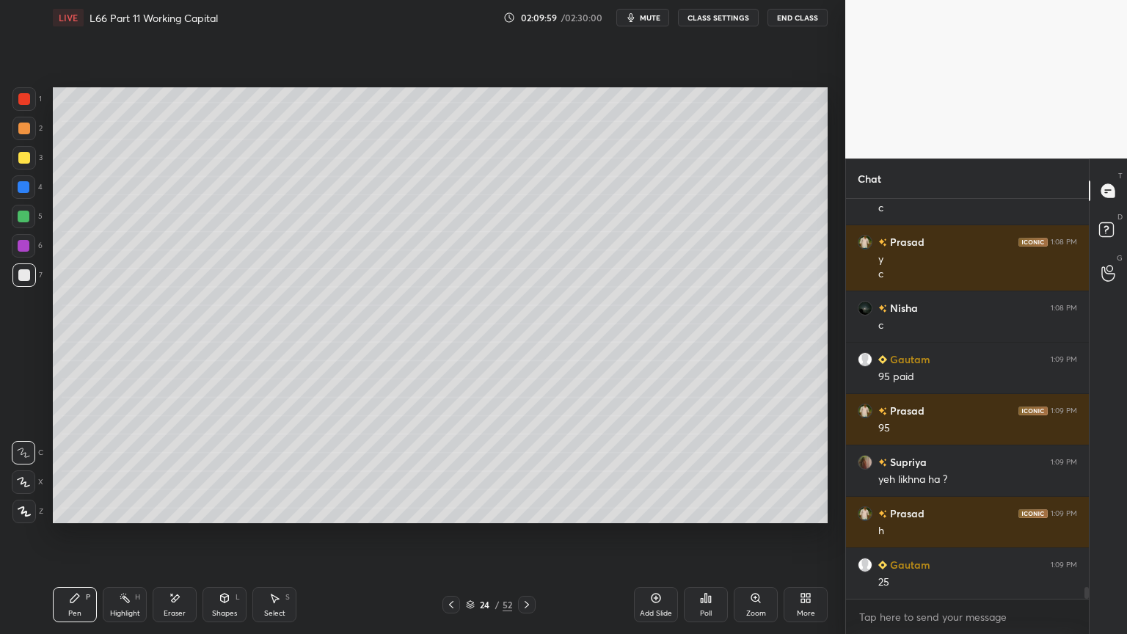
scroll to position [12931, 0]
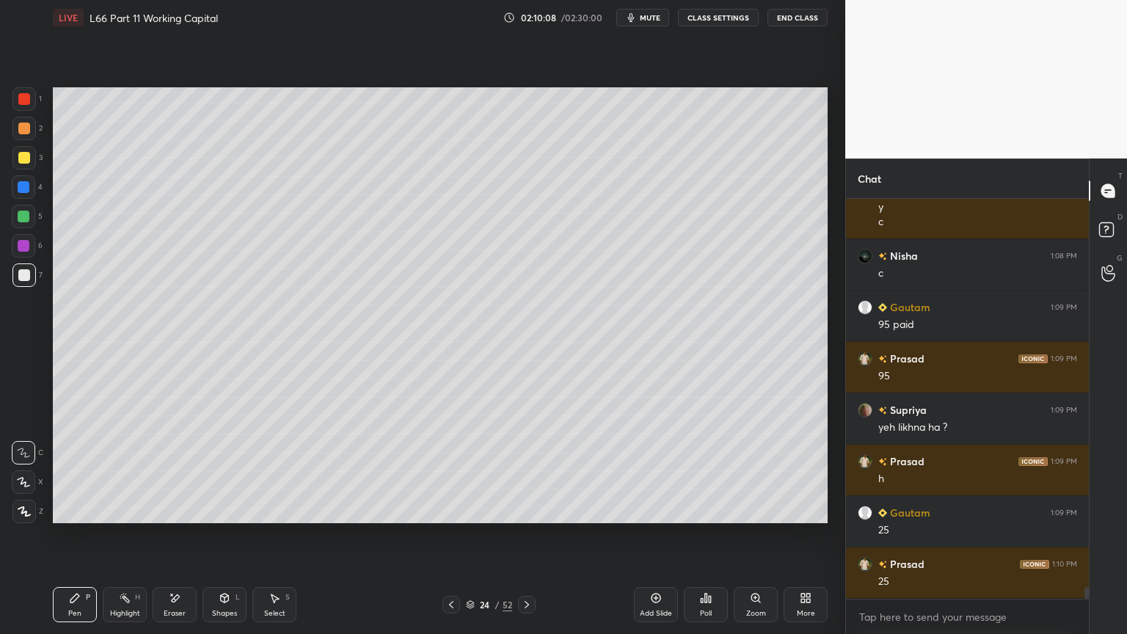
click at [221, 471] on icon at bounding box center [225, 598] width 12 height 12
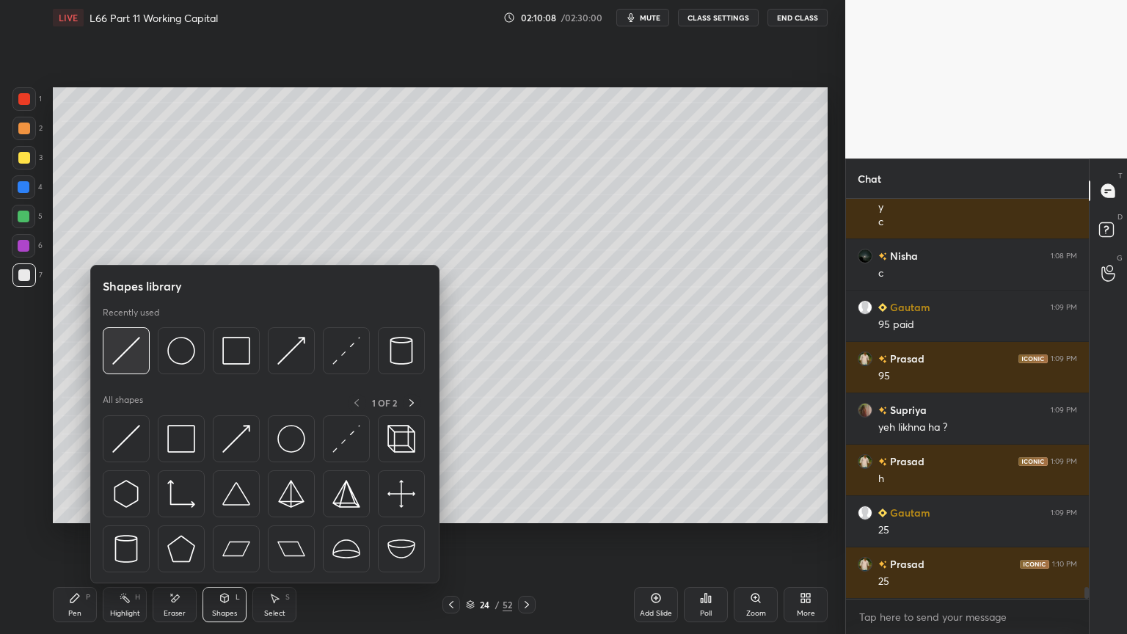
click at [136, 348] on img at bounding box center [126, 351] width 28 height 28
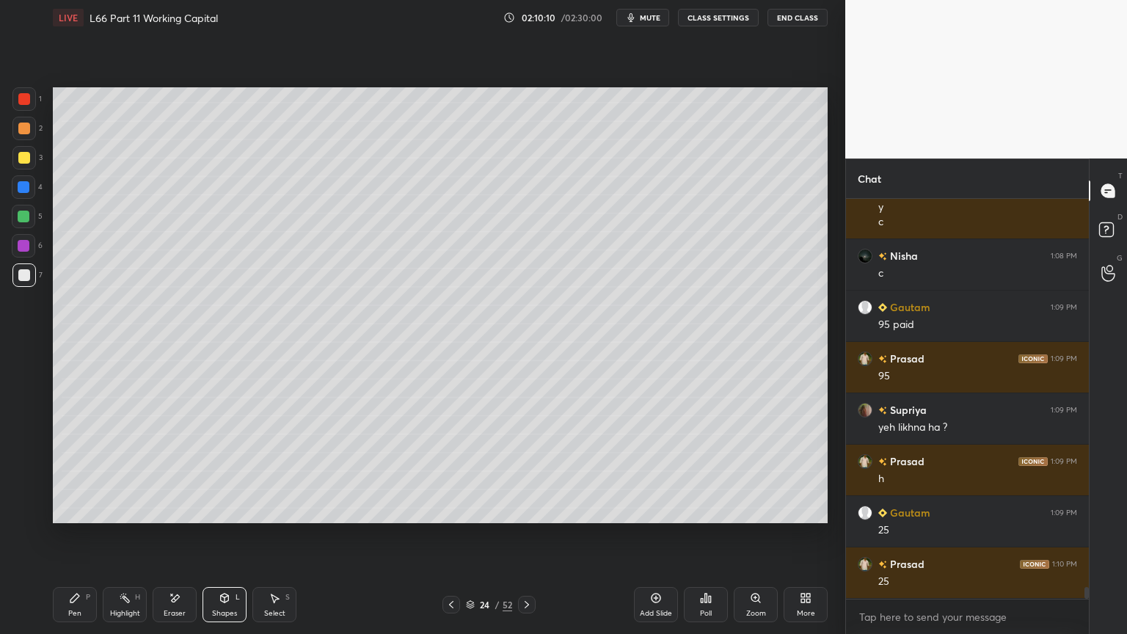
click at [68, 471] on div "Pen P Highlight H Eraser Shapes L Select S 24 / 52 Add Slide Poll Zoom More" at bounding box center [440, 604] width 775 height 59
click at [86, 471] on div "Pen P Highlight H Eraser Shapes L Select S 24 / 52 Add Slide Poll Zoom More" at bounding box center [440, 604] width 775 height 59
click at [125, 471] on div "Highlight" at bounding box center [125, 613] width 30 height 7
click at [82, 471] on div "Pen P" at bounding box center [75, 604] width 44 height 35
click at [223, 471] on icon at bounding box center [225, 598] width 12 height 12
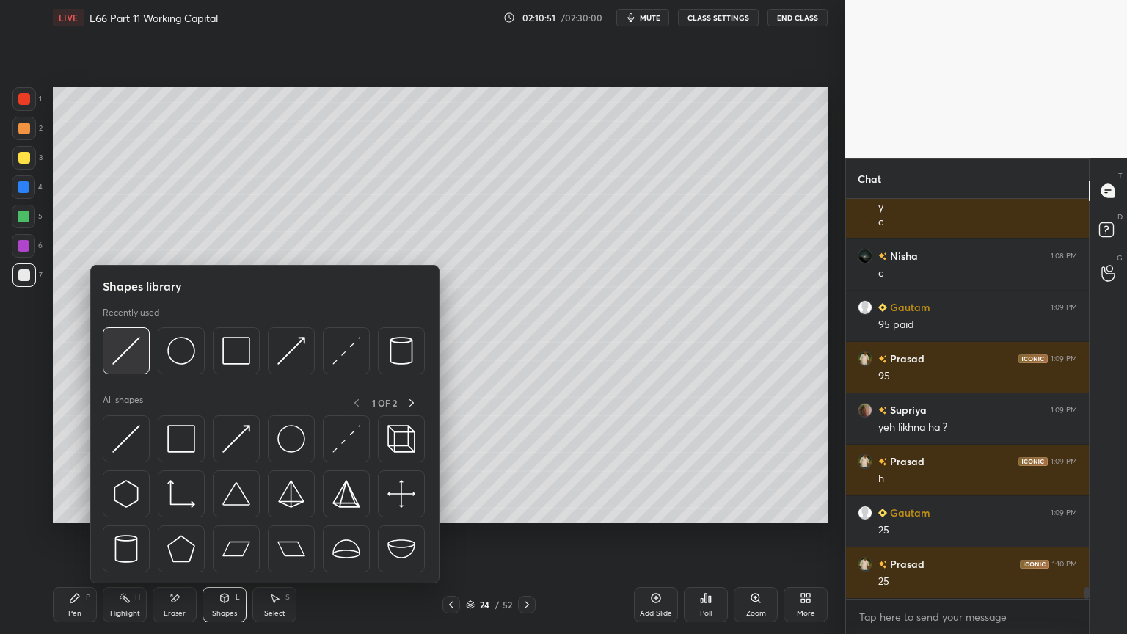
click at [131, 366] on div at bounding box center [126, 350] width 47 height 47
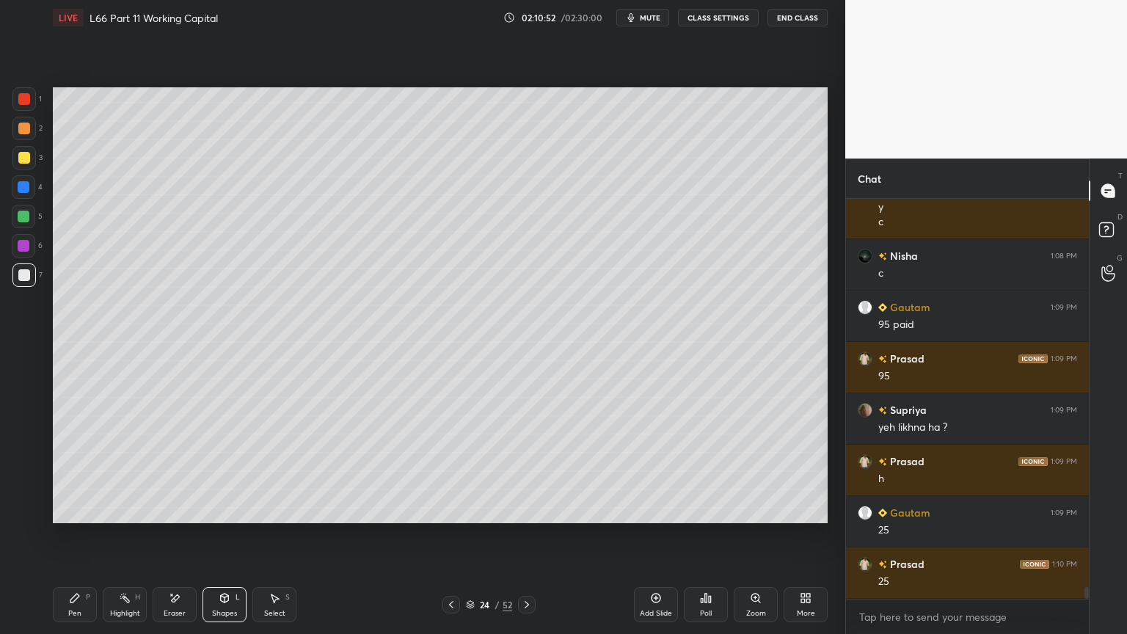
click at [62, 471] on div "Pen P" at bounding box center [75, 604] width 44 height 35
click at [172, 471] on icon at bounding box center [175, 598] width 12 height 12
click at [72, 471] on icon at bounding box center [75, 598] width 12 height 12
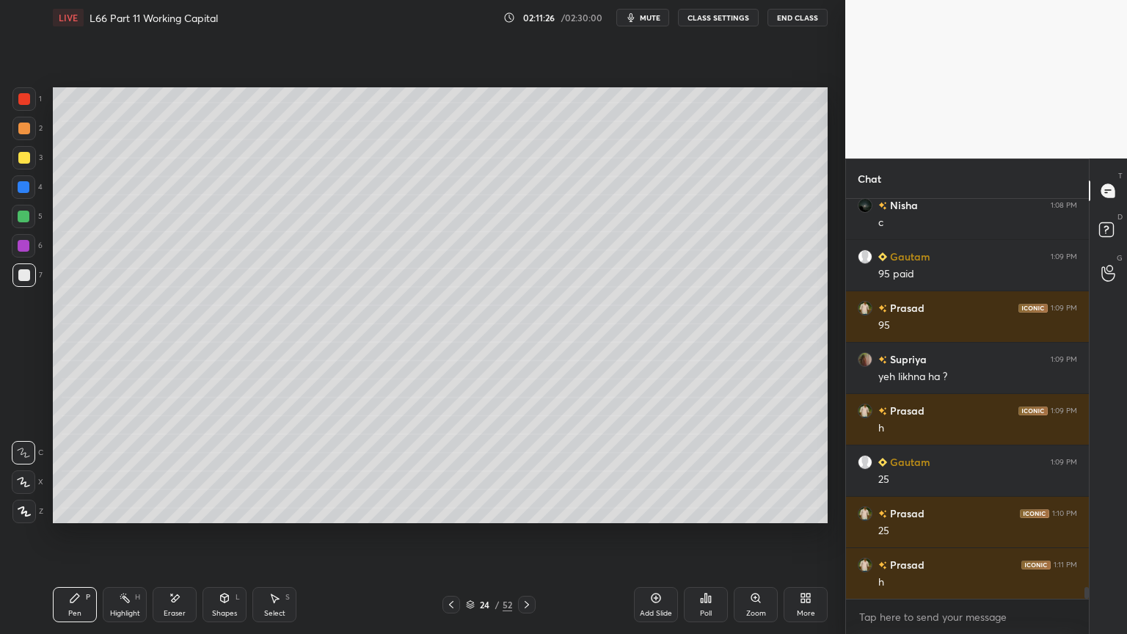
scroll to position [13033, 0]
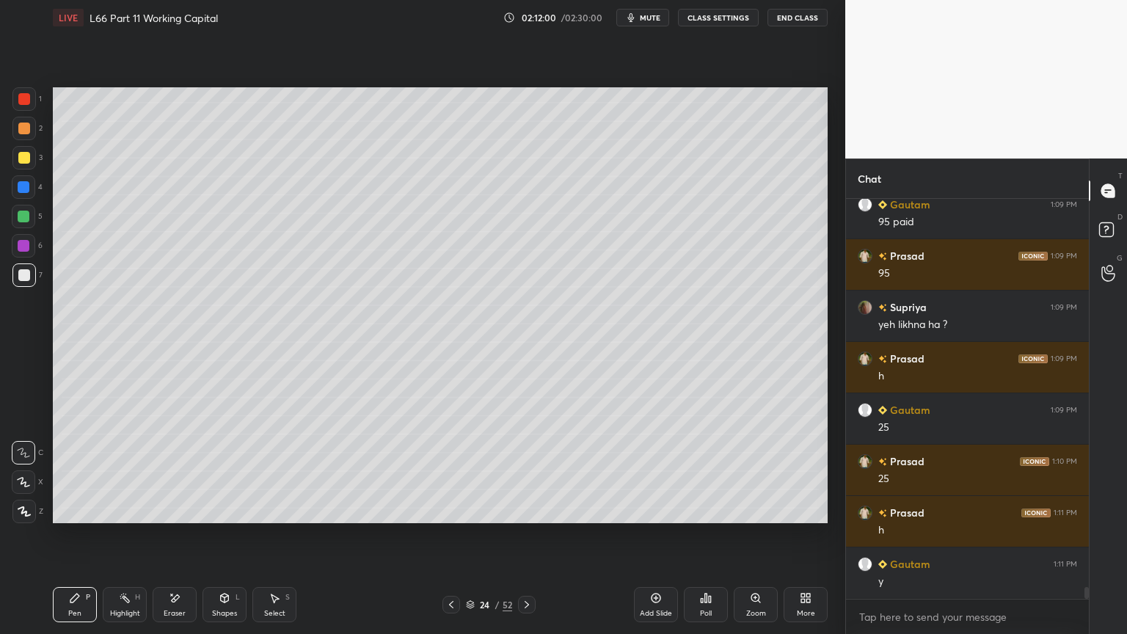
click at [213, 471] on div "Shapes L" at bounding box center [224, 604] width 44 height 35
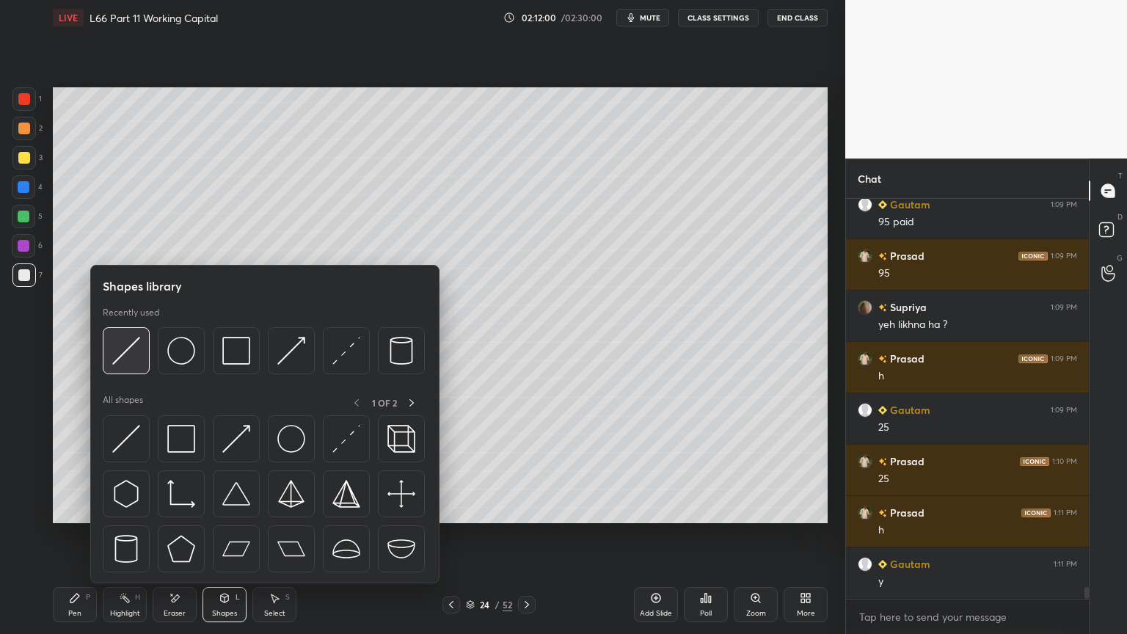
click at [120, 342] on img at bounding box center [126, 351] width 28 height 28
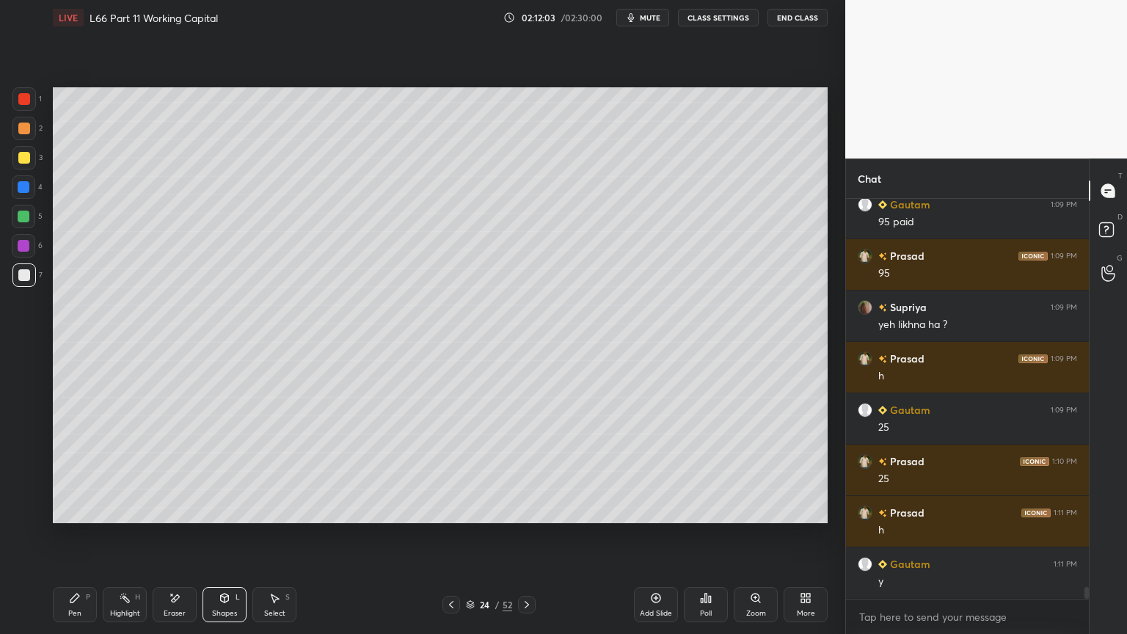
click at [79, 471] on div "Pen P" at bounding box center [75, 604] width 44 height 35
click at [119, 471] on icon at bounding box center [125, 598] width 12 height 12
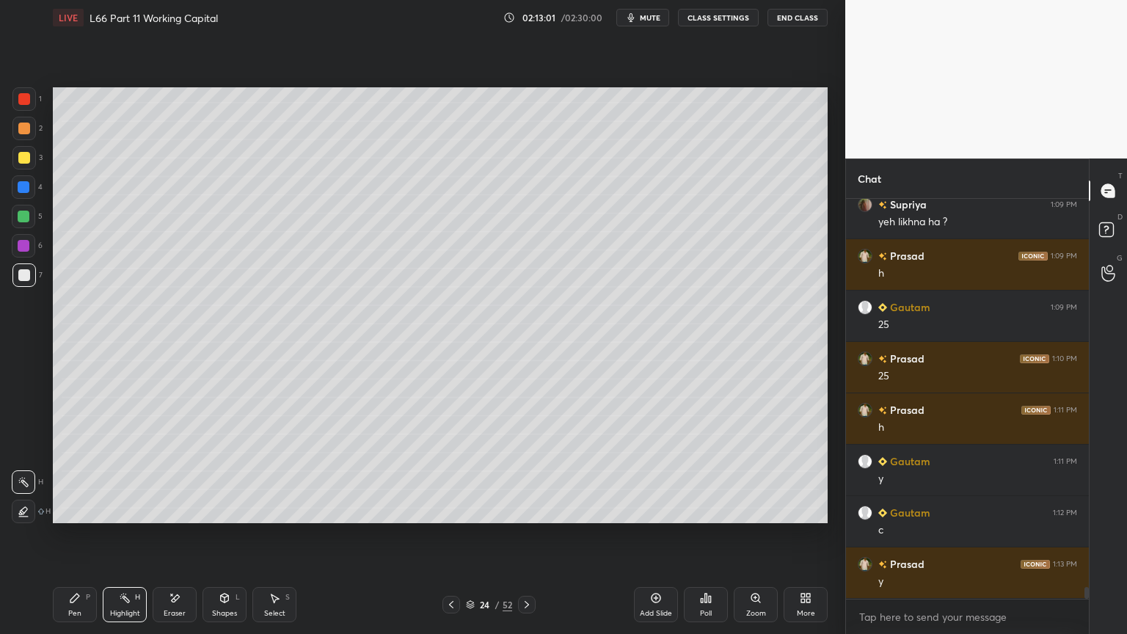
scroll to position [13187, 0]
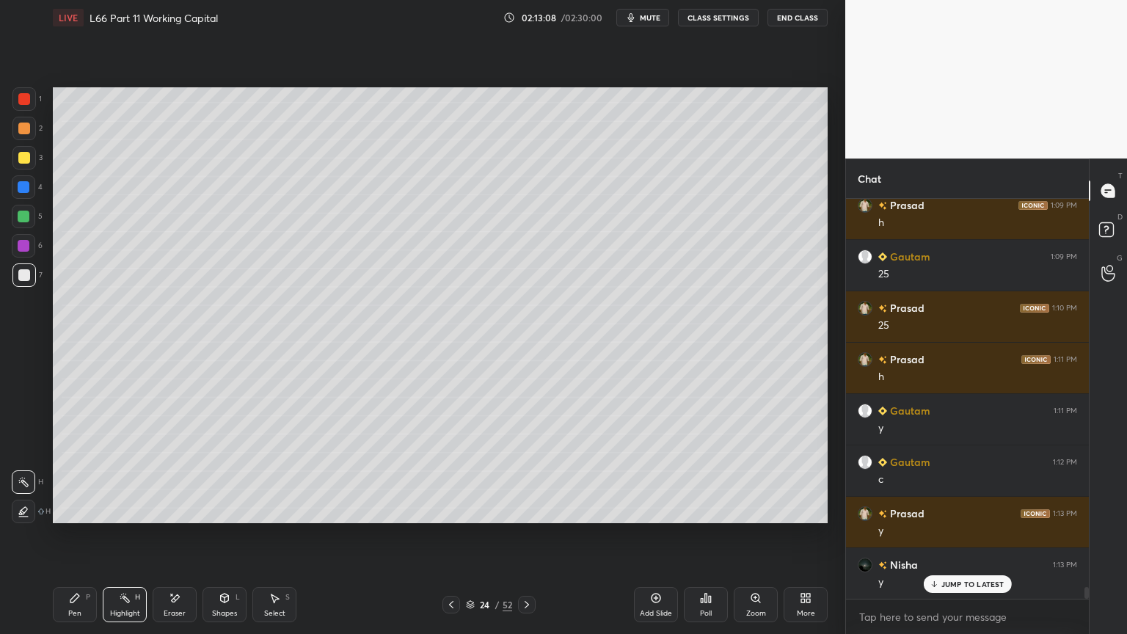
click at [455, 471] on div at bounding box center [451, 605] width 18 height 18
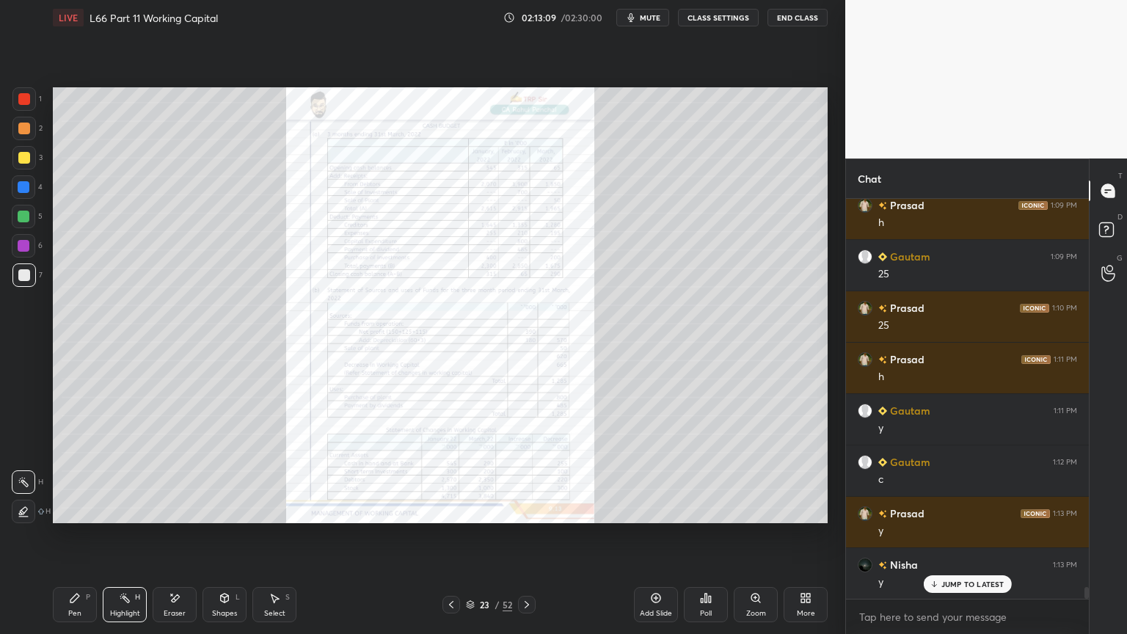
click at [452, 471] on icon at bounding box center [451, 605] width 12 height 12
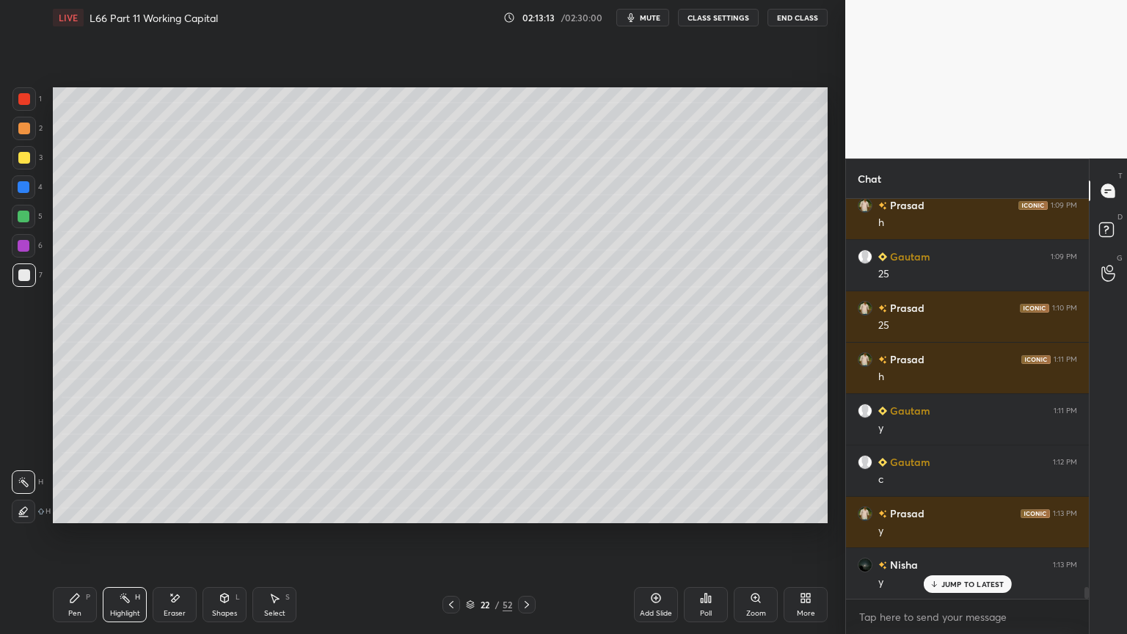
click at [72, 471] on icon at bounding box center [74, 597] width 9 height 9
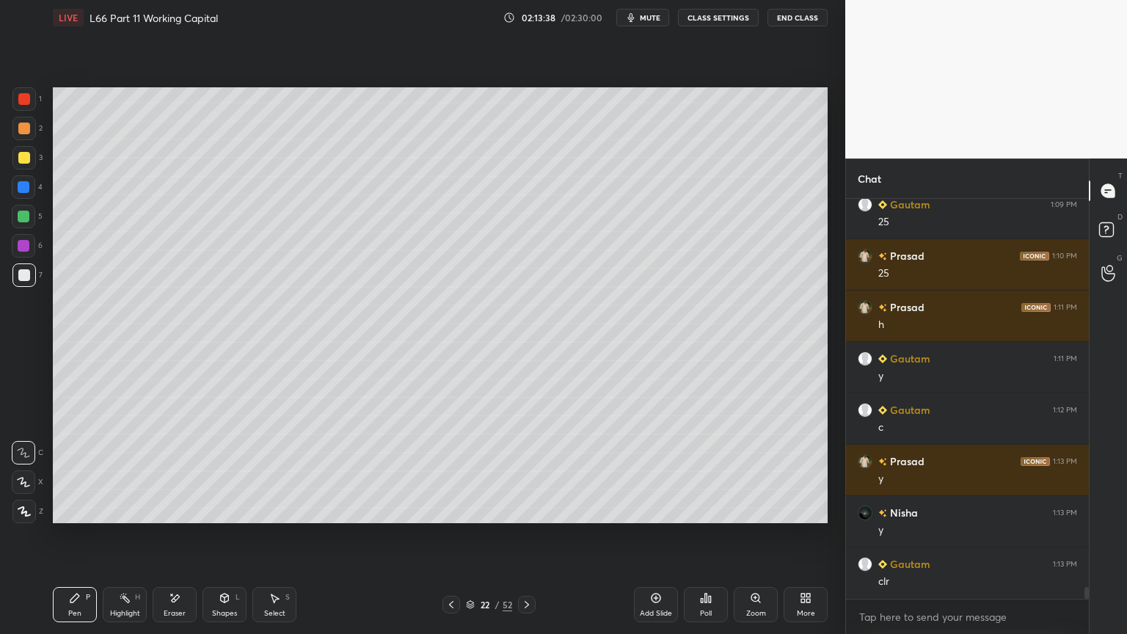
click at [447, 471] on icon at bounding box center [451, 605] width 12 height 12
click at [18, 107] on div at bounding box center [23, 98] width 23 height 23
click at [29, 153] on div at bounding box center [24, 158] width 12 height 12
click at [528, 471] on icon at bounding box center [527, 605] width 12 height 12
click at [527, 471] on icon at bounding box center [527, 605] width 12 height 12
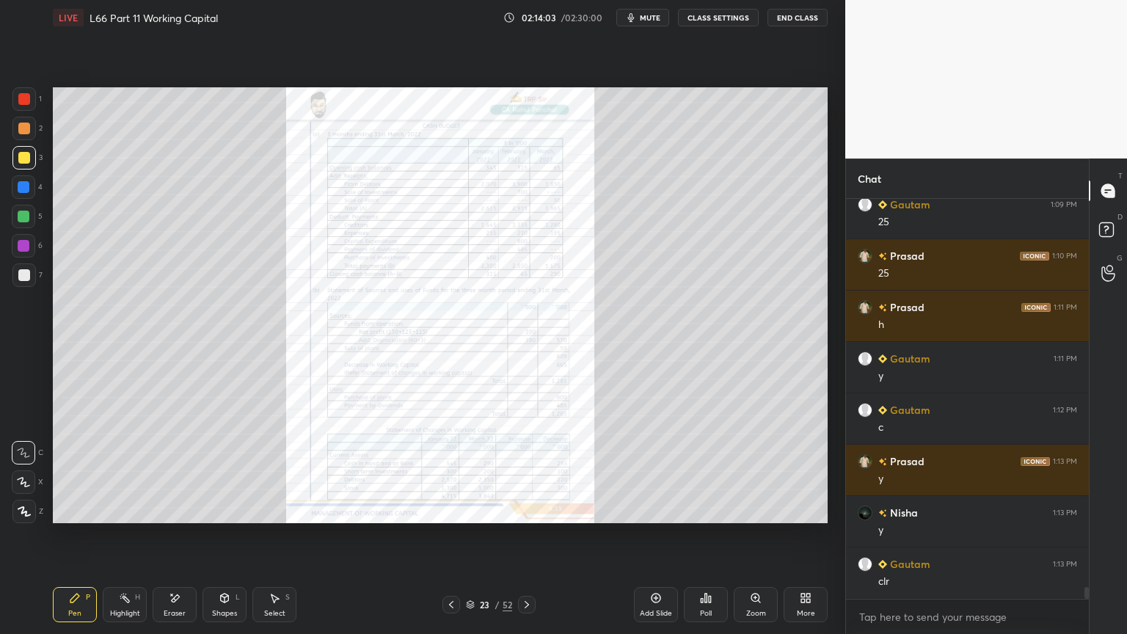
click at [525, 471] on icon at bounding box center [527, 605] width 12 height 12
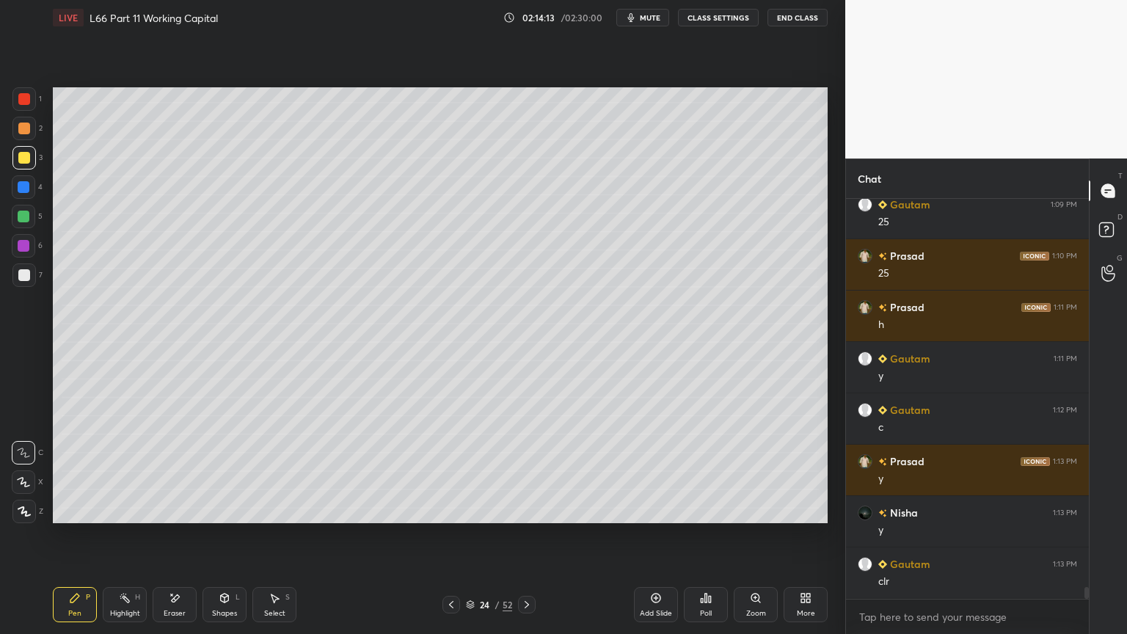
click at [446, 471] on icon at bounding box center [451, 605] width 12 height 12
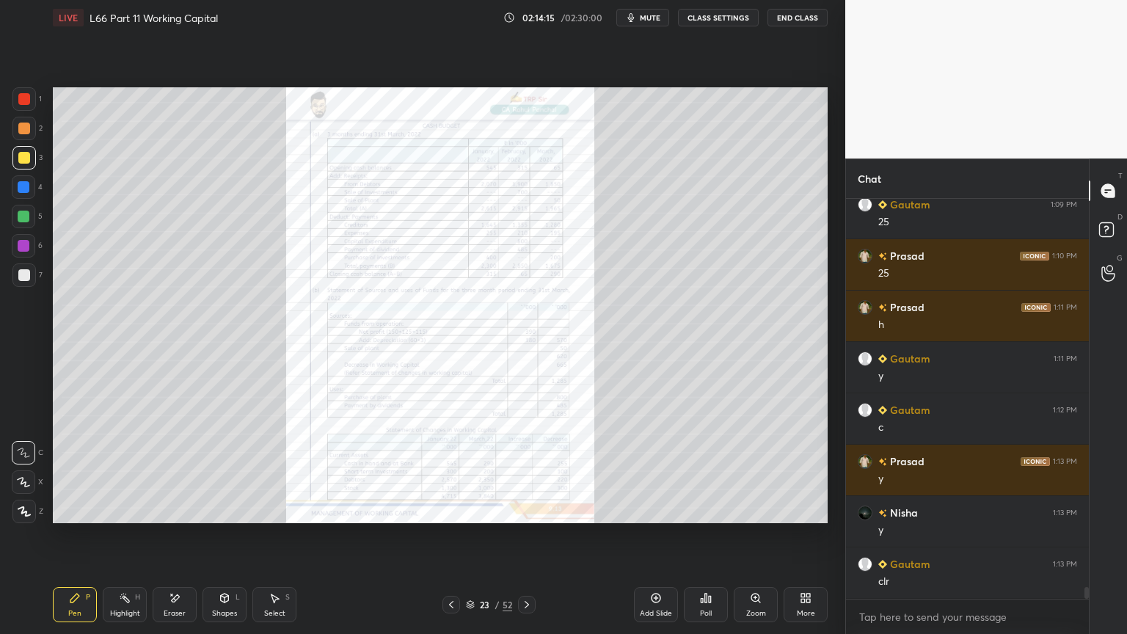
click at [526, 471] on icon at bounding box center [527, 605] width 12 height 12
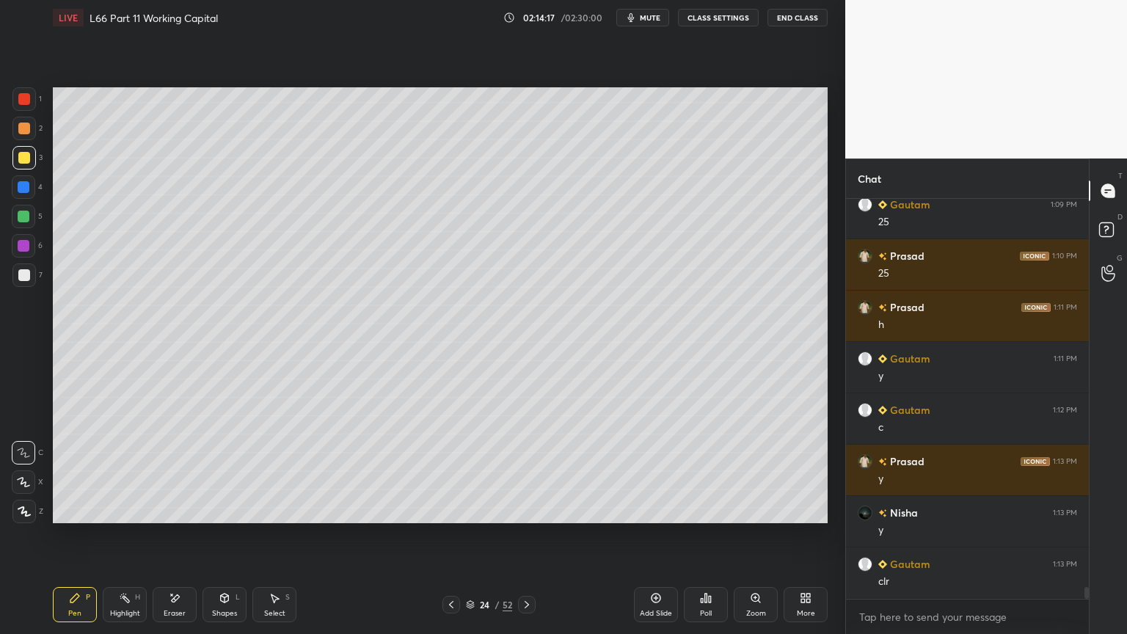
click at [447, 471] on icon at bounding box center [451, 605] width 12 height 12
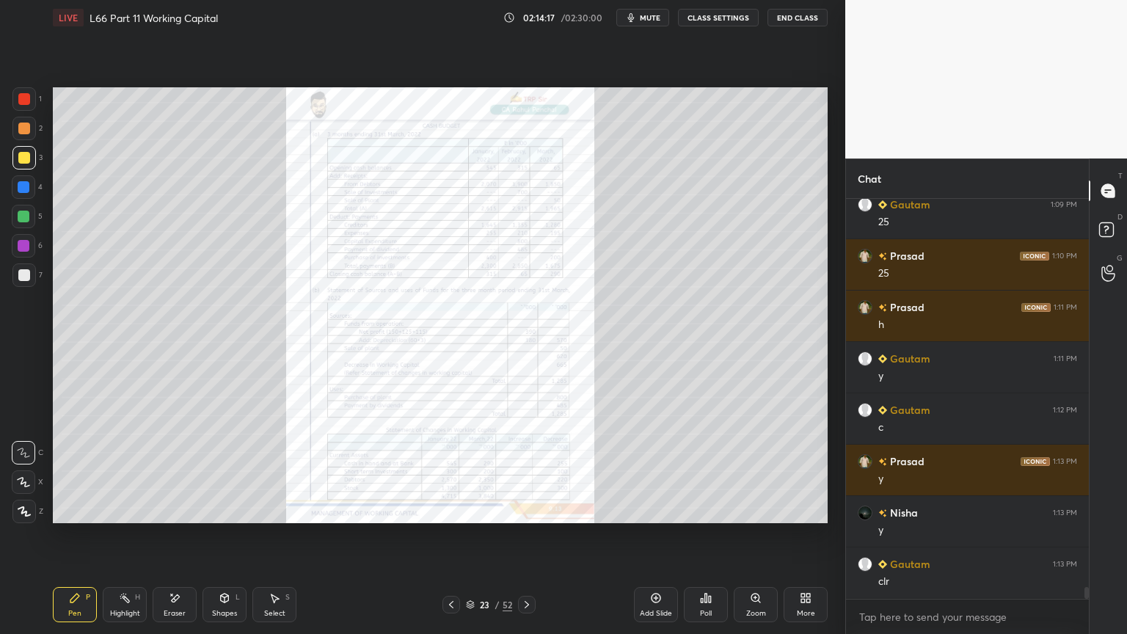
click at [453, 471] on icon at bounding box center [451, 605] width 12 height 12
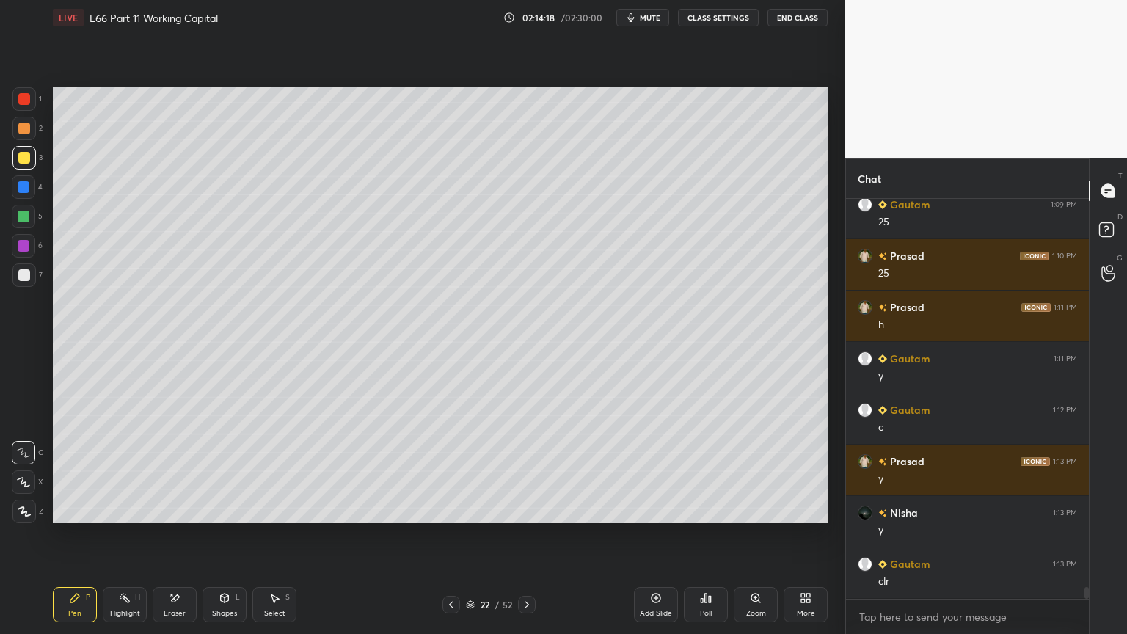
click at [458, 471] on div at bounding box center [451, 605] width 18 height 18
click at [528, 471] on icon at bounding box center [527, 605] width 12 height 12
click at [449, 471] on icon at bounding box center [451, 605] width 12 height 12
click at [268, 471] on div "Select" at bounding box center [274, 613] width 21 height 7
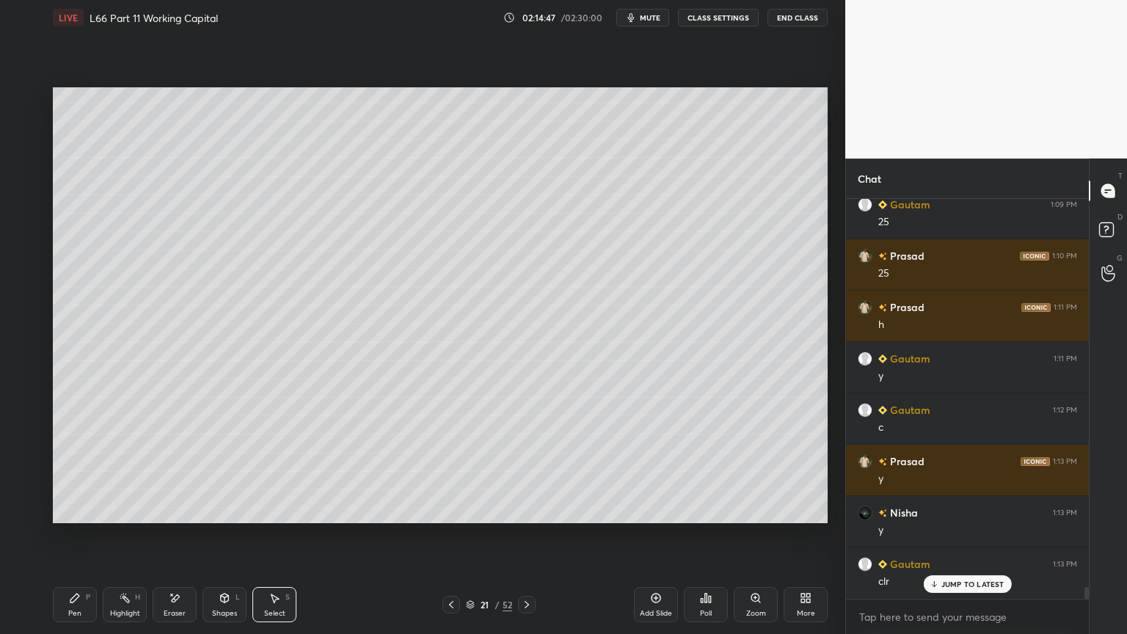
scroll to position [13289, 0]
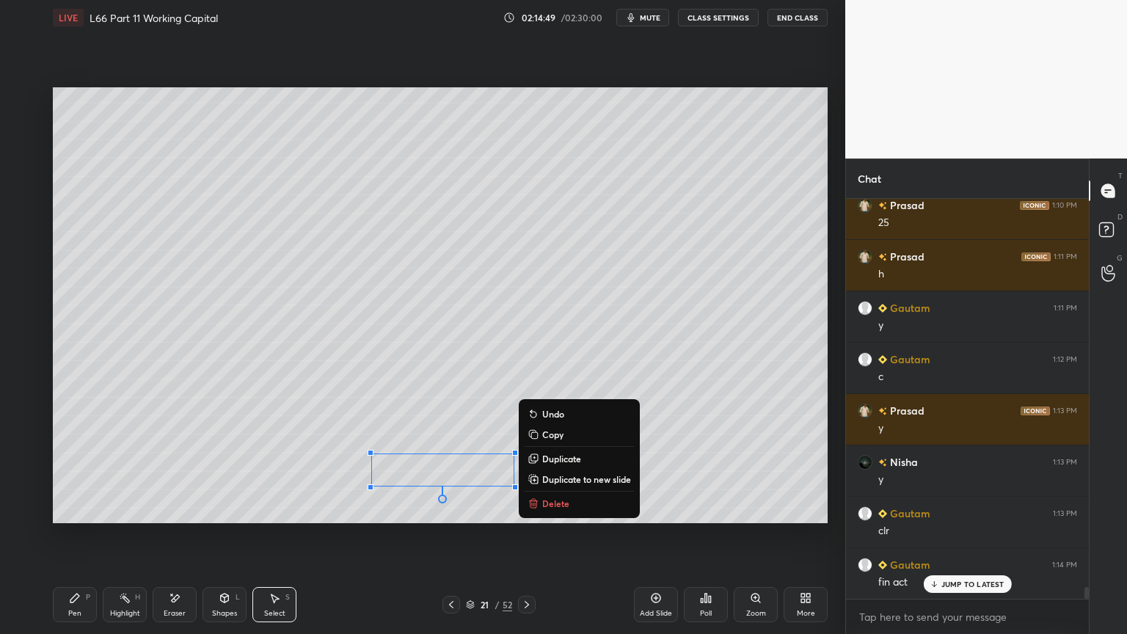
click at [556, 471] on p "Delete" at bounding box center [555, 503] width 27 height 12
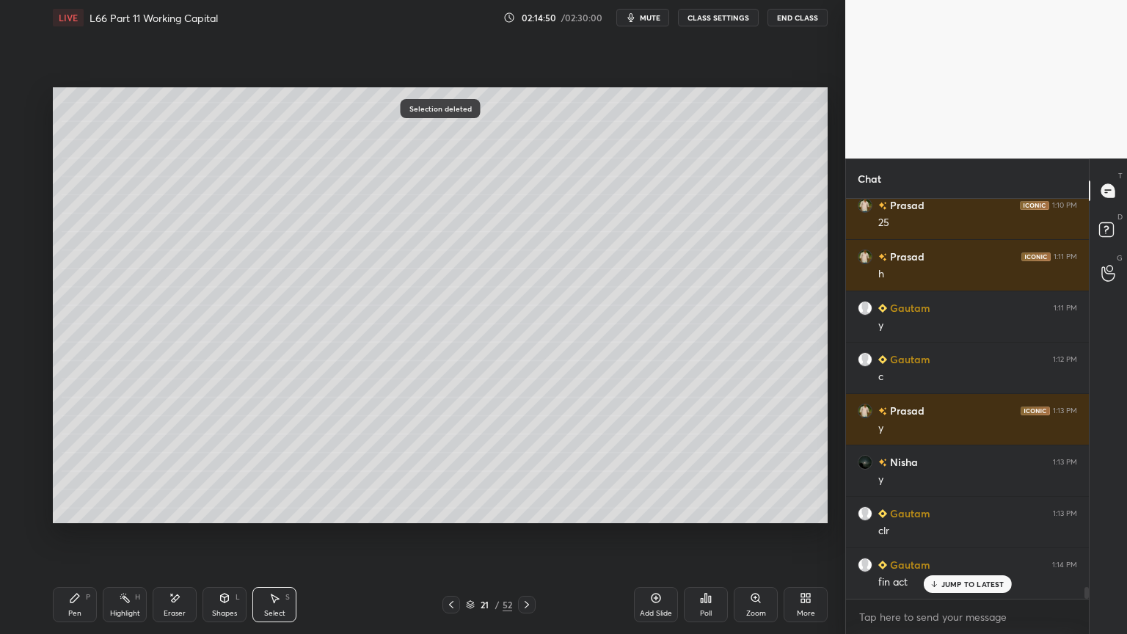
click at [74, 471] on icon at bounding box center [74, 597] width 9 height 9
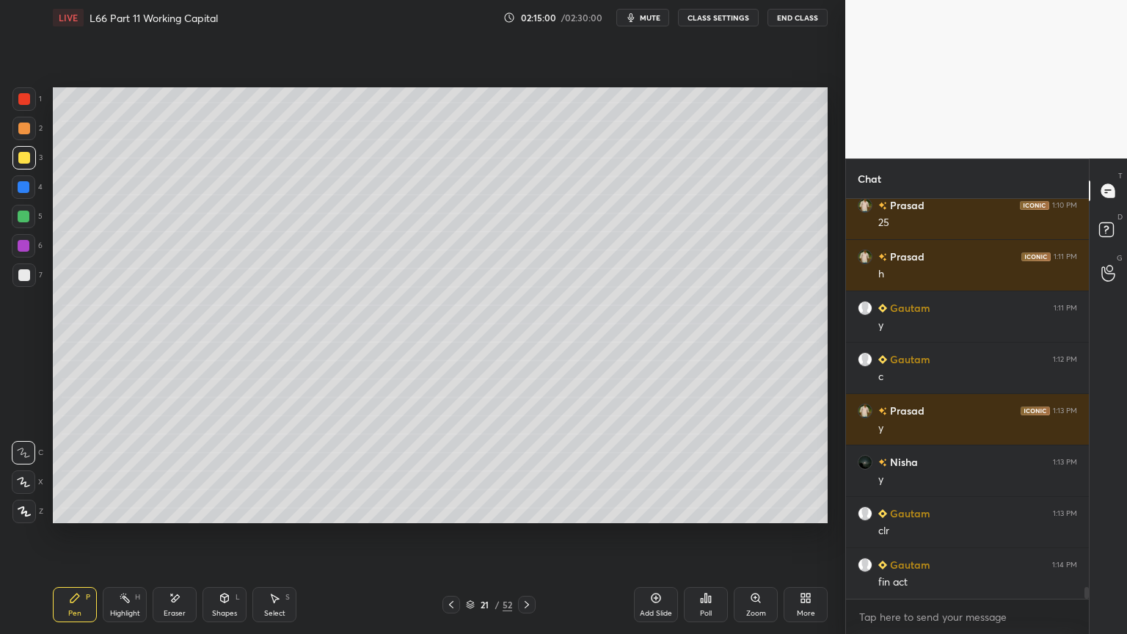
scroll to position [13341, 0]
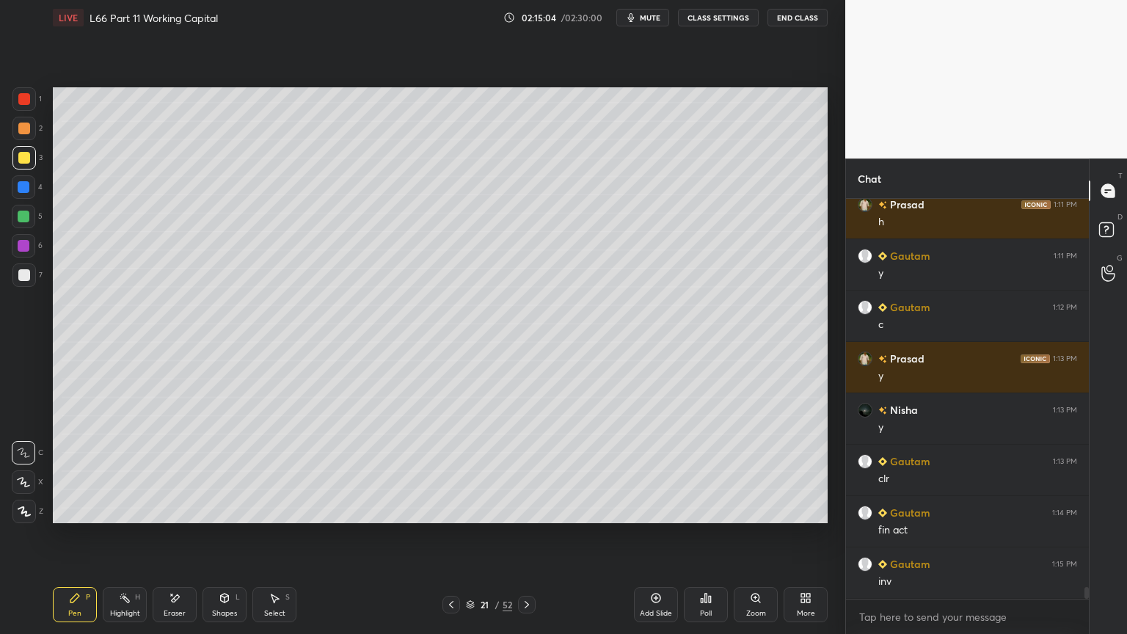
click at [169, 471] on icon at bounding box center [175, 598] width 12 height 12
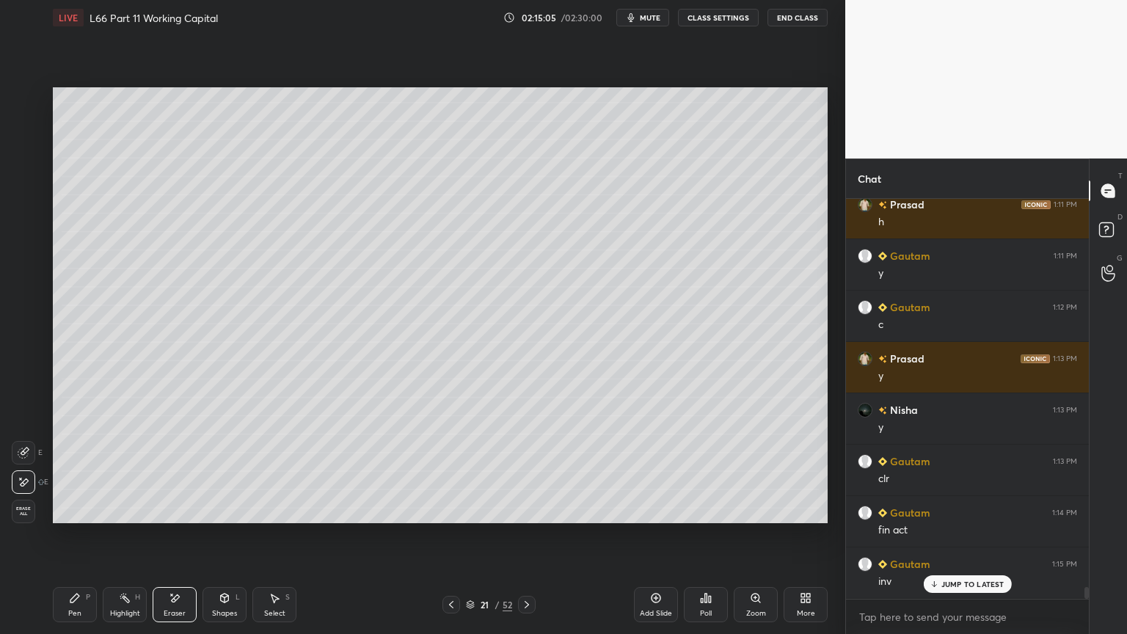
scroll to position [13392, 0]
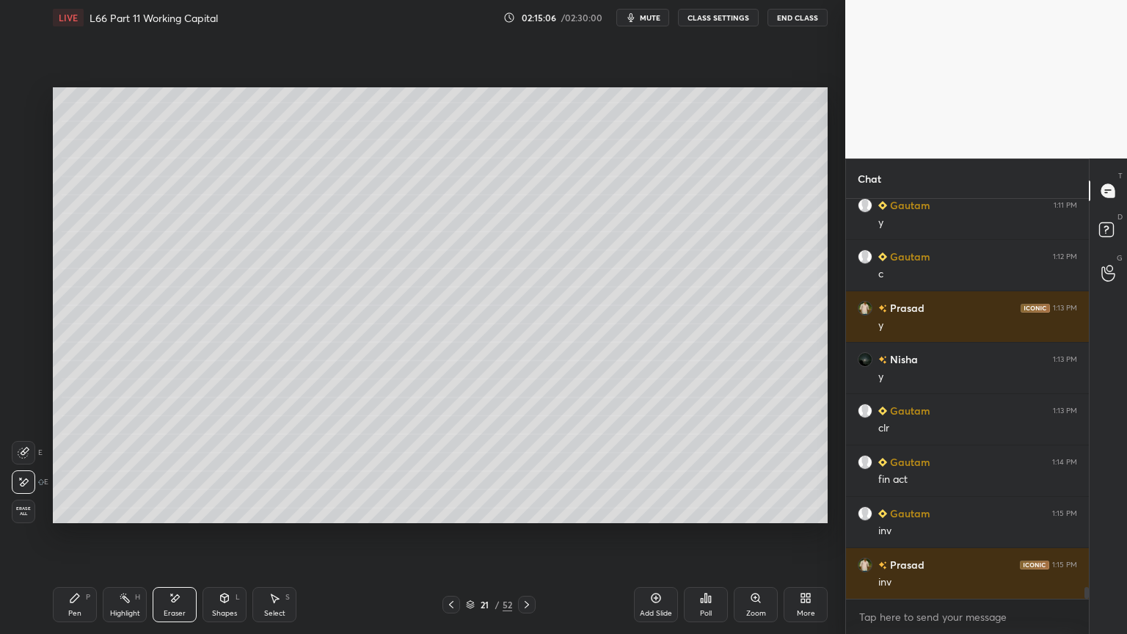
click at [67, 471] on div "Pen P" at bounding box center [75, 604] width 44 height 35
click at [177, 471] on div "Eraser" at bounding box center [175, 604] width 44 height 35
click at [78, 471] on div "Pen P" at bounding box center [75, 604] width 44 height 35
click at [23, 212] on div at bounding box center [24, 217] width 12 height 12
click at [450, 471] on icon at bounding box center [451, 605] width 12 height 12
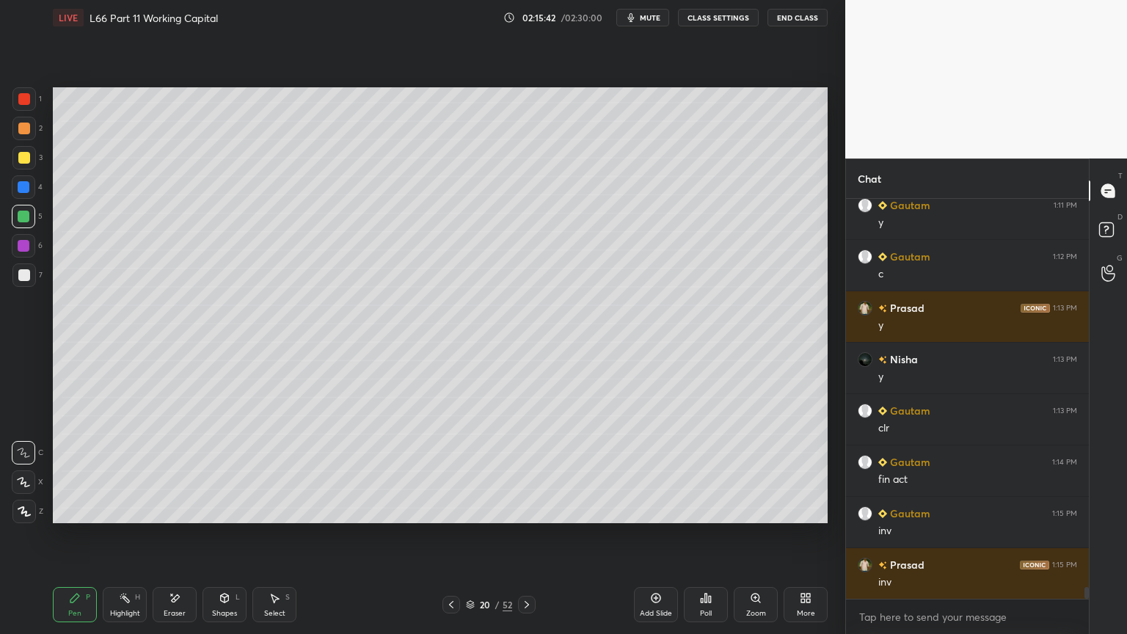
click at [455, 471] on icon at bounding box center [451, 605] width 12 height 12
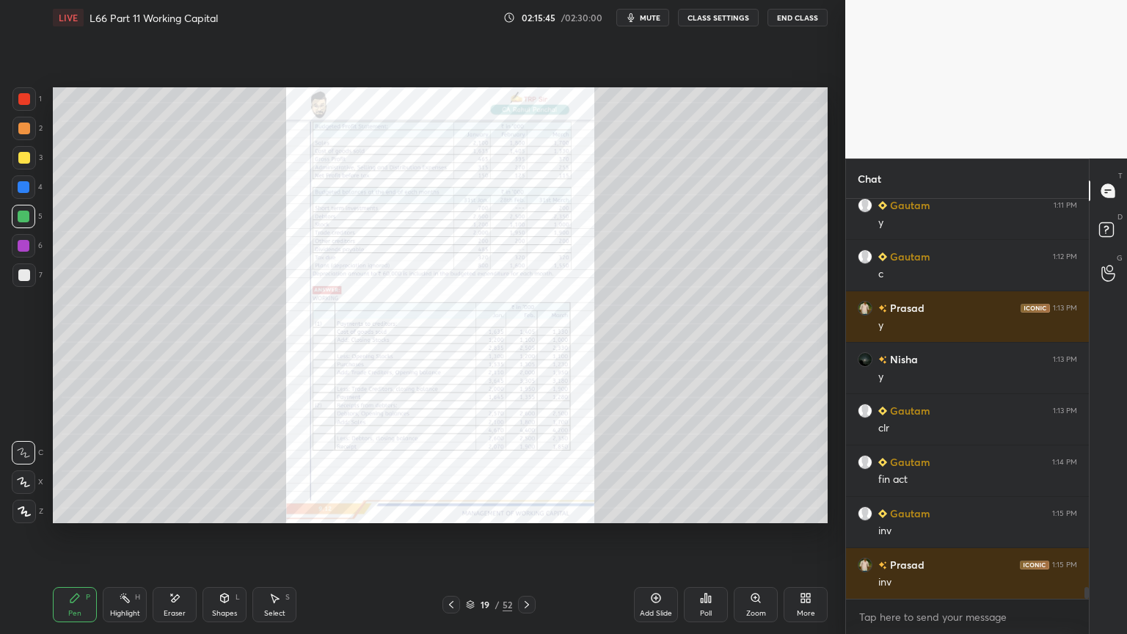
click at [530, 471] on icon at bounding box center [527, 605] width 12 height 12
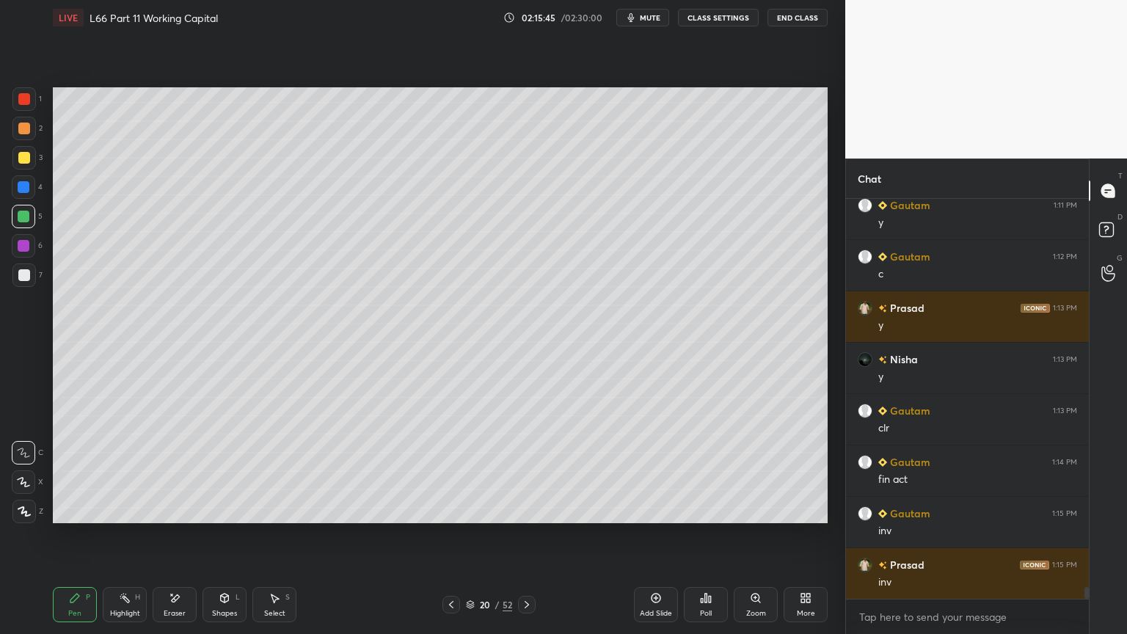
click at [527, 471] on icon at bounding box center [527, 605] width 12 height 12
click at [167, 471] on div "Eraser" at bounding box center [175, 604] width 44 height 35
click at [70, 471] on icon at bounding box center [75, 598] width 12 height 12
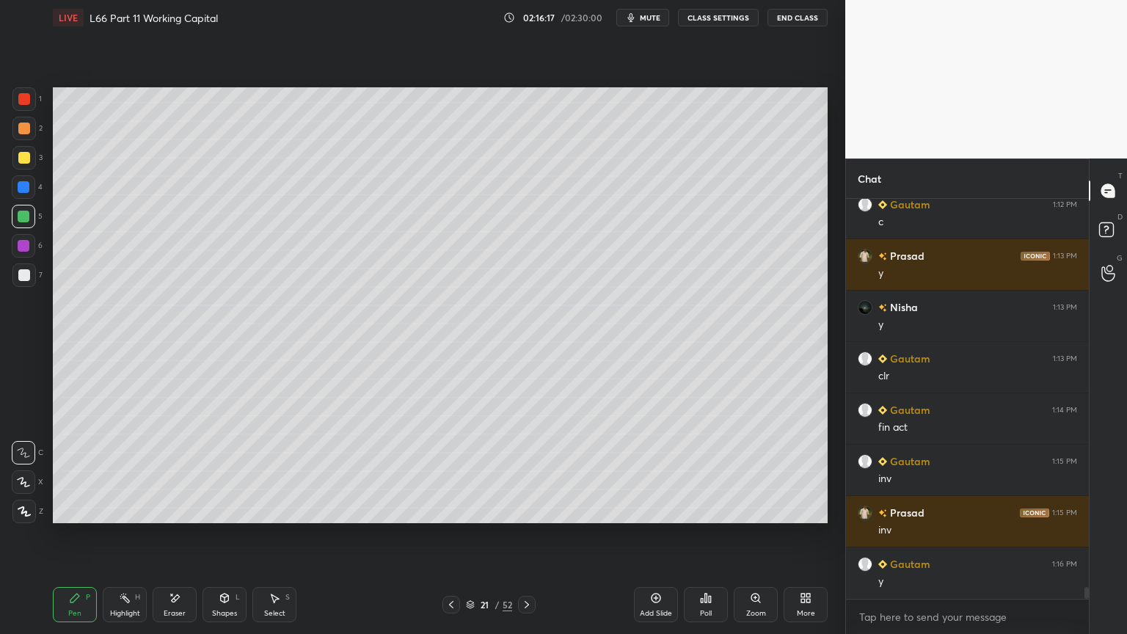
click at [24, 168] on div at bounding box center [23, 157] width 23 height 23
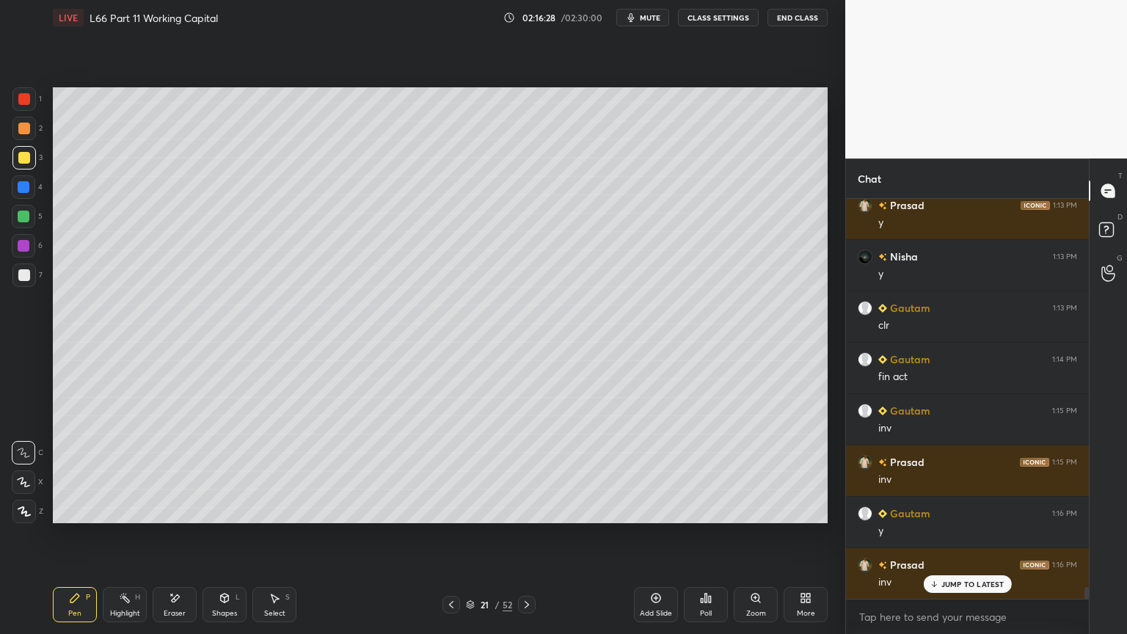
click at [167, 471] on div "Eraser" at bounding box center [175, 604] width 44 height 35
click at [123, 471] on icon at bounding box center [125, 598] width 12 height 12
click at [71, 471] on div "Pen P" at bounding box center [75, 604] width 44 height 35
click at [30, 109] on div at bounding box center [23, 98] width 23 height 23
click at [19, 158] on div at bounding box center [24, 158] width 12 height 12
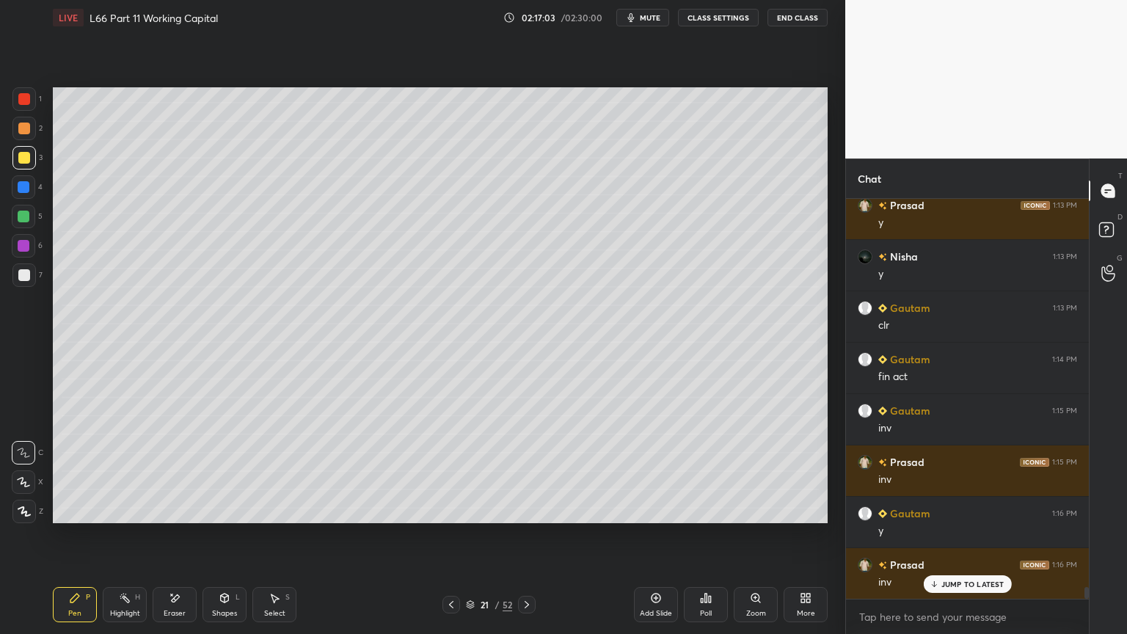
click at [12, 274] on div at bounding box center [23, 274] width 23 height 23
click at [524, 471] on icon at bounding box center [527, 605] width 12 height 12
click at [445, 471] on icon at bounding box center [451, 605] width 12 height 12
click at [523, 471] on icon at bounding box center [527, 605] width 12 height 12
click at [456, 471] on div at bounding box center [451, 605] width 18 height 18
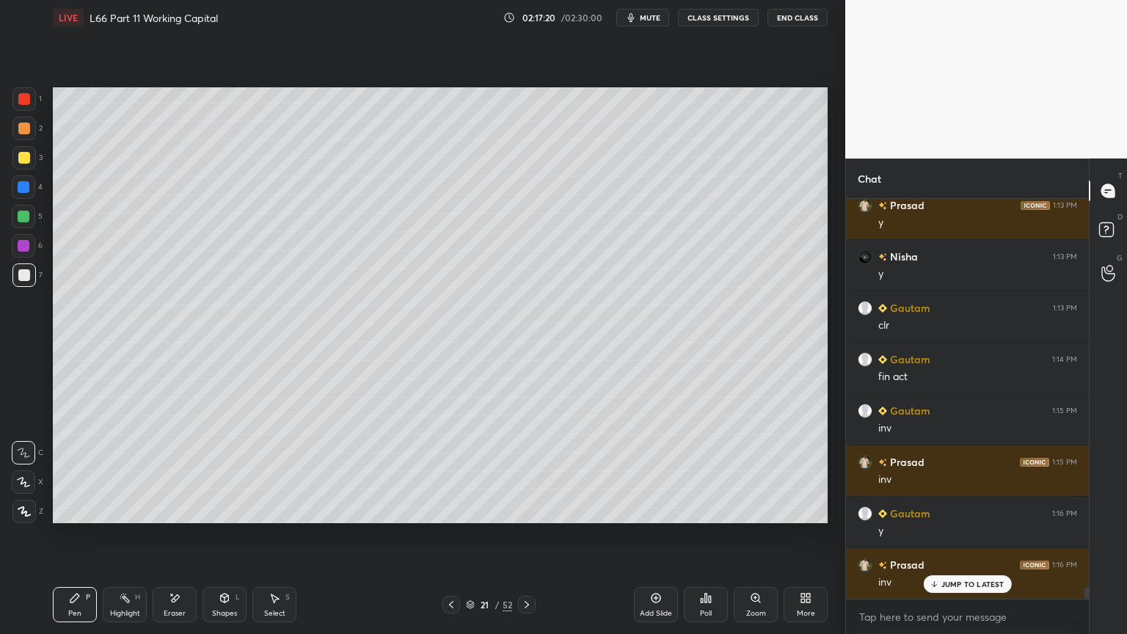
click at [523, 471] on icon at bounding box center [527, 605] width 12 height 12
click at [26, 192] on div at bounding box center [24, 187] width 12 height 12
click at [231, 471] on div "Shapes L" at bounding box center [224, 604] width 44 height 35
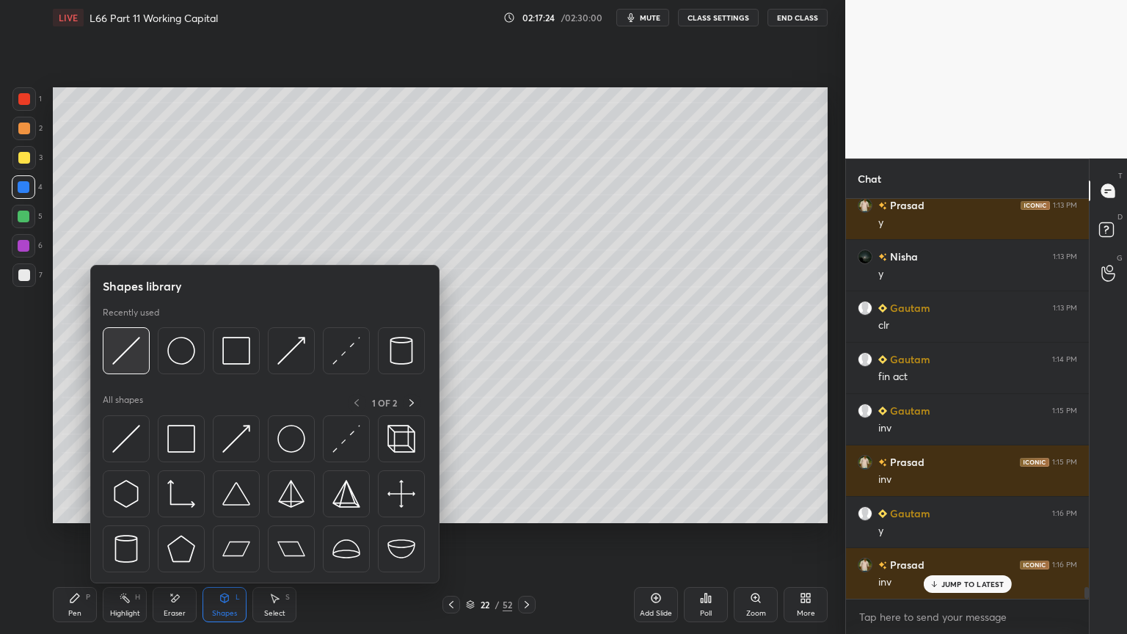
click at [138, 353] on img at bounding box center [126, 351] width 28 height 28
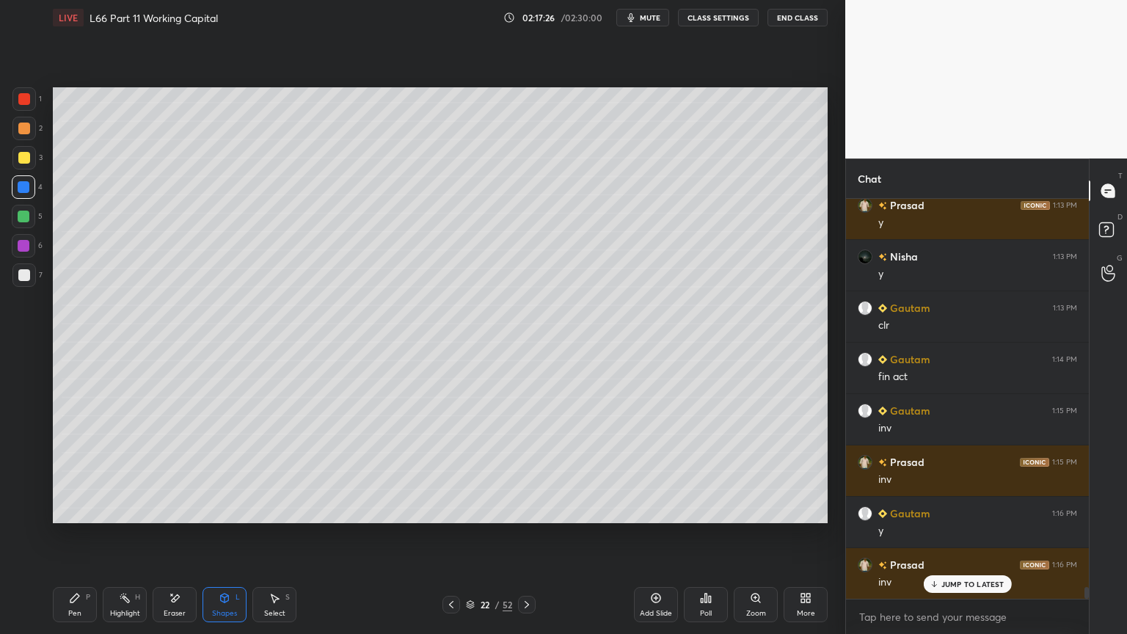
click at [27, 272] on div at bounding box center [24, 275] width 12 height 12
click at [84, 471] on div "Pen P" at bounding box center [75, 604] width 44 height 35
click at [32, 161] on div at bounding box center [23, 157] width 23 height 23
click at [172, 471] on icon at bounding box center [175, 598] width 12 height 12
click at [67, 471] on div "Pen P" at bounding box center [75, 604] width 44 height 35
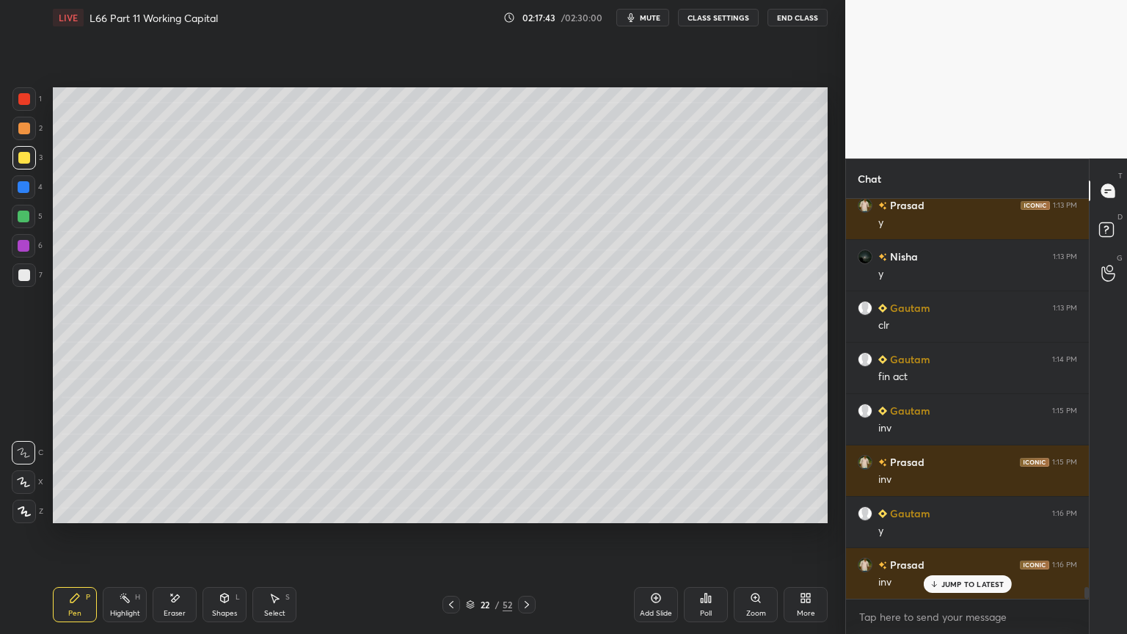
click at [229, 471] on div "Shapes" at bounding box center [224, 613] width 25 height 7
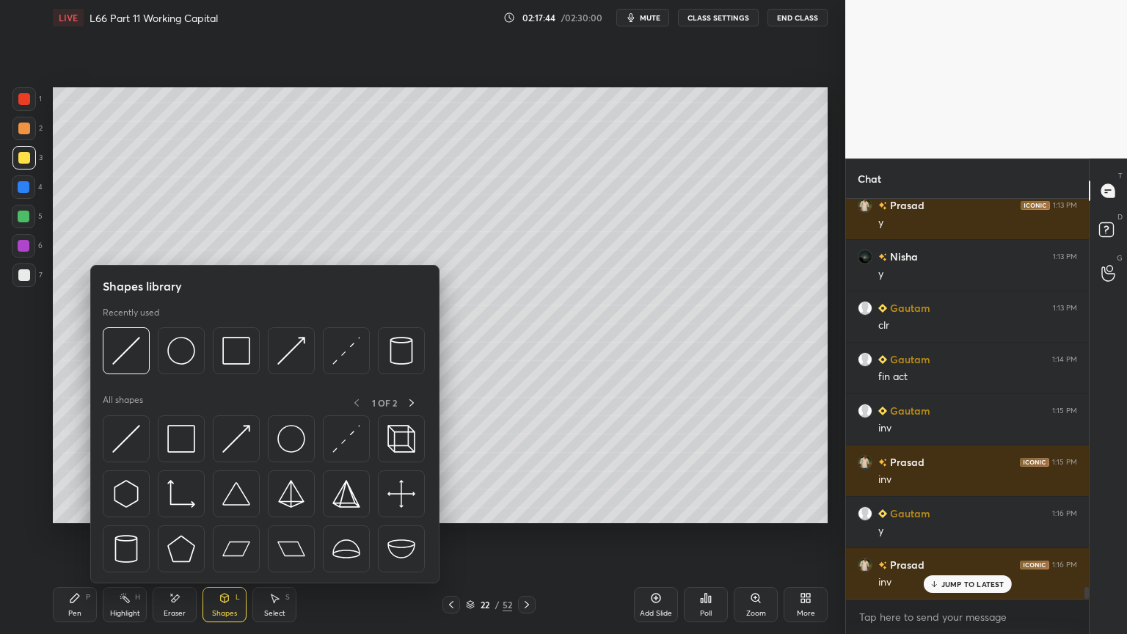
click at [122, 364] on img at bounding box center [126, 351] width 28 height 28
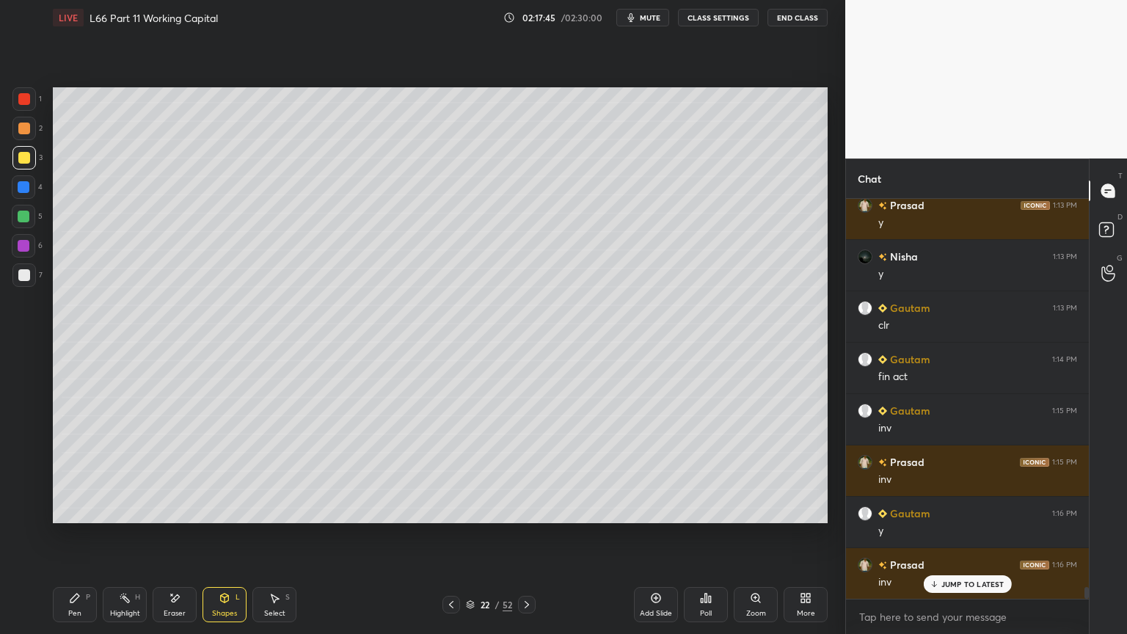
click at [12, 283] on div at bounding box center [23, 274] width 23 height 23
click at [78, 471] on div "Pen" at bounding box center [74, 613] width 13 height 7
click at [460, 471] on div "22 / 52" at bounding box center [488, 605] width 93 height 18
click at [446, 471] on icon at bounding box center [451, 605] width 12 height 12
click at [528, 471] on icon at bounding box center [527, 605] width 12 height 12
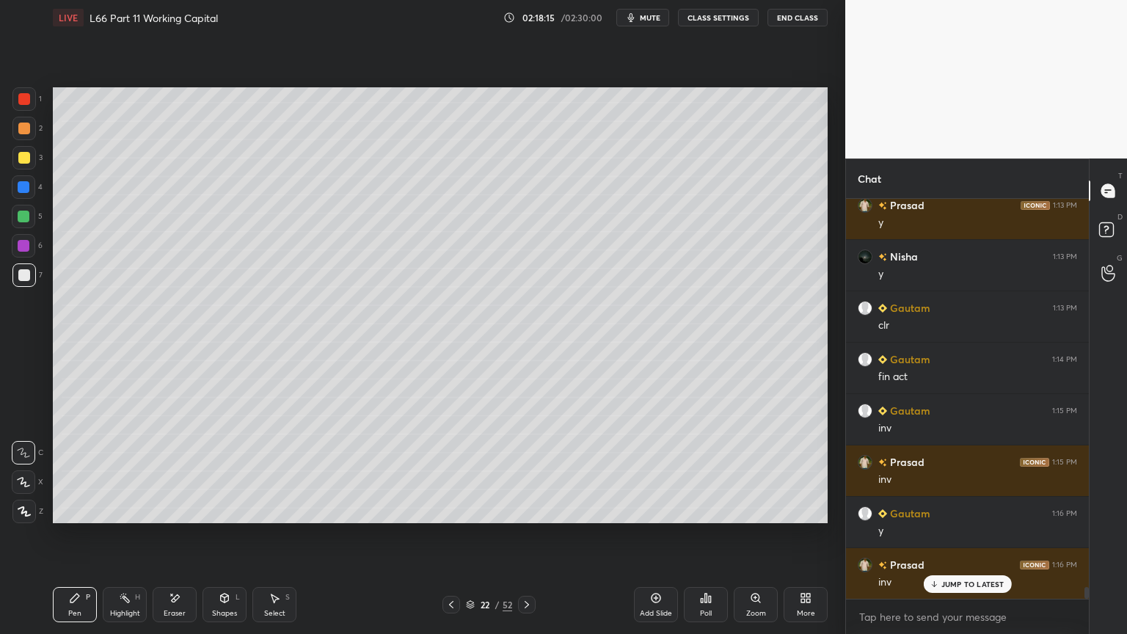
click at [24, 276] on div at bounding box center [24, 275] width 12 height 12
click at [452, 471] on icon at bounding box center [451, 604] width 4 height 7
click at [523, 471] on icon at bounding box center [527, 605] width 12 height 12
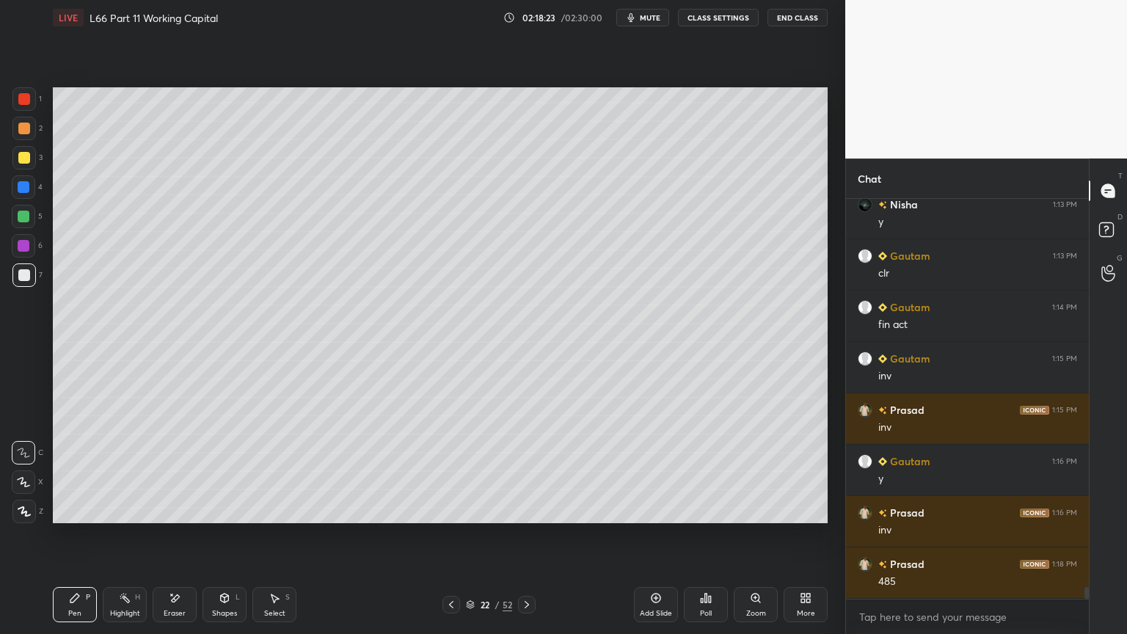
click at [456, 471] on icon at bounding box center [451, 605] width 12 height 12
click at [526, 471] on icon at bounding box center [527, 605] width 12 height 12
click at [26, 194] on div at bounding box center [23, 186] width 23 height 23
click at [224, 471] on div "Shapes L" at bounding box center [224, 604] width 44 height 35
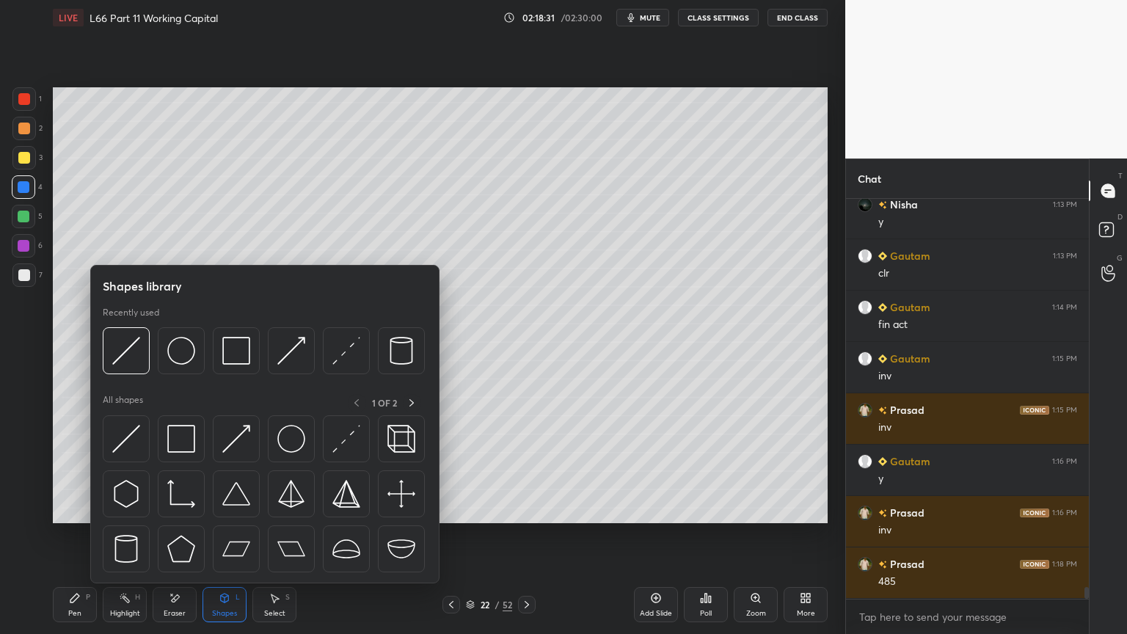
click at [128, 359] on img at bounding box center [126, 351] width 28 height 28
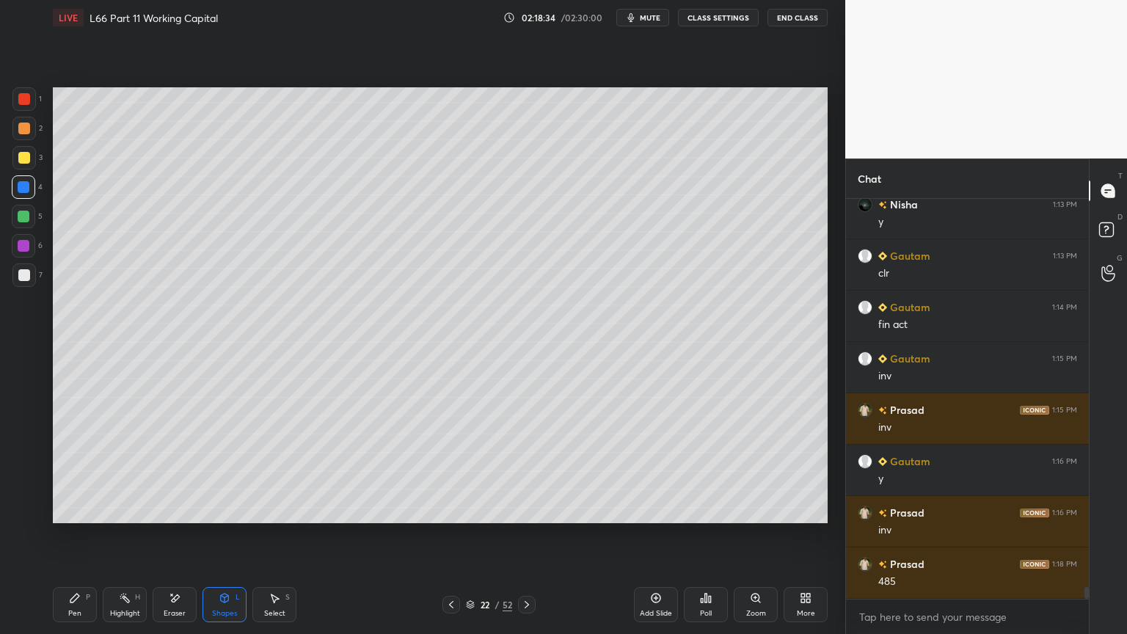
click at [23, 279] on div at bounding box center [24, 275] width 12 height 12
click at [81, 471] on div "Pen P Highlight H Eraser Shapes L Select S 22 / 52 Add Slide Poll Zoom More" at bounding box center [440, 604] width 775 height 59
click at [75, 471] on div "Pen P" at bounding box center [75, 604] width 44 height 35
click at [15, 168] on div at bounding box center [23, 157] width 23 height 23
click at [452, 471] on icon at bounding box center [451, 605] width 12 height 12
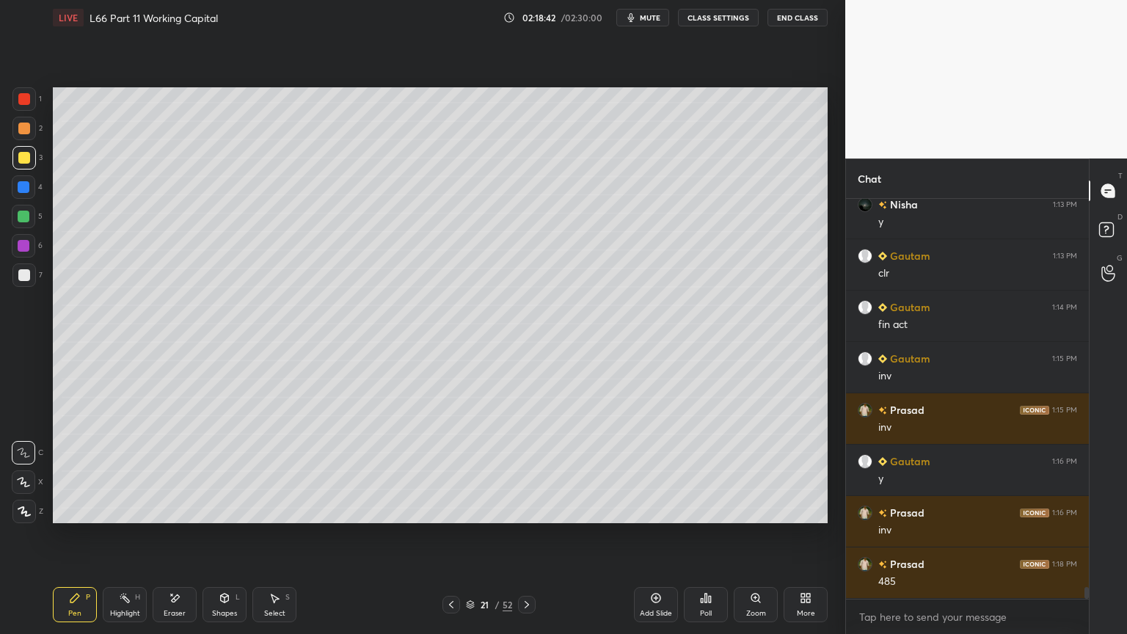
click at [461, 471] on div "21 / 52" at bounding box center [488, 605] width 93 height 18
click at [464, 471] on div "21 / 52" at bounding box center [488, 605] width 93 height 18
click at [450, 471] on icon at bounding box center [451, 604] width 4 height 7
click at [526, 471] on icon at bounding box center [527, 605] width 12 height 12
click at [527, 471] on icon at bounding box center [526, 604] width 4 height 7
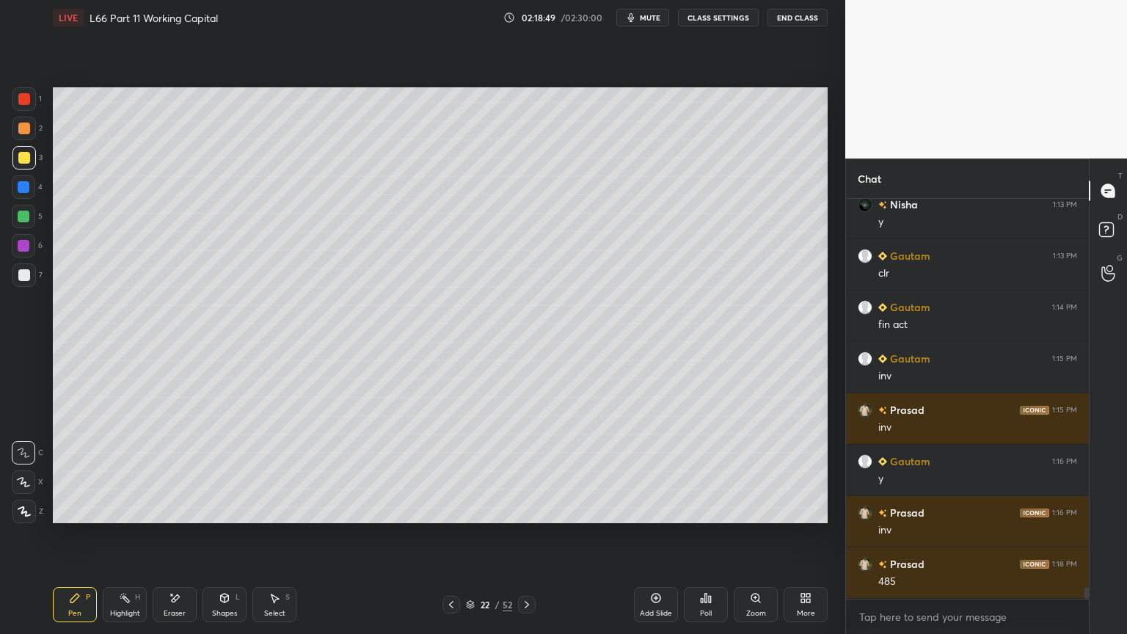
click at [21, 282] on div at bounding box center [23, 274] width 23 height 23
click at [531, 471] on icon at bounding box center [527, 605] width 12 height 12
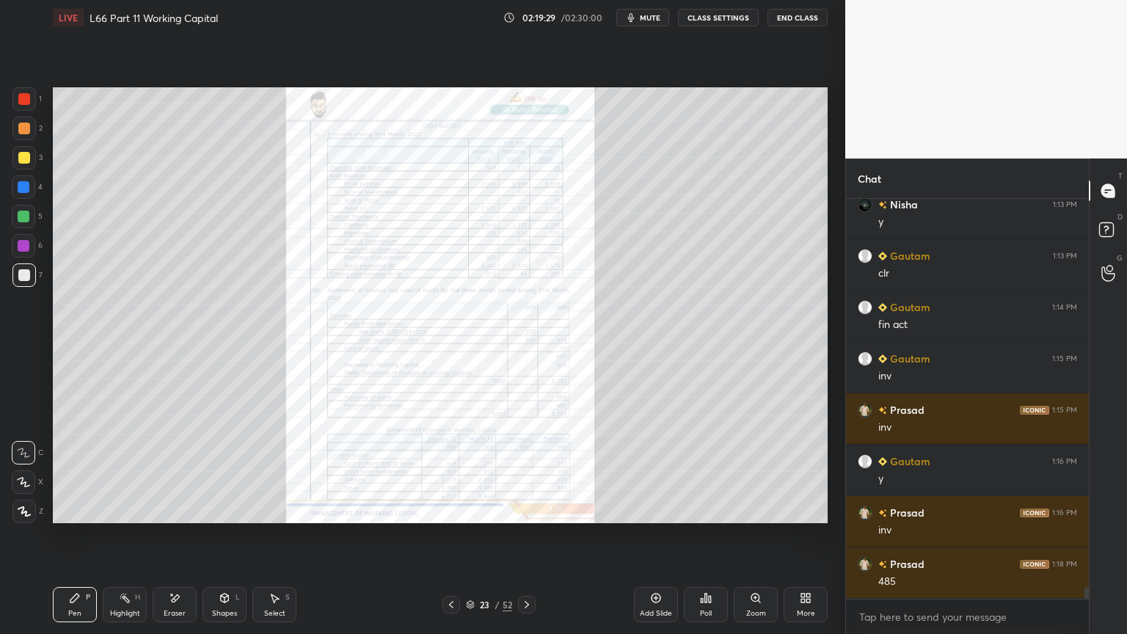
click at [763, 471] on div "Zoom" at bounding box center [756, 604] width 44 height 35
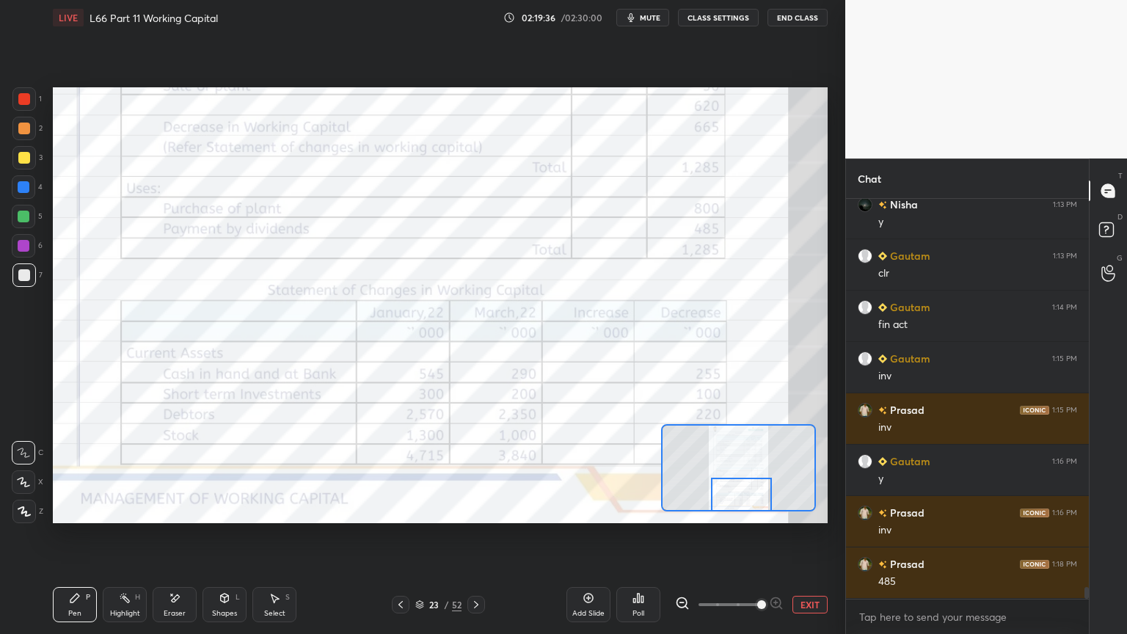
click at [405, 471] on icon at bounding box center [401, 605] width 12 height 12
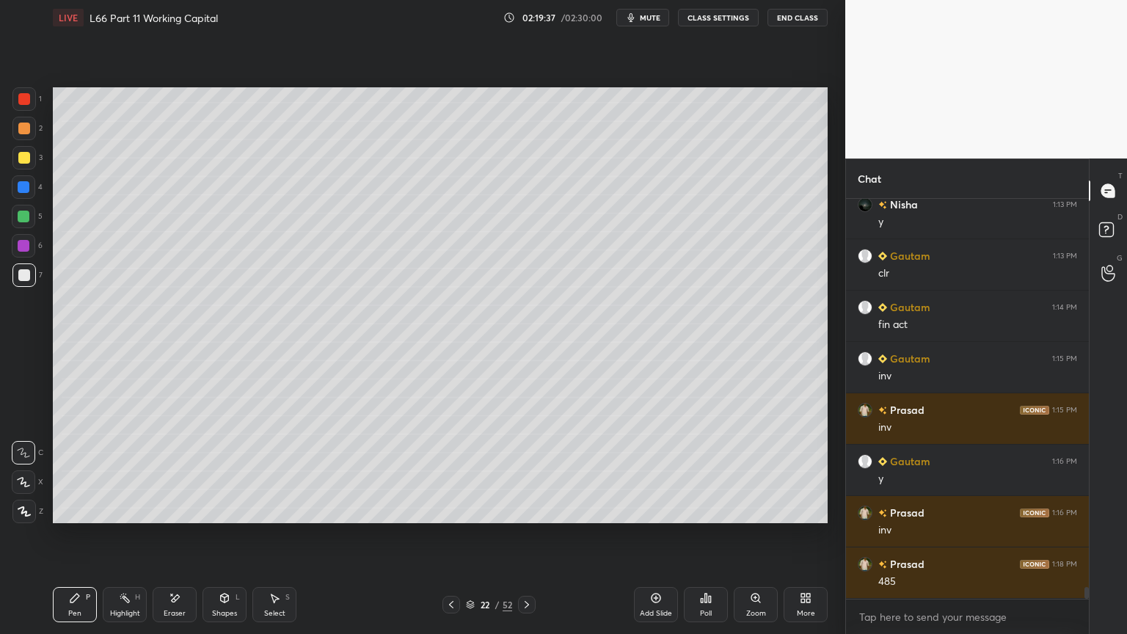
click at [451, 471] on icon at bounding box center [451, 604] width 4 height 7
click at [455, 471] on icon at bounding box center [451, 605] width 12 height 12
click at [445, 471] on icon at bounding box center [451, 605] width 12 height 12
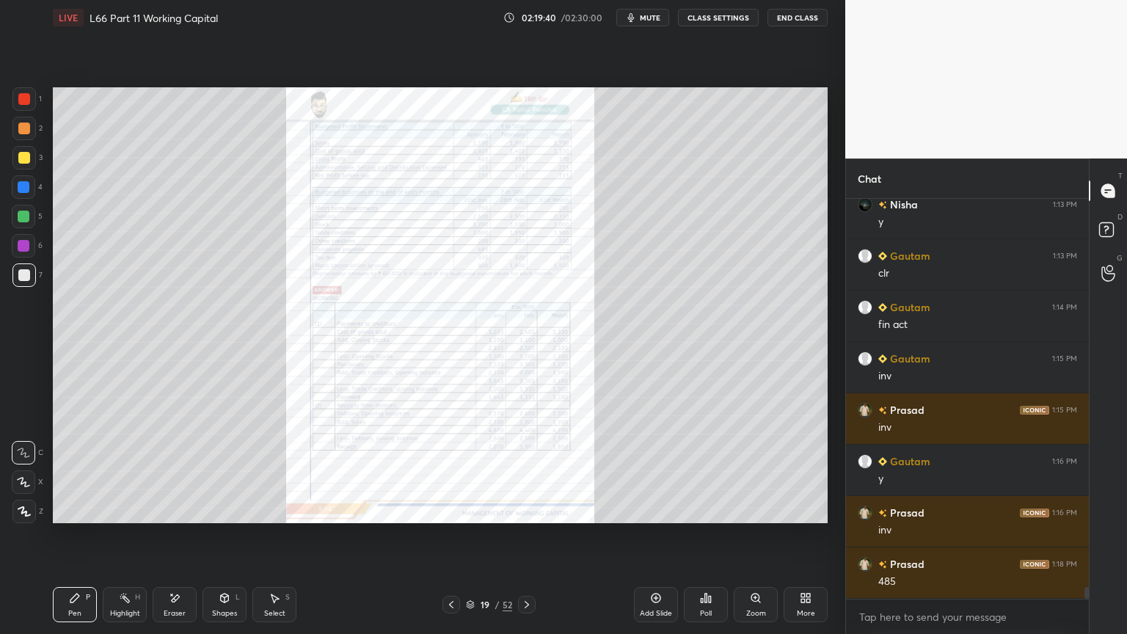
click at [450, 471] on icon at bounding box center [451, 605] width 12 height 12
click at [750, 471] on icon at bounding box center [756, 598] width 12 height 12
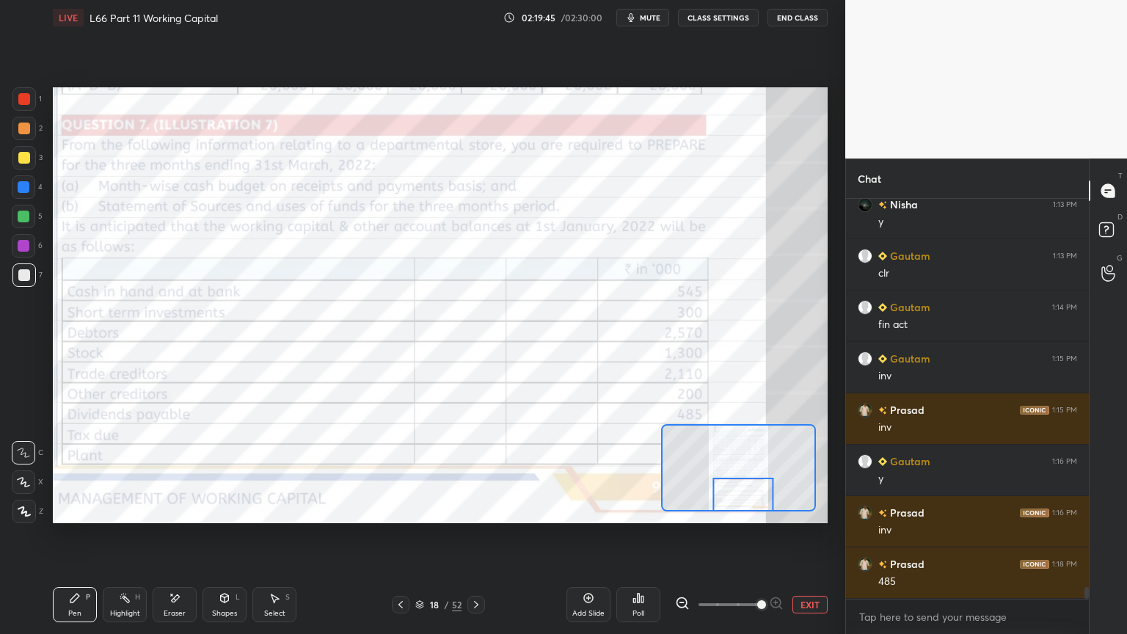
click at [83, 471] on div "Pen P" at bounding box center [75, 604] width 44 height 35
click at [21, 96] on div at bounding box center [24, 99] width 12 height 12
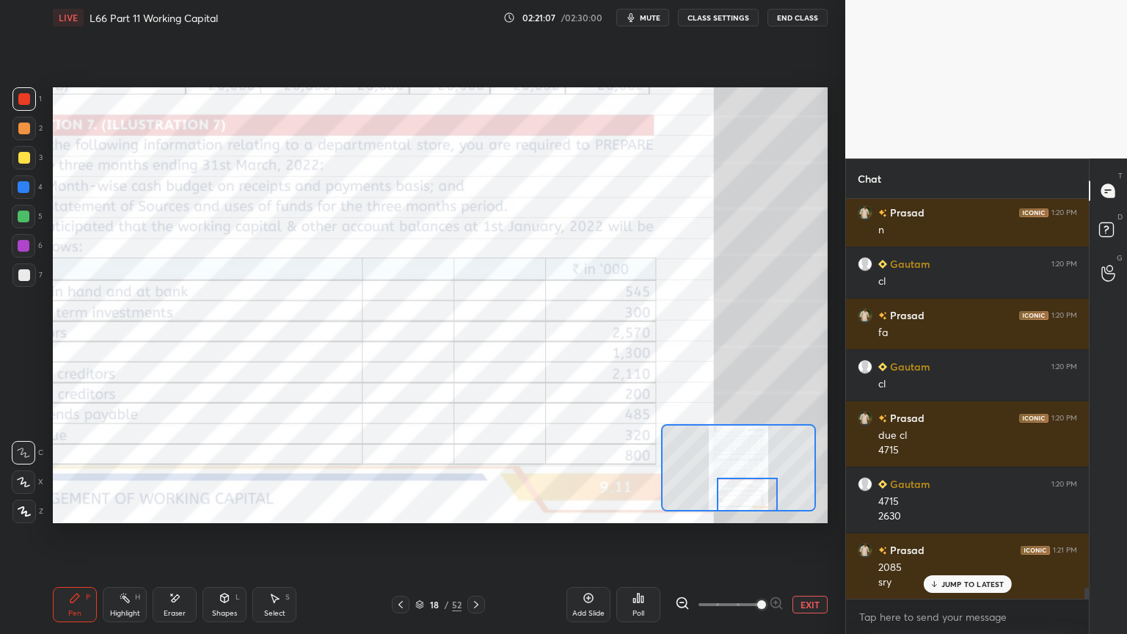
scroll to position [14002, 0]
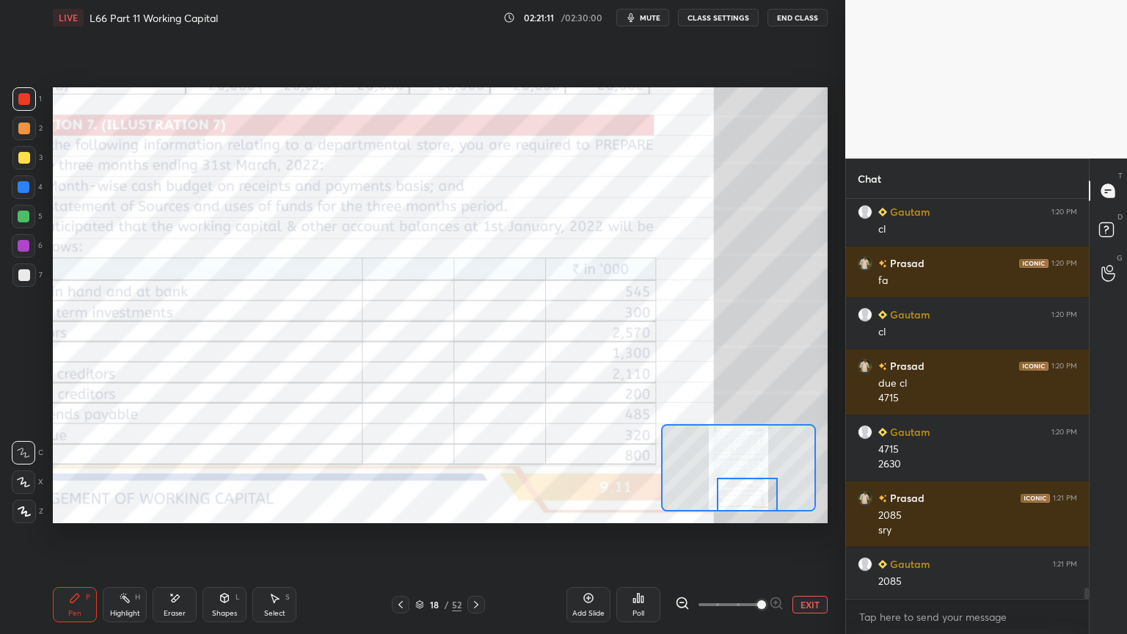
click at [475, 471] on icon at bounding box center [476, 605] width 12 height 12
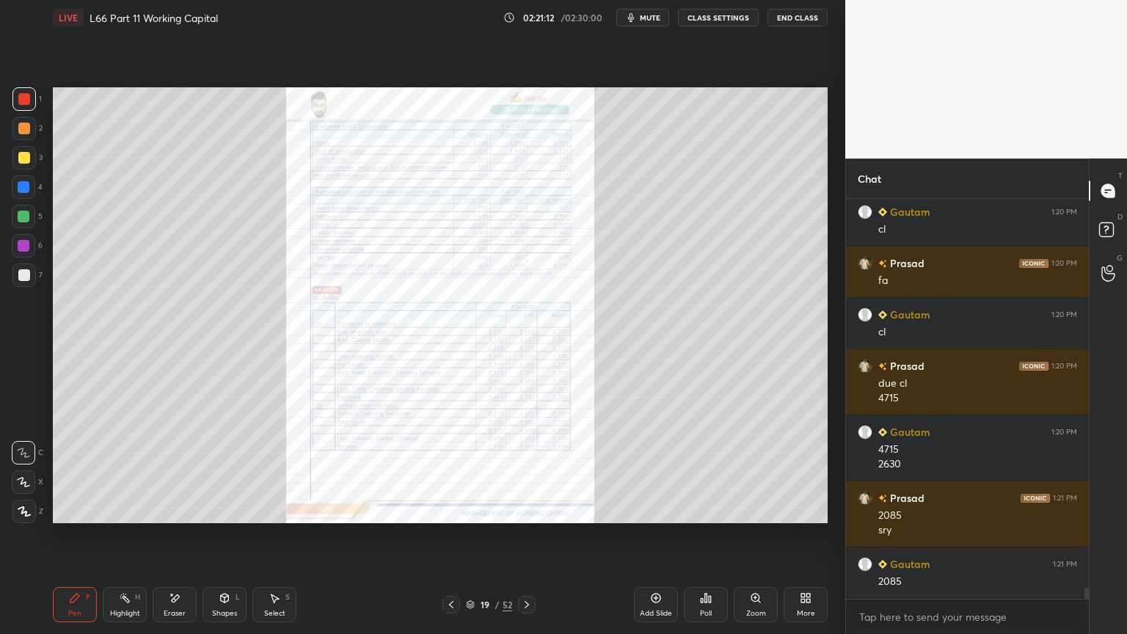
click at [527, 471] on icon at bounding box center [527, 605] width 12 height 12
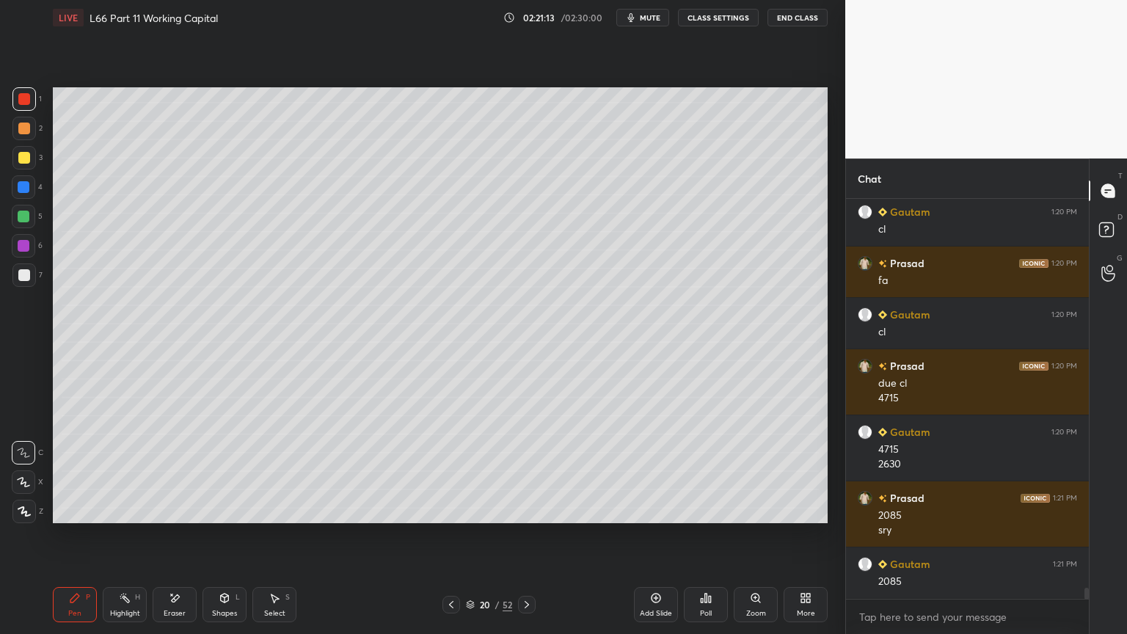
click at [525, 471] on icon at bounding box center [527, 605] width 12 height 12
click at [528, 471] on icon at bounding box center [527, 605] width 12 height 12
click at [526, 471] on icon at bounding box center [527, 605] width 12 height 12
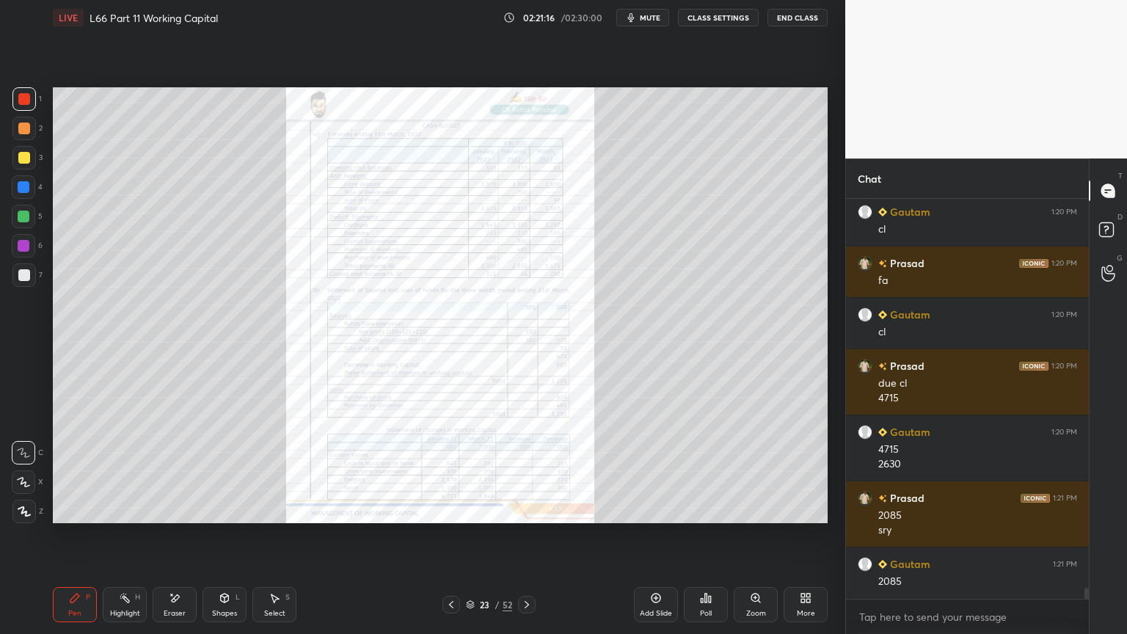
click at [524, 471] on icon at bounding box center [527, 605] width 12 height 12
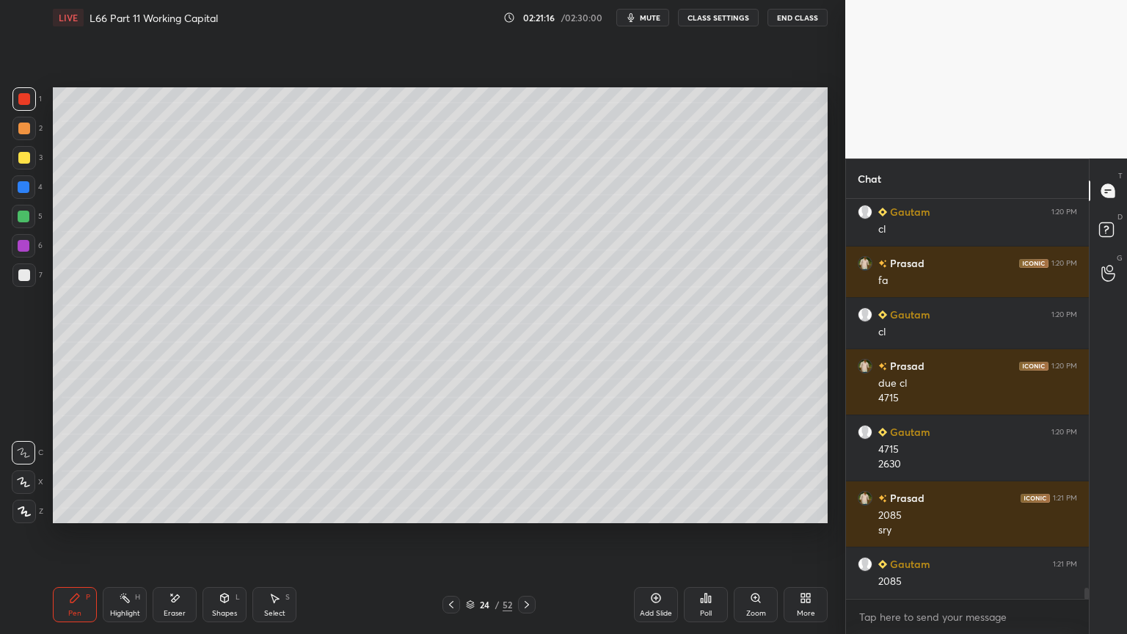
click at [758, 471] on icon at bounding box center [755, 597] width 8 height 8
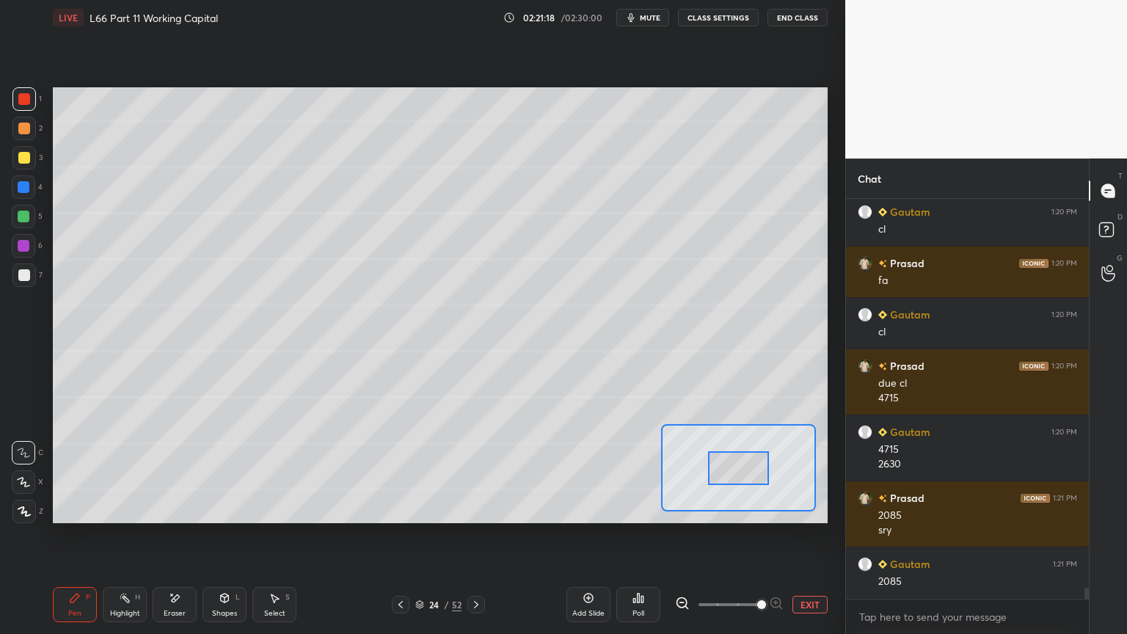
click at [796, 471] on button "EXIT" at bounding box center [809, 605] width 35 height 18
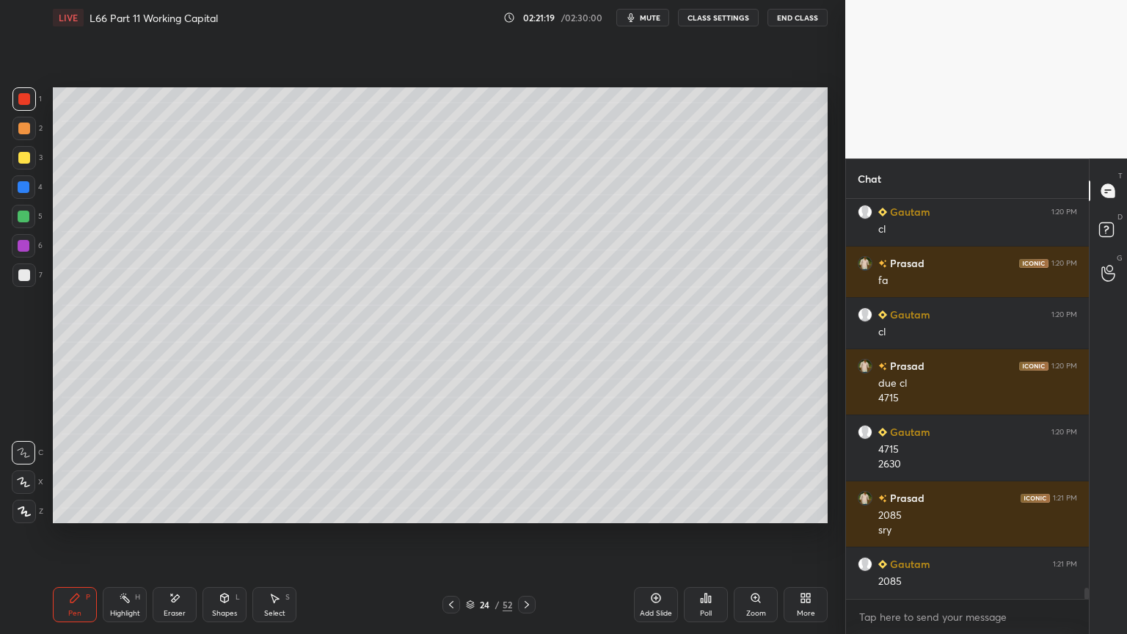
click at [526, 471] on icon at bounding box center [526, 604] width 4 height 7
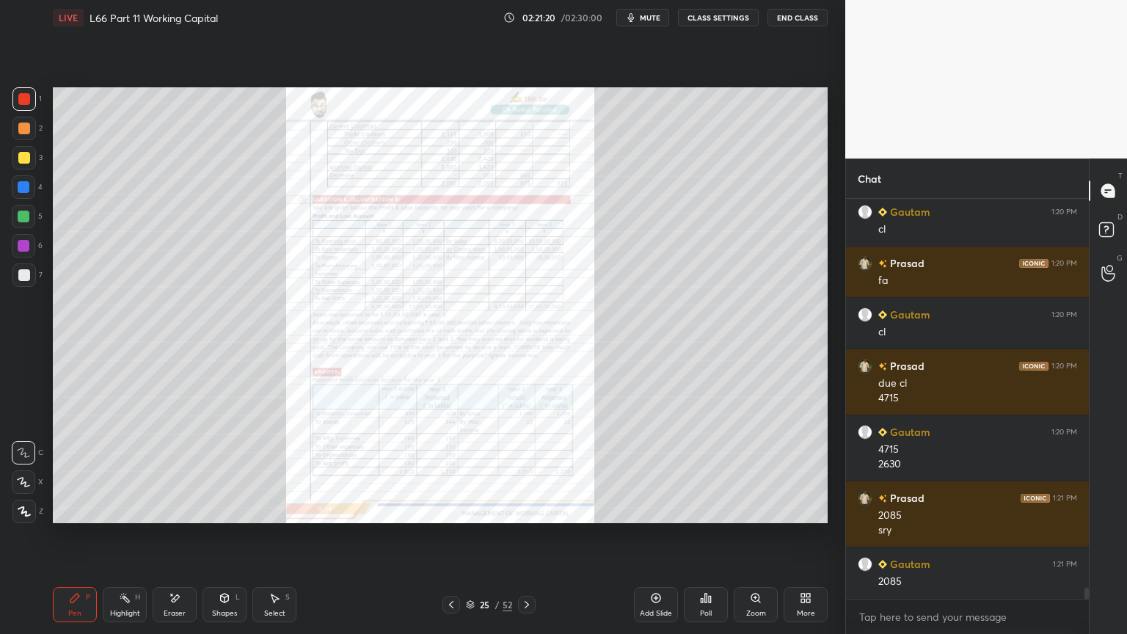
click at [763, 471] on div "Zoom" at bounding box center [756, 604] width 44 height 35
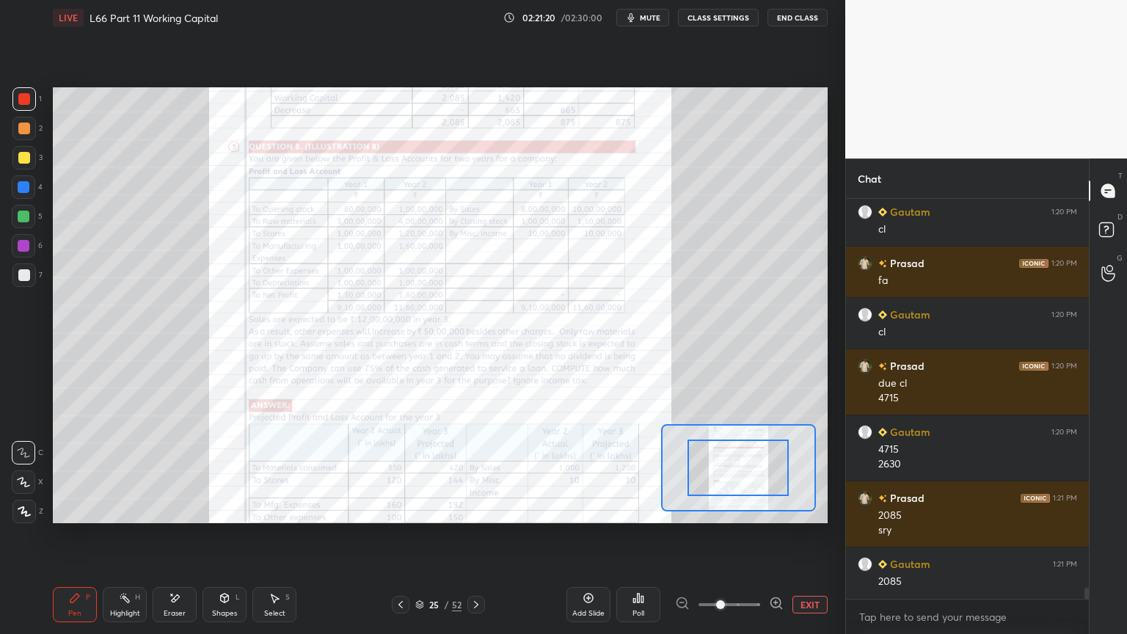
click at [725, 471] on span at bounding box center [720, 604] width 9 height 9
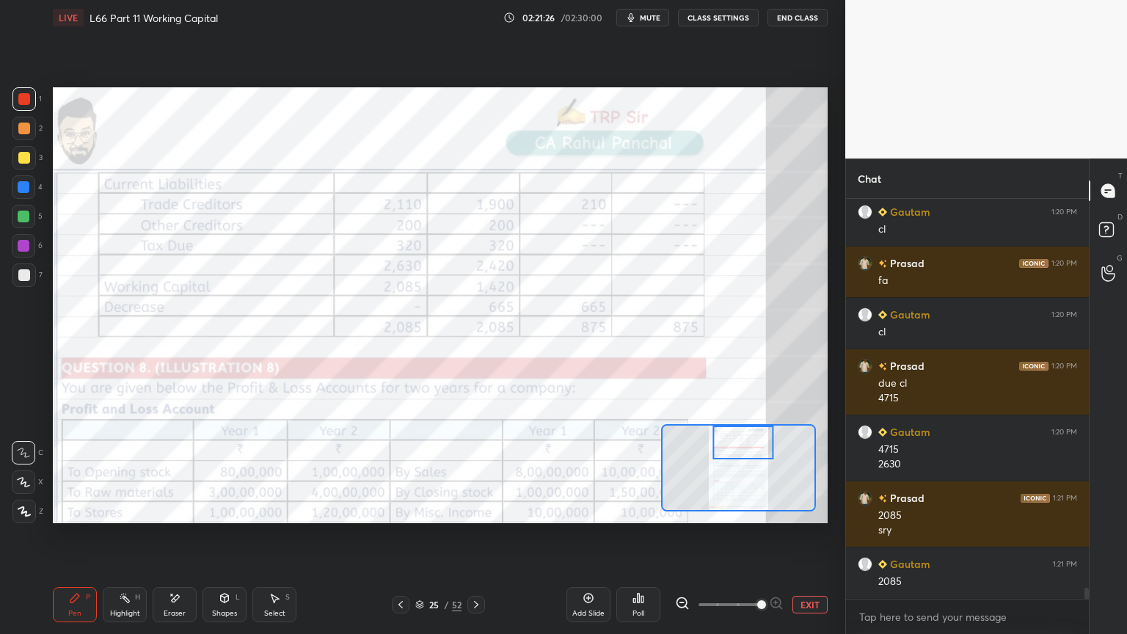
click at [399, 471] on icon at bounding box center [400, 604] width 4 height 7
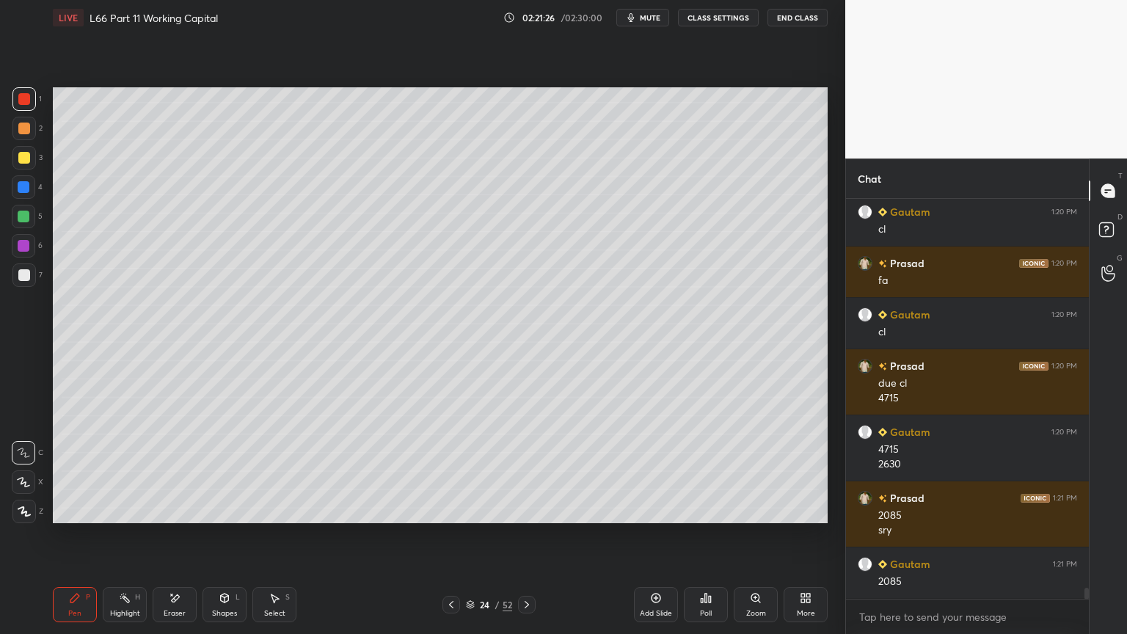
click at [449, 471] on icon at bounding box center [451, 605] width 12 height 12
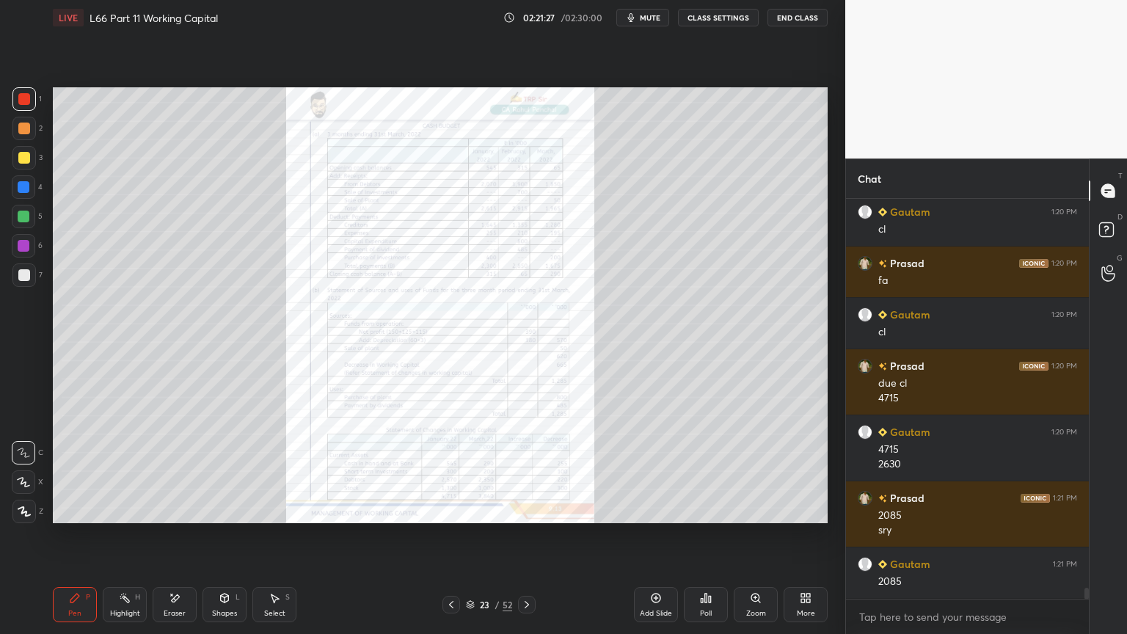
click at [450, 471] on icon at bounding box center [451, 605] width 12 height 12
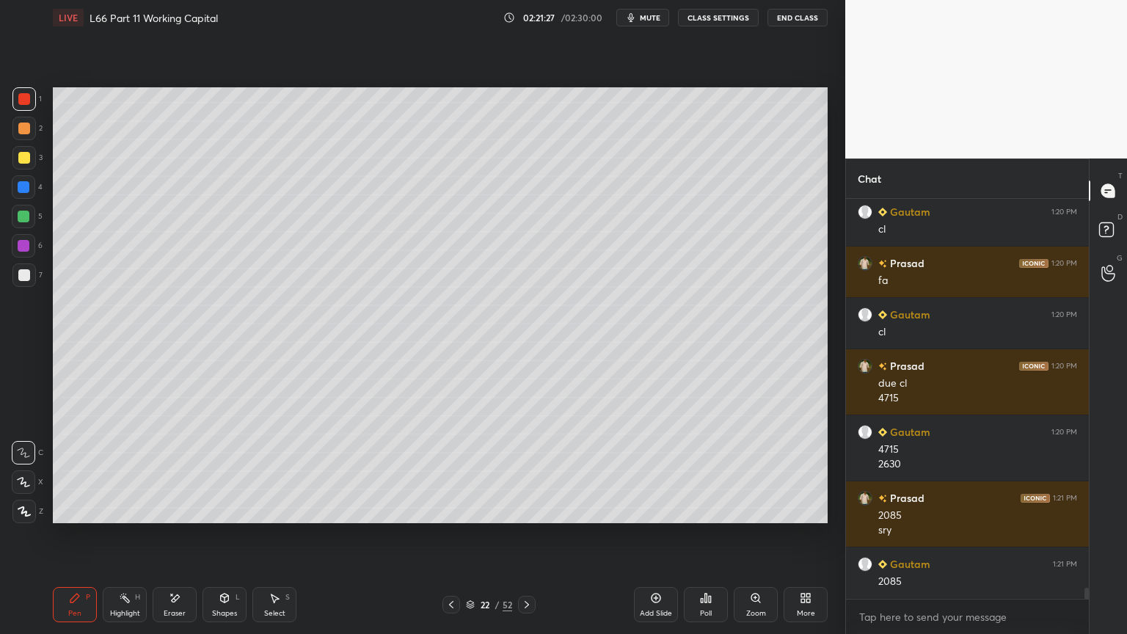
click at [450, 471] on icon at bounding box center [451, 605] width 12 height 12
click at [450, 471] on icon at bounding box center [451, 604] width 4 height 7
click at [455, 471] on icon at bounding box center [451, 605] width 12 height 12
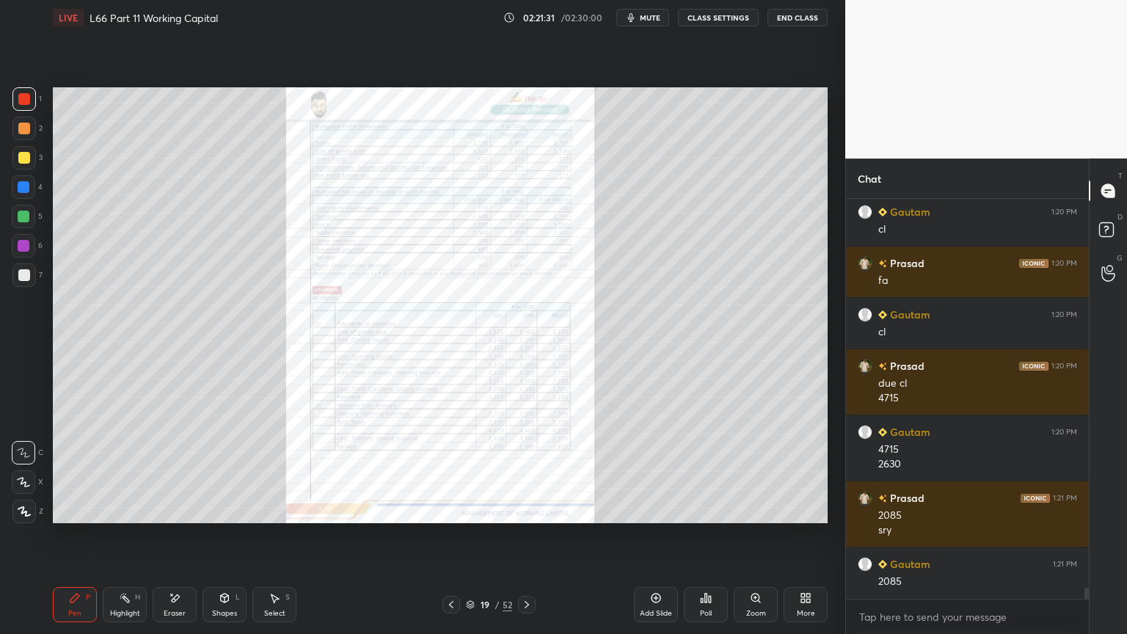
click at [758, 471] on icon at bounding box center [756, 598] width 12 height 12
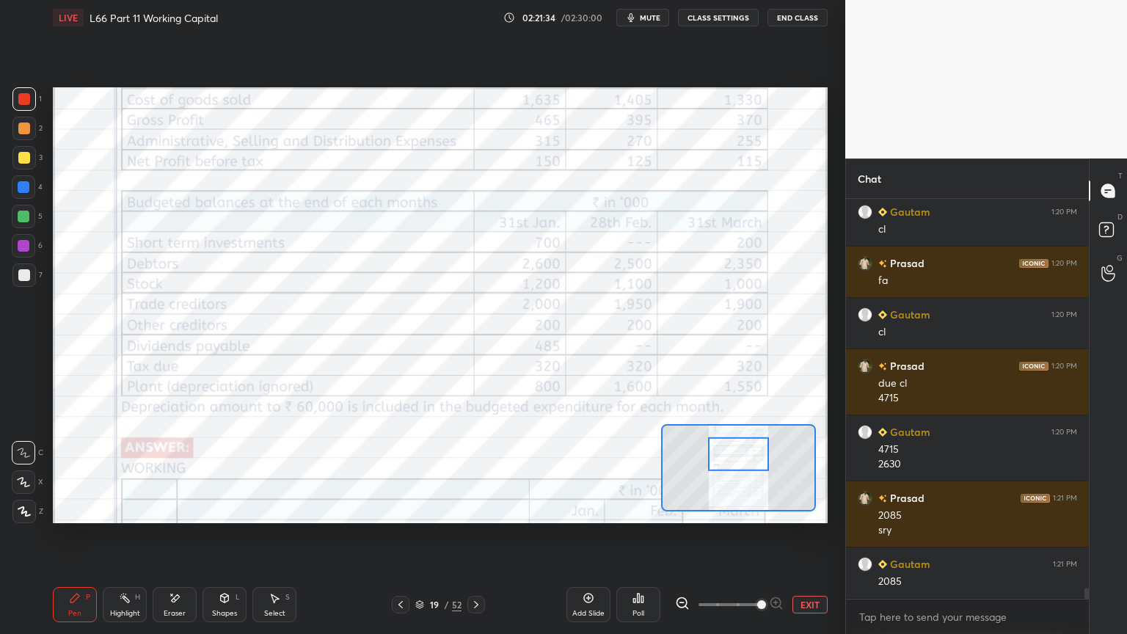
click at [175, 471] on div "Eraser" at bounding box center [175, 613] width 22 height 7
click at [23, 471] on div "Erase all" at bounding box center [23, 511] width 23 height 23
click at [62, 471] on div "Pen P Highlight H Eraser Shapes L Select S 19 / 52 Add Slide Poll EXIT" at bounding box center [440, 604] width 775 height 59
click at [404, 471] on icon at bounding box center [401, 605] width 12 height 12
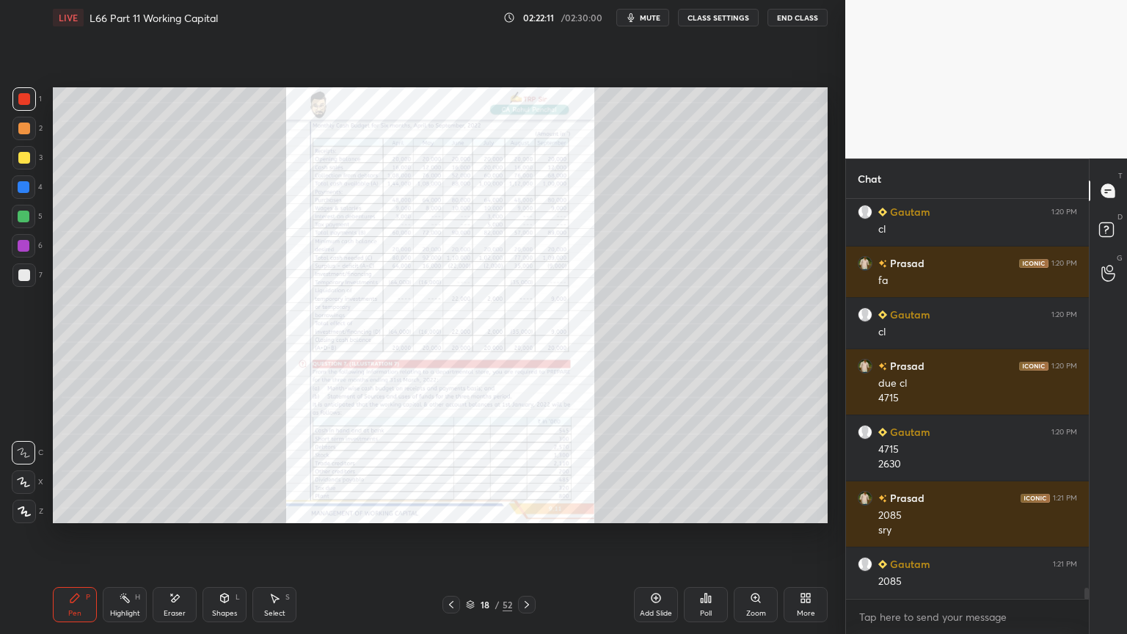
scroll to position [14052, 0]
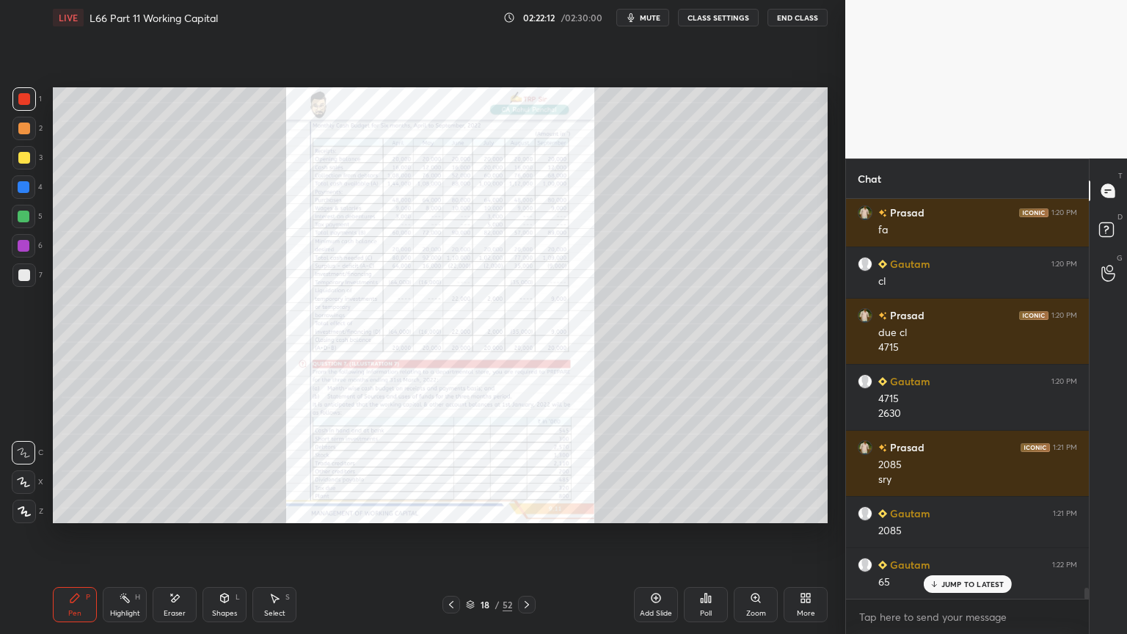
click at [527, 471] on icon at bounding box center [527, 605] width 12 height 12
click at [541, 471] on div "19 / 52" at bounding box center [488, 605] width 290 height 18
click at [525, 471] on icon at bounding box center [527, 605] width 12 height 12
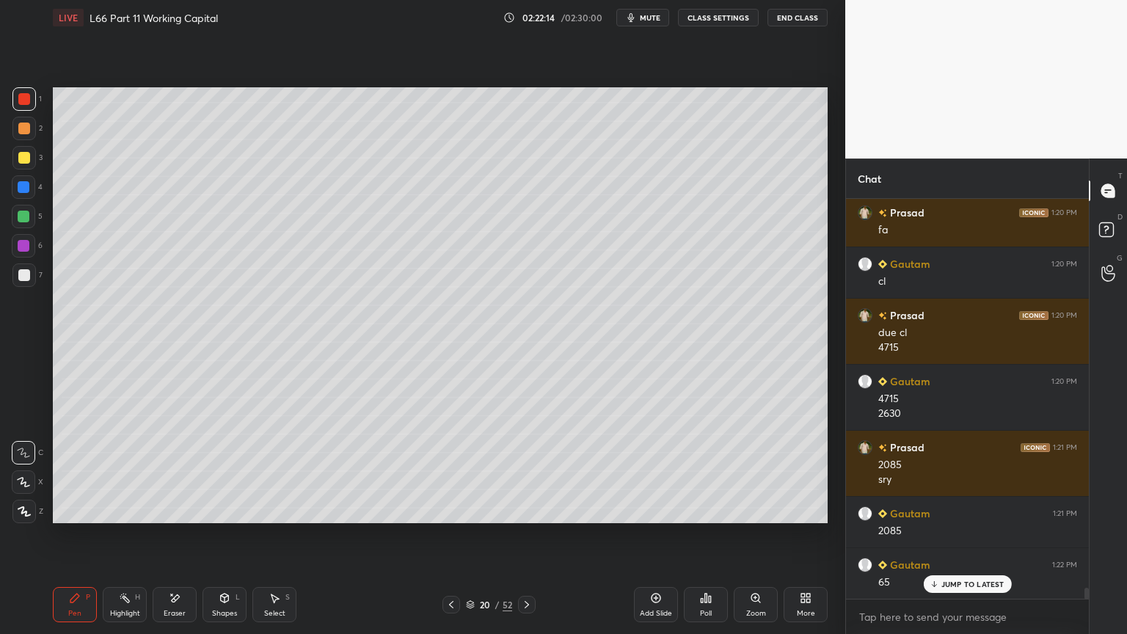
click at [530, 471] on icon at bounding box center [527, 605] width 12 height 12
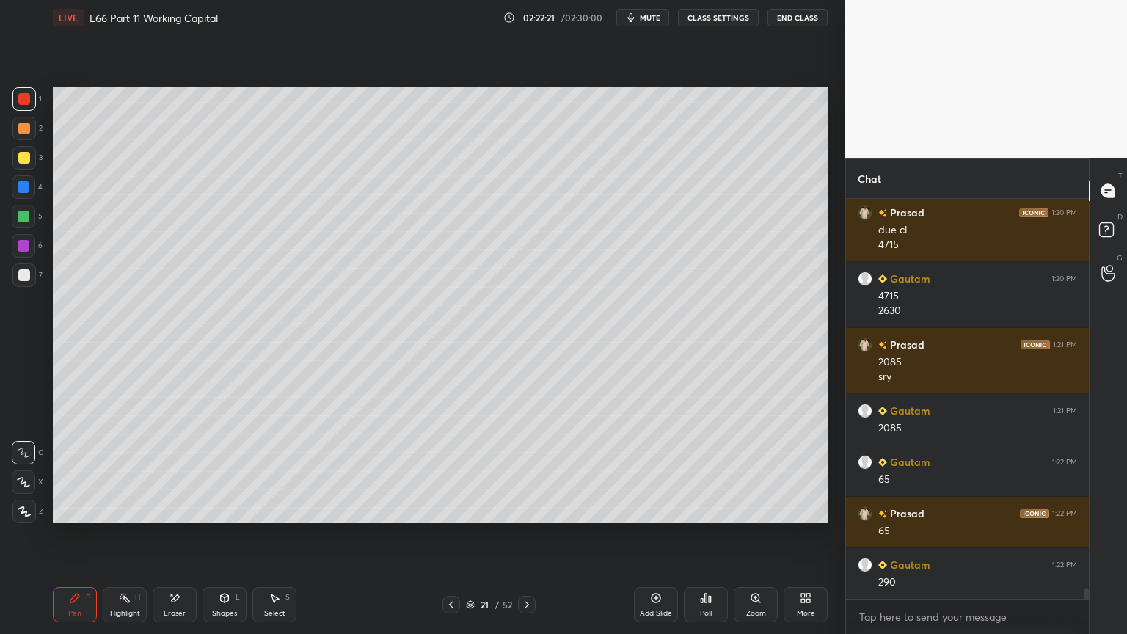
scroll to position [14207, 0]
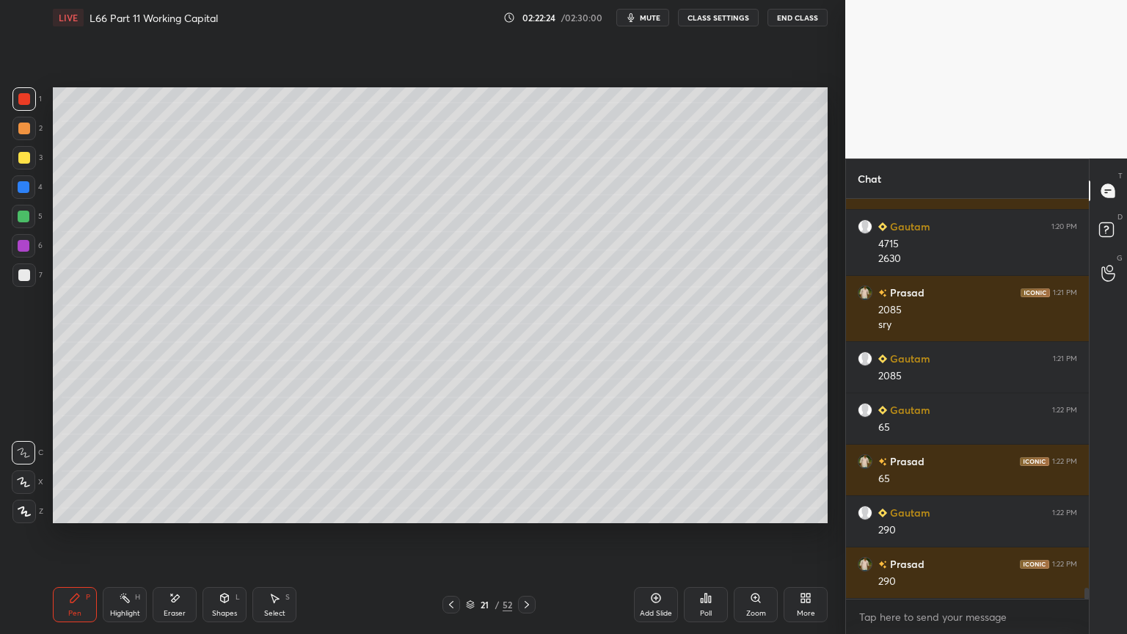
click at [449, 471] on icon at bounding box center [451, 605] width 12 height 12
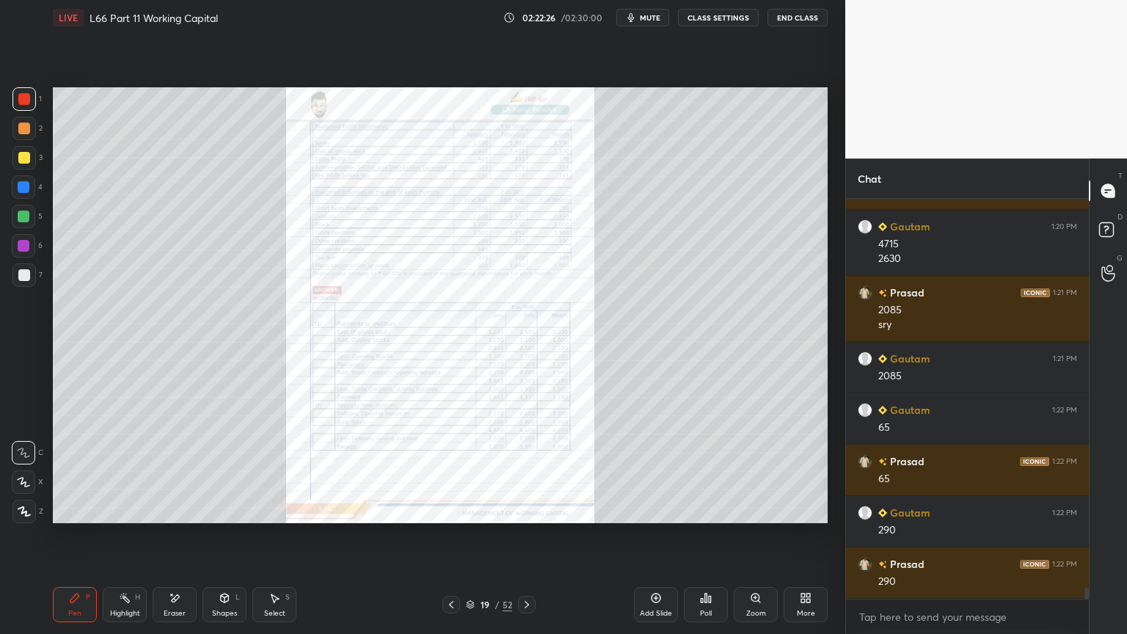
click at [754, 471] on icon at bounding box center [755, 597] width 8 height 8
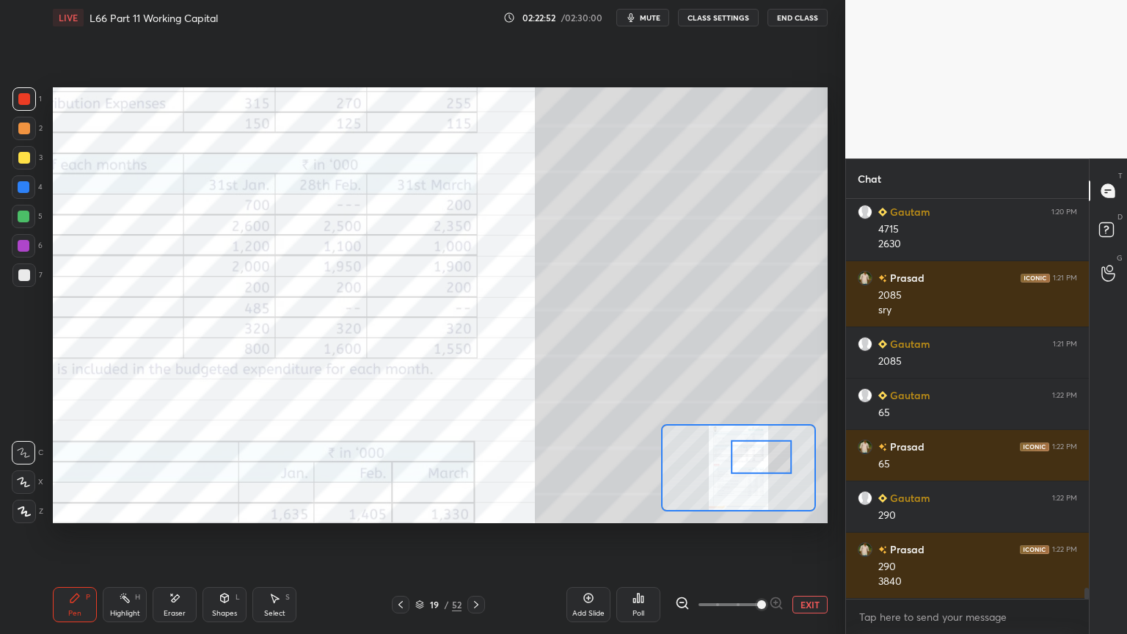
scroll to position [14236, 0]
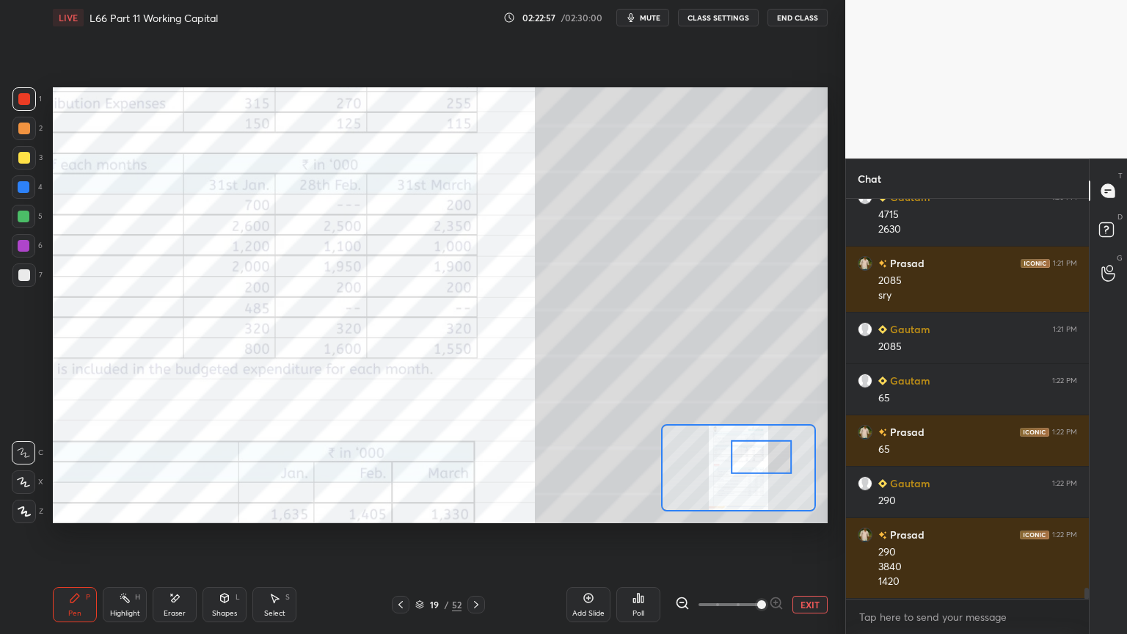
click at [481, 471] on div at bounding box center [476, 605] width 18 height 18
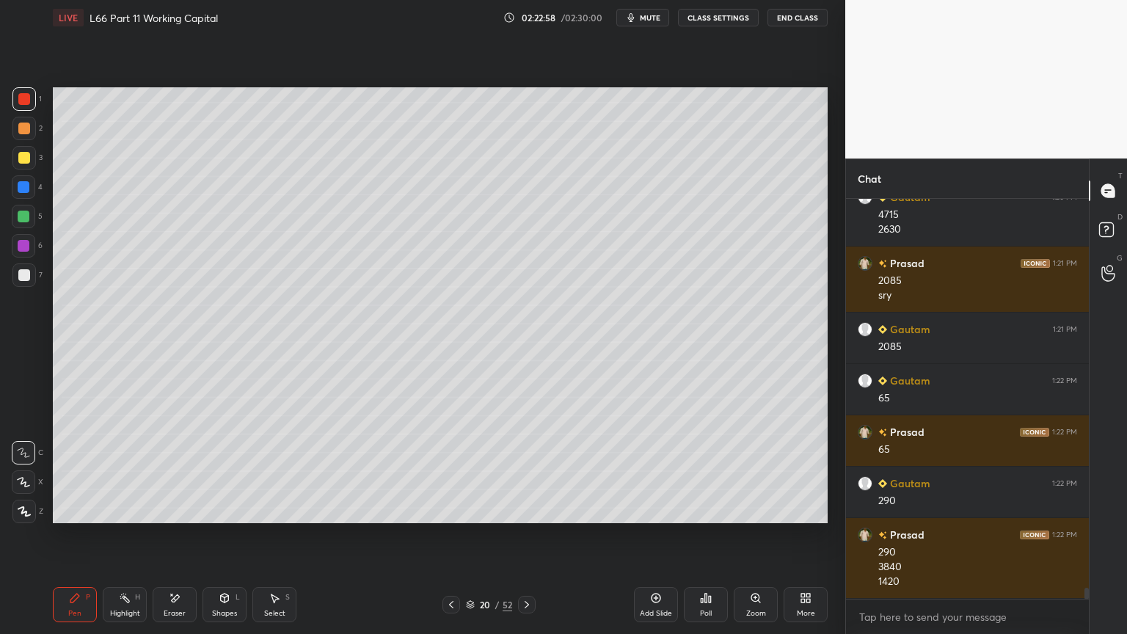
click at [522, 471] on icon at bounding box center [527, 605] width 12 height 12
click at [524, 471] on icon at bounding box center [527, 605] width 12 height 12
click at [522, 471] on icon at bounding box center [527, 605] width 12 height 12
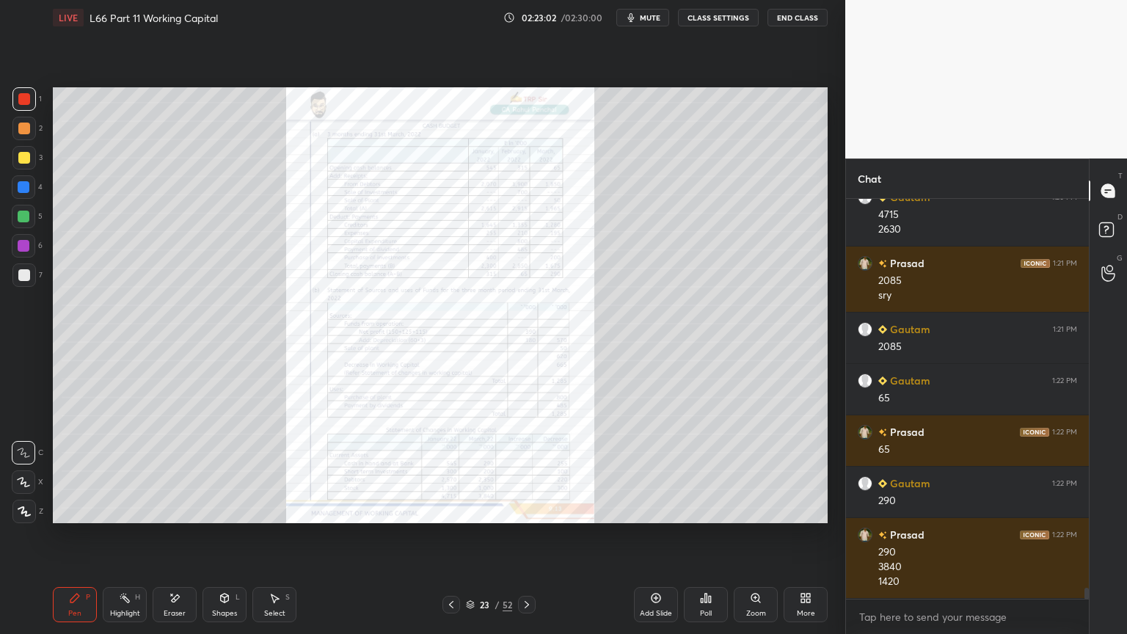
click at [527, 471] on icon at bounding box center [527, 605] width 12 height 12
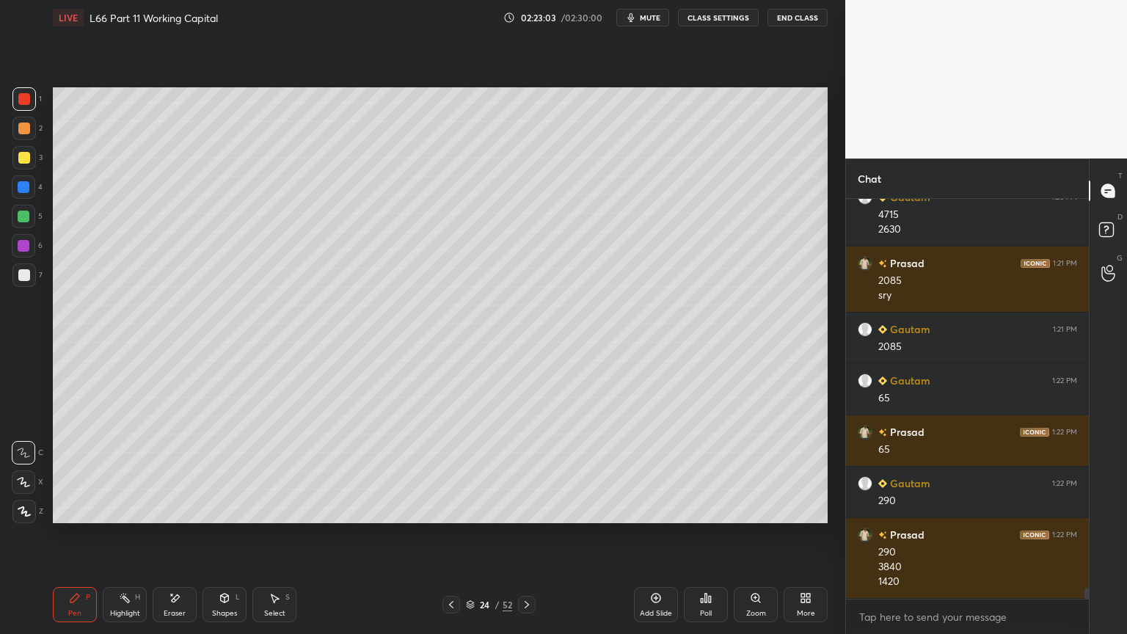
click at [524, 471] on icon at bounding box center [527, 605] width 12 height 12
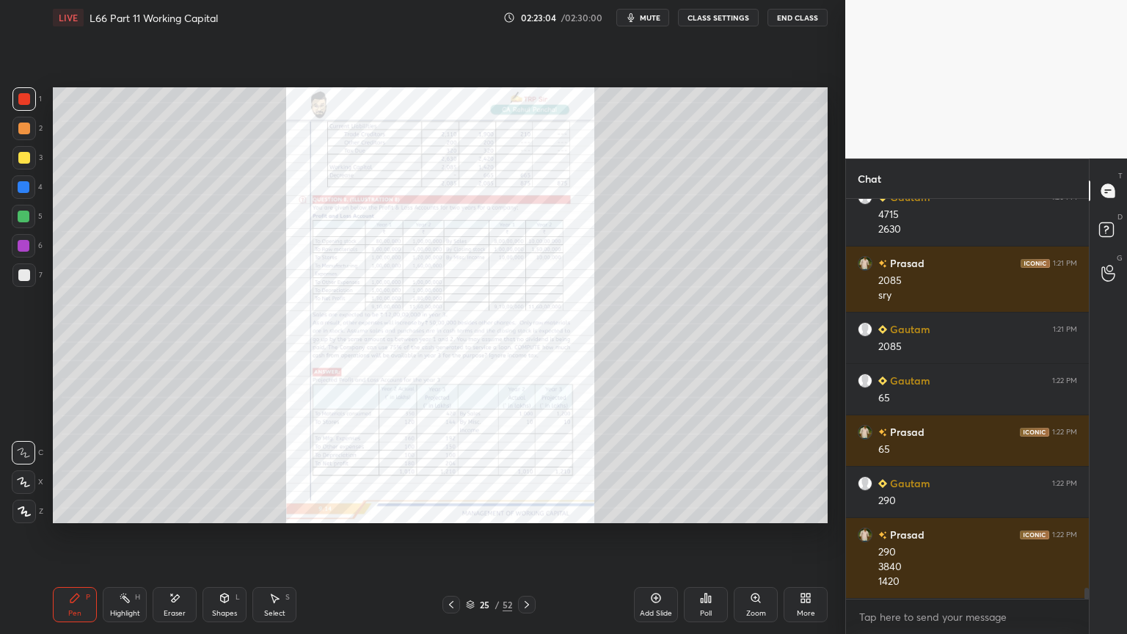
click at [754, 471] on icon at bounding box center [755, 597] width 8 height 8
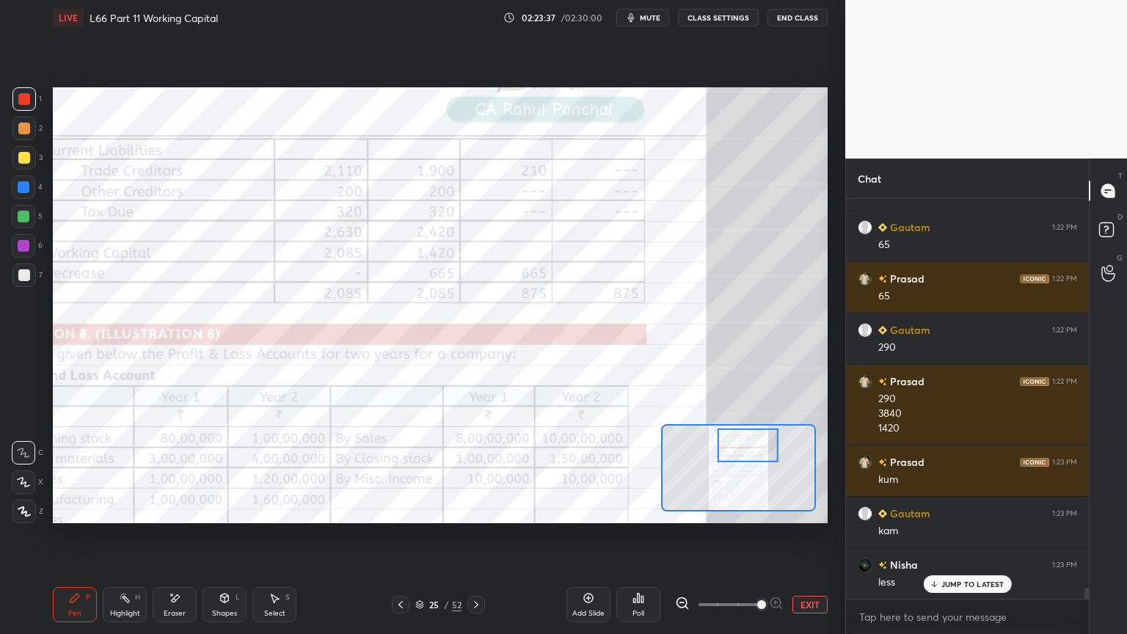
scroll to position [14442, 0]
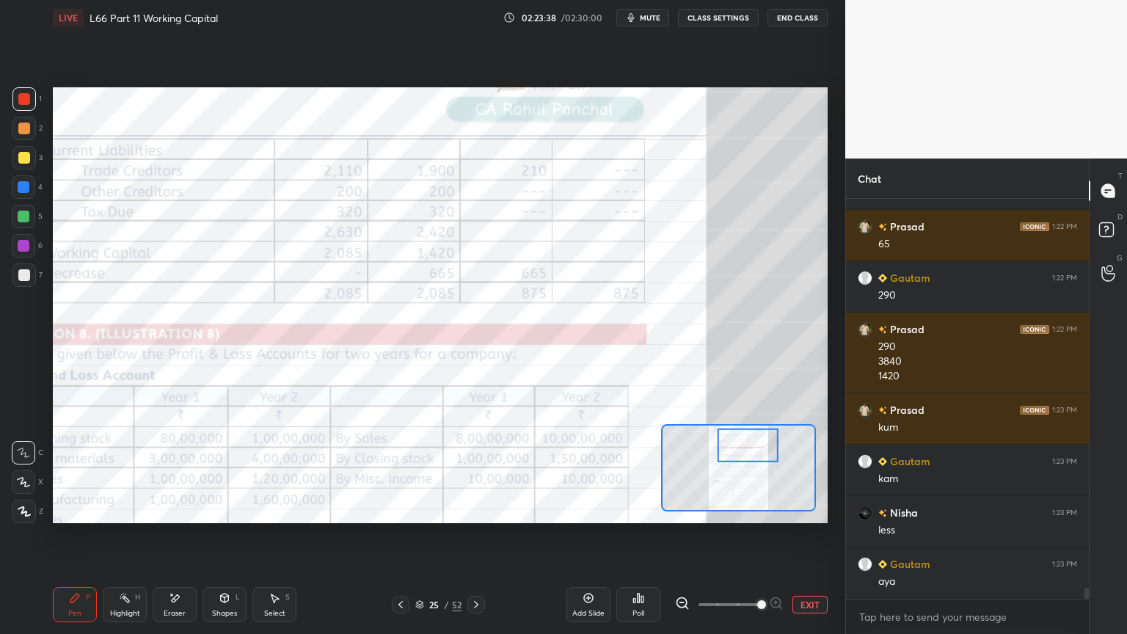
click at [401, 471] on div at bounding box center [401, 605] width 18 height 18
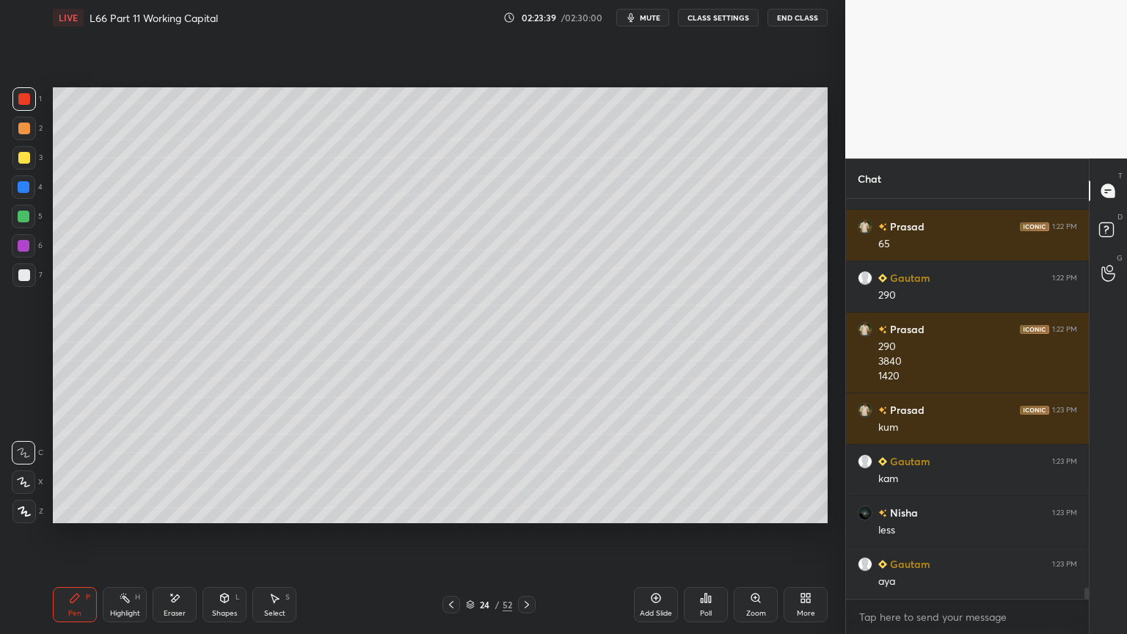
click at [452, 471] on icon at bounding box center [451, 605] width 12 height 12
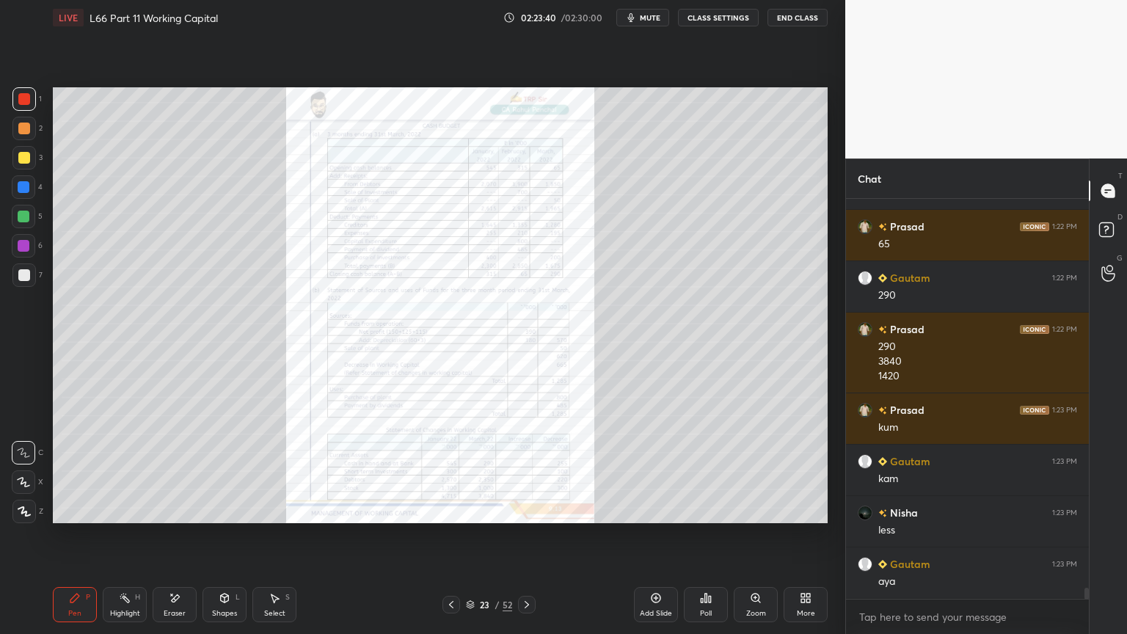
scroll to position [14492, 0]
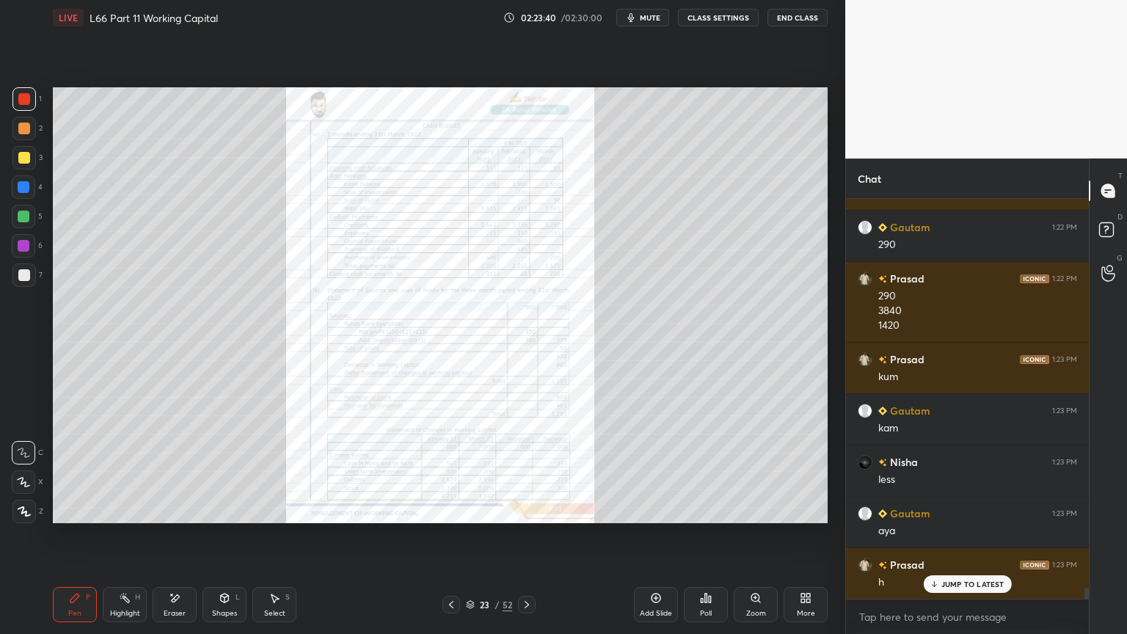
click at [452, 471] on icon at bounding box center [451, 605] width 12 height 12
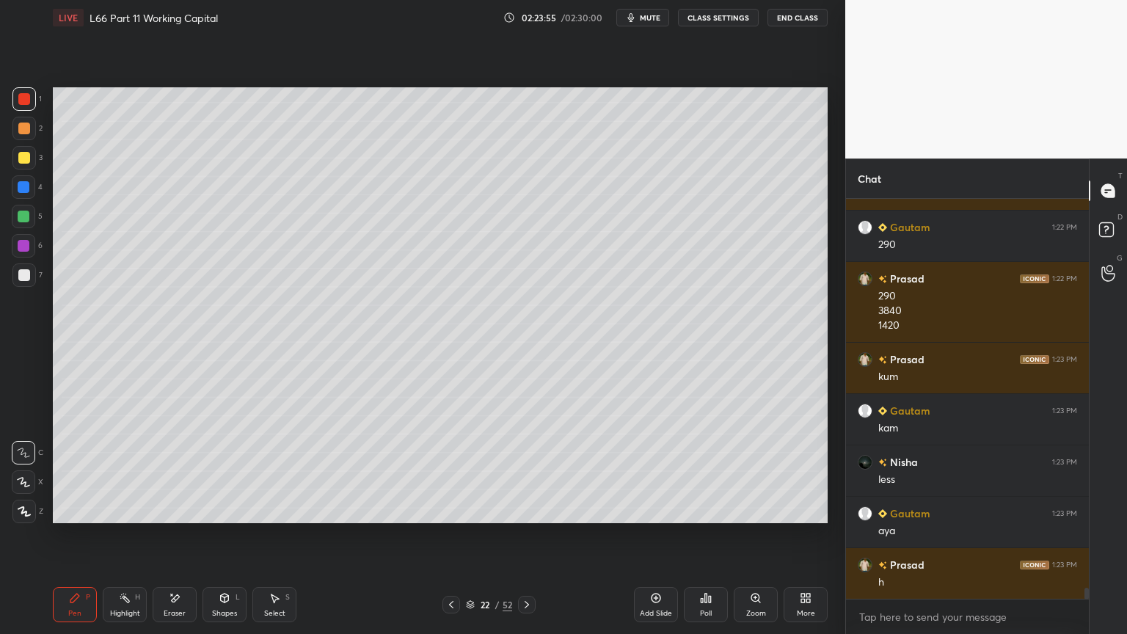
scroll to position [14544, 0]
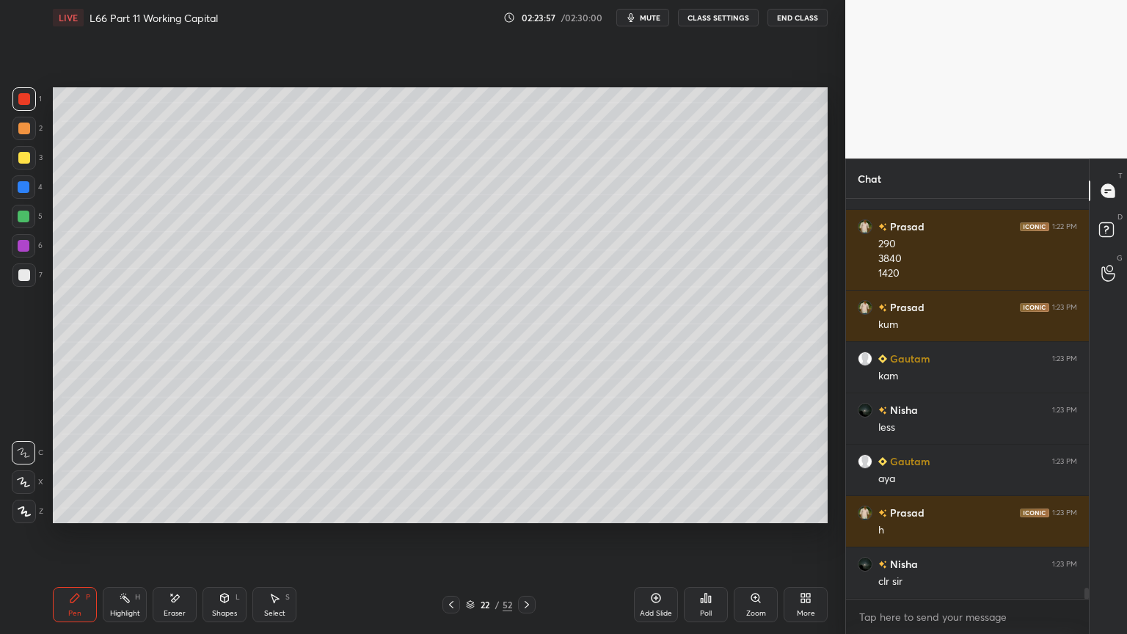
click at [527, 471] on icon at bounding box center [527, 605] width 12 height 12
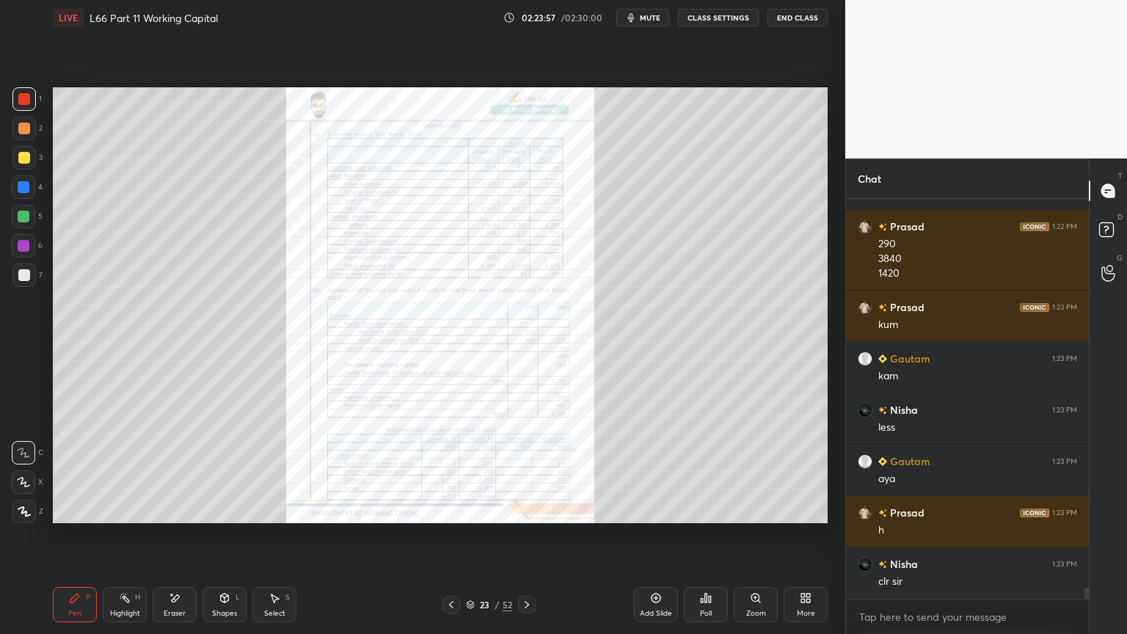
click at [532, 471] on div at bounding box center [527, 605] width 18 height 18
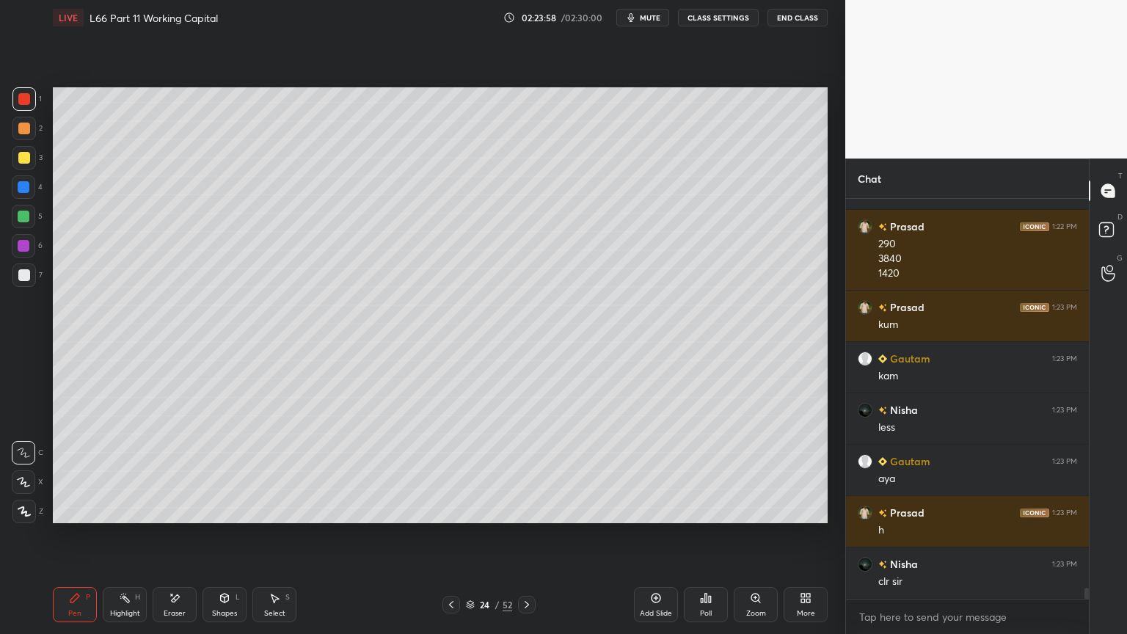
click at [530, 471] on icon at bounding box center [527, 605] width 12 height 12
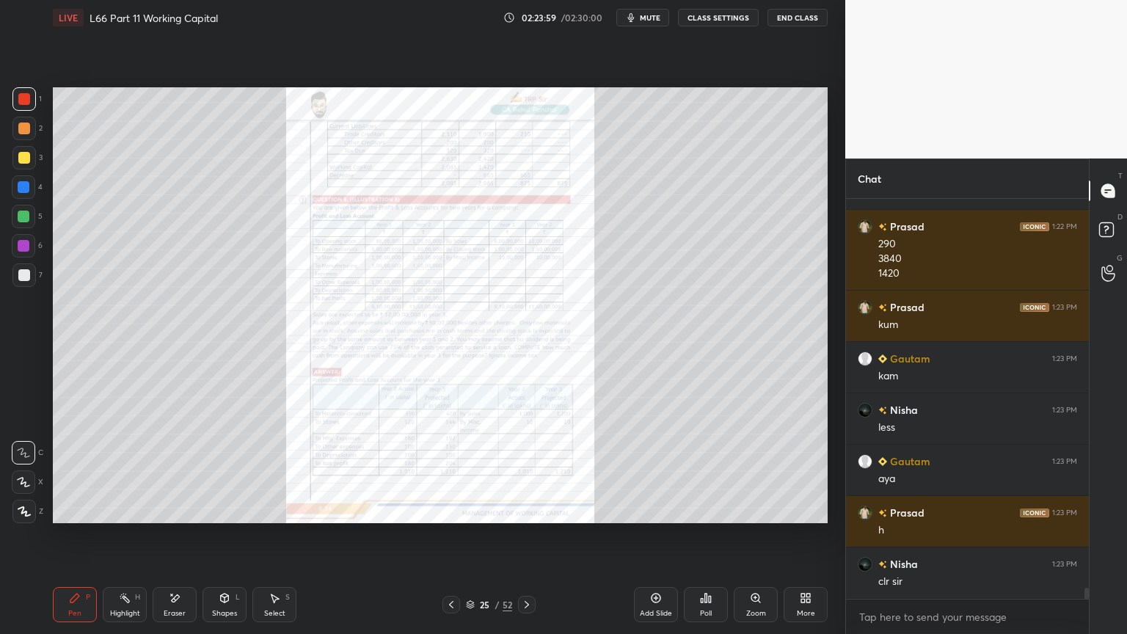
click at [443, 471] on div at bounding box center [451, 605] width 18 height 18
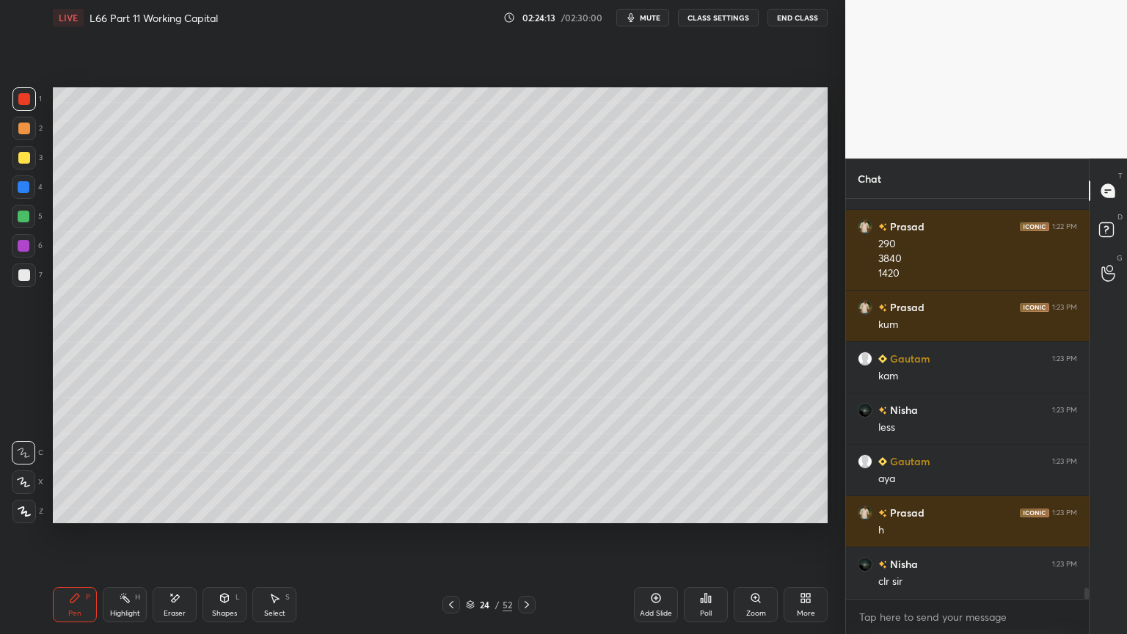
click at [449, 471] on icon at bounding box center [451, 605] width 12 height 12
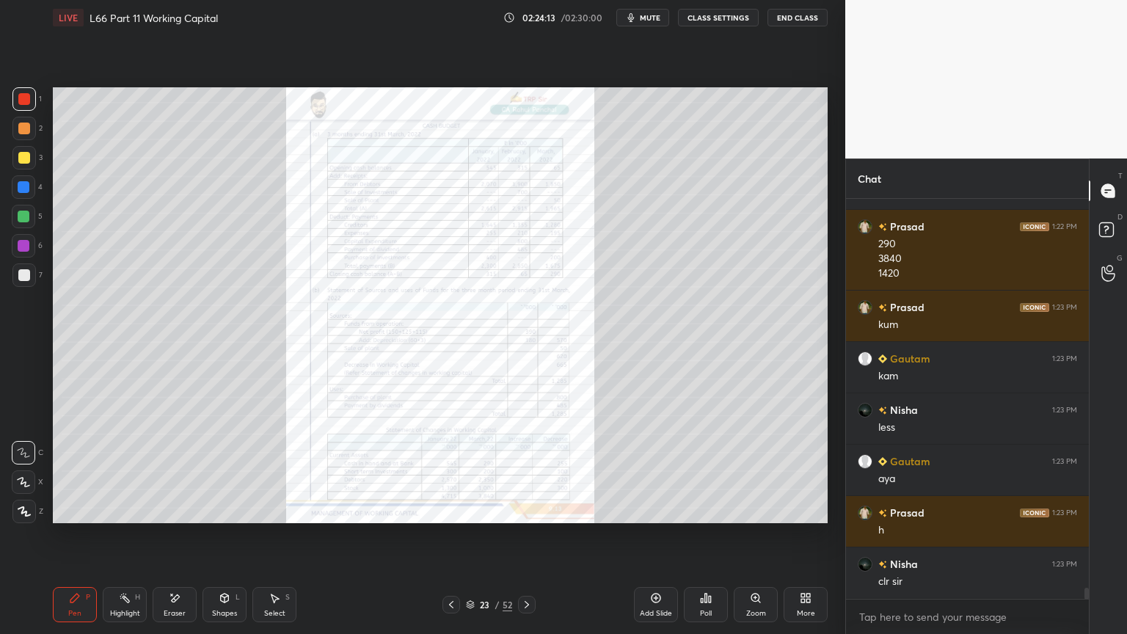
click at [455, 471] on icon at bounding box center [451, 605] width 12 height 12
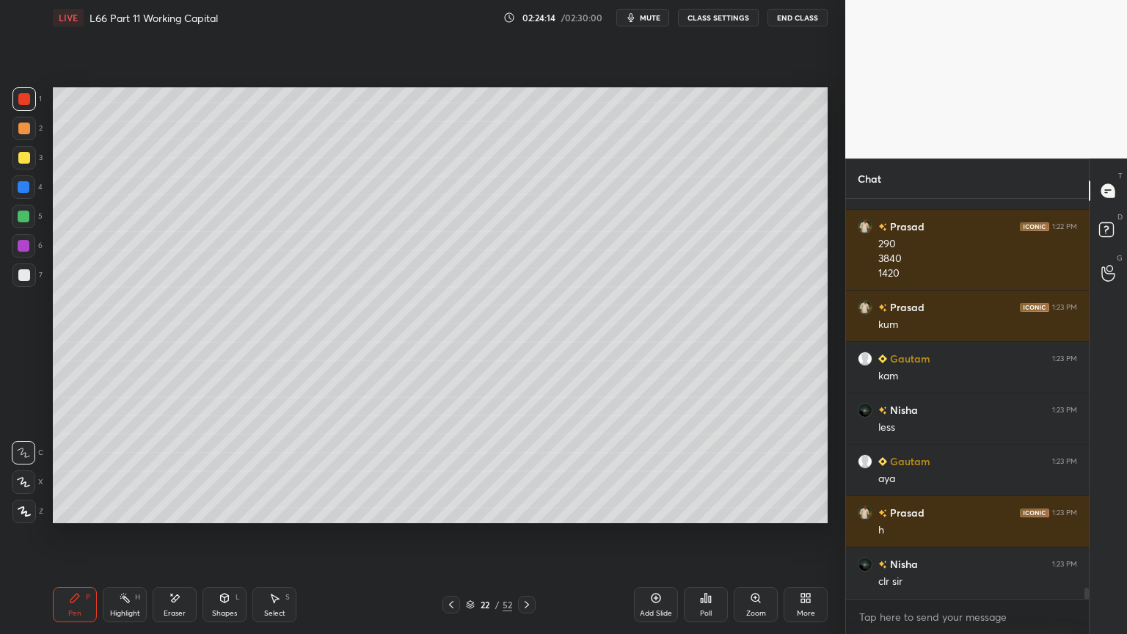
click at [453, 471] on icon at bounding box center [451, 605] width 12 height 12
click at [524, 471] on icon at bounding box center [527, 605] width 12 height 12
click at [445, 471] on icon at bounding box center [451, 605] width 12 height 12
click at [527, 471] on icon at bounding box center [526, 604] width 4 height 7
click at [527, 471] on icon at bounding box center [527, 605] width 12 height 12
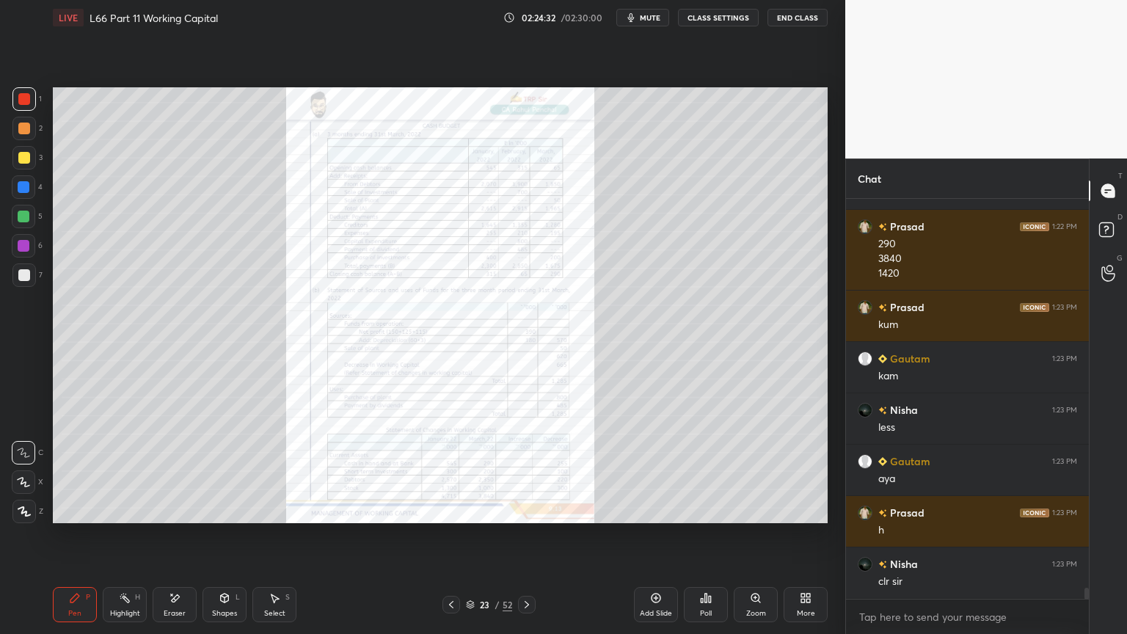
scroll to position [14595, 0]
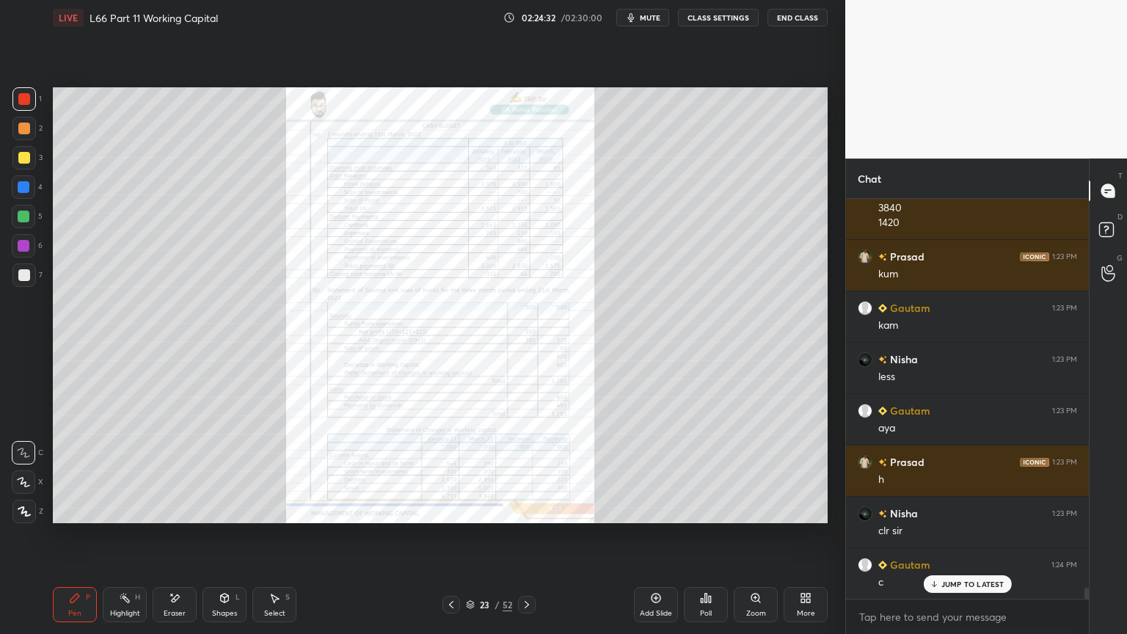
click at [767, 471] on div "Zoom" at bounding box center [756, 604] width 44 height 35
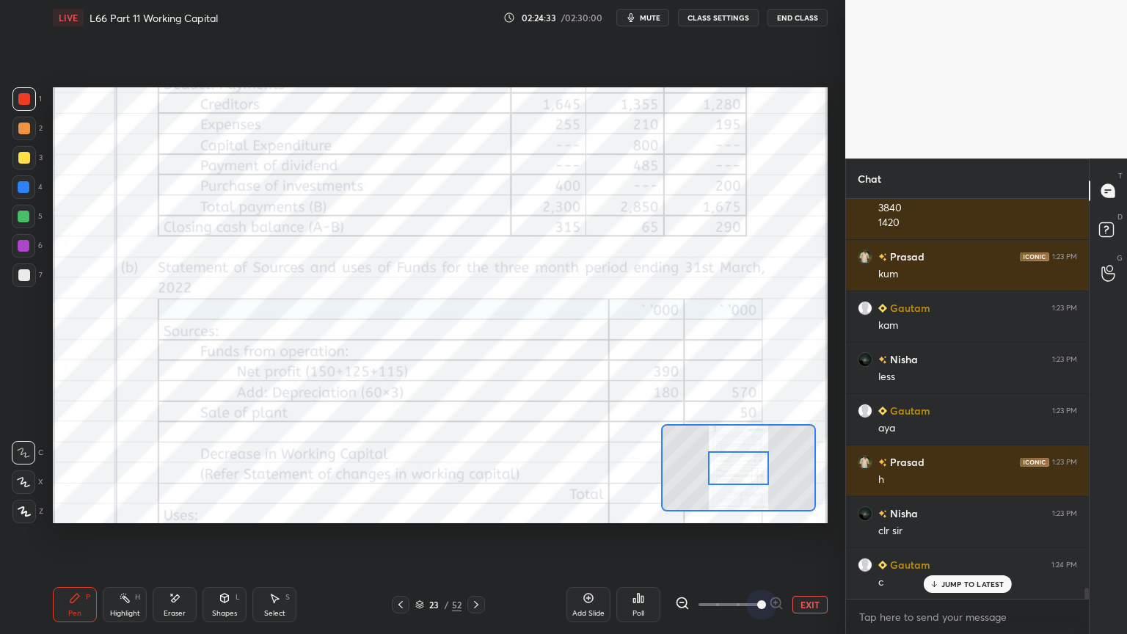
click at [766, 471] on span at bounding box center [761, 604] width 9 height 9
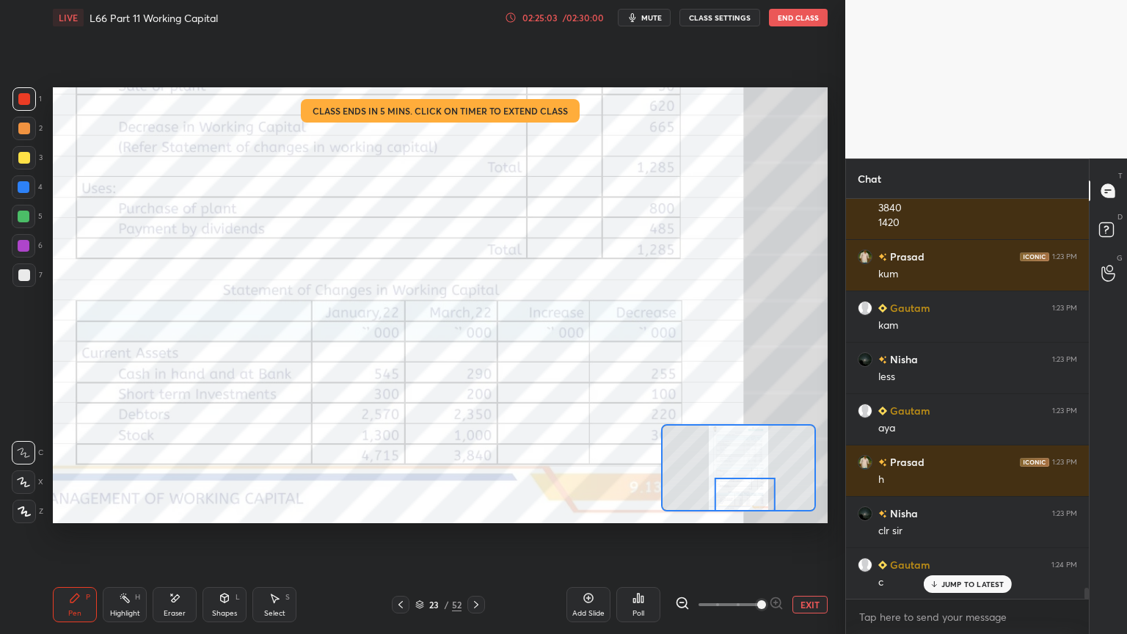
click at [804, 471] on button "EXIT" at bounding box center [809, 605] width 35 height 18
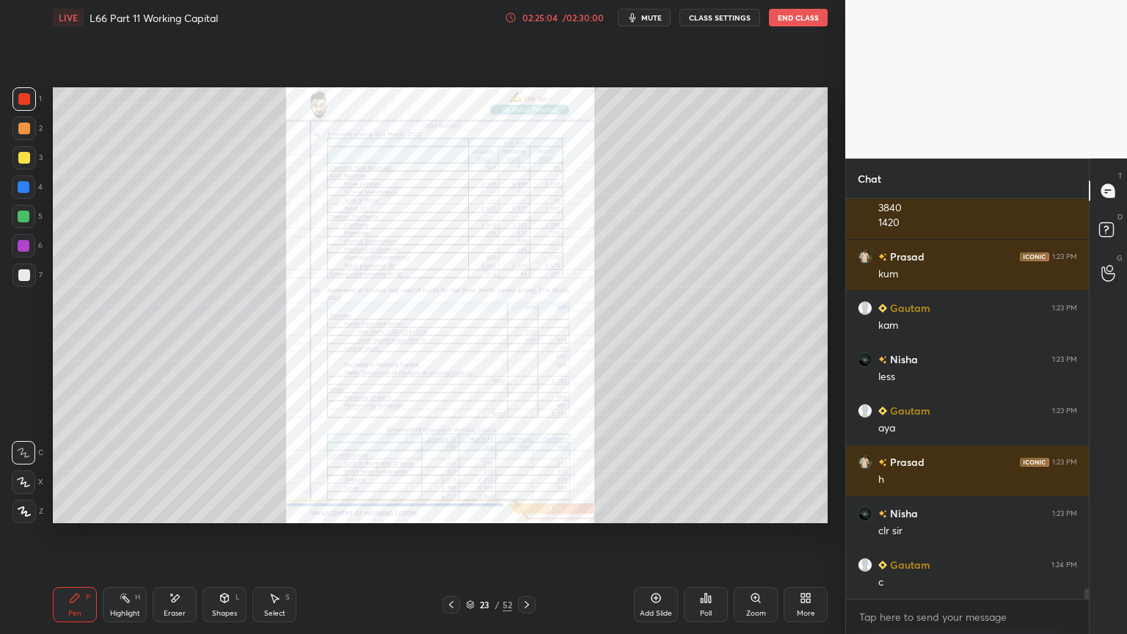
scroll to position [14647, 0]
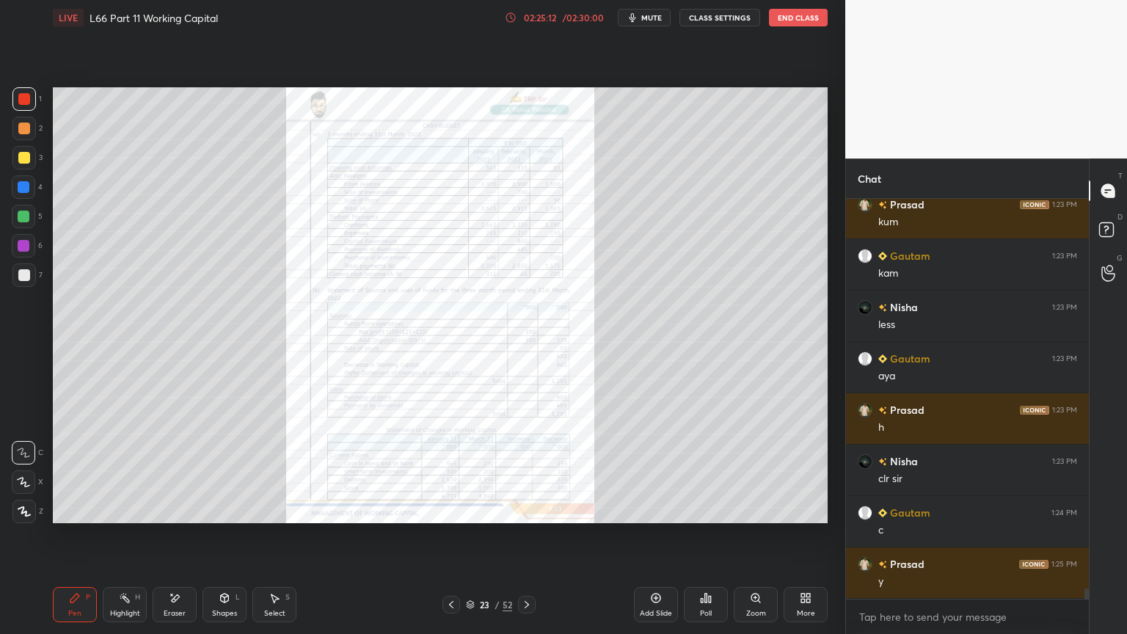
click at [793, 15] on button "End Class" at bounding box center [798, 18] width 59 height 18
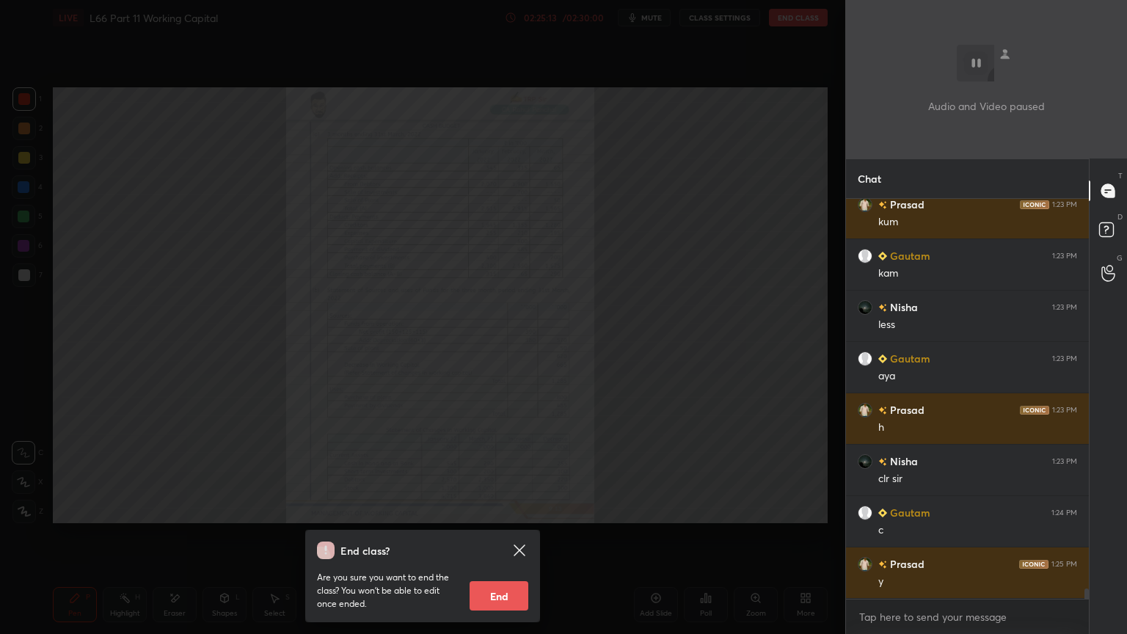
click at [491, 471] on button "End" at bounding box center [498, 595] width 59 height 29
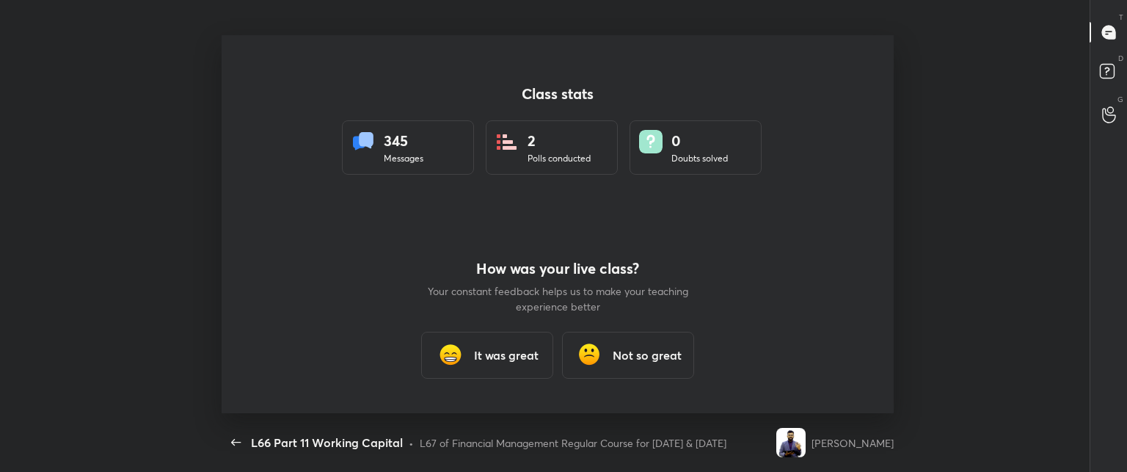
scroll to position [72978, 72241]
type textarea "x"
